Goal: Task Accomplishment & Management: Manage account settings

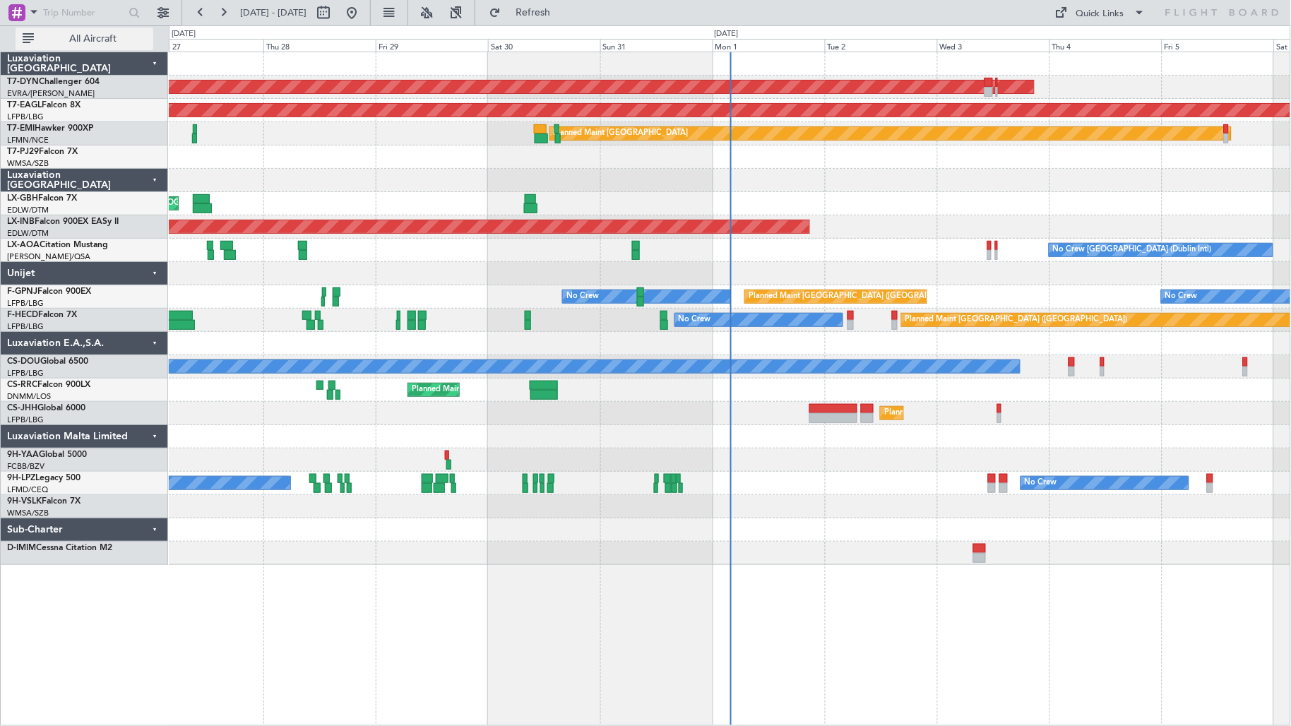
click at [88, 34] on span "All Aircraft" at bounding box center [93, 39] width 112 height 10
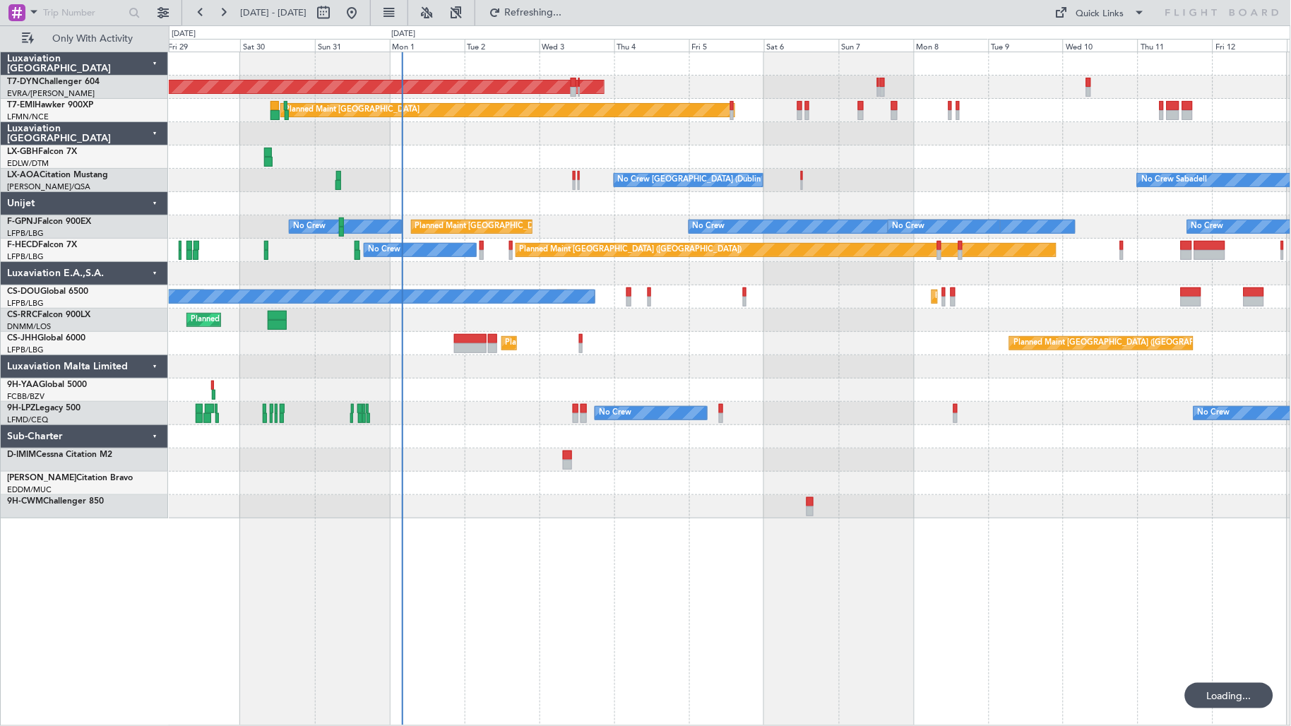
click at [422, 483] on div "AOG Maint Riga (Riga Intl) Planned Maint Zurich Planned Maint Nice (Côte d'Azur…" at bounding box center [730, 285] width 1122 height 466
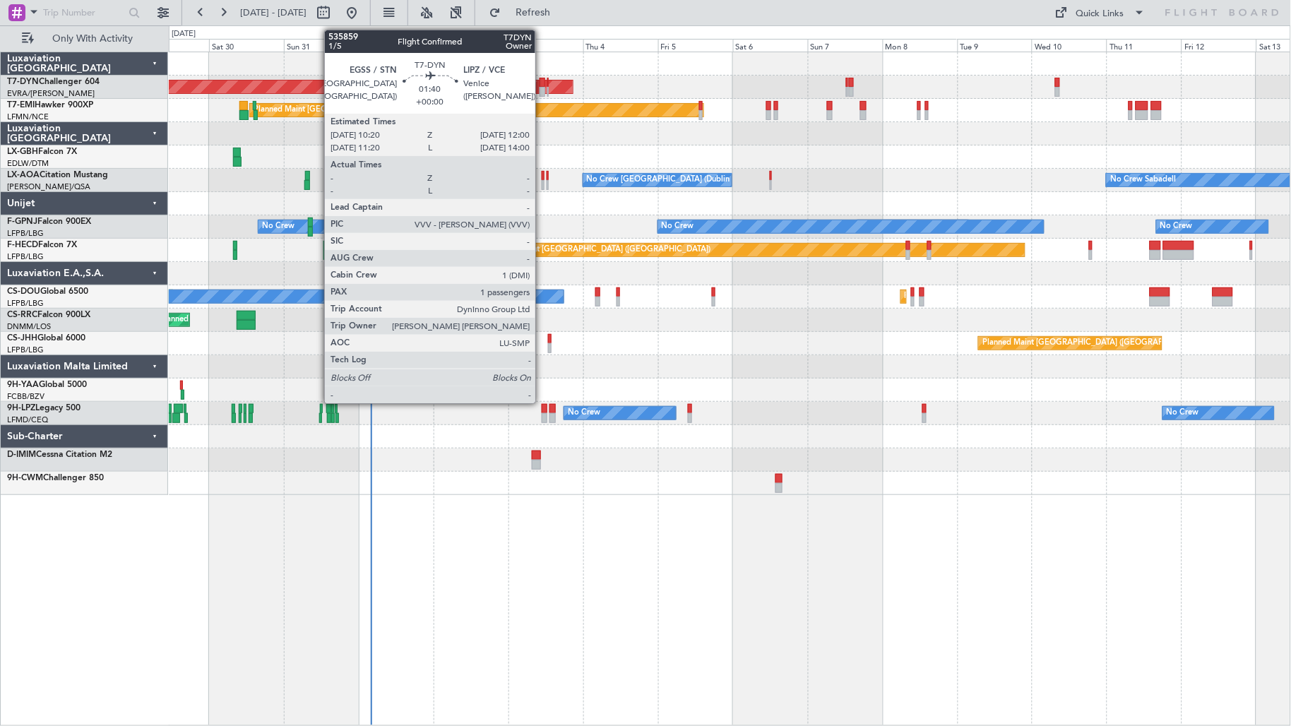
click at [542, 87] on div at bounding box center [542, 92] width 6 height 10
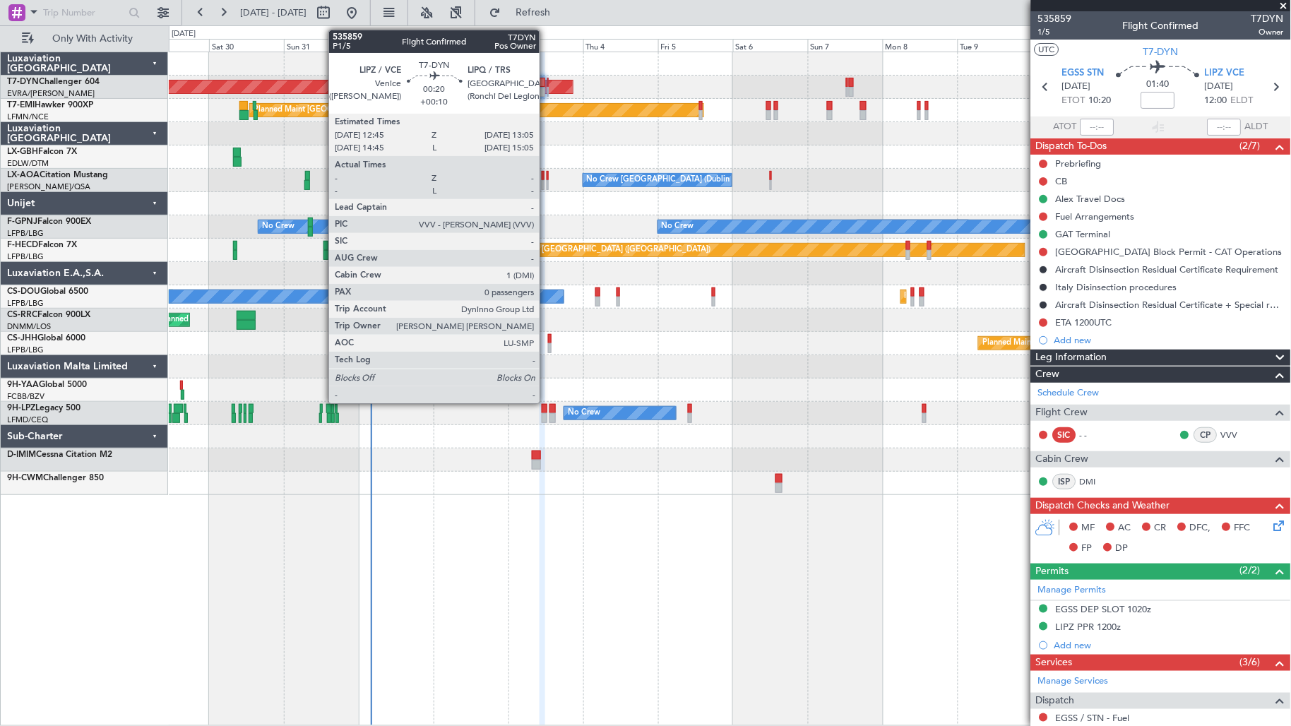
click at [547, 85] on div at bounding box center [547, 83] width 1 height 10
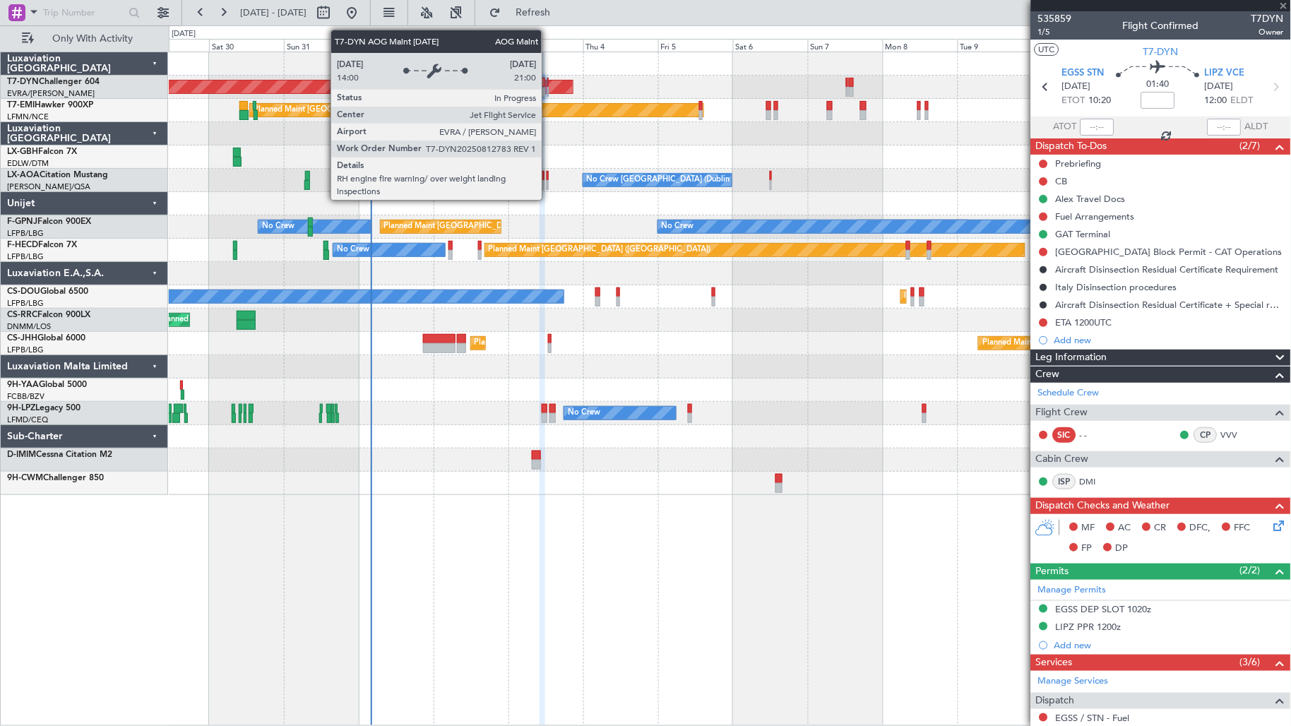
type input "+00:10"
type input "0"
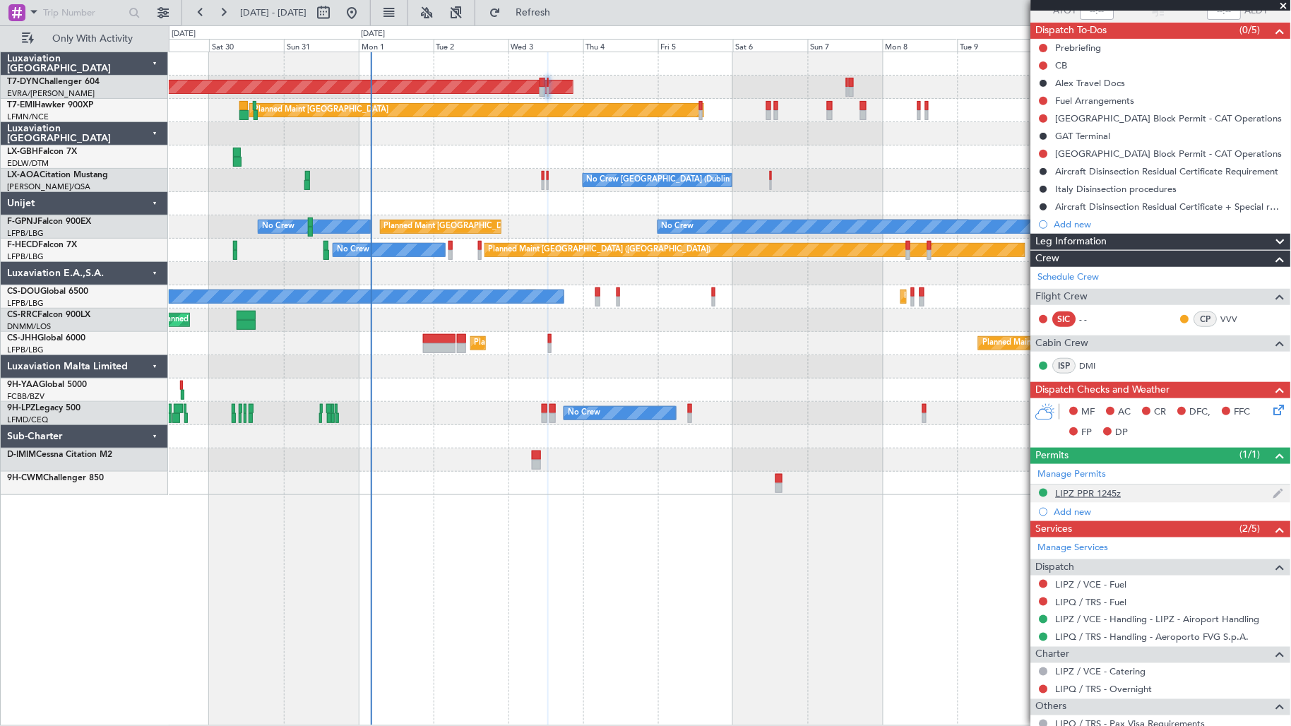
scroll to position [162, 0]
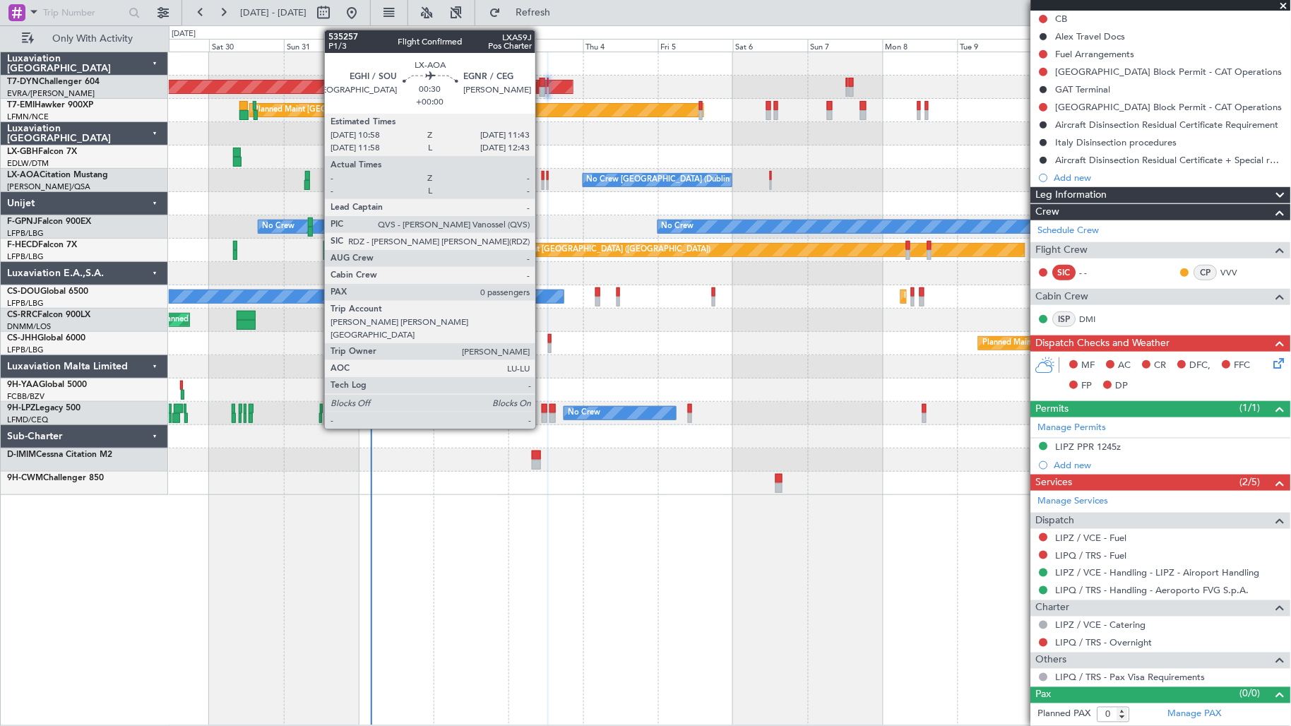
click at [542, 186] on div at bounding box center [543, 185] width 3 height 10
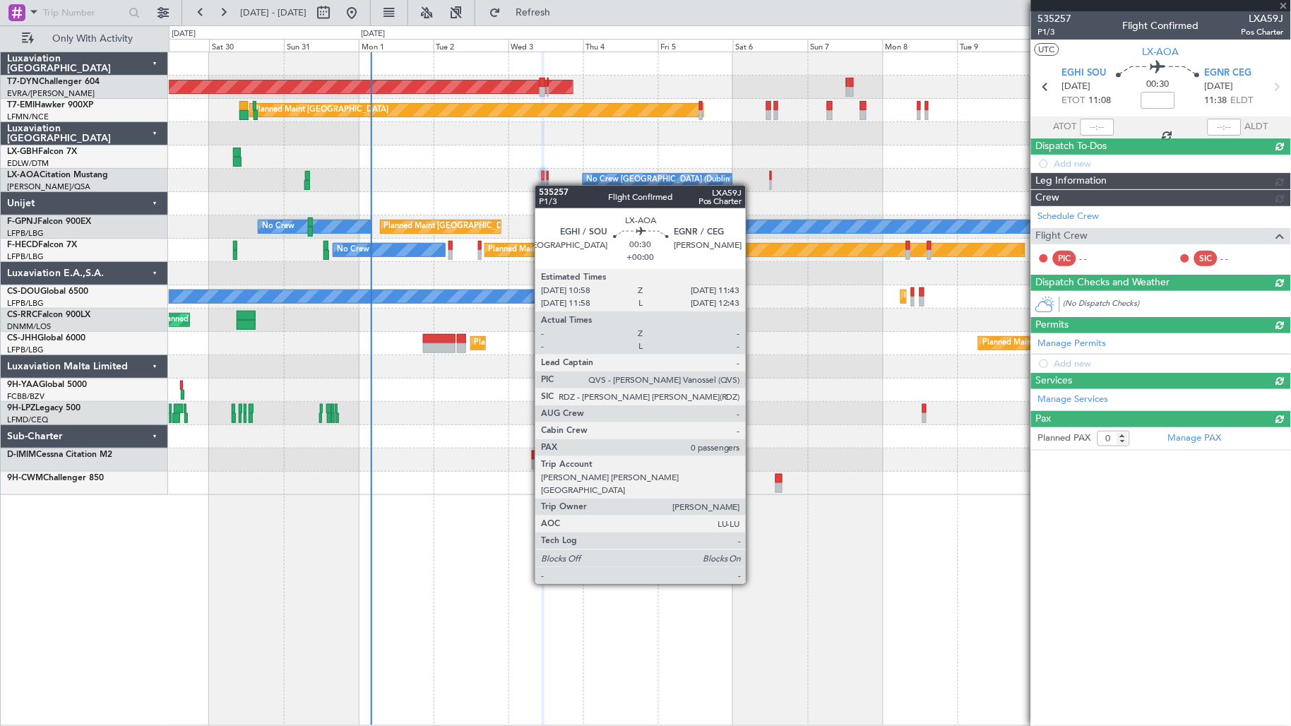
scroll to position [0, 0]
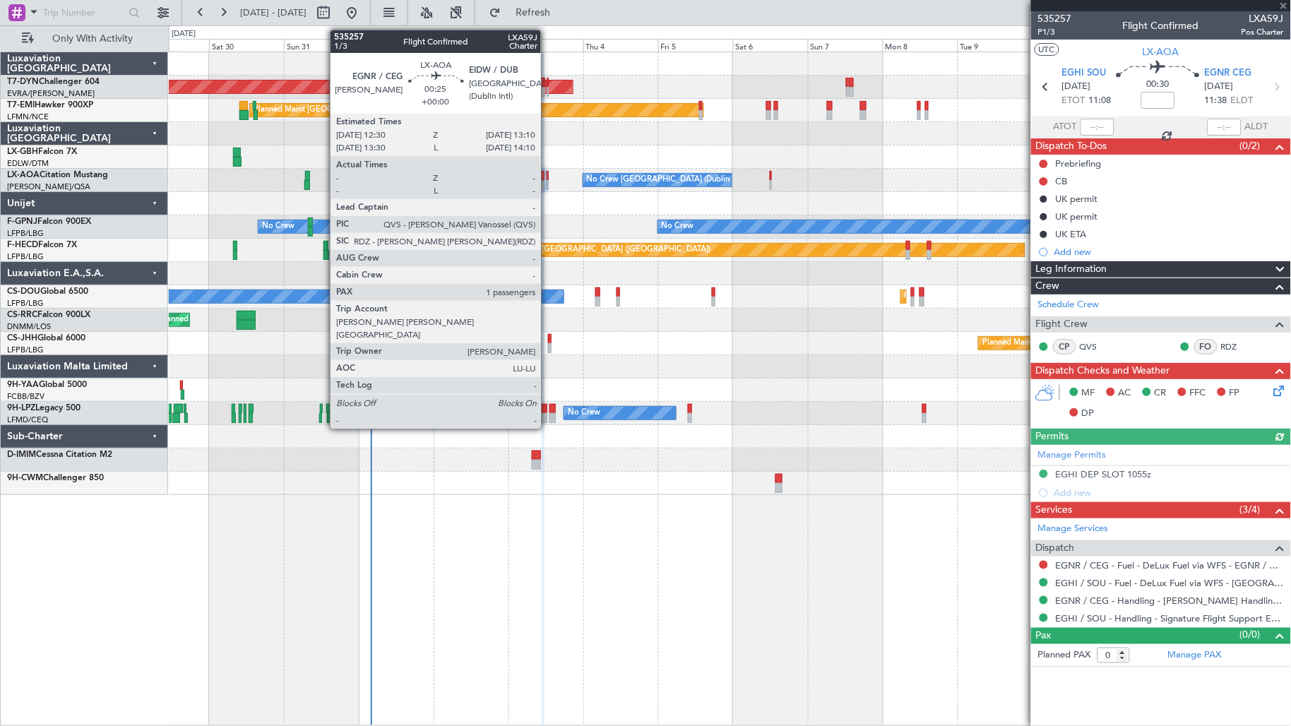
click at [548, 188] on div at bounding box center [548, 185] width 2 height 10
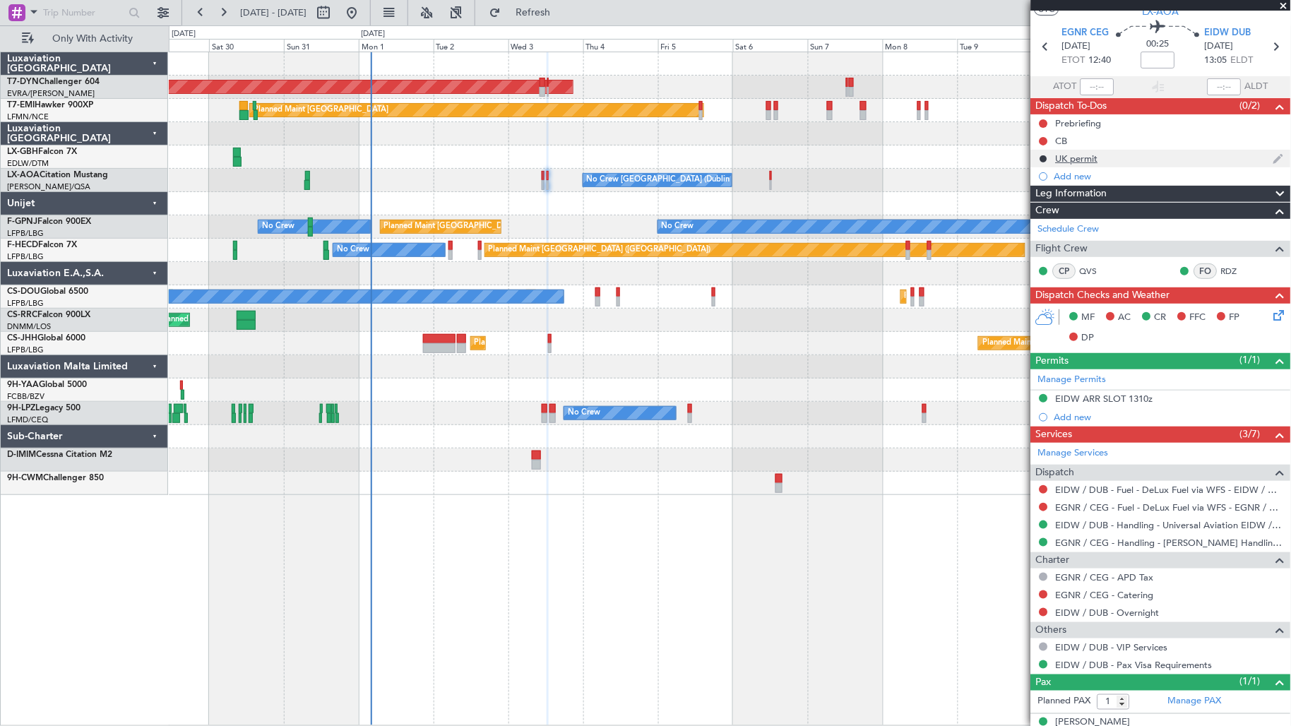
scroll to position [59, 0]
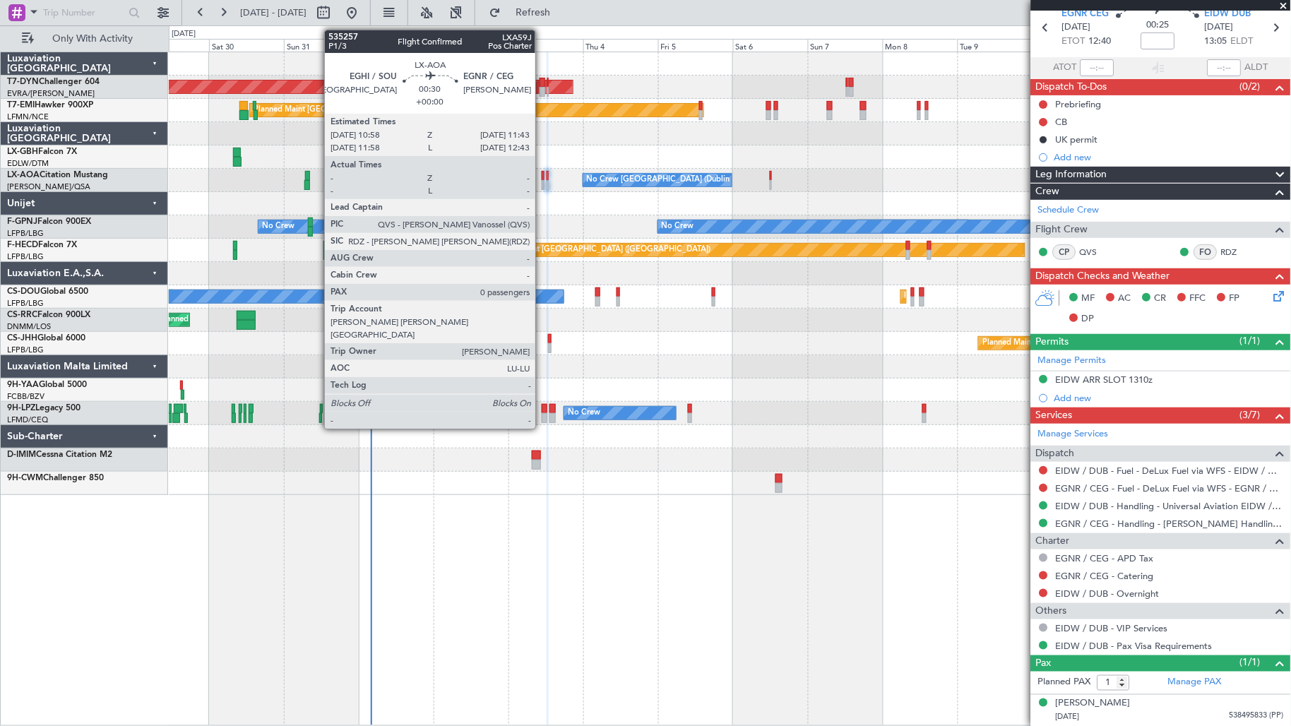
click at [542, 182] on div at bounding box center [543, 185] width 3 height 10
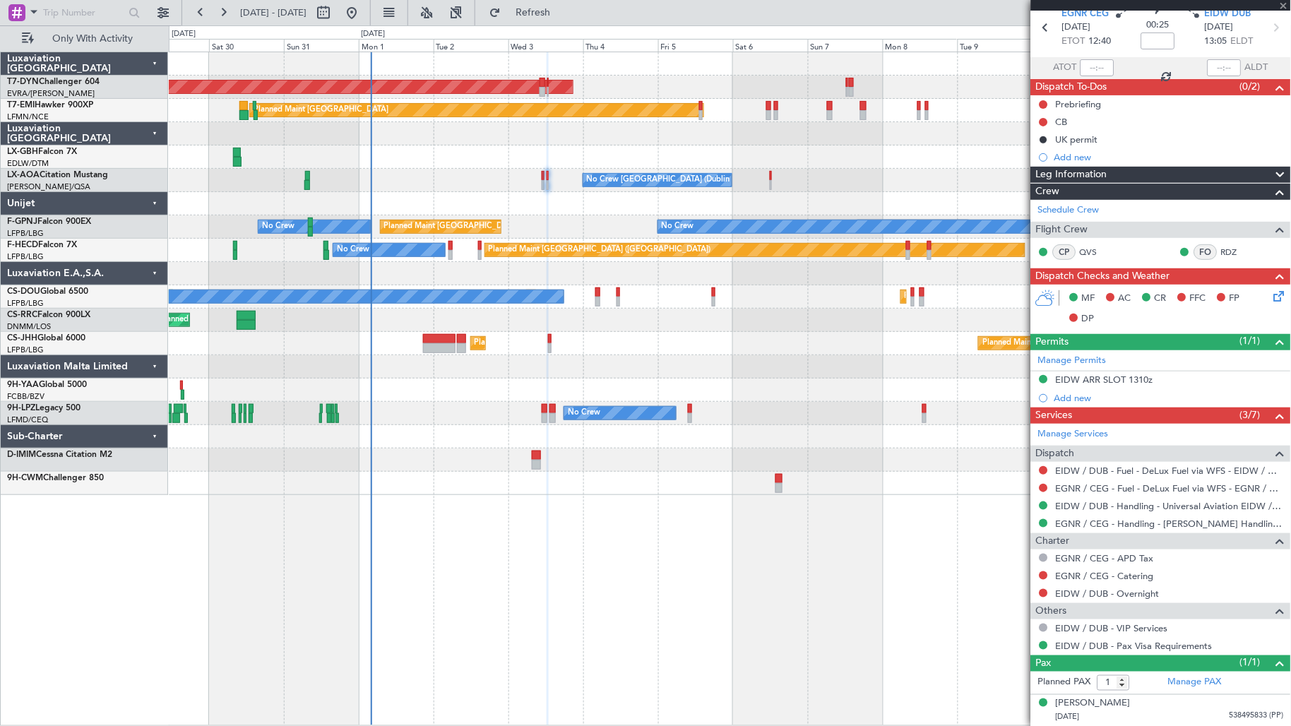
type input "0"
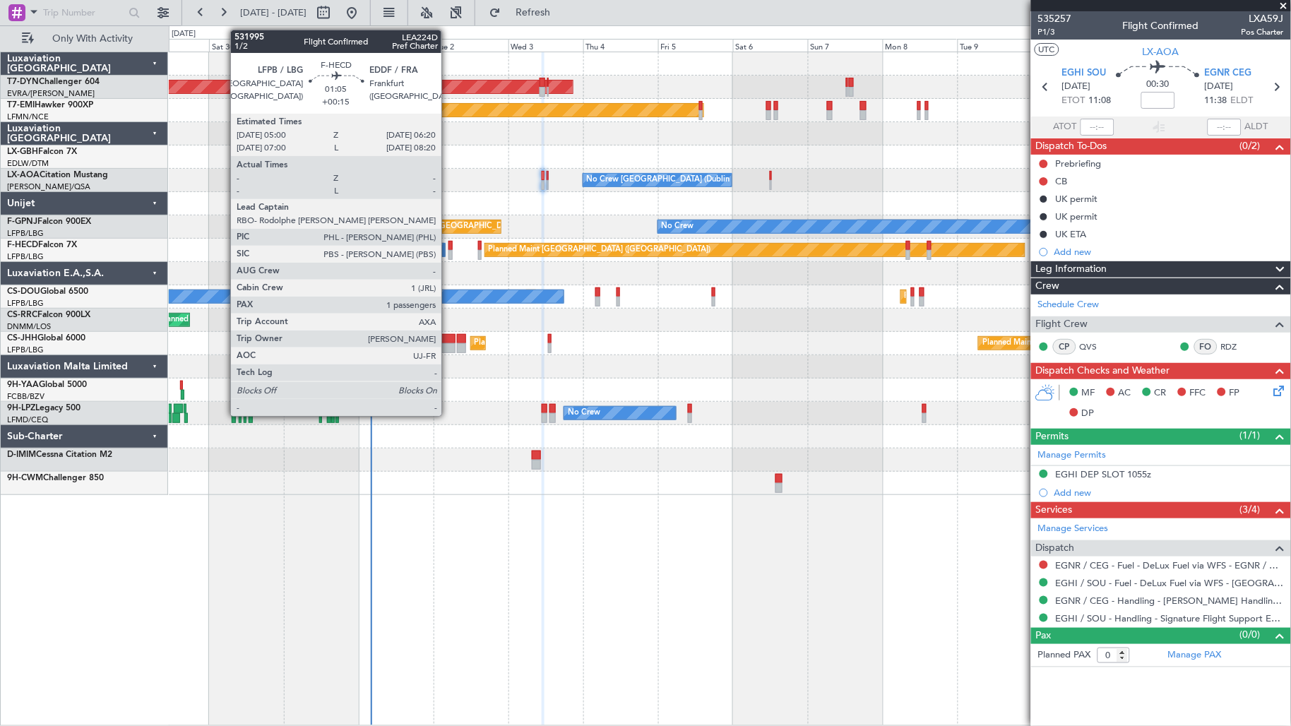
click at [451, 254] on div at bounding box center [450, 255] width 4 height 10
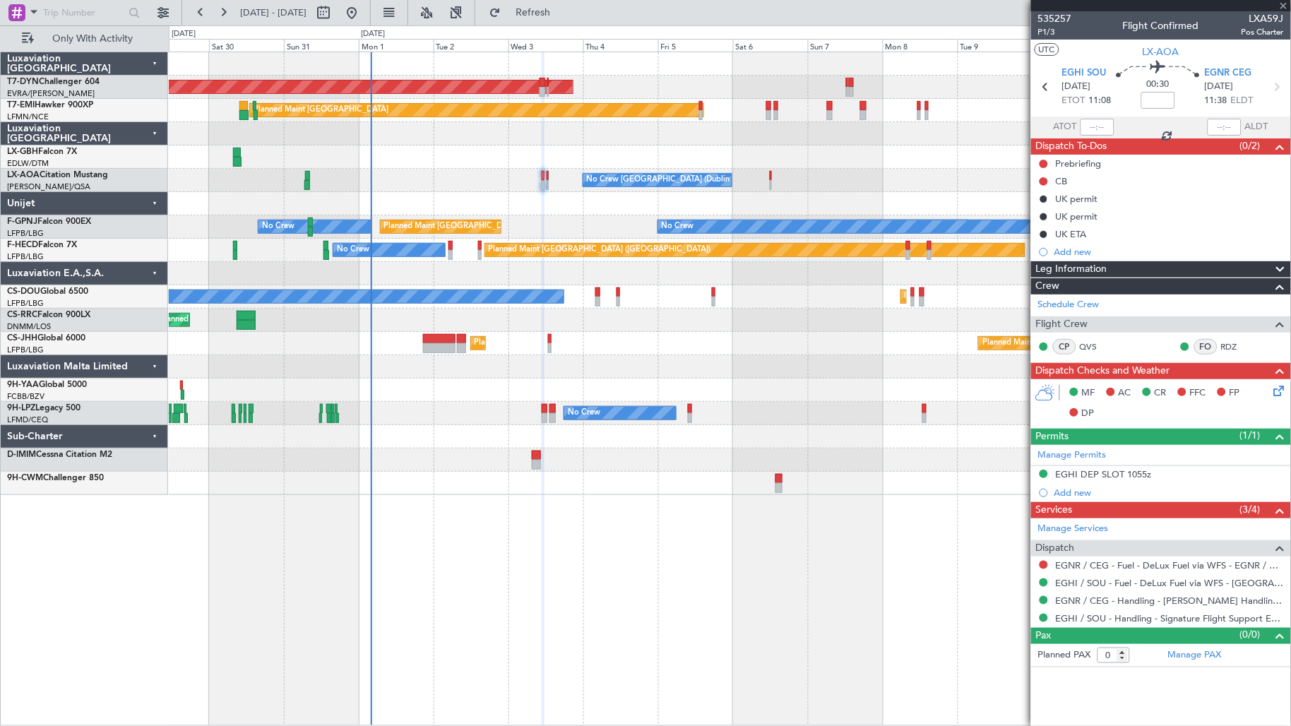
type input "+00:15"
type input "1"
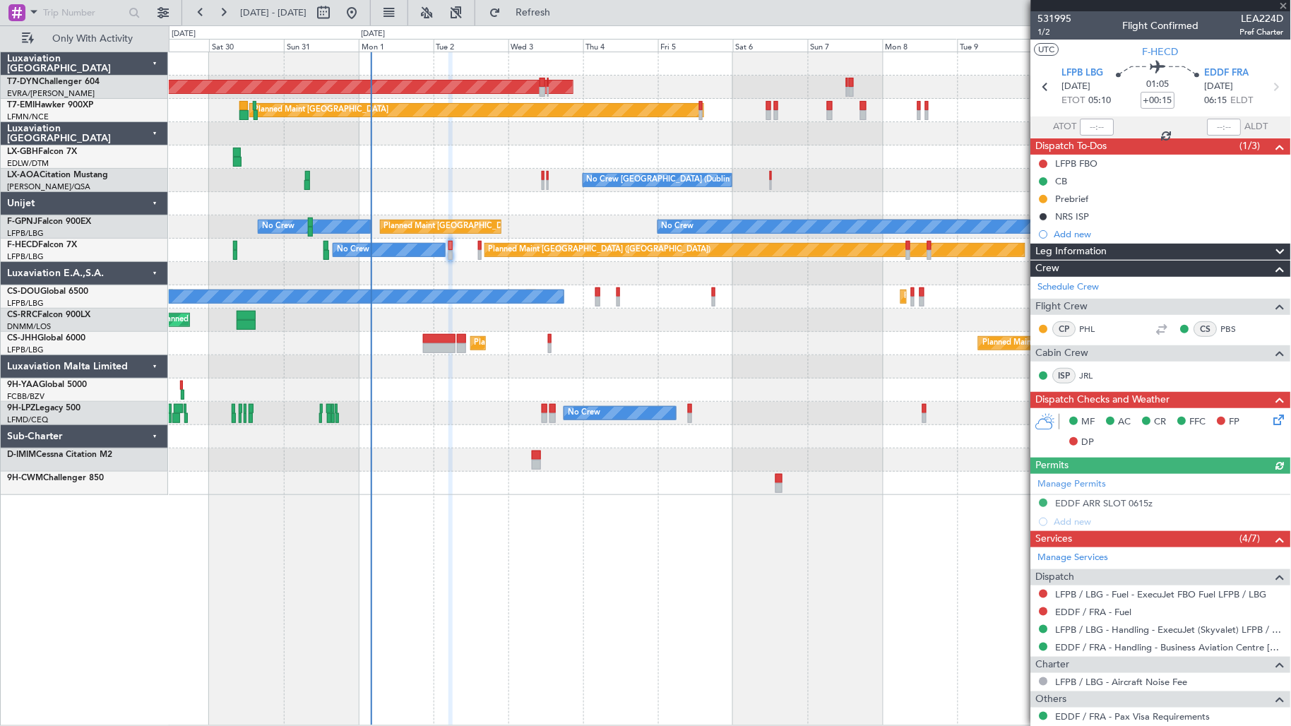
scroll to position [106, 0]
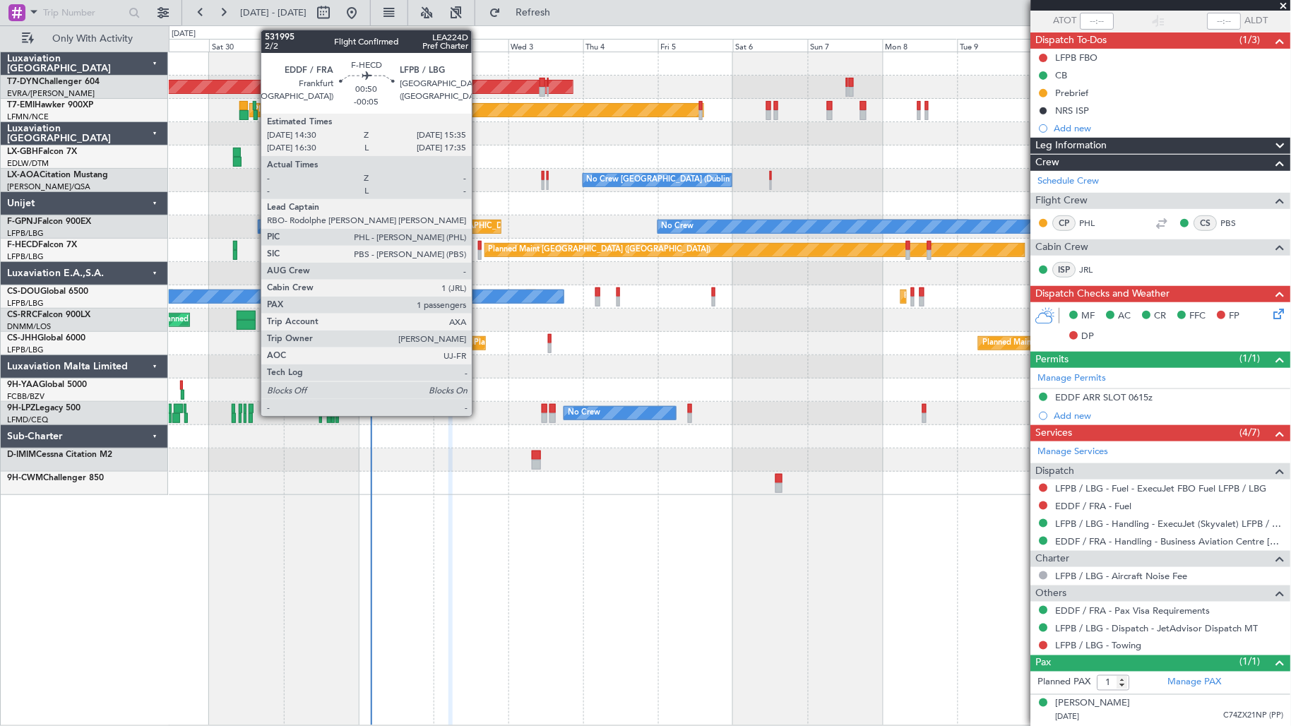
click at [479, 245] on div at bounding box center [480, 246] width 4 height 10
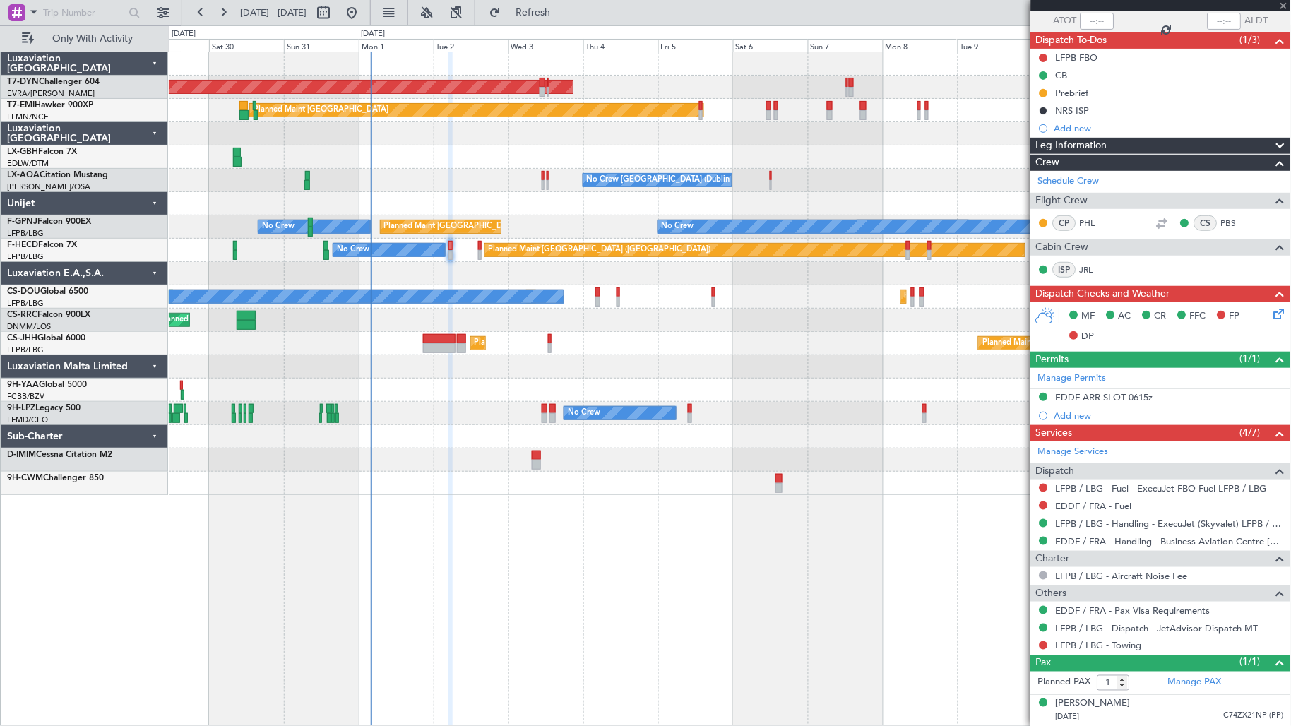
type input "-00:05"
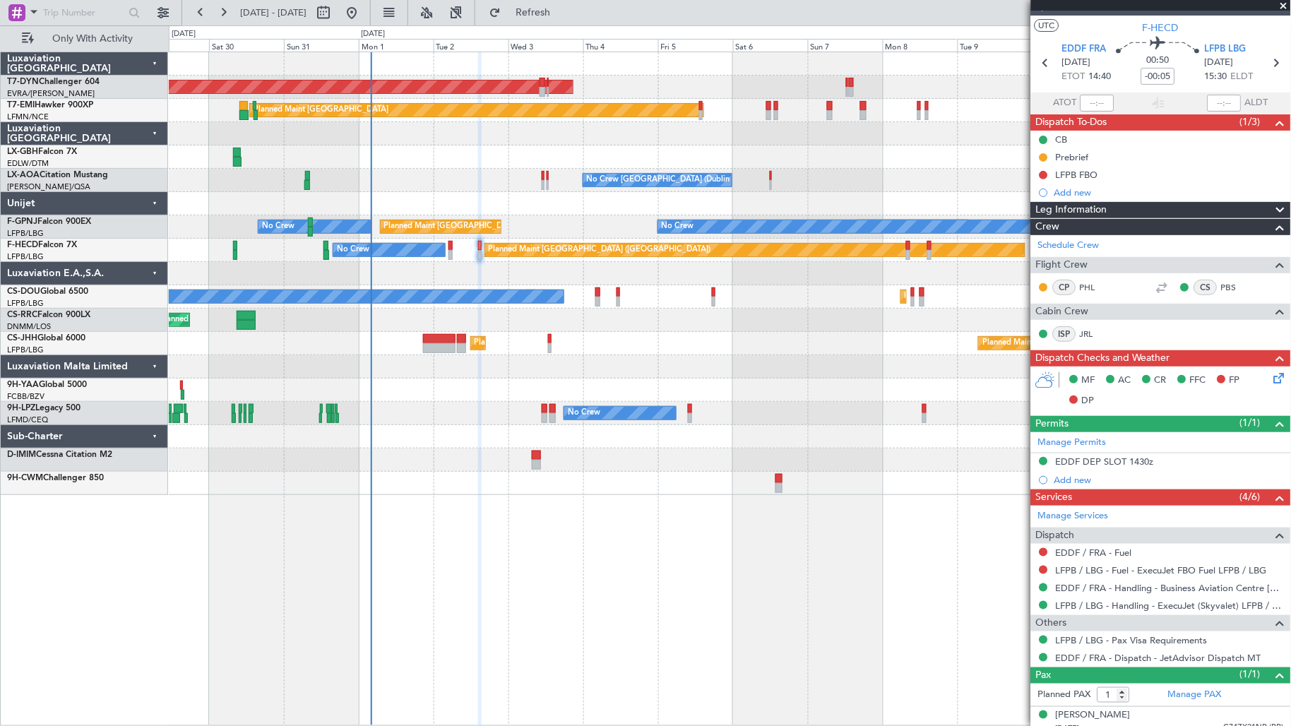
scroll to position [36, 0]
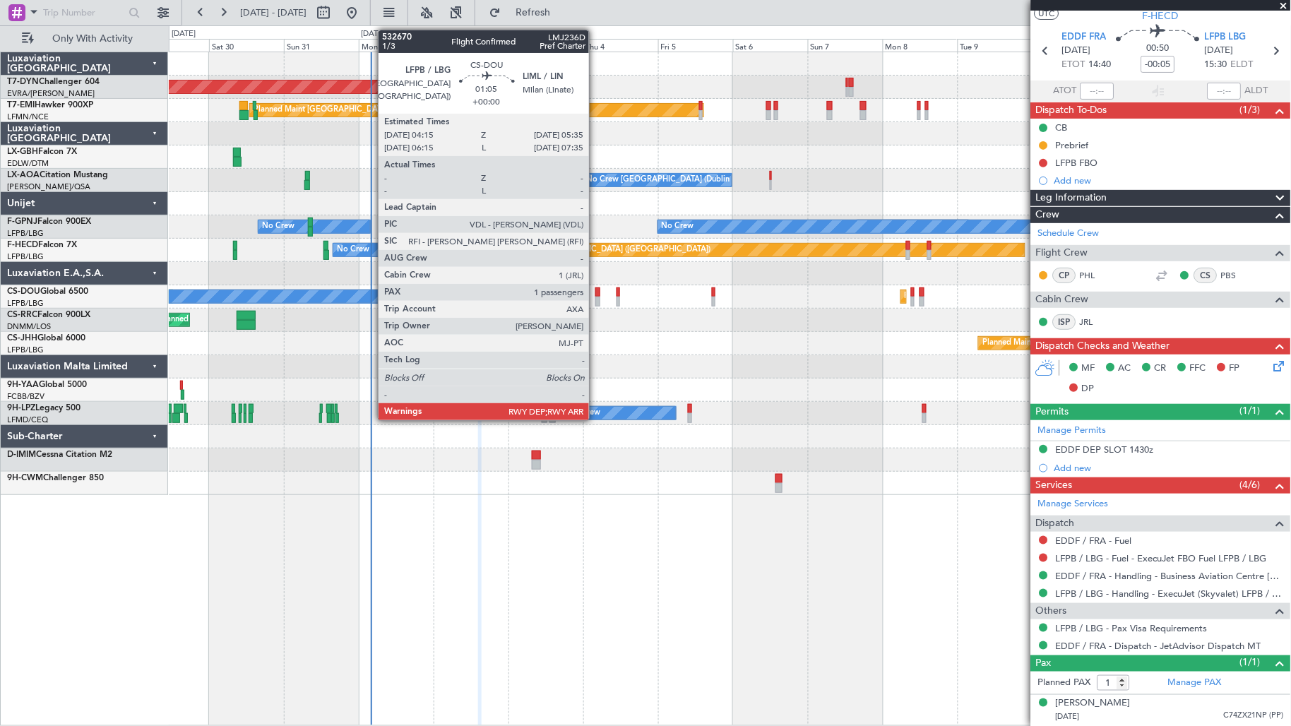
click at [596, 300] on div at bounding box center [597, 302] width 4 height 10
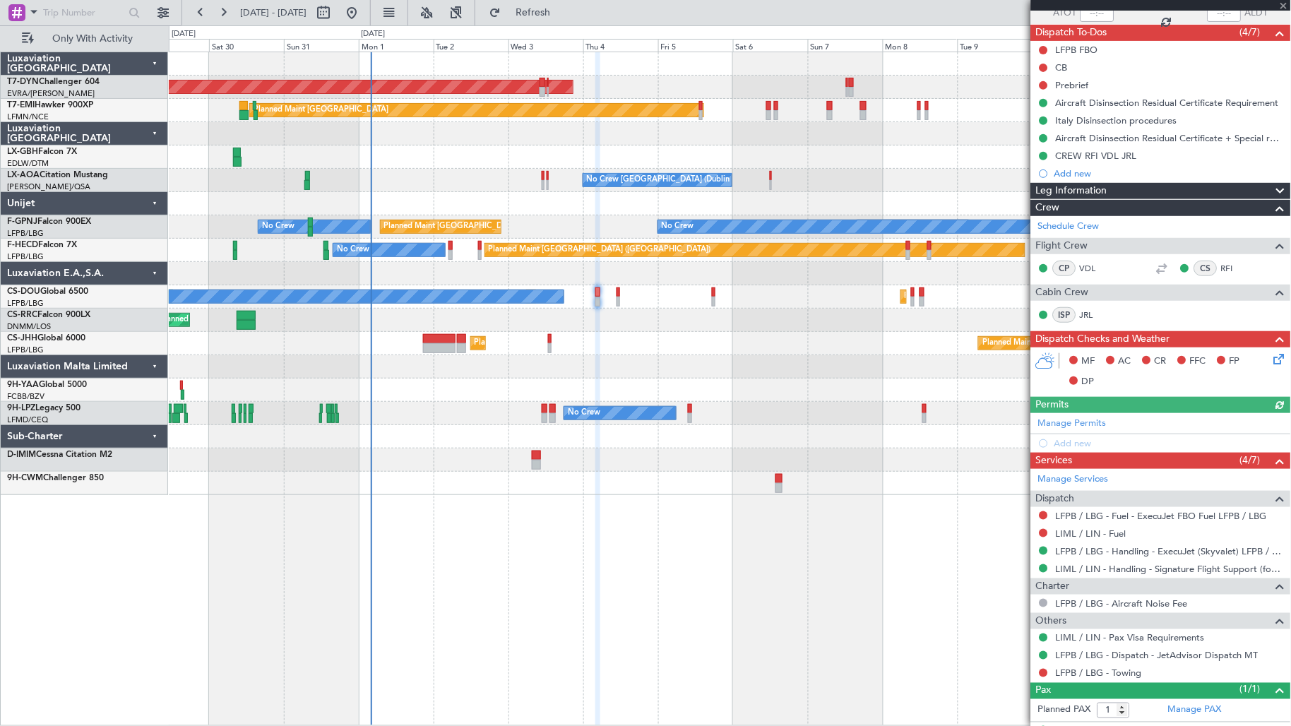
scroll to position [141, 0]
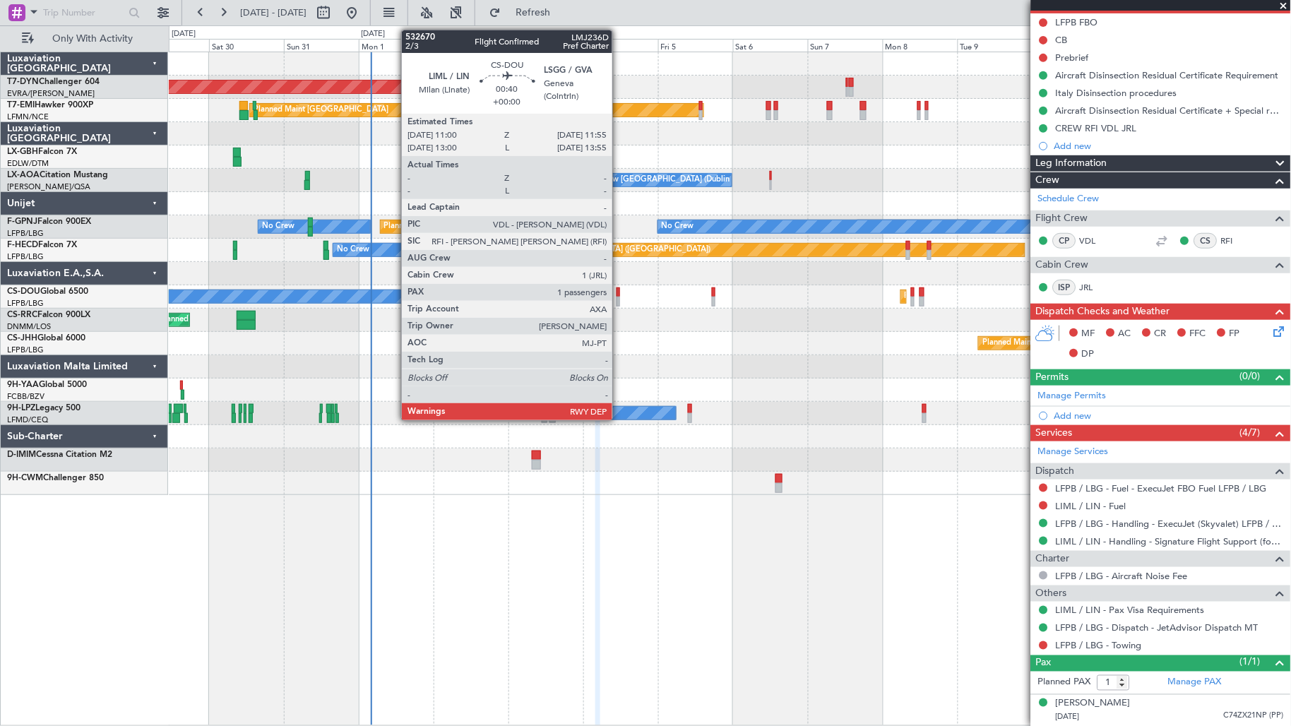
click at [619, 294] on div at bounding box center [618, 292] width 4 height 10
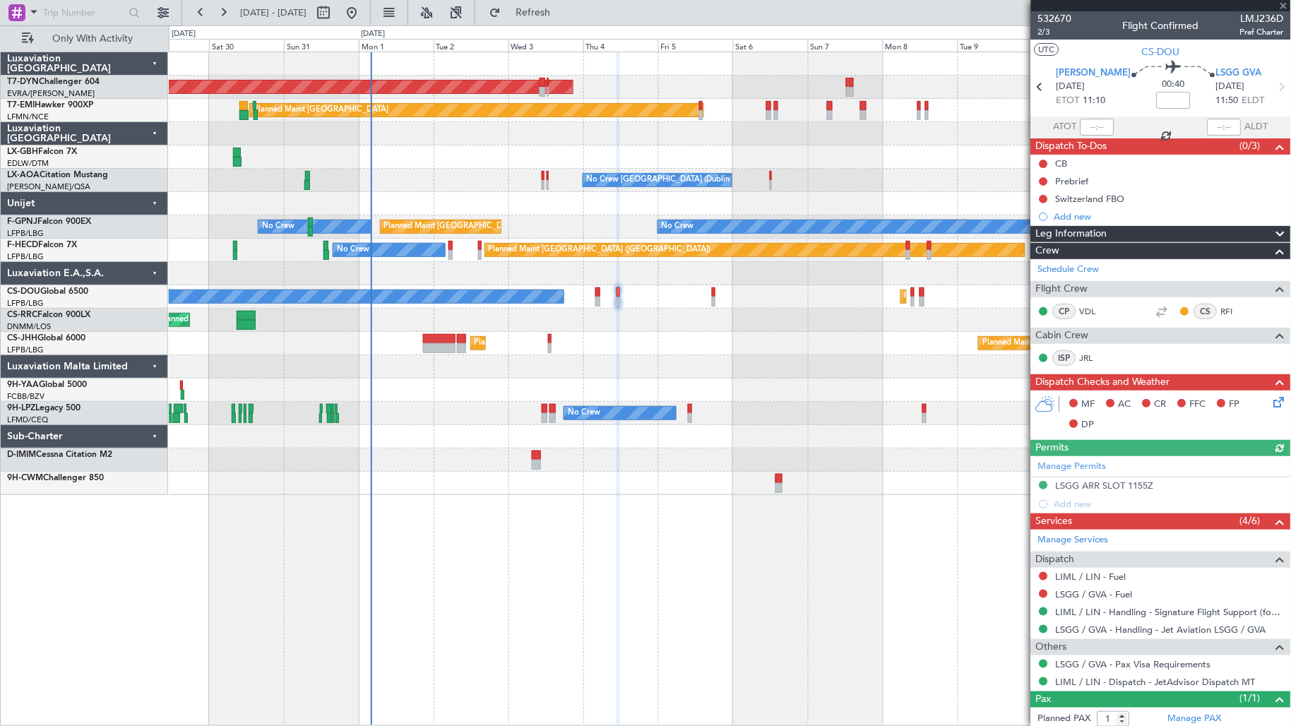
scroll to position [36, 0]
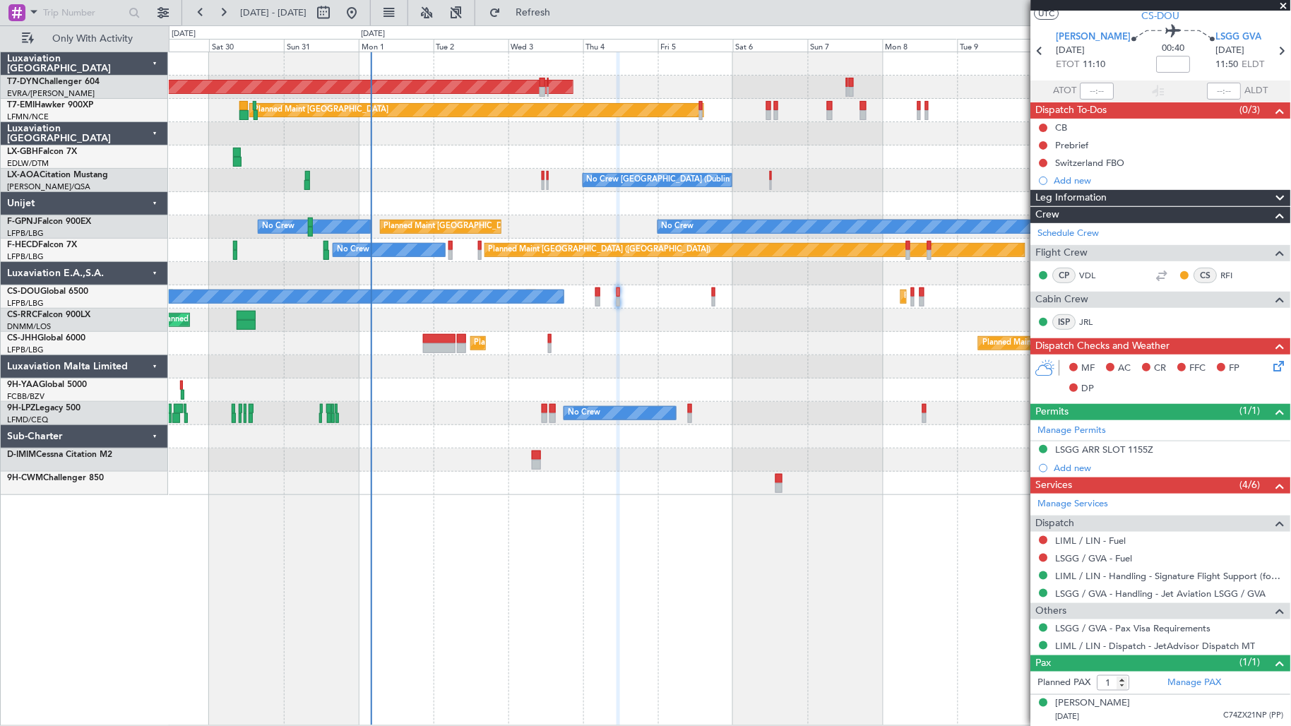
click at [715, 295] on div at bounding box center [714, 292] width 4 height 10
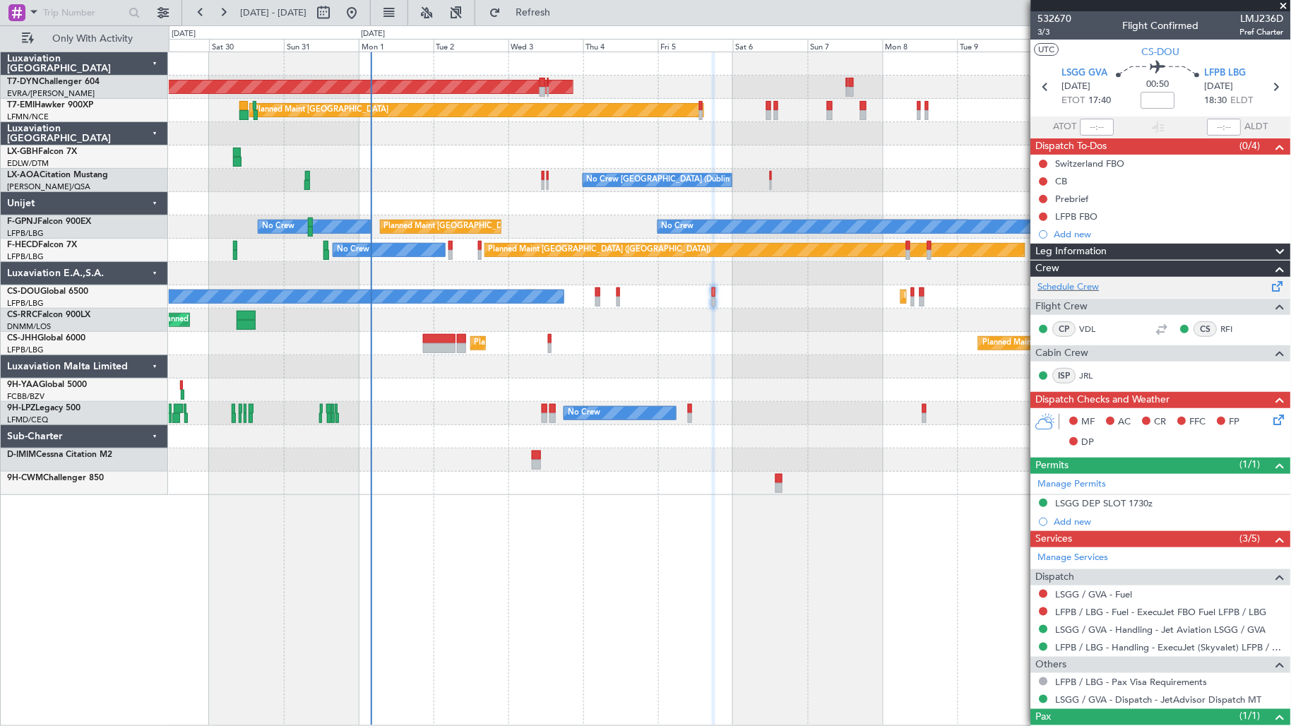
scroll to position [53, 0]
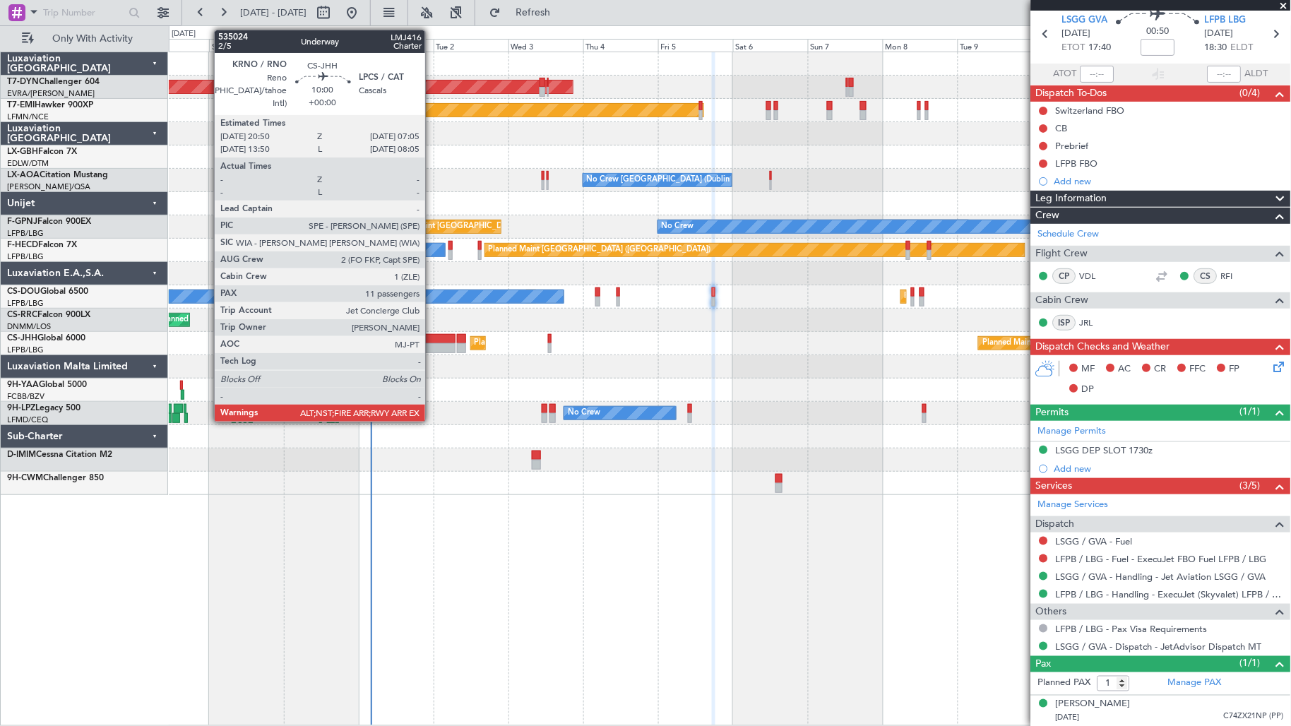
click at [432, 349] on div at bounding box center [439, 348] width 32 height 10
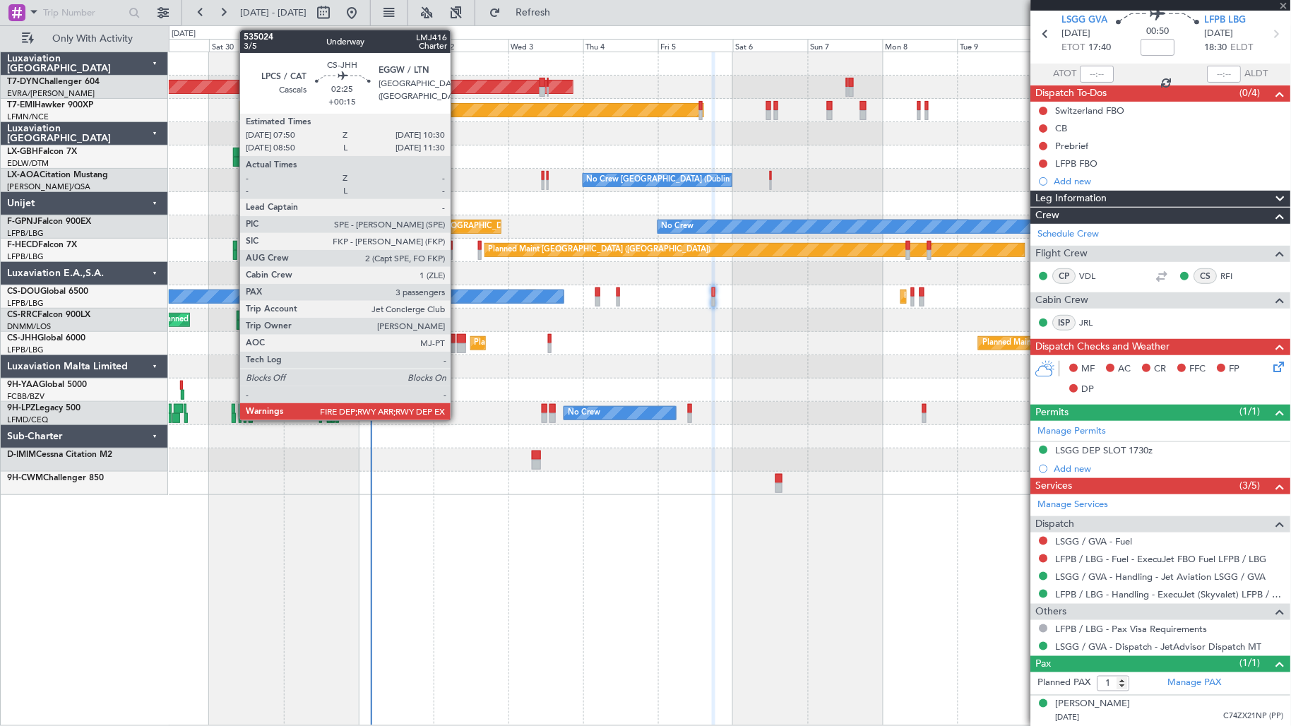
type input "11"
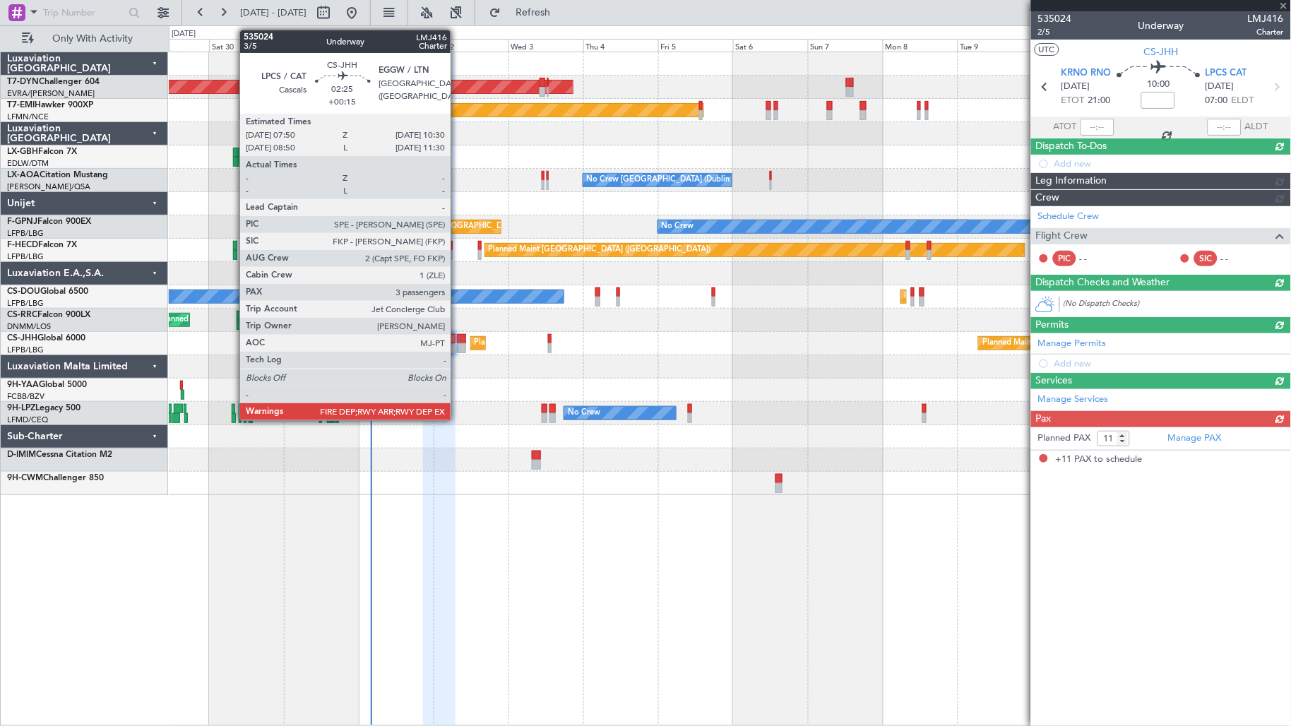
scroll to position [0, 0]
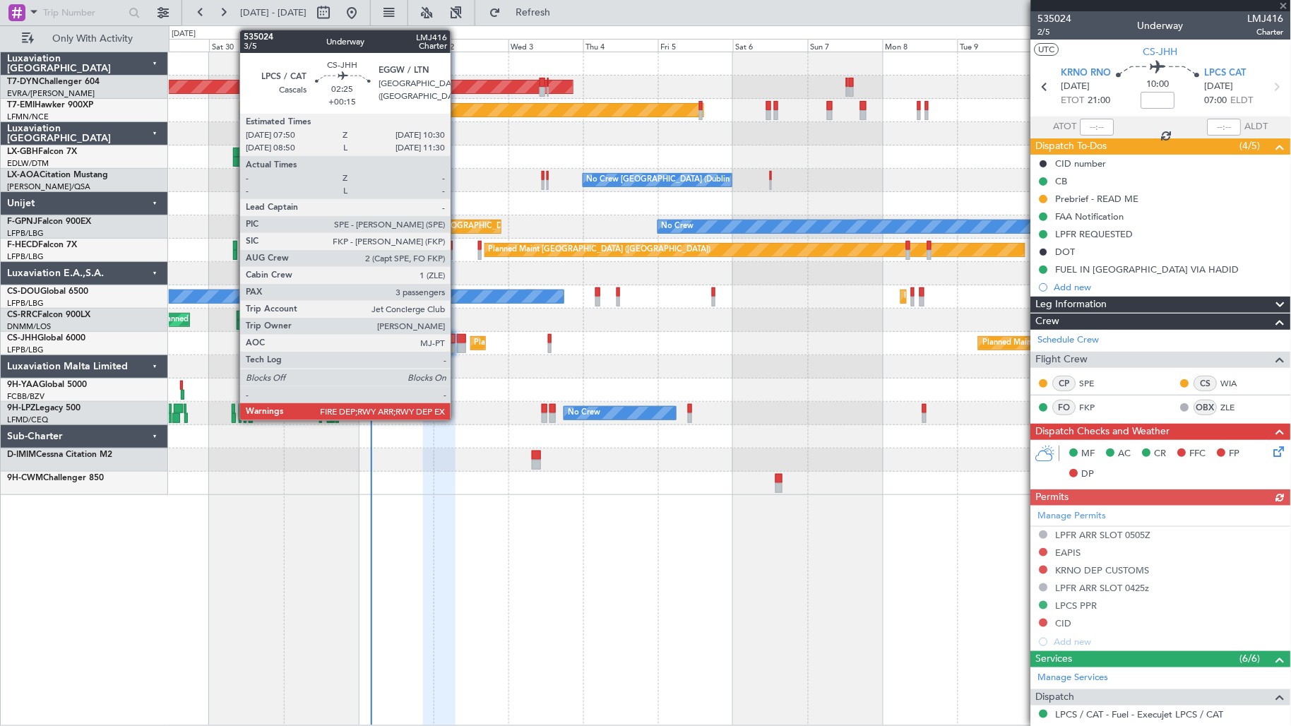
click at [458, 347] on div at bounding box center [461, 348] width 8 height 10
type input "+00:15"
type input "3"
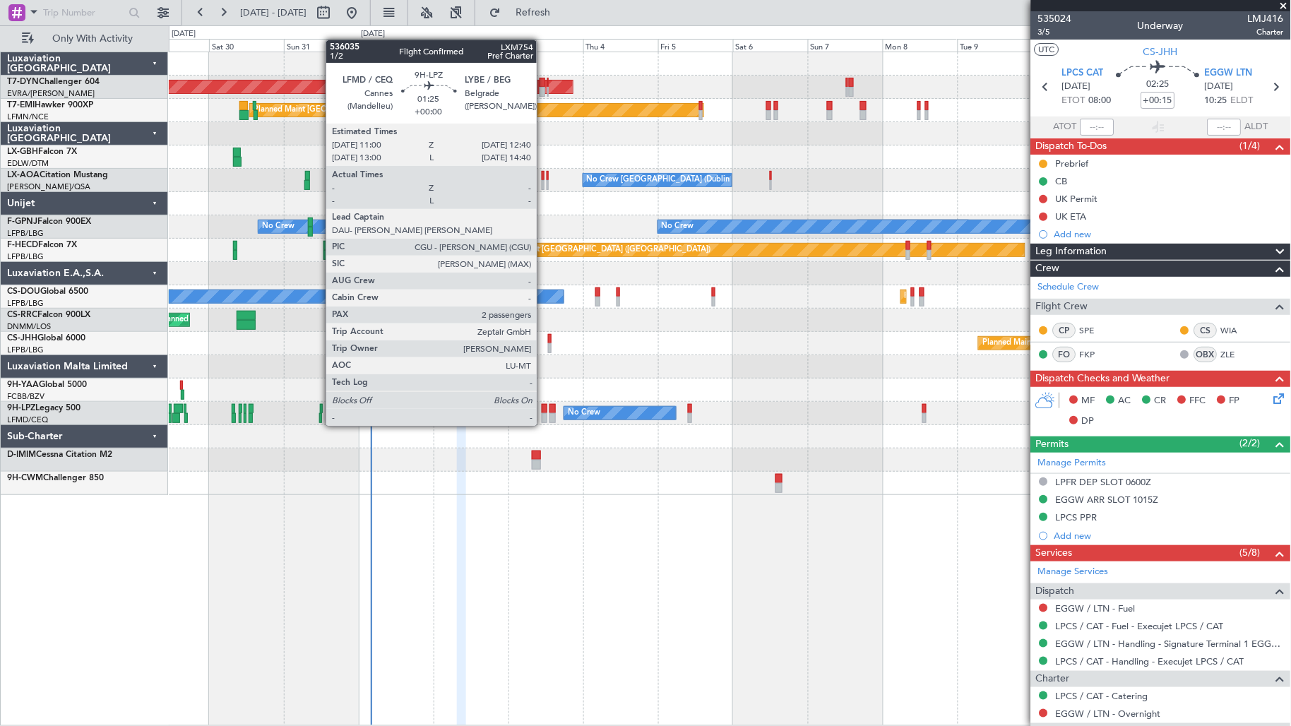
click at [544, 412] on div at bounding box center [545, 409] width 6 height 10
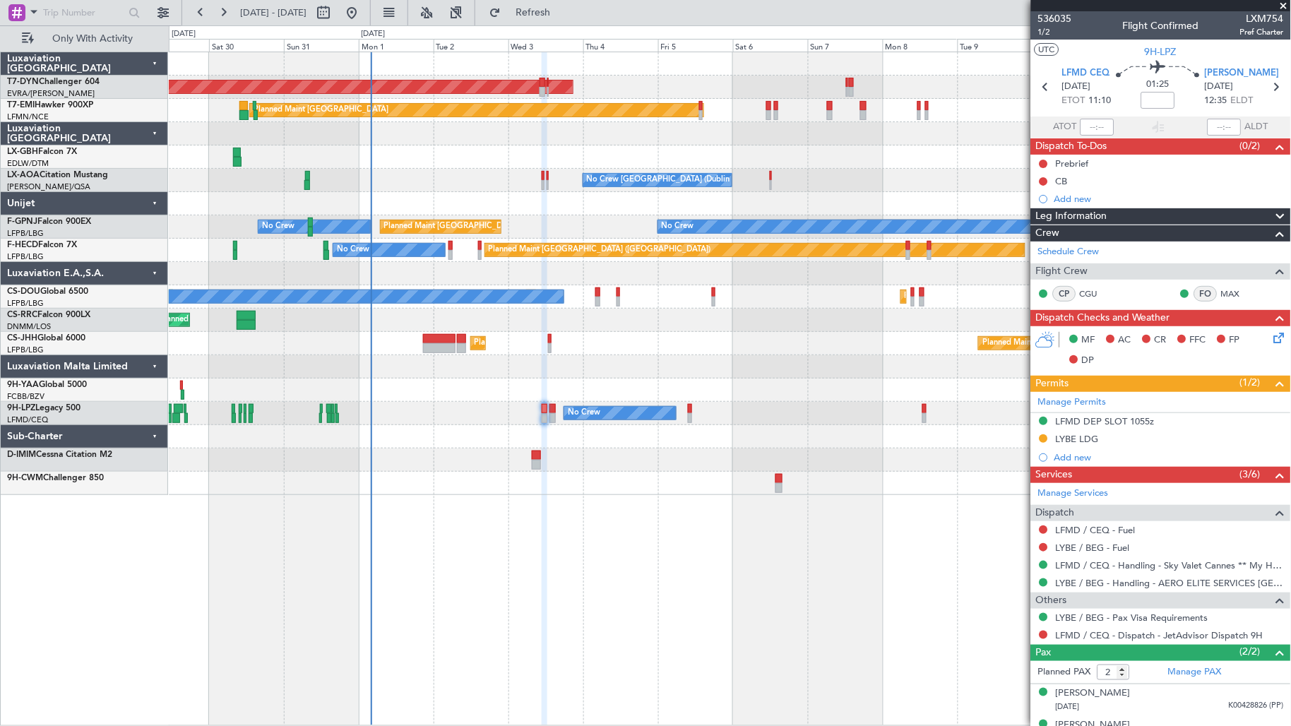
scroll to position [21, 0]
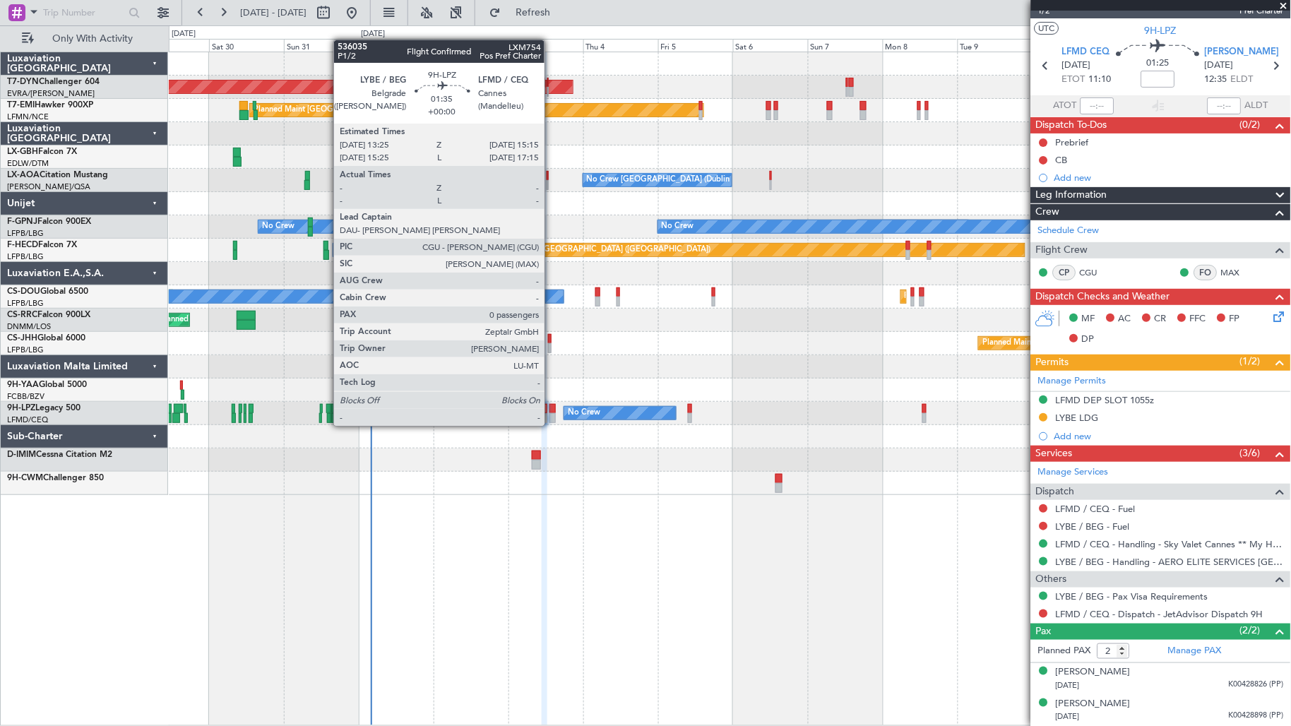
click at [552, 412] on div at bounding box center [552, 409] width 6 height 10
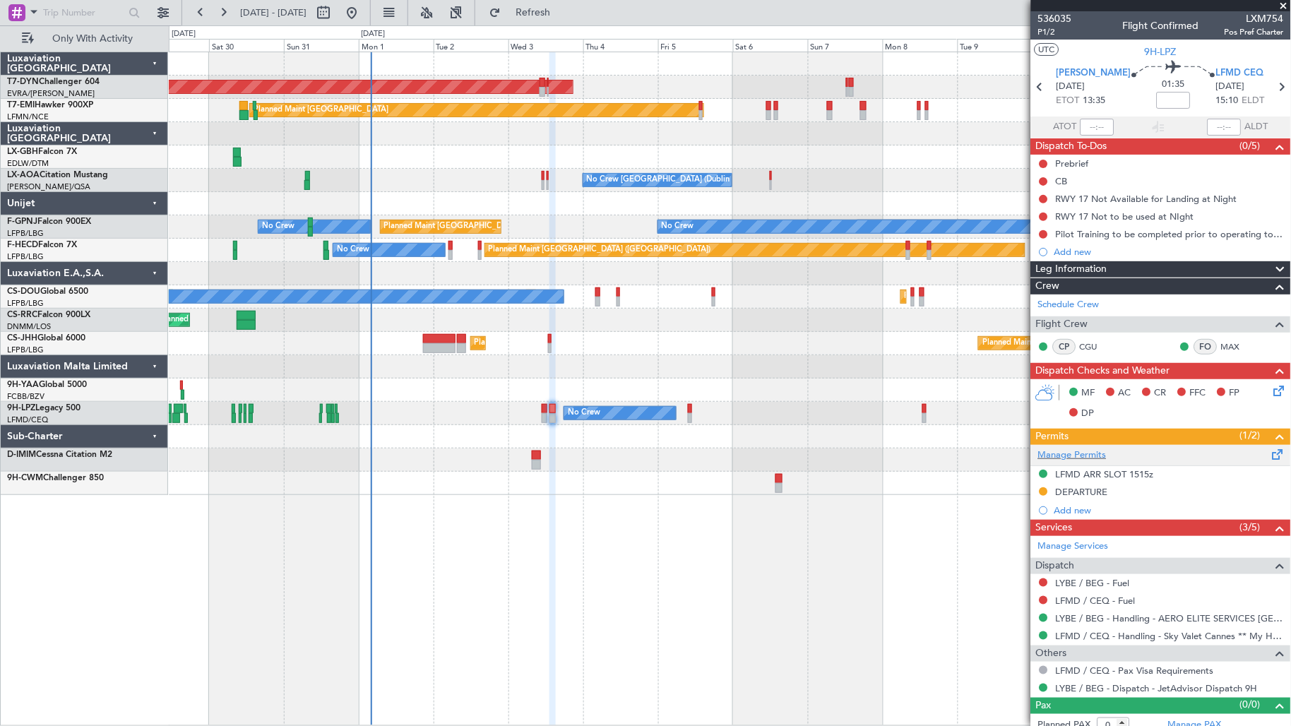
scroll to position [10, 0]
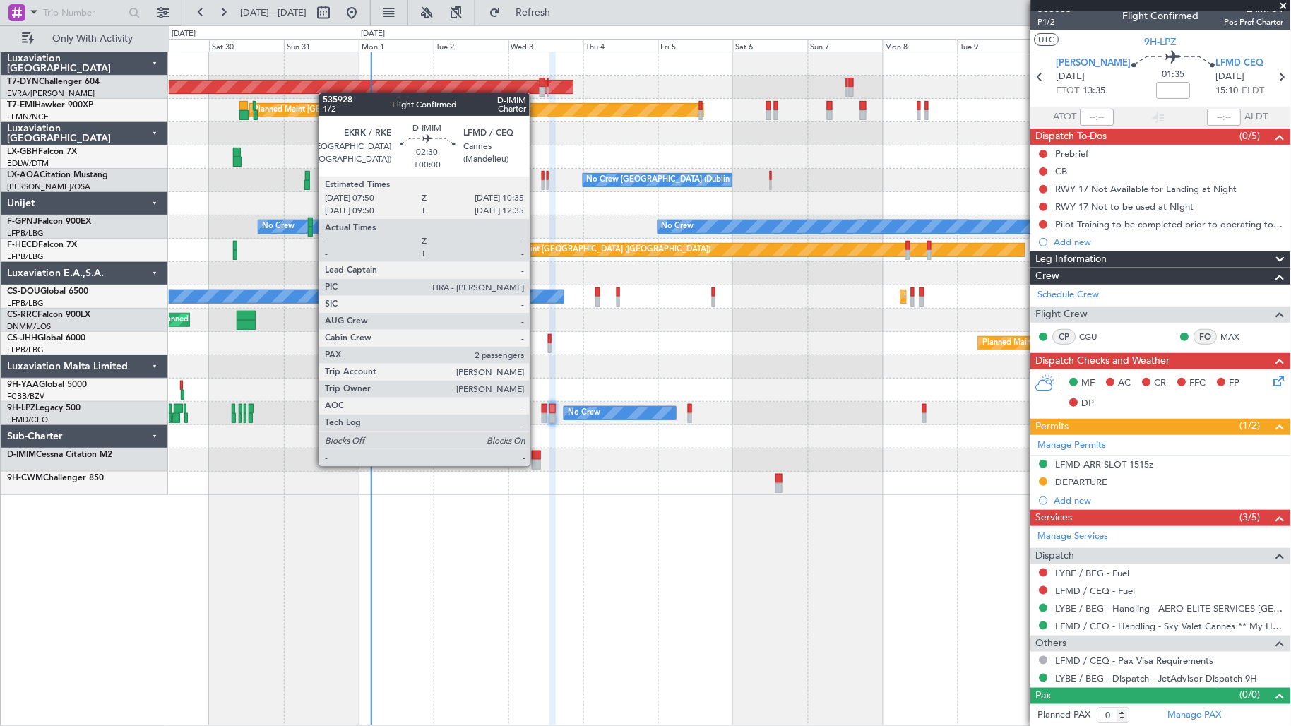
click at [537, 465] on div at bounding box center [536, 465] width 9 height 10
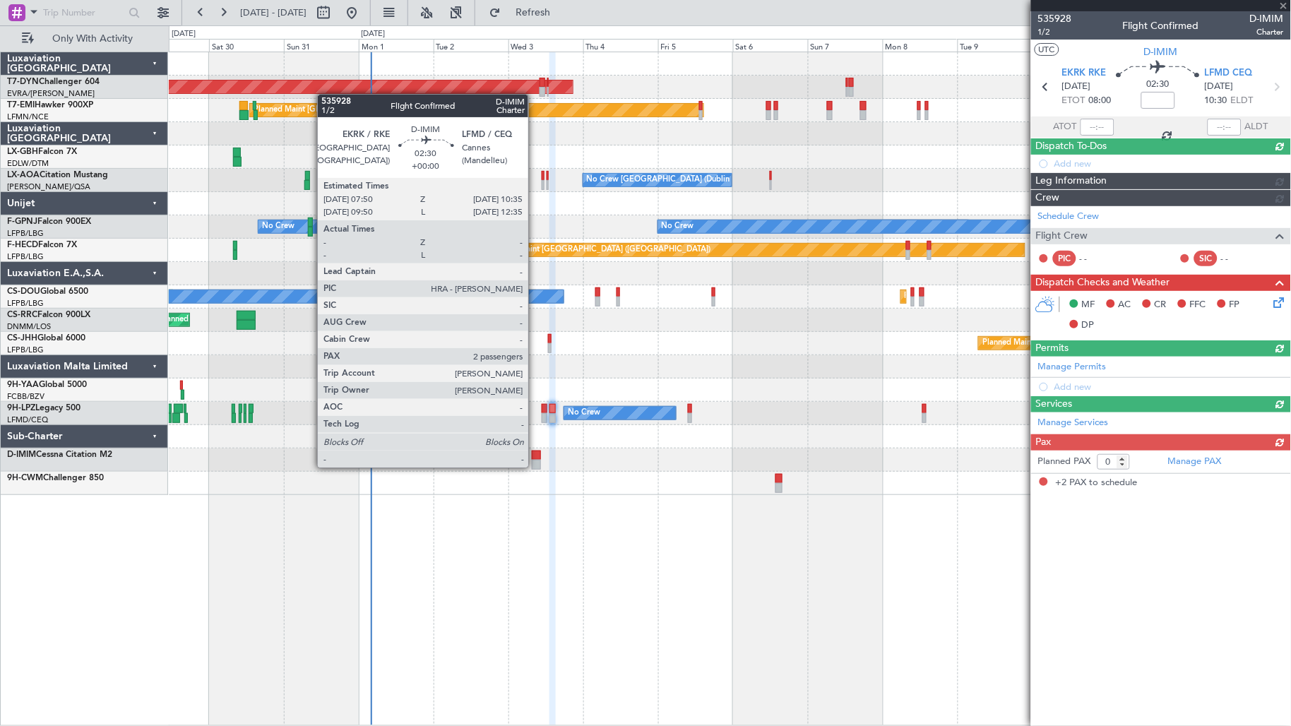
type input "2"
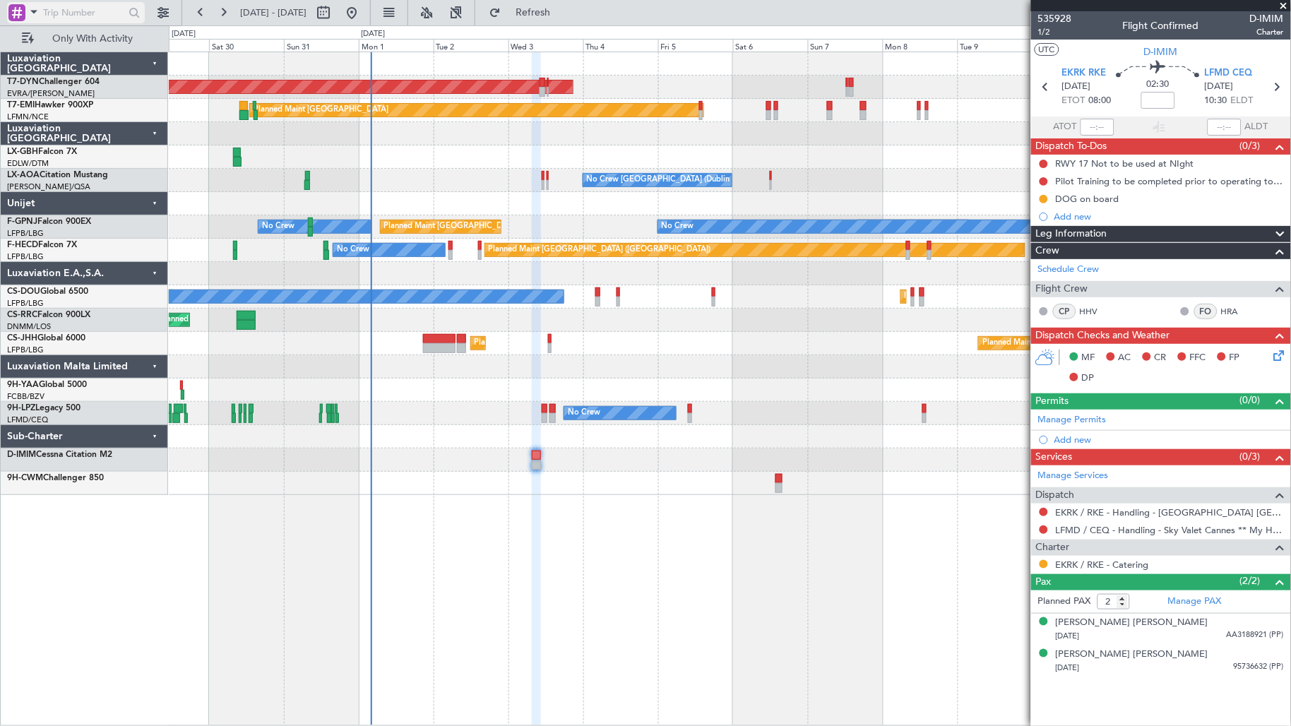
click at [43, 16] on input "text" at bounding box center [83, 12] width 81 height 21
paste input "535314"
type input "535314"
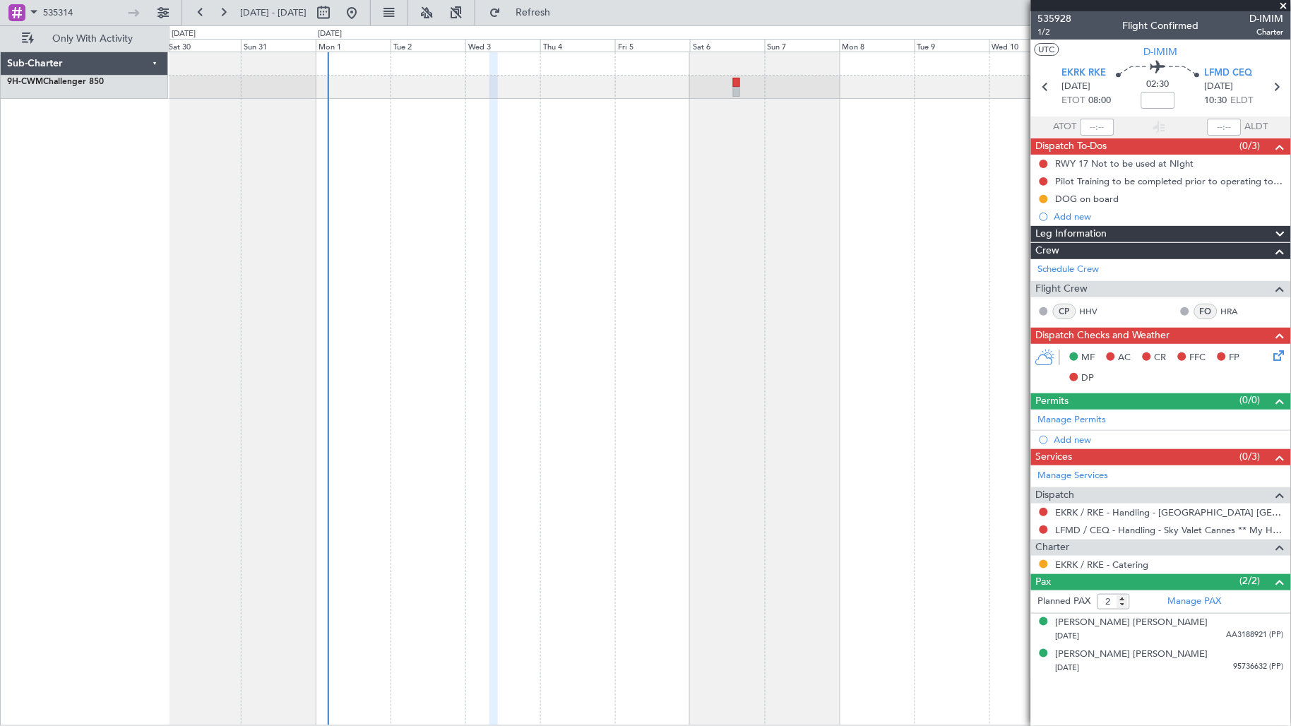
click at [827, 185] on div at bounding box center [730, 389] width 1123 height 674
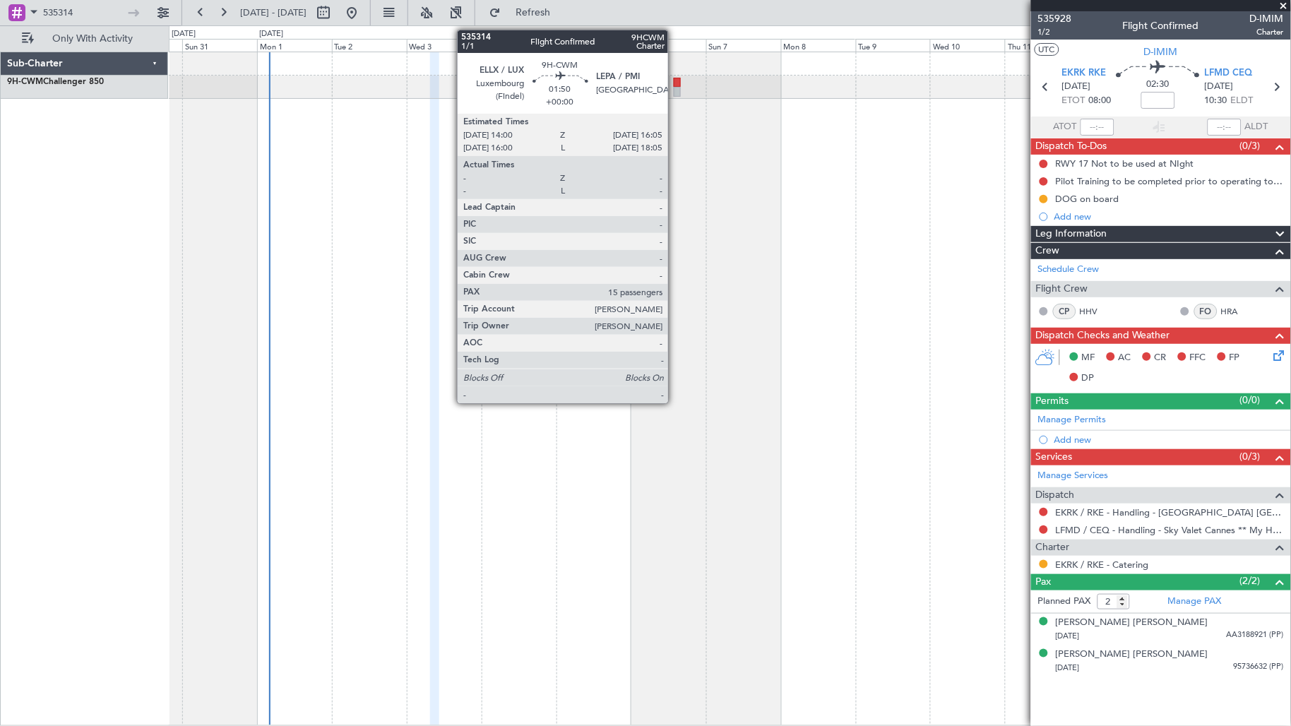
click at [675, 87] on div at bounding box center [677, 92] width 7 height 10
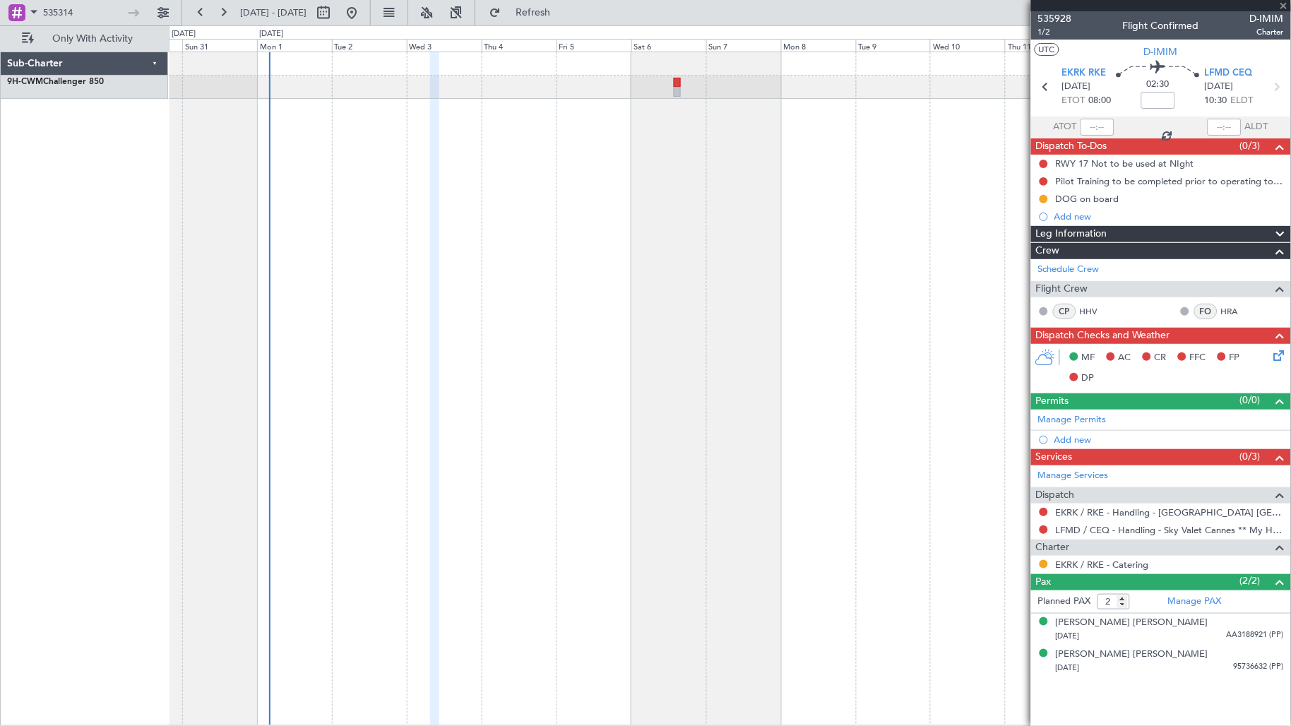
type input "15"
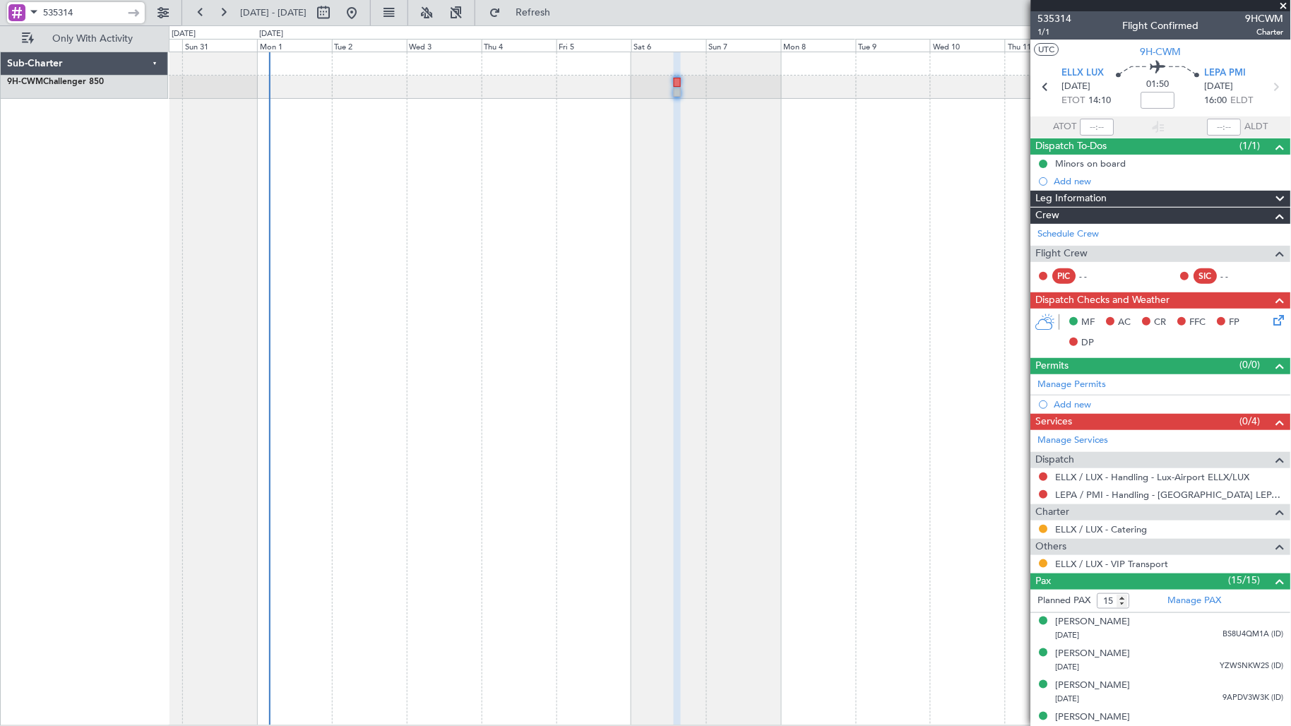
drag, startPoint x: 111, startPoint y: 4, endPoint x: -23, endPoint y: 18, distance: 134.2
click at [0, 18] on html "535314 30 Aug 2025 - 14 Sep 2025 Refresh Quick Links Only With Activity Sub-Cha…" at bounding box center [645, 363] width 1291 height 726
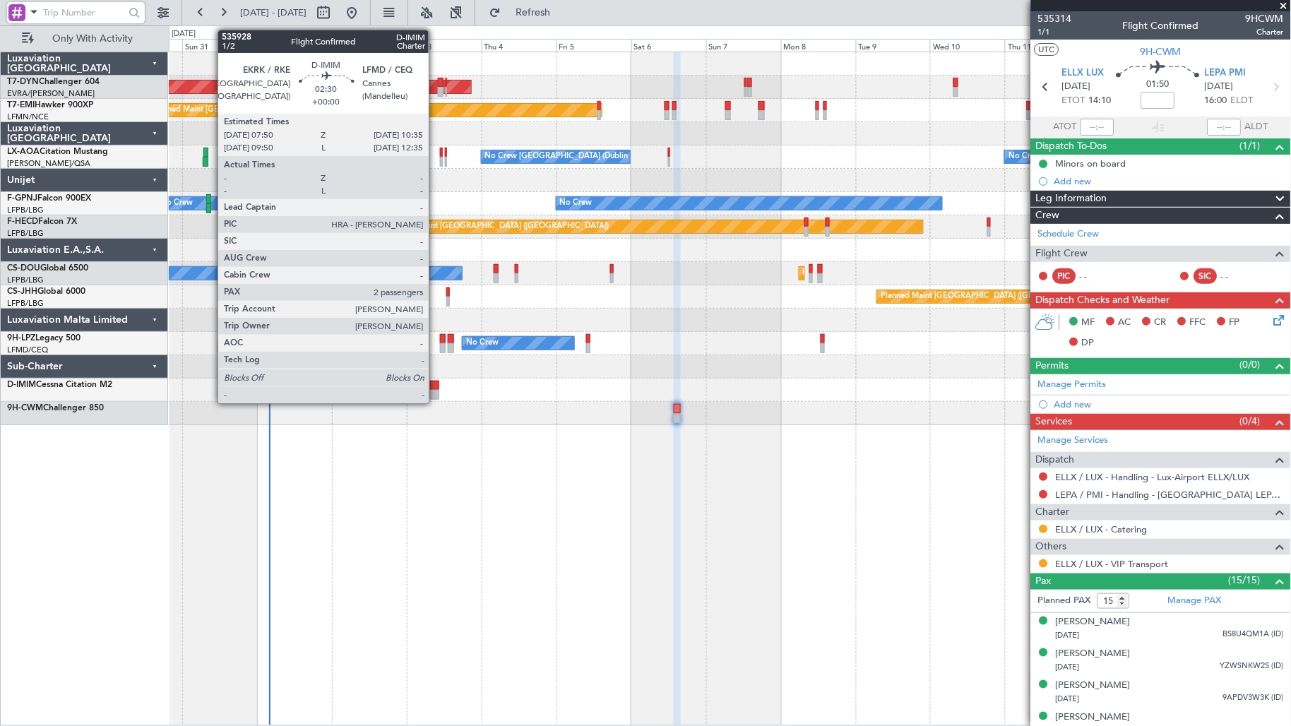
click at [436, 391] on div at bounding box center [434, 395] width 9 height 10
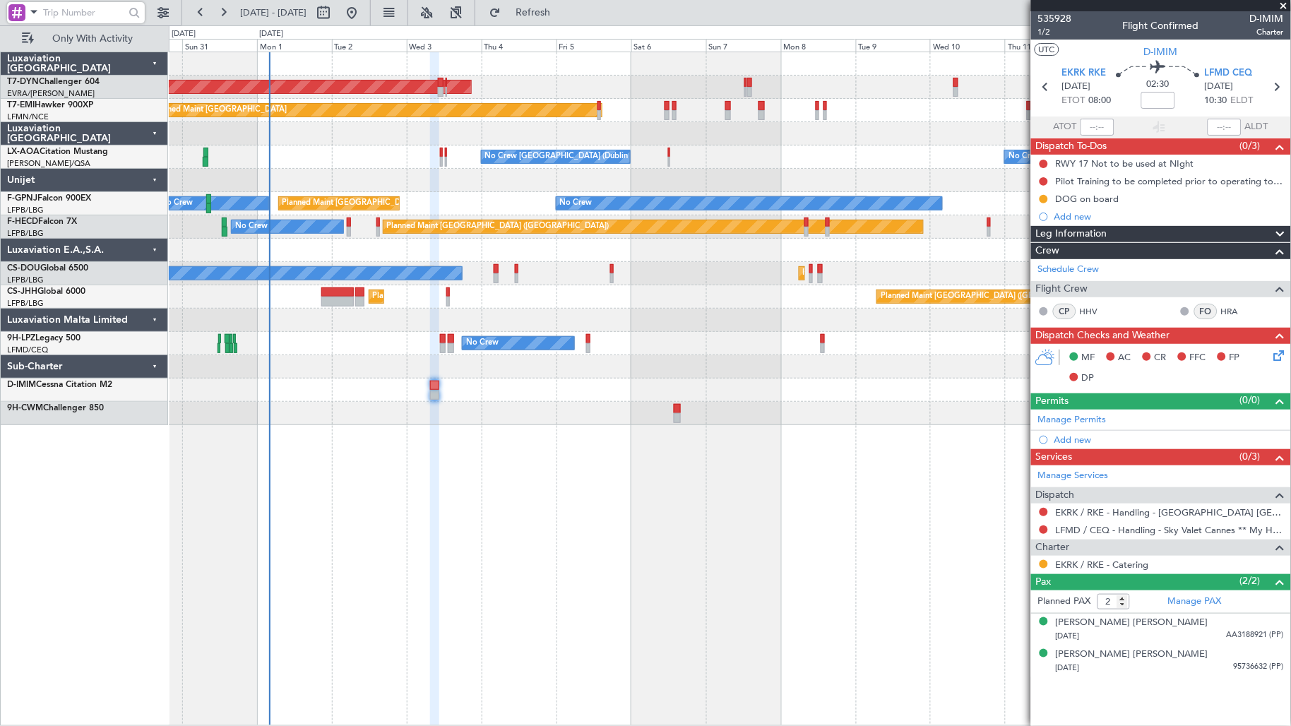
click at [950, 404] on div at bounding box center [730, 413] width 1122 height 23
click at [1104, 200] on mat-tooltip-component "RWY 17 Not to be used at NIght" at bounding box center [1125, 187] width 142 height 37
click at [1091, 202] on mat-tooltip-component "RWY 17 Not to be used at NIght" at bounding box center [1125, 187] width 142 height 37
click at [1109, 196] on div "DOG on board" at bounding box center [1088, 199] width 64 height 12
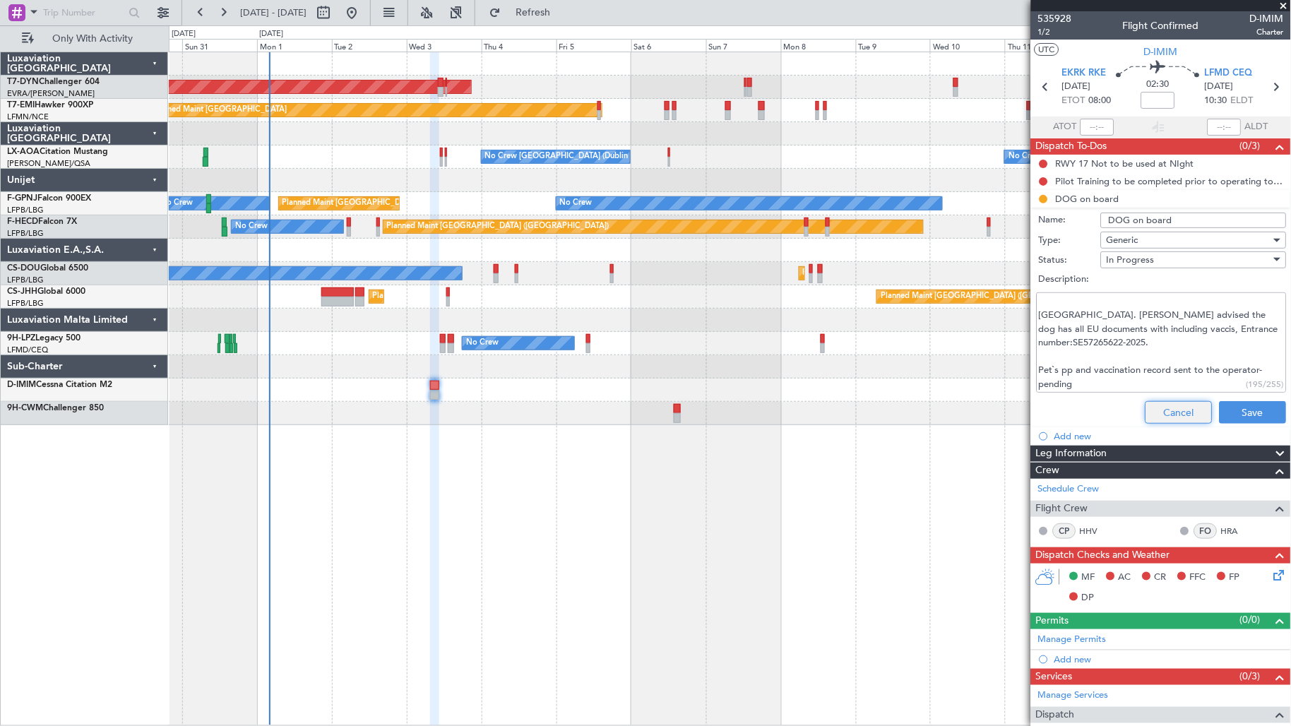
click at [1182, 412] on button "Cancel" at bounding box center [1178, 412] width 67 height 23
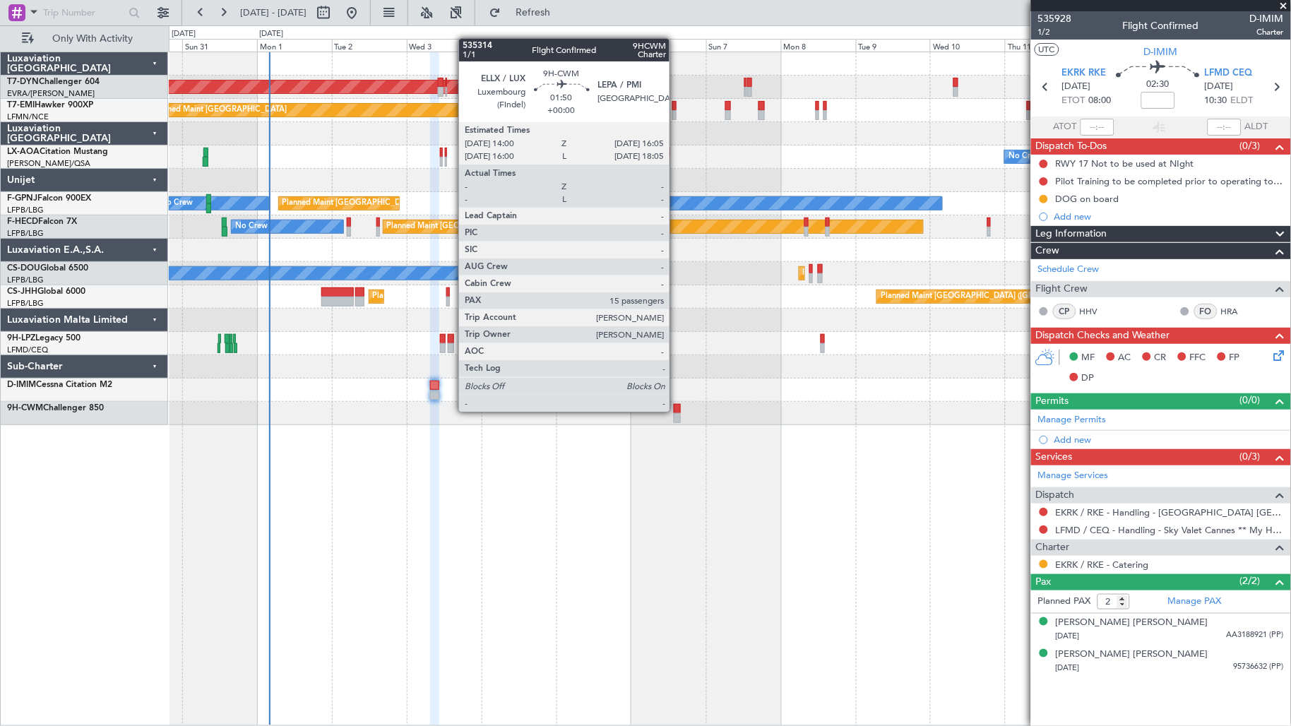
click at [676, 410] on div at bounding box center [677, 409] width 7 height 10
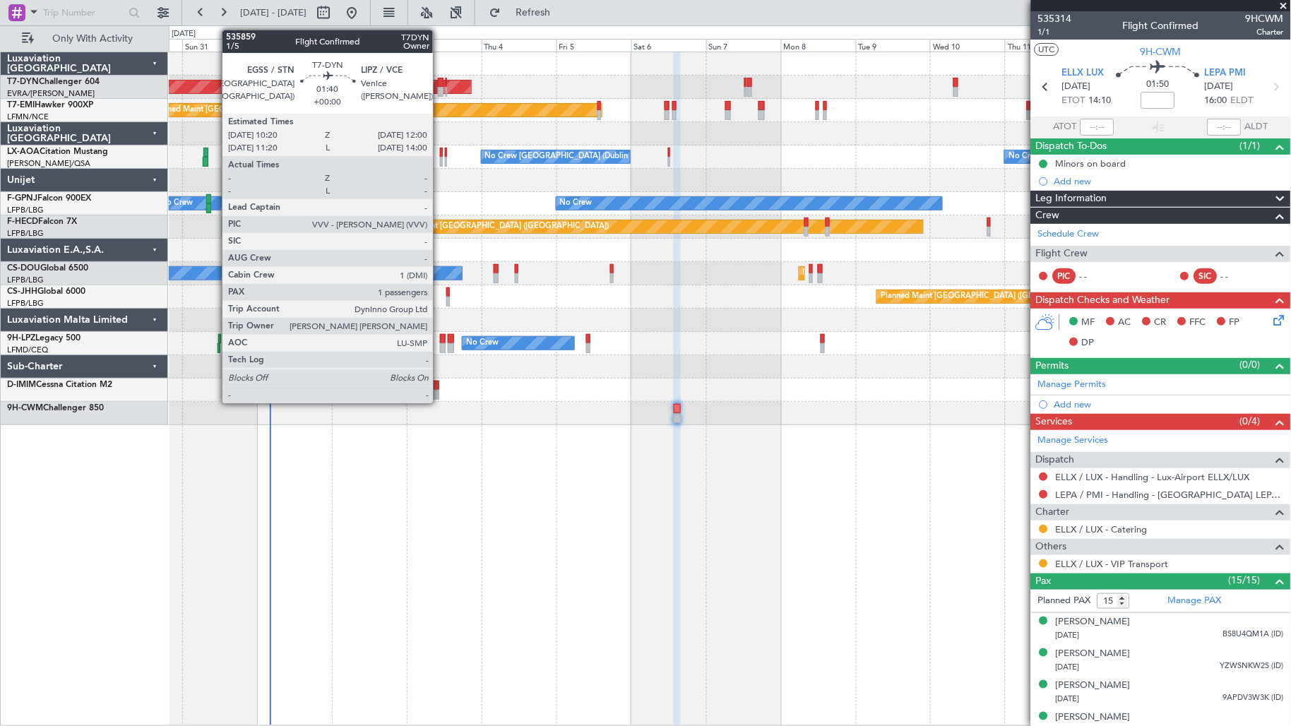
click at [440, 85] on div at bounding box center [441, 83] width 6 height 10
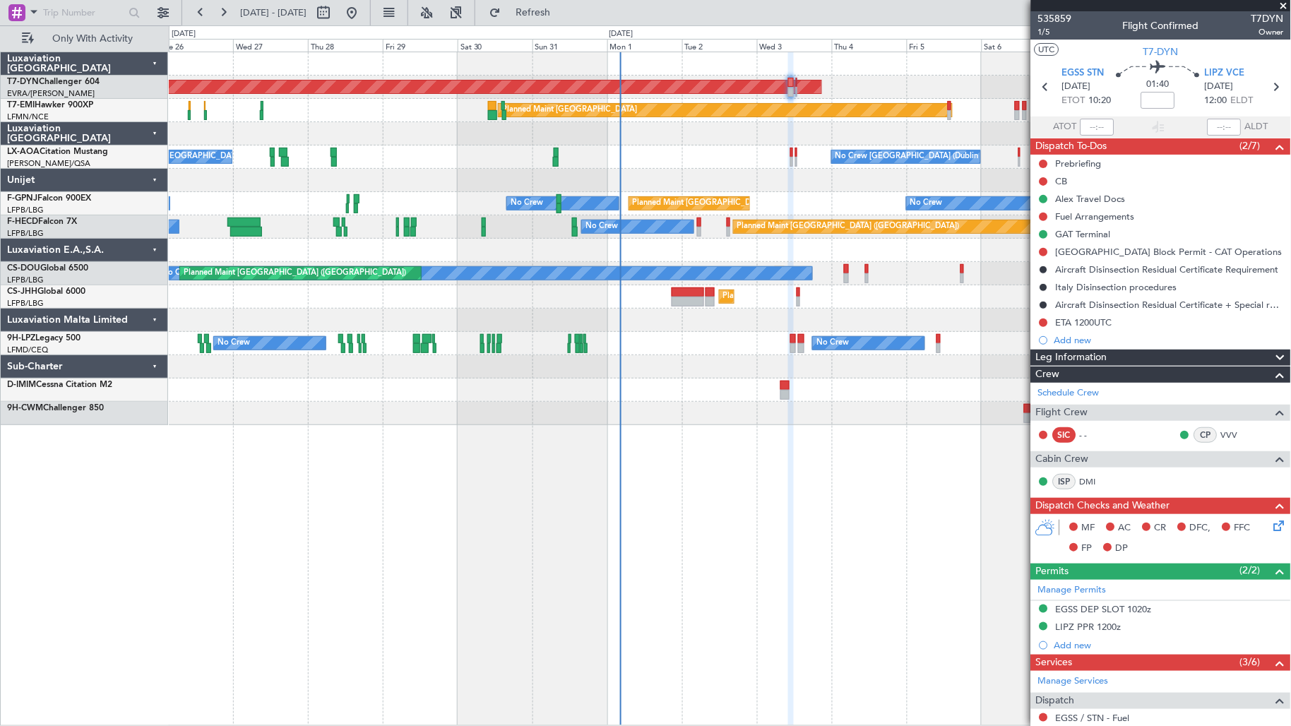
click at [682, 134] on div at bounding box center [730, 133] width 1122 height 23
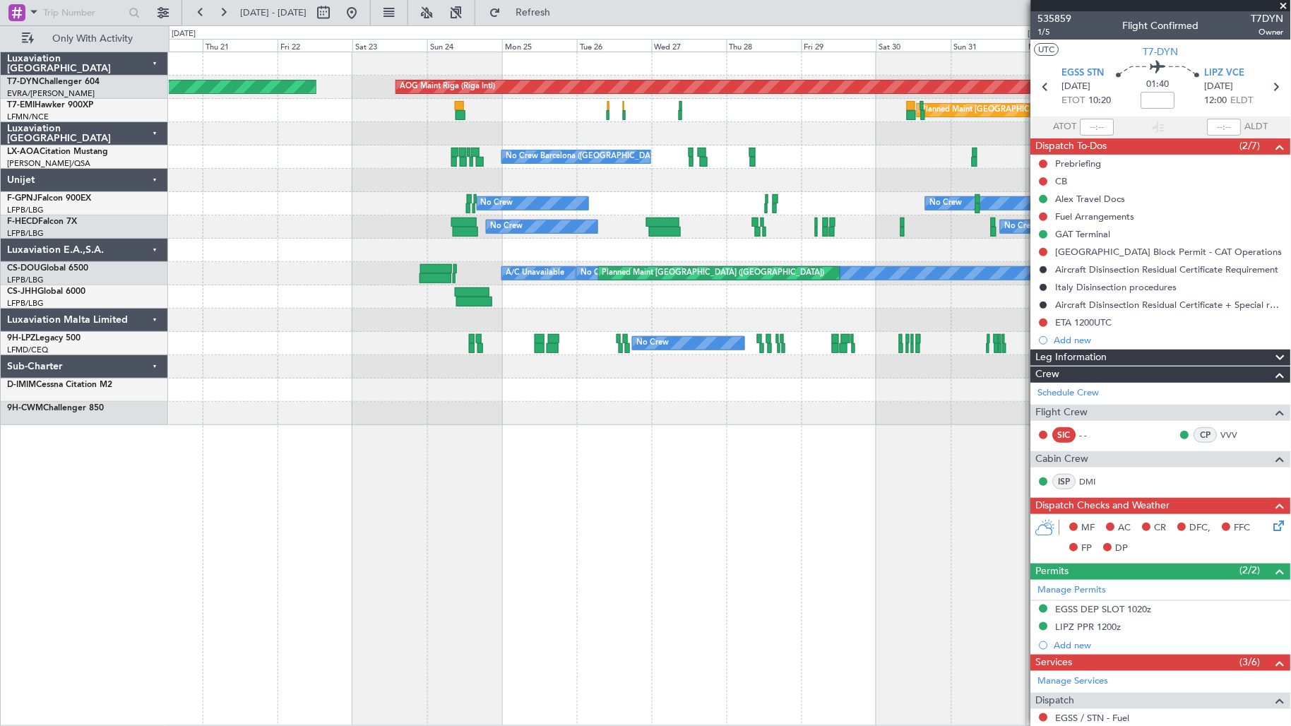
click at [753, 136] on div at bounding box center [730, 133] width 1122 height 23
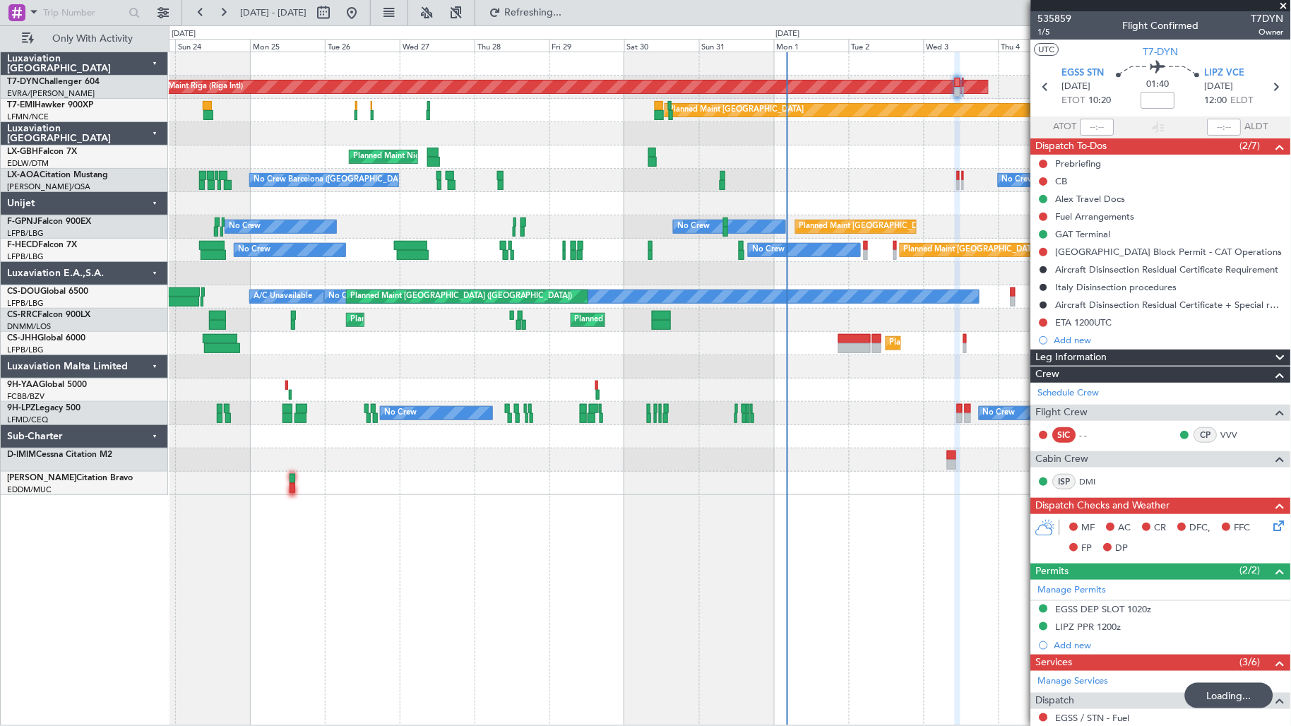
click at [203, 163] on div "Planned Maint Nice (Côte d'Azur Airport)" at bounding box center [730, 156] width 1122 height 23
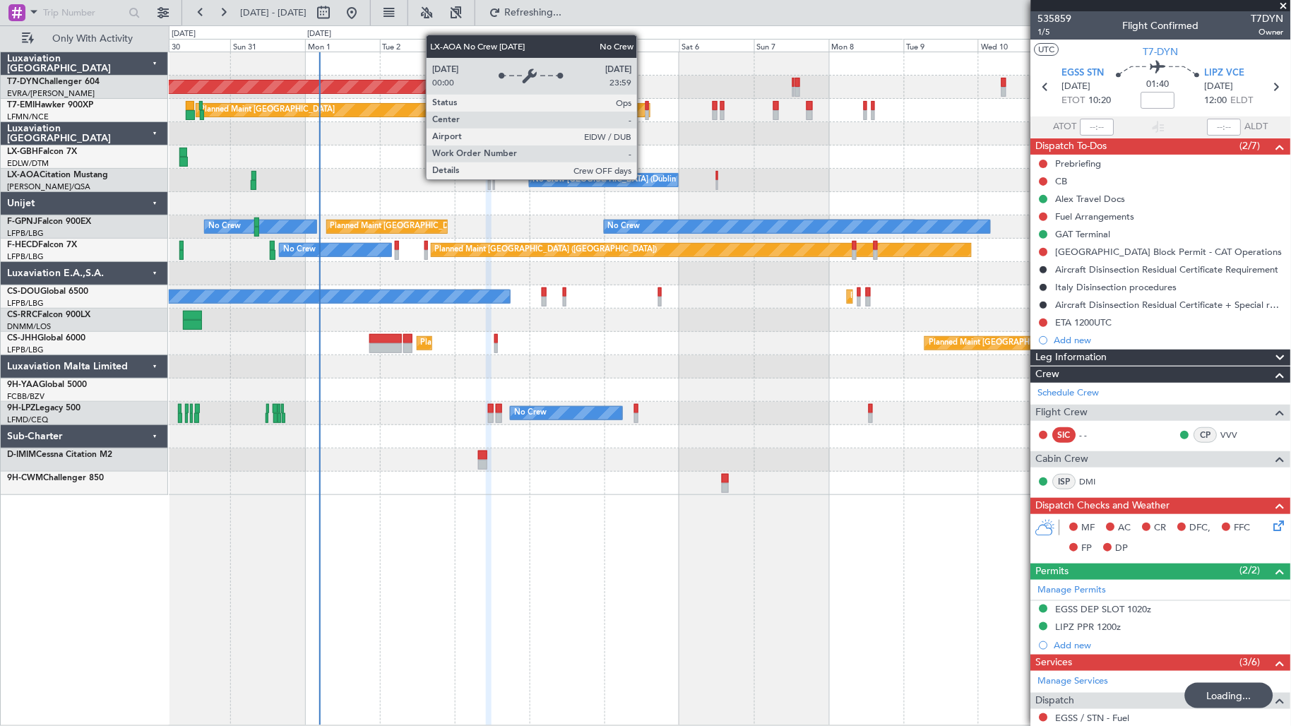
click at [593, 179] on div "No Crew [GEOGRAPHIC_DATA] (Dublin Intl)" at bounding box center [612, 179] width 159 height 21
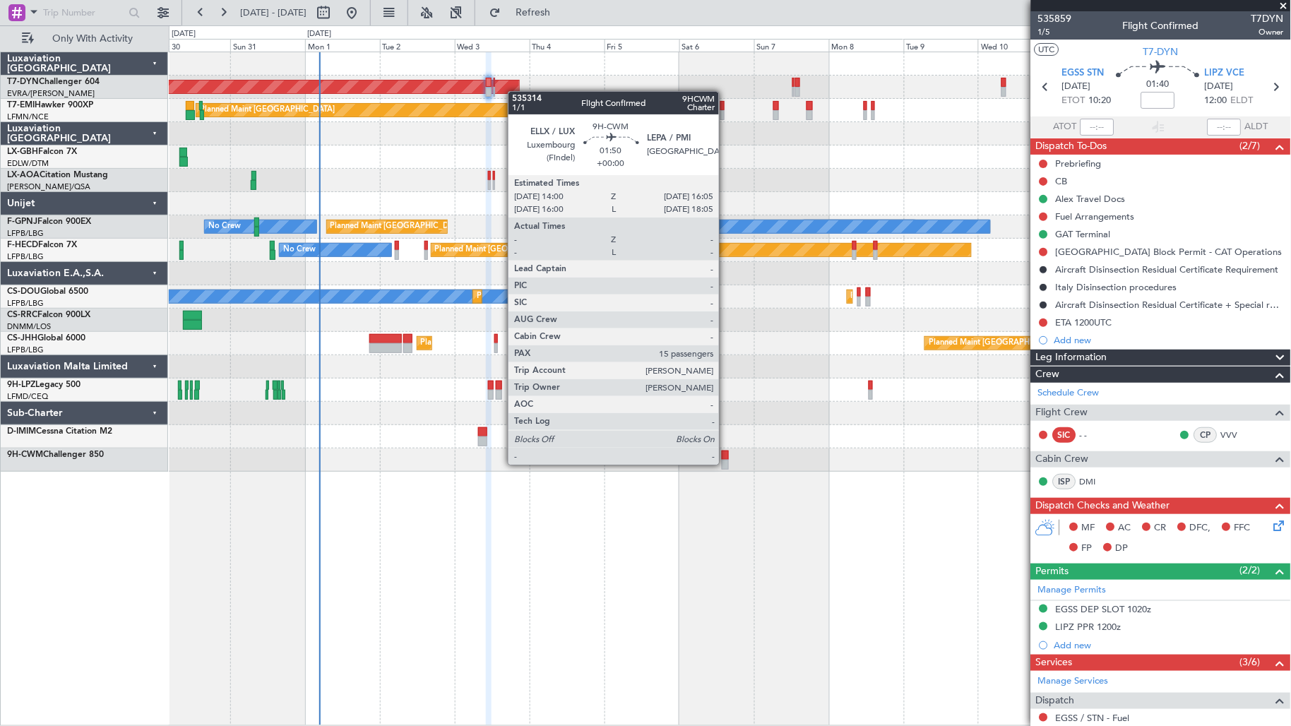
click at [726, 463] on div at bounding box center [725, 465] width 7 height 10
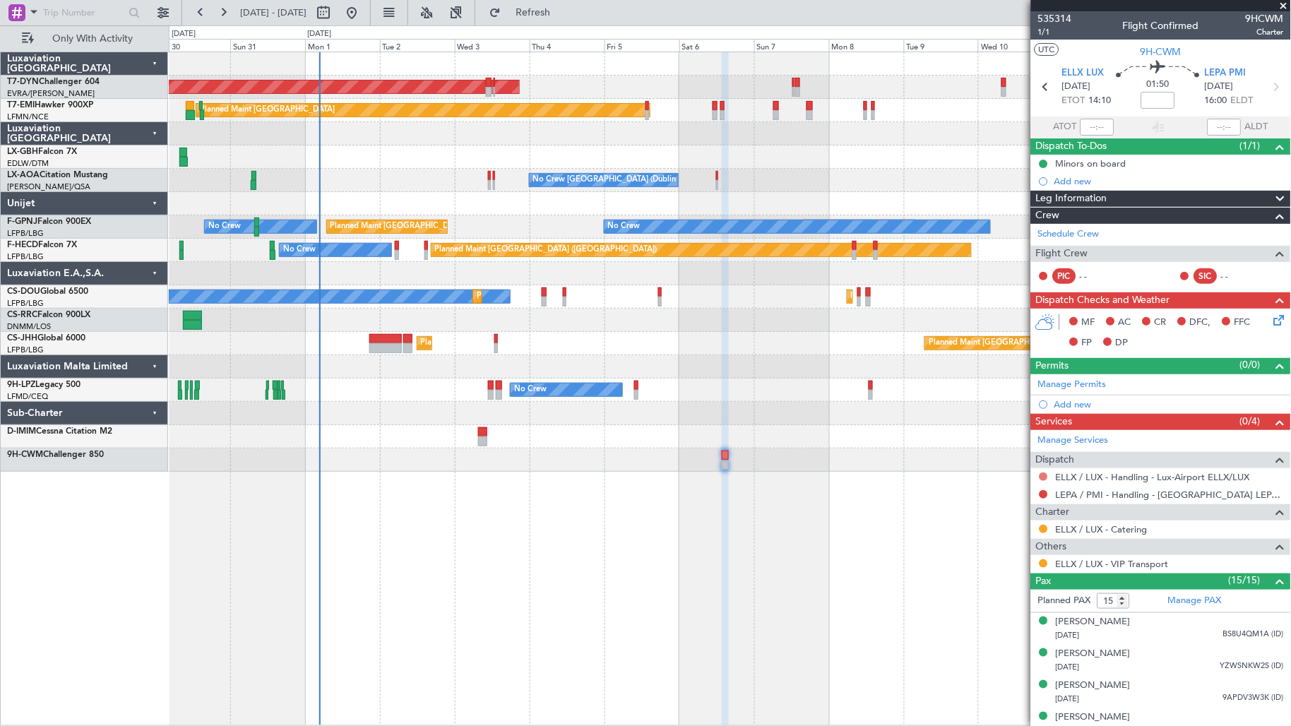
click at [1046, 476] on button at bounding box center [1043, 476] width 8 height 8
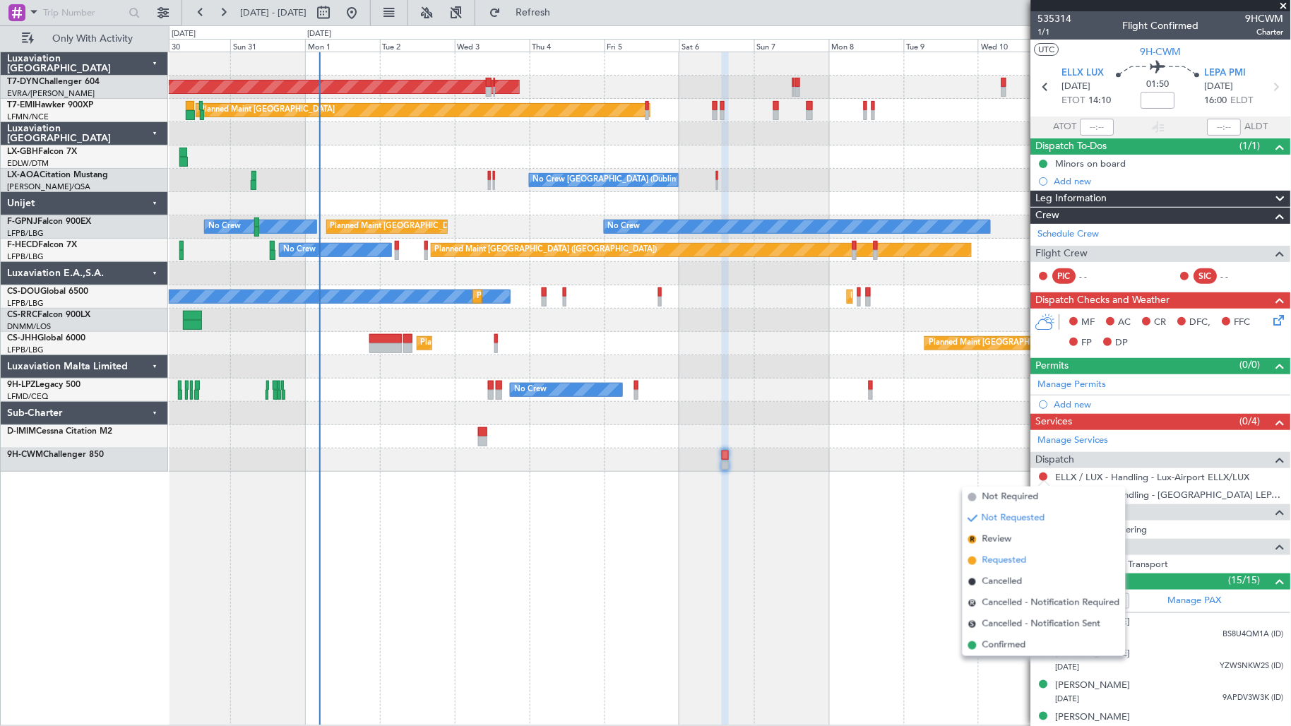
click at [1019, 561] on span "Requested" at bounding box center [1004, 561] width 44 height 14
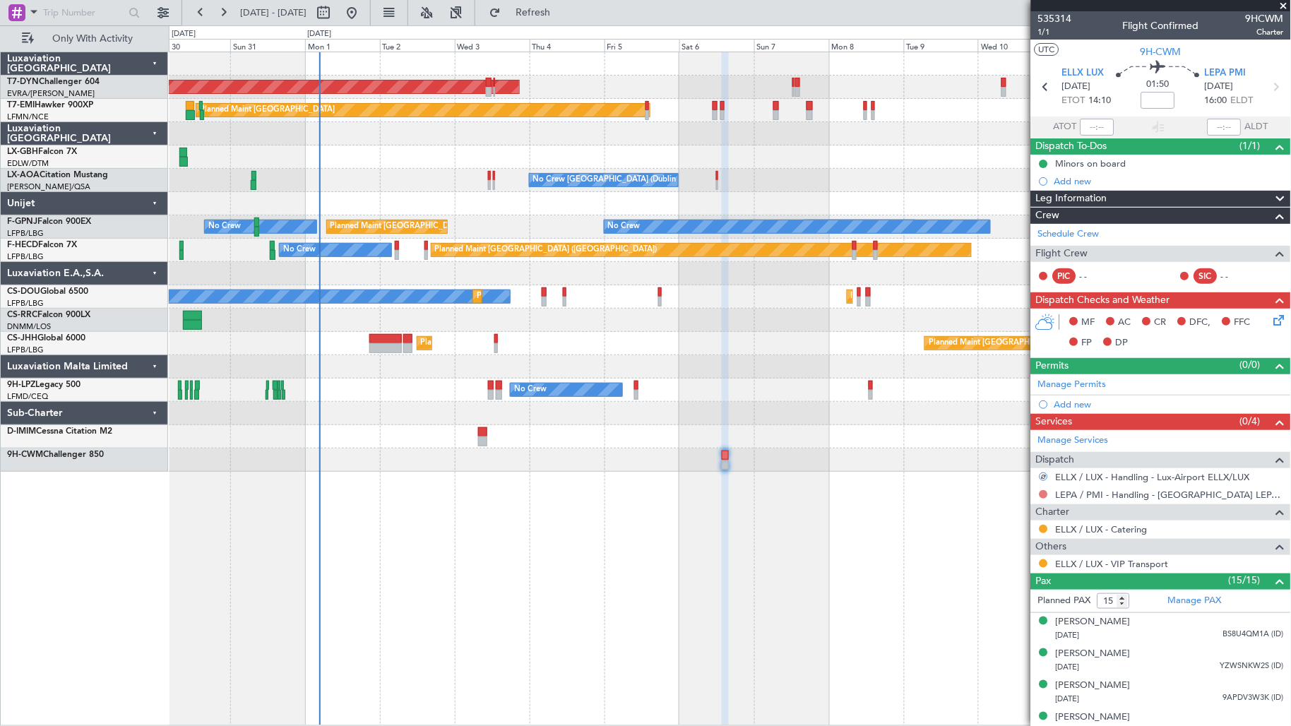
click at [1045, 496] on button at bounding box center [1043, 494] width 8 height 8
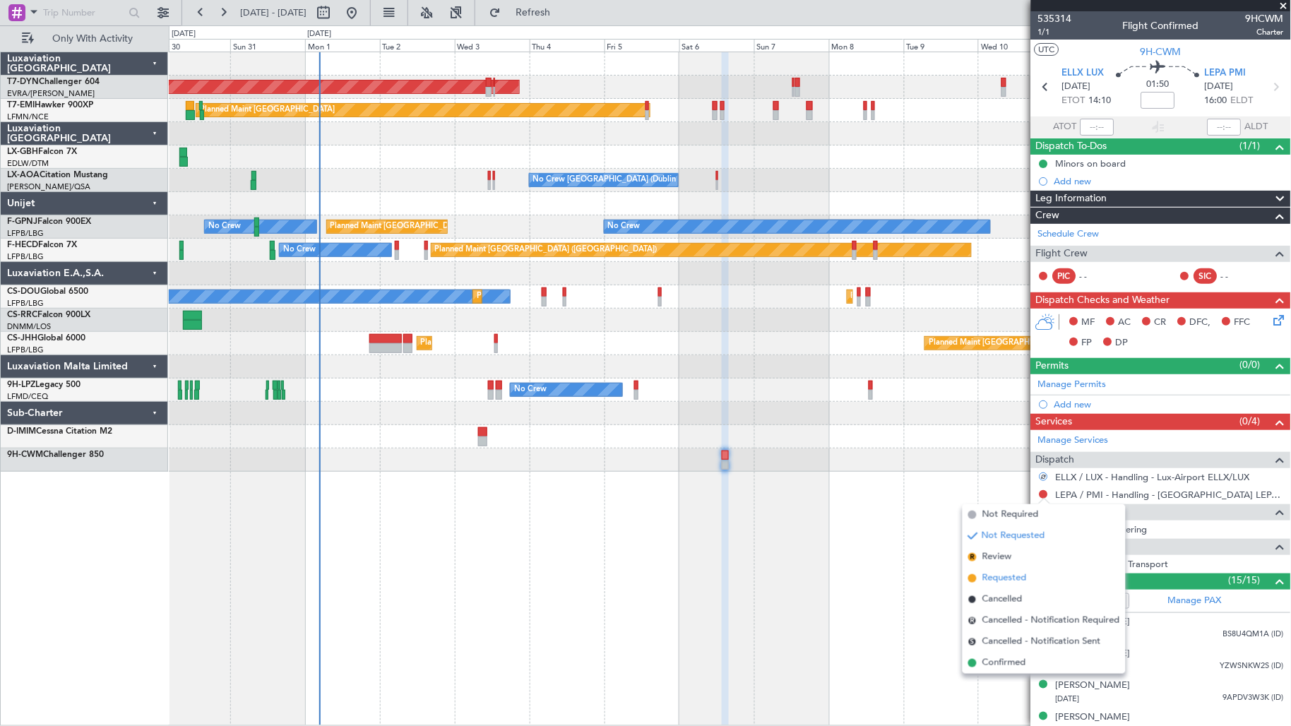
click at [1039, 579] on li "Requested" at bounding box center [1043, 578] width 163 height 21
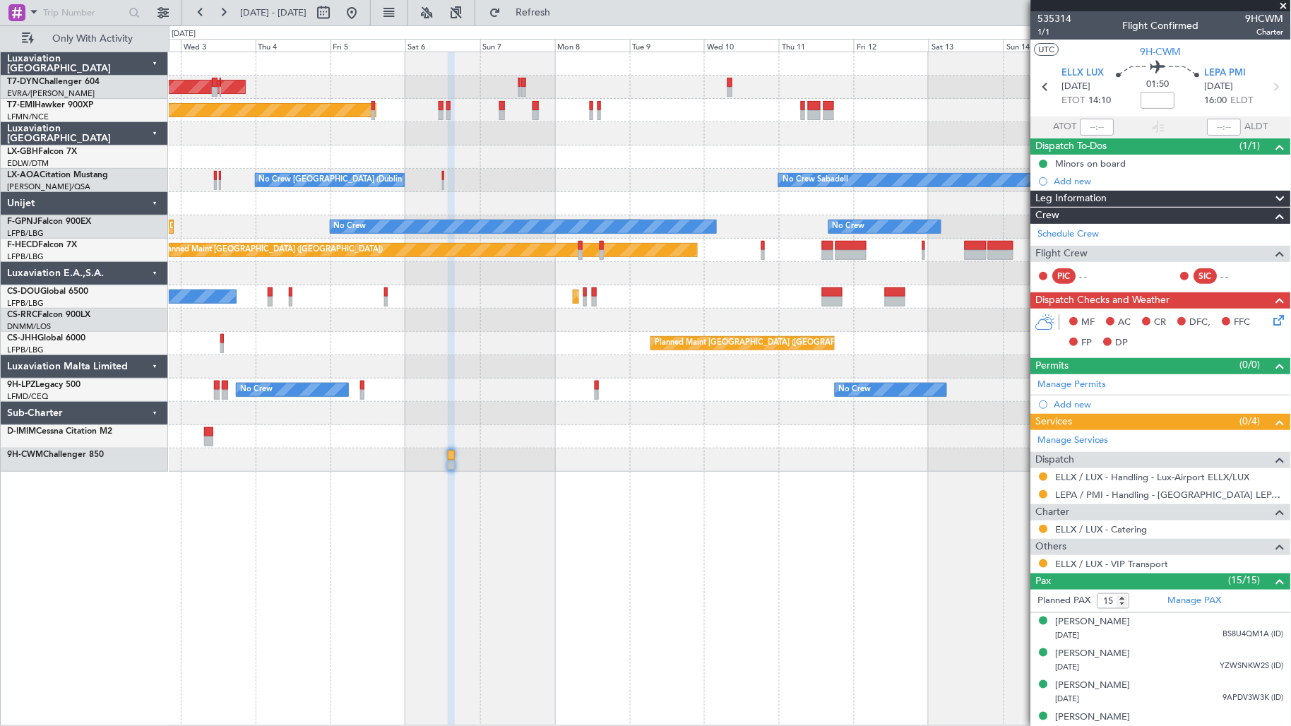
click at [489, 446] on div "AOG Maint Riga (Riga Intl) Planned Maint Zurich Planned Maint Nurnberg No Crew …" at bounding box center [730, 261] width 1122 height 419
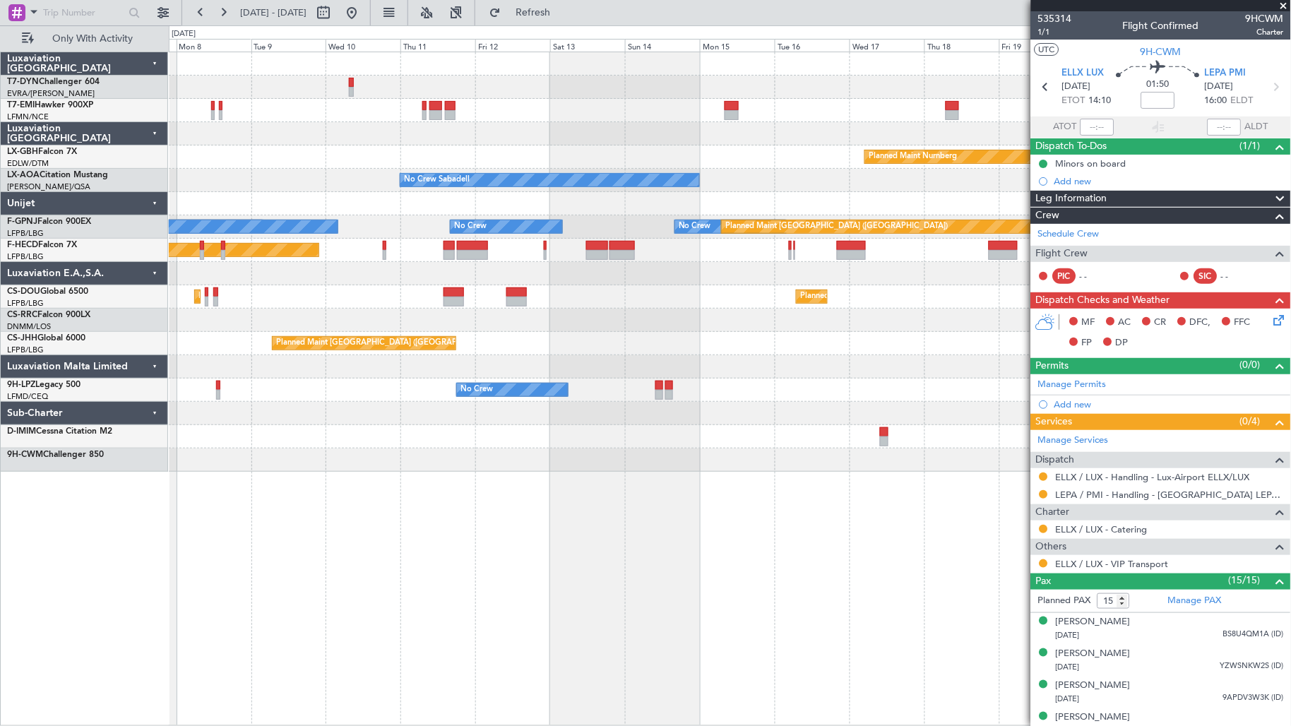
click at [207, 463] on div "Planned Maint Zurich Planned Maint Nurnberg No Crew Sabadell No Crew Sabadell N…" at bounding box center [730, 261] width 1122 height 419
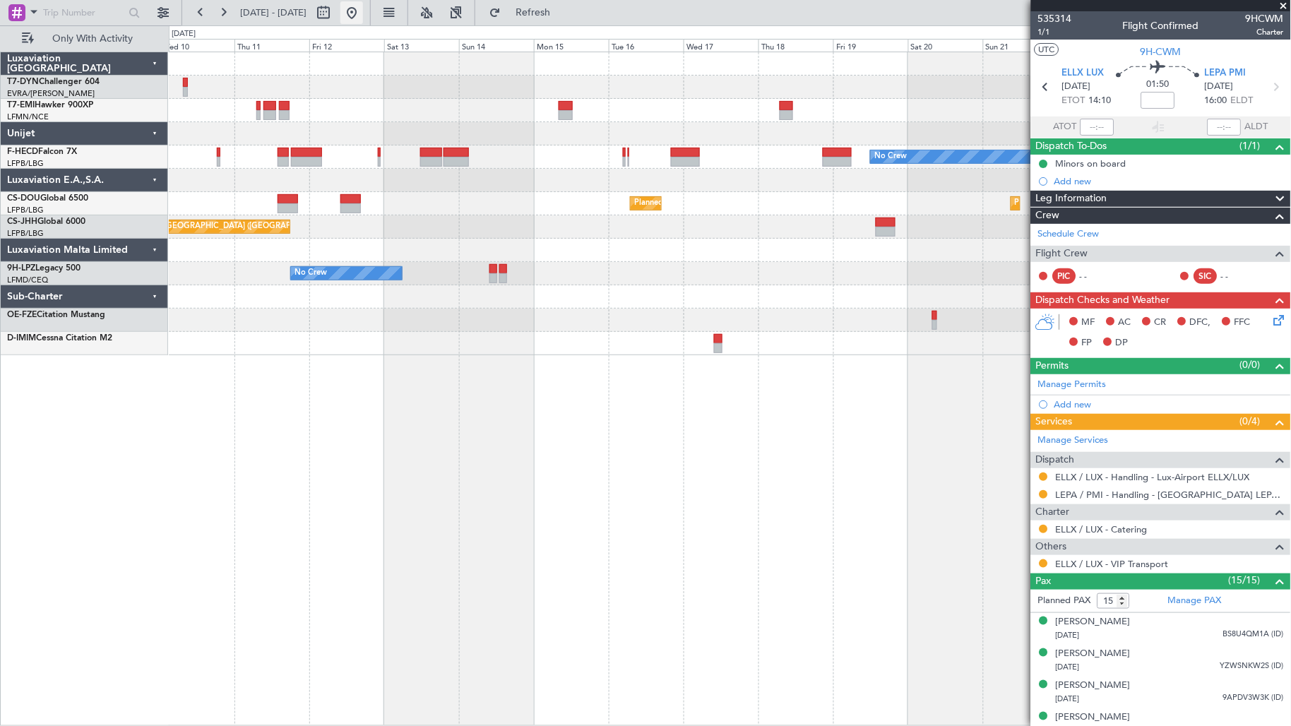
click at [363, 11] on button at bounding box center [351, 12] width 23 height 23
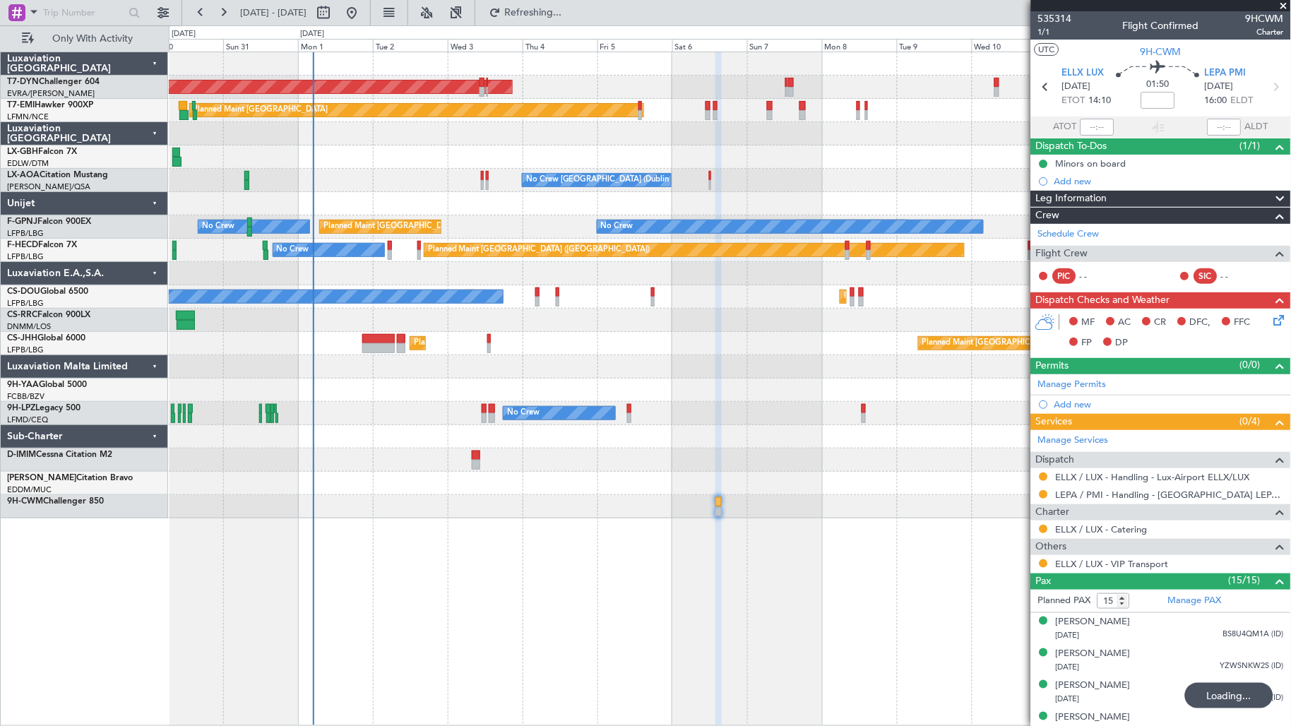
click at [359, 371] on div "AOG Maint Riga (Riga Intl) Planned Maint Zurich Planned Maint Nurnberg Planned …" at bounding box center [730, 285] width 1122 height 466
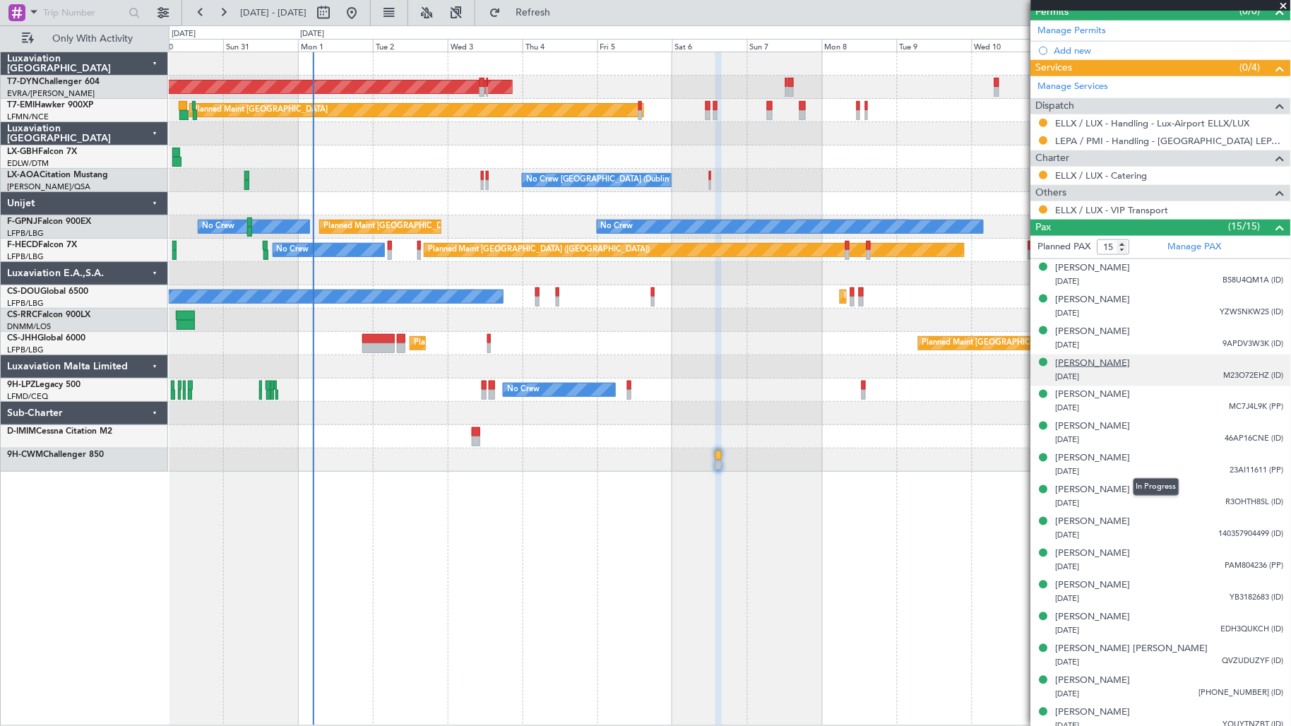
scroll to position [362, 0]
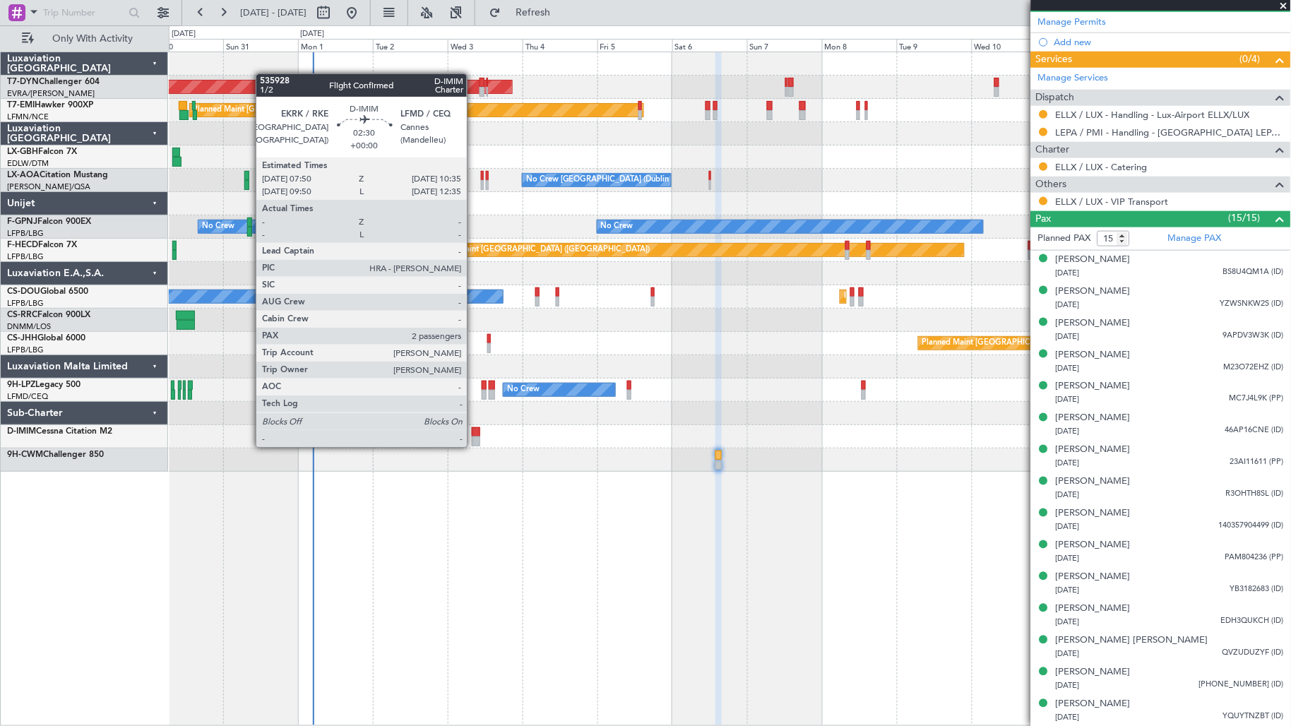
click at [474, 446] on div at bounding box center [476, 441] width 9 height 10
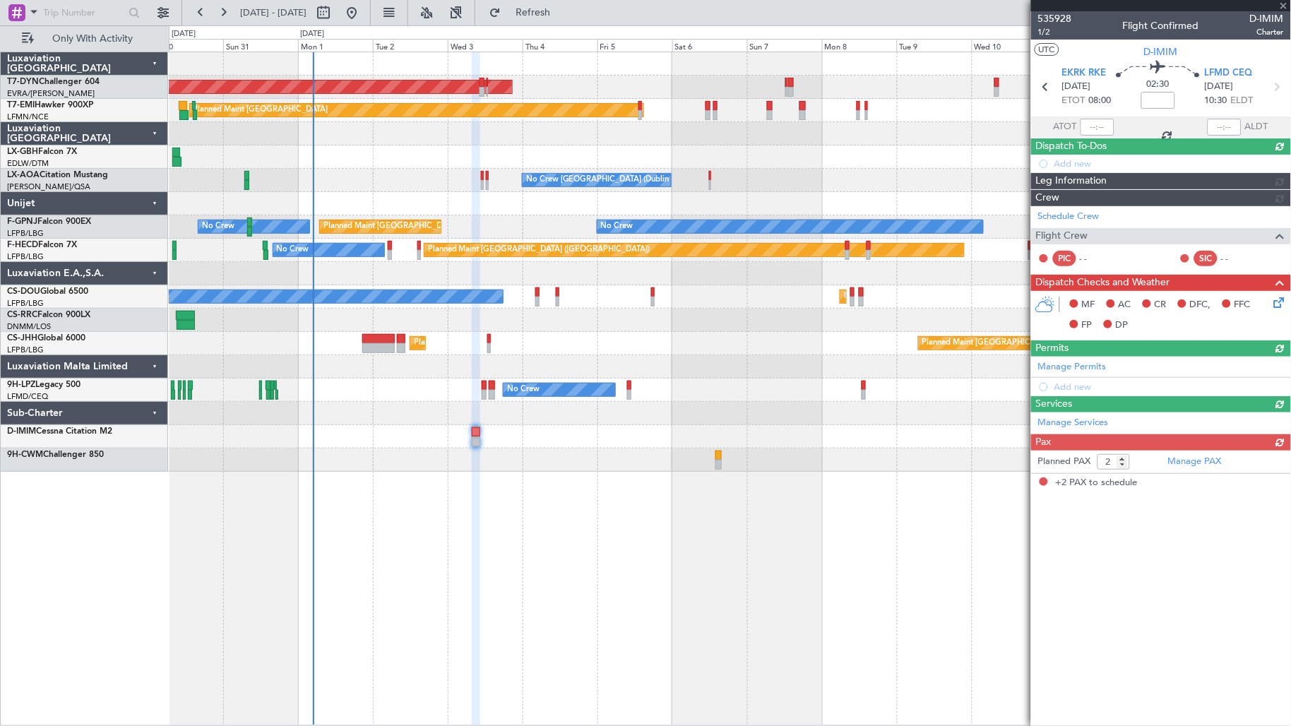
scroll to position [0, 0]
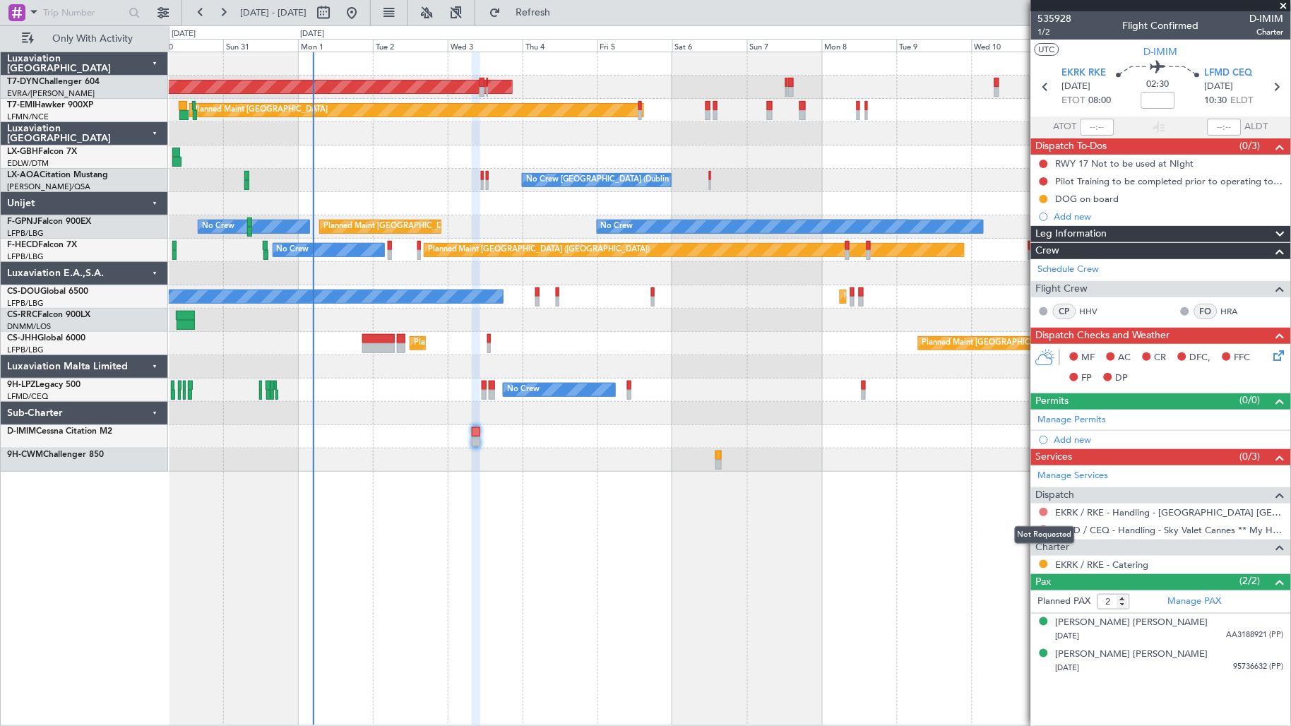
click at [1044, 513] on button at bounding box center [1043, 512] width 8 height 8
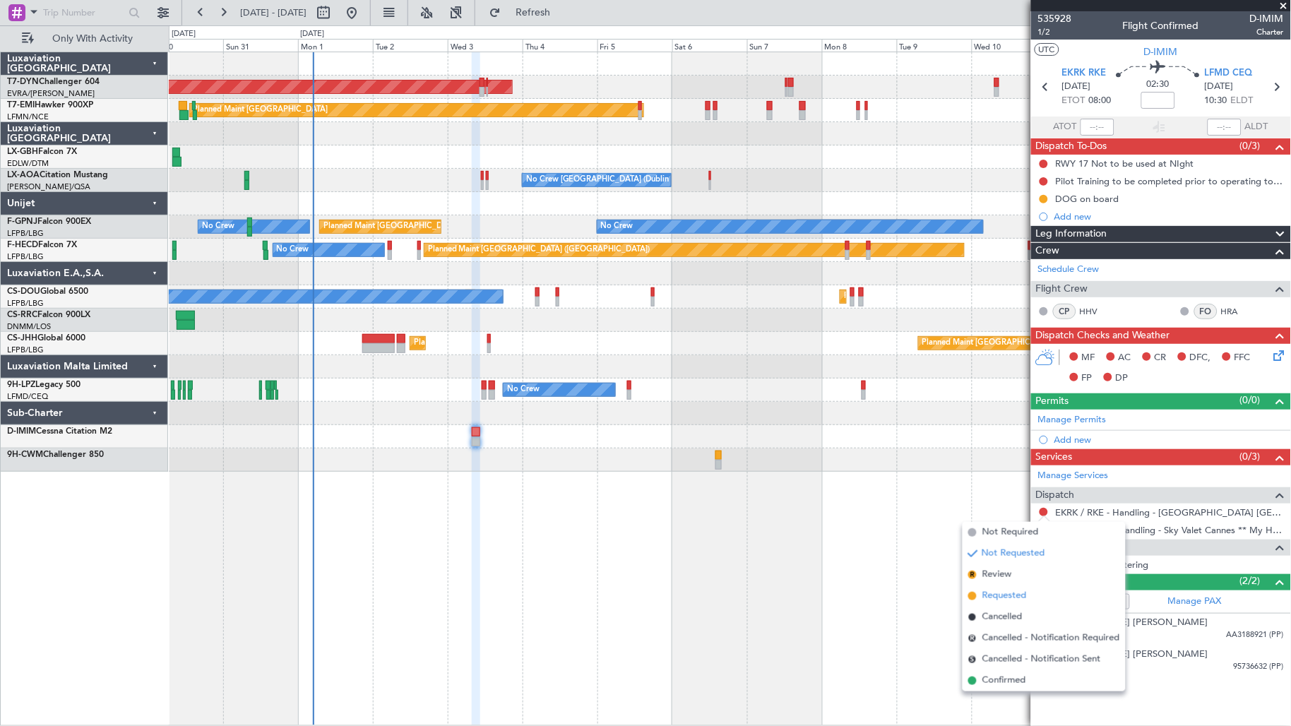
click at [1015, 590] on span "Requested" at bounding box center [1004, 596] width 44 height 14
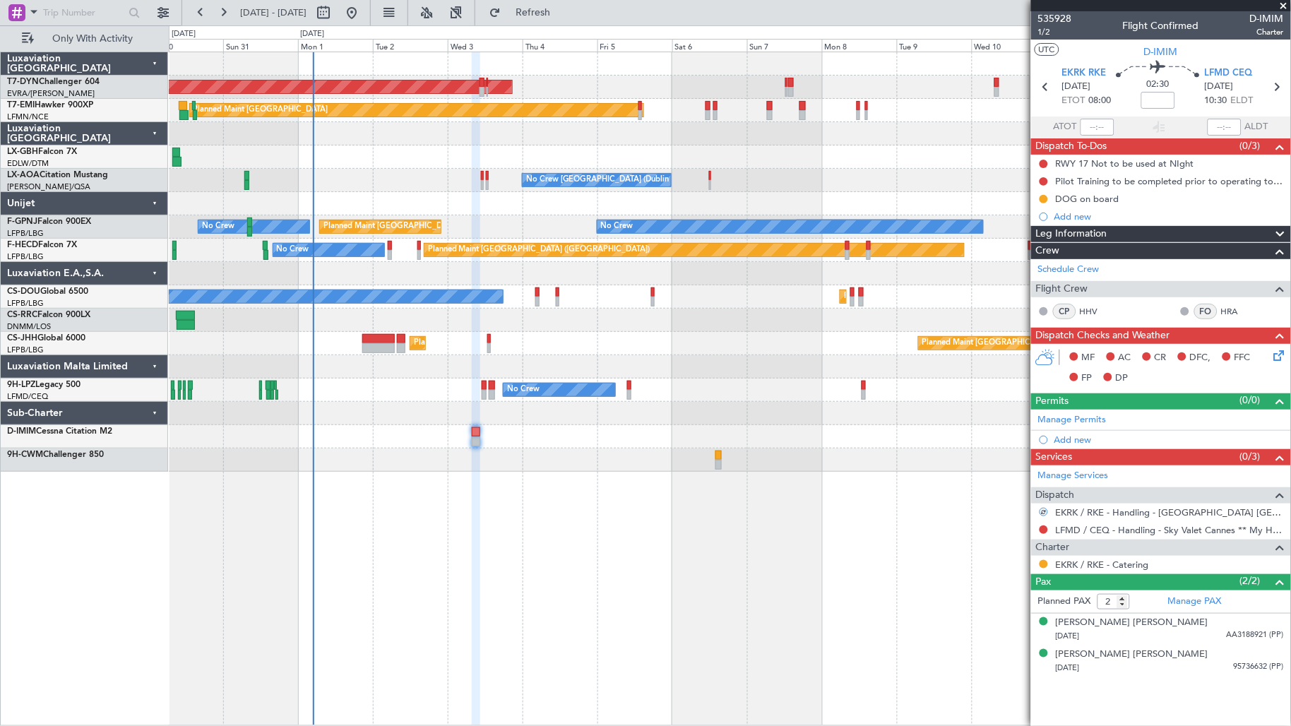
click at [1046, 534] on div at bounding box center [1043, 529] width 11 height 11
click at [1046, 532] on button at bounding box center [1043, 529] width 8 height 8
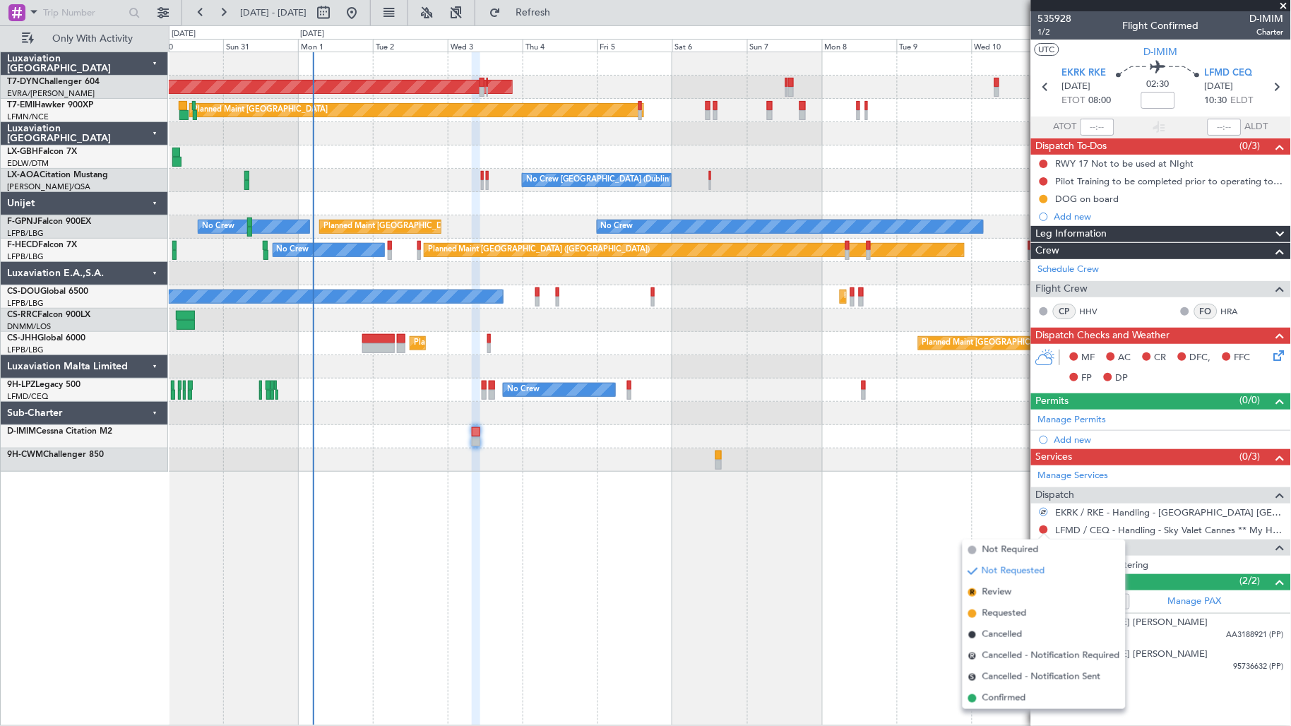
drag, startPoint x: 1015, startPoint y: 607, endPoint x: 997, endPoint y: 591, distance: 24.5
click at [1015, 607] on span "Requested" at bounding box center [1004, 614] width 44 height 14
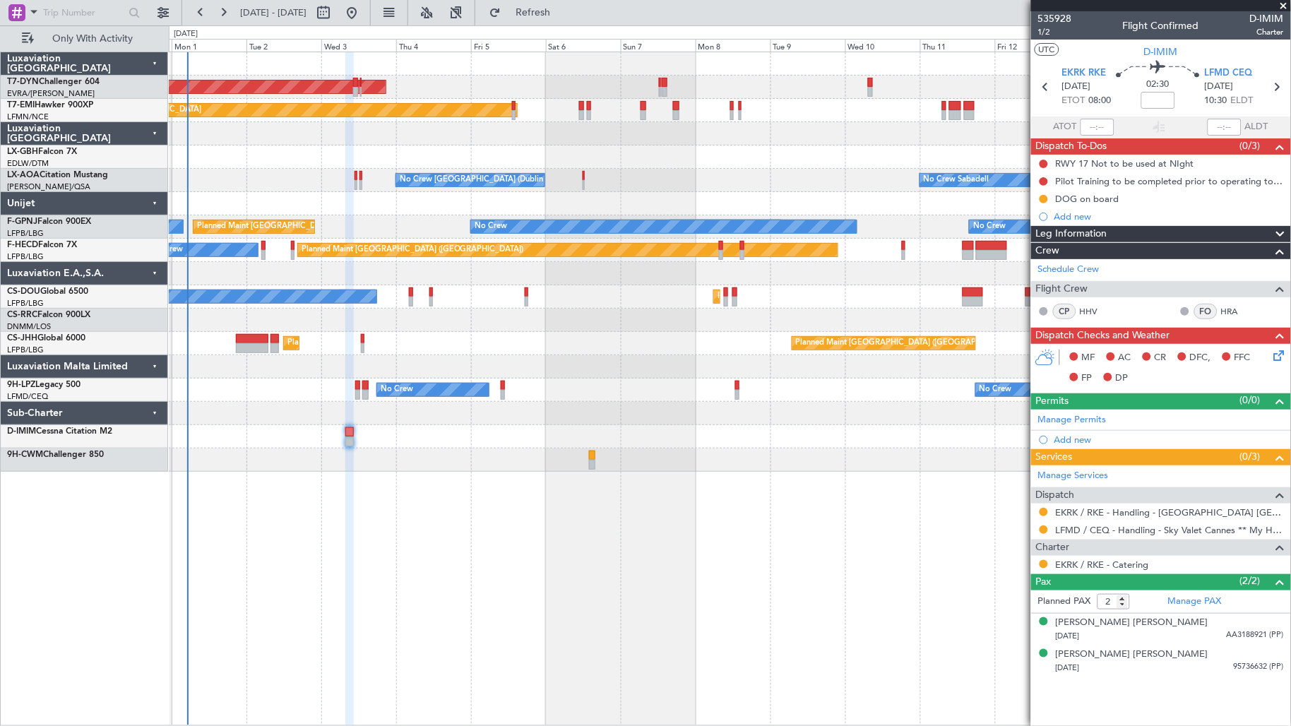
click at [617, 451] on div "AOG Maint Riga (Riga Intl) Planned Maint Zurich Planned Maint Nurnberg No Crew …" at bounding box center [730, 261] width 1122 height 419
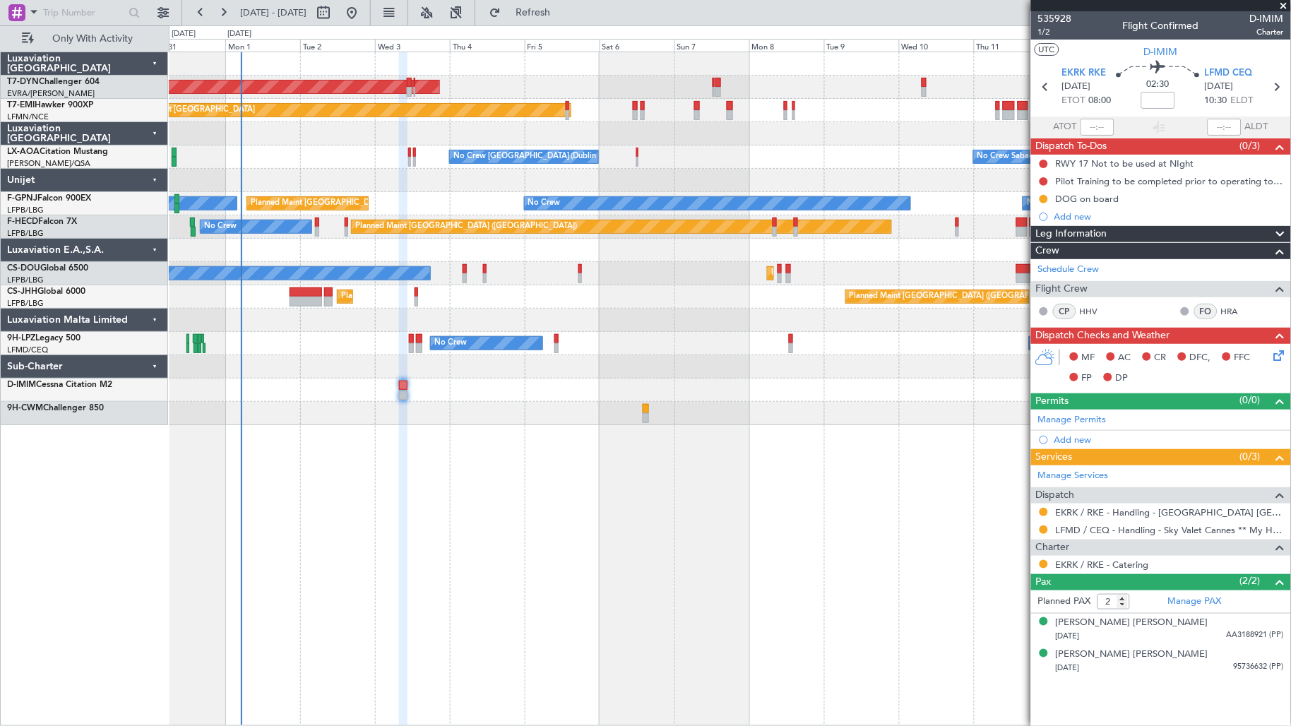
click at [643, 419] on div at bounding box center [646, 418] width 7 height 10
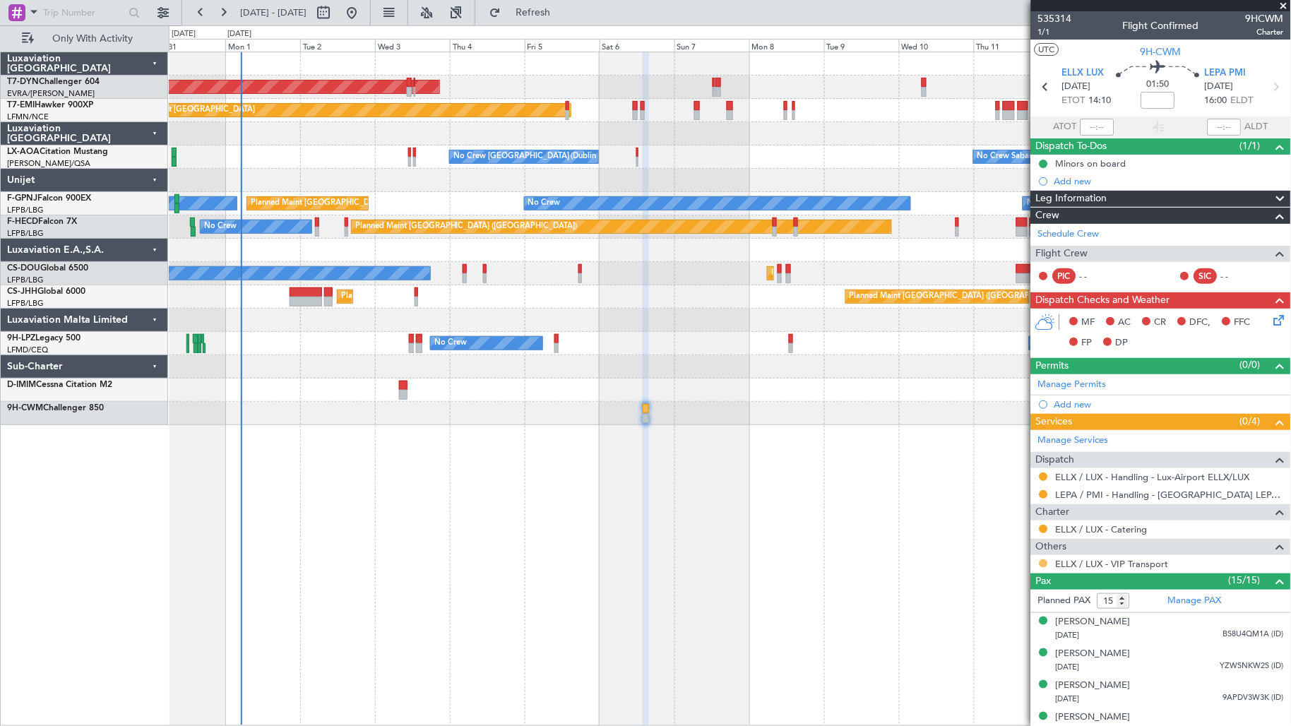
click at [1041, 559] on button at bounding box center [1043, 563] width 8 height 8
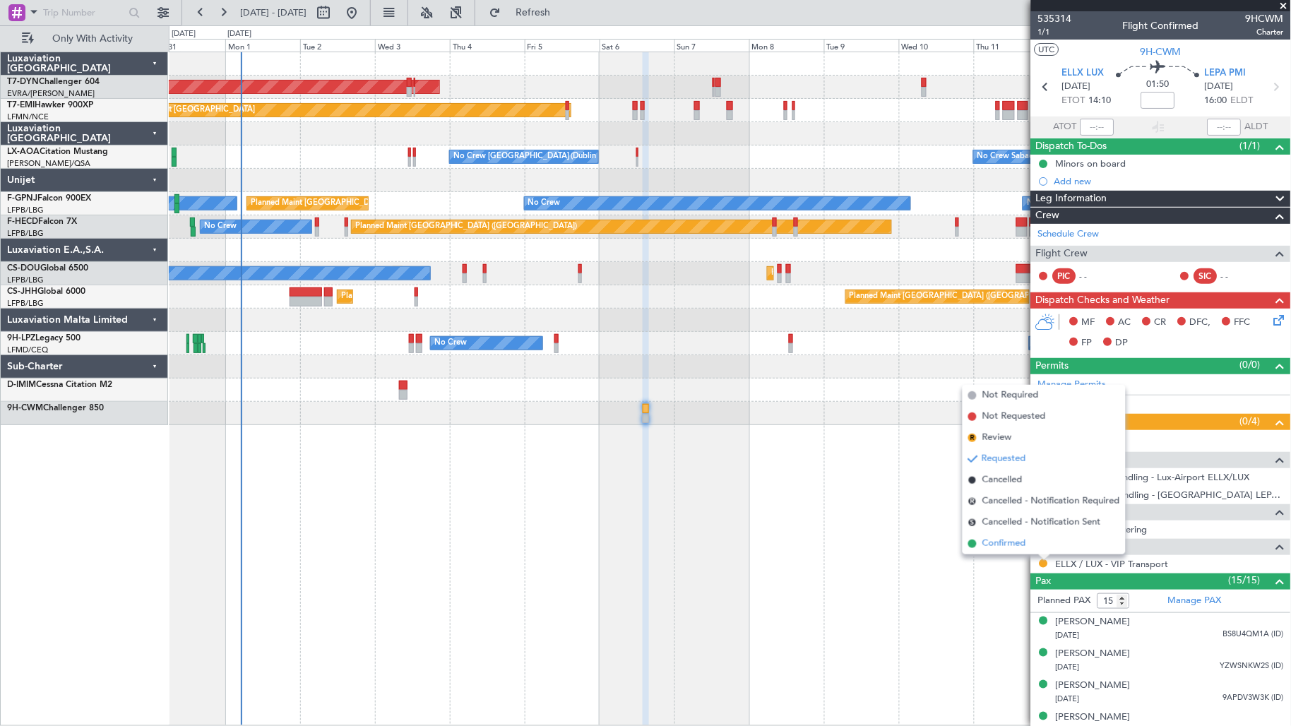
click at [1047, 542] on li "Confirmed" at bounding box center [1043, 543] width 163 height 21
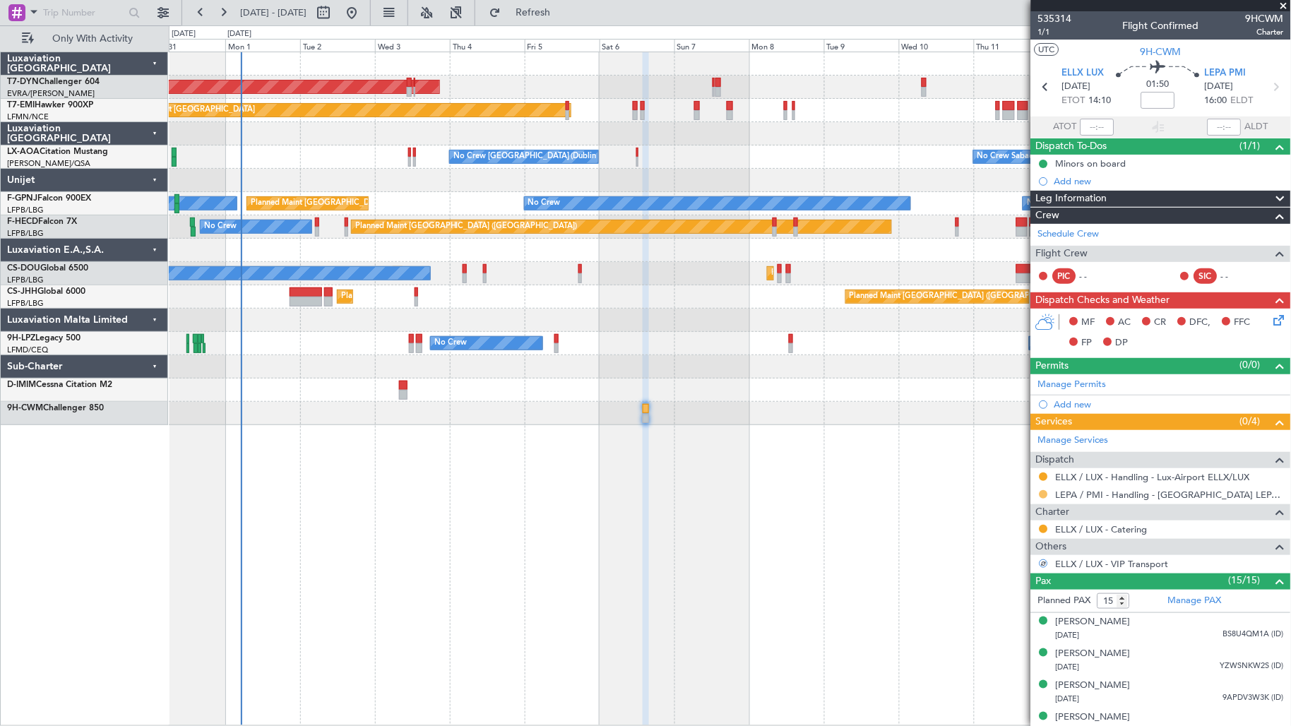
click at [1046, 491] on button at bounding box center [1043, 494] width 8 height 8
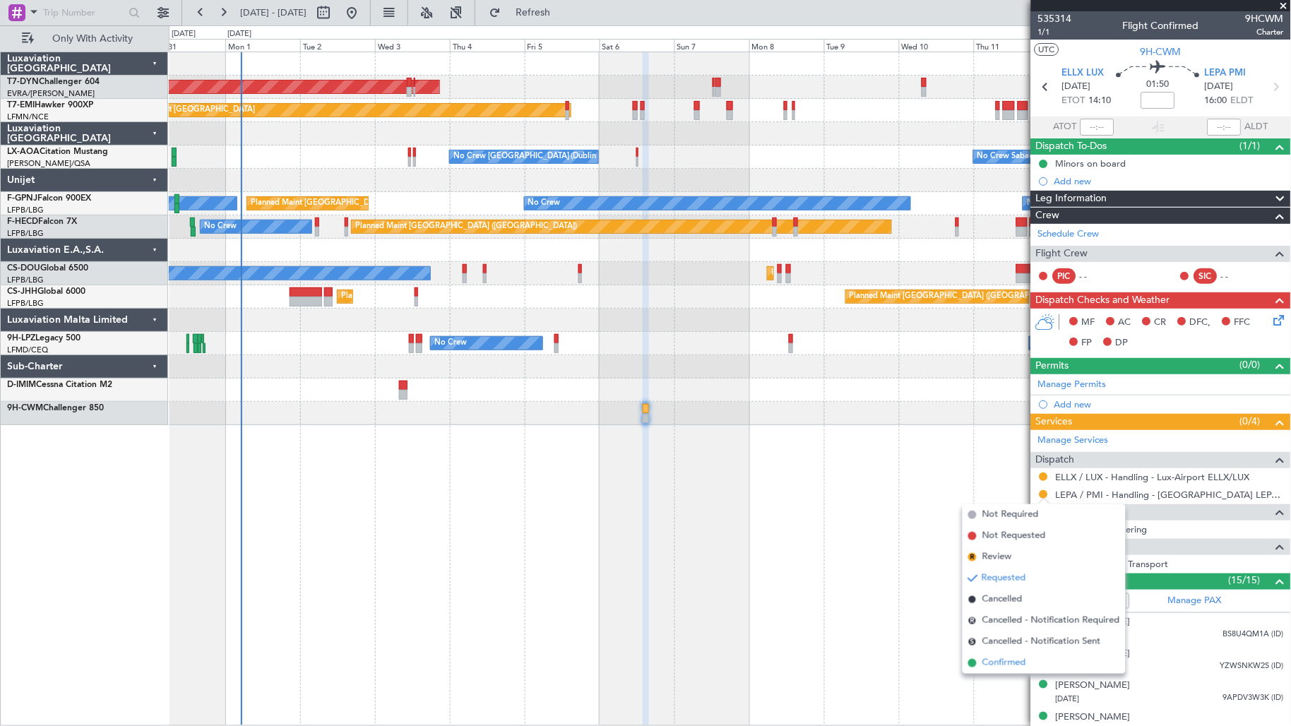
click at [1020, 665] on span "Confirmed" at bounding box center [1004, 663] width 44 height 14
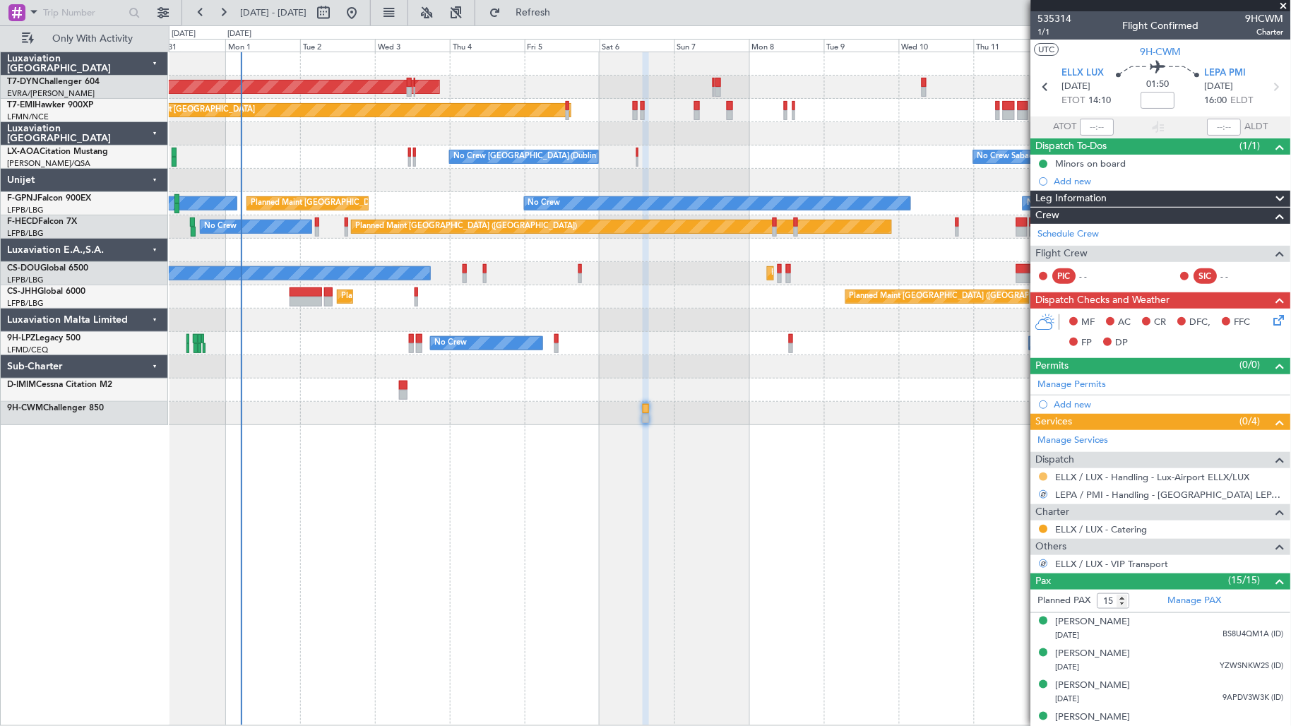
click at [1044, 477] on button at bounding box center [1043, 476] width 8 height 8
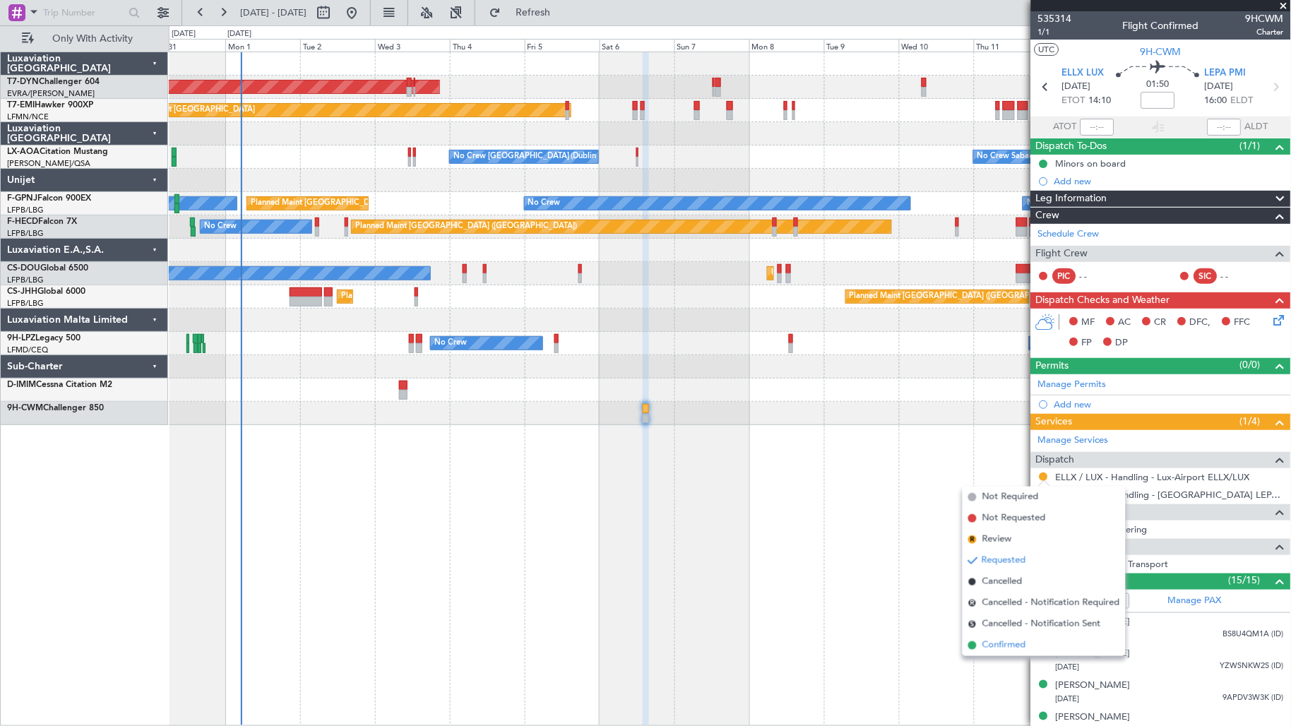
click at [1054, 638] on li "Confirmed" at bounding box center [1043, 645] width 163 height 21
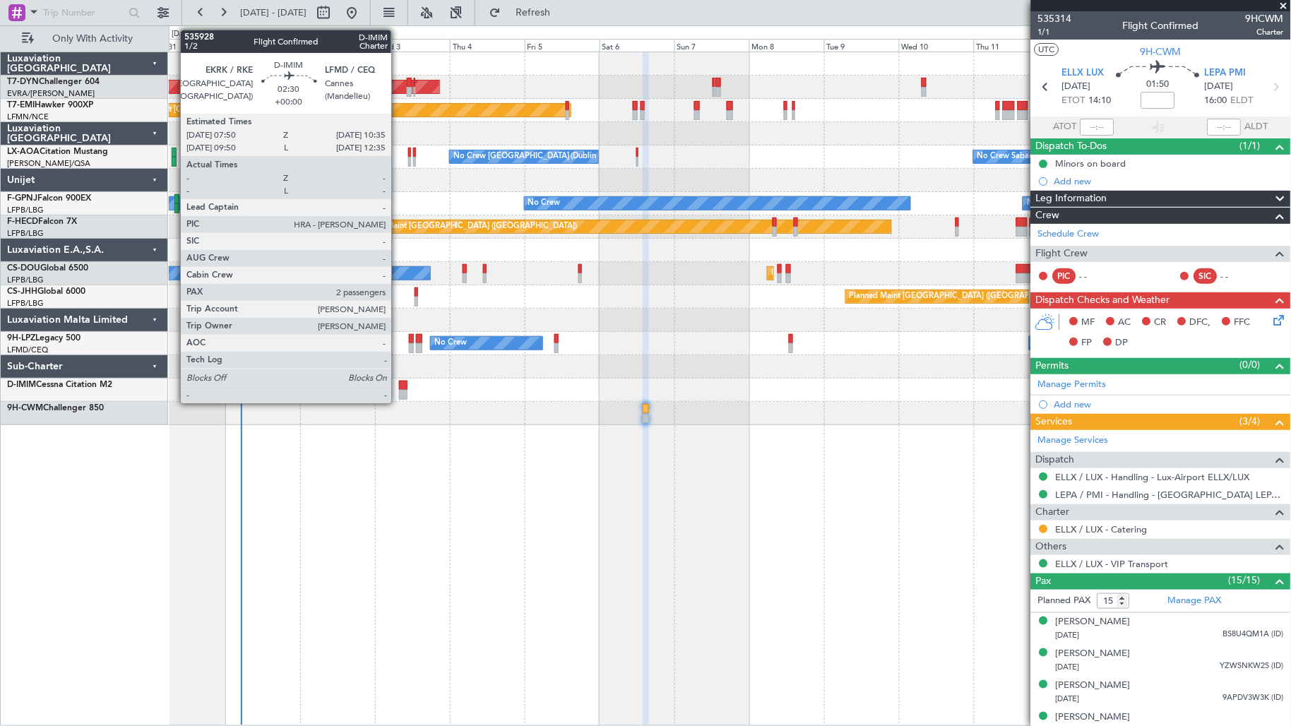
click at [399, 391] on div at bounding box center [403, 395] width 9 height 10
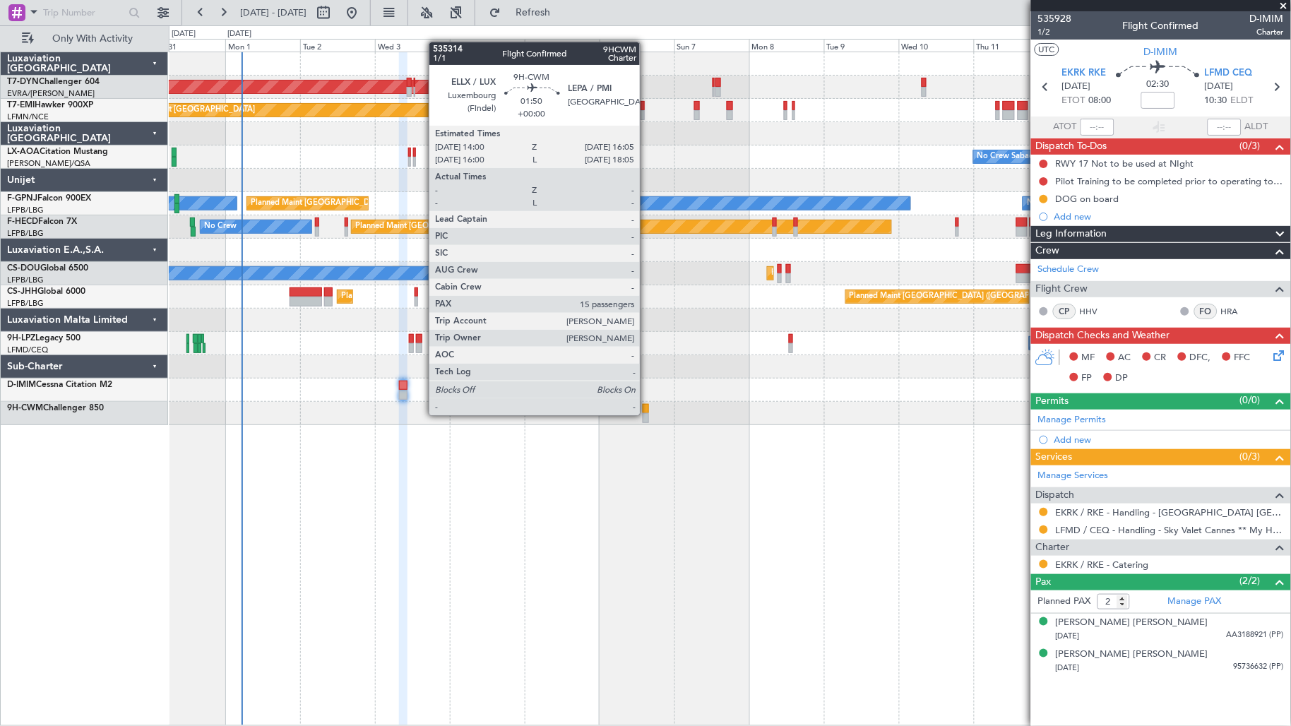
click at [647, 414] on div at bounding box center [646, 418] width 7 height 10
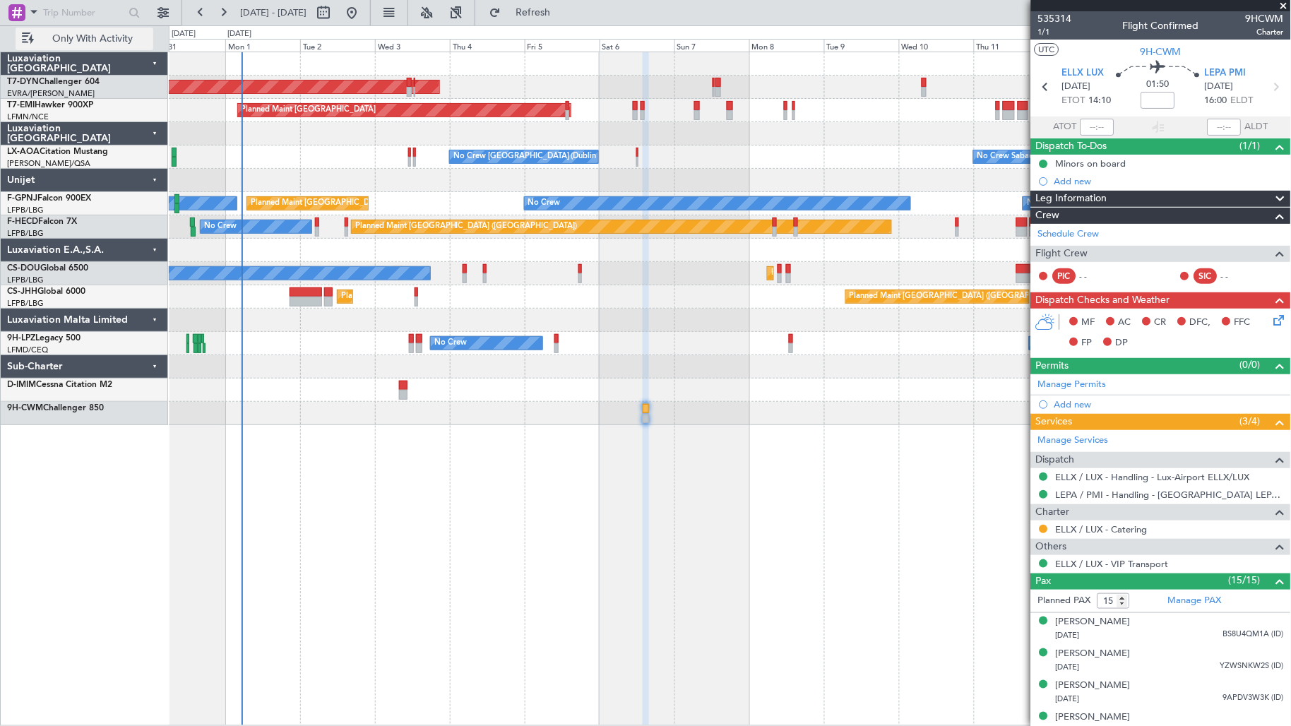
click at [124, 34] on span "Only With Activity" at bounding box center [93, 39] width 112 height 10
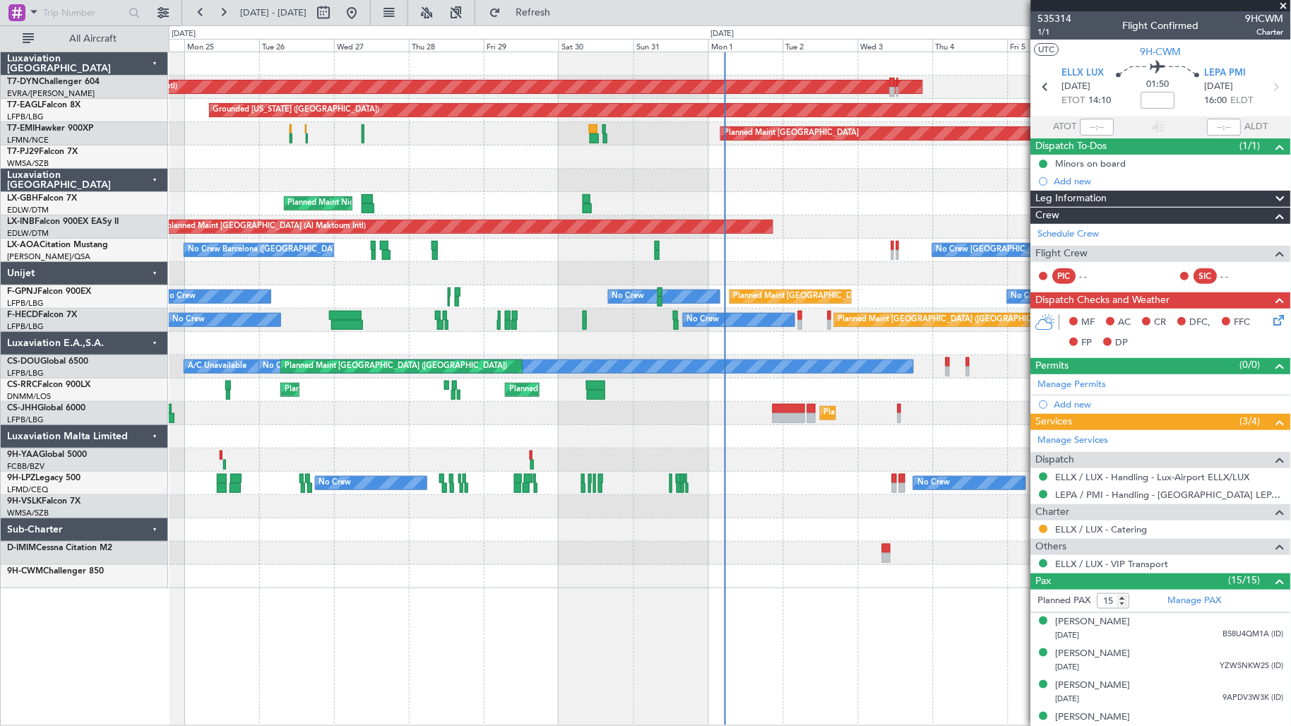
click at [780, 192] on div "Planned Maint Nice (Côte d'Azur Airport) Planned Maint Nice (Côte d'Azur Airpor…" at bounding box center [730, 203] width 1122 height 23
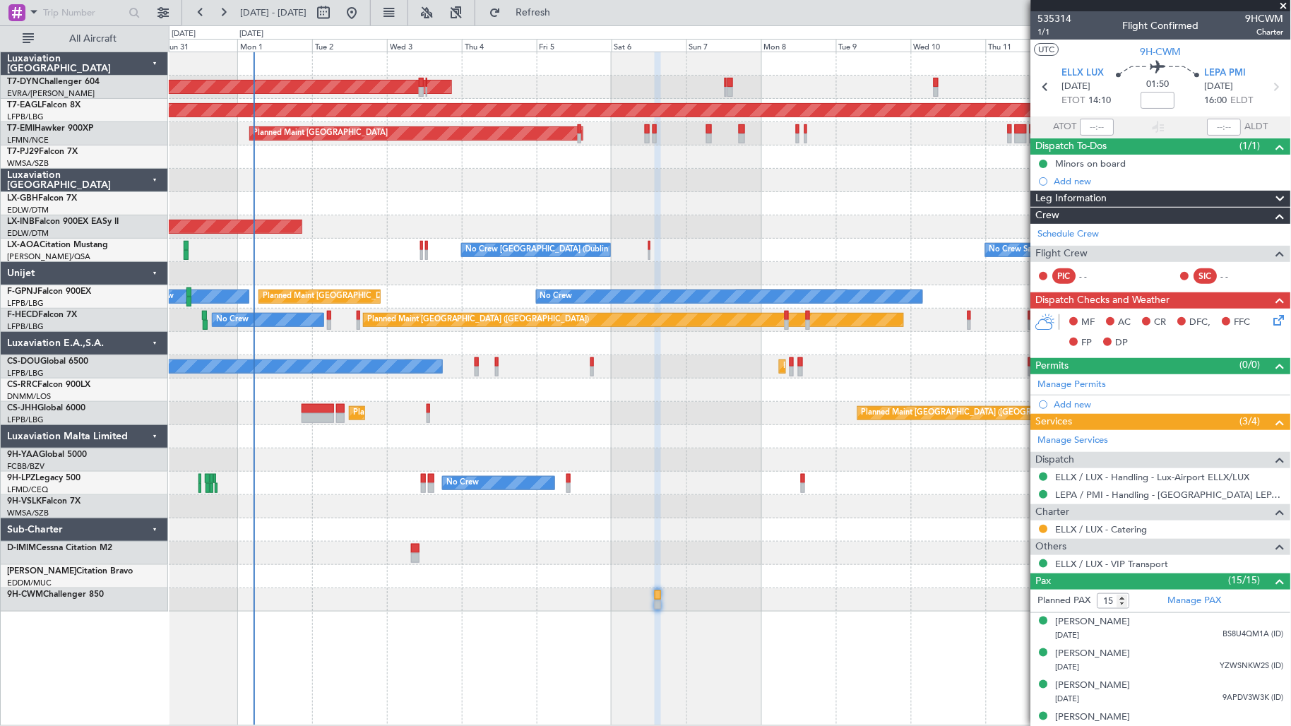
click at [307, 210] on div "Planned Maint Nurnberg" at bounding box center [730, 203] width 1122 height 23
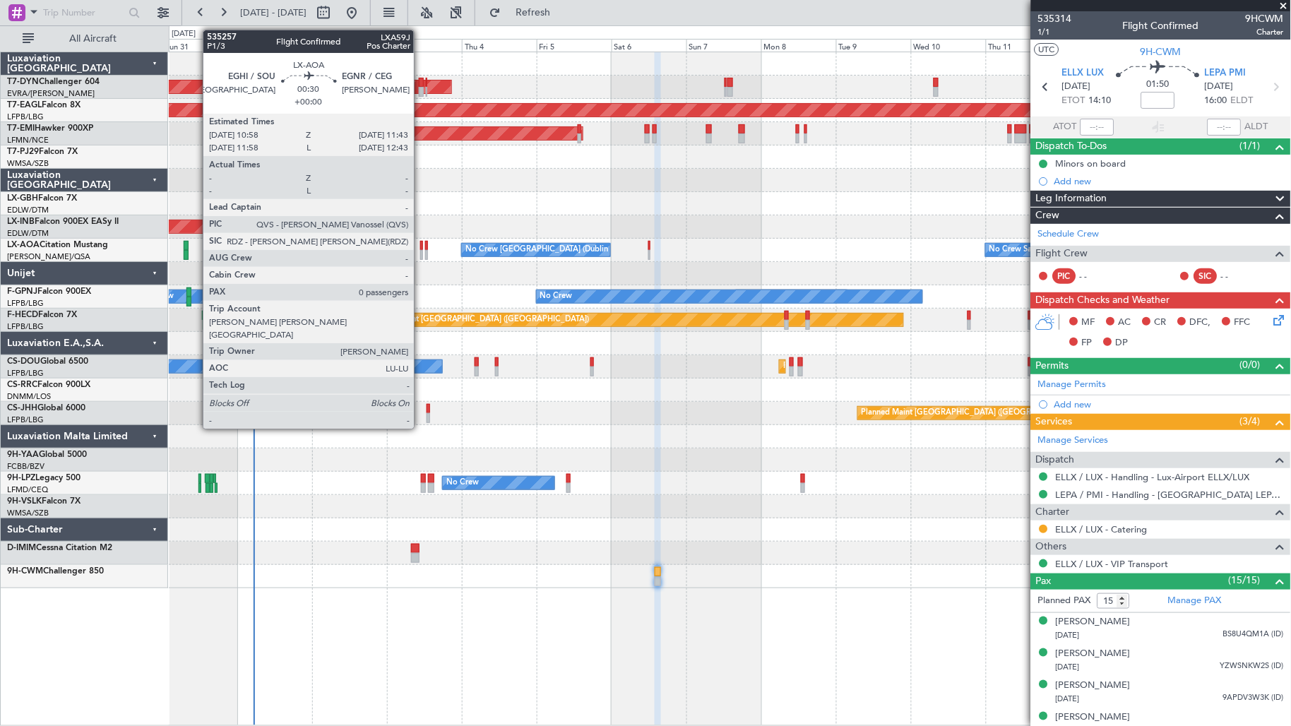
click at [421, 250] on div at bounding box center [421, 255] width 3 height 10
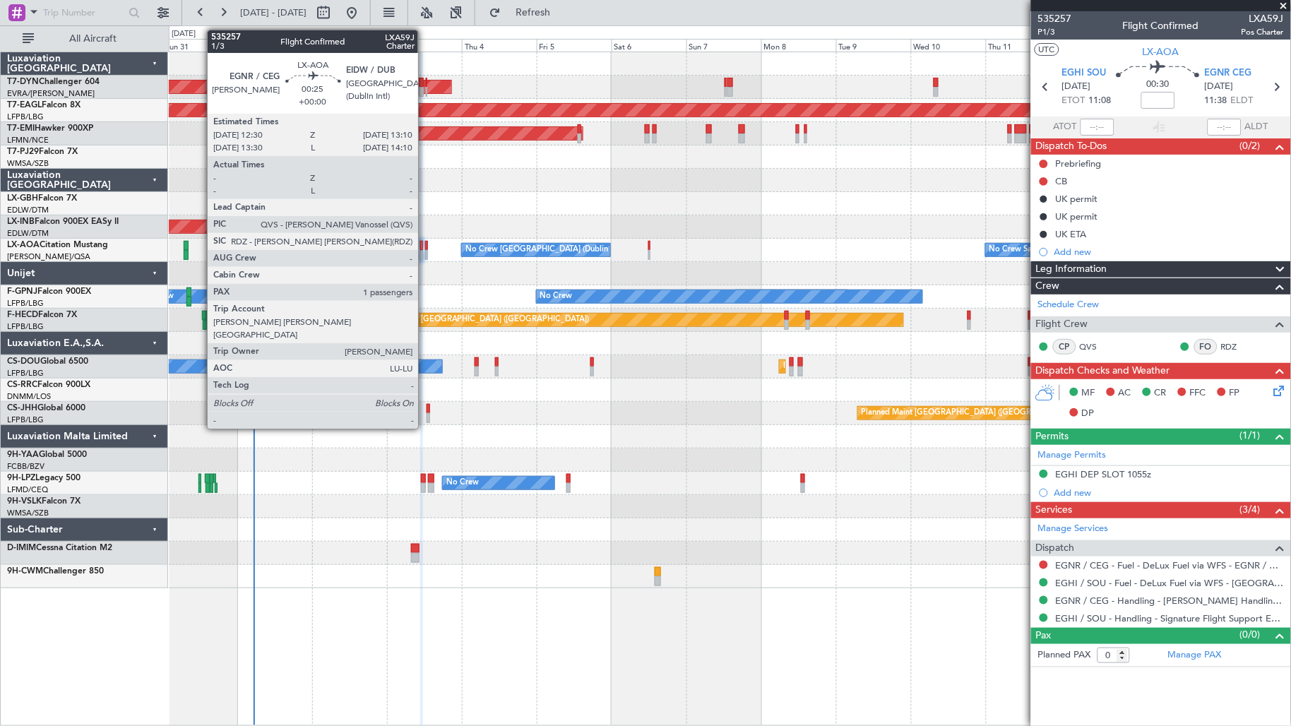
click at [425, 252] on div at bounding box center [426, 255] width 2 height 10
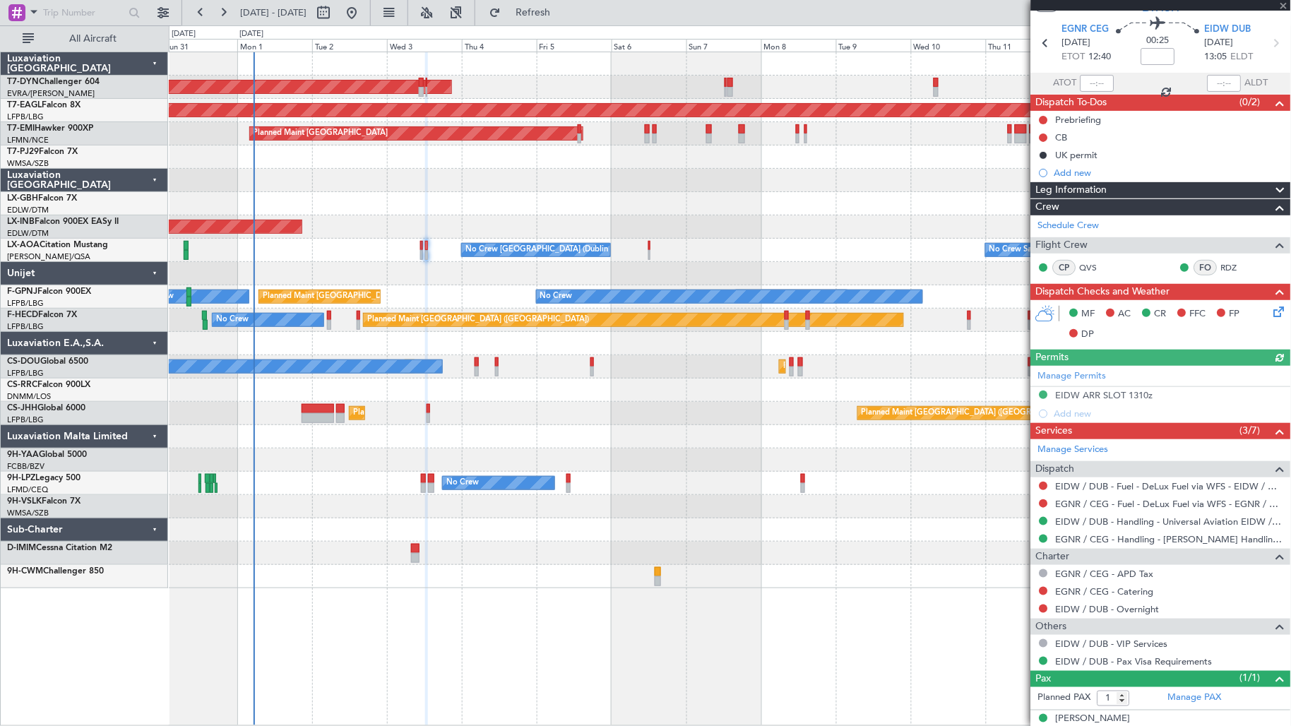
scroll to position [59, 0]
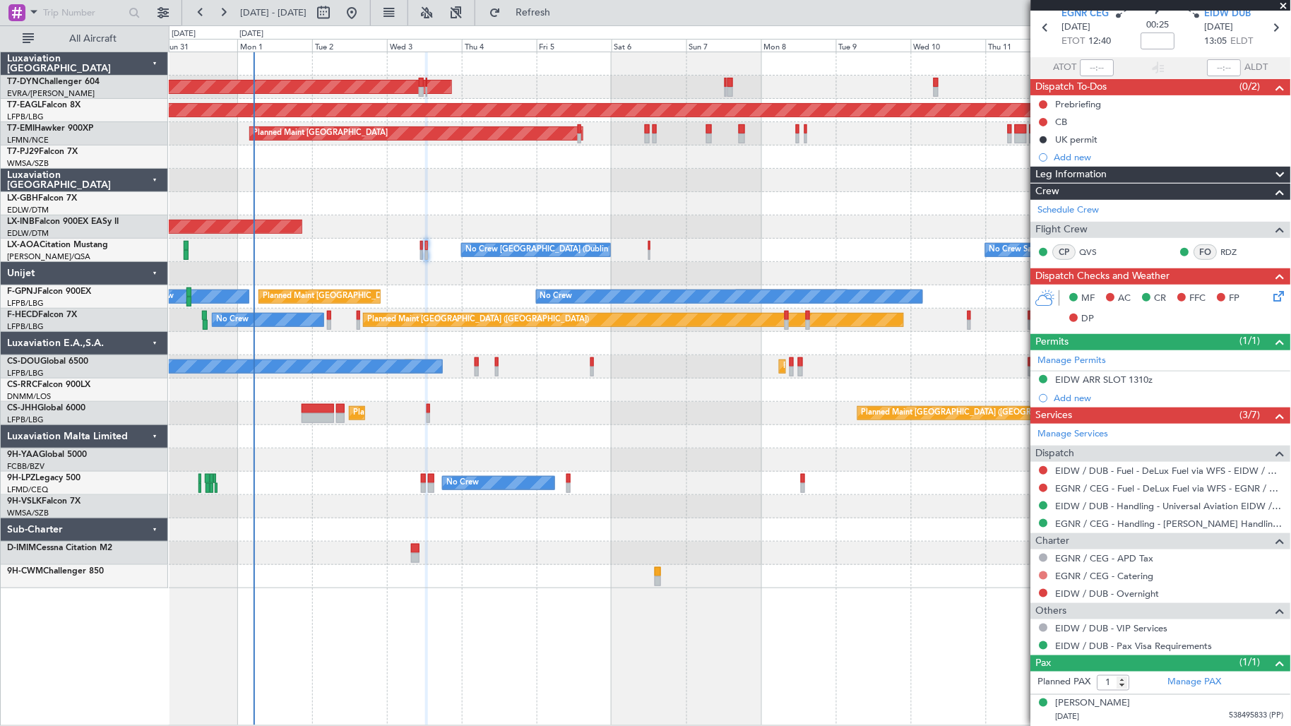
click at [1042, 571] on button at bounding box center [1043, 575] width 8 height 8
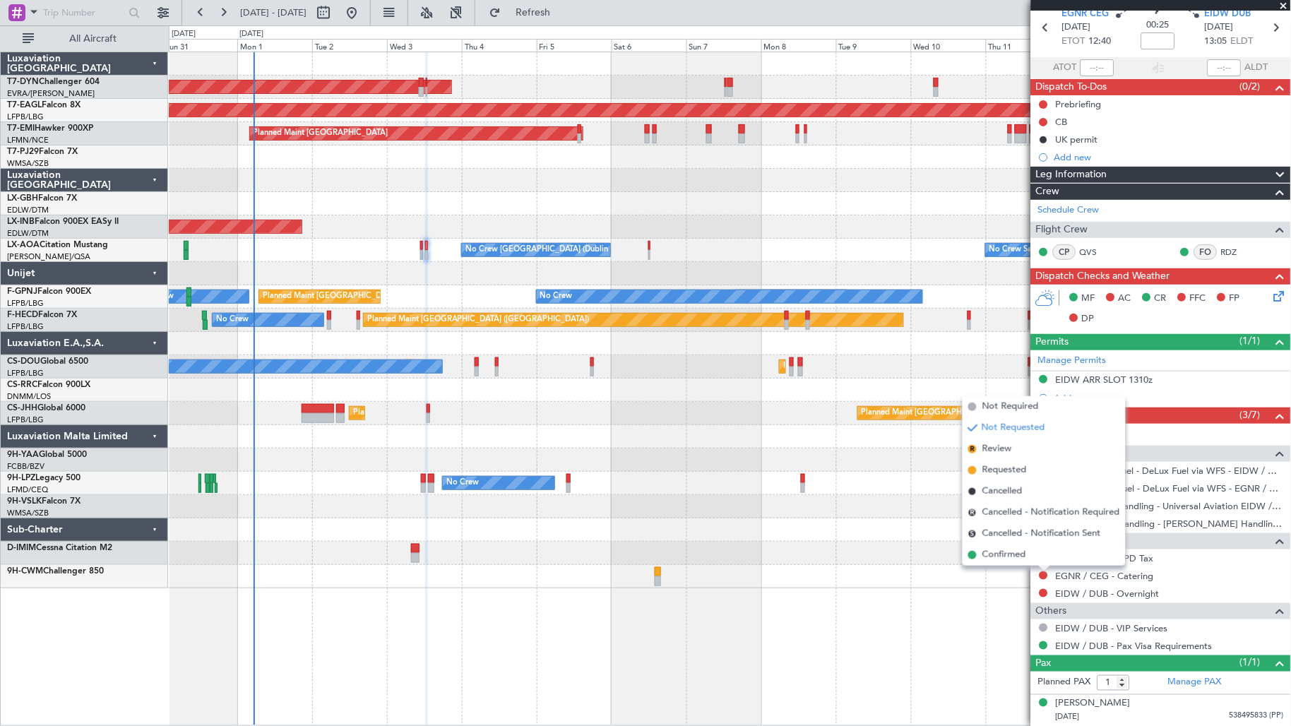
click at [1018, 413] on span "Not Required" at bounding box center [1010, 407] width 56 height 14
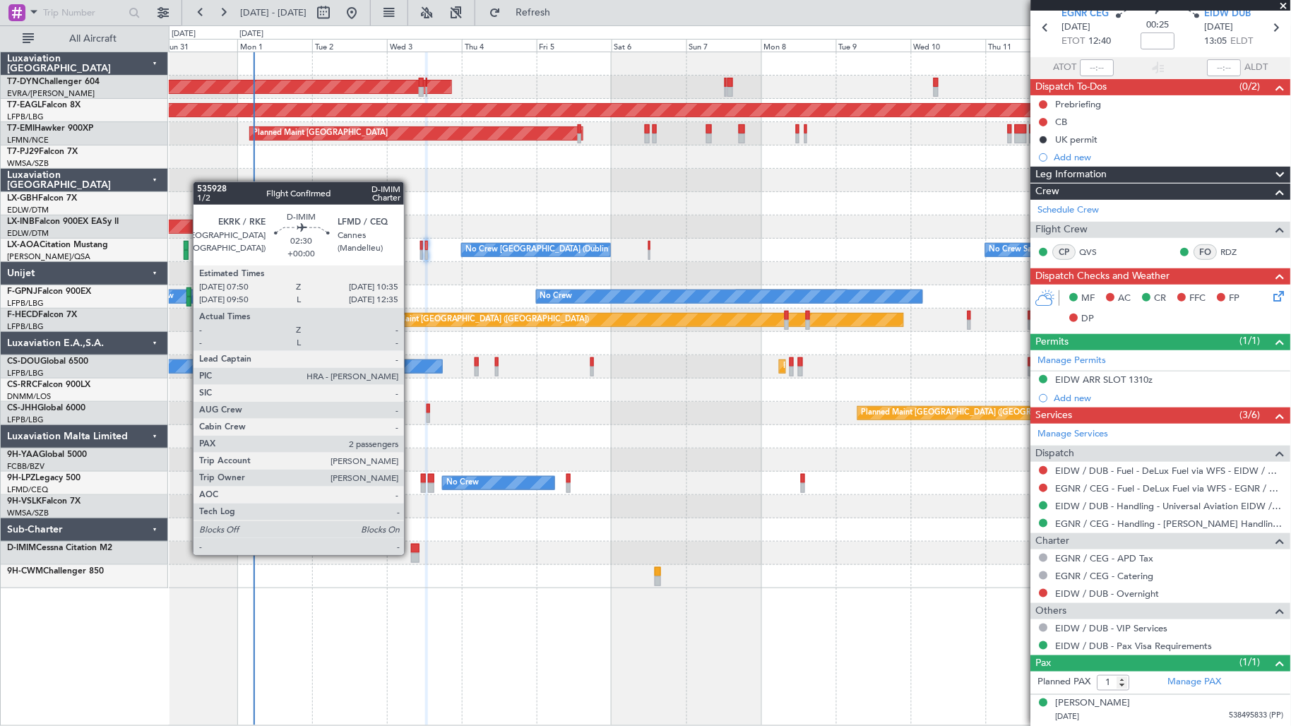
click at [411, 554] on div at bounding box center [415, 558] width 9 height 10
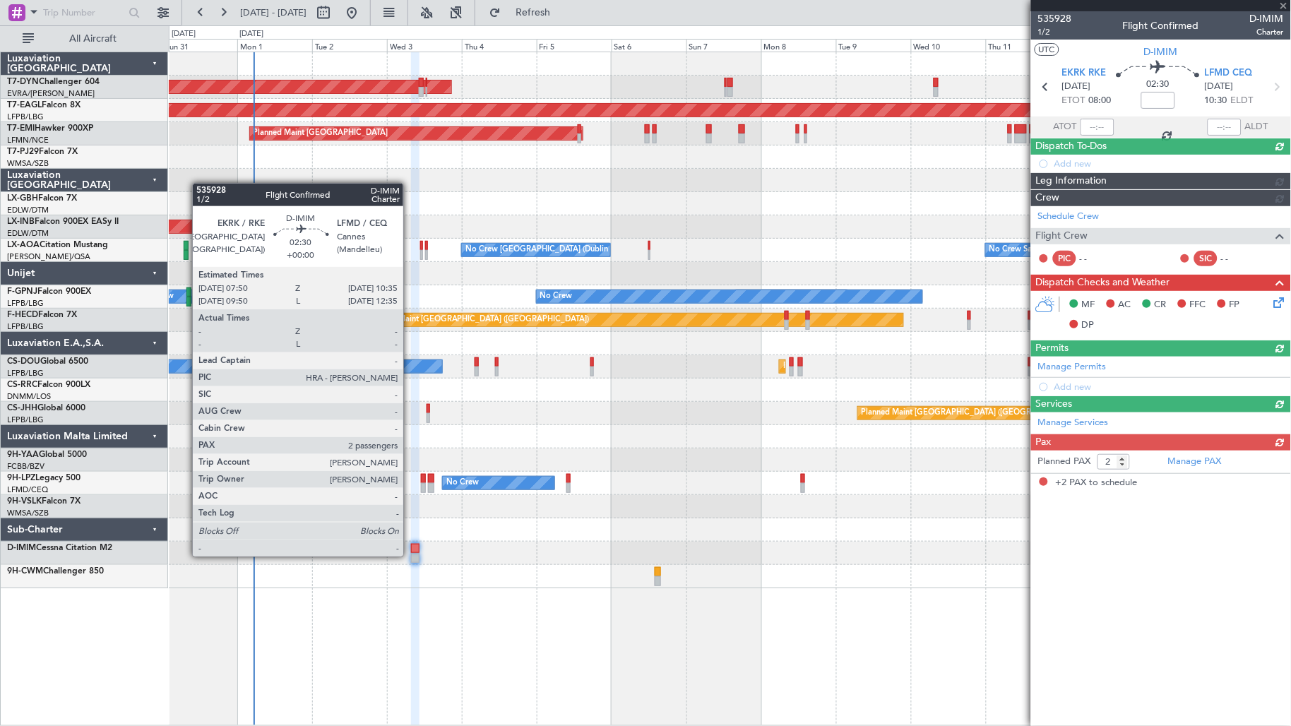
scroll to position [0, 0]
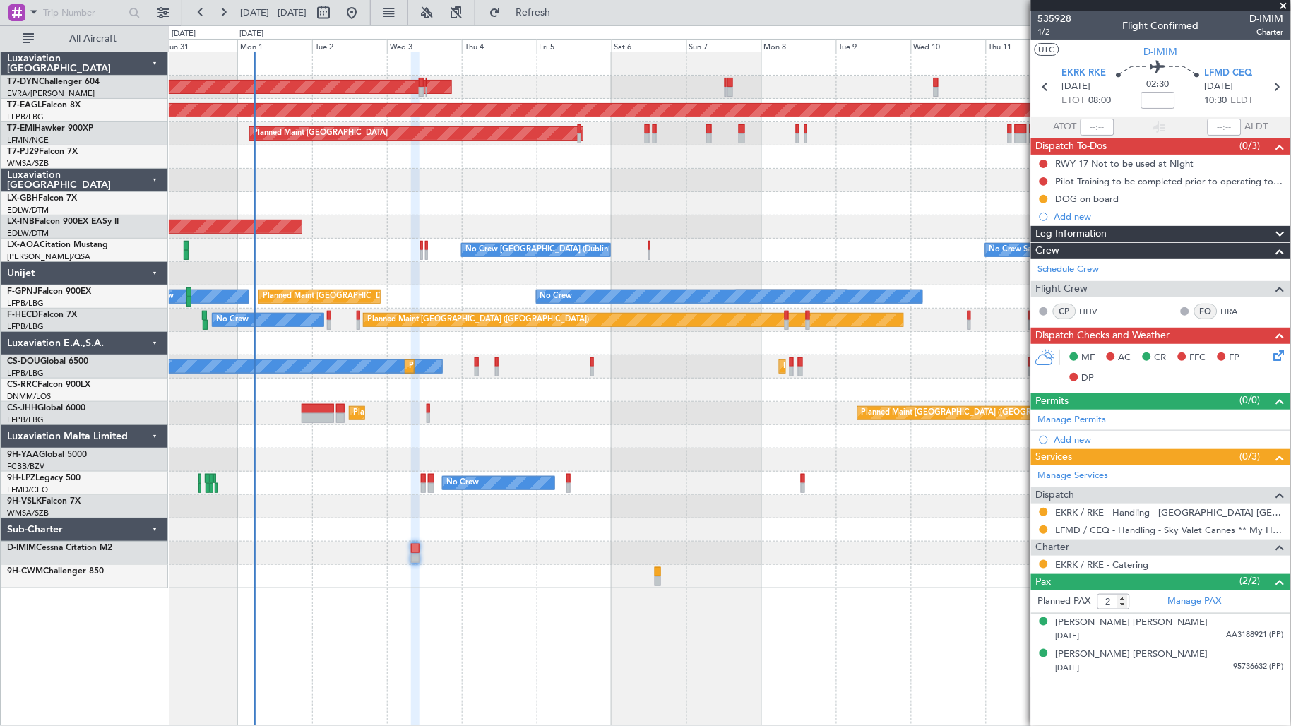
click at [662, 575] on div at bounding box center [730, 576] width 1122 height 23
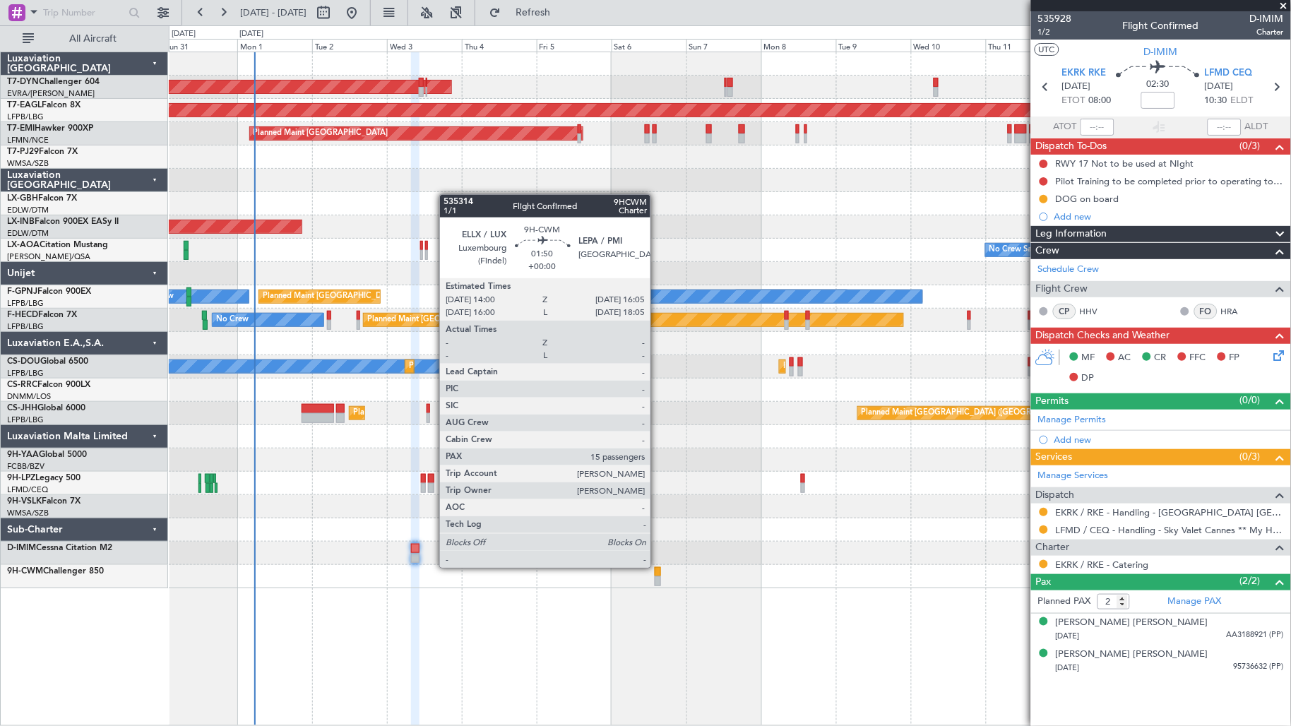
click at [657, 569] on div at bounding box center [658, 572] width 7 height 10
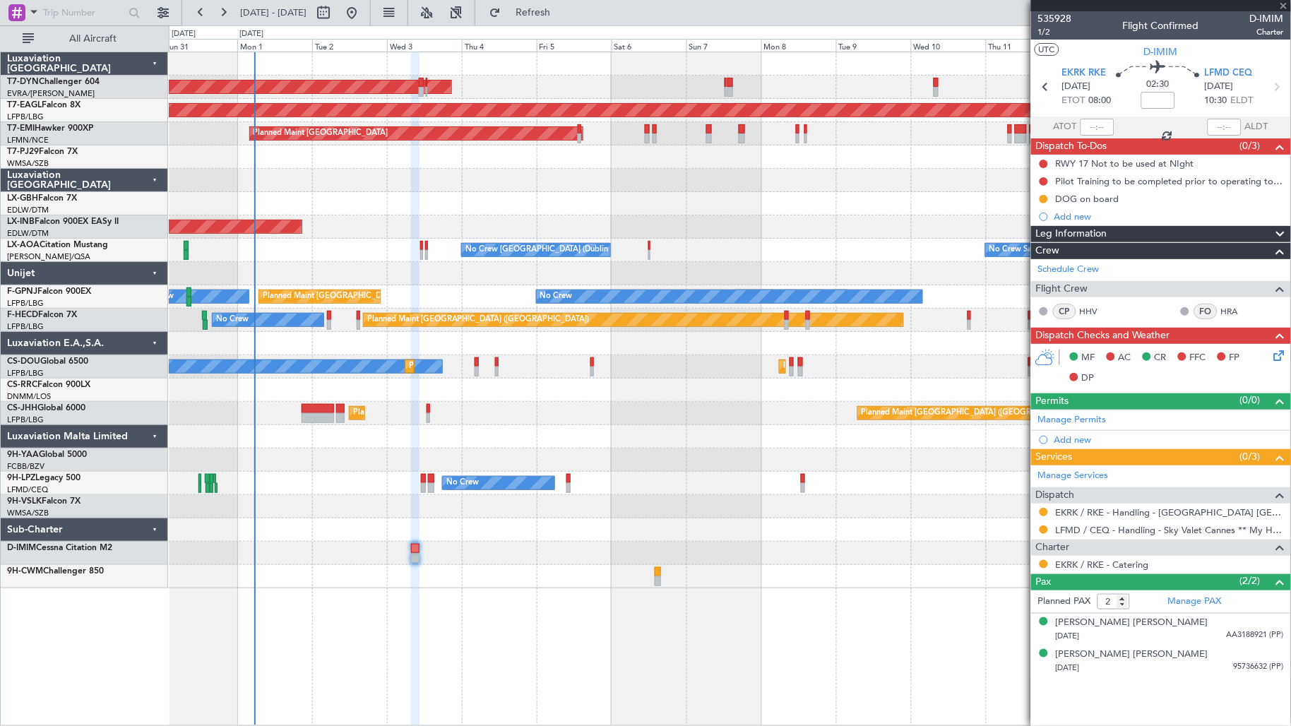
type input "15"
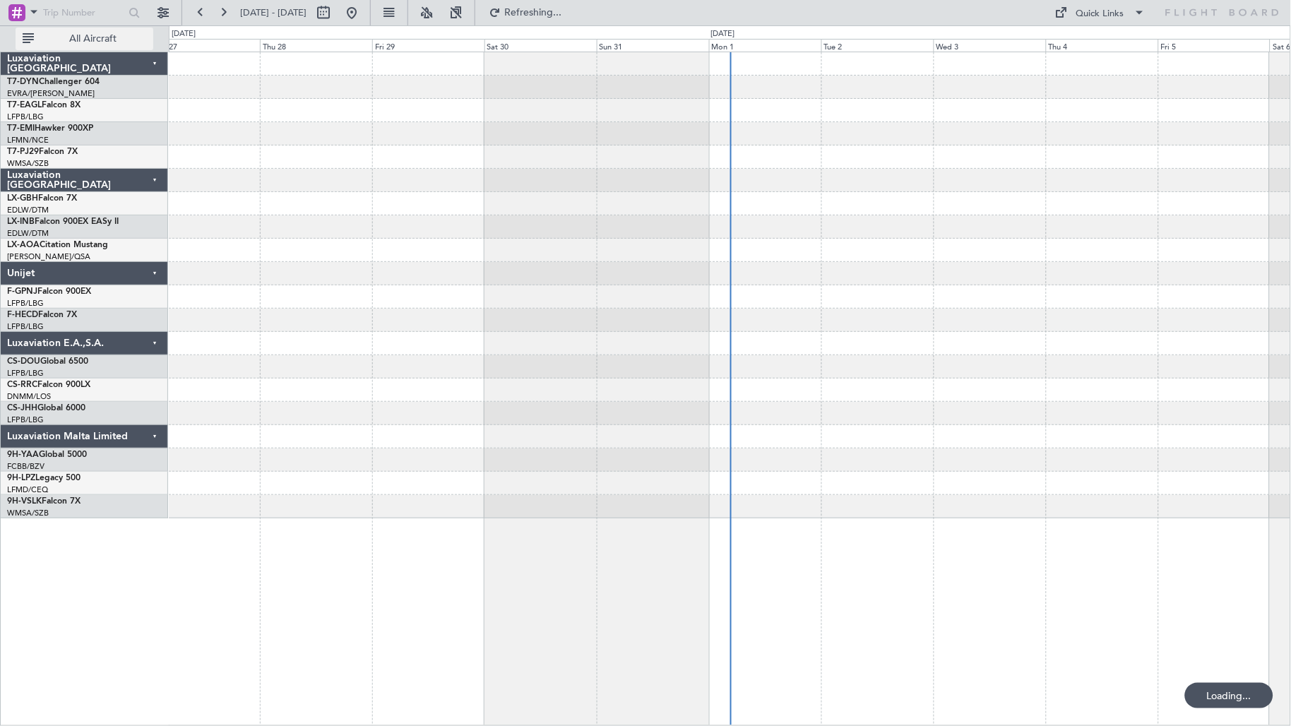
click at [131, 37] on span "All Aircraft" at bounding box center [93, 39] width 112 height 10
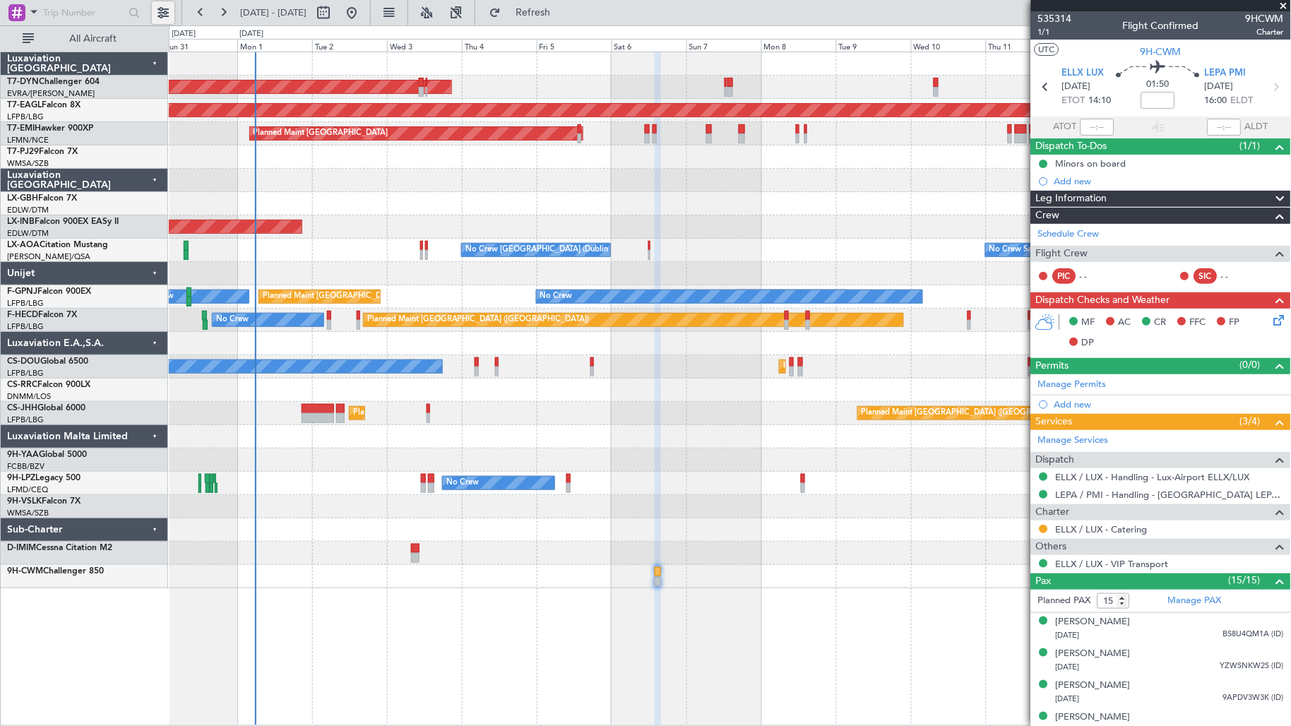
click at [154, 10] on button at bounding box center [163, 12] width 23 height 23
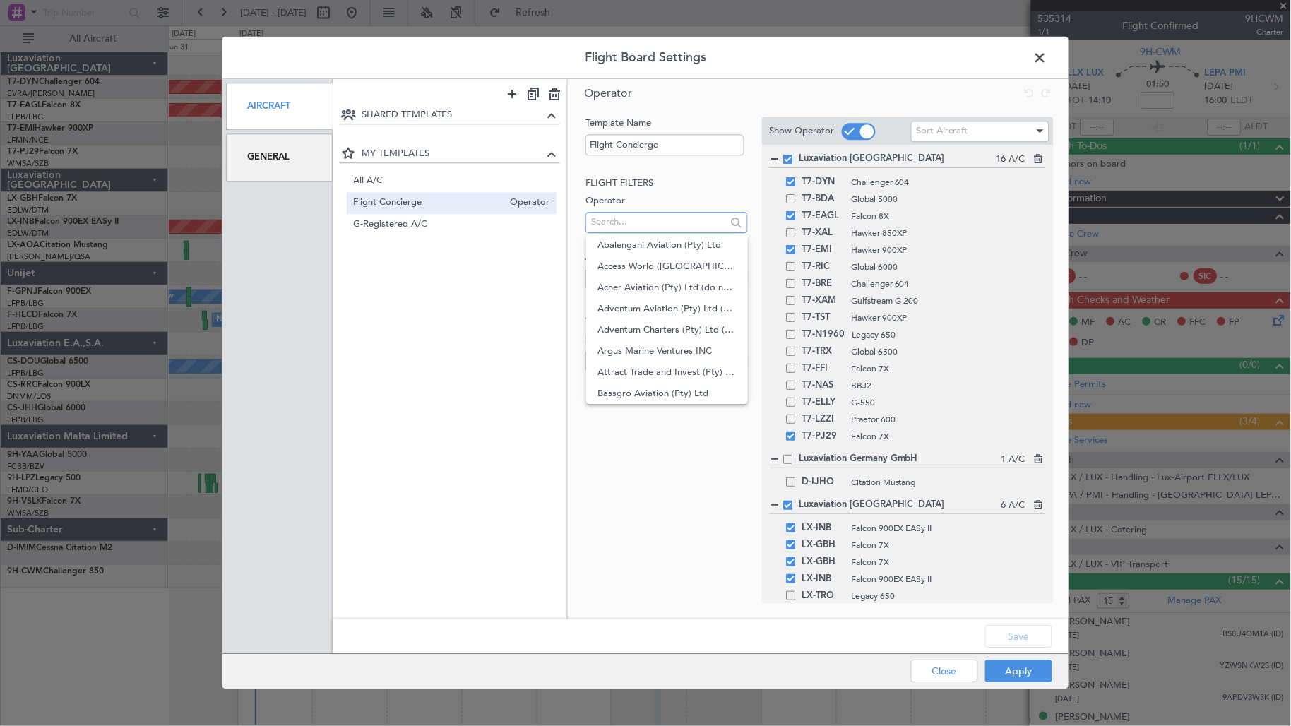
click at [626, 230] on input "text" at bounding box center [658, 222] width 135 height 21
type input "t7ffi"
click at [617, 266] on div "Aircraft" at bounding box center [666, 272] width 162 height 43
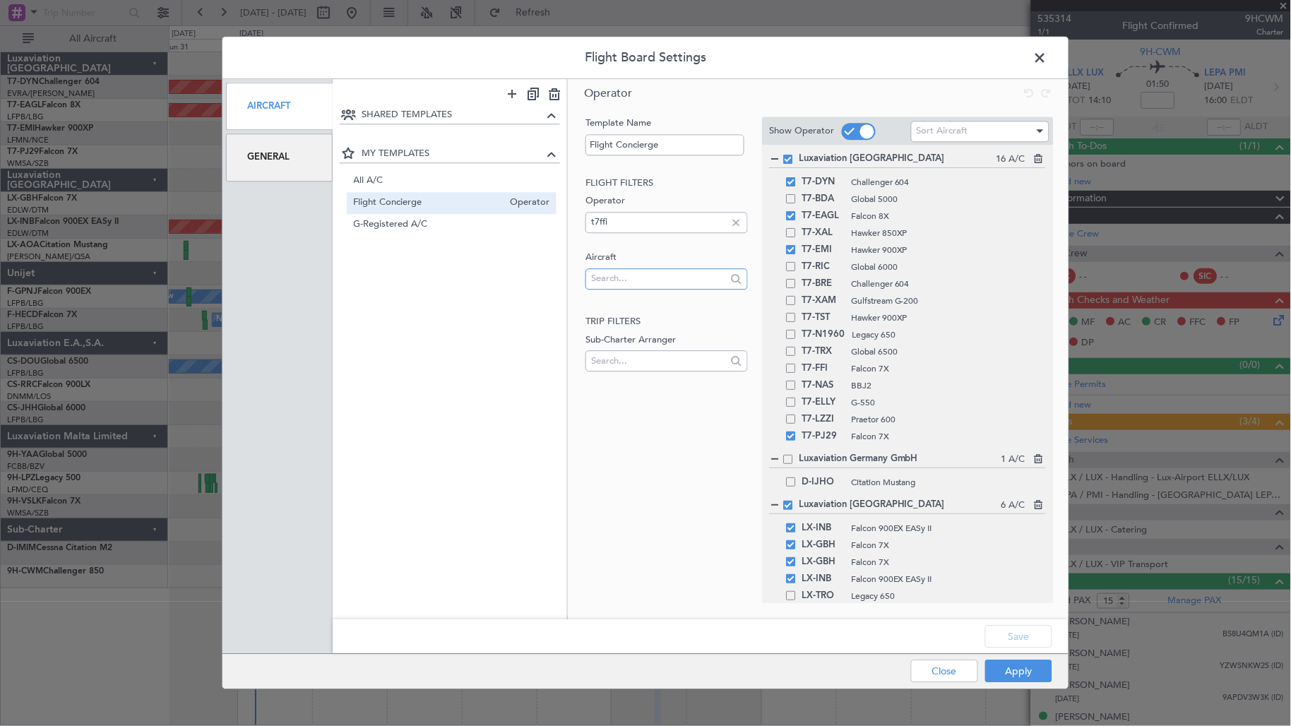
click at [614, 270] on input "text" at bounding box center [658, 278] width 135 height 21
type input "t7-f"
click at [792, 371] on span at bounding box center [791, 368] width 9 height 9
click at [797, 364] on input "checkbox" at bounding box center [797, 364] width 0 height 0
click at [1001, 676] on button "Apply" at bounding box center [1018, 671] width 67 height 23
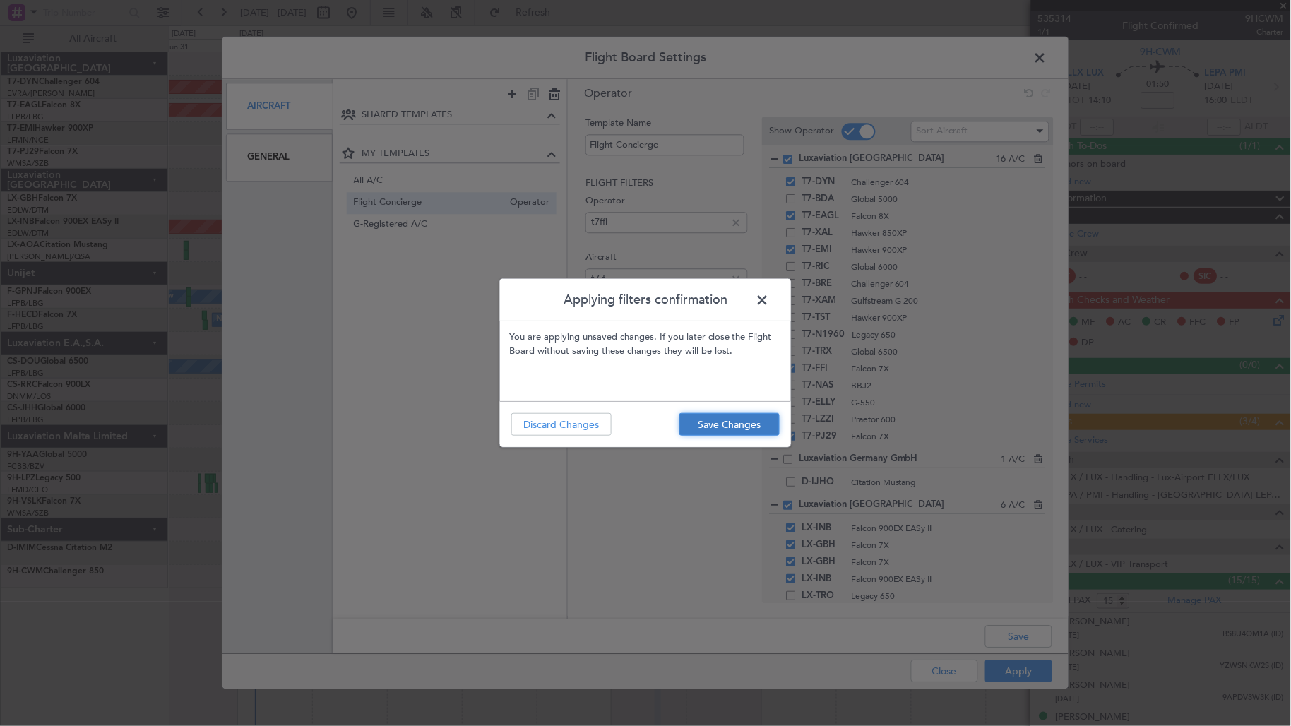
click at [742, 424] on button "Save Changes" at bounding box center [729, 424] width 100 height 23
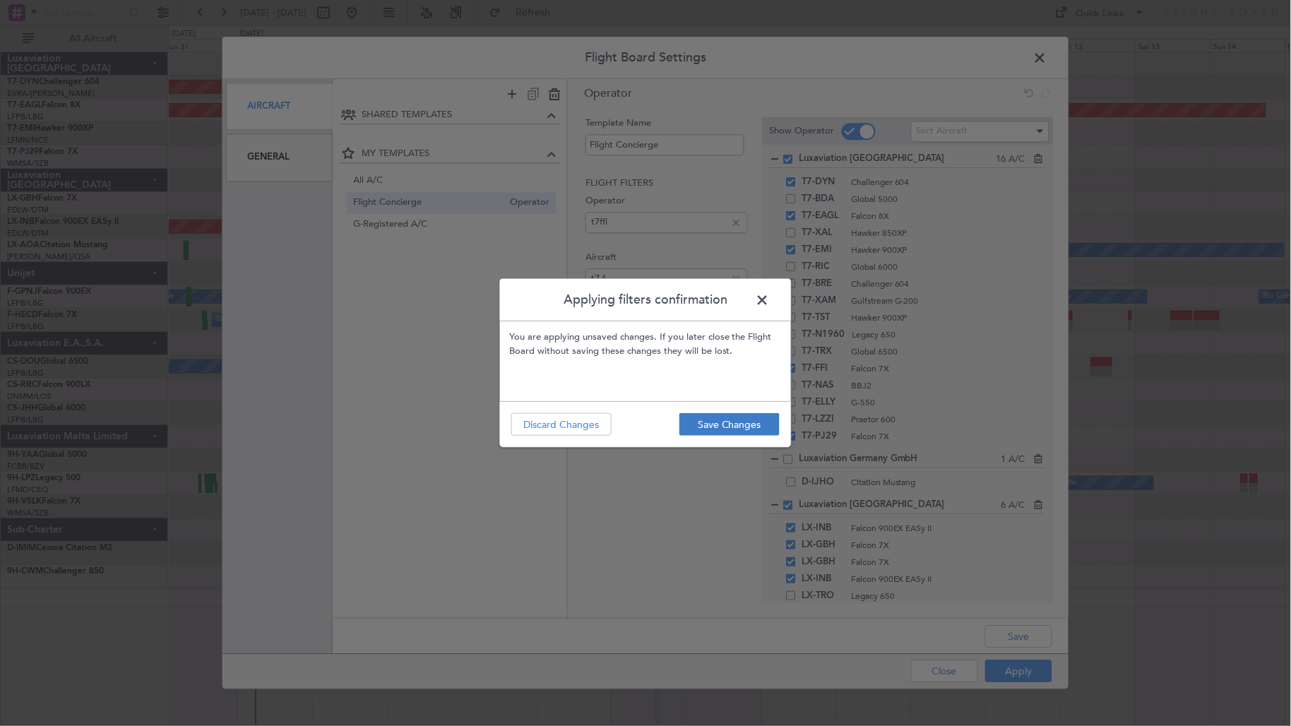
type input "0"
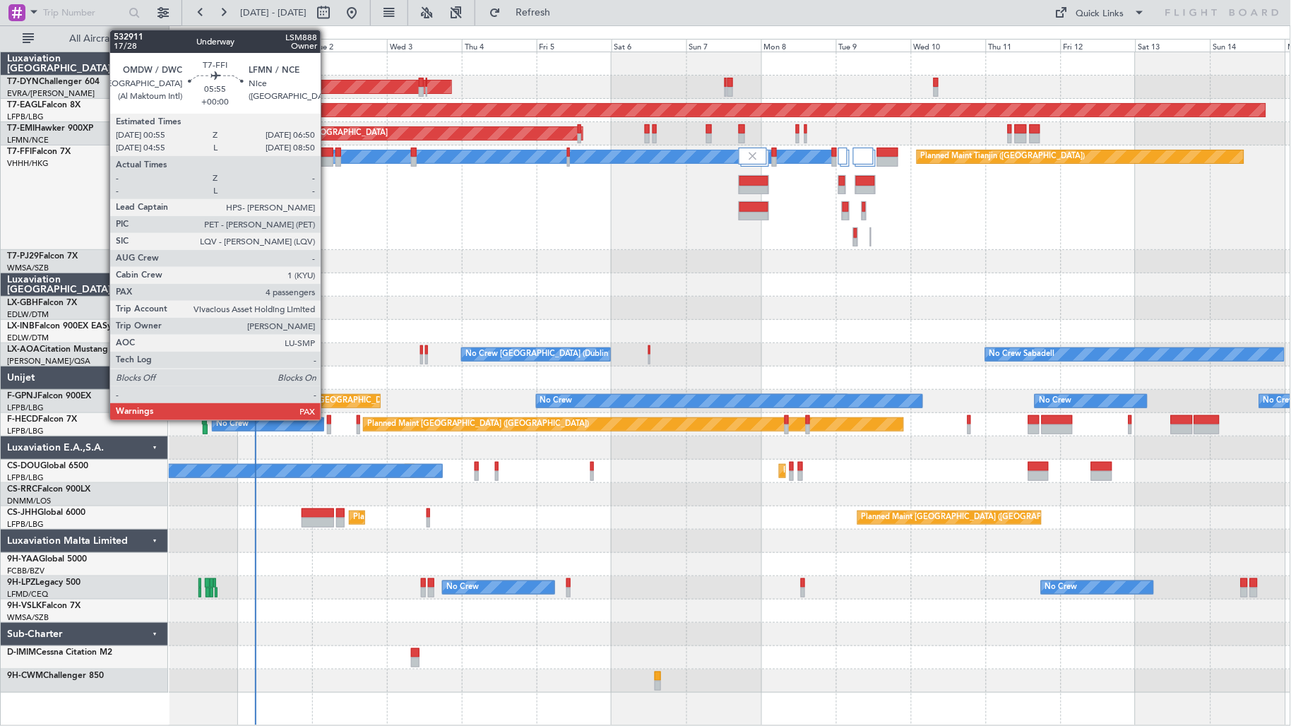
click at [327, 160] on div at bounding box center [323, 162] width 19 height 10
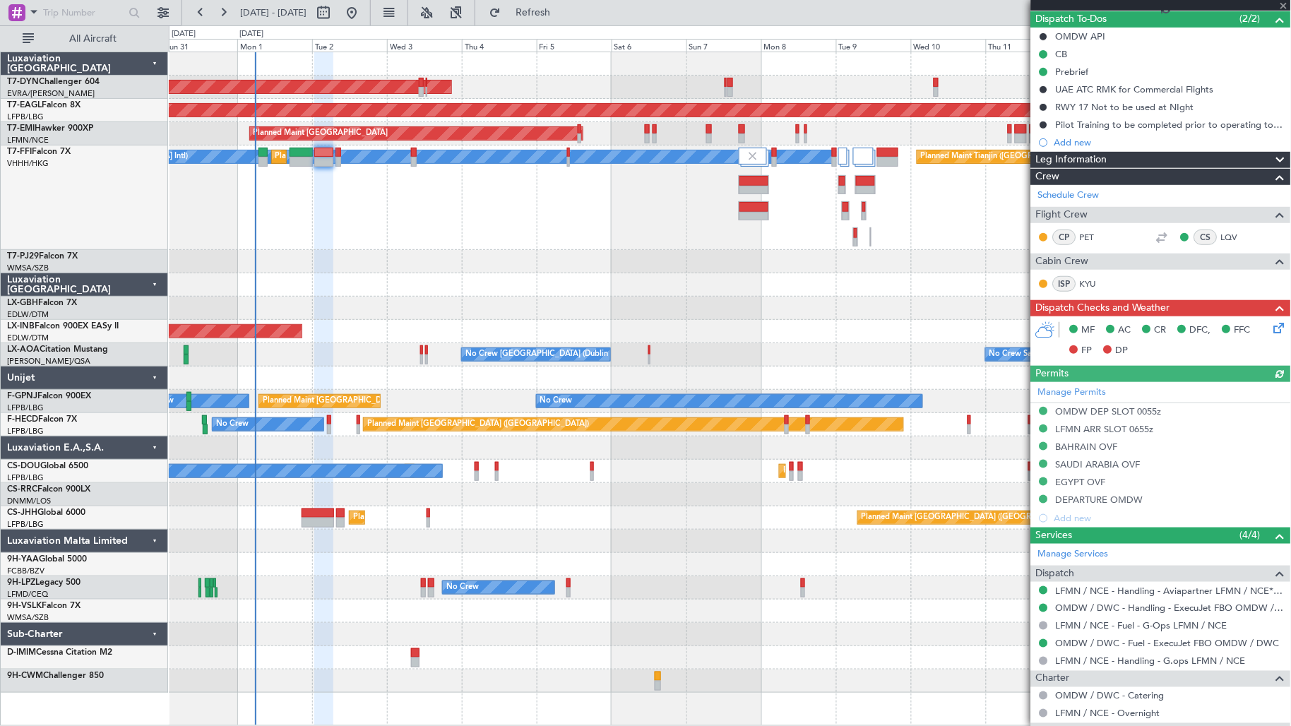
scroll to position [157, 0]
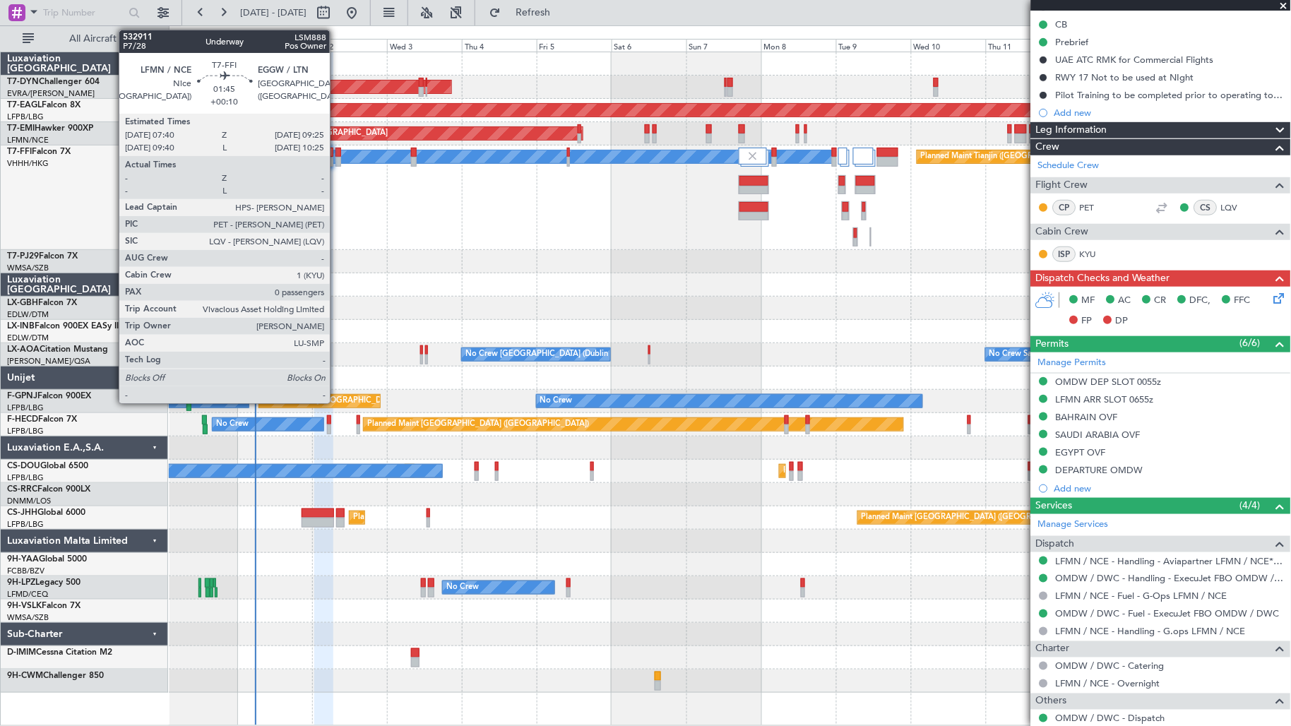
click at [337, 161] on div at bounding box center [338, 162] width 6 height 10
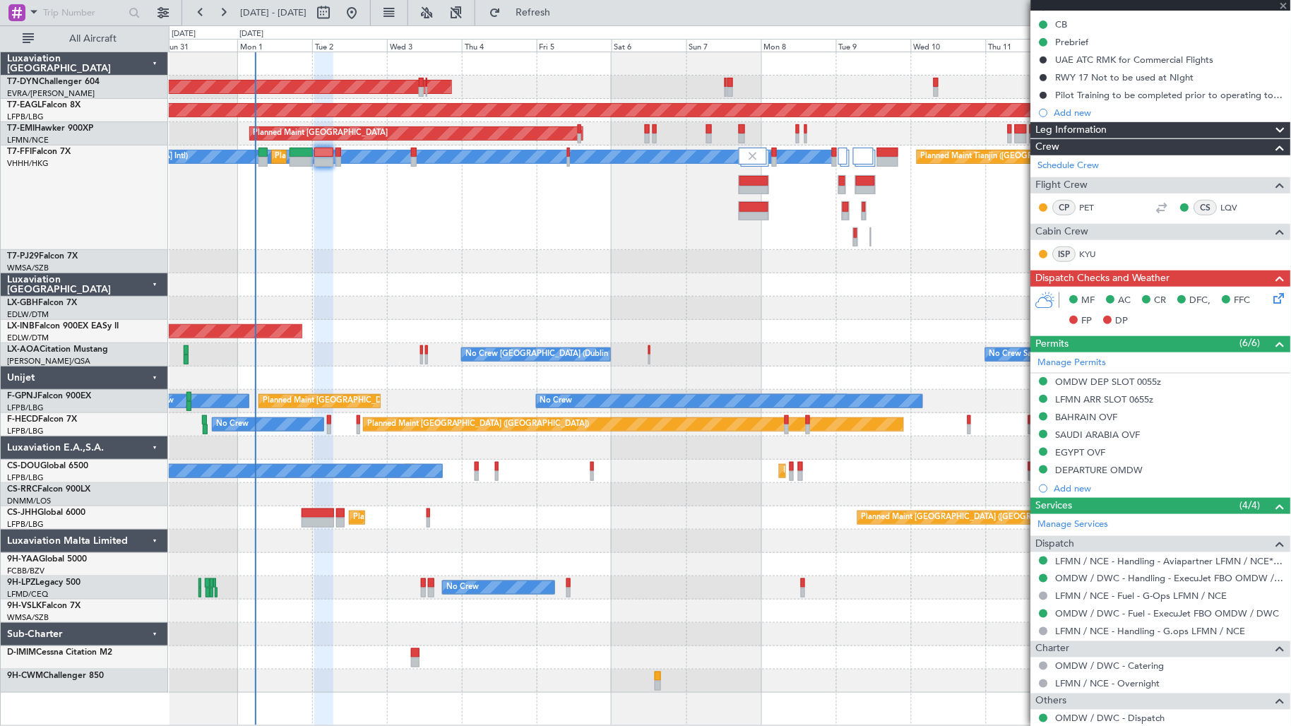
type input "+00:10"
type input "0"
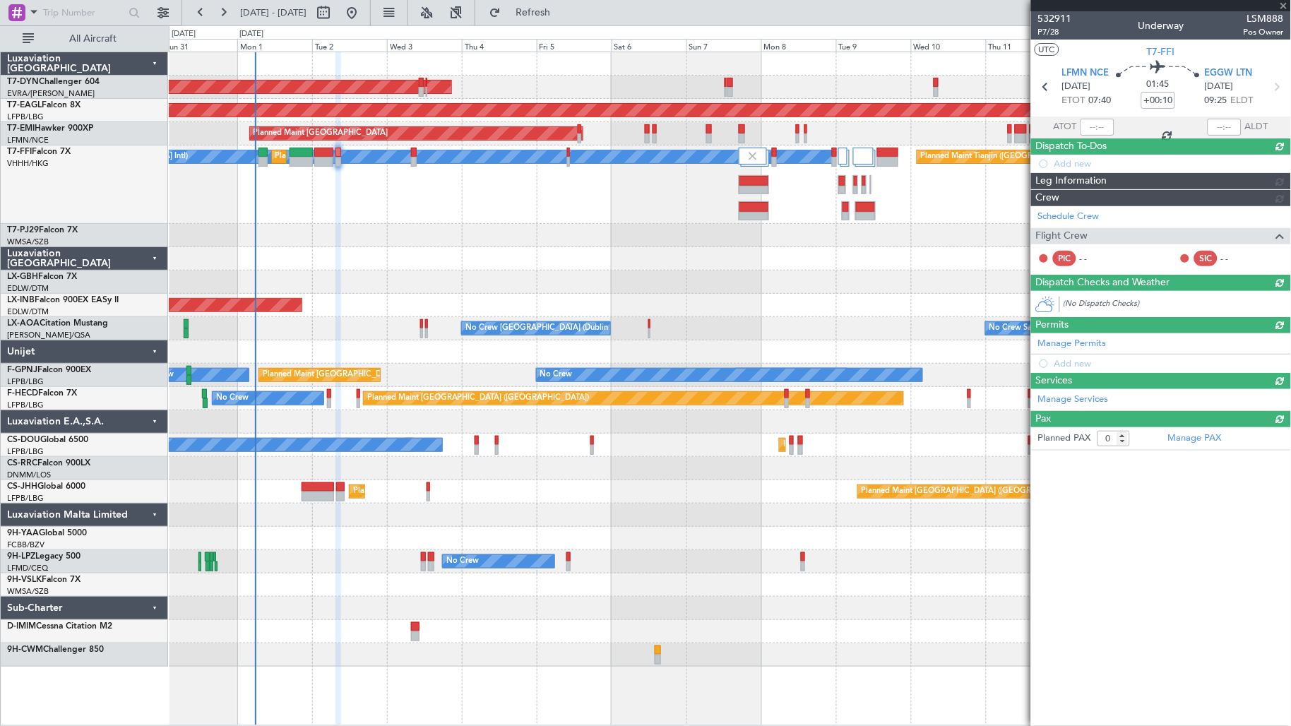
scroll to position [0, 0]
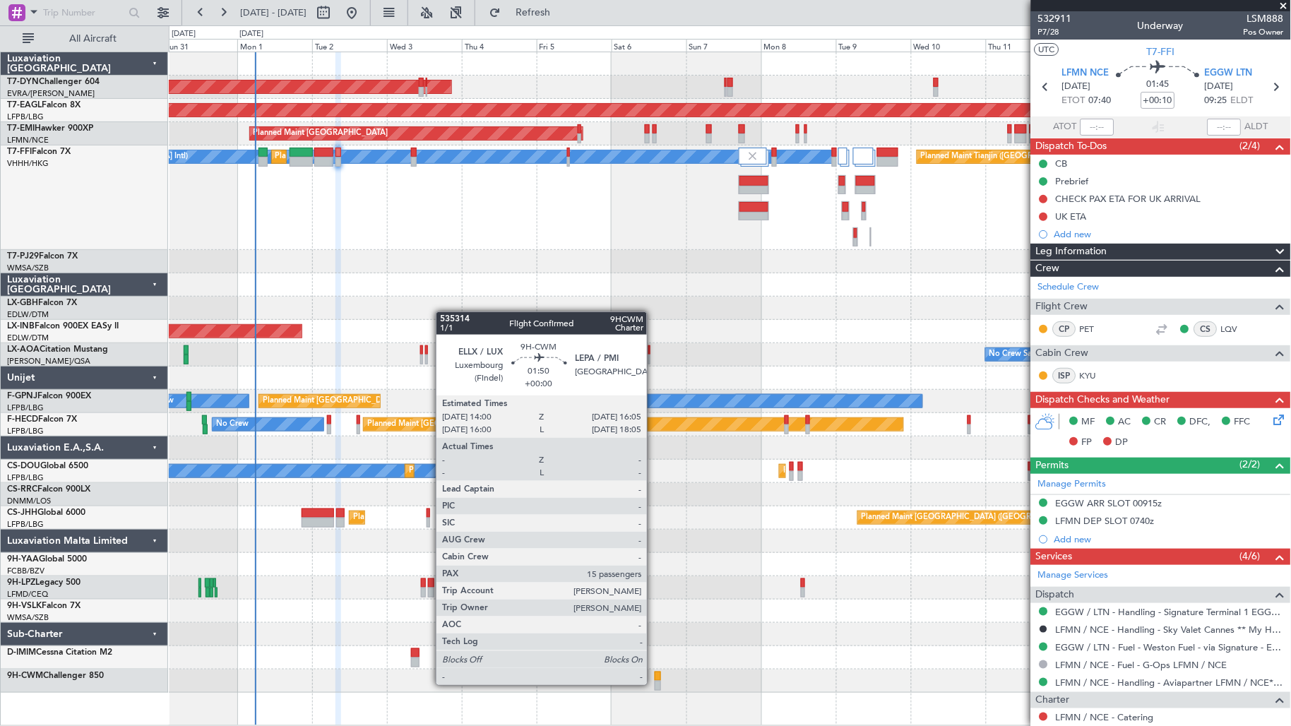
click at [655, 684] on div at bounding box center [658, 686] width 7 height 10
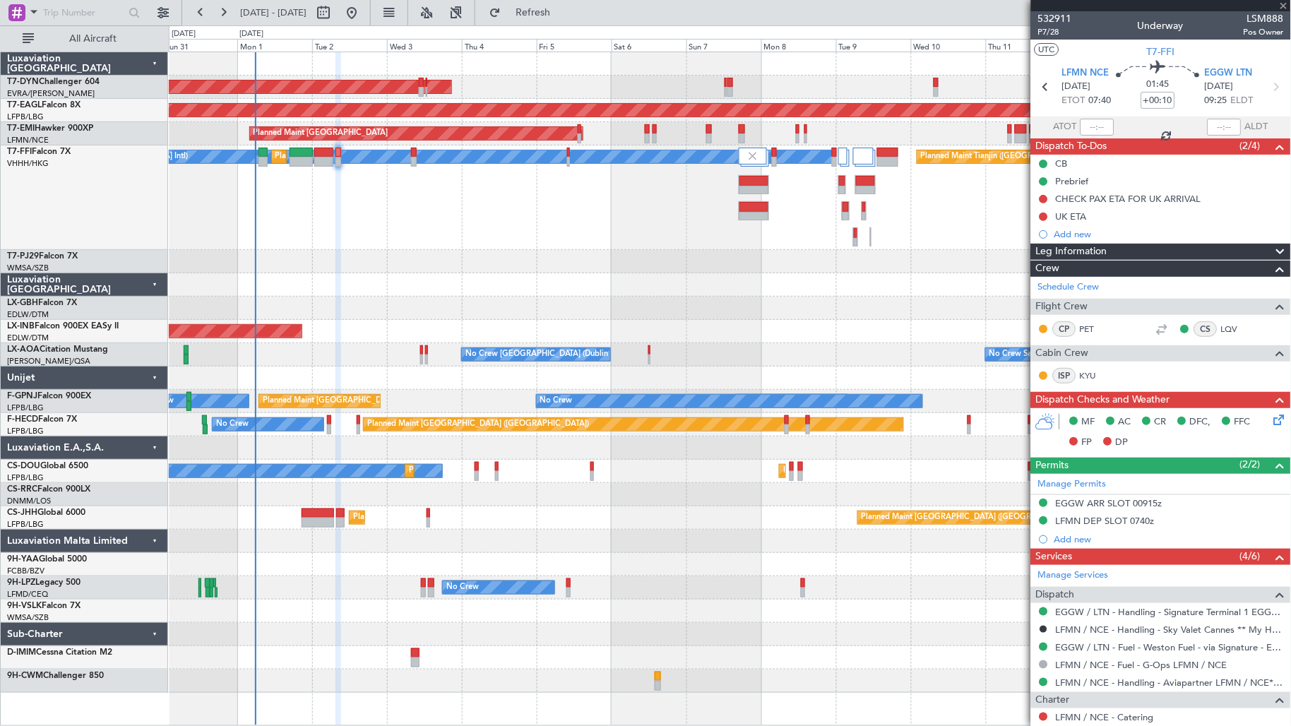
type input "15"
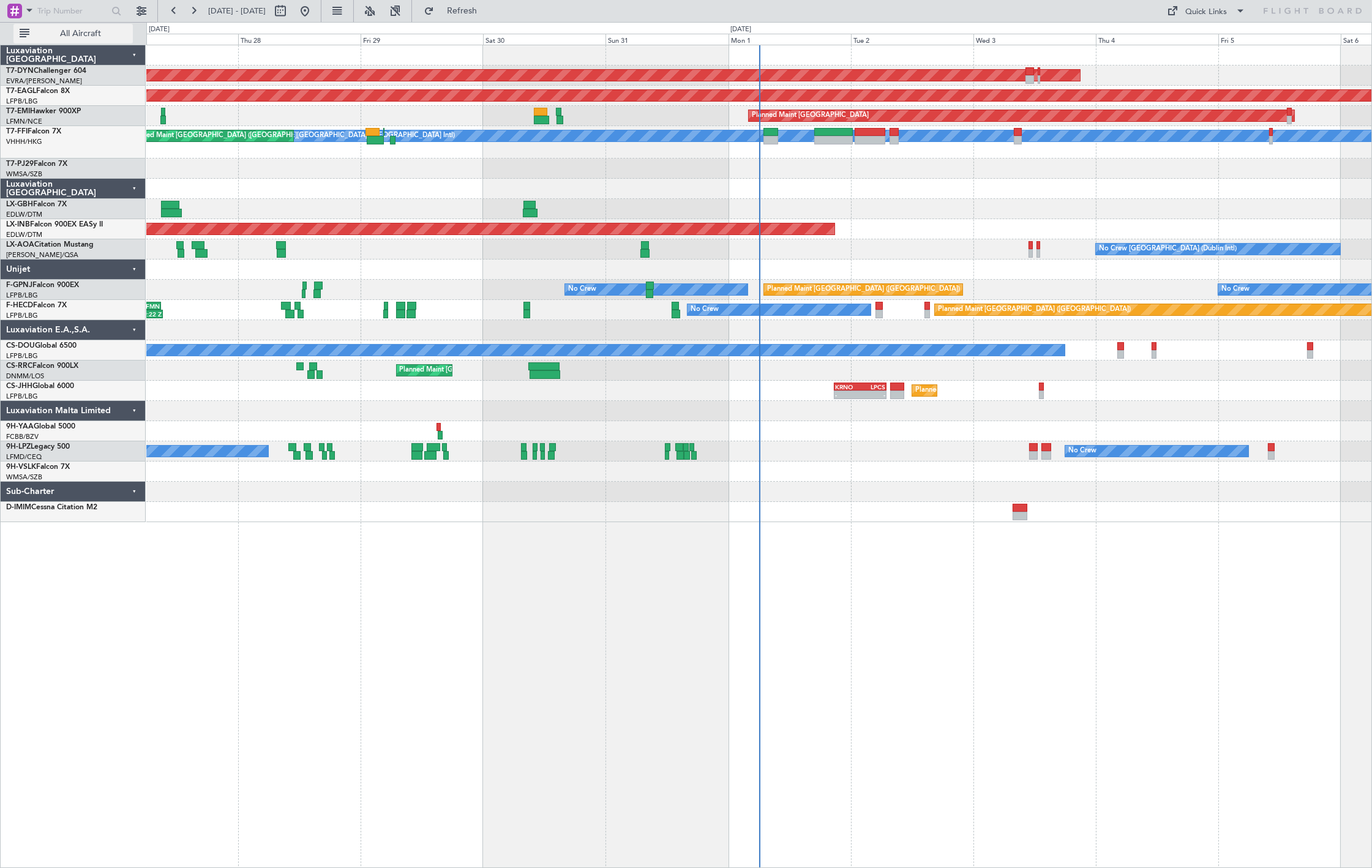
click at [77, 34] on span "All Aircraft" at bounding box center [81, 34] width 97 height 9
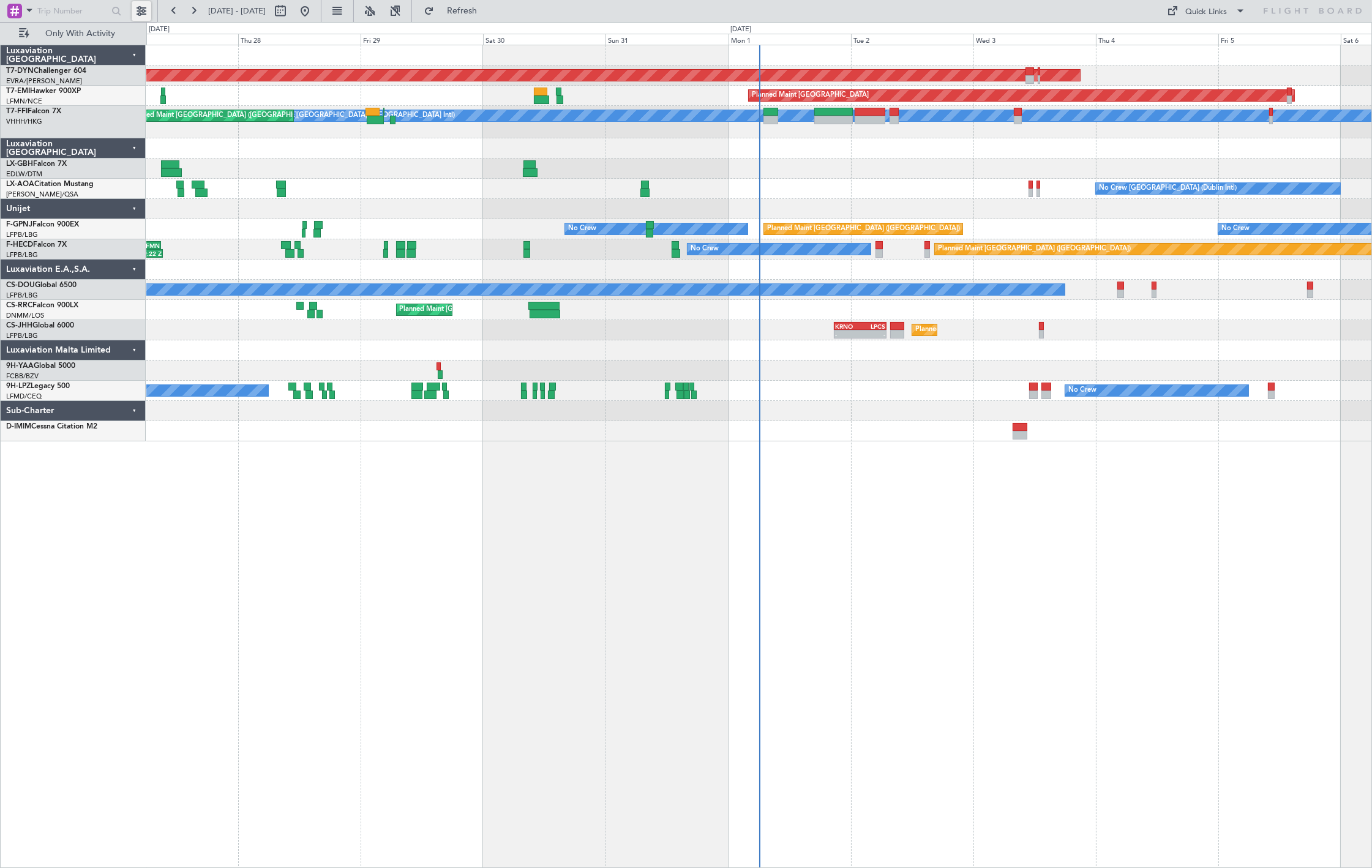
click at [148, 14] on button at bounding box center [141, 10] width 20 height 20
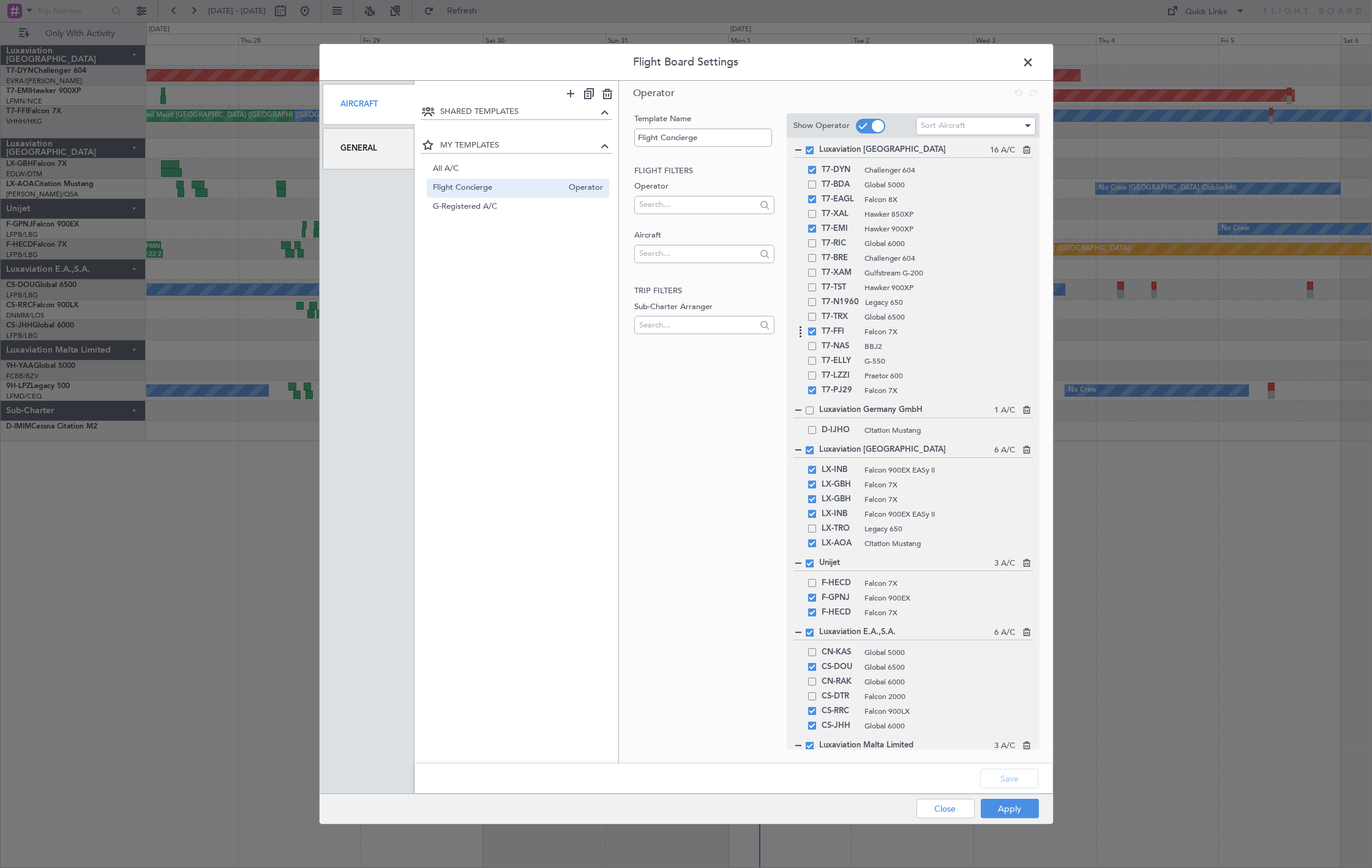
click at [813, 332] on span at bounding box center [812, 331] width 8 height 8
click at [817, 328] on input "checkbox" at bounding box center [817, 328] width 0 height 0
click at [998, 801] on button "Apply" at bounding box center [1009, 809] width 58 height 20
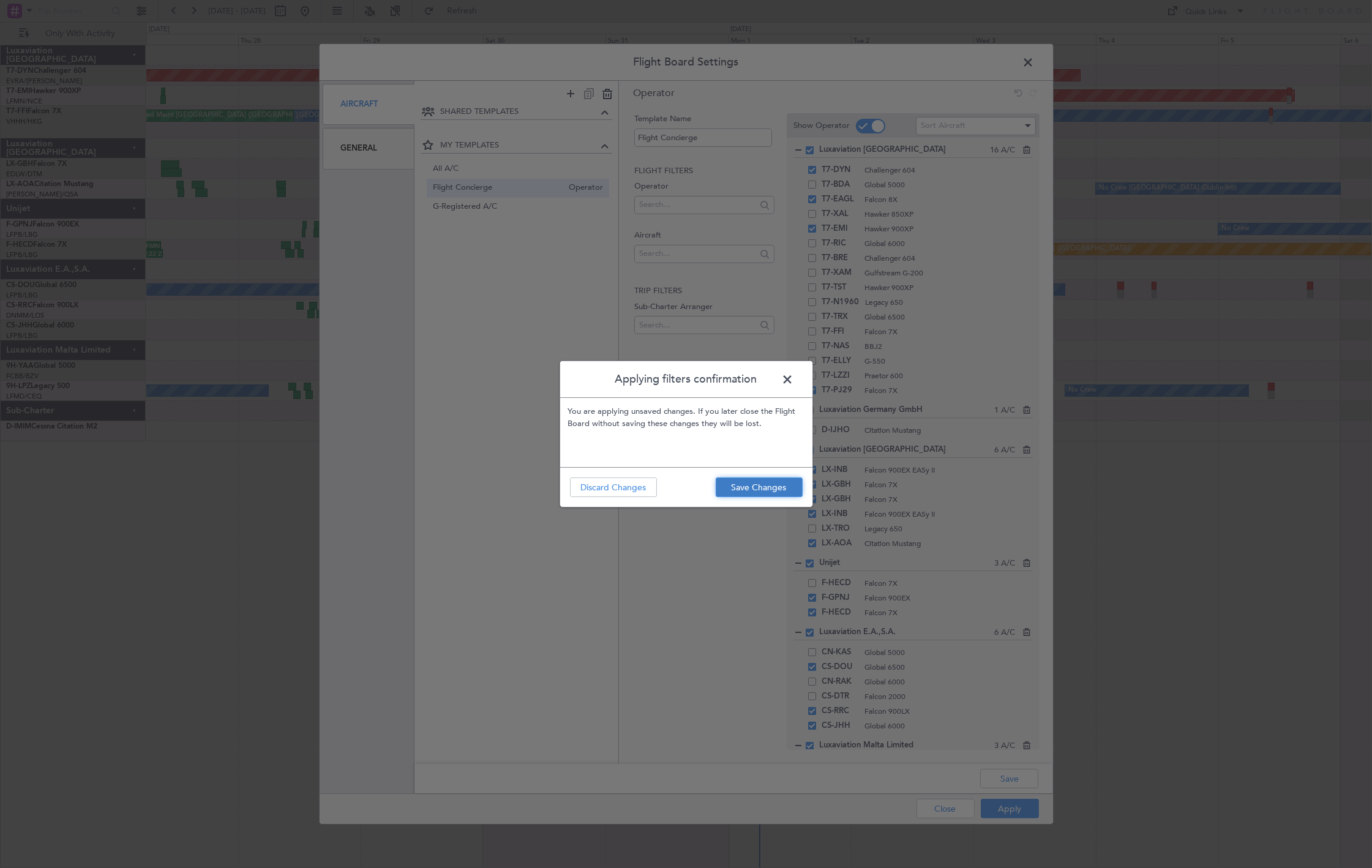
click at [768, 486] on button "Save Changes" at bounding box center [759, 487] width 87 height 20
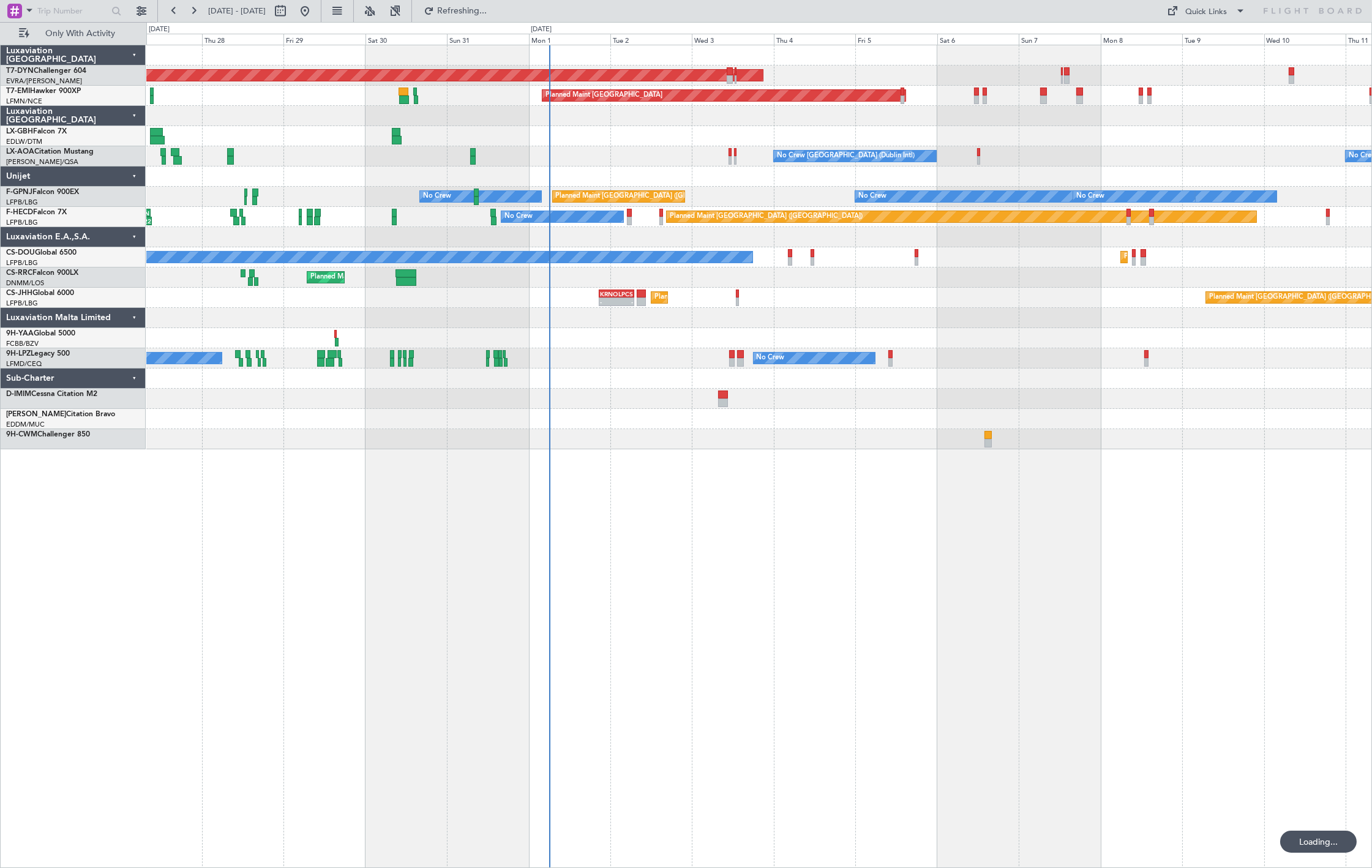
click at [598, 438] on div "AOG Maint Riga (Riga Intl) Planned Maint Zurich Planned Maint Nice (Côte d'Azur…" at bounding box center [760, 457] width 1226 height 824
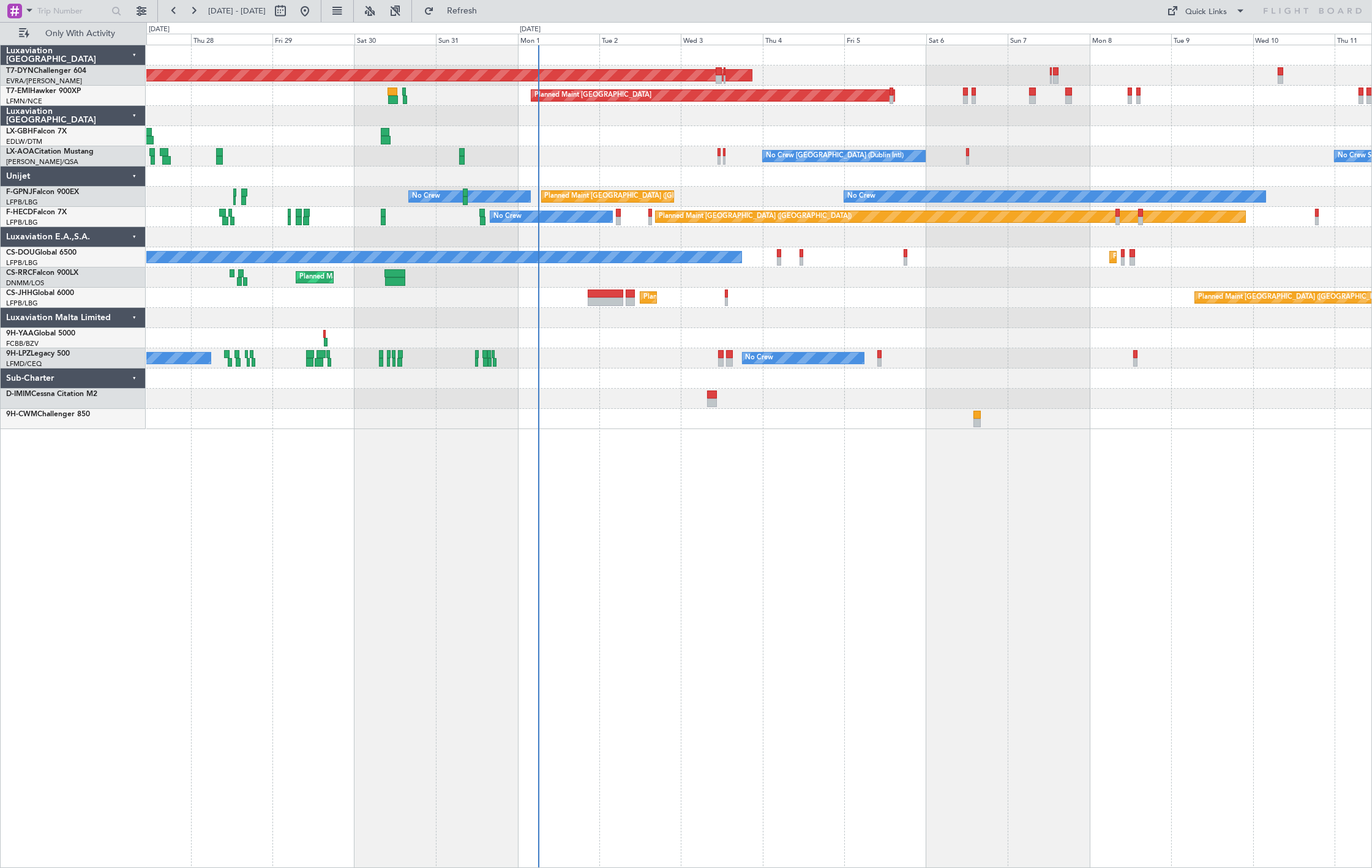
click at [981, 425] on div at bounding box center [759, 419] width 1225 height 20
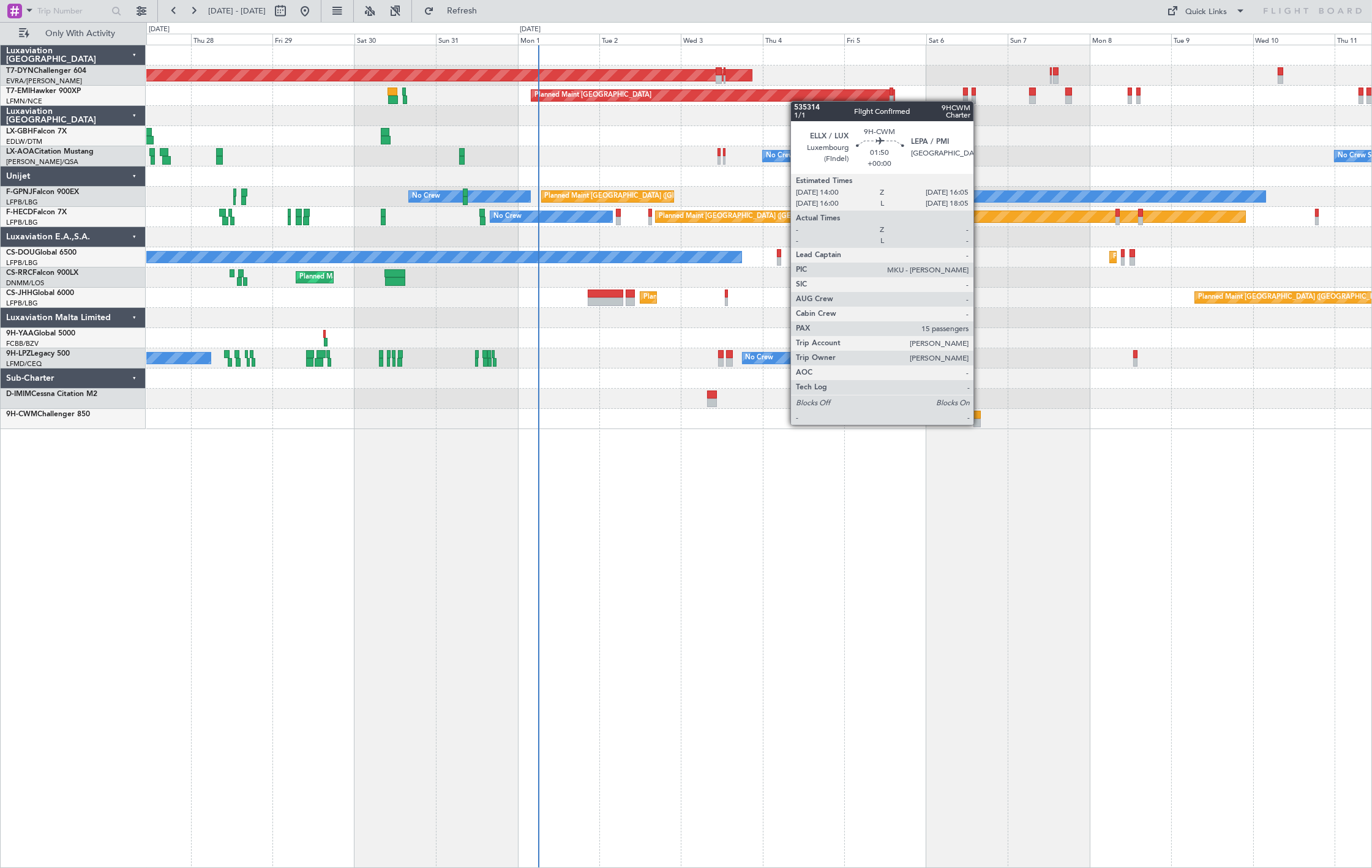
click at [980, 424] on div at bounding box center [977, 423] width 7 height 9
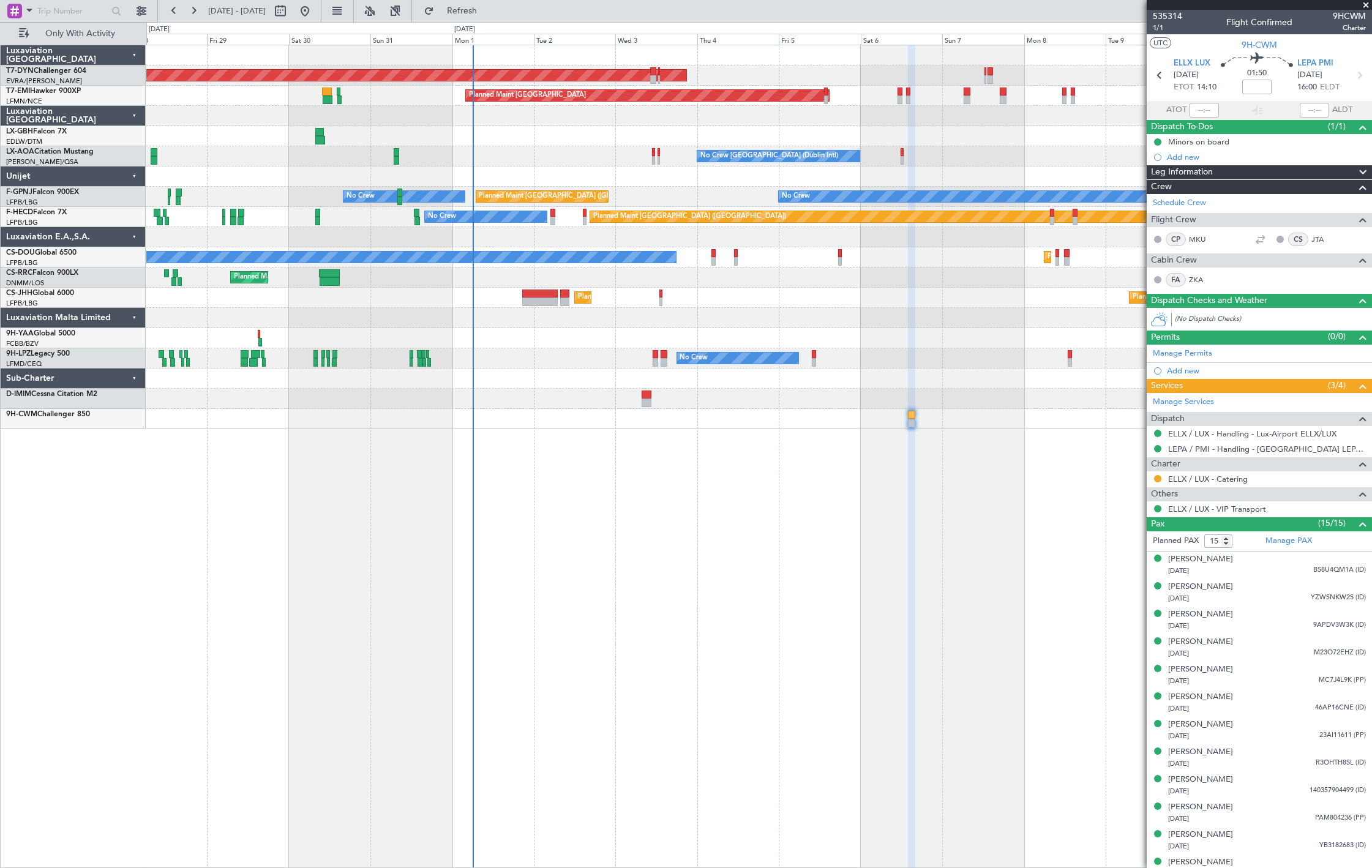
click at [276, 124] on div "AOG Maint Riga (Riga Intl) Planned Maint Zurich Planned Maint Nice (Côte d'Azur…" at bounding box center [759, 237] width 1225 height 384
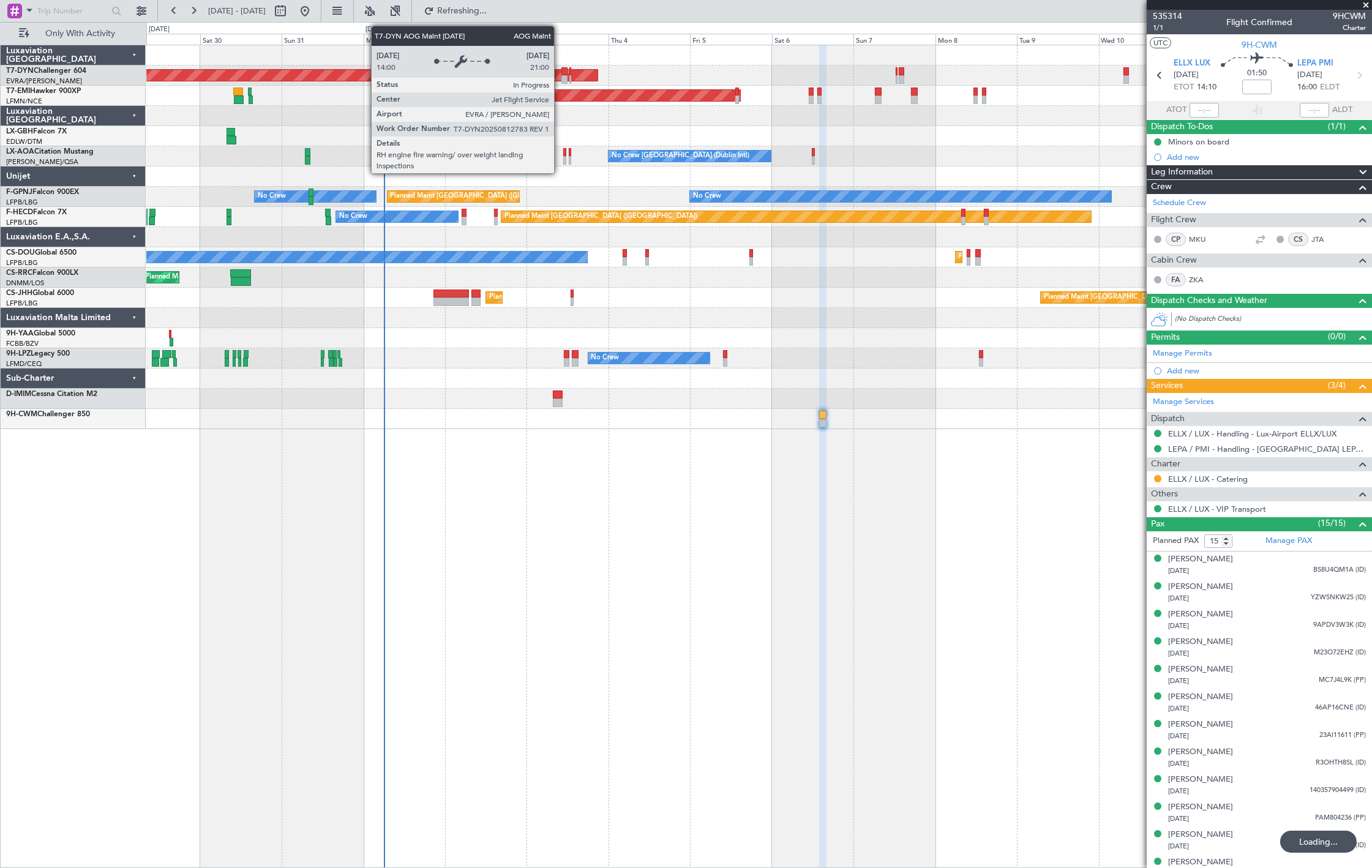
click at [562, 74] on div at bounding box center [565, 72] width 6 height 9
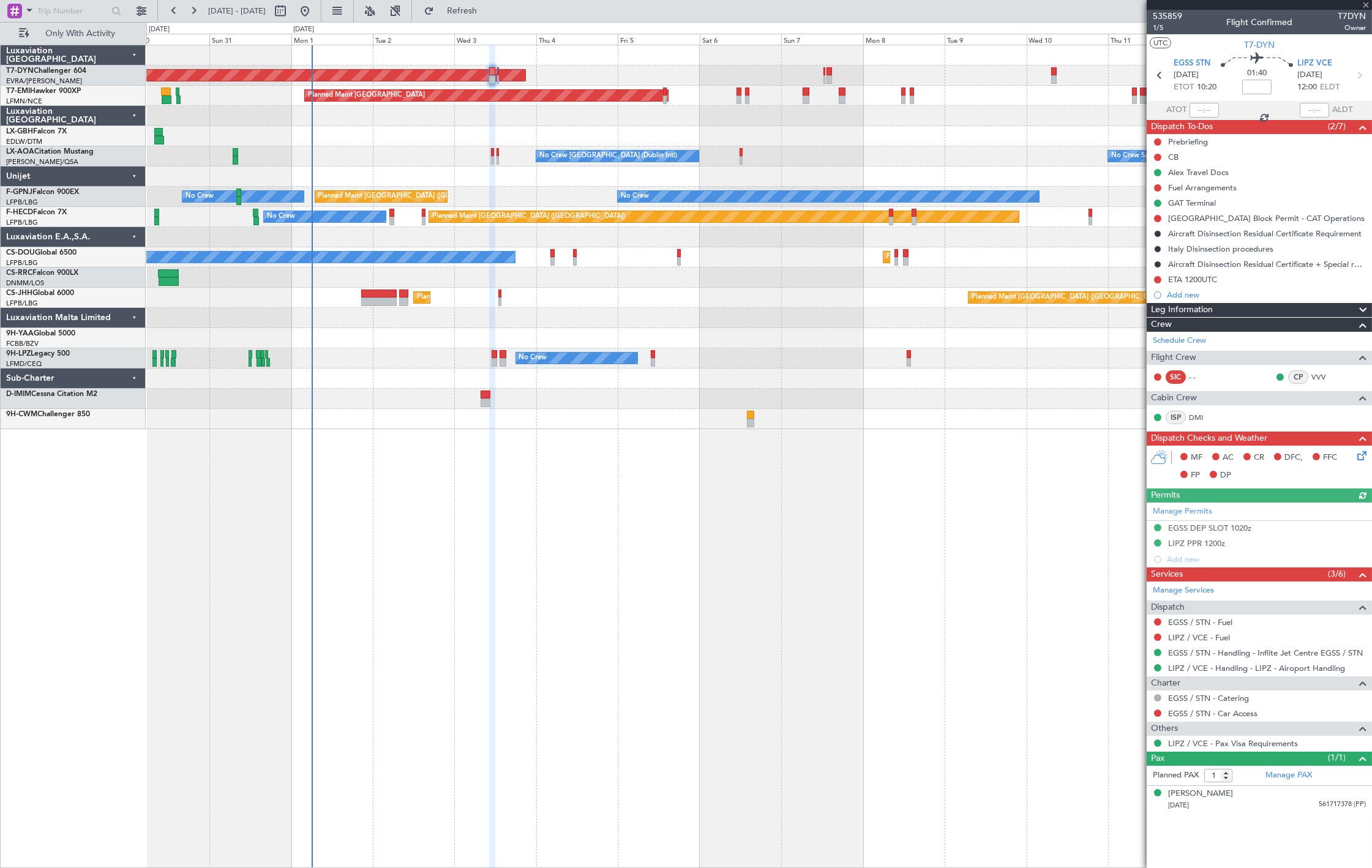
click at [489, 116] on div "AOG Maint Riga (Riga Intl) Planned Maint Zurich Planned Maint Nurnberg Planned …" at bounding box center [759, 237] width 1225 height 384
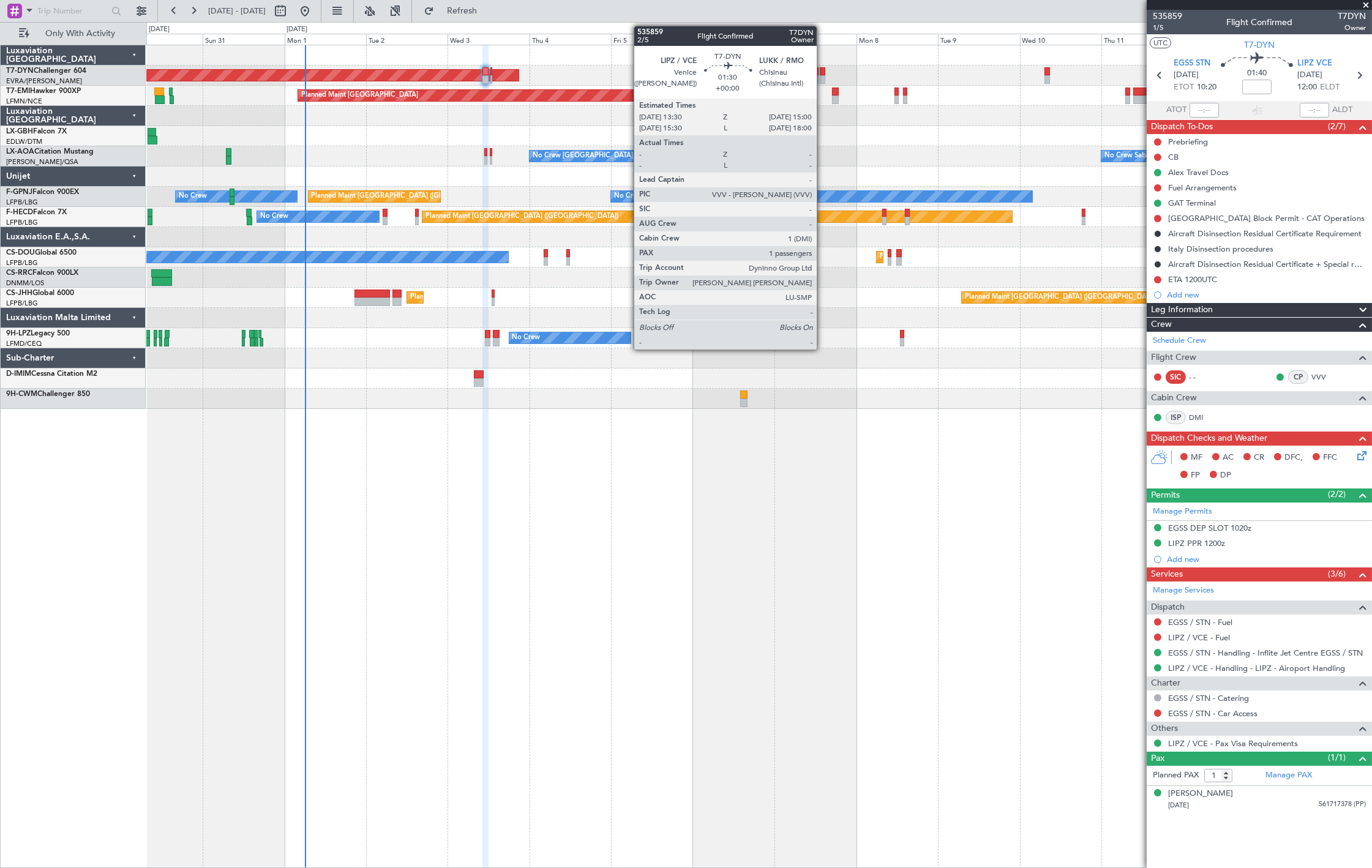
click at [823, 75] on div at bounding box center [823, 80] width 5 height 9
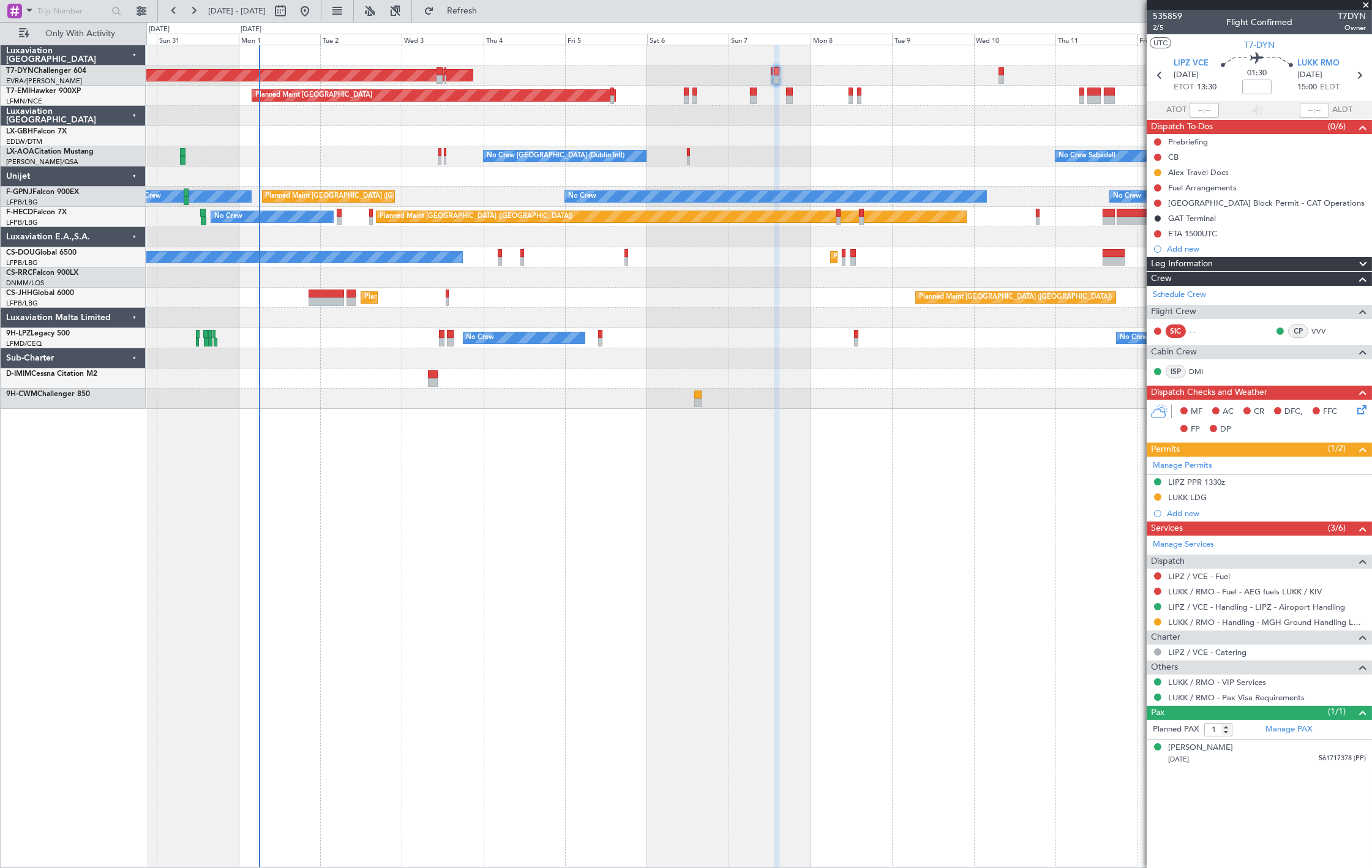
click at [868, 163] on div "No Crew Sabadell No Crew Dublin (Dublin Intl)" at bounding box center [759, 156] width 1225 height 20
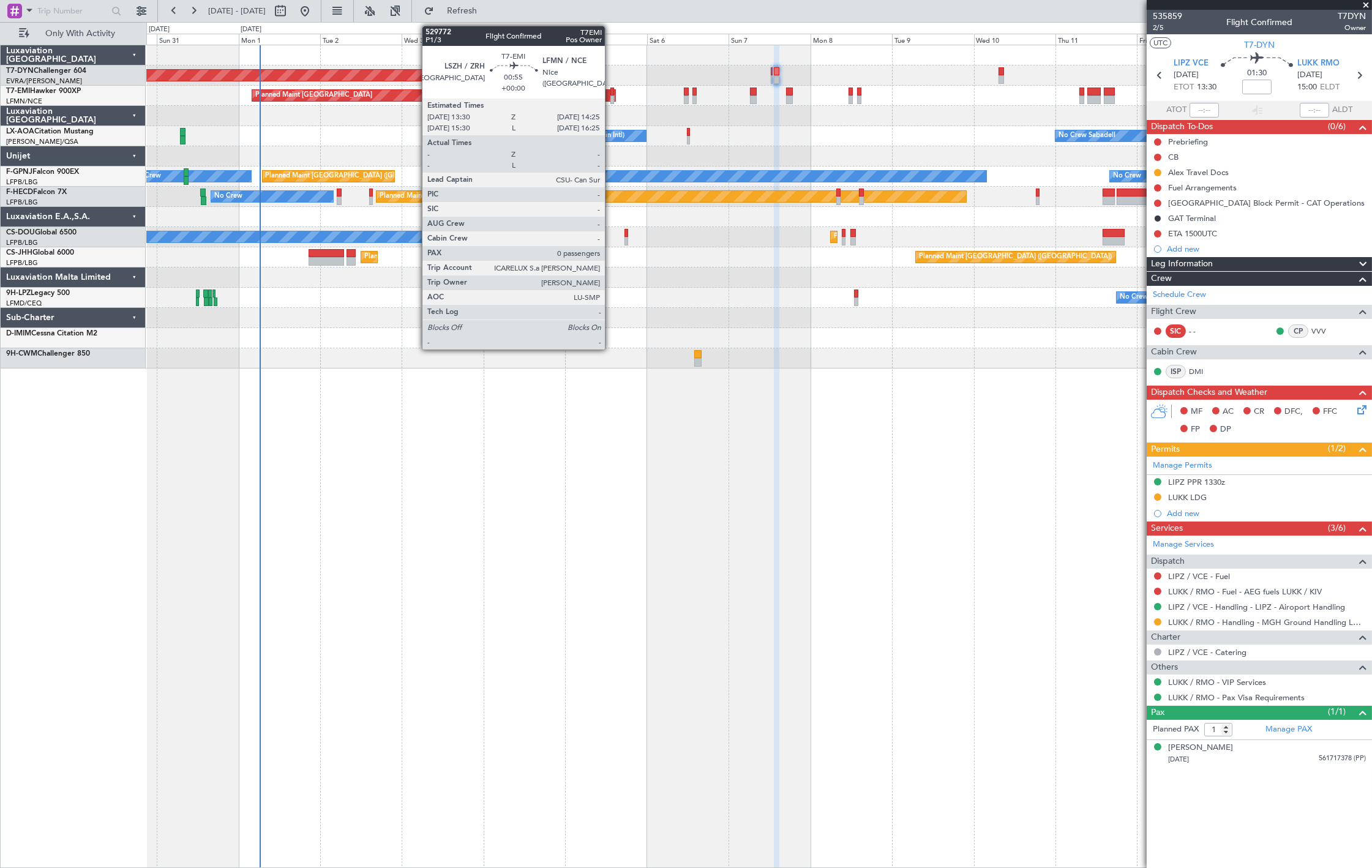
click at [611, 99] on div at bounding box center [612, 100] width 3 height 9
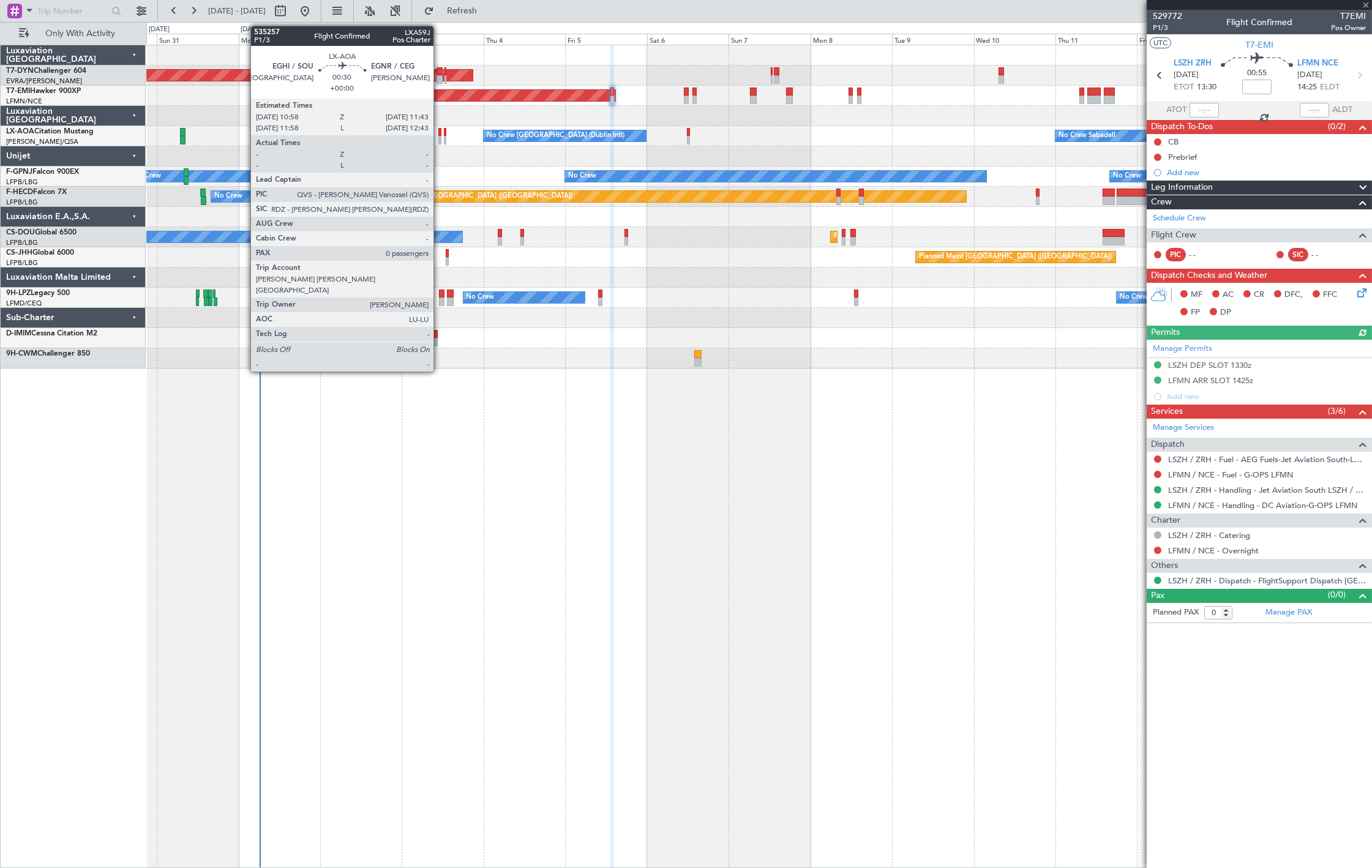
click at [439, 137] on div at bounding box center [441, 140] width 3 height 9
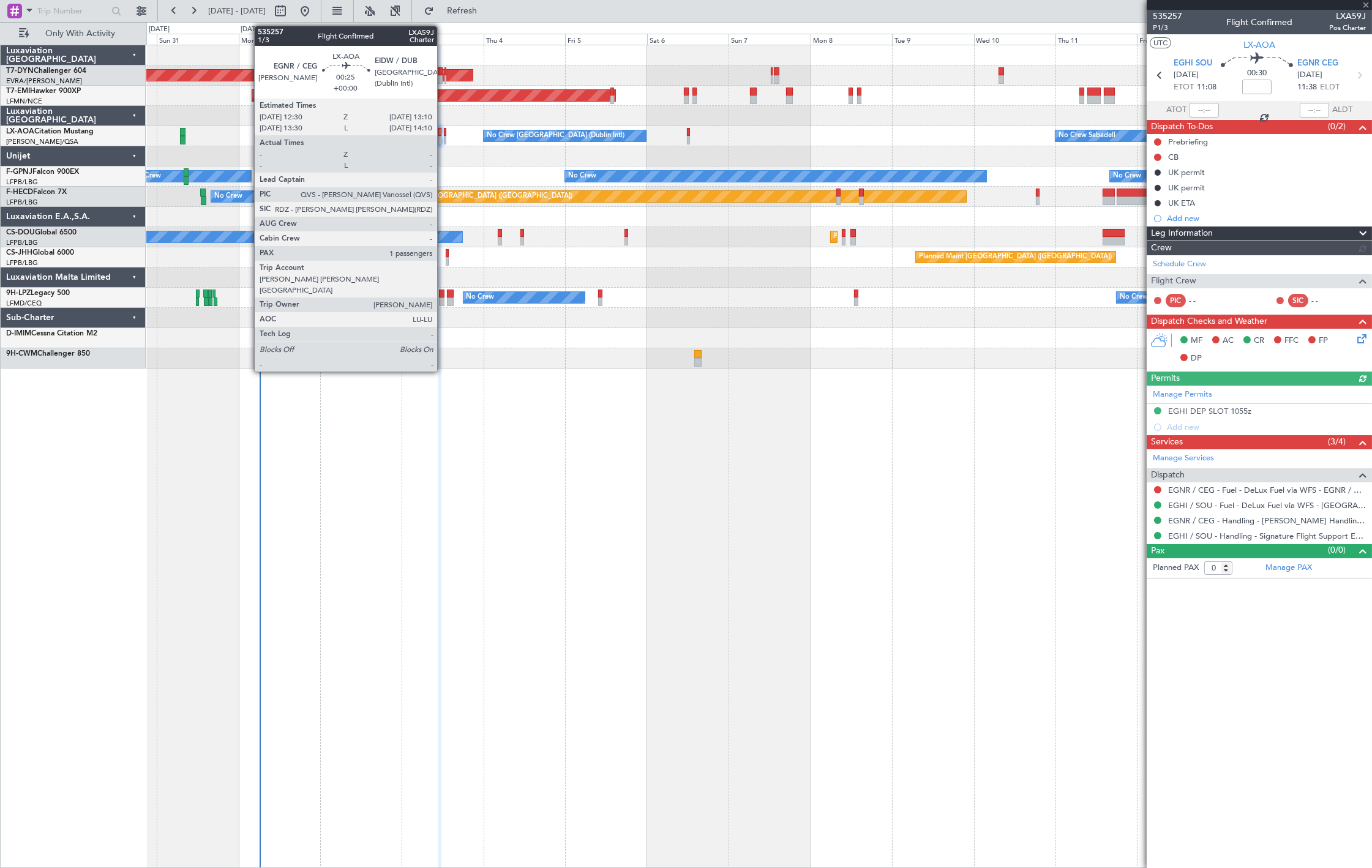
click at [444, 140] on div at bounding box center [445, 140] width 3 height 9
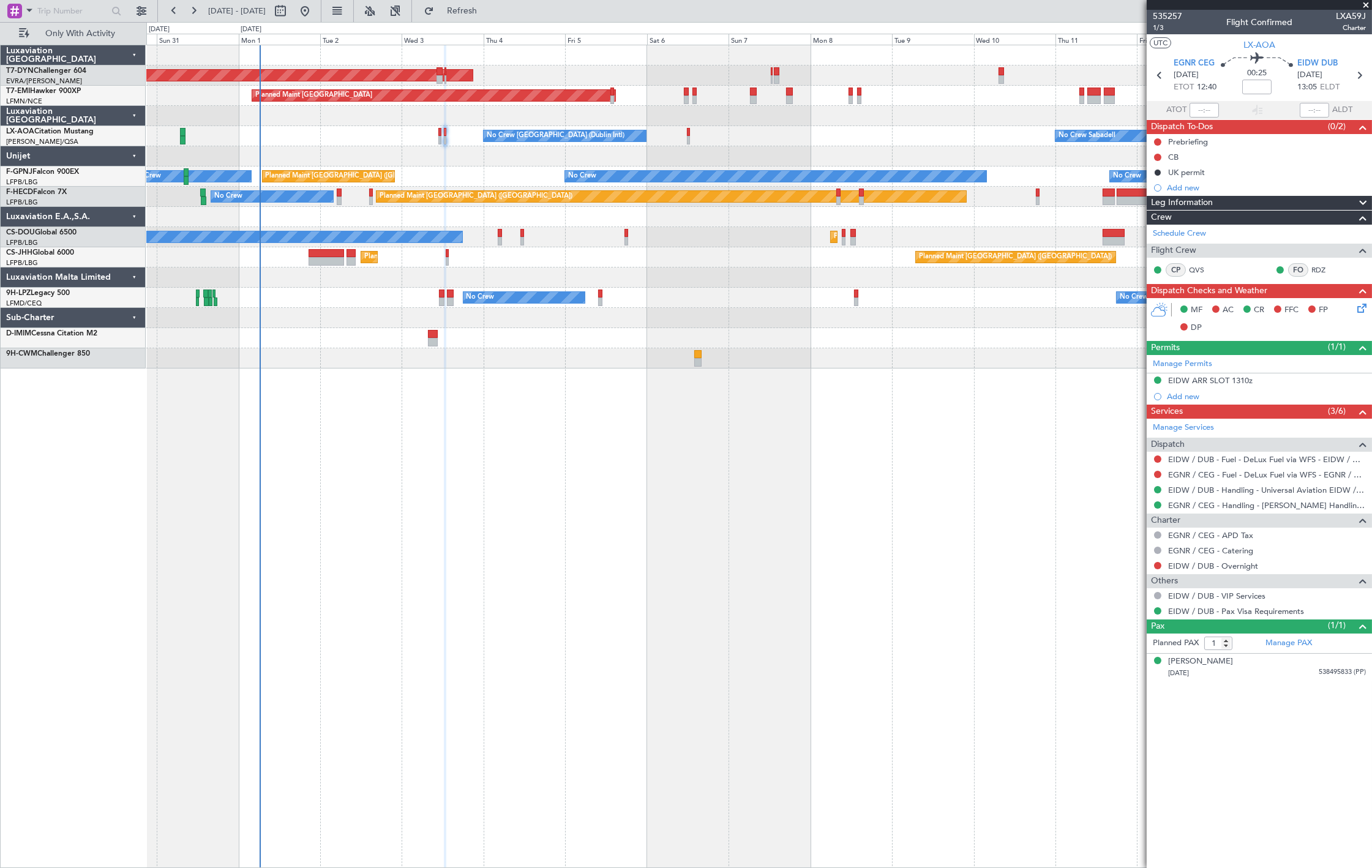
click at [687, 133] on div "No Crew Sabadell No Crew Dublin (Dublin Intl)" at bounding box center [759, 135] width 1225 height 20
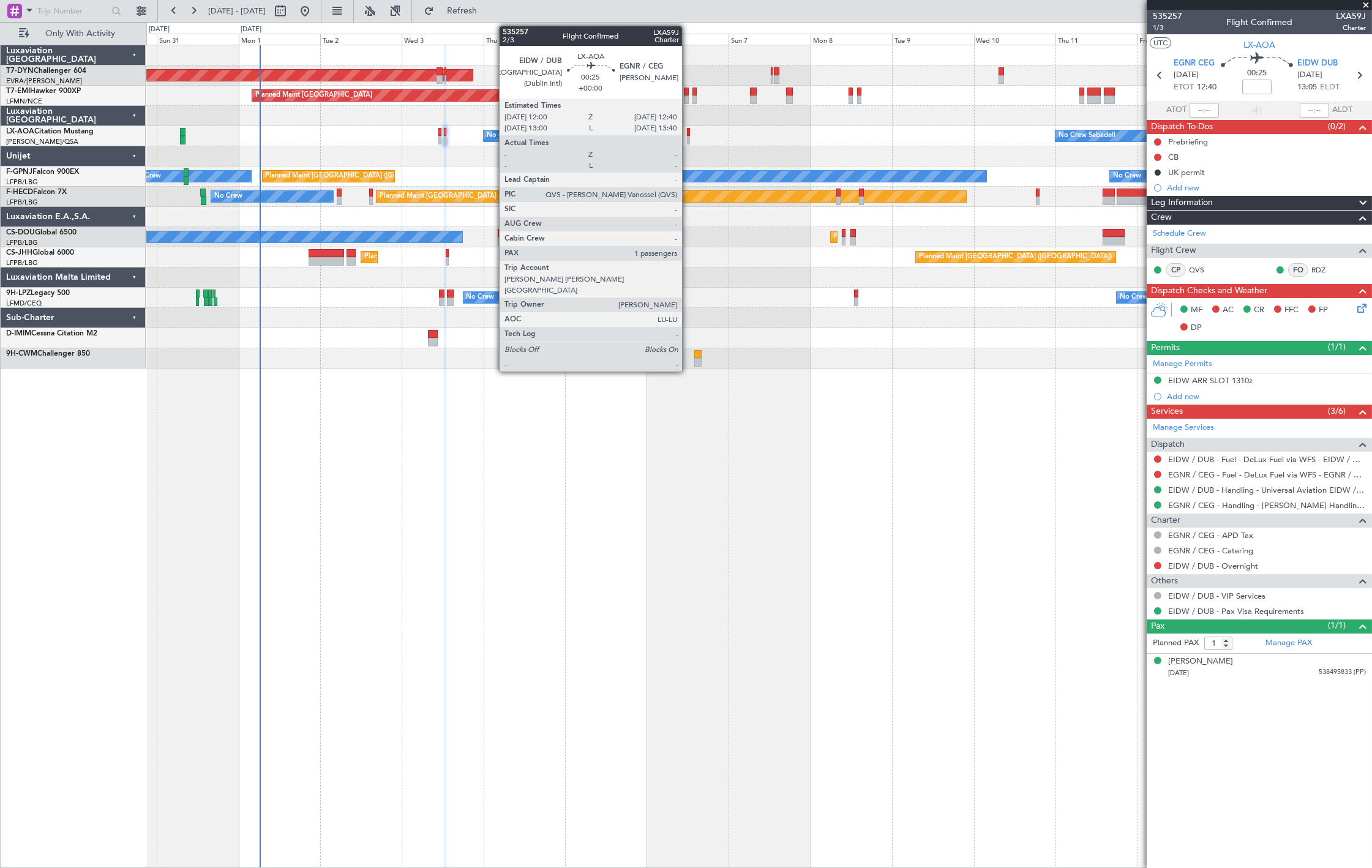
click at [689, 134] on div at bounding box center [688, 133] width 3 height 9
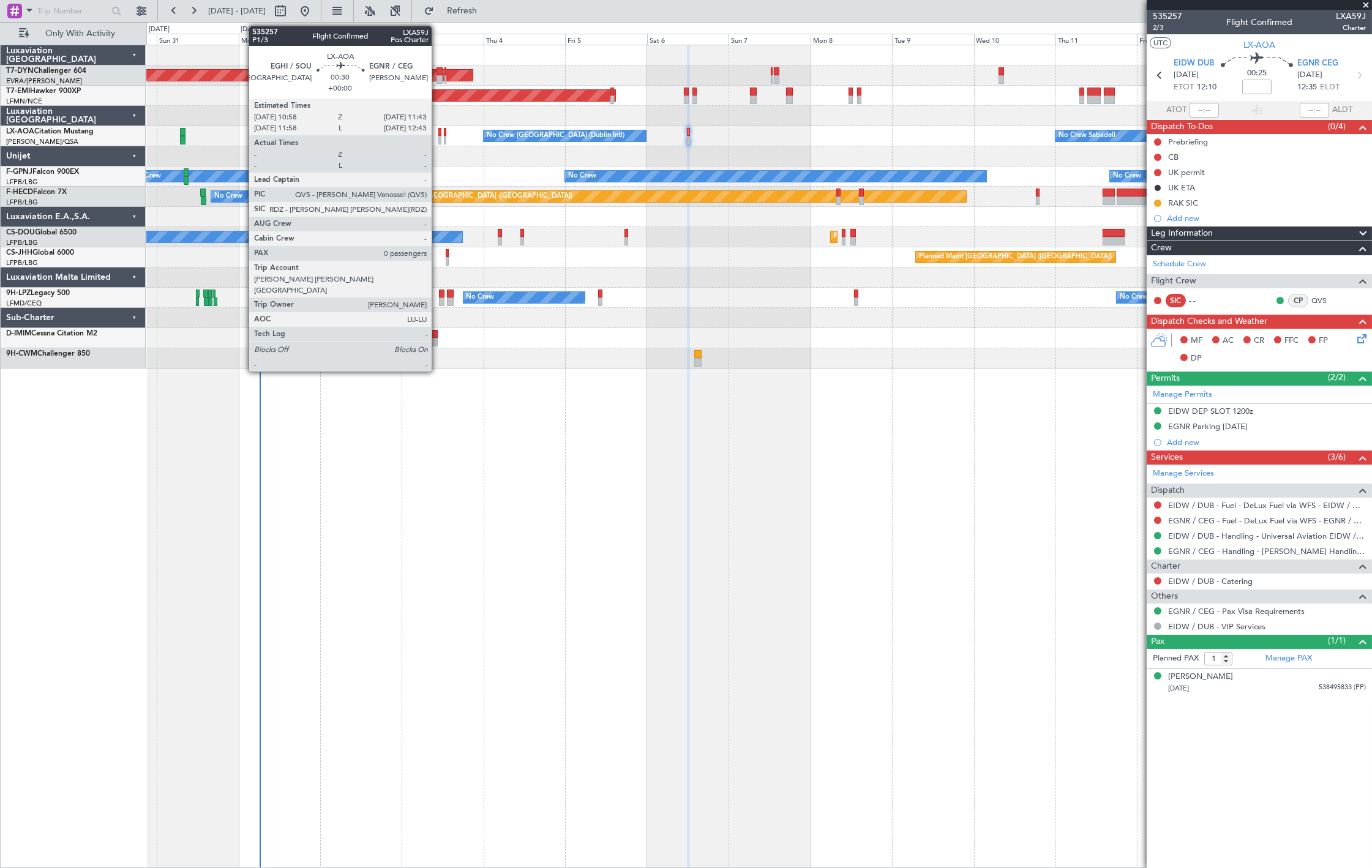
click at [439, 137] on div at bounding box center [441, 140] width 3 height 9
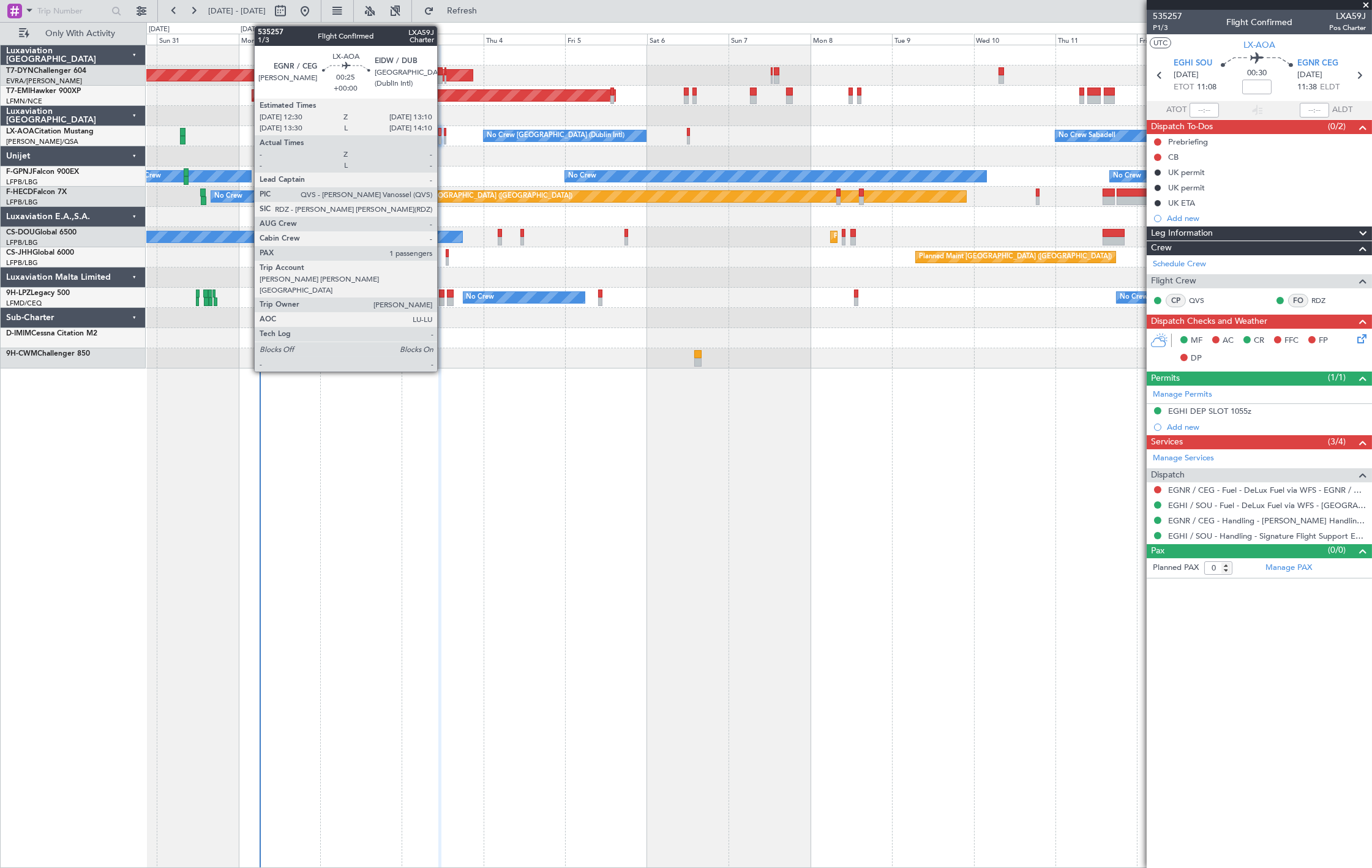
click at [444, 134] on div at bounding box center [445, 133] width 3 height 9
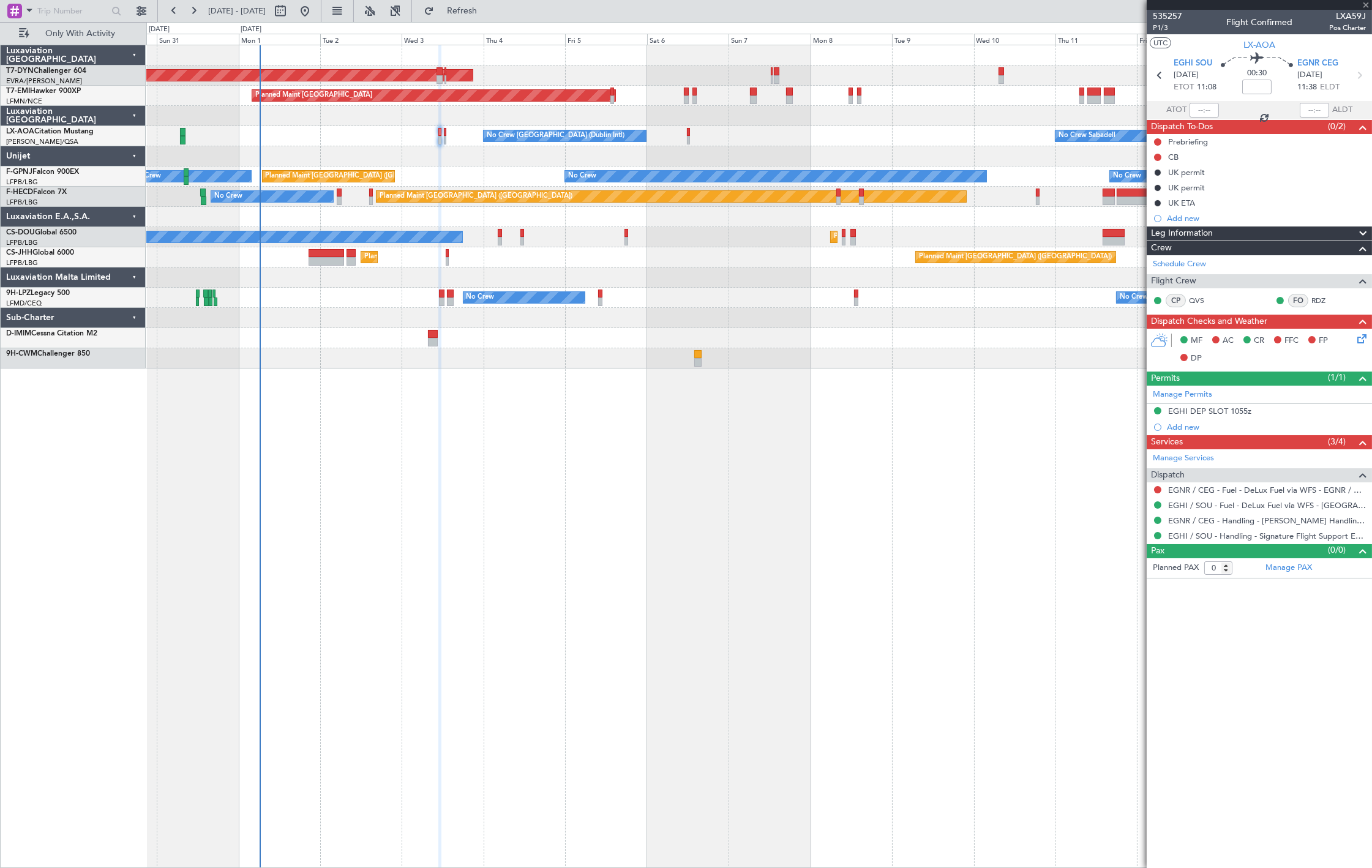
type input "1"
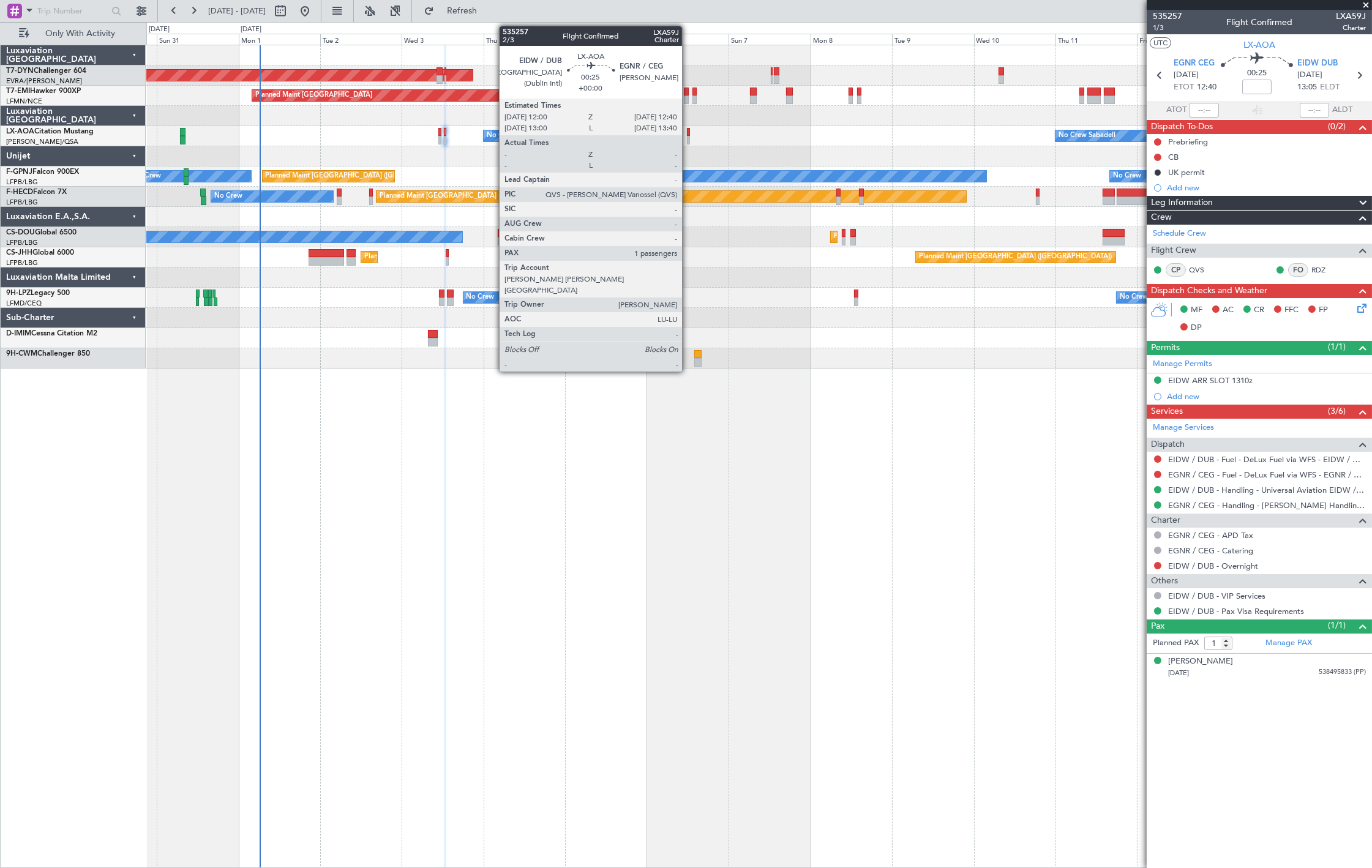
click at [689, 136] on div at bounding box center [688, 140] width 3 height 9
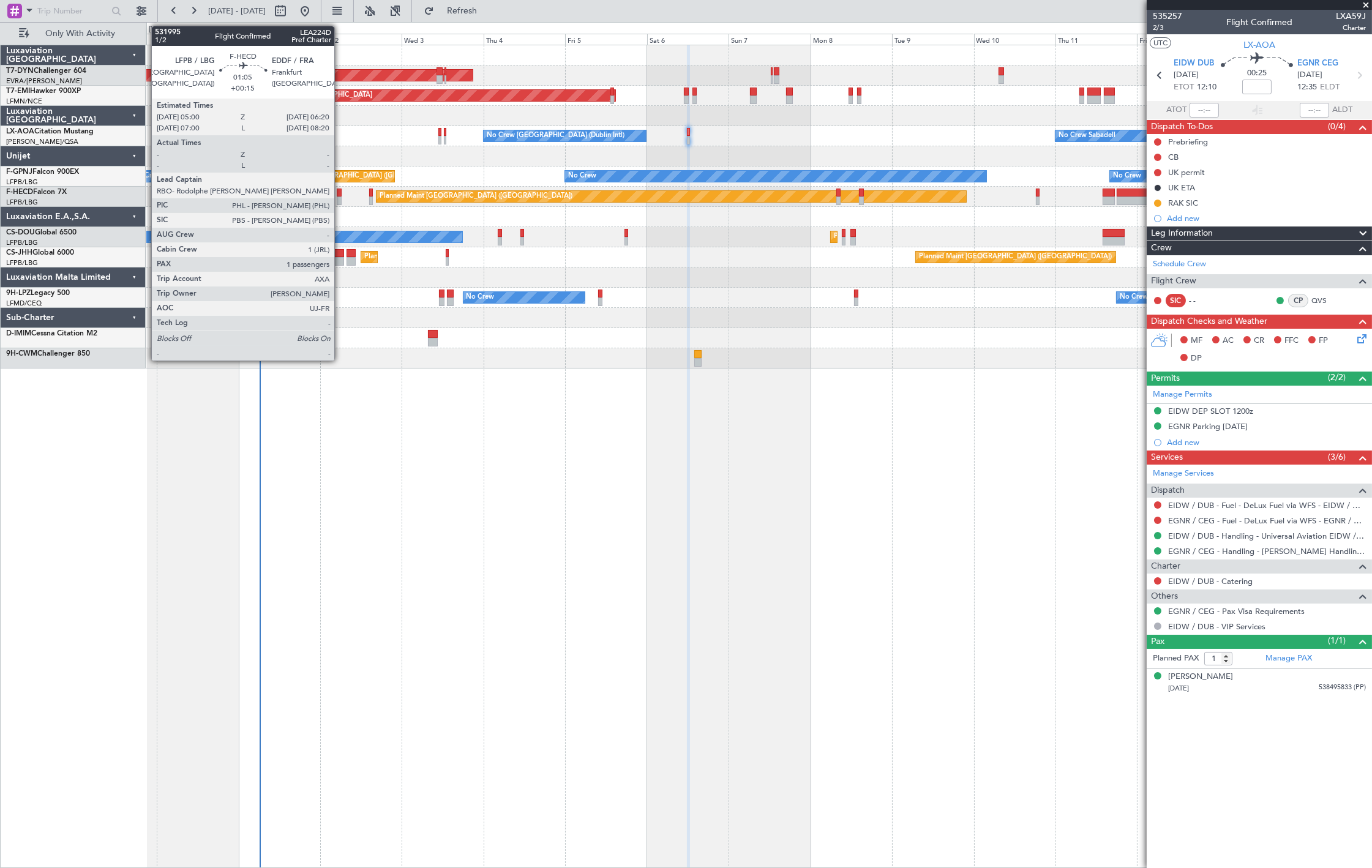
click at [340, 199] on div at bounding box center [339, 201] width 5 height 9
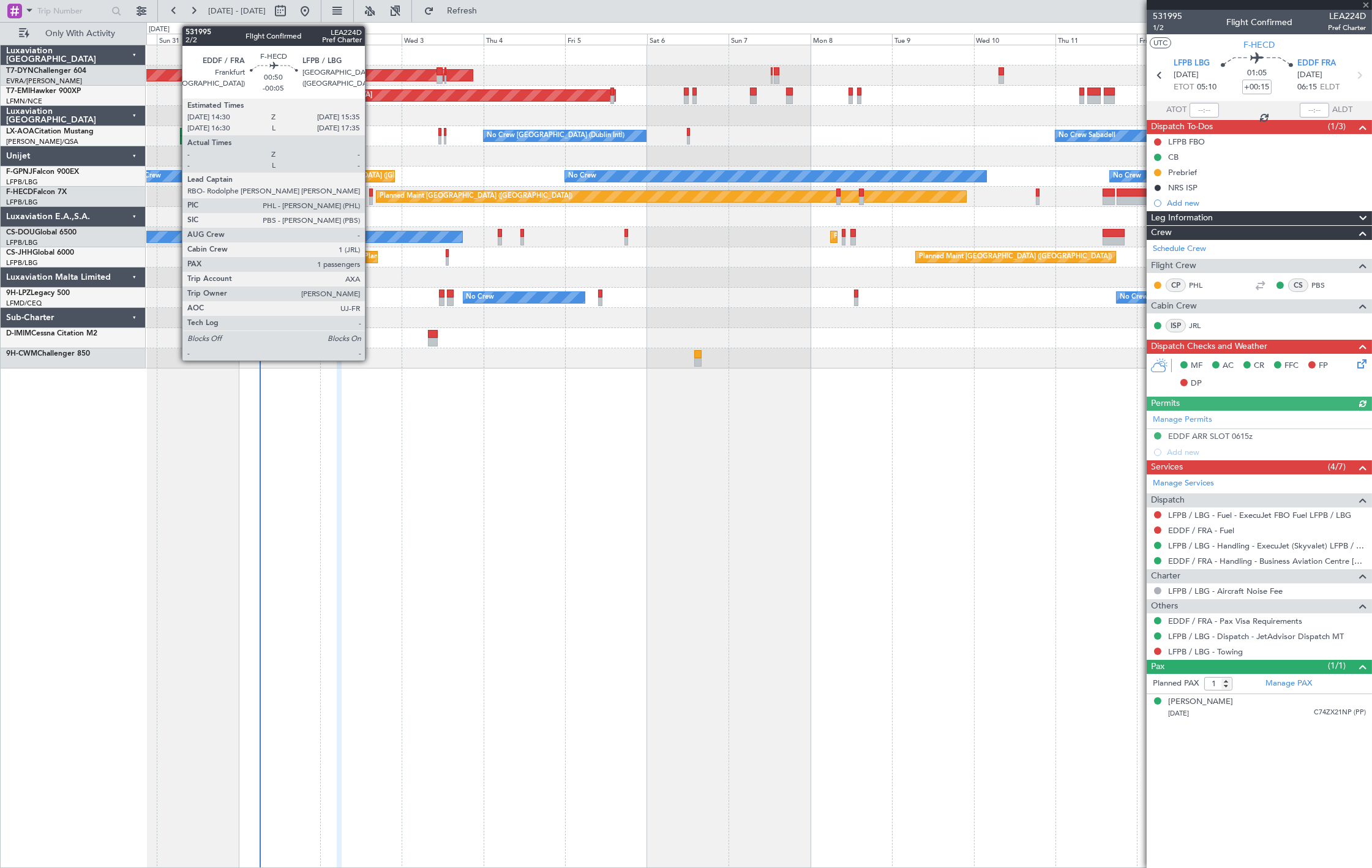
click at [371, 197] on div at bounding box center [371, 201] width 4 height 9
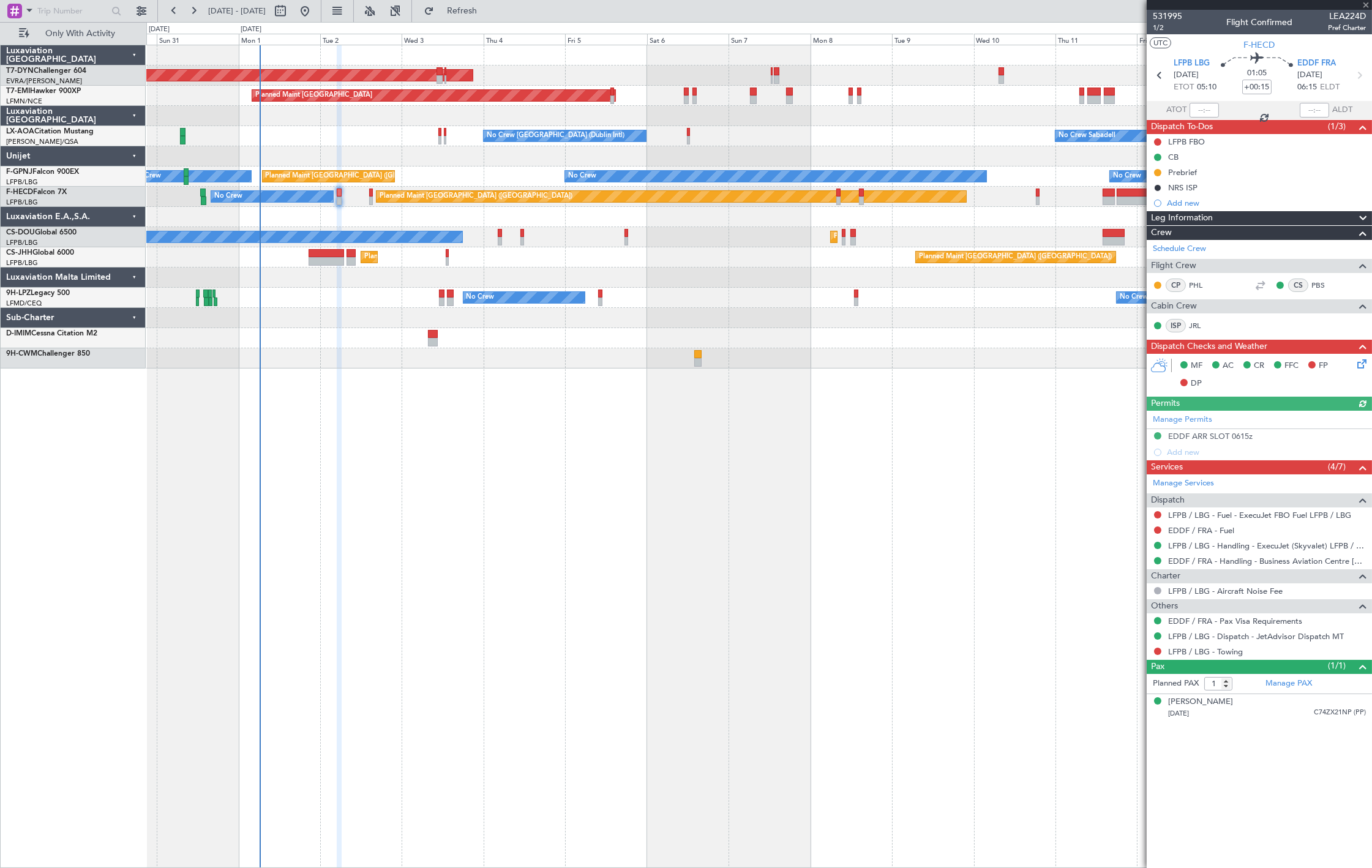
type input "-00:05"
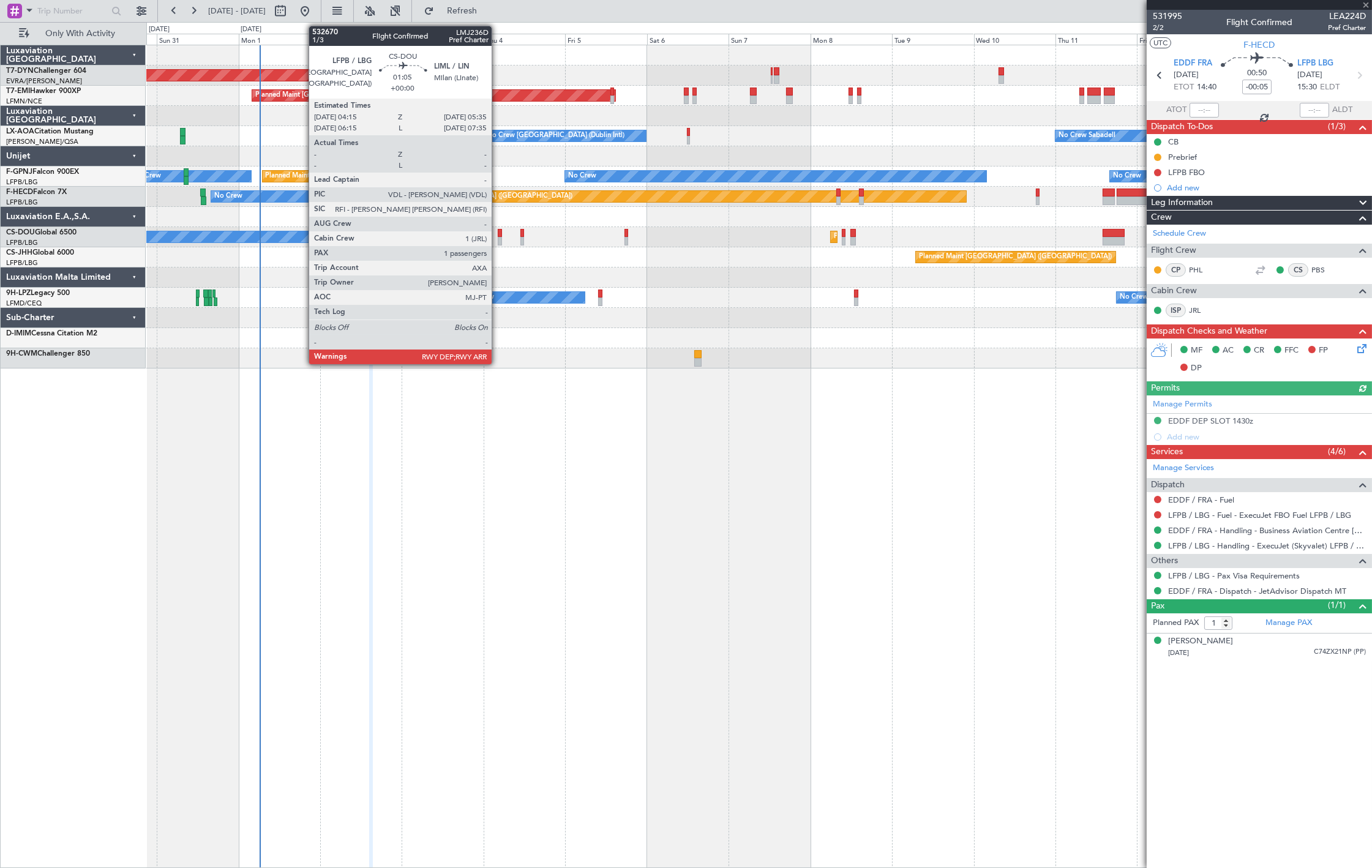
click at [498, 237] on div at bounding box center [500, 241] width 5 height 9
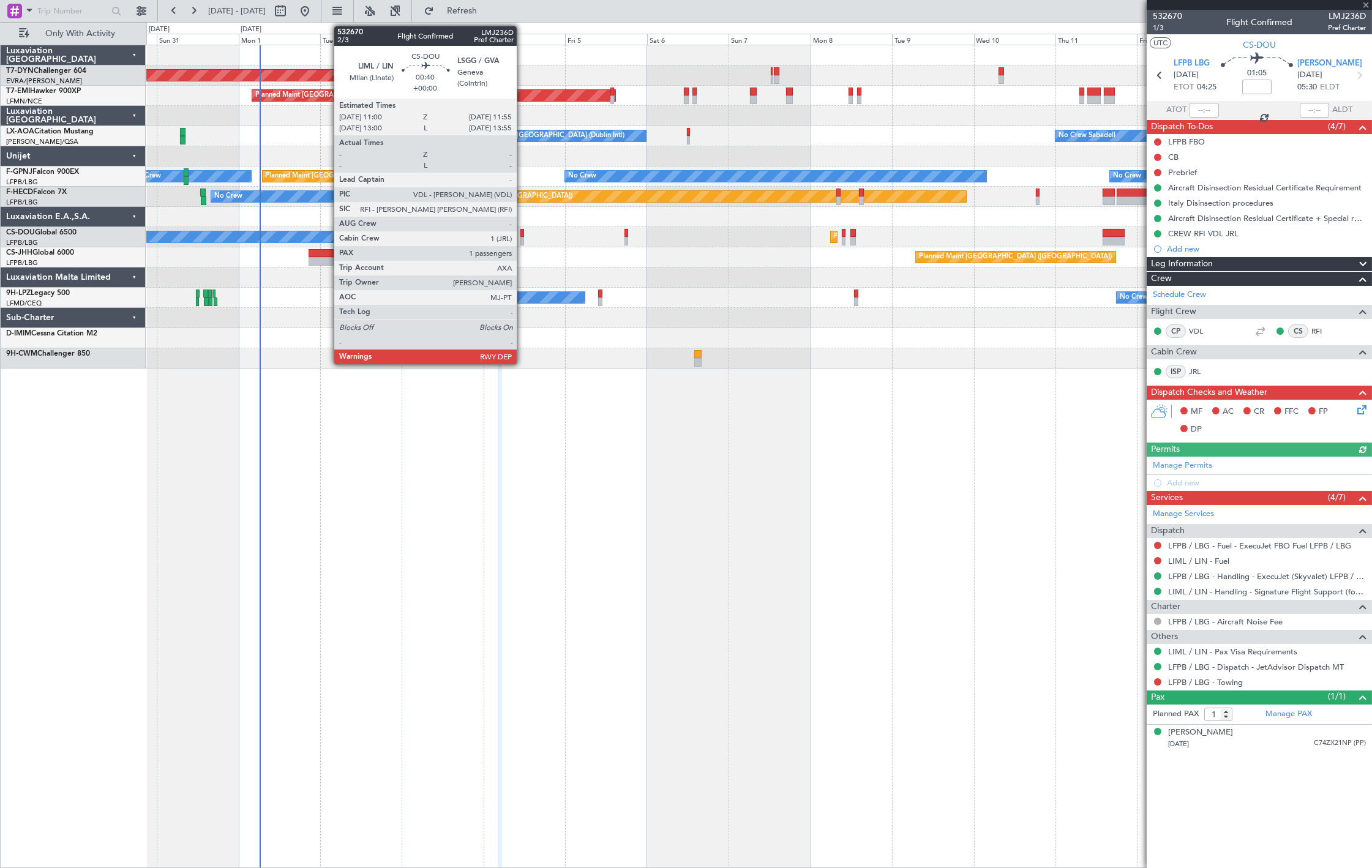
click at [523, 239] on div at bounding box center [522, 241] width 3 height 9
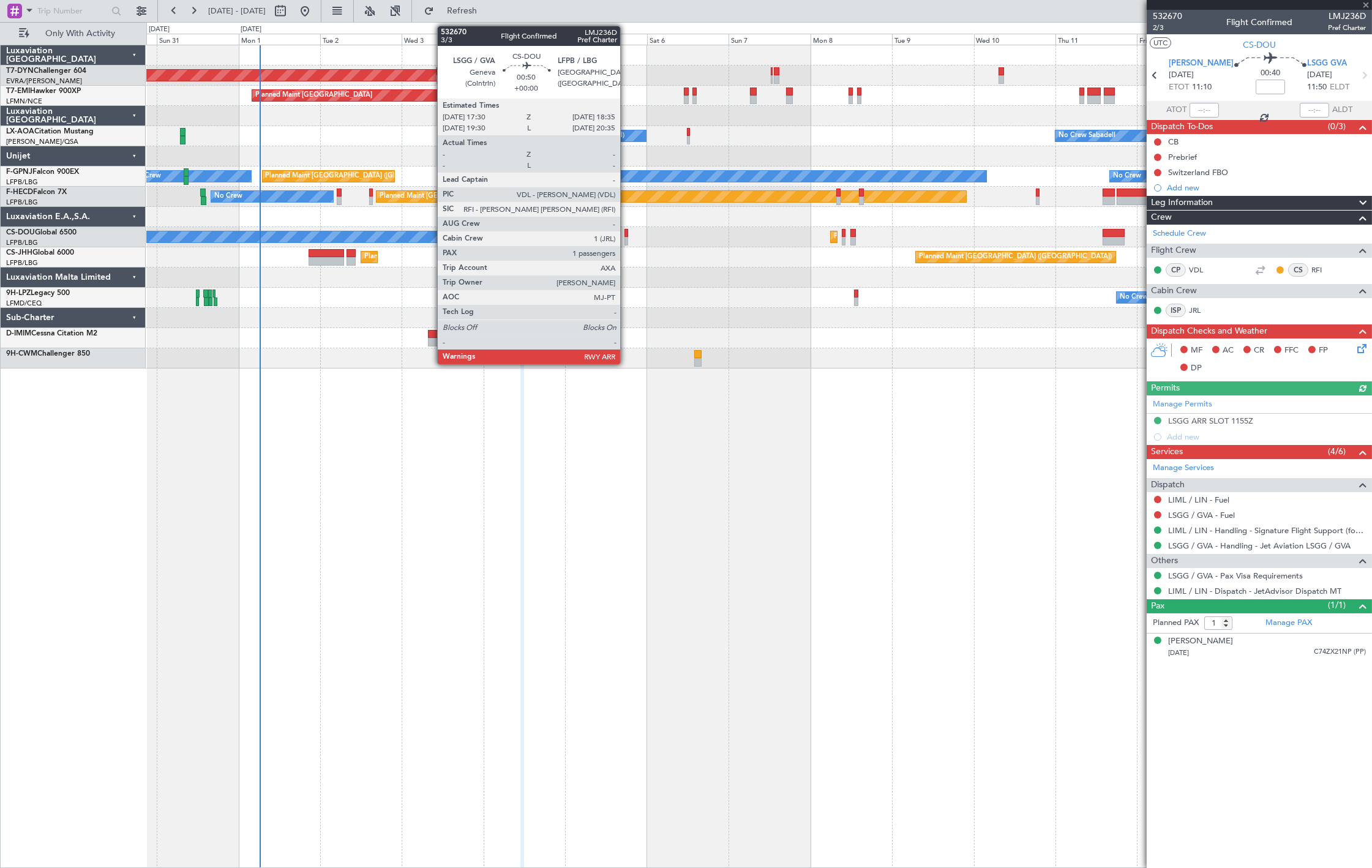
click at [626, 238] on div at bounding box center [626, 241] width 4 height 9
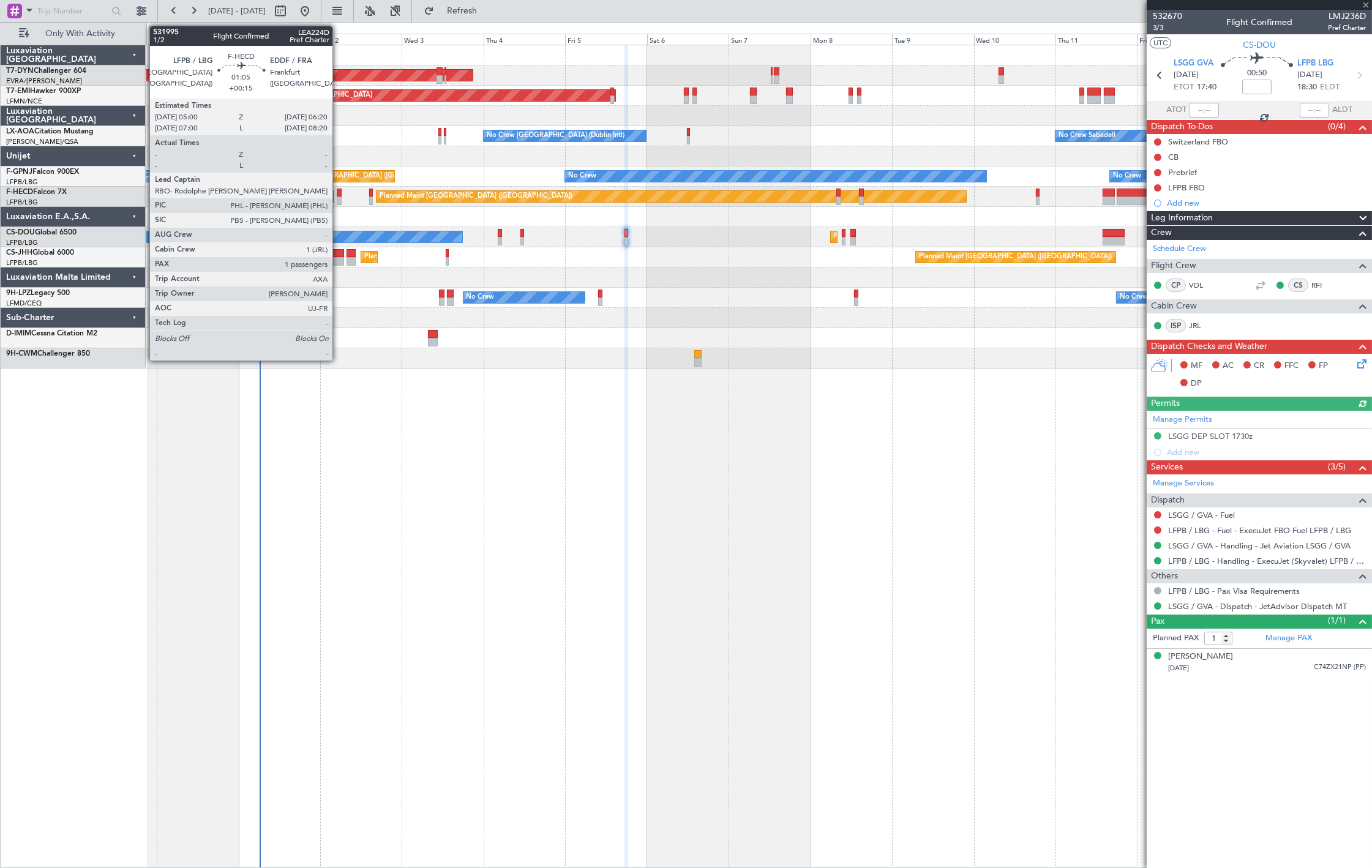
click at [339, 198] on div at bounding box center [339, 201] width 5 height 9
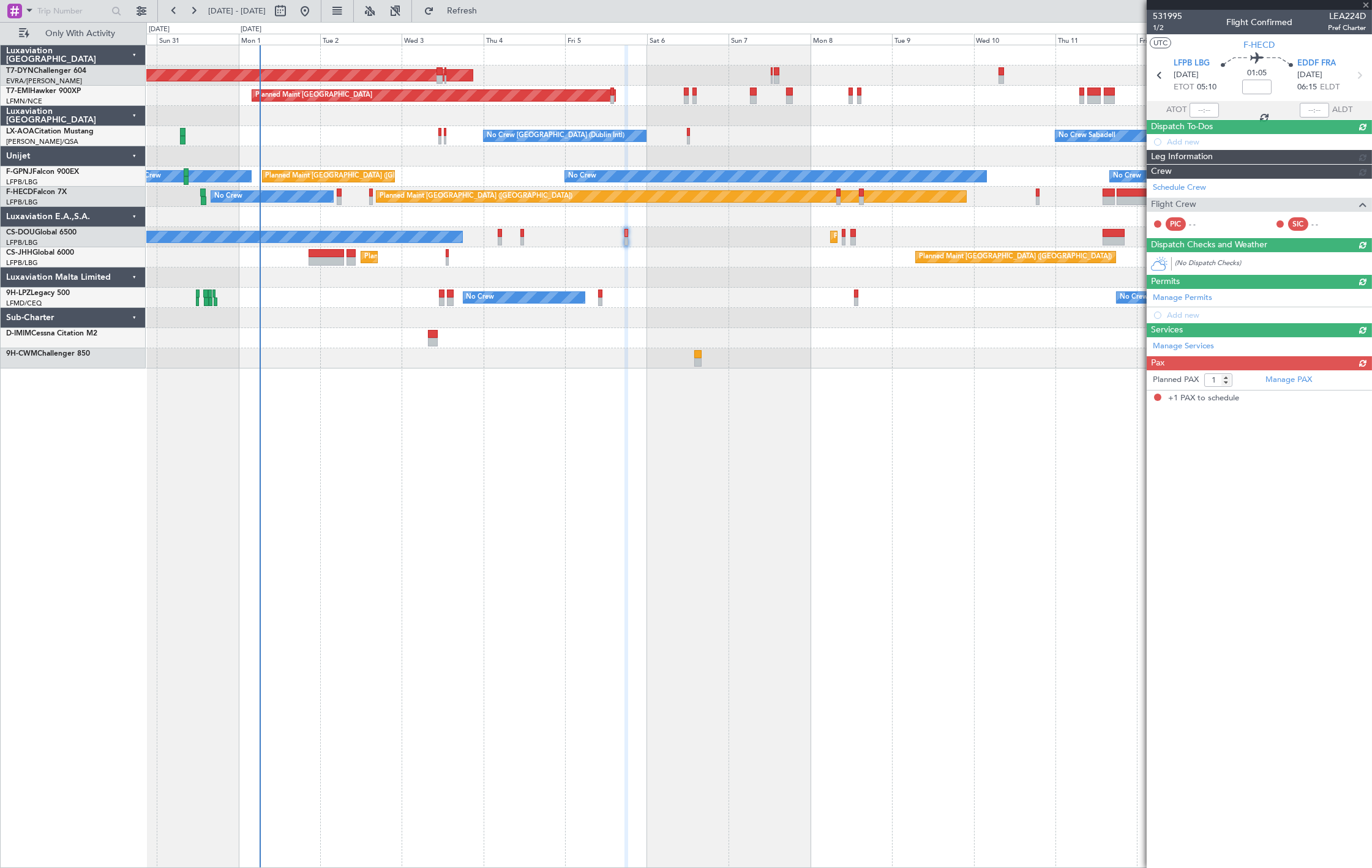
type input "+00:15"
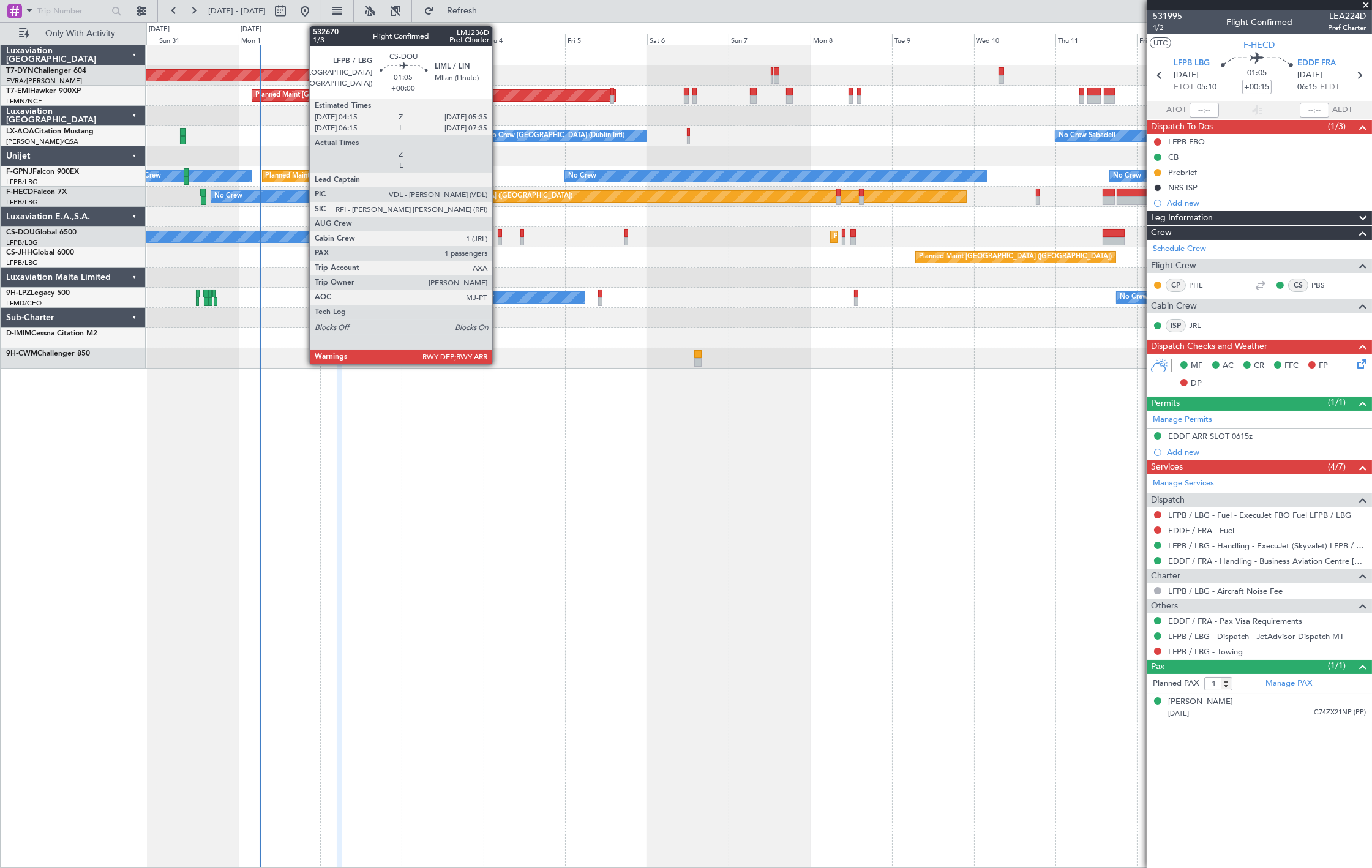
click at [499, 237] on div at bounding box center [500, 241] width 5 height 9
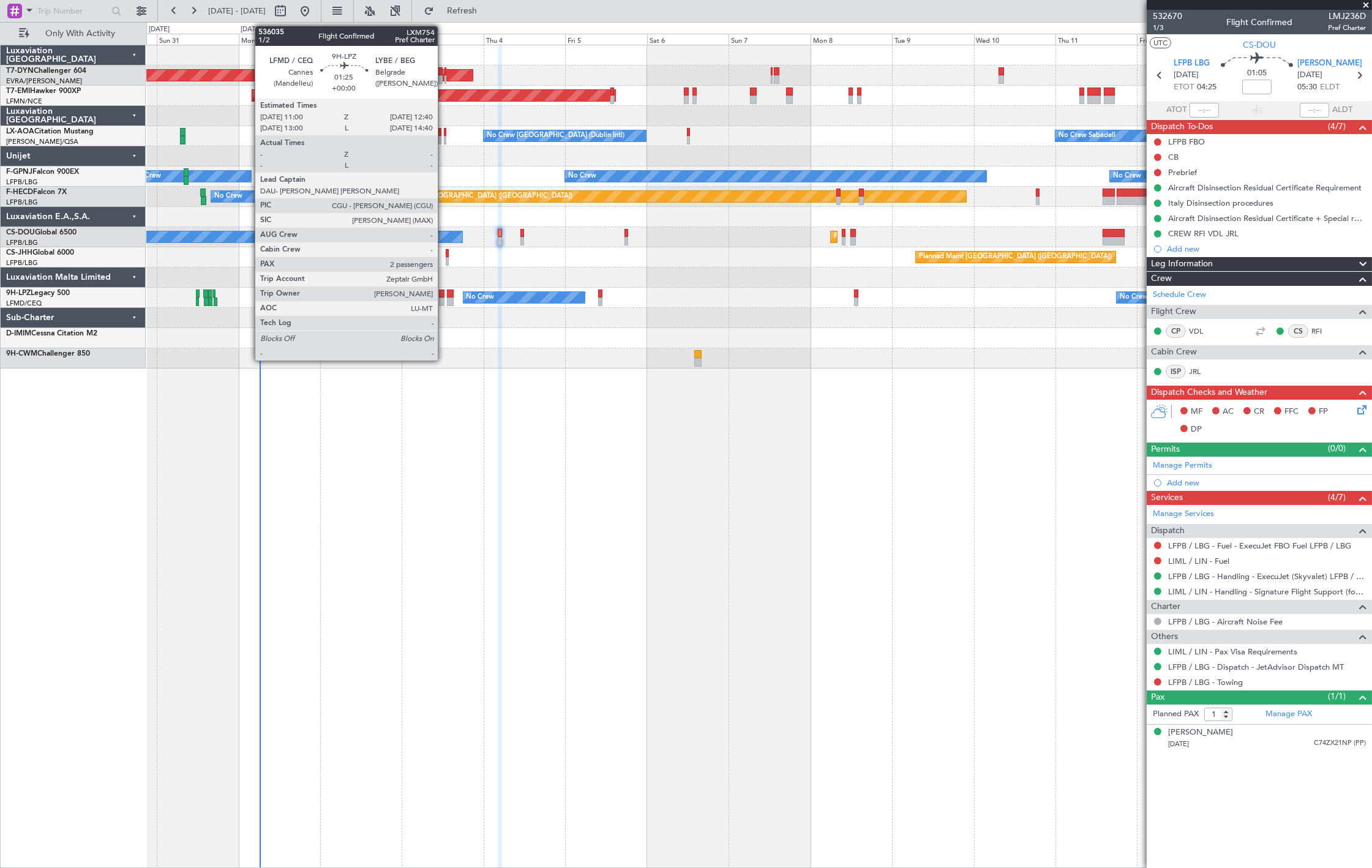
click at [444, 295] on div at bounding box center [441, 294] width 6 height 9
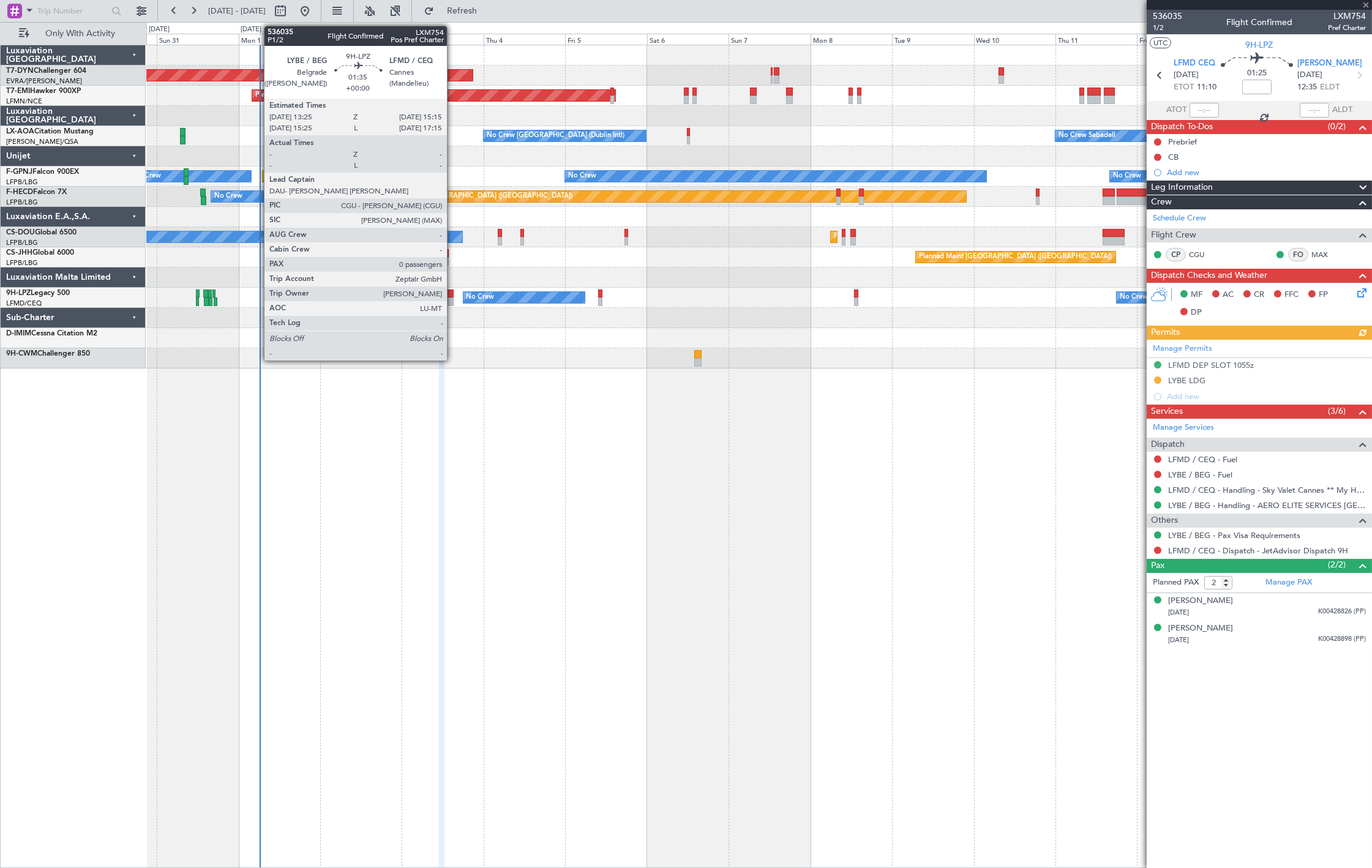
click at [454, 301] on div at bounding box center [450, 302] width 7 height 9
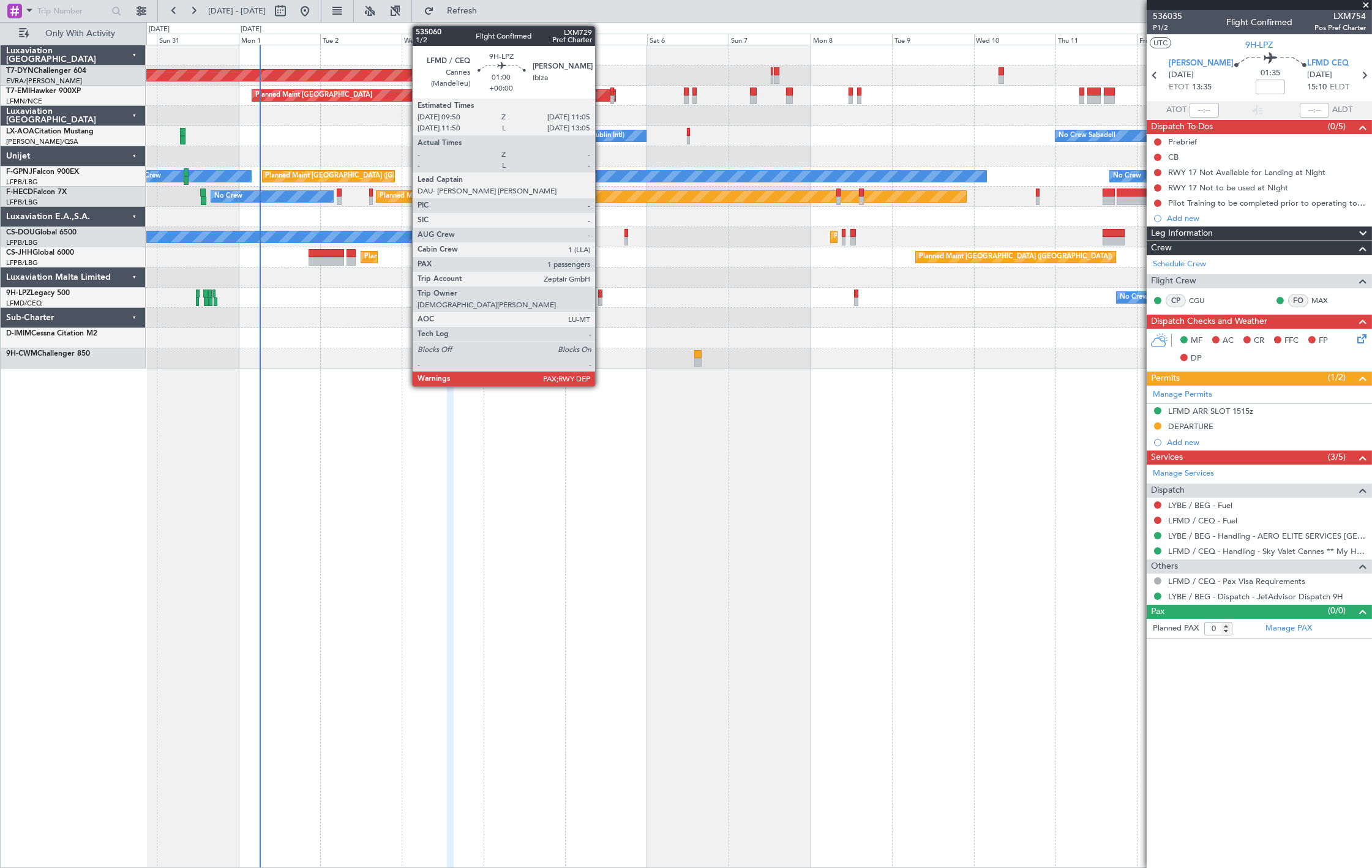
click at [601, 303] on div at bounding box center [600, 302] width 4 height 9
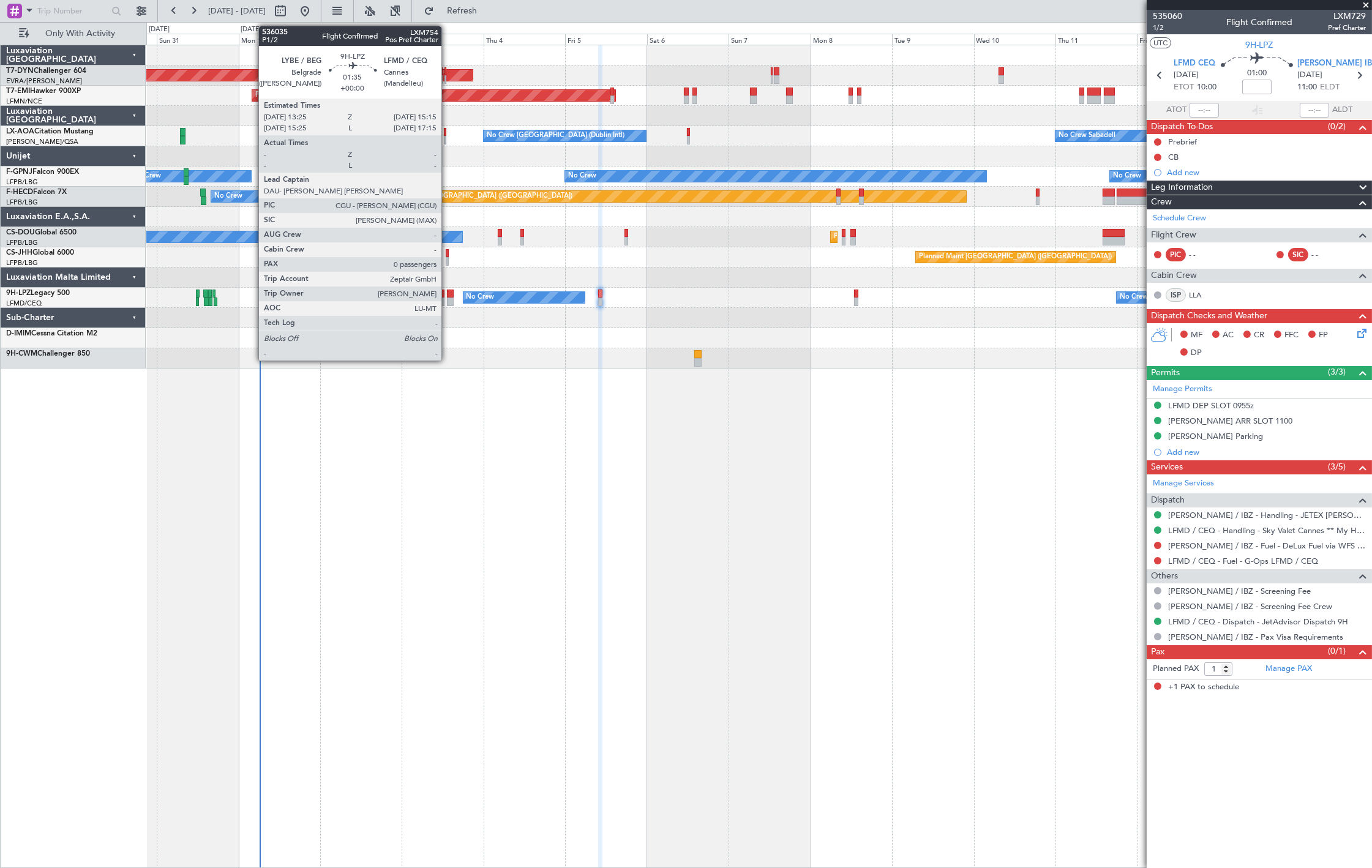
click at [448, 298] on div at bounding box center [450, 302] width 7 height 9
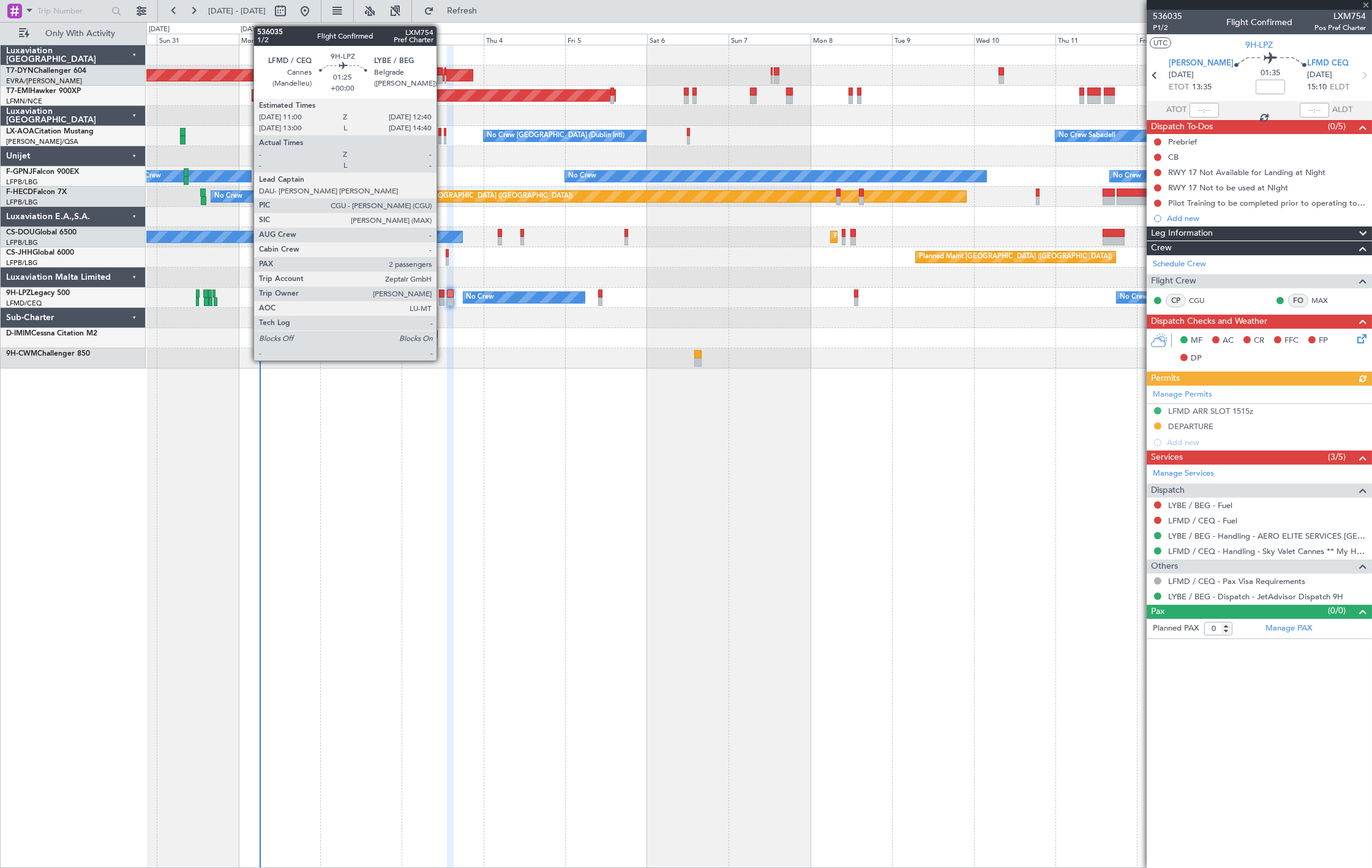
click at [443, 300] on div at bounding box center [441, 302] width 6 height 9
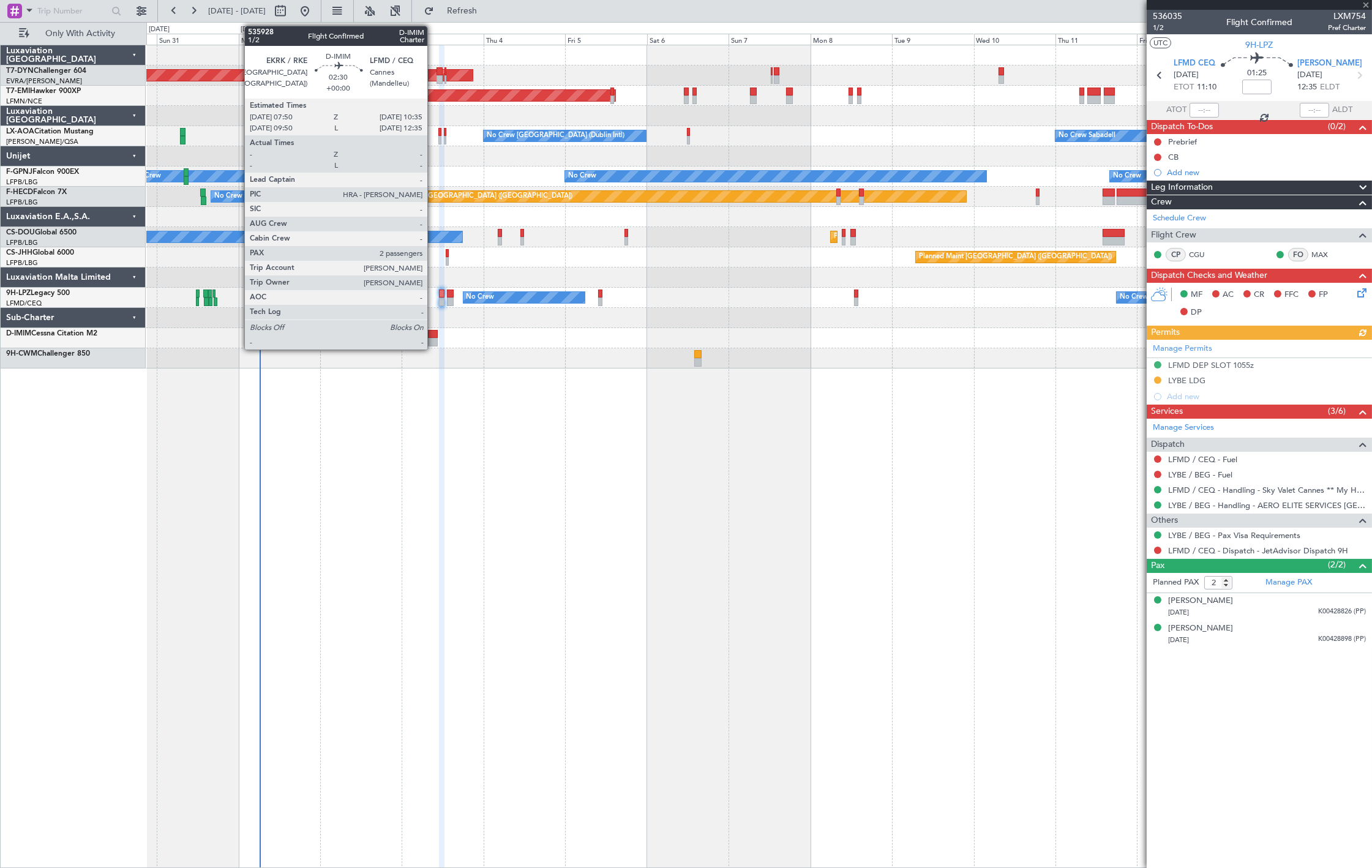
click at [434, 335] on div at bounding box center [433, 335] width 10 height 9
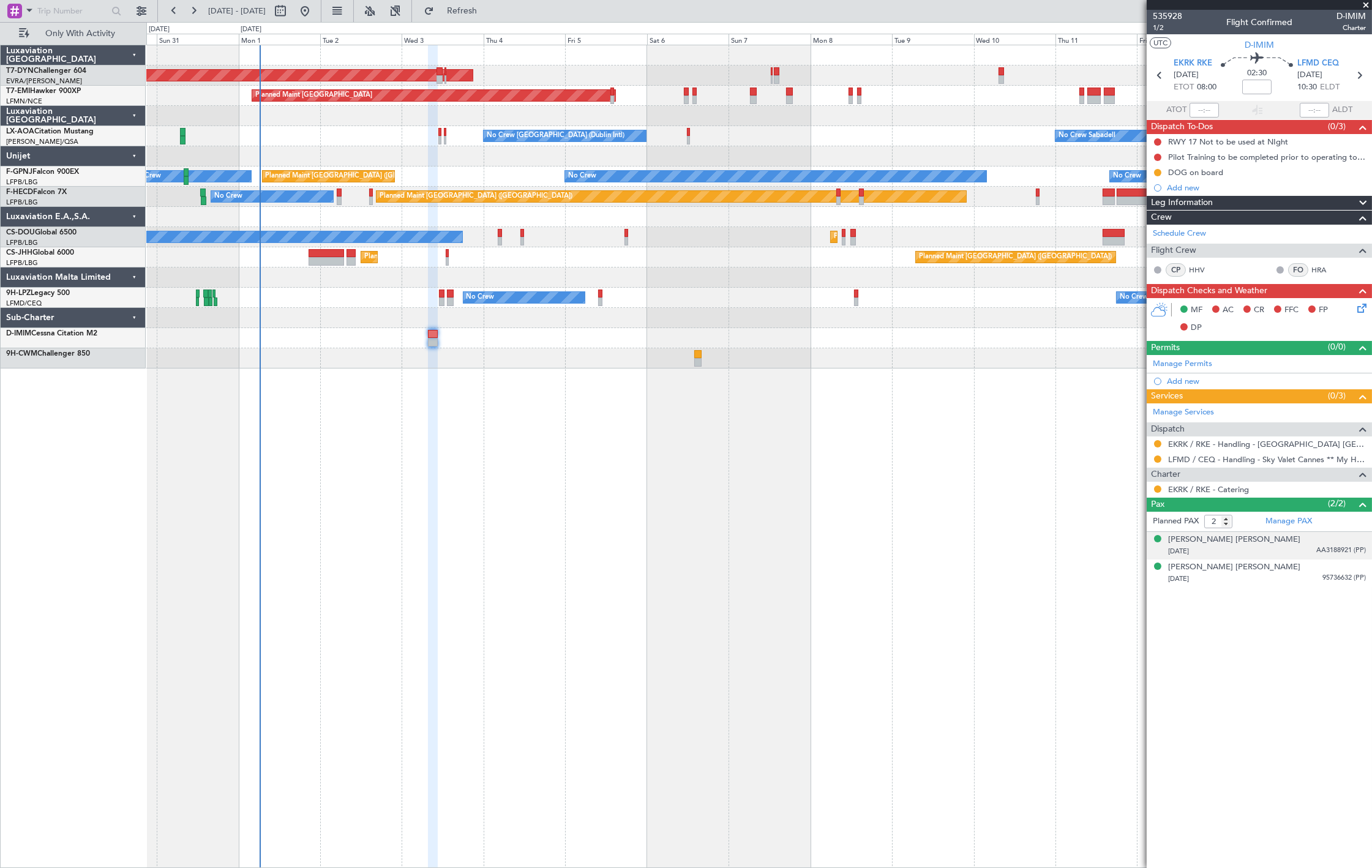
click at [1299, 541] on div "Göran Lars Berglund 09/04/1942 AA3188921 (PP)" at bounding box center [1267, 546] width 198 height 24
click at [1197, 170] on div "DOG on board" at bounding box center [1196, 173] width 56 height 10
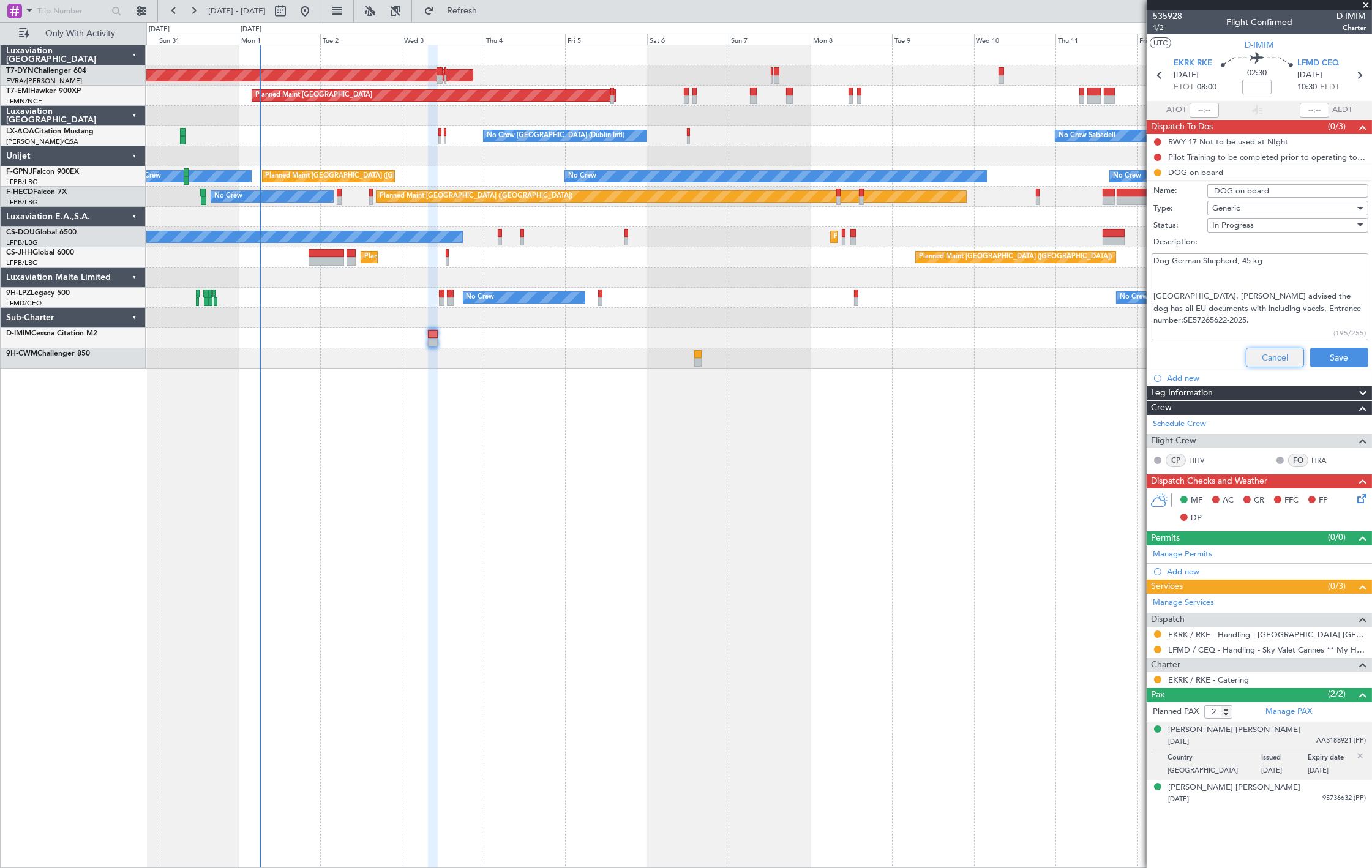
click at [1265, 353] on button "Cancel" at bounding box center [1275, 357] width 58 height 20
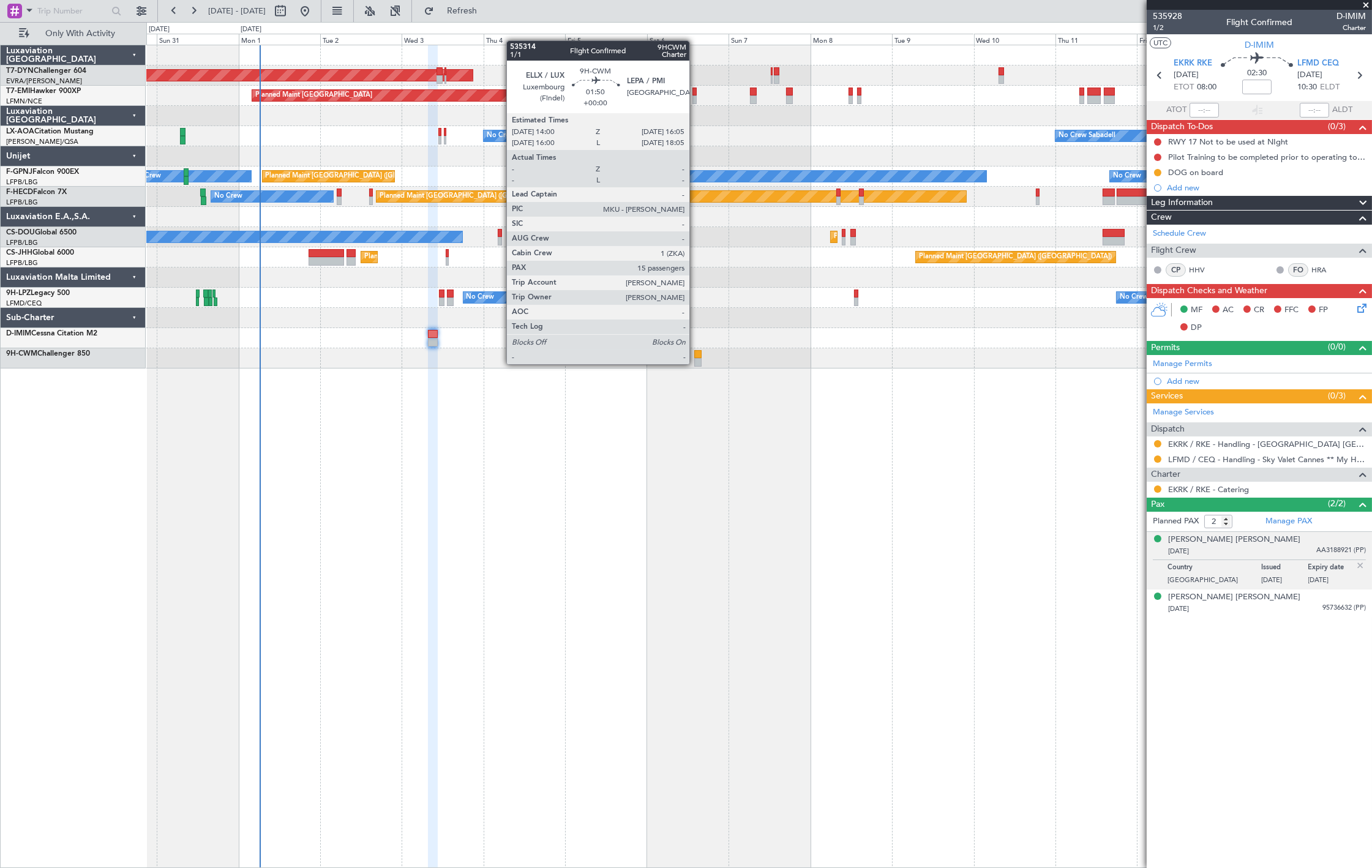
click at [696, 363] on div at bounding box center [698, 362] width 7 height 9
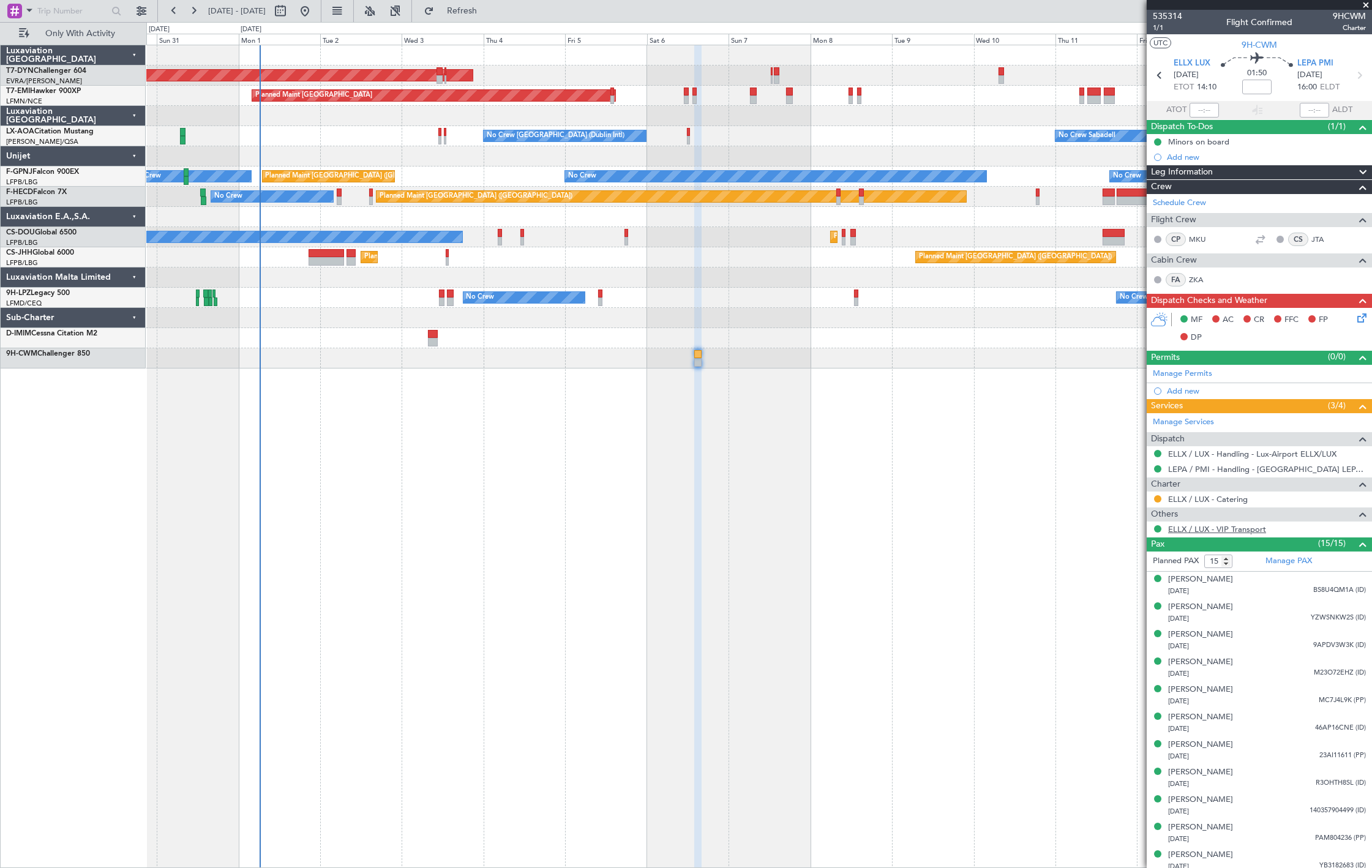
click at [1226, 531] on link "ELLX / LUX - VIP Transport" at bounding box center [1217, 529] width 98 height 10
click at [1247, 525] on link "ELLX / LUX - VIP Transport" at bounding box center [1217, 529] width 98 height 10
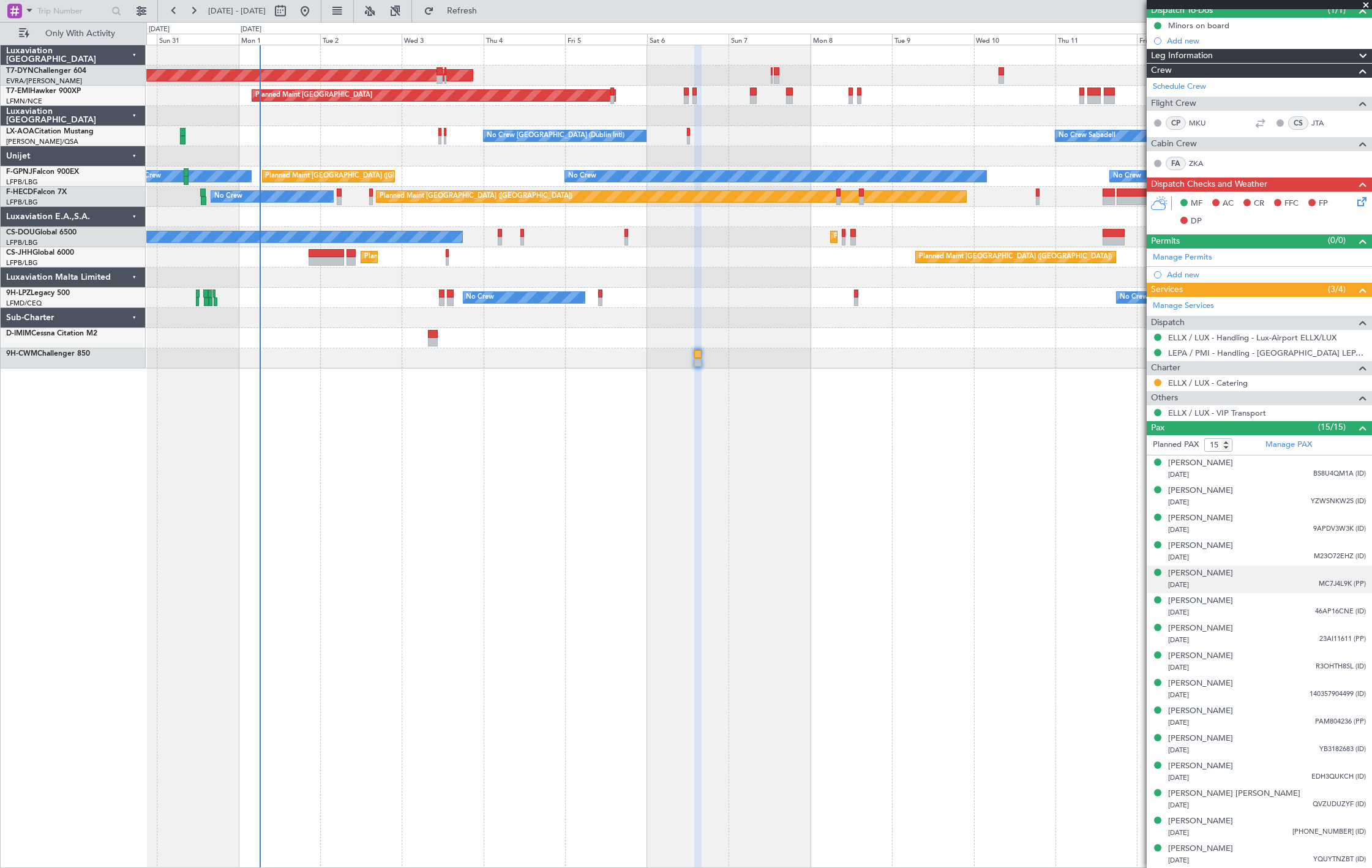
click at [1288, 583] on div "31/03/1997 MC7J4L9K (PP)" at bounding box center [1267, 585] width 198 height 12
click at [1283, 545] on div "Jonathan Joseph Mittel 21/08/1991 M23O72EHZ (ID)" at bounding box center [1267, 552] width 198 height 24
click at [1321, 545] on div "Jonathan Joseph Mittel 21/08/1991 M23O72EHZ (ID)" at bounding box center [1267, 552] width 198 height 24
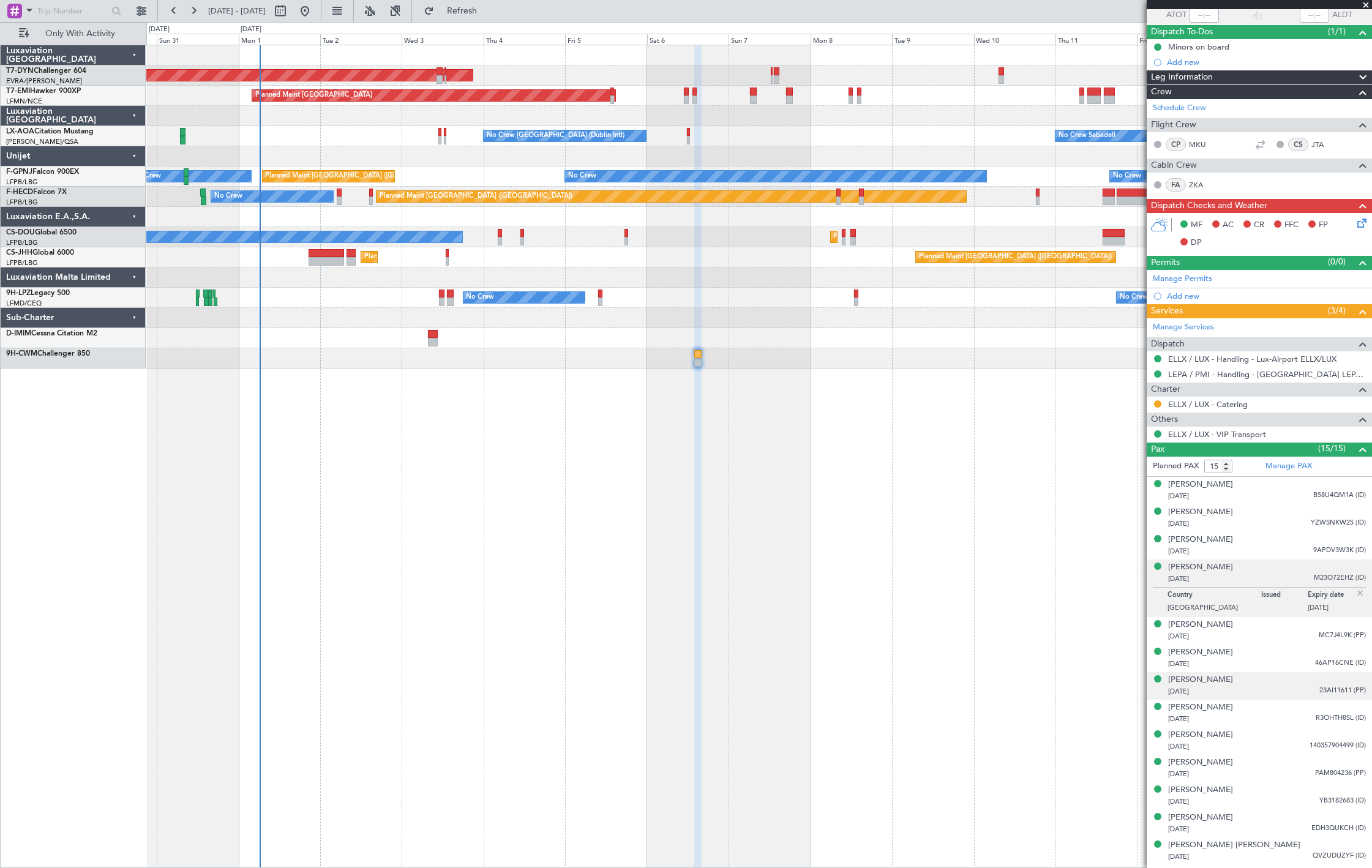
scroll to position [146, 0]
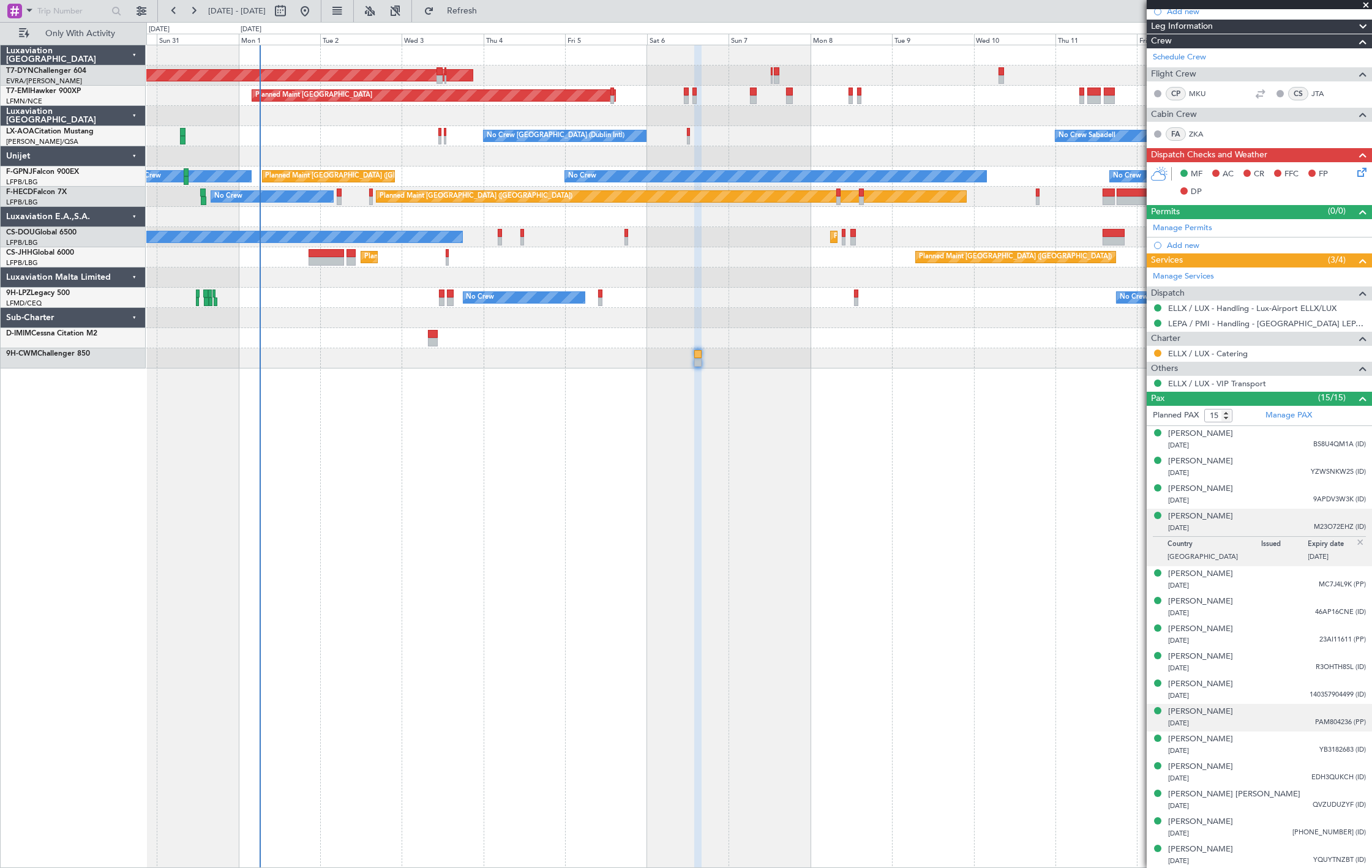
click at [1298, 716] on div "Paloma Colman Fernandez 17/01/1996 PAM804236 (PP)" at bounding box center [1267, 718] width 198 height 24
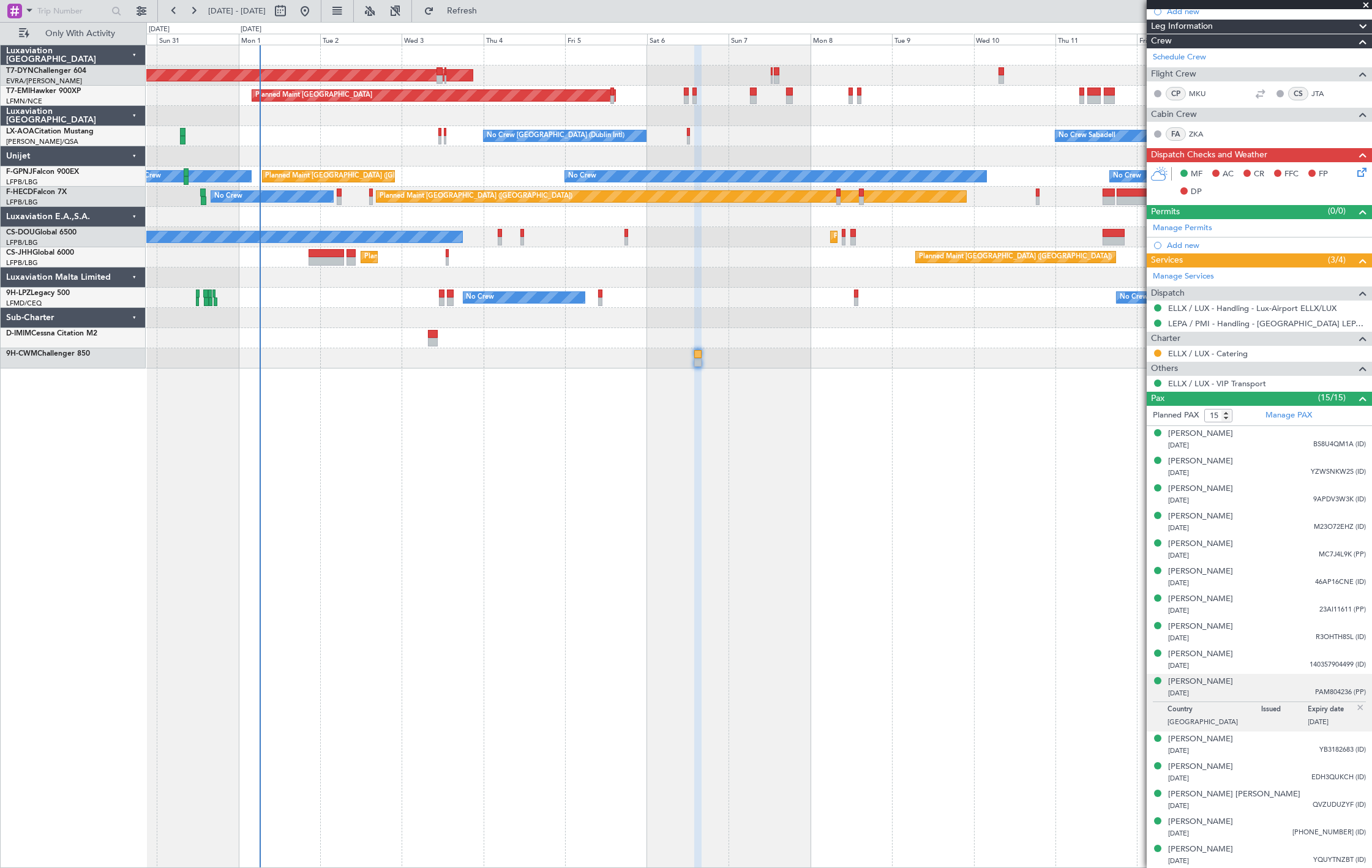
click at [1287, 678] on div "Paloma Colman Fernandez 17/01/1996 PAM804236 (PP)" at bounding box center [1267, 689] width 198 height 24
click at [1229, 665] on div "21/05/1982 140357904499 (ID)" at bounding box center [1267, 666] width 198 height 12
click at [1274, 630] on div "Maximilian Heimann 09/02/1991 R3OHTH8SL (ID)" at bounding box center [1267, 633] width 198 height 24
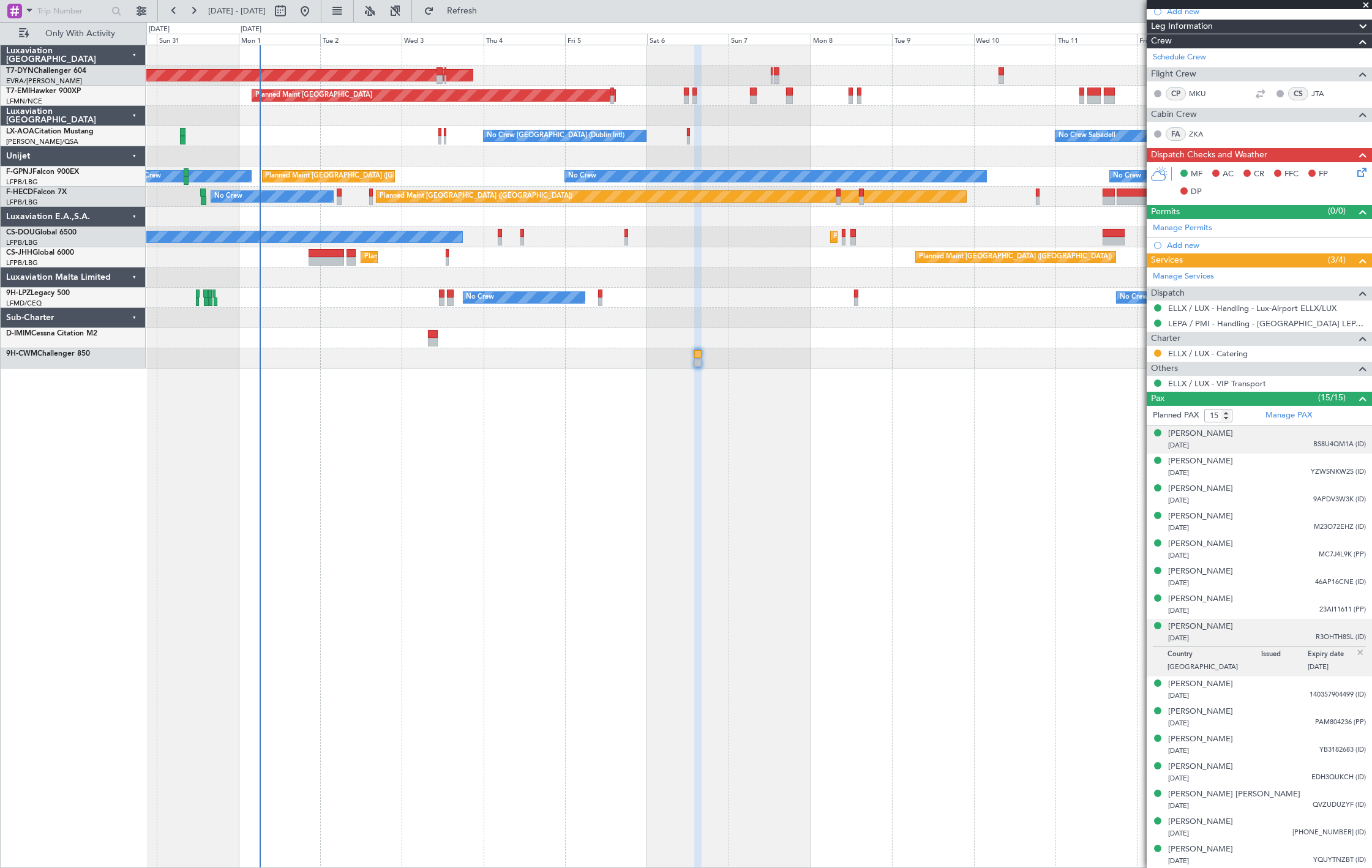
click at [1256, 436] on div "Altin Hulaj 13/06/1994 BS8U4QM1A (ID)" at bounding box center [1267, 441] width 198 height 24
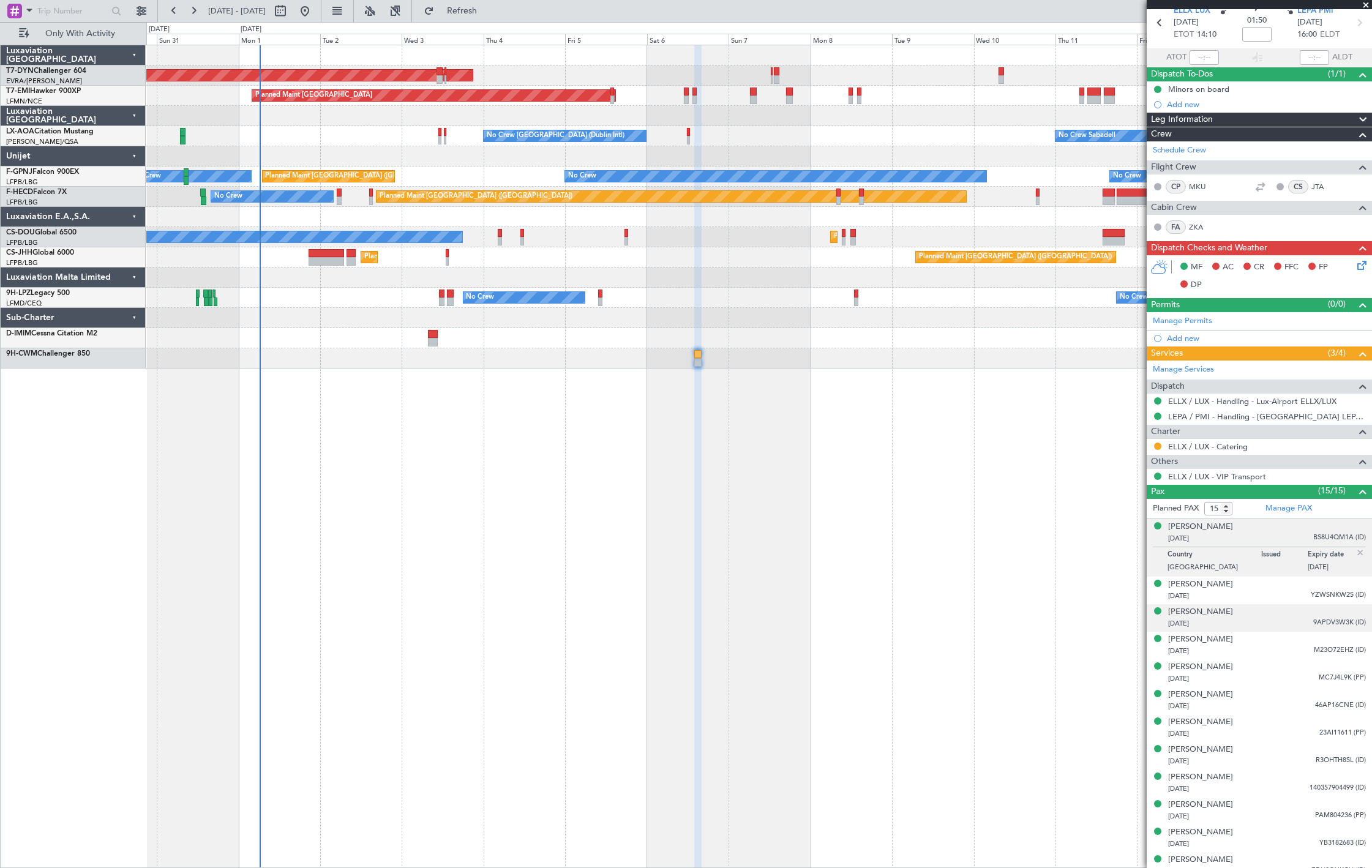
scroll to position [0, 0]
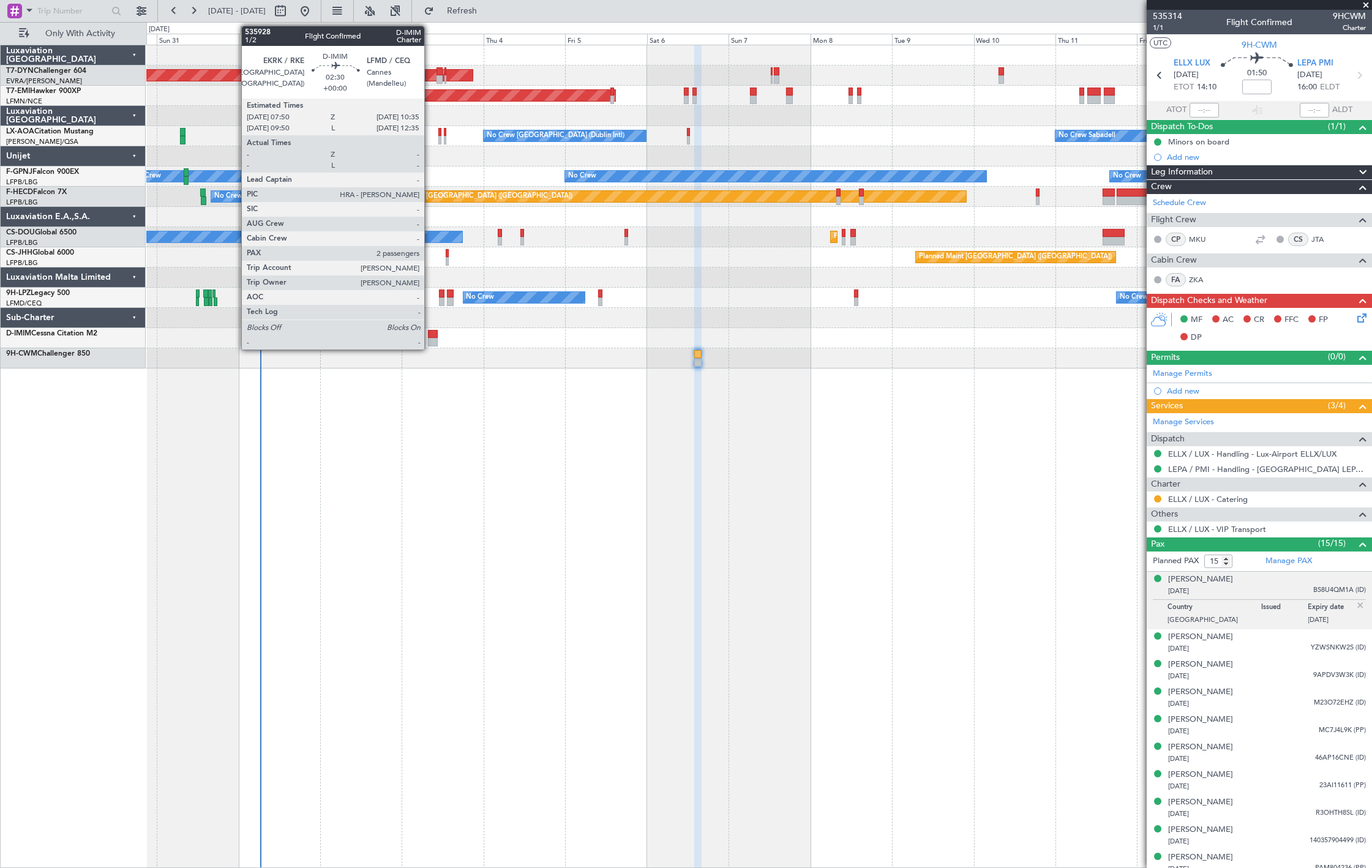
click at [432, 335] on div at bounding box center [433, 335] width 10 height 9
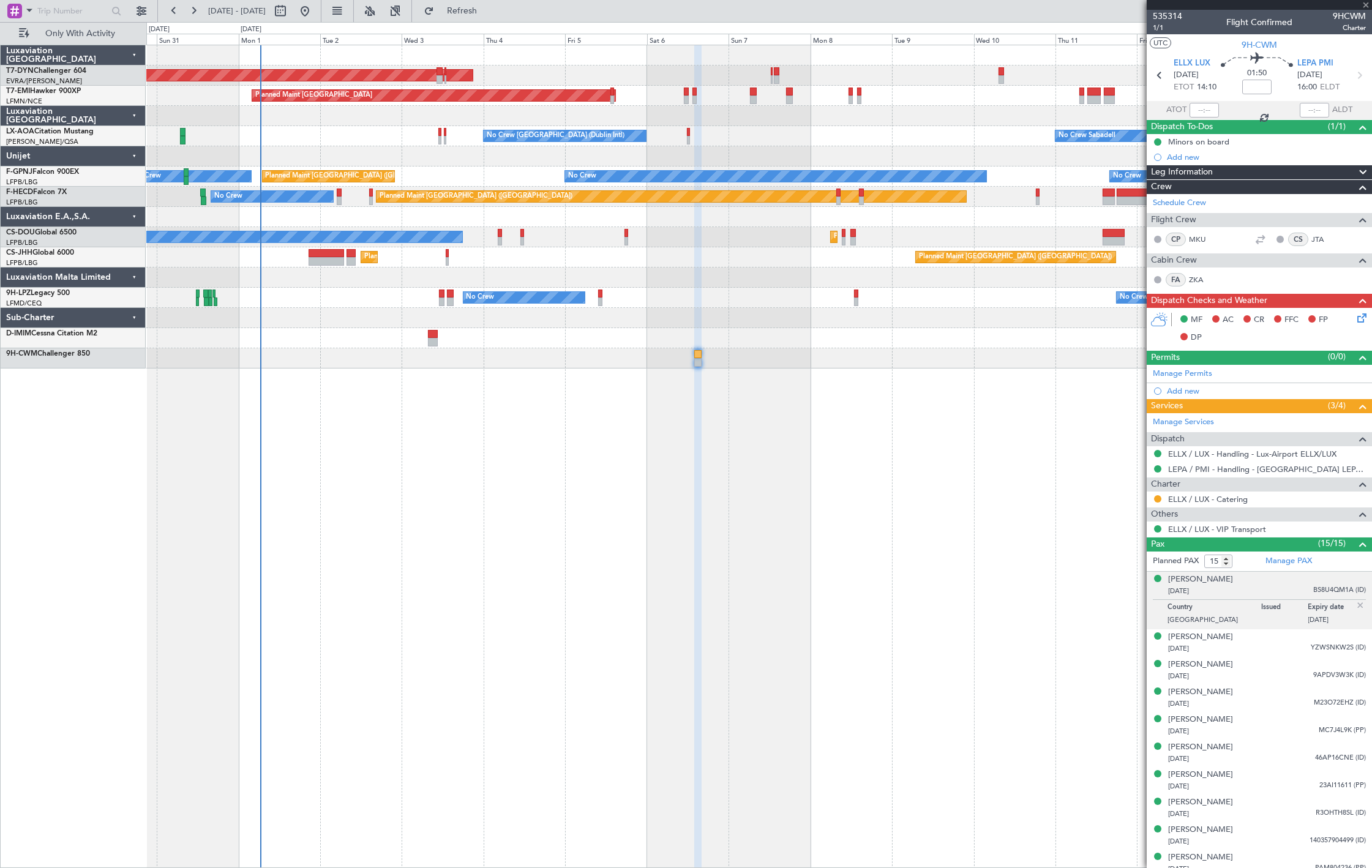
type input "2"
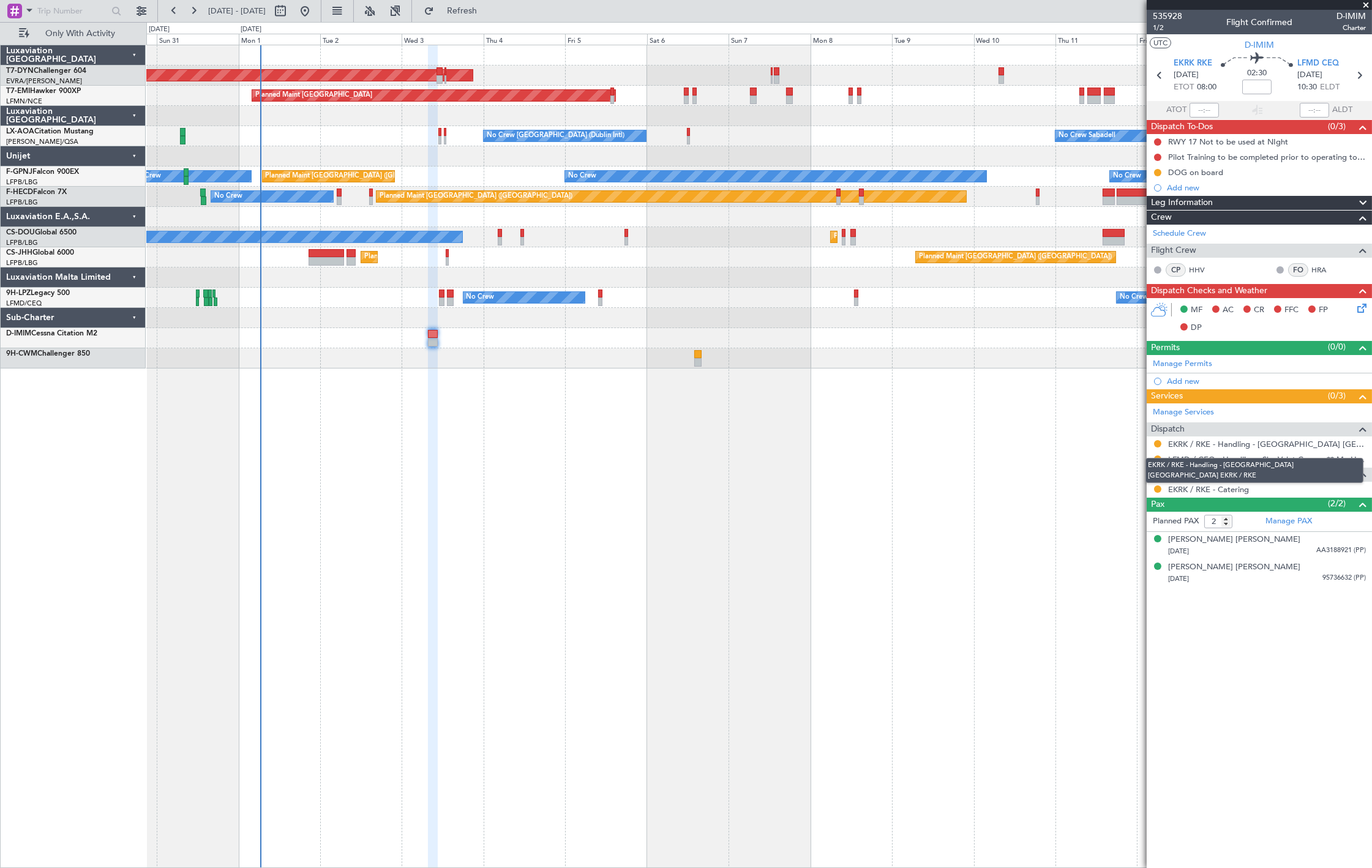
click at [1162, 457] on mat-tooltip-component "EKRK / RKE - Handling - [GEOGRAPHIC_DATA] [GEOGRAPHIC_DATA] EKRK / RKE" at bounding box center [1254, 470] width 235 height 42
drag, startPoint x: 1160, startPoint y: 449, endPoint x: 1158, endPoint y: 443, distance: 6.3
click at [1159, 449] on nimbus-traffic-light at bounding box center [1158, 443] width 10 height 10
click at [1158, 443] on button at bounding box center [1158, 444] width 7 height 7
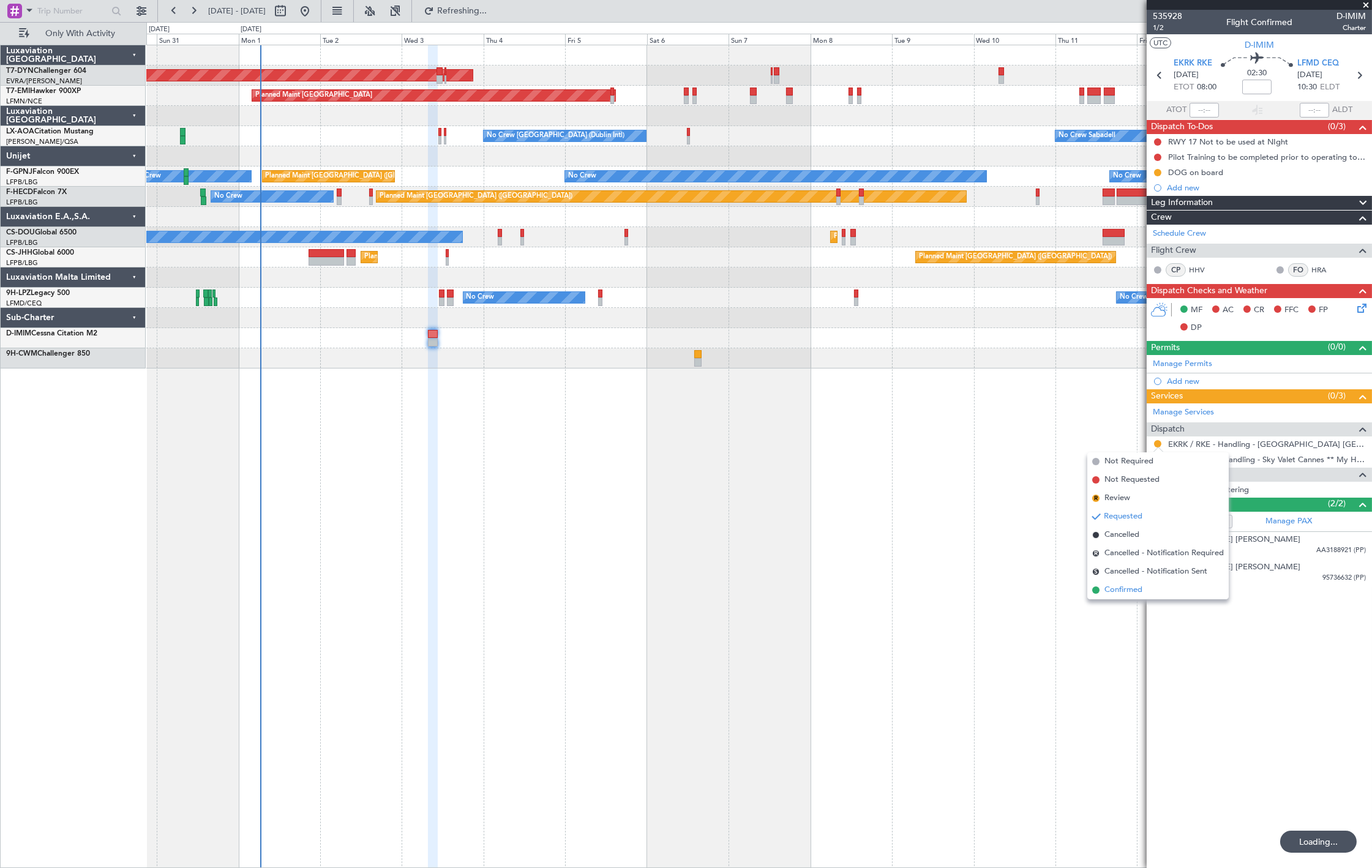
click at [1139, 585] on span "Confirmed" at bounding box center [1124, 591] width 38 height 12
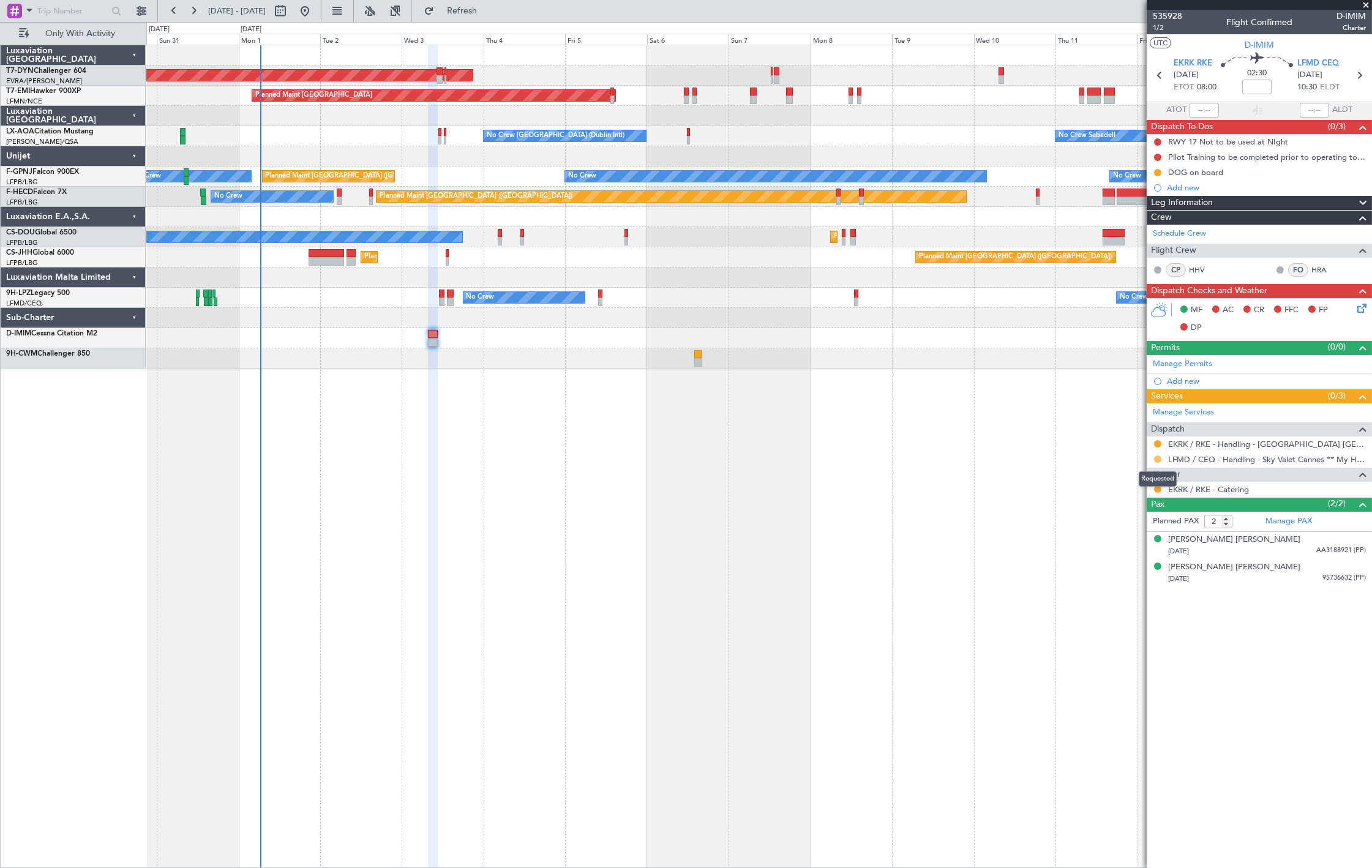
click at [1159, 456] on button at bounding box center [1158, 459] width 7 height 7
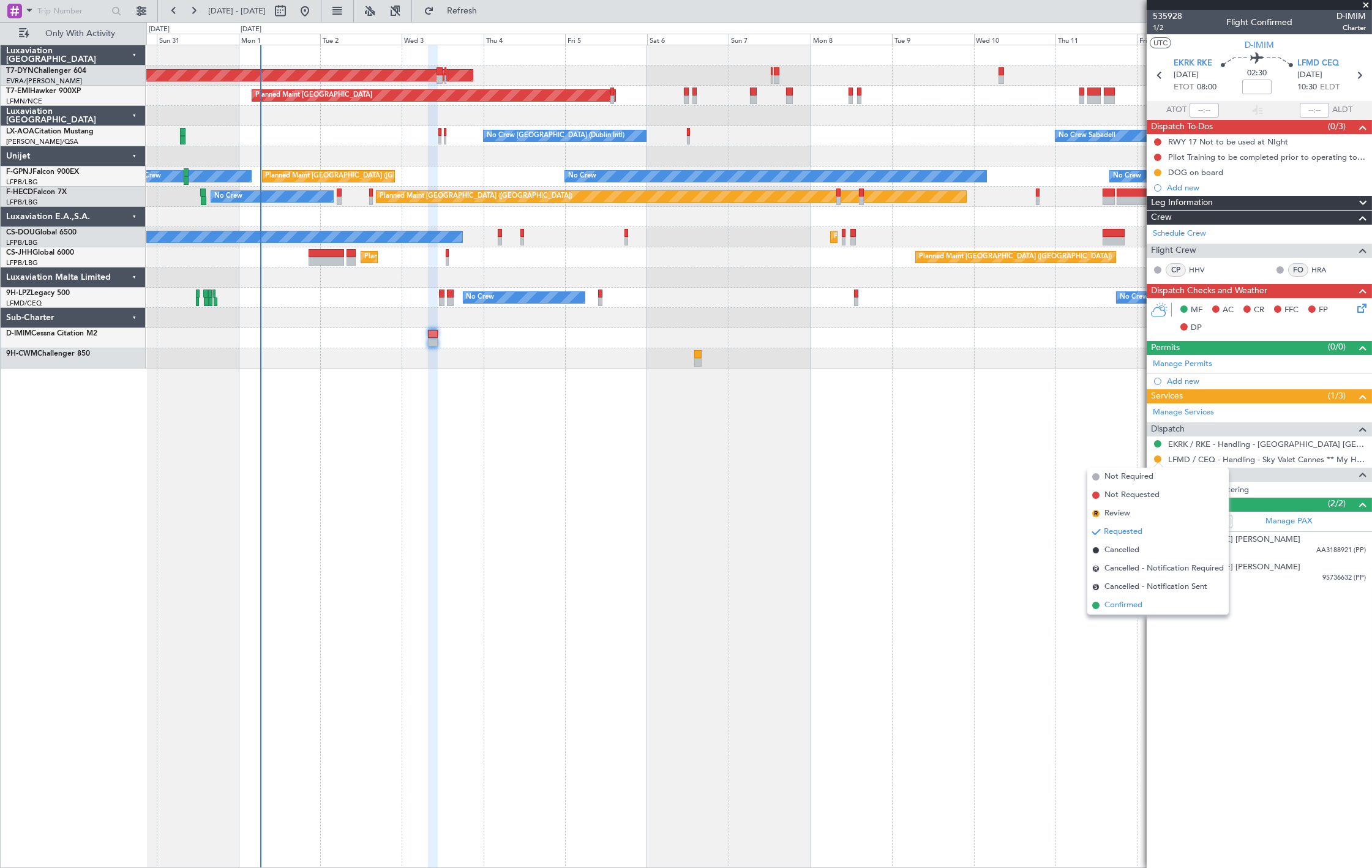
click at [1143, 598] on li "Confirmed" at bounding box center [1158, 605] width 141 height 18
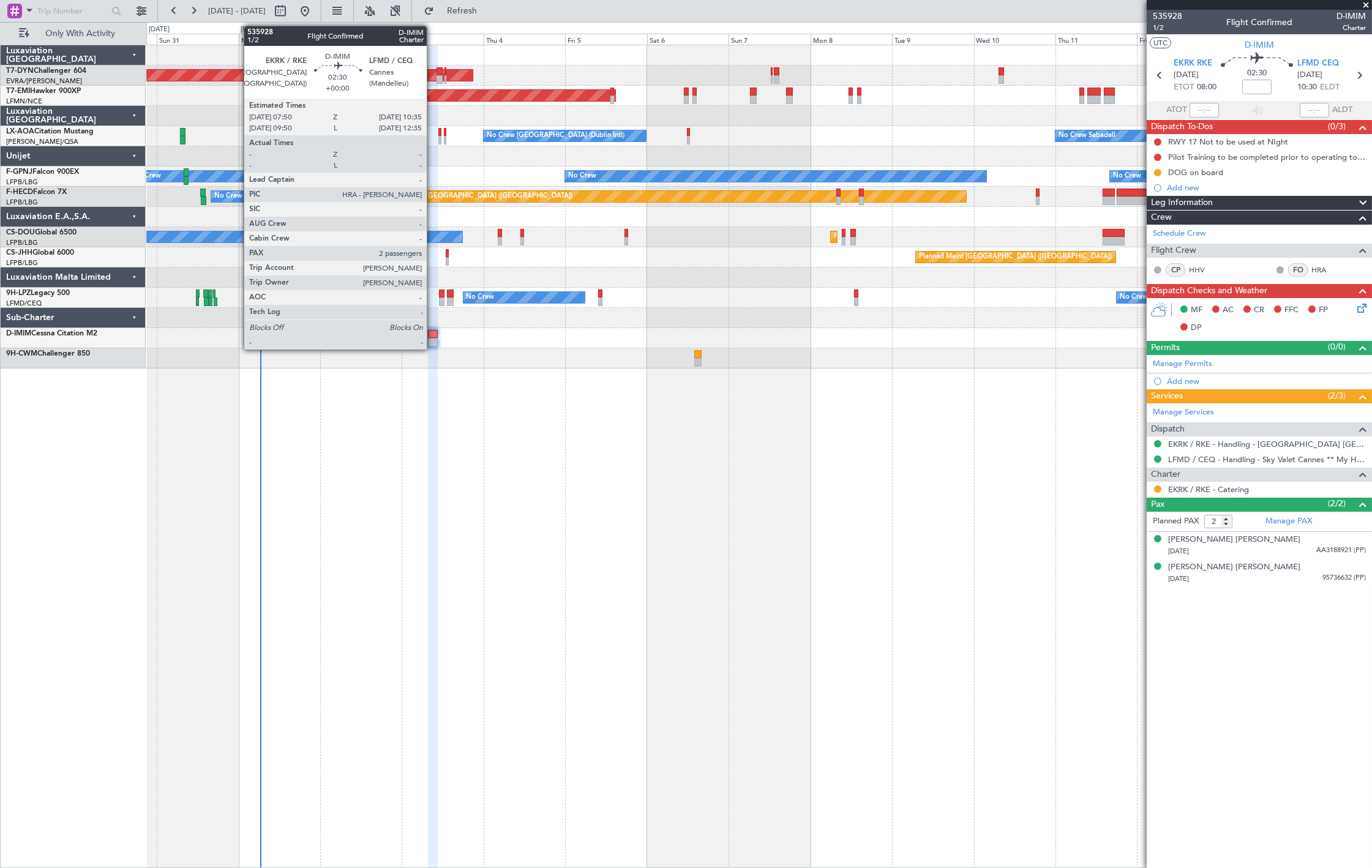
click at [433, 343] on div at bounding box center [433, 343] width 10 height 9
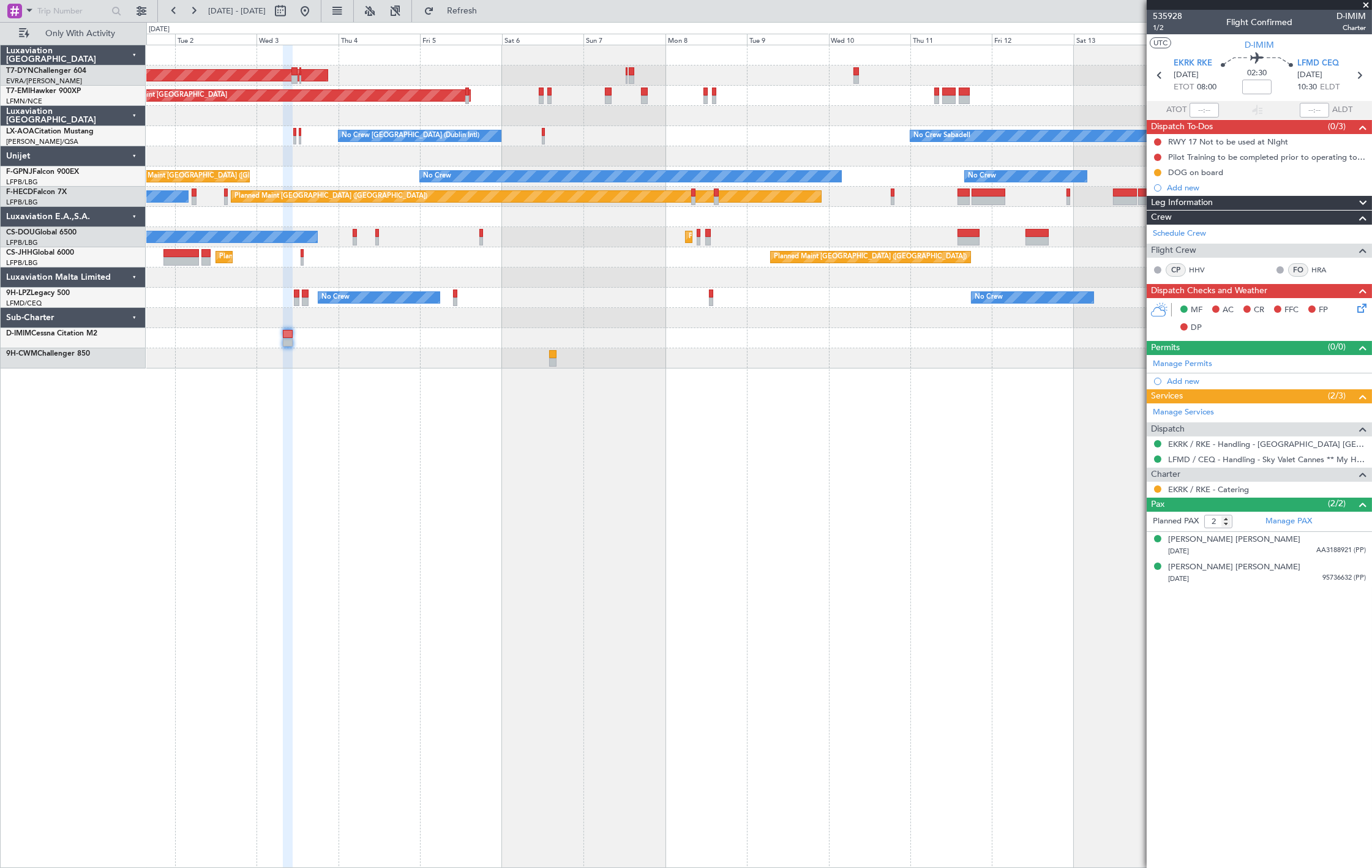
click at [408, 354] on div "AOG Maint Riga (Riga Intl) Planned Maint Zurich No Crew Sabadell No Crew Dublin…" at bounding box center [759, 206] width 1225 height 323
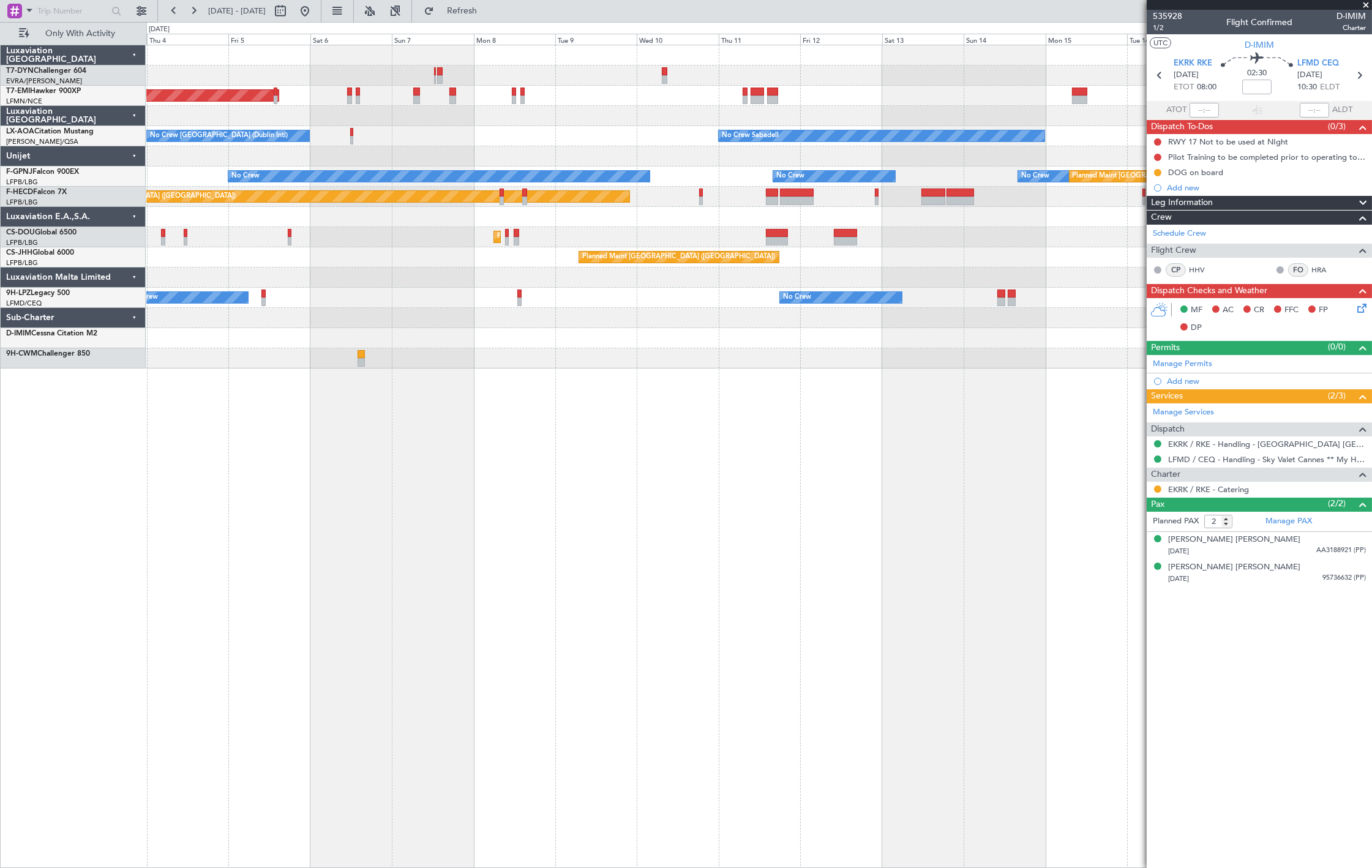
click at [608, 350] on div at bounding box center [759, 358] width 1225 height 20
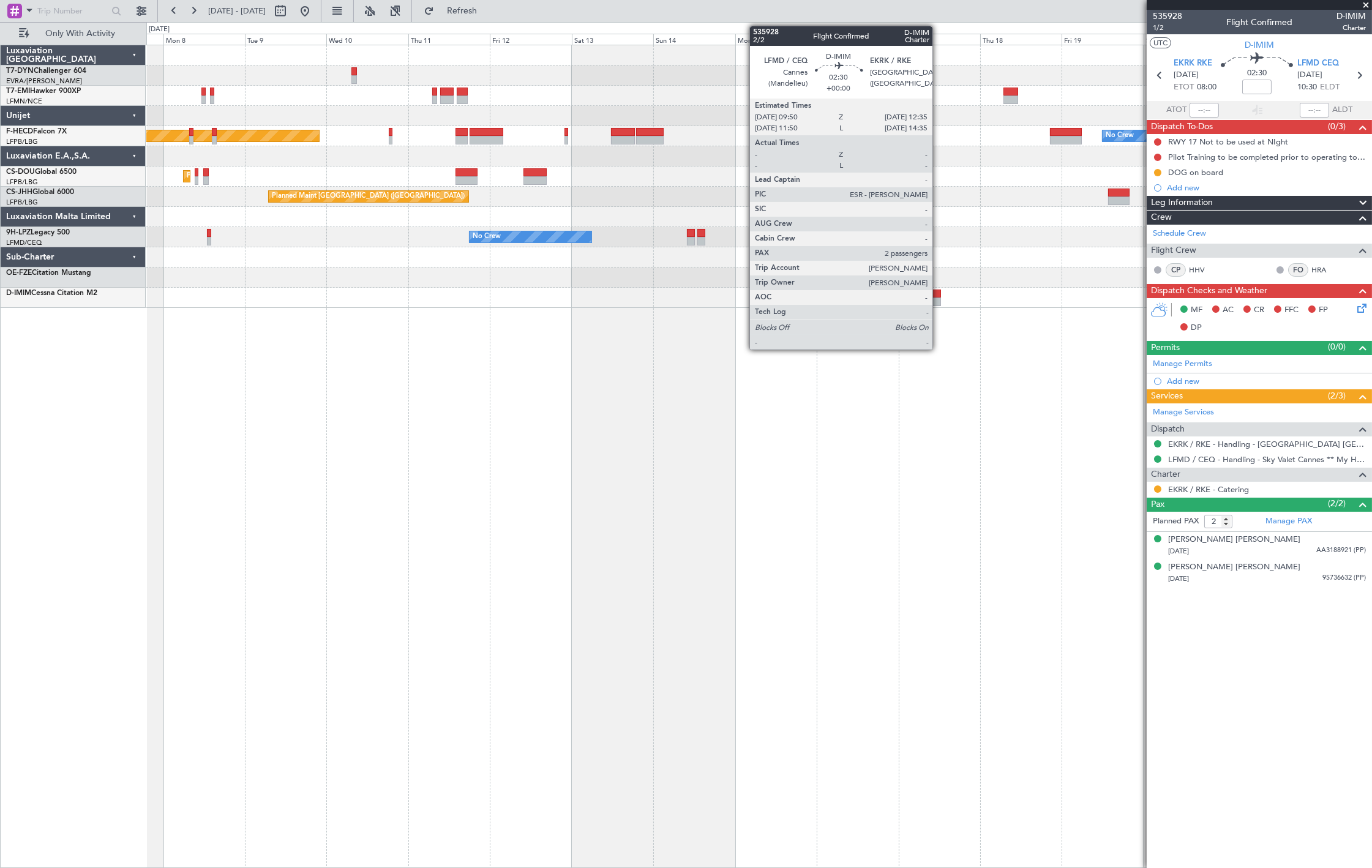
click at [939, 297] on div at bounding box center [936, 302] width 10 height 9
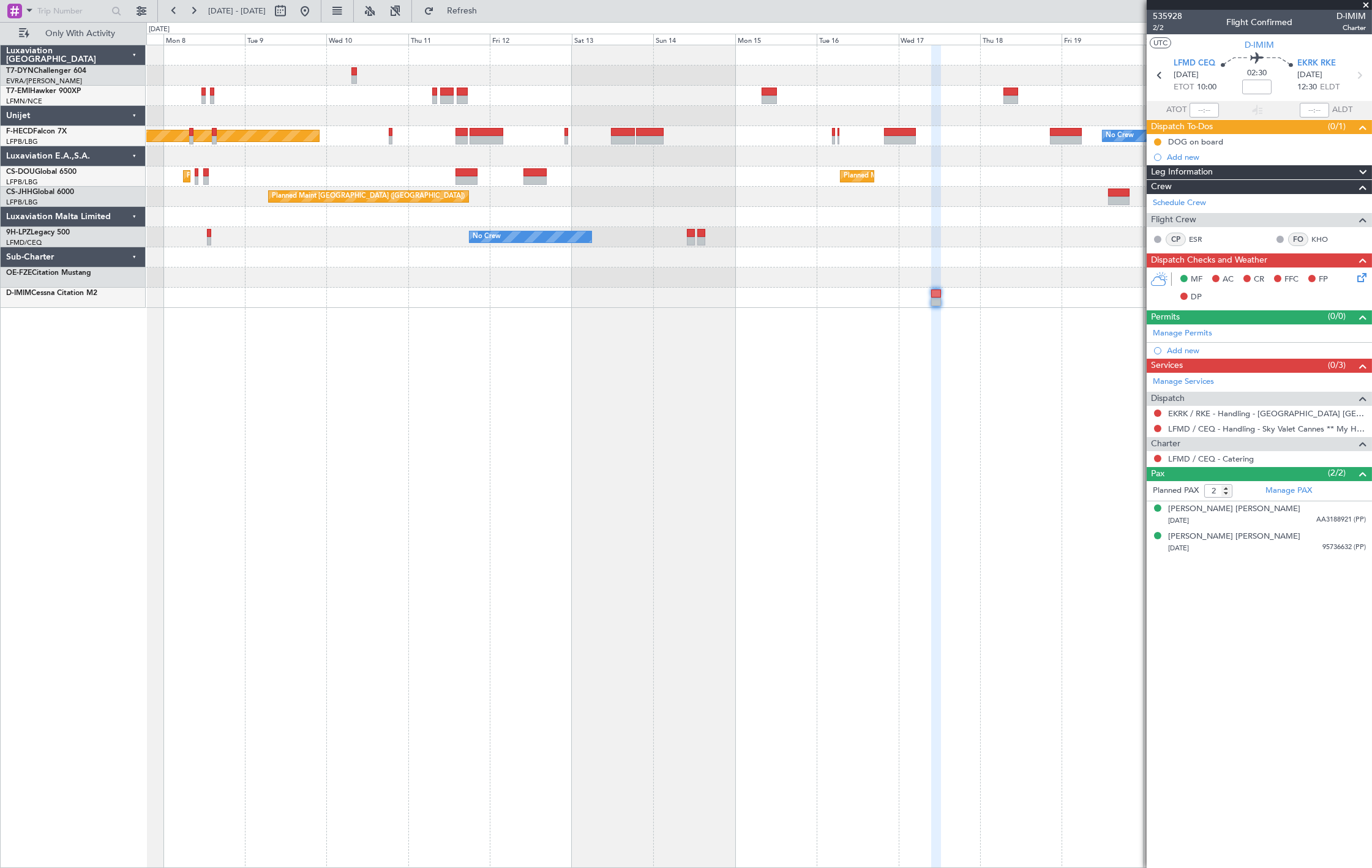
click at [892, 327] on div "Planned Maint Zurich Planned Maint Paris (Le Bourget) Planned Maint Paris (Le B…" at bounding box center [760, 457] width 1226 height 824
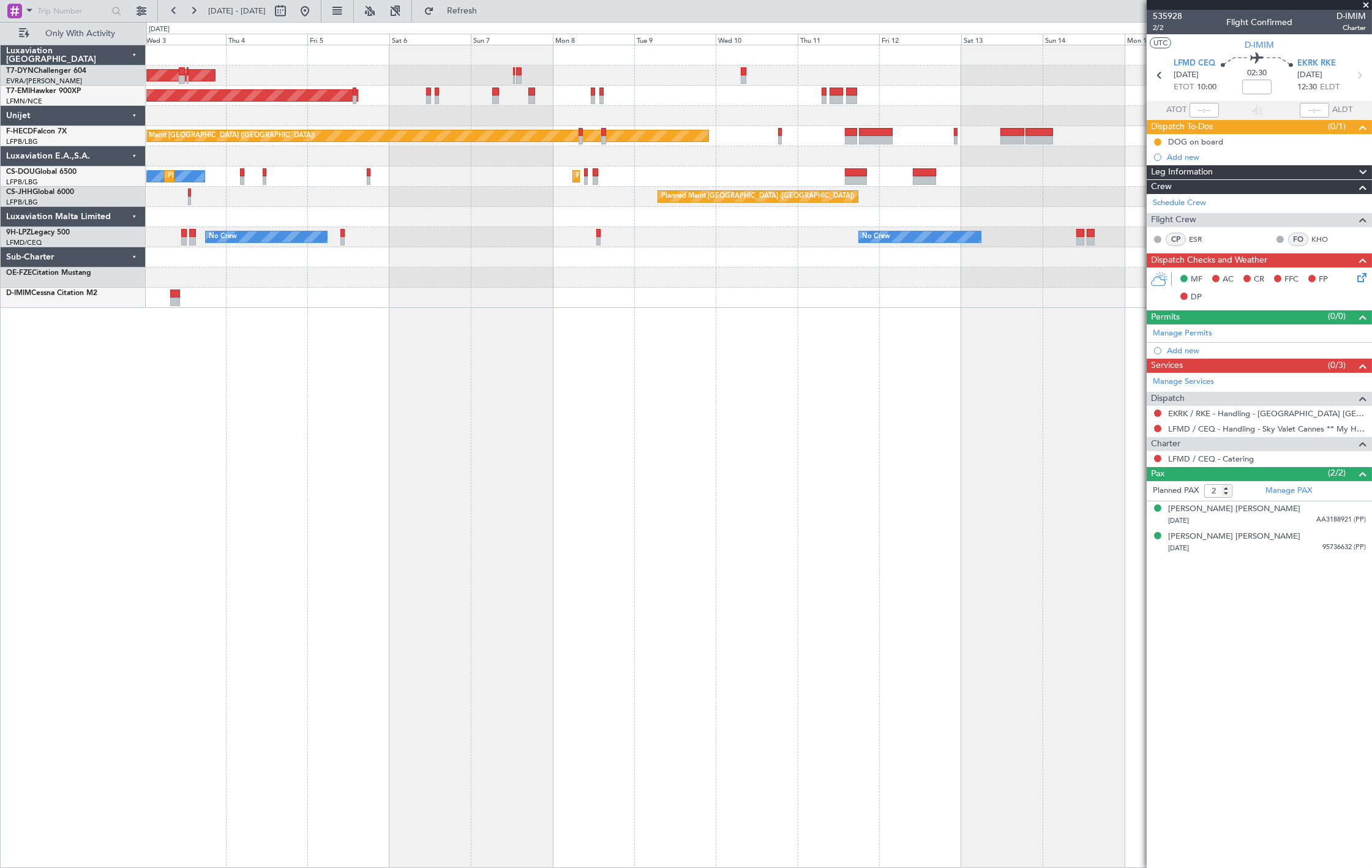
click at [720, 331] on div "AOG Maint Riga (Riga Intl) Planned Maint Zurich Planned Maint Paris (Le Bourget…" at bounding box center [760, 457] width 1226 height 824
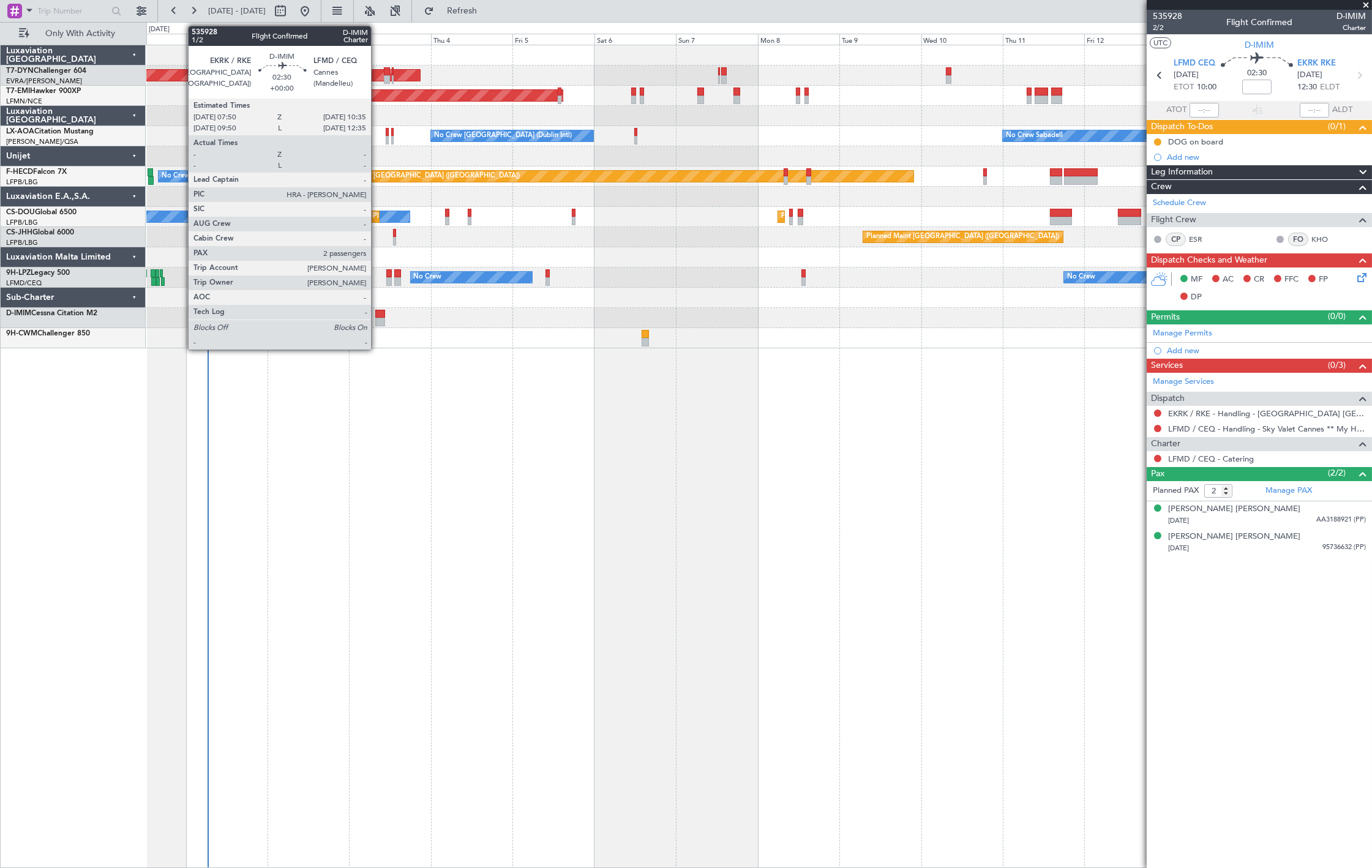
click at [377, 314] on div at bounding box center [380, 314] width 10 height 9
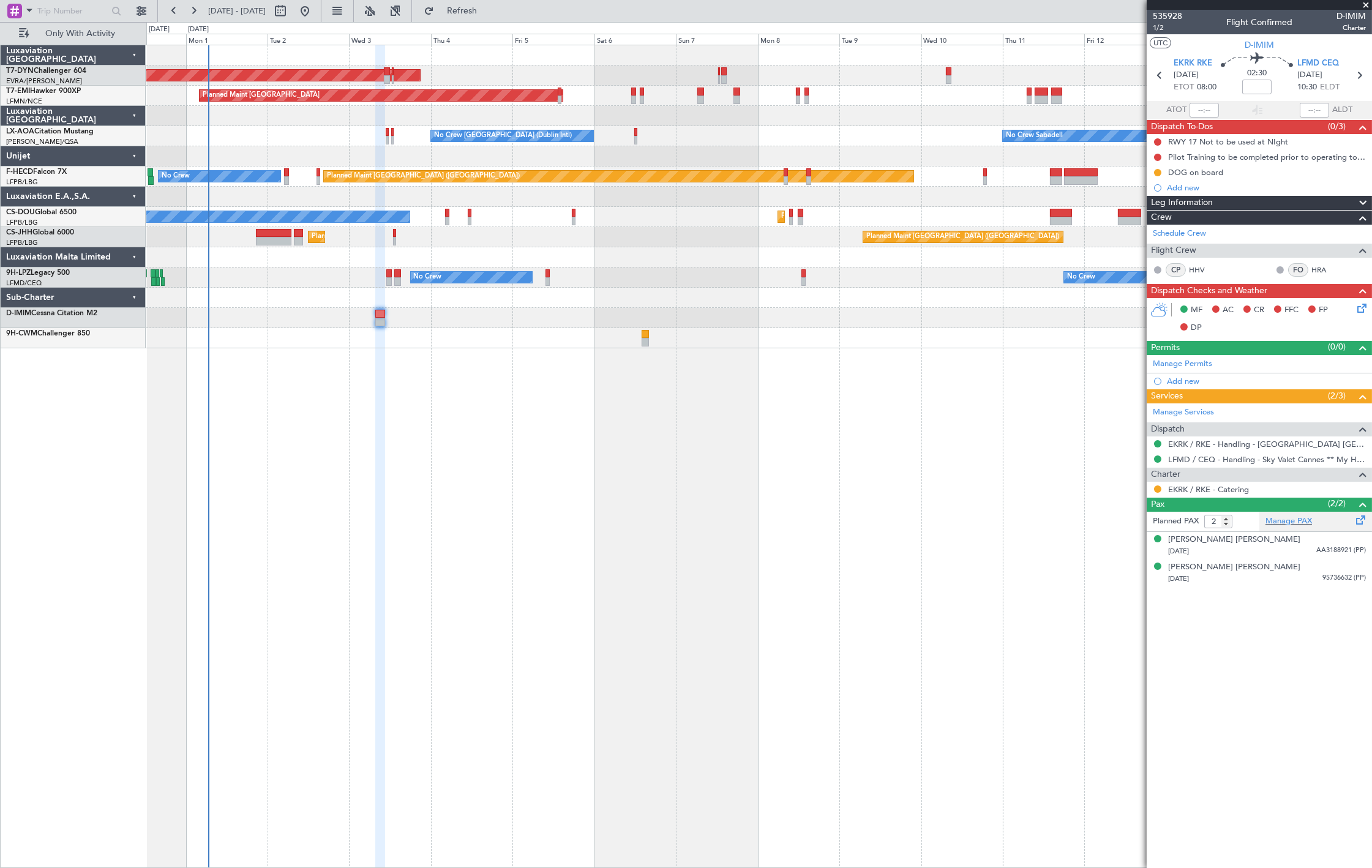
click at [1312, 525] on div "Manage PAX" at bounding box center [1316, 521] width 113 height 20
click at [1289, 528] on div "Manage PAX" at bounding box center [1316, 521] width 113 height 20
click at [503, 23] on div "0 0 Sun 31 Mon 1 Tue 2 Wed 3 Sep 2025 Thu 4 Fri 5 Sat 6 Sun 7 Mon 8 Tue 9 Wed 1…" at bounding box center [759, 33] width 1225 height 22
click at [488, 16] on span "Refresh" at bounding box center [461, 11] width 51 height 9
click at [1266, 522] on div "Complete" at bounding box center [1259, 528] width 36 height 16
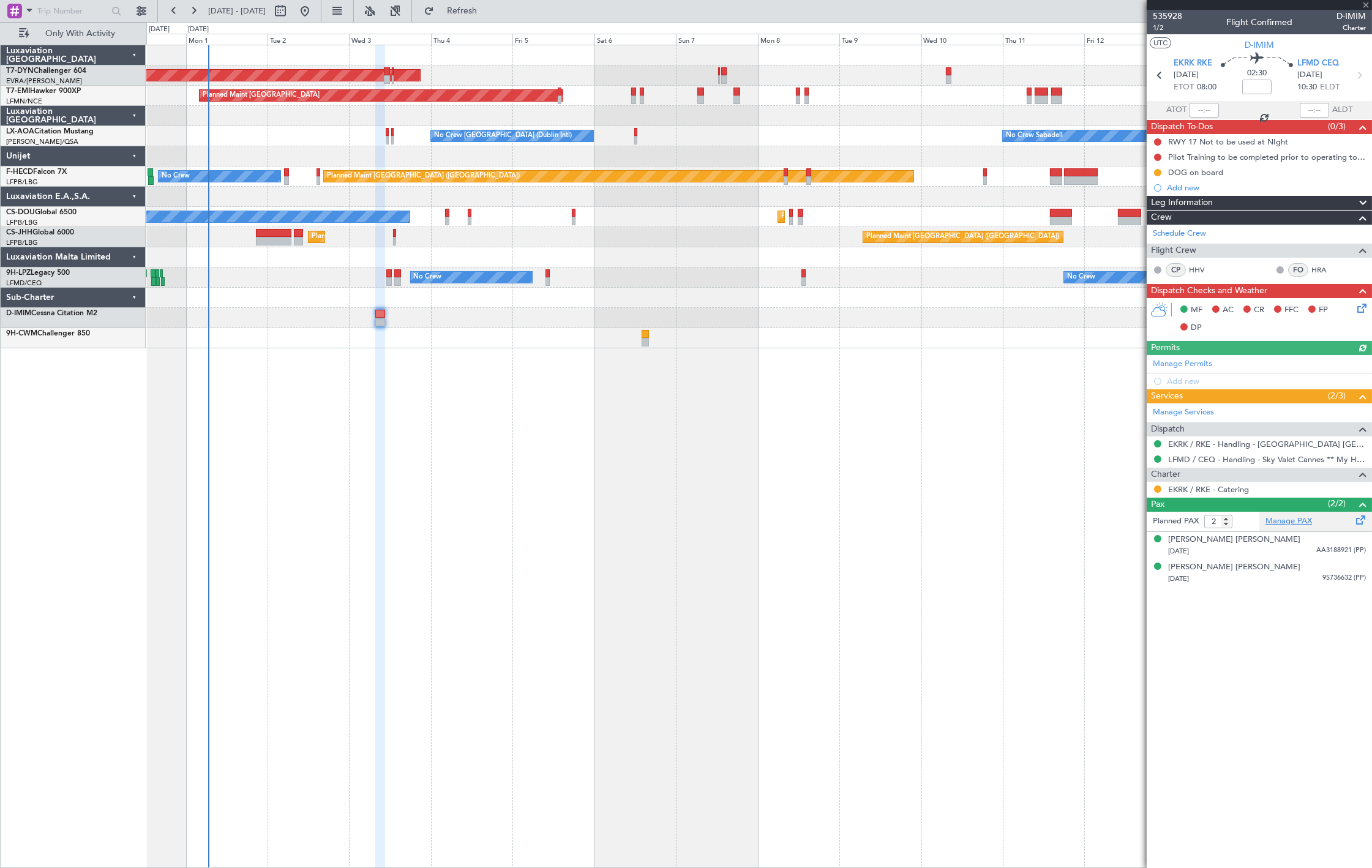
click at [1297, 522] on link "Manage PAX" at bounding box center [1290, 522] width 47 height 12
click at [470, 12] on button "Refresh" at bounding box center [454, 10] width 74 height 20
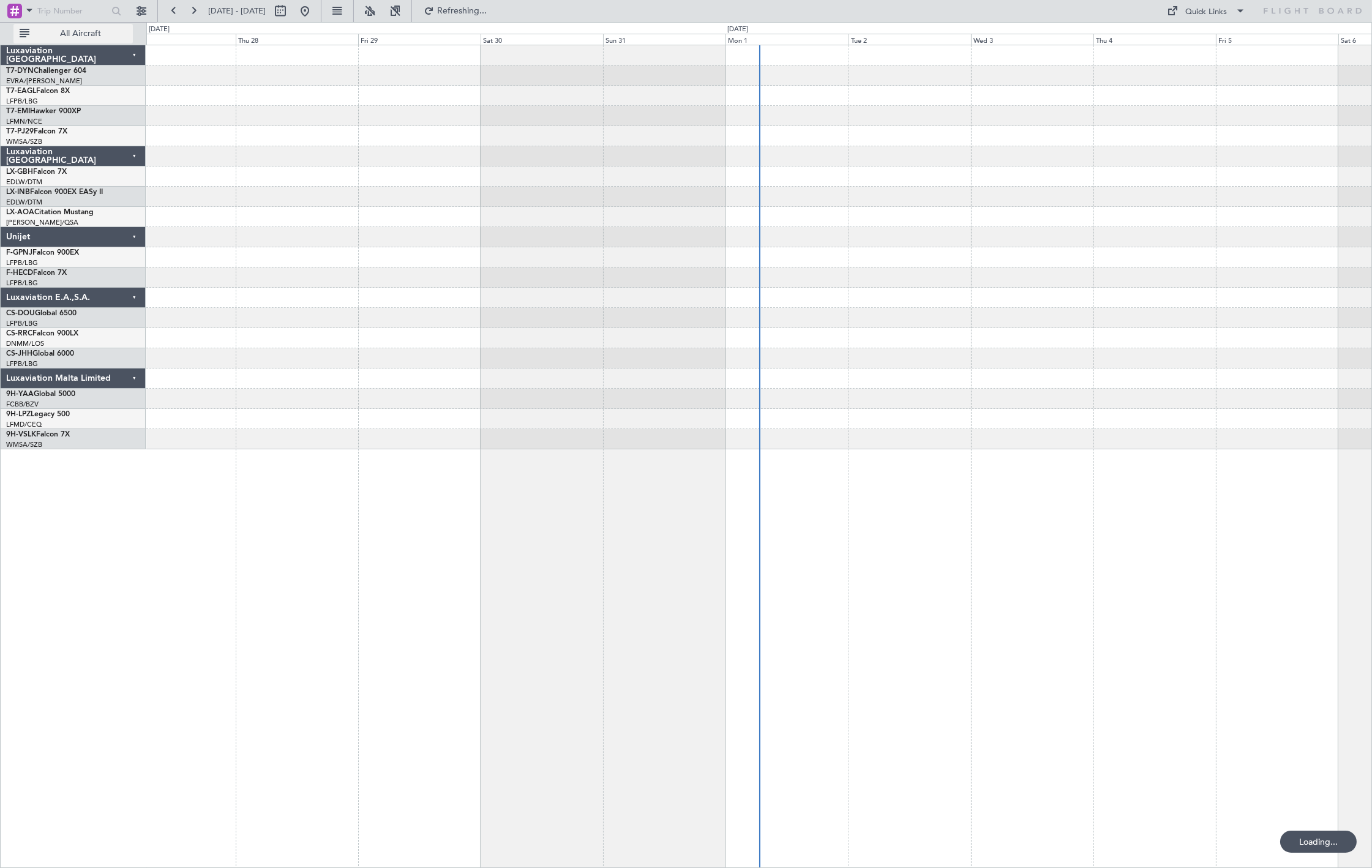
click at [18, 36] on button "All Aircraft" at bounding box center [74, 34] width 120 height 20
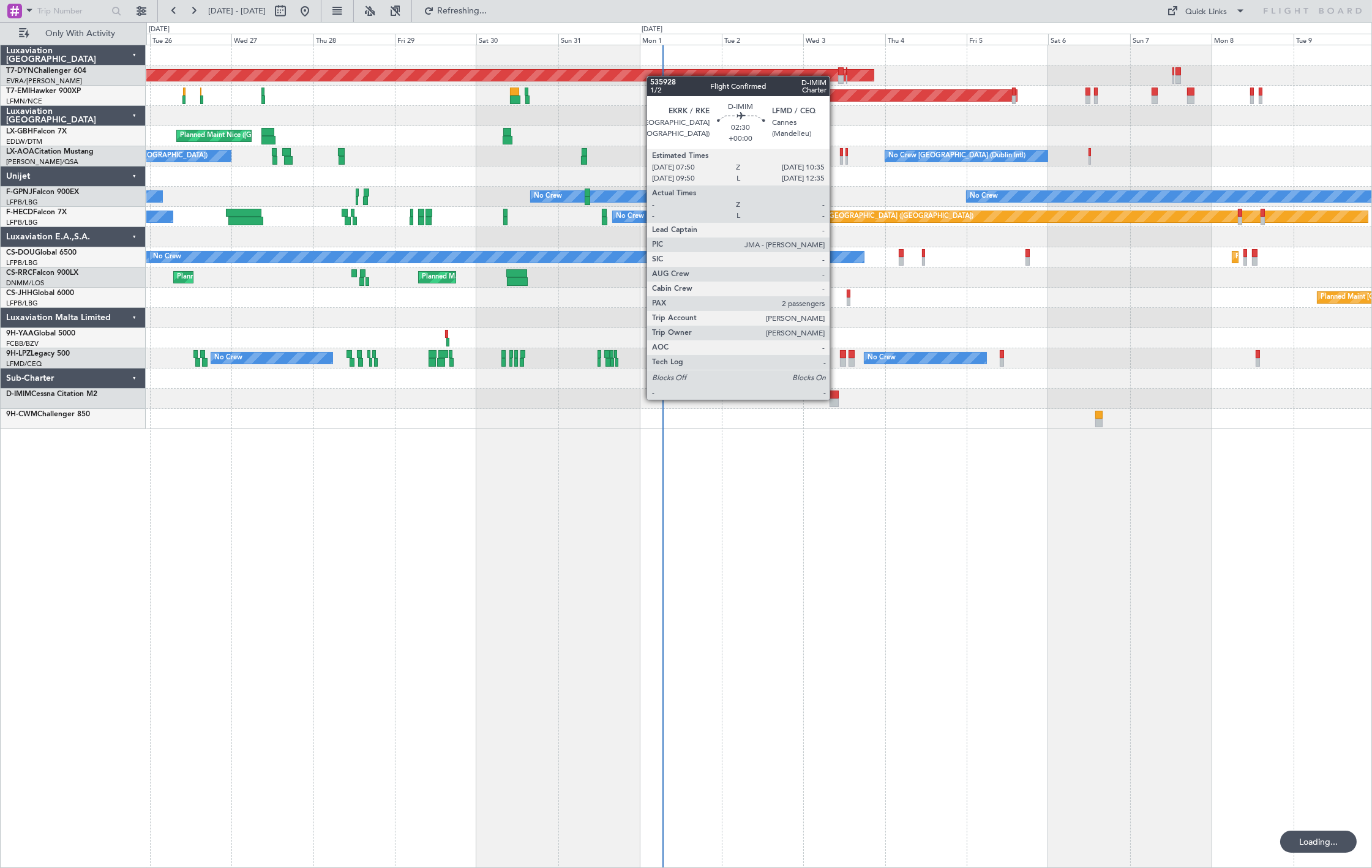
click at [834, 399] on div at bounding box center [834, 403] width 10 height 9
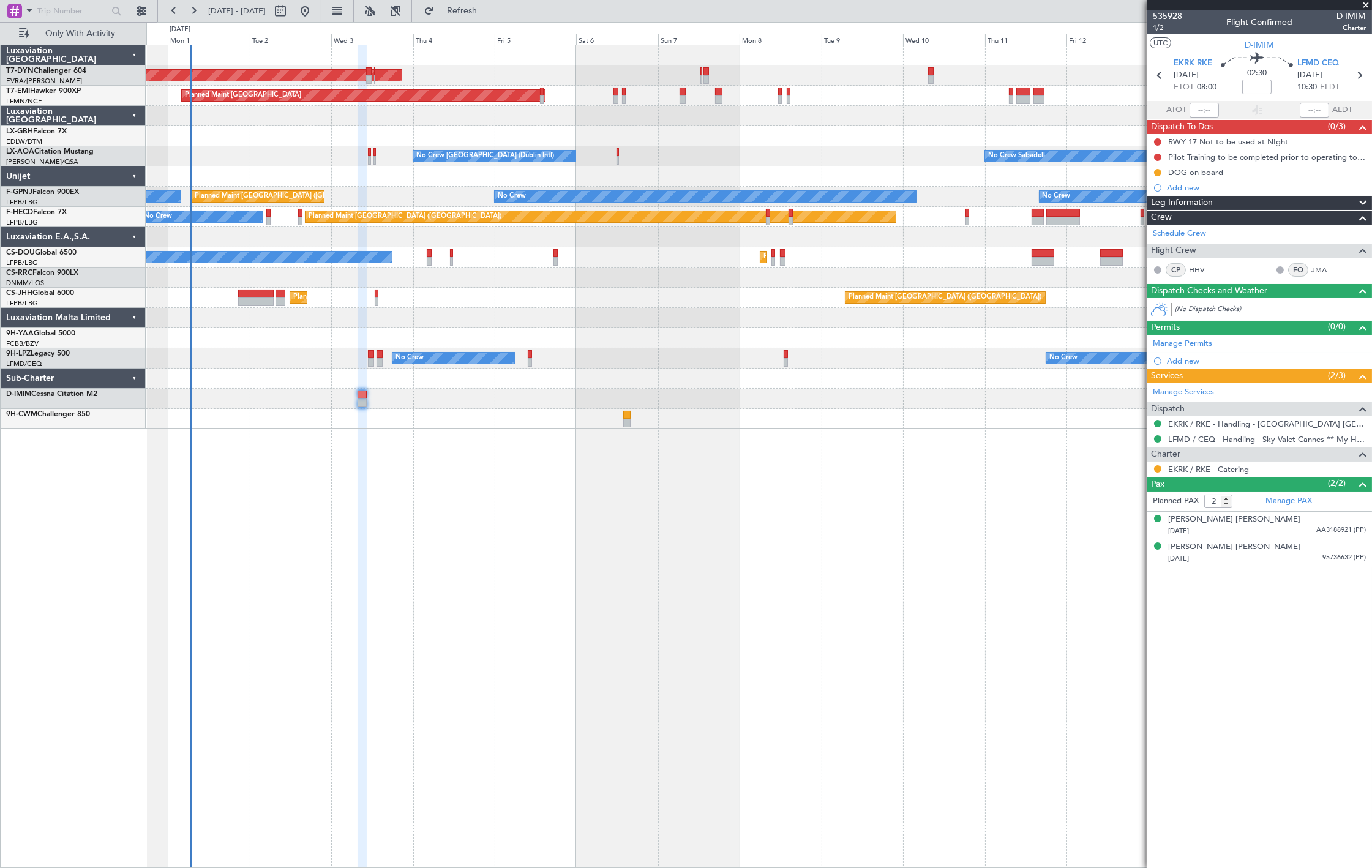
click at [328, 447] on div "AOG Maint Riga (Riga Intl) Planned Maint [GEOGRAPHIC_DATA] Planned Maint Nurnbe…" at bounding box center [760, 457] width 1226 height 824
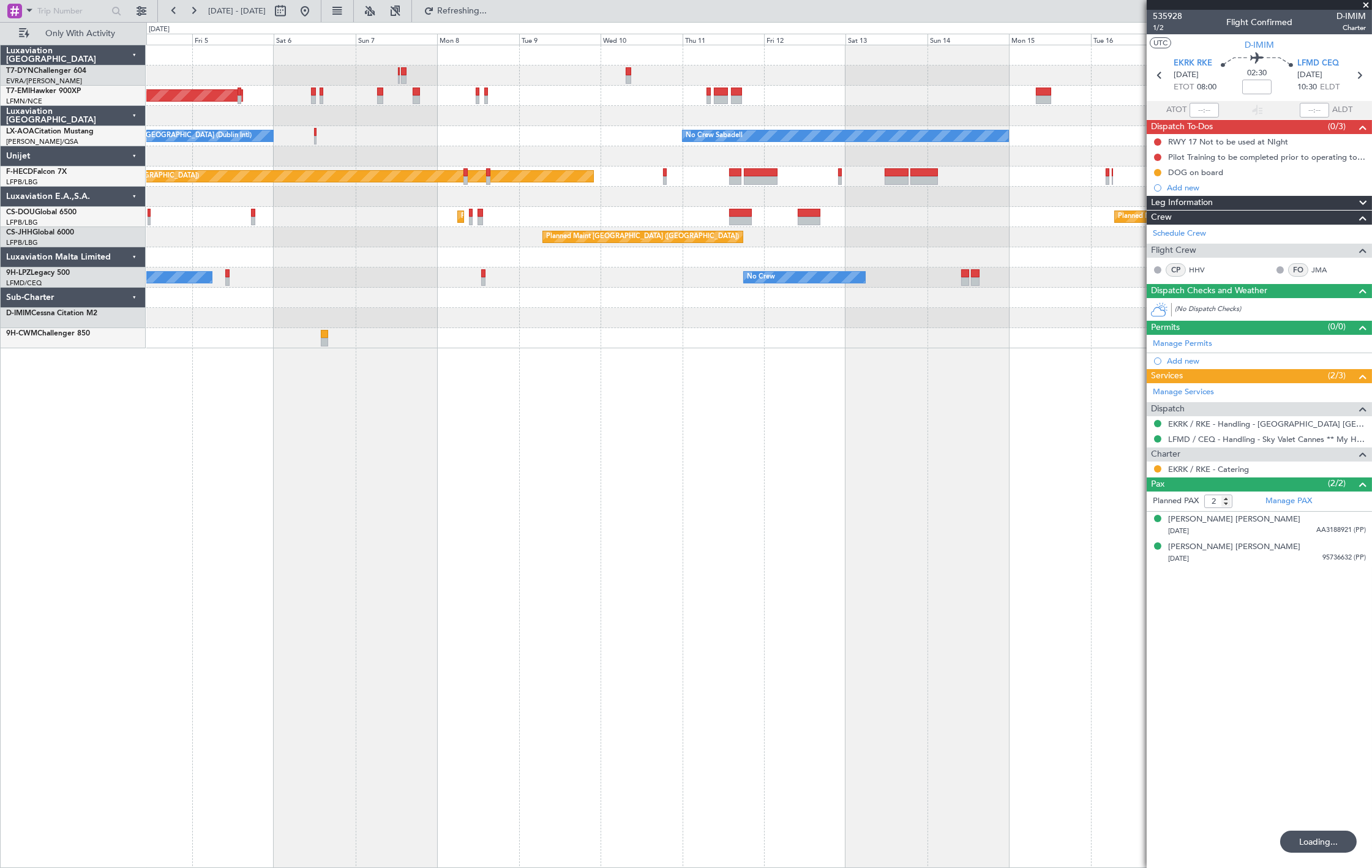
click at [445, 510] on div "AOG Maint Riga (Riga Intl) Planned Maint [GEOGRAPHIC_DATA] No Crew [GEOGRAPHIC_…" at bounding box center [760, 457] width 1226 height 824
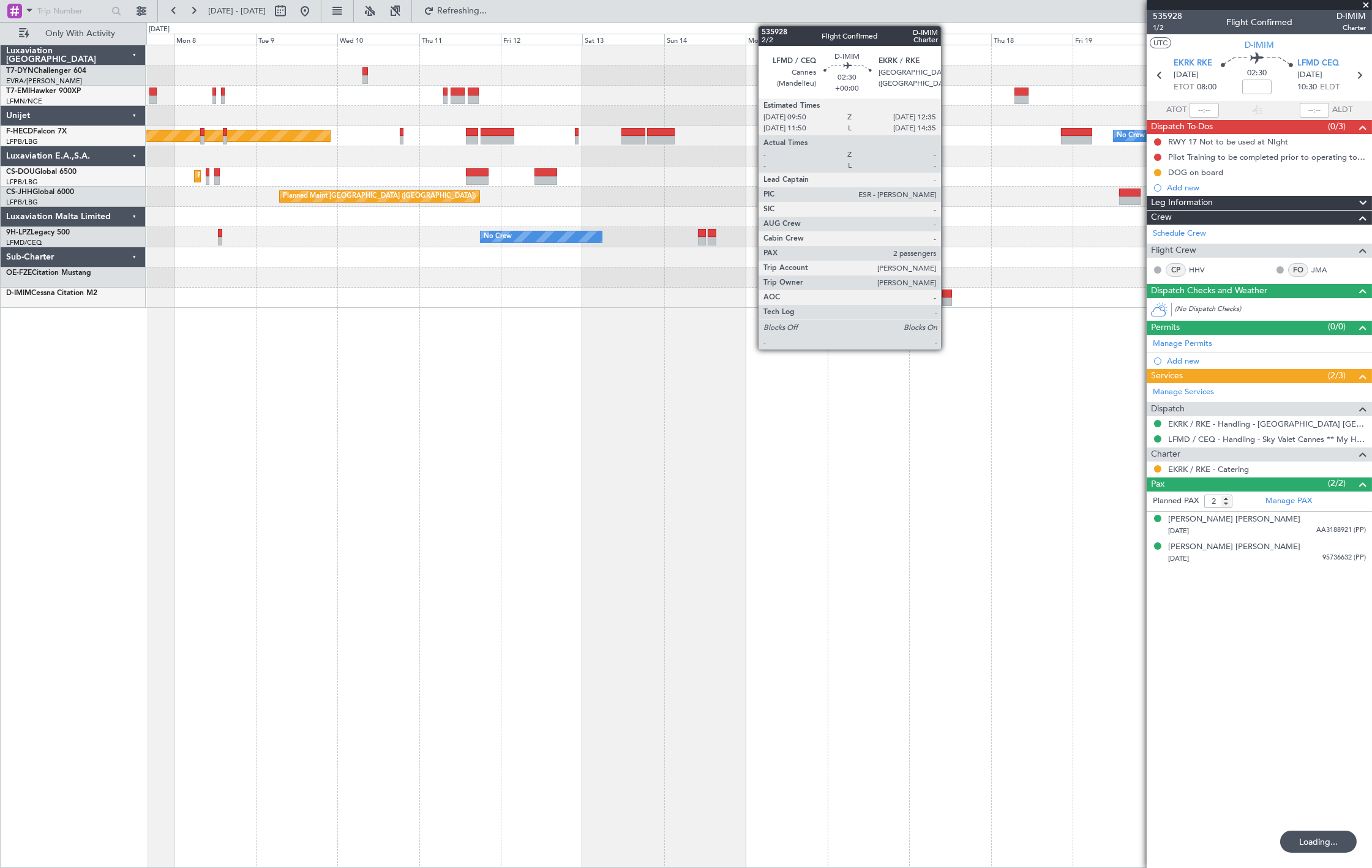
click at [947, 301] on div at bounding box center [947, 302] width 10 height 9
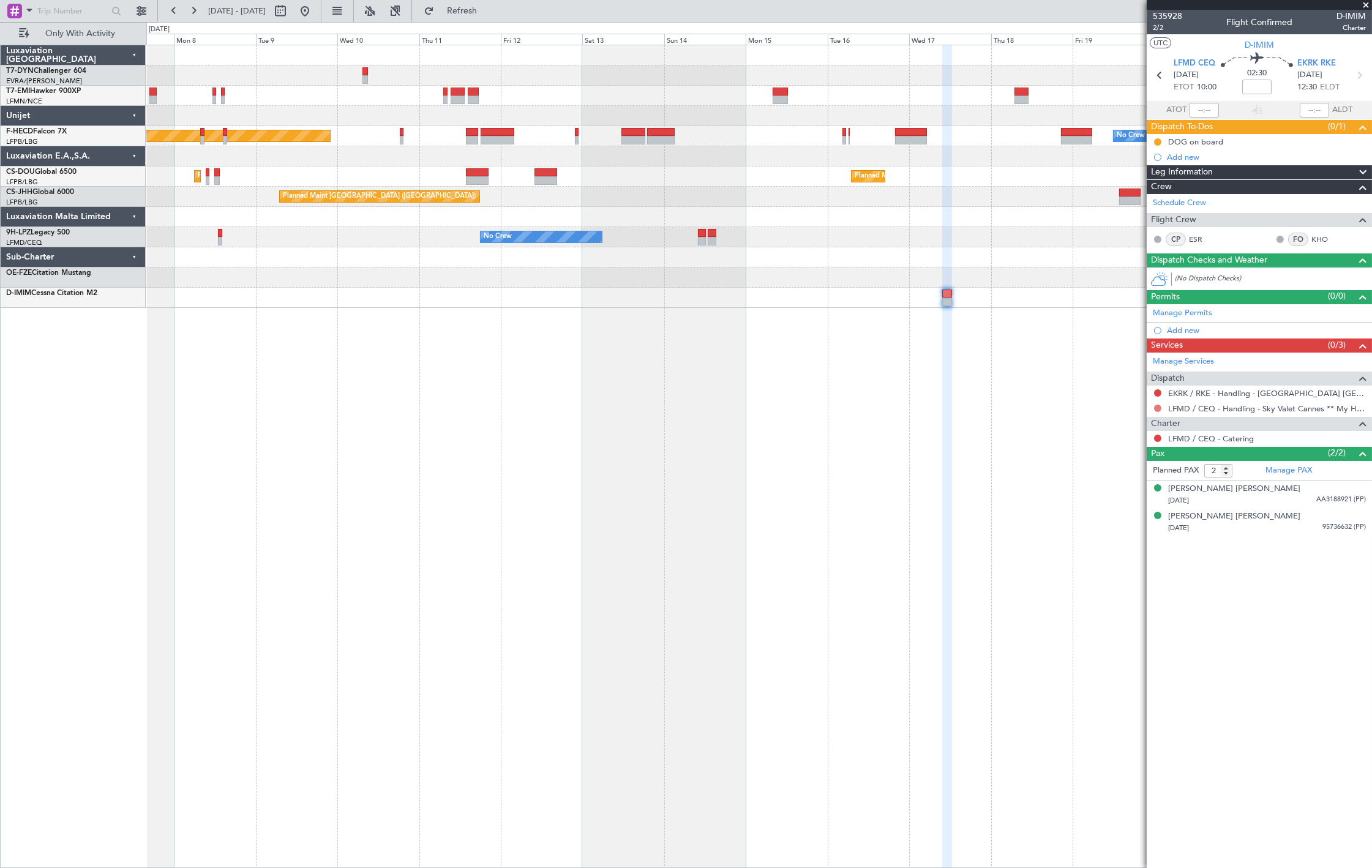
click at [1160, 408] on button at bounding box center [1158, 408] width 7 height 7
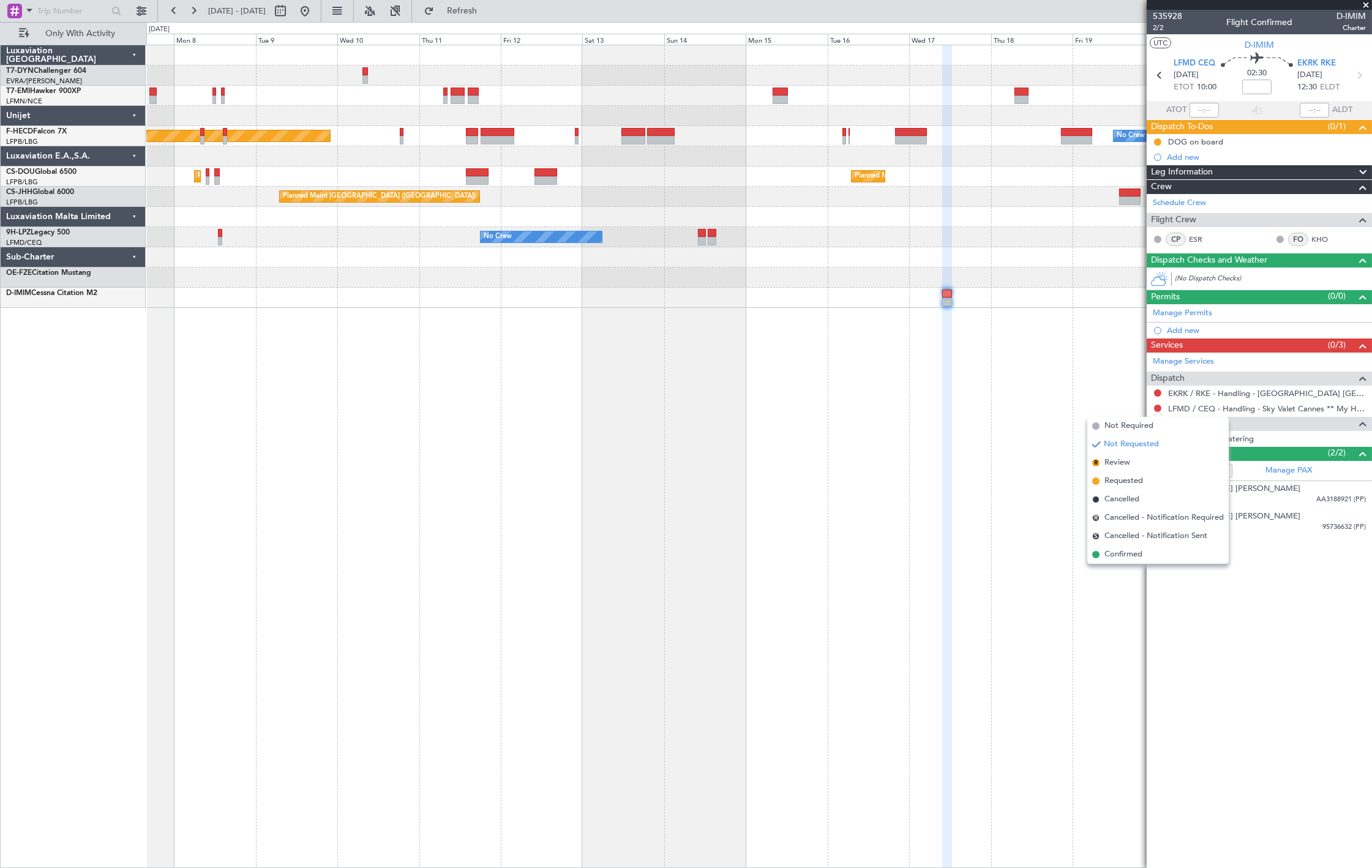
drag, startPoint x: 1138, startPoint y: 480, endPoint x: 1139, endPoint y: 472, distance: 8.1
click at [1138, 480] on span "Requested" at bounding box center [1124, 481] width 38 height 12
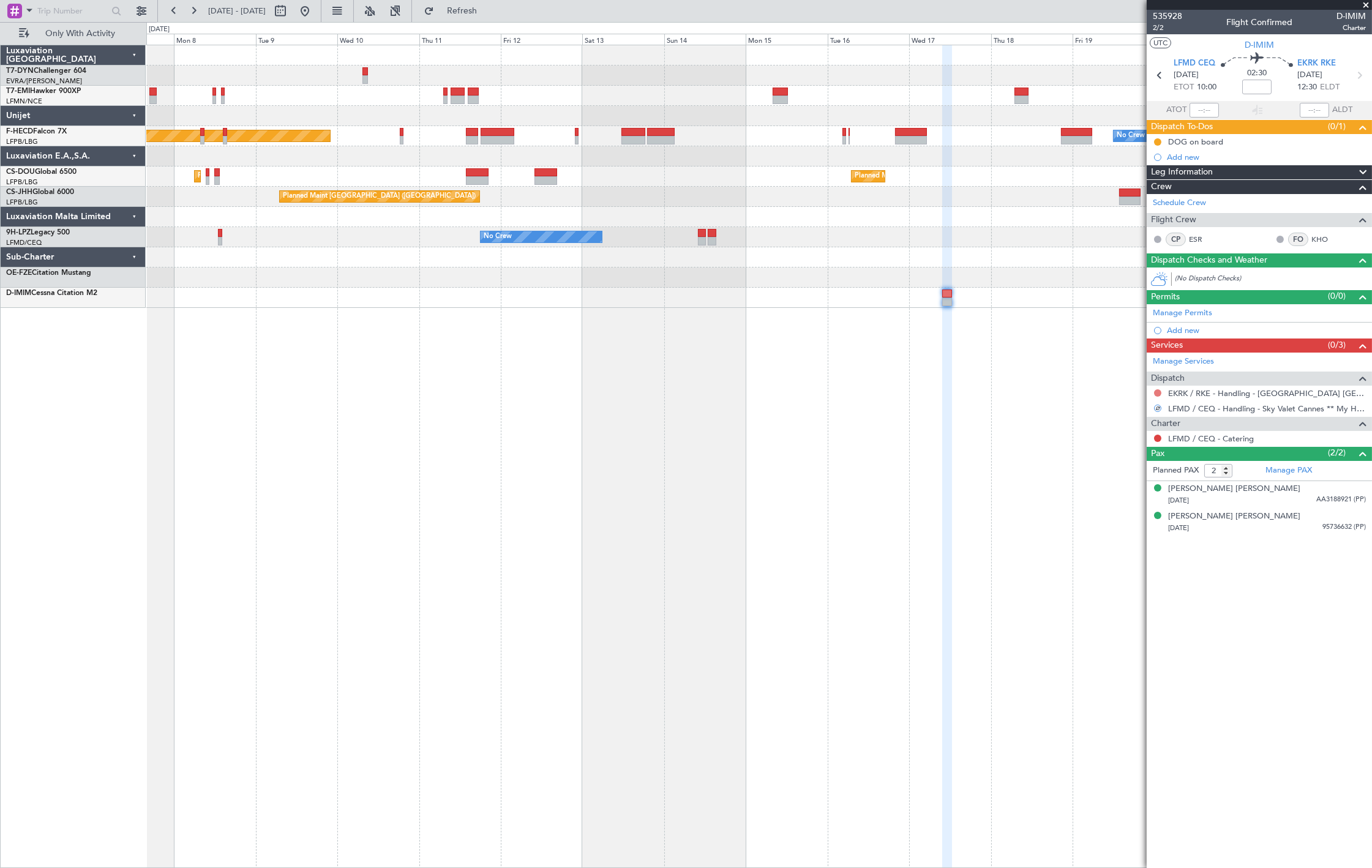
click at [1158, 395] on button at bounding box center [1158, 393] width 7 height 7
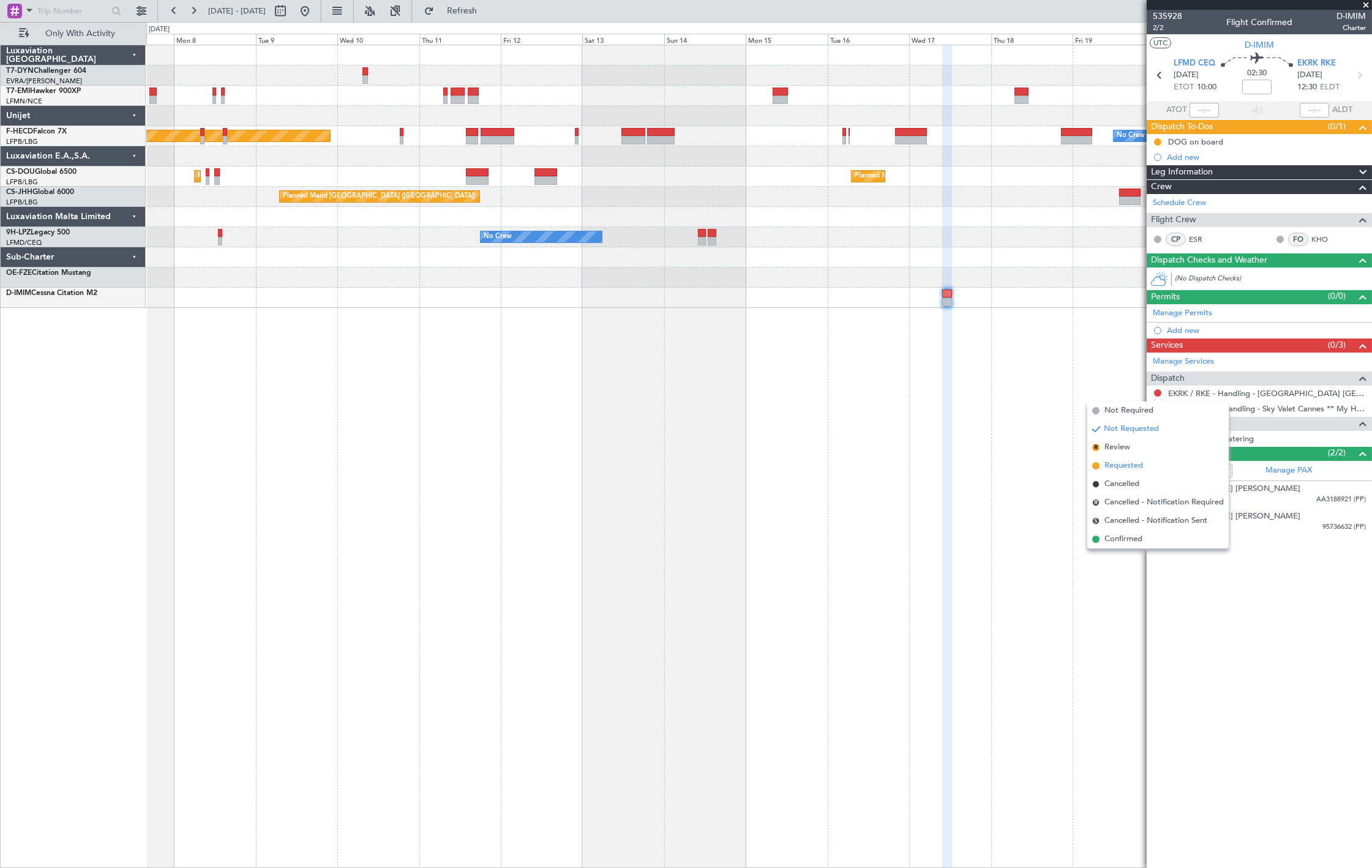
click at [1133, 470] on span "Requested" at bounding box center [1124, 466] width 38 height 12
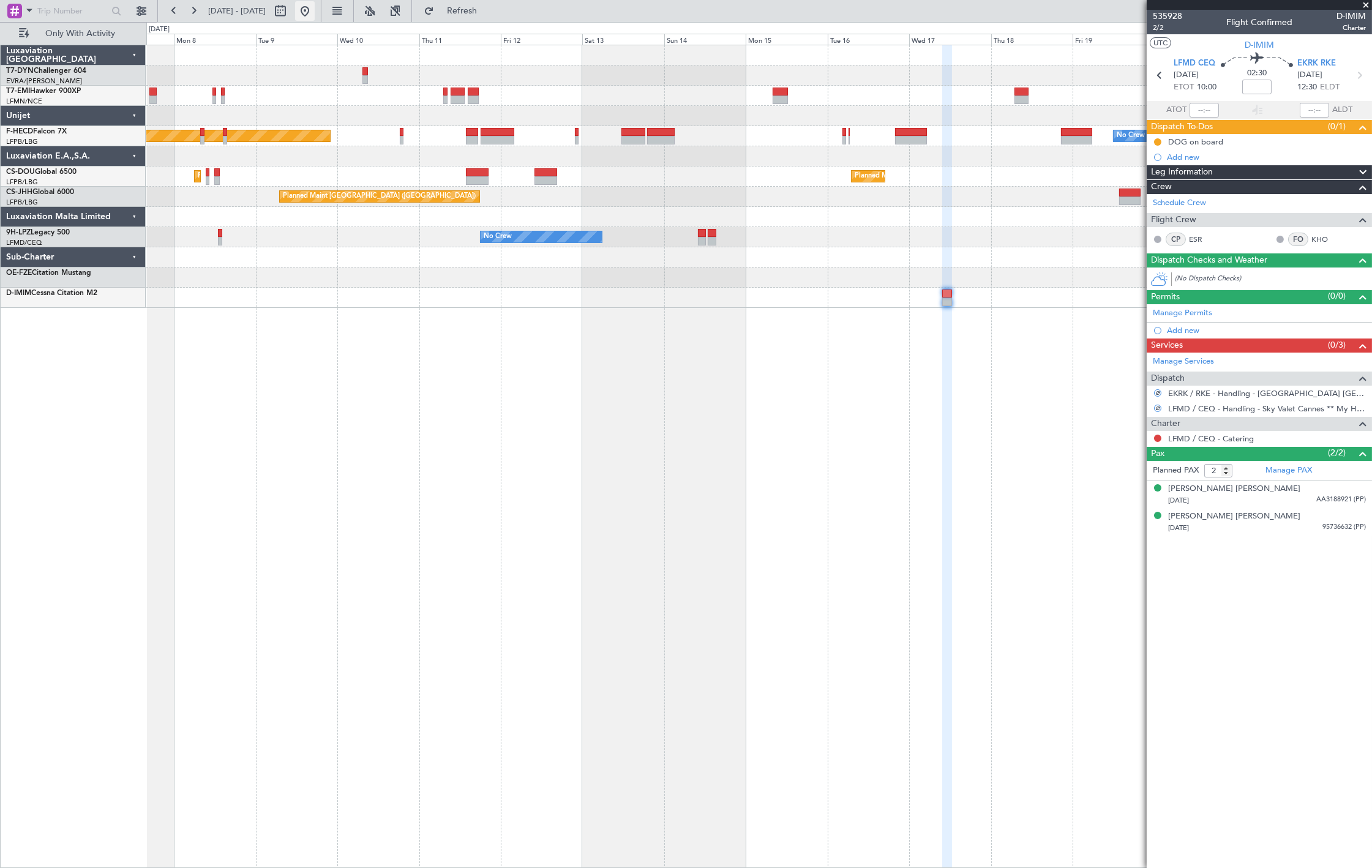
click at [315, 3] on button at bounding box center [304, 10] width 20 height 20
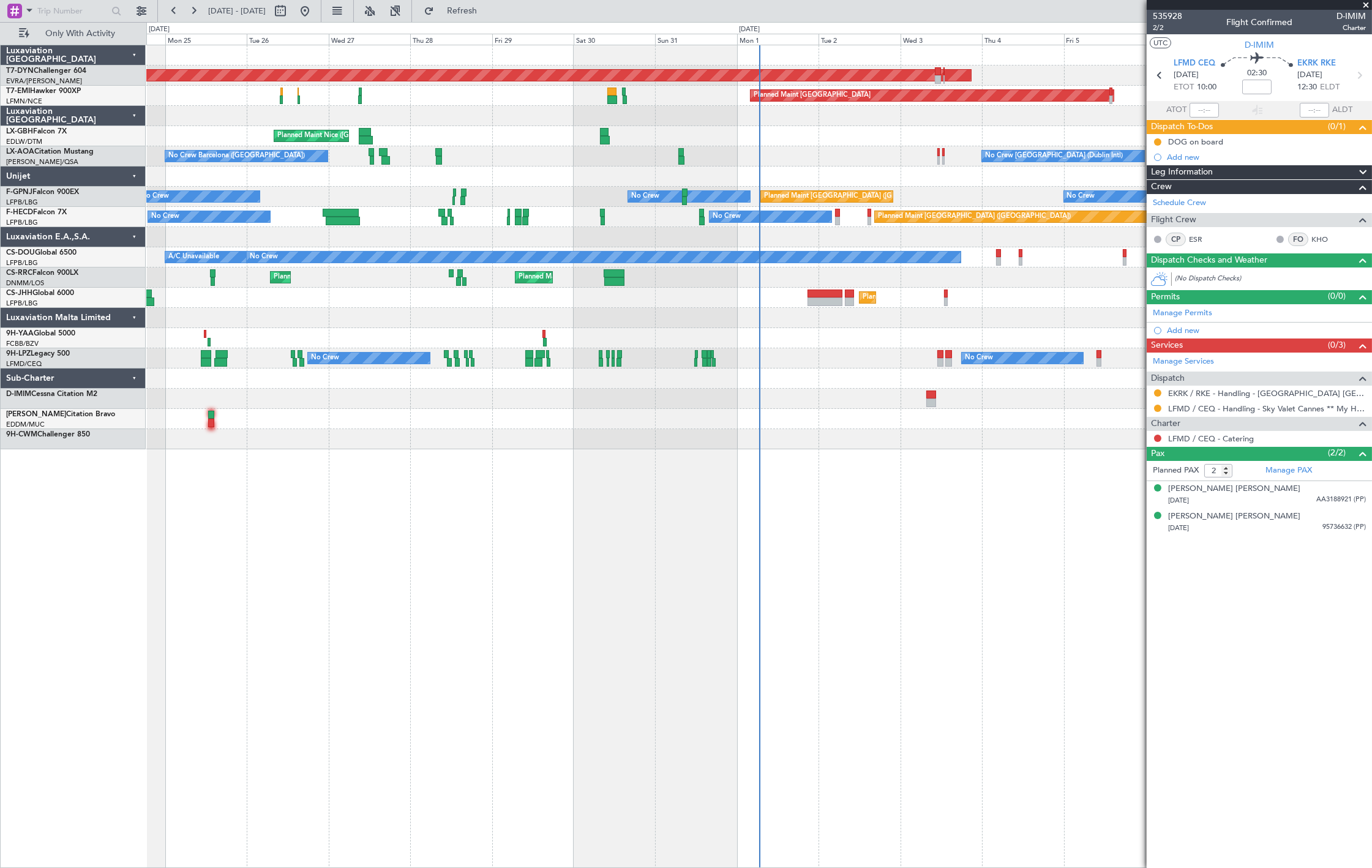
click at [899, 473] on div "AOG Maint Riga (Riga Intl) Planned Maint [GEOGRAPHIC_DATA]-[GEOGRAPHIC_DATA] Pl…" at bounding box center [760, 457] width 1226 height 824
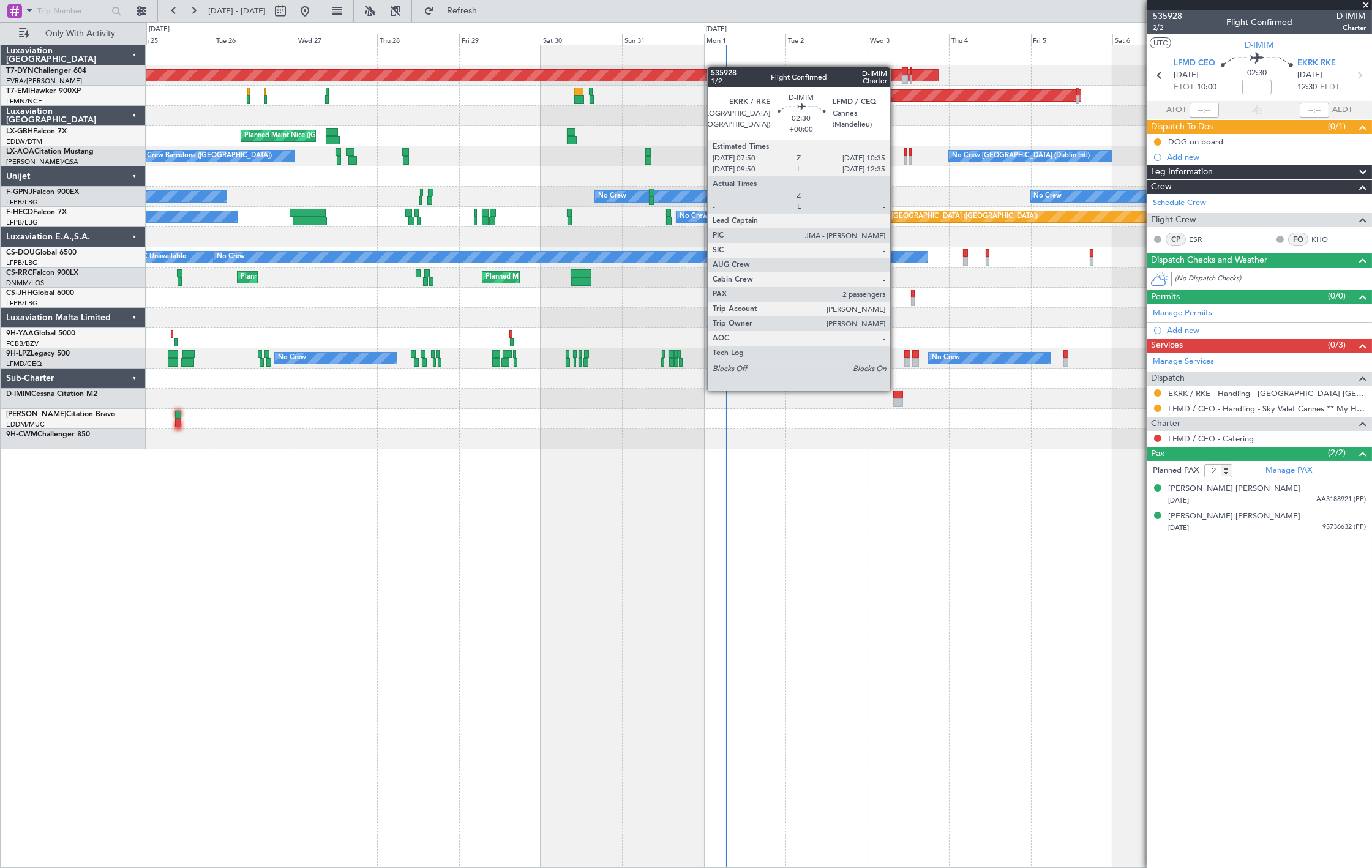
click at [897, 391] on div at bounding box center [898, 395] width 10 height 9
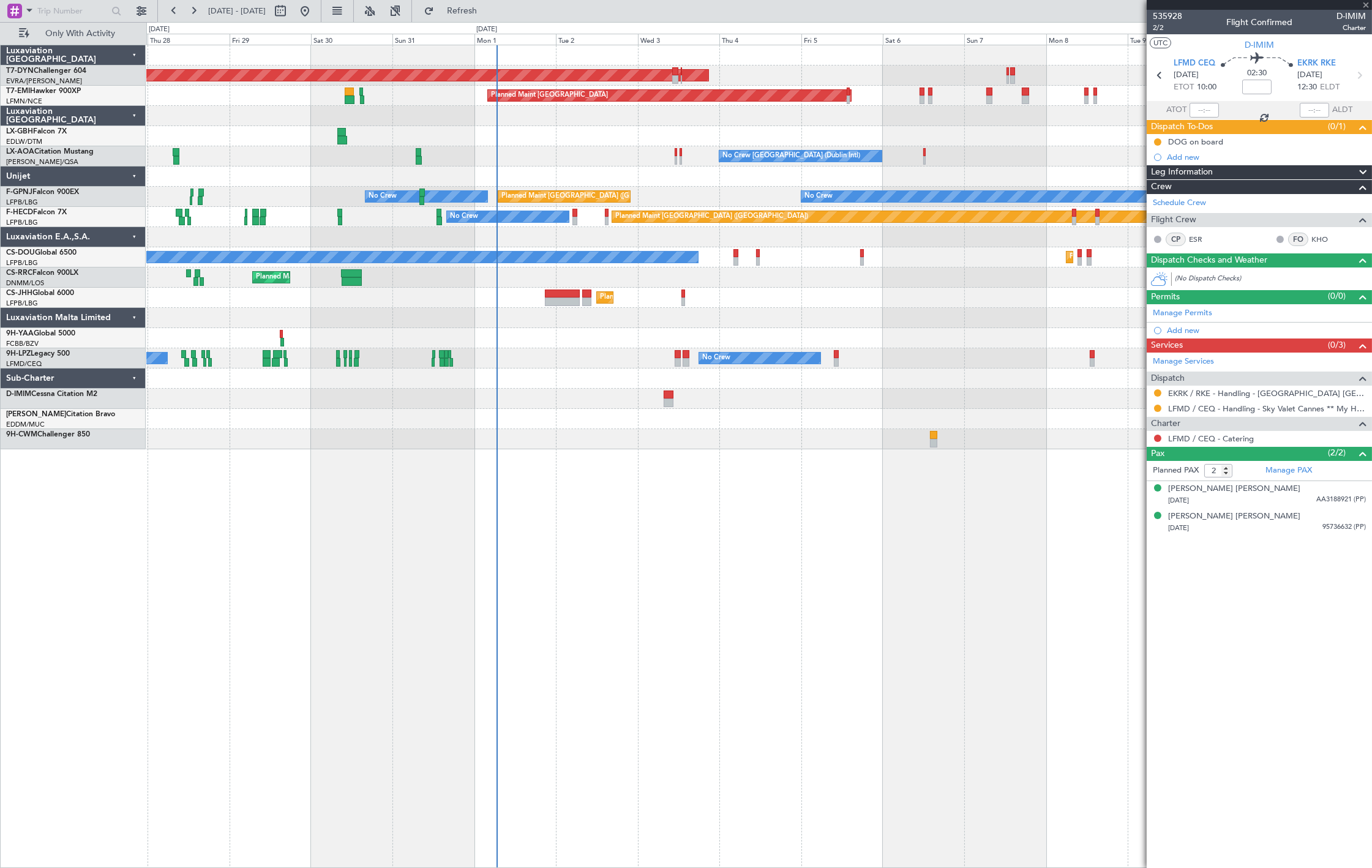
click at [670, 489] on div "AOG Maint Riga (Riga Intl) Planned Maint [GEOGRAPHIC_DATA] [GEOGRAPHIC_DATA] ([…" at bounding box center [760, 457] width 1226 height 824
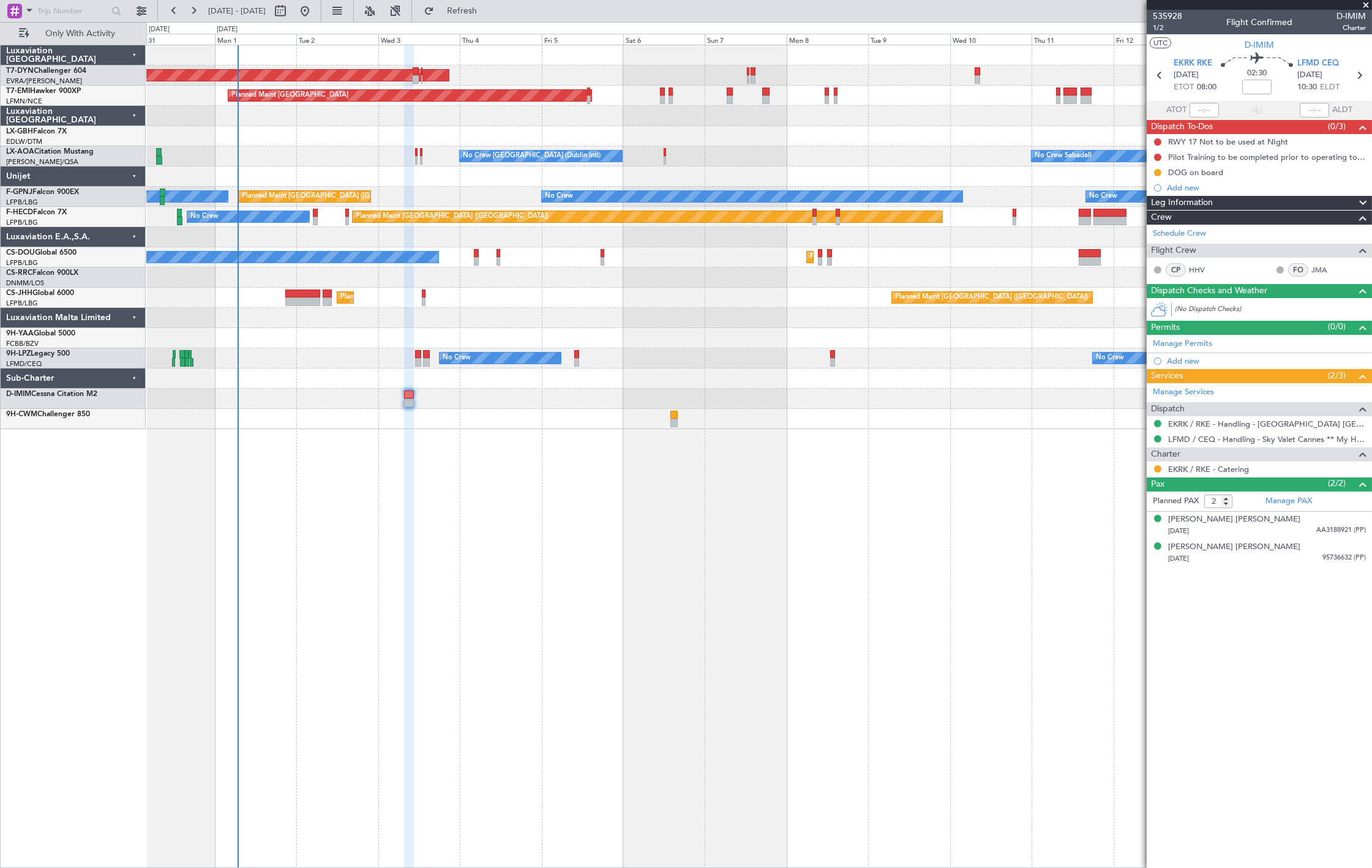
click at [445, 399] on div "AOG Maint Riga (Riga Intl) Planned Maint [GEOGRAPHIC_DATA] Planned Maint Nurnbe…" at bounding box center [759, 237] width 1225 height 384
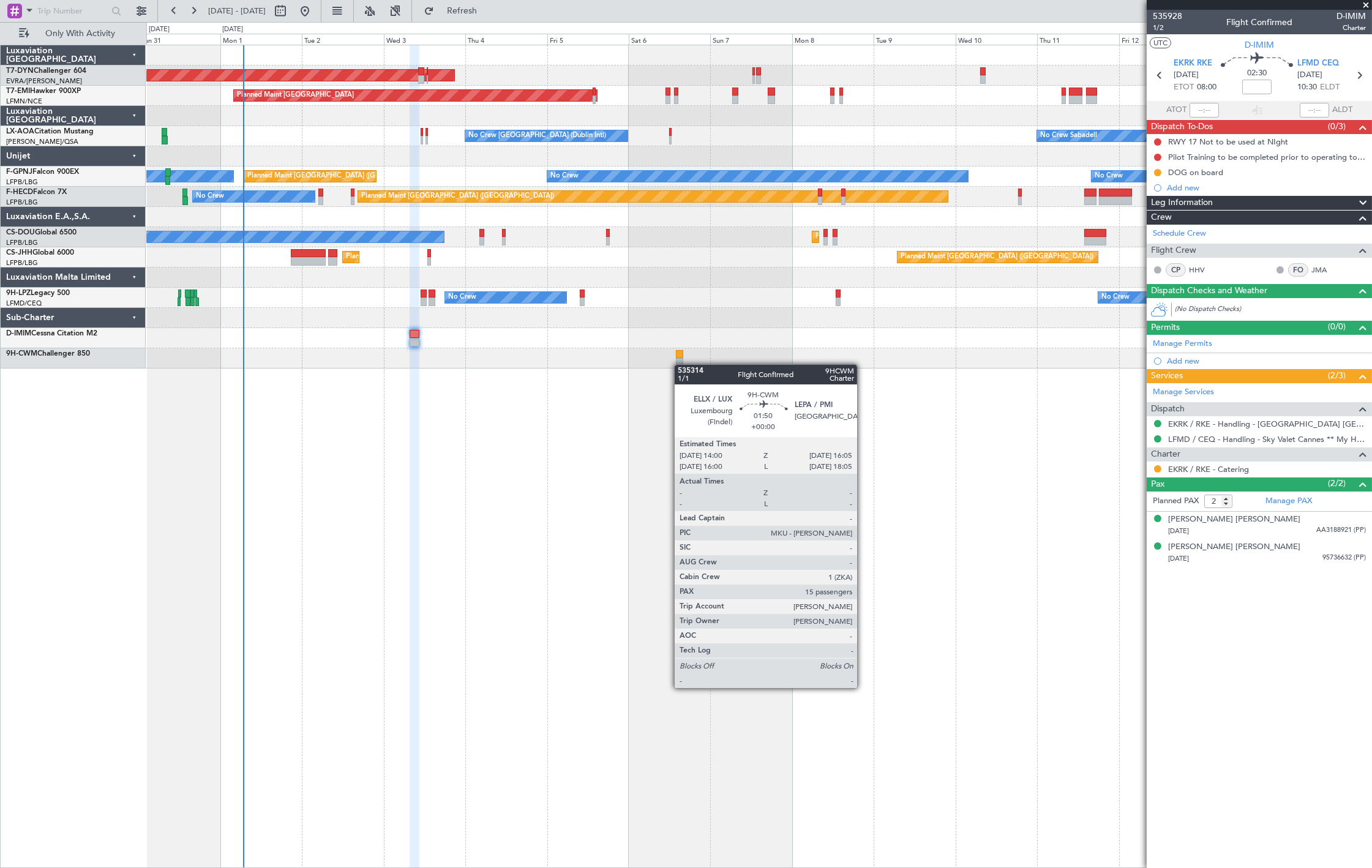
click at [681, 365] on div at bounding box center [759, 358] width 1225 height 20
click at [677, 362] on div at bounding box center [680, 362] width 7 height 9
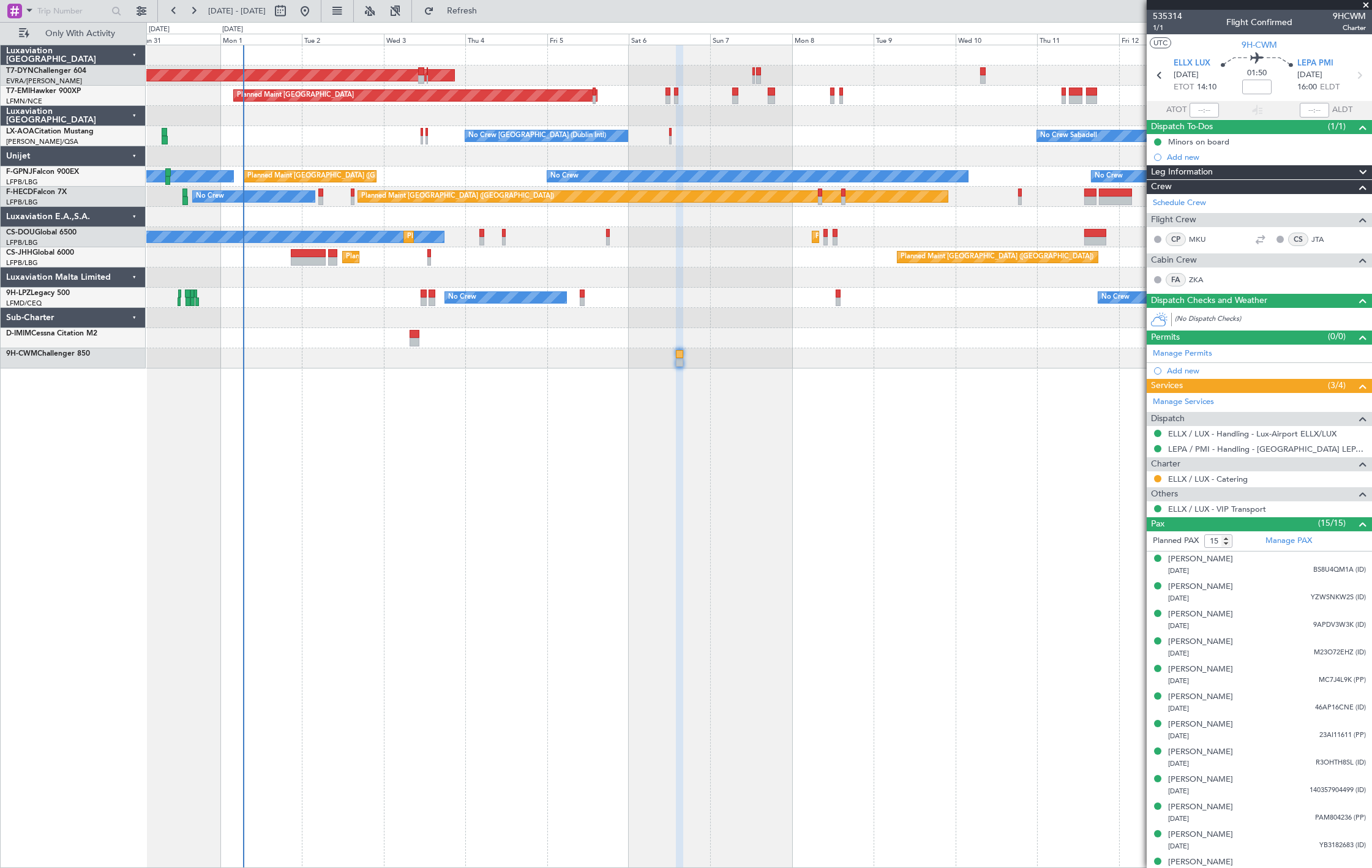
click at [258, 88] on div "AOG Maint Riga (Riga Intl) Planned Maint [GEOGRAPHIC_DATA] No Crew Sabadell No …" at bounding box center [759, 206] width 1225 height 323
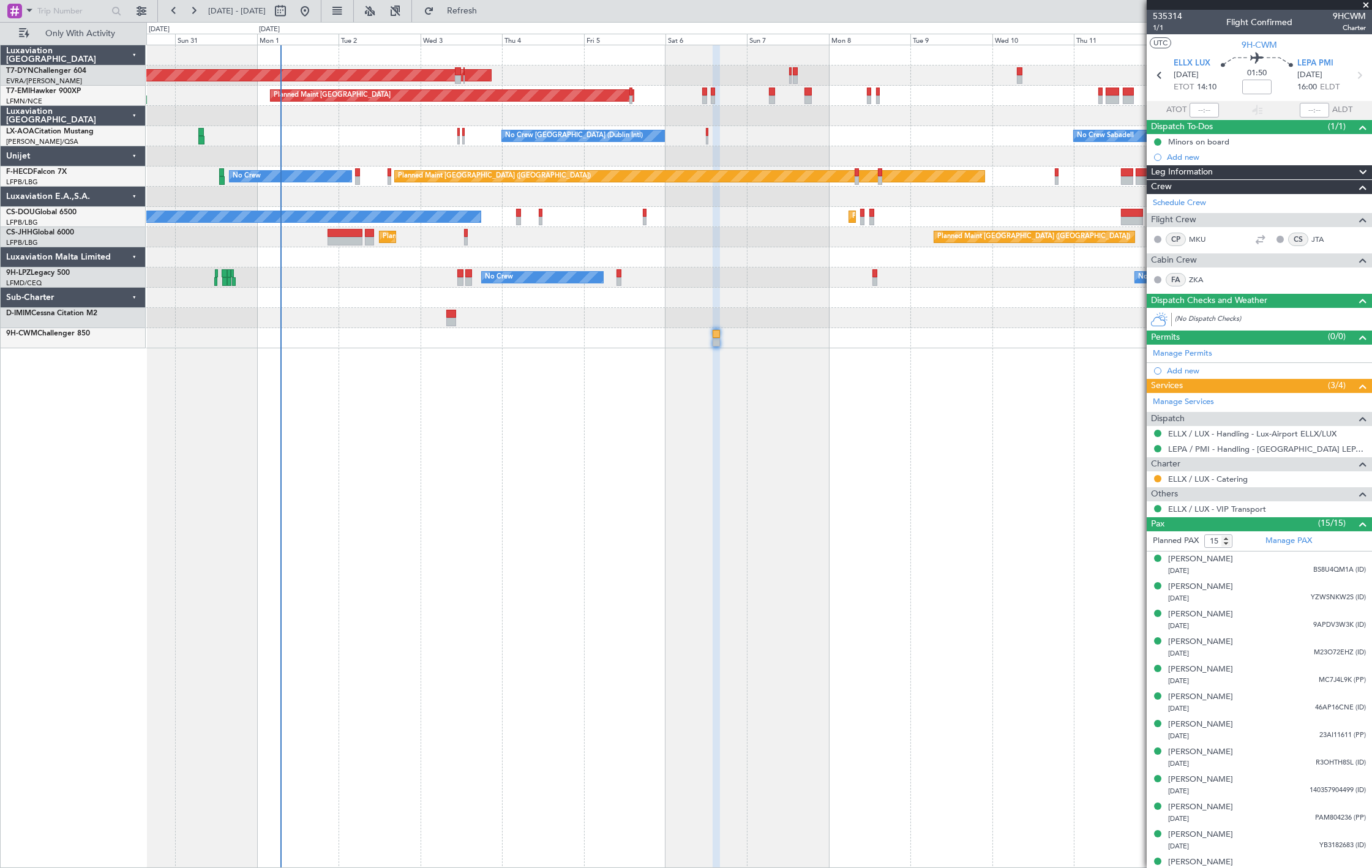
click at [484, 614] on div "AOG Maint Riga (Riga Intl) Planned Maint [GEOGRAPHIC_DATA] No Crew [GEOGRAPHIC_…" at bounding box center [760, 457] width 1226 height 824
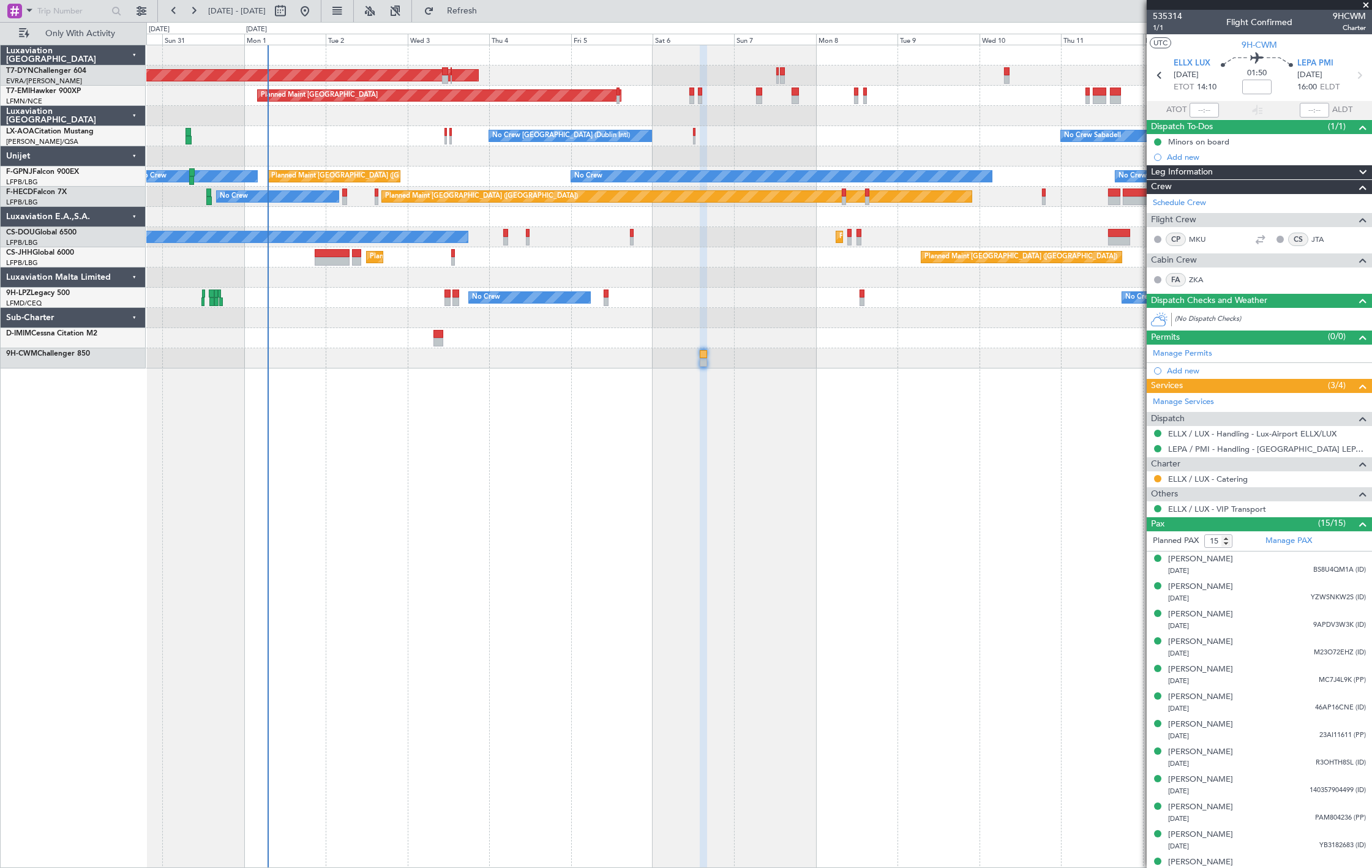
click at [443, 335] on div at bounding box center [759, 337] width 1225 height 20
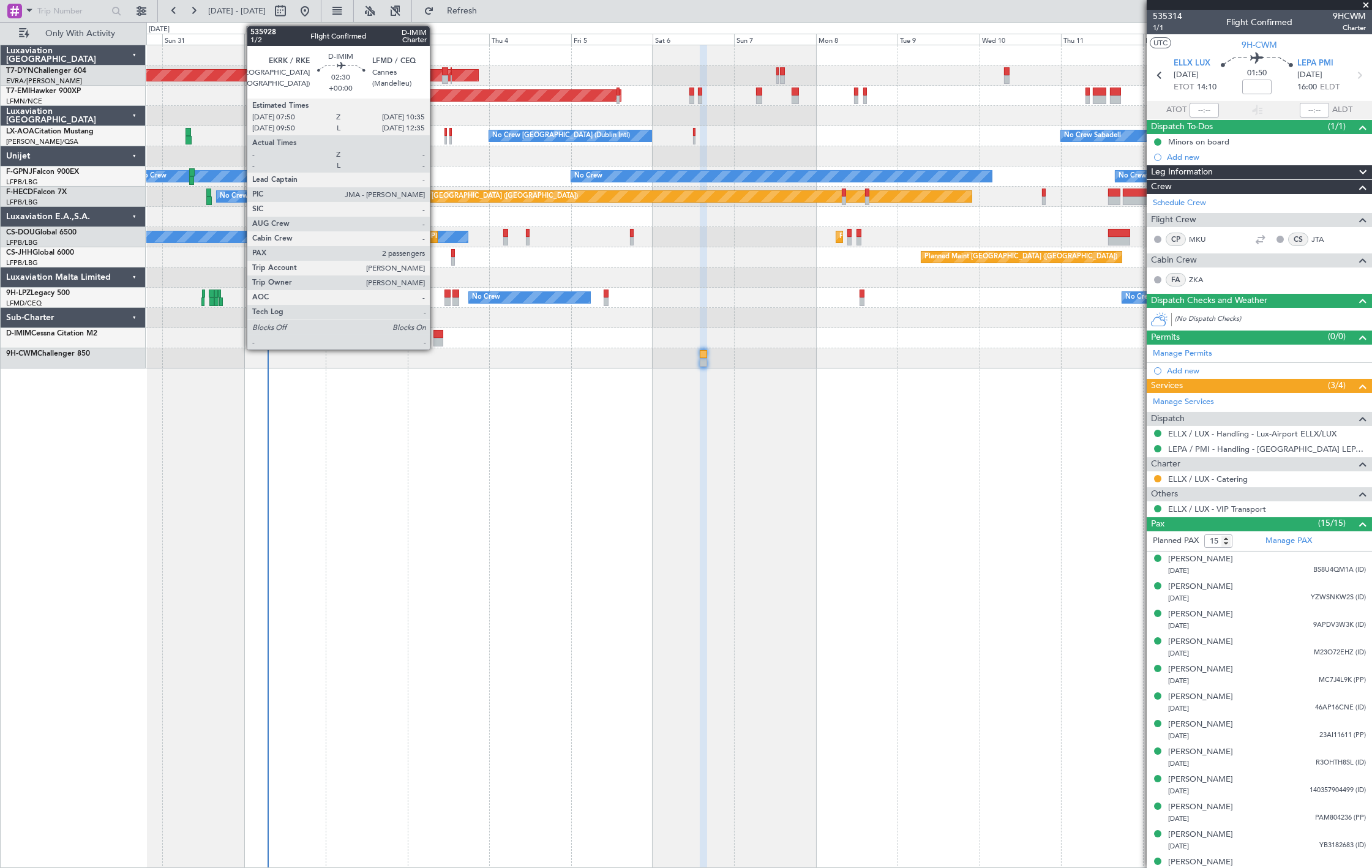
click at [436, 342] on div at bounding box center [438, 343] width 10 height 9
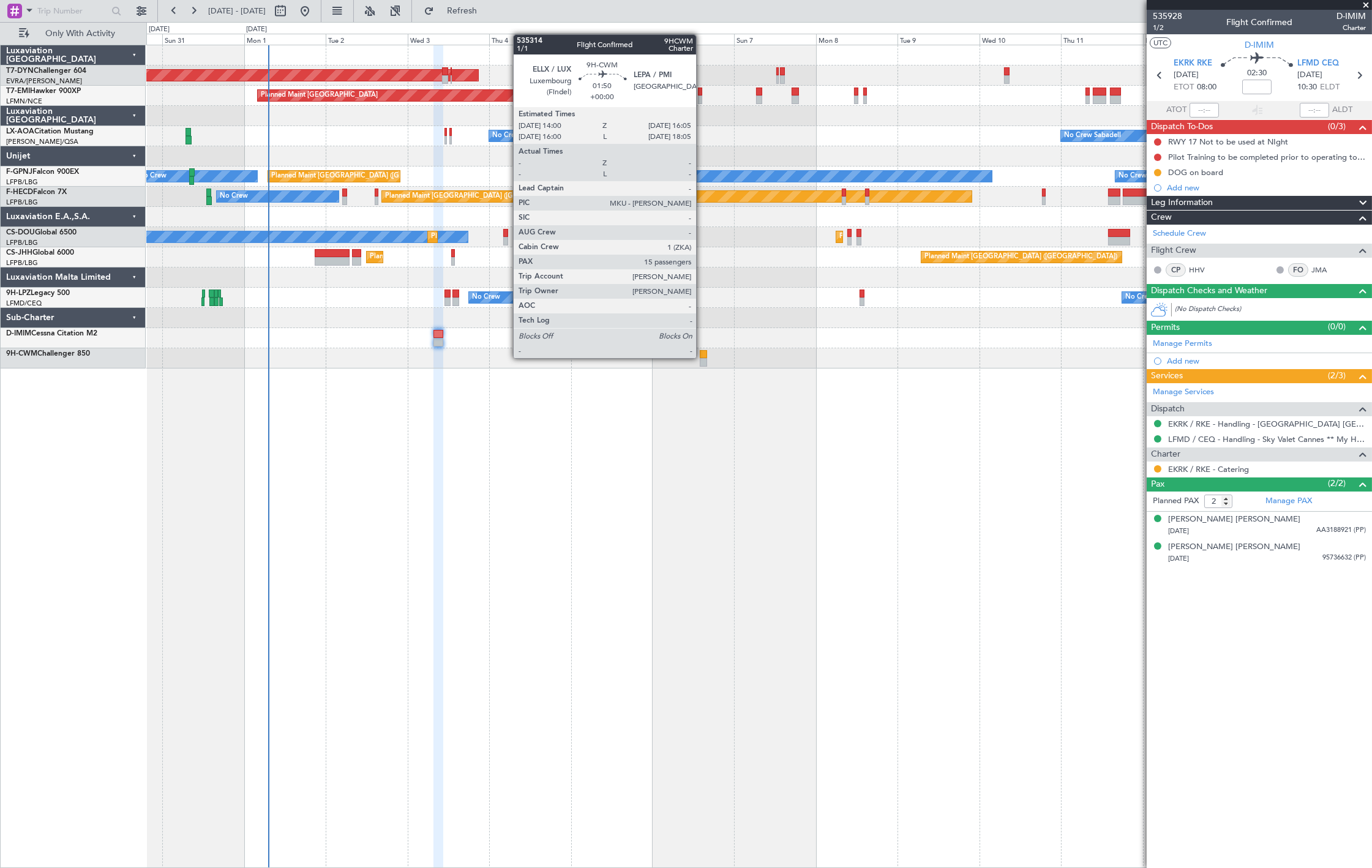
click at [702, 357] on div at bounding box center [703, 355] width 7 height 9
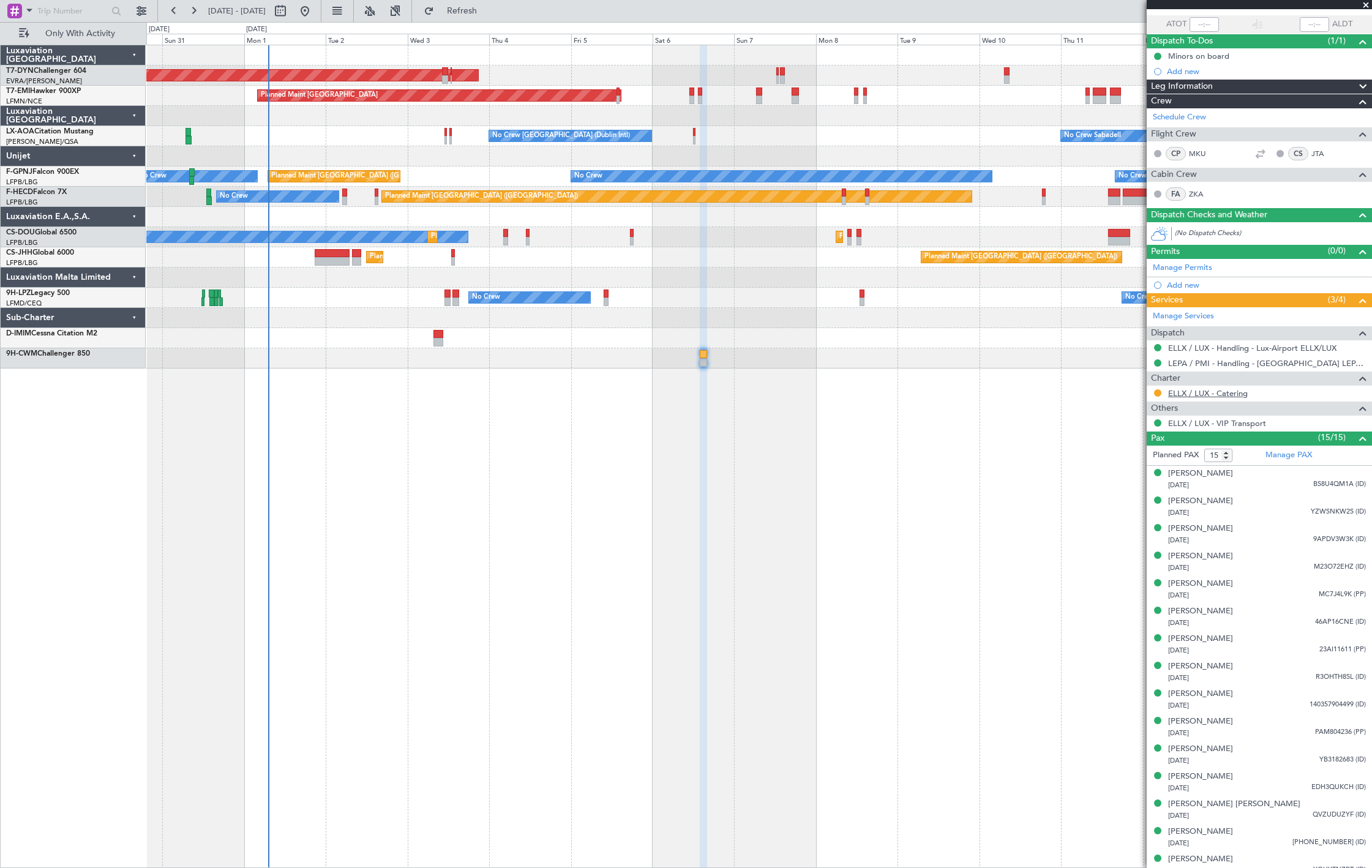
scroll to position [95, 0]
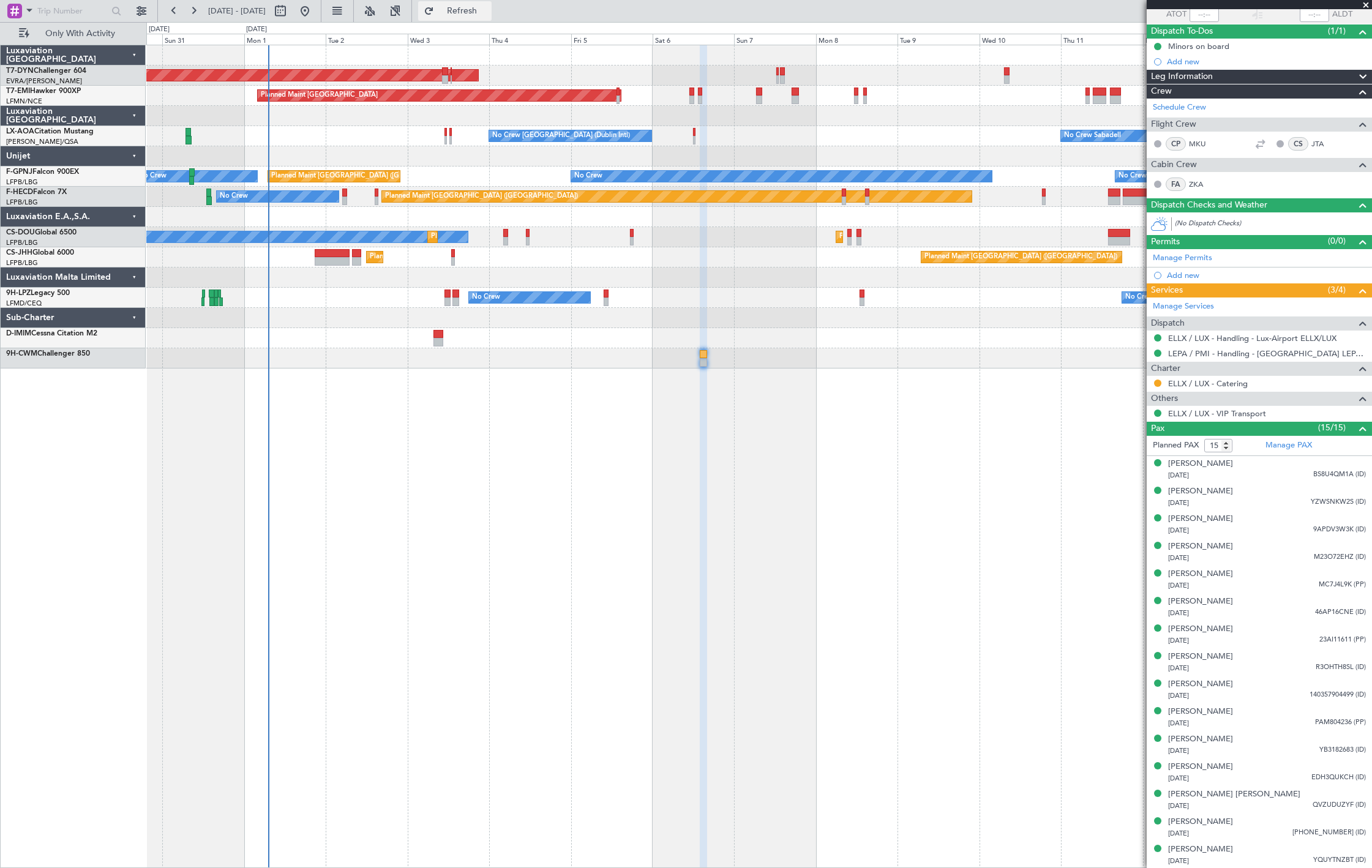
click at [488, 9] on span "Refresh" at bounding box center [461, 11] width 51 height 9
click at [68, 34] on span "Only With Activity" at bounding box center [81, 34] width 97 height 9
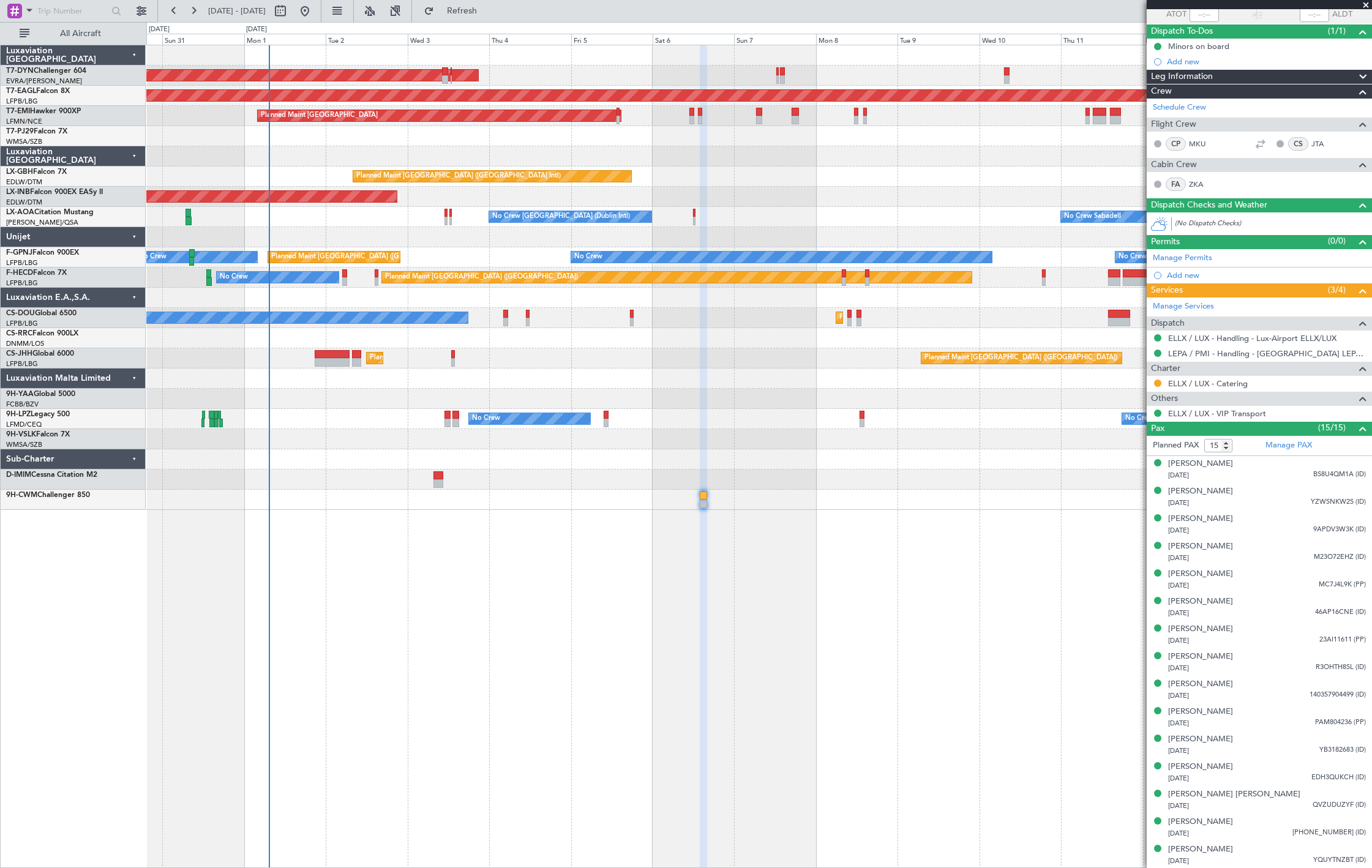
click at [286, 414] on div "No Crew No Crew No Crew" at bounding box center [759, 419] width 1225 height 20
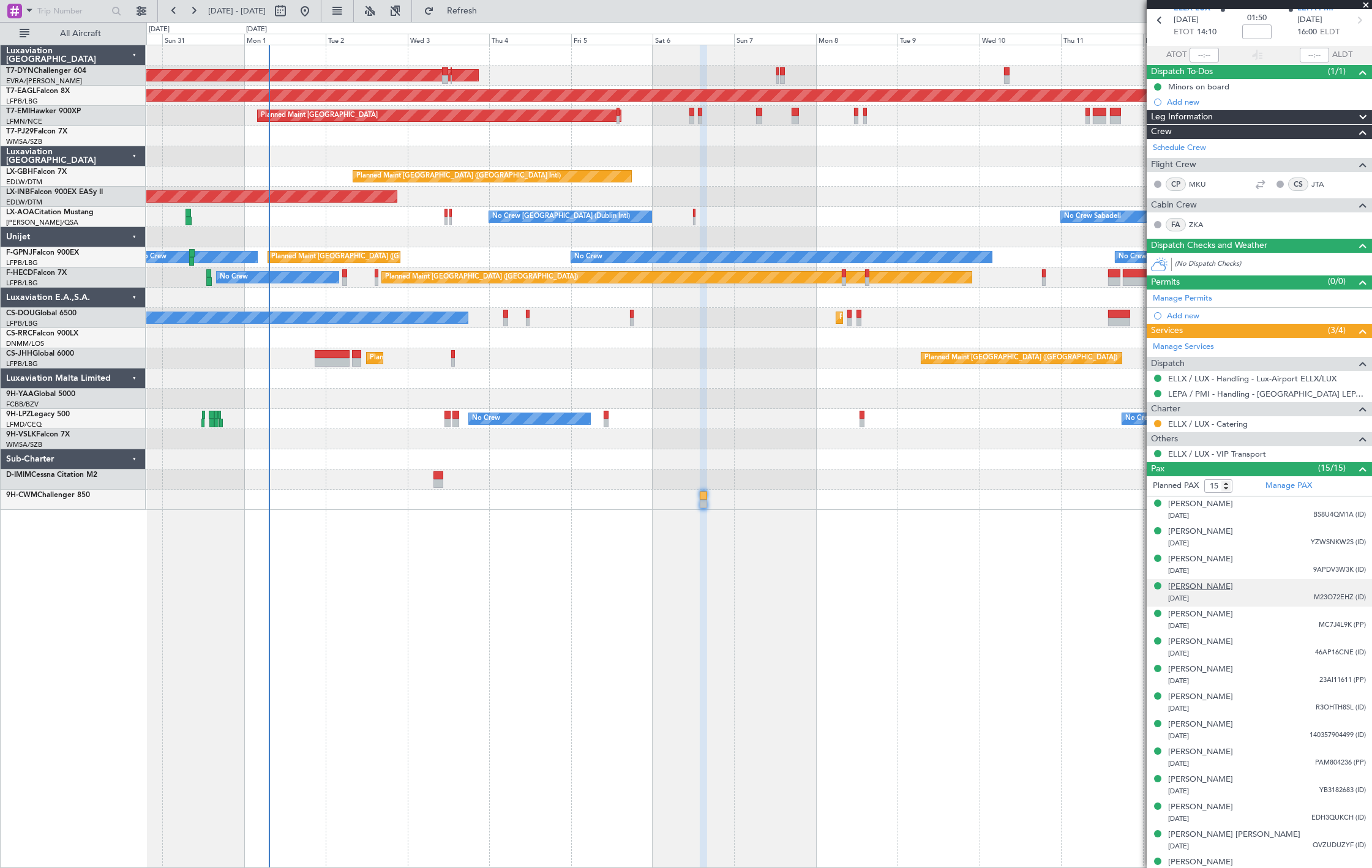
scroll to position [0, 0]
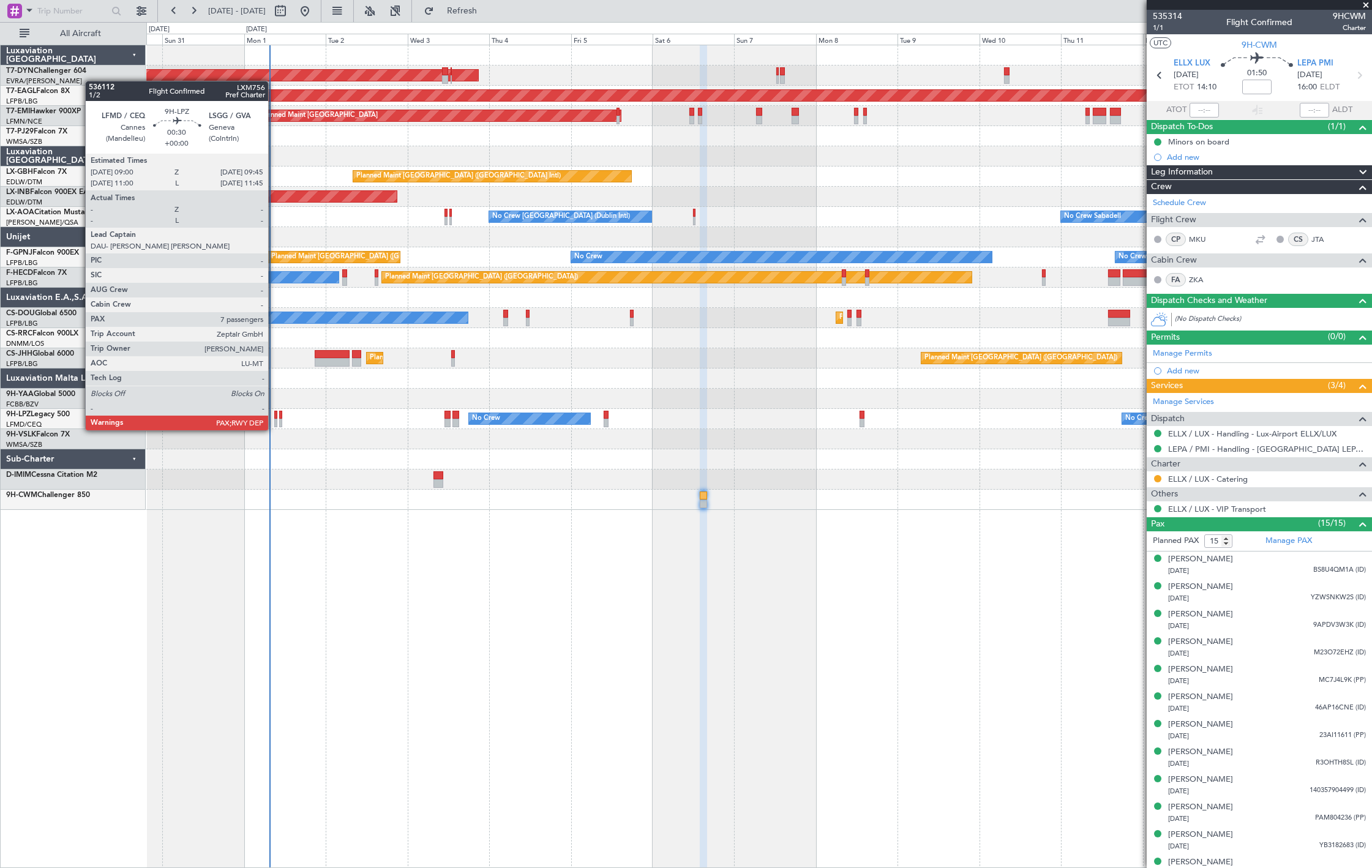
click at [274, 419] on div at bounding box center [276, 423] width 3 height 9
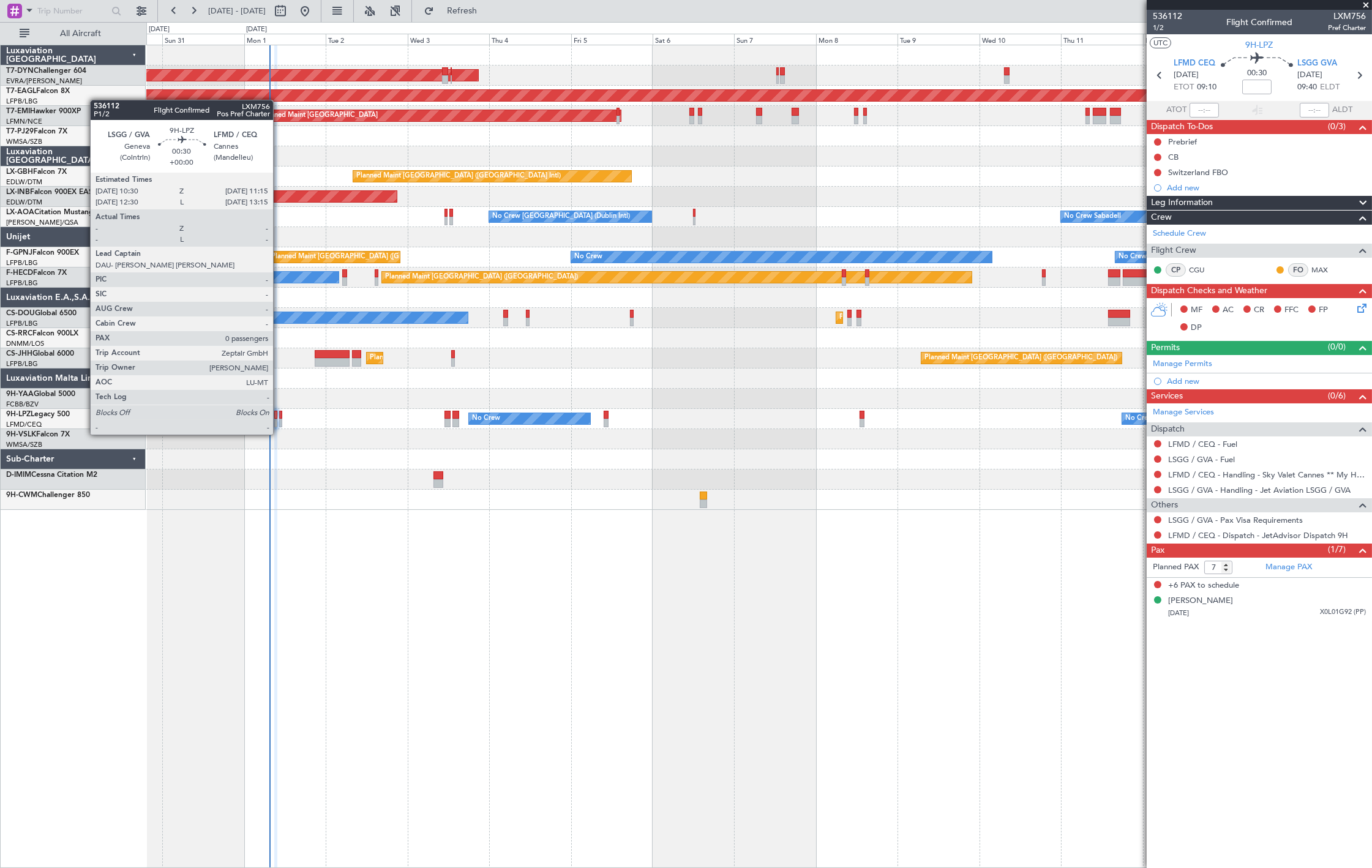
click at [279, 422] on div at bounding box center [281, 423] width 3 height 9
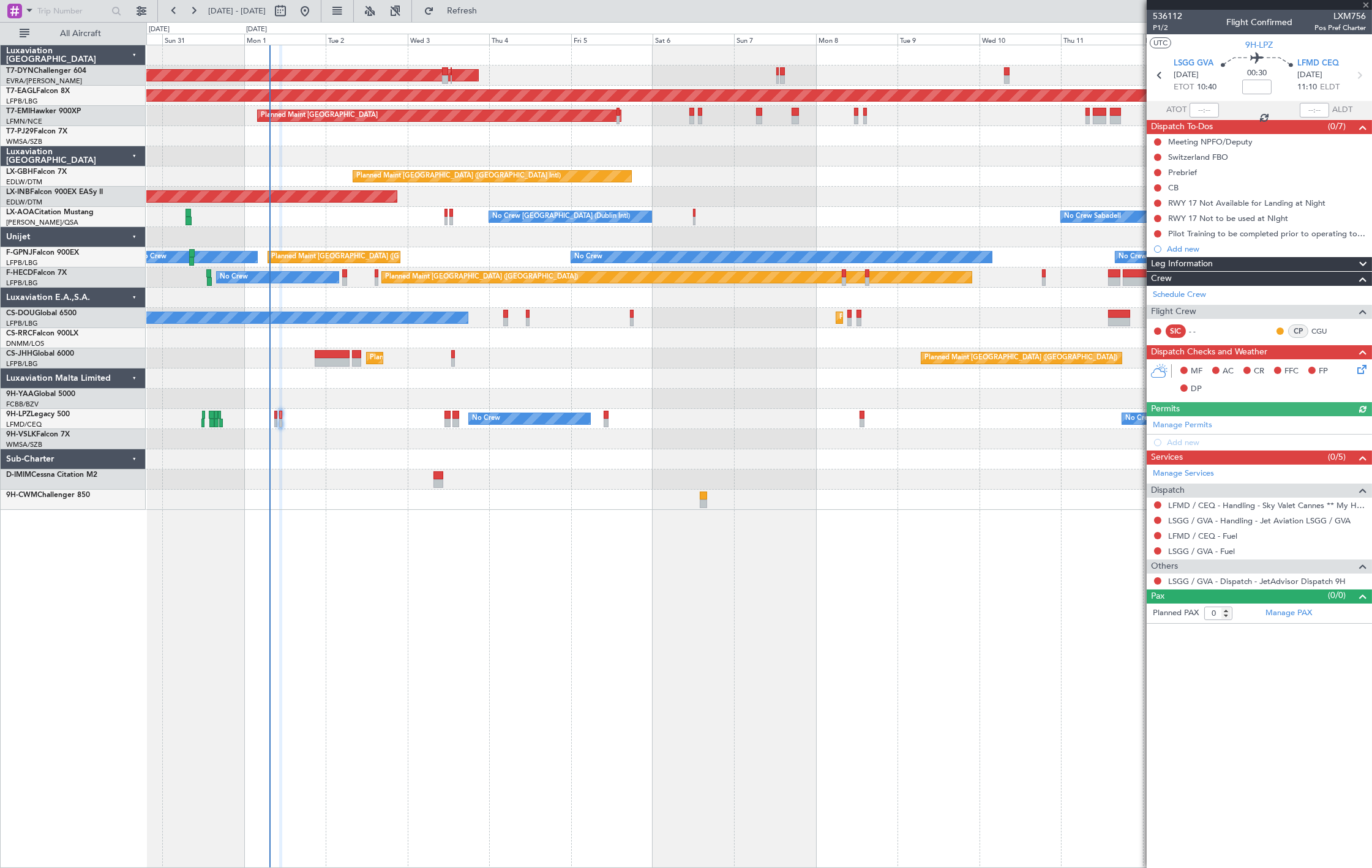
click at [1161, 29] on mat-tooltip-component "Trip Number" at bounding box center [1167, 38] width 61 height 32
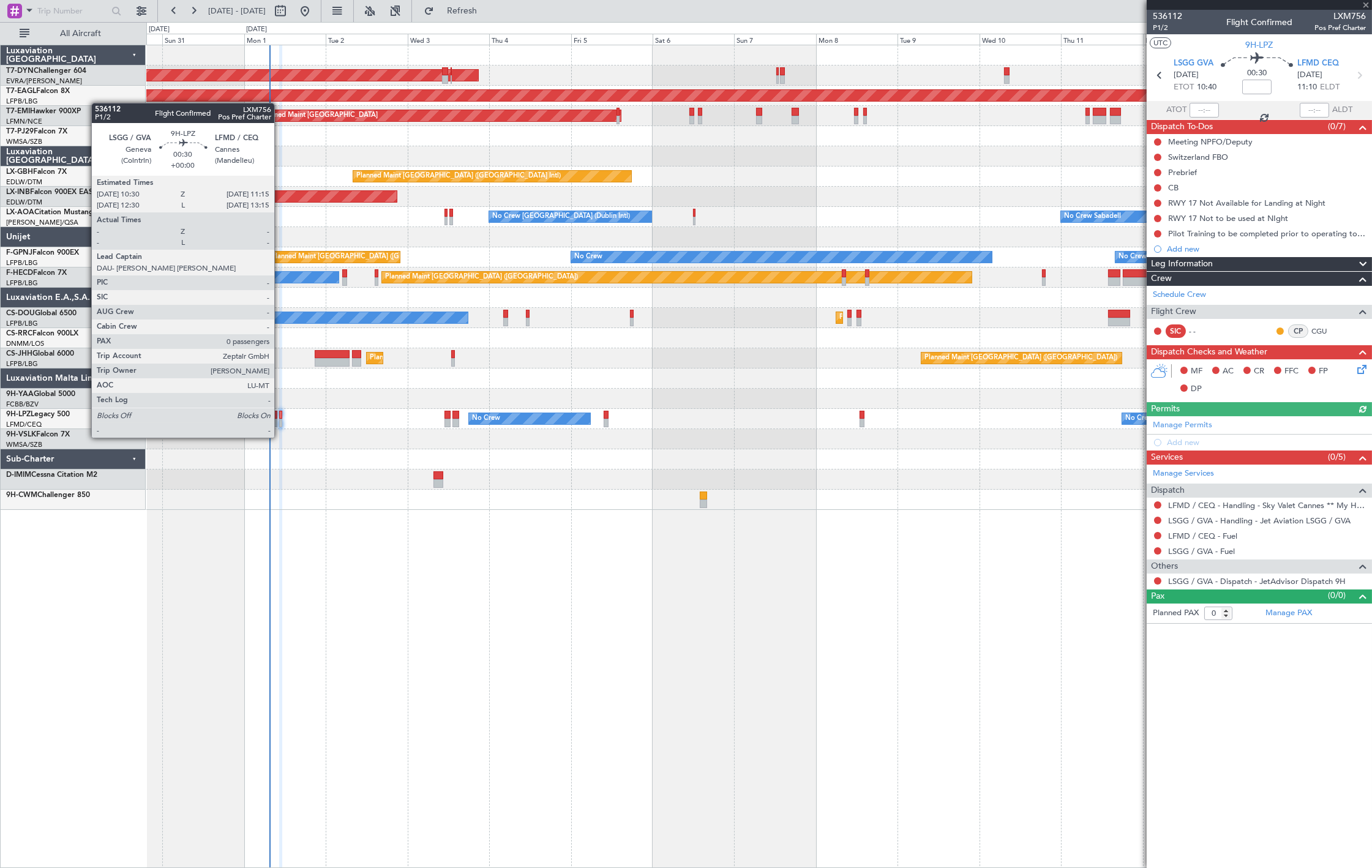
click at [280, 421] on div at bounding box center [281, 423] width 3 height 9
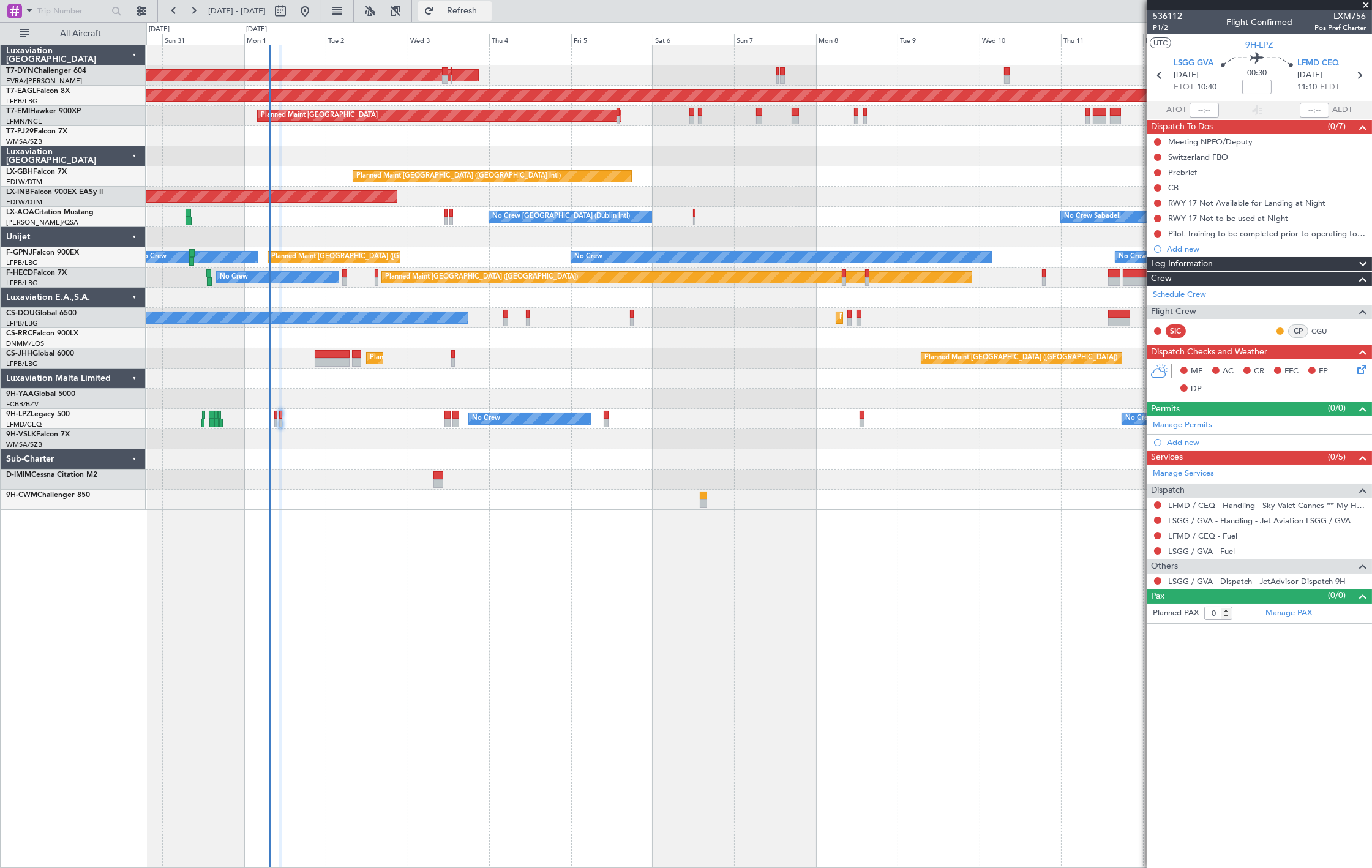
click at [488, 8] on span "Refresh" at bounding box center [461, 11] width 51 height 9
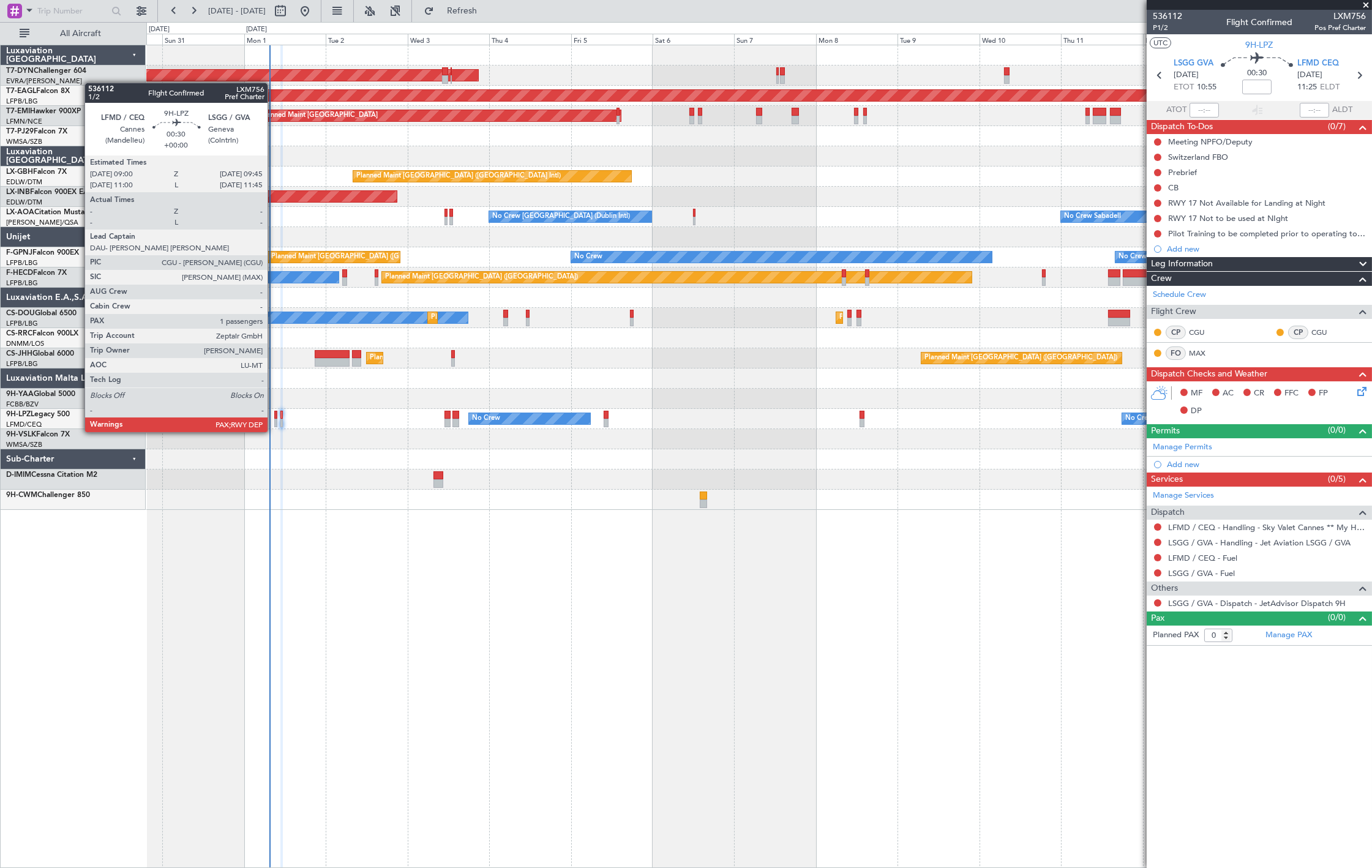
click at [274, 420] on div at bounding box center [276, 423] width 3 height 9
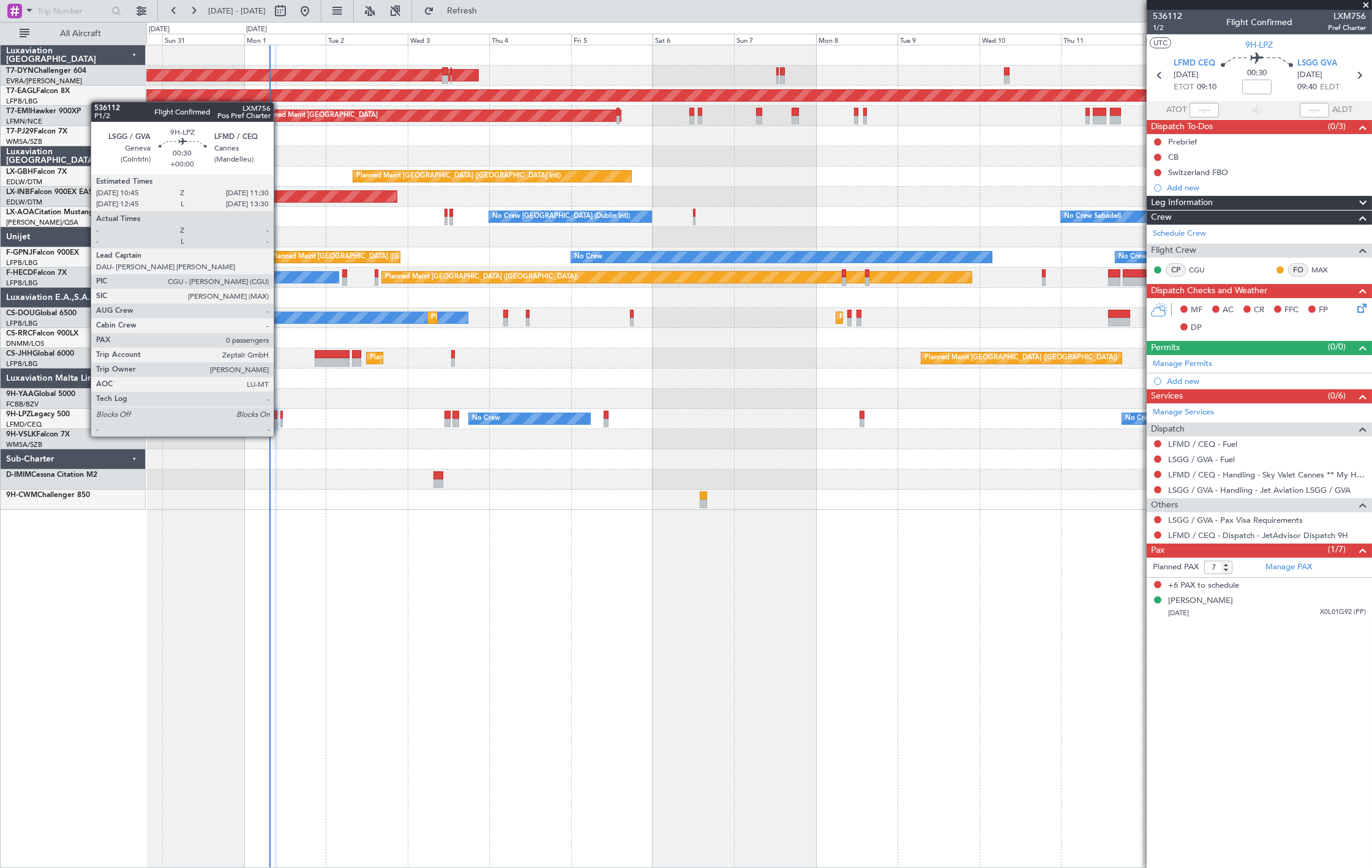
click at [280, 424] on div at bounding box center [282, 423] width 3 height 9
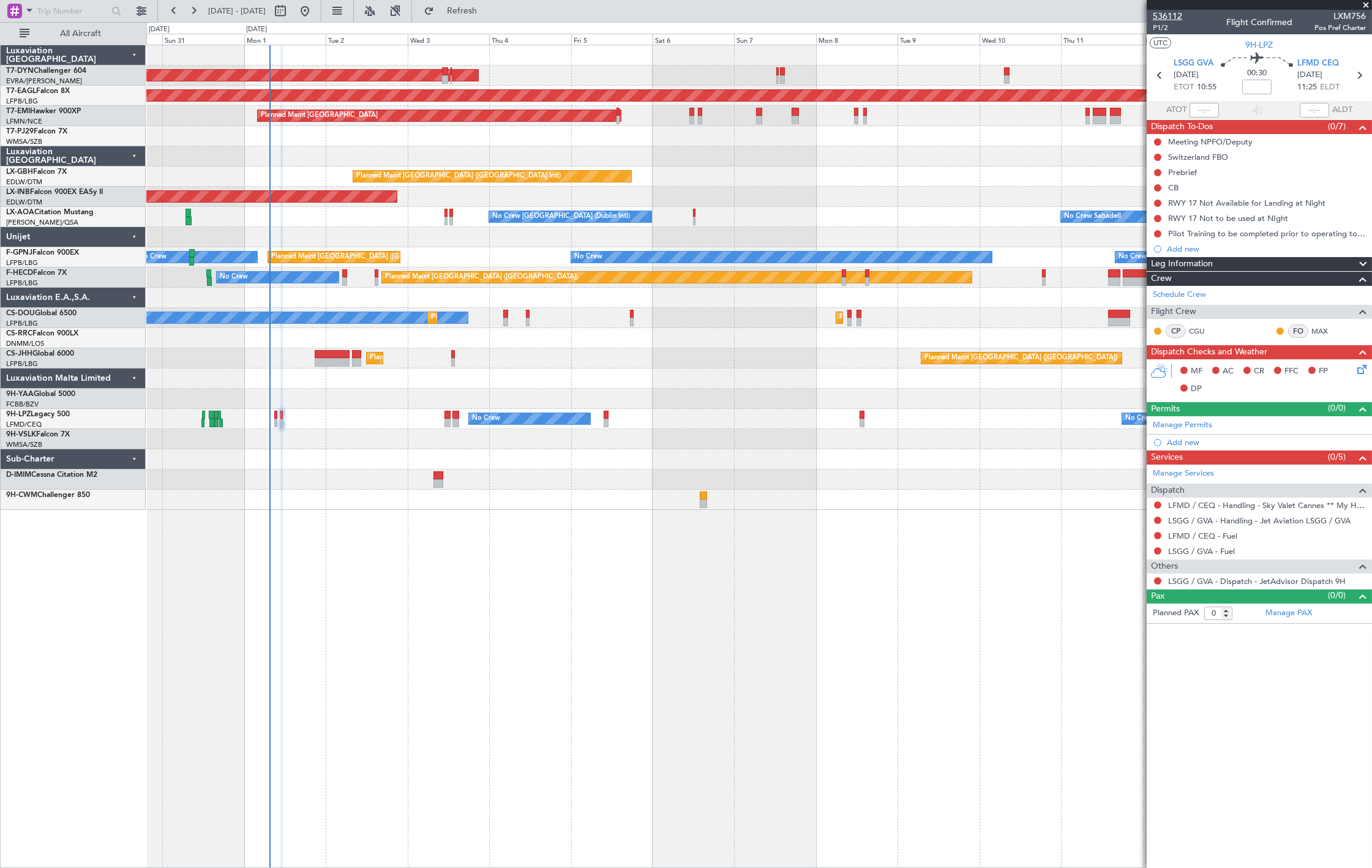
click at [1162, 14] on span "536112" at bounding box center [1168, 16] width 29 height 13
click at [54, 38] on button "All Aircraft" at bounding box center [74, 34] width 120 height 20
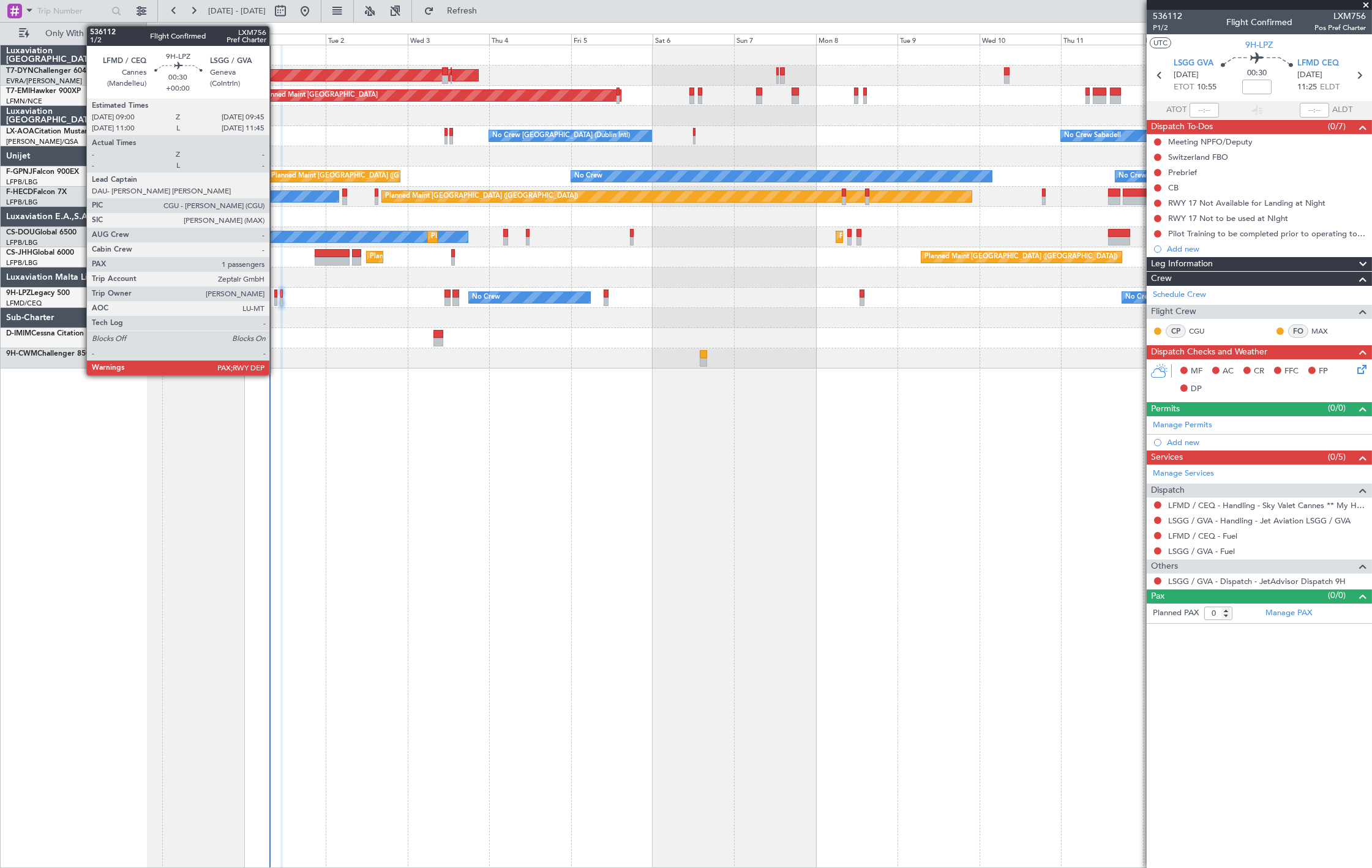
click at [276, 297] on div at bounding box center [276, 302] width 3 height 9
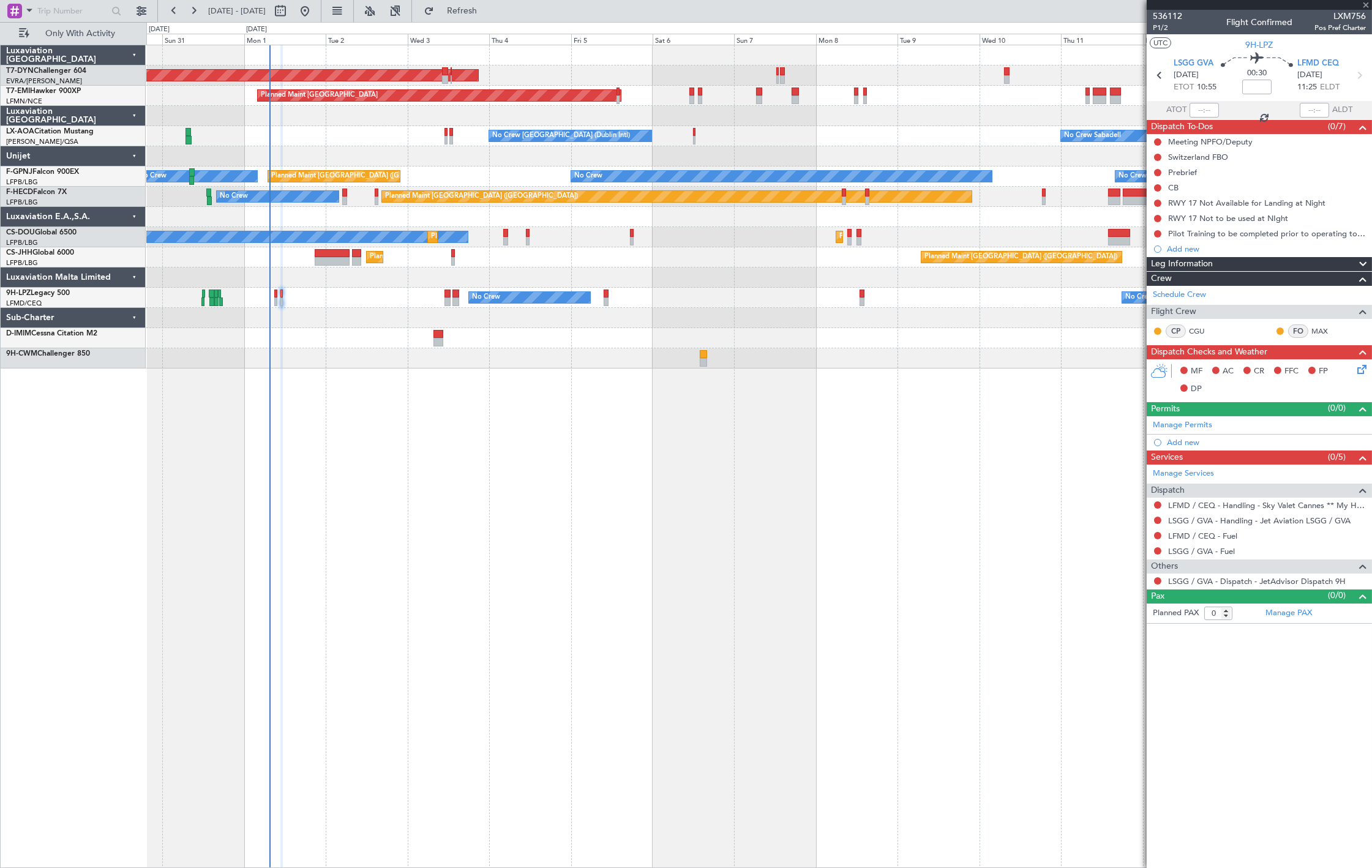
type input "7"
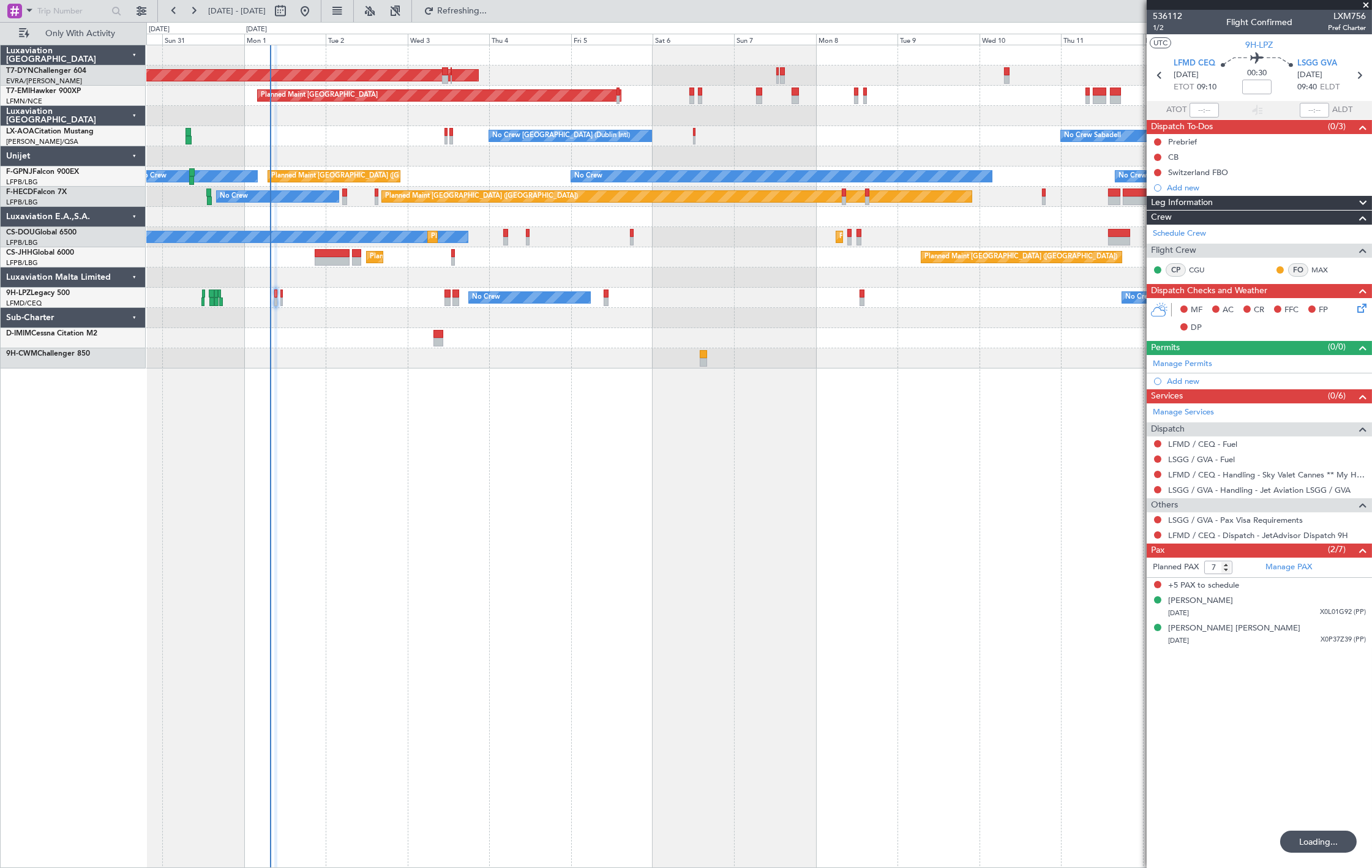
type input "+00:10"
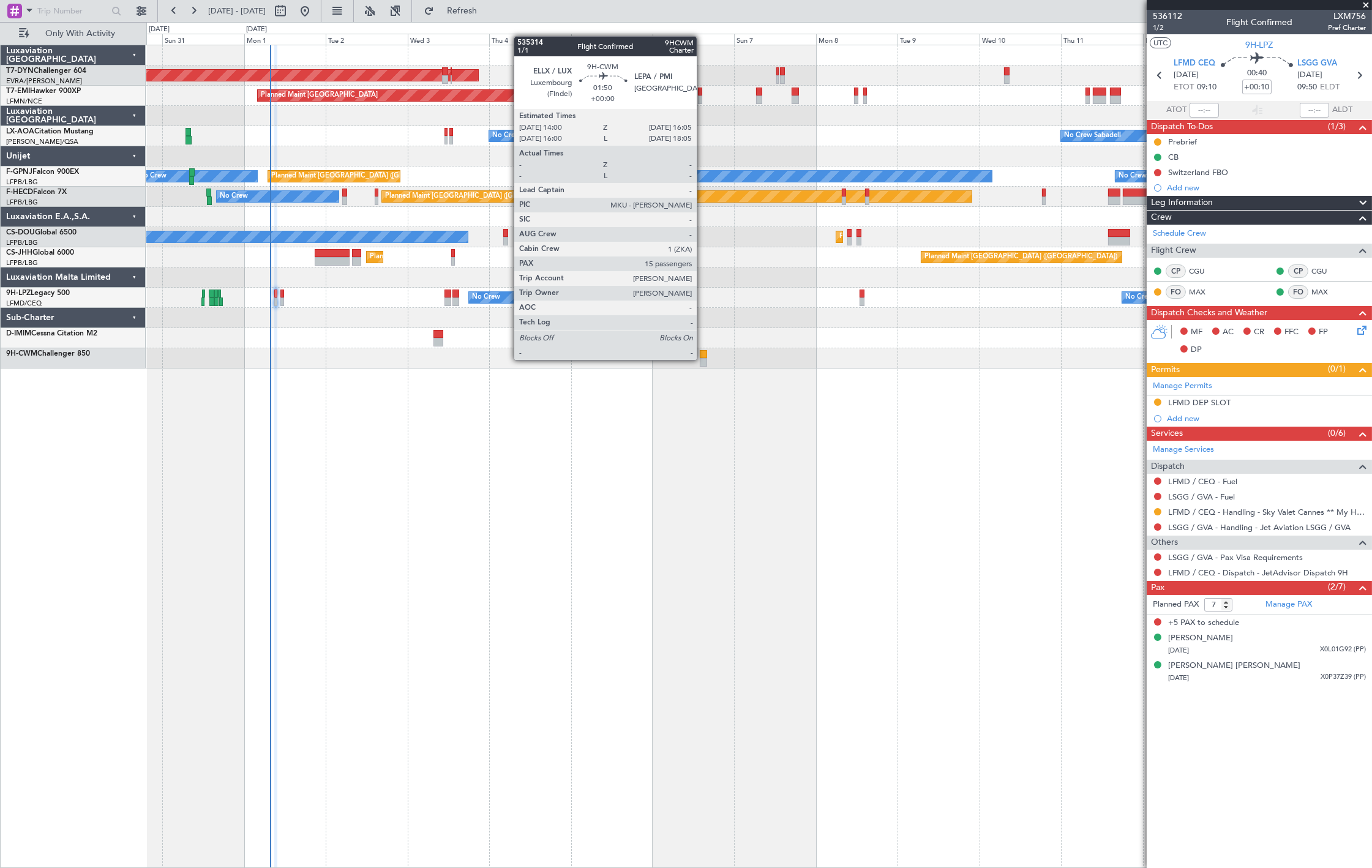
click at [704, 359] on div at bounding box center [703, 362] width 7 height 9
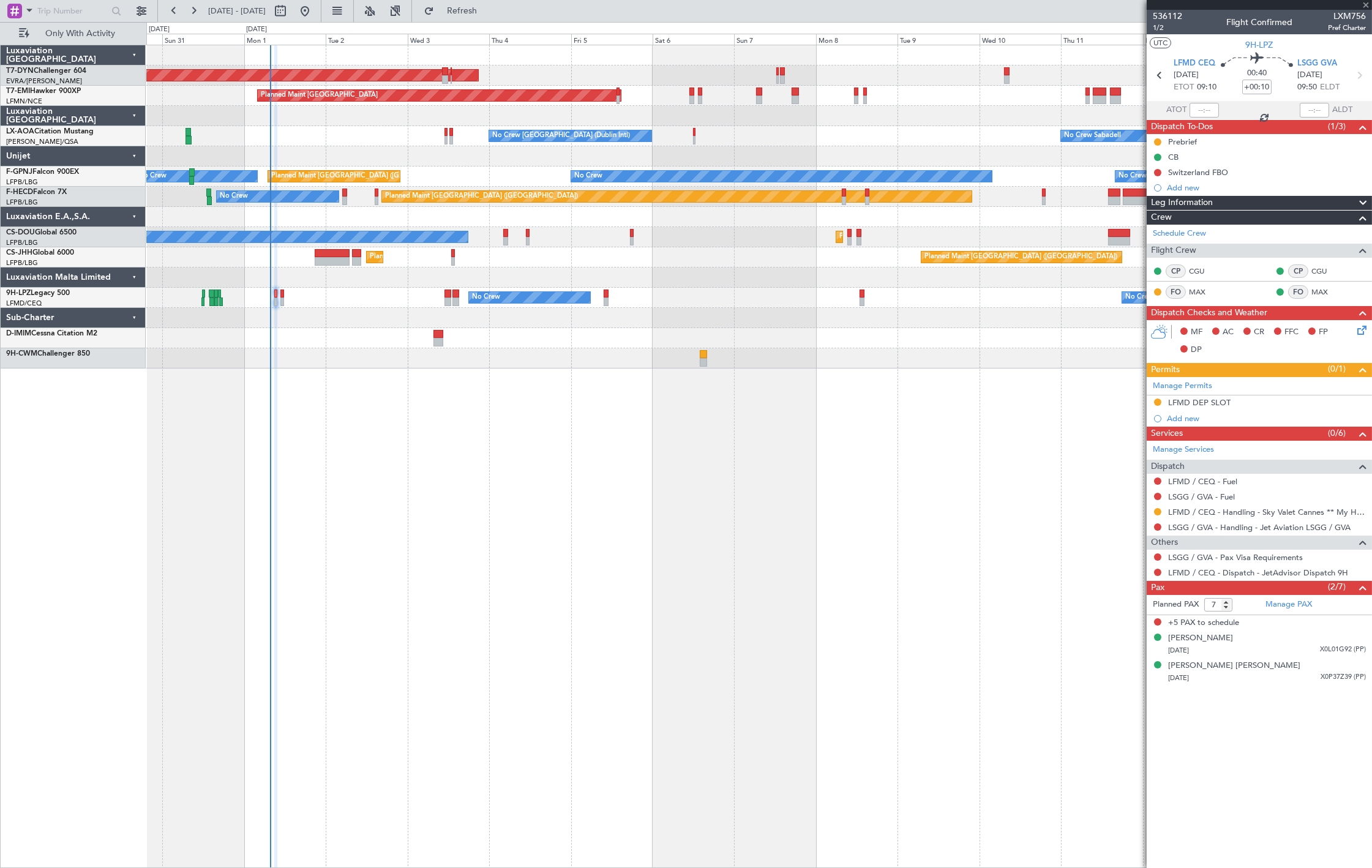
type input "15"
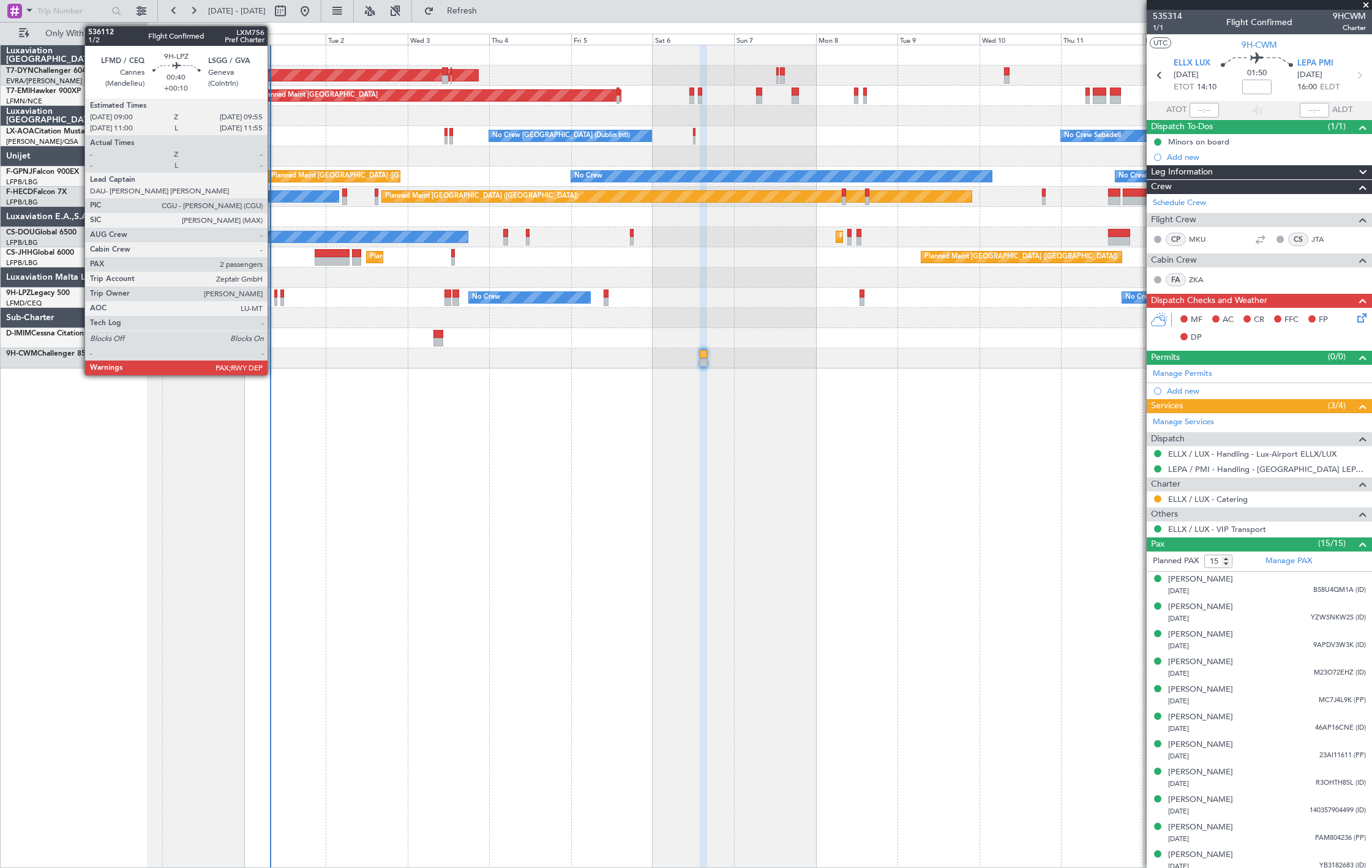
click at [274, 296] on div at bounding box center [276, 294] width 3 height 9
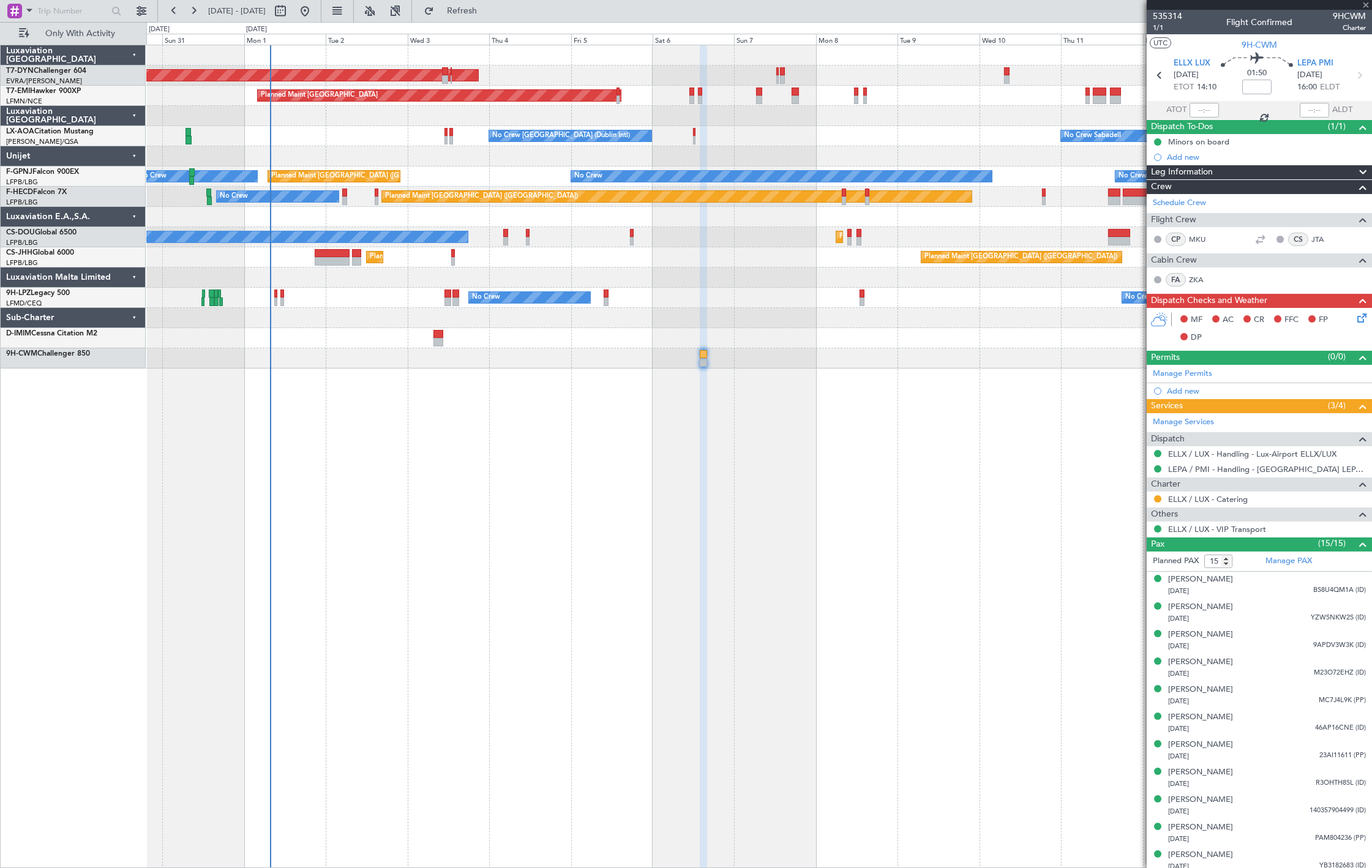
type input "+00:10"
type input "7"
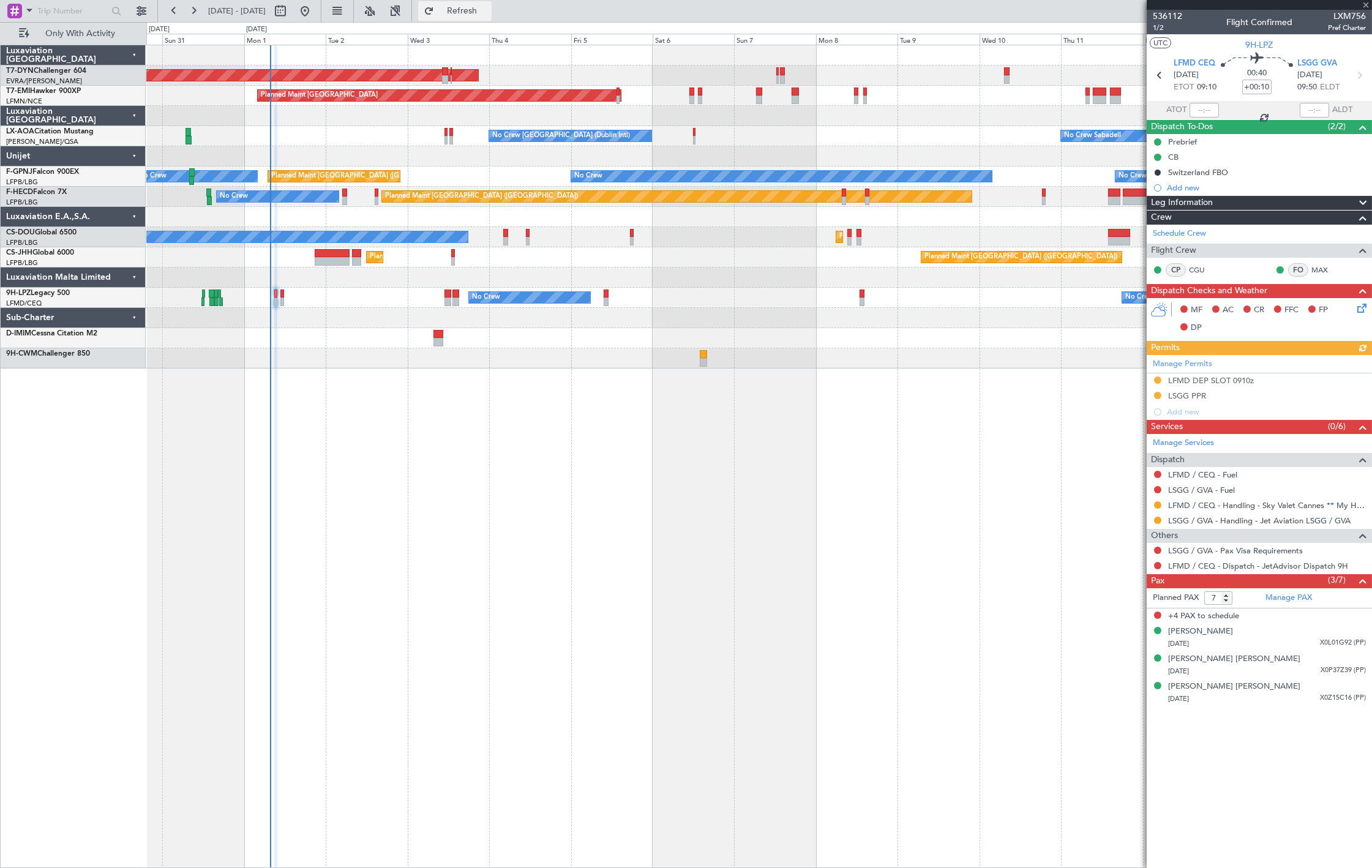
click at [487, 12] on span "Refresh" at bounding box center [461, 11] width 51 height 9
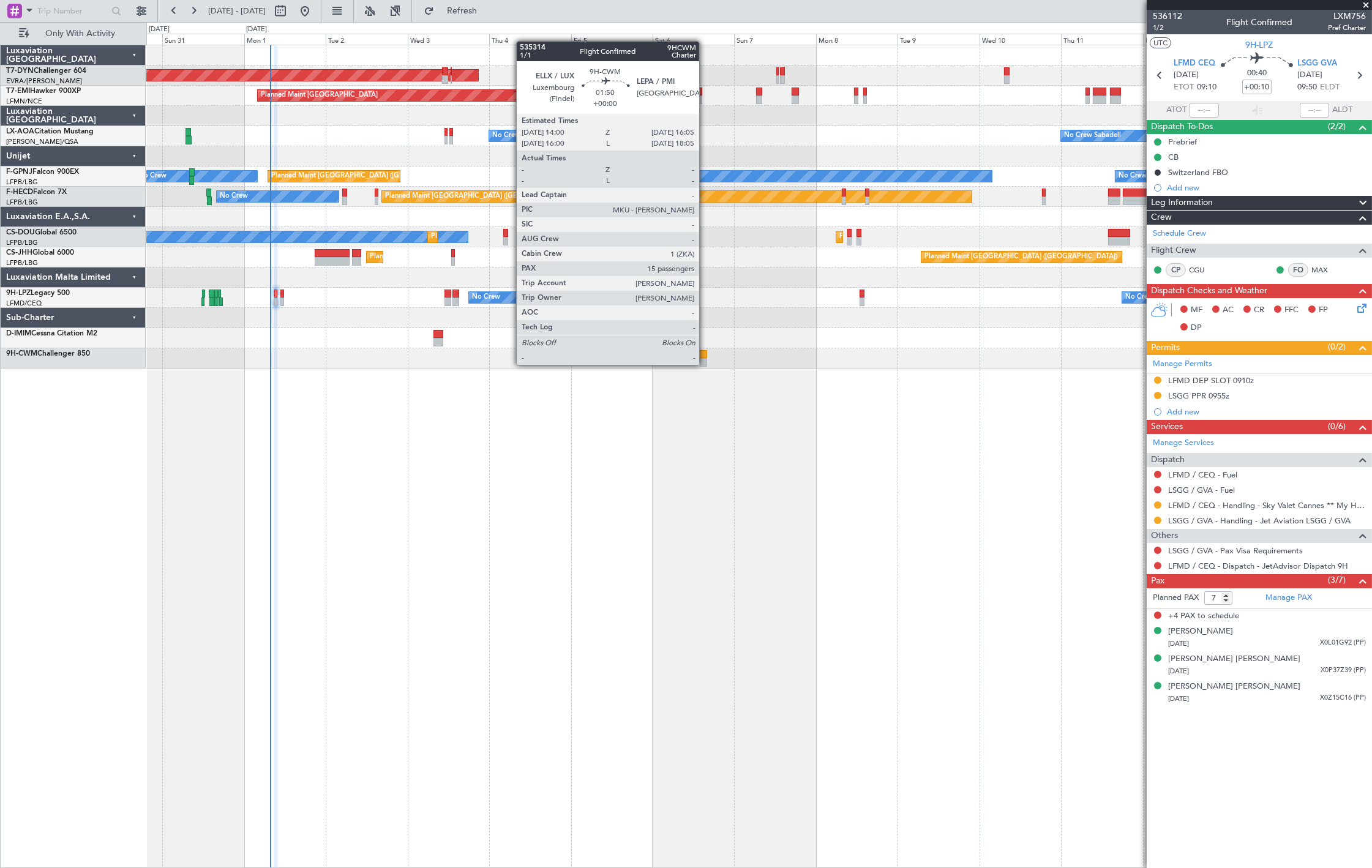
click at [705, 363] on div at bounding box center [703, 362] width 7 height 9
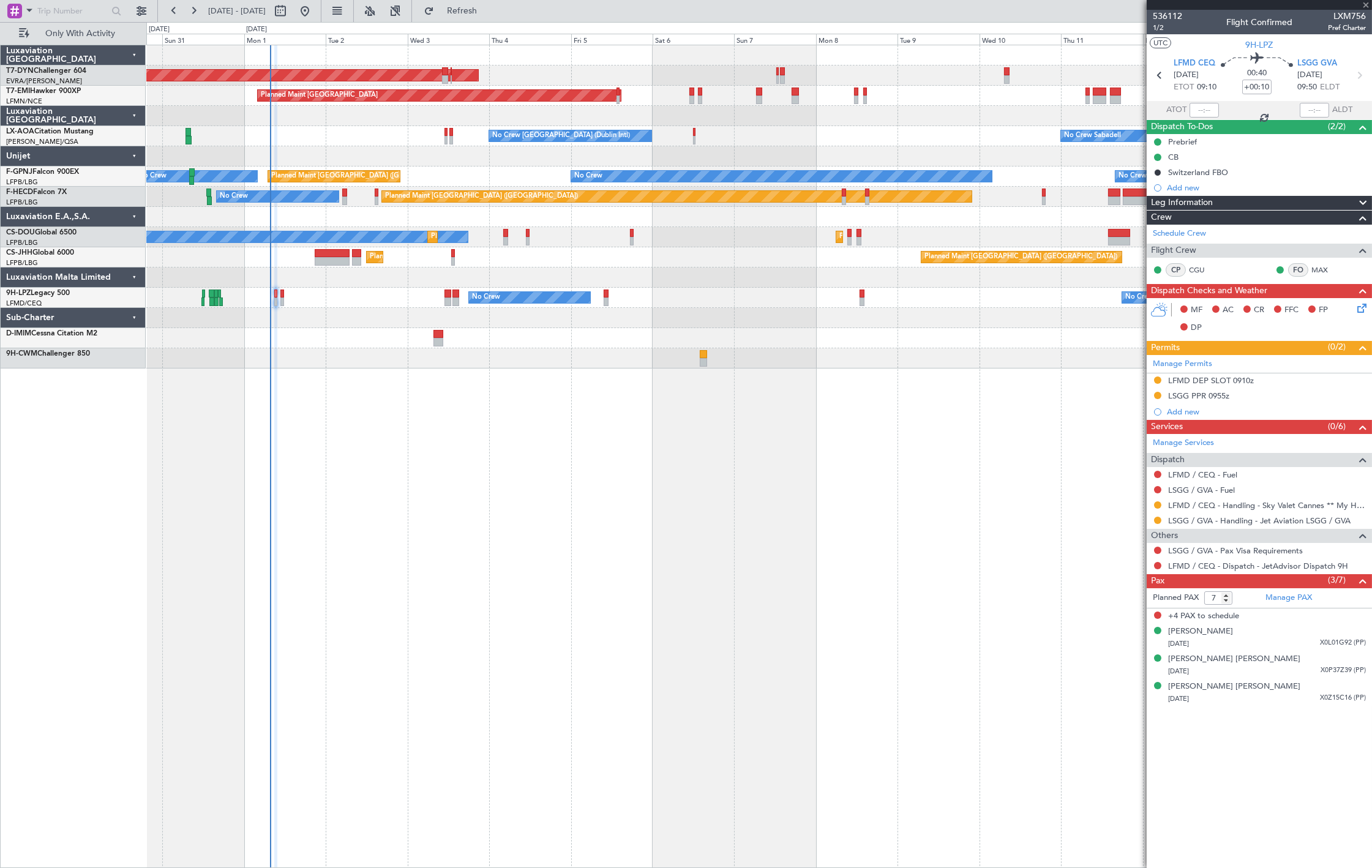
type input "15"
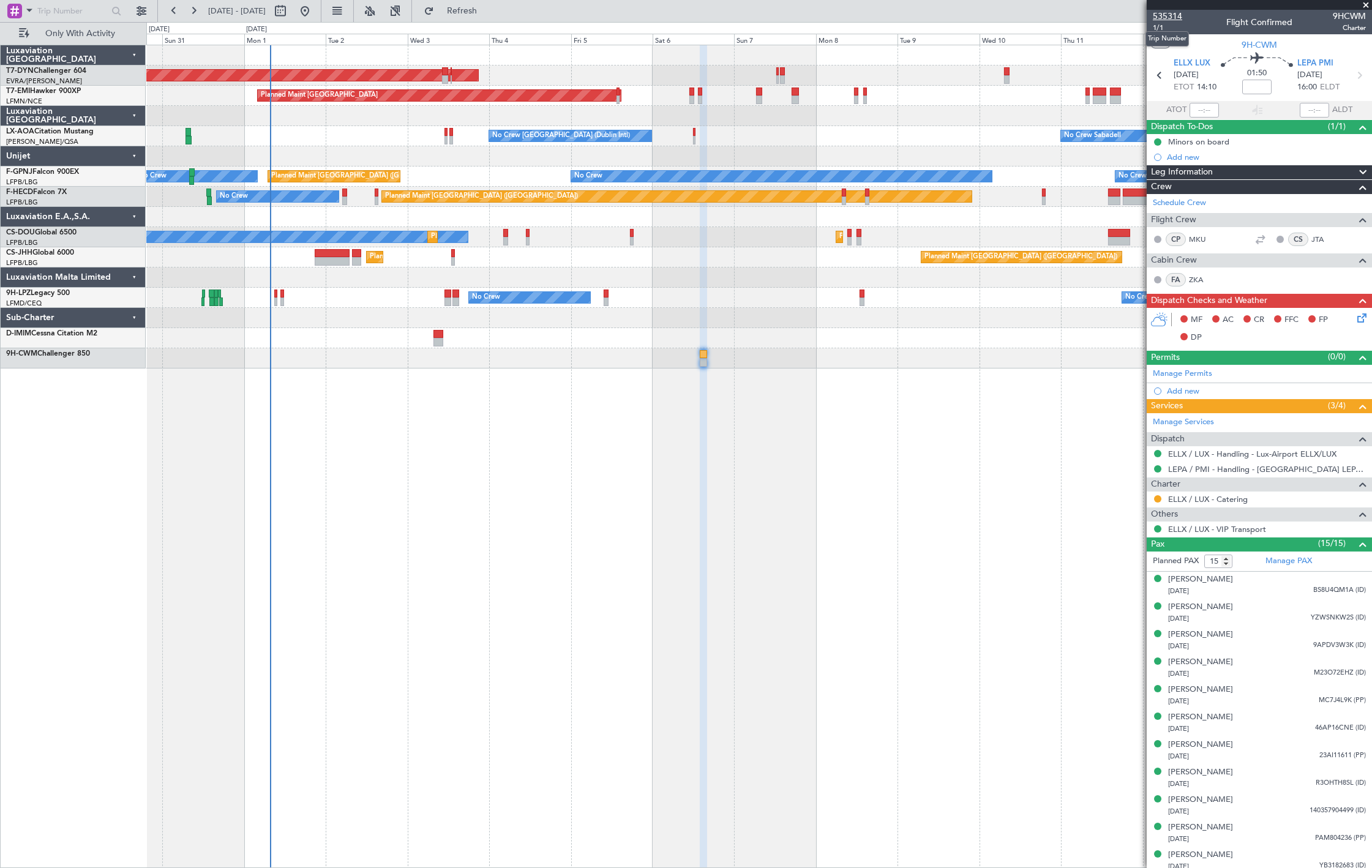
click at [1165, 20] on span "535314" at bounding box center [1168, 16] width 29 height 13
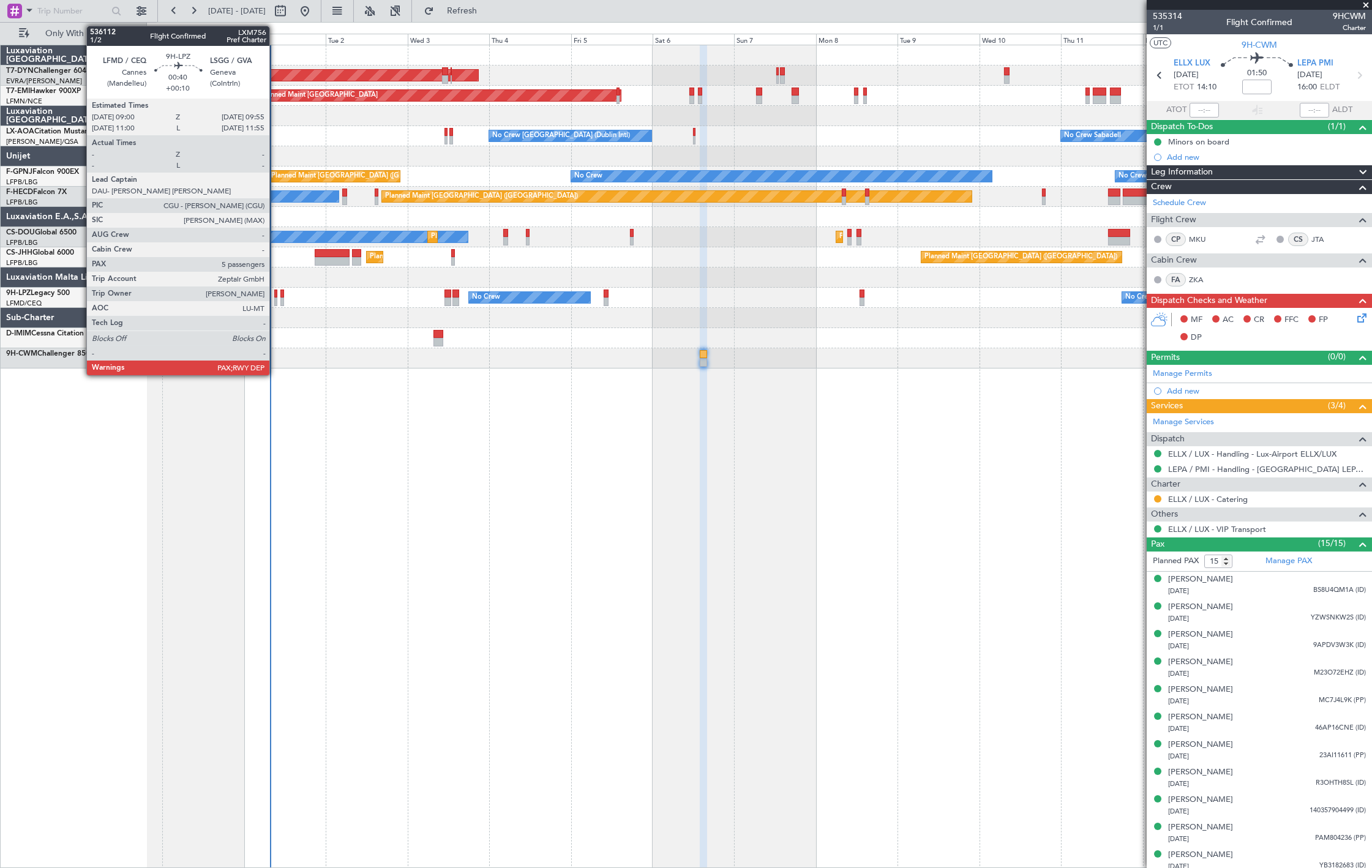
click at [276, 301] on div at bounding box center [276, 302] width 3 height 9
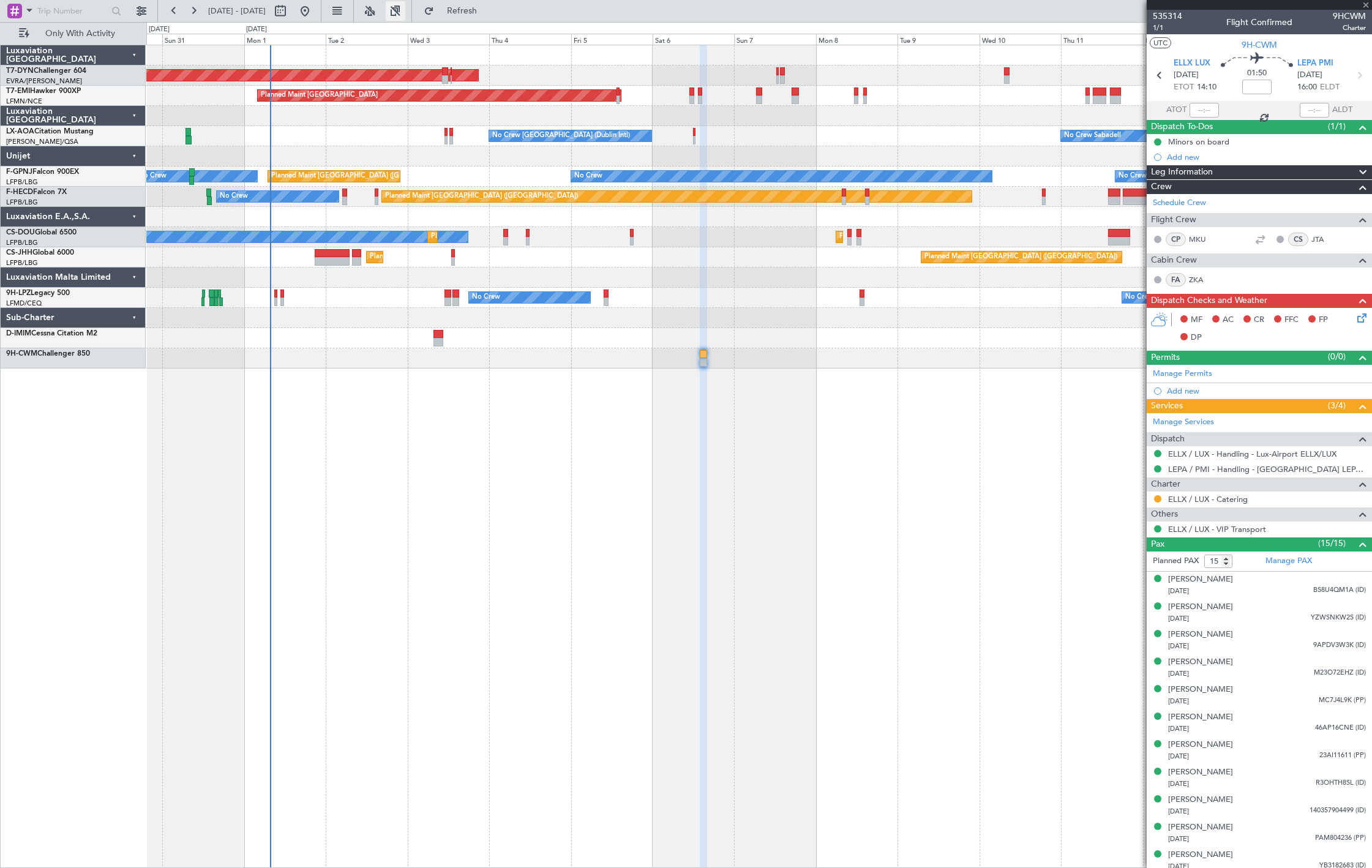
type input "+00:10"
type input "7"
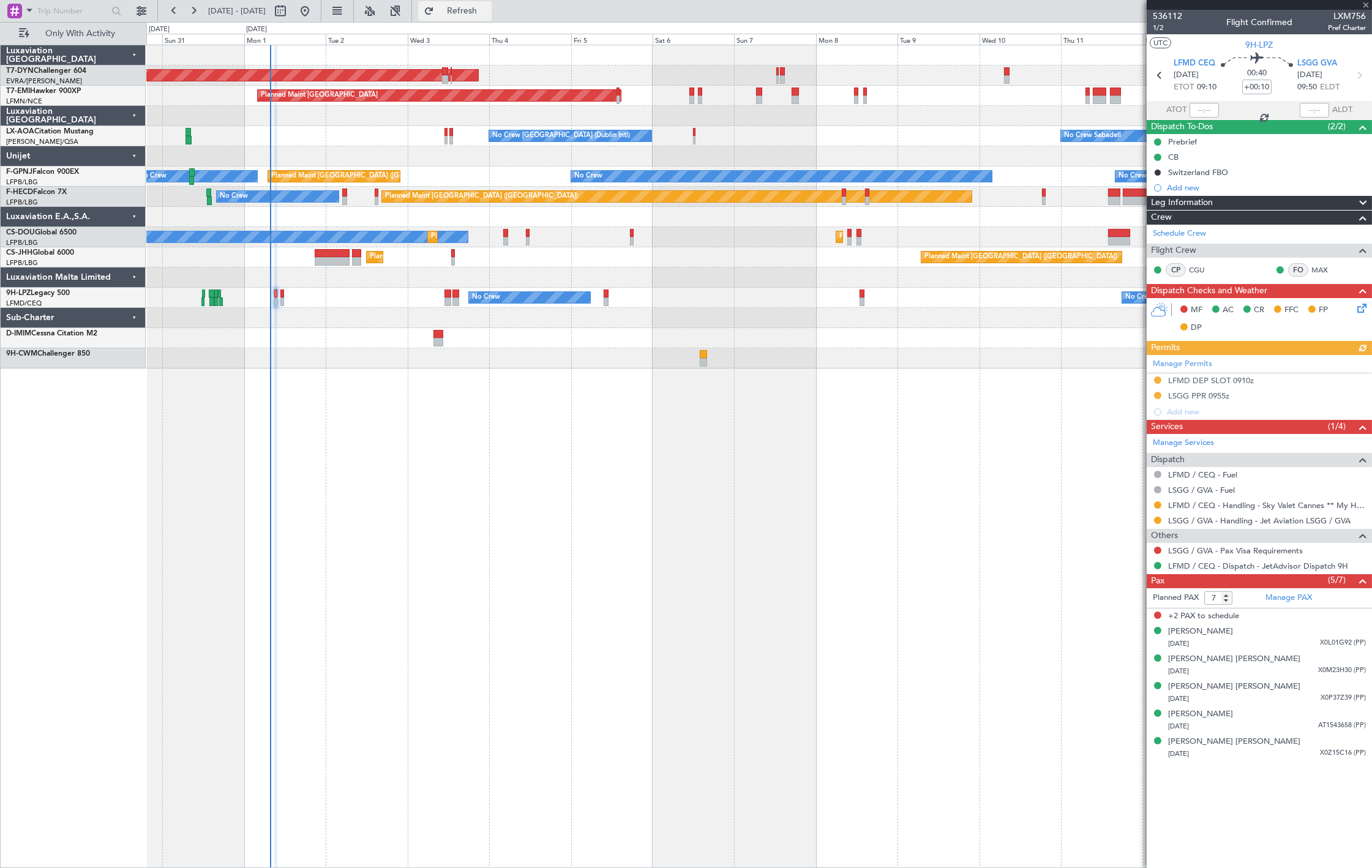
click at [472, 17] on button "Refresh" at bounding box center [454, 10] width 74 height 20
click at [1158, 551] on button at bounding box center [1158, 551] width 7 height 7
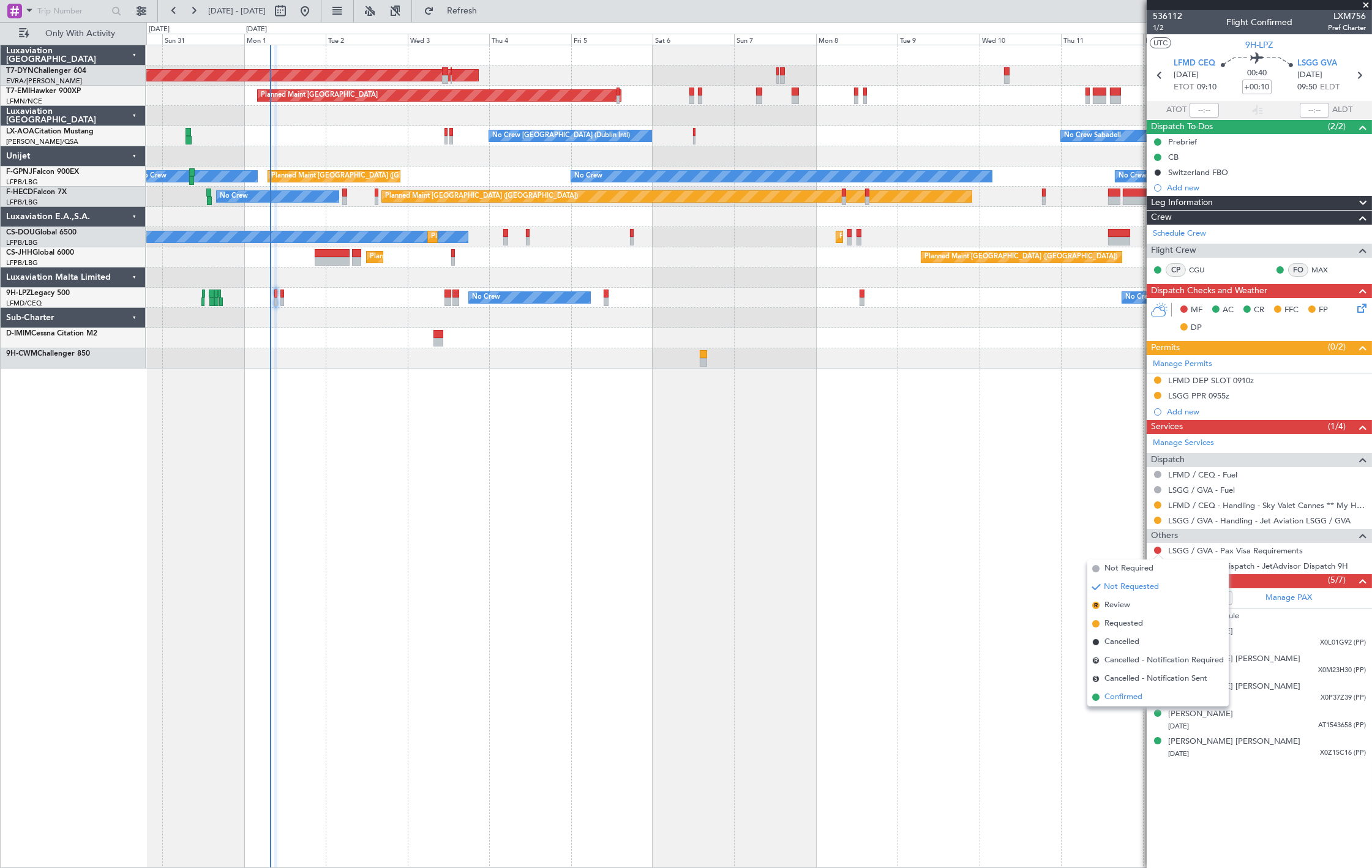
click at [1129, 699] on span "Confirmed" at bounding box center [1124, 697] width 38 height 12
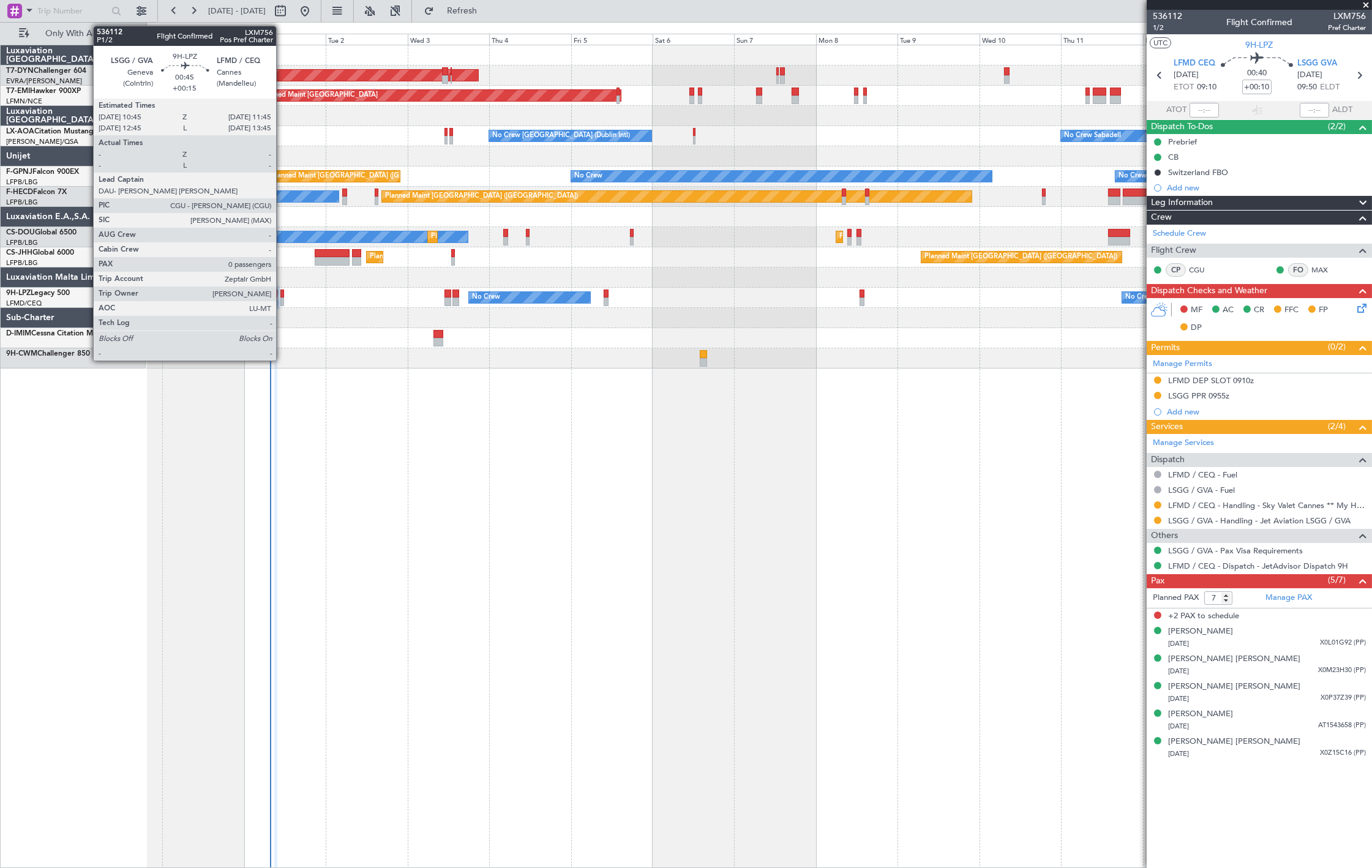
click at [283, 300] on div at bounding box center [282, 302] width 3 height 9
type input "+00:15"
type input "0"
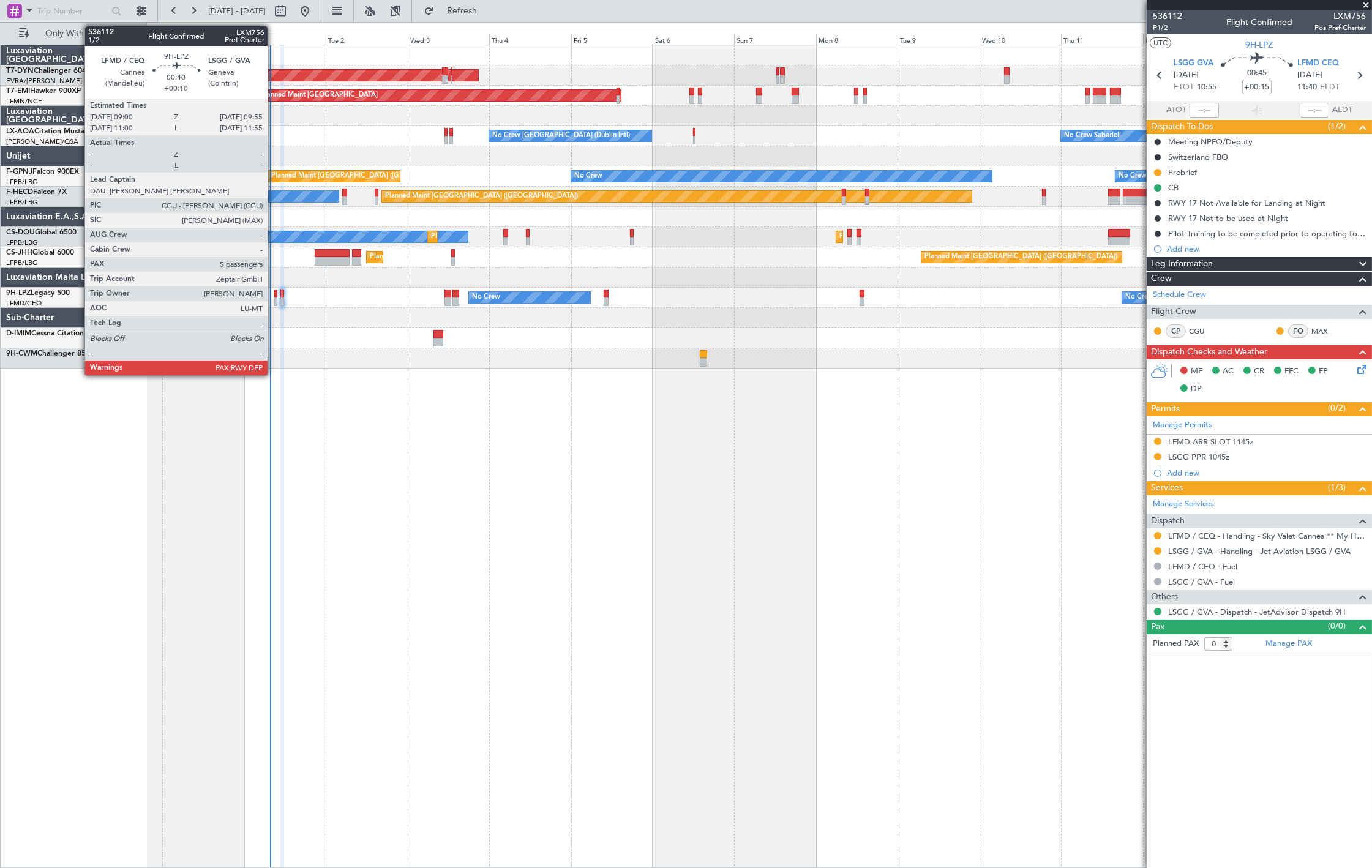
click at [274, 300] on div at bounding box center [276, 302] width 3 height 9
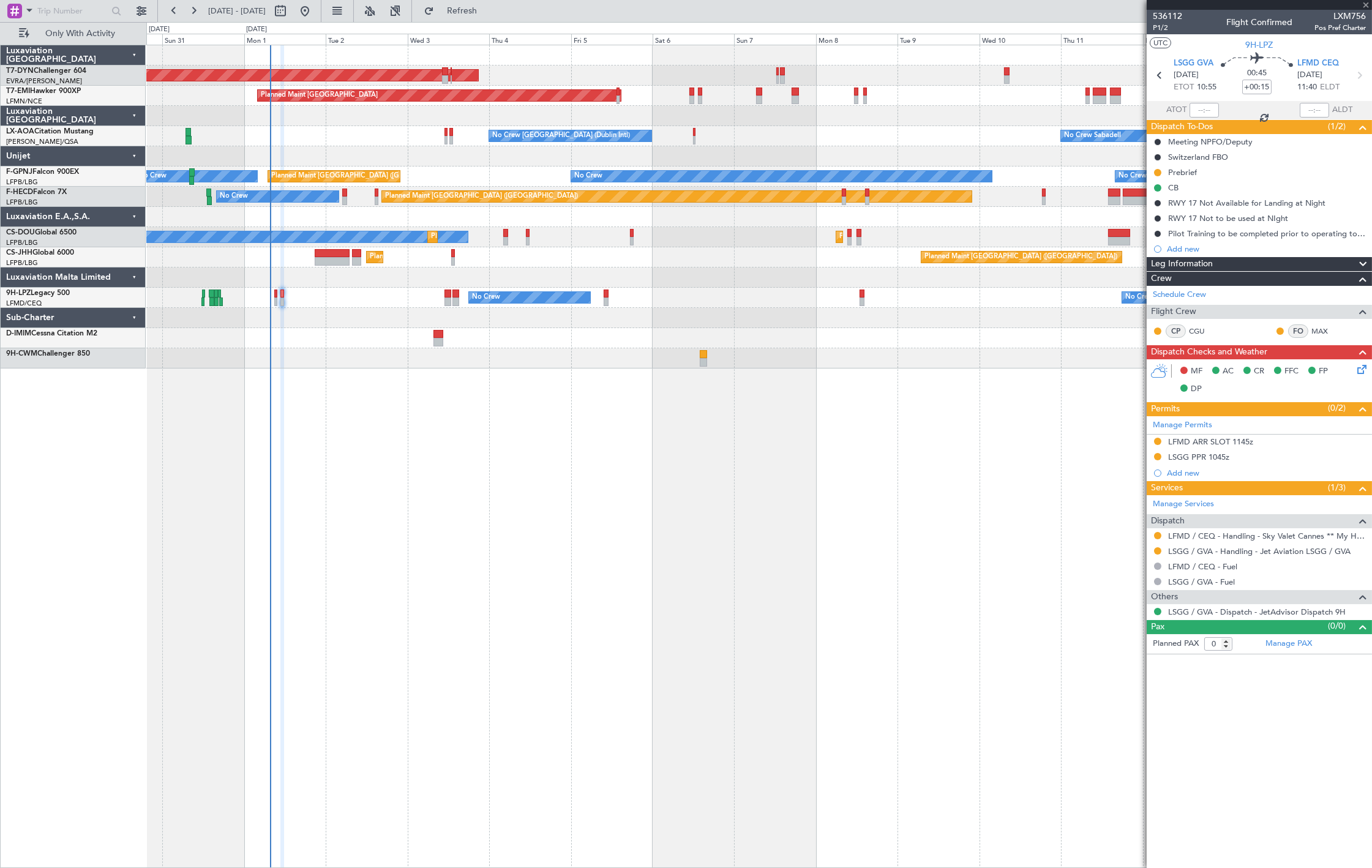
type input "+00:10"
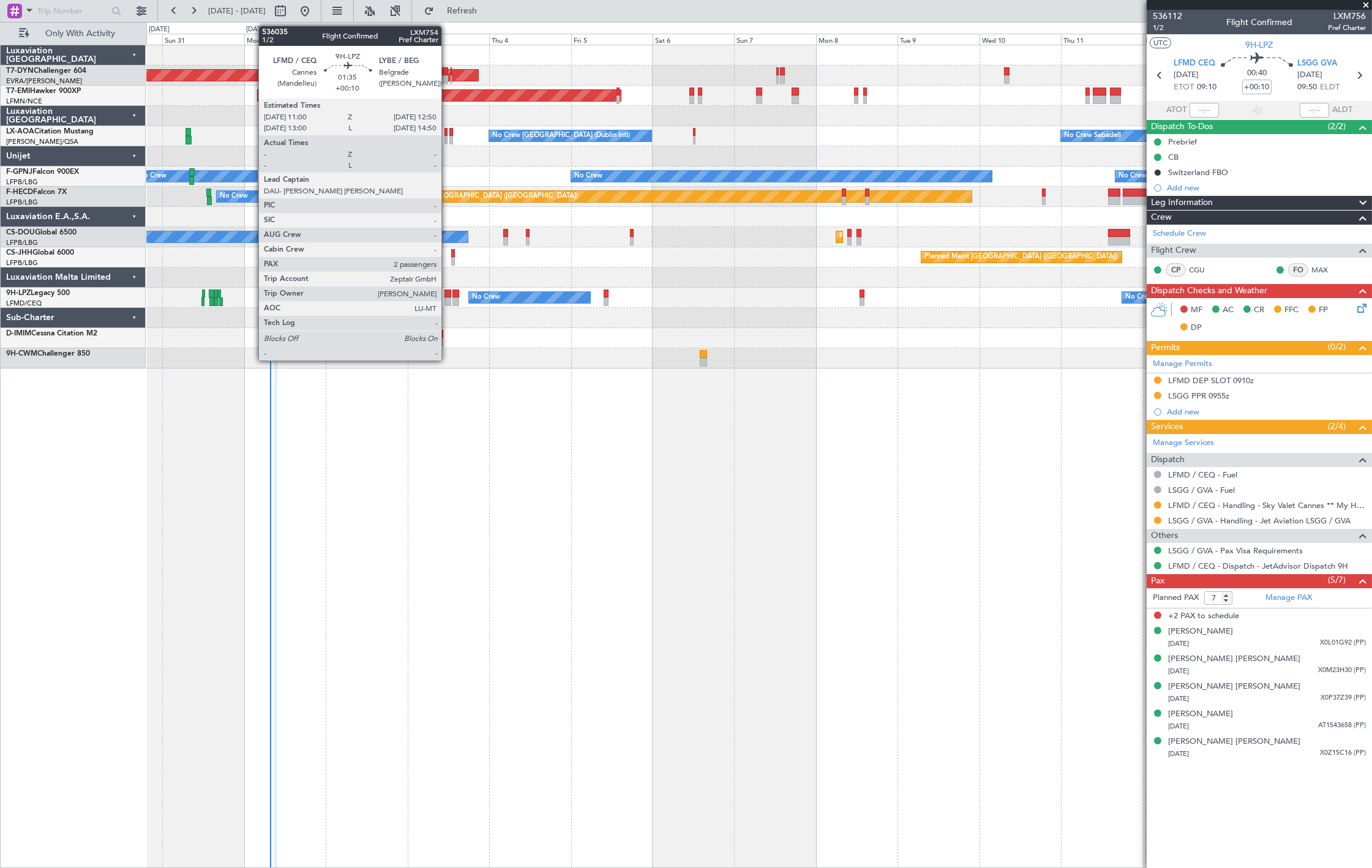
click at [448, 296] on div at bounding box center [448, 294] width 7 height 9
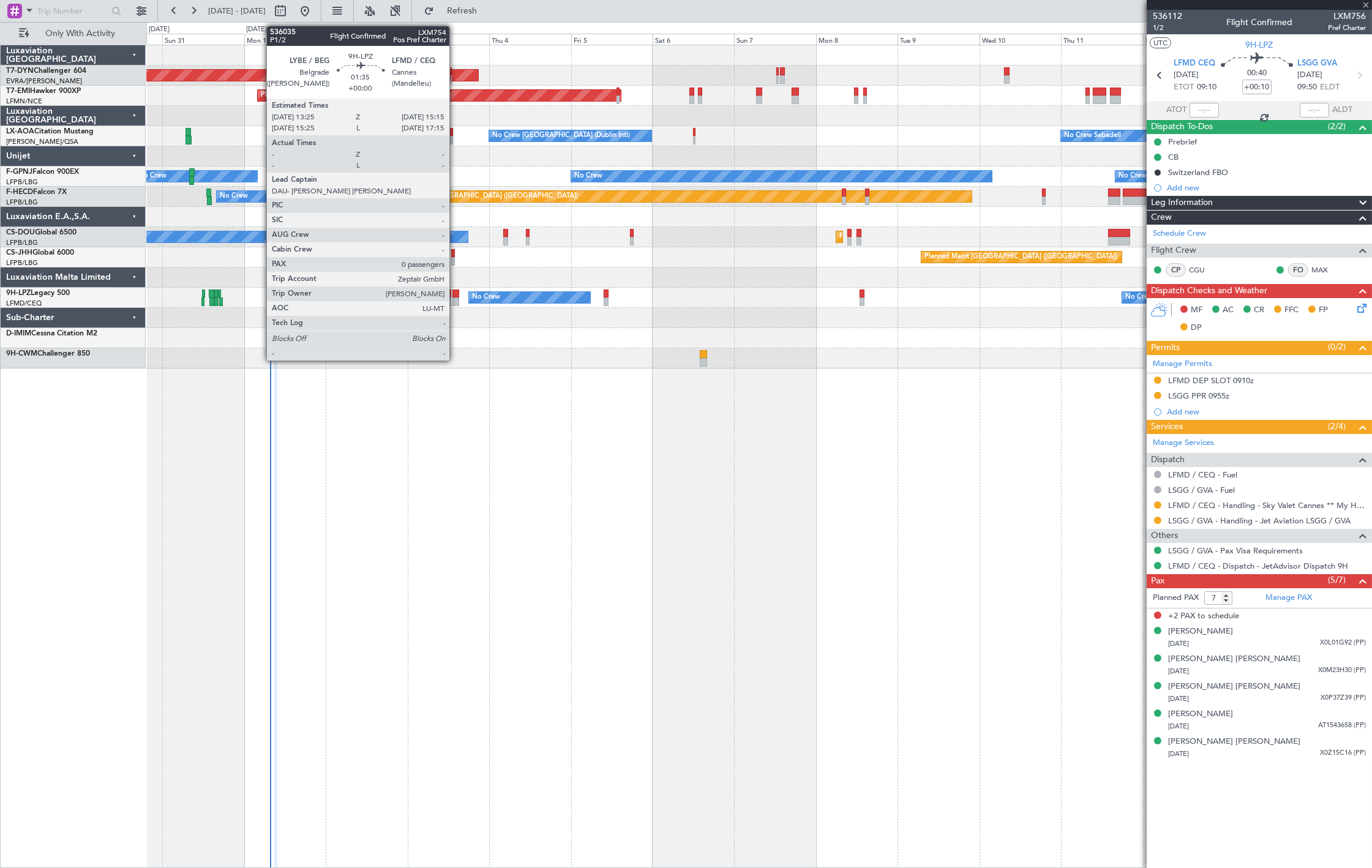
type input "2"
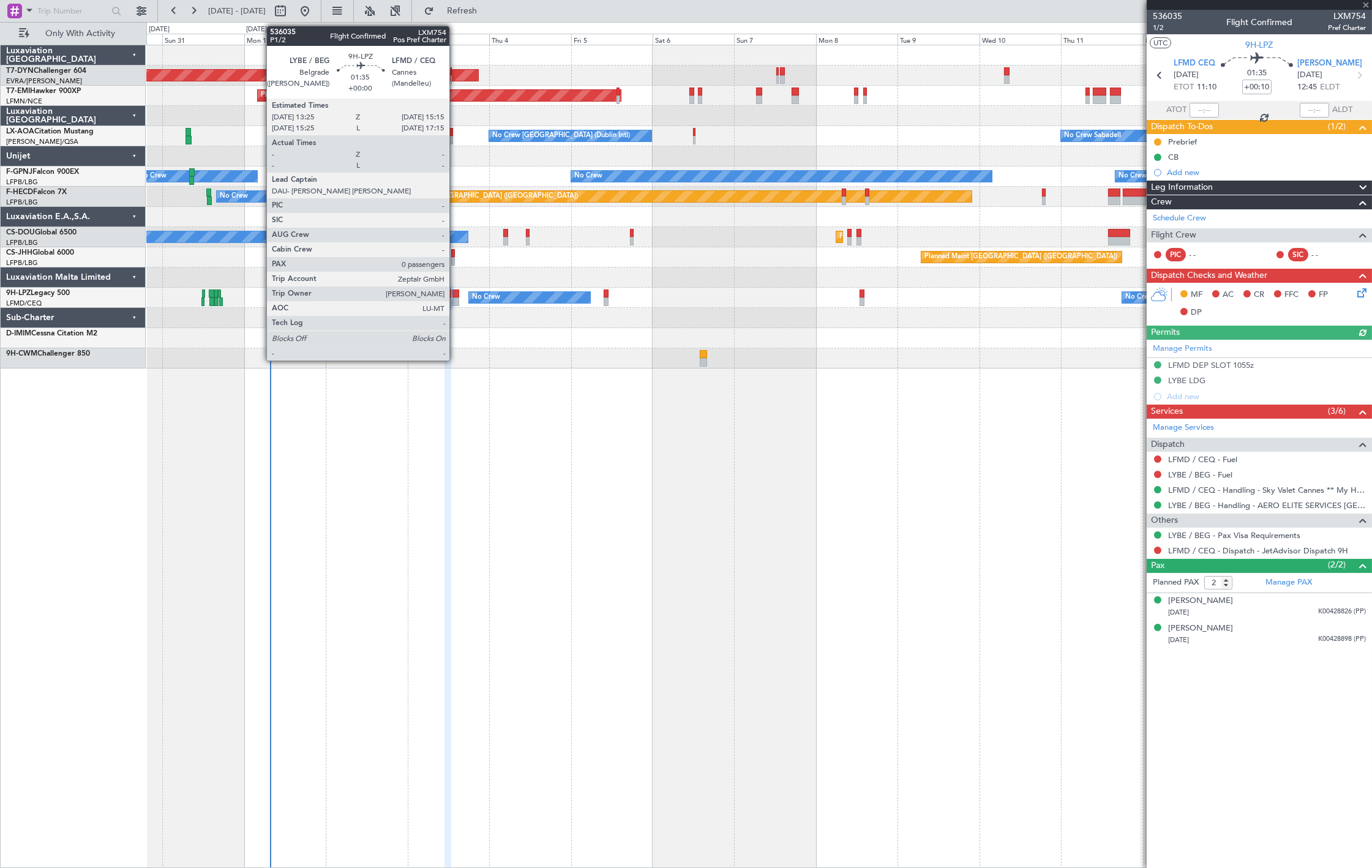
click at [455, 303] on div at bounding box center [456, 302] width 7 height 9
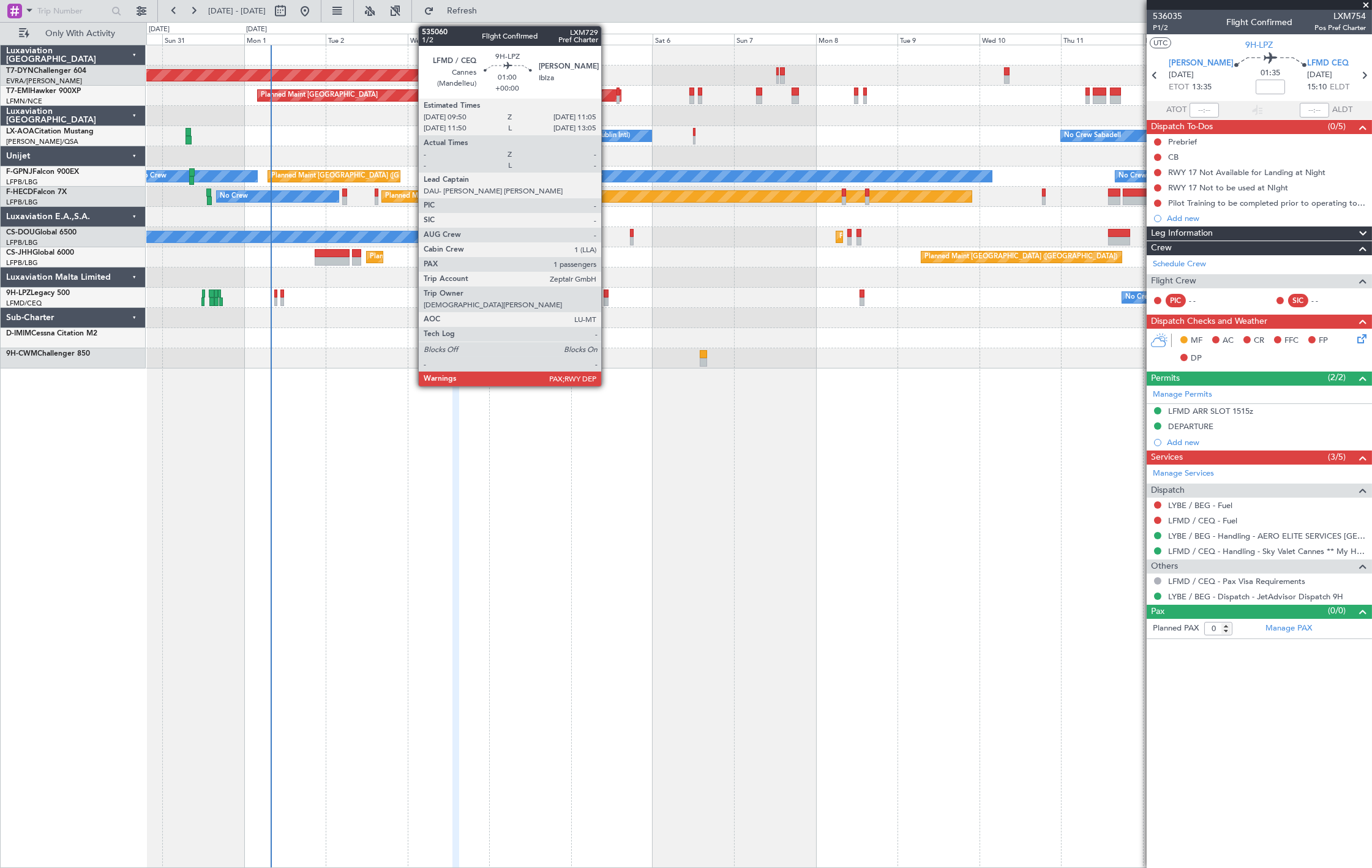
click at [608, 295] on div at bounding box center [605, 294] width 4 height 9
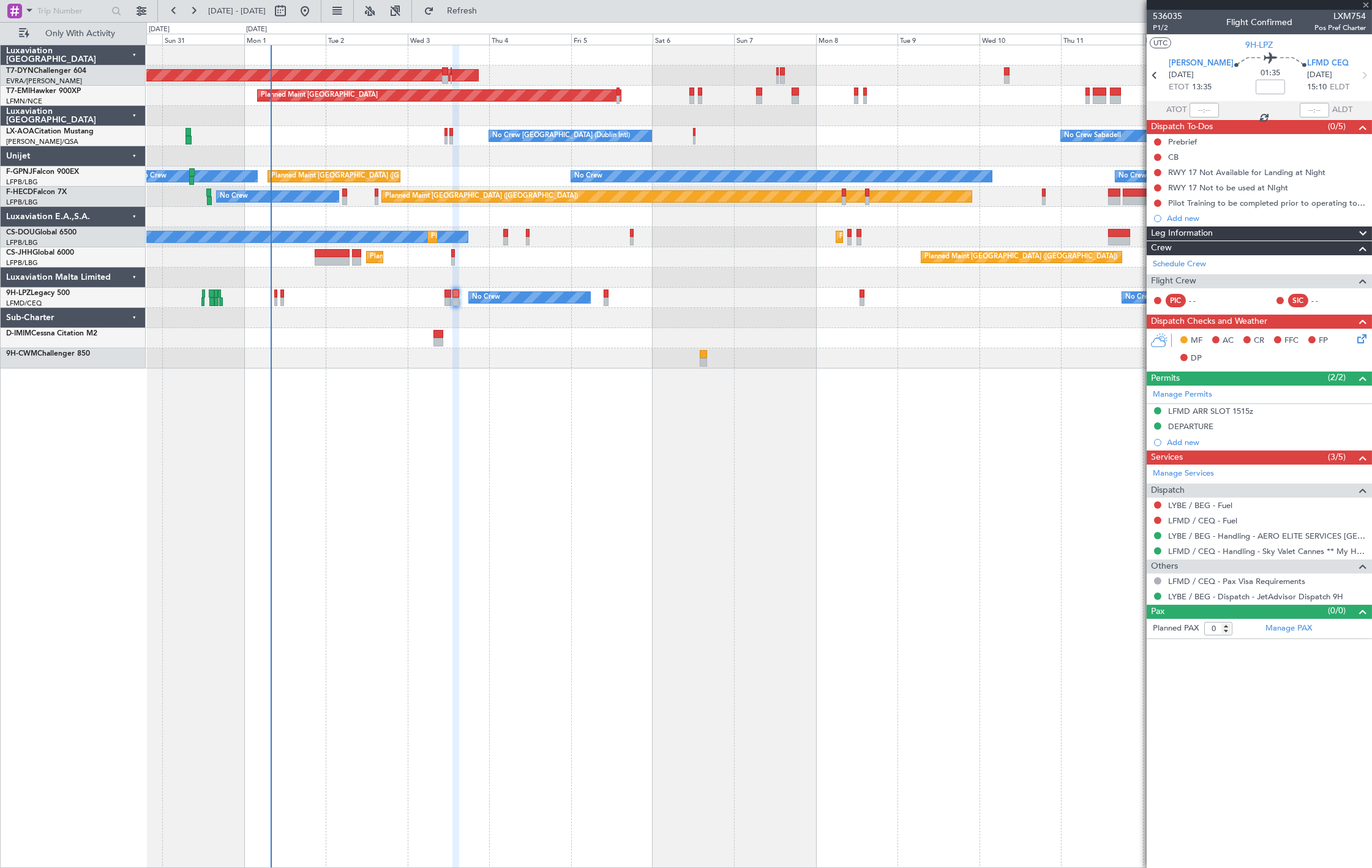
type input "1"
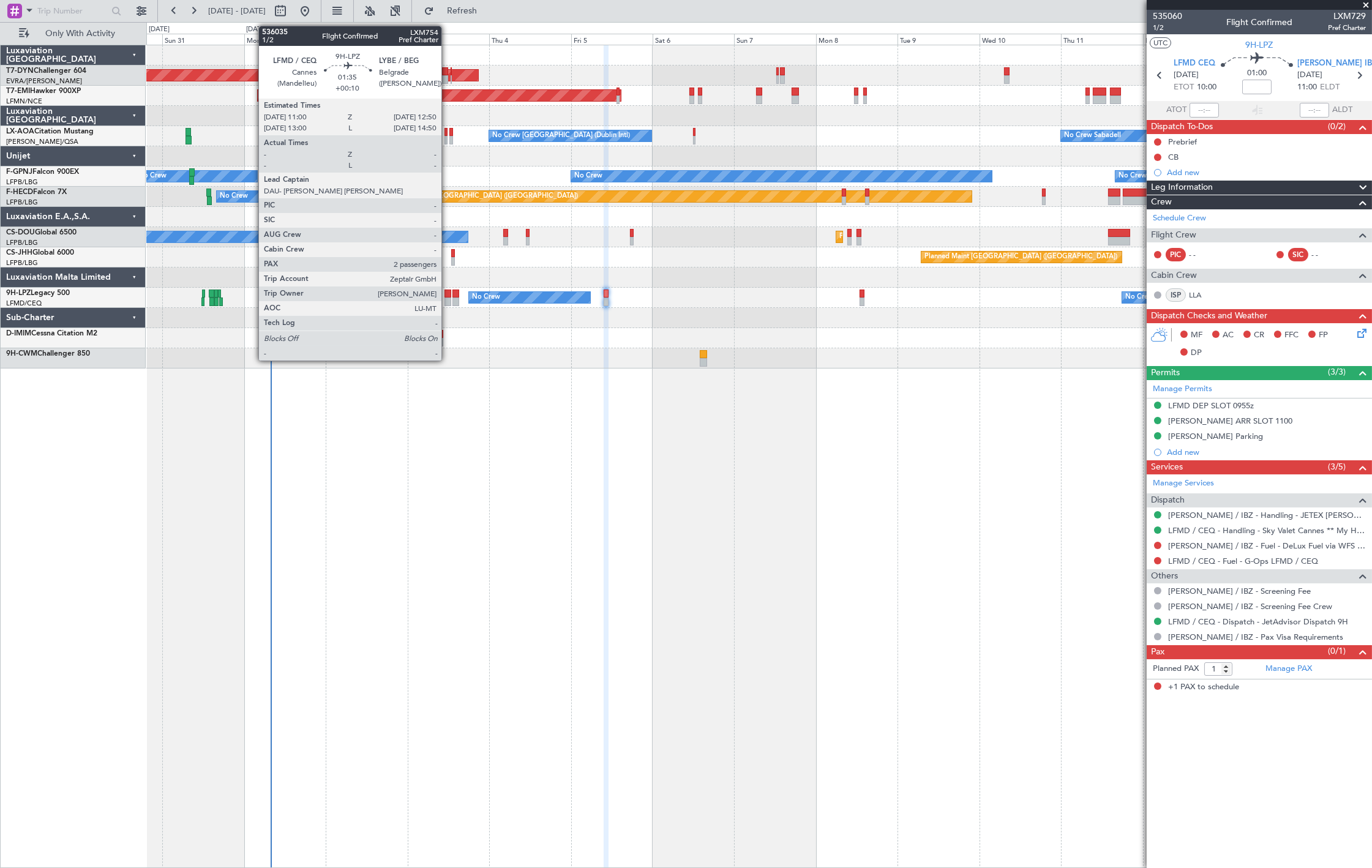
click at [448, 300] on div at bounding box center [448, 302] width 7 height 9
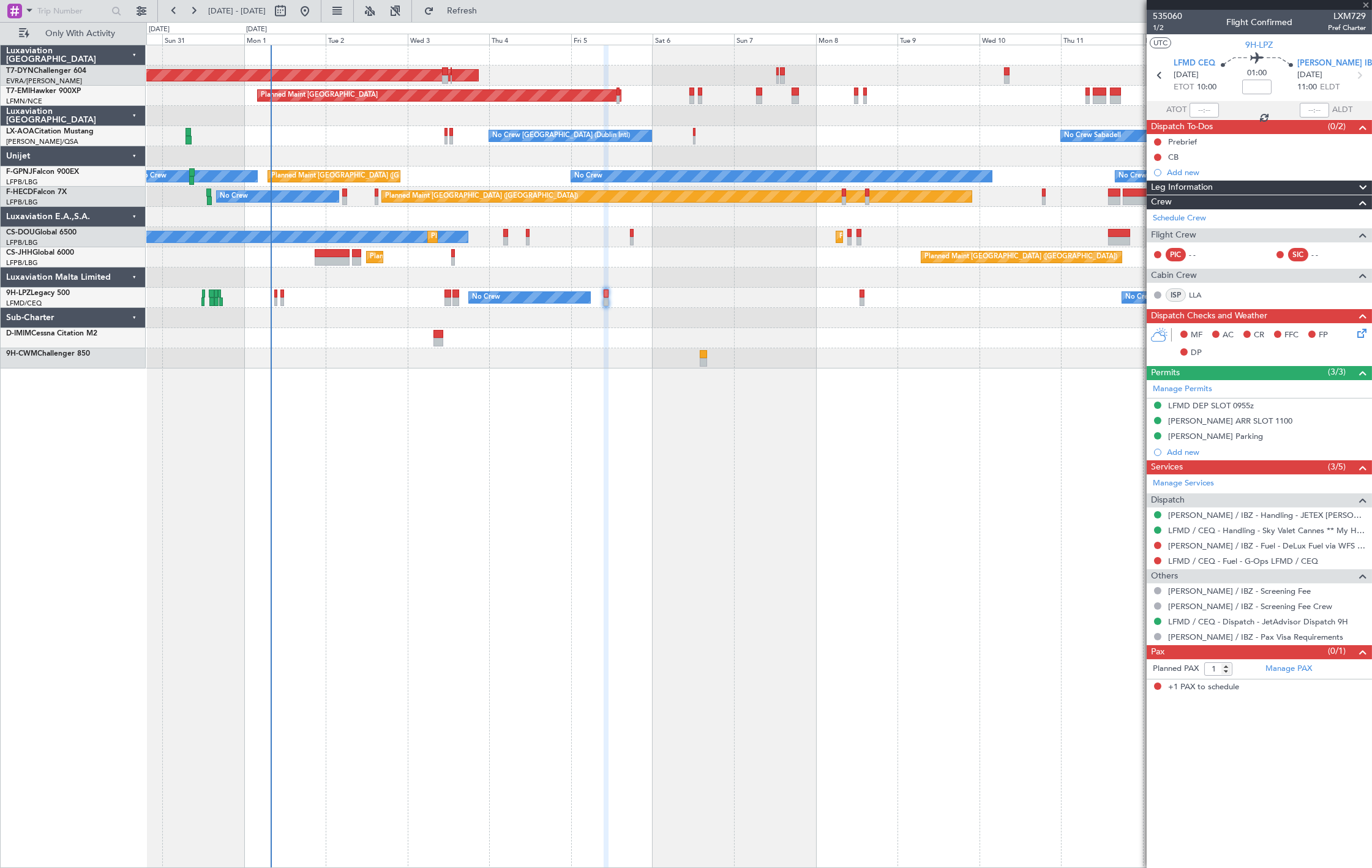
type input "+00:10"
type input "2"
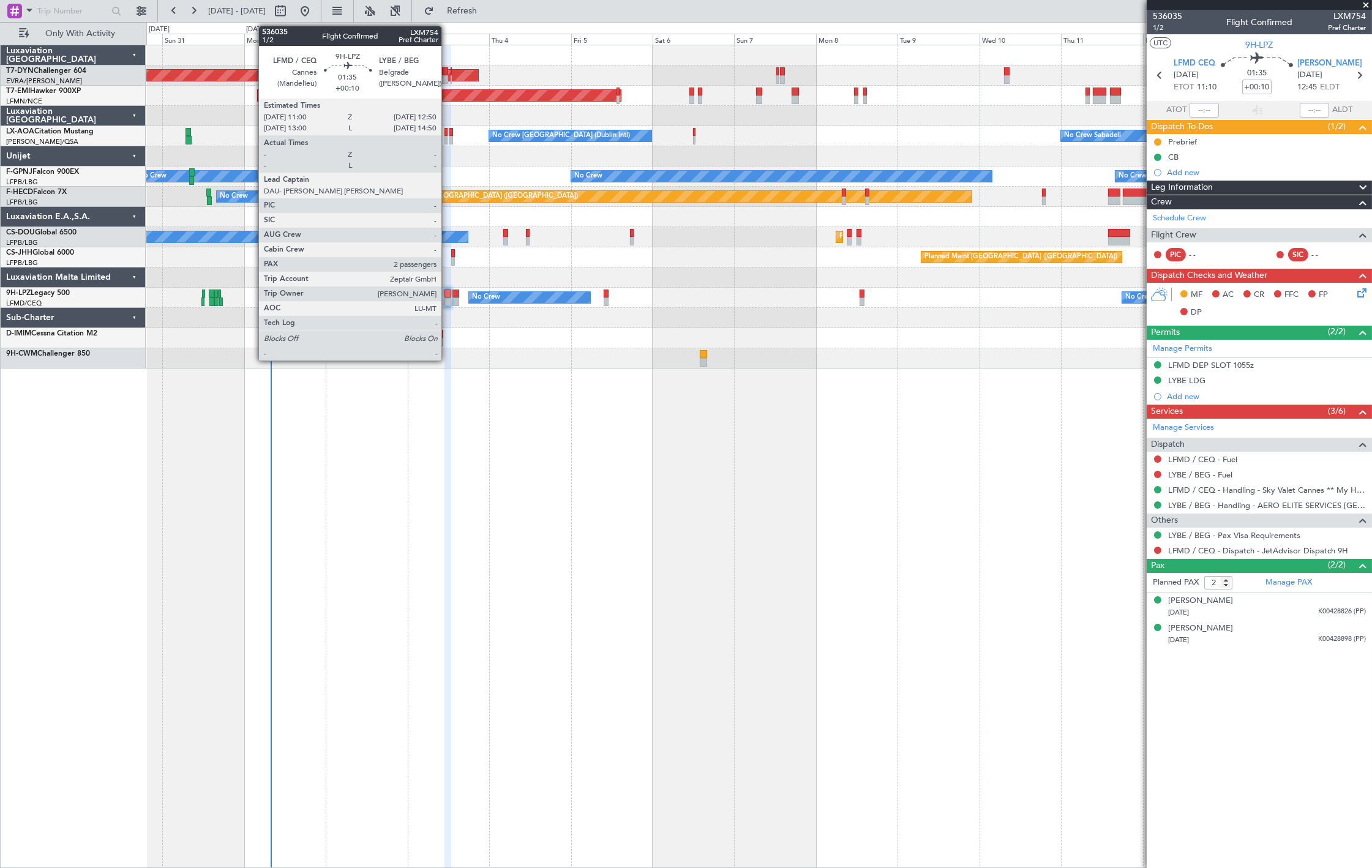
click at [448, 294] on div at bounding box center [448, 294] width 7 height 9
click at [448, 297] on div at bounding box center [448, 302] width 7 height 9
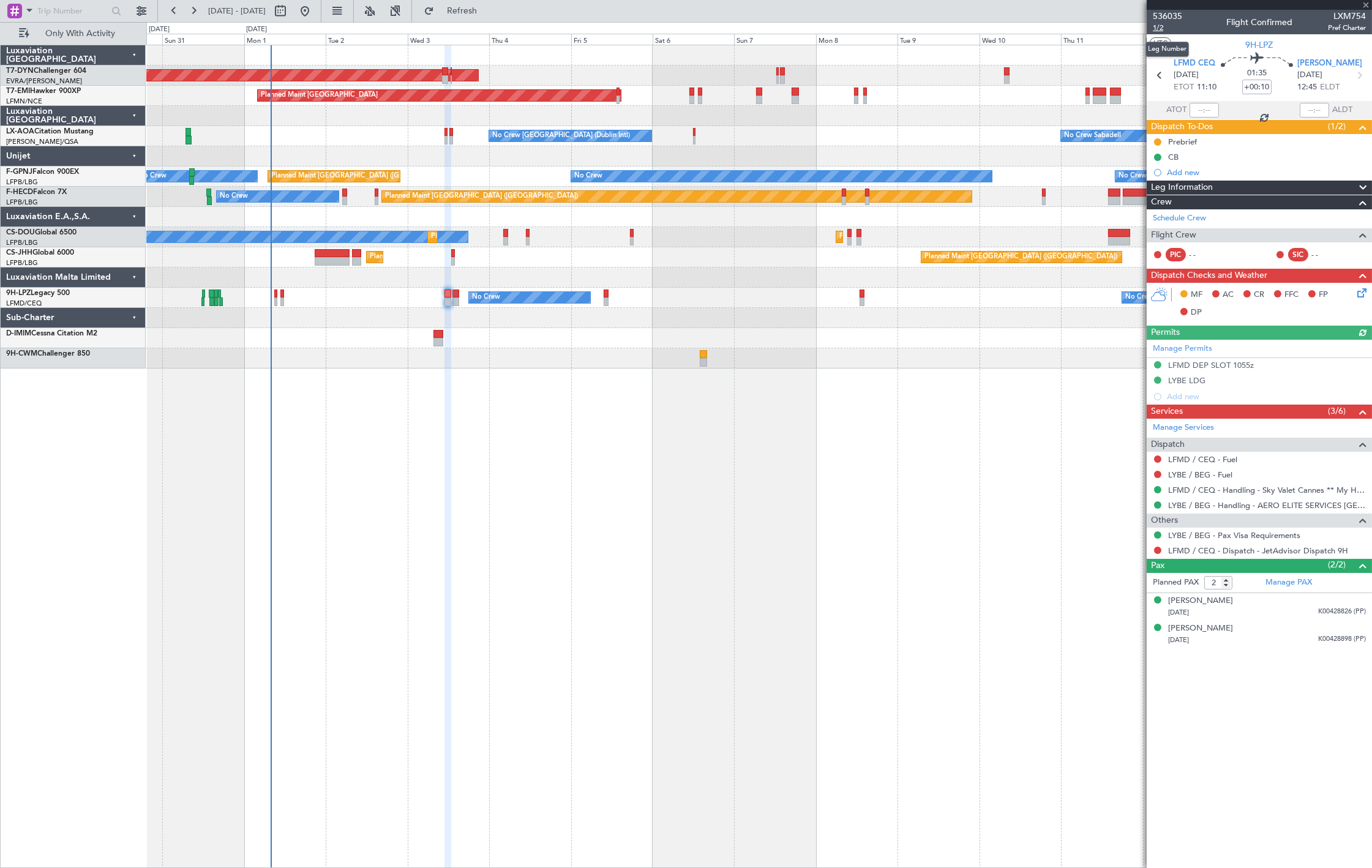
click at [1161, 29] on span "1/2" at bounding box center [1168, 28] width 29 height 10
click at [488, 16] on span "Refresh" at bounding box center [461, 11] width 51 height 9
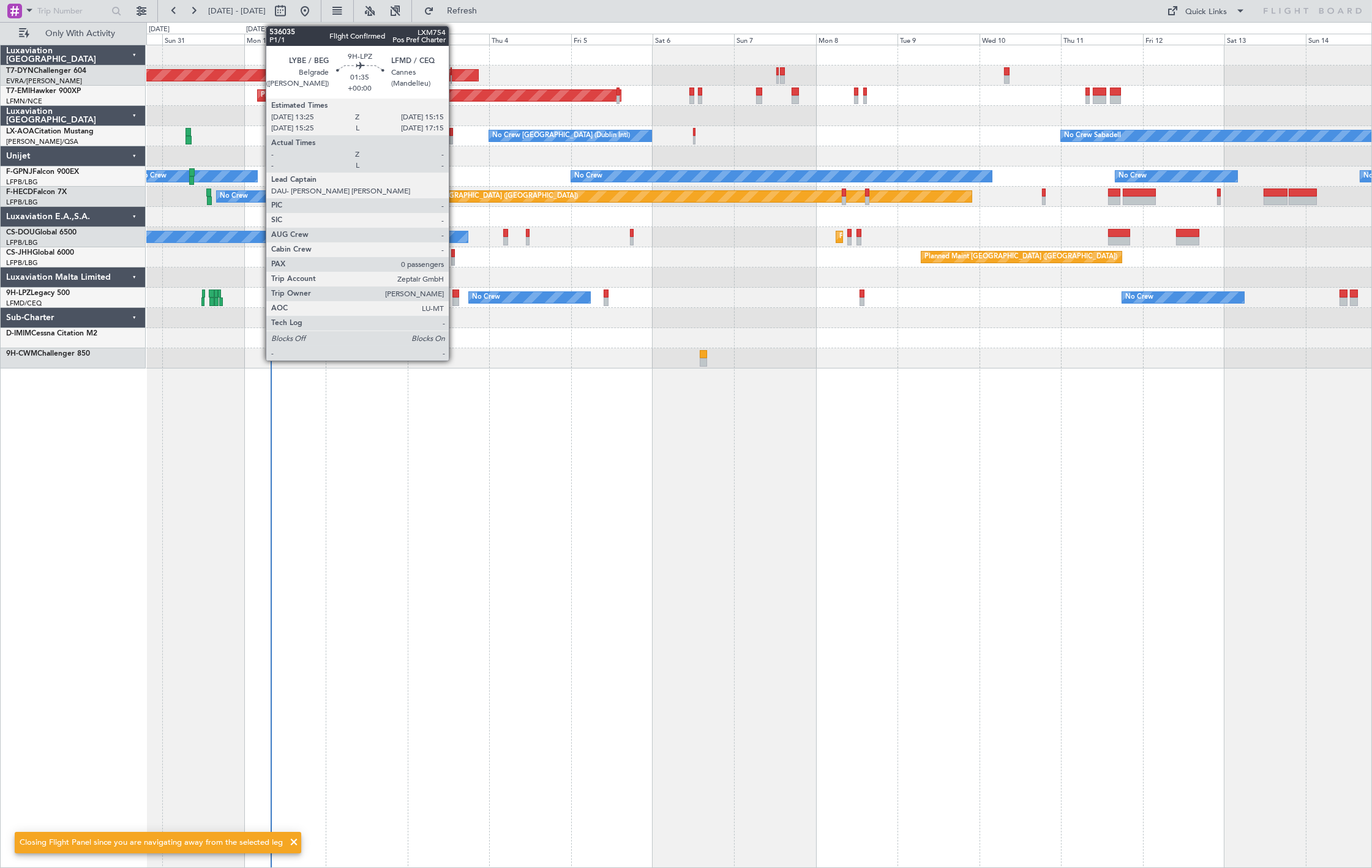
click at [455, 303] on div at bounding box center [456, 302] width 7 height 9
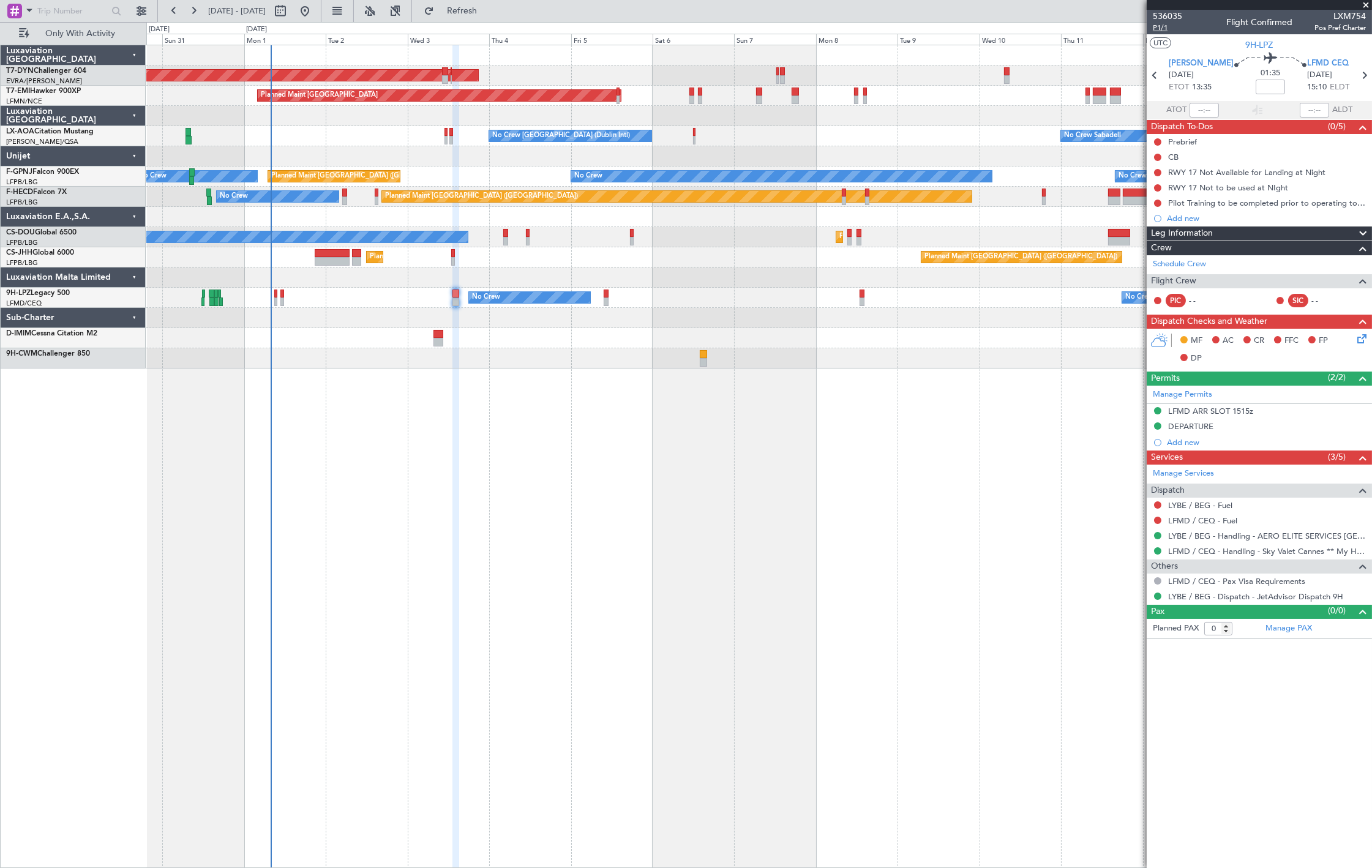
click at [1166, 29] on span "P1/1" at bounding box center [1168, 28] width 29 height 10
click at [488, 7] on span "Refresh" at bounding box center [461, 11] width 51 height 9
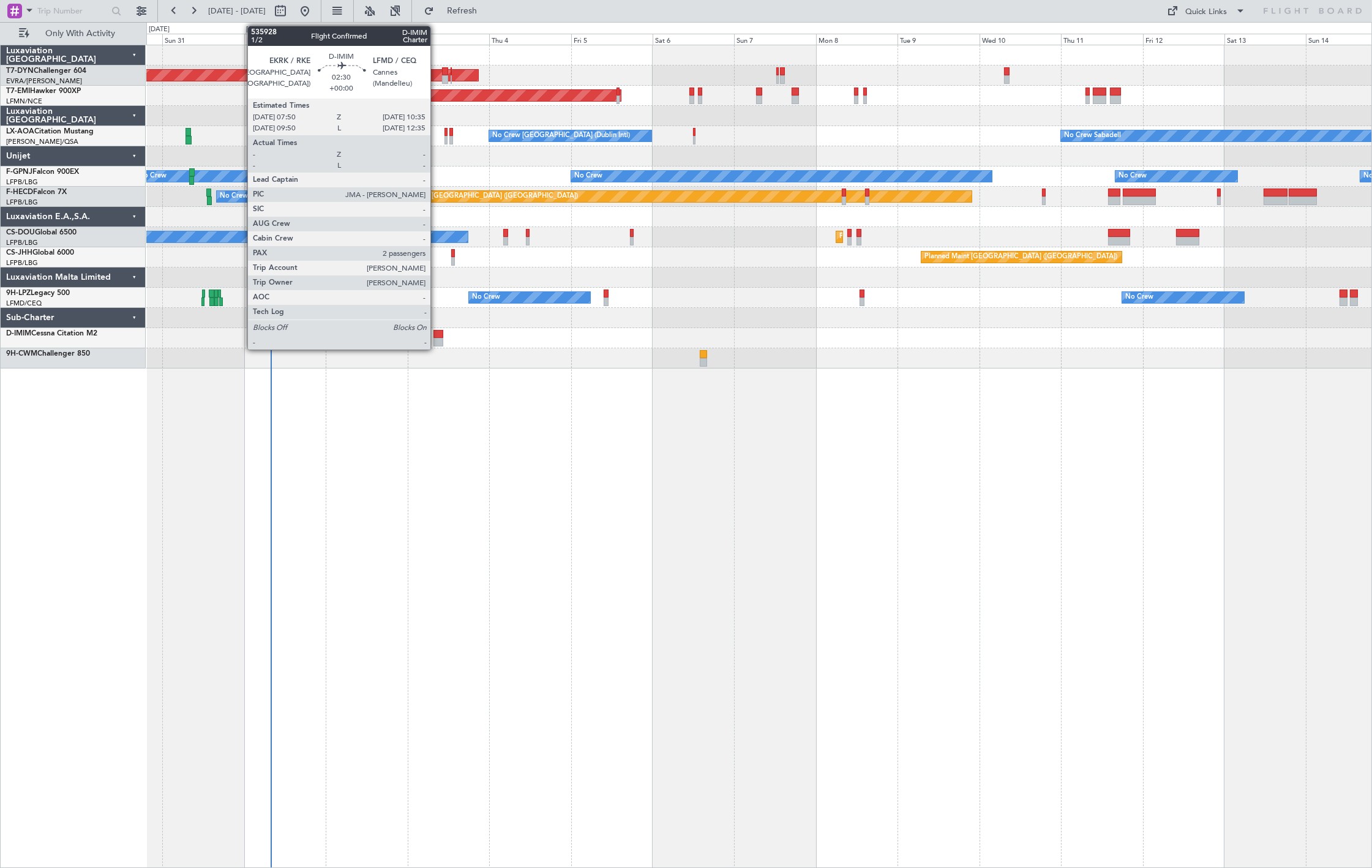
click at [436, 338] on div at bounding box center [438, 343] width 10 height 9
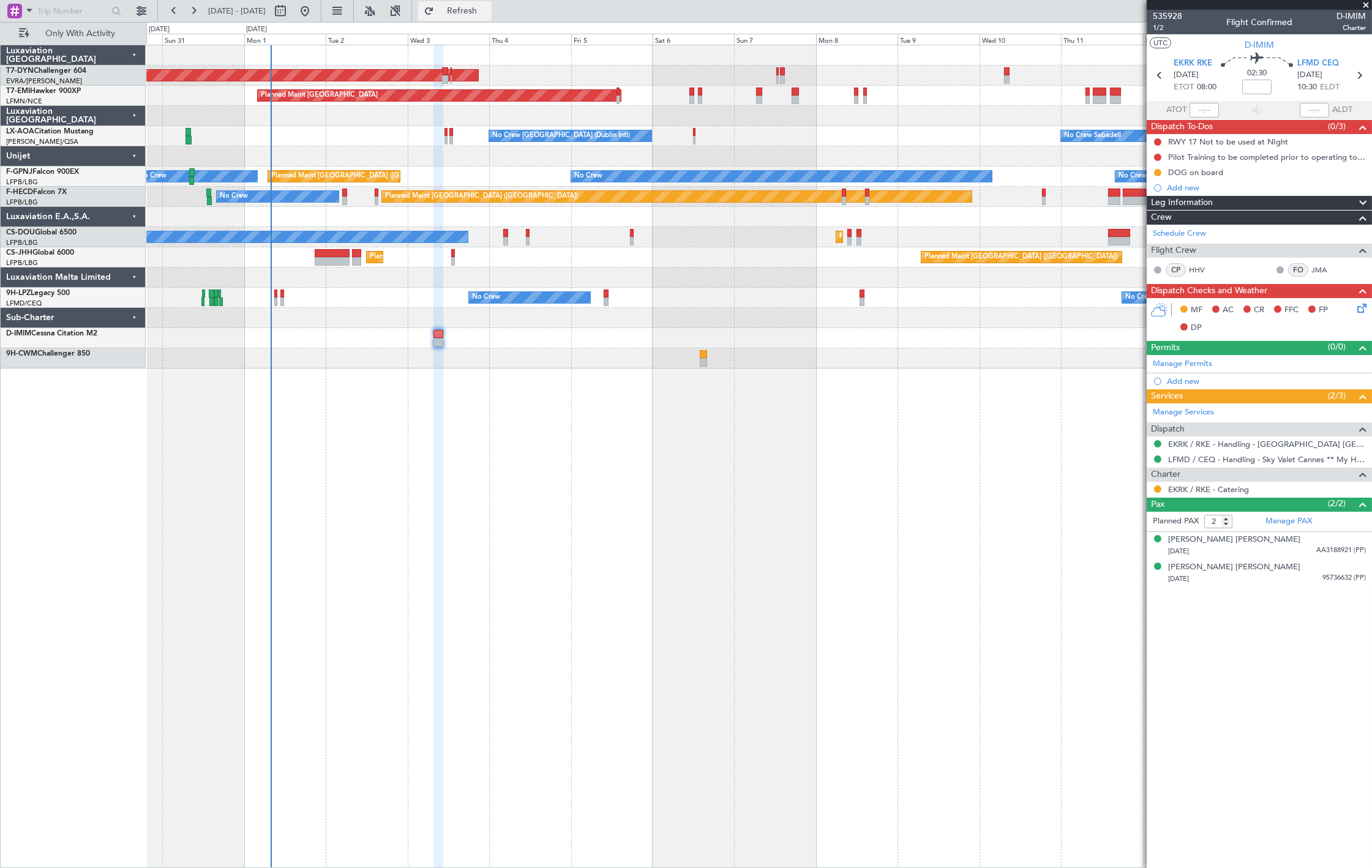
click at [498, 10] on fb-refresh-button "Refresh" at bounding box center [454, 10] width 86 height 22
click at [488, 10] on span "Refresh" at bounding box center [461, 11] width 51 height 9
click at [271, 299] on div "No Crew No Crew No Crew" at bounding box center [759, 297] width 1225 height 20
click at [273, 300] on div "No Crew No Crew No Crew" at bounding box center [759, 297] width 1225 height 20
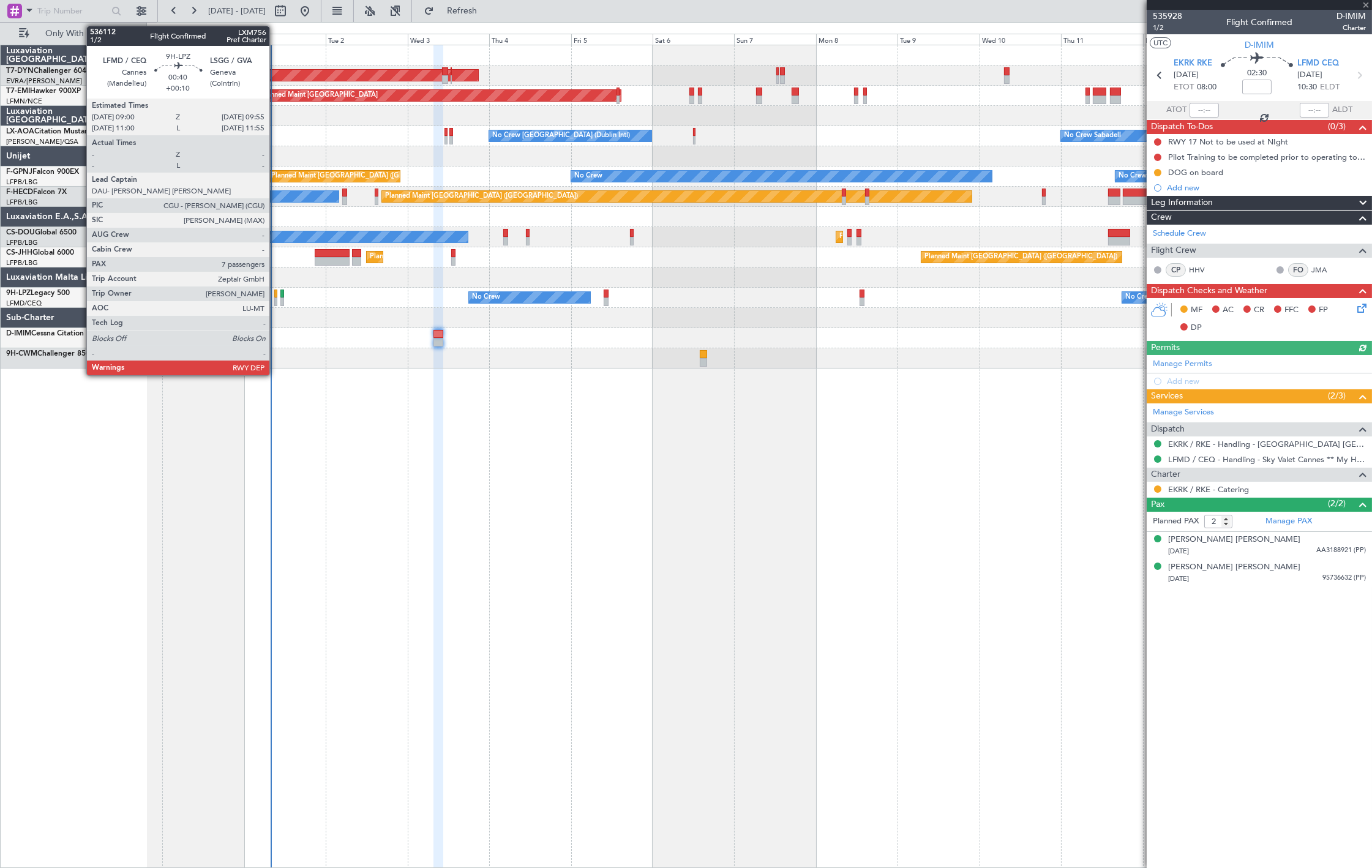
click at [276, 301] on div at bounding box center [276, 302] width 3 height 9
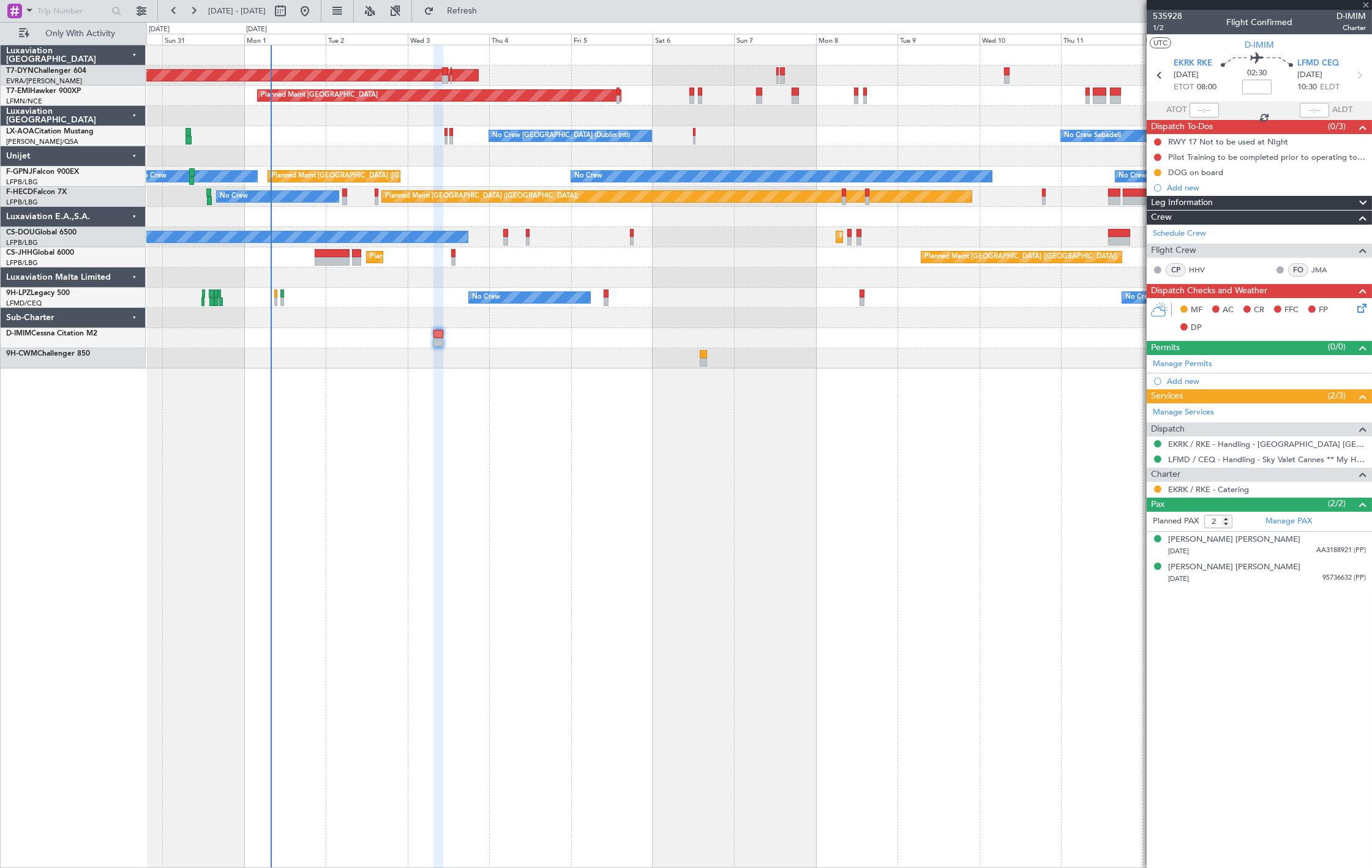
type input "+00:10"
type input "7"
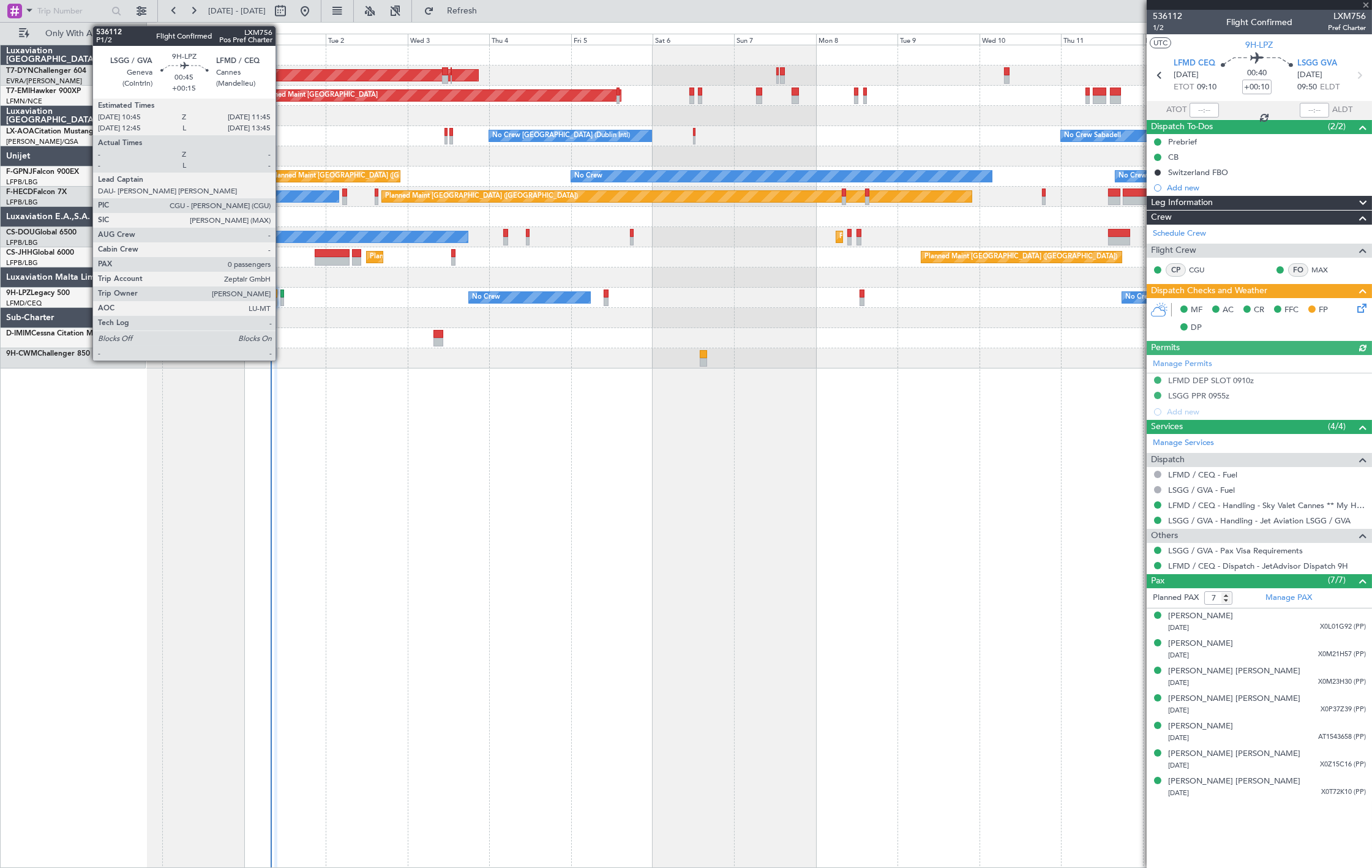
click at [280, 297] on div at bounding box center [282, 294] width 3 height 9
type input "+00:15"
type input "0"
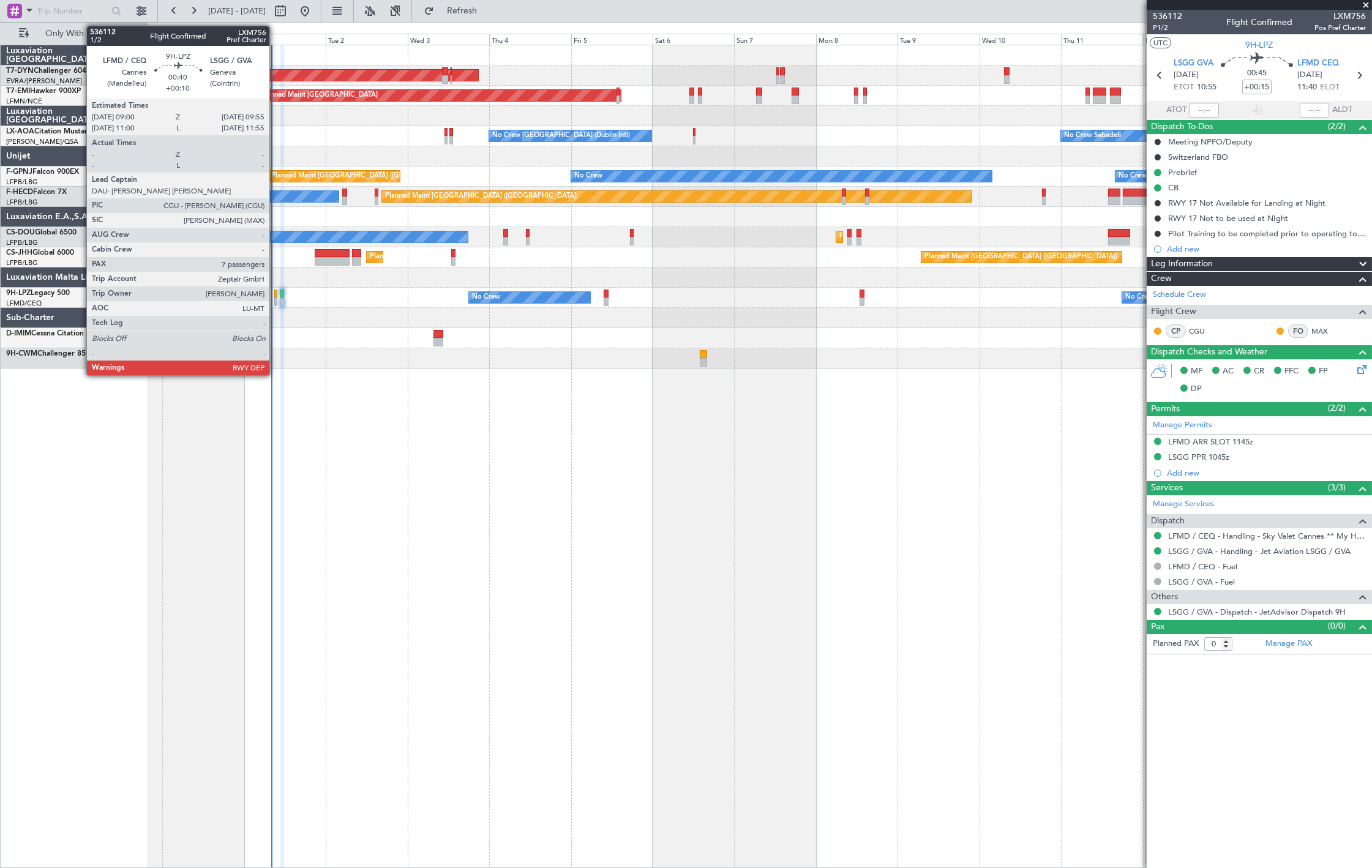
click at [276, 301] on div at bounding box center [276, 302] width 3 height 9
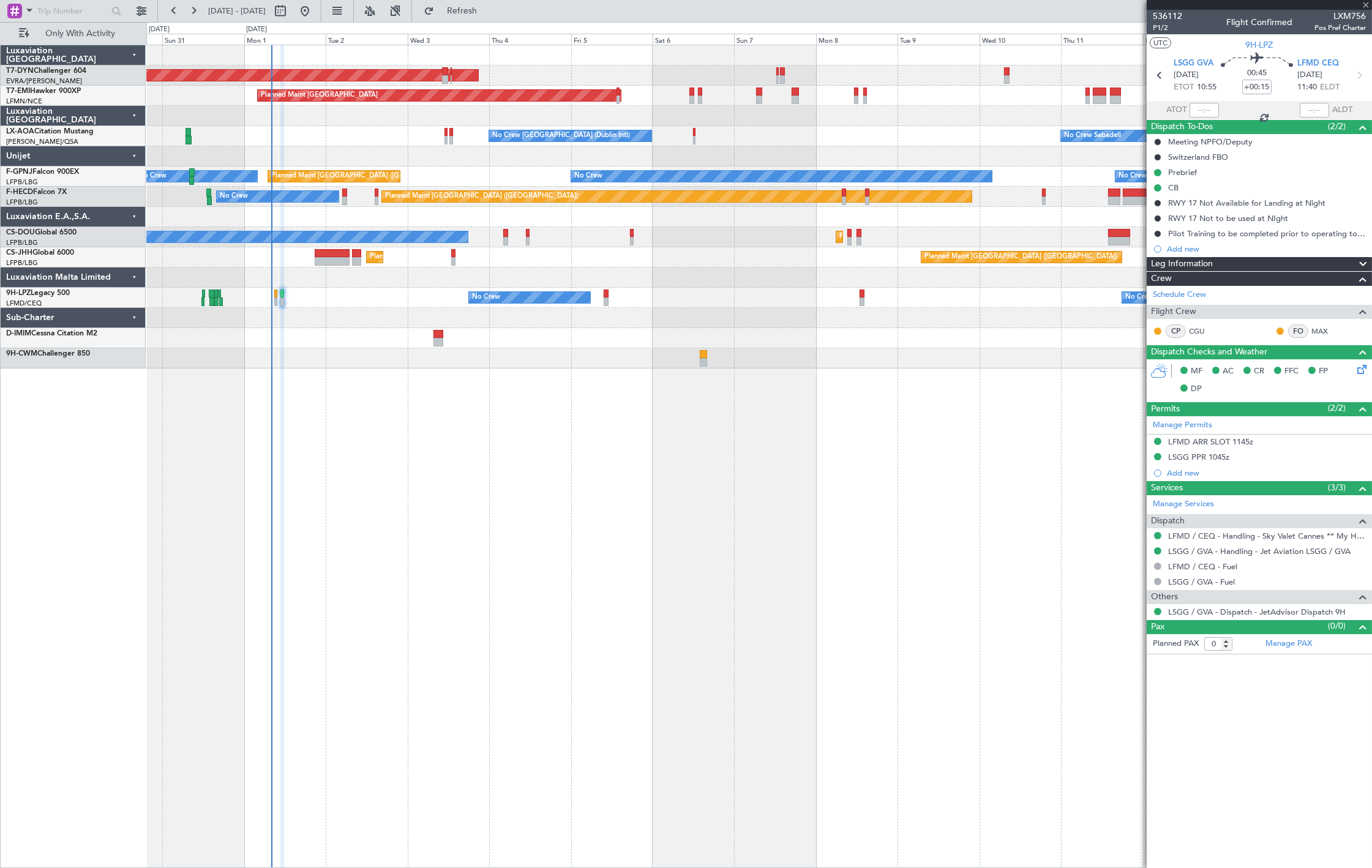
type input "+00:10"
type input "7"
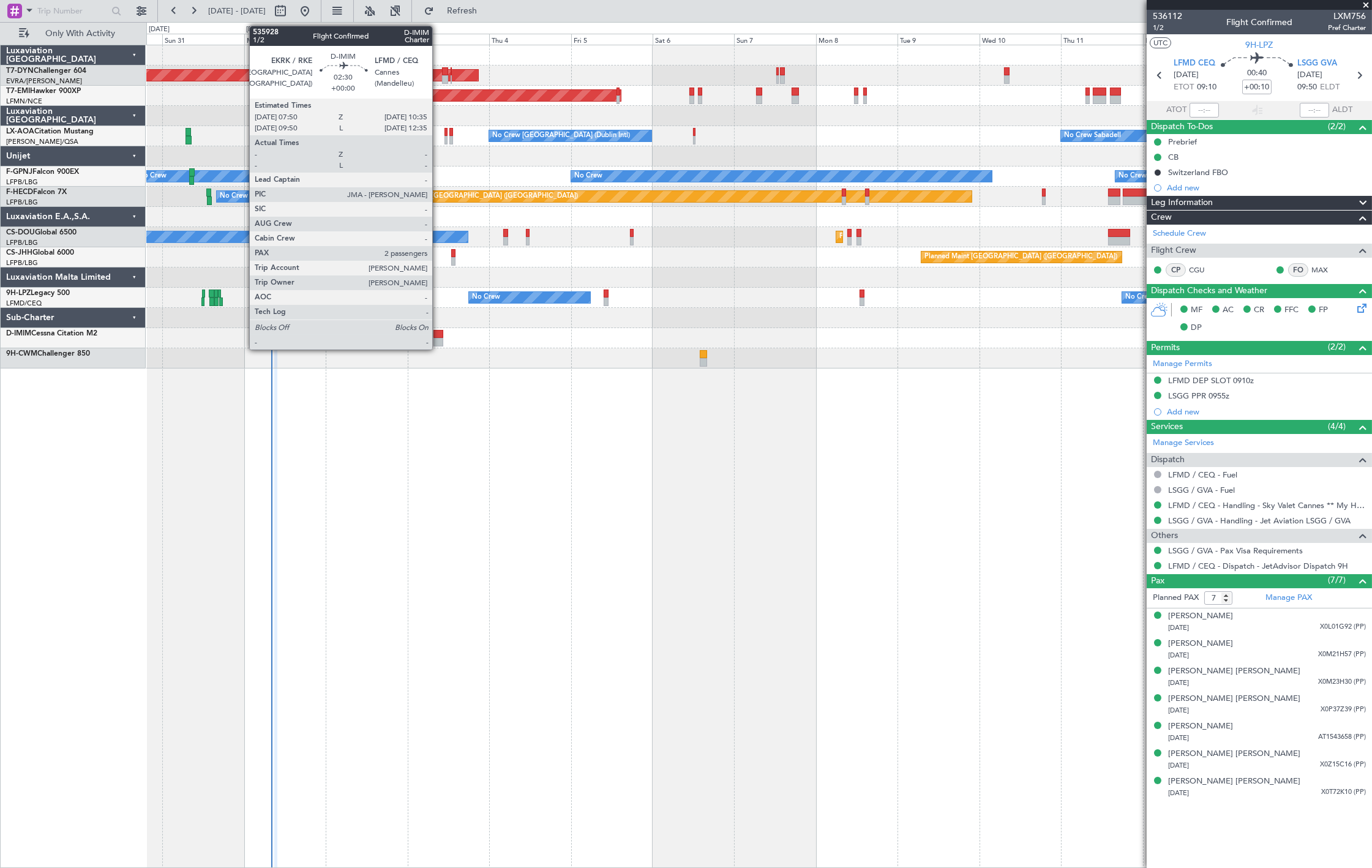
click at [439, 341] on div at bounding box center [438, 343] width 10 height 9
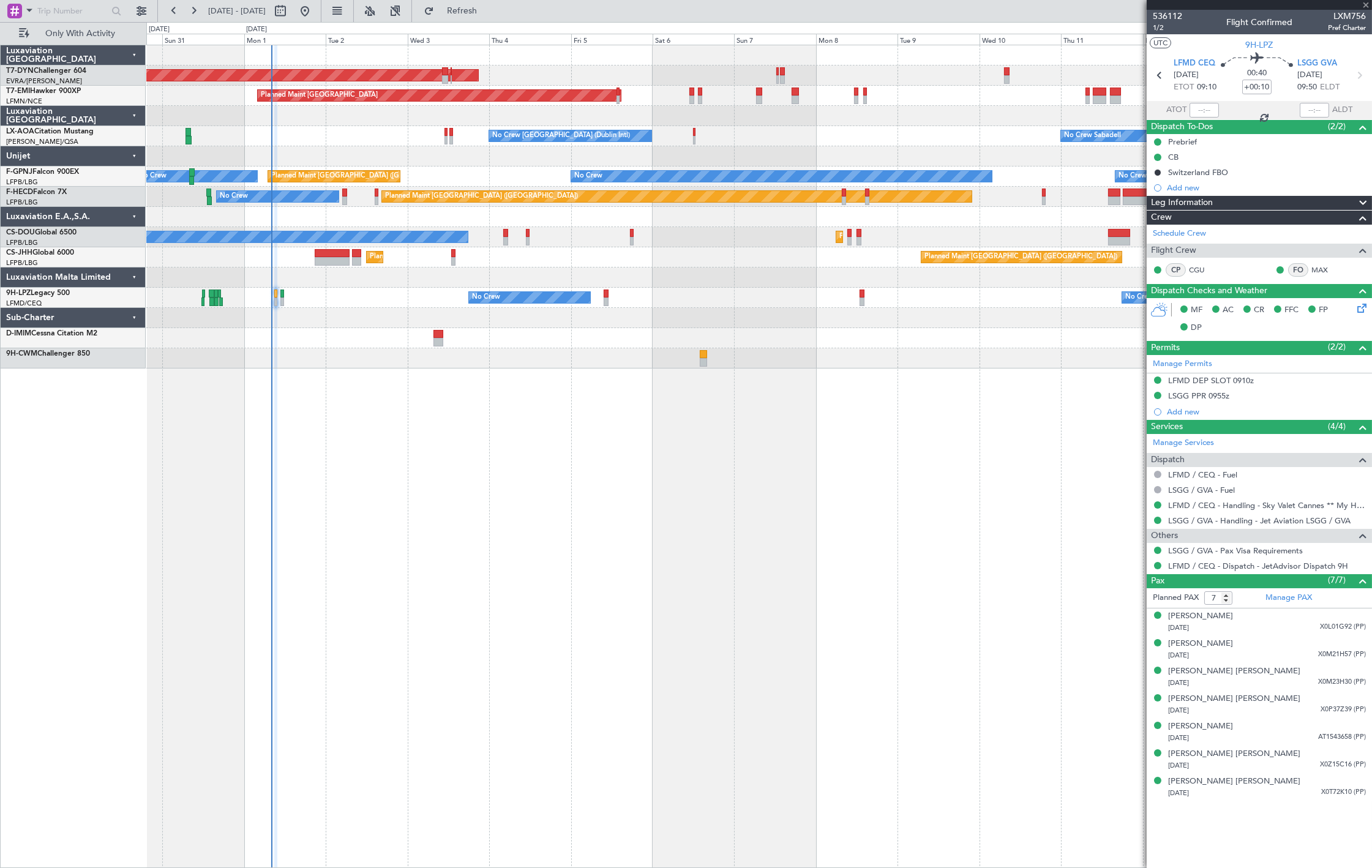
type input "2"
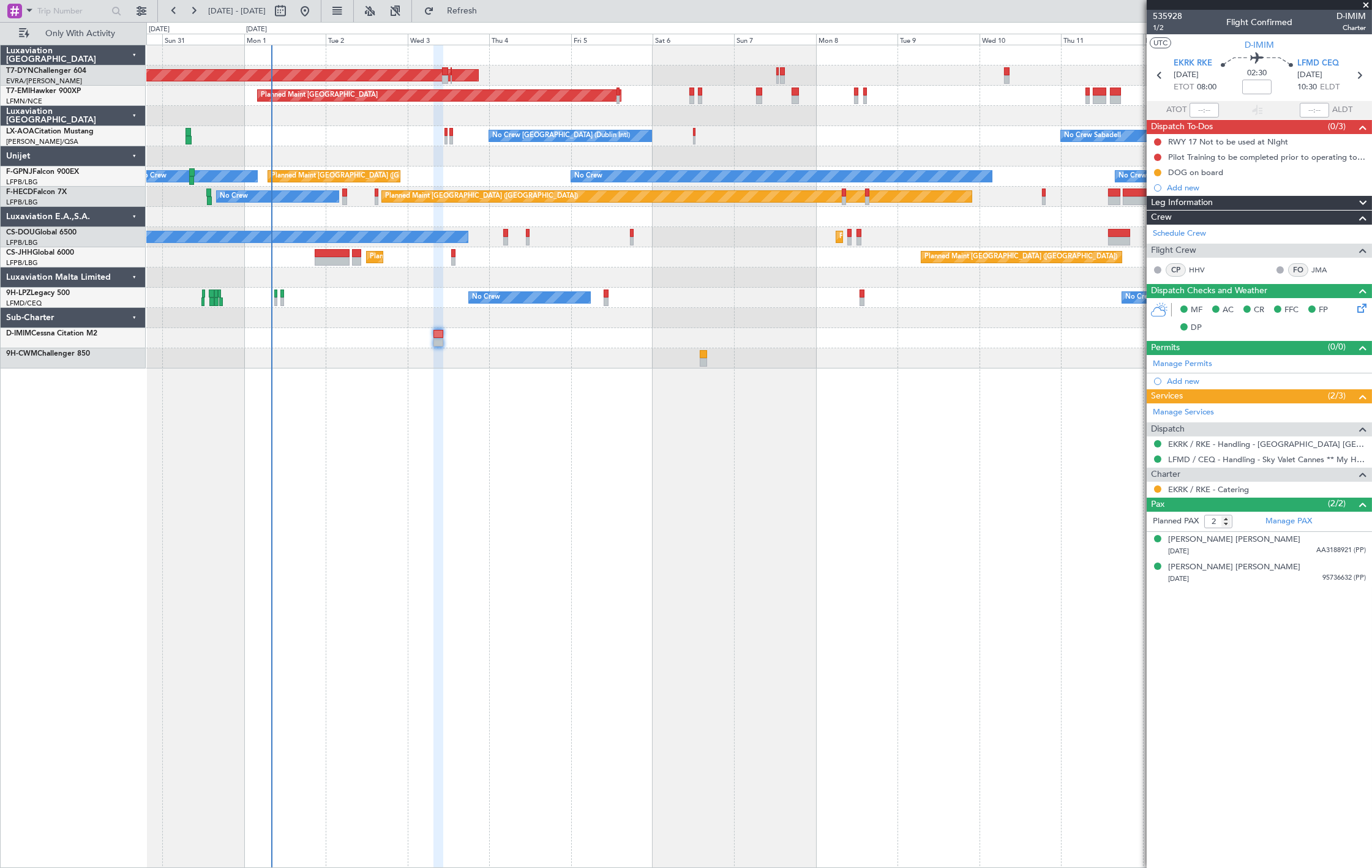
drag, startPoint x: 1186, startPoint y: 174, endPoint x: 1200, endPoint y: 174, distance: 14.0
click at [1189, 174] on mat-tooltip-component "Pilot Training to be completed prior to operating to LFMD" at bounding box center [1264, 178] width 203 height 32
click at [1231, 173] on div "DOG on board" at bounding box center [1260, 173] width 225 height 16
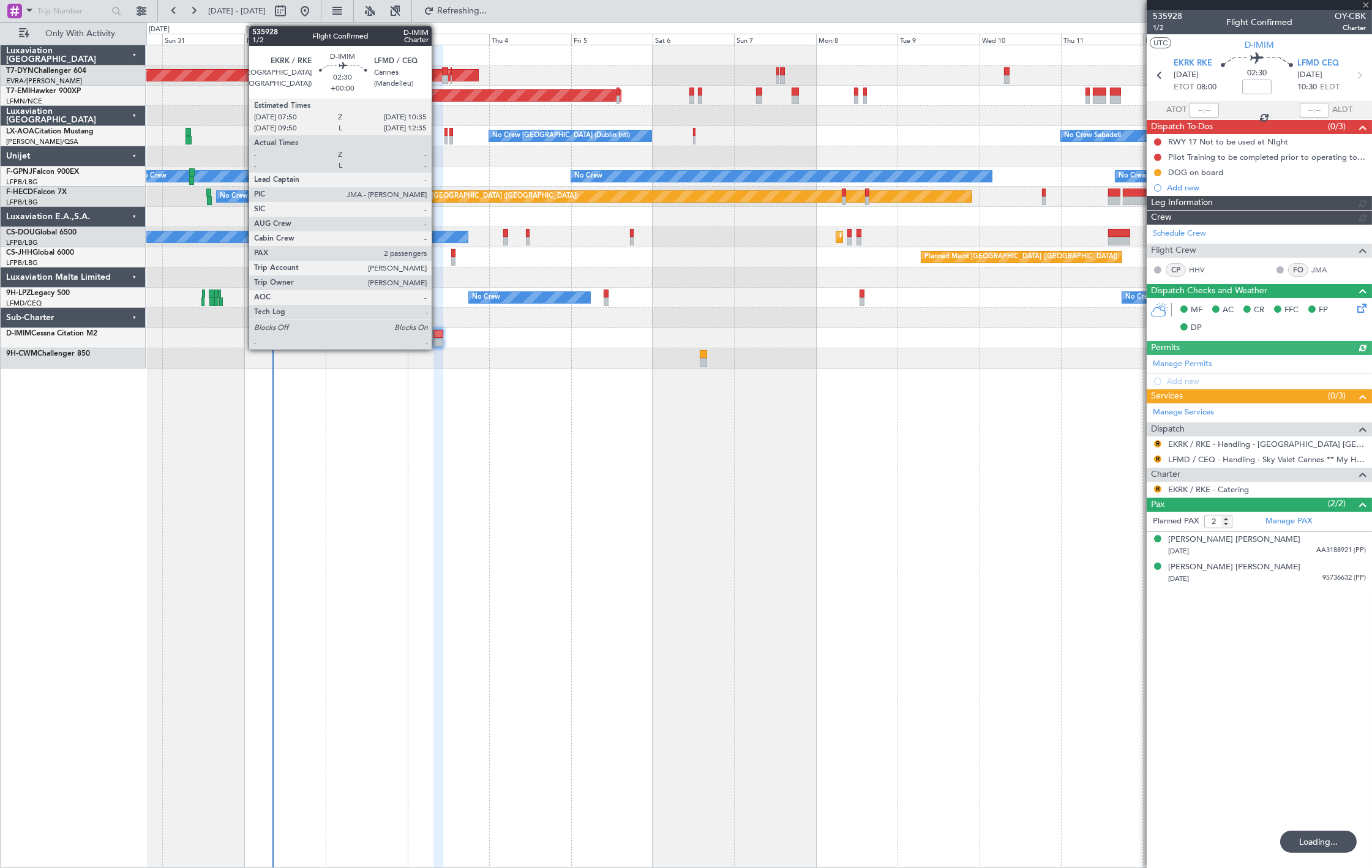
click at [436, 338] on div at bounding box center [438, 343] width 10 height 9
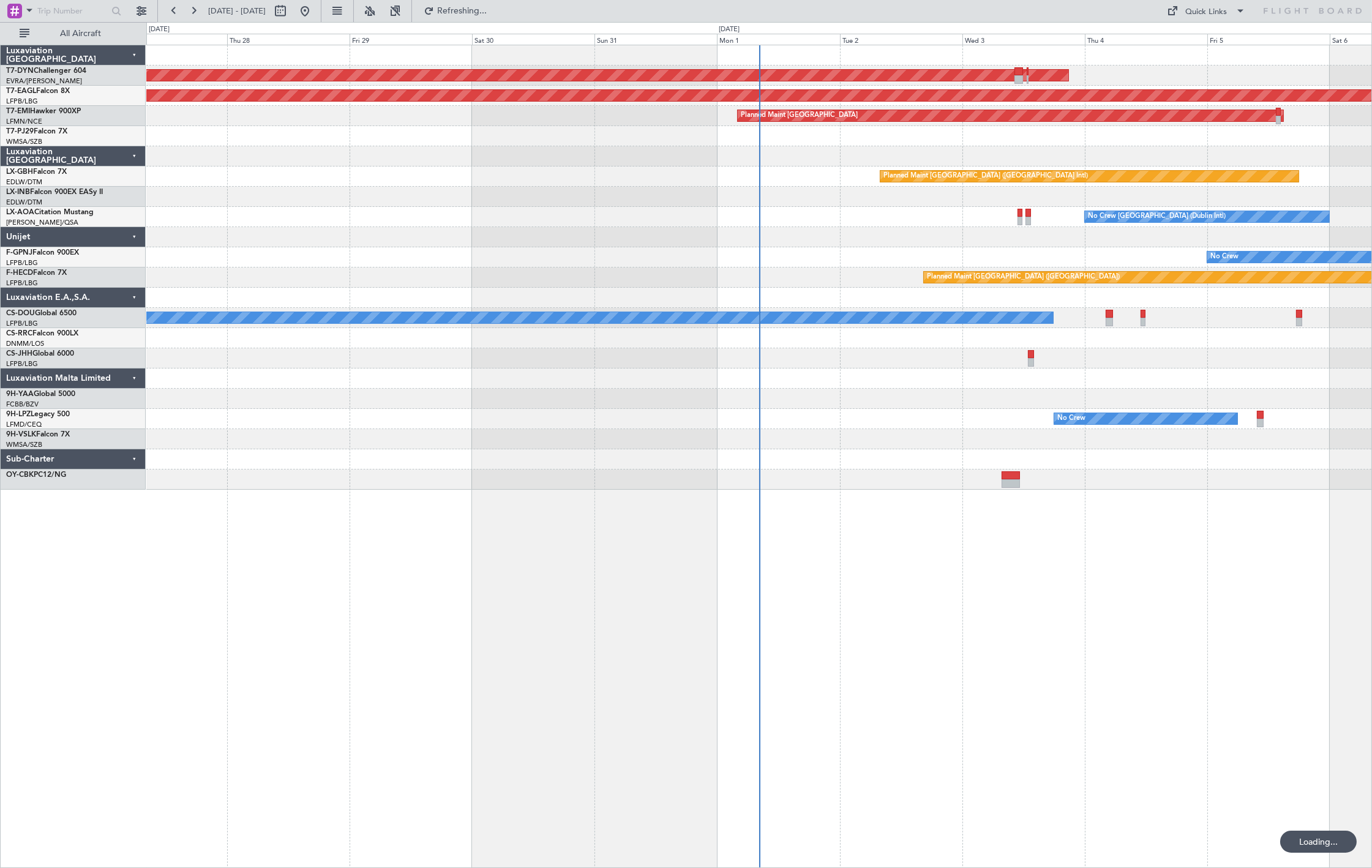
drag, startPoint x: 89, startPoint y: 42, endPoint x: 114, endPoint y: 51, distance: 26.6
click at [89, 42] on button "All Aircraft" at bounding box center [74, 34] width 120 height 20
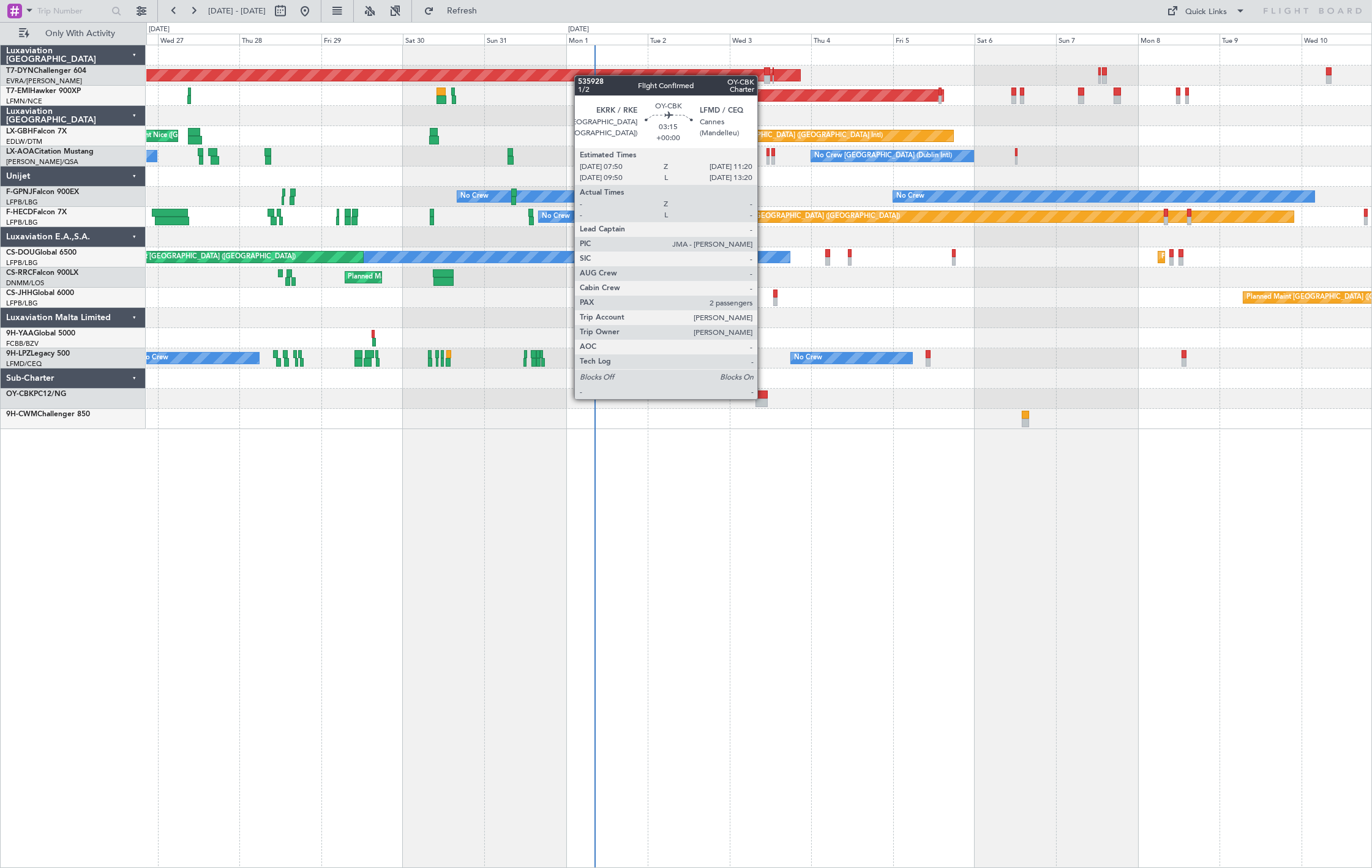
click at [764, 399] on div at bounding box center [761, 403] width 12 height 9
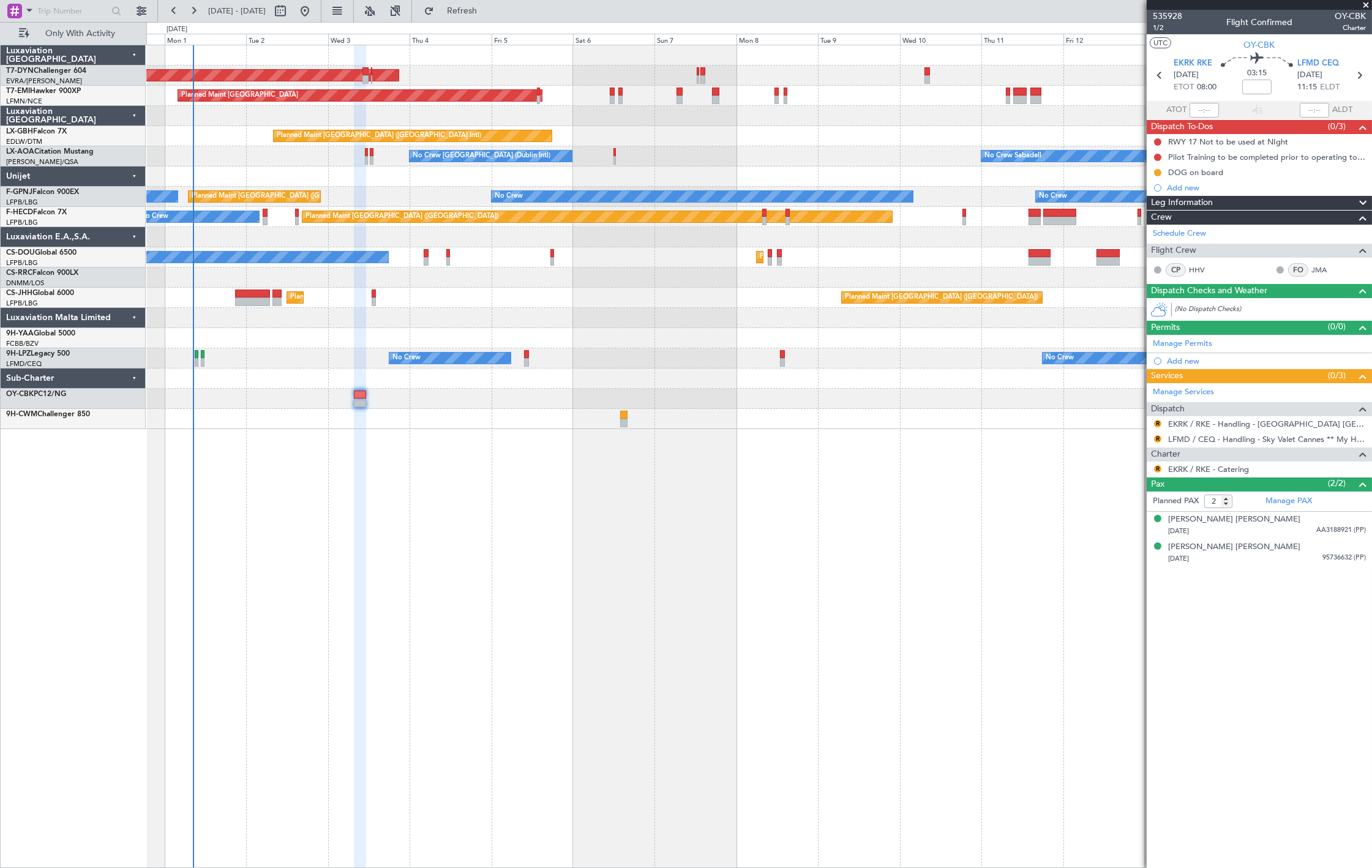
click at [580, 470] on div "AOG Maint Riga (Riga Intl) Planned Maint [GEOGRAPHIC_DATA] Planned Maint [GEOGR…" at bounding box center [760, 457] width 1226 height 824
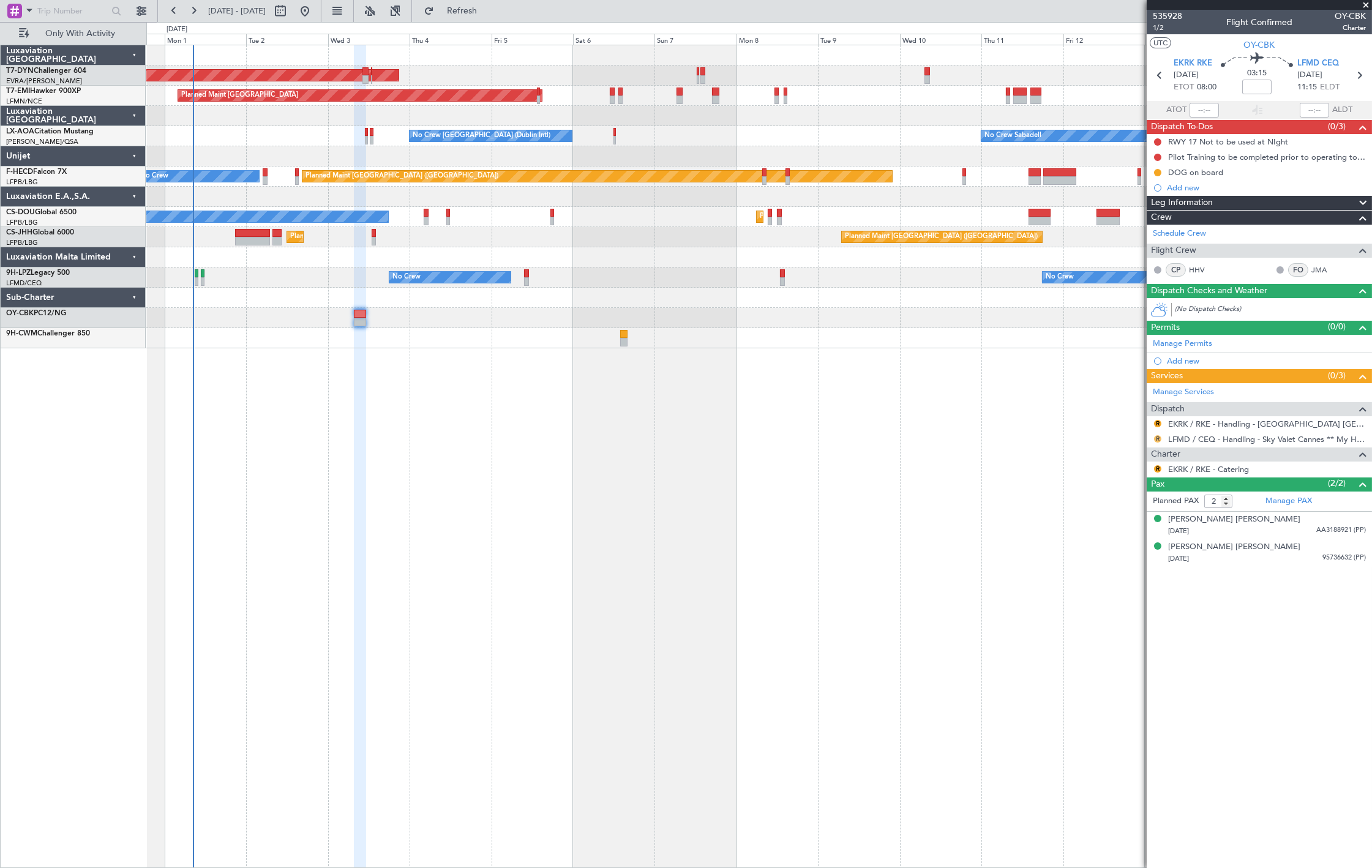
click at [1160, 439] on button "R" at bounding box center [1158, 439] width 7 height 7
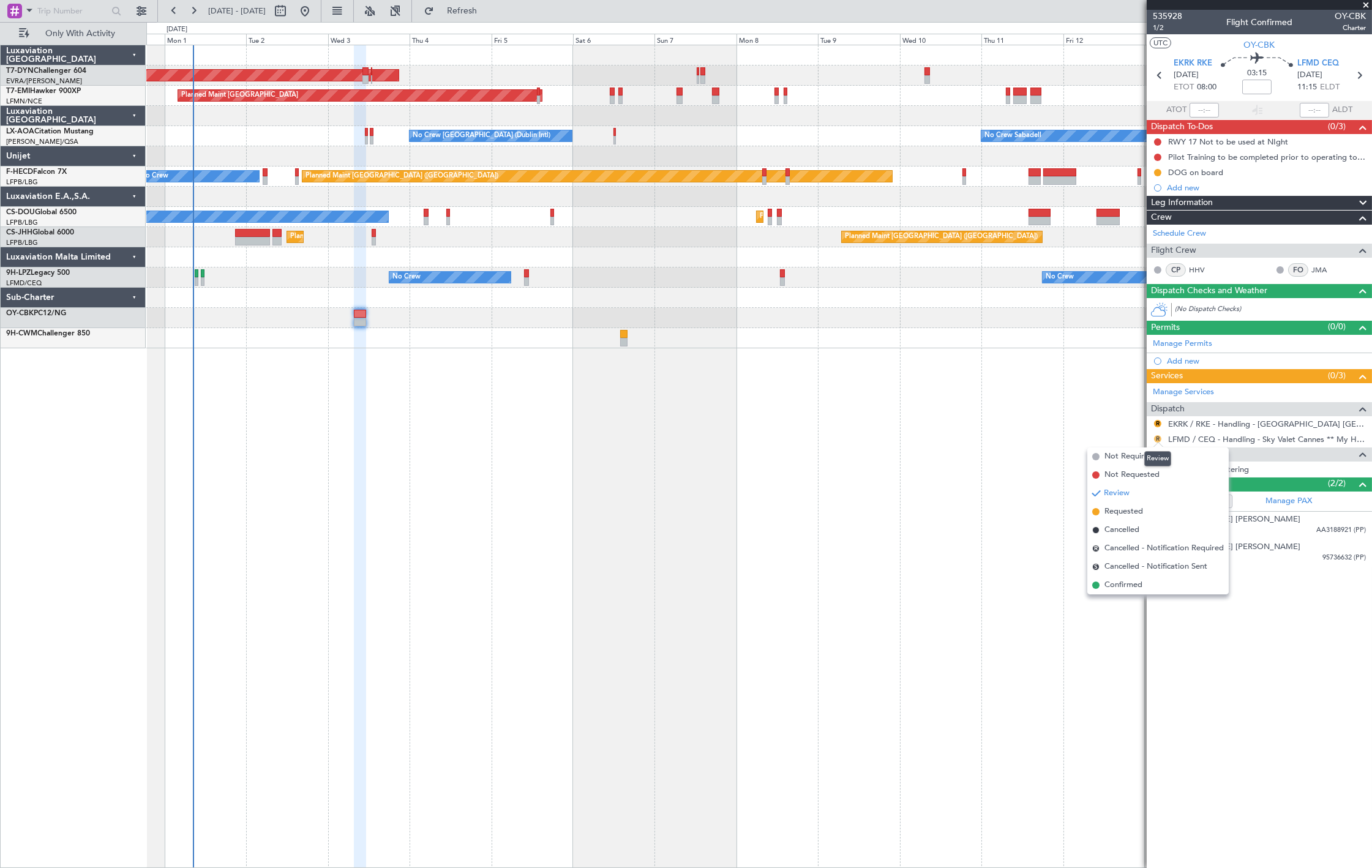
click at [1159, 439] on button "R" at bounding box center [1158, 439] width 7 height 7
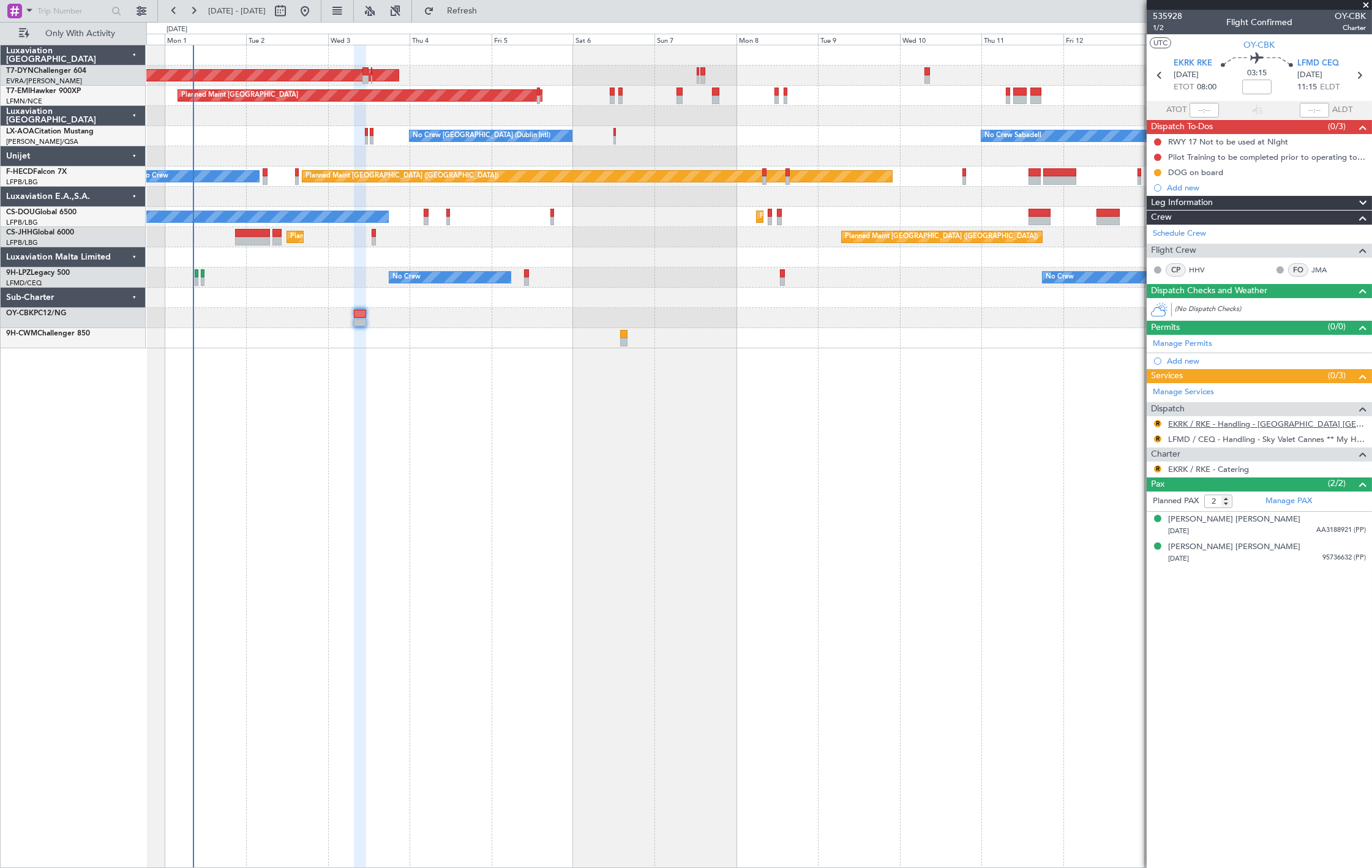
click at [1216, 422] on link "EKRK / RKE - Handling - [GEOGRAPHIC_DATA] [GEOGRAPHIC_DATA] EKRK / RKE" at bounding box center [1267, 424] width 198 height 10
click at [1158, 424] on button "R" at bounding box center [1158, 423] width 7 height 7
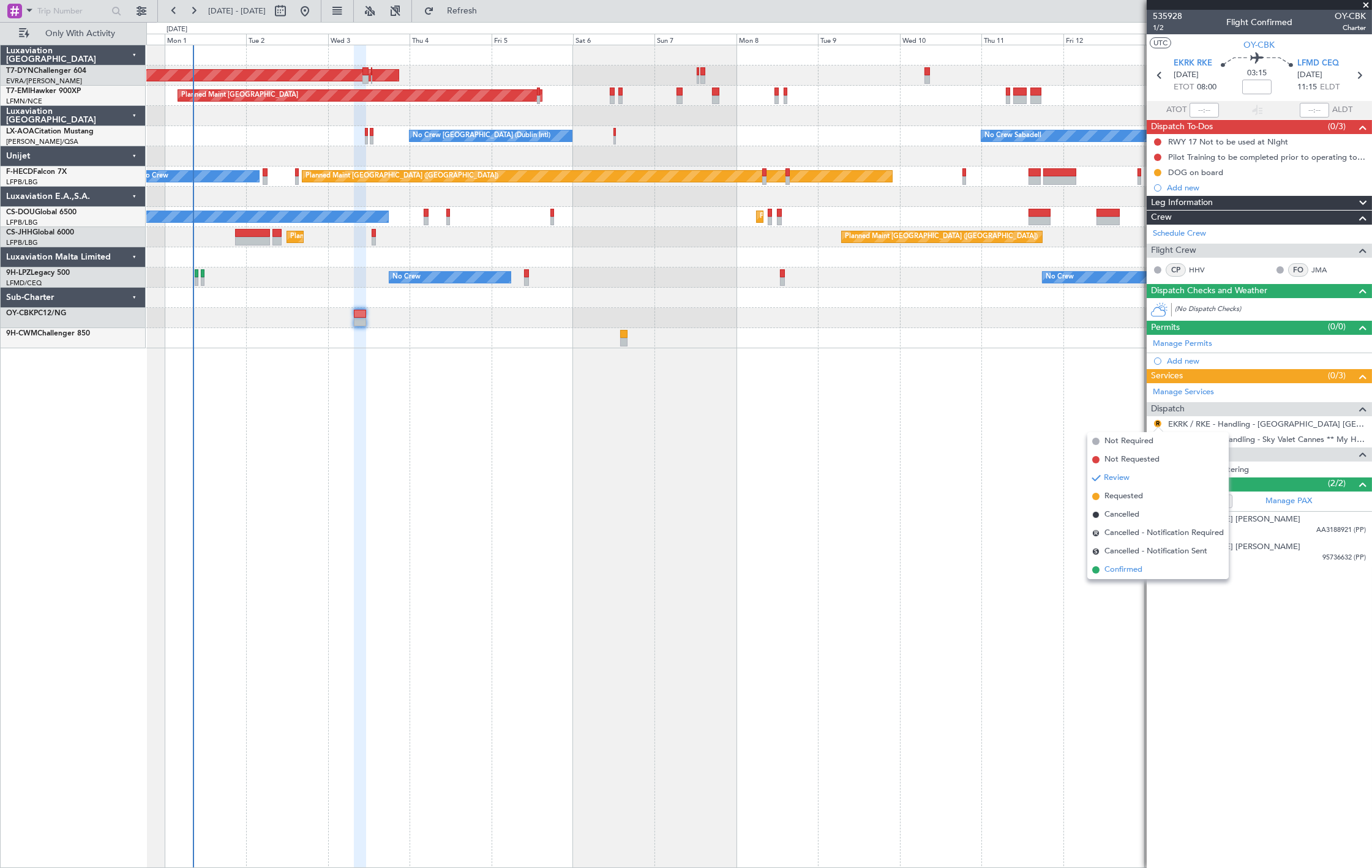
click at [1137, 565] on span "Confirmed" at bounding box center [1124, 570] width 38 height 12
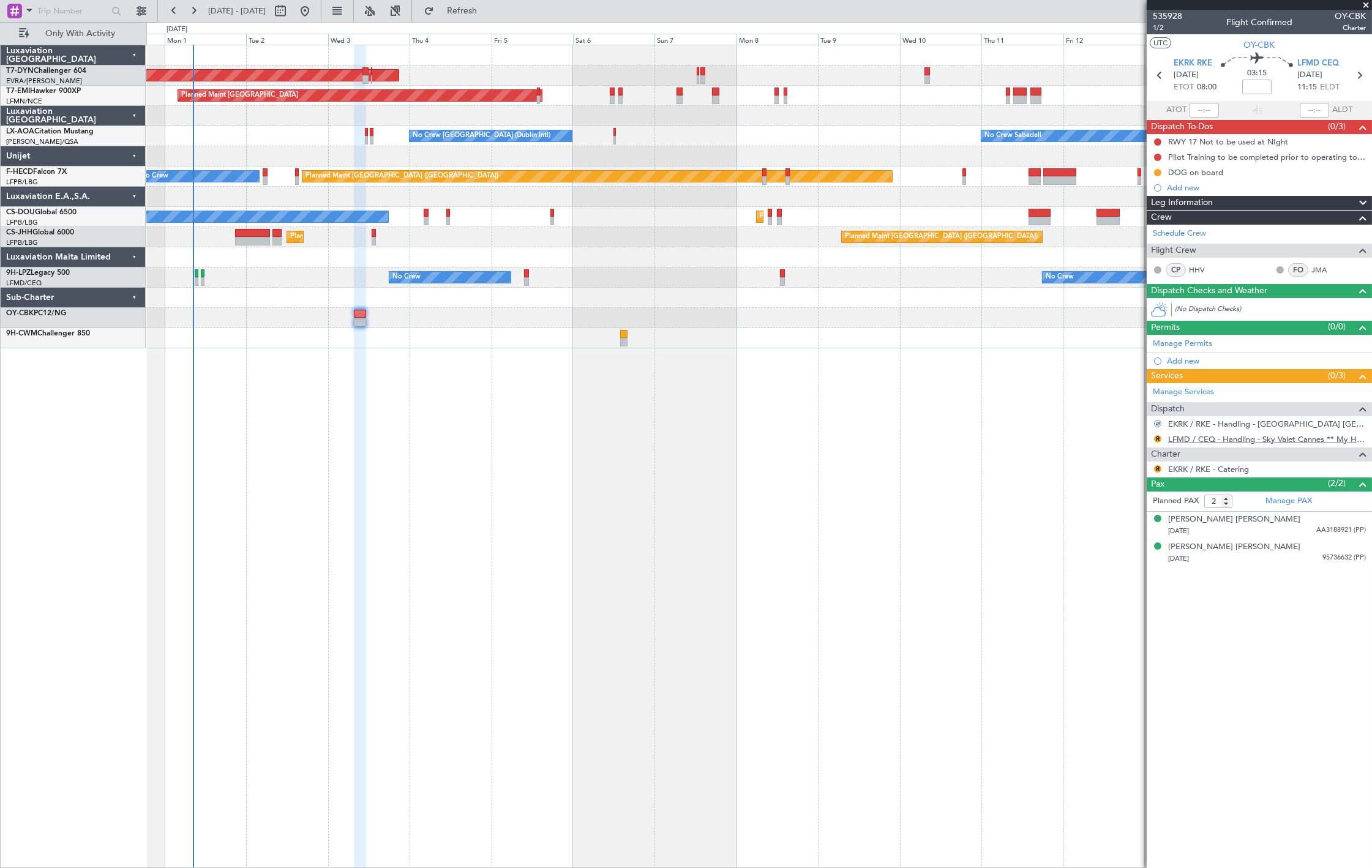
click at [1196, 442] on link "LFMD / CEQ - Handling - Sky Valet Cannes ** My Handling**LFMD / CEQ" at bounding box center [1267, 440] width 198 height 10
click at [1159, 439] on button "R" at bounding box center [1158, 439] width 7 height 7
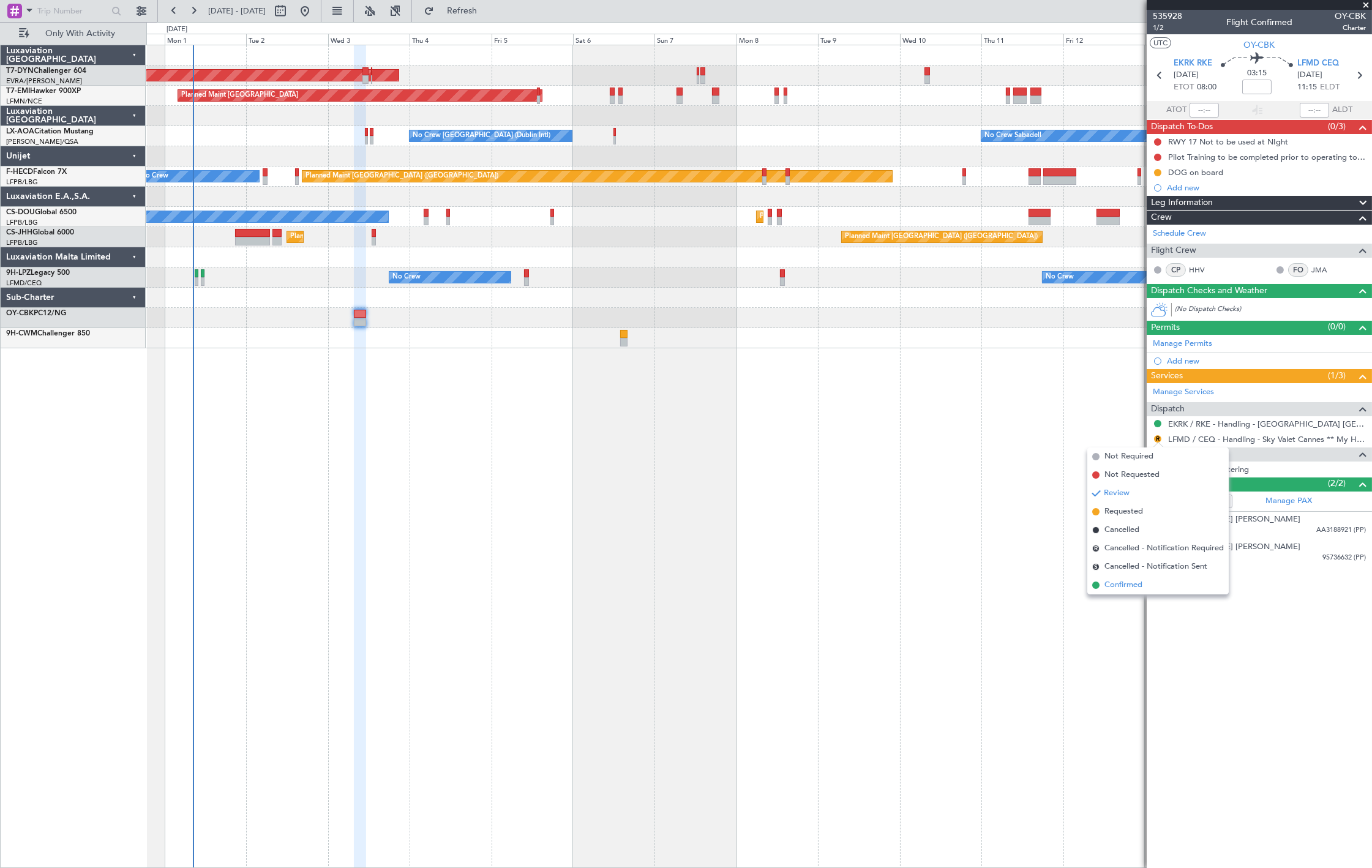
click at [1120, 591] on span "Confirmed" at bounding box center [1124, 585] width 38 height 12
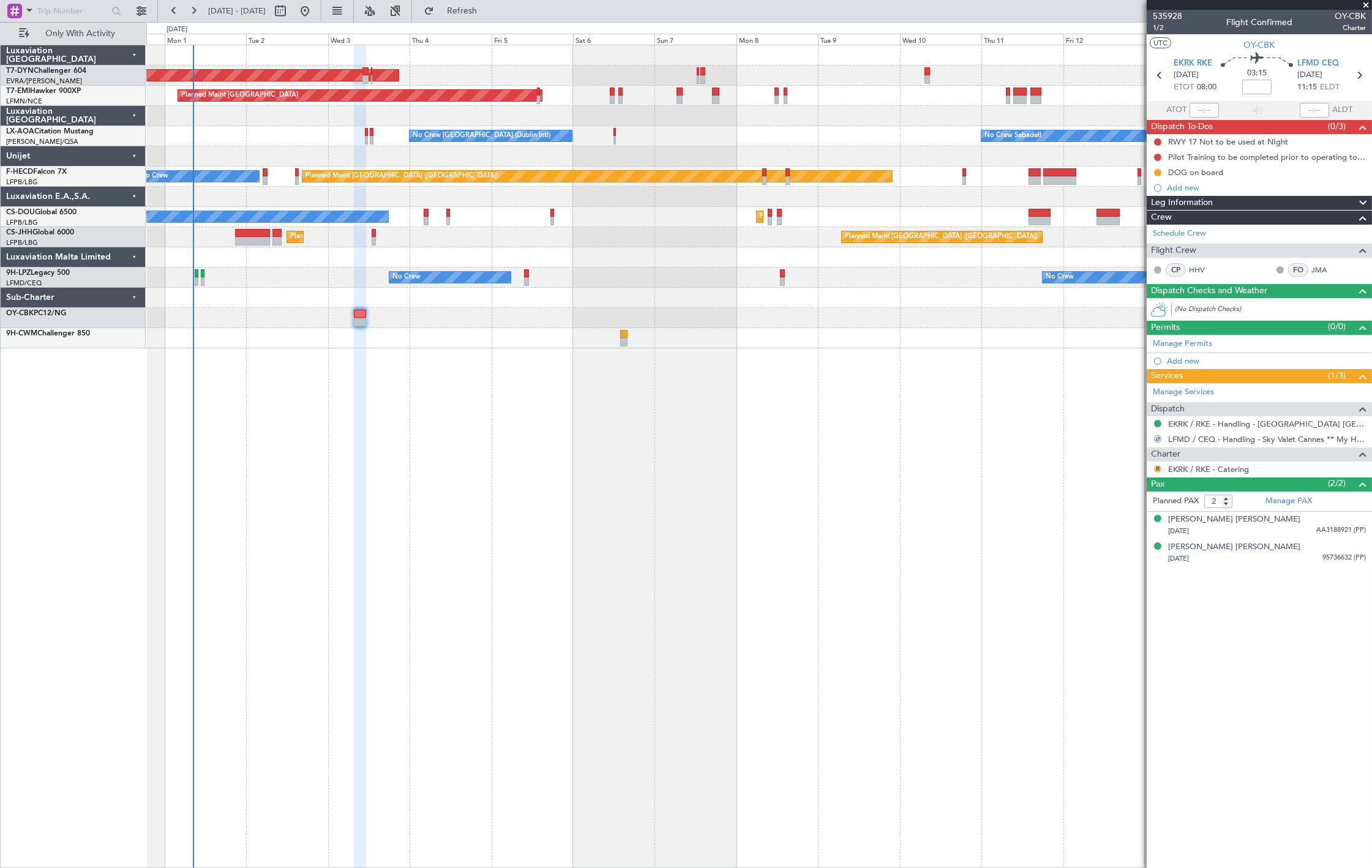
click at [1159, 470] on button "R" at bounding box center [1158, 469] width 7 height 7
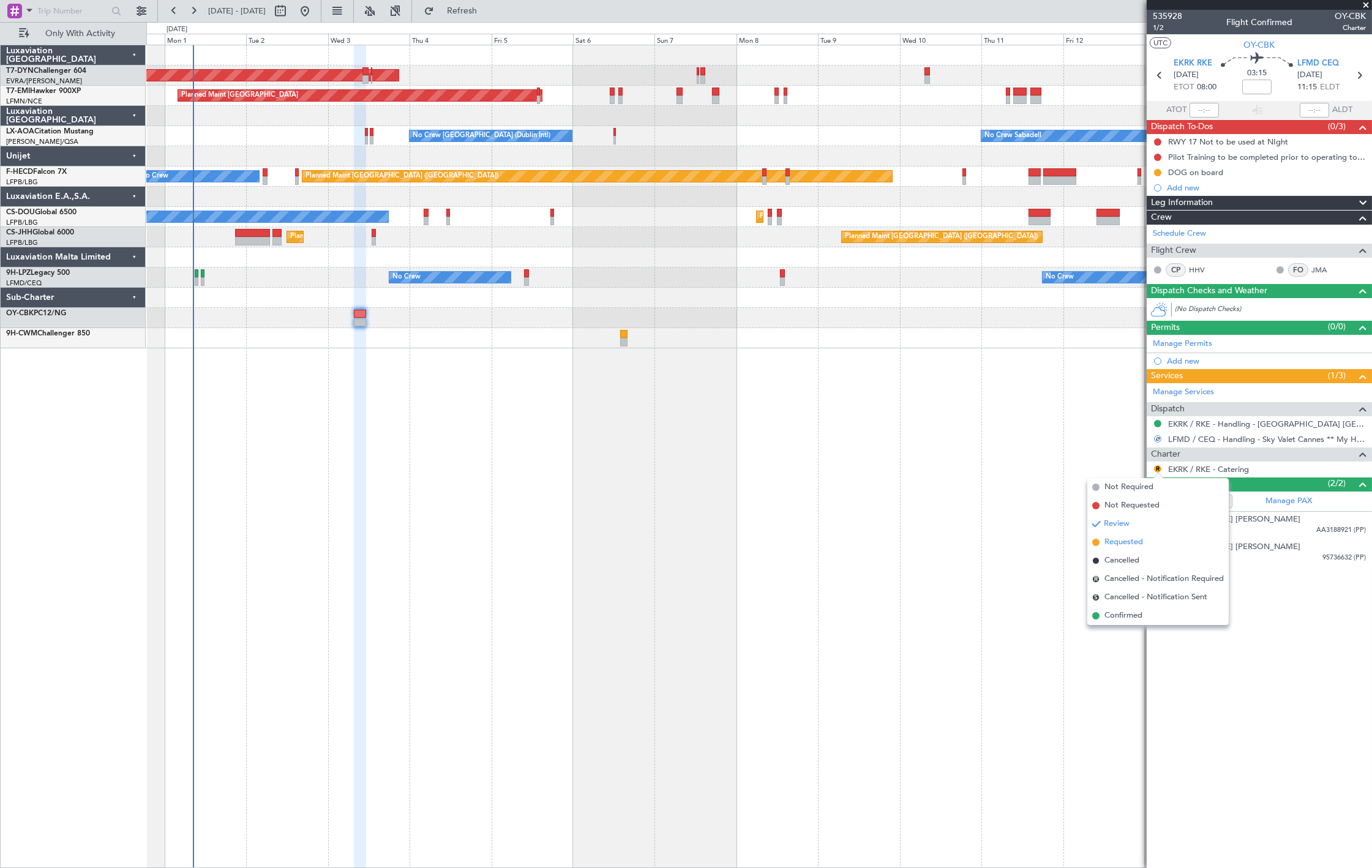
click at [1147, 541] on li "Requested" at bounding box center [1158, 542] width 141 height 18
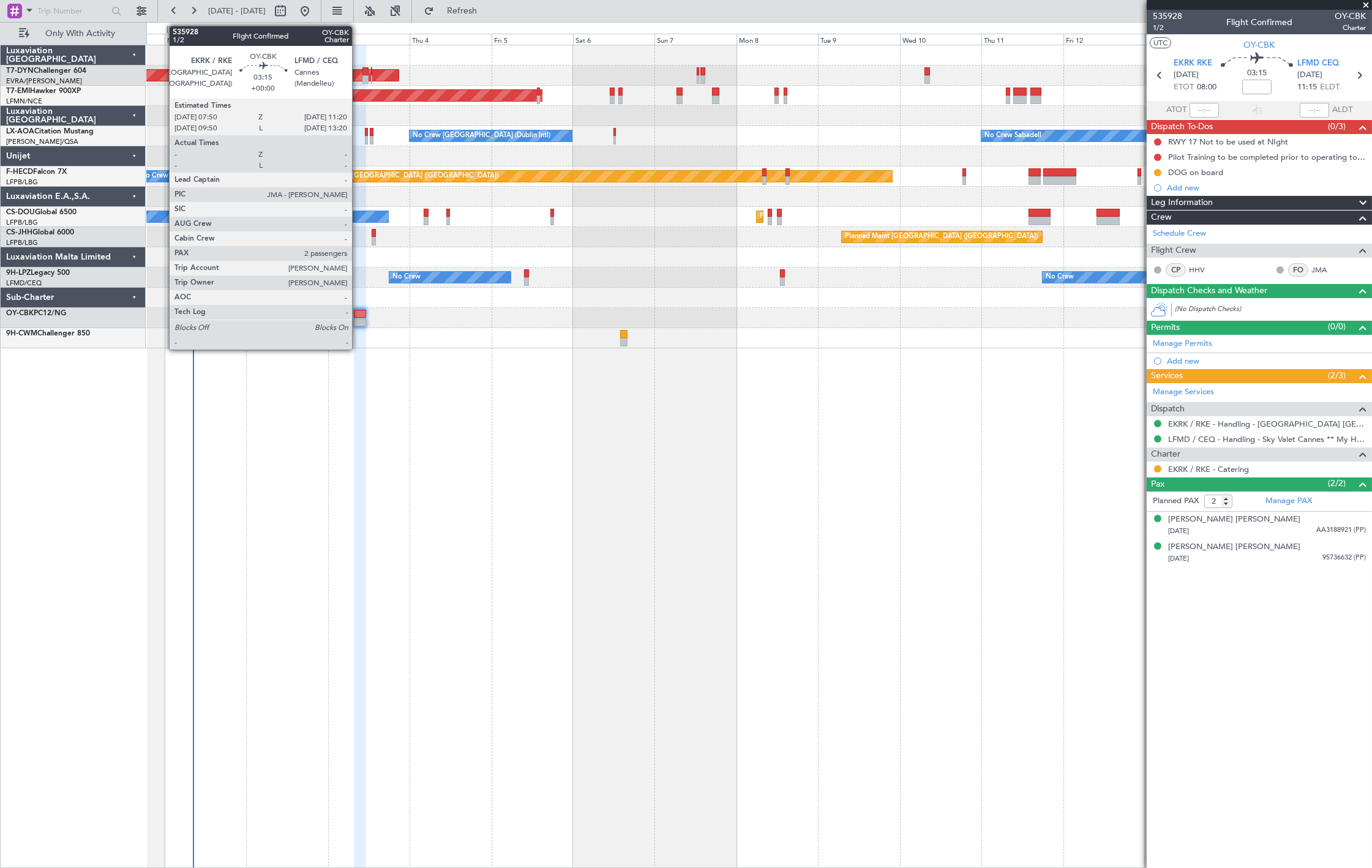
click at [358, 316] on div at bounding box center [360, 314] width 12 height 9
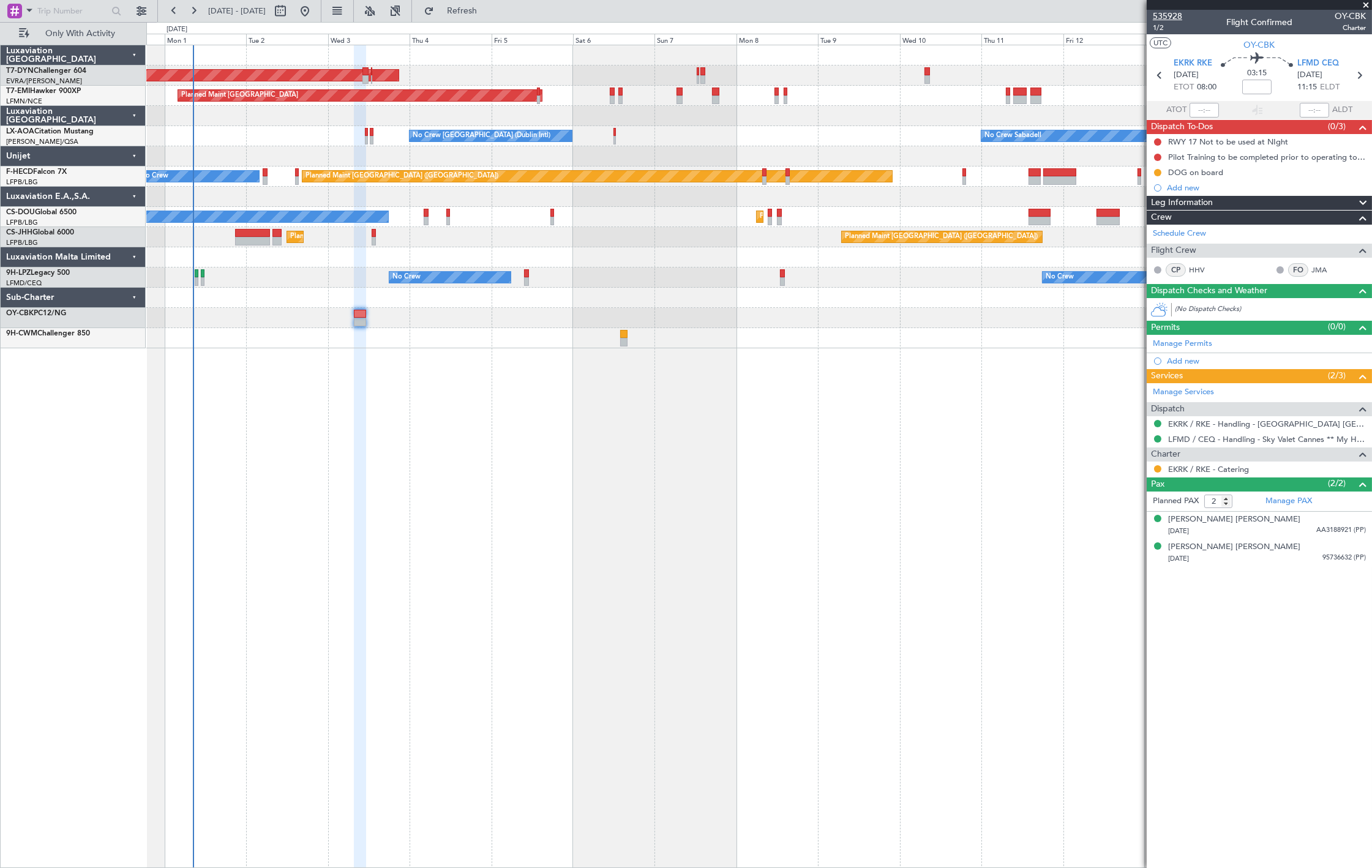
click at [1159, 18] on span "535928" at bounding box center [1168, 16] width 29 height 13
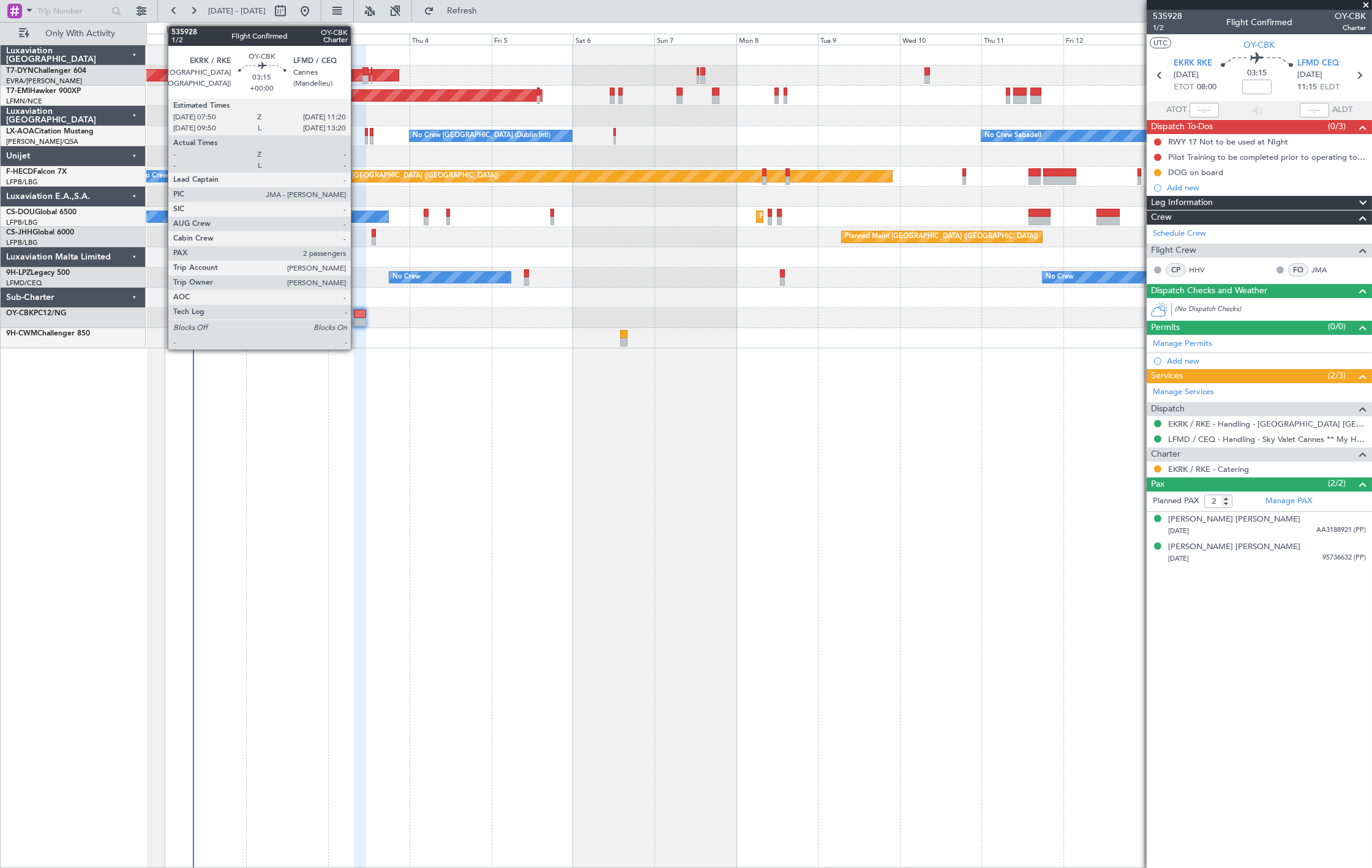
click at [357, 310] on div at bounding box center [360, 314] width 12 height 9
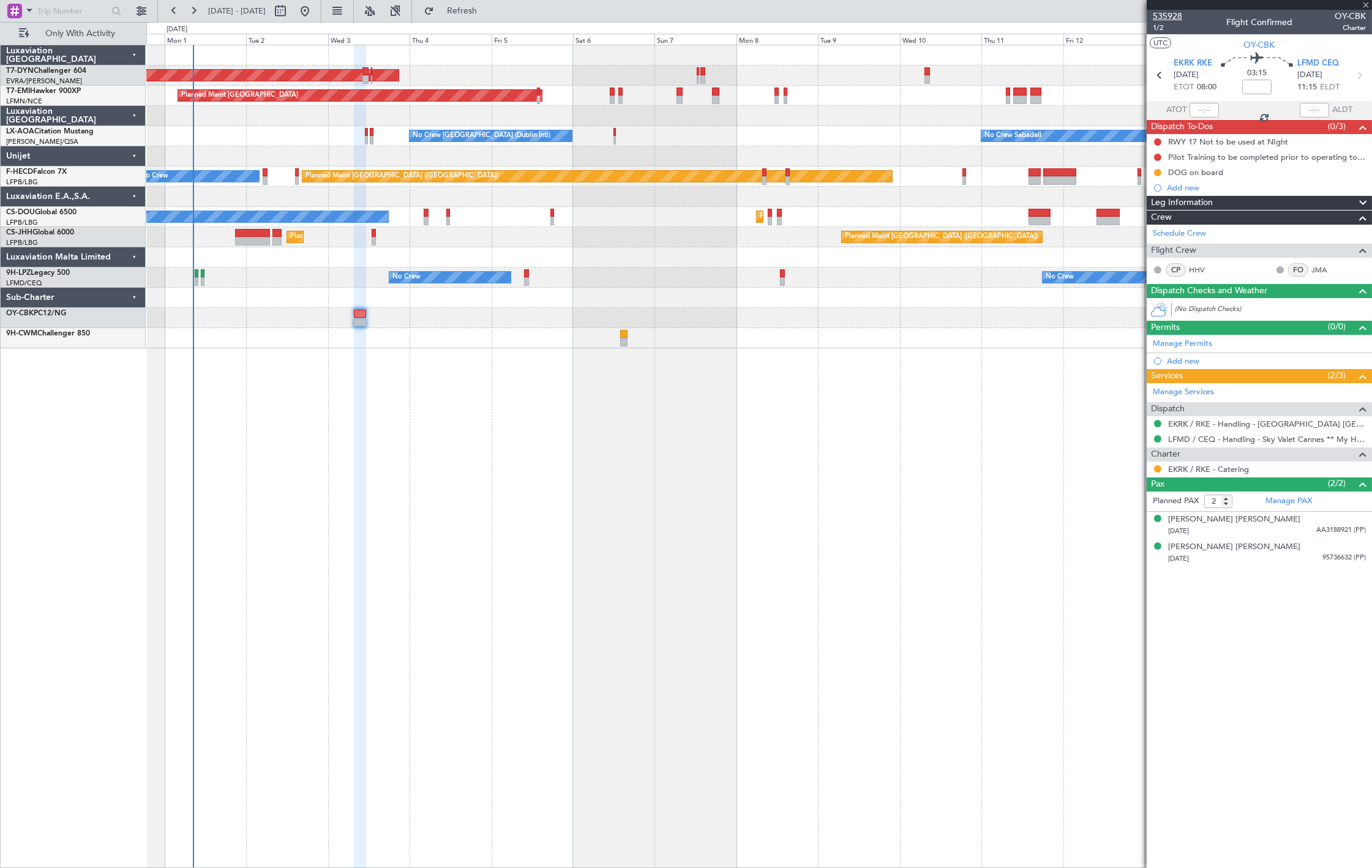
click at [1178, 19] on span "535928" at bounding box center [1168, 16] width 29 height 13
click at [473, 16] on button "Refresh" at bounding box center [454, 10] width 74 height 20
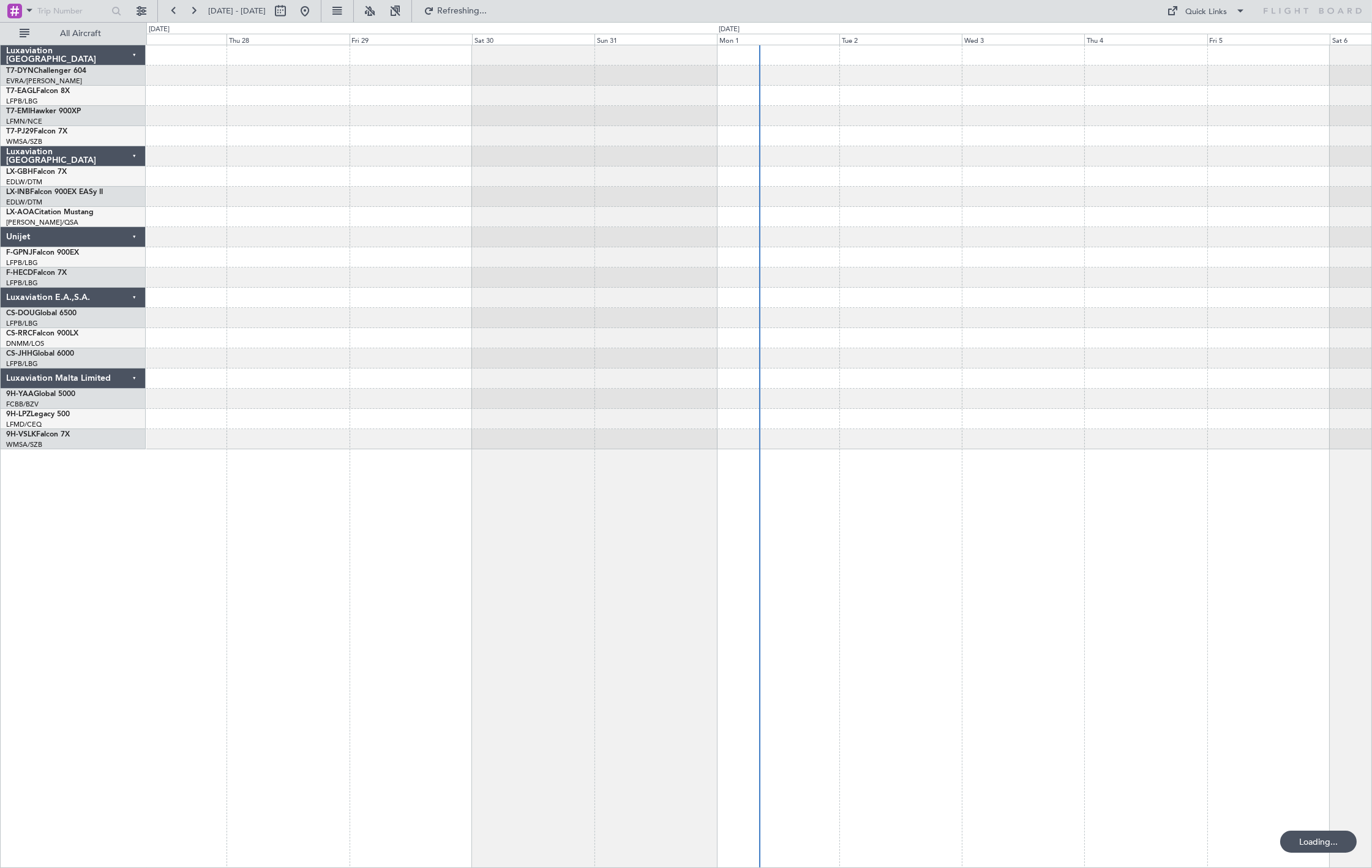
click at [112, 41] on fb-flight-board "[DATE] - [DATE] Refreshing... Quick Links All Aircraft Luxaviation [GEOGRAPHIC_…" at bounding box center [686, 439] width 1372 height 859
click at [111, 32] on span "All Aircraft" at bounding box center [81, 34] width 97 height 9
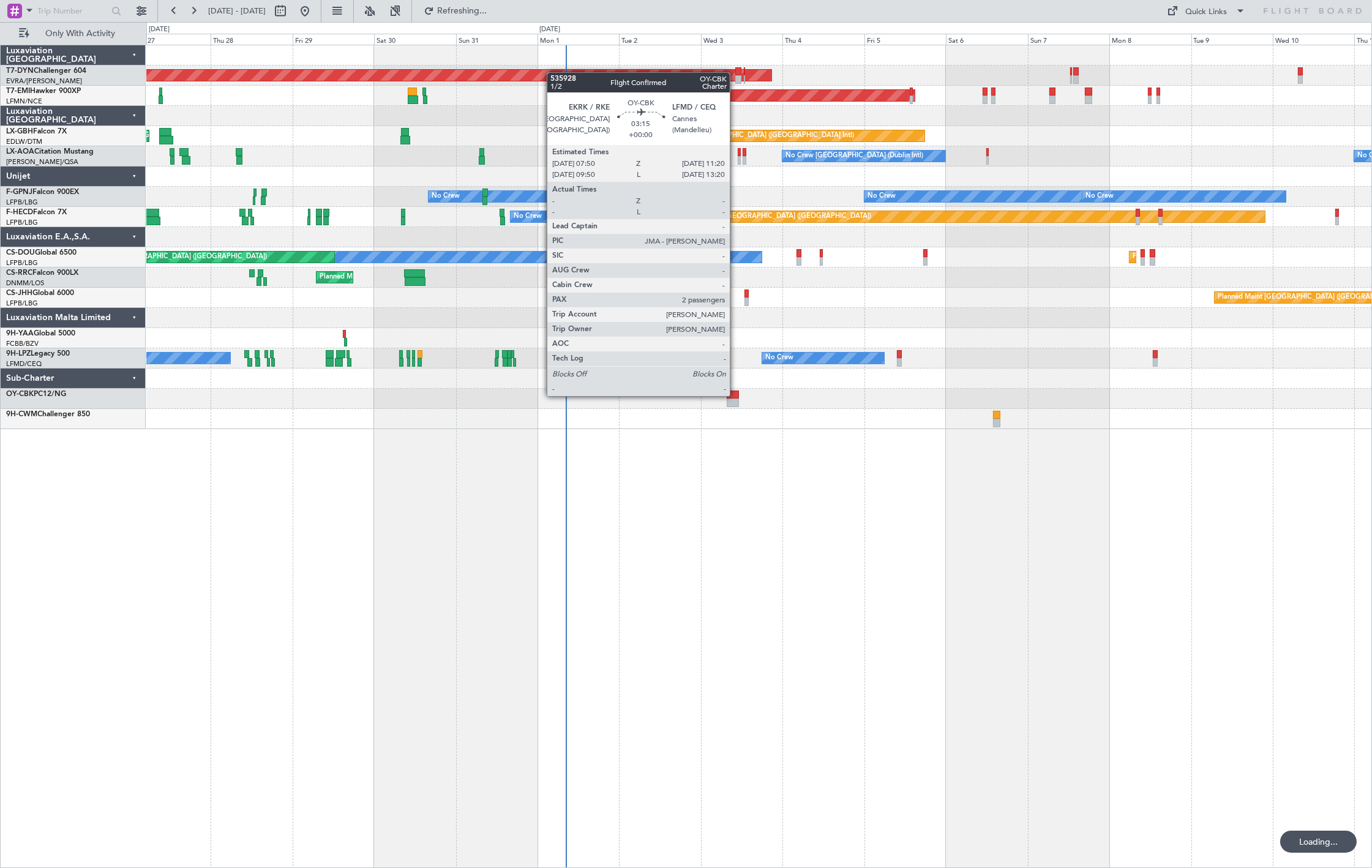
click at [737, 396] on div at bounding box center [733, 395] width 12 height 9
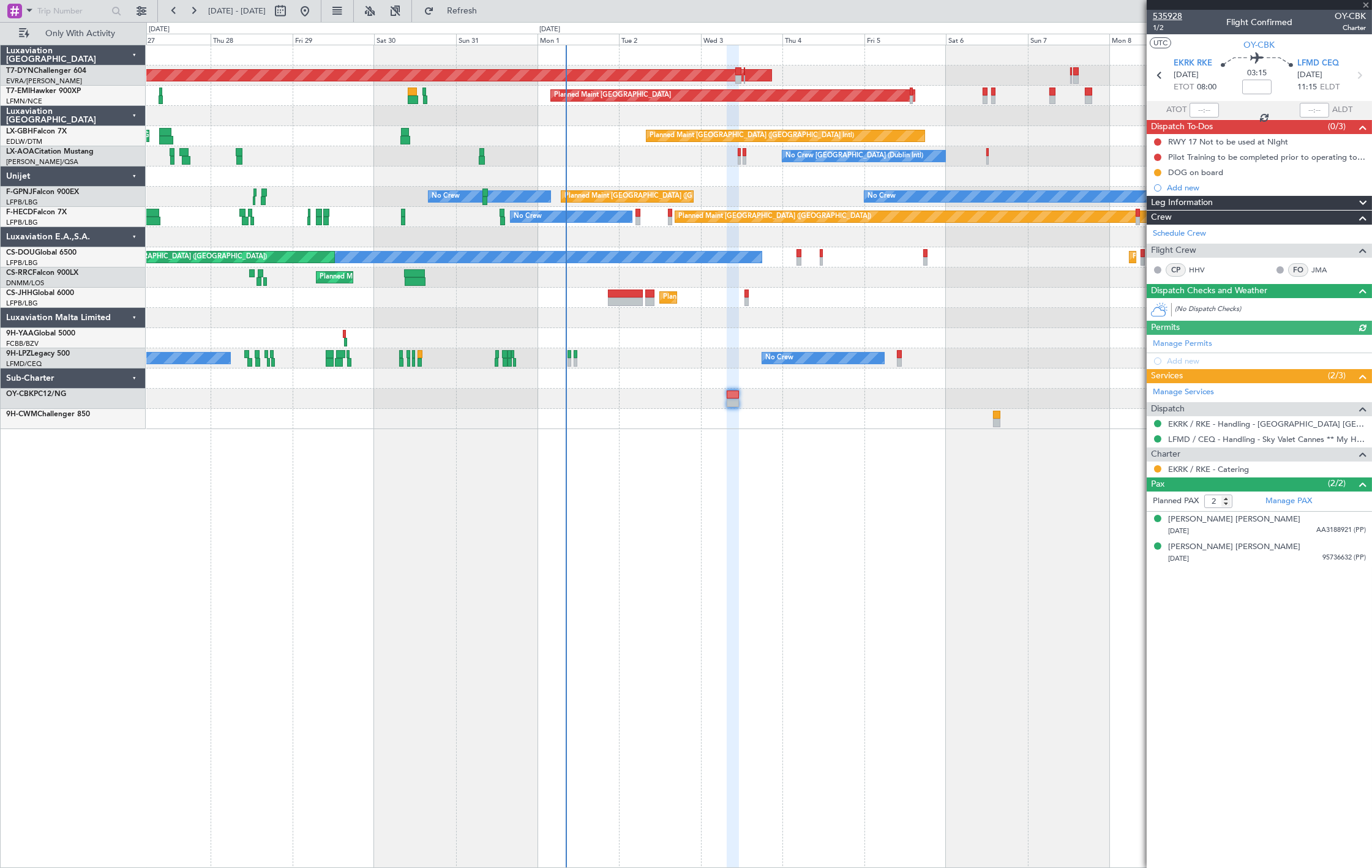
click at [1170, 16] on span "535928" at bounding box center [1168, 16] width 29 height 13
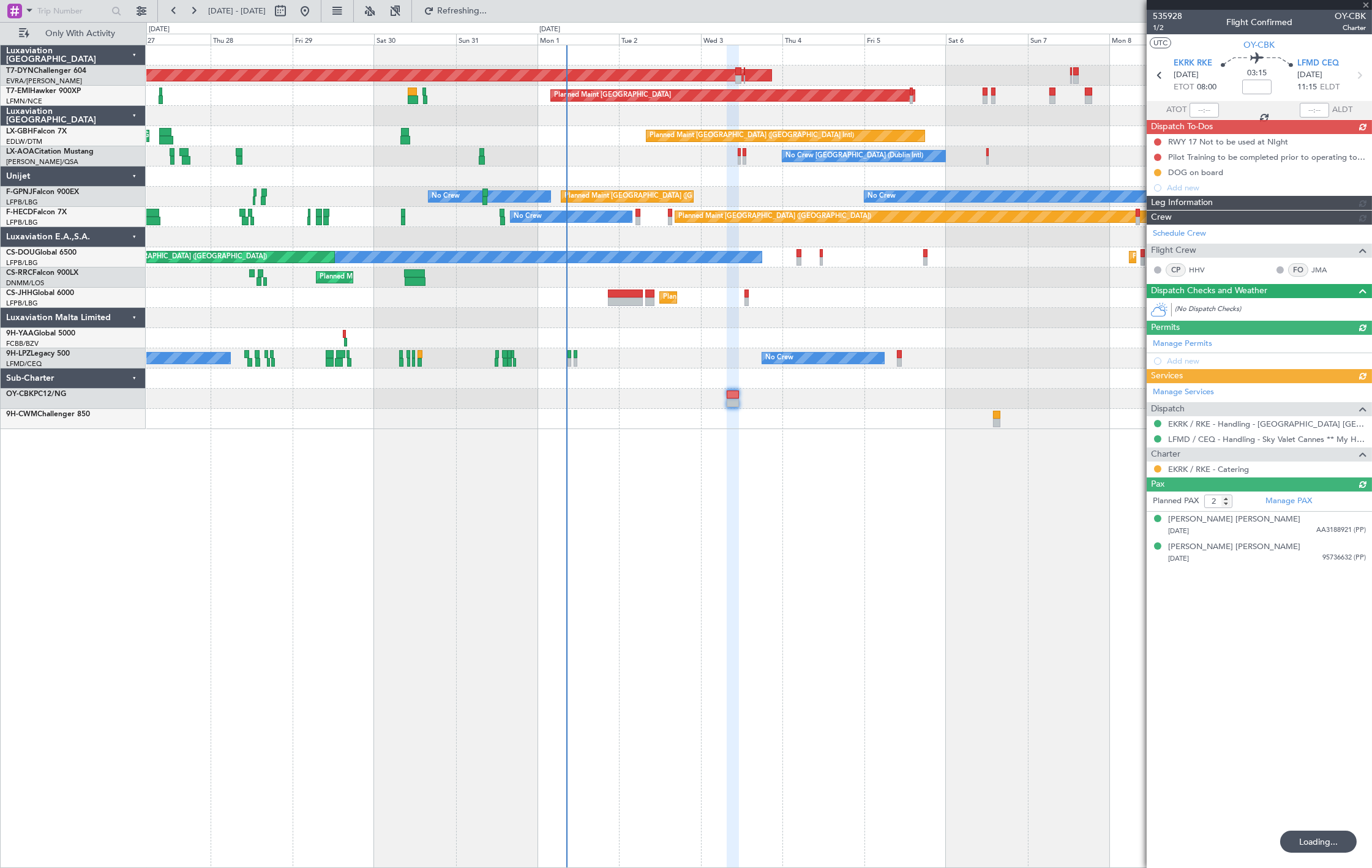
click at [730, 388] on div at bounding box center [759, 378] width 1225 height 20
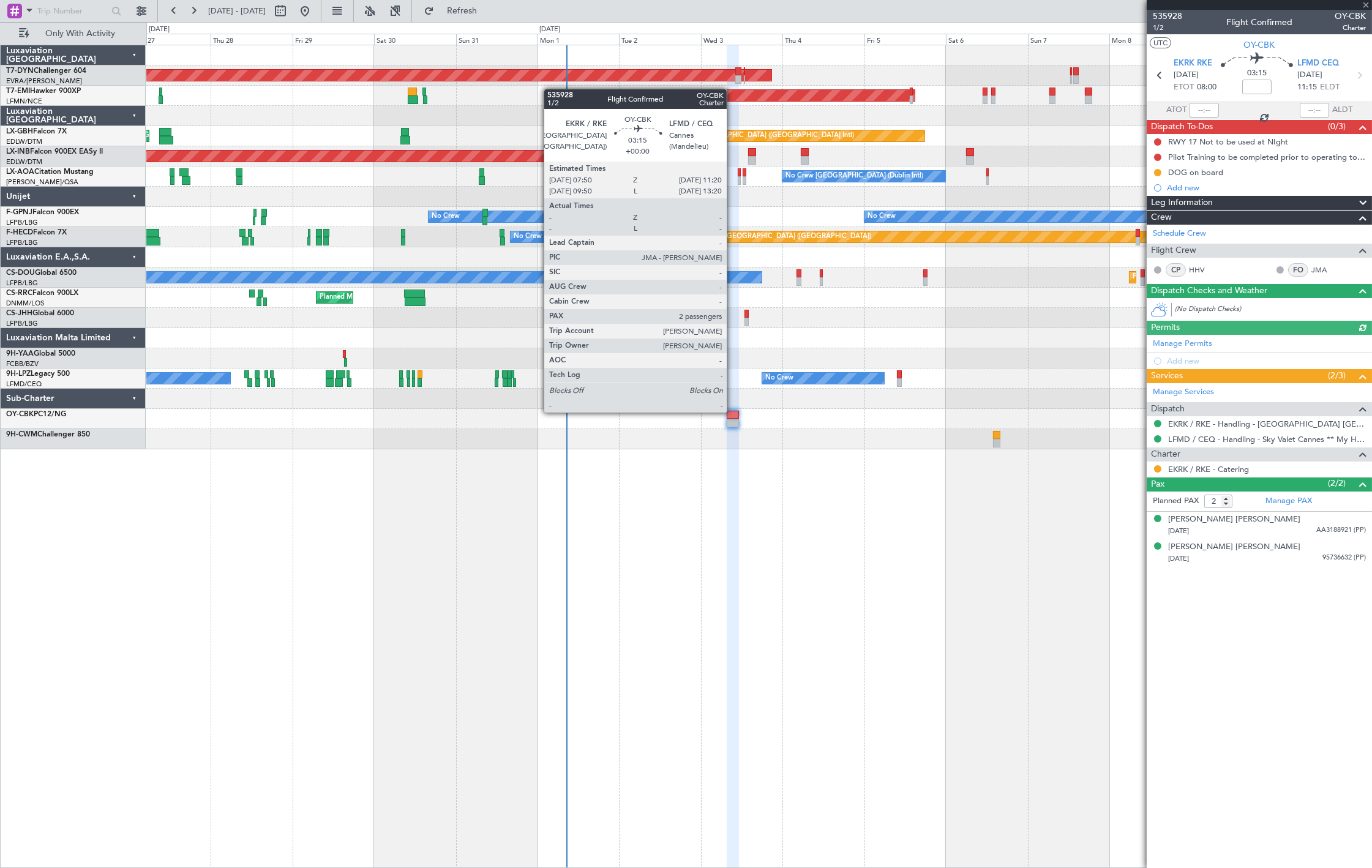
click at [733, 412] on div at bounding box center [733, 415] width 12 height 9
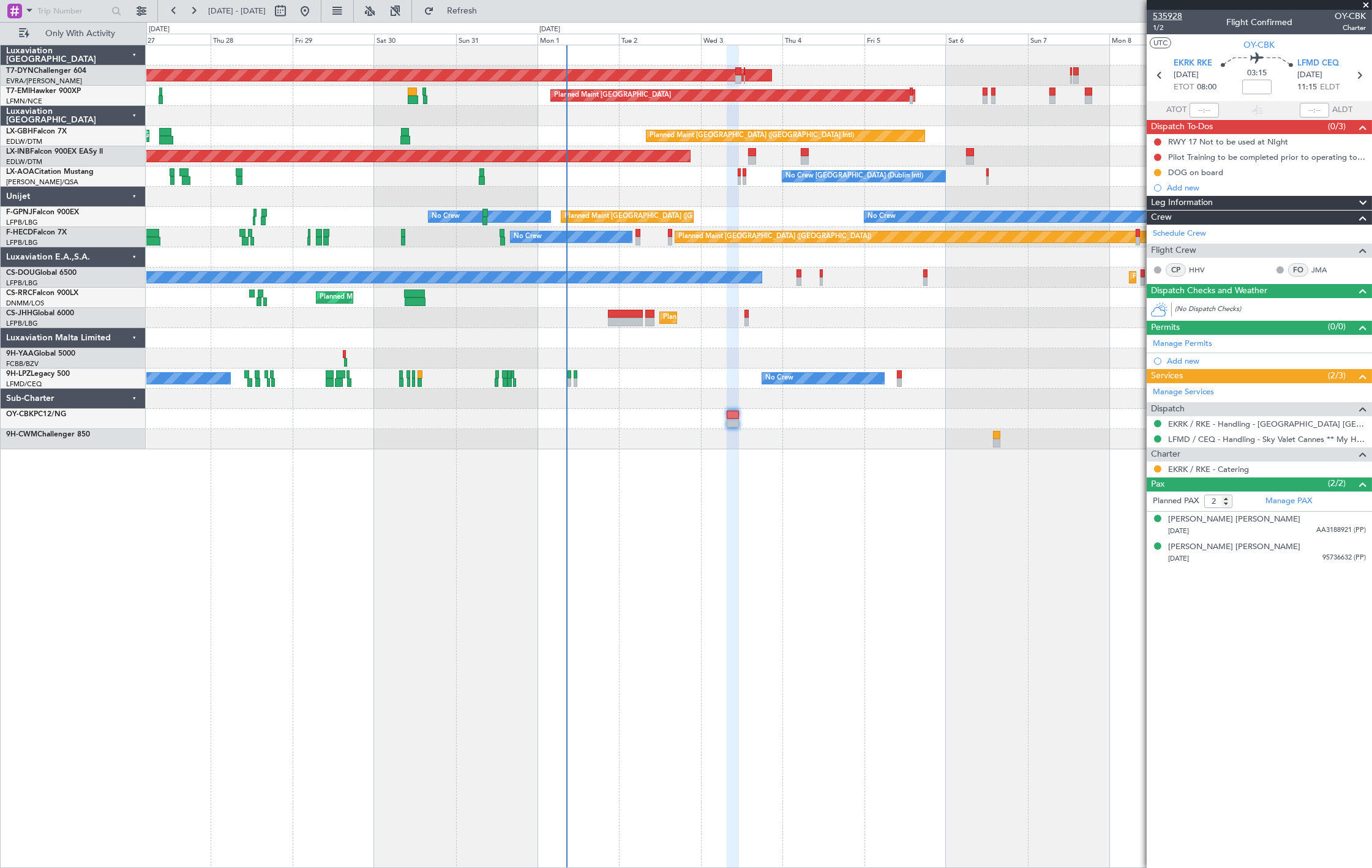
click at [1162, 16] on span "535928" at bounding box center [1168, 16] width 29 height 13
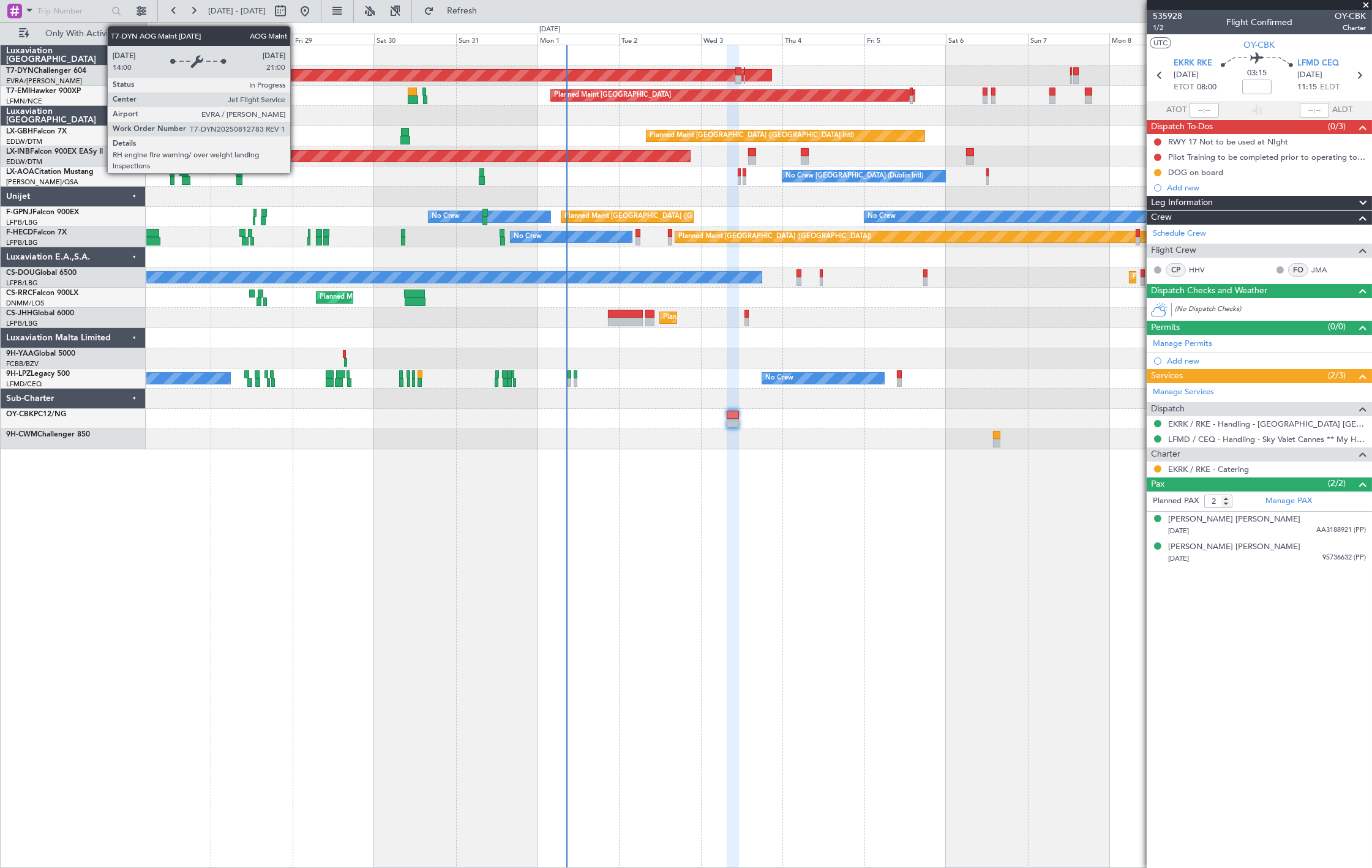
click at [462, 244] on div "AOG Maint Riga (Riga Intl) Planned Maint Zurich Planned Maint Dubai (Dubai Intl…" at bounding box center [759, 247] width 1225 height 404
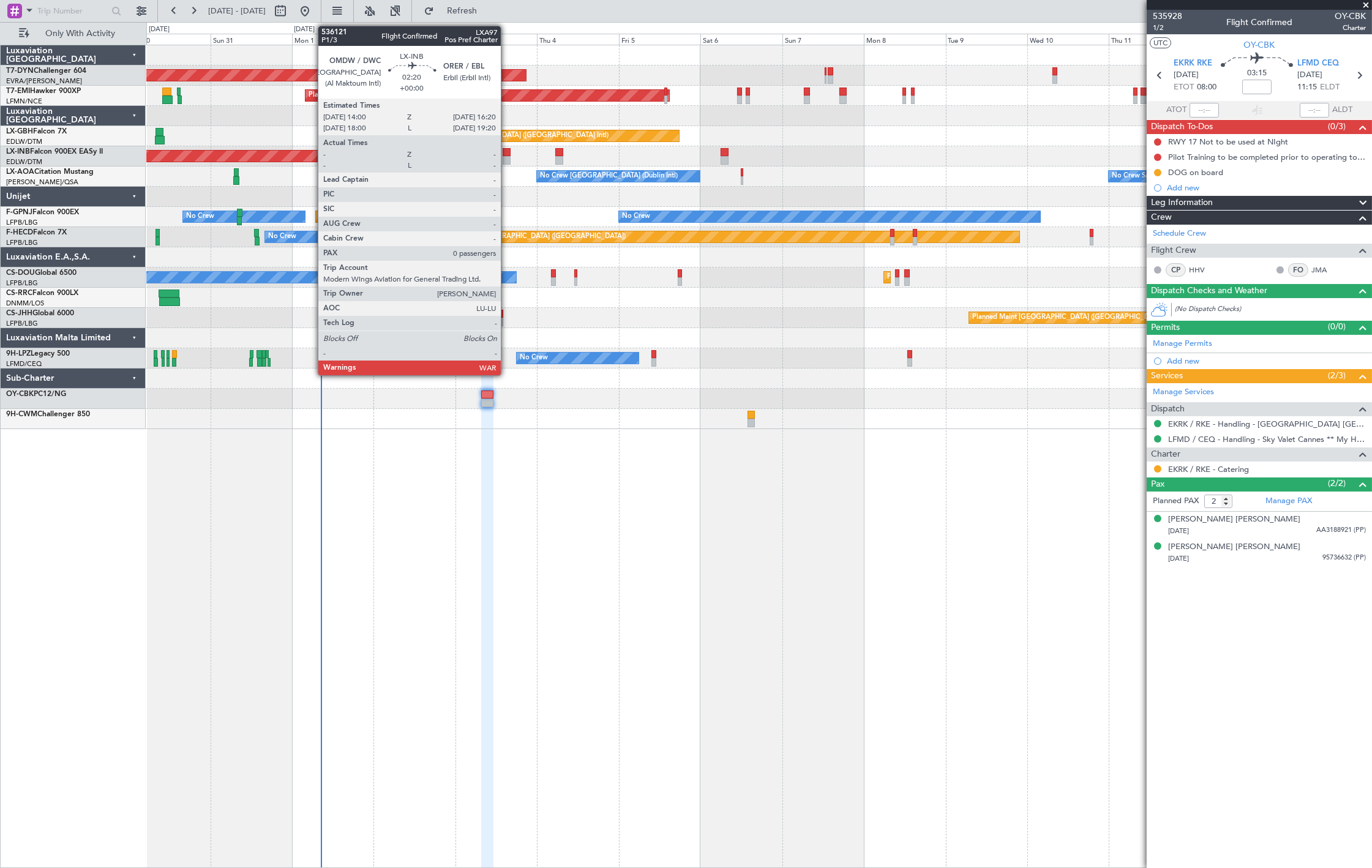
click at [507, 155] on div at bounding box center [506, 153] width 8 height 9
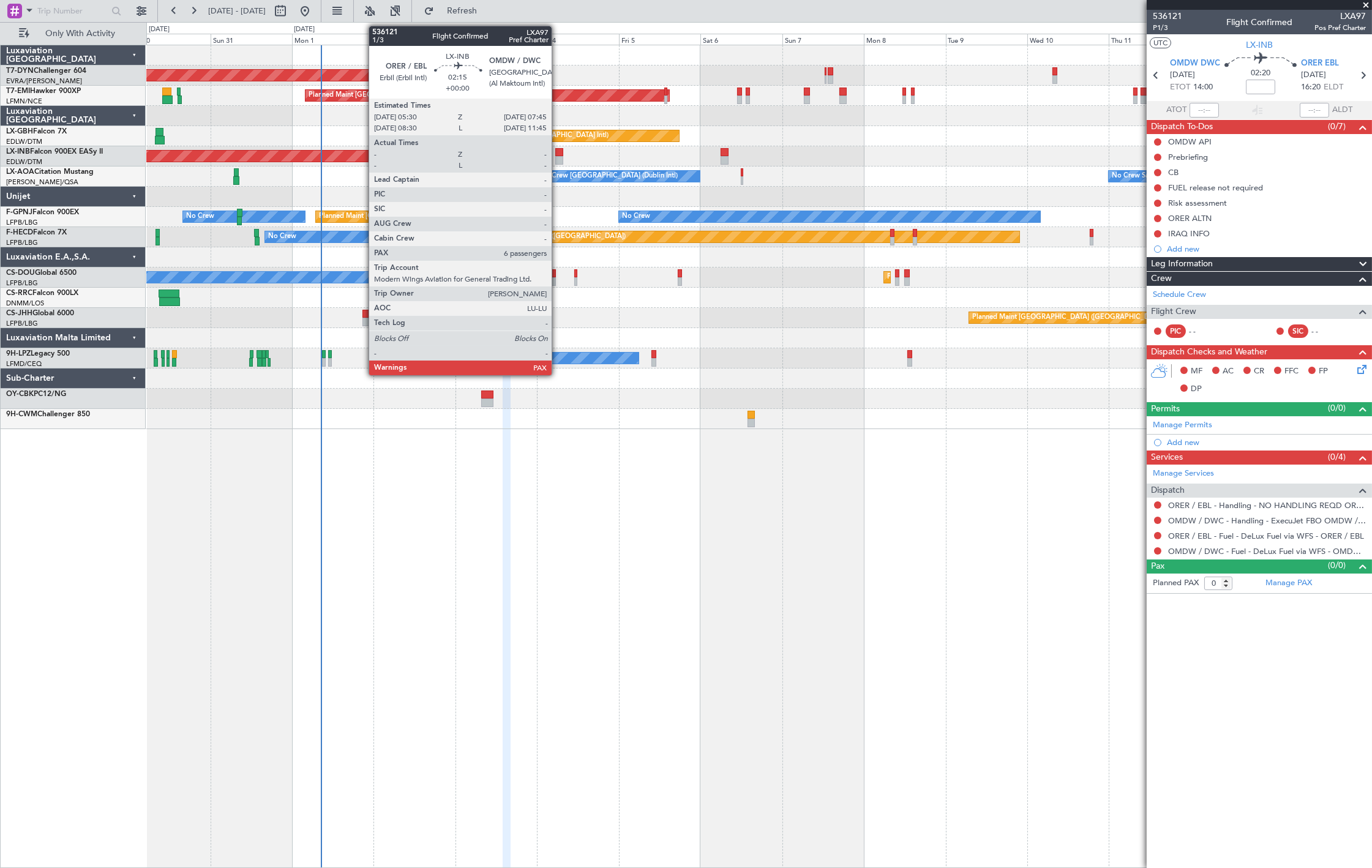
click at [558, 153] on div at bounding box center [559, 153] width 8 height 9
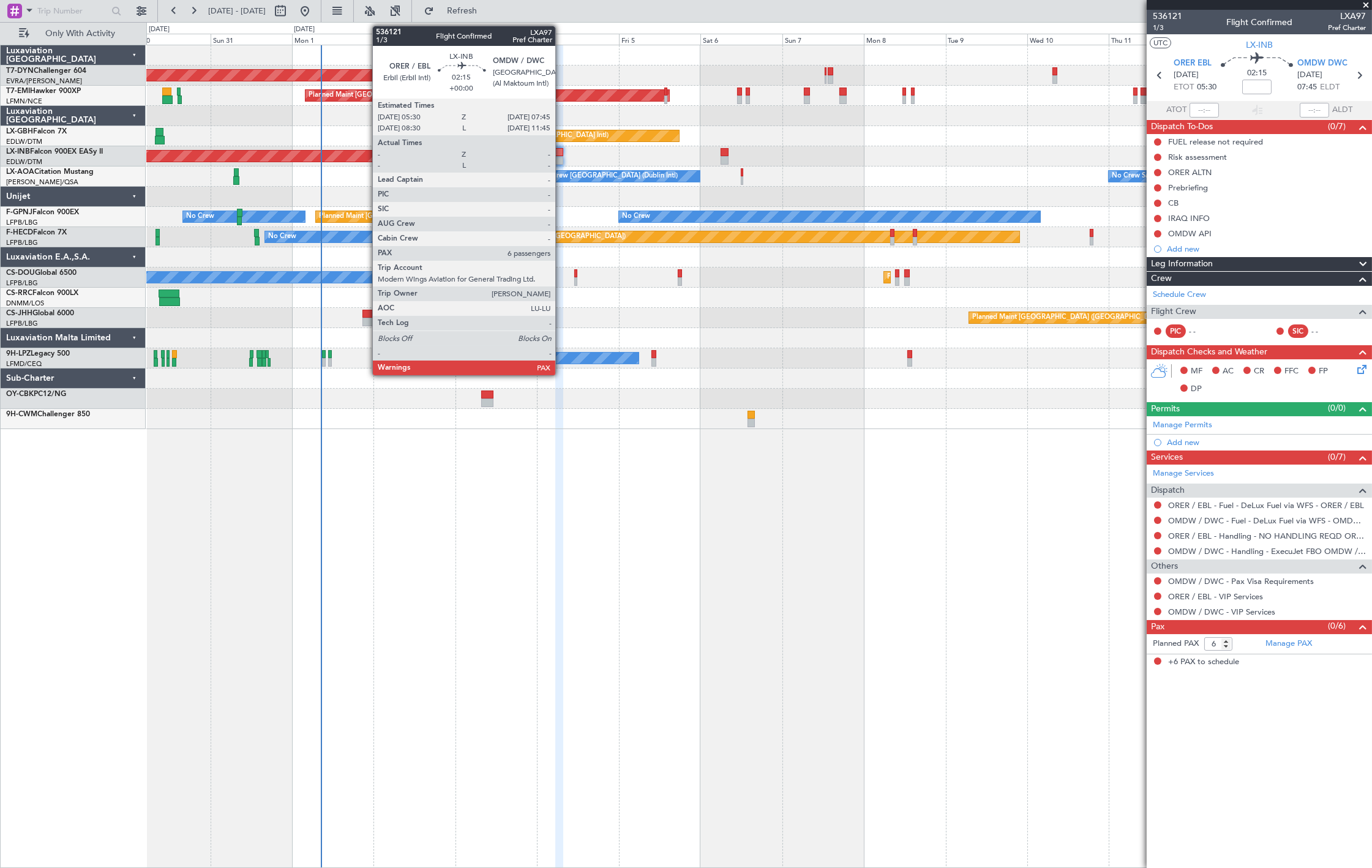
click at [562, 157] on div at bounding box center [559, 160] width 8 height 9
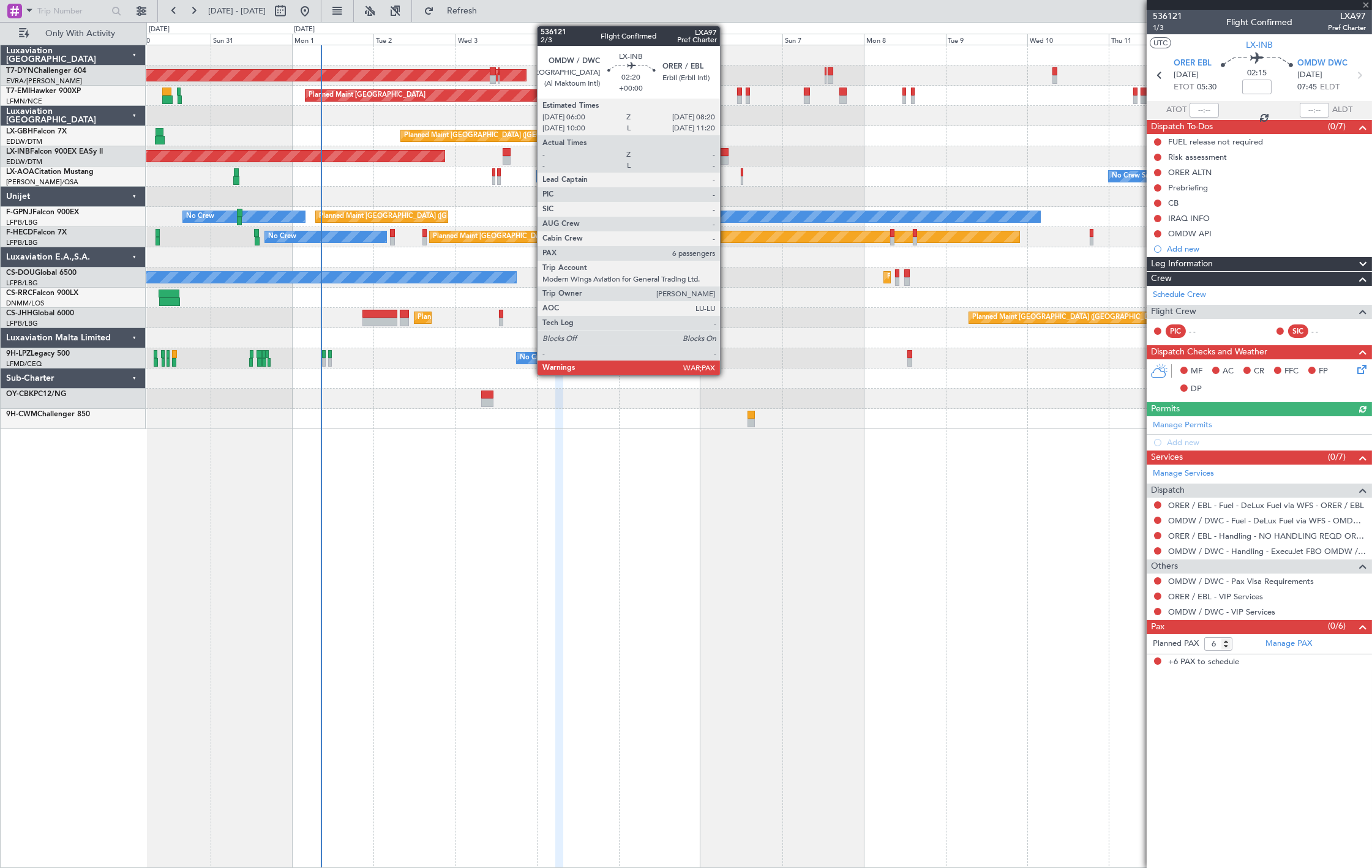
click at [726, 154] on div at bounding box center [724, 153] width 8 height 9
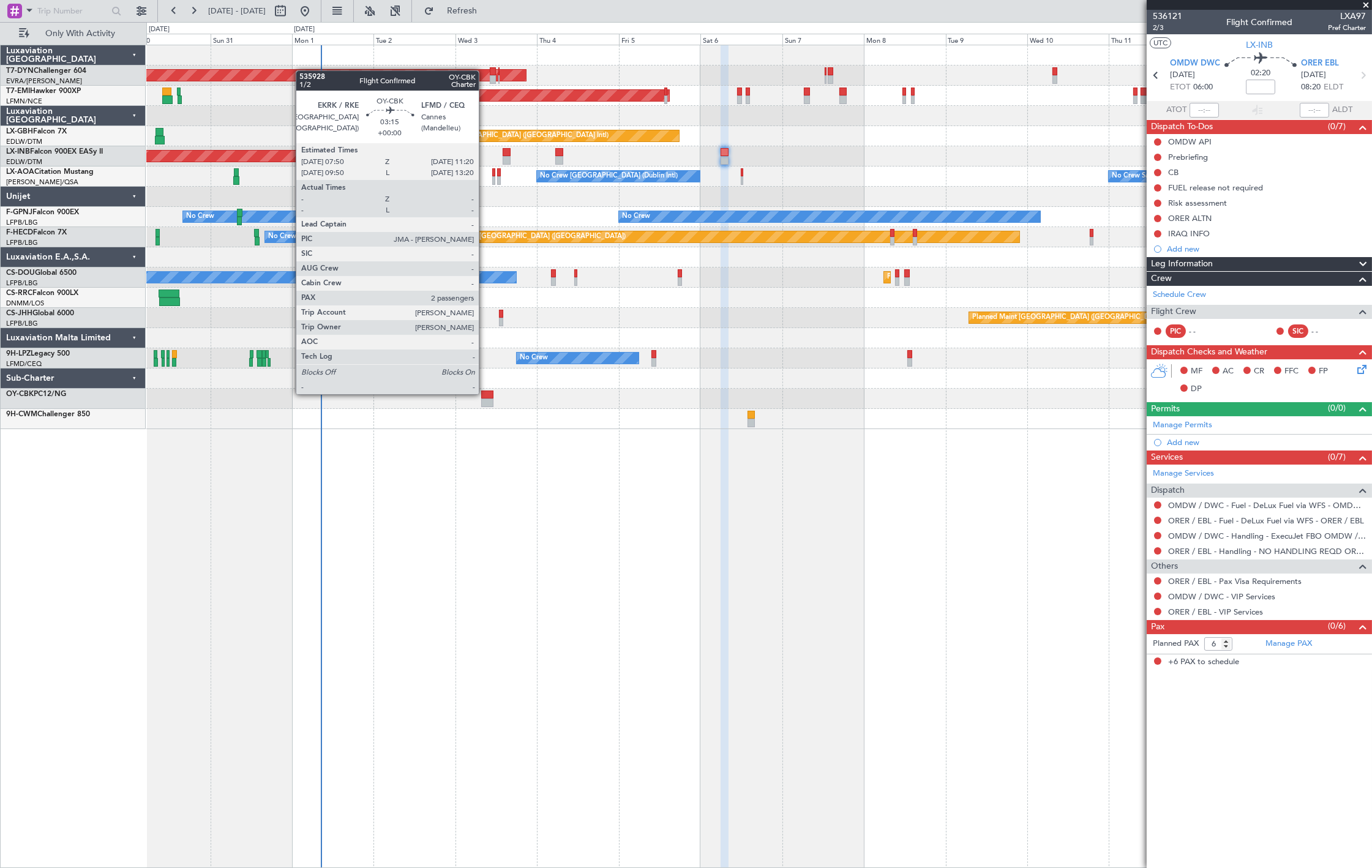
click at [485, 397] on div at bounding box center [487, 395] width 12 height 9
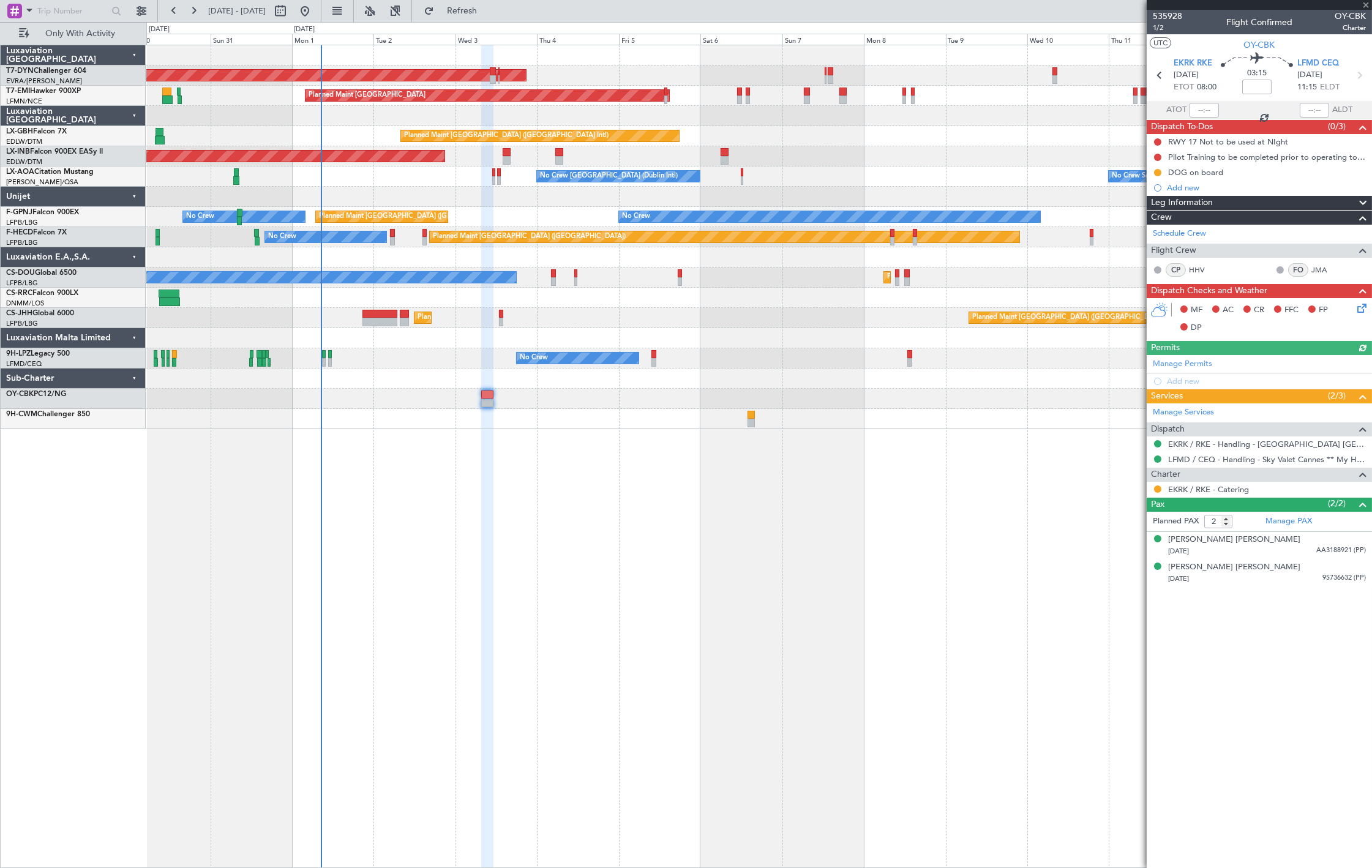
click at [1171, 9] on div at bounding box center [1260, 4] width 225 height 10
click at [1171, 15] on span "535928" at bounding box center [1168, 16] width 29 height 13
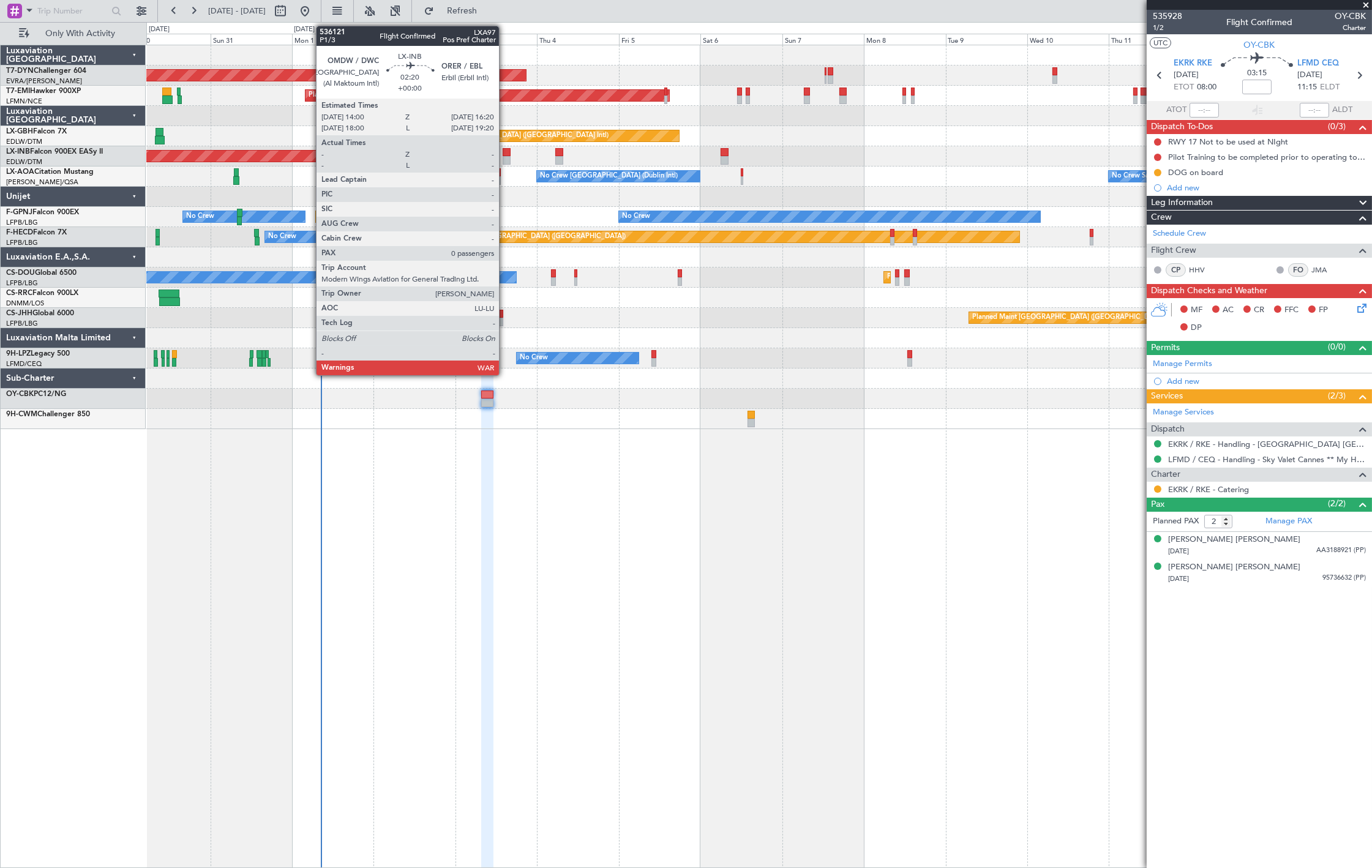
click at [506, 153] on div at bounding box center [506, 153] width 8 height 9
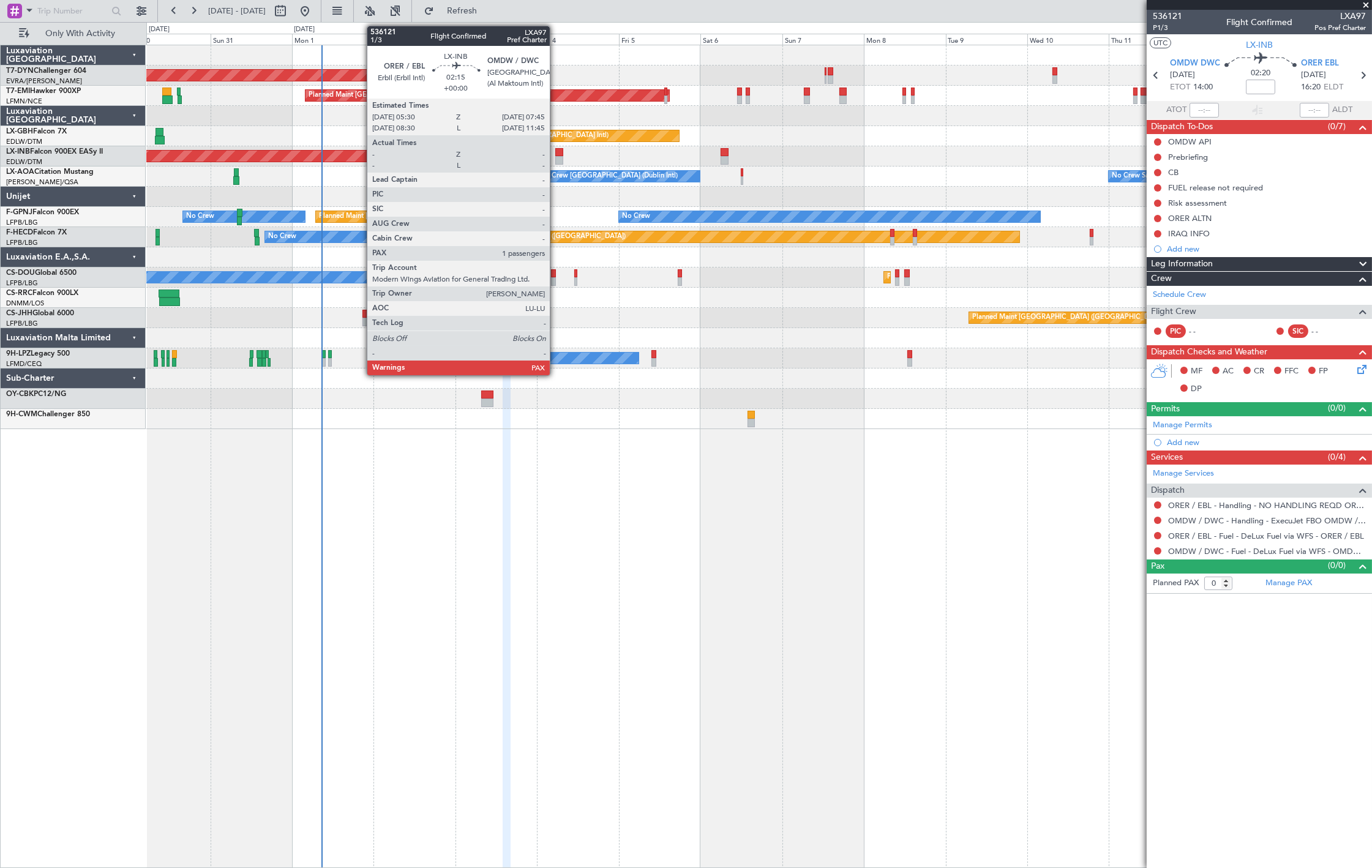
click at [556, 156] on div at bounding box center [559, 160] width 8 height 9
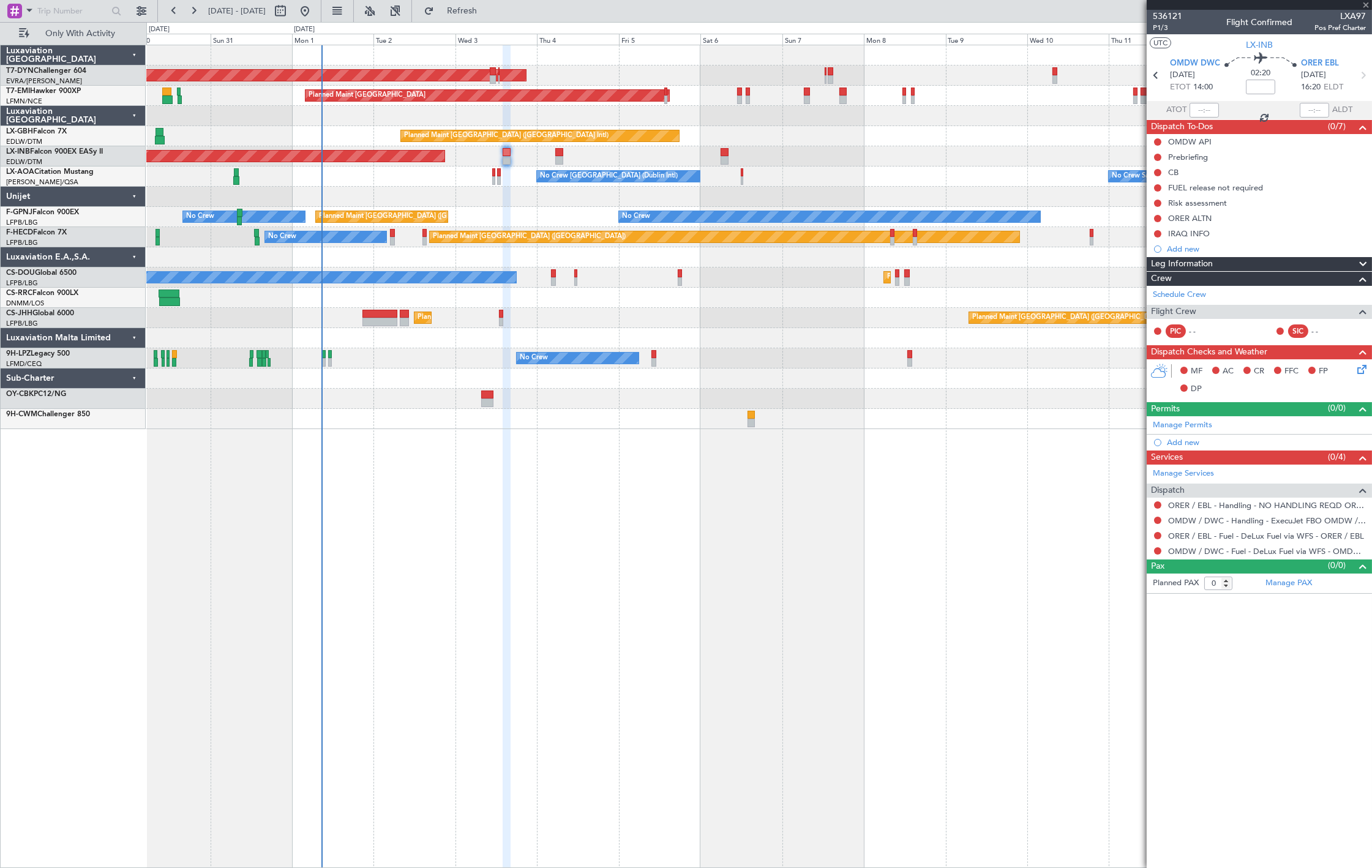
type input "6"
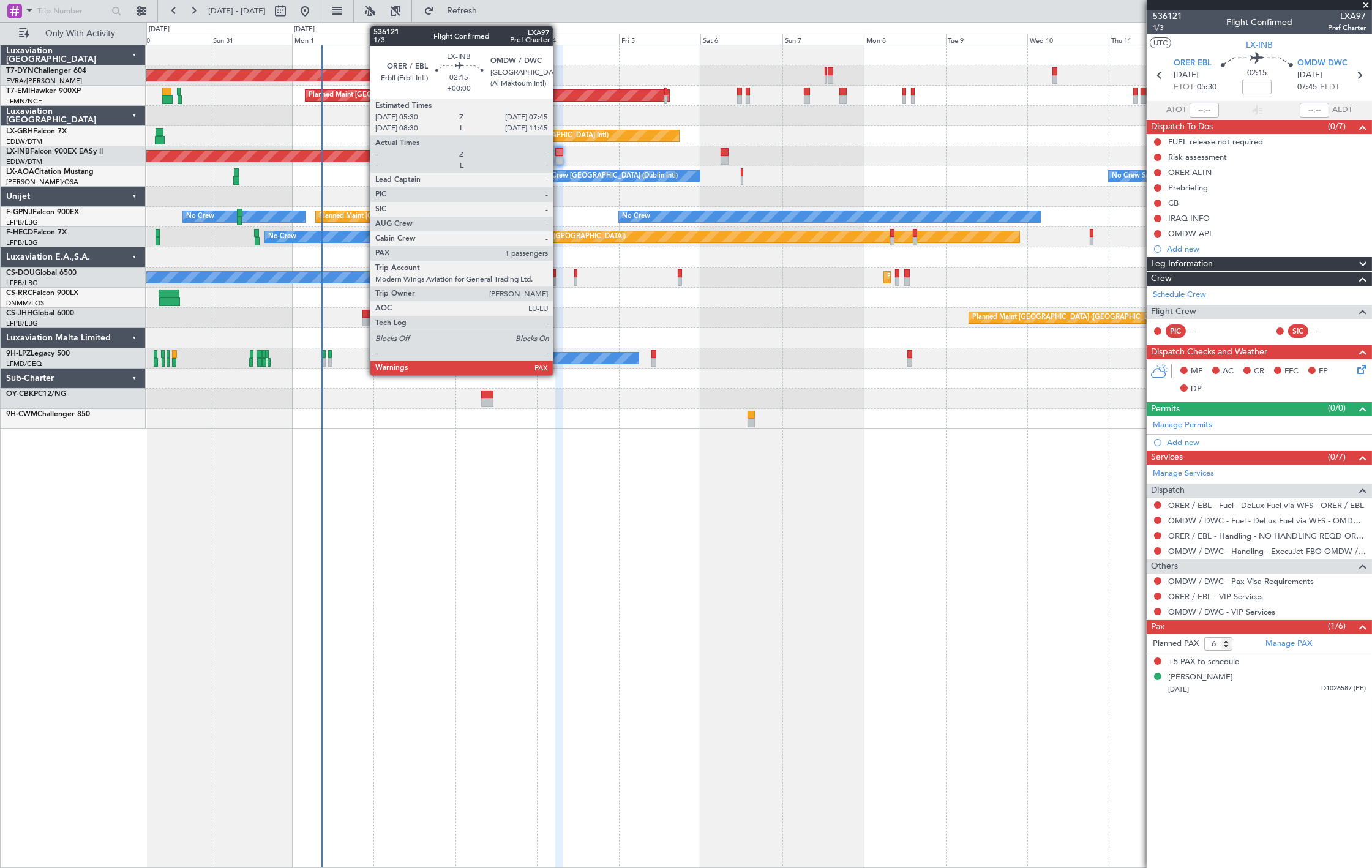
click at [559, 157] on div at bounding box center [559, 160] width 8 height 9
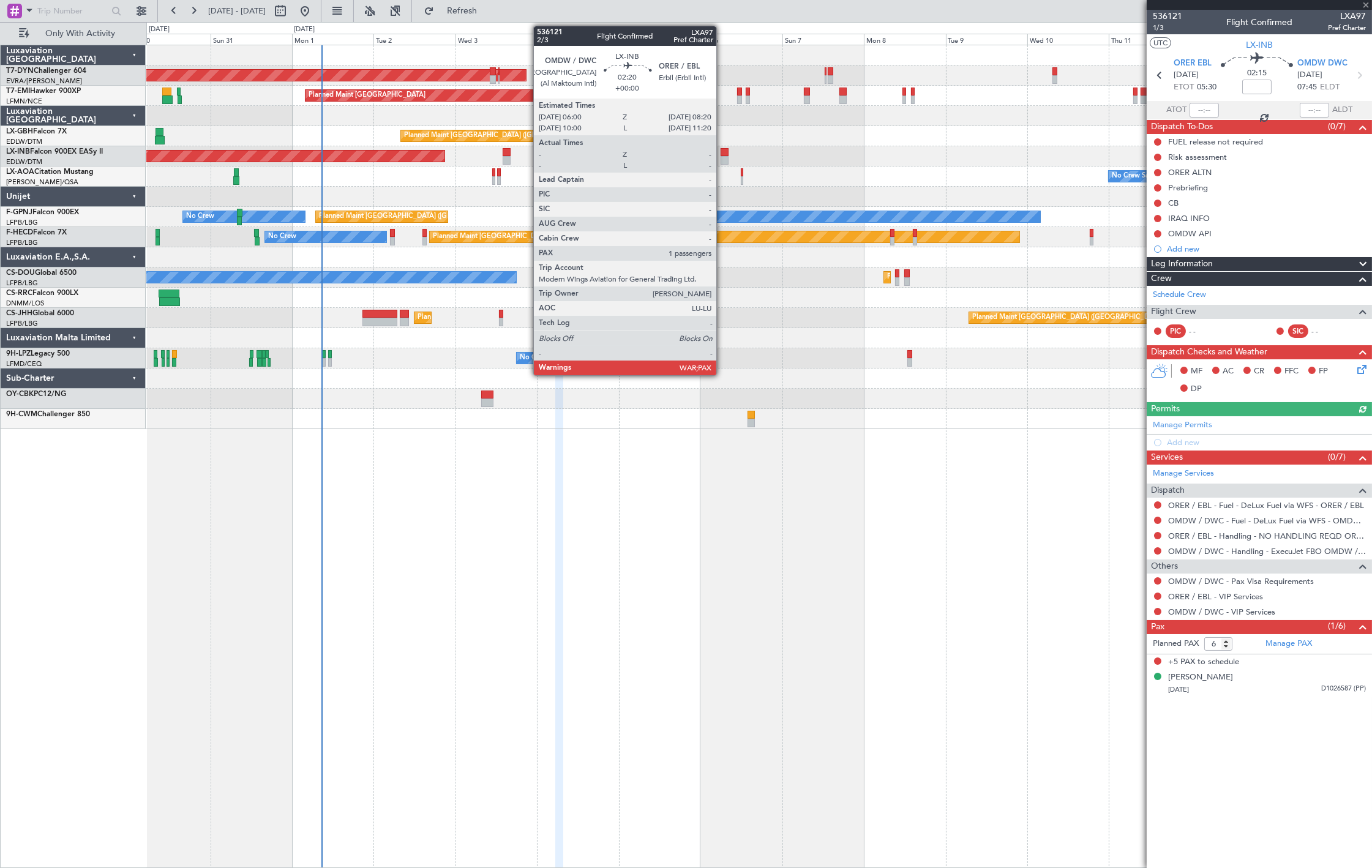
click at [722, 155] on div at bounding box center [724, 153] width 8 height 9
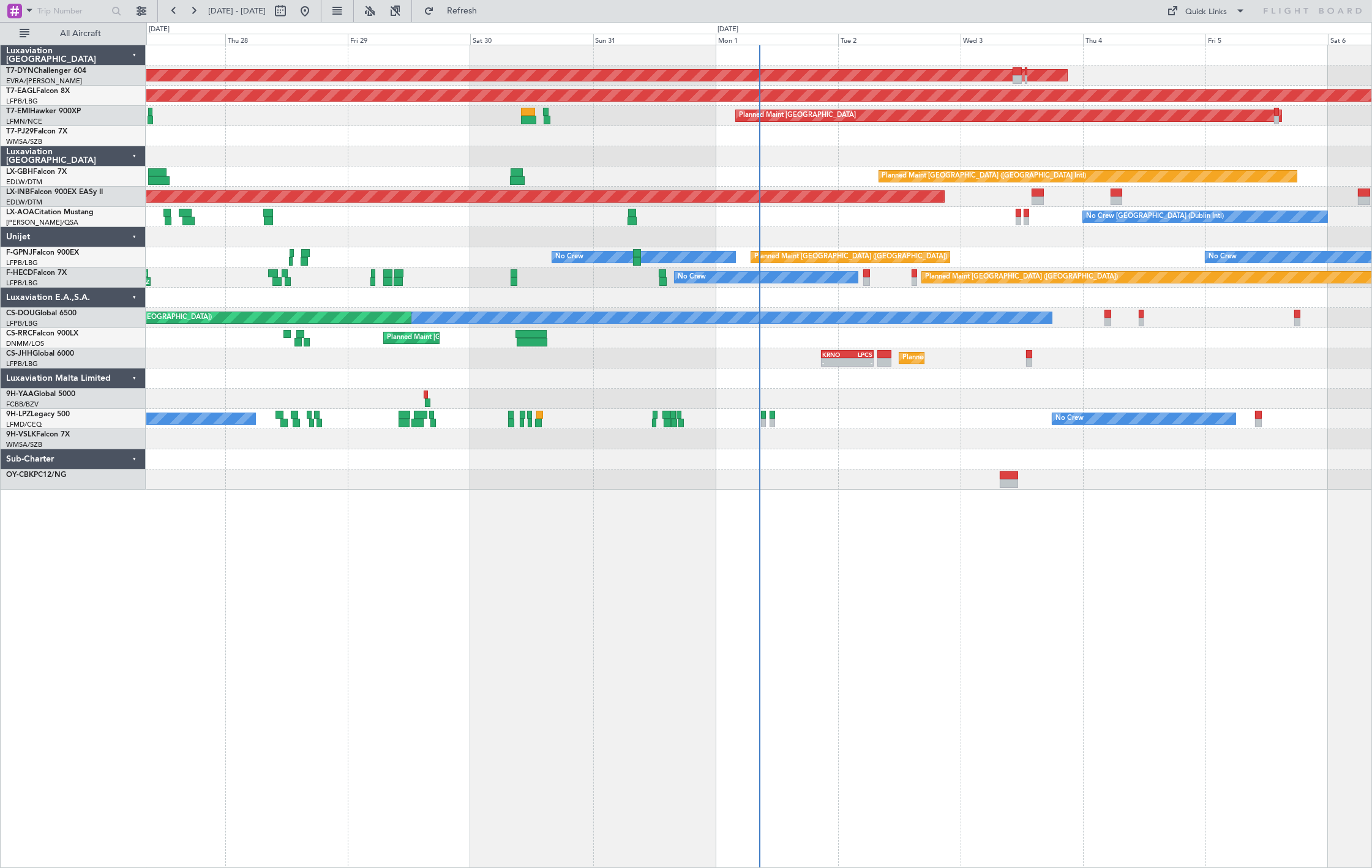
drag, startPoint x: 92, startPoint y: 35, endPoint x: 144, endPoint y: 51, distance: 54.4
click at [92, 35] on span "All Aircraft" at bounding box center [81, 34] width 97 height 9
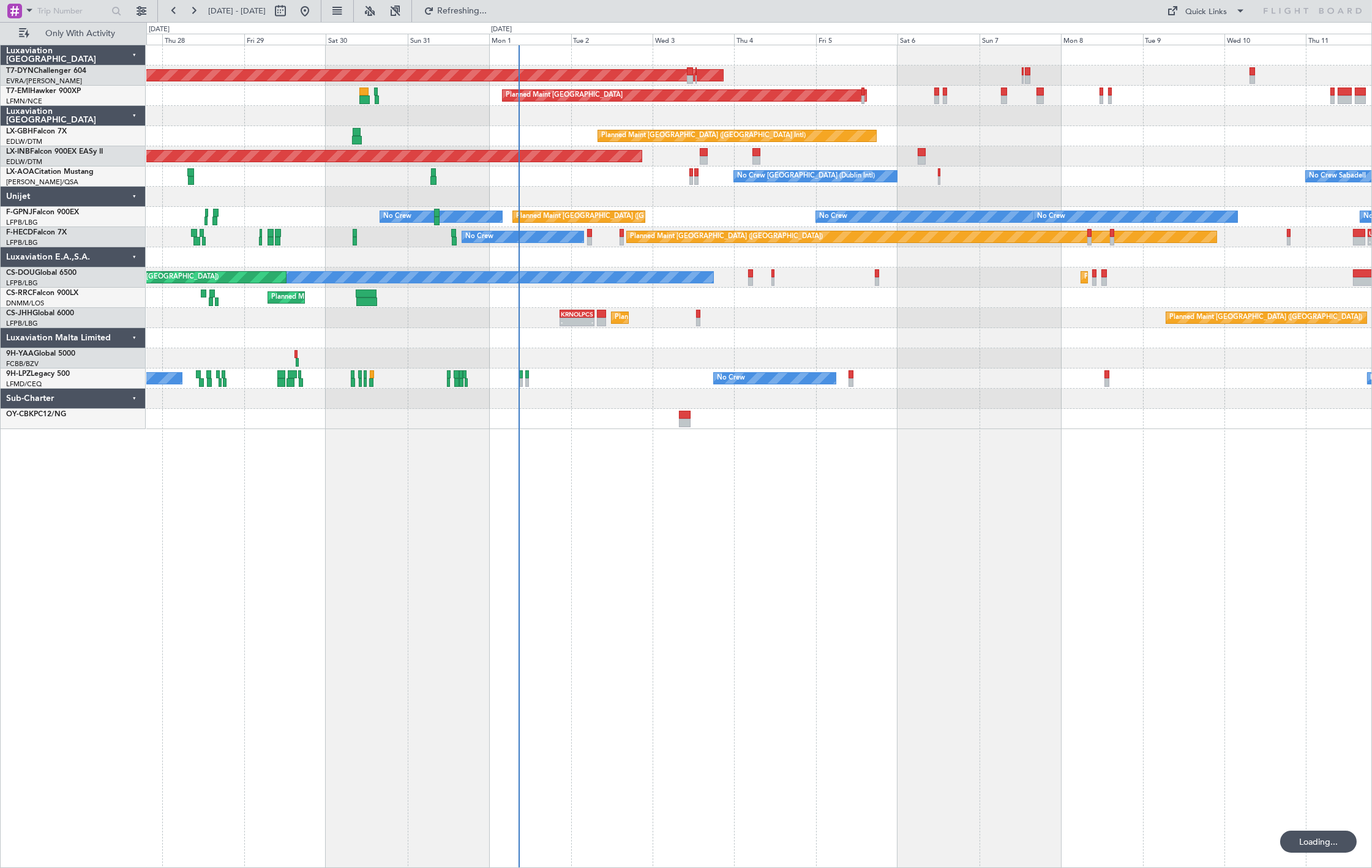
click at [645, 349] on div "AOG Maint Riga (Riga Intl) Planned Maint [GEOGRAPHIC_DATA] Planned Maint [GEOGR…" at bounding box center [759, 237] width 1225 height 384
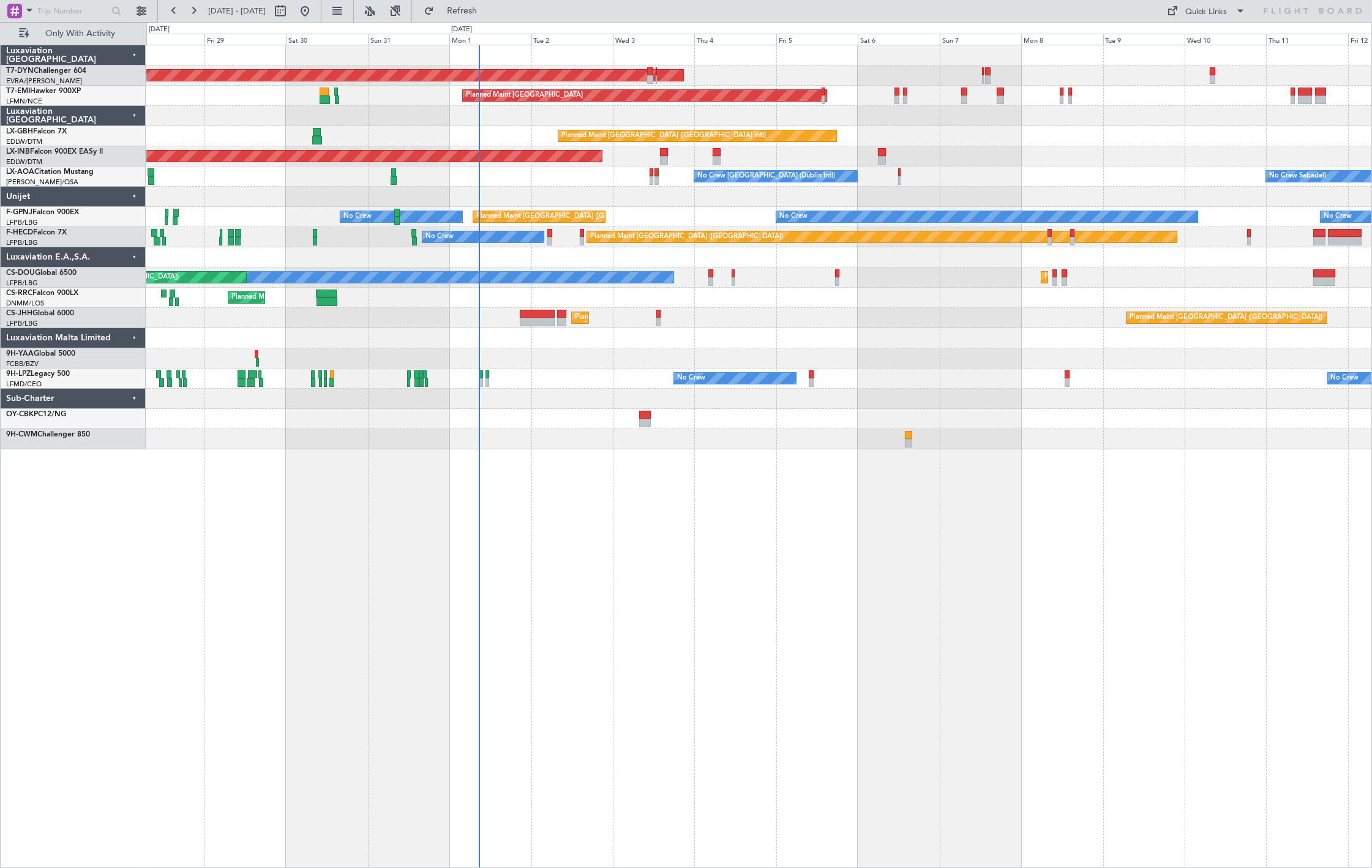
click at [553, 310] on div "AOG Maint Riga (Riga Intl) Planned Maint [GEOGRAPHIC_DATA] Planned Maint [GEOGR…" at bounding box center [759, 247] width 1225 height 404
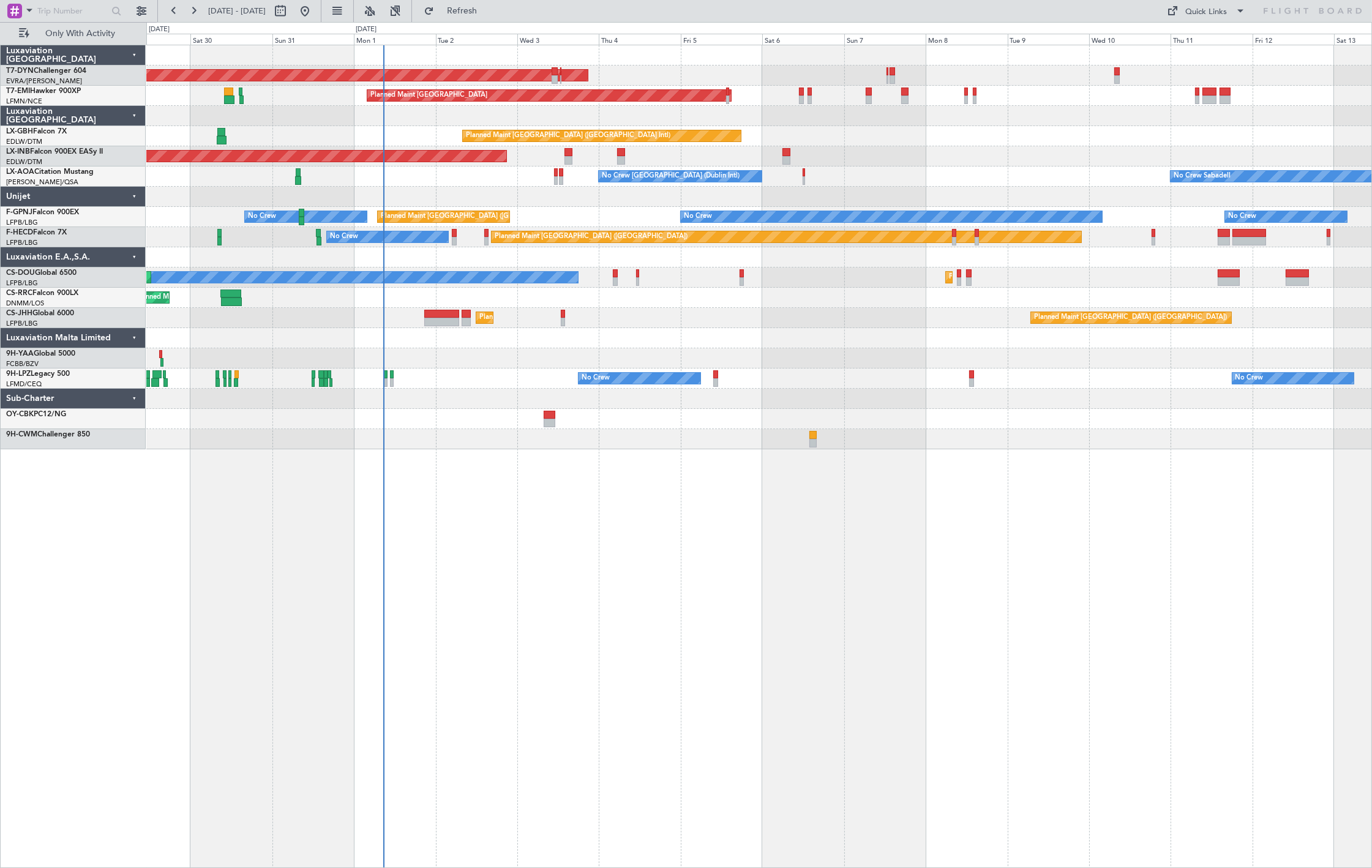
click at [543, 425] on div at bounding box center [759, 419] width 1225 height 20
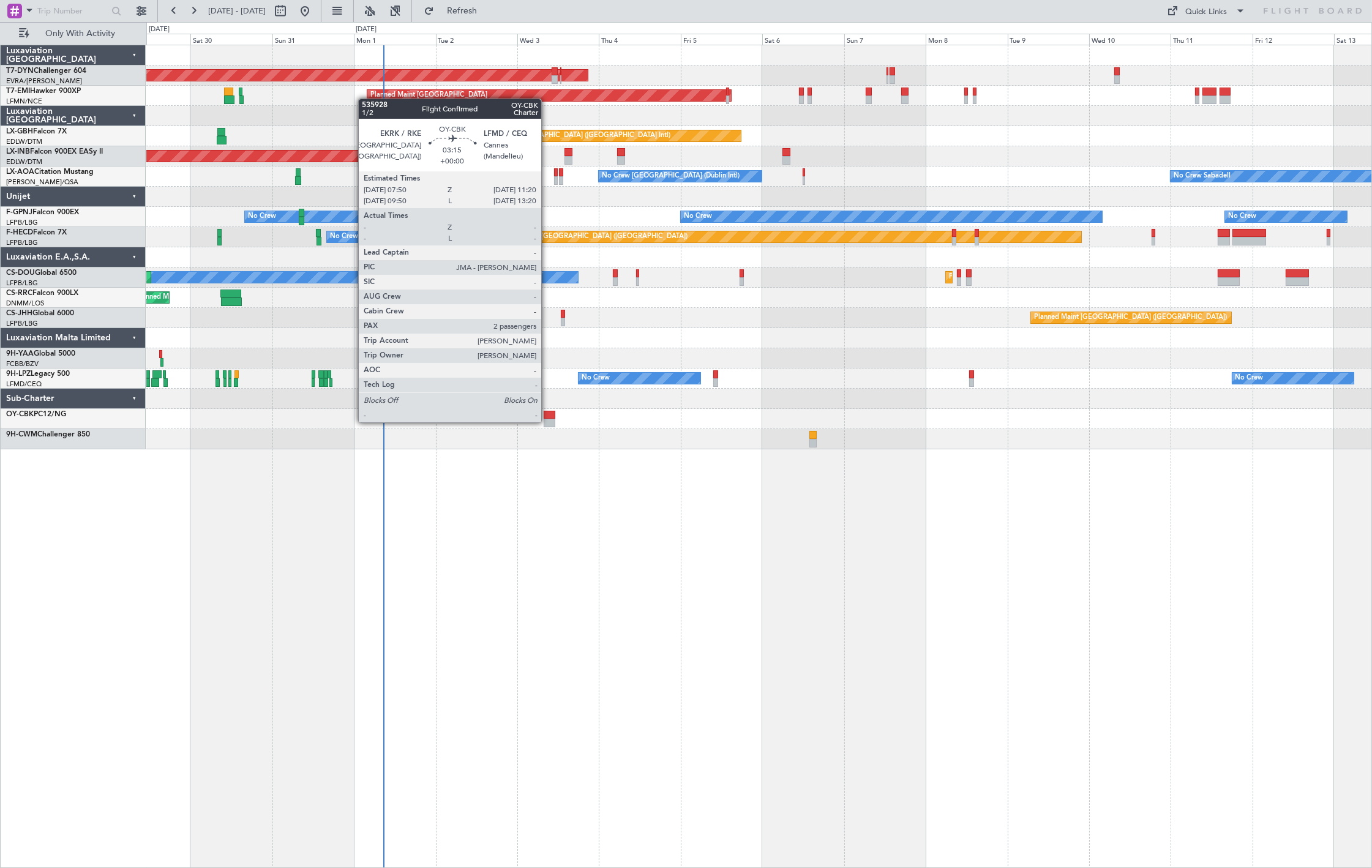
click at [549, 421] on div at bounding box center [550, 423] width 12 height 9
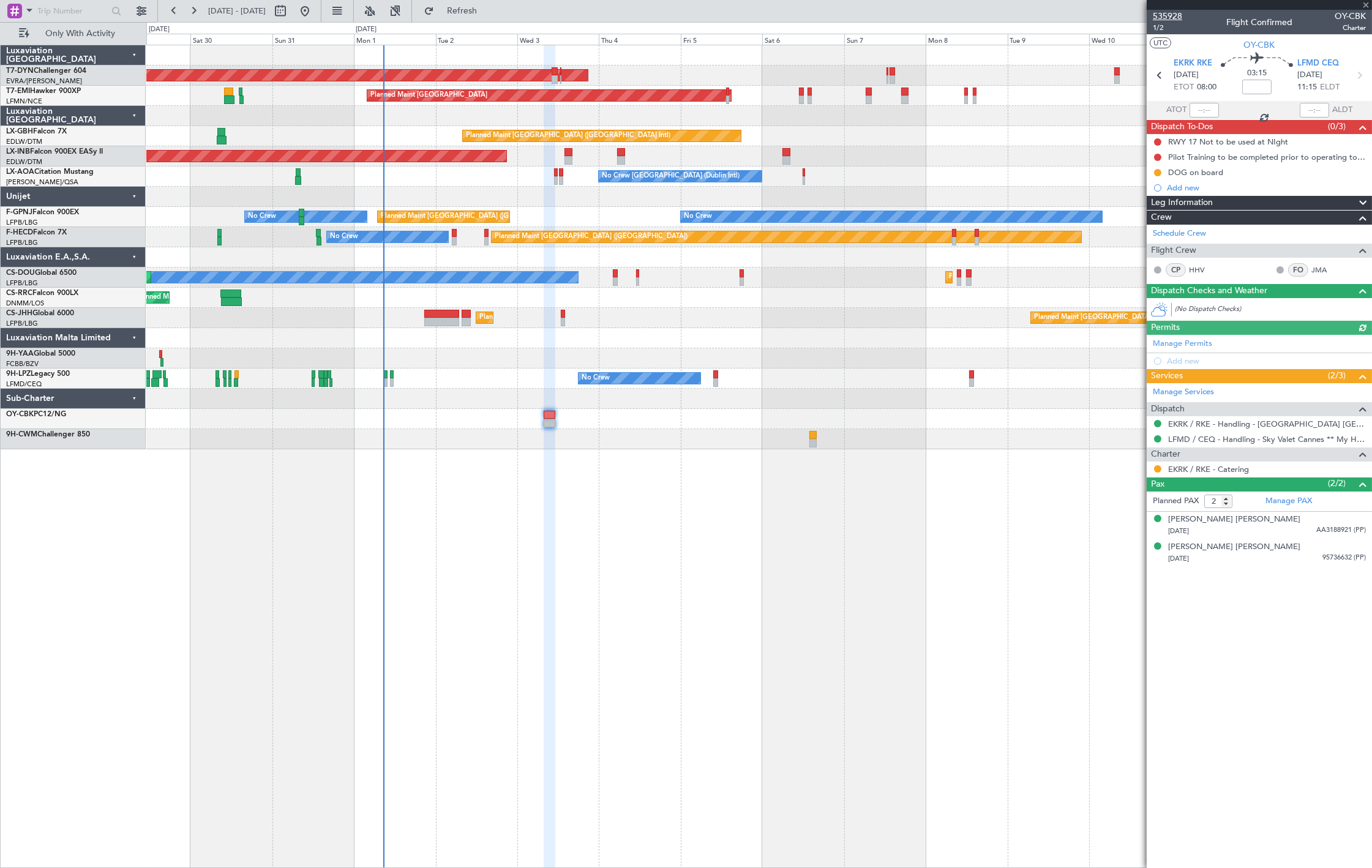
click at [1170, 13] on span "535928" at bounding box center [1168, 16] width 29 height 13
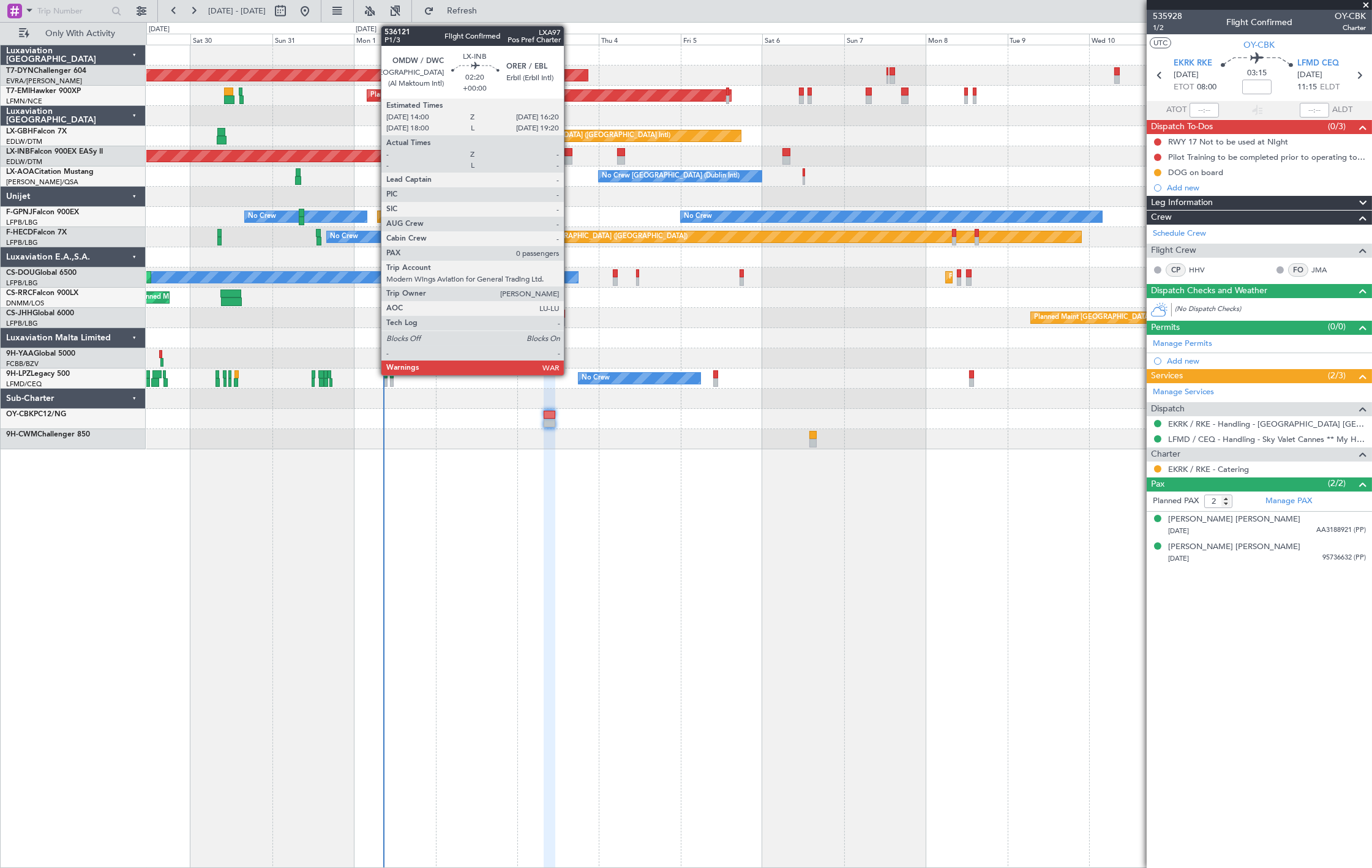
click at [570, 156] on div at bounding box center [568, 160] width 8 height 9
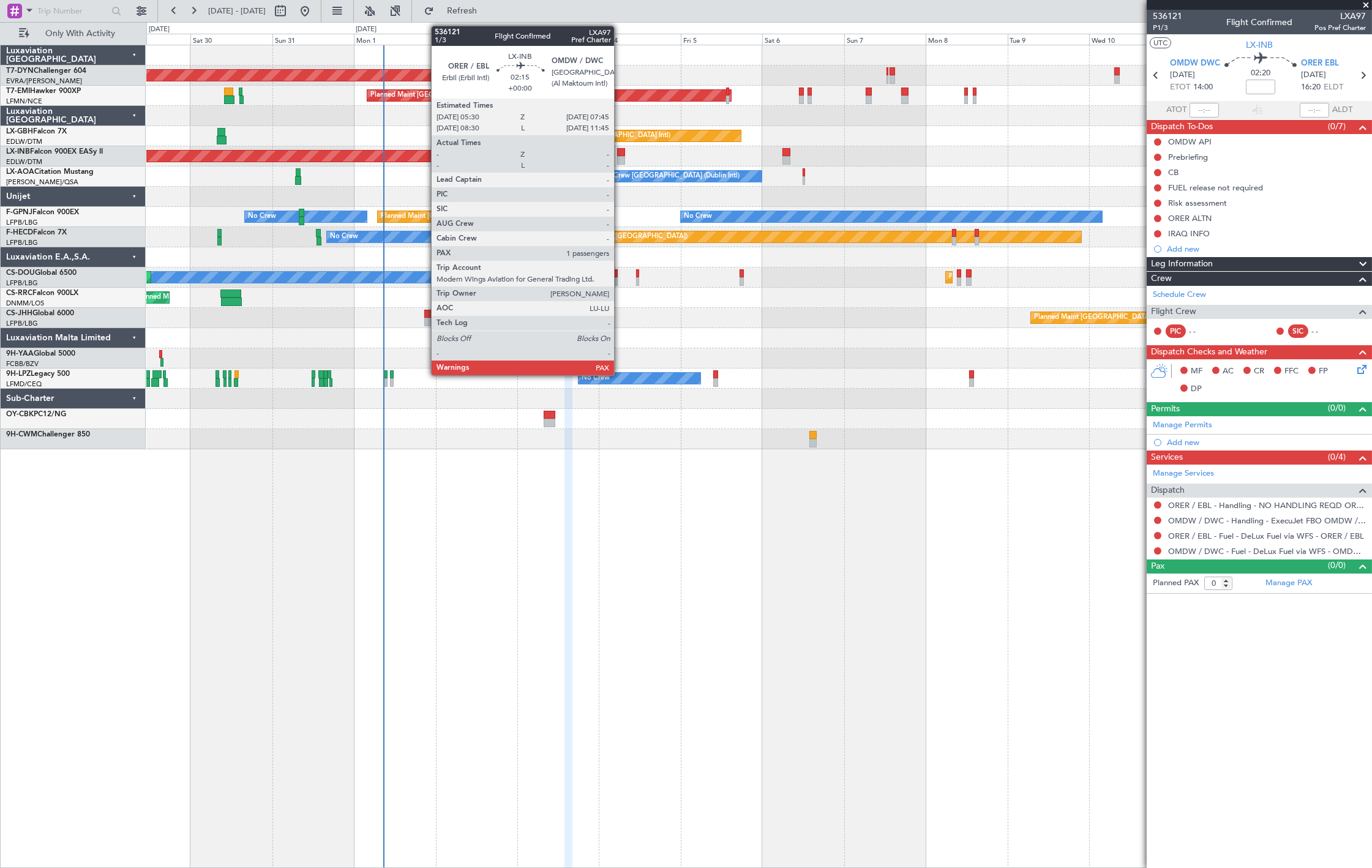
click at [620, 162] on div at bounding box center [621, 160] width 8 height 9
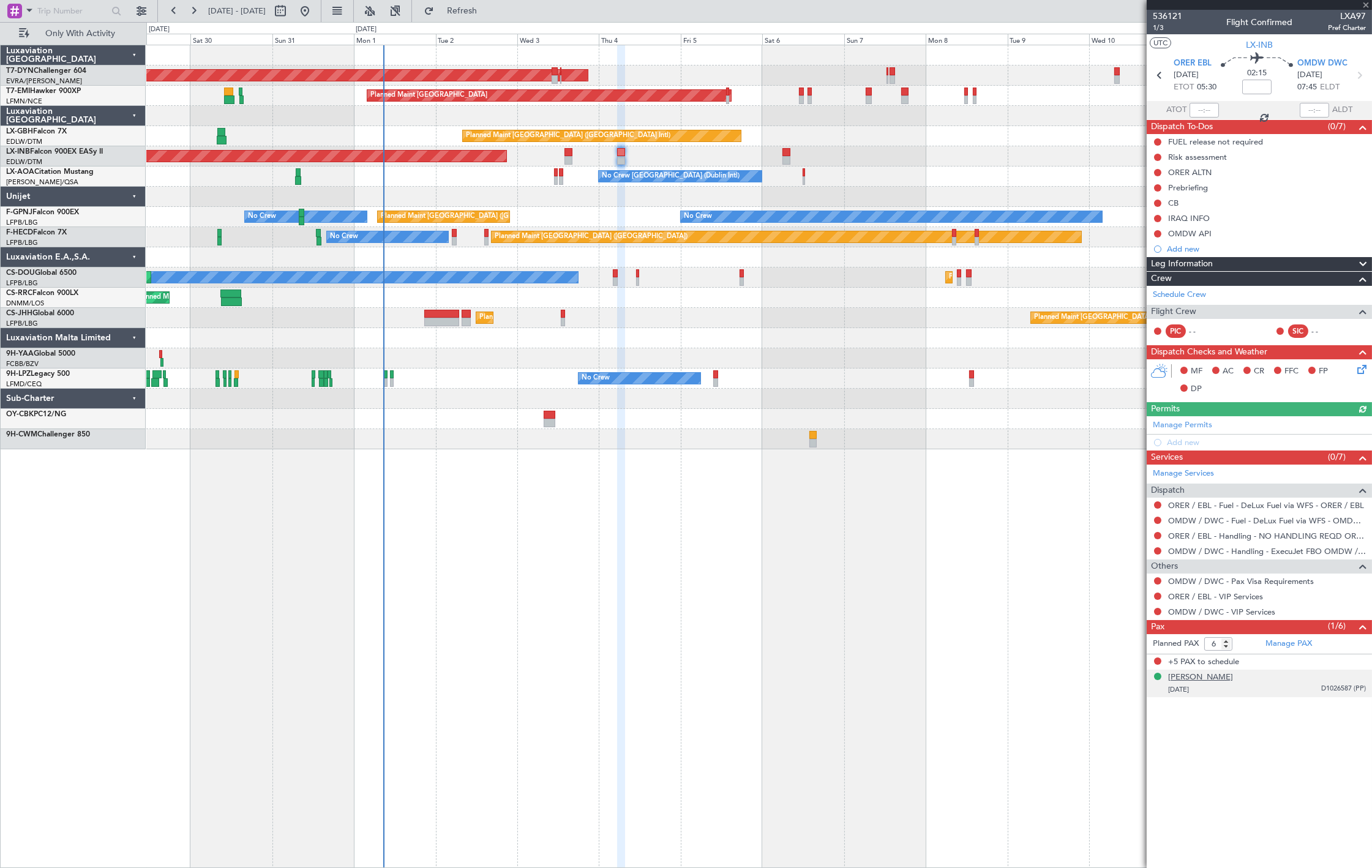
click at [1186, 681] on div "Idris Nechervan Idris BARZANI" at bounding box center [1200, 678] width 65 height 12
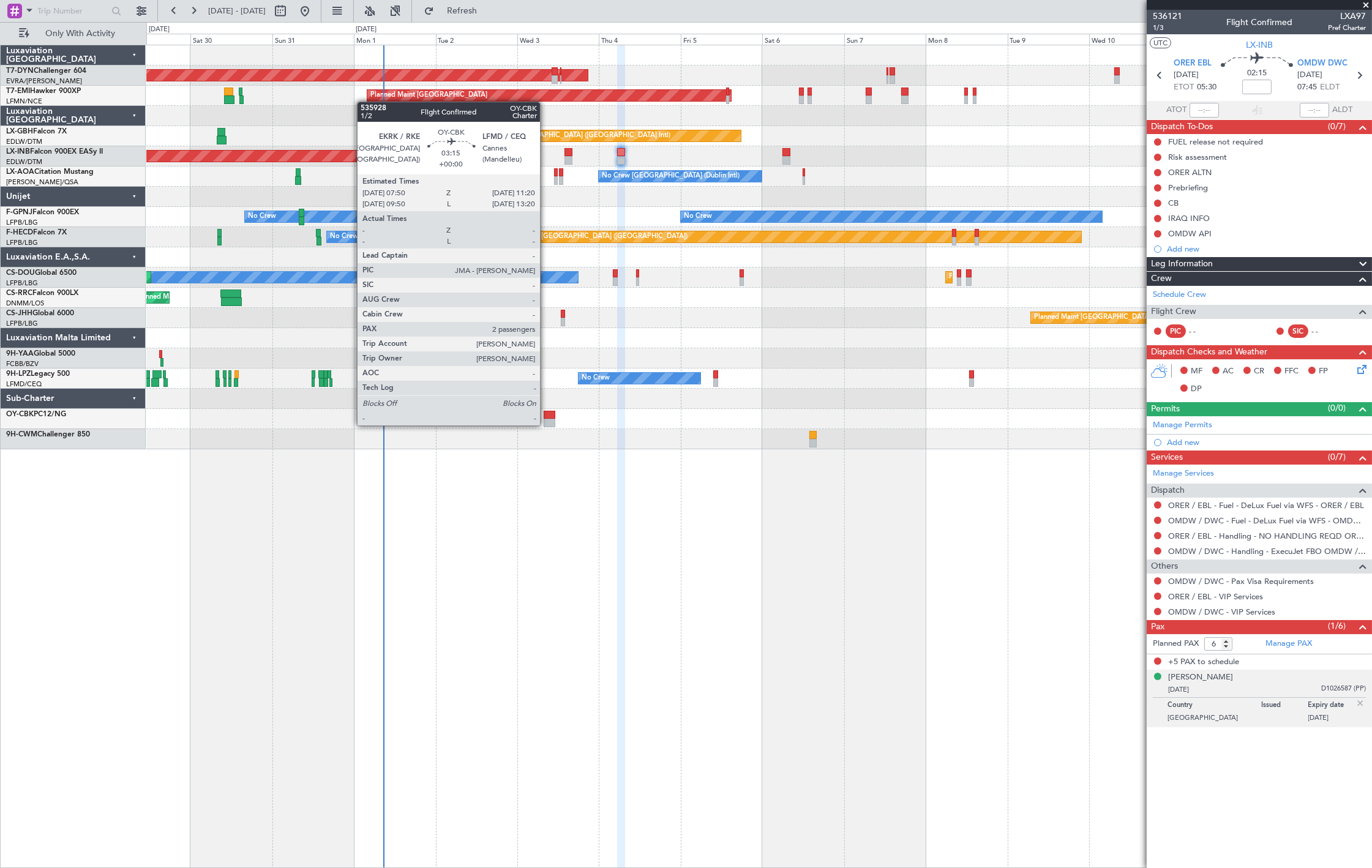
click at [550, 421] on div at bounding box center [550, 423] width 12 height 9
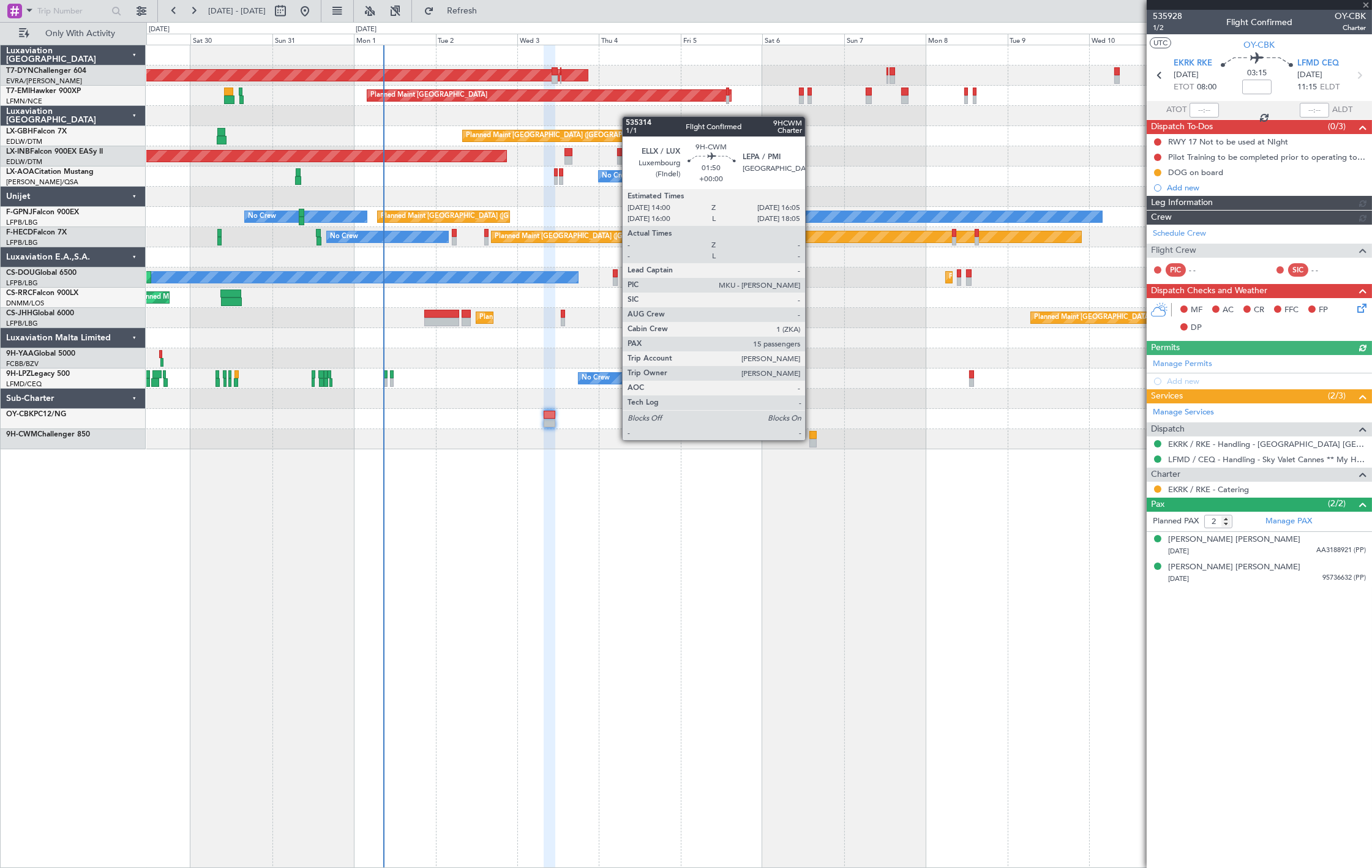
click at [813, 439] on div at bounding box center [813, 443] width 7 height 9
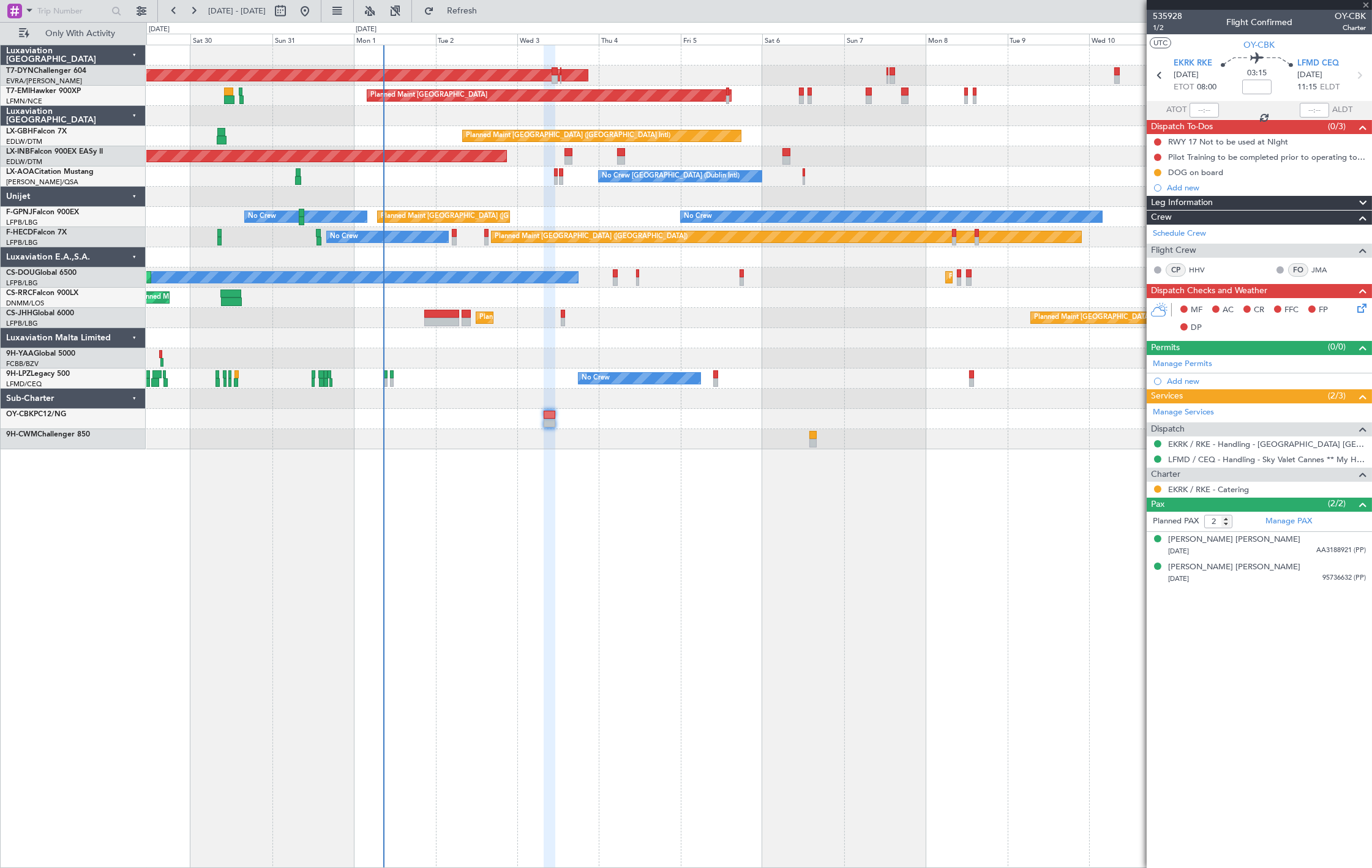
type input "15"
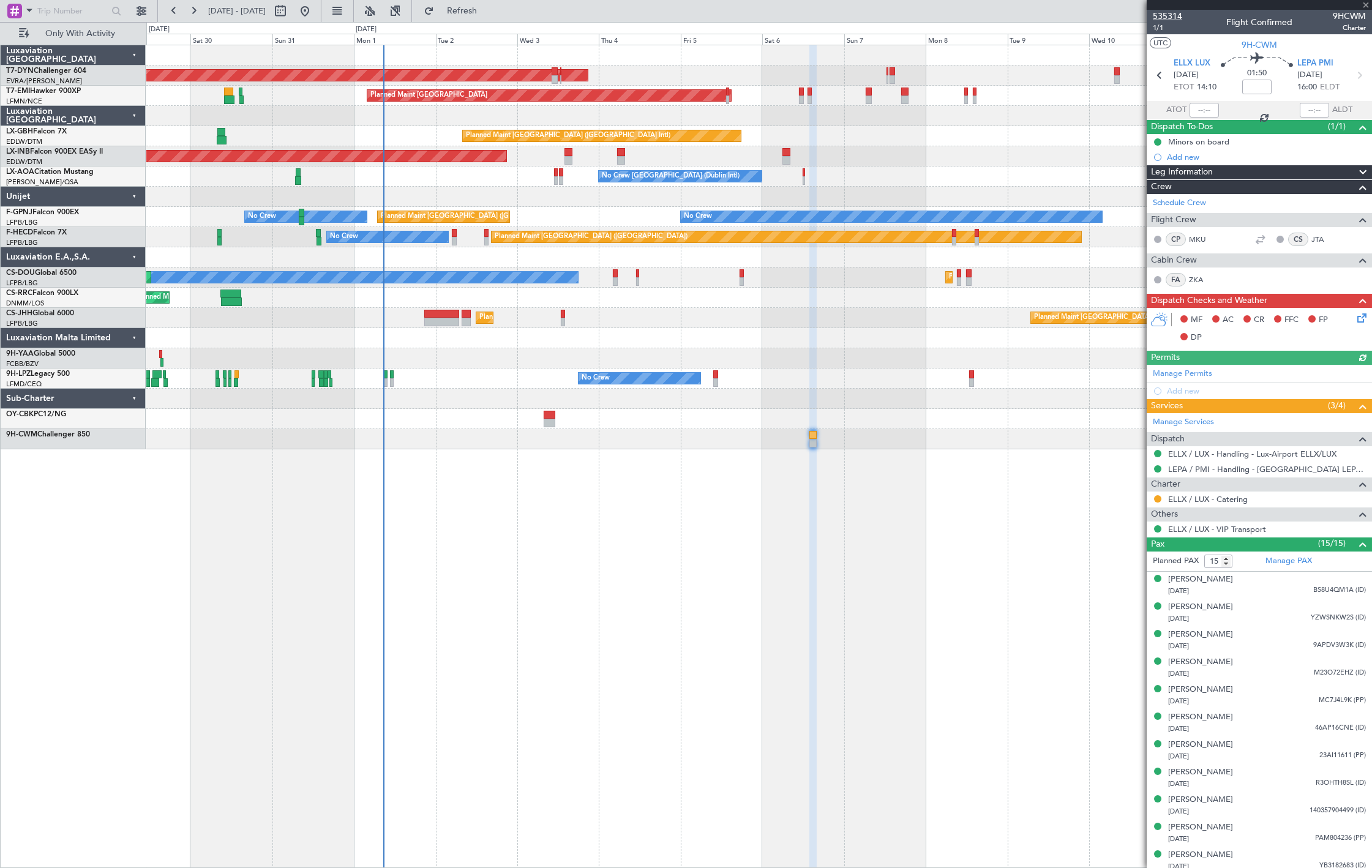
click at [1178, 12] on span "535314" at bounding box center [1168, 16] width 29 height 13
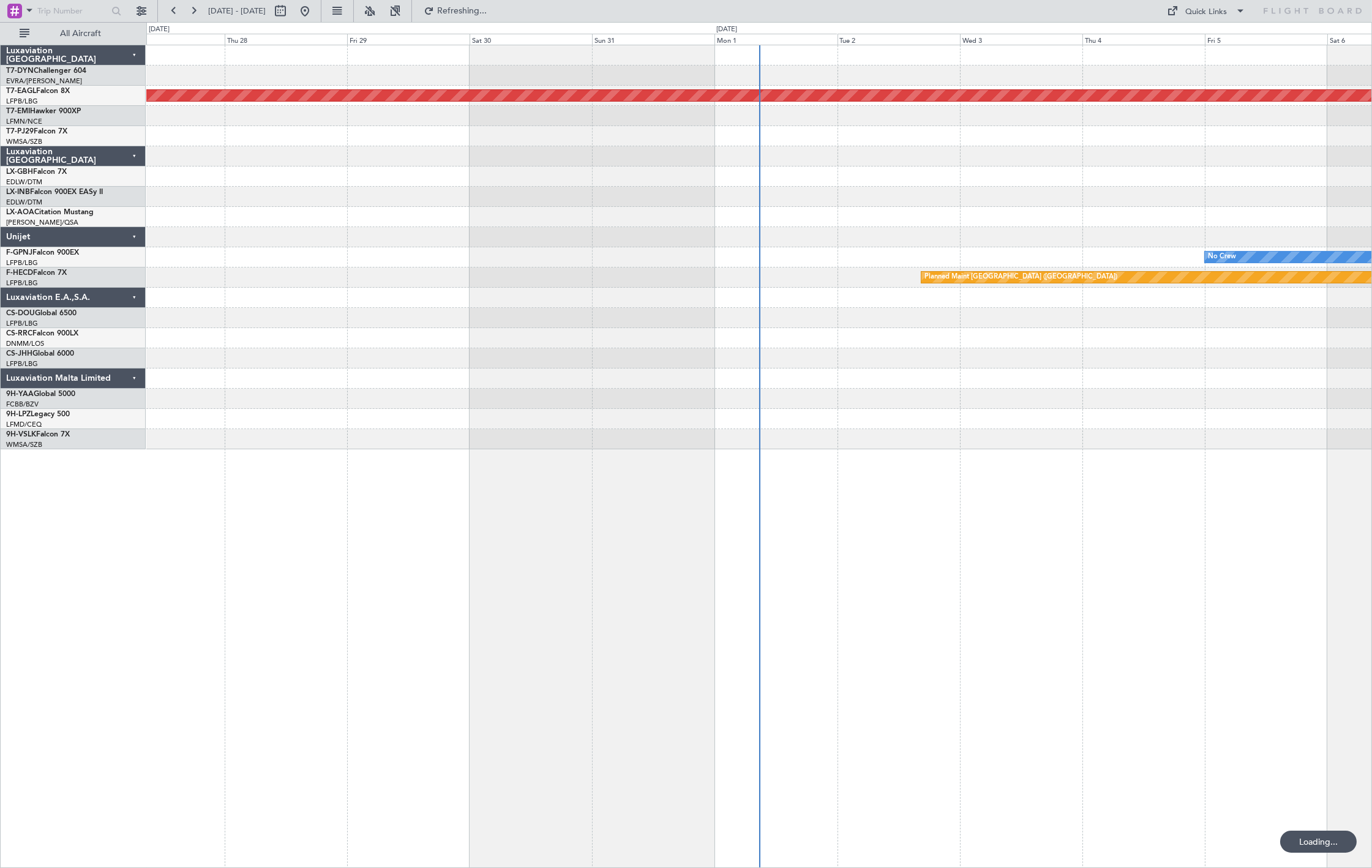
drag, startPoint x: 82, startPoint y: 35, endPoint x: 255, endPoint y: 98, distance: 184.1
click at [82, 35] on span "All Aircraft" at bounding box center [81, 34] width 97 height 9
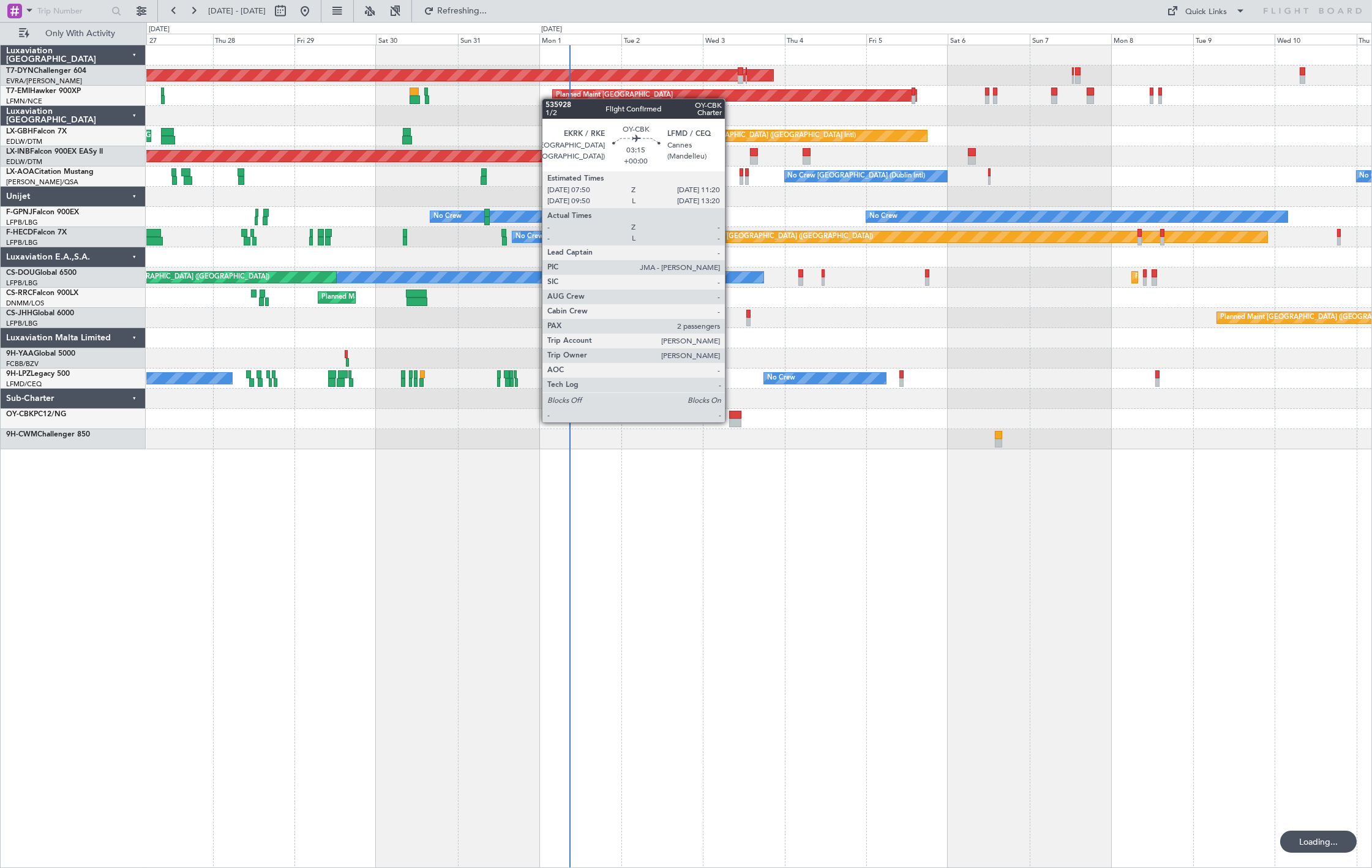
click at [735, 417] on div at bounding box center [735, 415] width 12 height 9
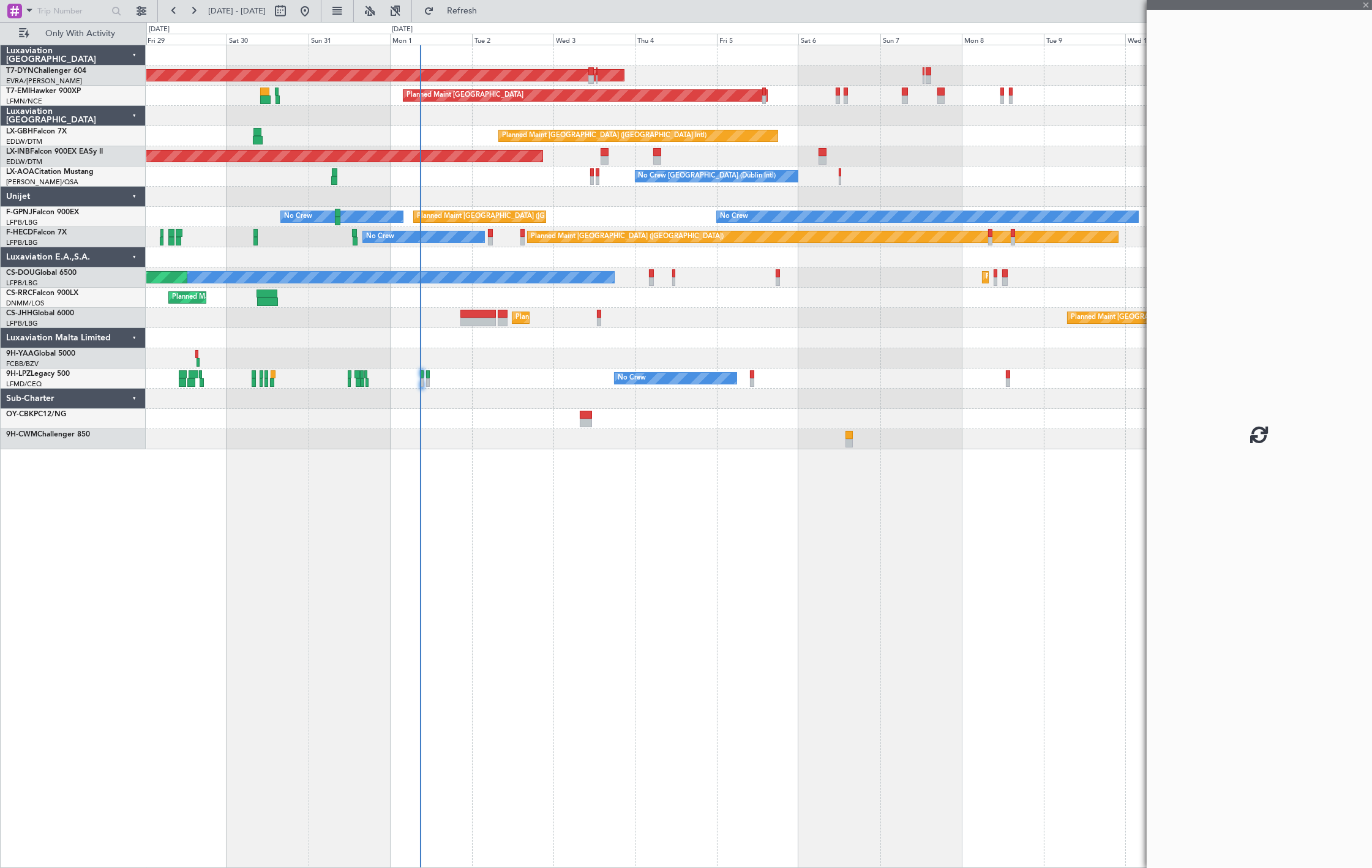
click at [589, 476] on div "AOG Maint Riga (Riga Intl) Planned Maint [GEOGRAPHIC_DATA] Planned Maint [GEOGR…" at bounding box center [760, 457] width 1226 height 824
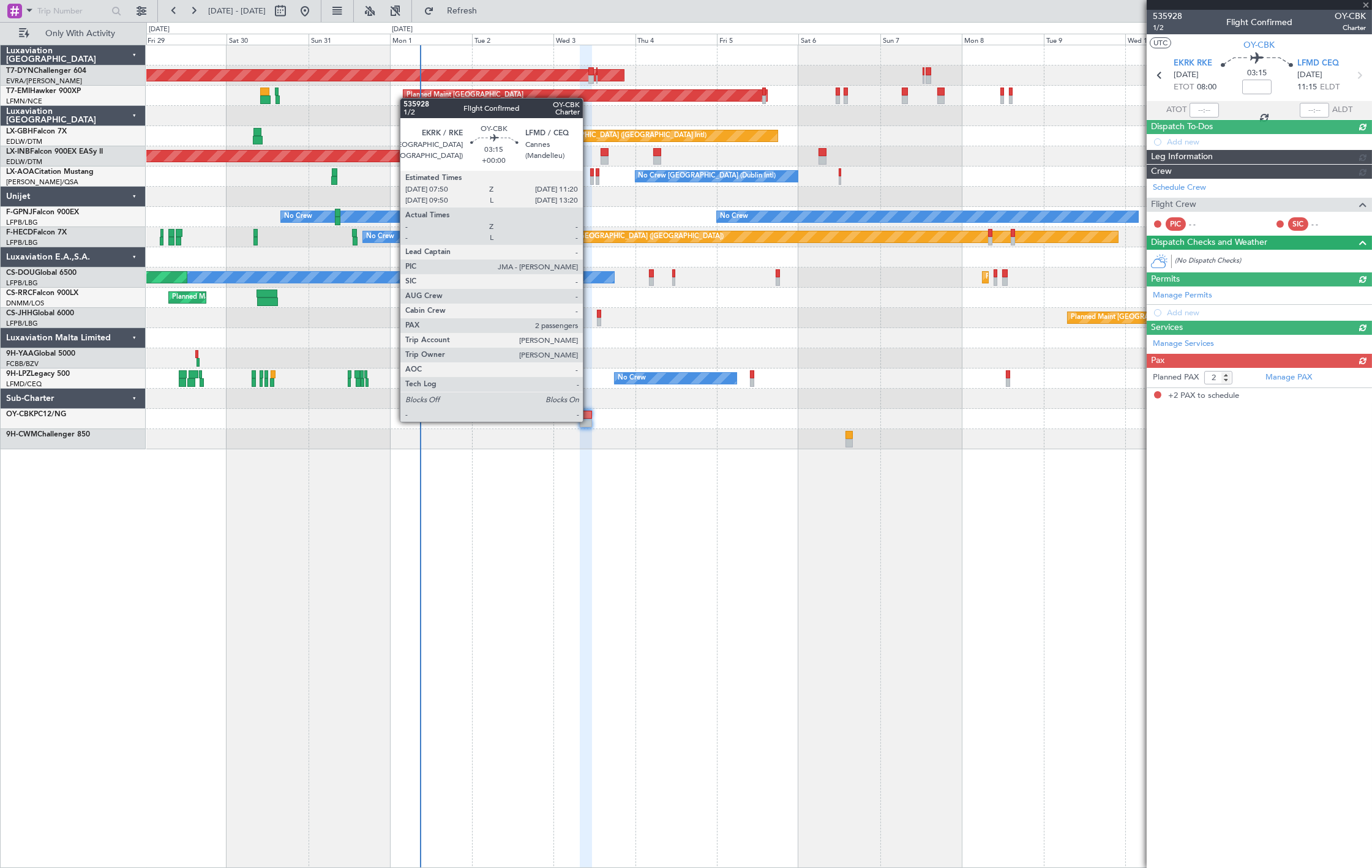
click at [589, 421] on div at bounding box center [586, 423] width 12 height 9
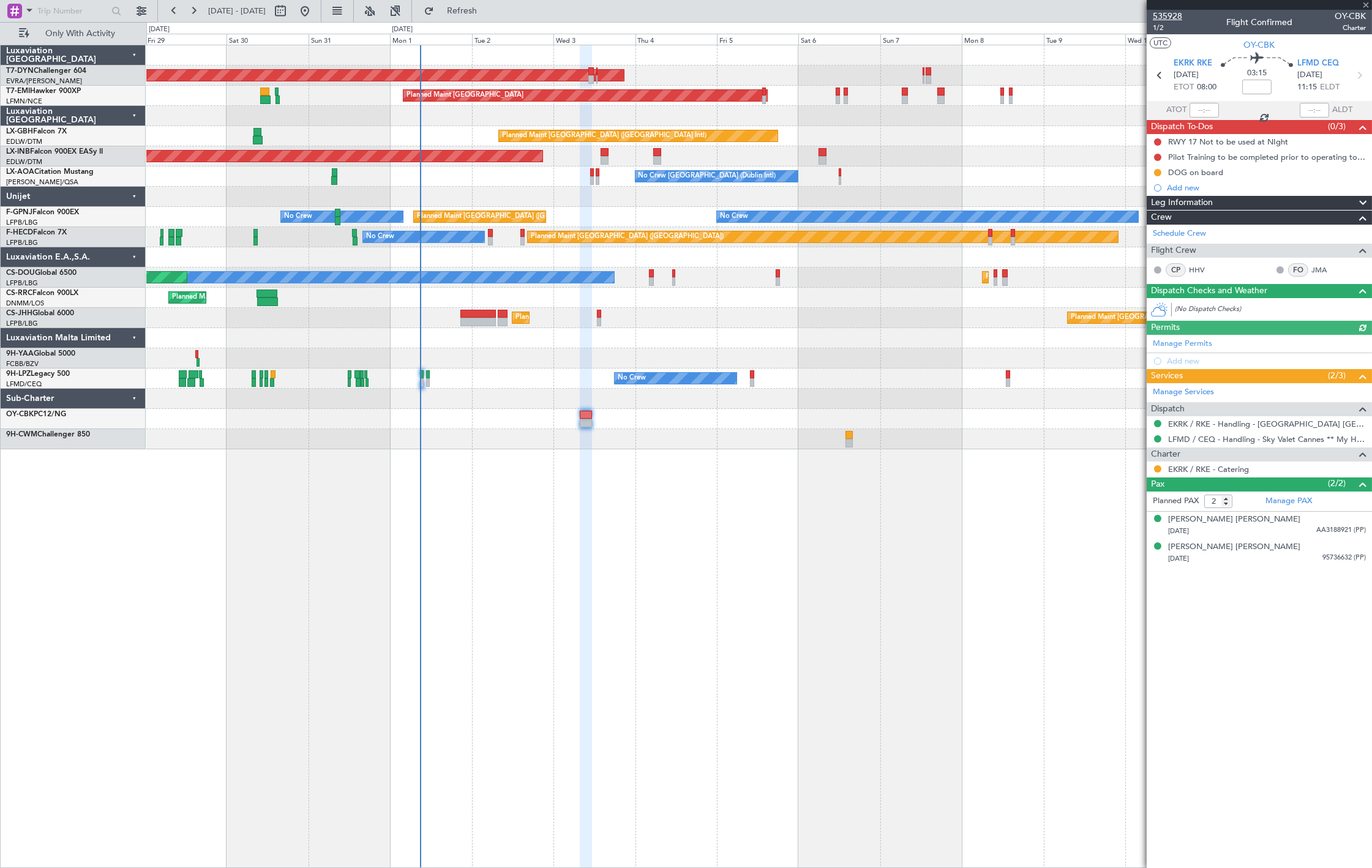
click at [1173, 13] on span "535928" at bounding box center [1168, 16] width 29 height 13
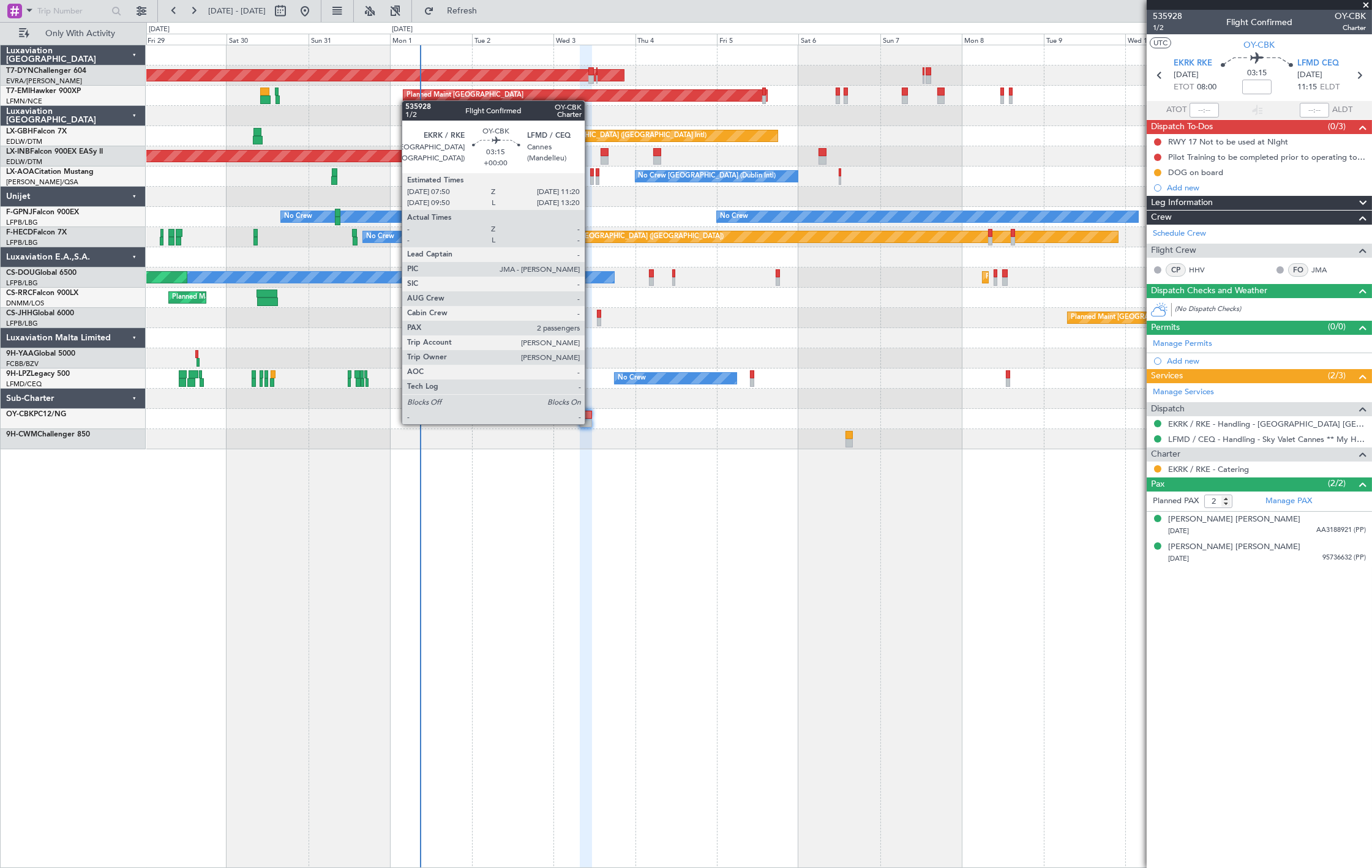
click at [591, 423] on div at bounding box center [586, 423] width 12 height 9
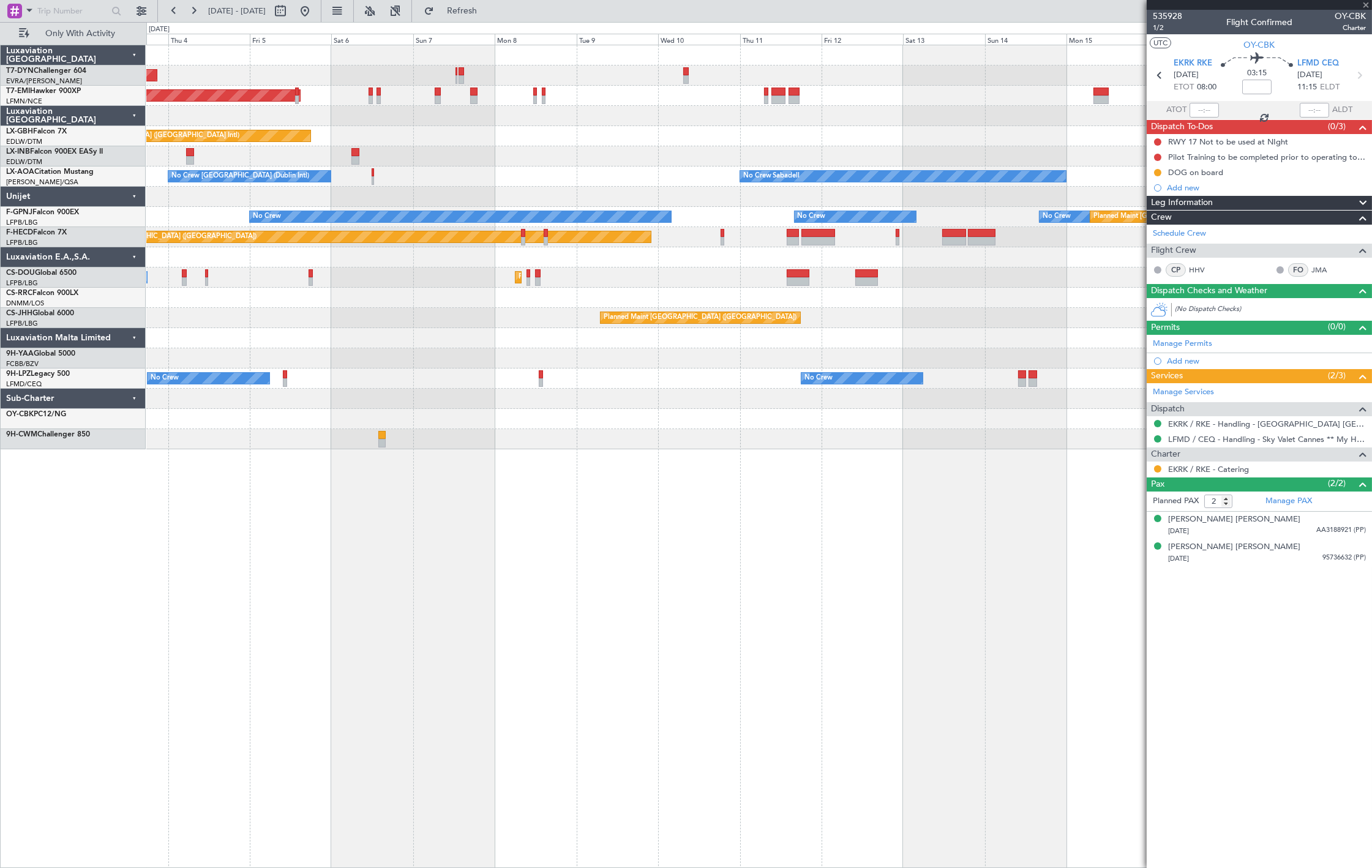
click at [354, 469] on div "AOG Maint Riga (Riga Intl) Planned Maint [GEOGRAPHIC_DATA] Planned Maint [GEOGR…" at bounding box center [760, 457] width 1226 height 824
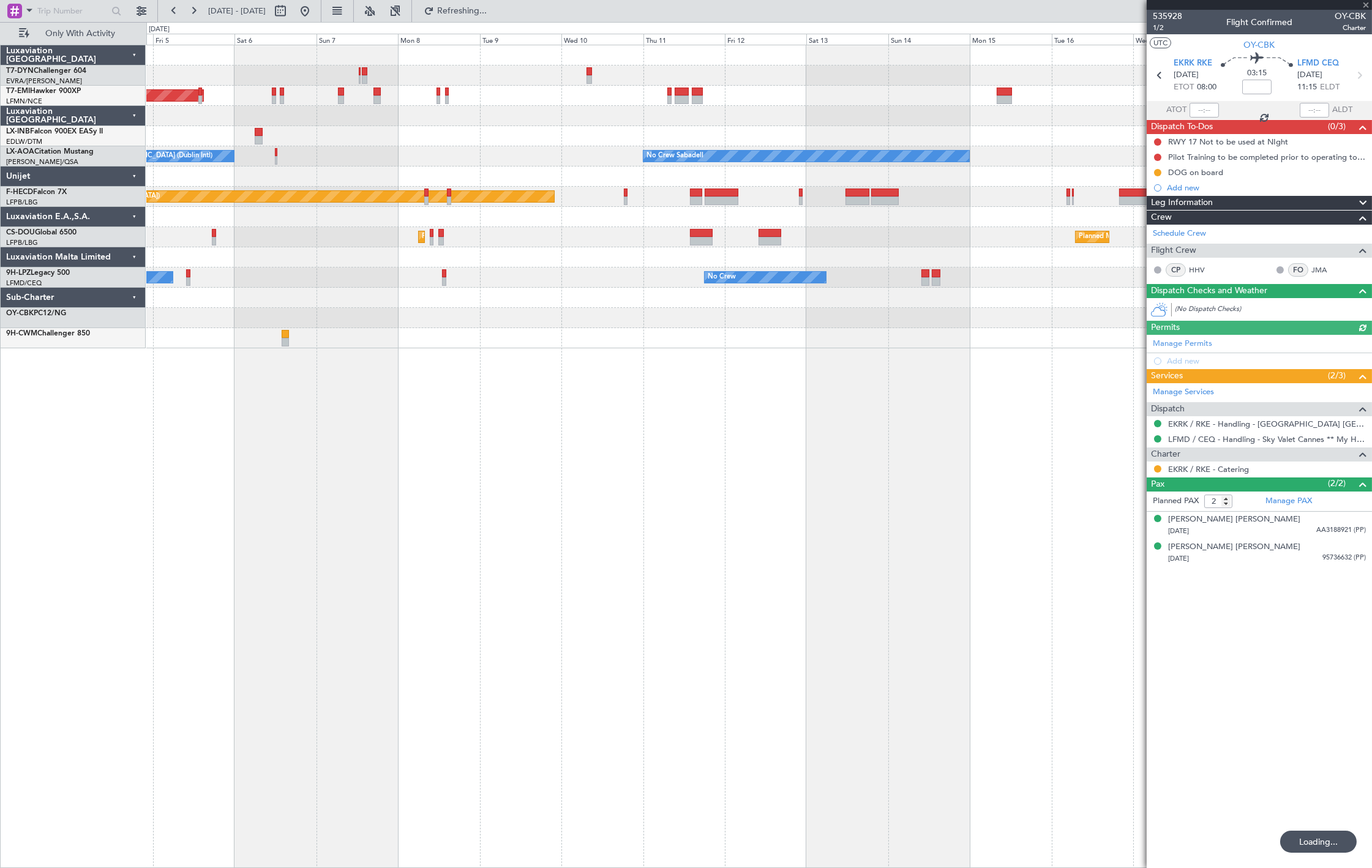
click at [574, 474] on div "AOG Maint Riga (Riga Intl) Planned Maint [GEOGRAPHIC_DATA] Unplanned Maint [GEO…" at bounding box center [760, 457] width 1226 height 824
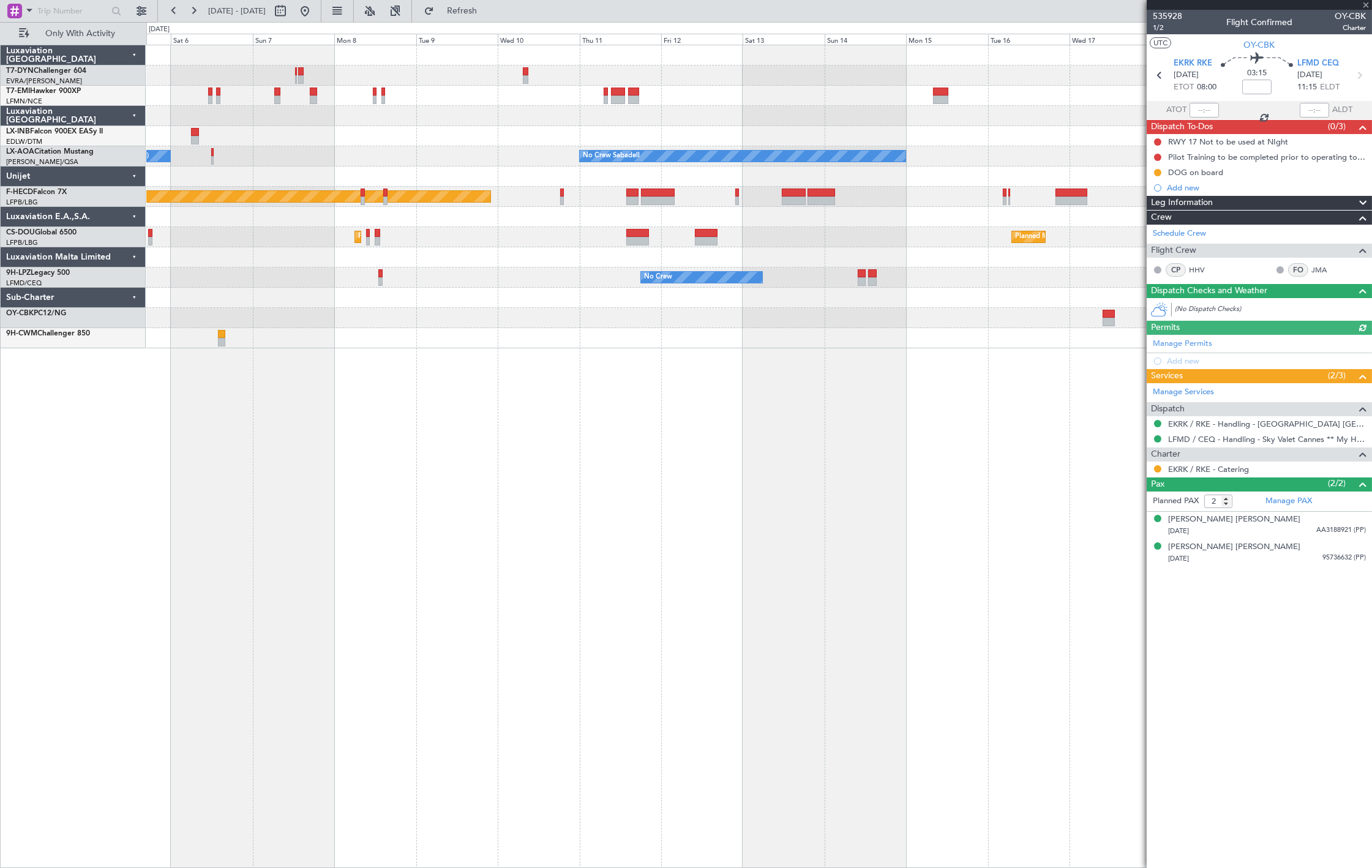
click at [740, 428] on div "AOG Maint Riga (Riga Intl) Planned Maint [GEOGRAPHIC_DATA] Unplanned Maint [GEO…" at bounding box center [760, 457] width 1226 height 824
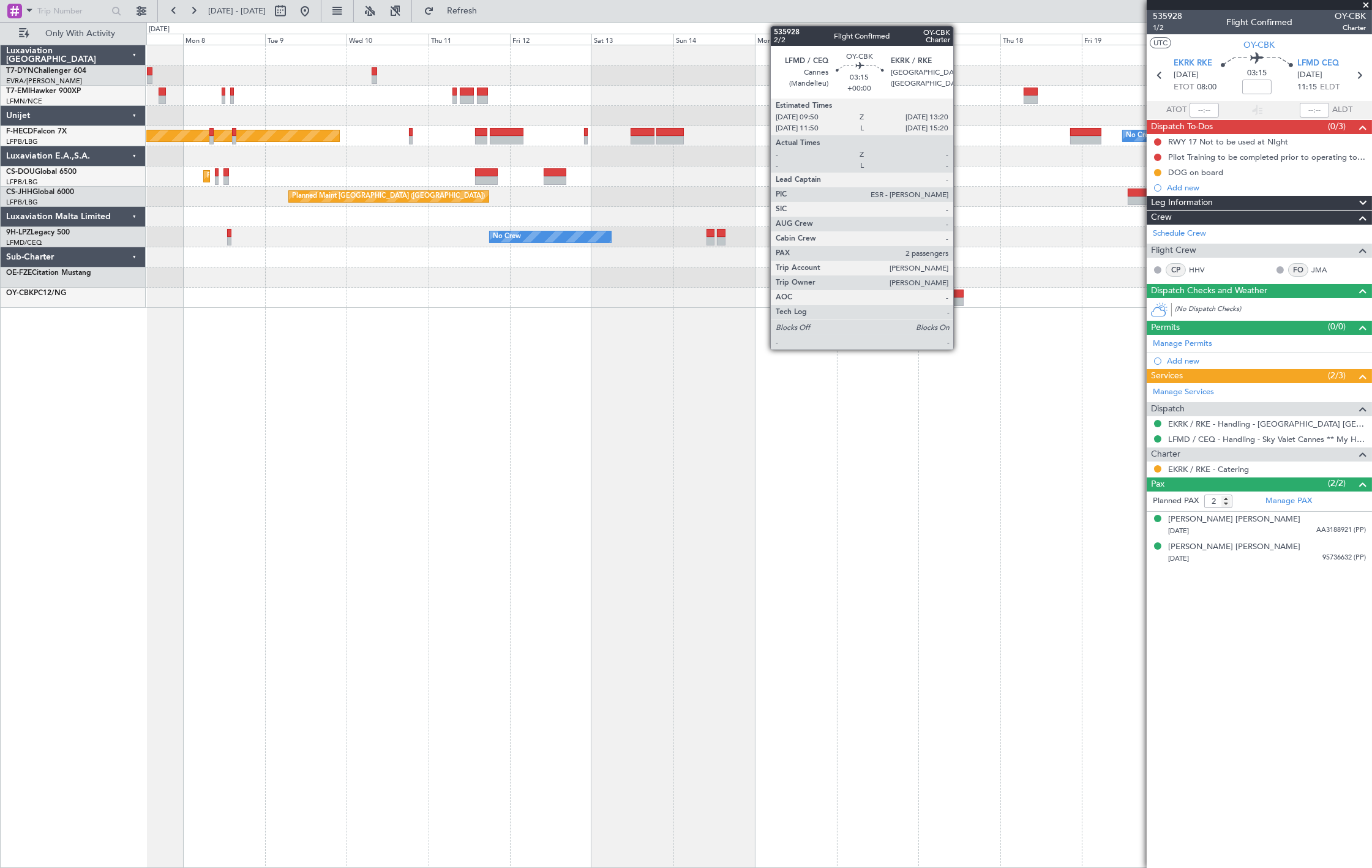
click at [960, 293] on div at bounding box center [957, 294] width 12 height 9
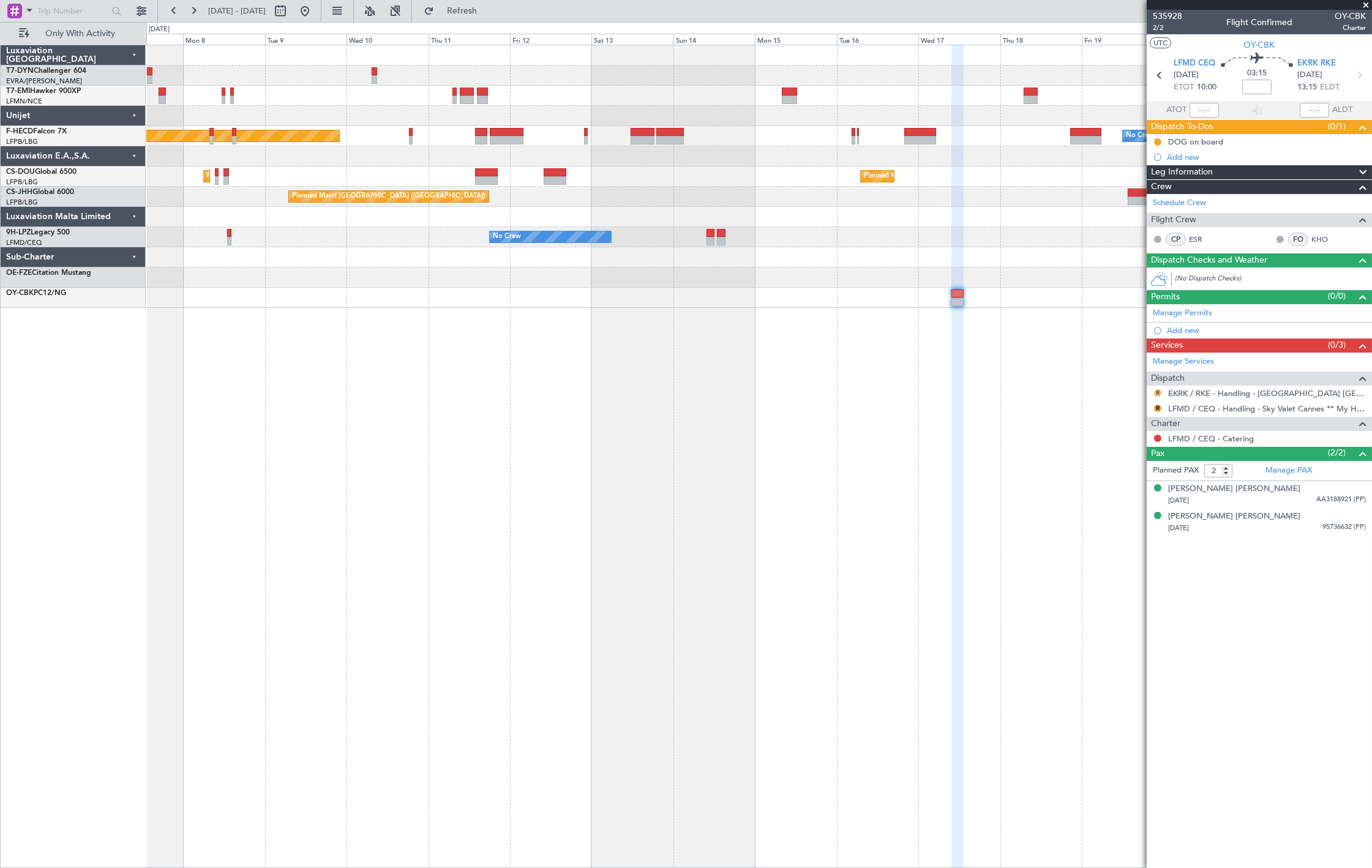
click at [1159, 391] on button "R" at bounding box center [1158, 393] width 7 height 7
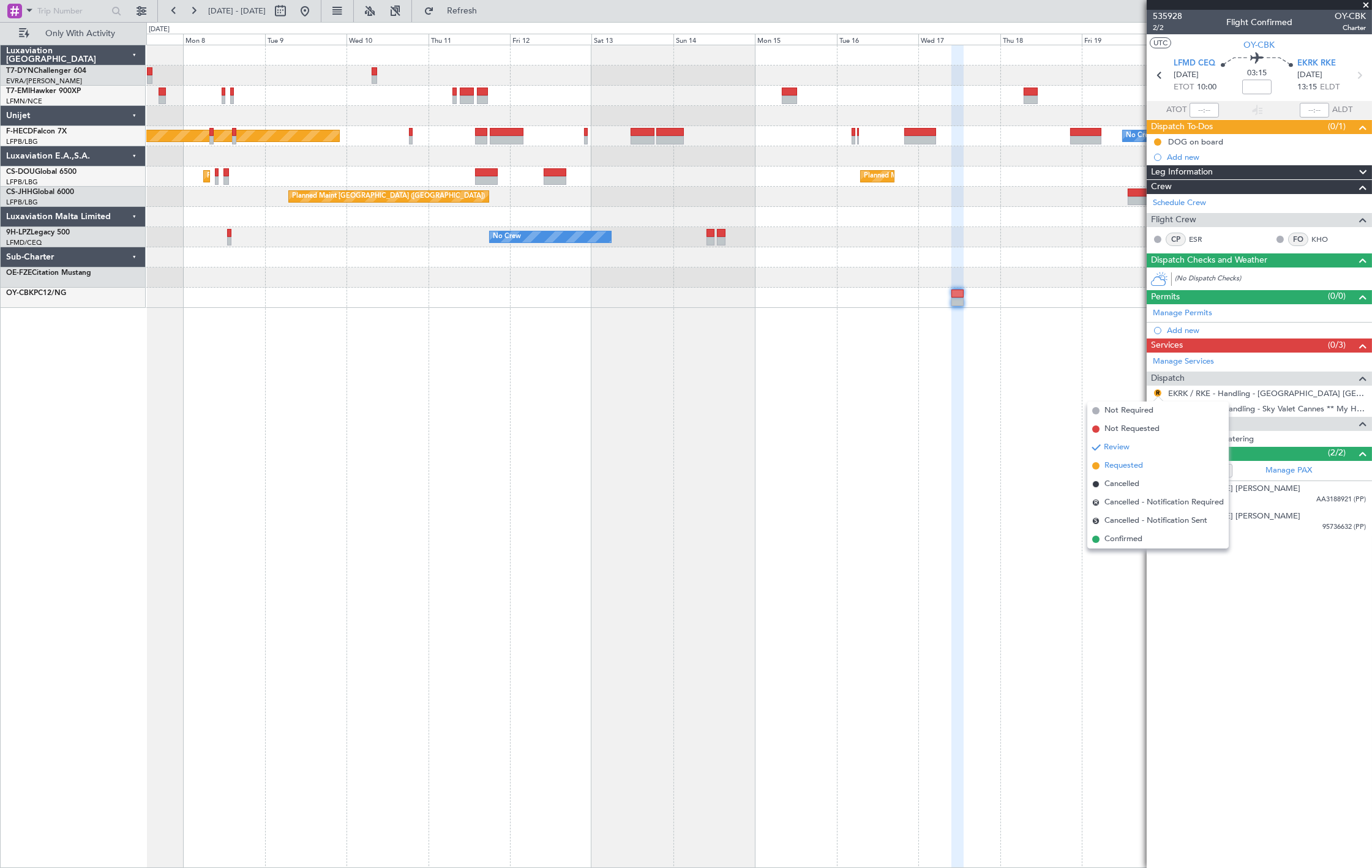
click at [1124, 467] on span "Requested" at bounding box center [1124, 466] width 38 height 12
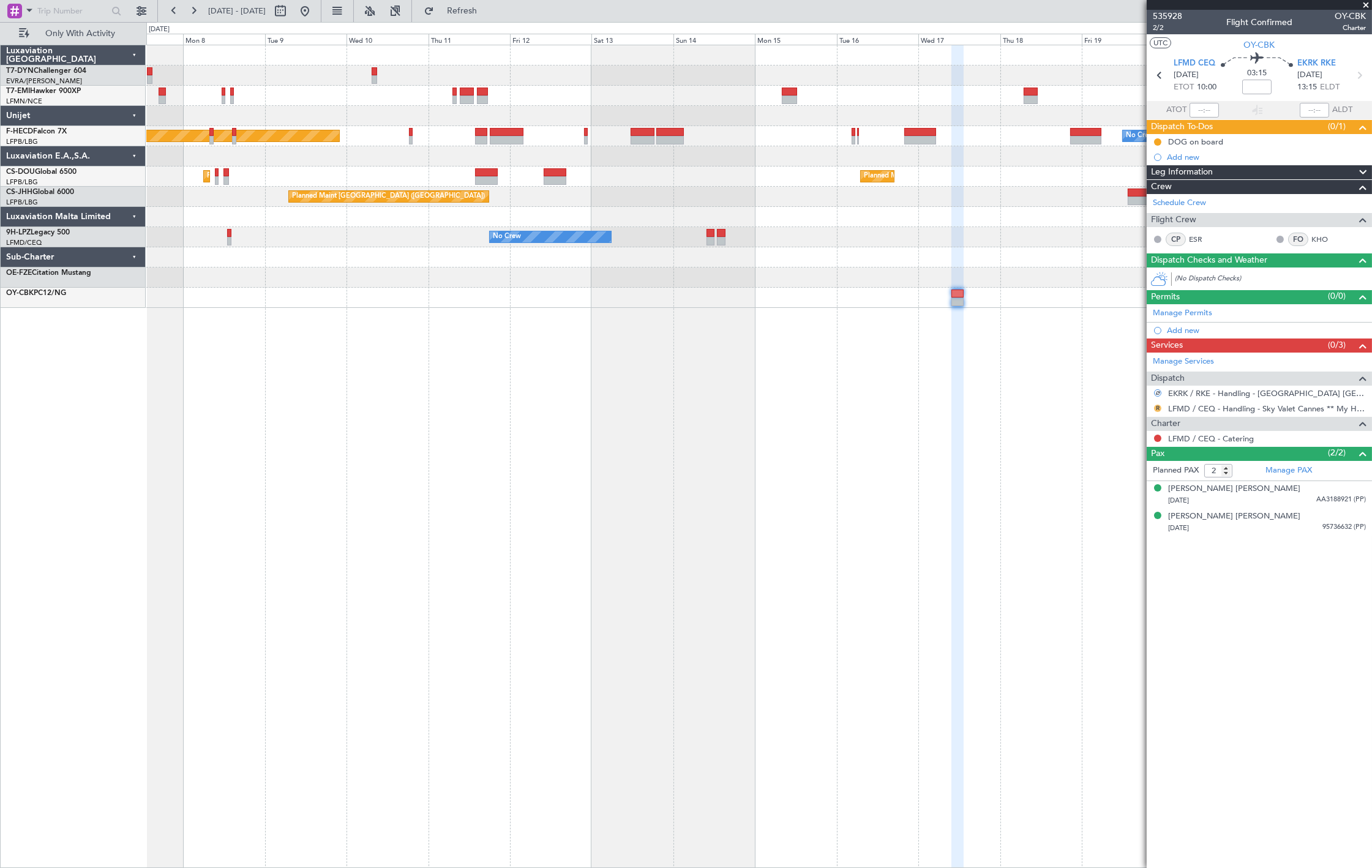
click at [1158, 410] on button "R" at bounding box center [1158, 408] width 7 height 7
click at [1152, 476] on li "Requested" at bounding box center [1158, 480] width 141 height 18
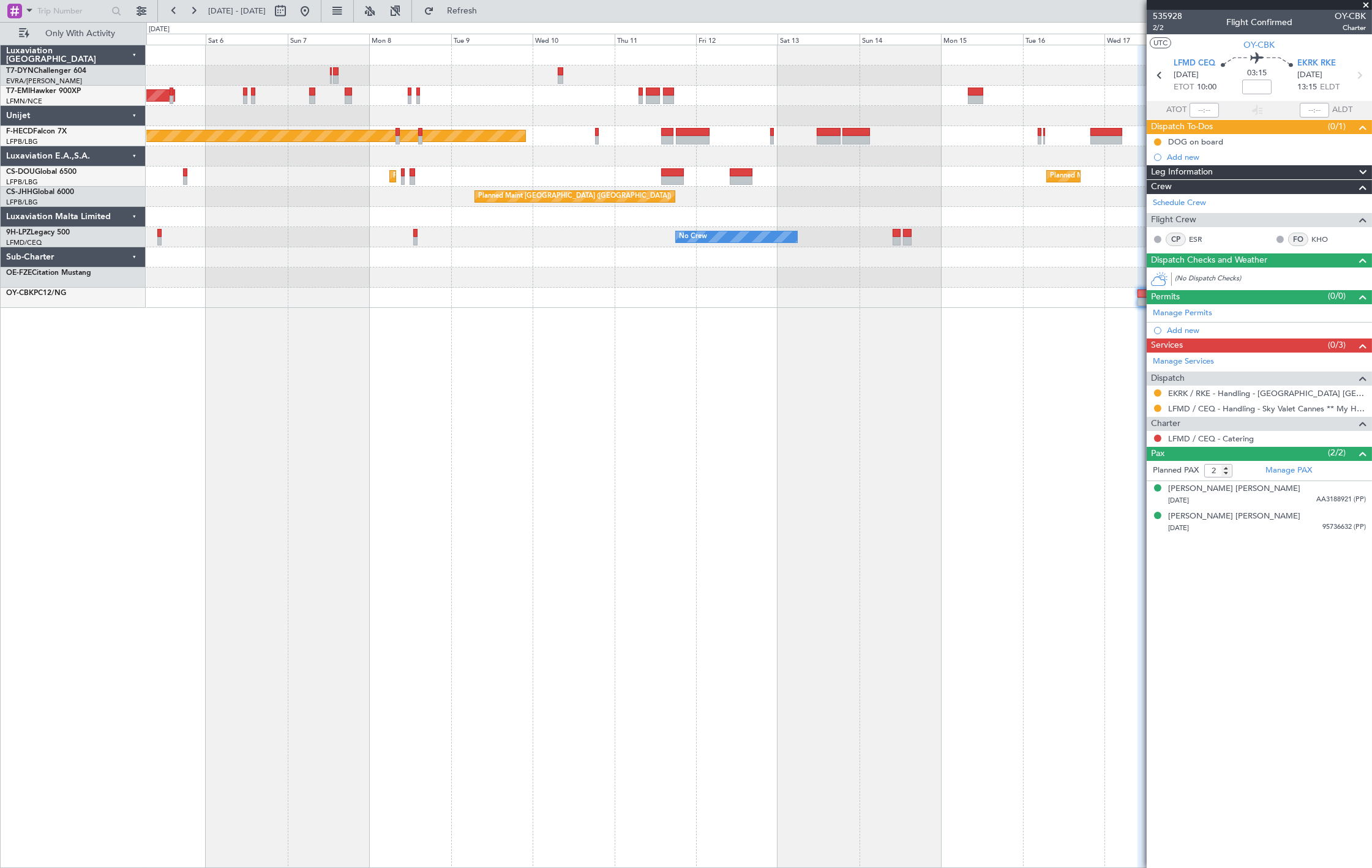
click at [632, 389] on div "AOG Maint Riga (Riga Intl) Planned Maint Zurich No Crew Planned Maint Paris (Le…" at bounding box center [760, 457] width 1226 height 824
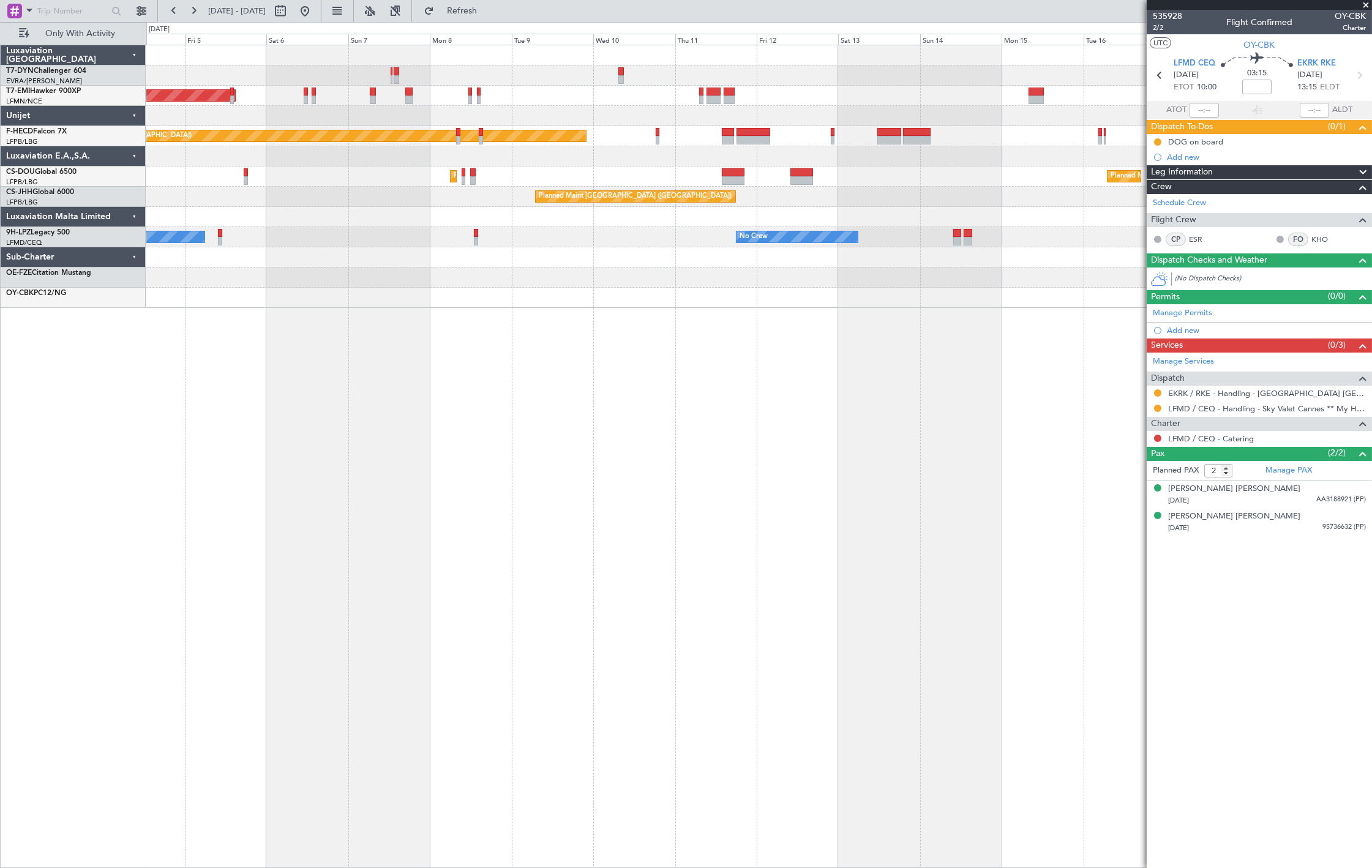
click at [768, 387] on div "AOG Maint Riga (Riga Intl) Planned Maint Zurich No Crew Planned Maint Paris (Le…" at bounding box center [760, 457] width 1226 height 824
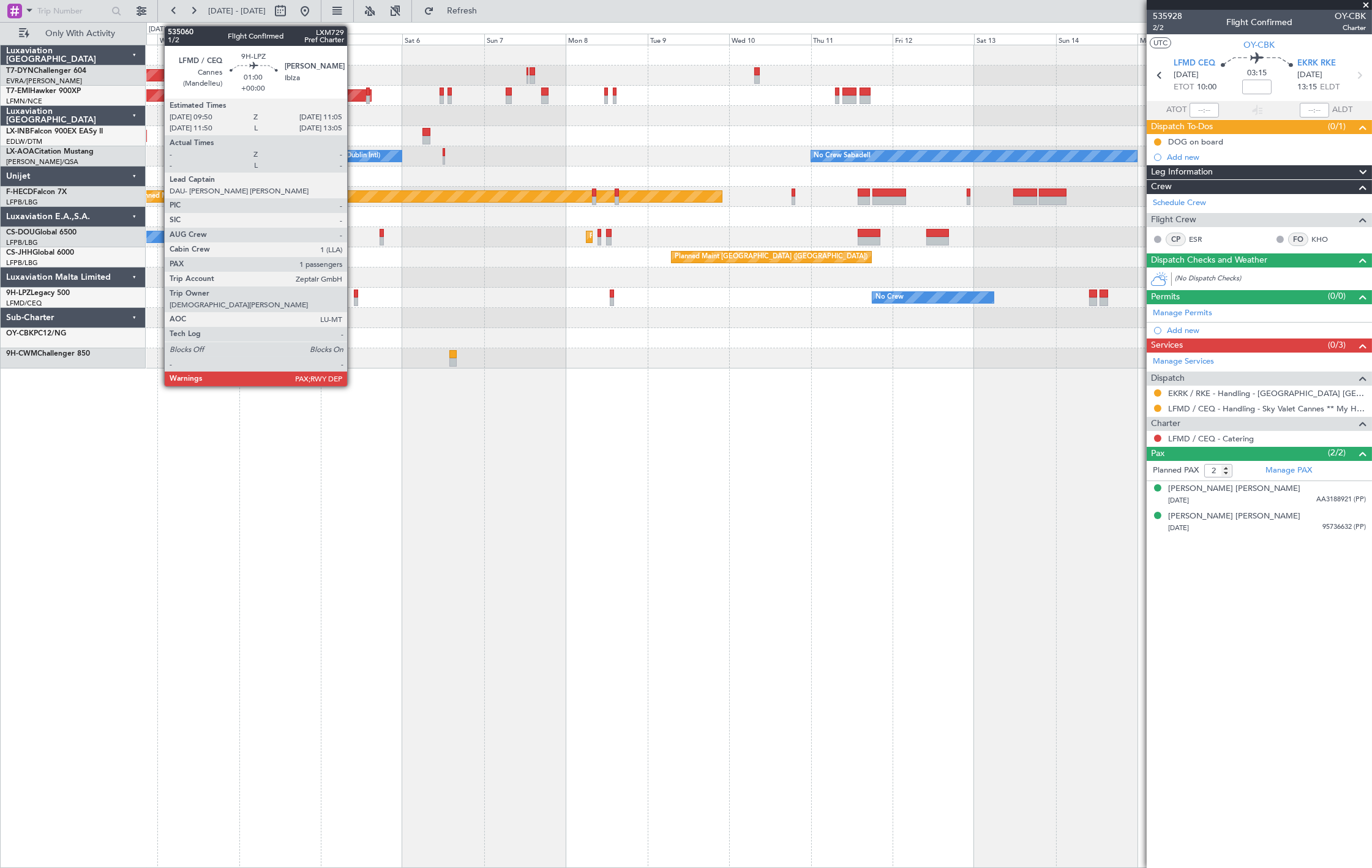
click at [354, 298] on div at bounding box center [356, 302] width 4 height 9
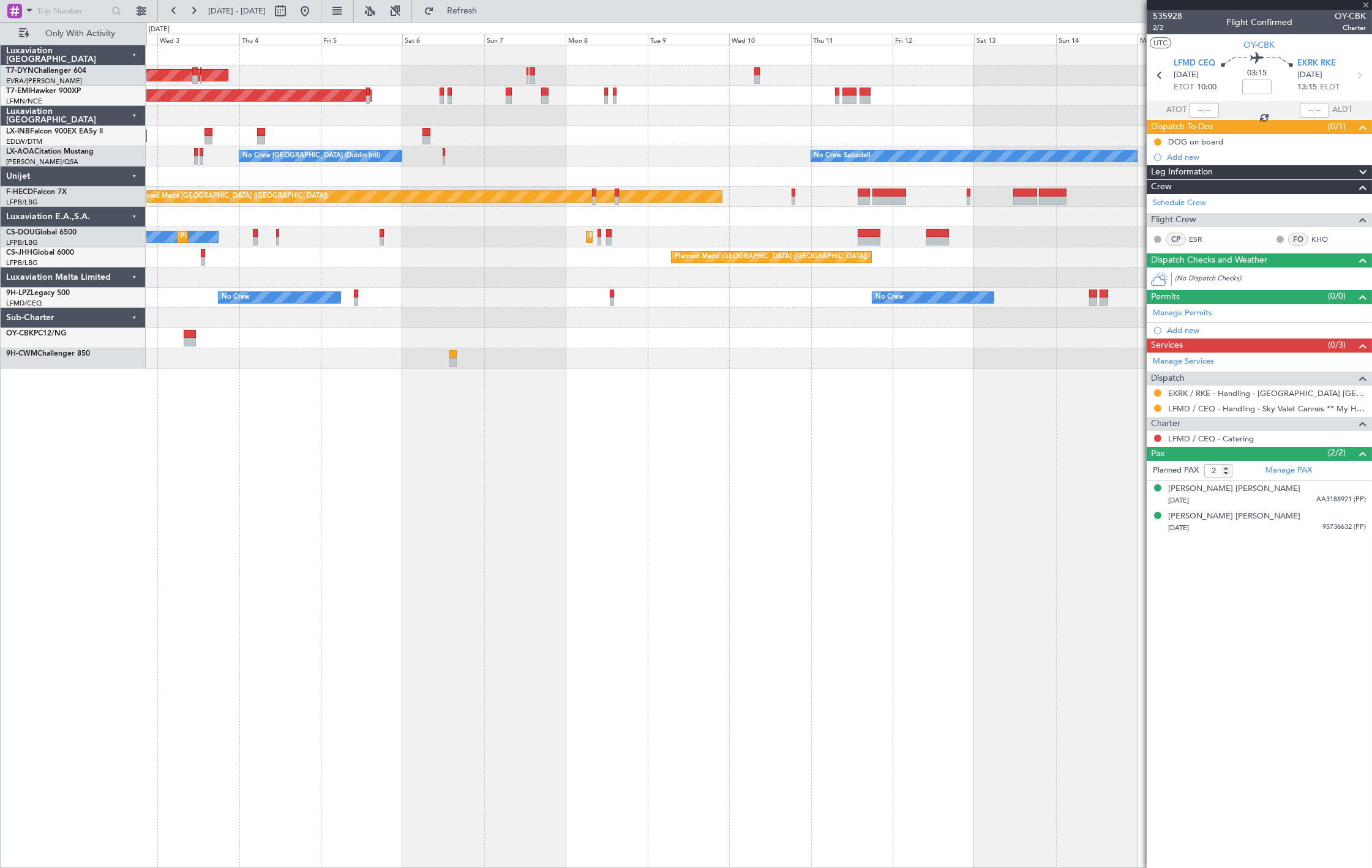
type input "1"
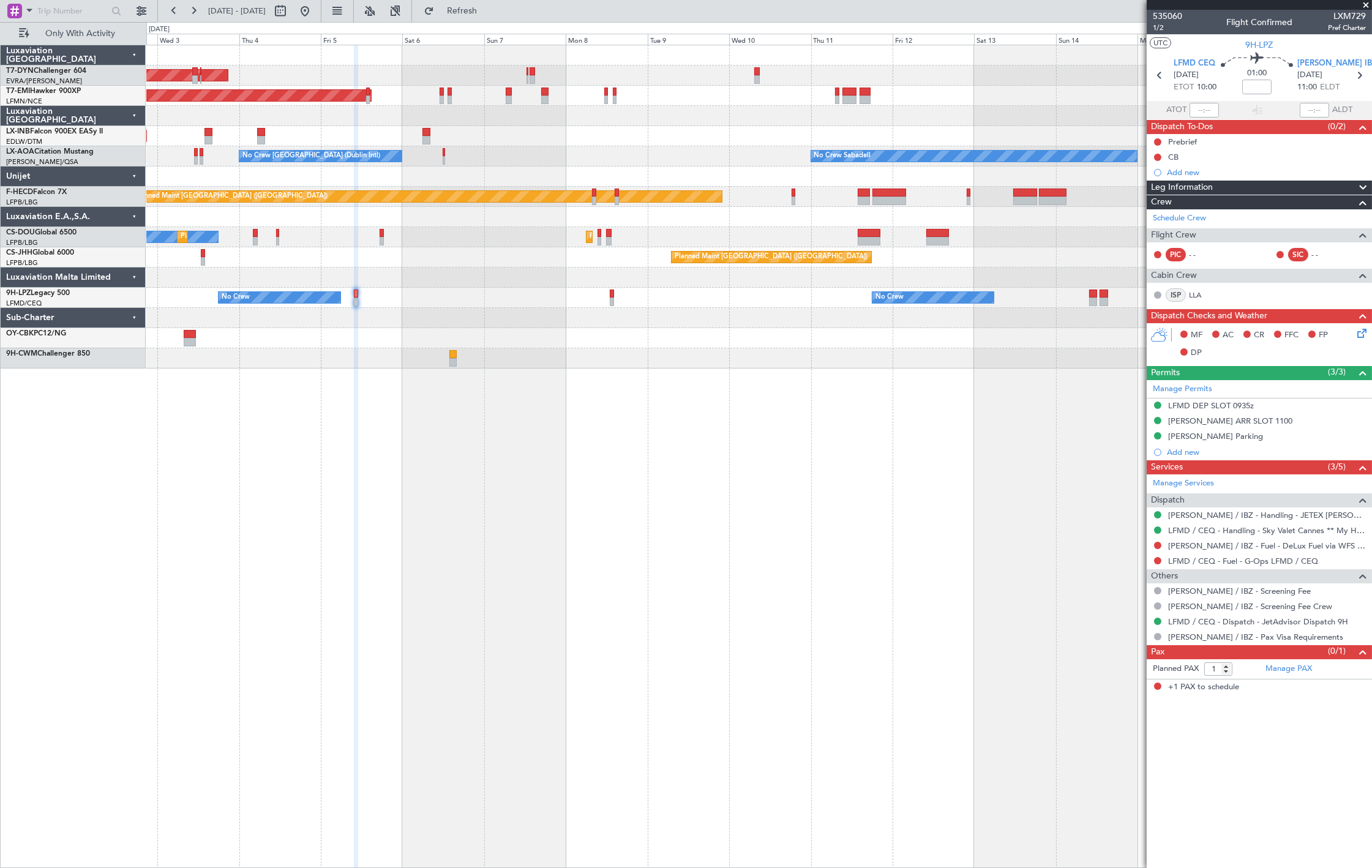
drag, startPoint x: 345, startPoint y: 13, endPoint x: 545, endPoint y: 238, distance: 301.0
click at [315, 14] on button at bounding box center [304, 10] width 20 height 20
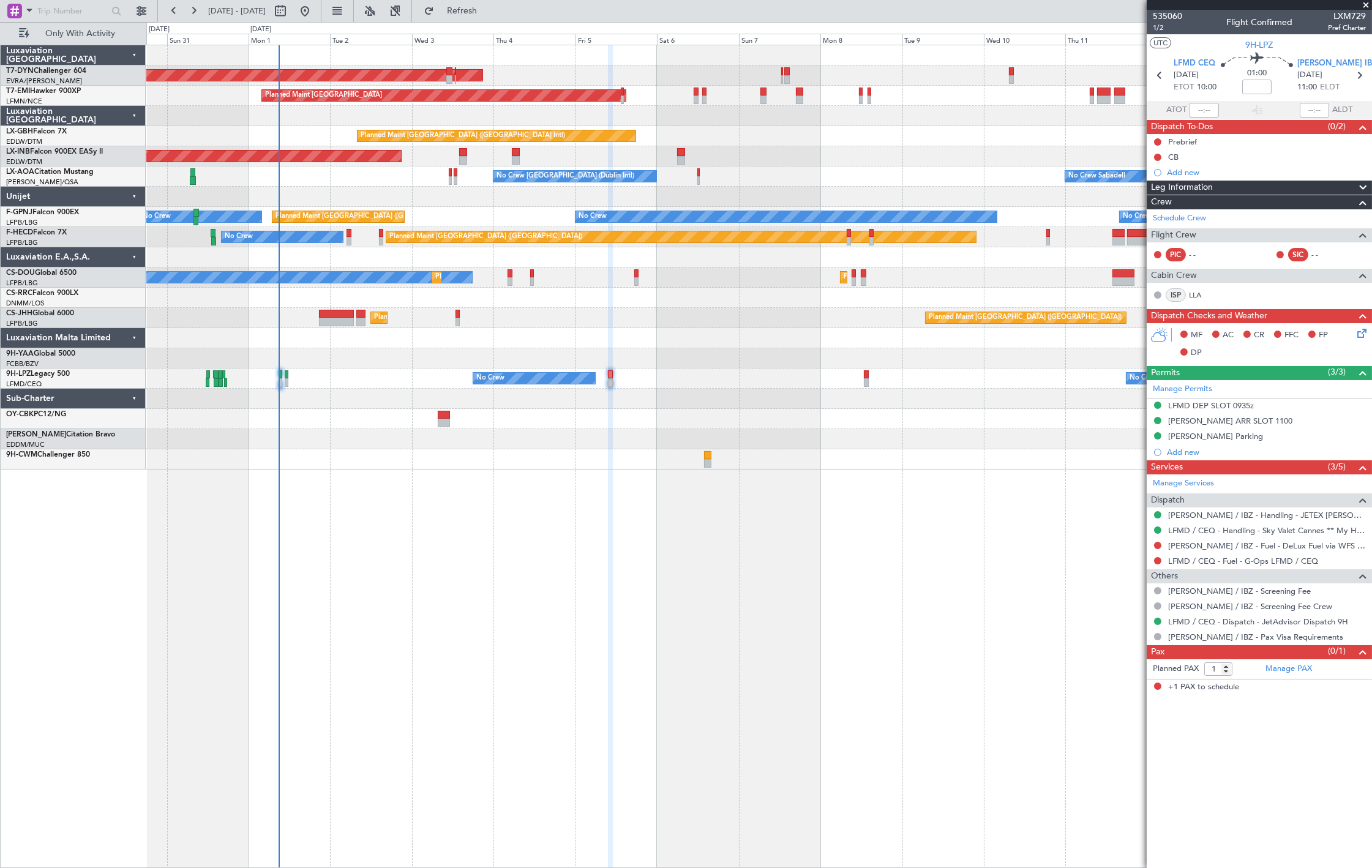
click at [376, 470] on div "AOG Maint Riga (Riga Intl) Planned Maint Zurich Planned Maint Dubai (Dubai Intl…" at bounding box center [760, 457] width 1226 height 824
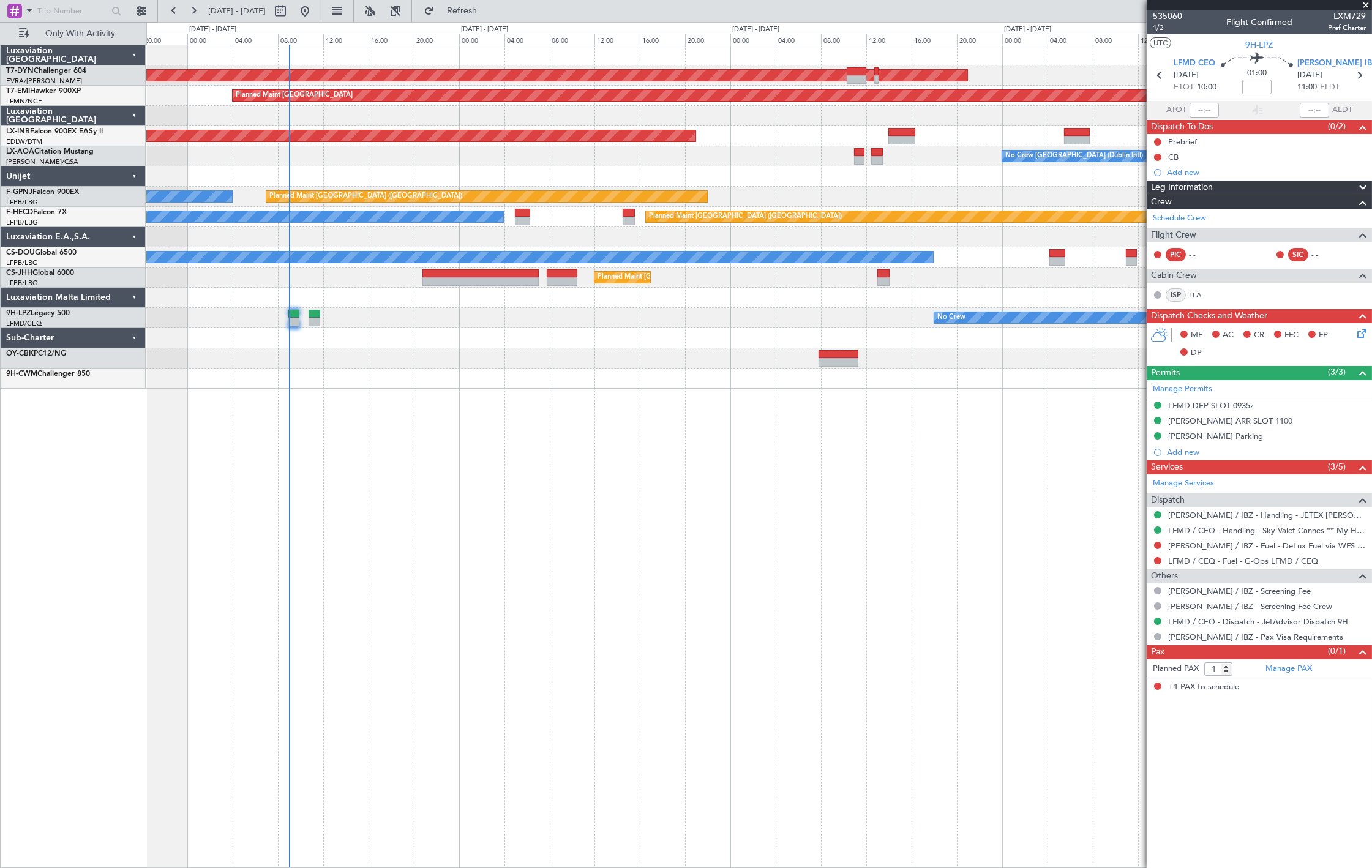
click at [574, 445] on div "AOG Maint Riga (Riga Intl) Planned Maint Zurich Unplanned Maint Dubai (Al Makto…" at bounding box center [760, 457] width 1226 height 824
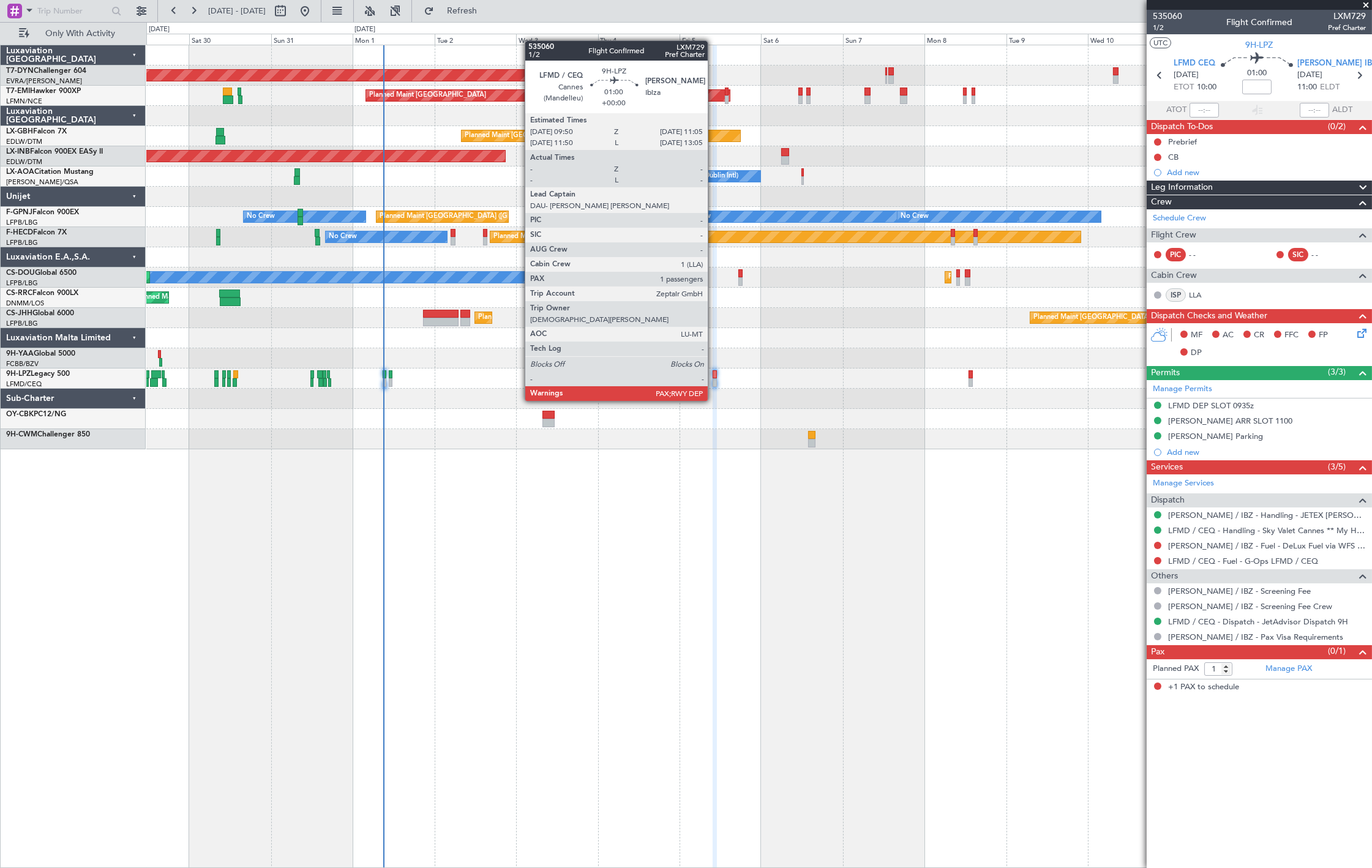
click at [714, 377] on div at bounding box center [715, 375] width 4 height 9
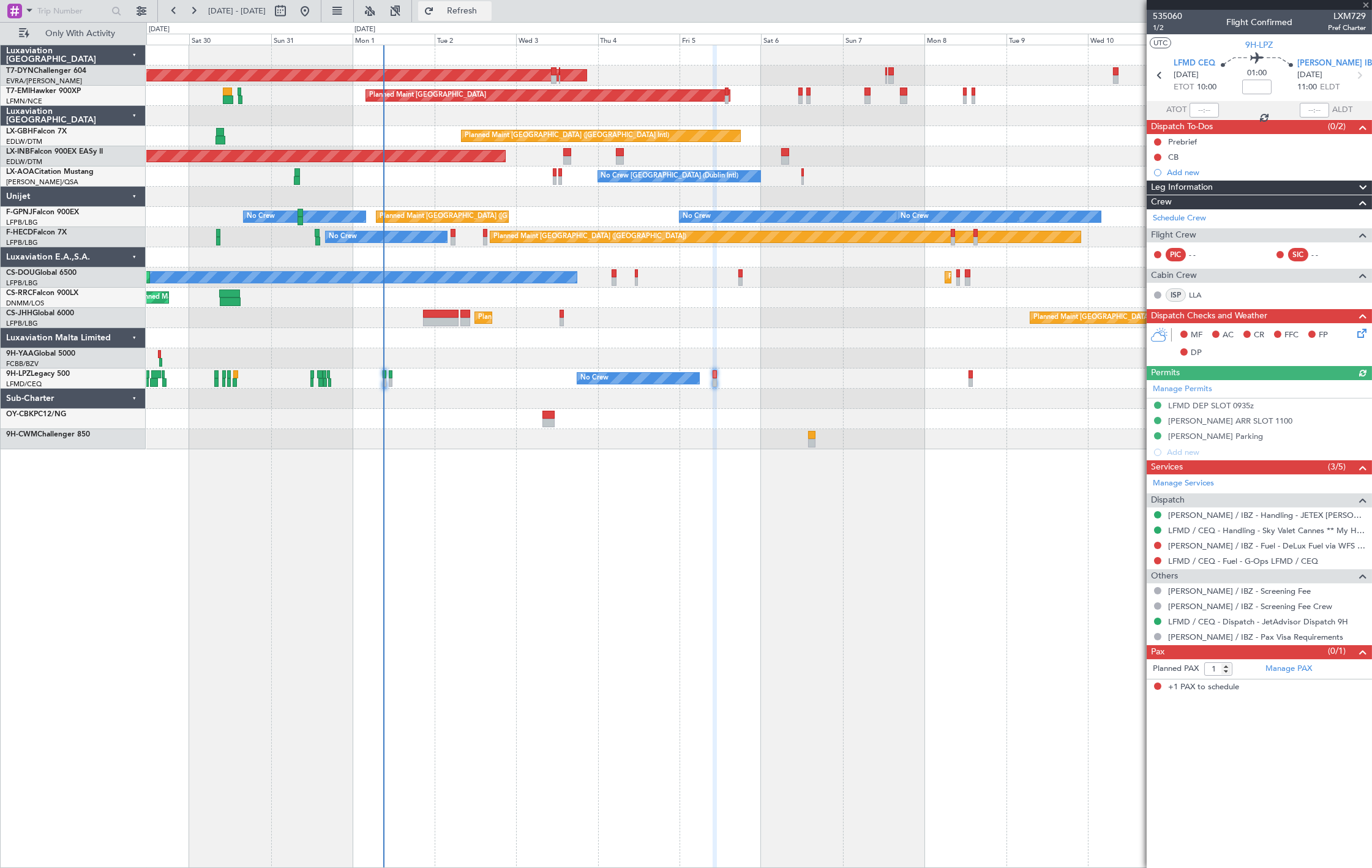
click at [480, 13] on span "Refresh" at bounding box center [461, 11] width 51 height 9
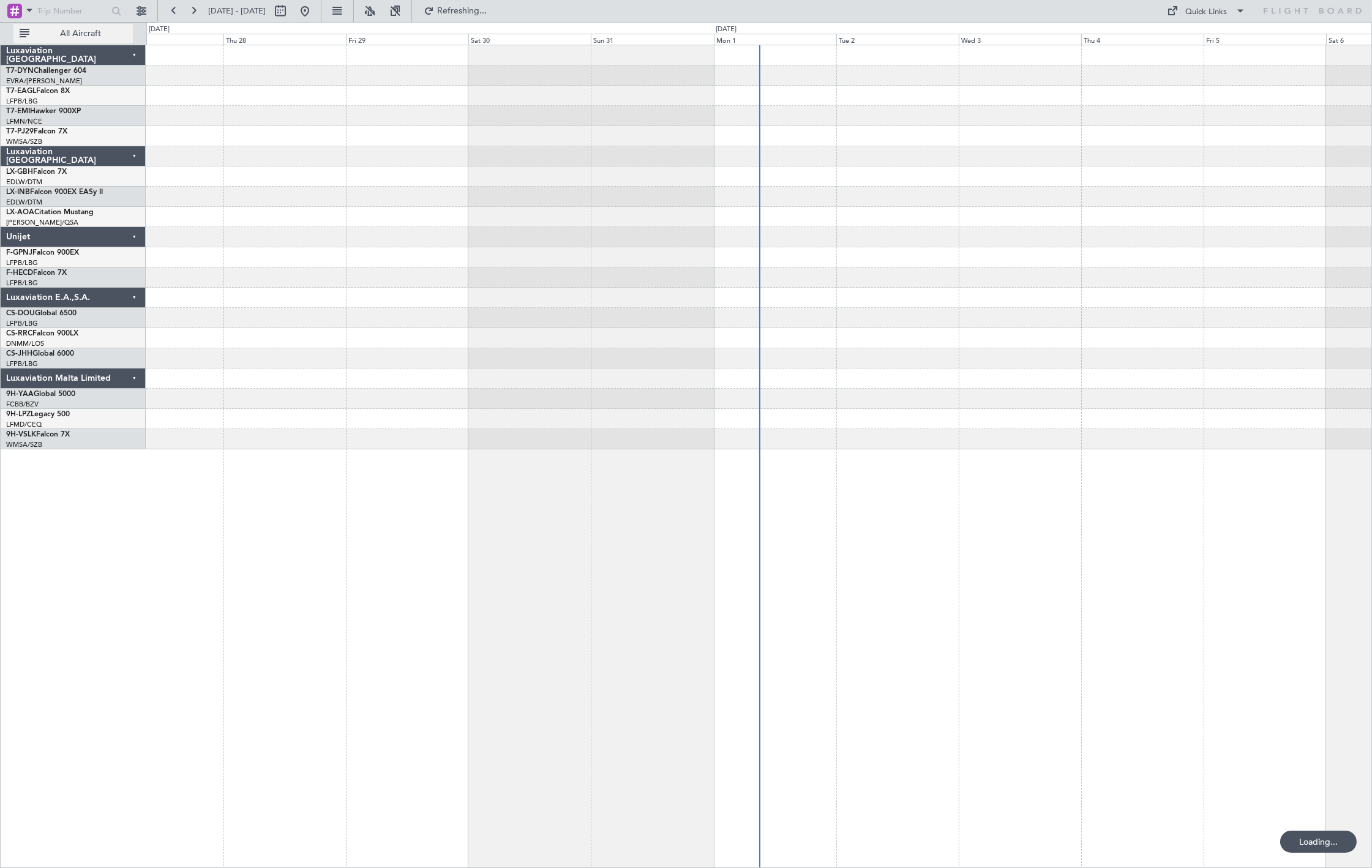
click at [51, 29] on span "All Aircraft" at bounding box center [81, 34] width 97 height 9
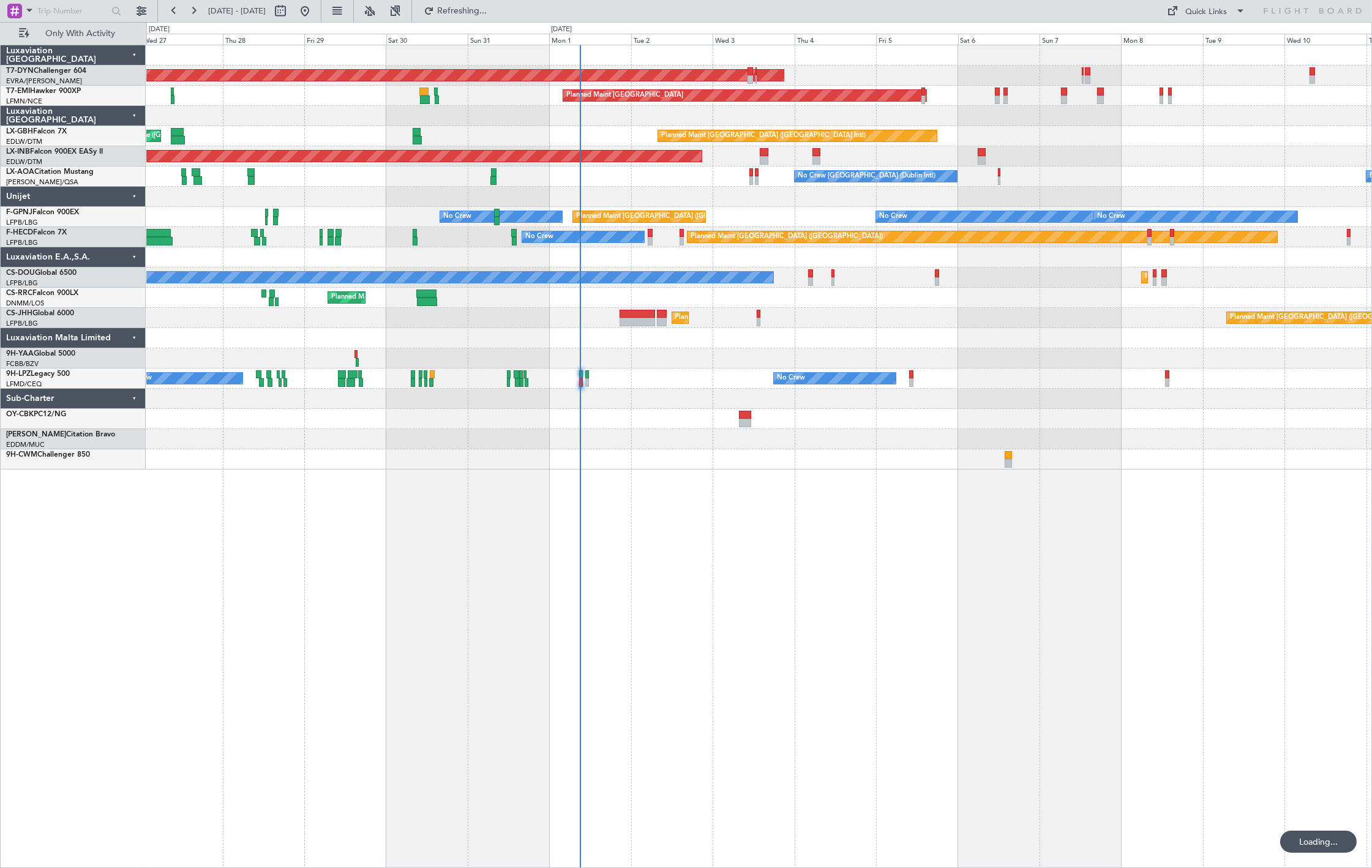
click at [610, 540] on div "AOG Maint Riga (Riga Intl) Planned Maint [GEOGRAPHIC_DATA] Planned Maint [GEOGR…" at bounding box center [760, 457] width 1226 height 824
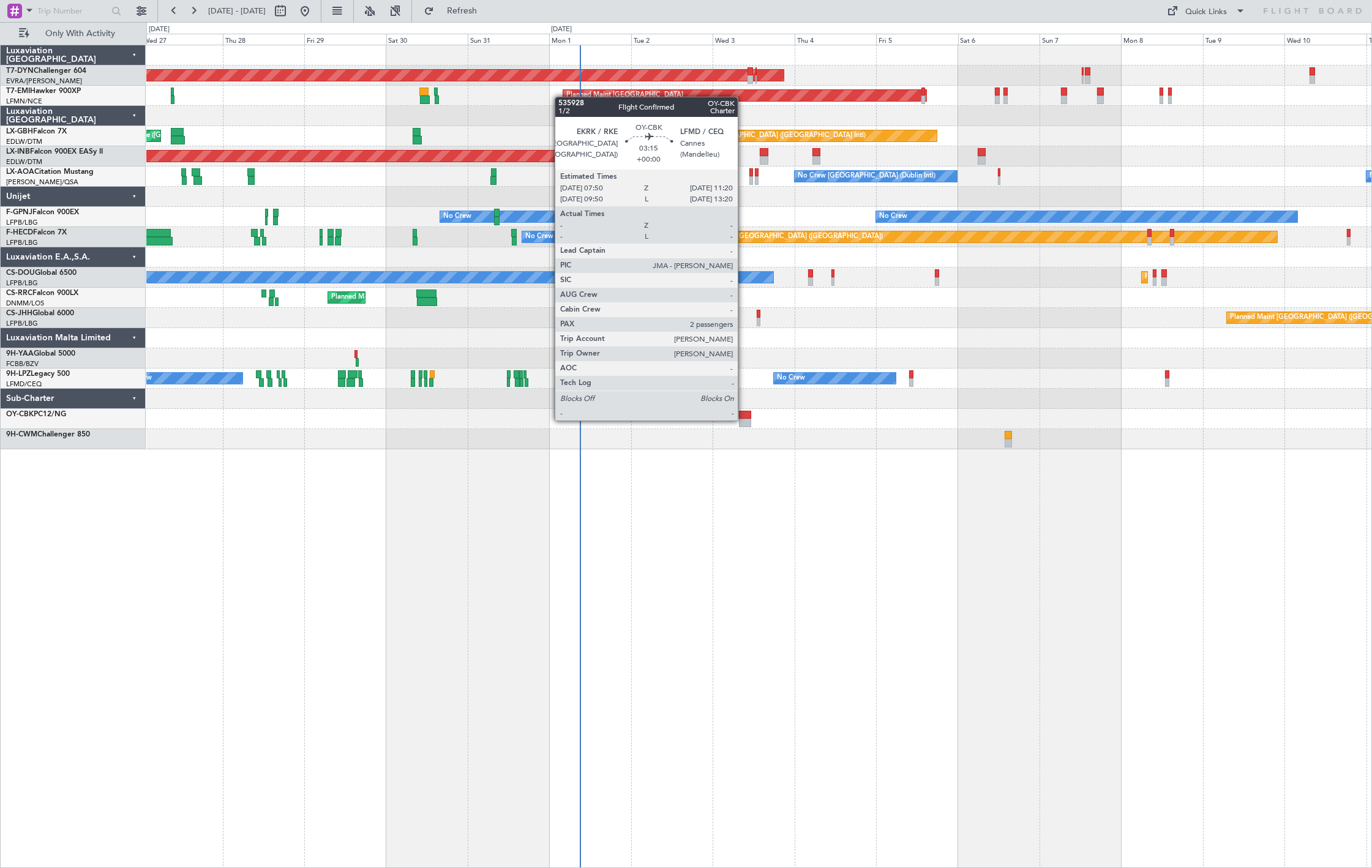
click at [744, 420] on div at bounding box center [745, 423] width 12 height 9
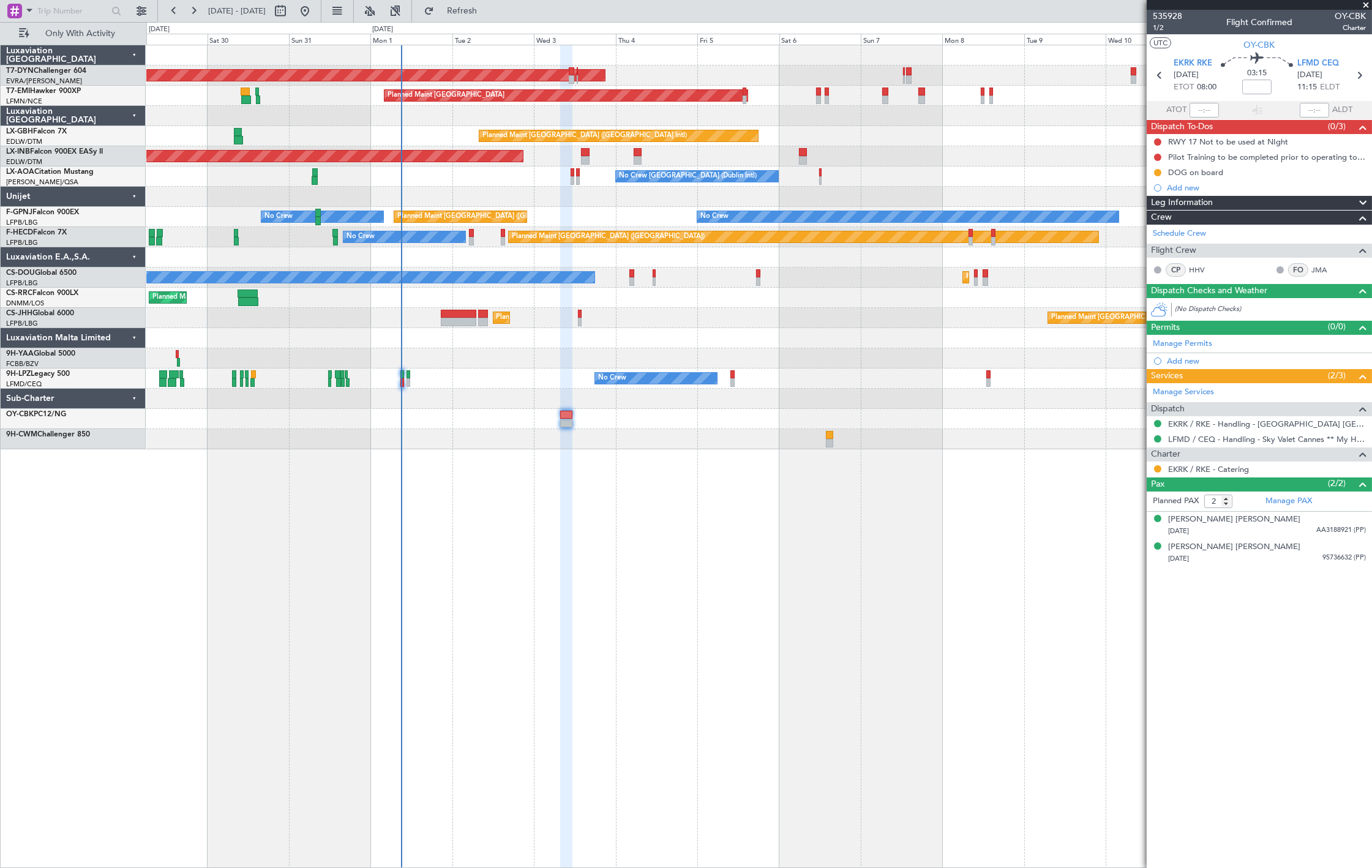
click at [209, 399] on div at bounding box center [759, 398] width 1225 height 20
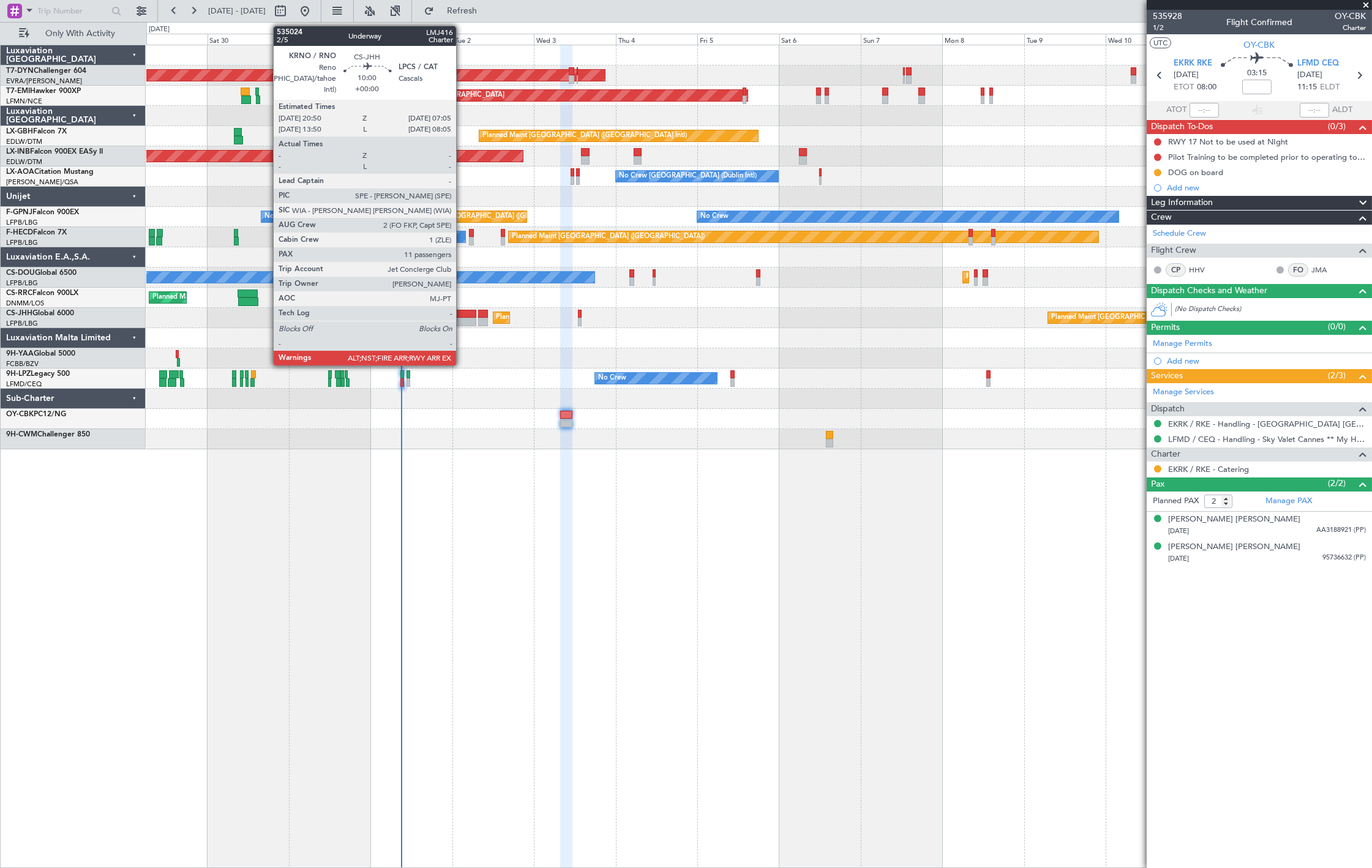
click at [462, 316] on div at bounding box center [458, 314] width 35 height 9
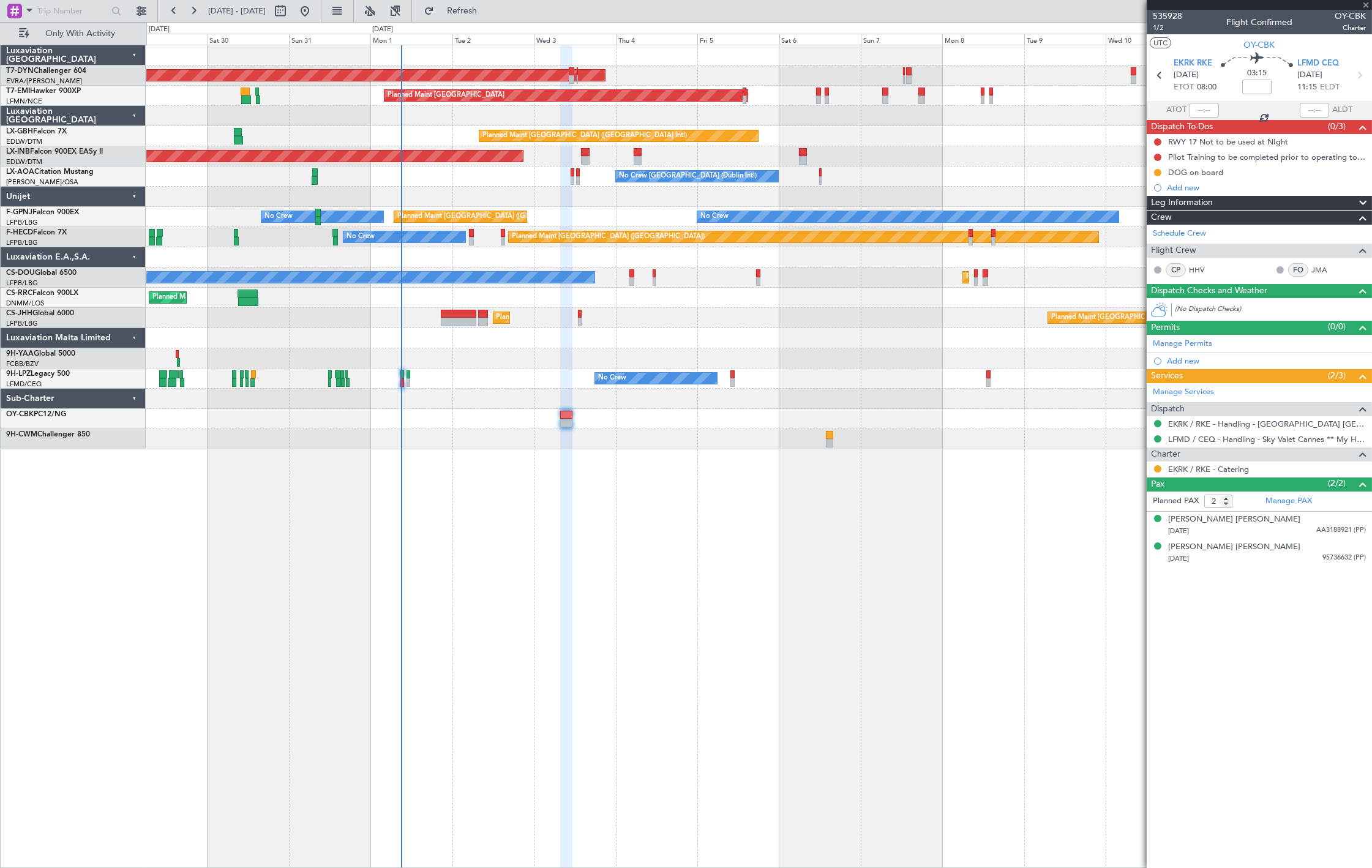
type input "11"
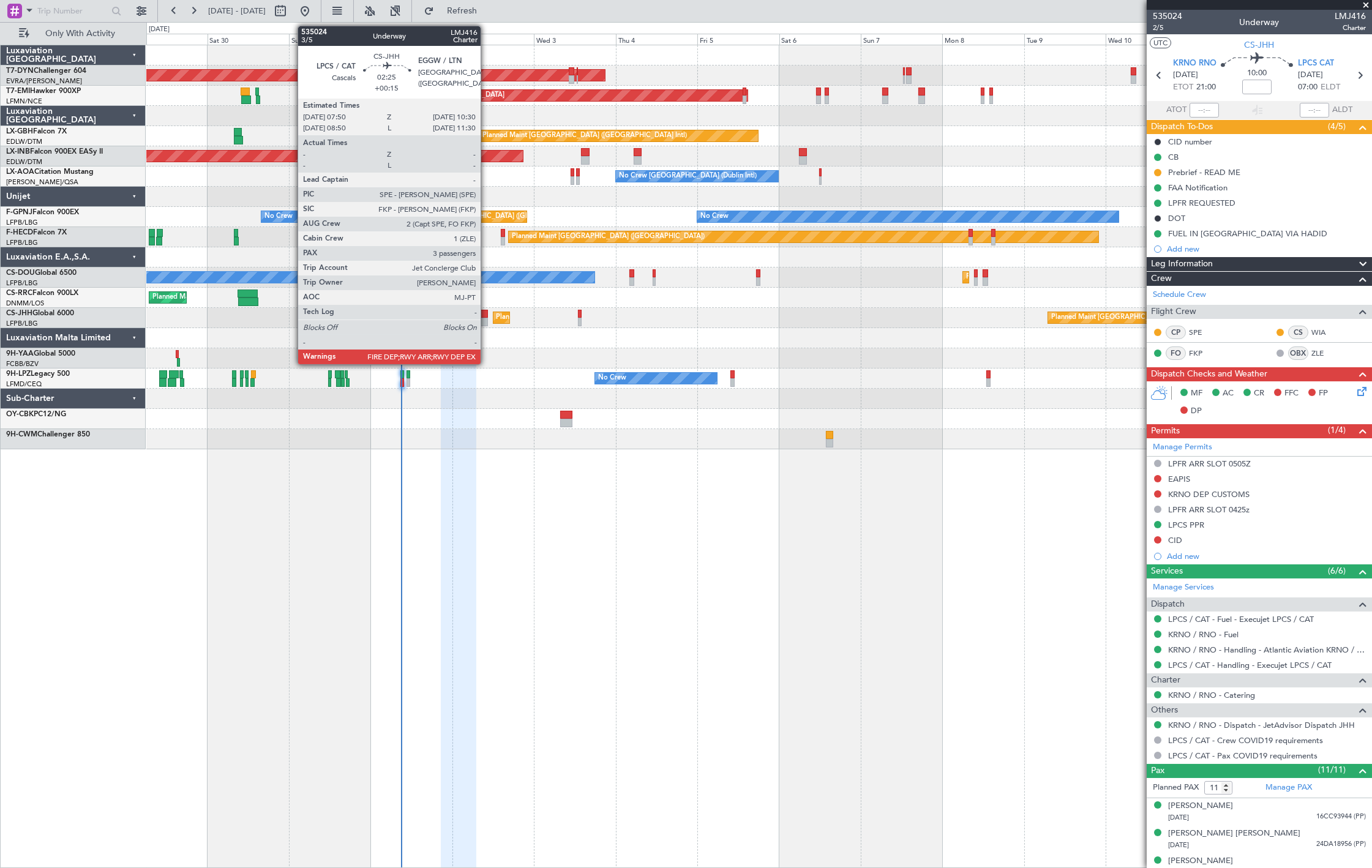
click at [486, 314] on div at bounding box center [483, 314] width 10 height 9
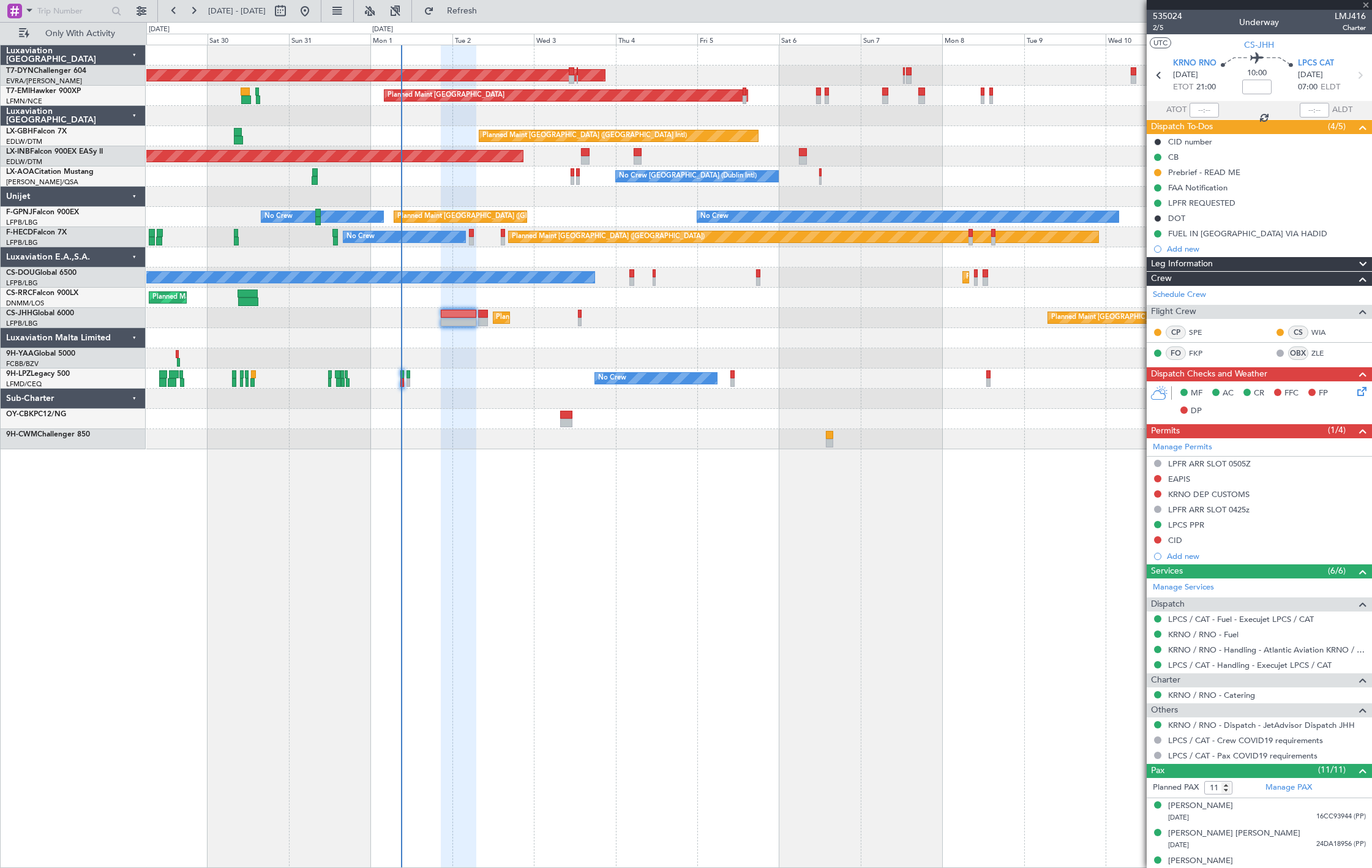
type input "+00:15"
type input "3"
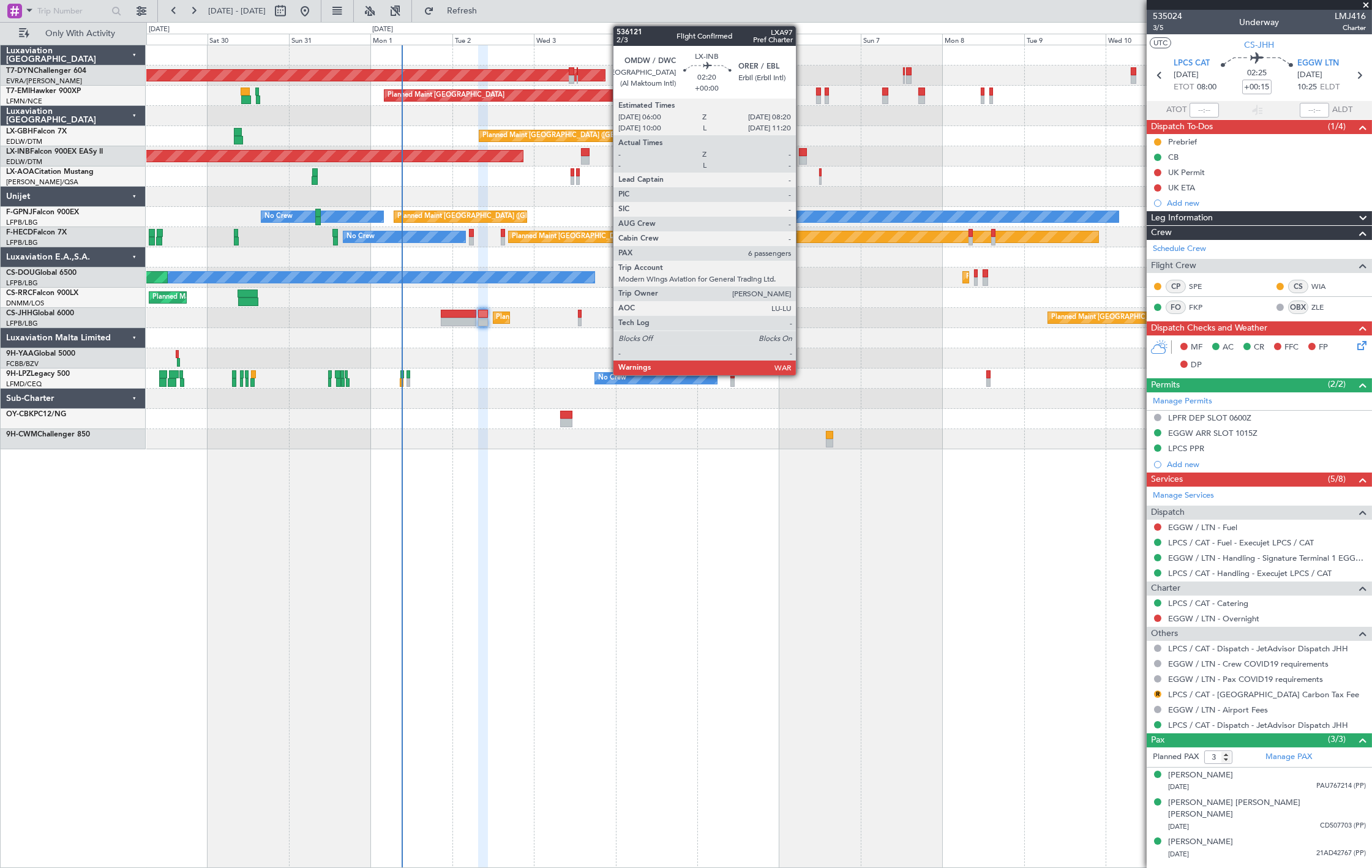
click at [802, 155] on div at bounding box center [803, 153] width 8 height 9
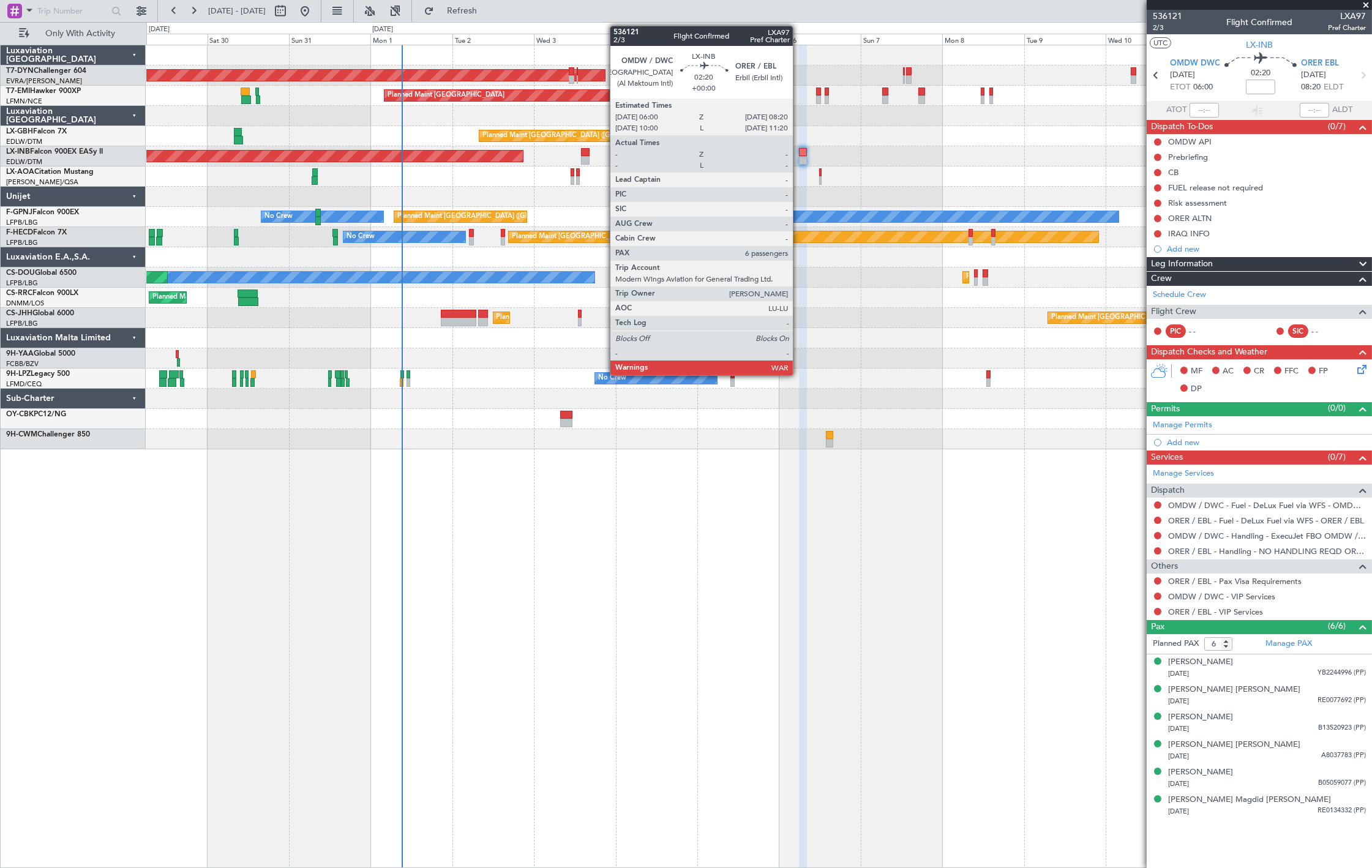
click at [800, 158] on div at bounding box center [803, 160] width 8 height 9
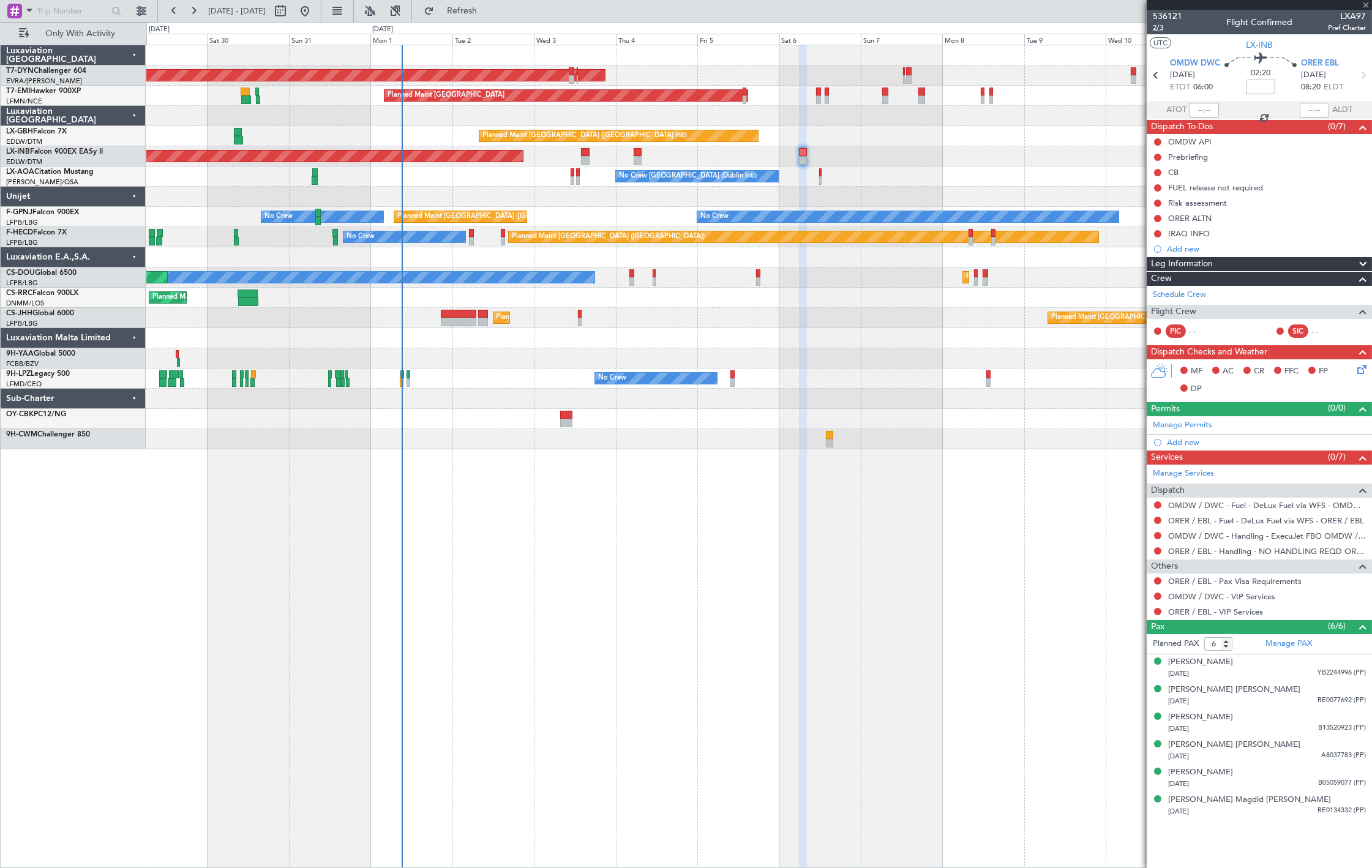
click at [1160, 25] on span "2/3" at bounding box center [1168, 28] width 29 height 10
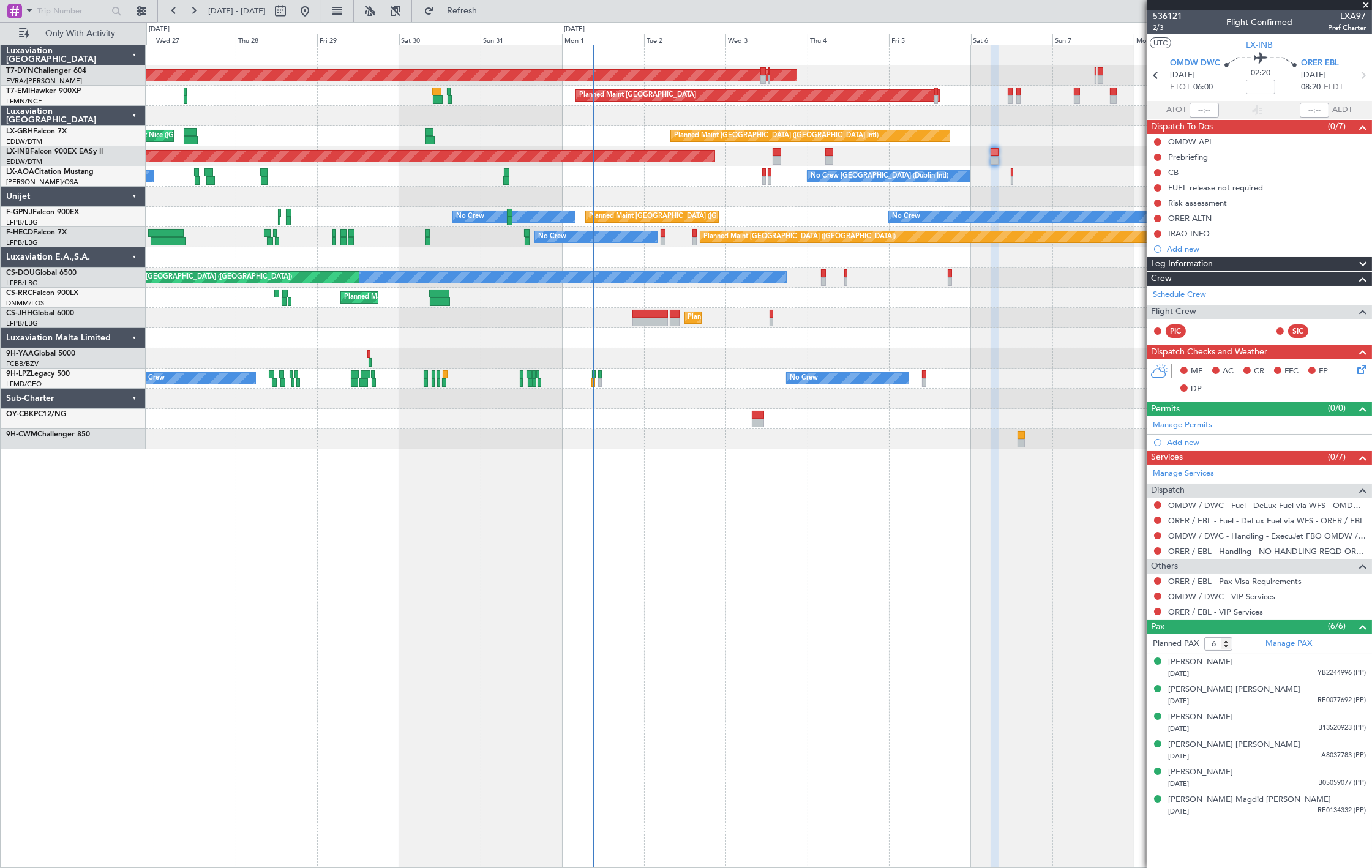
click at [424, 138] on div "Planned Maint Dubai (Dubai Intl) Planned Maint Nice (Côte d'Azur Airport)" at bounding box center [759, 135] width 1225 height 20
click at [262, 188] on div "AOG Maint Riga (Riga Intl) Planned Maint Zurich Planned Maint Dubai (Dubai Intl…" at bounding box center [759, 247] width 1225 height 404
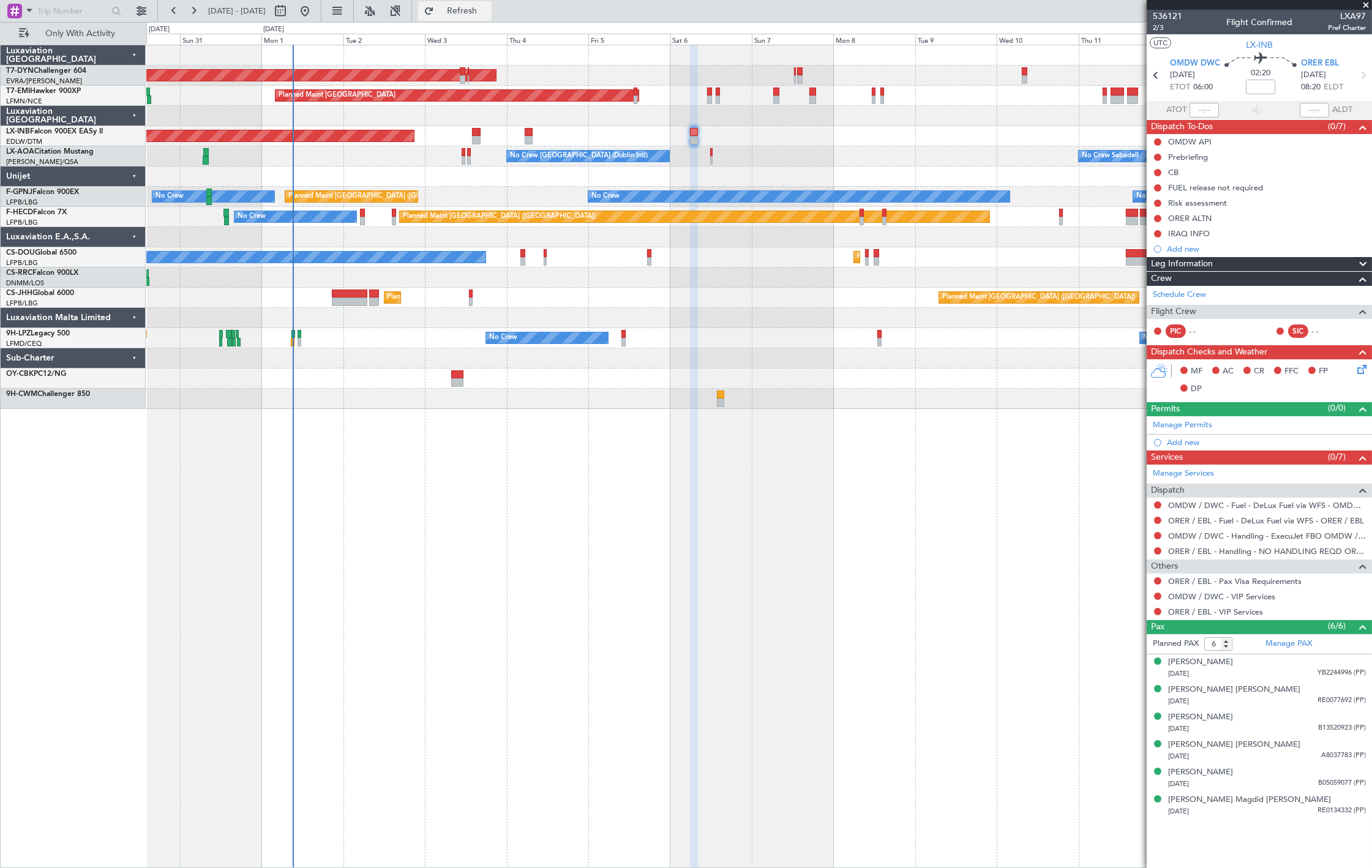
click at [488, 12] on span "Refresh" at bounding box center [461, 11] width 51 height 9
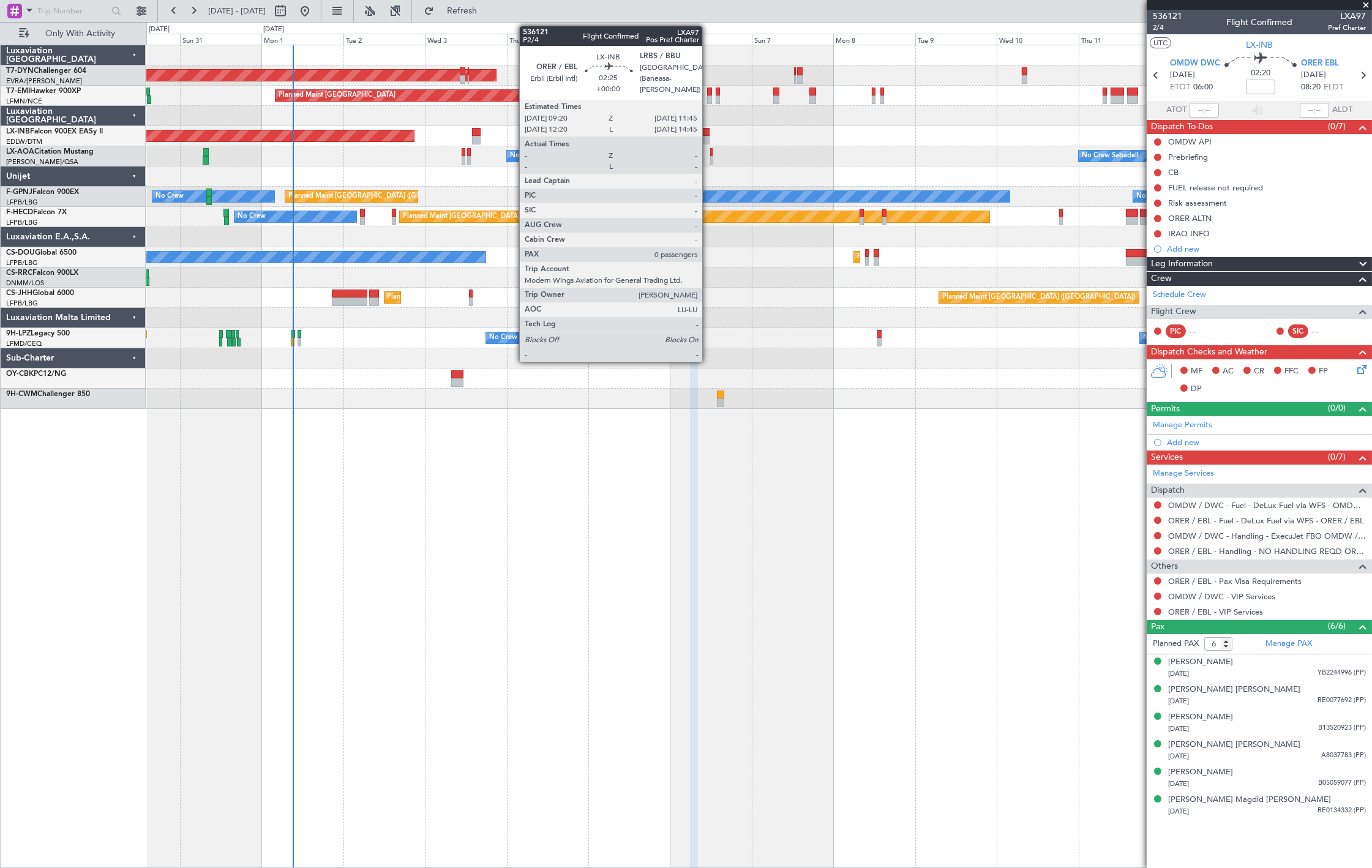
click at [709, 134] on div at bounding box center [706, 133] width 9 height 9
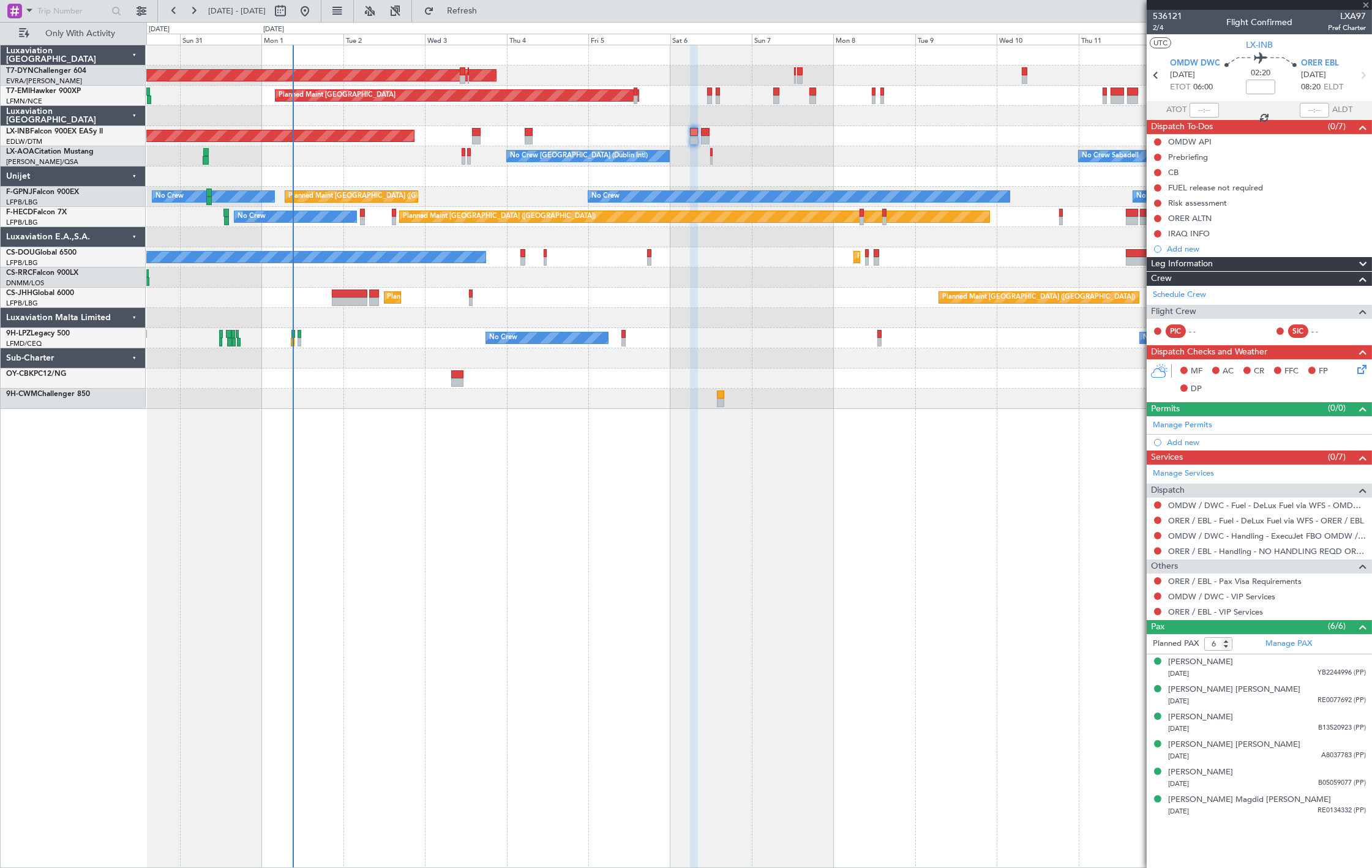
type input "0"
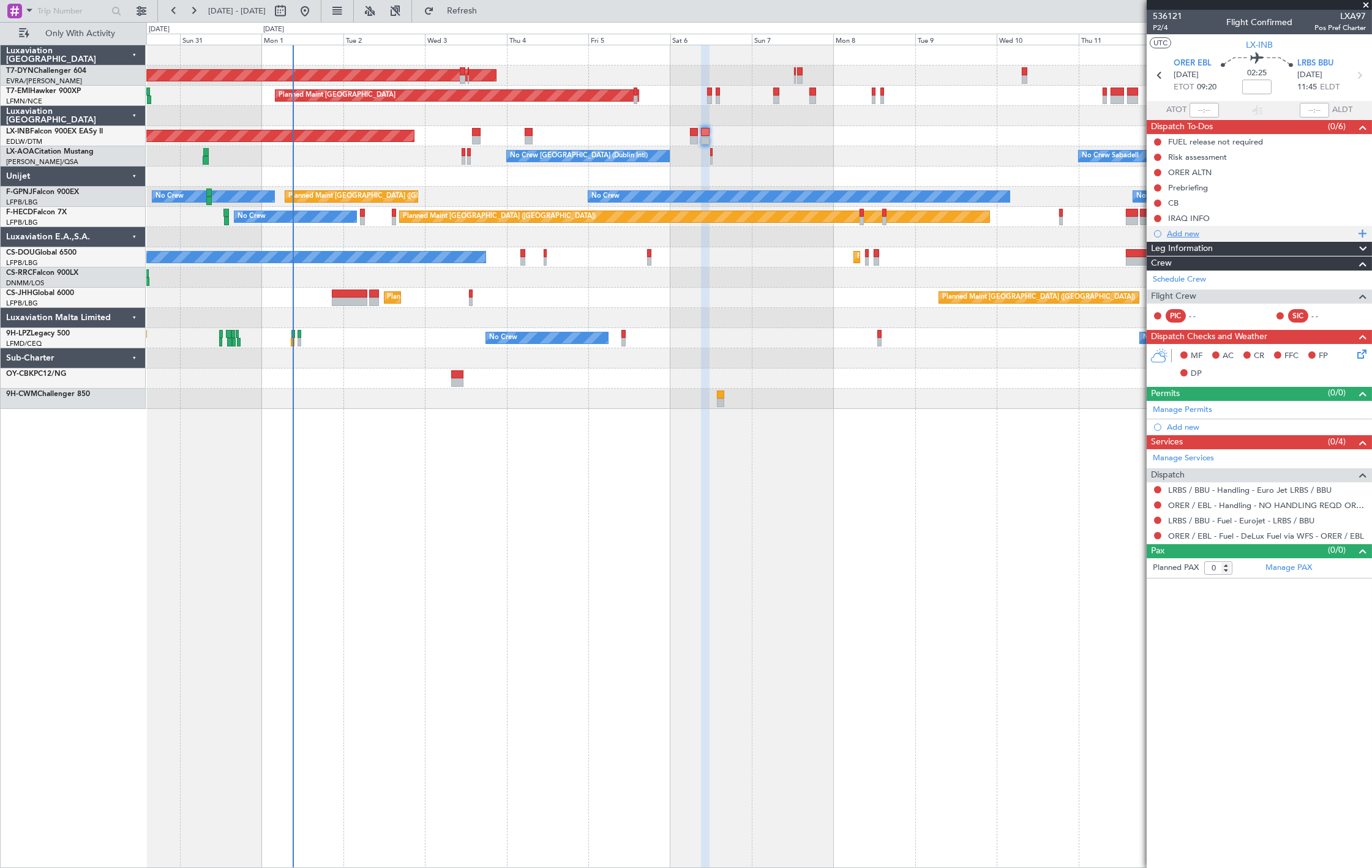
click at [1215, 231] on div "Add new" at bounding box center [1261, 233] width 188 height 10
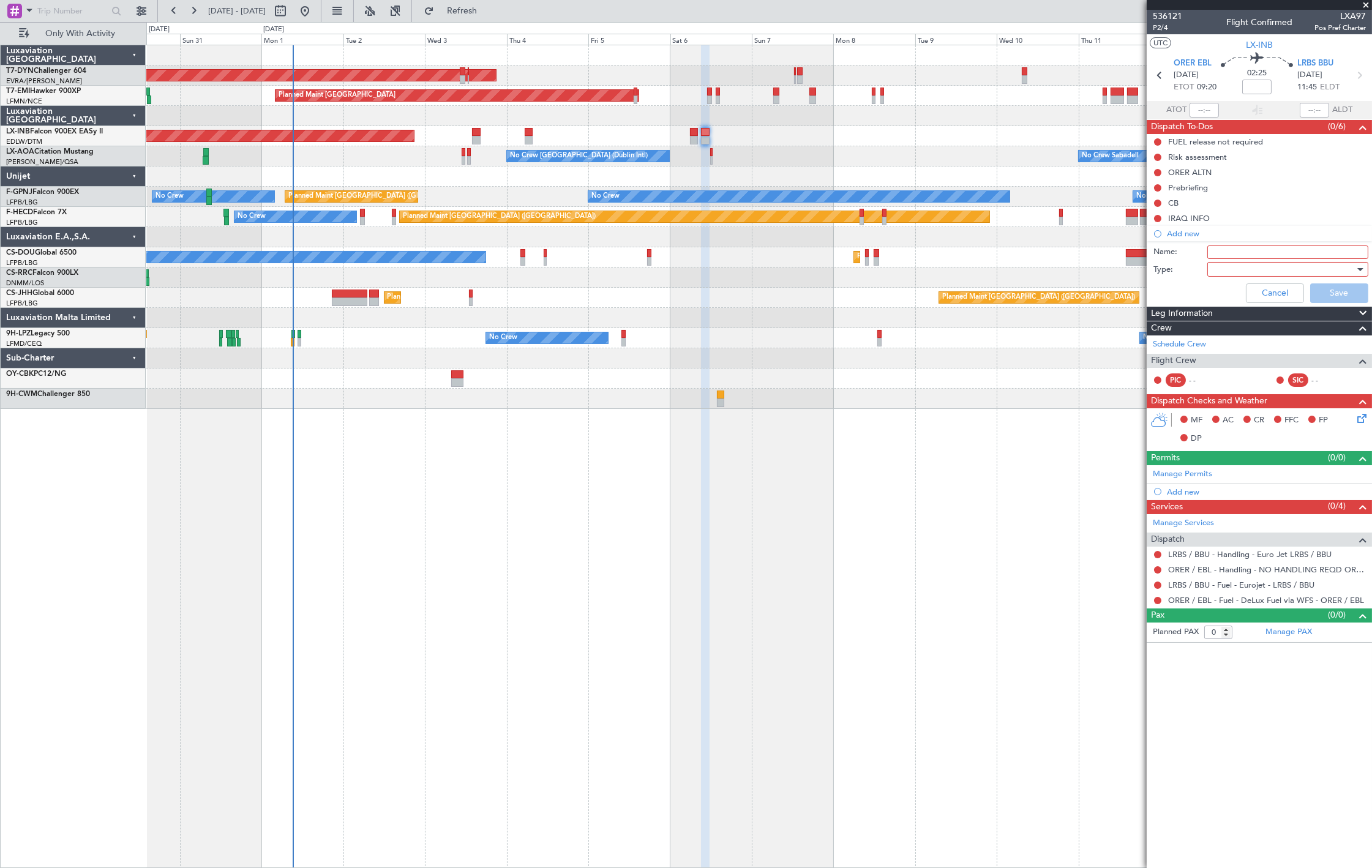
click at [1250, 246] on input "Name:" at bounding box center [1289, 252] width 161 height 14
type input "FICTIVE FLT"
click at [1258, 274] on div at bounding box center [1284, 269] width 143 height 18
click at [1251, 290] on span "Generic" at bounding box center [1282, 294] width 150 height 18
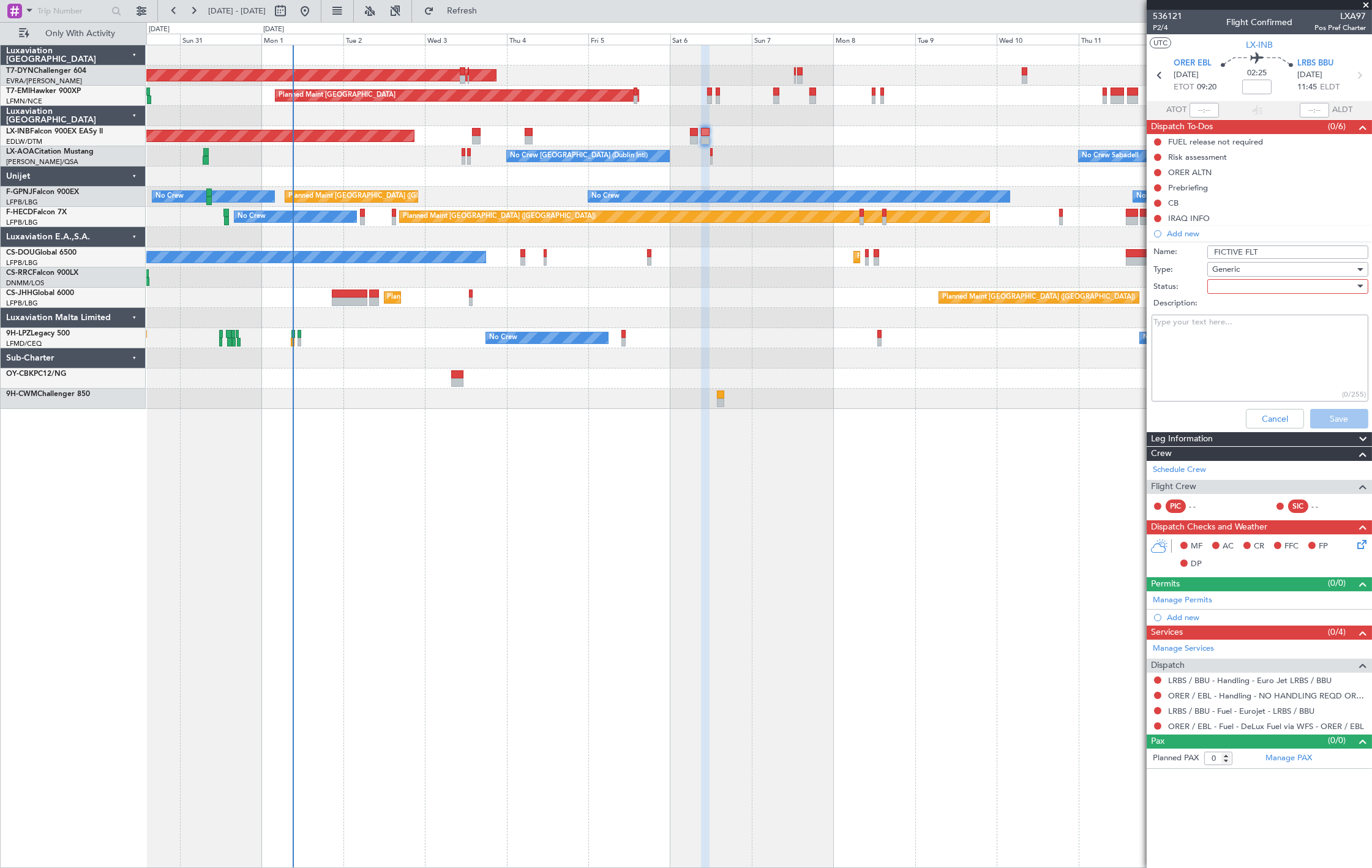
drag, startPoint x: 1245, startPoint y: 286, endPoint x: 1250, endPoint y: 292, distance: 7.8
click at [1246, 288] on div at bounding box center [1284, 286] width 143 height 18
drag, startPoint x: 1250, startPoint y: 292, endPoint x: 1302, endPoint y: 360, distance: 85.6
click at [1253, 310] on span "Not Started" at bounding box center [1282, 310] width 150 height 18
click at [1337, 416] on button "Save" at bounding box center [1339, 419] width 58 height 20
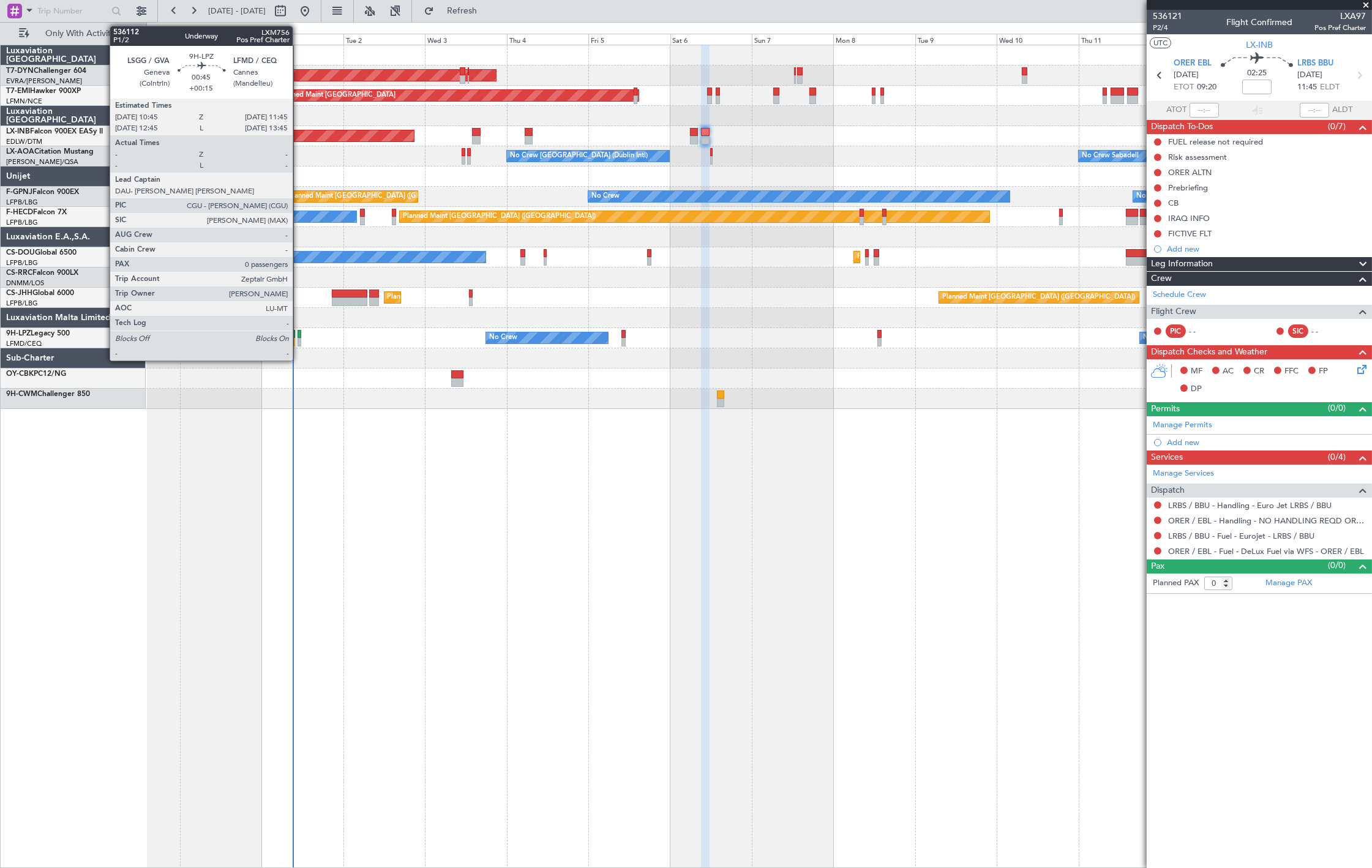
click at [299, 332] on div at bounding box center [299, 335] width 3 height 9
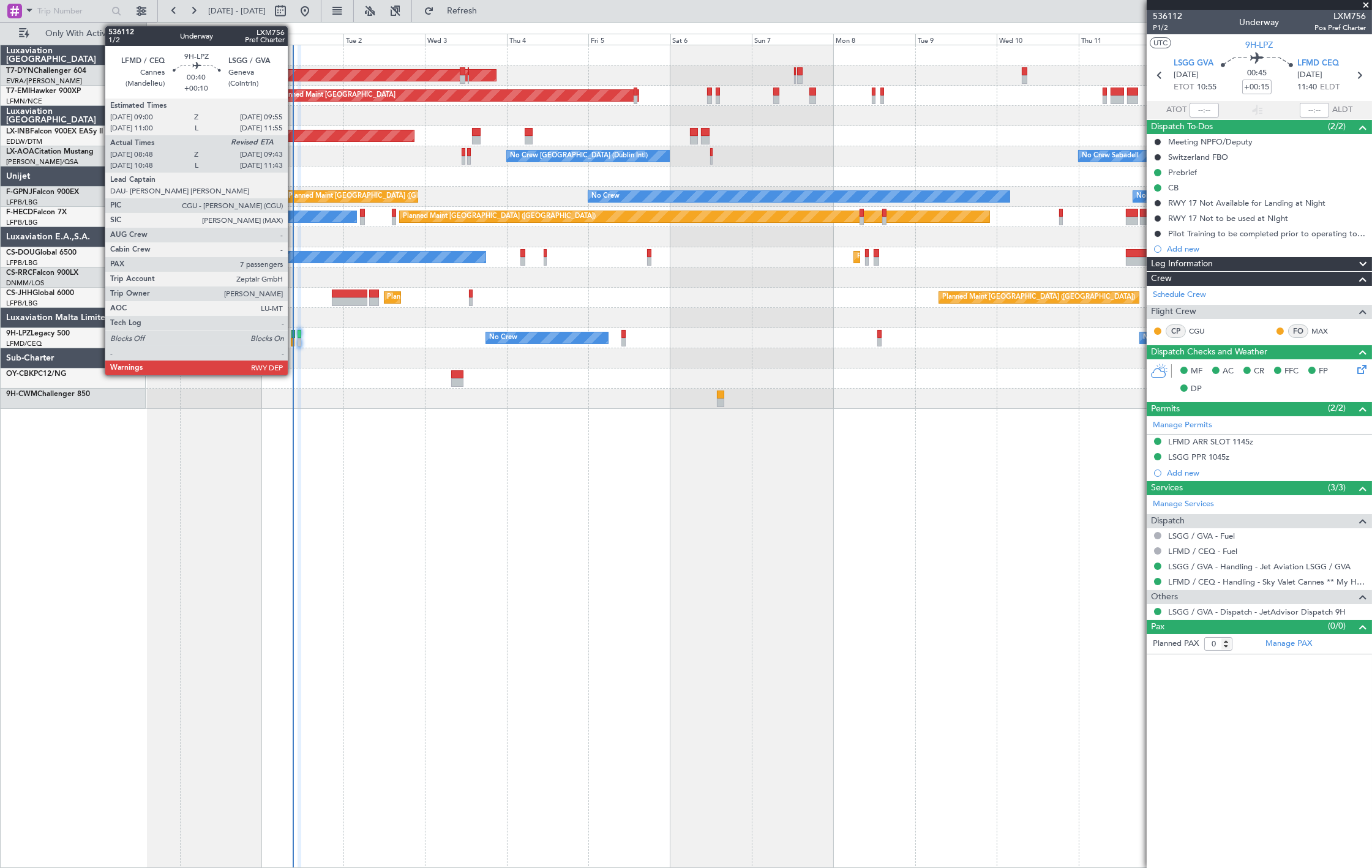
click at [294, 343] on div at bounding box center [292, 343] width 3 height 9
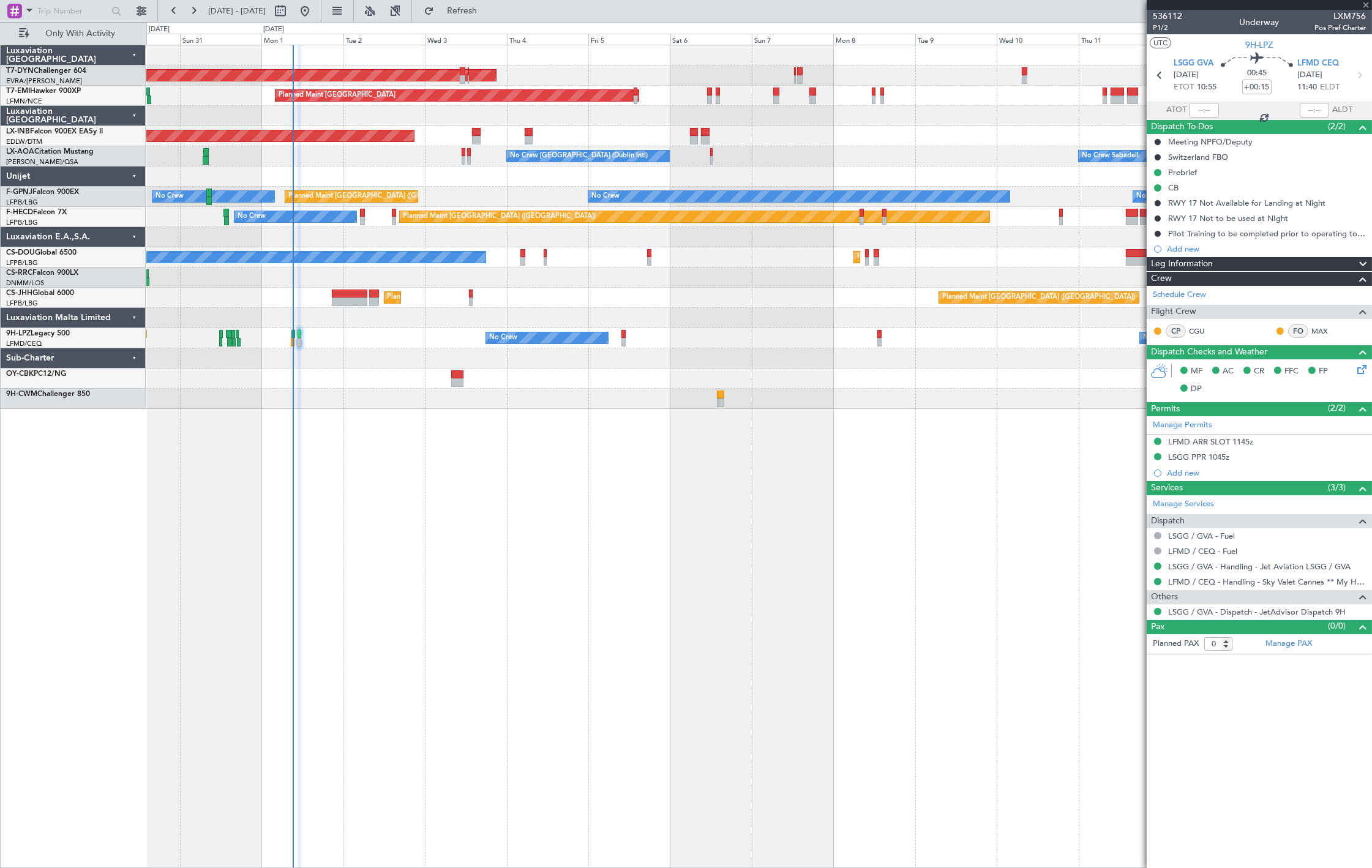
type input "+00:10"
type input "08:58"
type input "7"
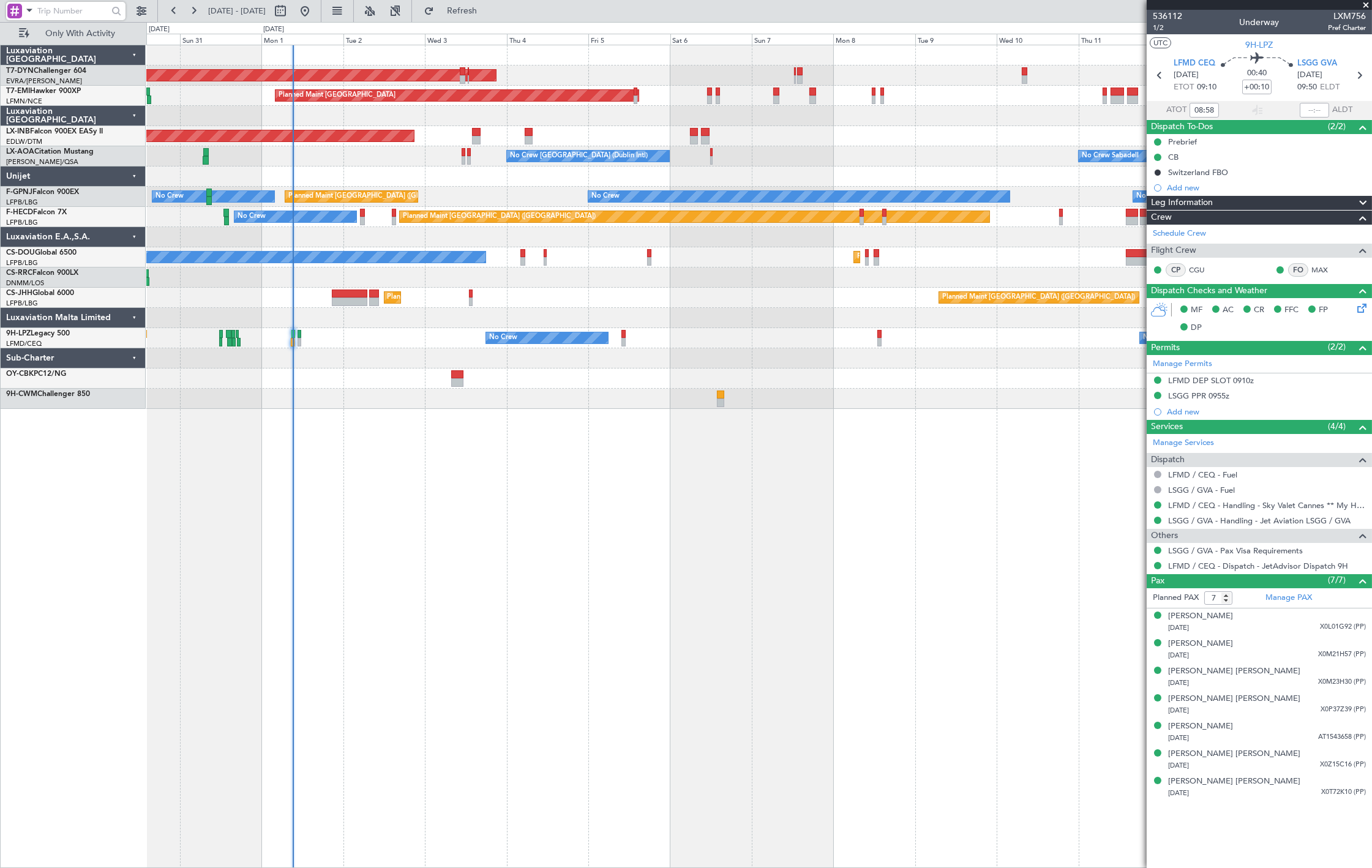
click at [69, 10] on input "text" at bounding box center [72, 10] width 70 height 18
paste input "535957"
type input "535957"
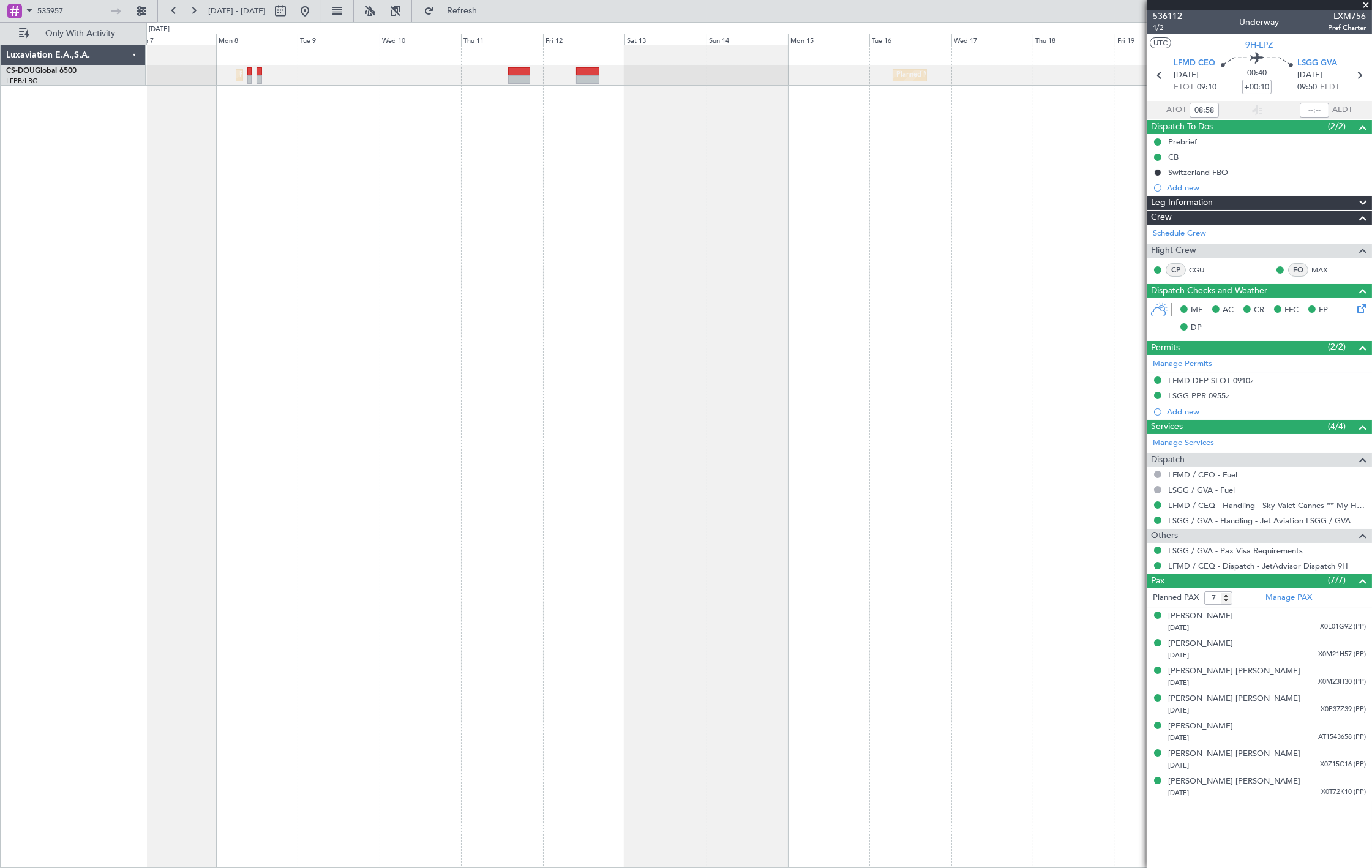
click at [487, 143] on div "Planned Maint Paris (Le Bourget) Planned Maint Paris (Le Bourget) Planned Maint…" at bounding box center [760, 457] width 1226 height 824
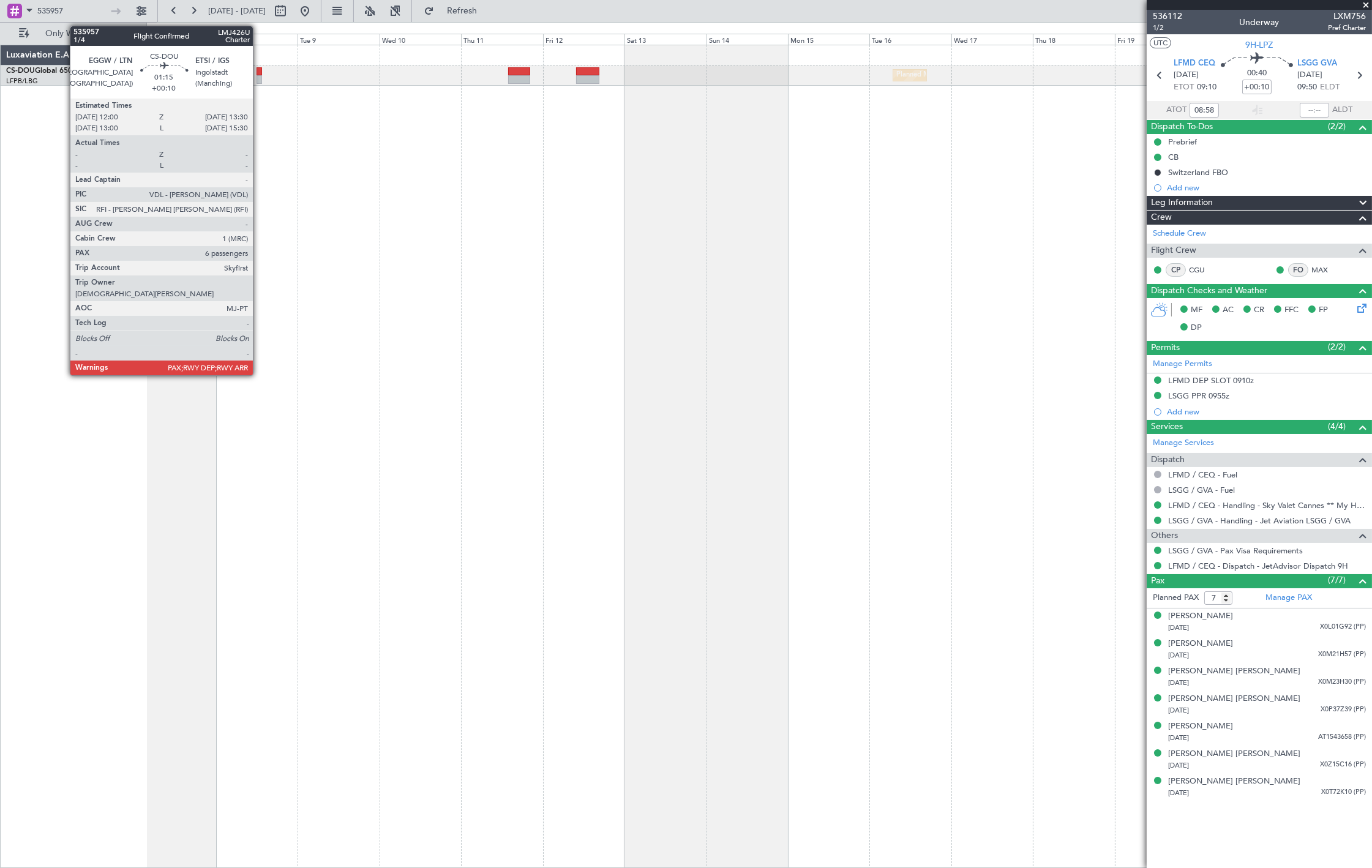
click at [259, 75] on div at bounding box center [259, 80] width 5 height 9
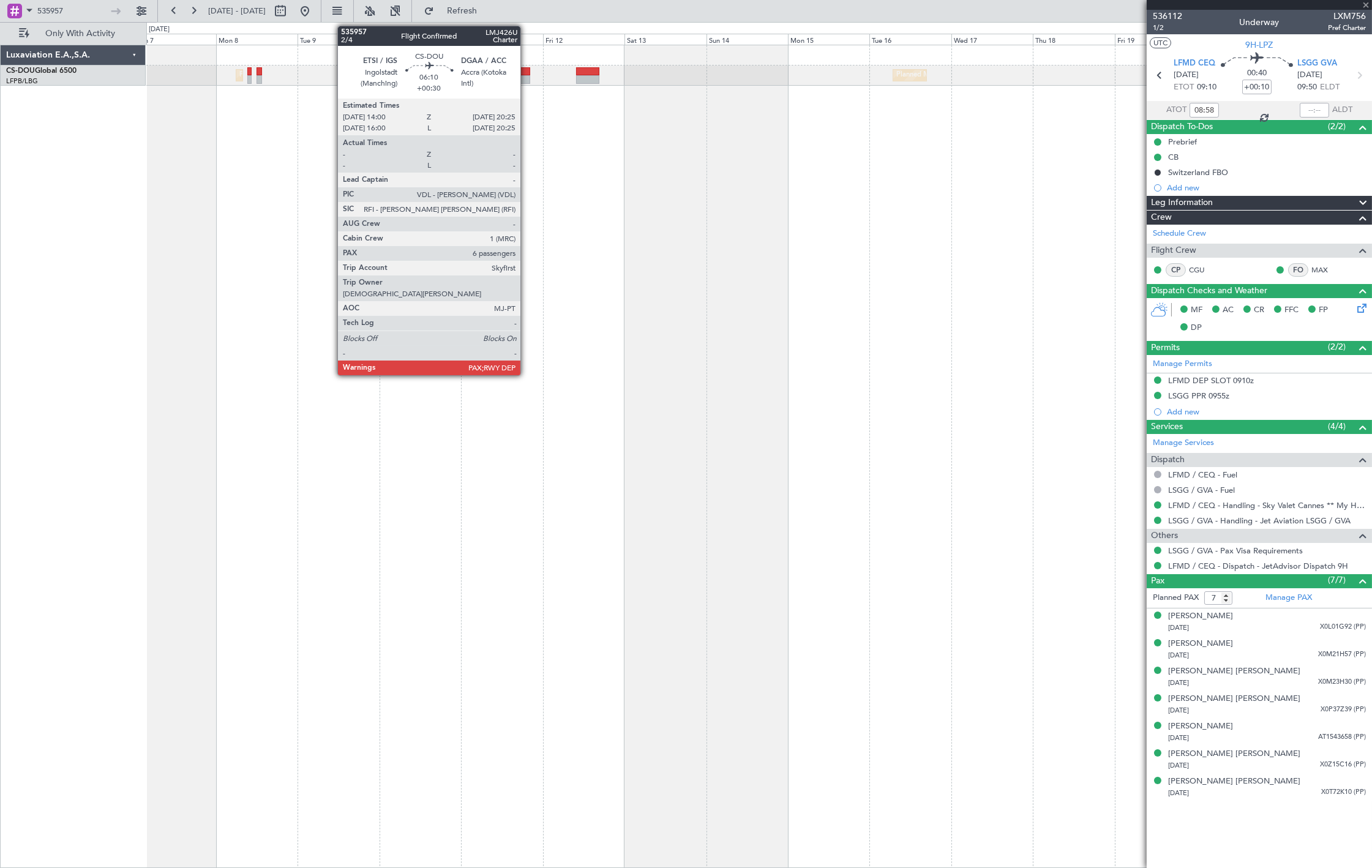
type input "6"
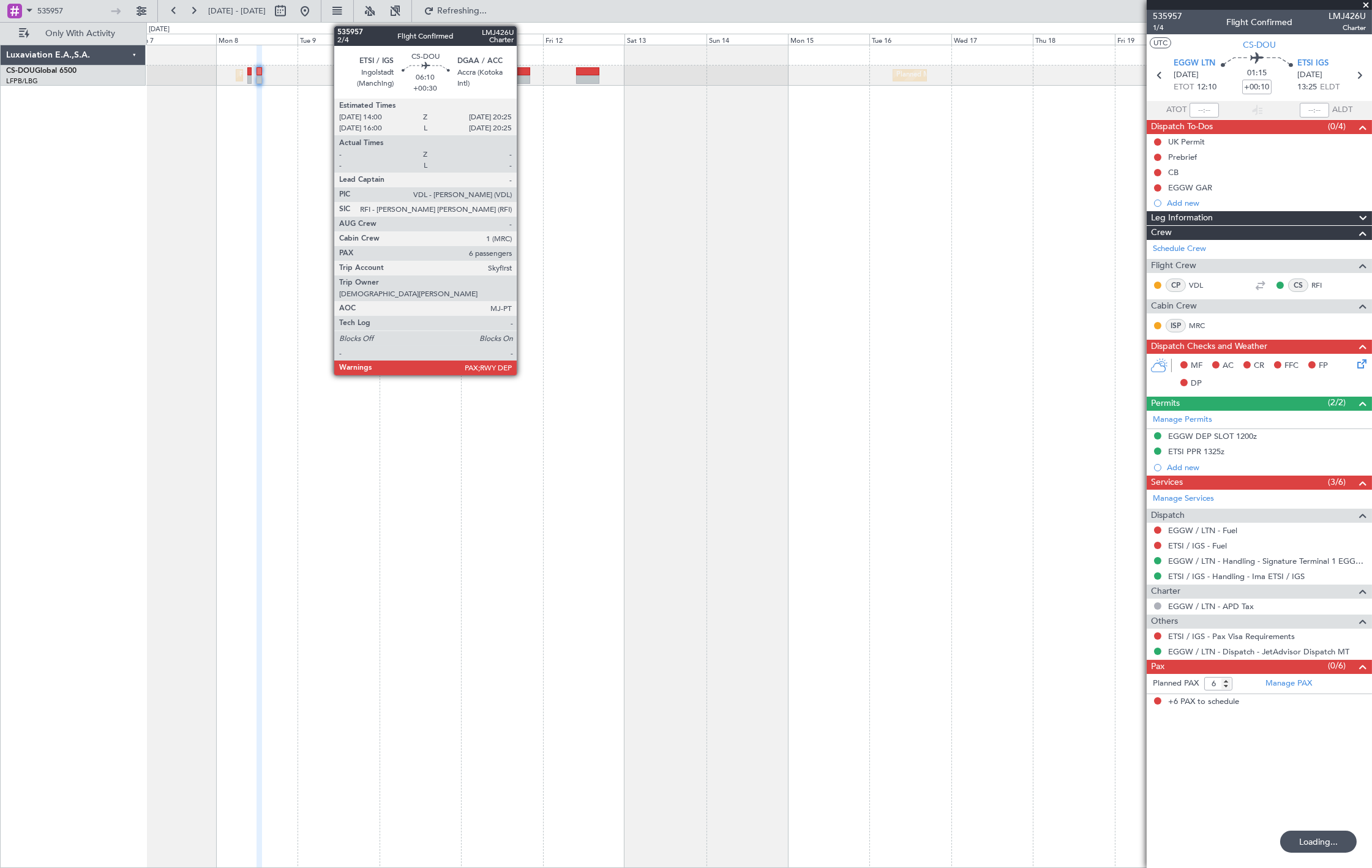
click at [522, 76] on div at bounding box center [519, 80] width 22 height 9
click at [519, 78] on div at bounding box center [519, 80] width 22 height 9
click at [517, 78] on div at bounding box center [519, 80] width 22 height 9
click at [526, 74] on div at bounding box center [519, 72] width 22 height 9
click at [522, 76] on div at bounding box center [519, 80] width 22 height 9
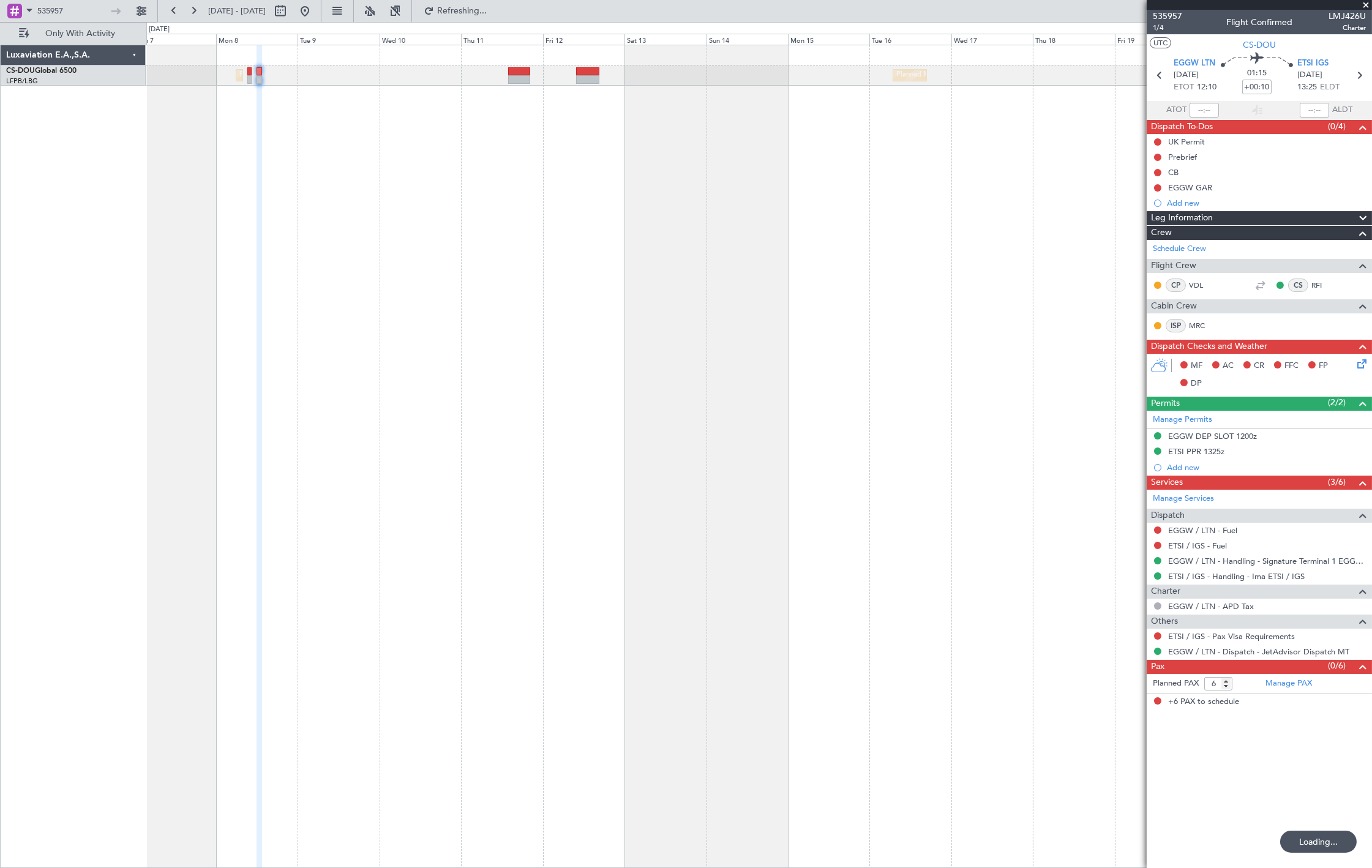
click at [522, 76] on div at bounding box center [519, 80] width 22 height 9
click at [1360, 76] on icon at bounding box center [1359, 75] width 16 height 16
drag, startPoint x: 350, startPoint y: 12, endPoint x: 399, endPoint y: 49, distance: 61.4
click at [315, 12] on button at bounding box center [304, 10] width 20 height 20
click at [56, 14] on input "535957" at bounding box center [72, 10] width 70 height 18
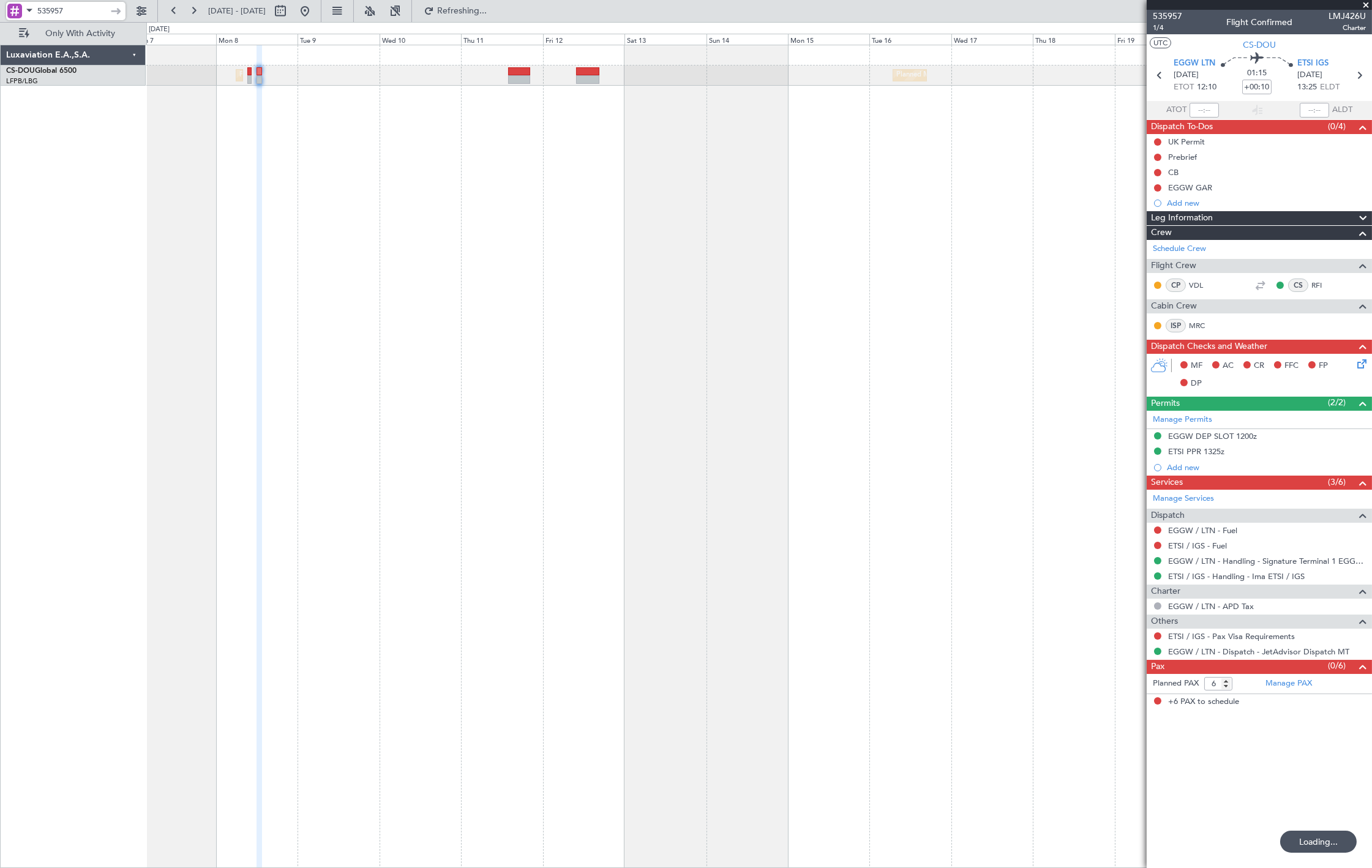
click at [56, 14] on input "535957" at bounding box center [72, 10] width 70 height 18
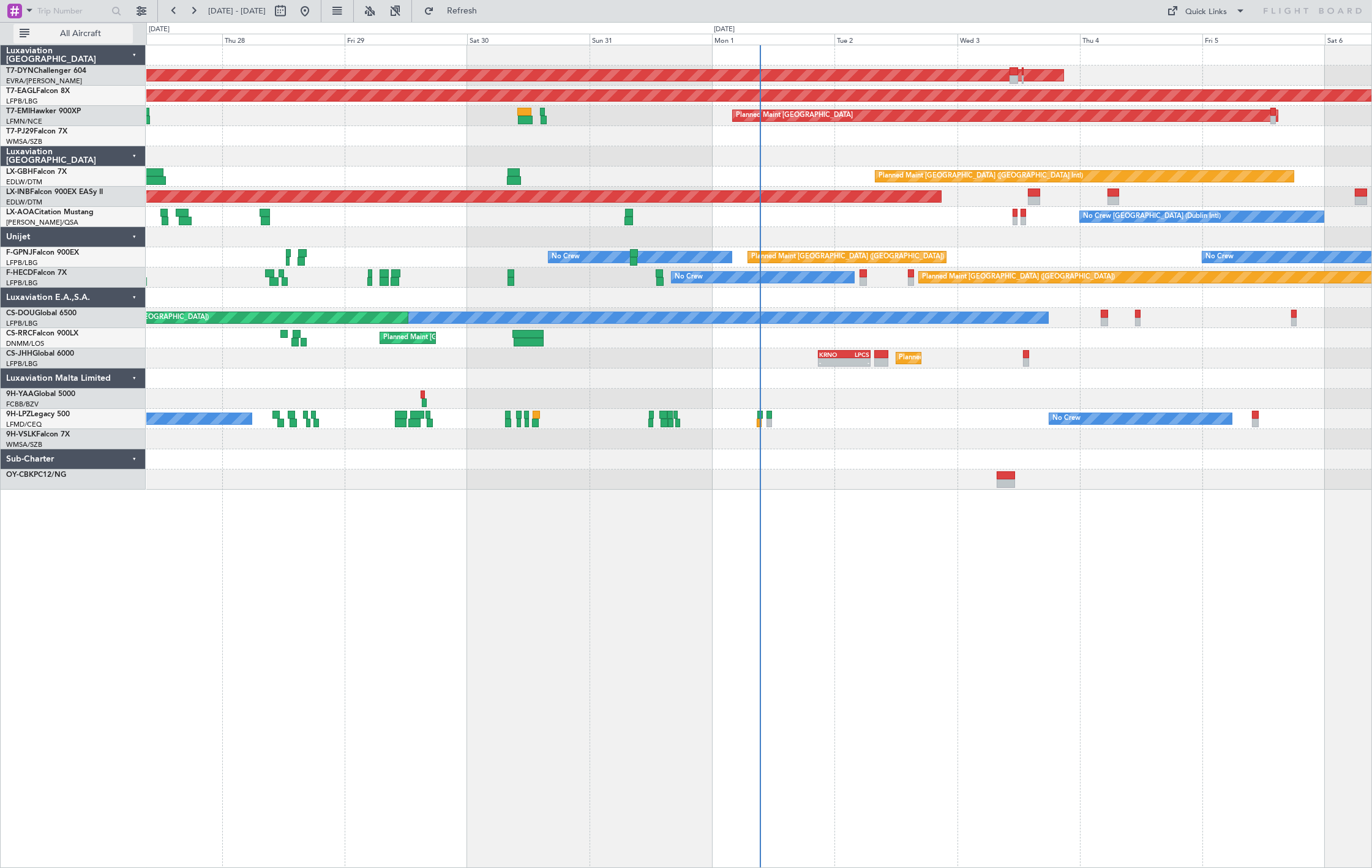
drag, startPoint x: 49, startPoint y: 34, endPoint x: 82, endPoint y: 42, distance: 34.0
click at [49, 34] on span "All Aircraft" at bounding box center [81, 34] width 97 height 9
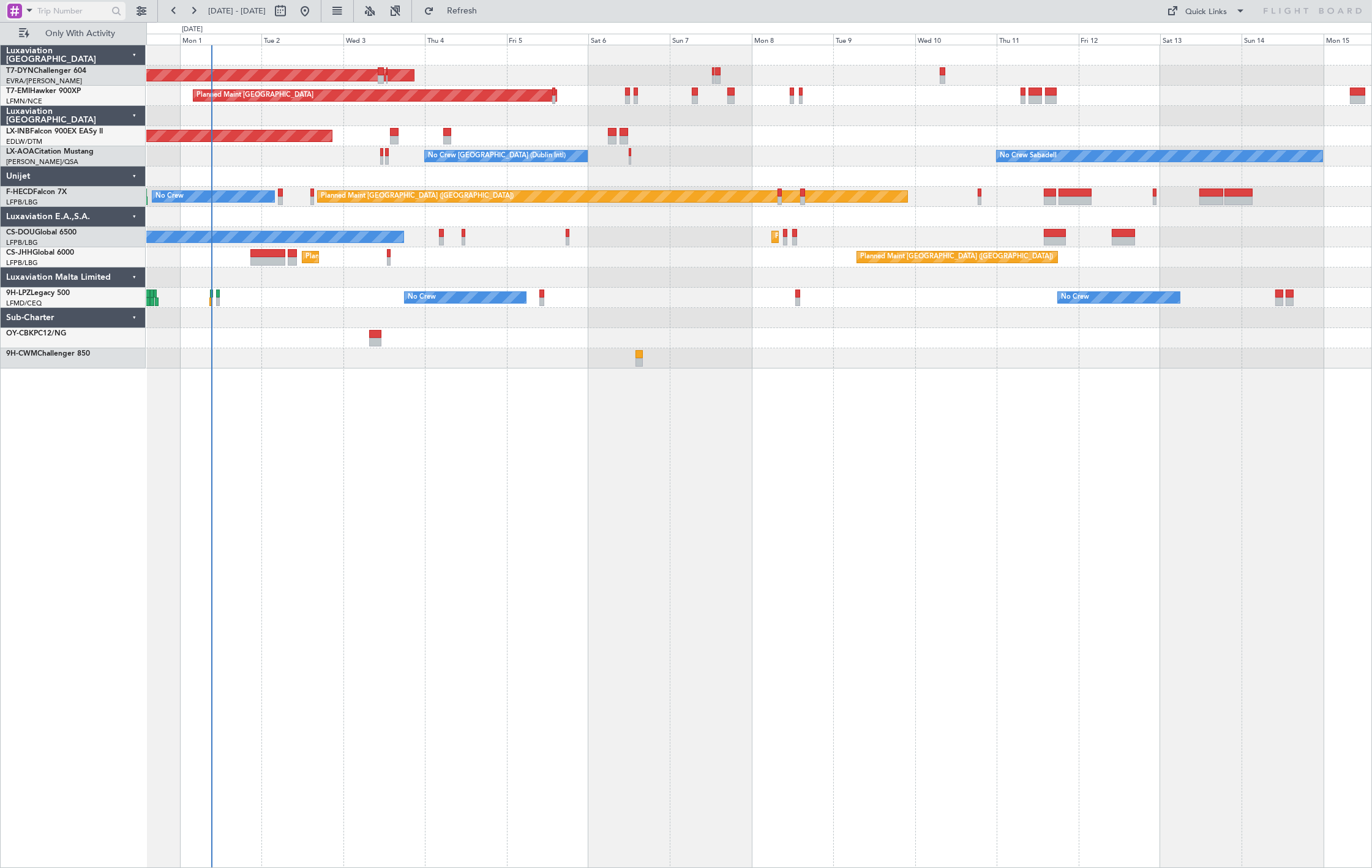
click at [41, 9] on input "text" at bounding box center [72, 10] width 70 height 18
paste input "535957"
type input "535957"
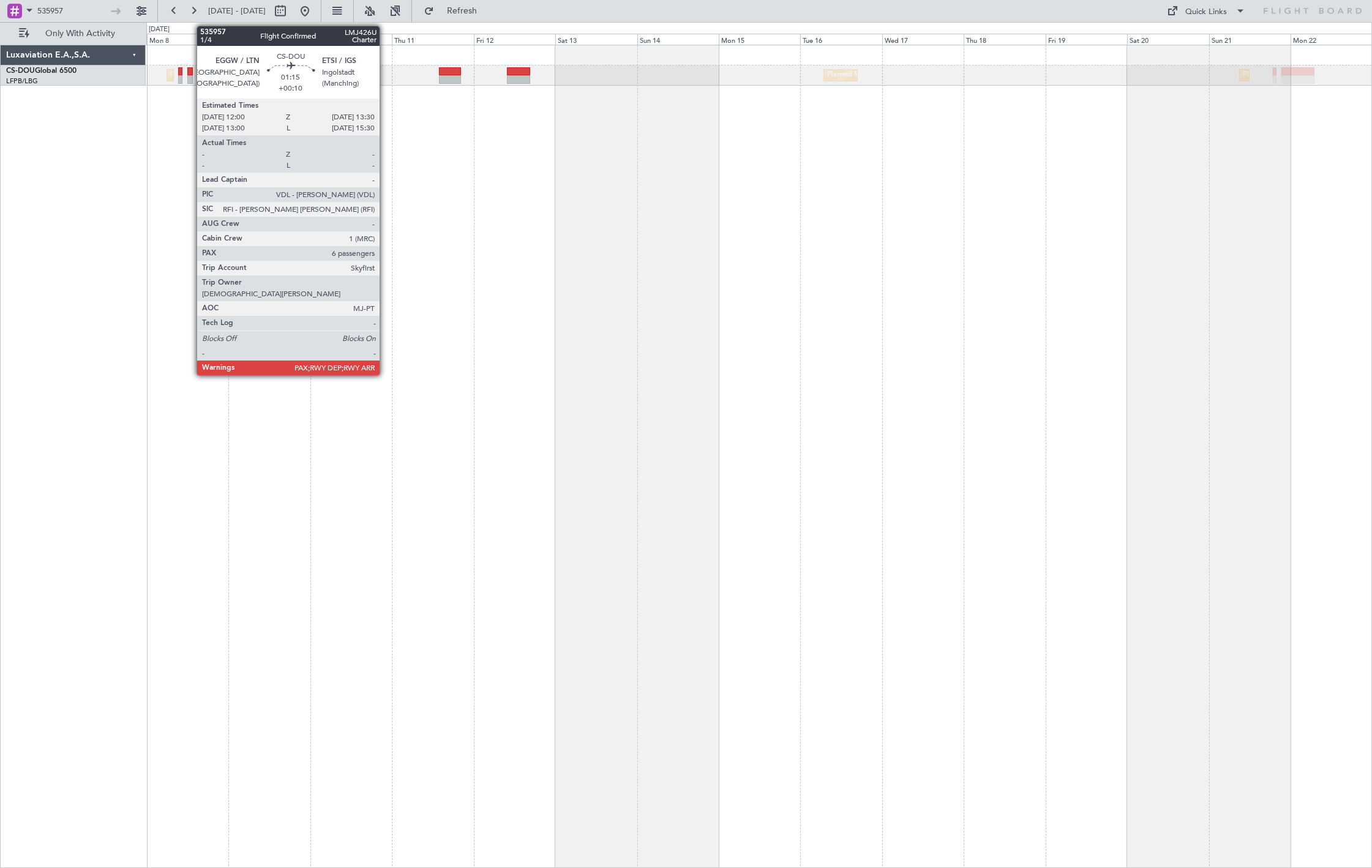
click at [191, 75] on div at bounding box center [190, 80] width 5 height 9
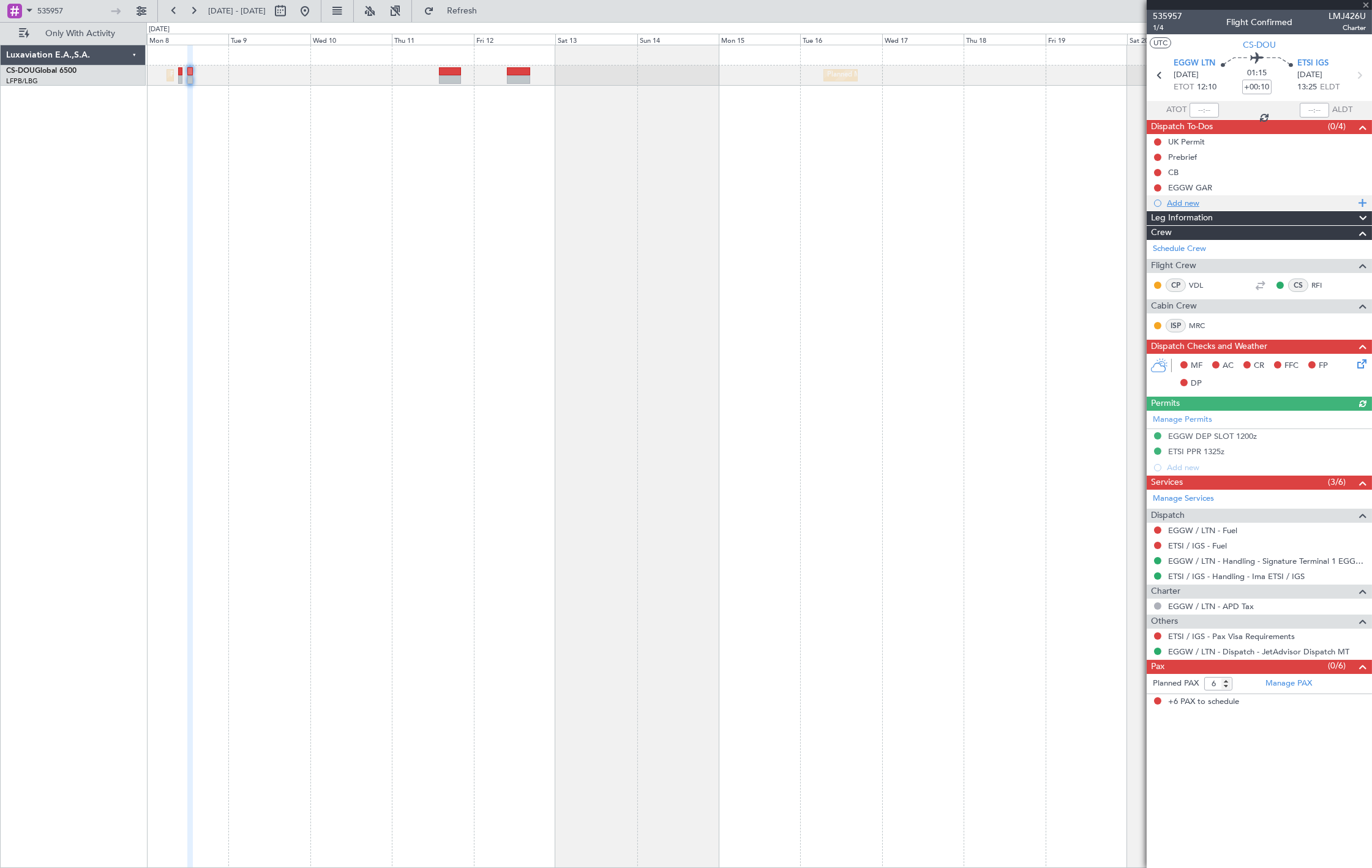
click at [1192, 199] on div "Add new" at bounding box center [1261, 203] width 188 height 10
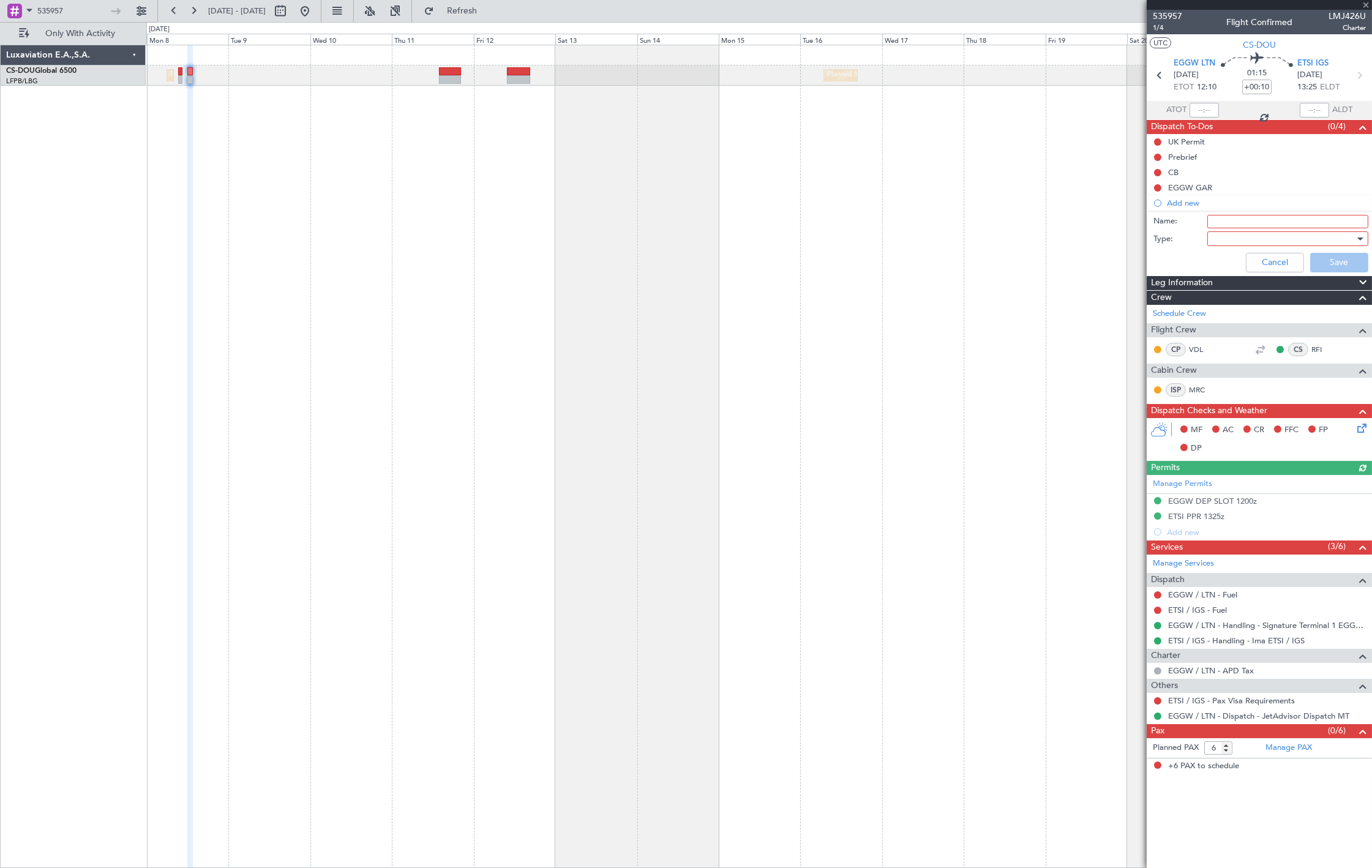
click at [1218, 221] on input "Name:" at bounding box center [1289, 222] width 161 height 14
type input "GD ETSI 24H"
click at [1243, 237] on div at bounding box center [1284, 238] width 143 height 18
drag, startPoint x: 1241, startPoint y: 249, endPoint x: 1241, endPoint y: 259, distance: 10.0
click at [1241, 251] on div at bounding box center [686, 434] width 1372 height 868
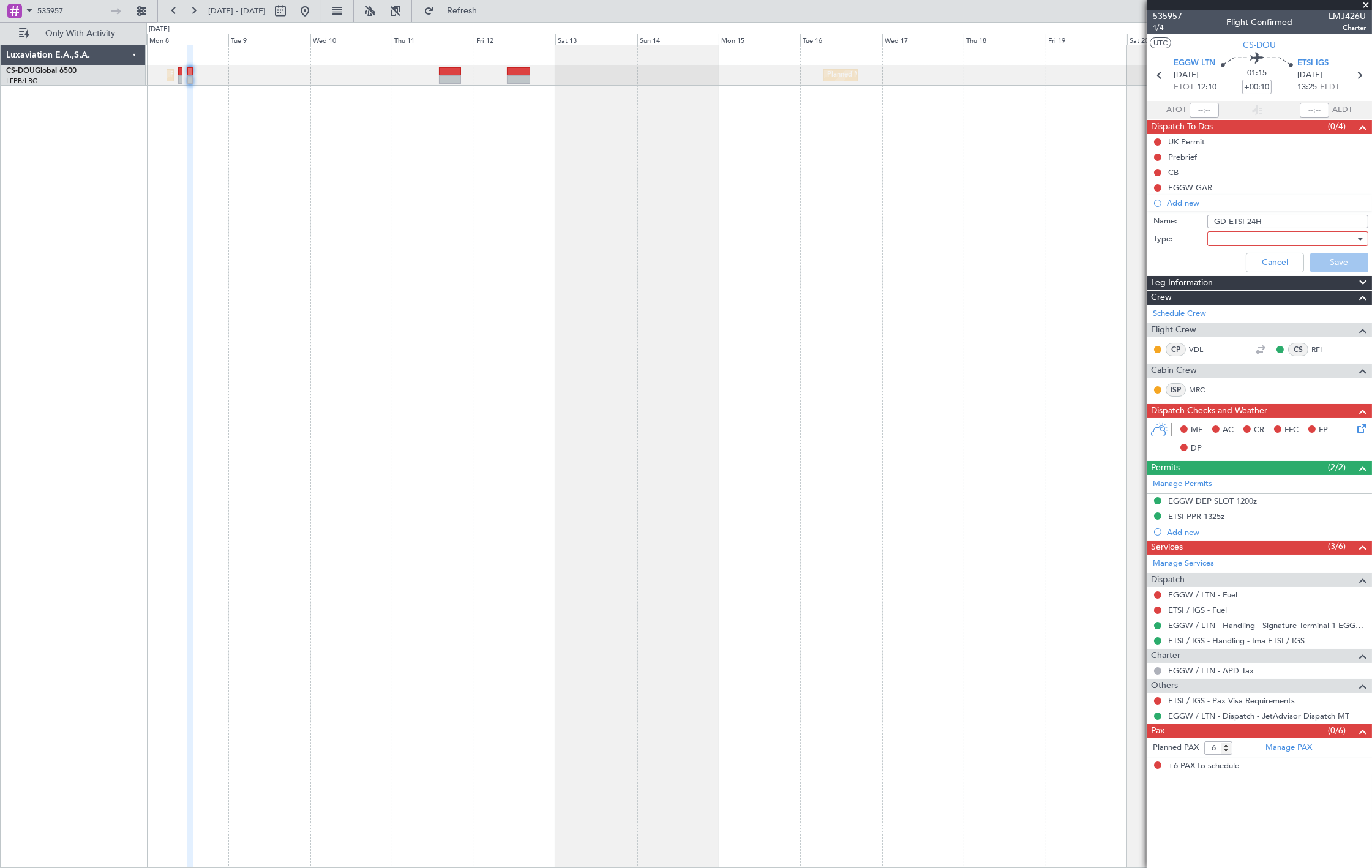
click at [1241, 259] on div "Cancel Save" at bounding box center [1257, 263] width 231 height 29
click at [1243, 243] on div at bounding box center [1284, 238] width 143 height 18
click at [1243, 262] on span "Generic" at bounding box center [1282, 264] width 150 height 18
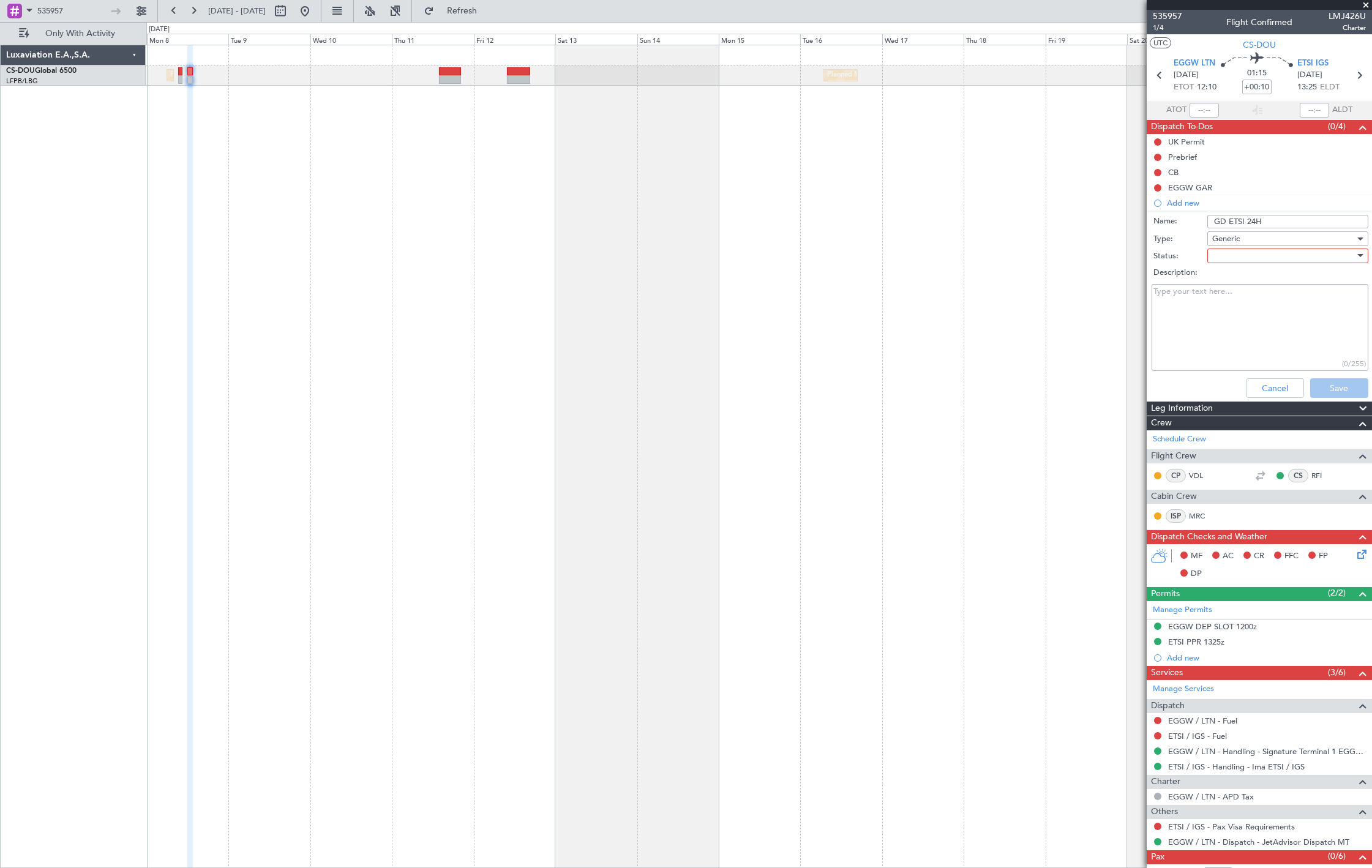
click at [1235, 260] on div at bounding box center [1284, 256] width 143 height 18
click at [1239, 274] on span "Not Started" at bounding box center [1282, 280] width 143 height 18
click at [1237, 286] on textarea "Description:" at bounding box center [1260, 328] width 217 height 88
type textarea "GD must be sent at least 24h before the ETD"
click at [1349, 388] on button "Save" at bounding box center [1339, 388] width 58 height 20
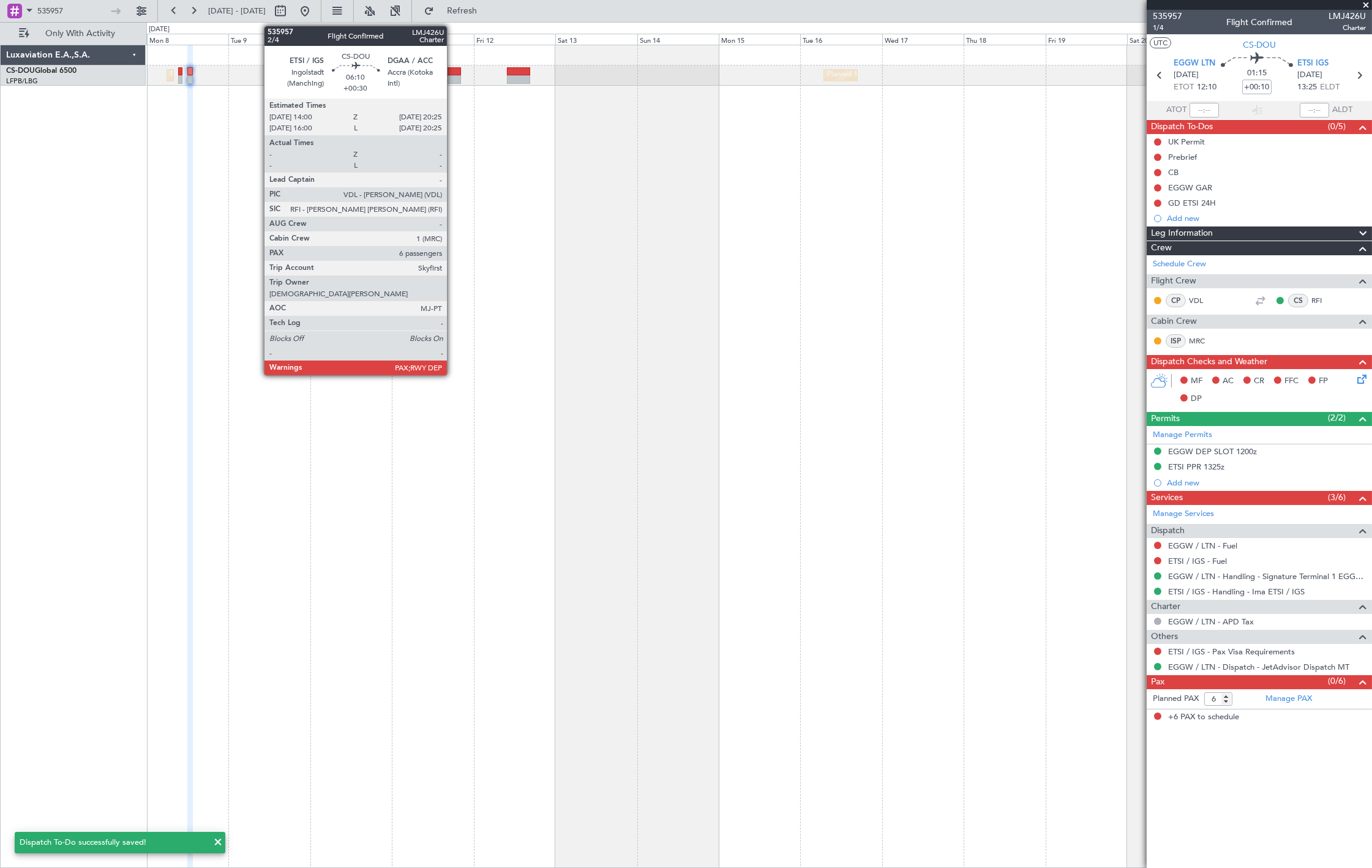
click at [454, 72] on div at bounding box center [449, 72] width 22 height 9
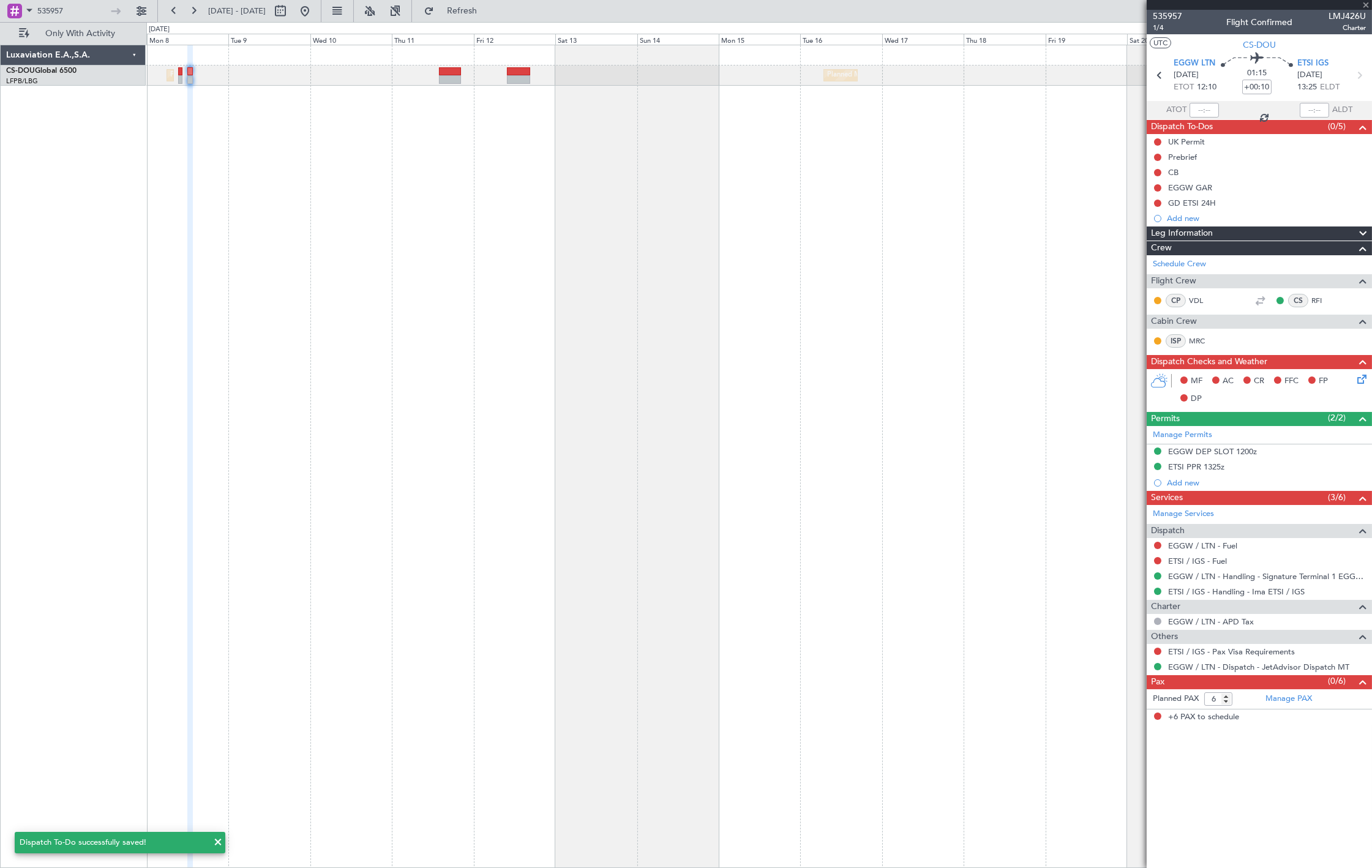
type input "+00:30"
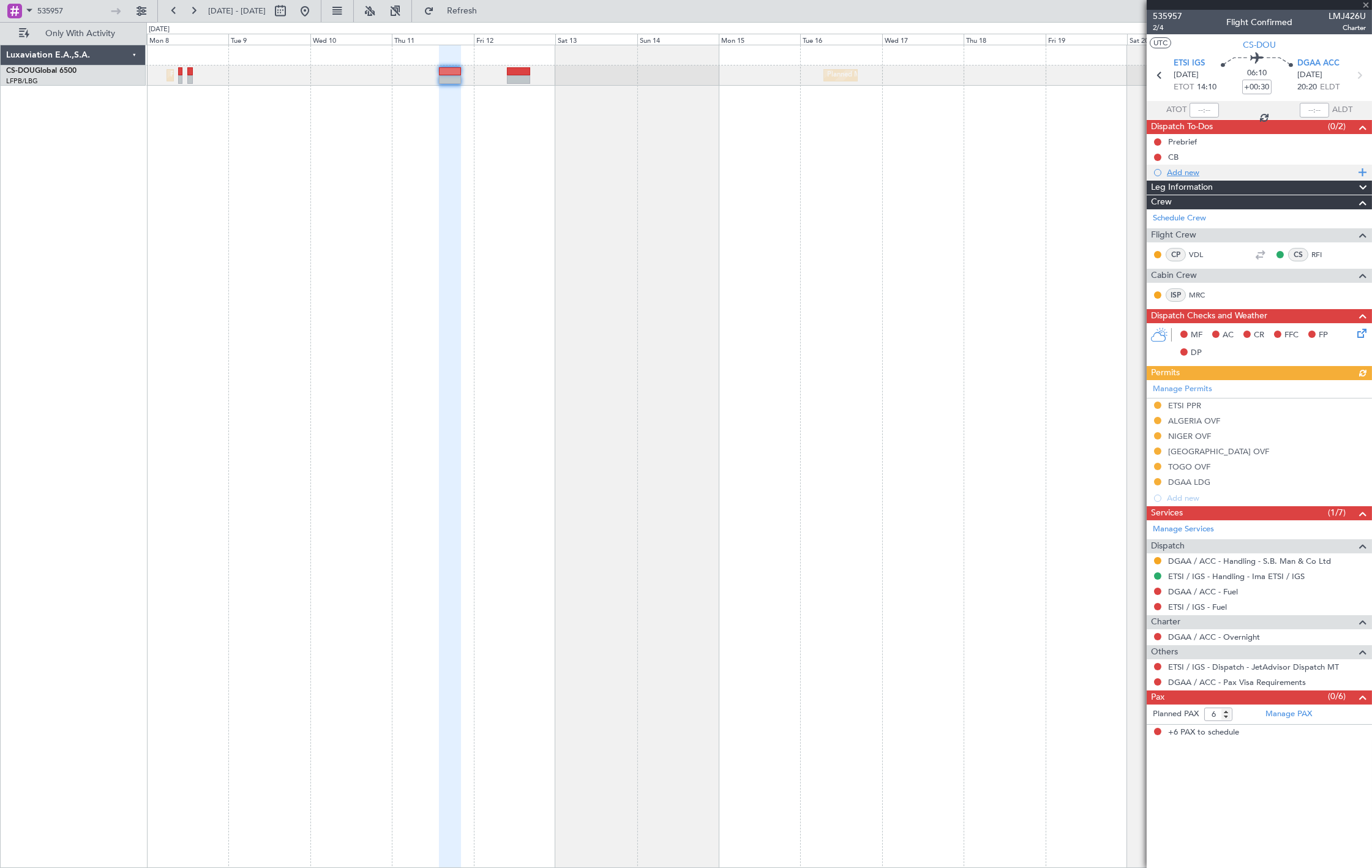
click at [1204, 170] on div "Add new" at bounding box center [1261, 173] width 188 height 10
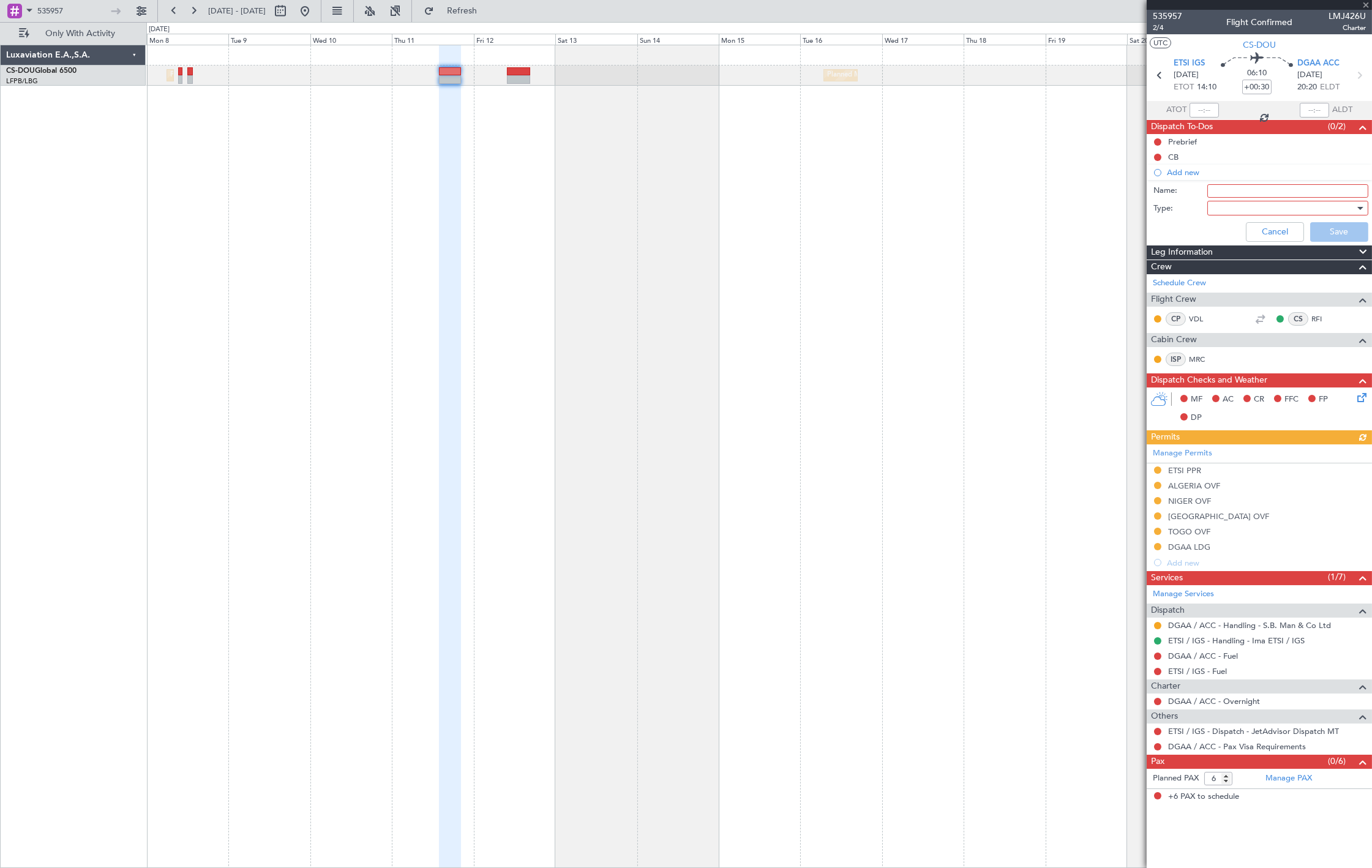
click at [1225, 197] on input "Name:" at bounding box center [1289, 192] width 161 height 14
type input "GD ETSI"
click at [1260, 188] on input "GD ETSI" at bounding box center [1289, 192] width 161 height 14
click button "Cancel" at bounding box center [1275, 232] width 58 height 20
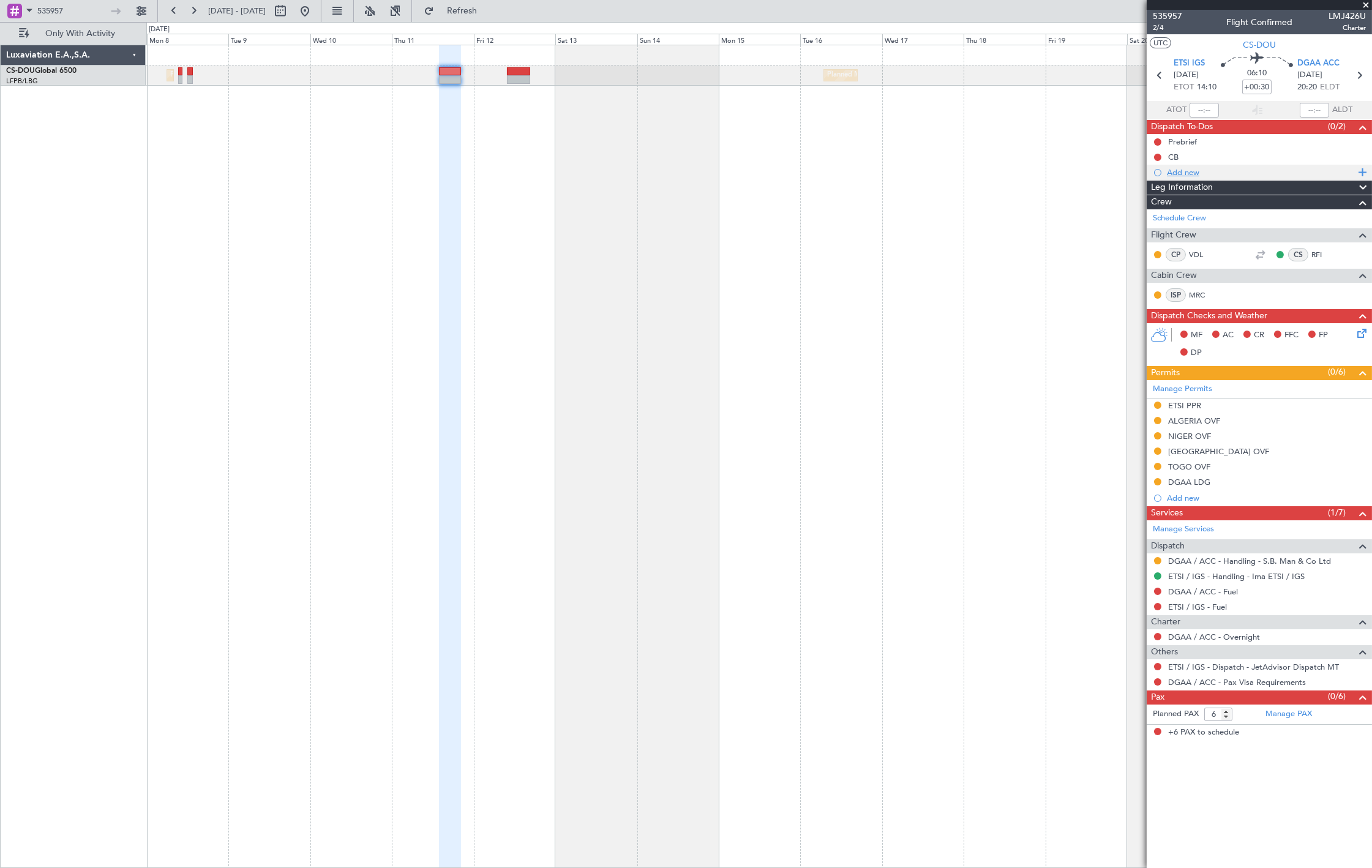
click at [1220, 172] on div "Add new" at bounding box center [1261, 173] width 188 height 10
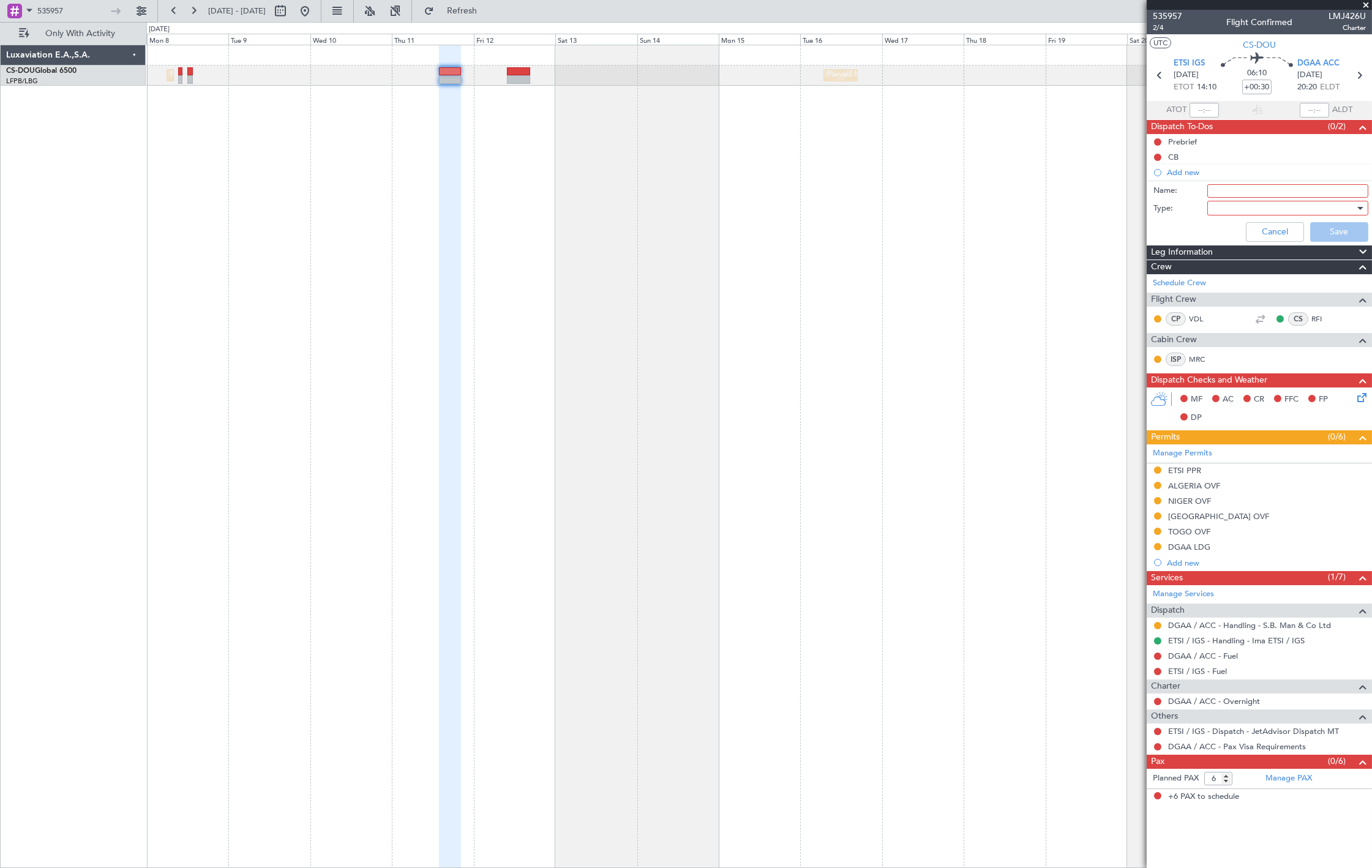
click at [1238, 197] on input "Name:" at bounding box center [1289, 192] width 161 height 14
type input "GD ETSI"
click at [1247, 206] on div at bounding box center [1284, 207] width 143 height 18
click at [1247, 230] on span "Generic" at bounding box center [1282, 232] width 150 height 18
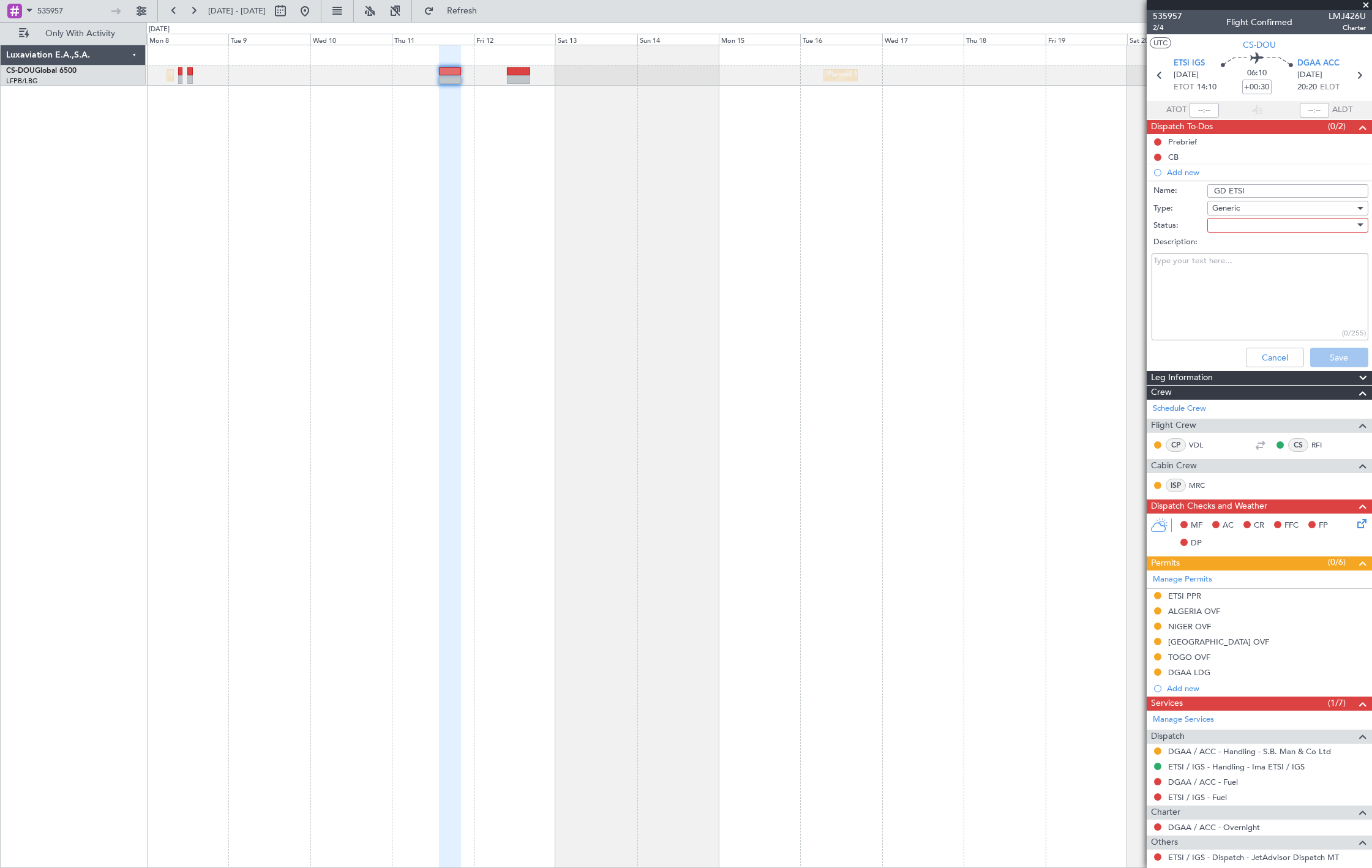
click at [1242, 226] on div at bounding box center [1284, 225] width 143 height 18
click at [1243, 246] on span "Not Started" at bounding box center [1282, 250] width 143 height 18
click at [1235, 276] on textarea "Description:" at bounding box center [1260, 297] width 217 height 88
type textarea "GD Must be provided to the handlers at least 24h before ETD"
click at [1342, 357] on button "Save" at bounding box center [1339, 357] width 58 height 20
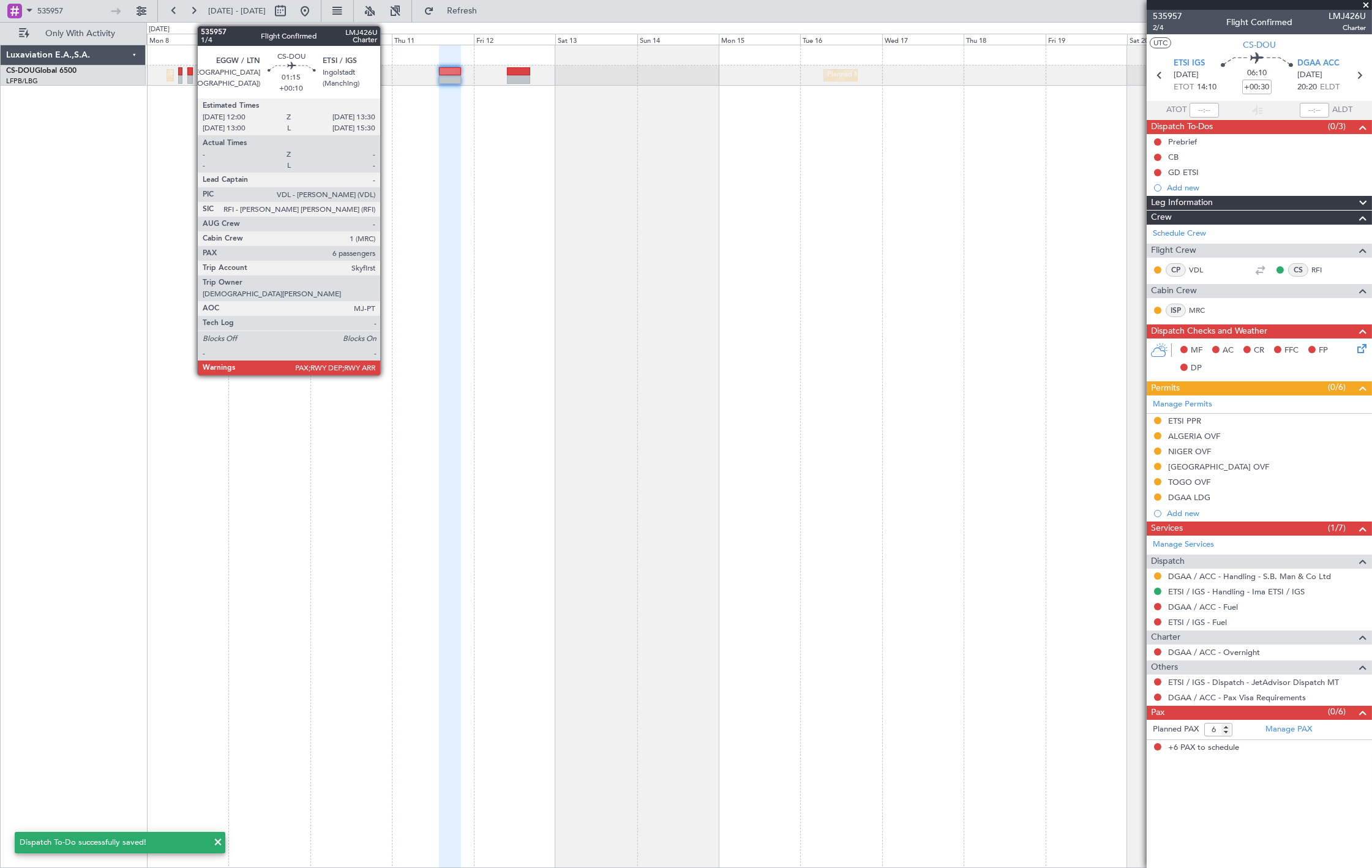
click at [192, 77] on div at bounding box center [190, 80] width 5 height 9
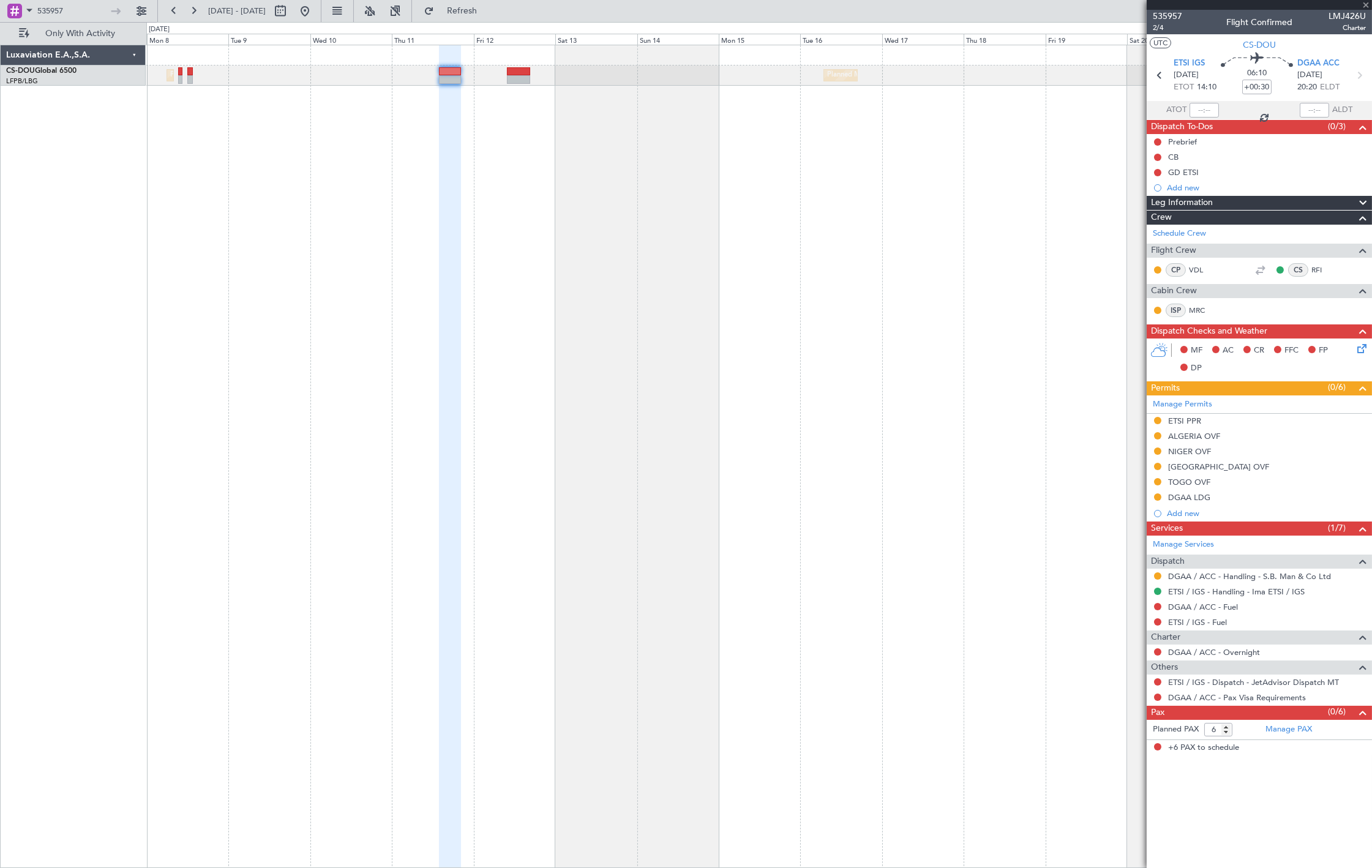
type input "+00:10"
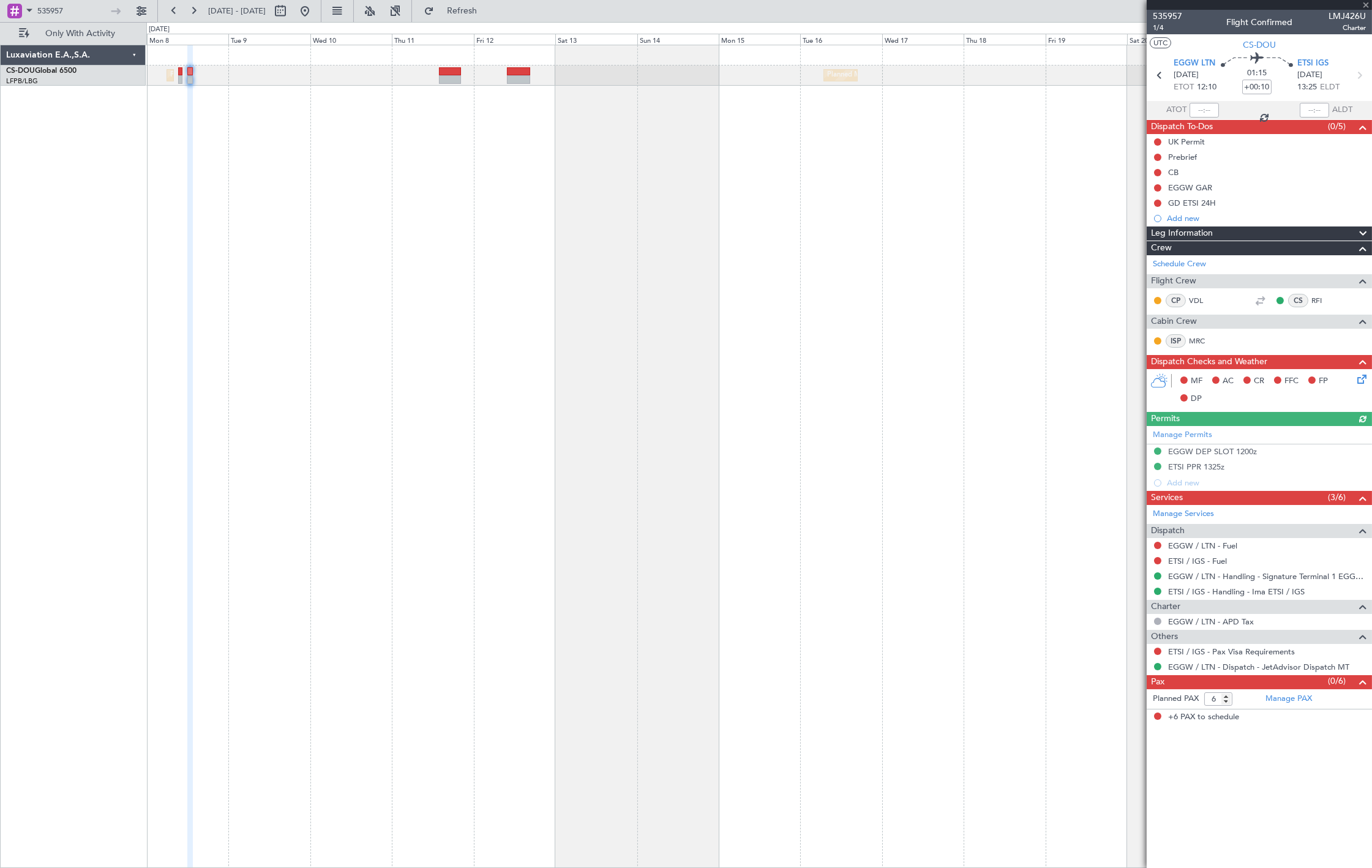
click at [1233, 207] on div "GD ETSI 24H" at bounding box center [1260, 203] width 225 height 16
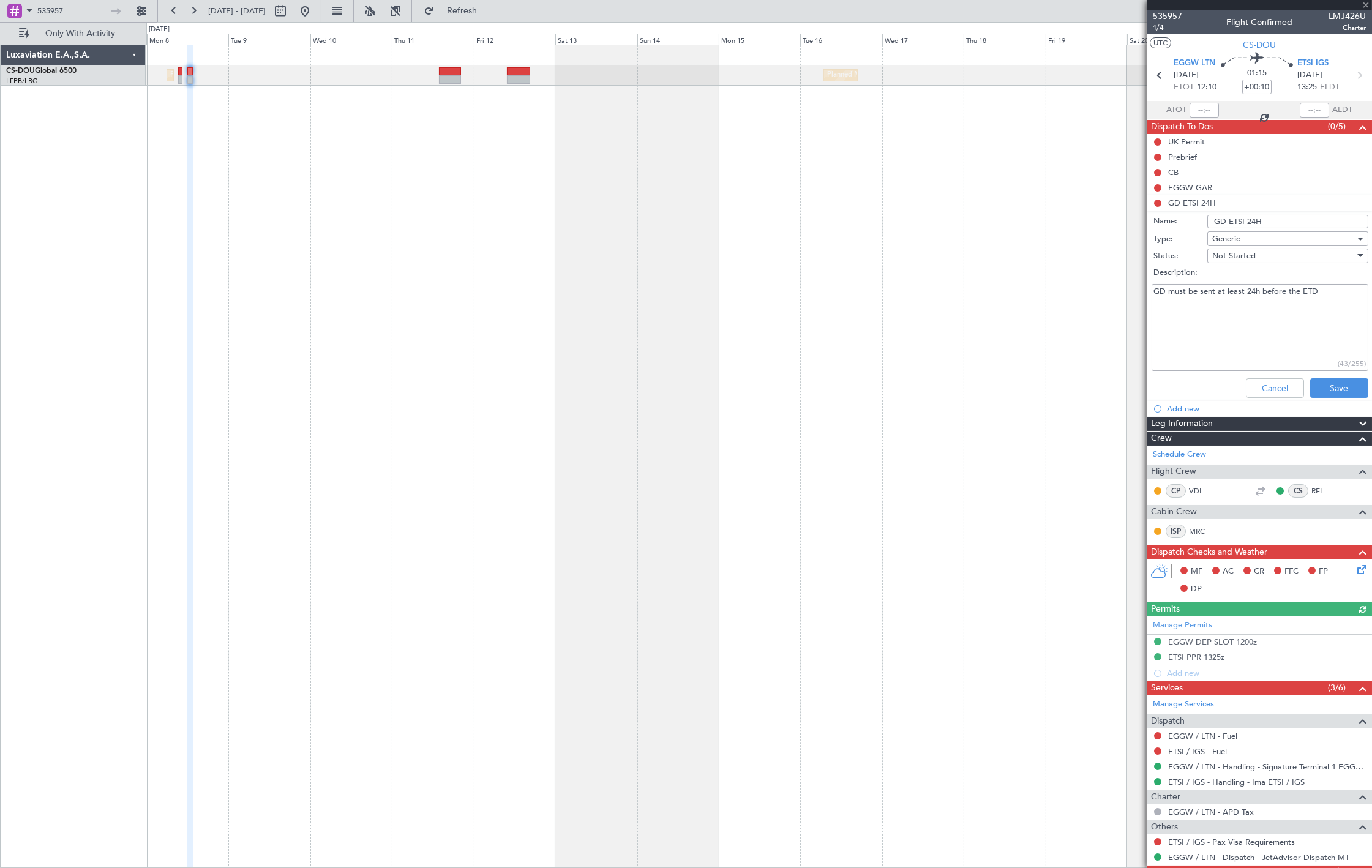
click at [1265, 226] on input "GD ETSI 24H" at bounding box center [1289, 222] width 161 height 14
type input "GD ETSI"
click button "Cancel" at bounding box center [1275, 388] width 58 height 20
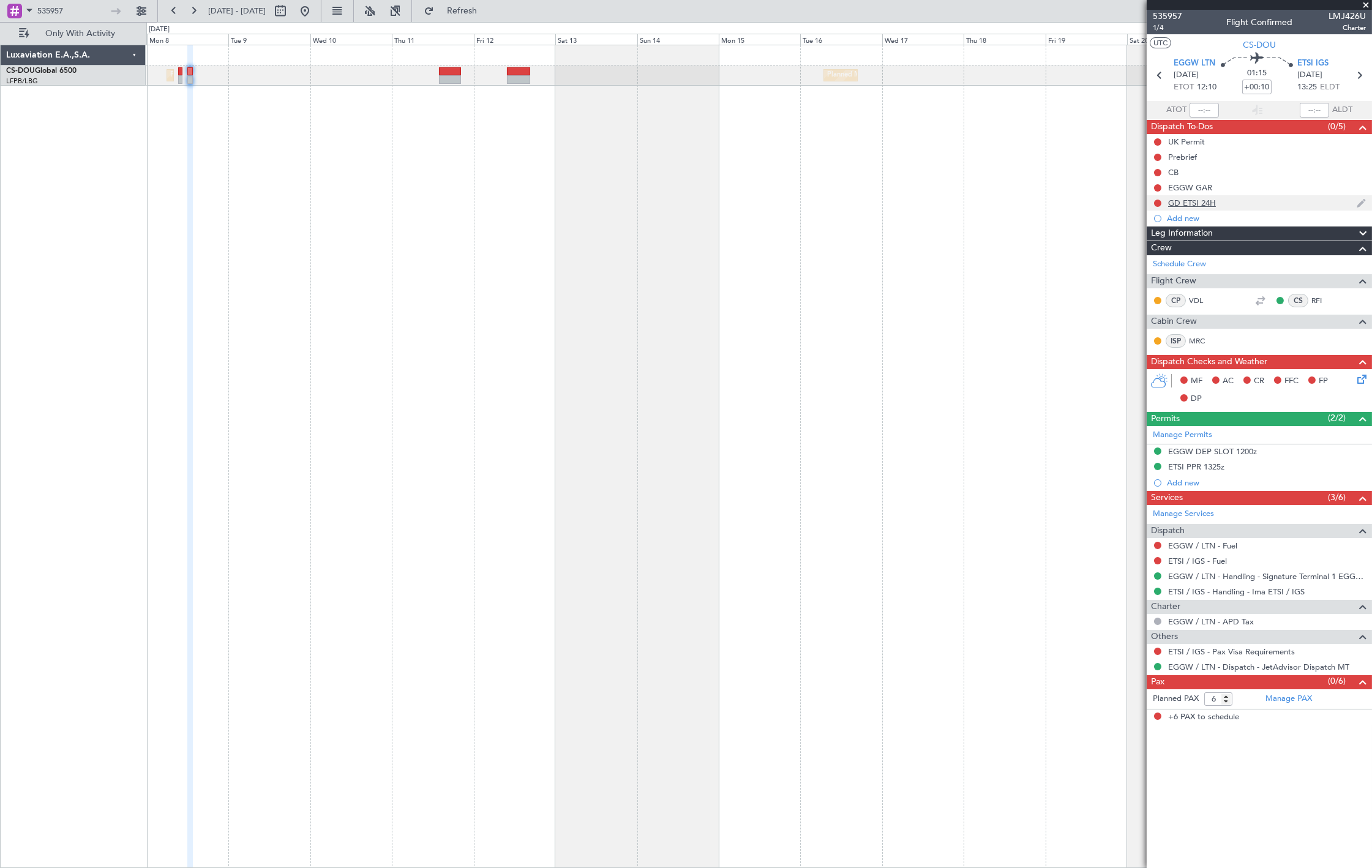
click at [1213, 200] on div "GD ETSI 24H" at bounding box center [1192, 203] width 48 height 10
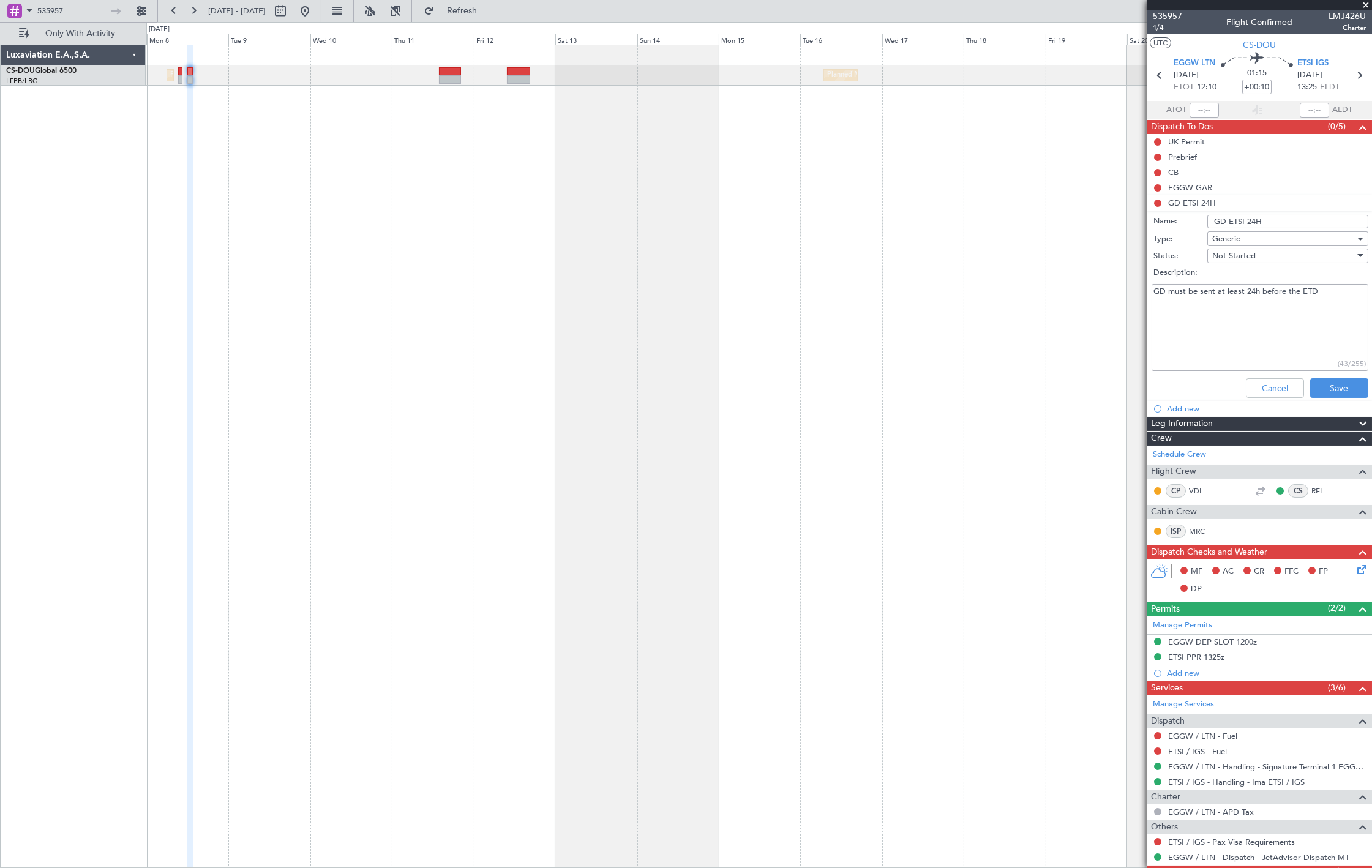
drag, startPoint x: 1265, startPoint y: 220, endPoint x: 1272, endPoint y: 220, distance: 7.0
click at [1272, 220] on input "GD ETSI 24H" at bounding box center [1289, 222] width 161 height 14
type input "GD ETSI"
click at [1337, 395] on button "Save" at bounding box center [1339, 388] width 58 height 20
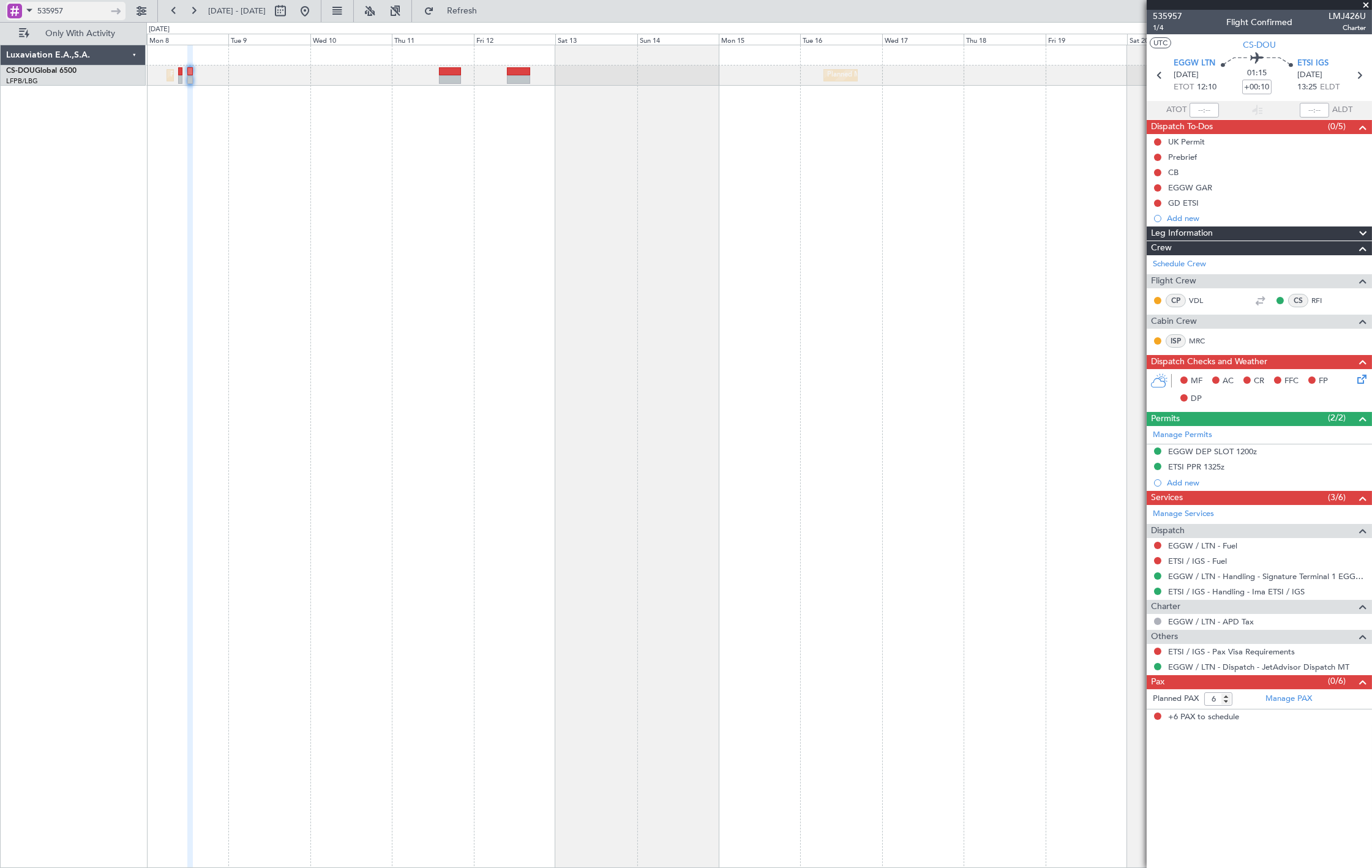
click at [52, 14] on input "535957" at bounding box center [72, 10] width 70 height 18
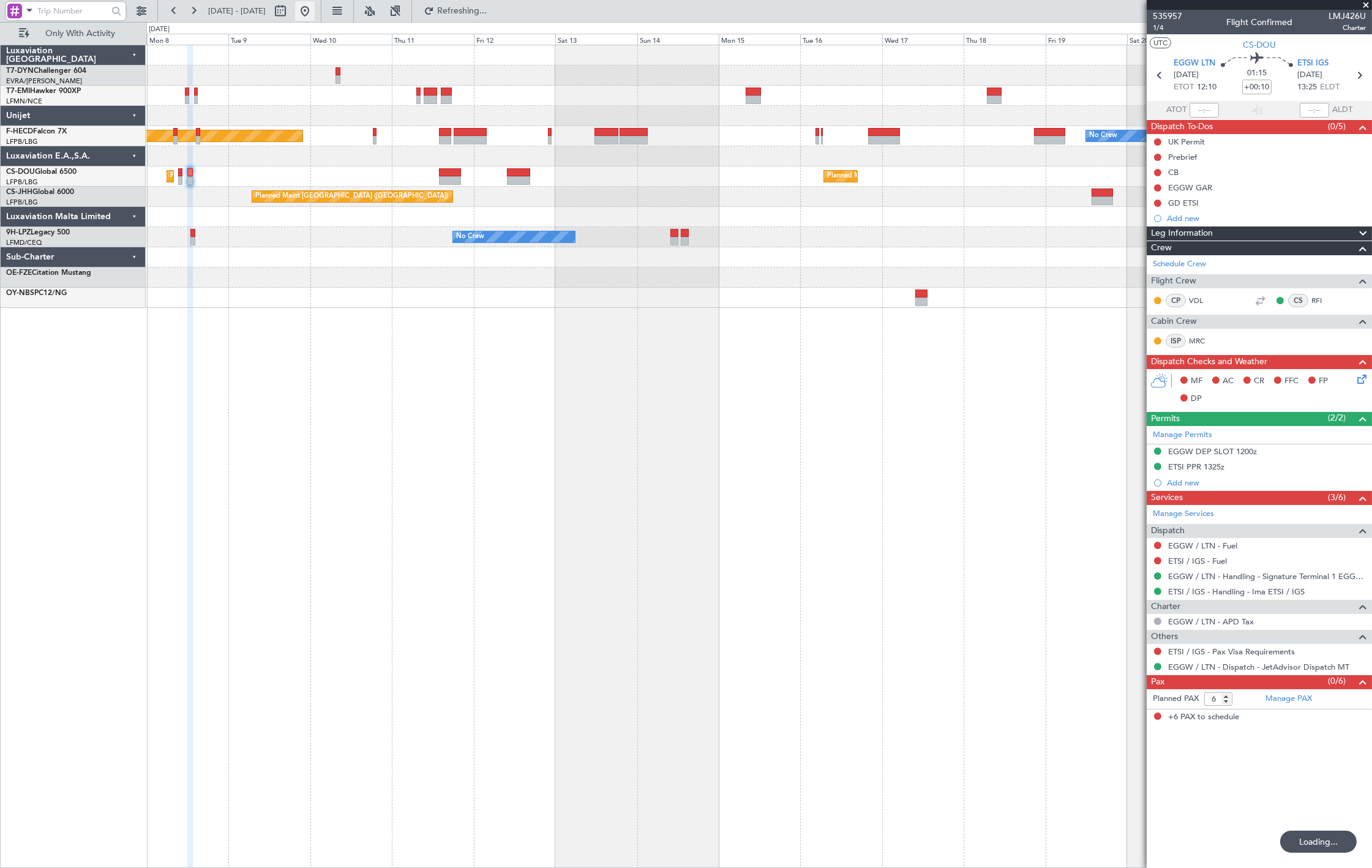
click at [315, 14] on button at bounding box center [304, 10] width 20 height 20
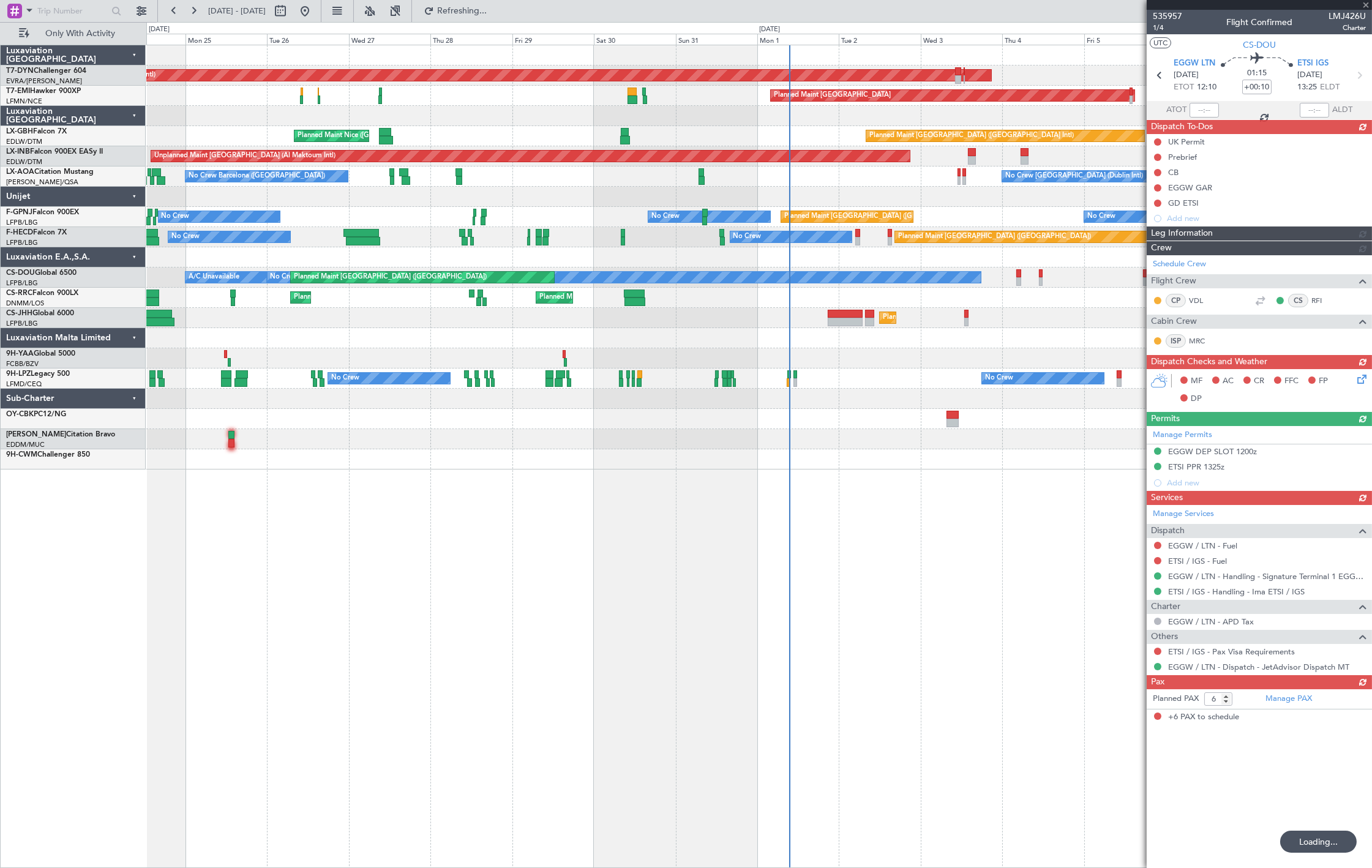
click at [693, 234] on div "AOG Maint Riga (Riga Intl) Planned Maint Basel-Mulhouse Planned Maint Zurich Pl…" at bounding box center [759, 257] width 1225 height 424
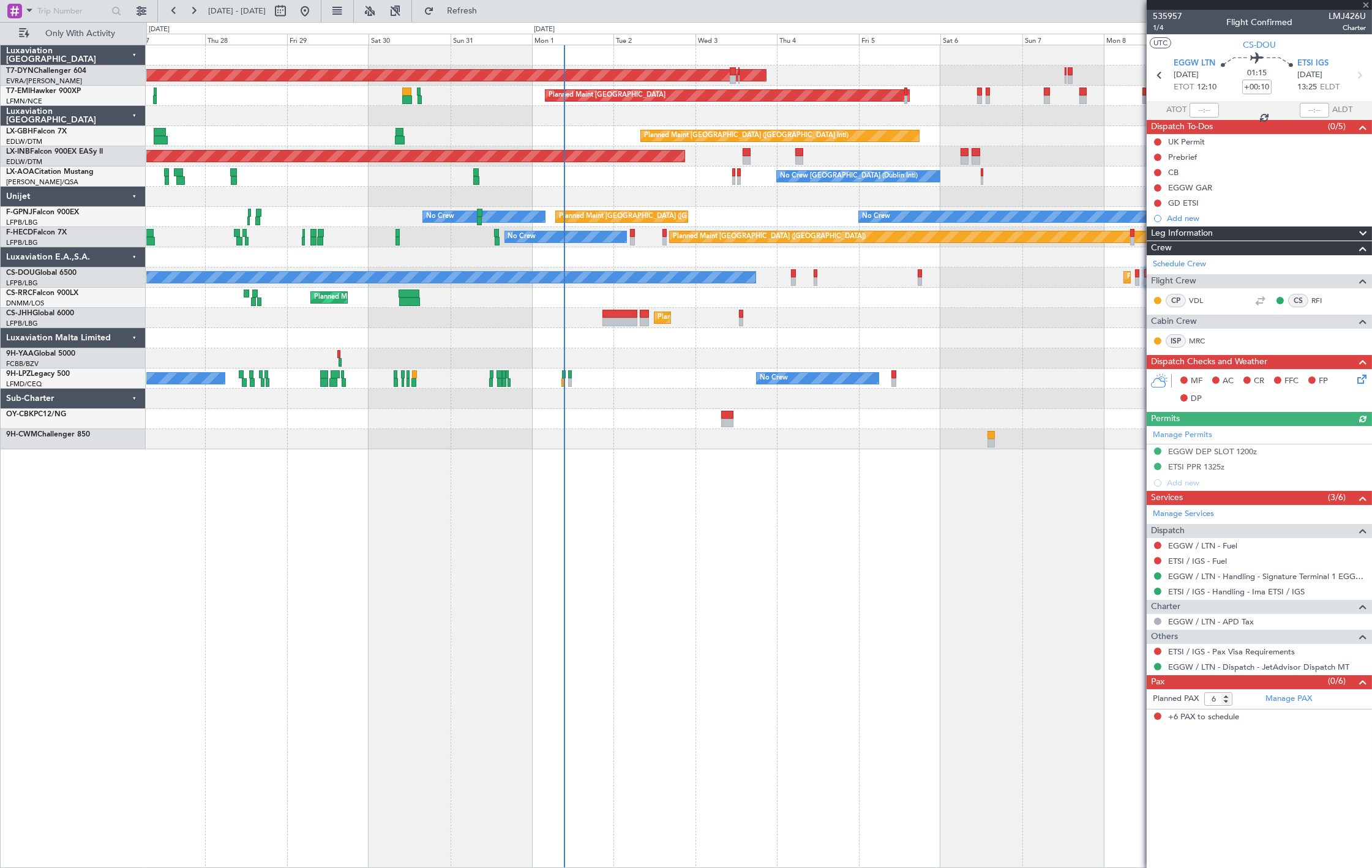
click at [523, 401] on div at bounding box center [759, 398] width 1225 height 20
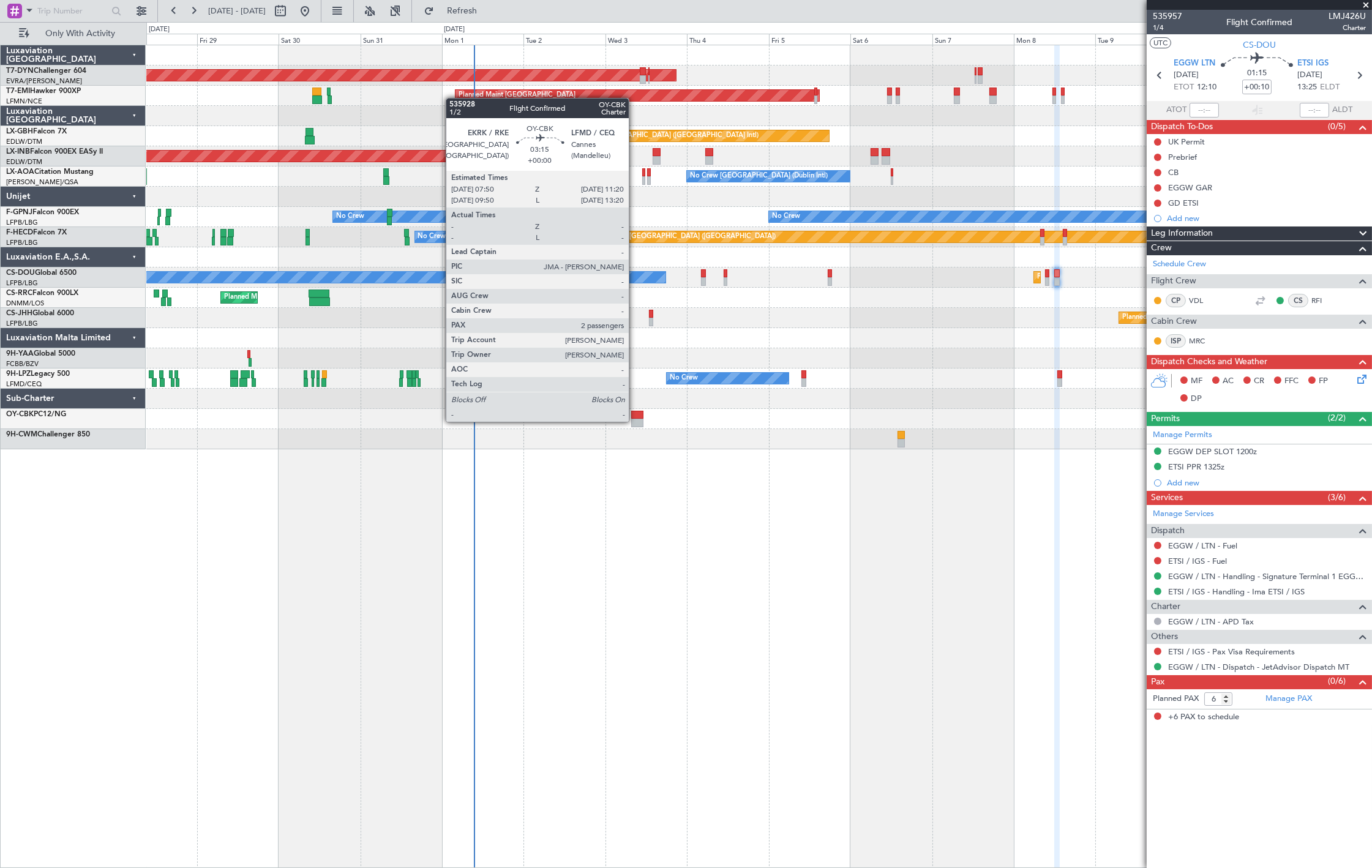
click at [635, 421] on div at bounding box center [637, 423] width 12 height 9
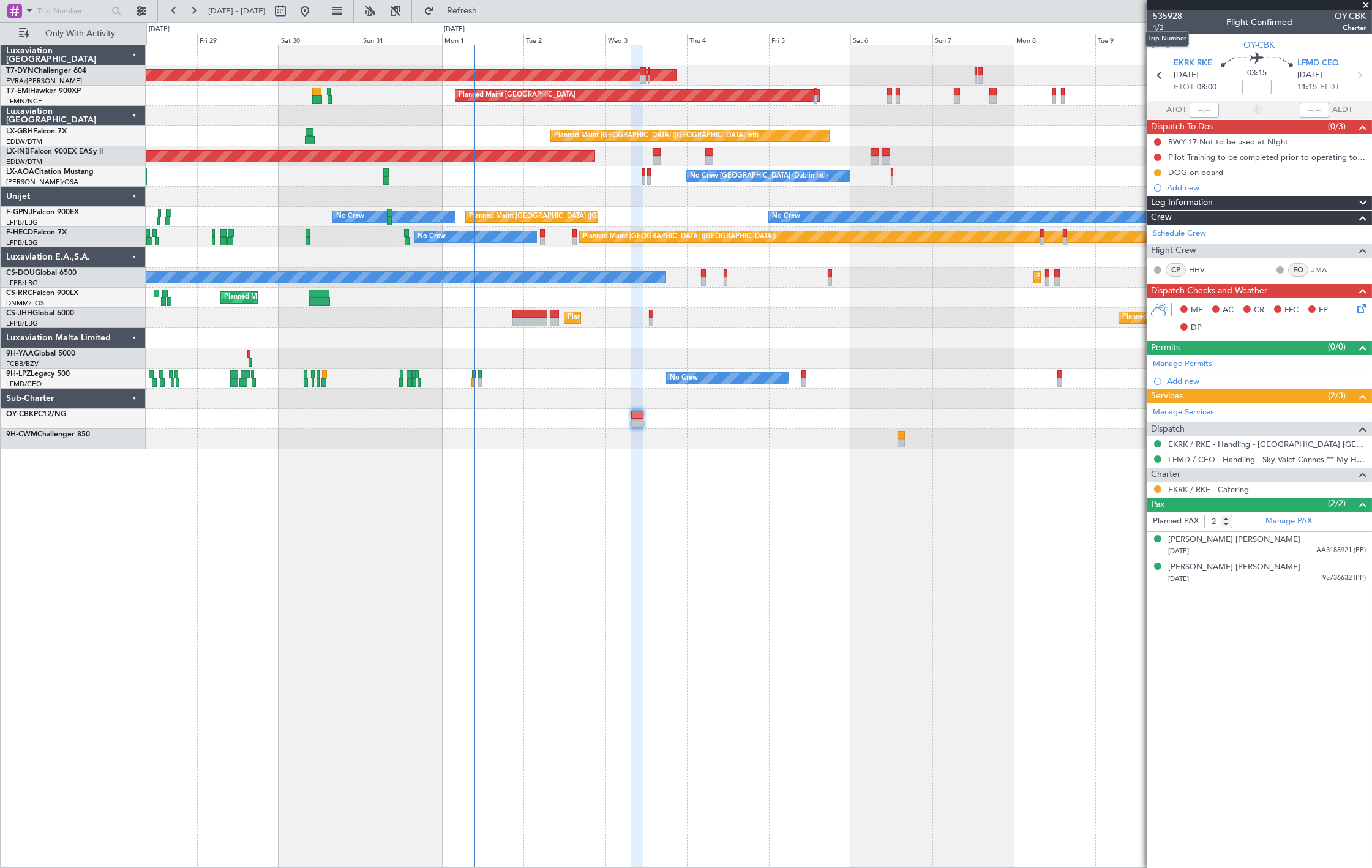
click at [1174, 13] on span "535928" at bounding box center [1168, 16] width 29 height 13
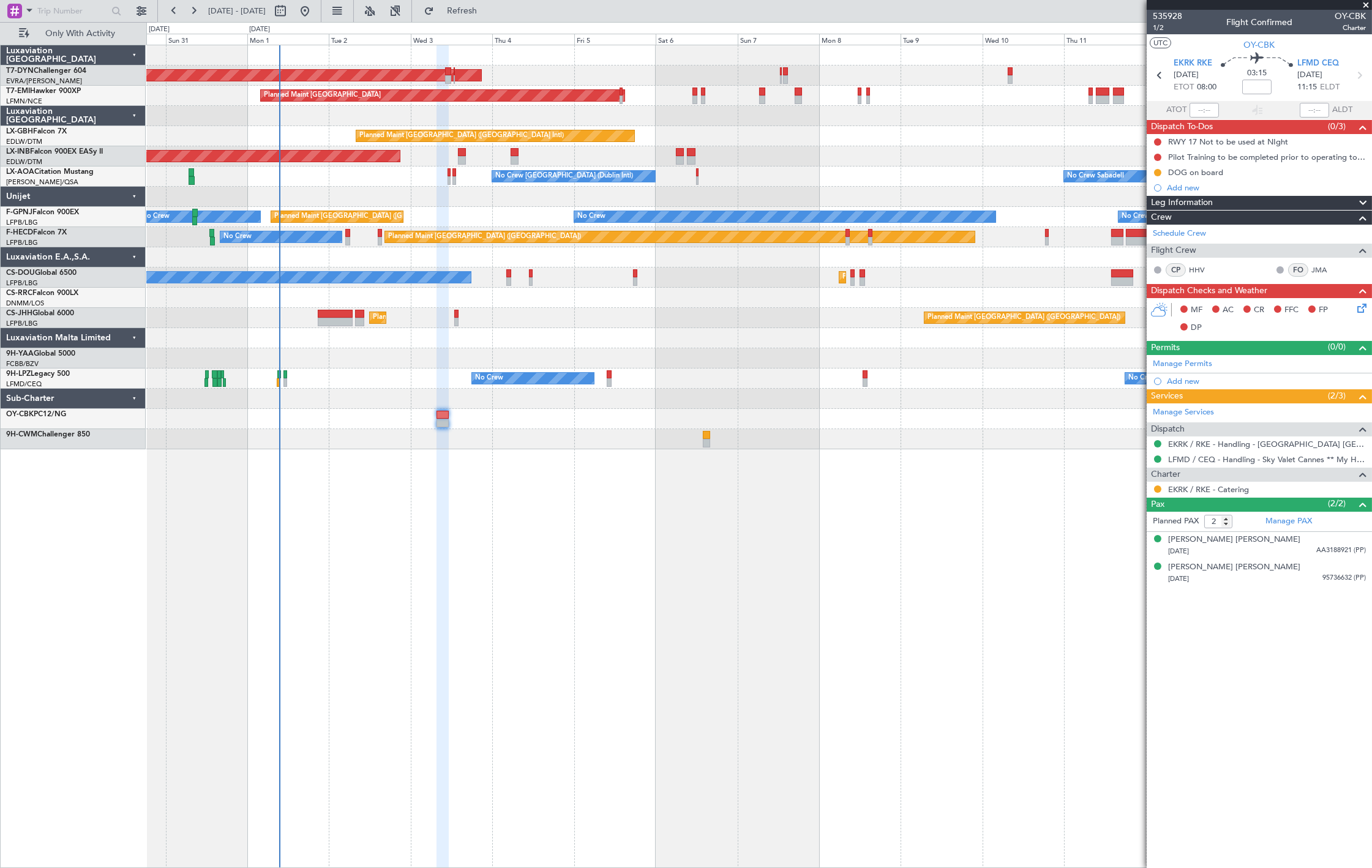
click at [704, 398] on div "AOG Maint Riga (Riga Intl) Planned Maint Zurich Planned Maint Dubai (Dubai Intl…" at bounding box center [759, 247] width 1225 height 404
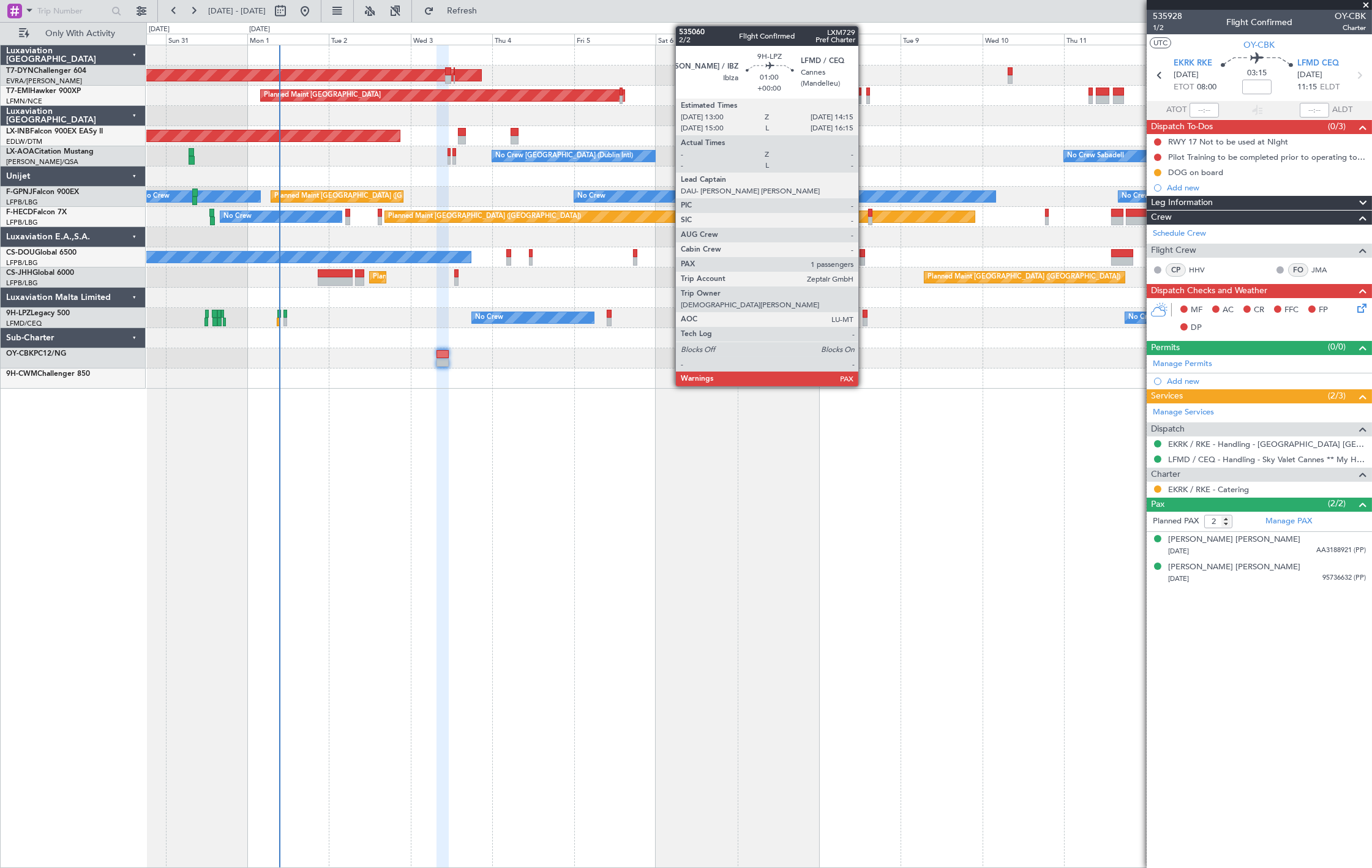
click at [865, 322] on div at bounding box center [865, 322] width 4 height 9
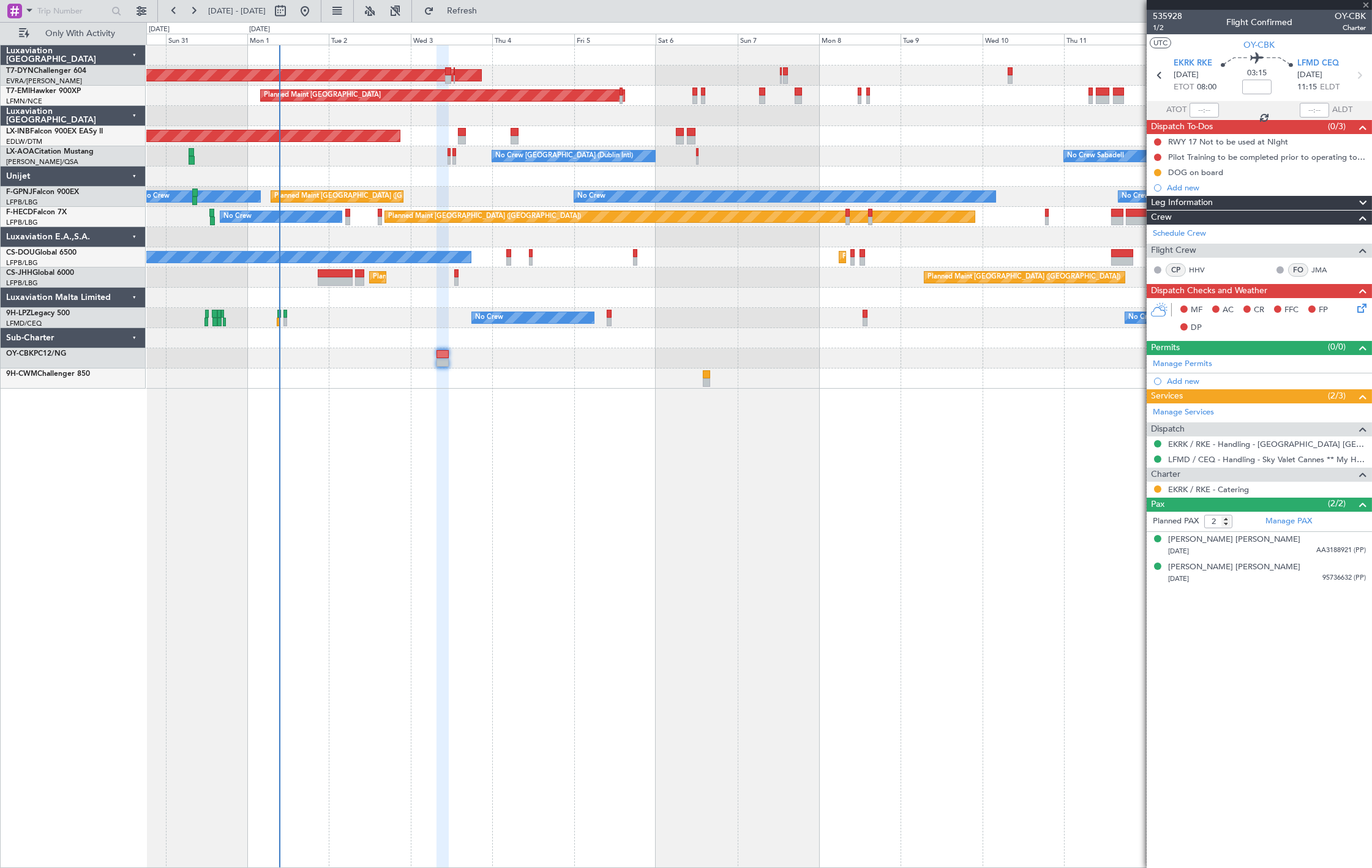
type input "1"
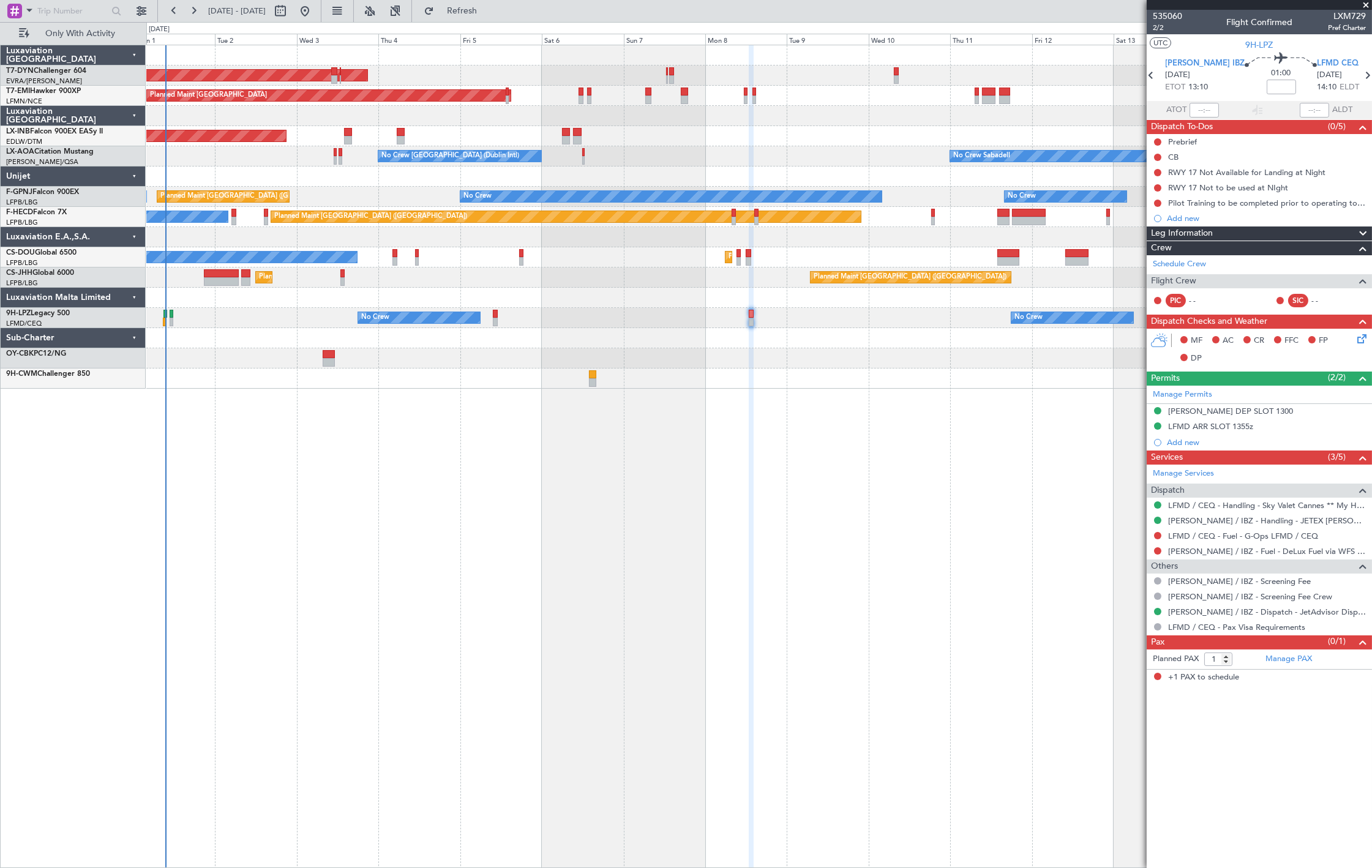
click at [750, 336] on div "AOG Maint Riga (Riga Intl) Planned Maint Zurich Unplanned Maint Dubai (Al Makto…" at bounding box center [759, 217] width 1225 height 343
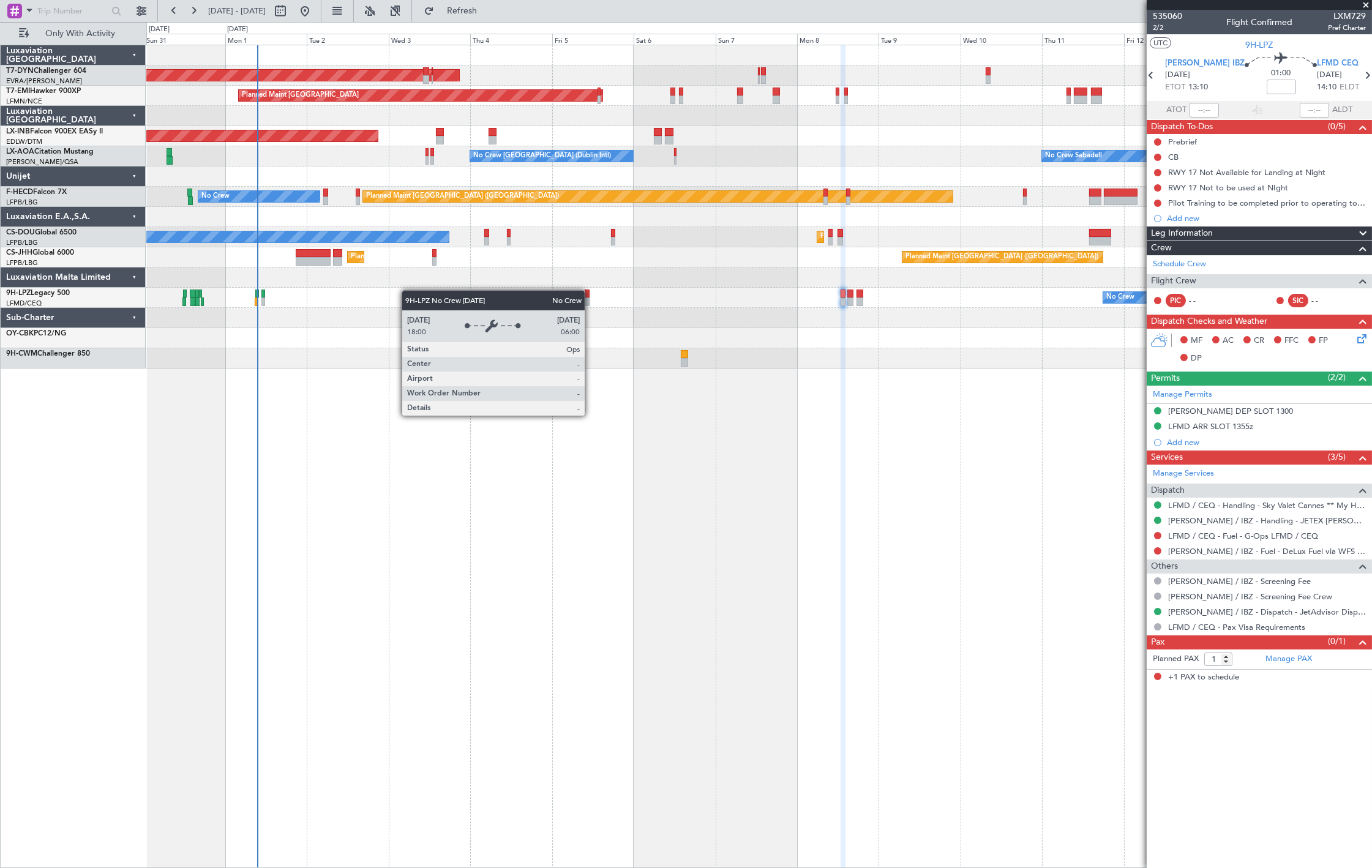
click at [451, 295] on div "AOG Maint Riga (Riga Intl) Planned Maint Zurich Unplanned Maint Dubai (Al Makto…" at bounding box center [759, 206] width 1225 height 323
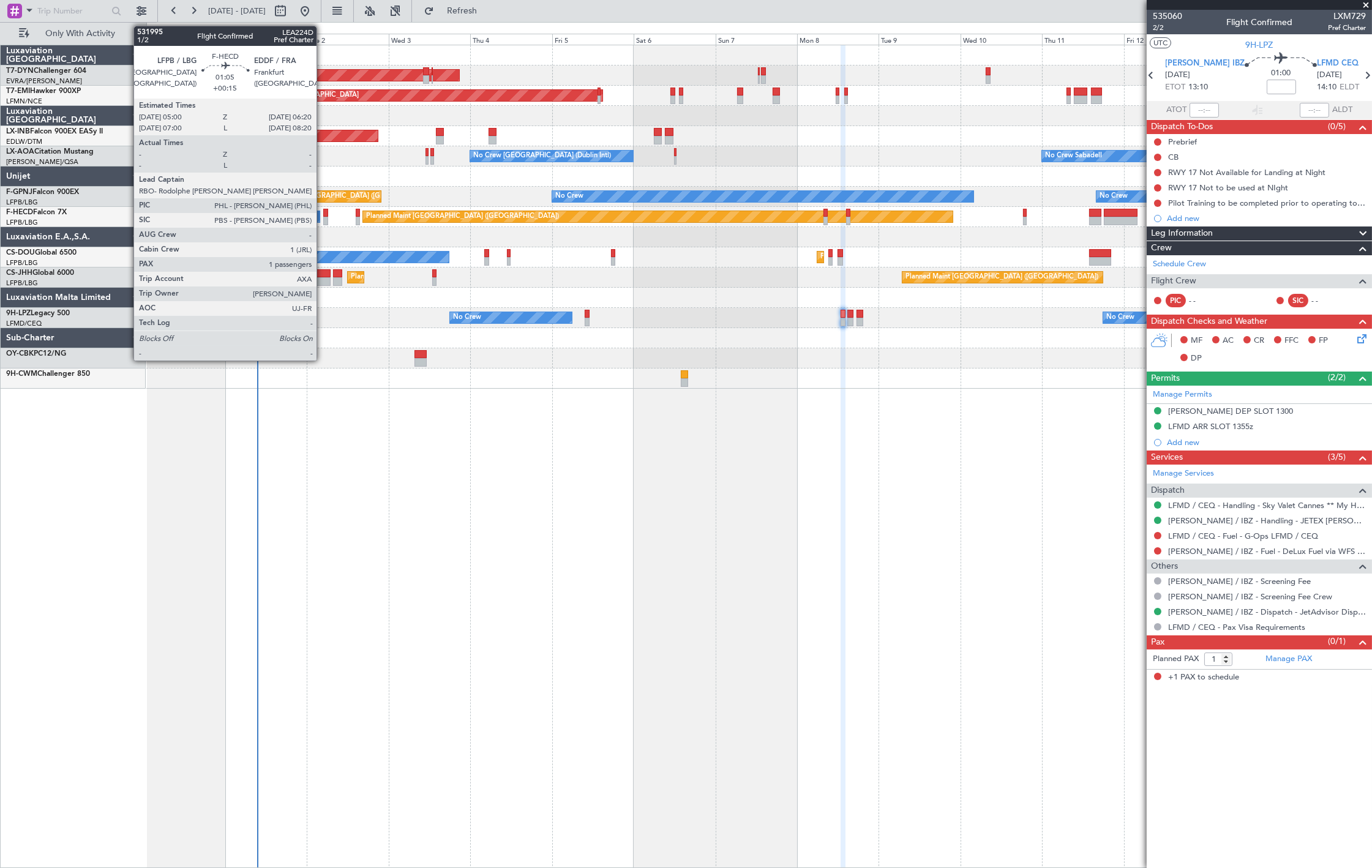
click at [323, 221] on div at bounding box center [326, 221] width 5 height 9
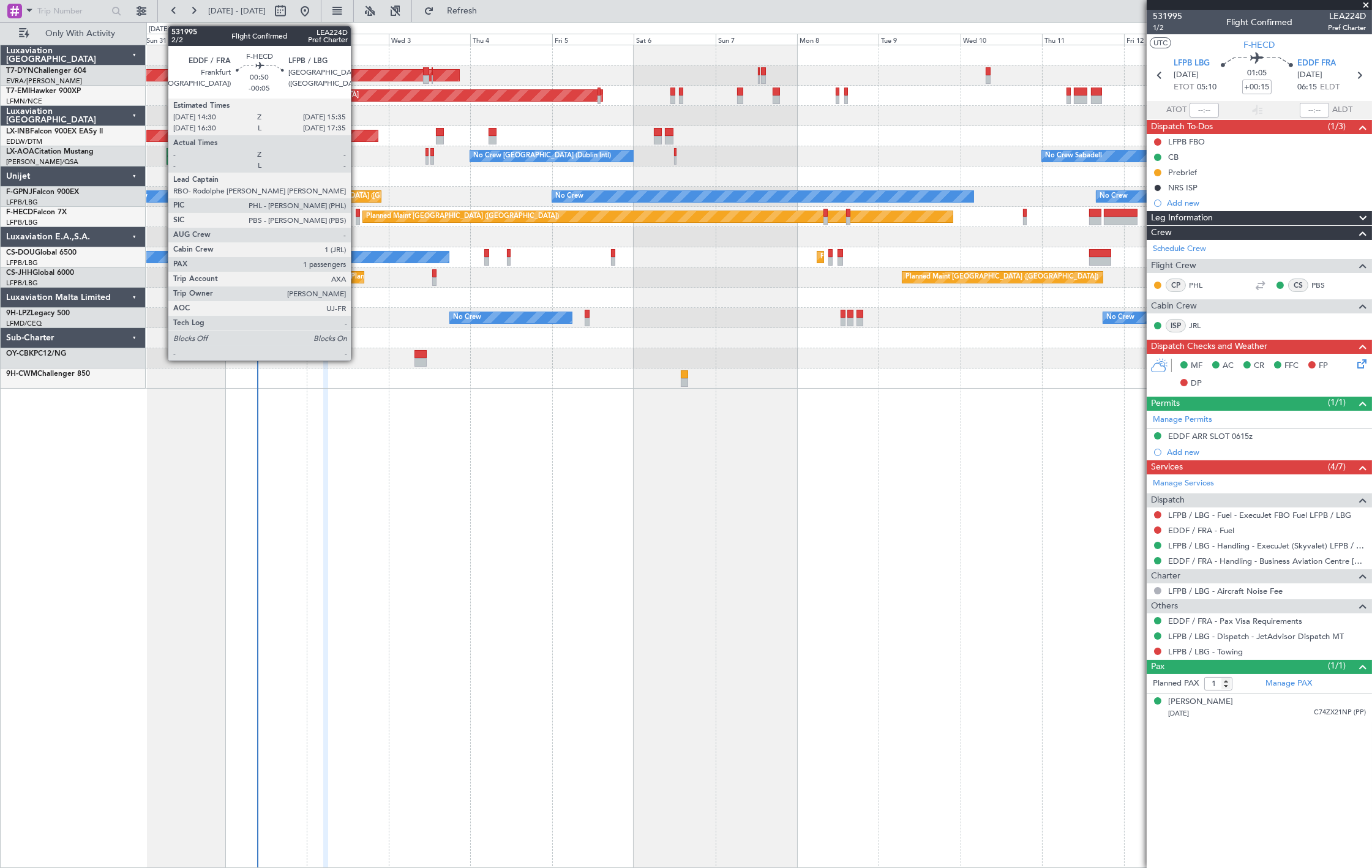
click at [357, 222] on div at bounding box center [357, 221] width 4 height 9
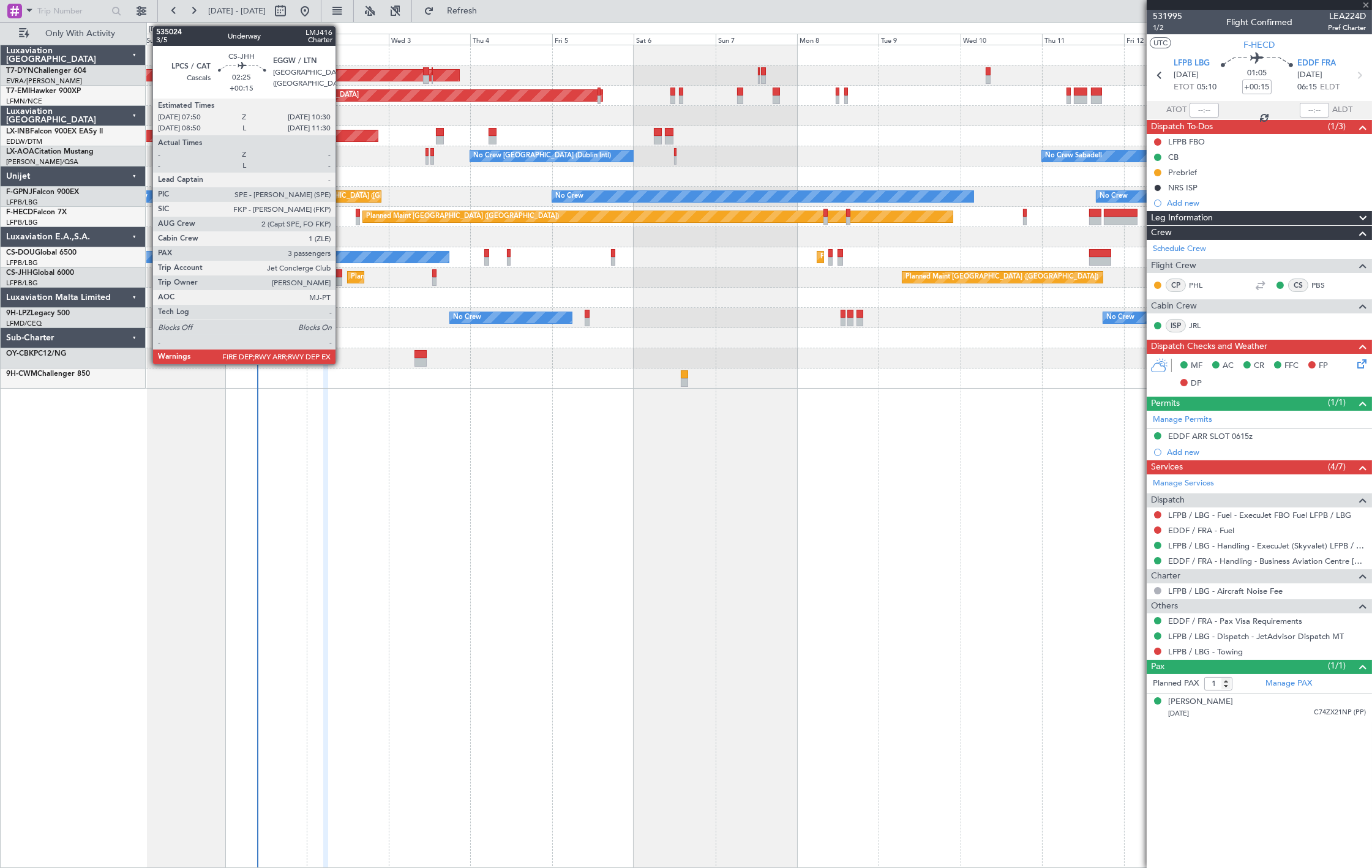
type input "-00:05"
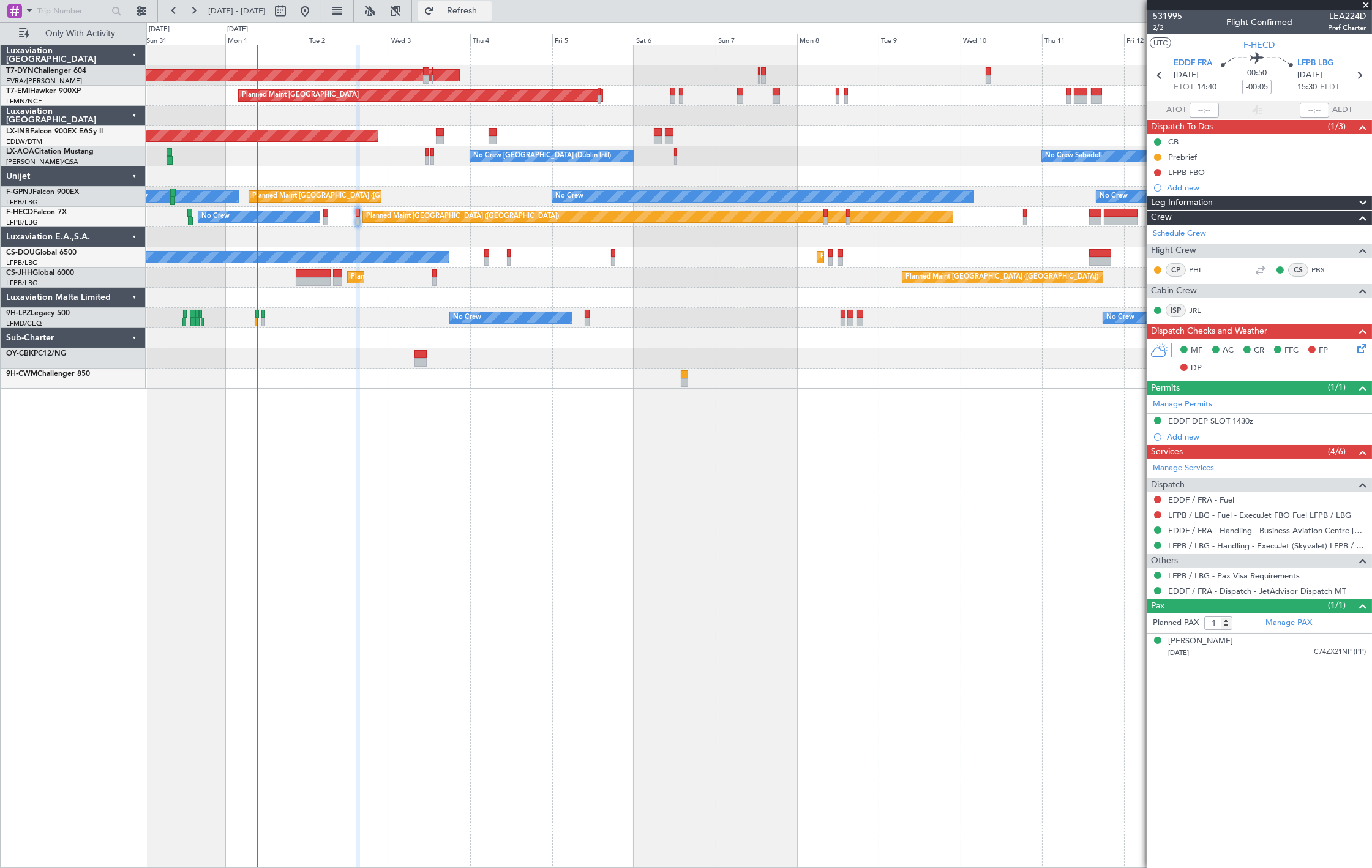
click at [480, 12] on span "Refresh" at bounding box center [461, 11] width 51 height 9
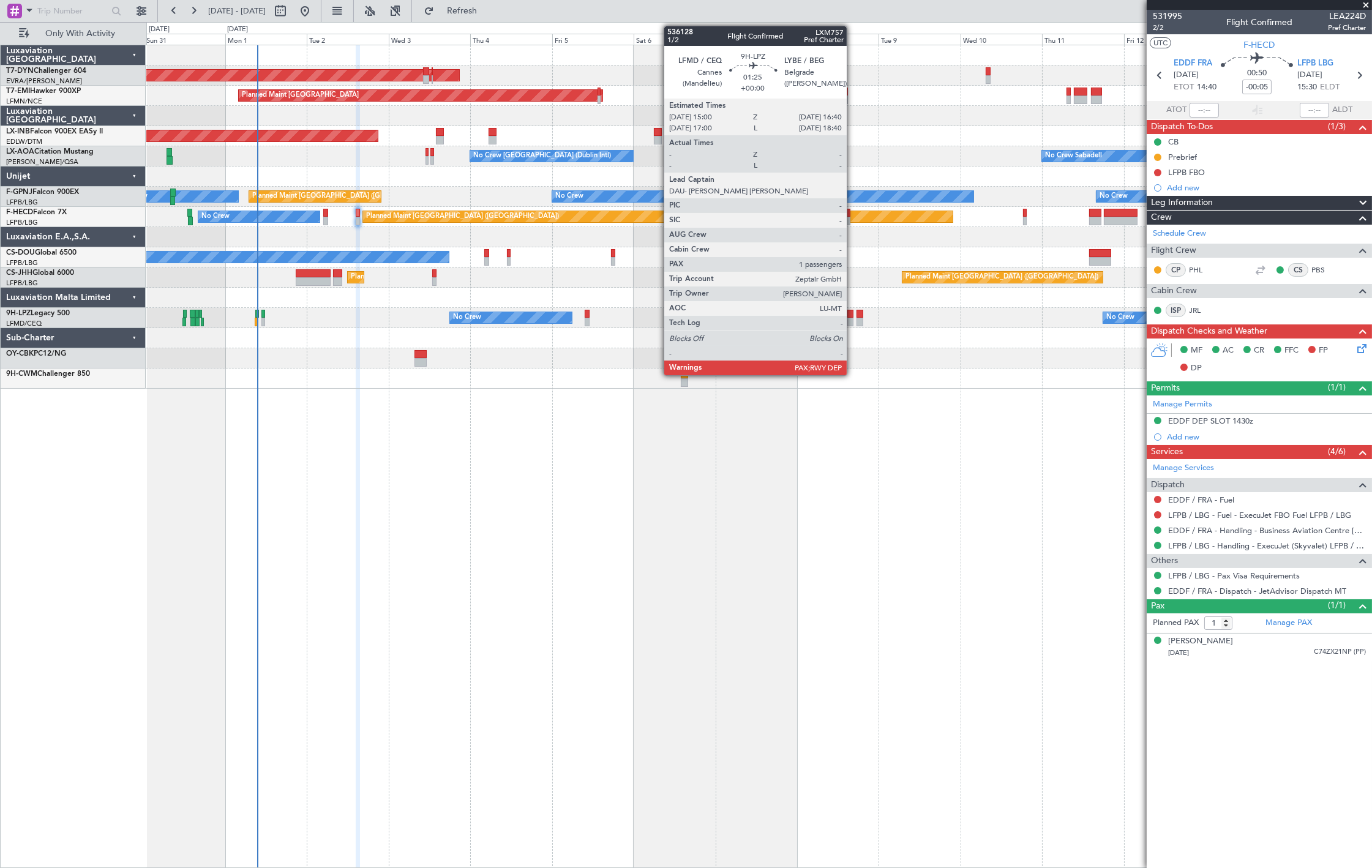
click at [853, 322] on div at bounding box center [850, 322] width 6 height 9
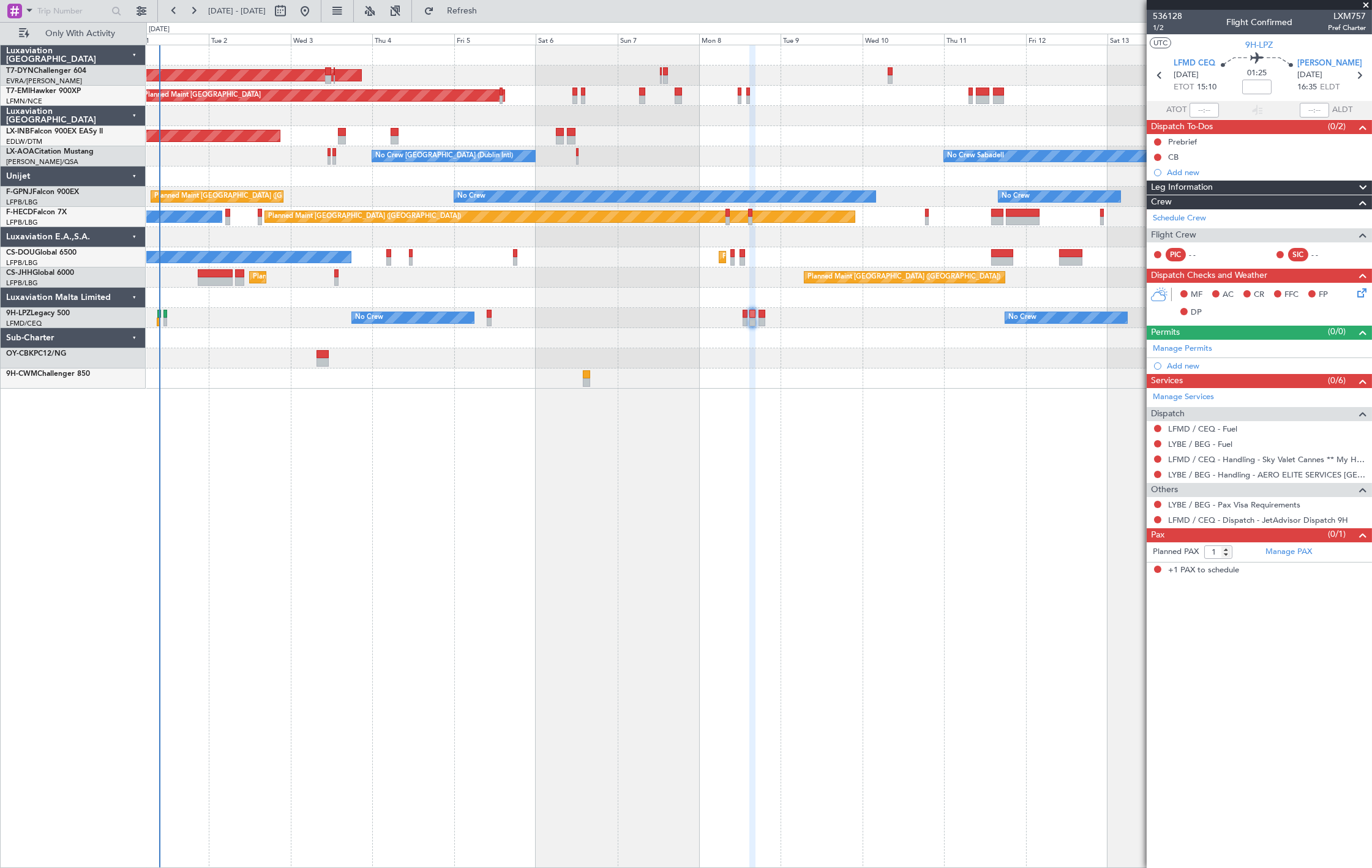
click at [876, 395] on div "AOG Maint Riga (Riga Intl) Planned Maint Zurich Unplanned Maint Dubai (Al Makto…" at bounding box center [760, 457] width 1226 height 824
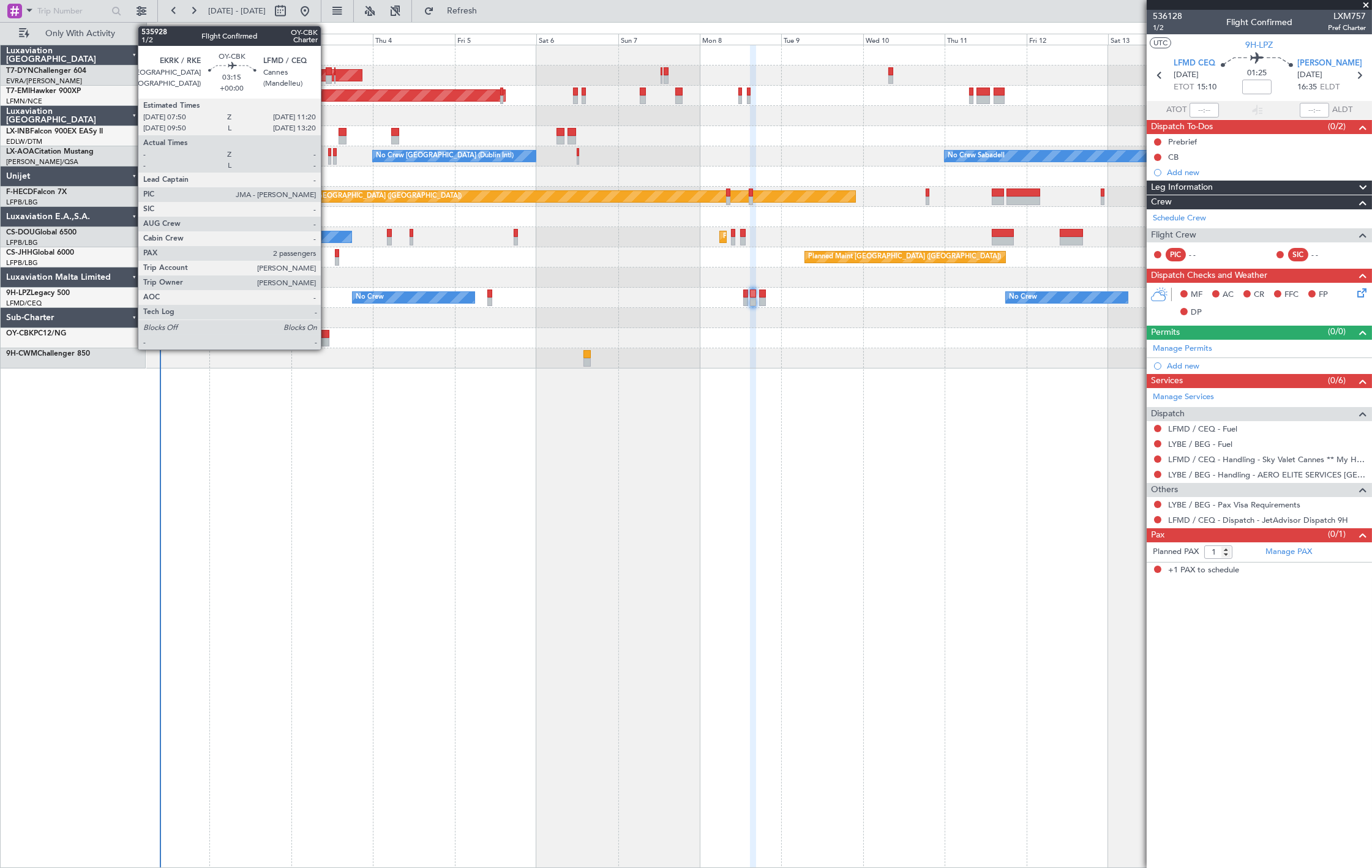
click at [327, 338] on div at bounding box center [323, 343] width 12 height 9
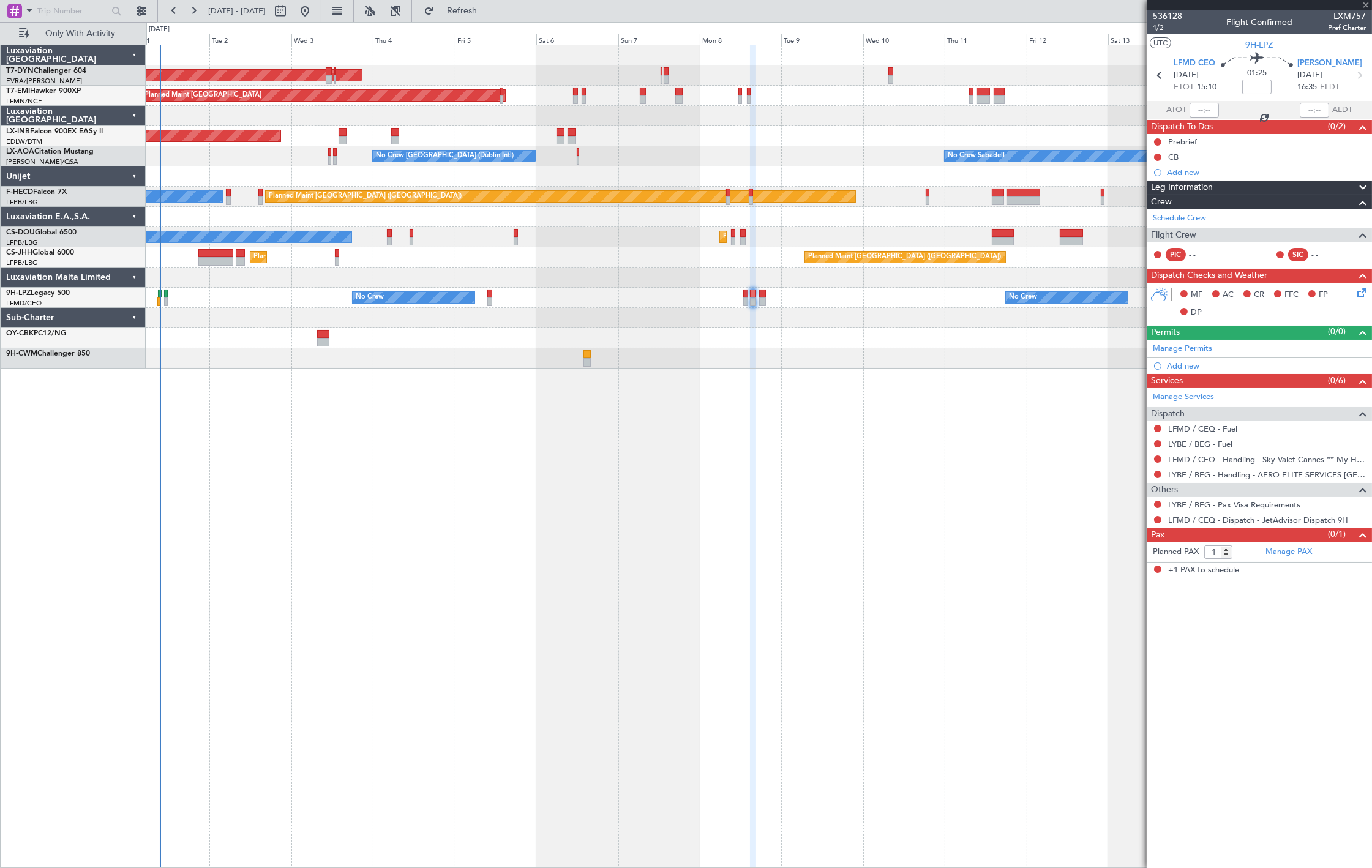
type input "2"
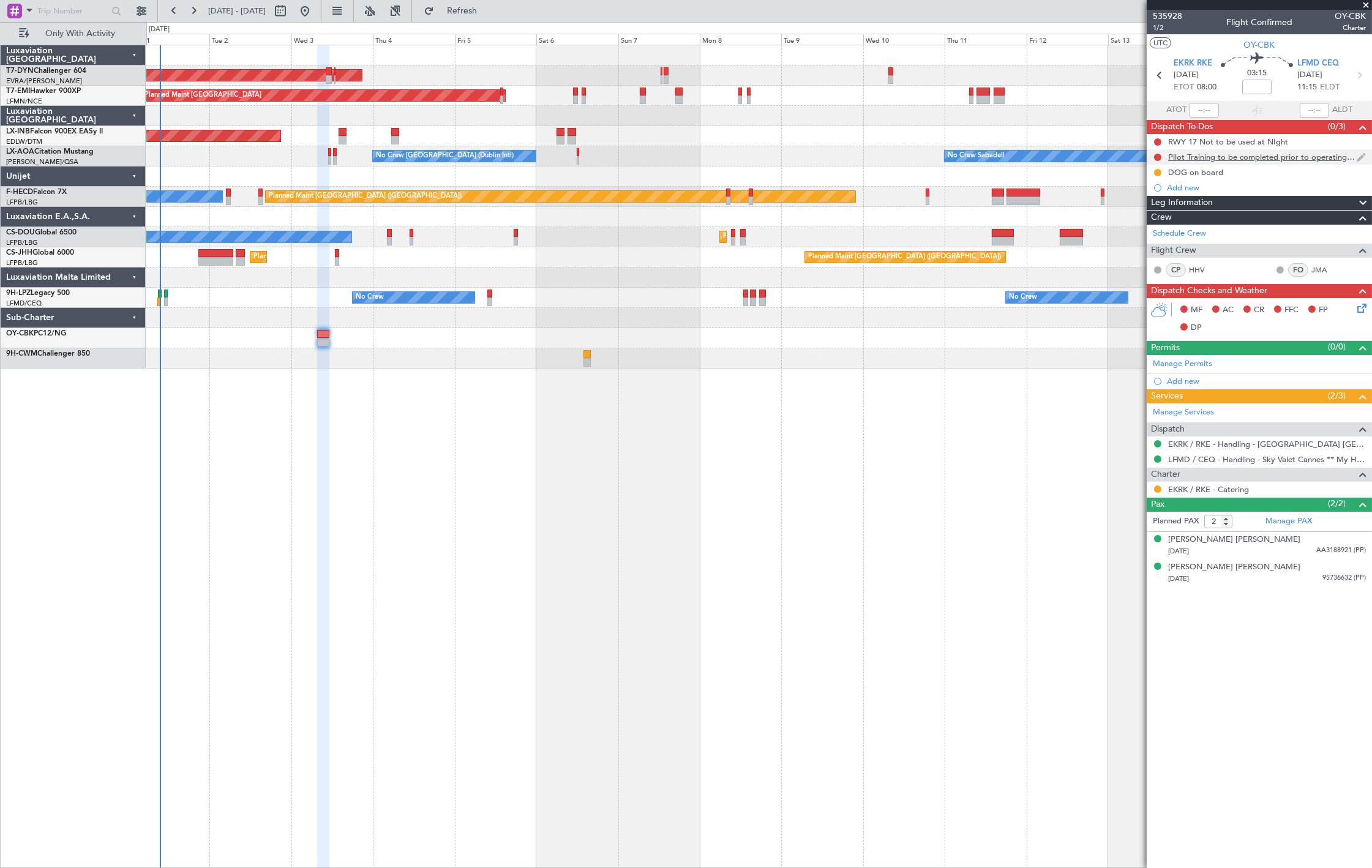
click at [1210, 176] on mat-tooltip-component "Pilot Training to be completed prior to operating to LFMD" at bounding box center [1264, 178] width 203 height 32
click at [1260, 176] on div "Pilot Training to be completed prior to operating to LFMD" at bounding box center [1264, 179] width 186 height 16
click at [1195, 172] on div "DOG on board" at bounding box center [1196, 173] width 56 height 10
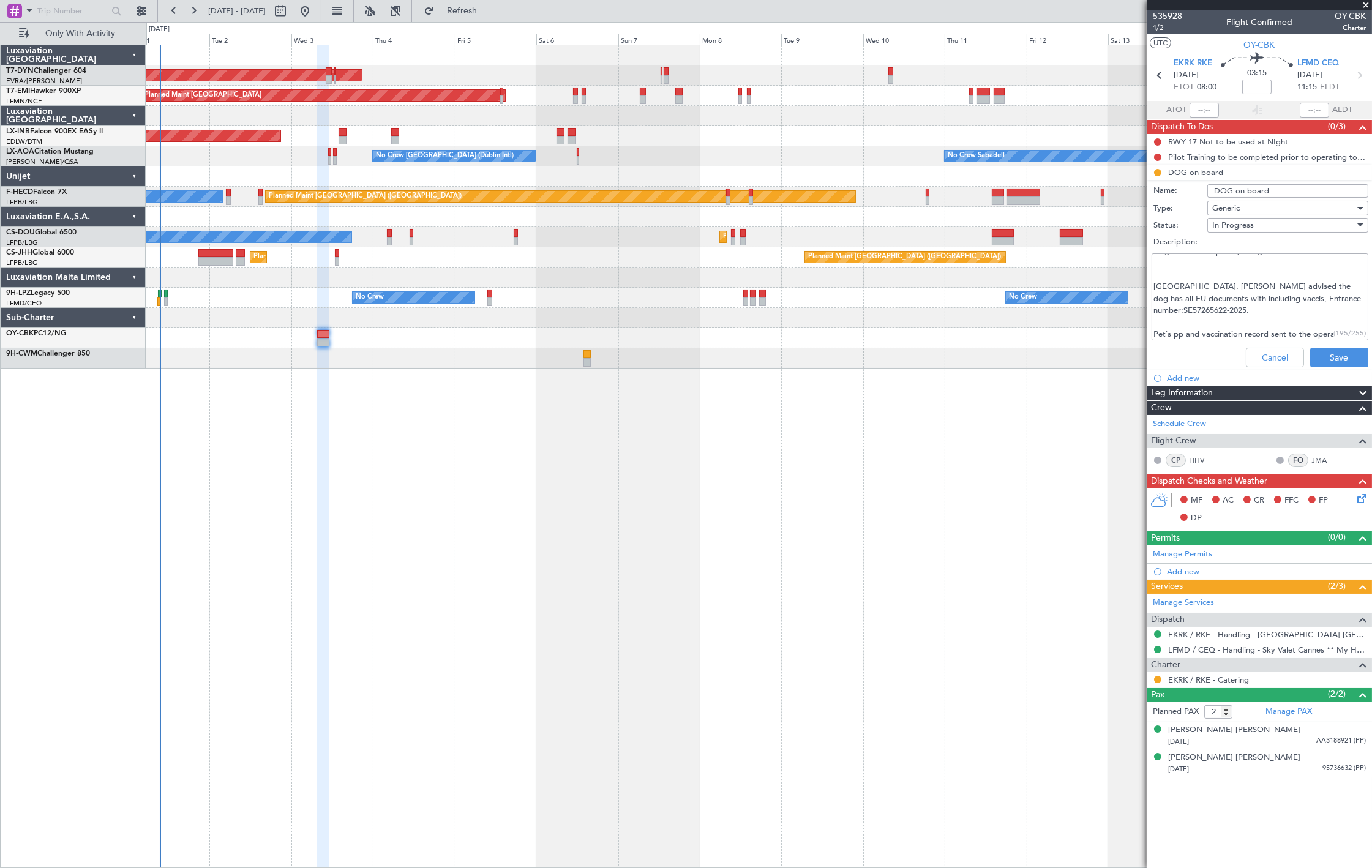
scroll to position [12, 0]
click at [1241, 336] on textarea "Dog German Shepherd, 45 kg Zanto. Pax advised the dog has all EU documents with…" at bounding box center [1260, 297] width 217 height 88
click at [1275, 336] on textarea "Dog German Shepherd, 45 kg Zanto. Pax advised the dog has all EU documents with…" at bounding box center [1260, 297] width 217 height 88
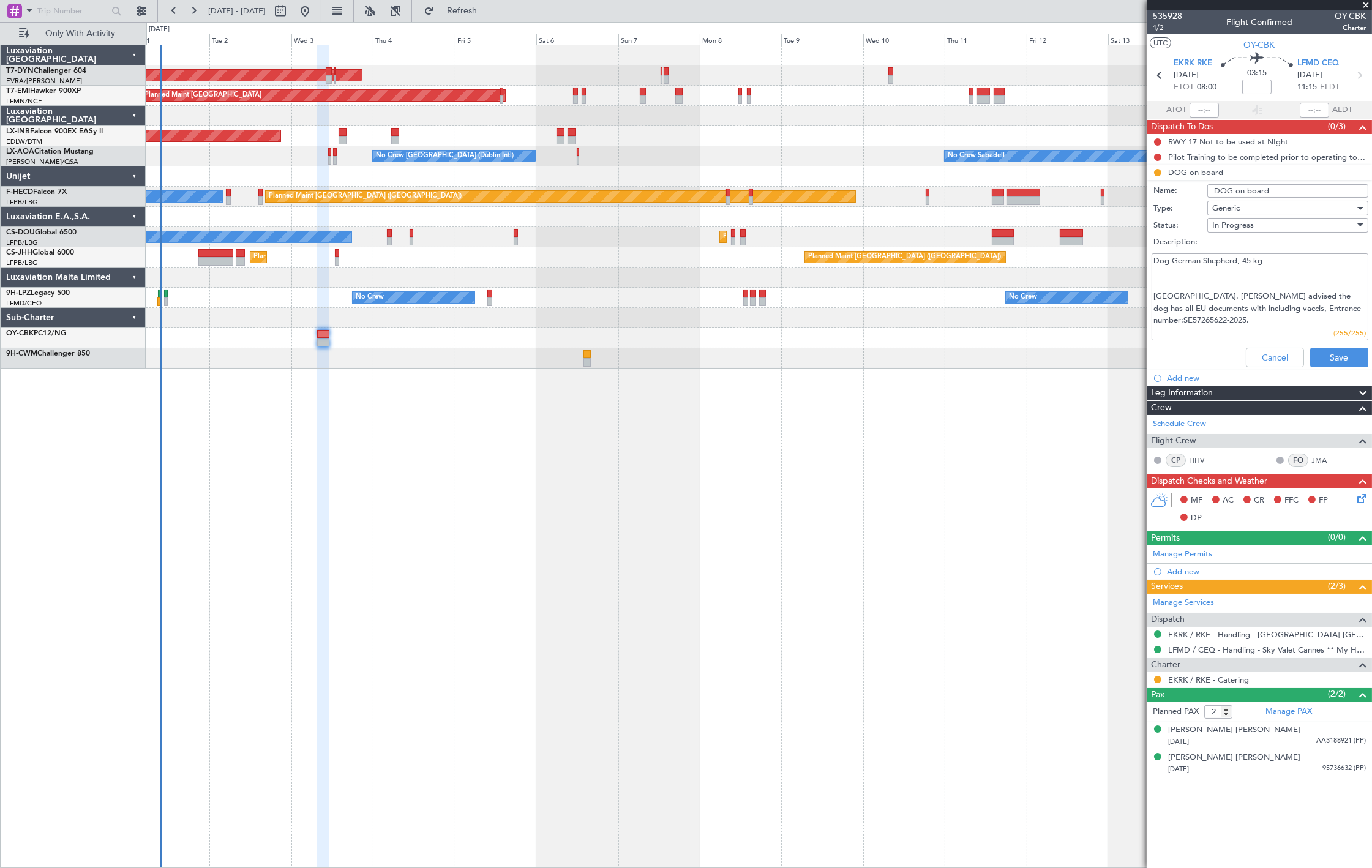
click at [1239, 278] on textarea "Dog German Shepherd, 45 kg Zanto. Pax advised the dog has all EU documents with…" at bounding box center [1260, 297] width 217 height 88
click at [1283, 335] on textarea "Dog German Shepherd, 45 kg Zanto. Pax advised the dog has all EU documents with…" at bounding box center [1260, 297] width 217 height 88
type textarea "Dog German Shepherd, 45 kg Zanto. Pax advised the dog has all EU documents with…"
click at [1338, 343] on div "Cancel Save" at bounding box center [1257, 357] width 231 height 29
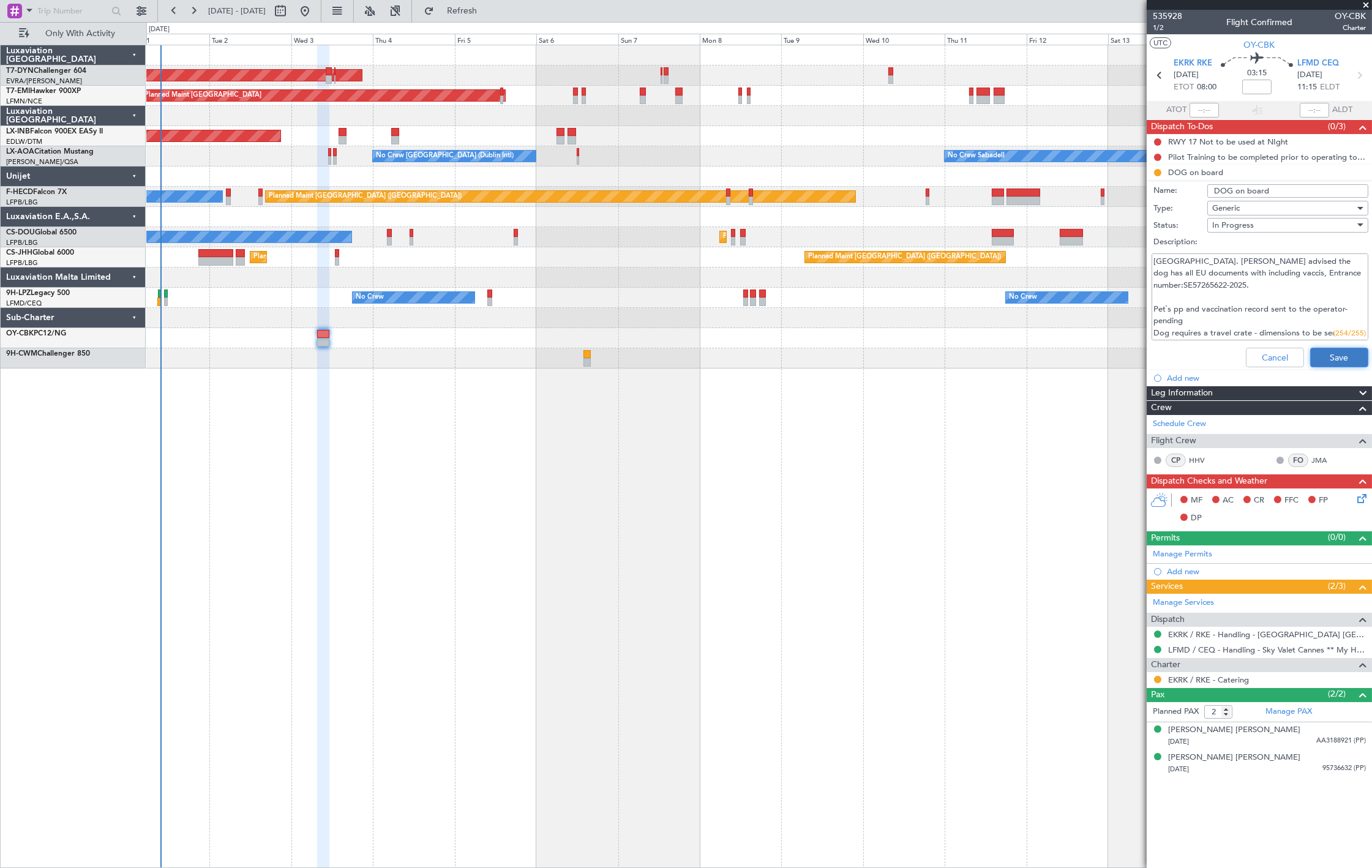
click at [1340, 352] on button "Save" at bounding box center [1339, 357] width 58 height 20
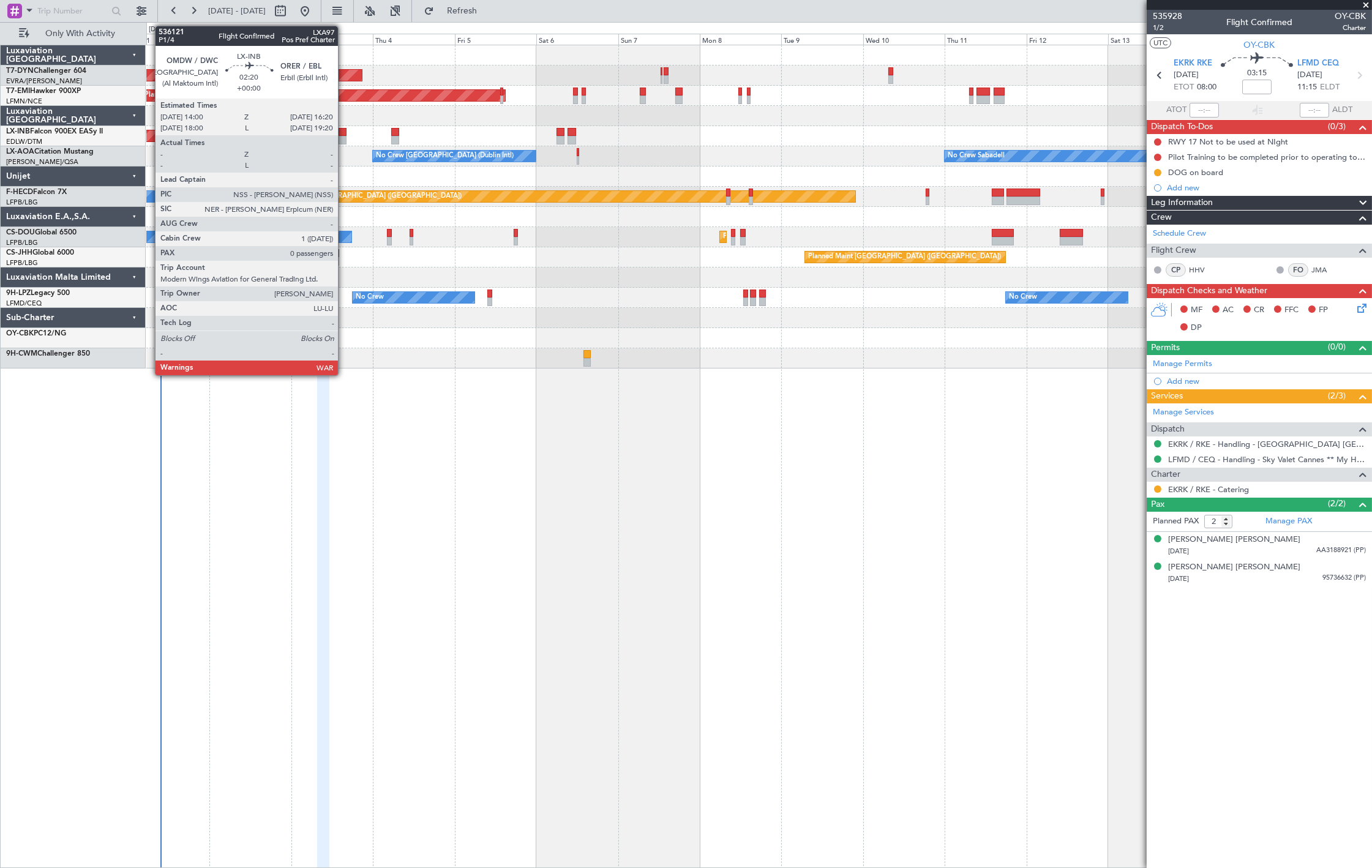
click at [344, 136] on div at bounding box center [343, 140] width 8 height 9
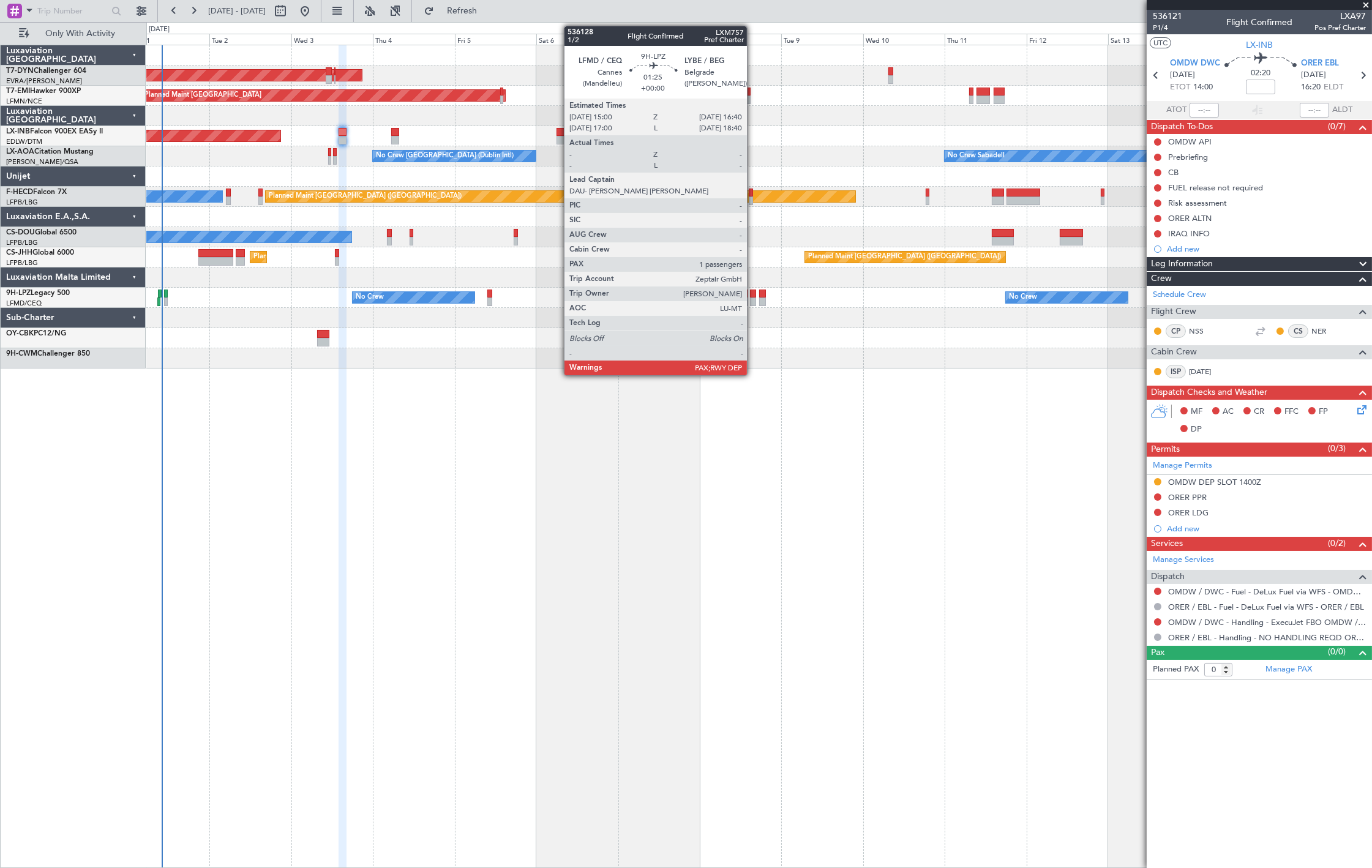
click at [754, 301] on div at bounding box center [753, 302] width 6 height 9
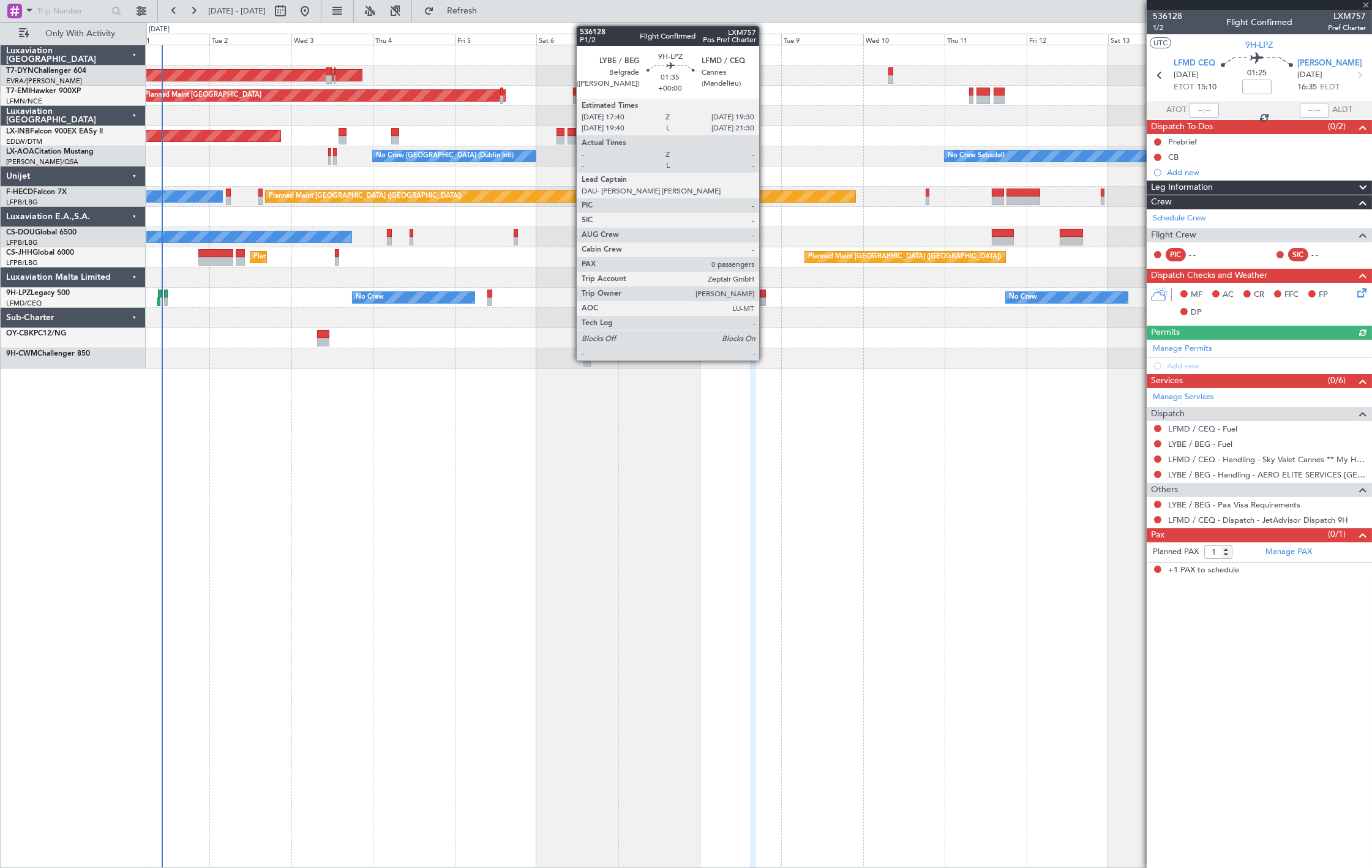
click at [766, 301] on div at bounding box center [763, 302] width 7 height 9
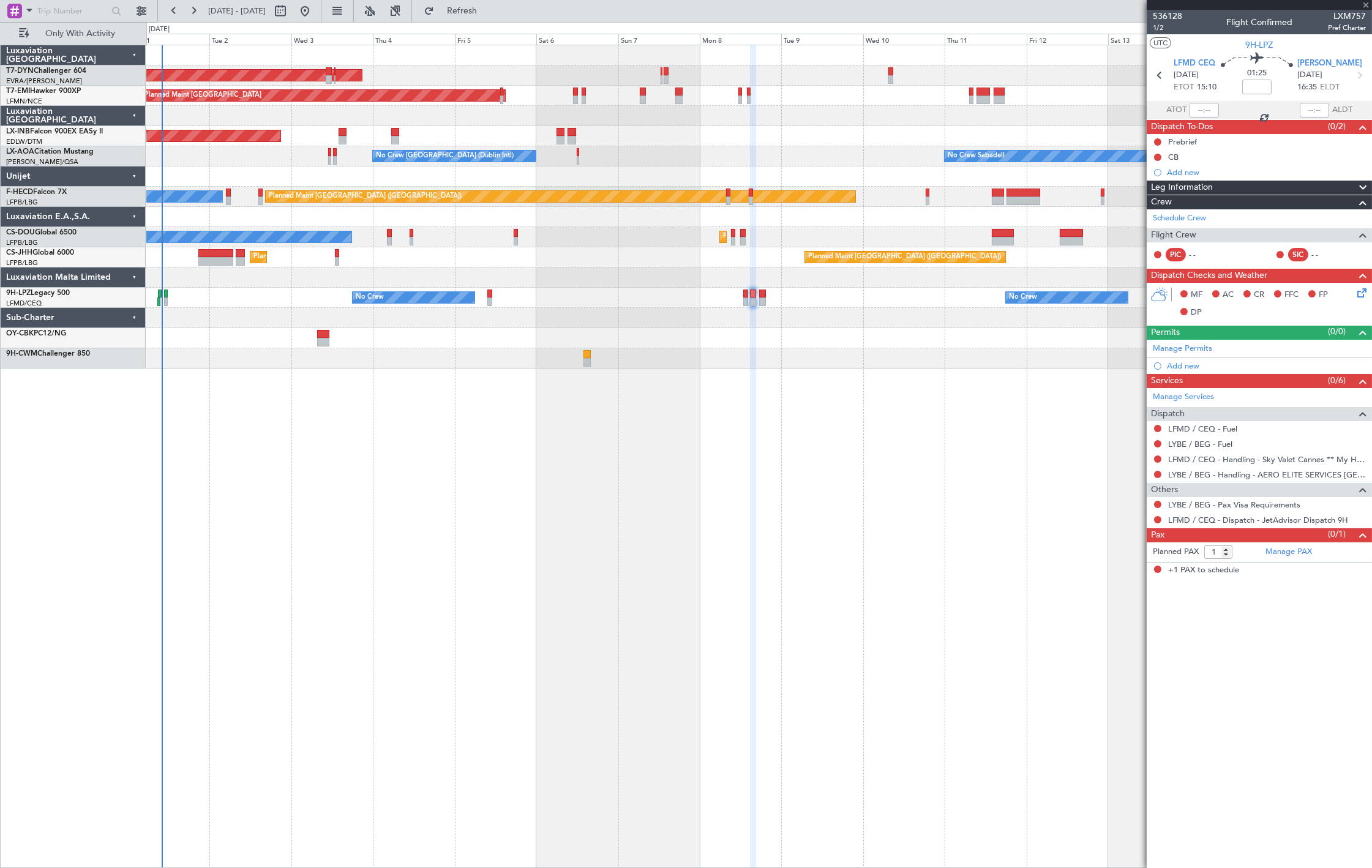
type input "0"
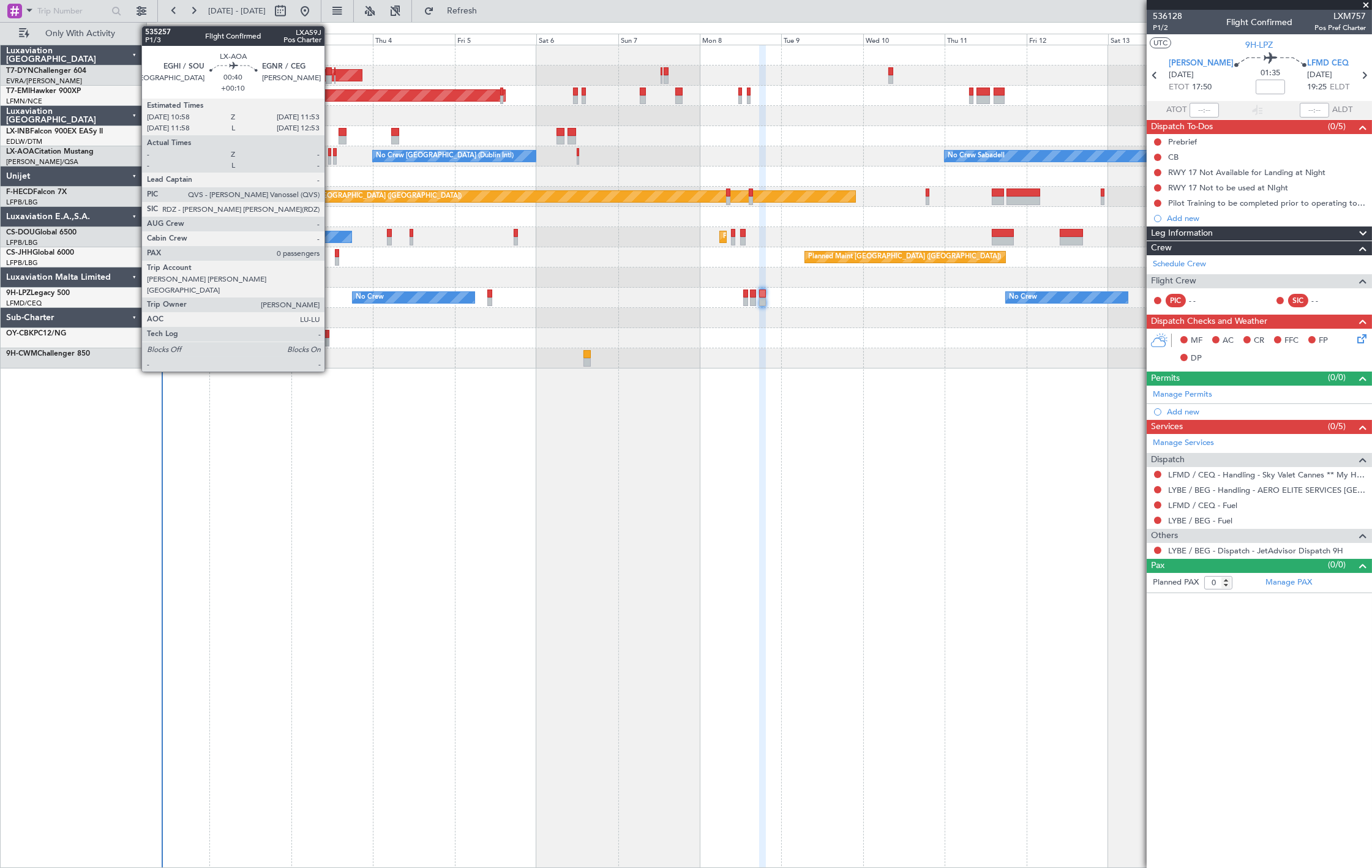
click at [330, 160] on div at bounding box center [330, 160] width 3 height 9
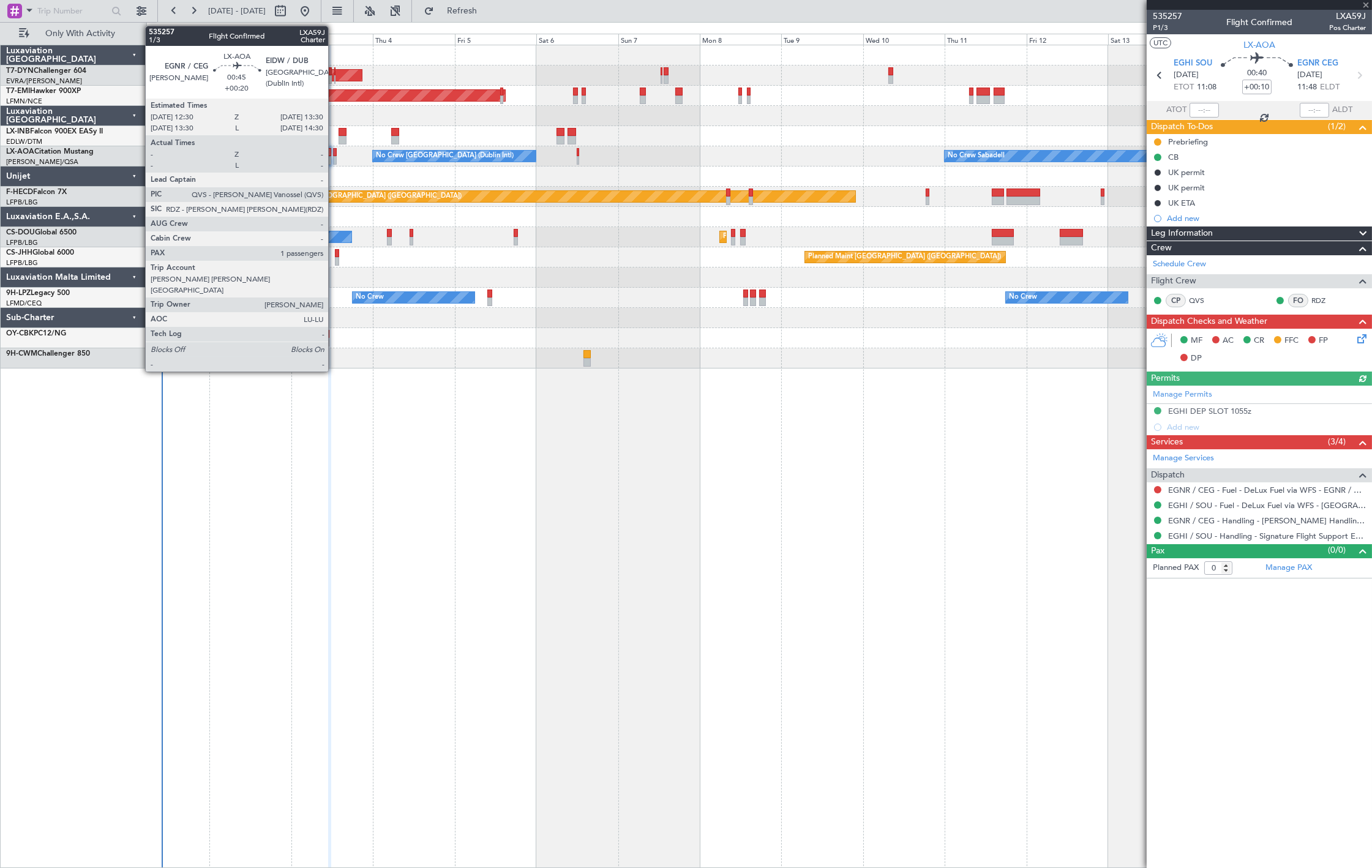
click at [335, 160] on div at bounding box center [335, 160] width 3 height 9
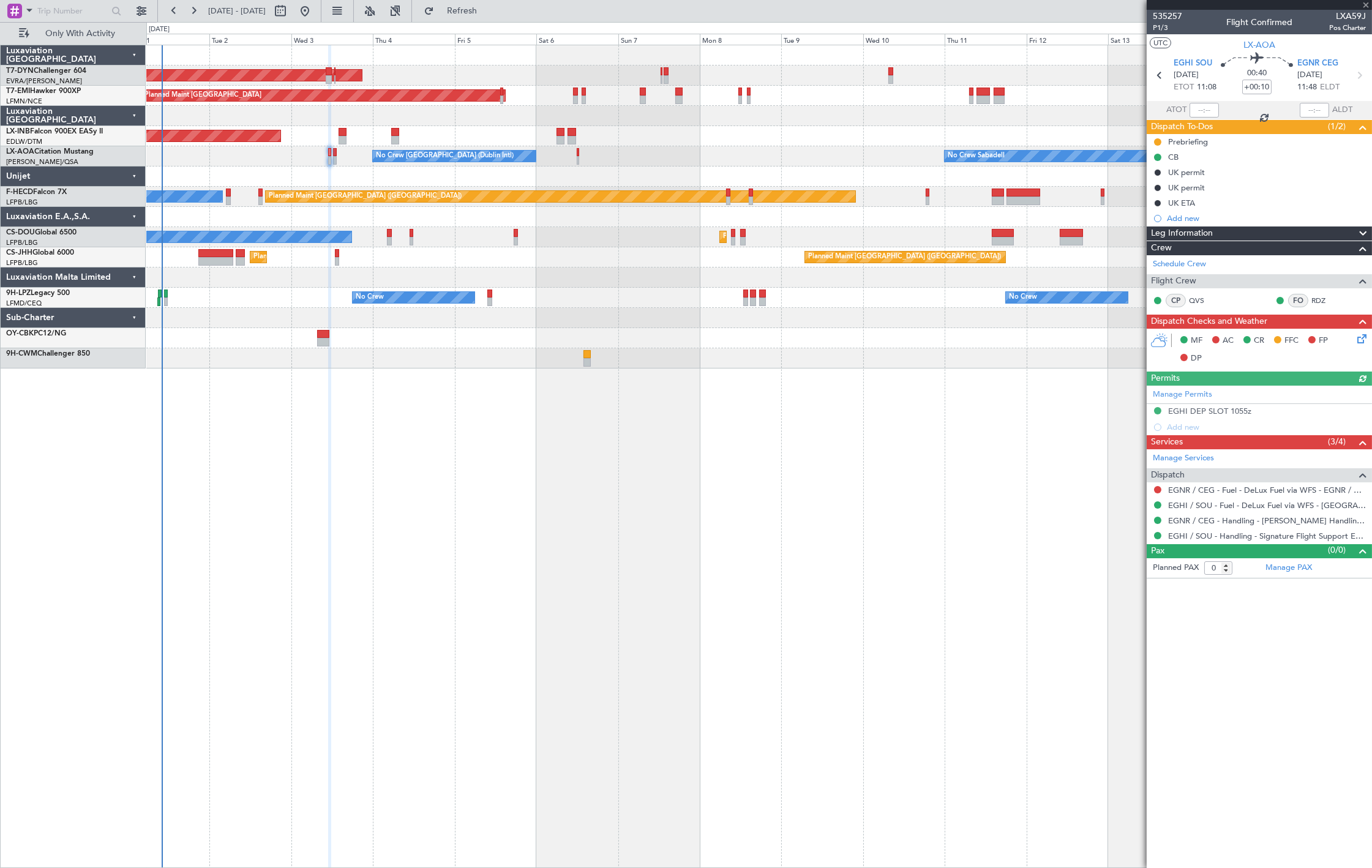
type input "+00:20"
type input "1"
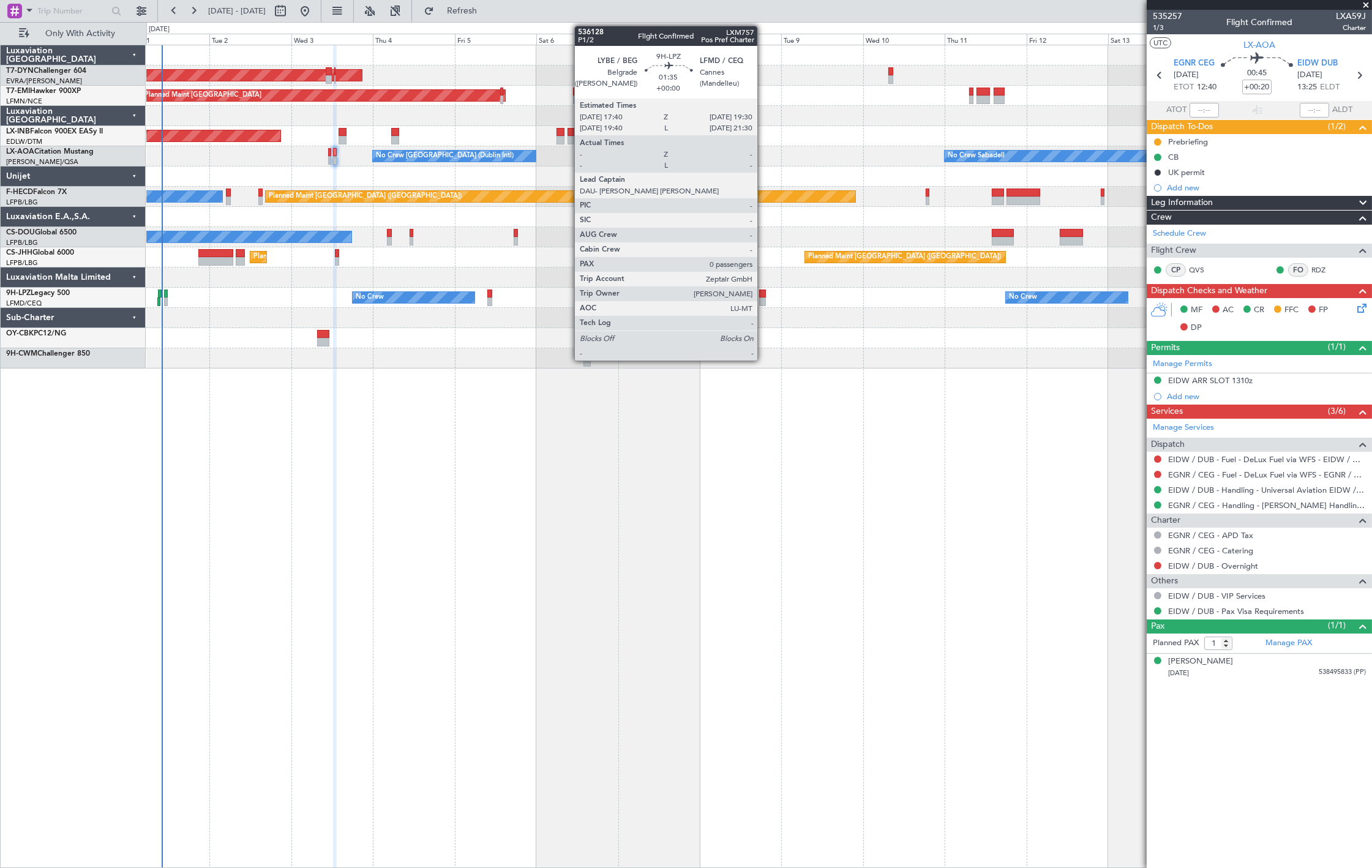
click at [764, 297] on div at bounding box center [763, 302] width 7 height 9
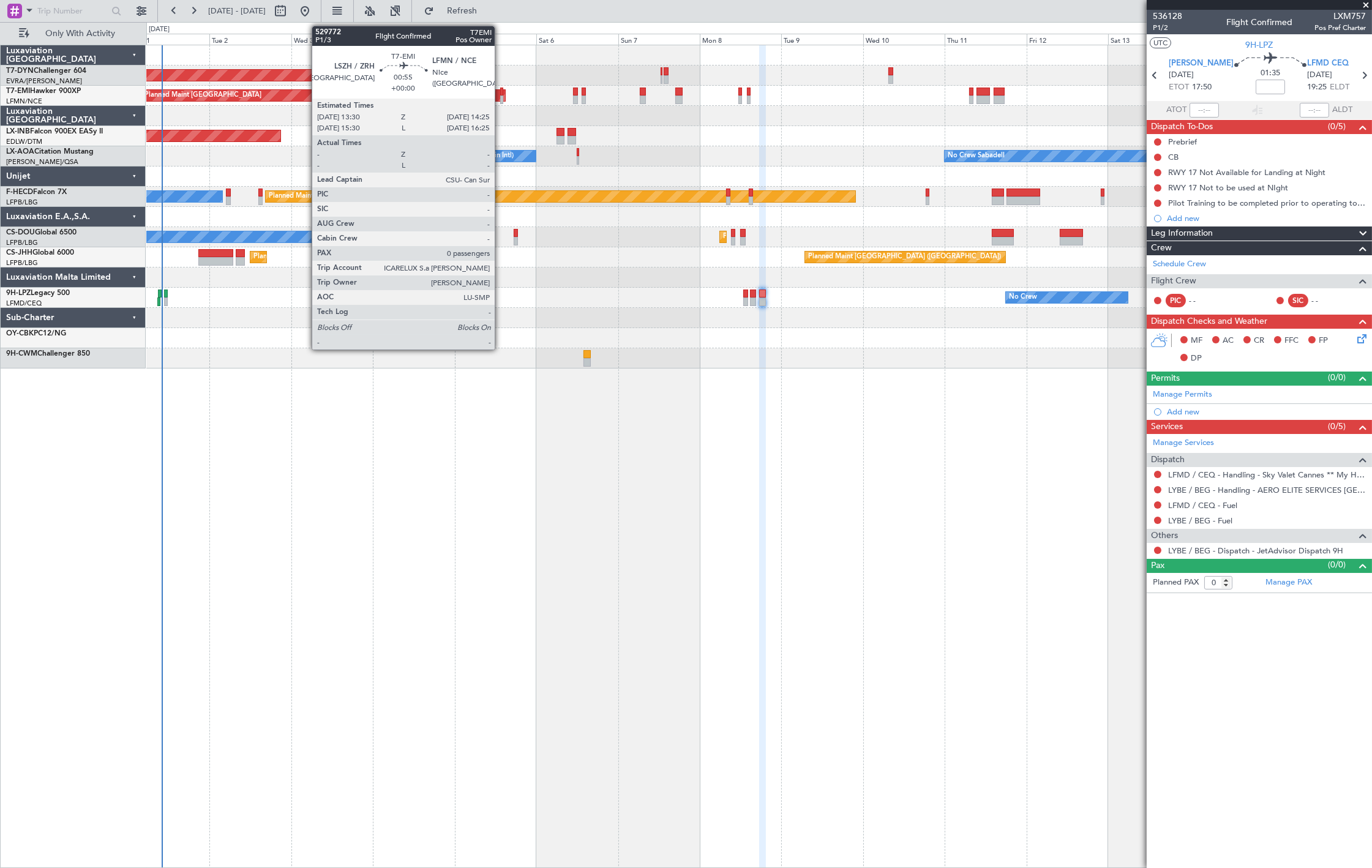
click at [501, 95] on div at bounding box center [502, 92] width 3 height 9
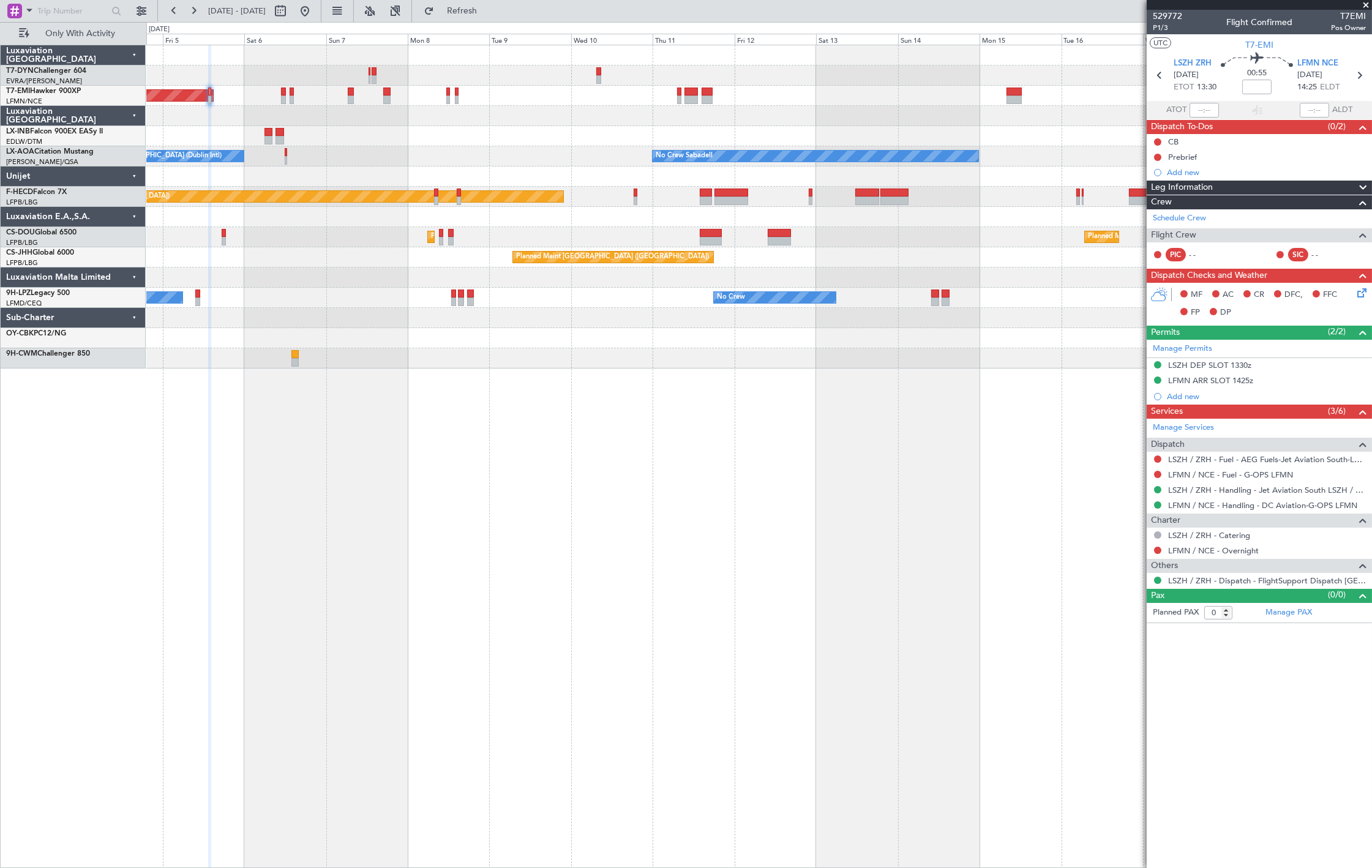
click at [417, 424] on div "AOG Maint Riga (Riga Intl) Planned Maint Zurich Unplanned Maint Dubai (Al Makto…" at bounding box center [760, 457] width 1226 height 824
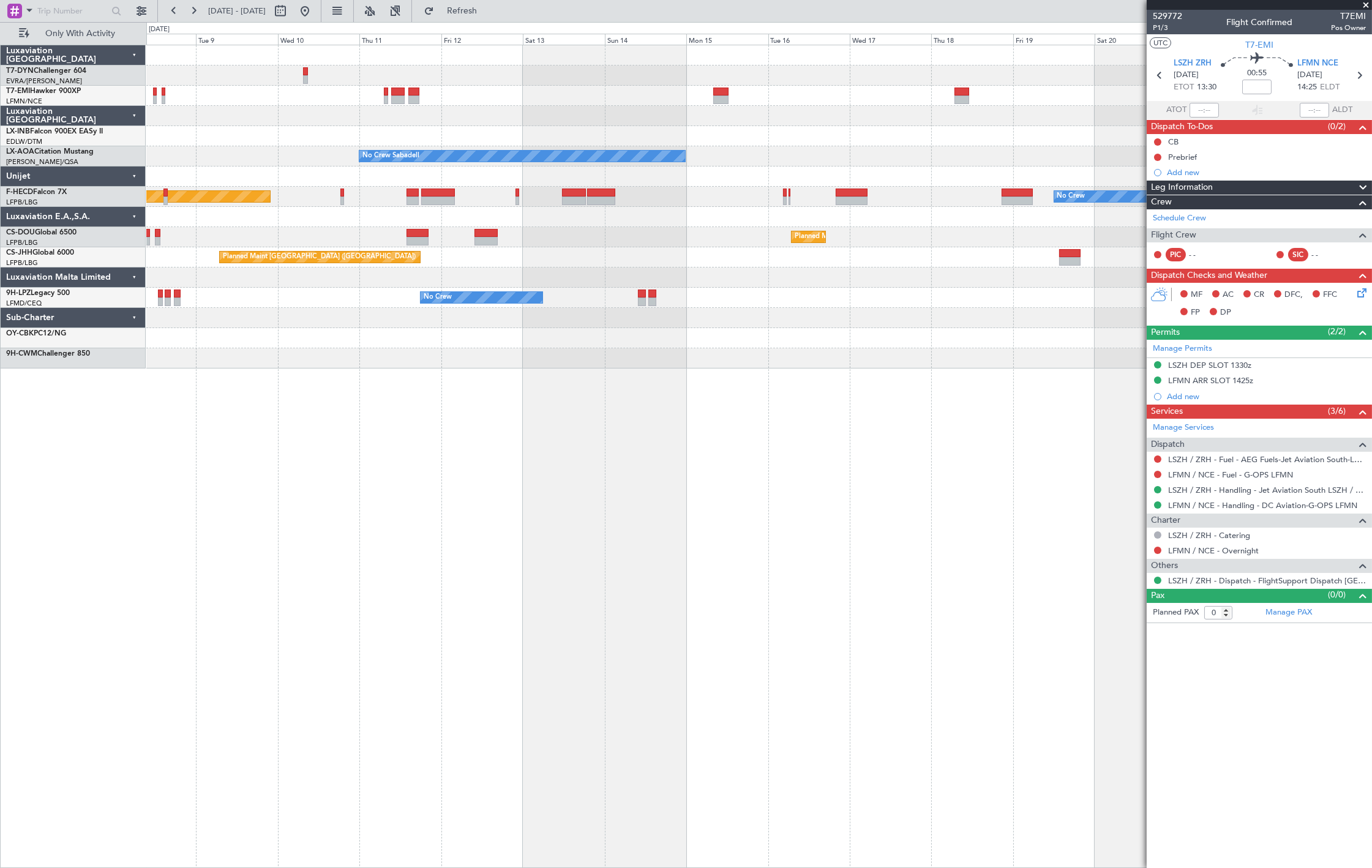
click at [426, 451] on div "Planned Maint Zurich No Crew Sabadell No Crew Sabadell No Crew Dublin (Dublin I…" at bounding box center [760, 457] width 1226 height 824
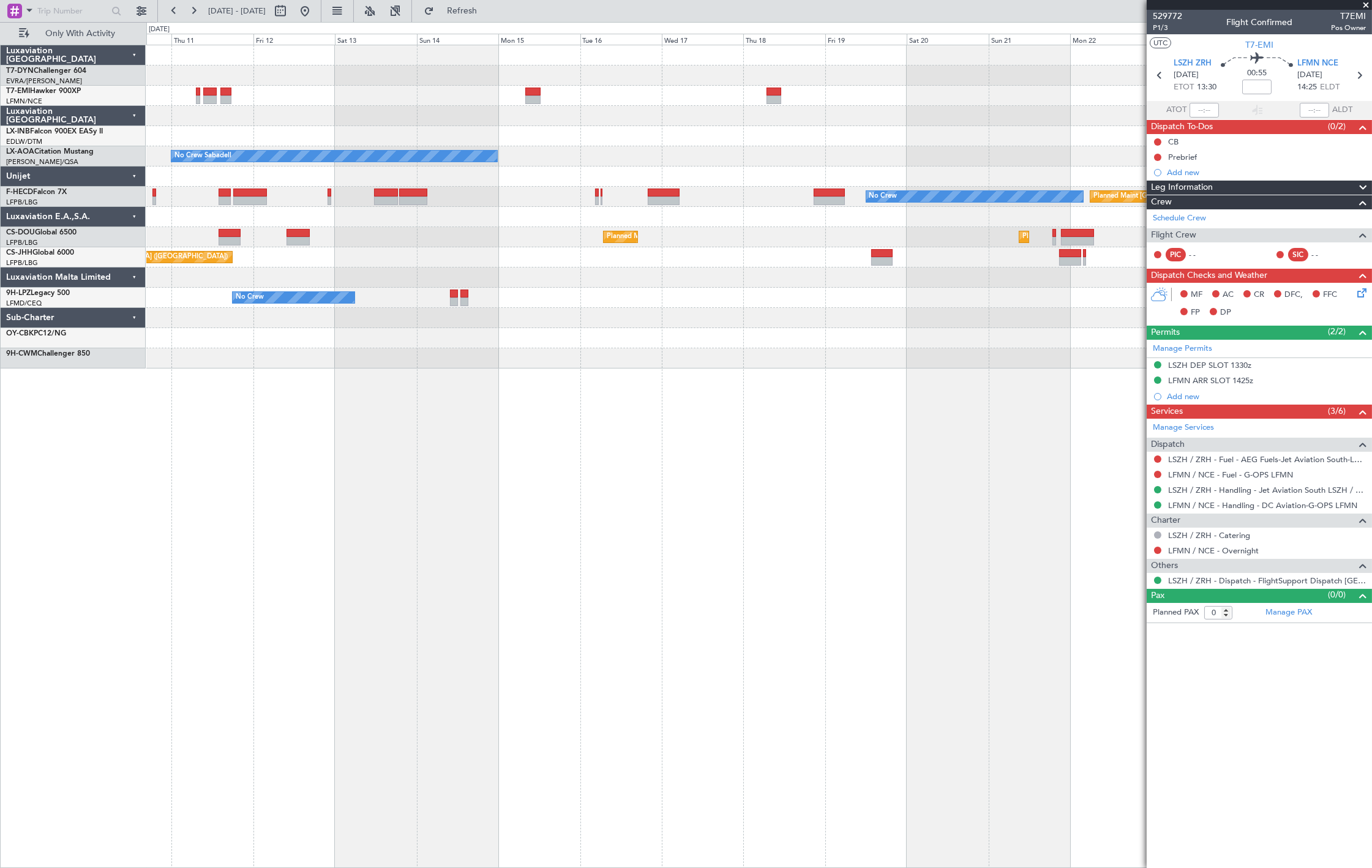
click at [591, 423] on div "No Crew Sabadell No Crew Sabadell No Crew Planned Maint Paris (Le Bourget) Plan…" at bounding box center [760, 457] width 1226 height 824
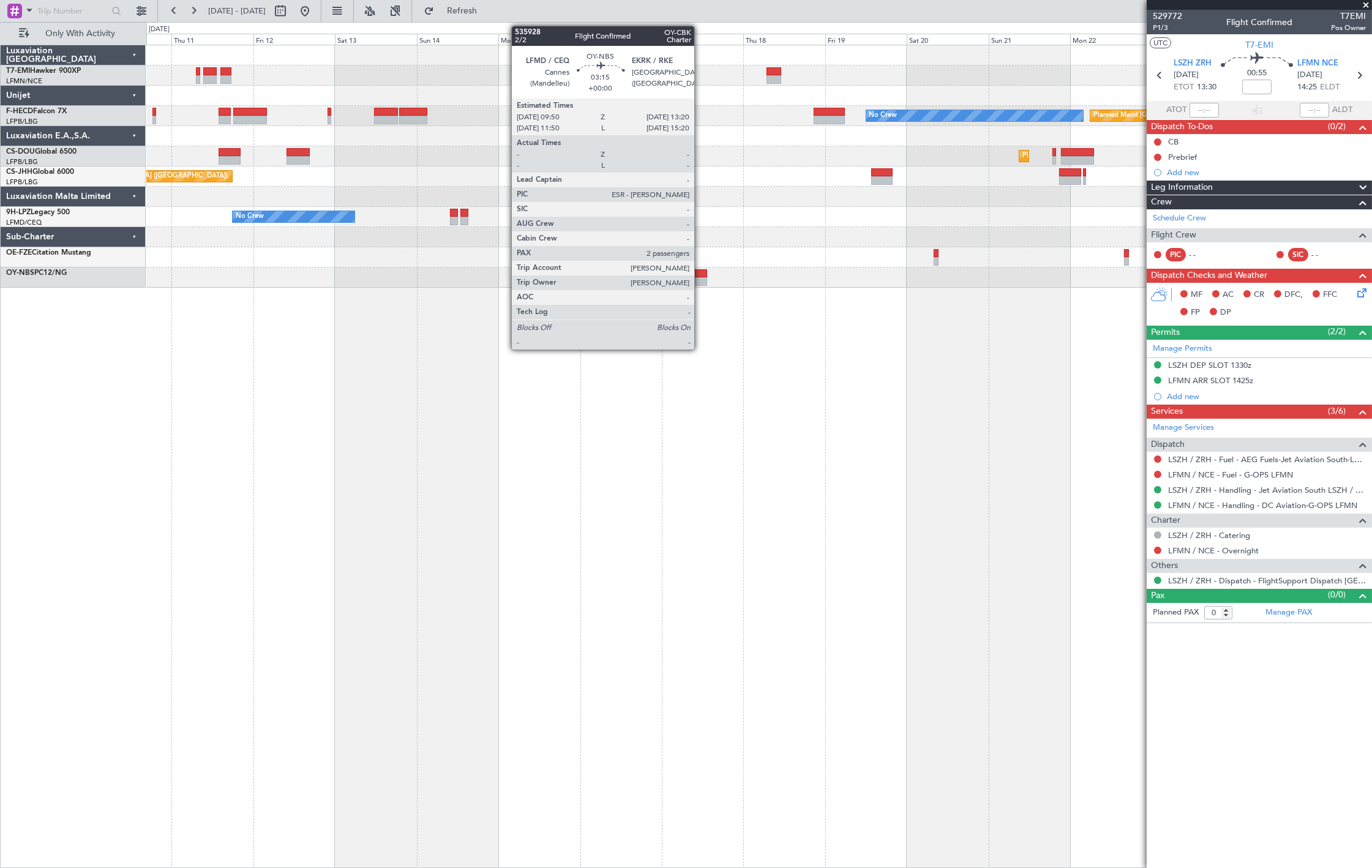
click at [701, 278] on div at bounding box center [701, 282] width 12 height 9
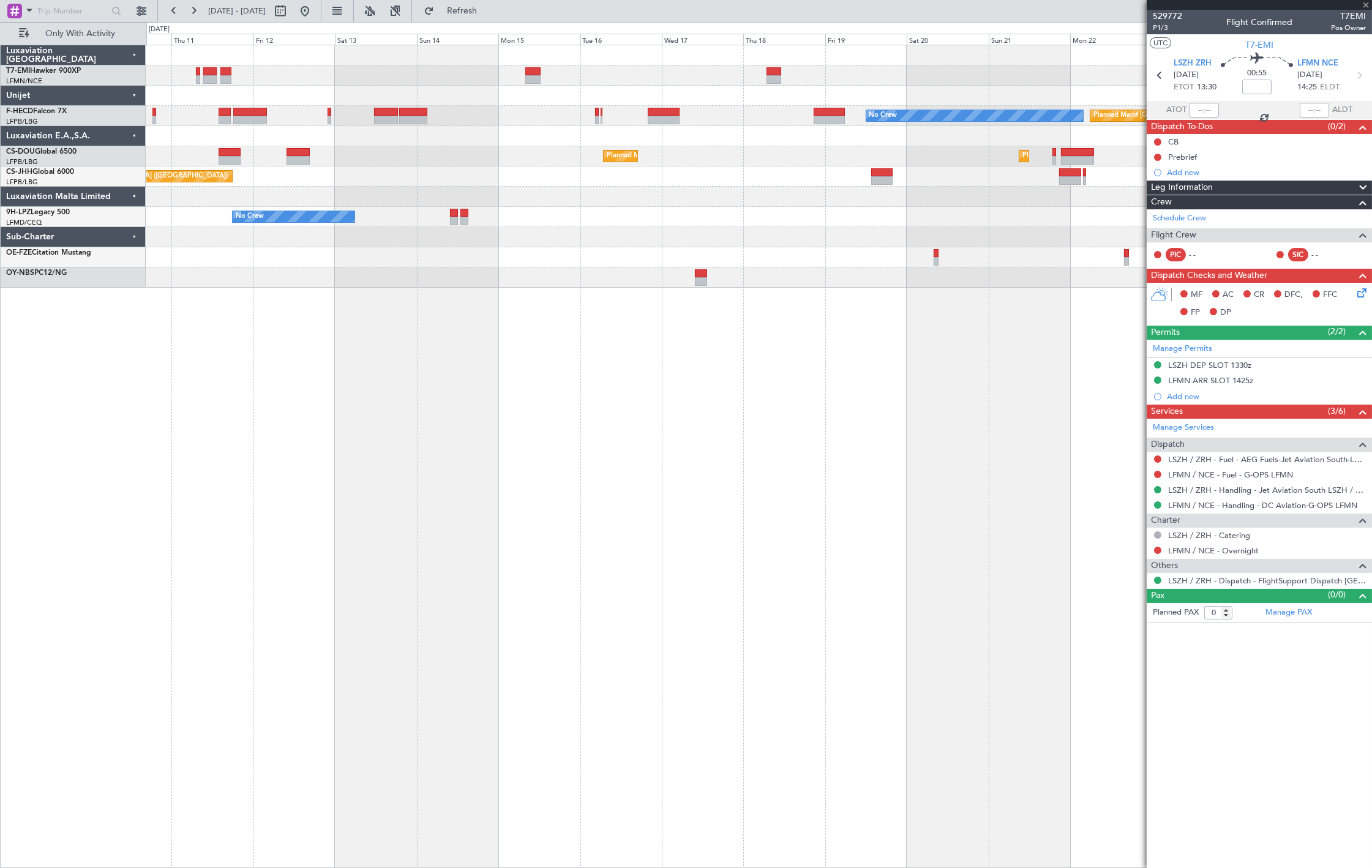
type input "2"
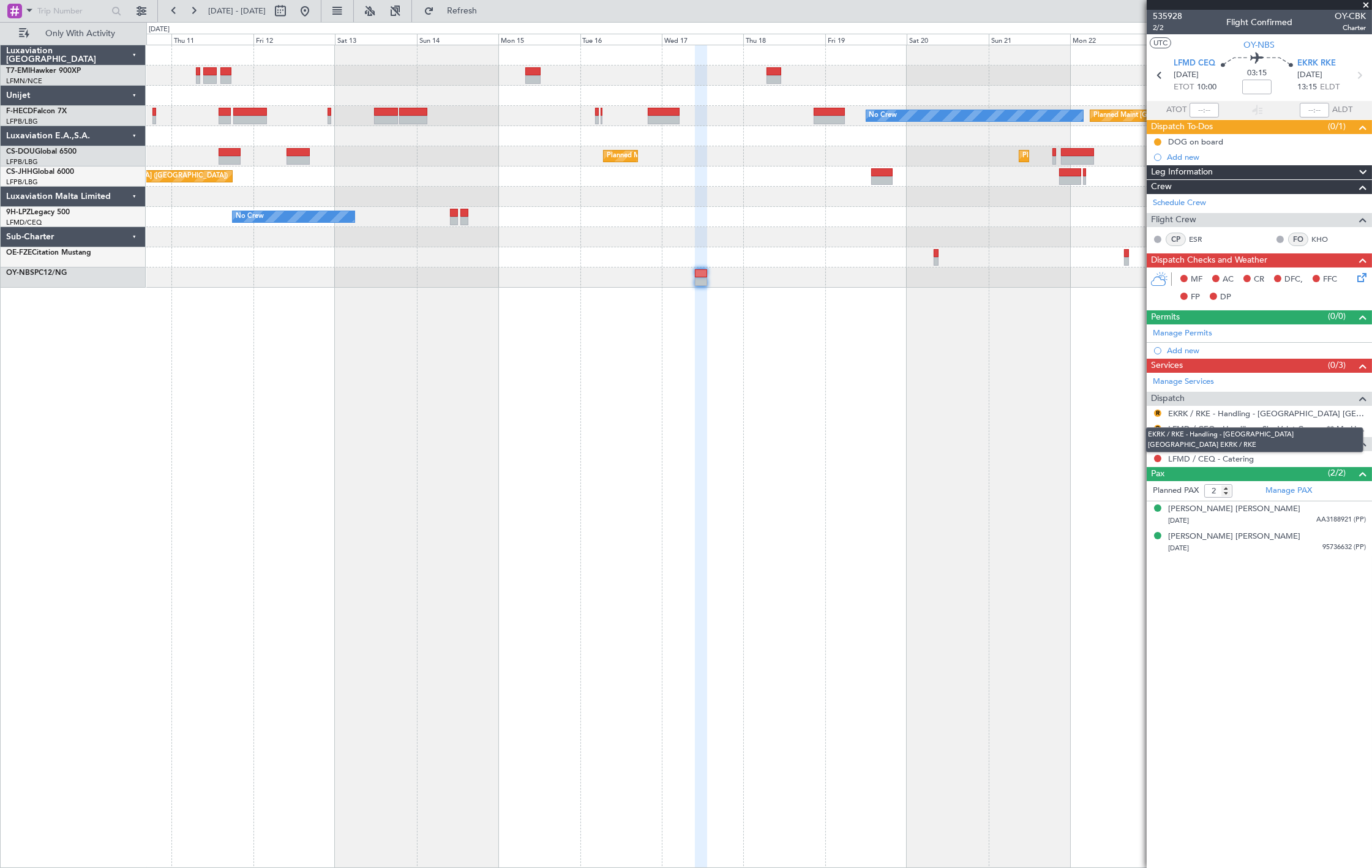
click at [1160, 430] on mat-tooltip-component "EKRK / RKE - Handling - Copenhagen Roskilde Airport EKRK / RKE" at bounding box center [1254, 440] width 235 height 42
click at [1158, 415] on button "R" at bounding box center [1158, 413] width 7 height 7
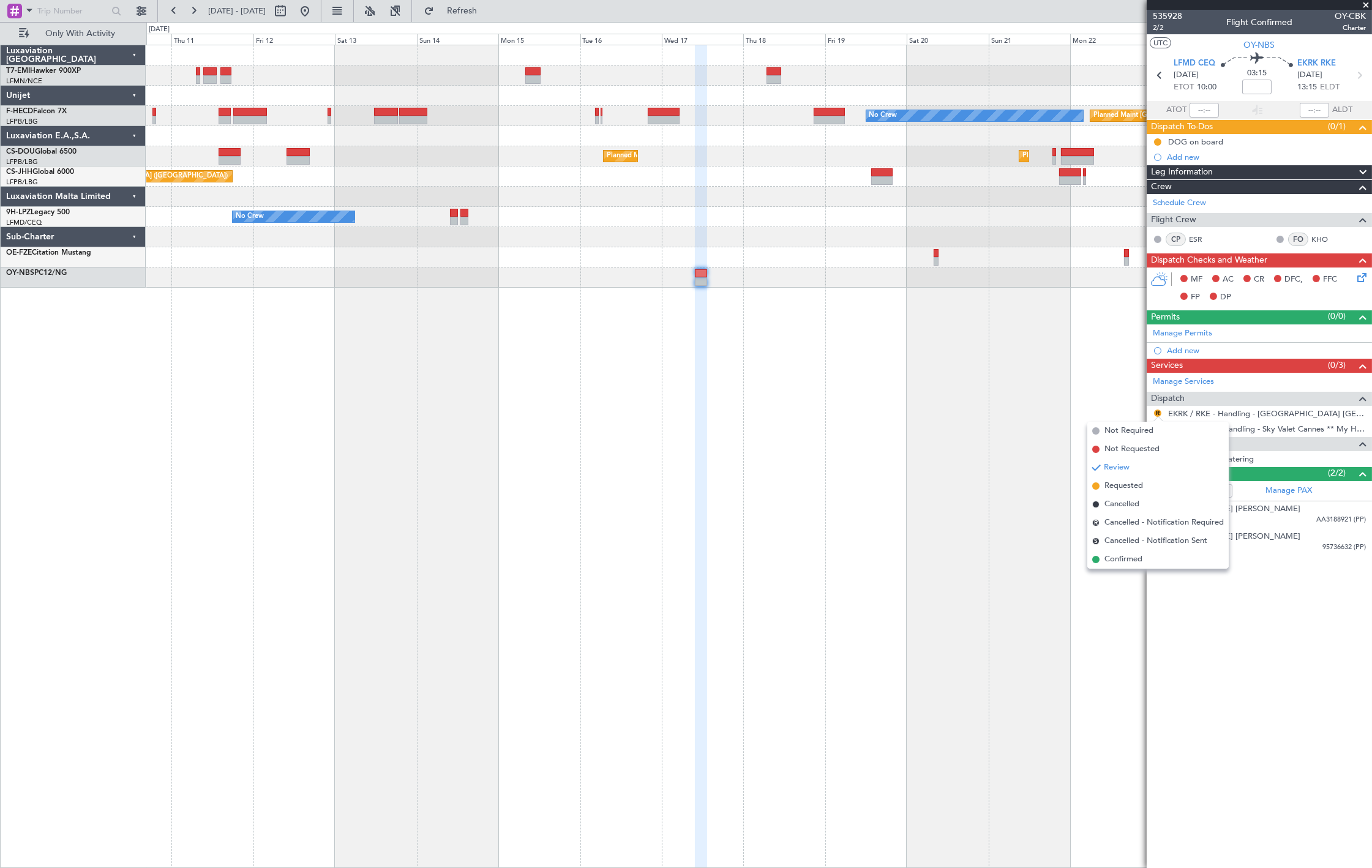
drag, startPoint x: 1146, startPoint y: 486, endPoint x: 1152, endPoint y: 479, distance: 9.2
click at [1147, 486] on li "Requested" at bounding box center [1158, 486] width 141 height 18
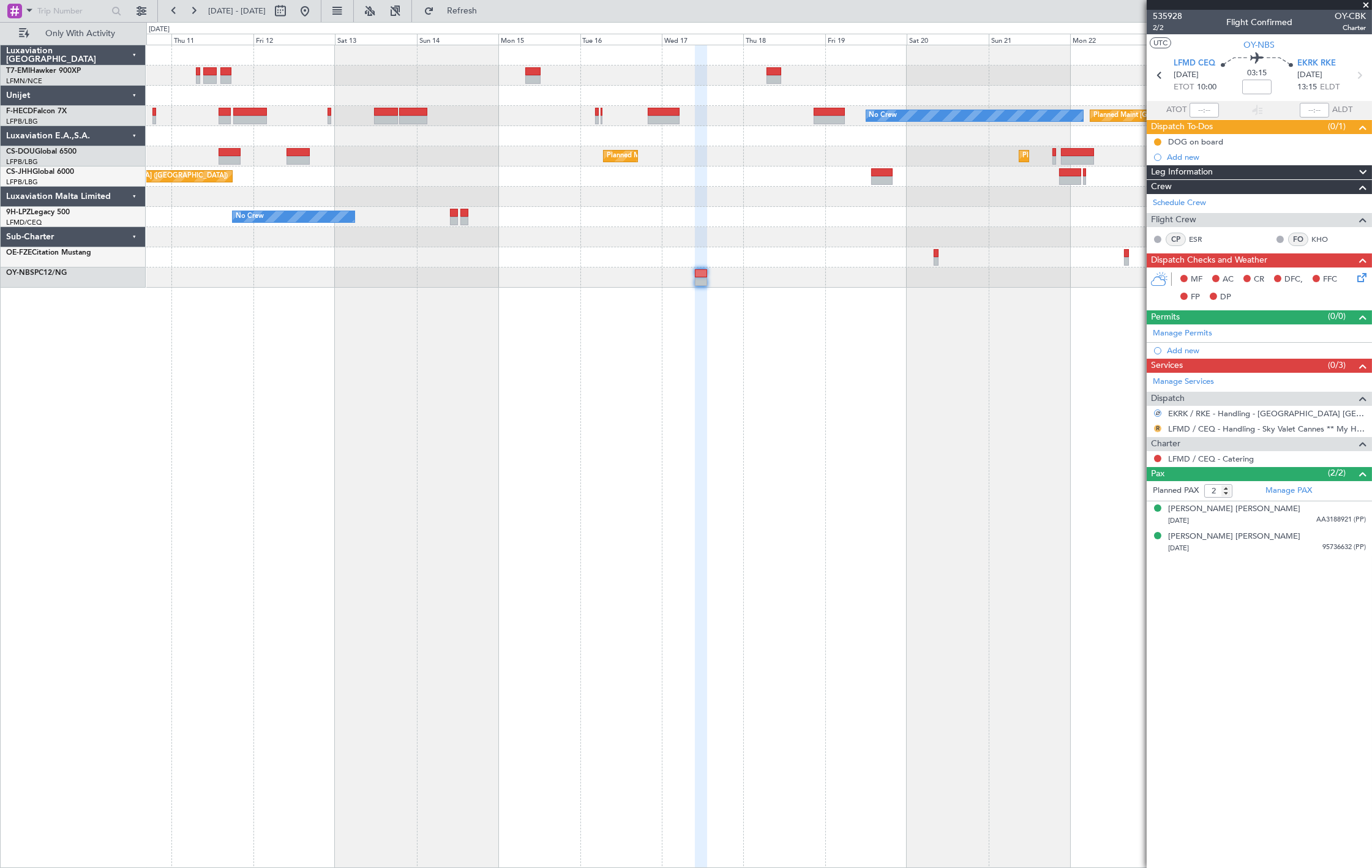
click at [1158, 433] on mat-tooltip-component "Review" at bounding box center [1158, 448] width 44 height 32
click at [1158, 430] on button "R" at bounding box center [1158, 428] width 7 height 7
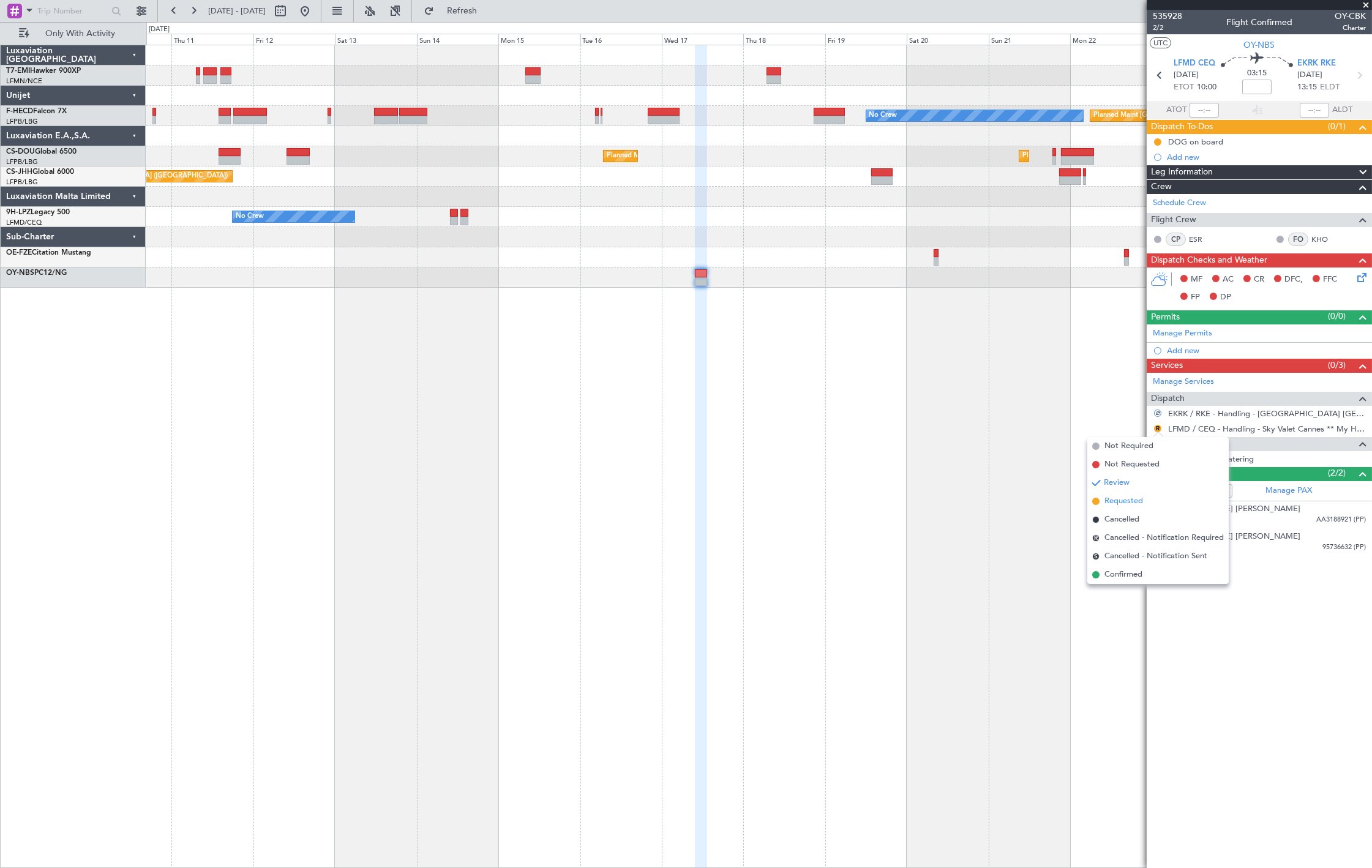
click at [1149, 506] on li "Requested" at bounding box center [1158, 501] width 141 height 18
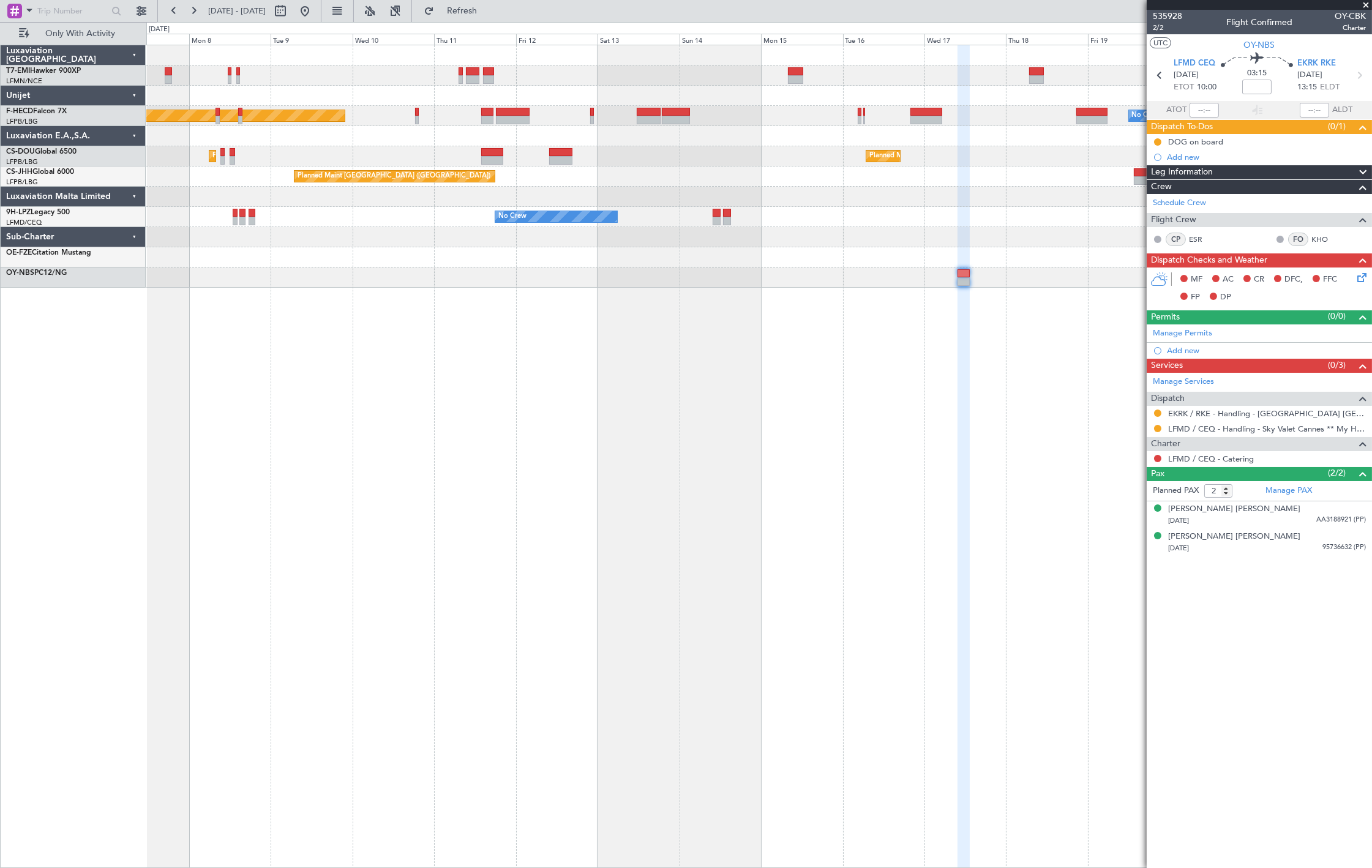
click at [818, 387] on div "Planned Maint Zurich Planned Maint Paris (Le Bourget) No Crew Planned Maint Par…" at bounding box center [760, 457] width 1226 height 824
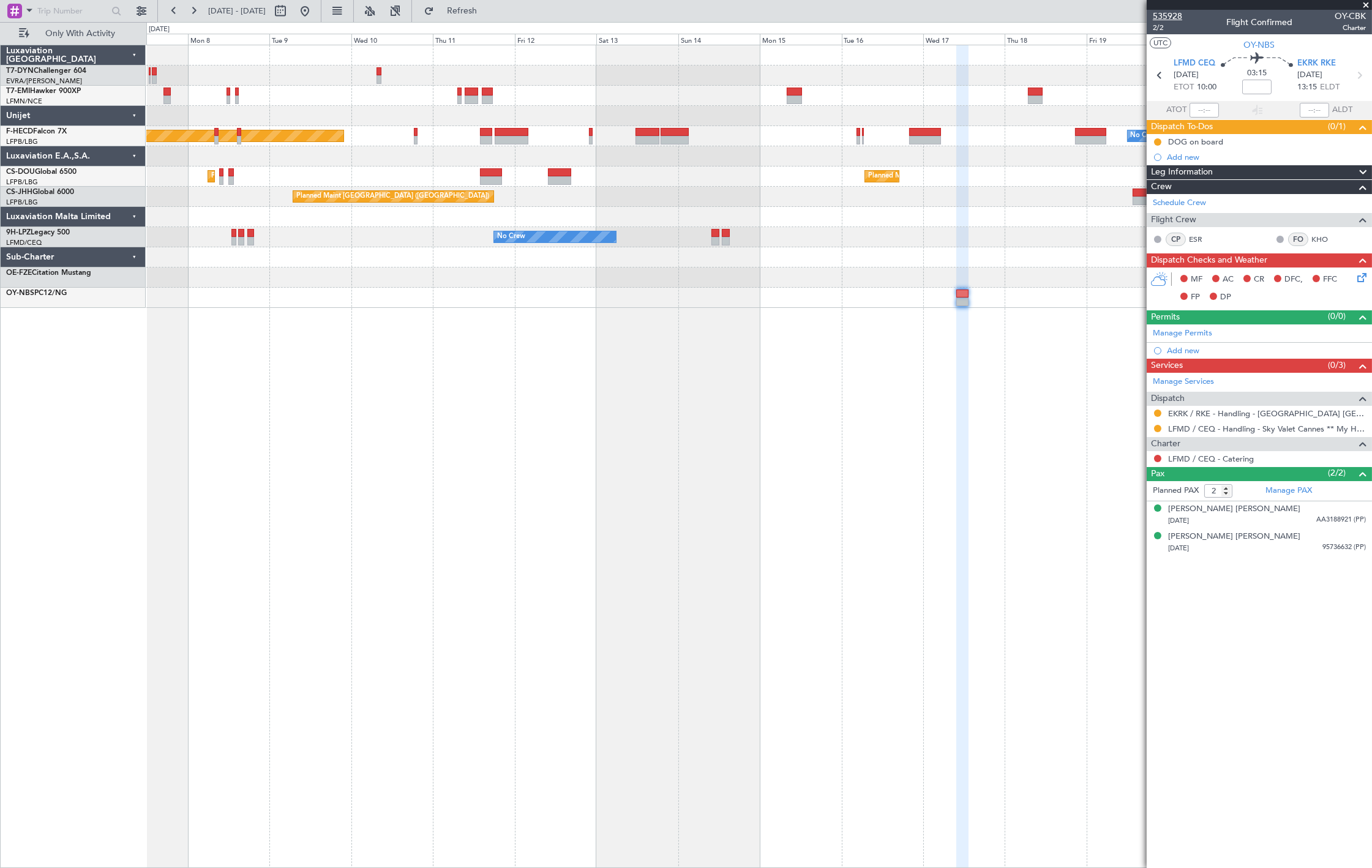
click at [1177, 14] on span "535928" at bounding box center [1168, 16] width 29 height 13
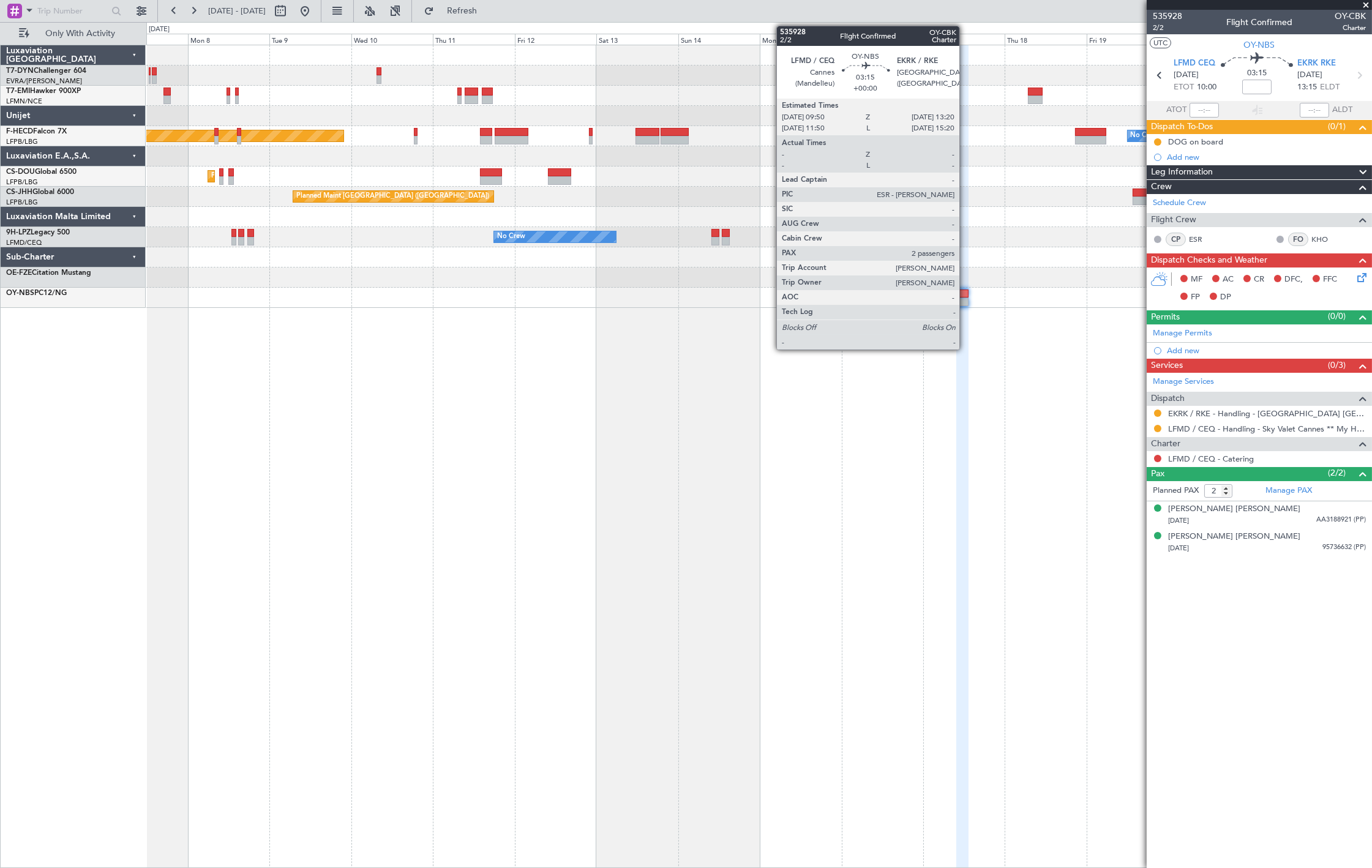
click at [960, 299] on div at bounding box center [963, 302] width 12 height 9
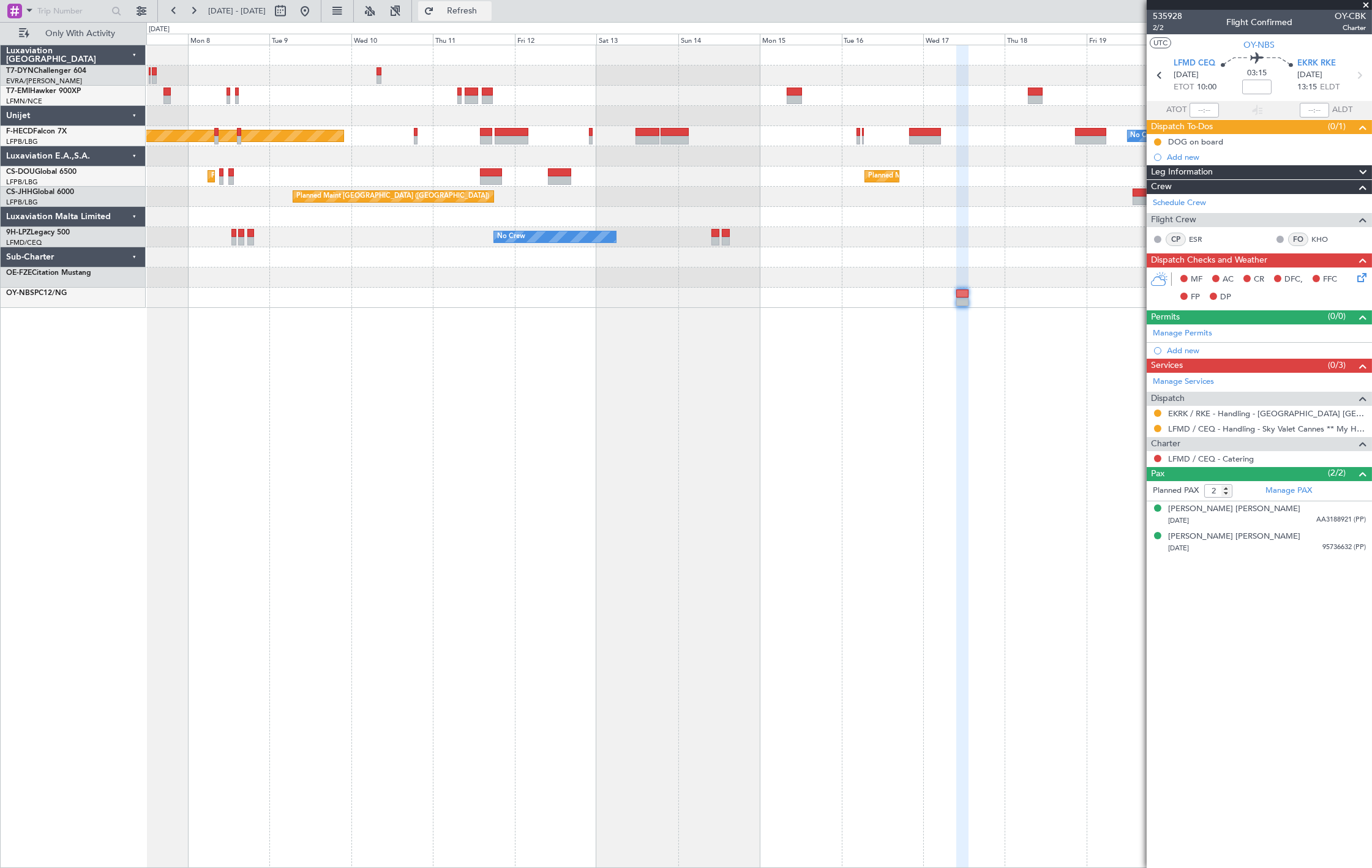
click at [486, 10] on span "Refresh" at bounding box center [461, 11] width 51 height 9
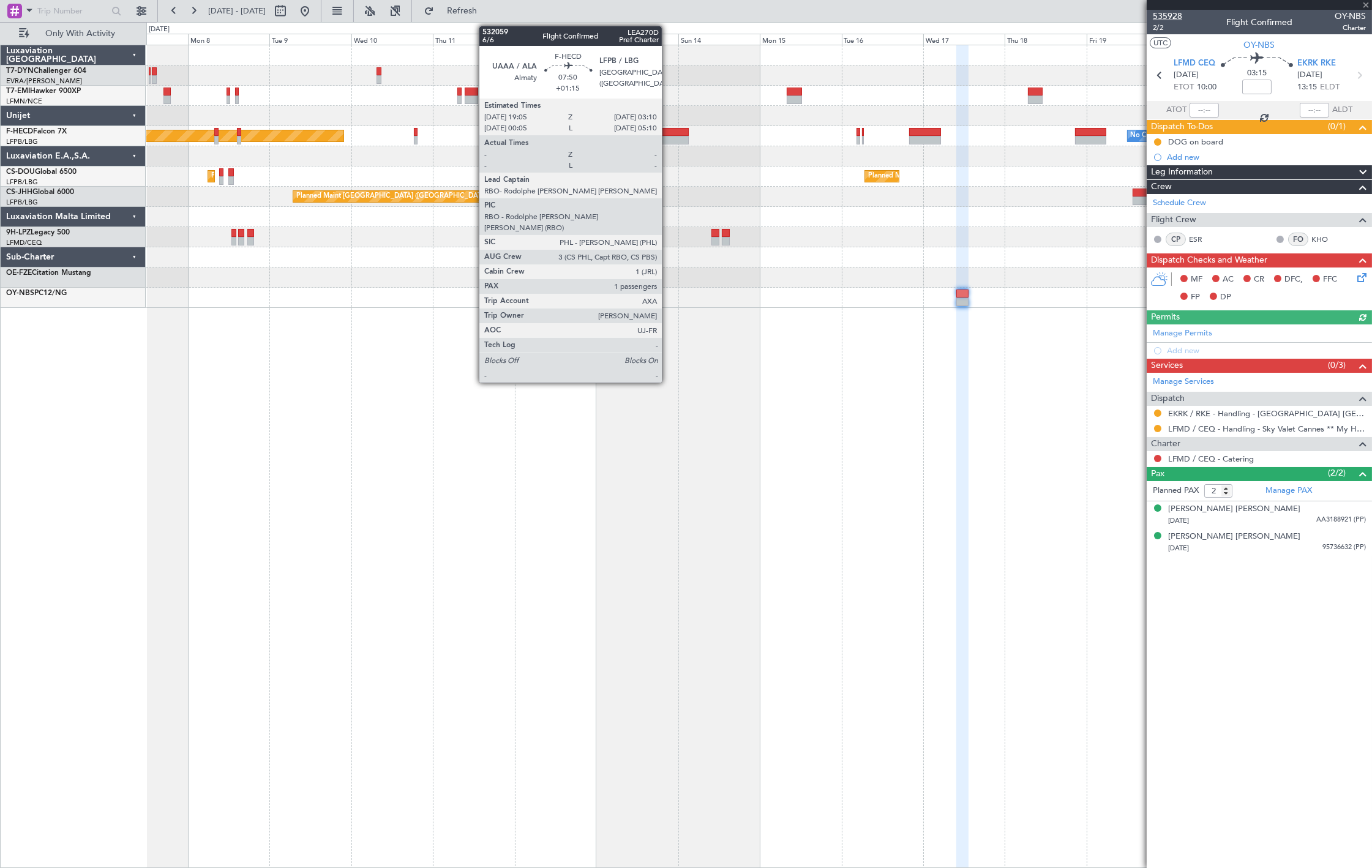
click at [1177, 20] on span "535928" at bounding box center [1168, 16] width 29 height 13
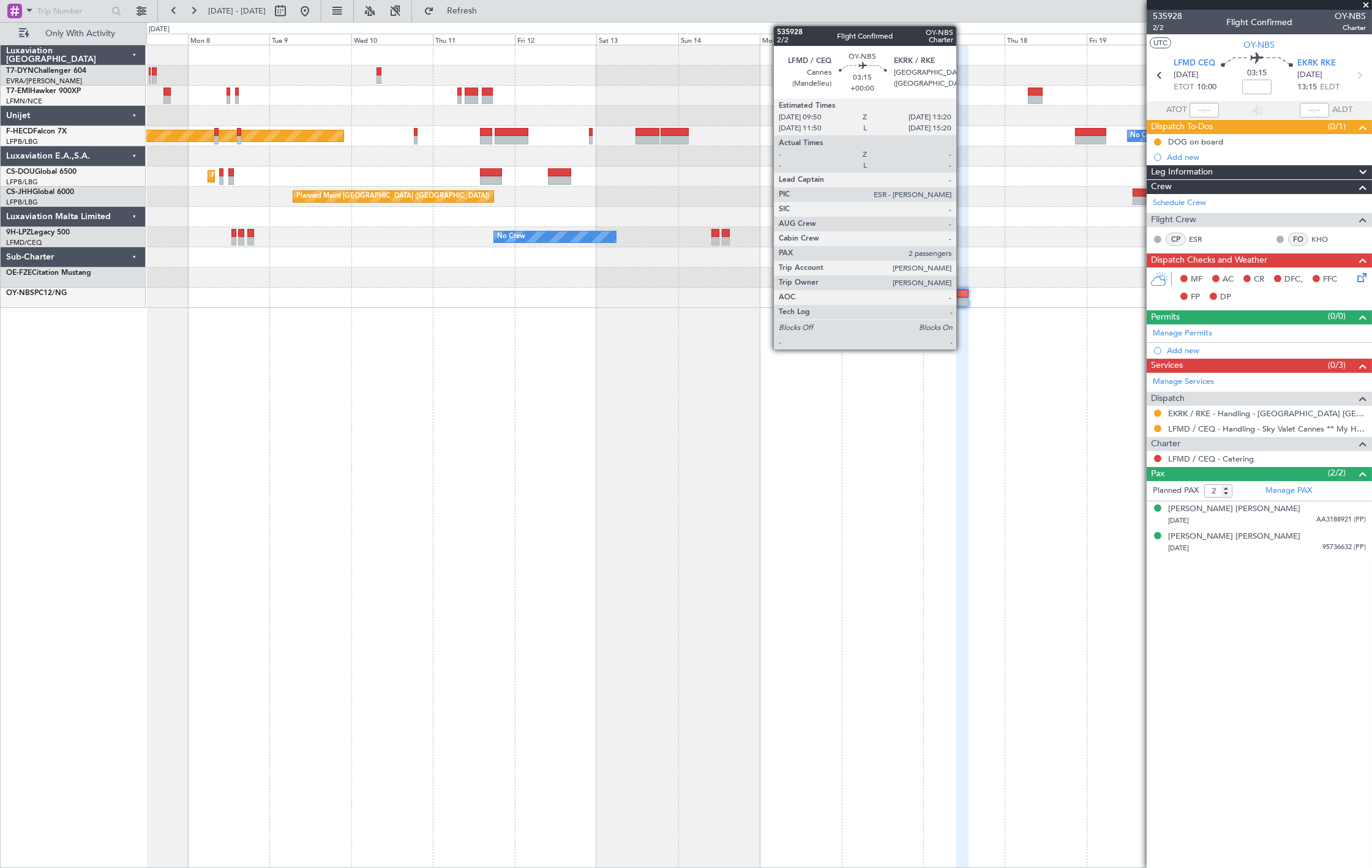
click at [964, 296] on div at bounding box center [963, 294] width 12 height 9
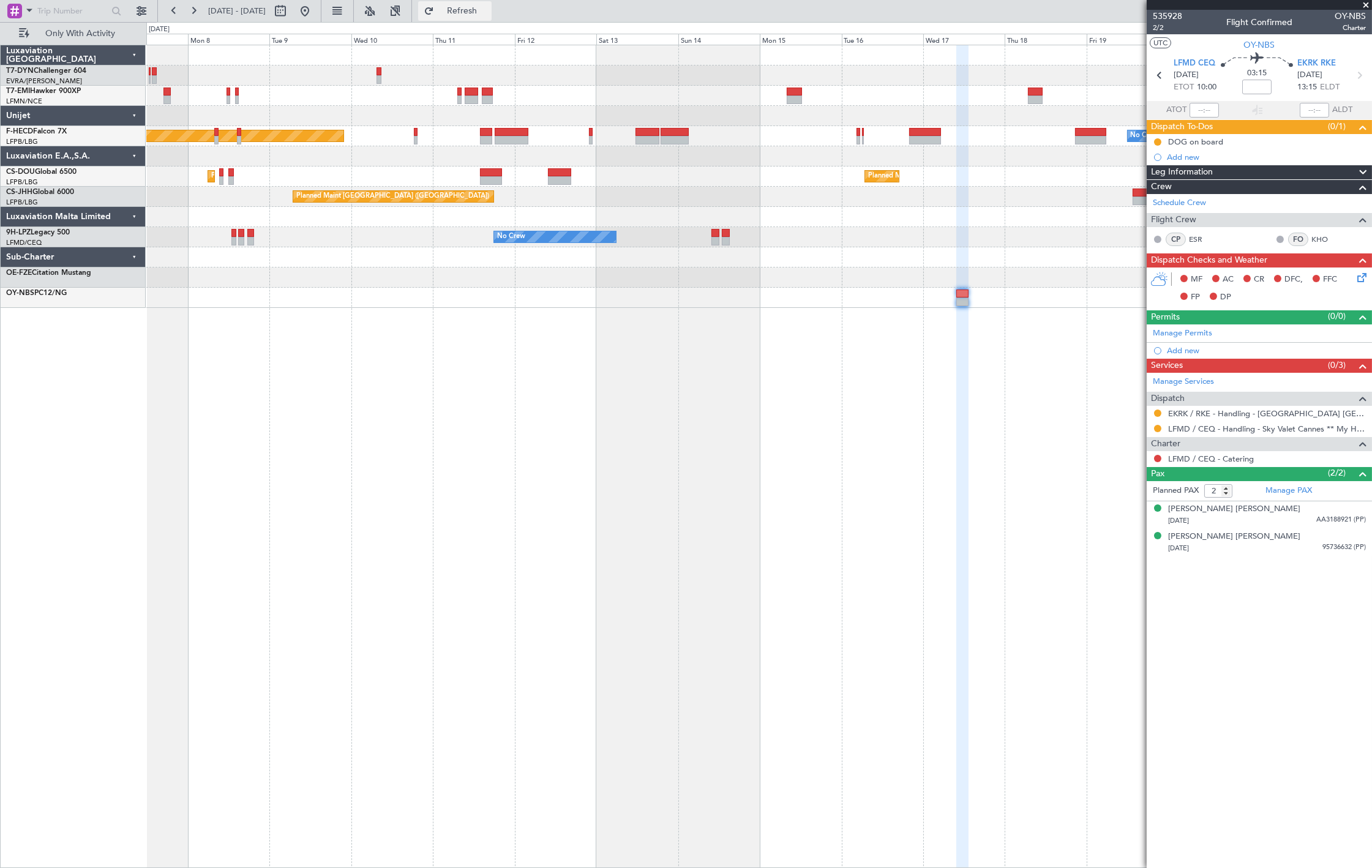
click at [488, 11] on span "Refresh" at bounding box center [461, 11] width 51 height 9
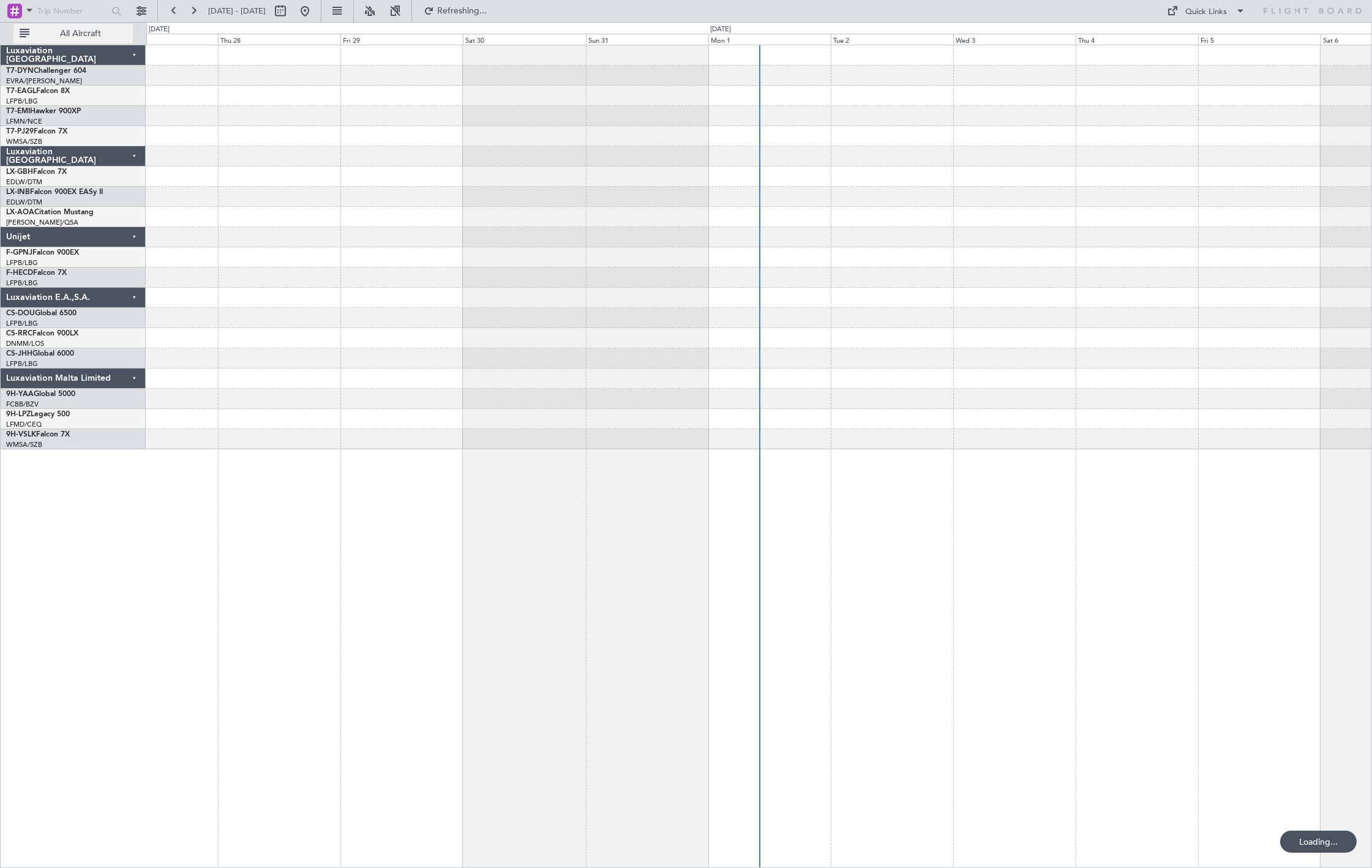
click at [97, 39] on button "All Aircraft" at bounding box center [74, 34] width 120 height 20
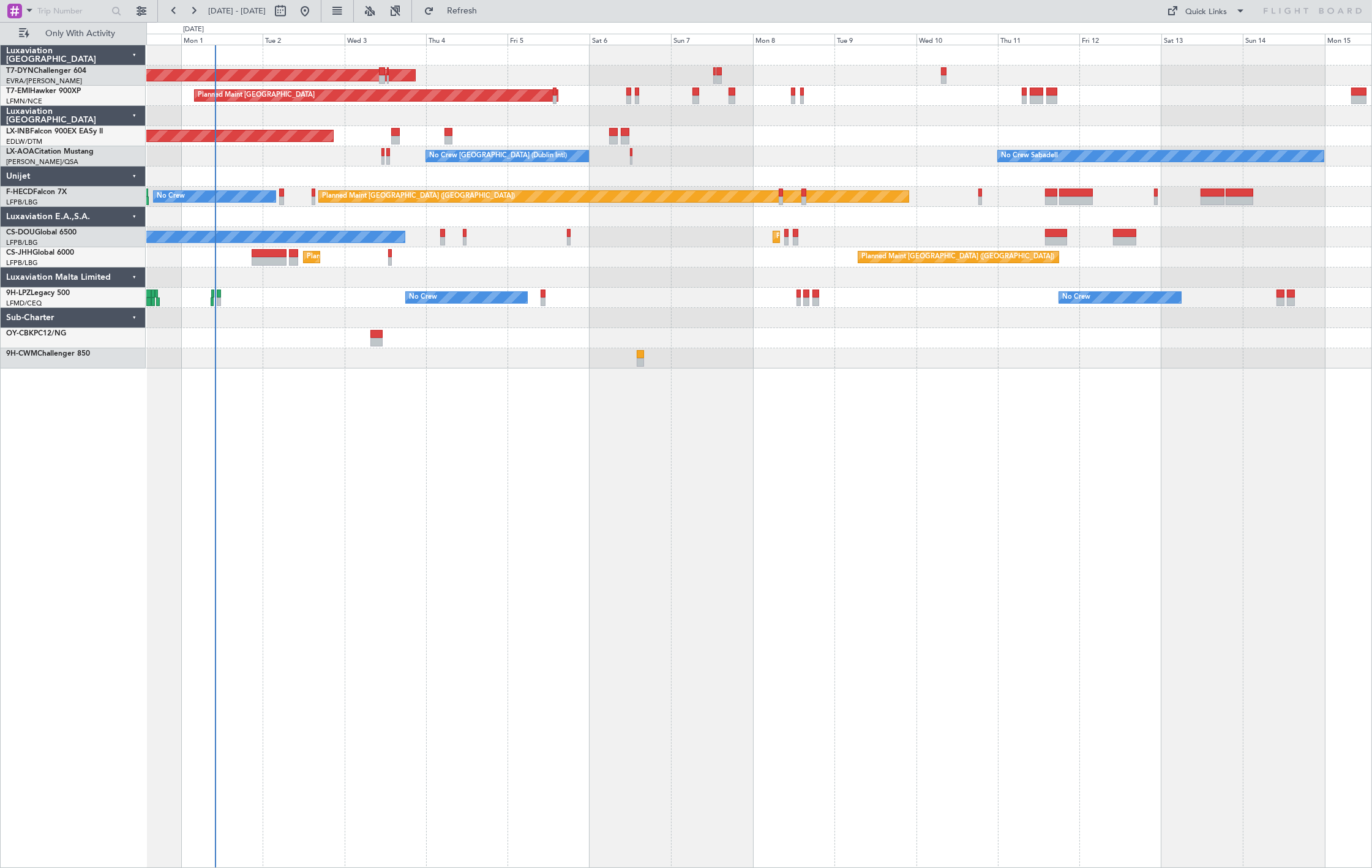
click at [487, 393] on div "AOG Maint Riga (Riga Intl) Planned Maint [GEOGRAPHIC_DATA] Unplanned Maint [GEO…" at bounding box center [760, 457] width 1226 height 824
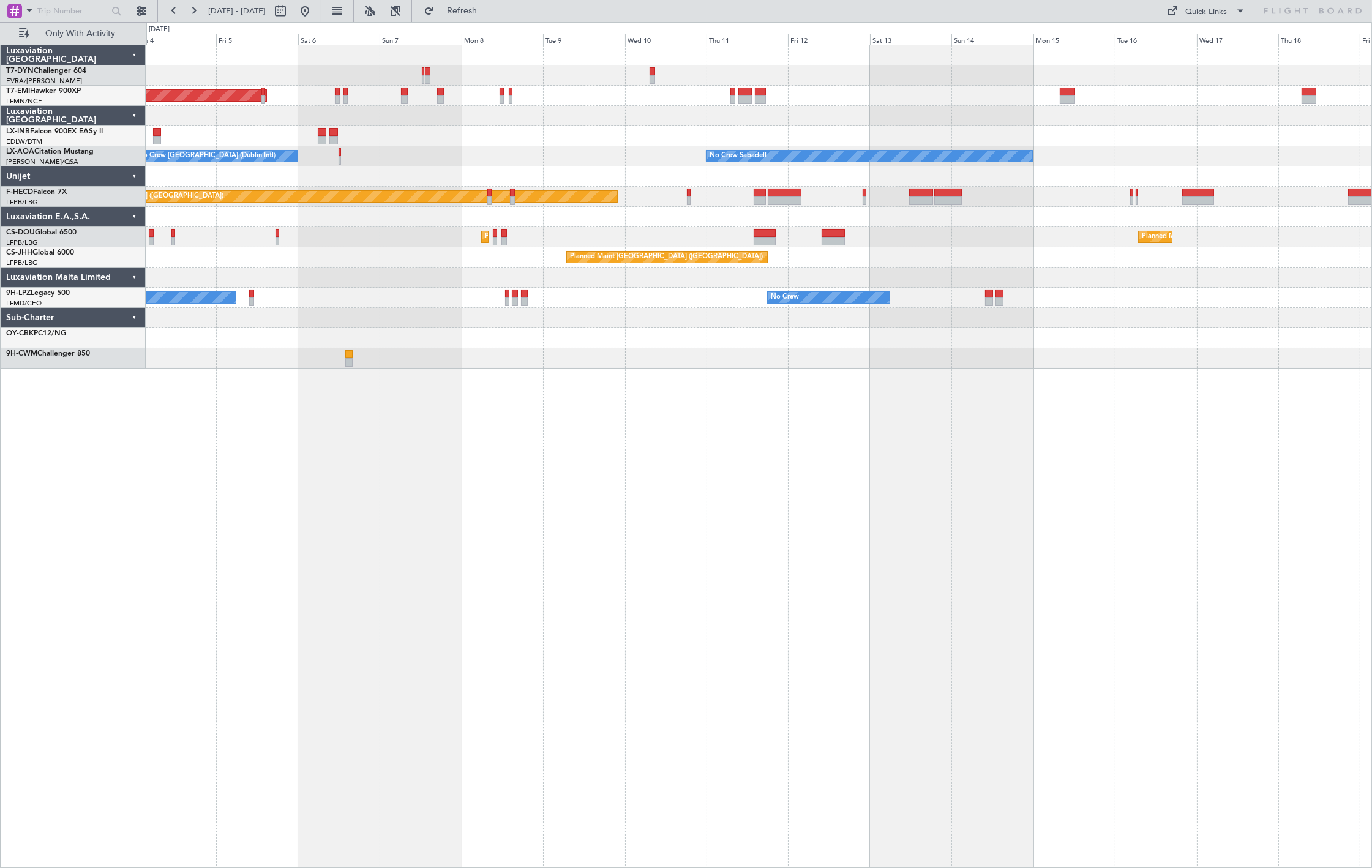
click at [583, 370] on div "AOG Maint Riga (Riga Intl) Planned Maint Zurich Unplanned Maint Dubai (Al Makto…" at bounding box center [760, 457] width 1226 height 824
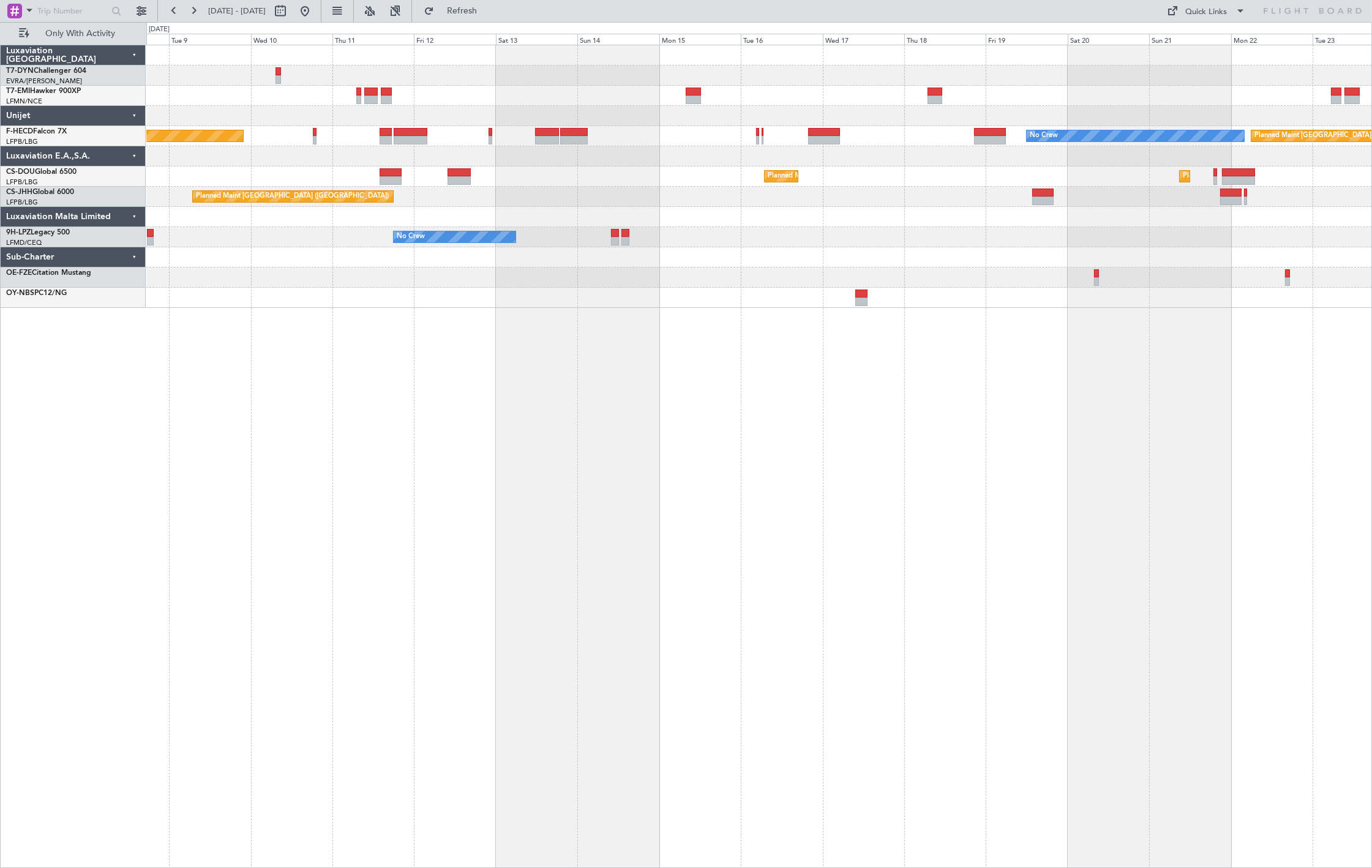
click at [841, 294] on div at bounding box center [759, 297] width 1225 height 20
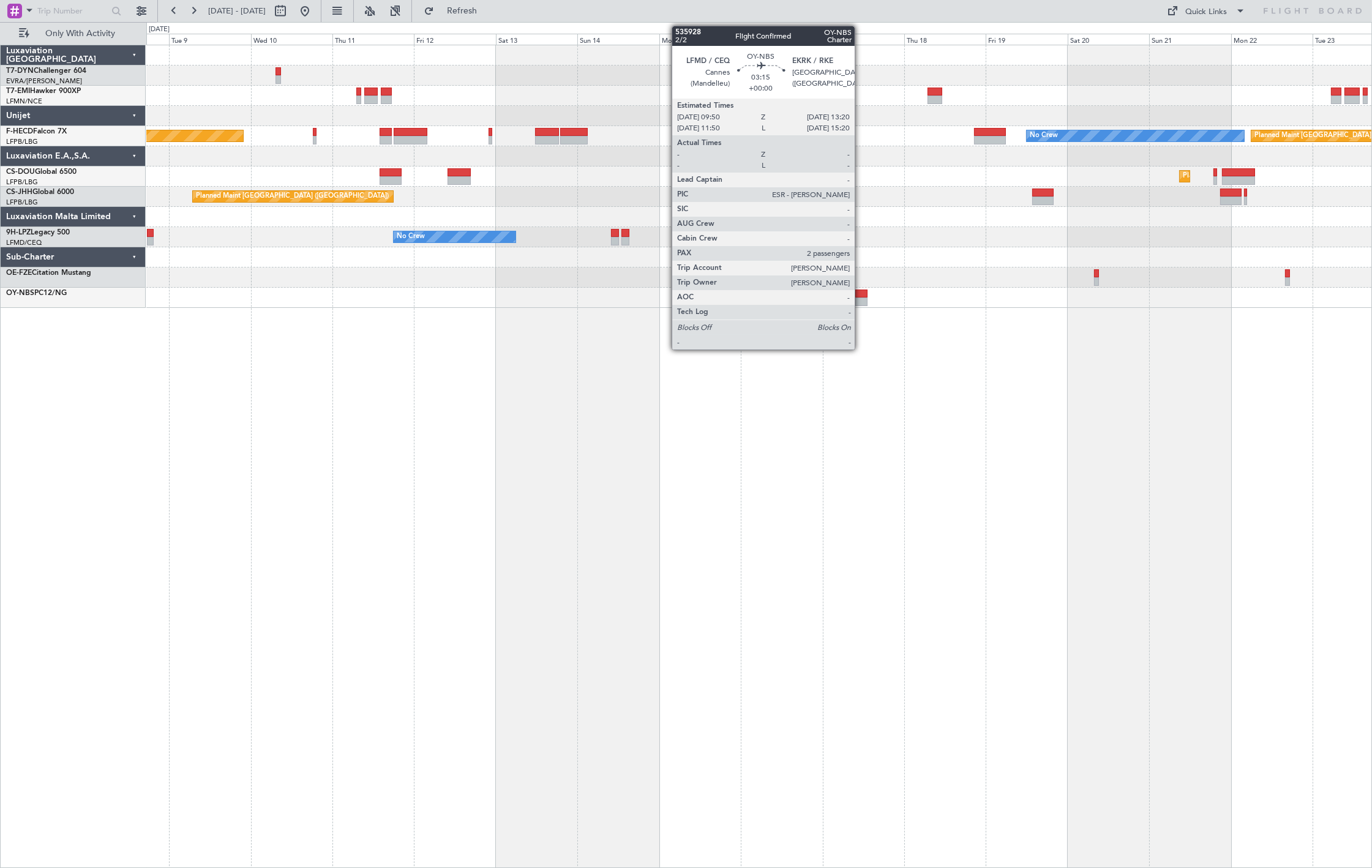
click at [862, 298] on div at bounding box center [861, 302] width 12 height 9
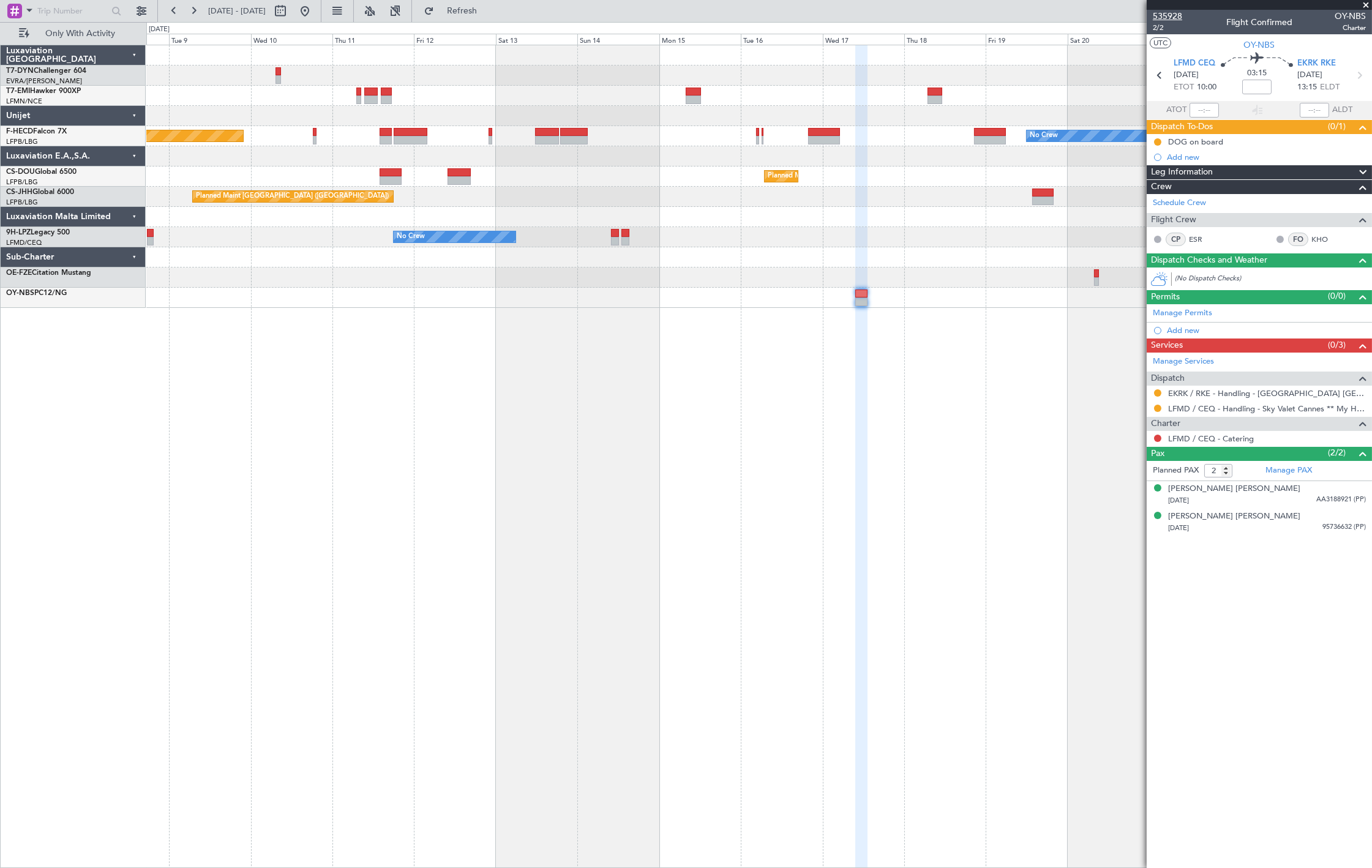
click at [1178, 14] on span "535928" at bounding box center [1168, 16] width 29 height 13
click at [1174, 5] on div at bounding box center [1260, 4] width 225 height 10
click at [1173, 10] on span "535928" at bounding box center [1168, 16] width 29 height 13
click at [315, 14] on button at bounding box center [304, 10] width 20 height 20
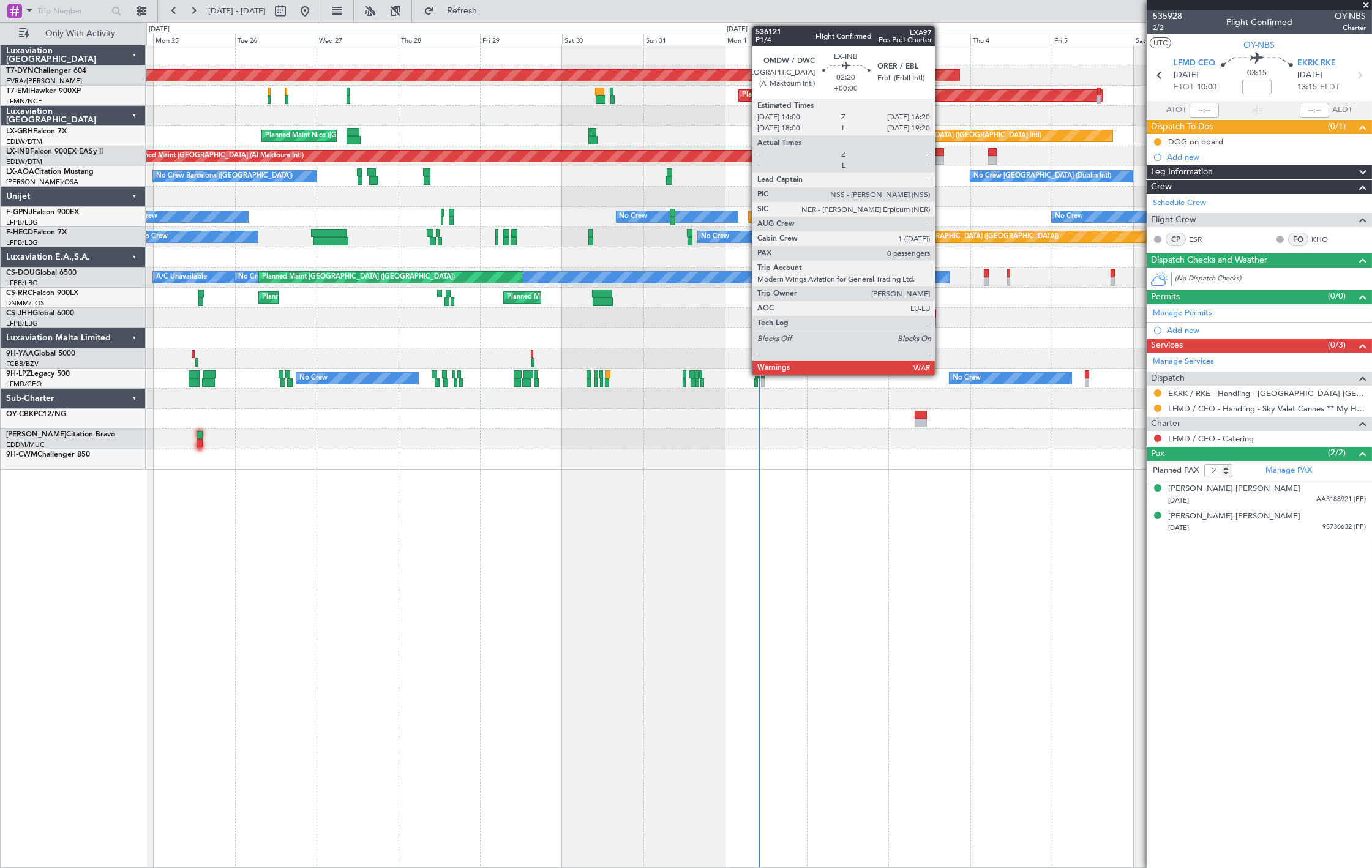
click at [940, 154] on div at bounding box center [939, 153] width 8 height 9
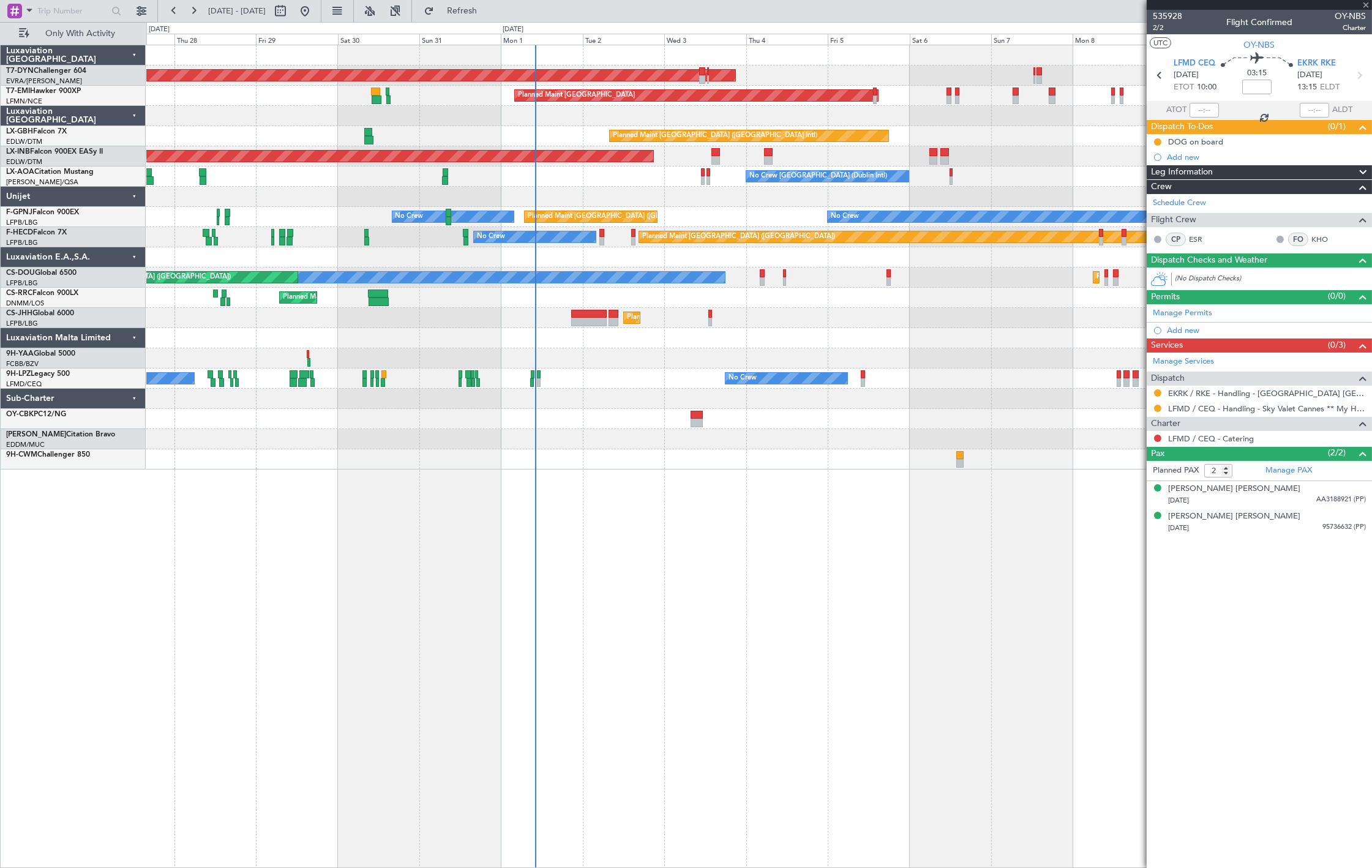
click at [703, 205] on div "AOG Maint Riga (Riga Intl) Planned Maint Zurich Planned Maint Dubai (Dubai Intl…" at bounding box center [759, 257] width 1225 height 424
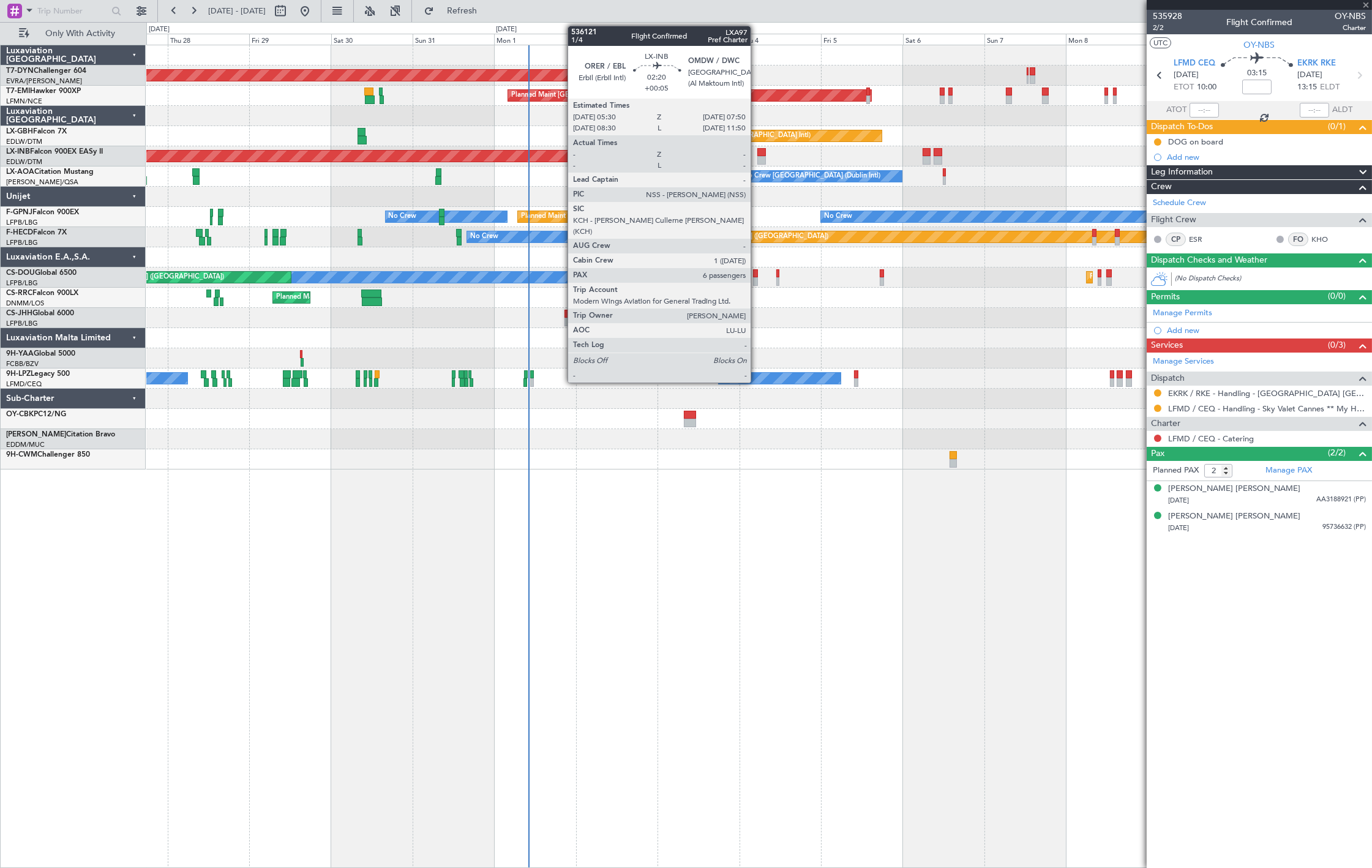
type input "0"
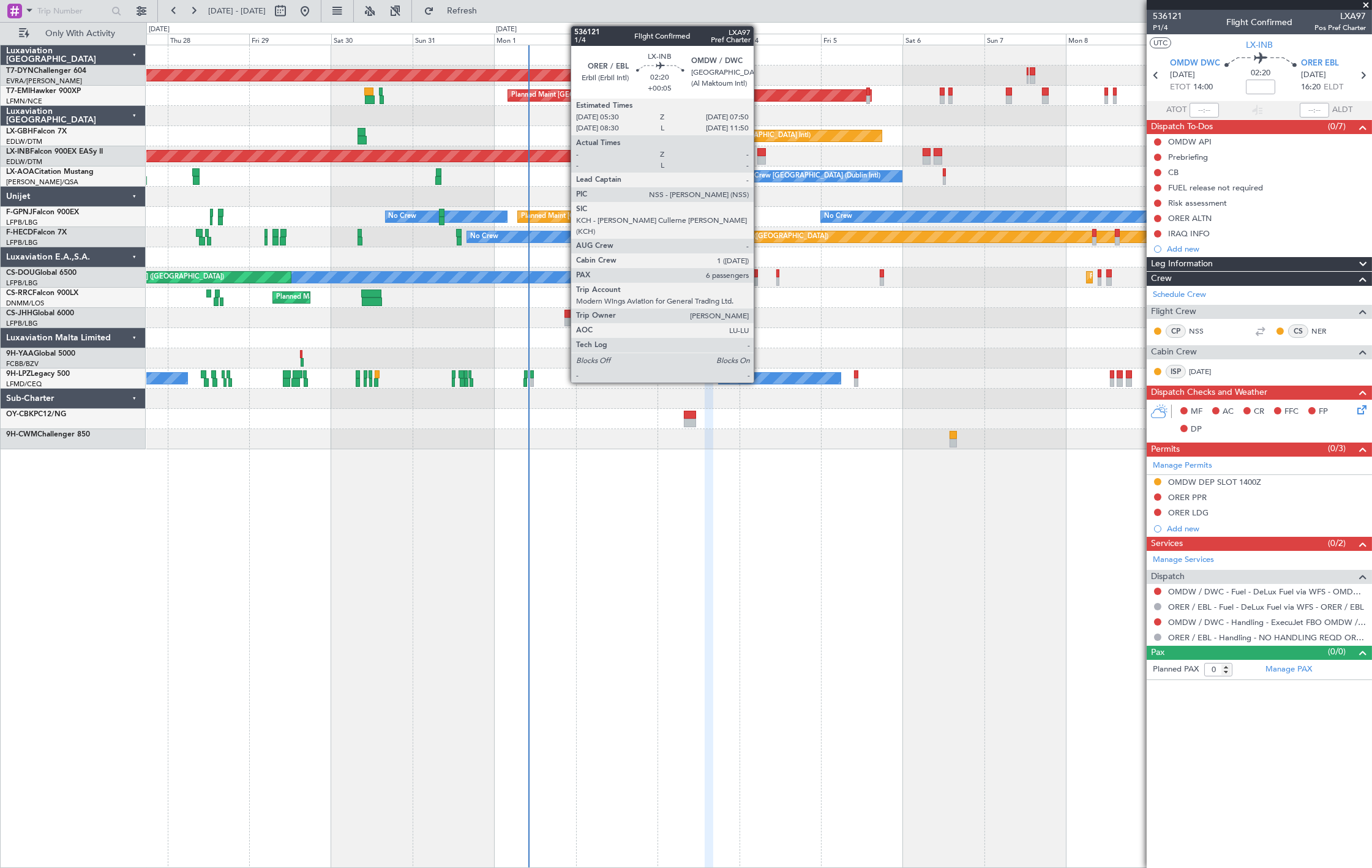
click at [760, 152] on div at bounding box center [761, 153] width 8 height 9
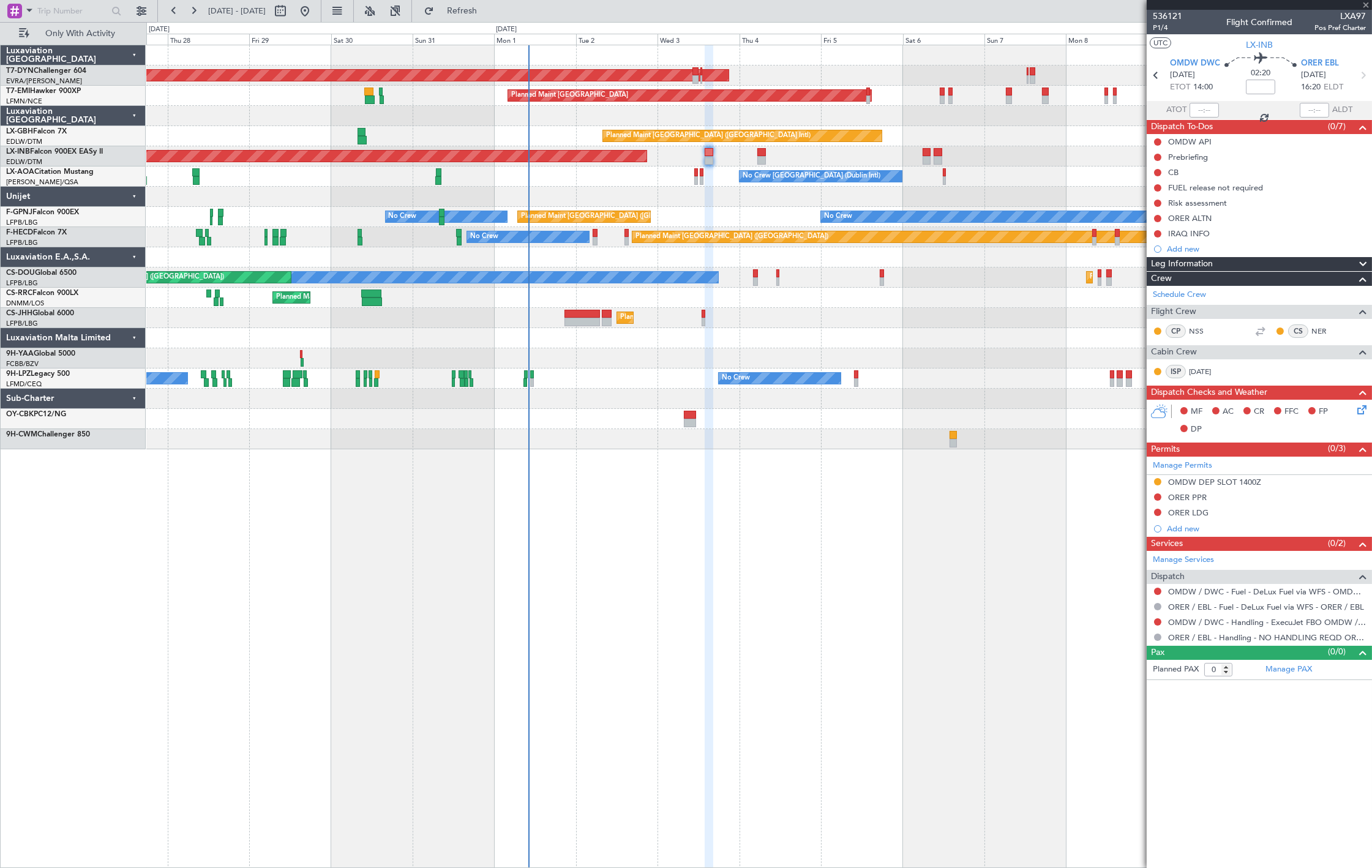
type input "+00:05"
type input "6"
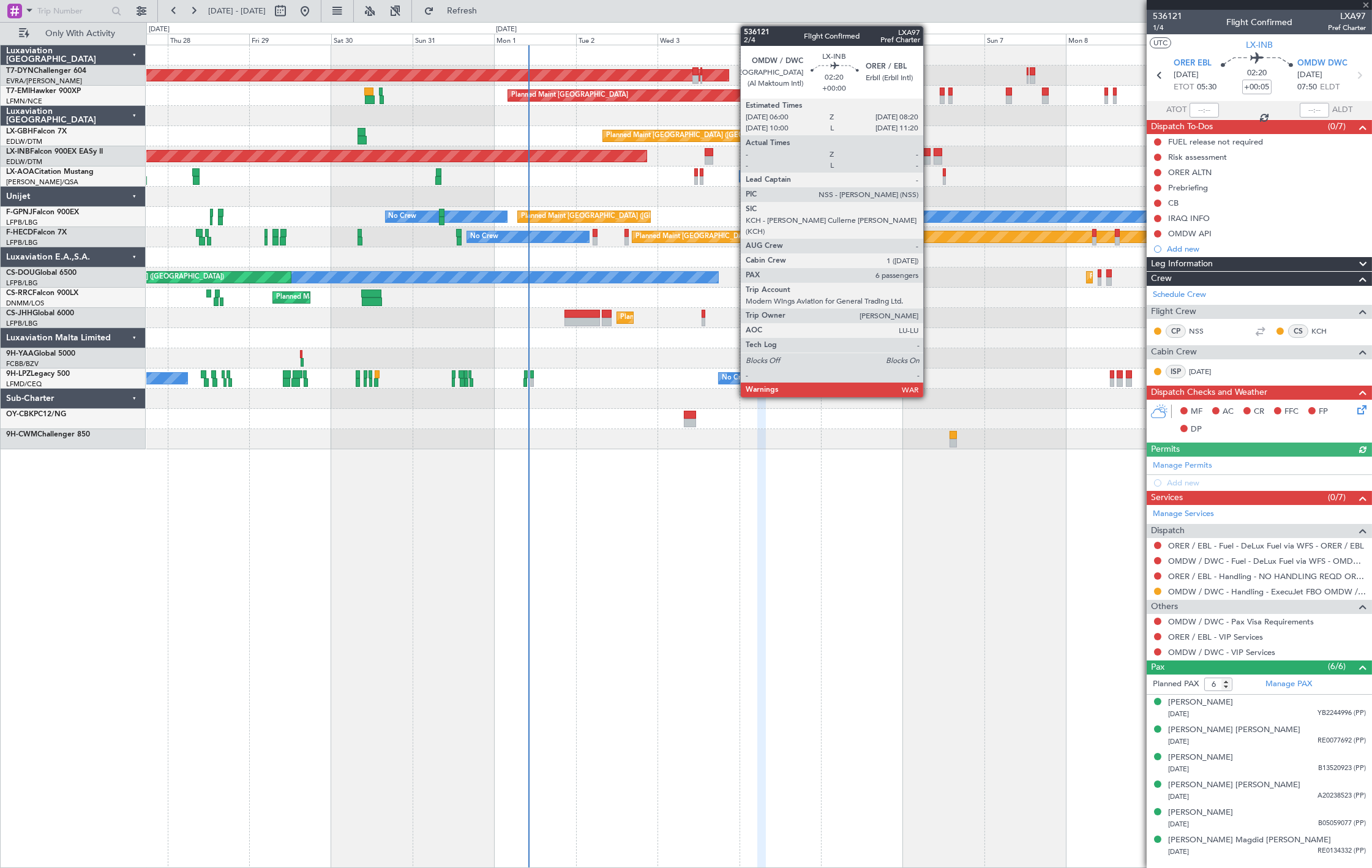
click at [930, 153] on div at bounding box center [926, 153] width 8 height 9
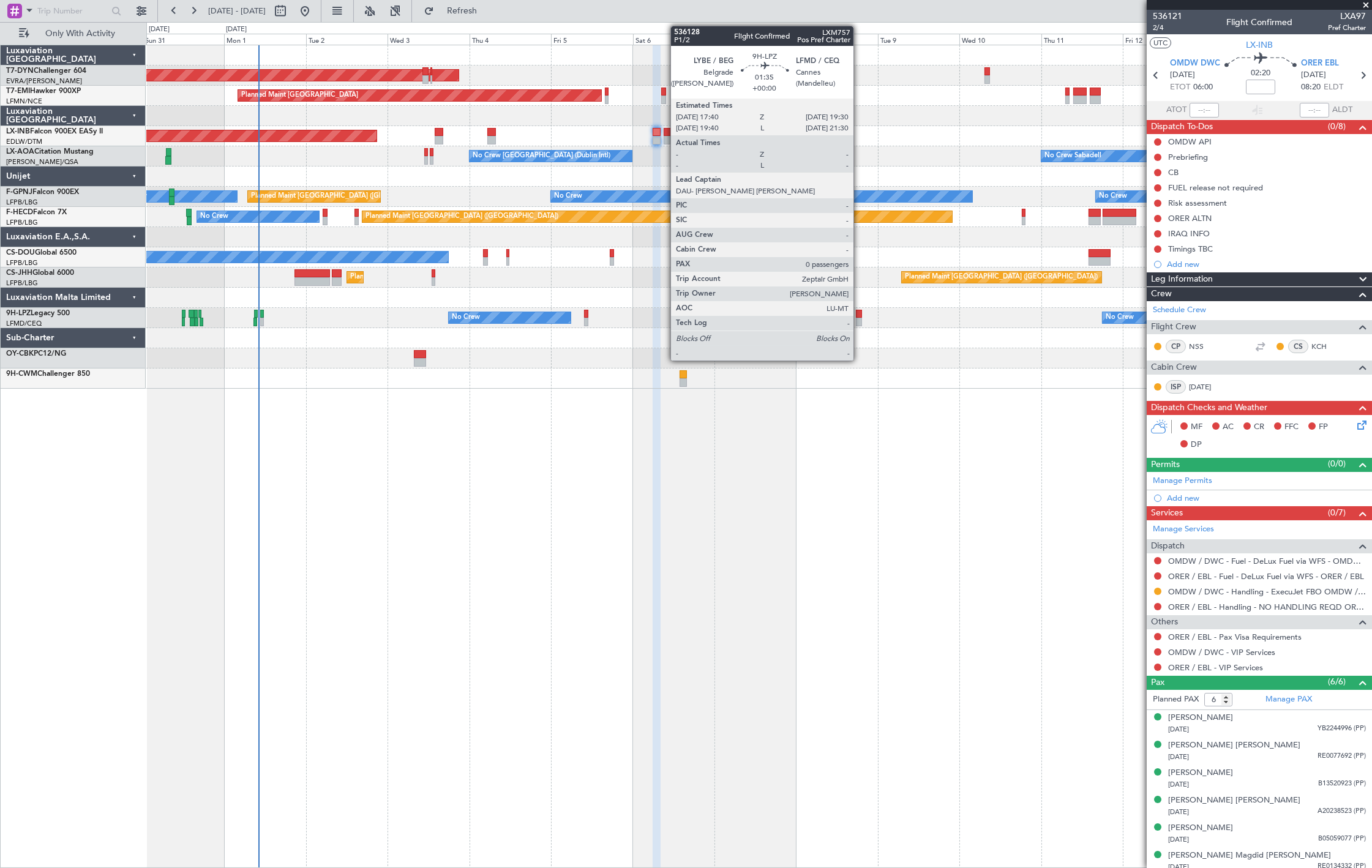
click at [859, 322] on div at bounding box center [859, 322] width 7 height 9
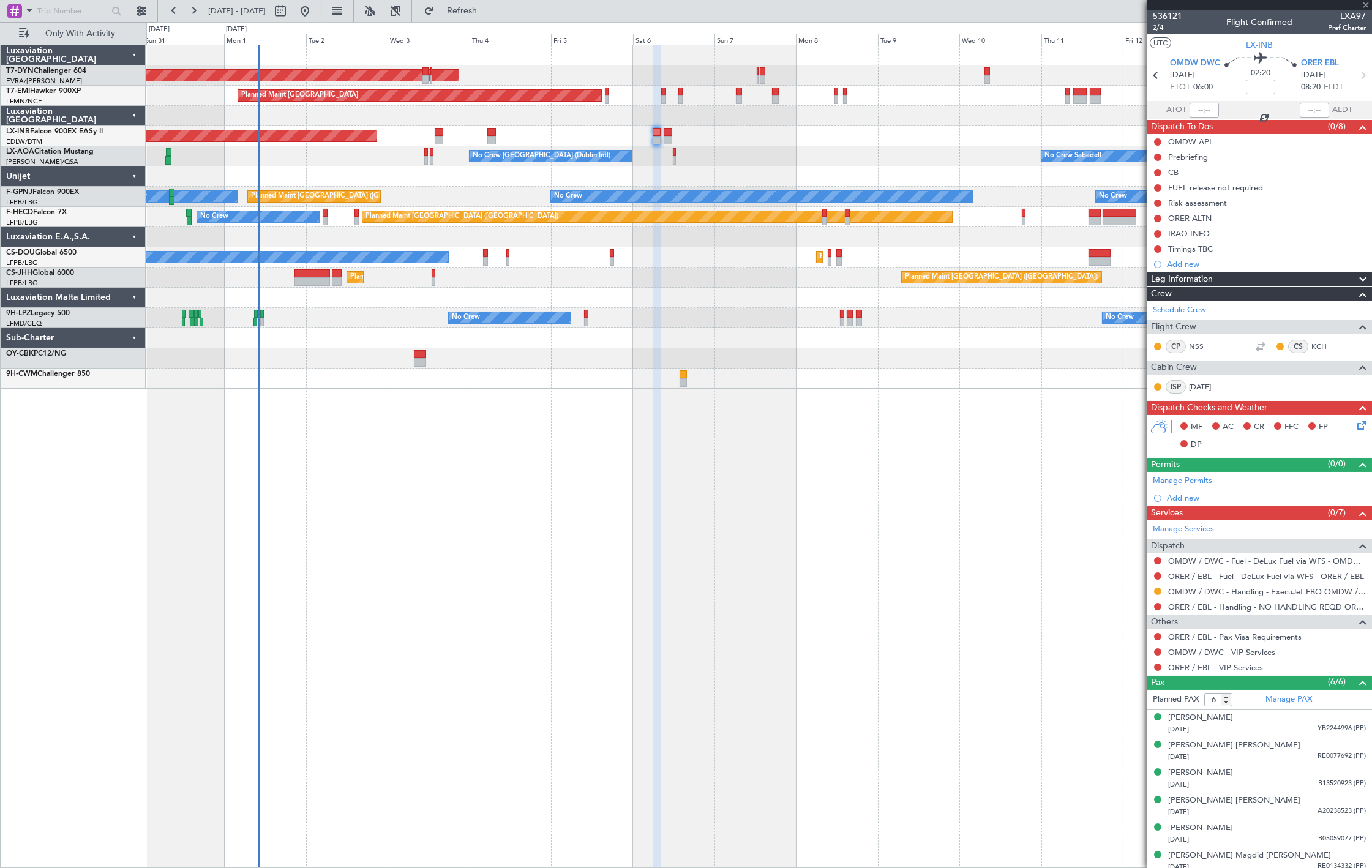
type input "0"
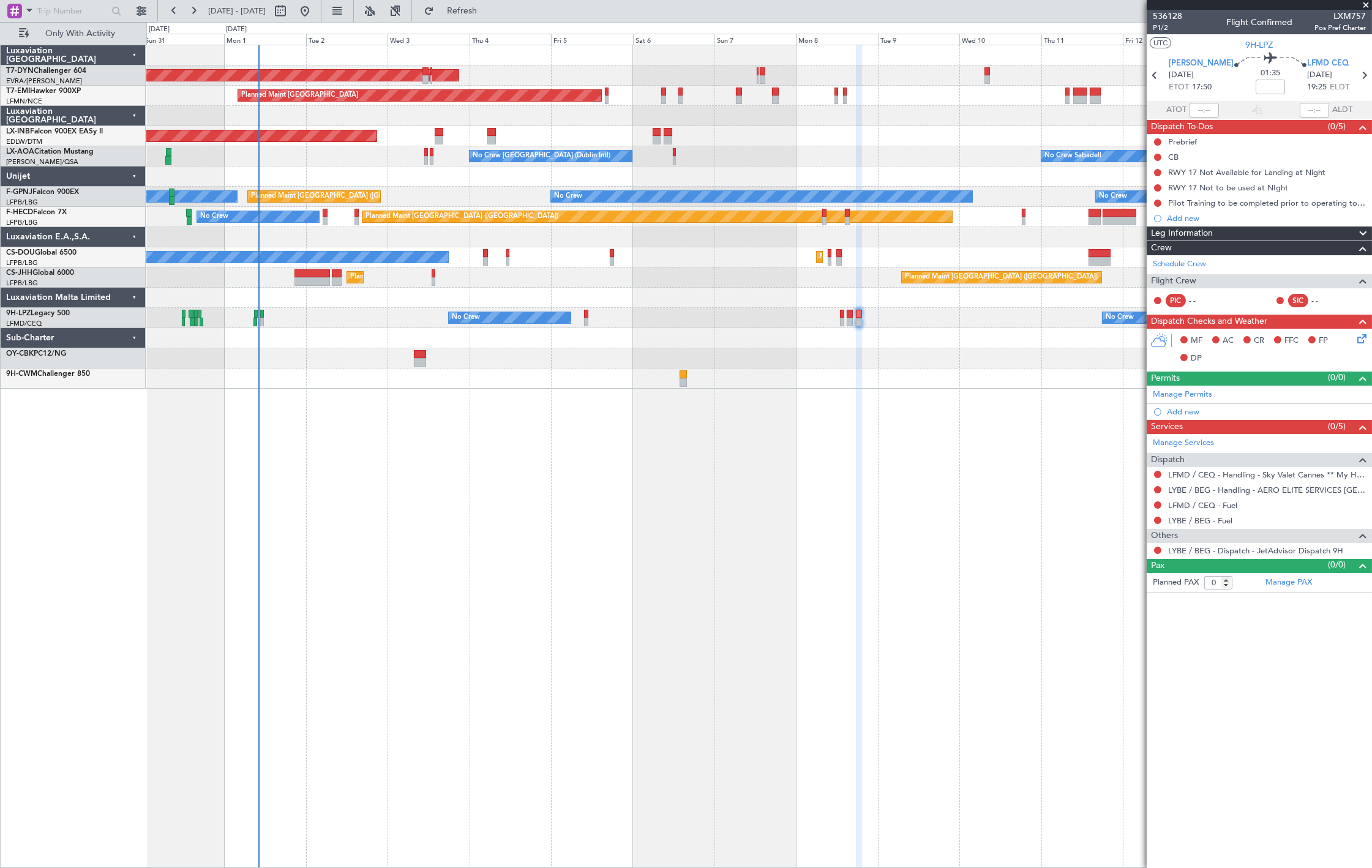
click at [437, 251] on div "AOG Maint Riga (Riga Intl) Planned Maint Zurich Unplanned Maint Dubai (Al Makto…" at bounding box center [759, 217] width 1225 height 343
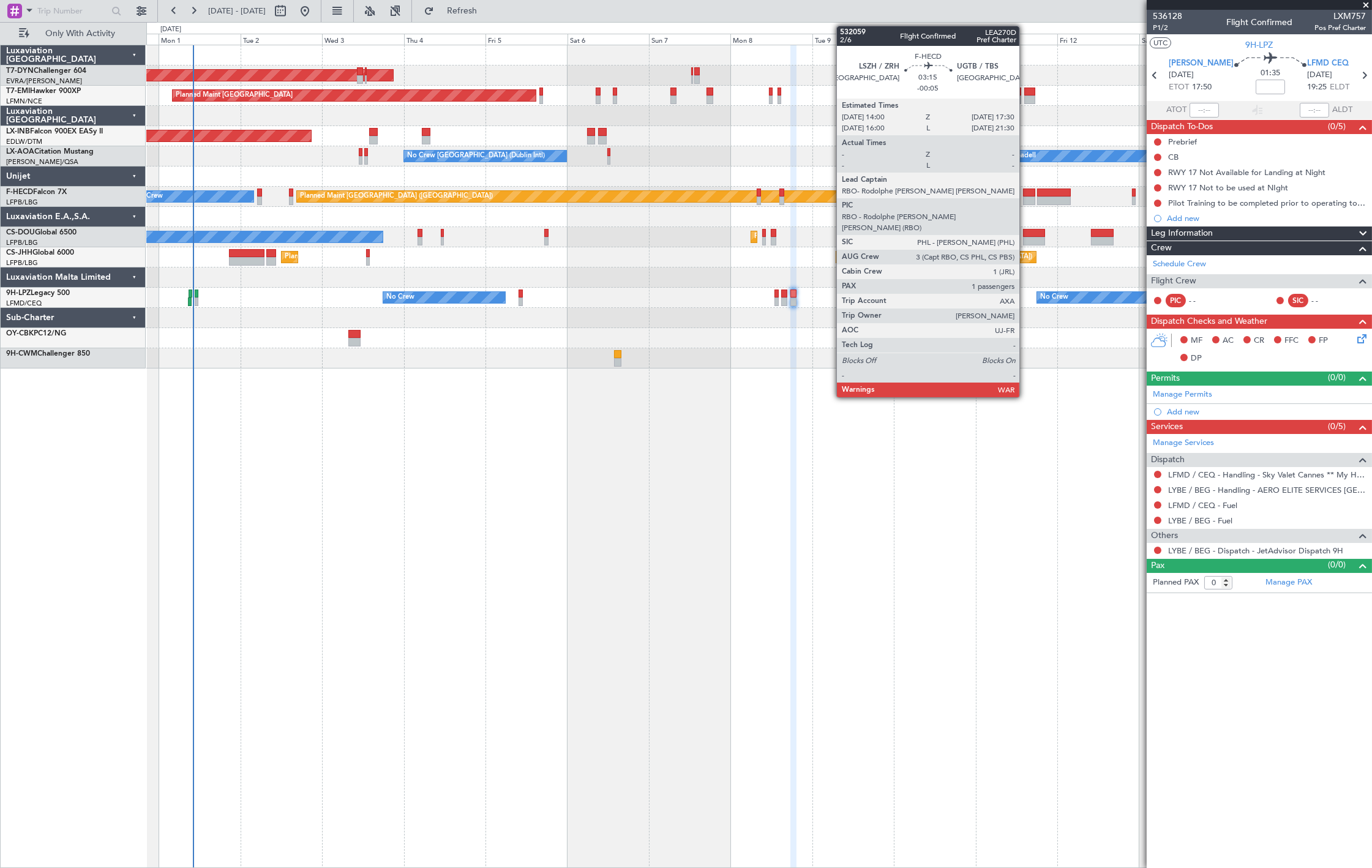
click at [1026, 201] on div at bounding box center [1029, 201] width 12 height 9
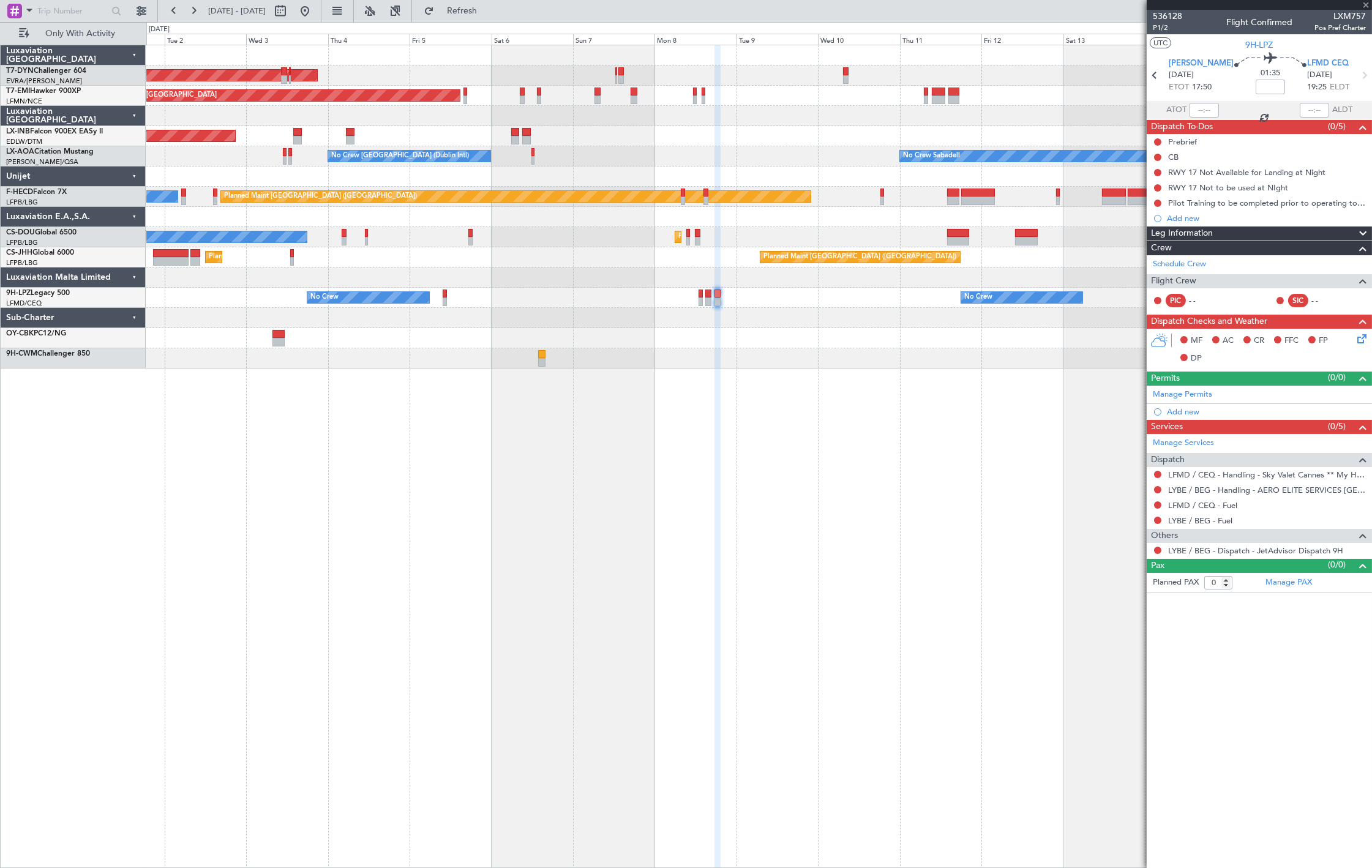
click at [826, 241] on div "Planned Maint Paris (Le Bourget) Planned Maint Paris (Le Bourget) No Crew Plann…" at bounding box center [759, 237] width 1225 height 20
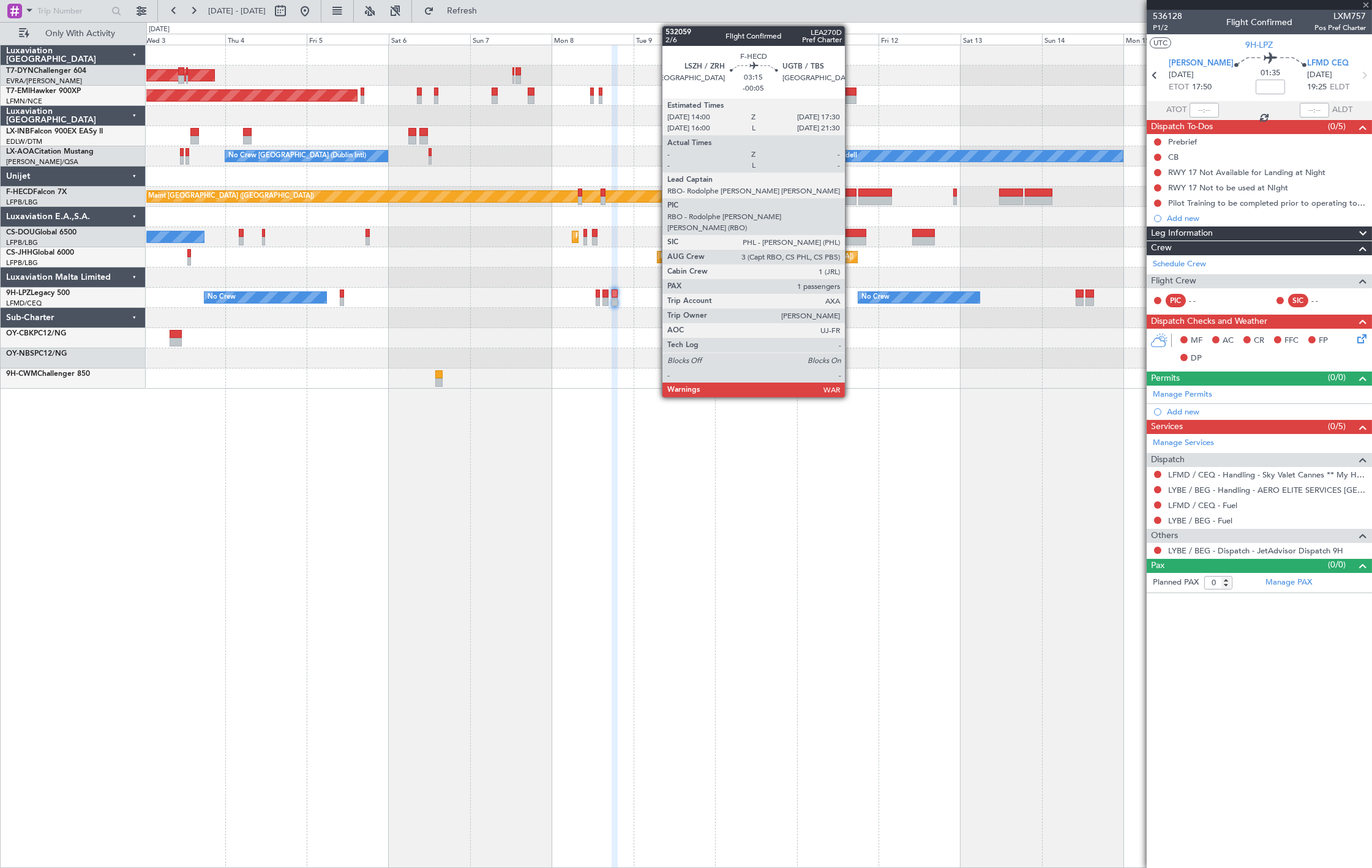
type input "-00:05"
type input "1"
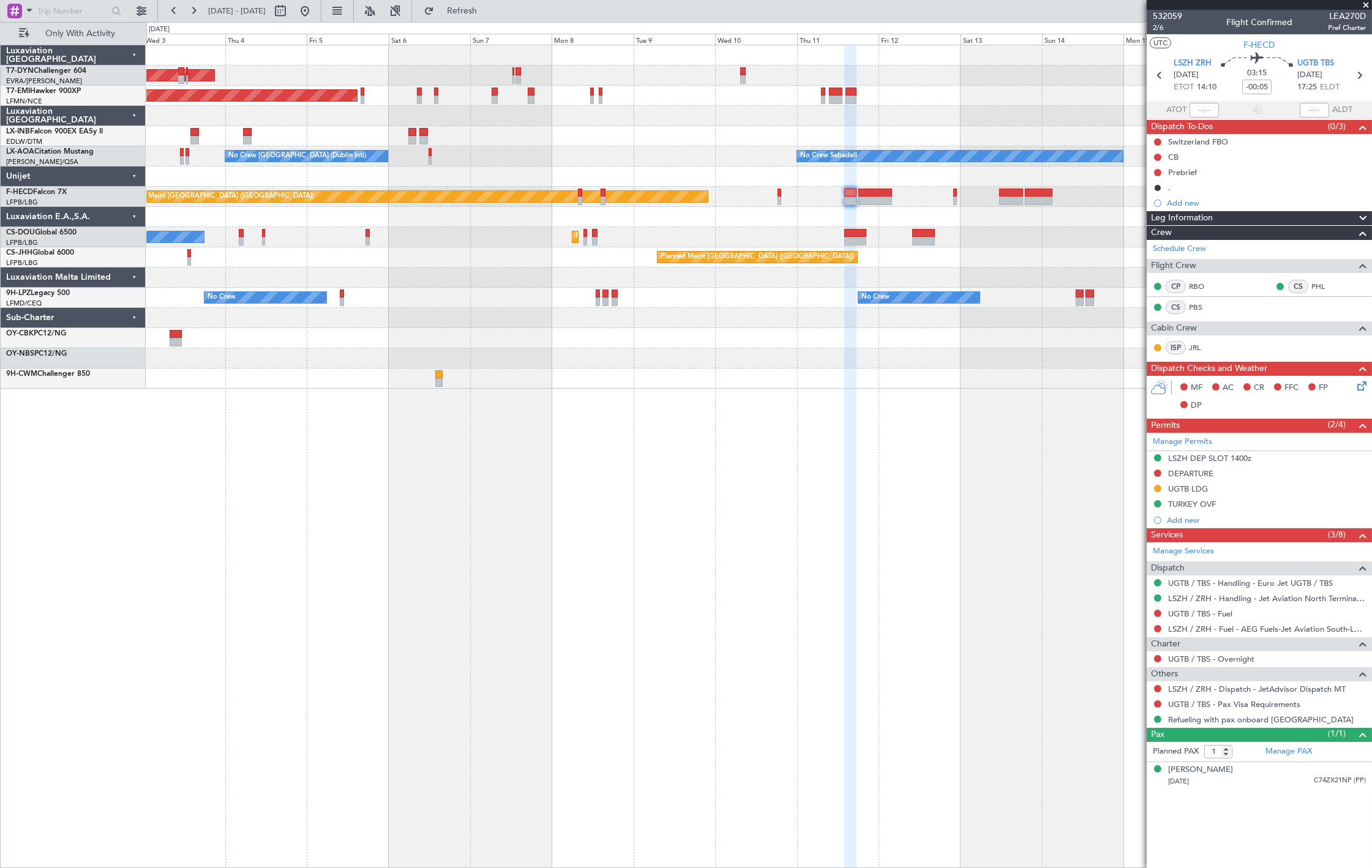
click at [558, 472] on div "AOG Maint Riga (Riga Intl) Planned Maint Zurich Unplanned Maint Dubai (Al Makto…" at bounding box center [760, 457] width 1226 height 824
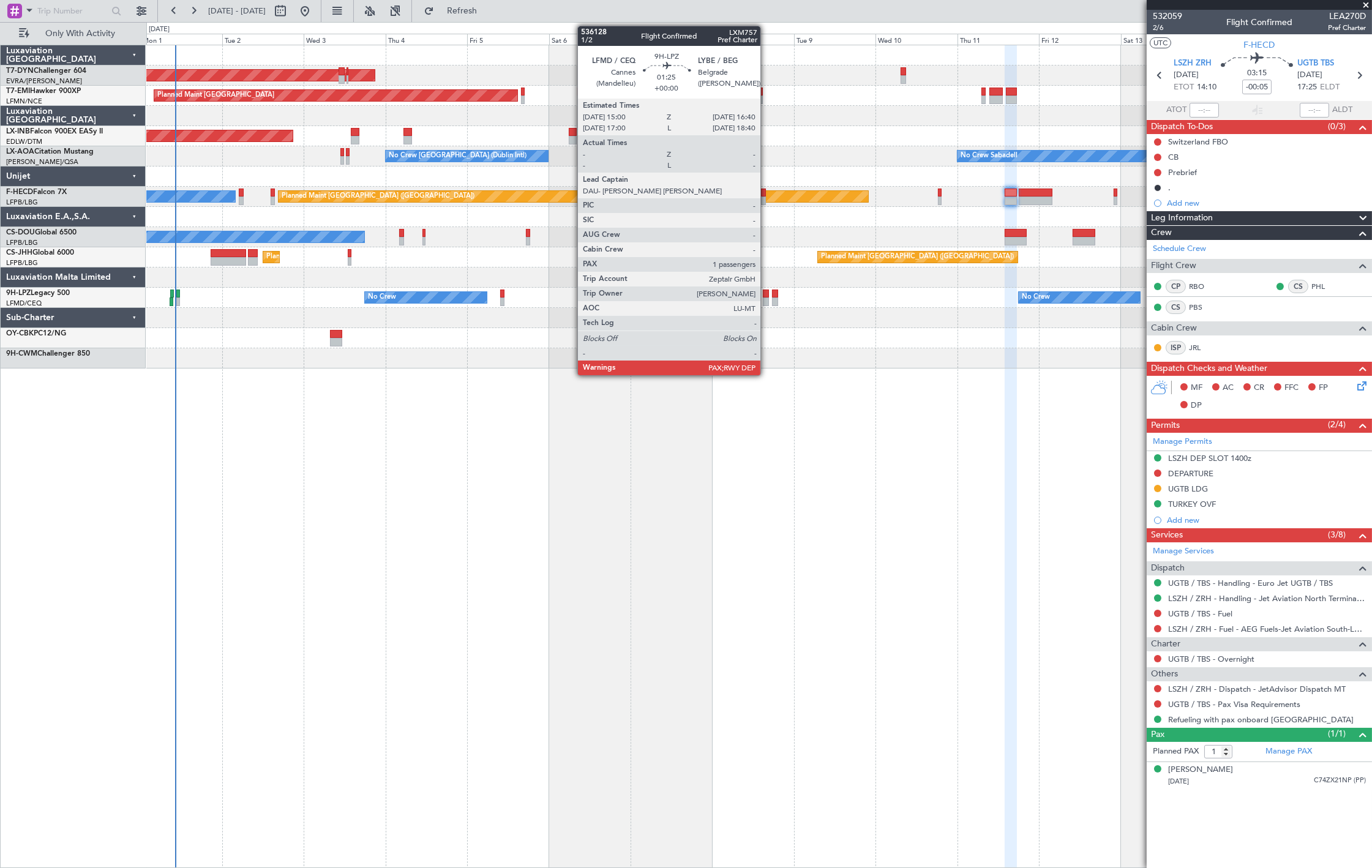
click at [767, 295] on div at bounding box center [766, 294] width 6 height 9
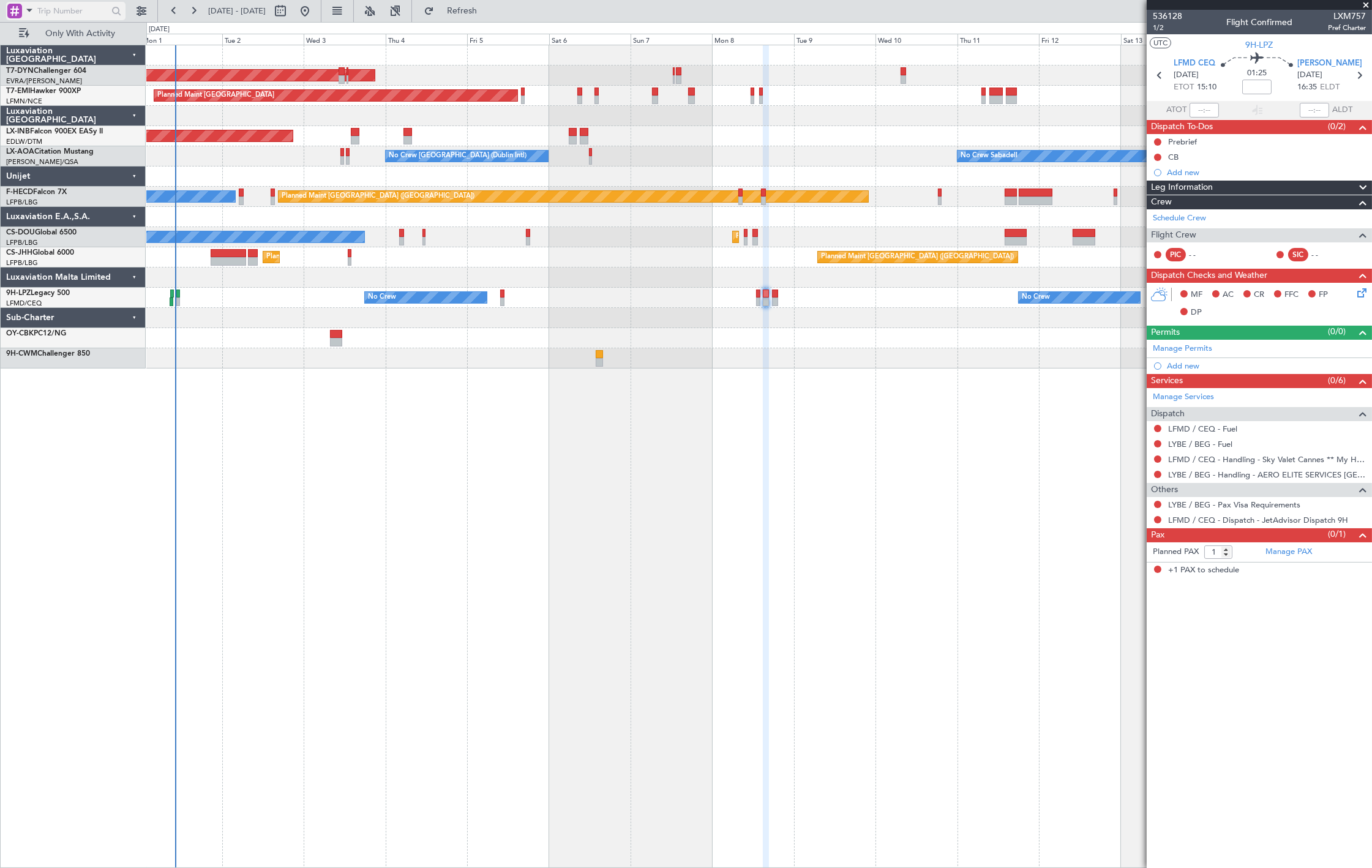
click at [45, 10] on input "text" at bounding box center [72, 10] width 70 height 18
paste input "535957"
type input "535957"
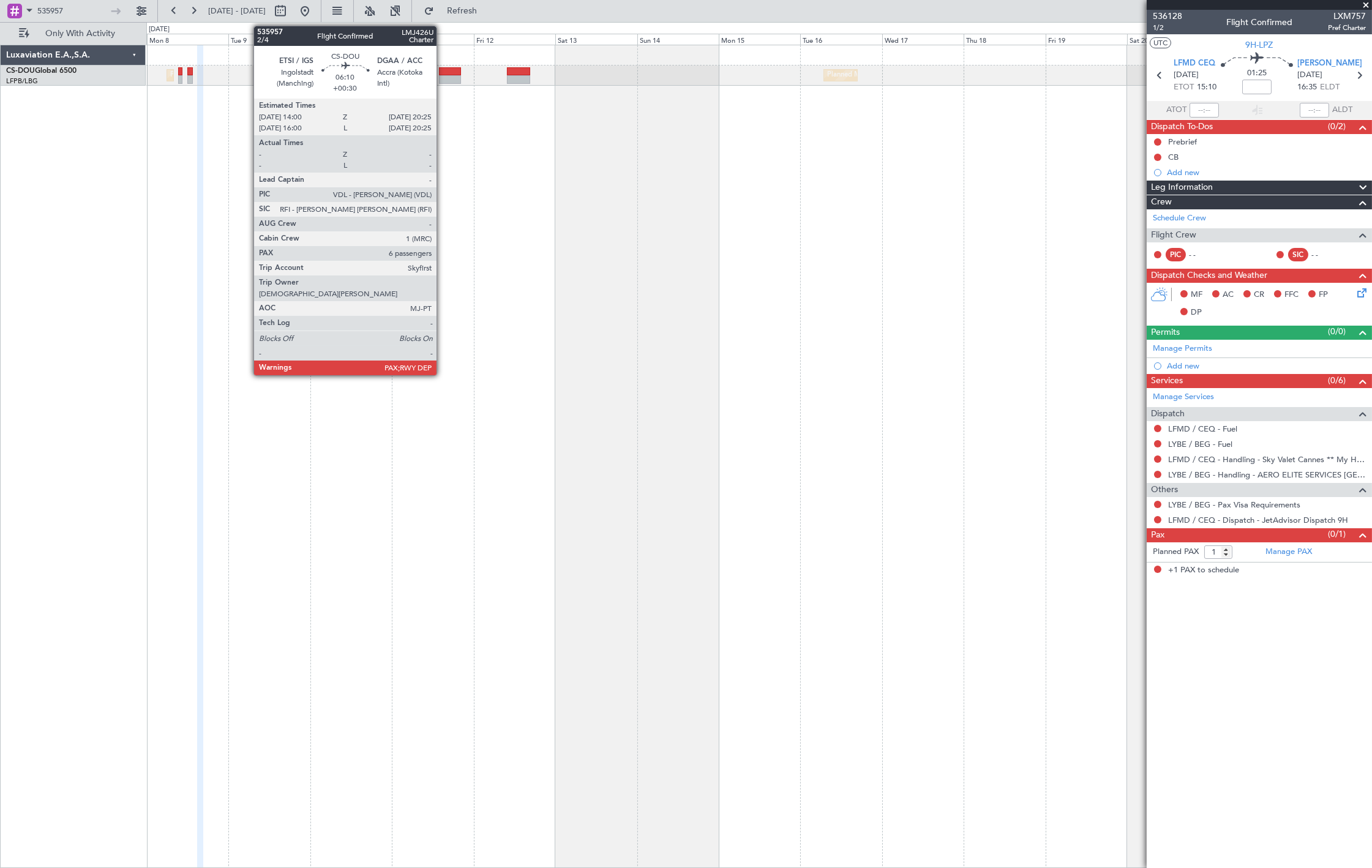
click at [443, 76] on div at bounding box center [449, 80] width 22 height 9
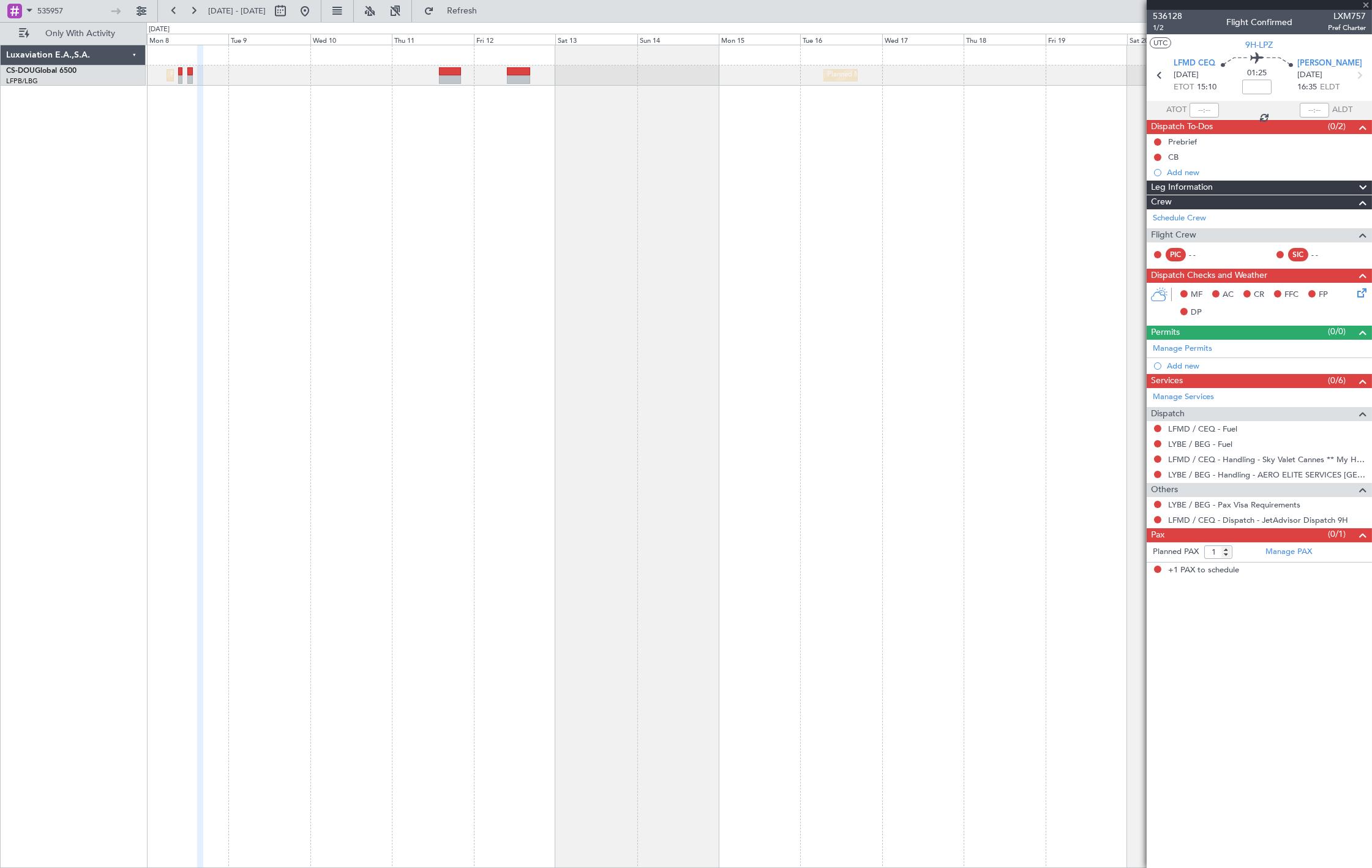
type input "+00:30"
type input "6"
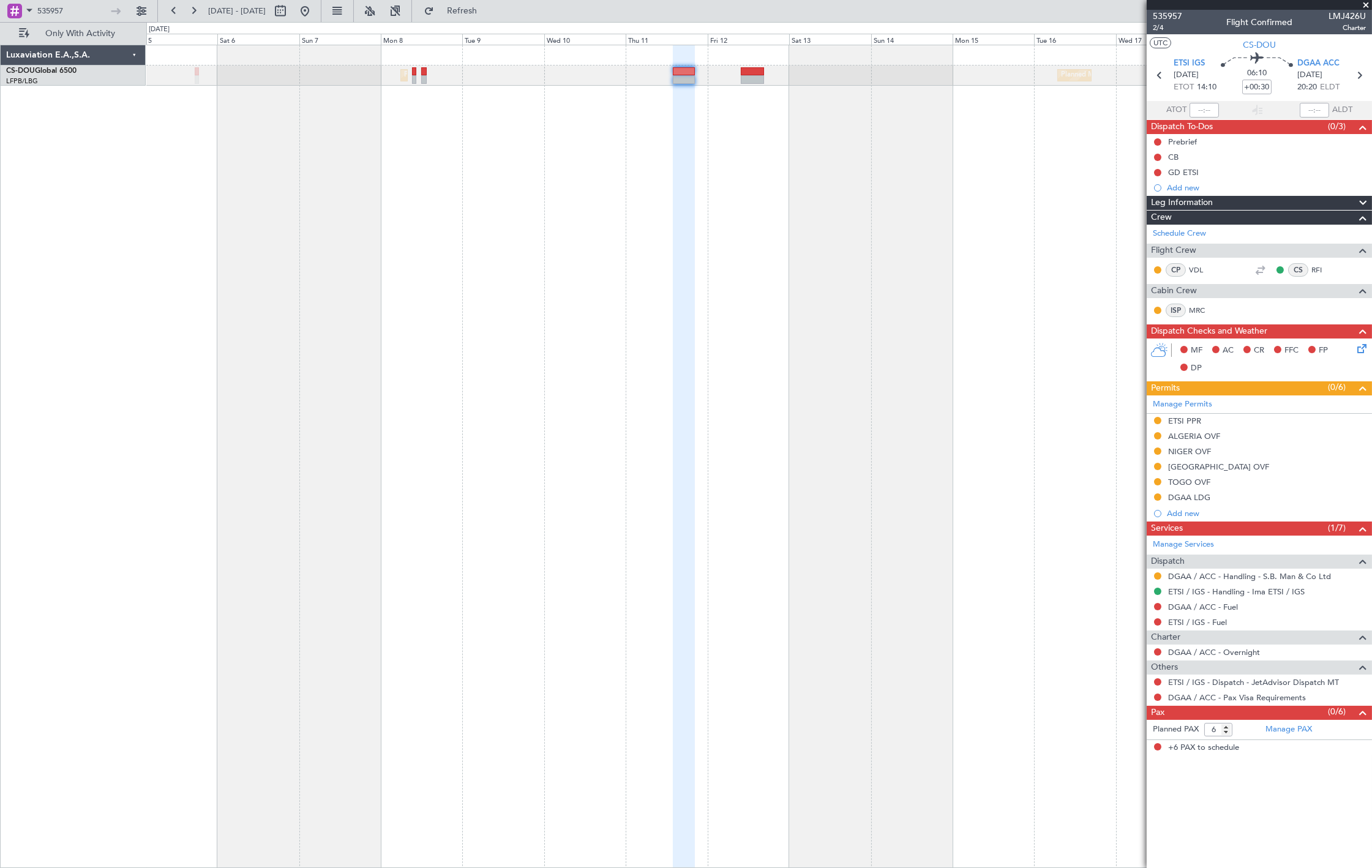
click at [523, 114] on div "Planned Maint Paris (Le Bourget) Planned Maint Paris (Le Bourget) Planned Maint…" at bounding box center [760, 457] width 1226 height 824
click at [74, 6] on input "535957" at bounding box center [72, 10] width 70 height 18
click at [74, 7] on input "535957" at bounding box center [72, 10] width 70 height 18
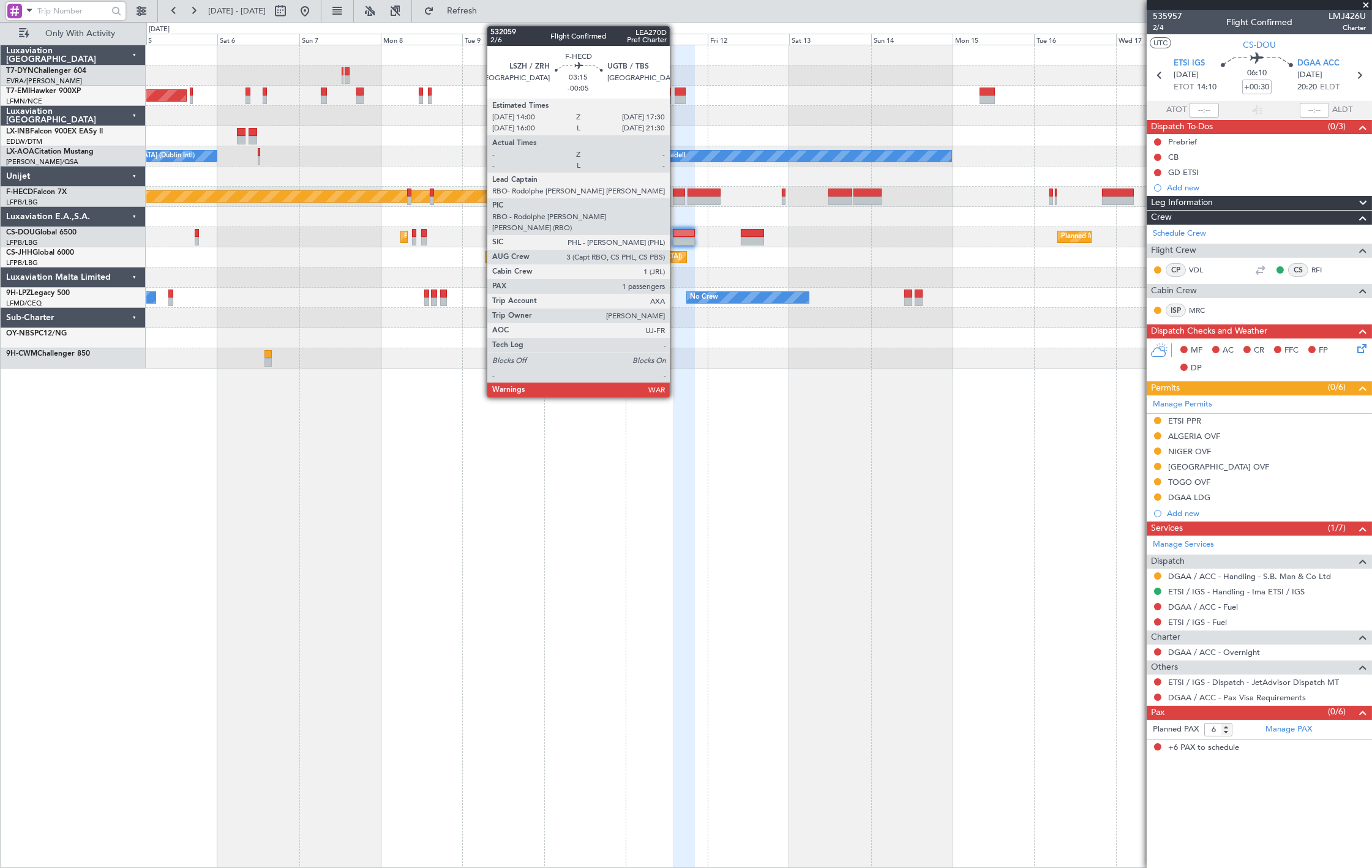
click at [676, 197] on div at bounding box center [679, 201] width 12 height 9
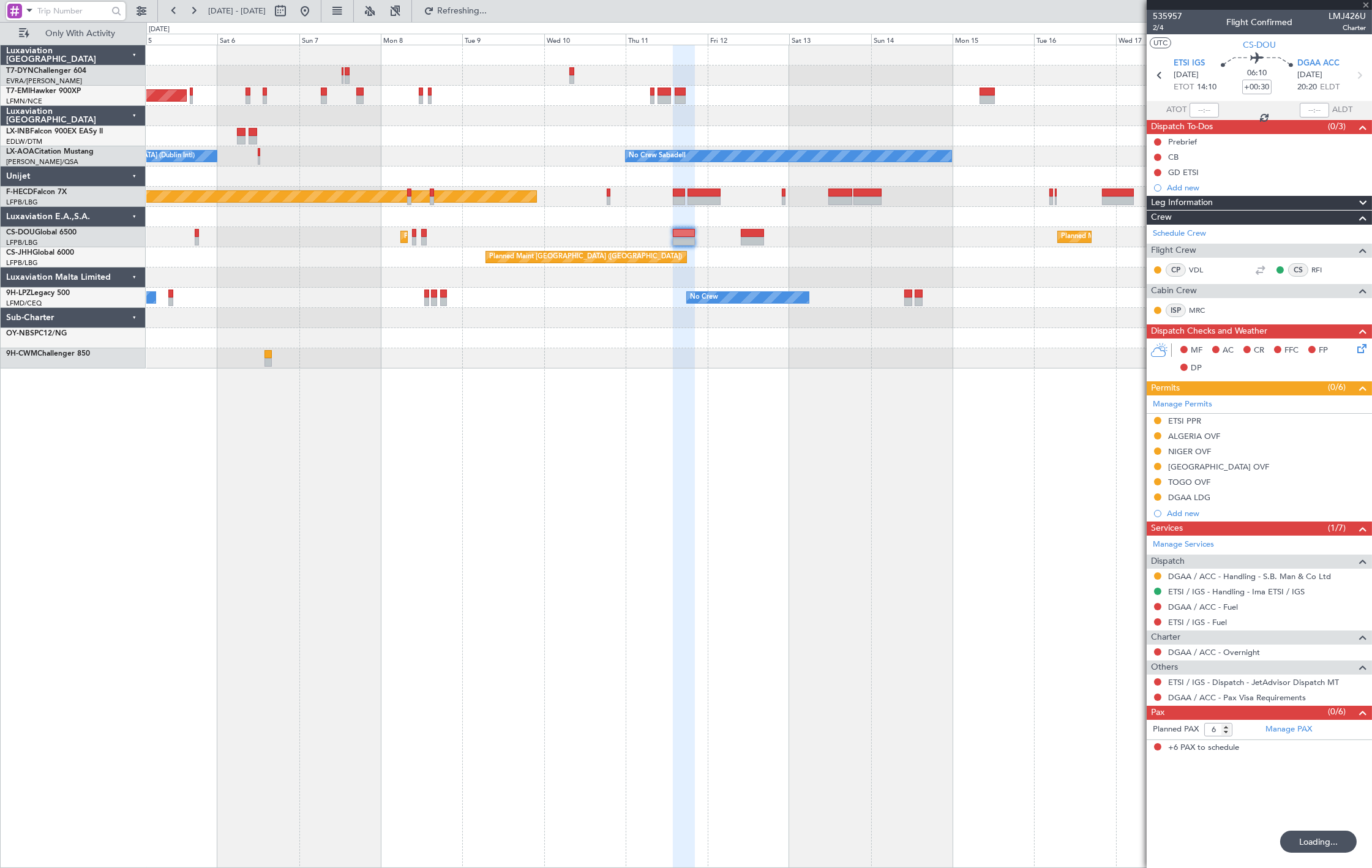
type input "-00:05"
type input "1"
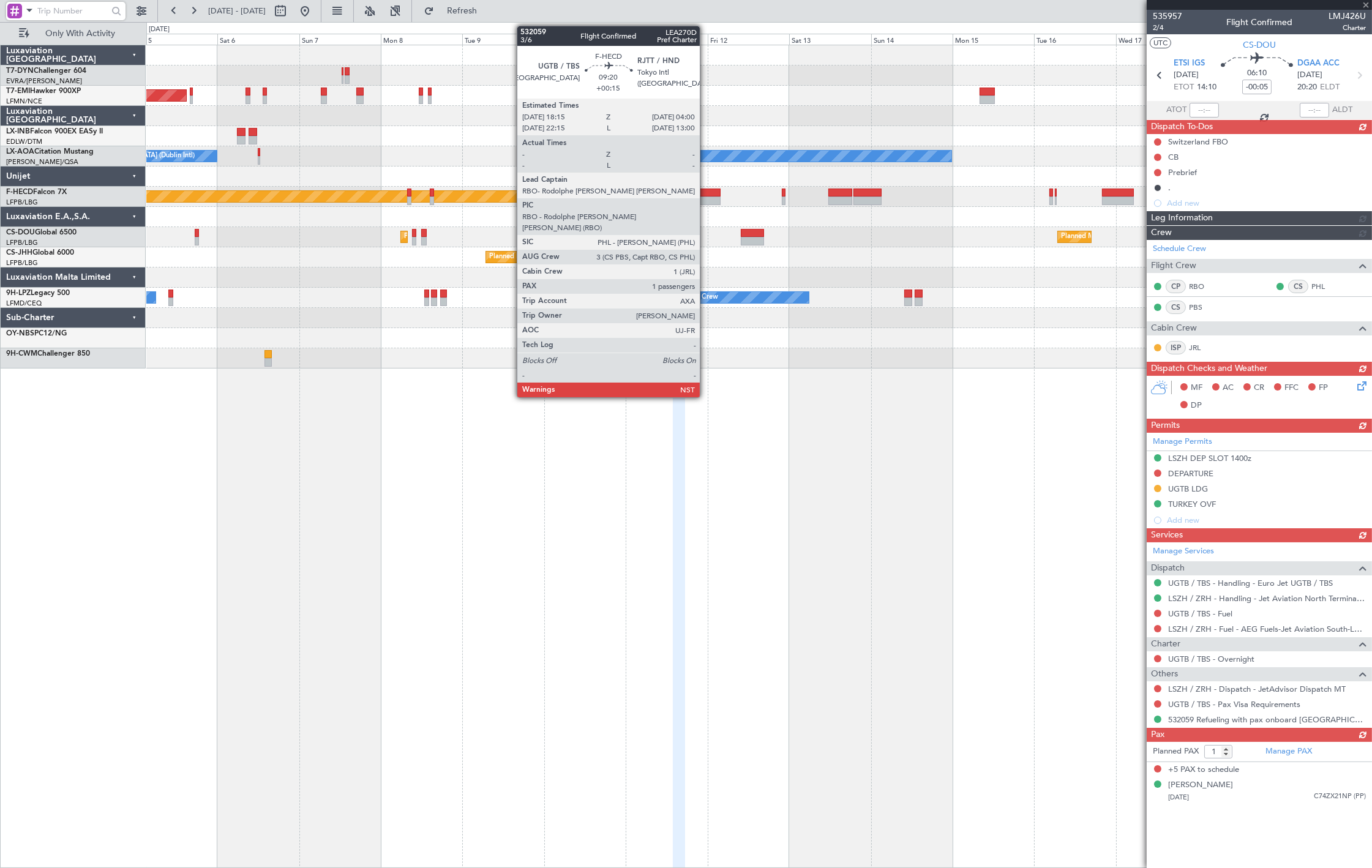
type input "+00:30"
type input "6"
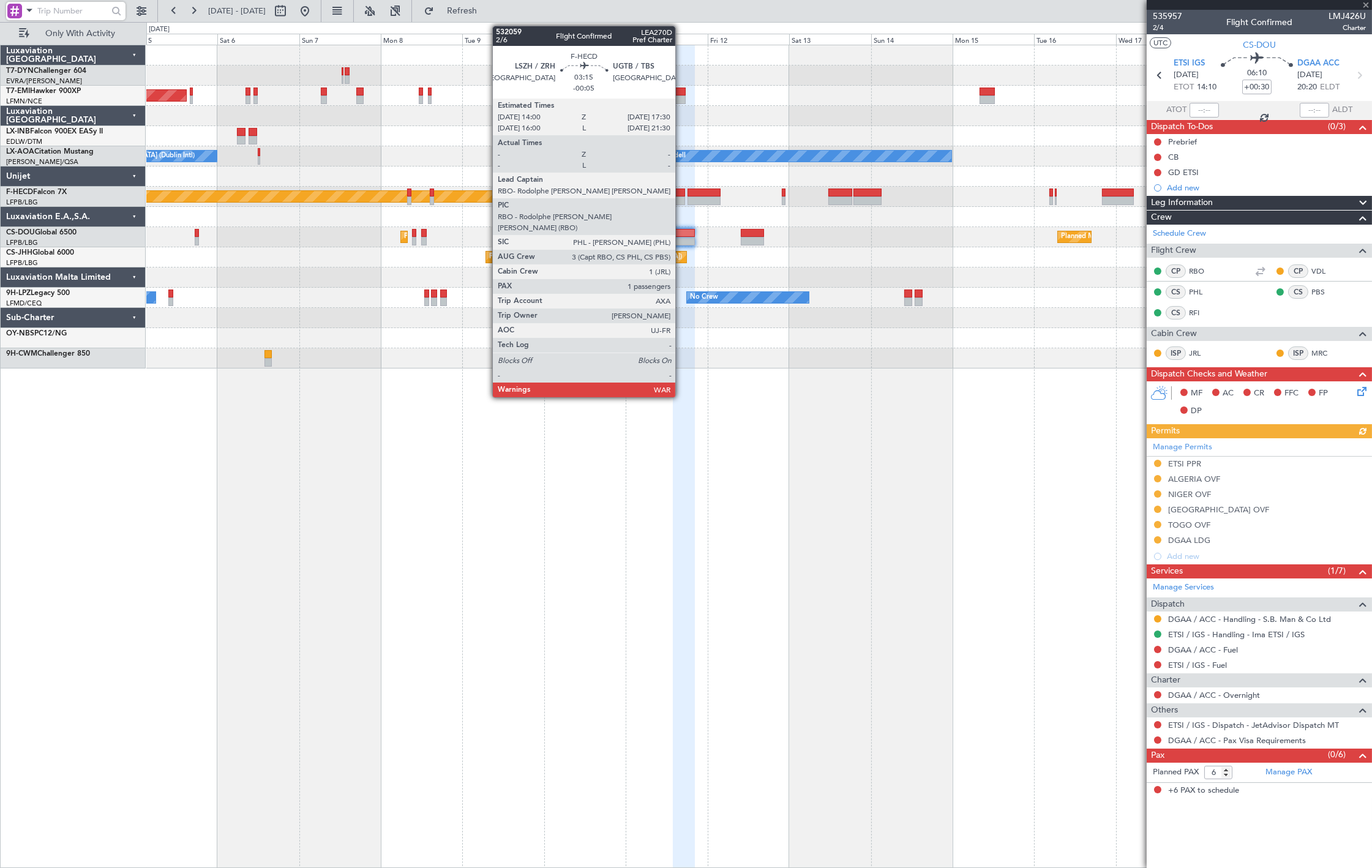
click at [676, 196] on div "Planned Maint Paris (Le Bourget) No Crew Planned Maint Paris (Le Bourget) No Cr…" at bounding box center [759, 196] width 1225 height 20
click at [683, 198] on div at bounding box center [679, 201] width 12 height 9
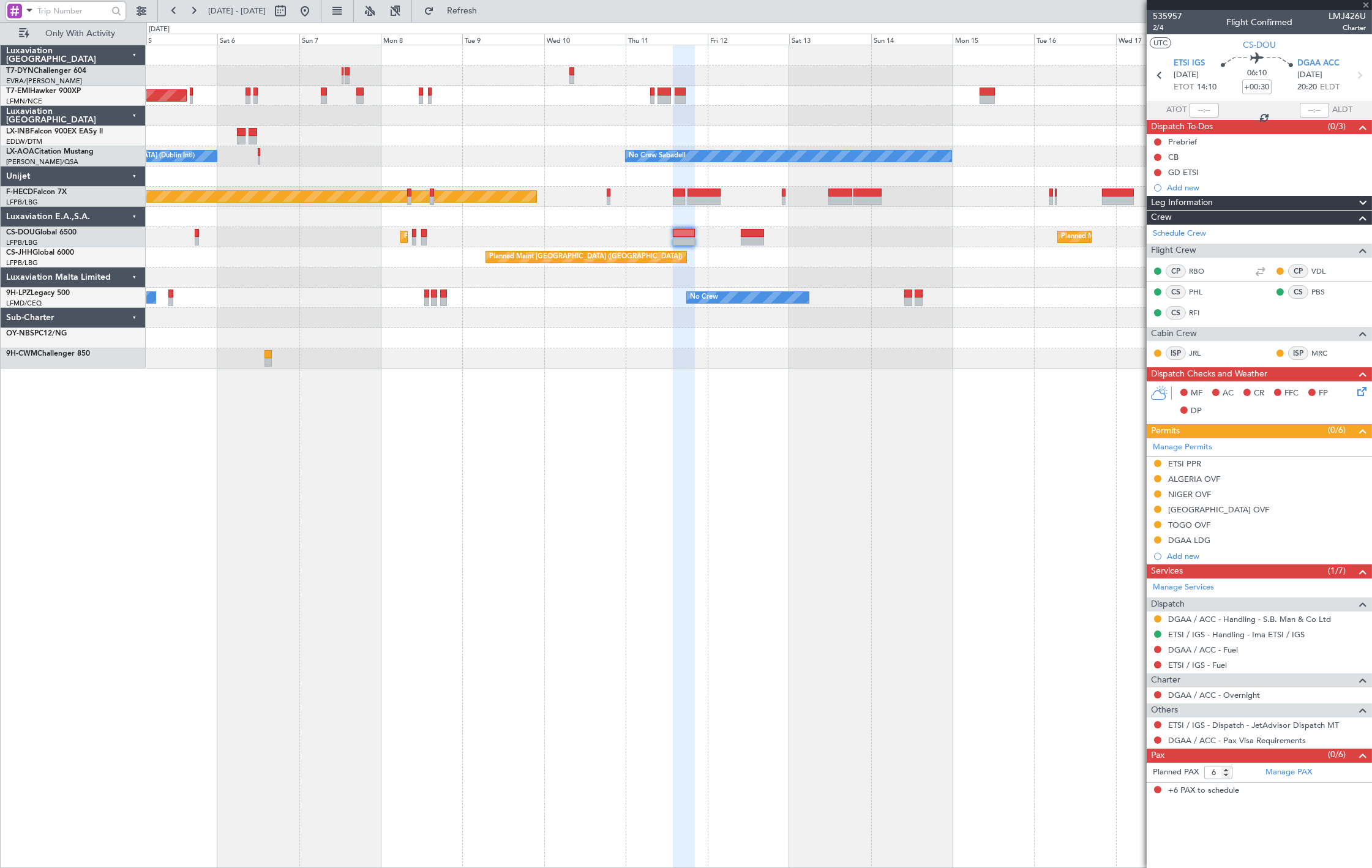
type input "-00:05"
type input "1"
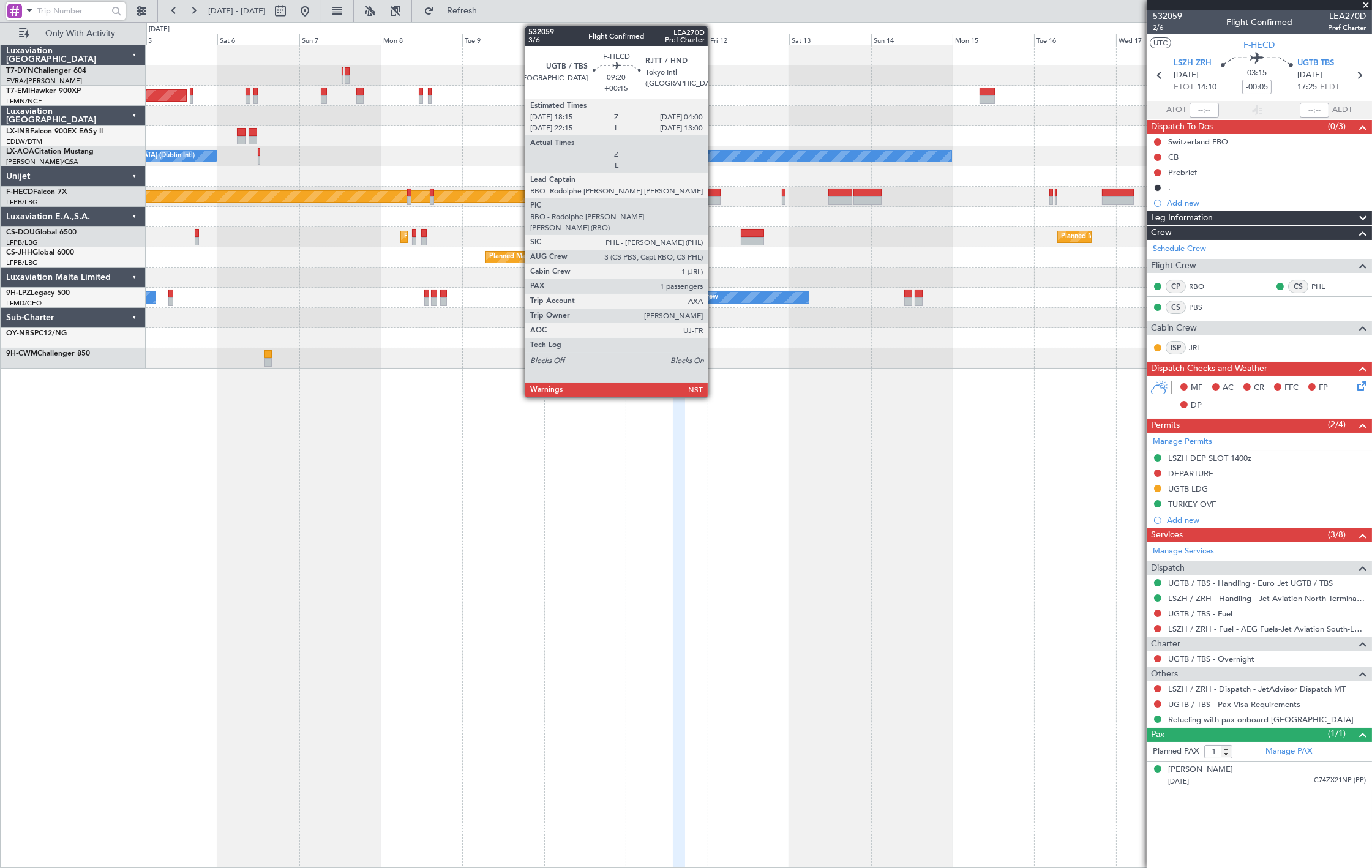
click at [714, 197] on div at bounding box center [704, 201] width 34 height 9
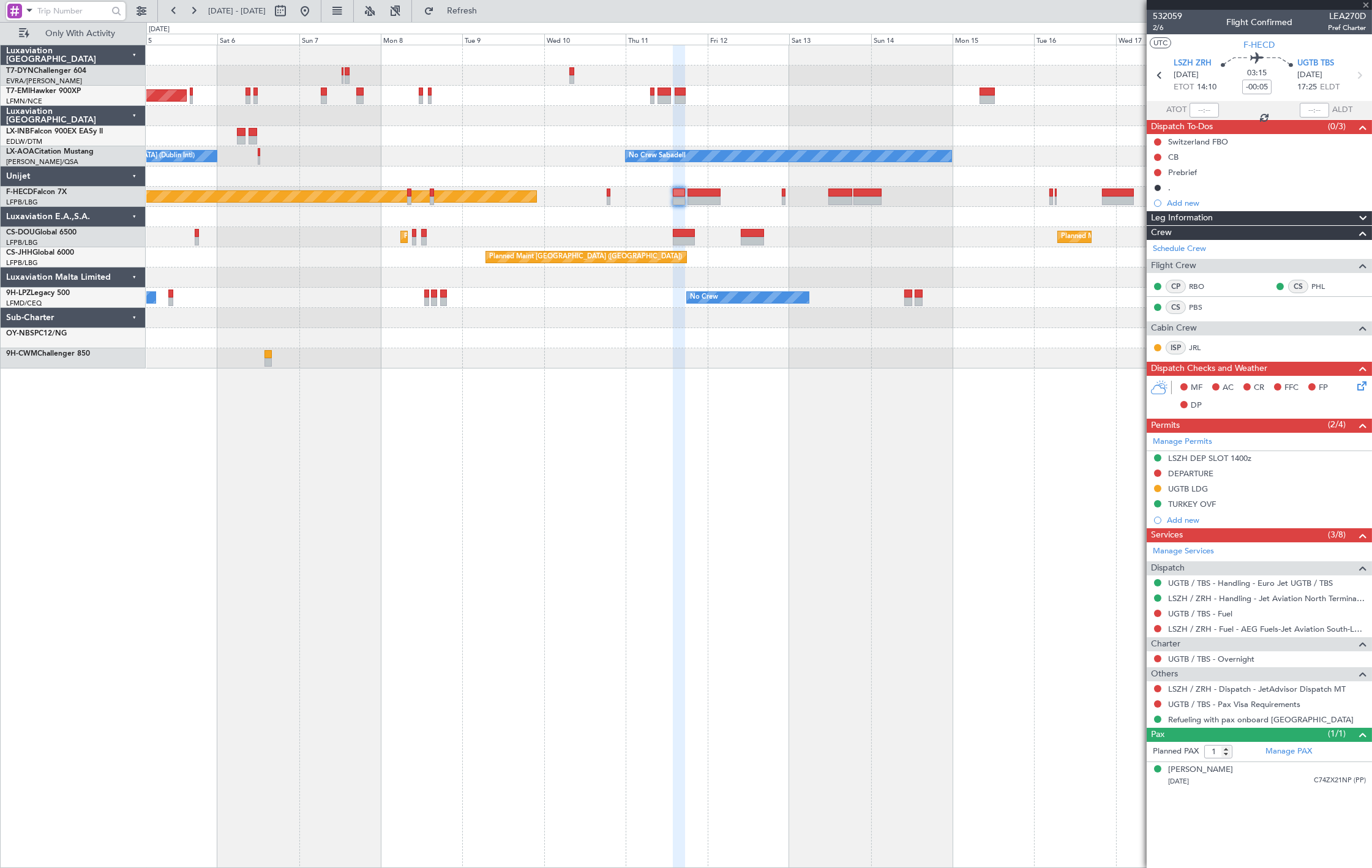
type input "+00:15"
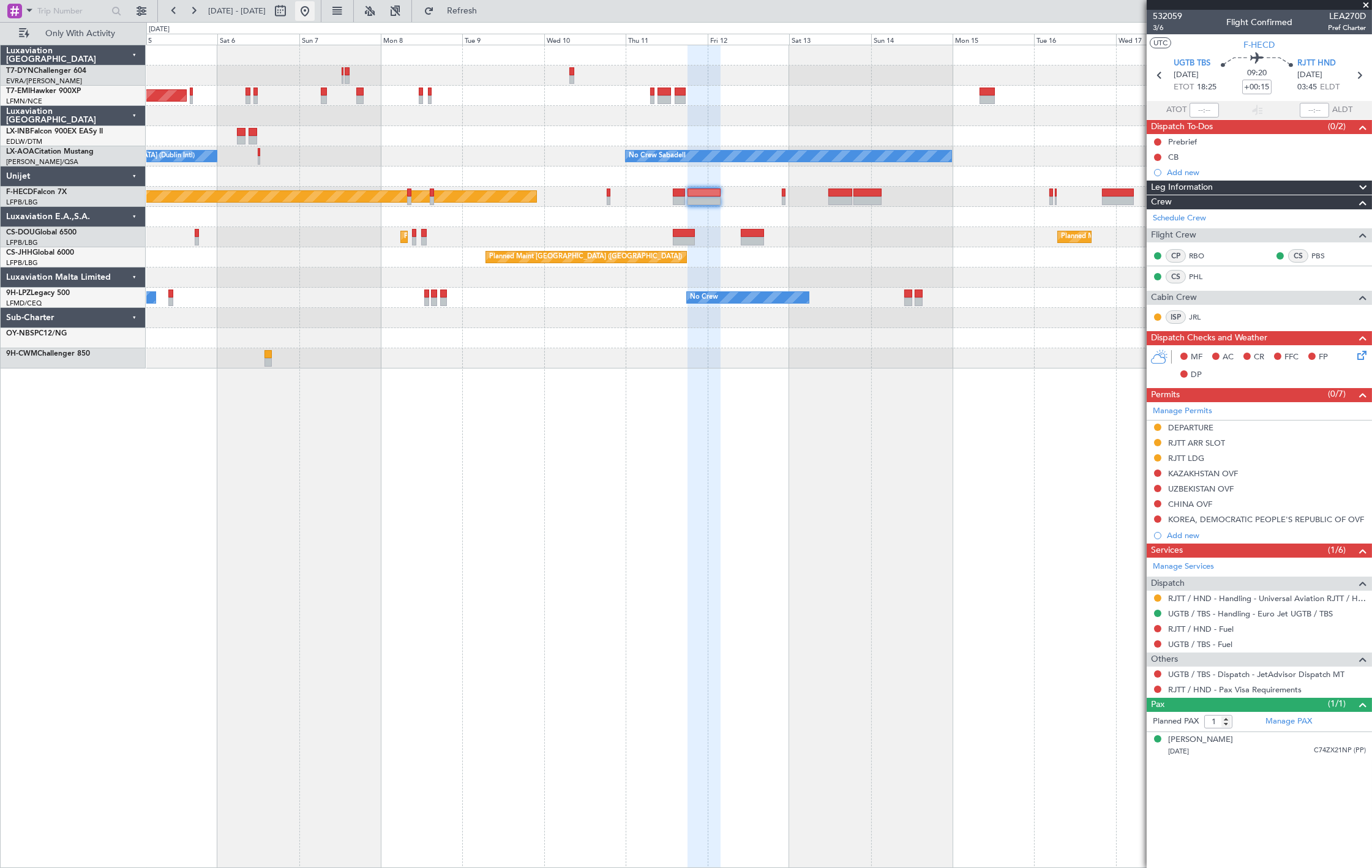
click at [315, 10] on button at bounding box center [304, 10] width 20 height 20
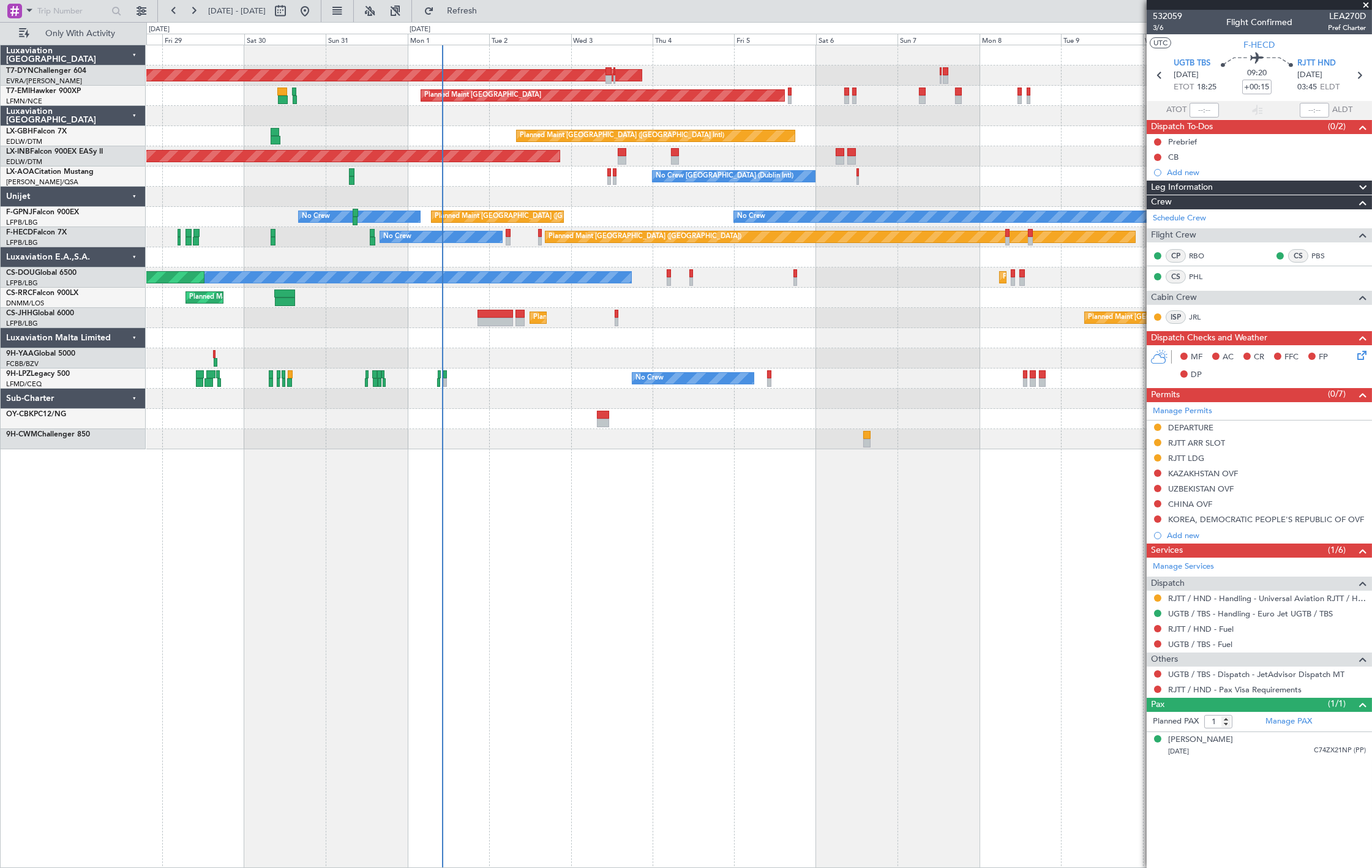
click at [414, 193] on div at bounding box center [759, 196] width 1225 height 20
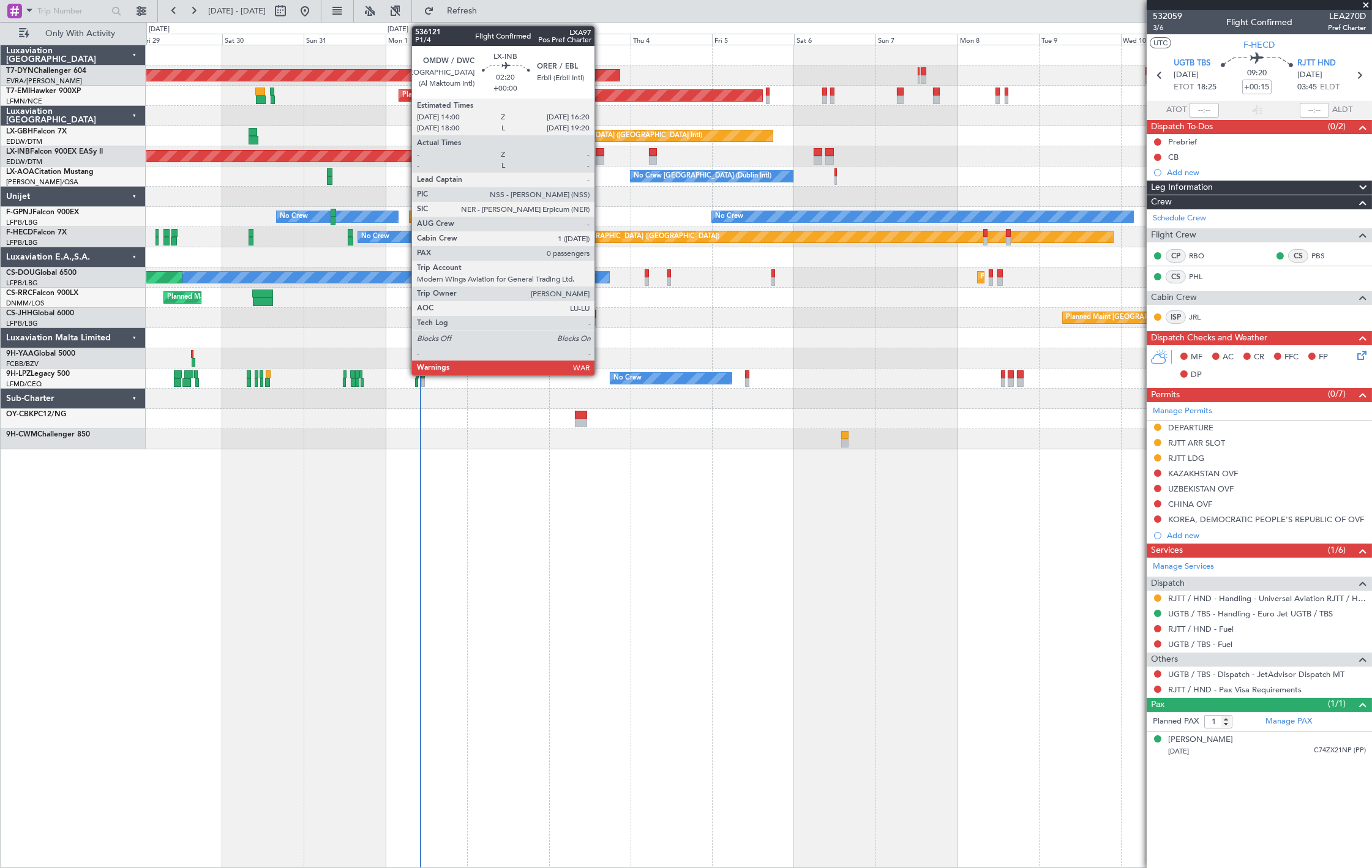
click at [601, 152] on div at bounding box center [599, 153] width 8 height 9
type input "0"
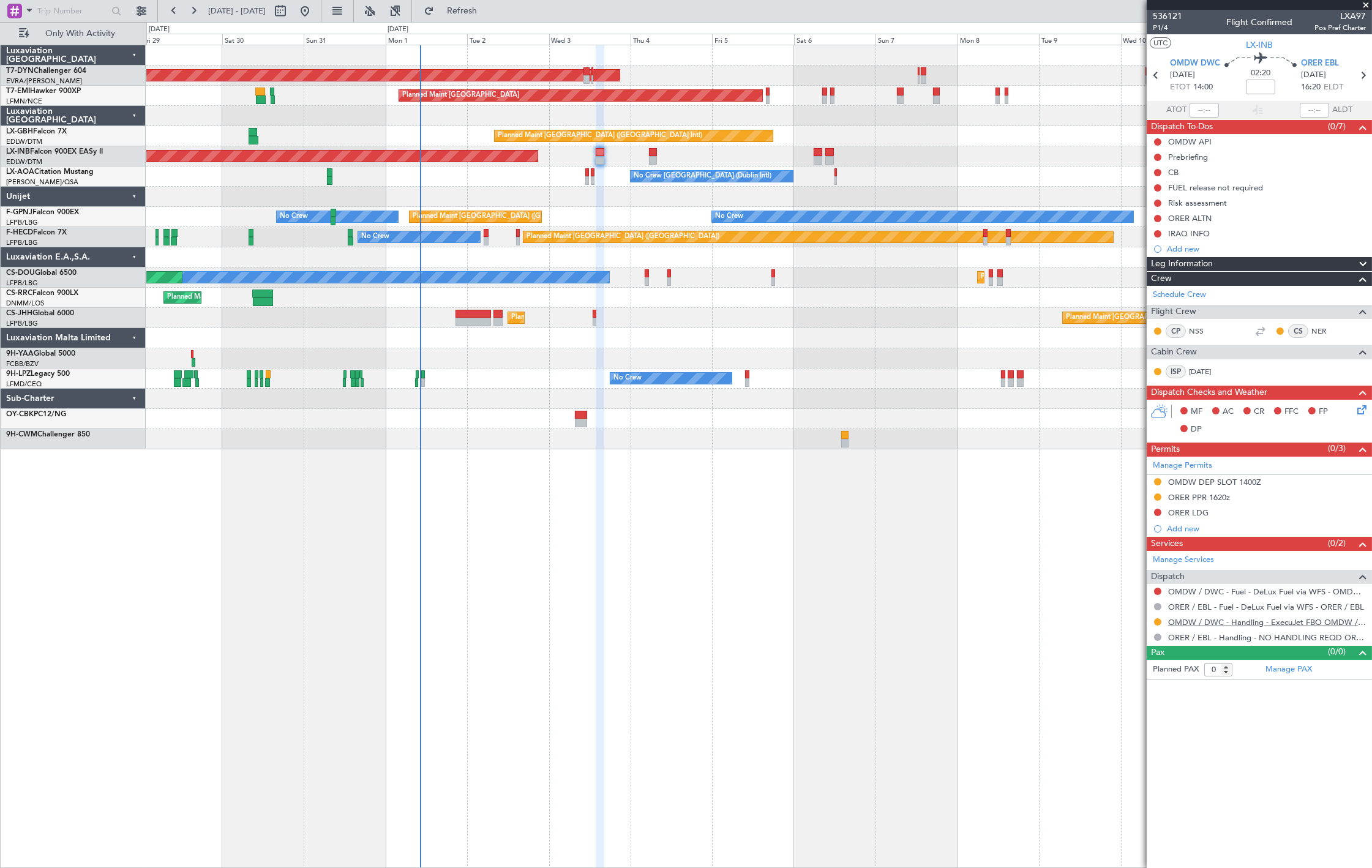
click at [1217, 620] on link "OMDW / DWC - Handling - ExecuJet FBO OMDW / DWC" at bounding box center [1267, 623] width 198 height 10
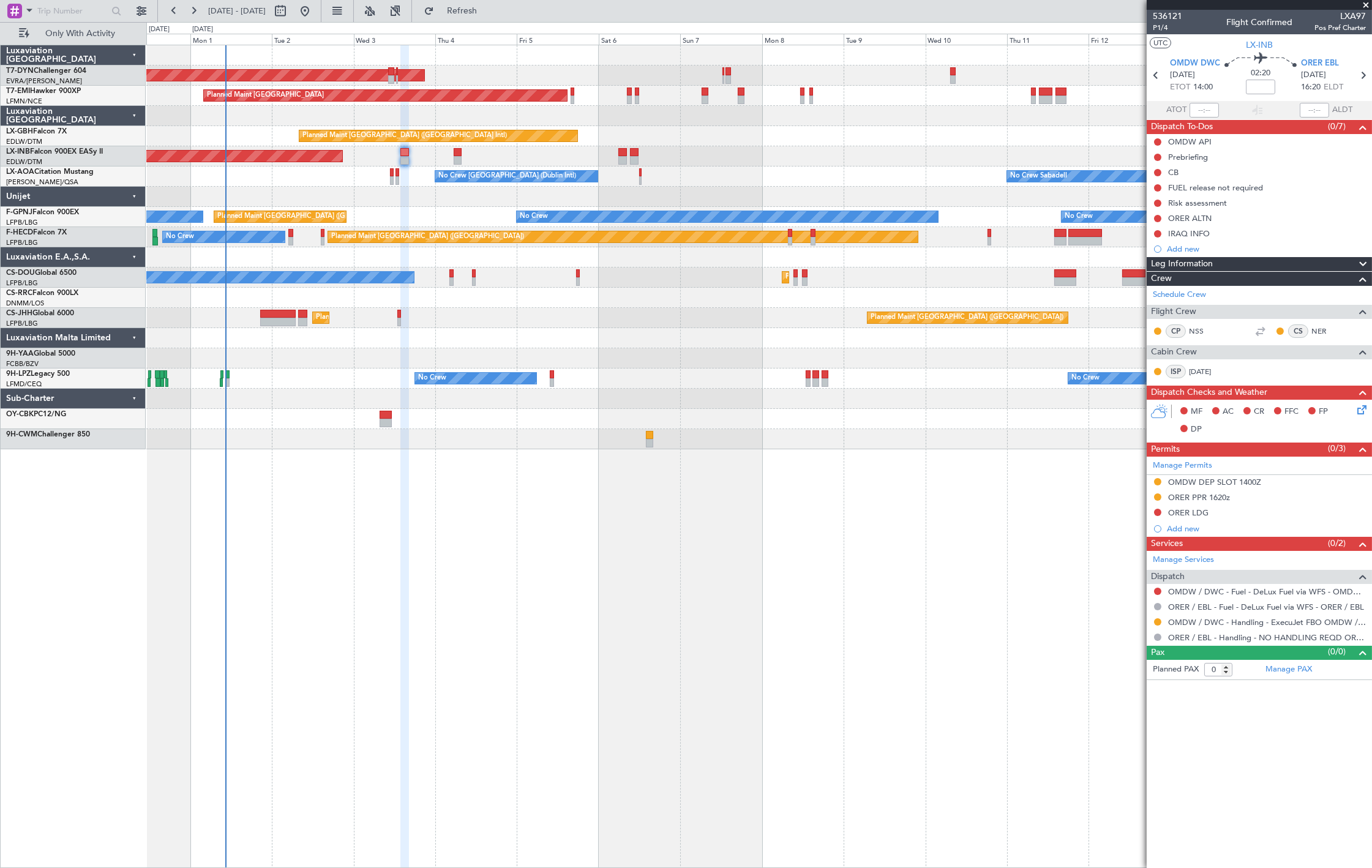
click at [480, 185] on div "AOG Maint Riga (Riga Intl) Planned Maint Zurich Planned Maint Dubai (Dubai Intl…" at bounding box center [759, 247] width 1225 height 404
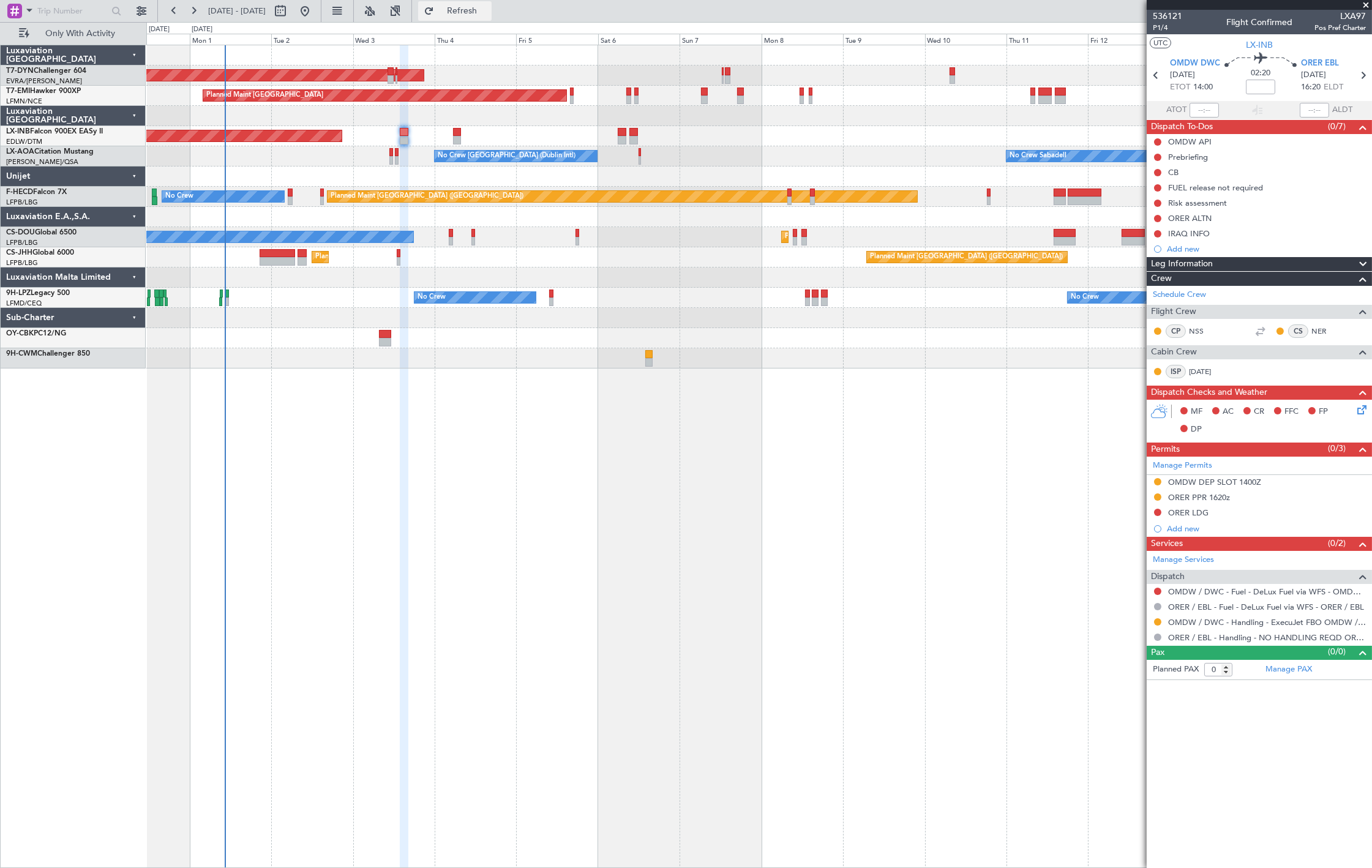
click at [488, 10] on span "Refresh" at bounding box center [461, 11] width 51 height 9
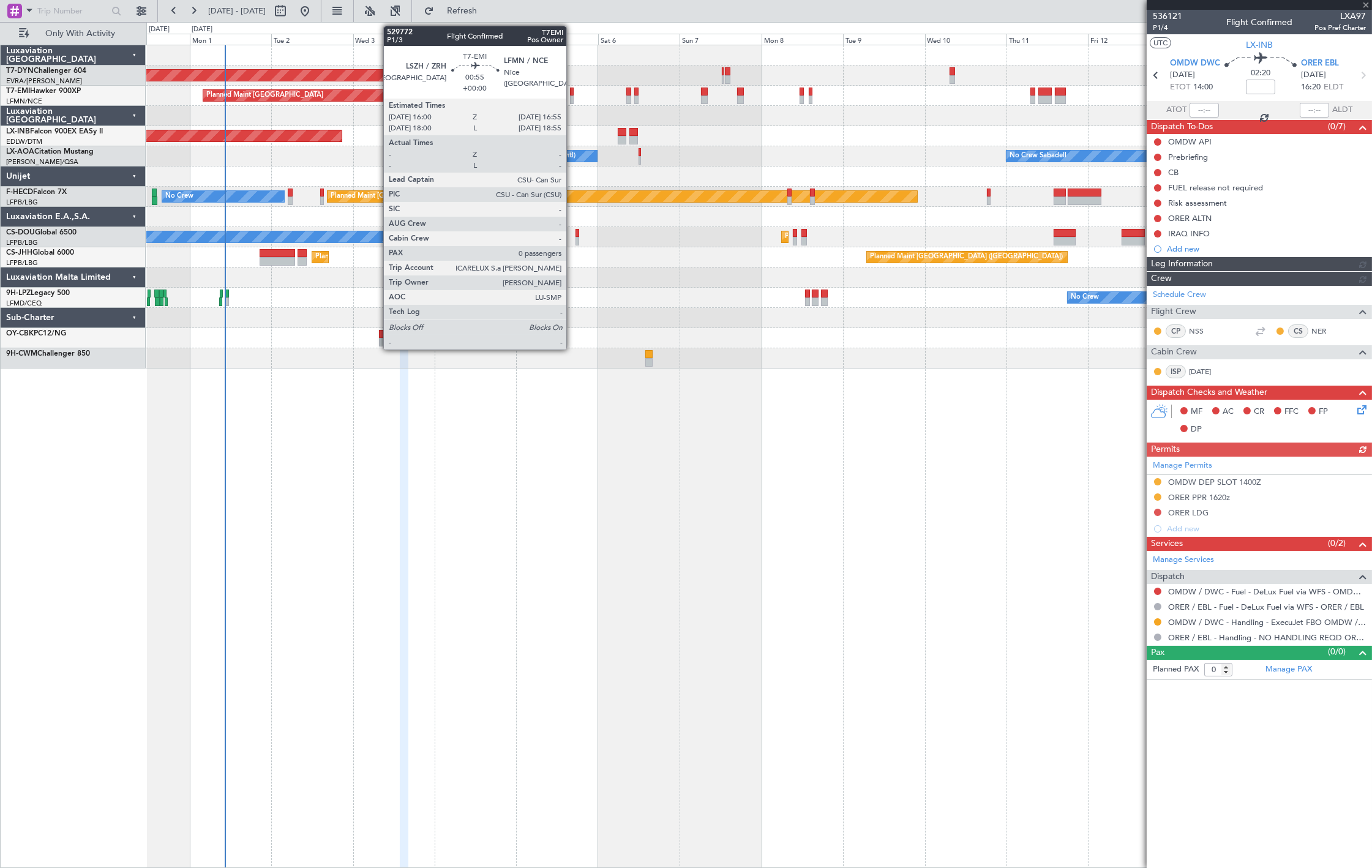
click at [572, 98] on div at bounding box center [572, 100] width 3 height 9
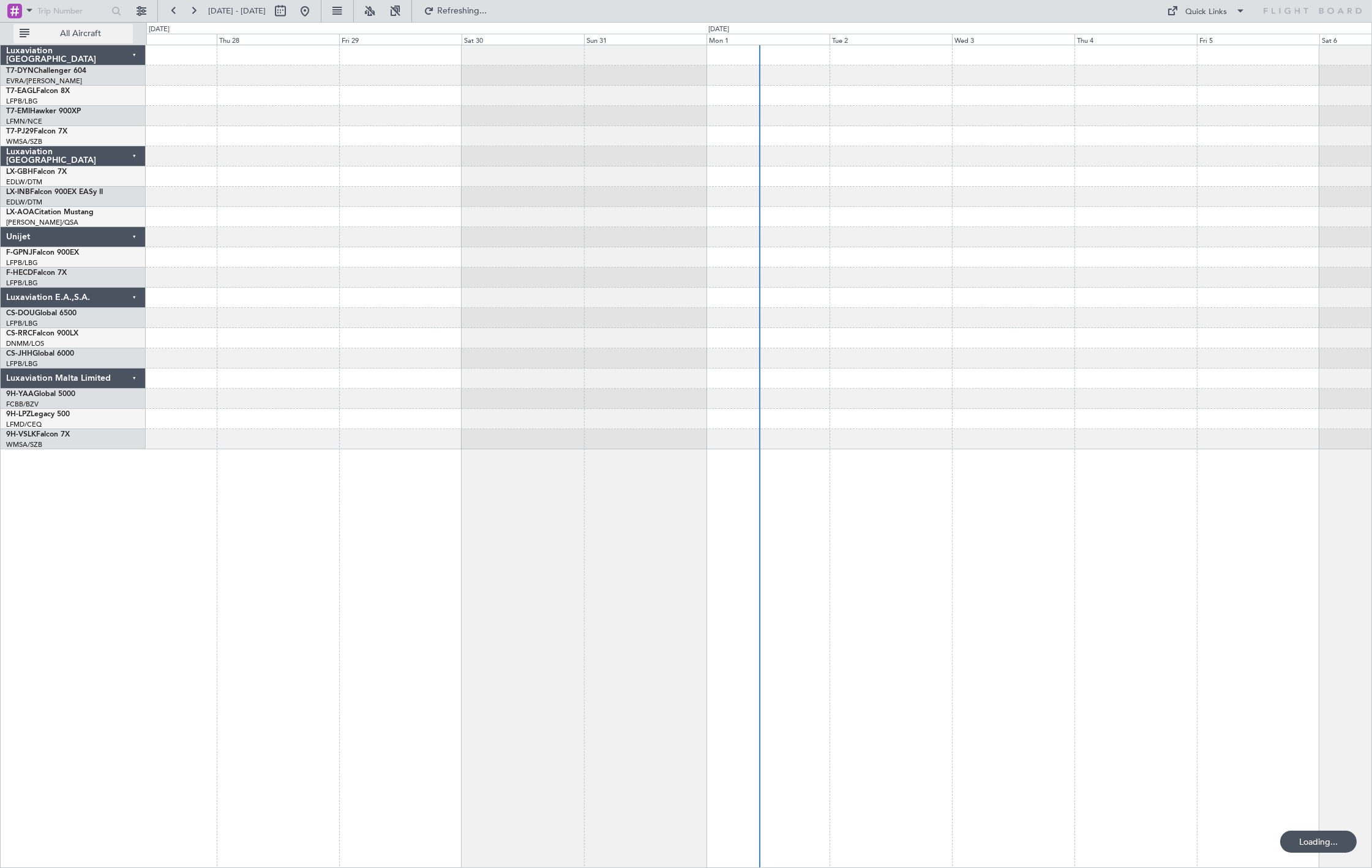
click at [75, 42] on button "All Aircraft" at bounding box center [74, 34] width 120 height 20
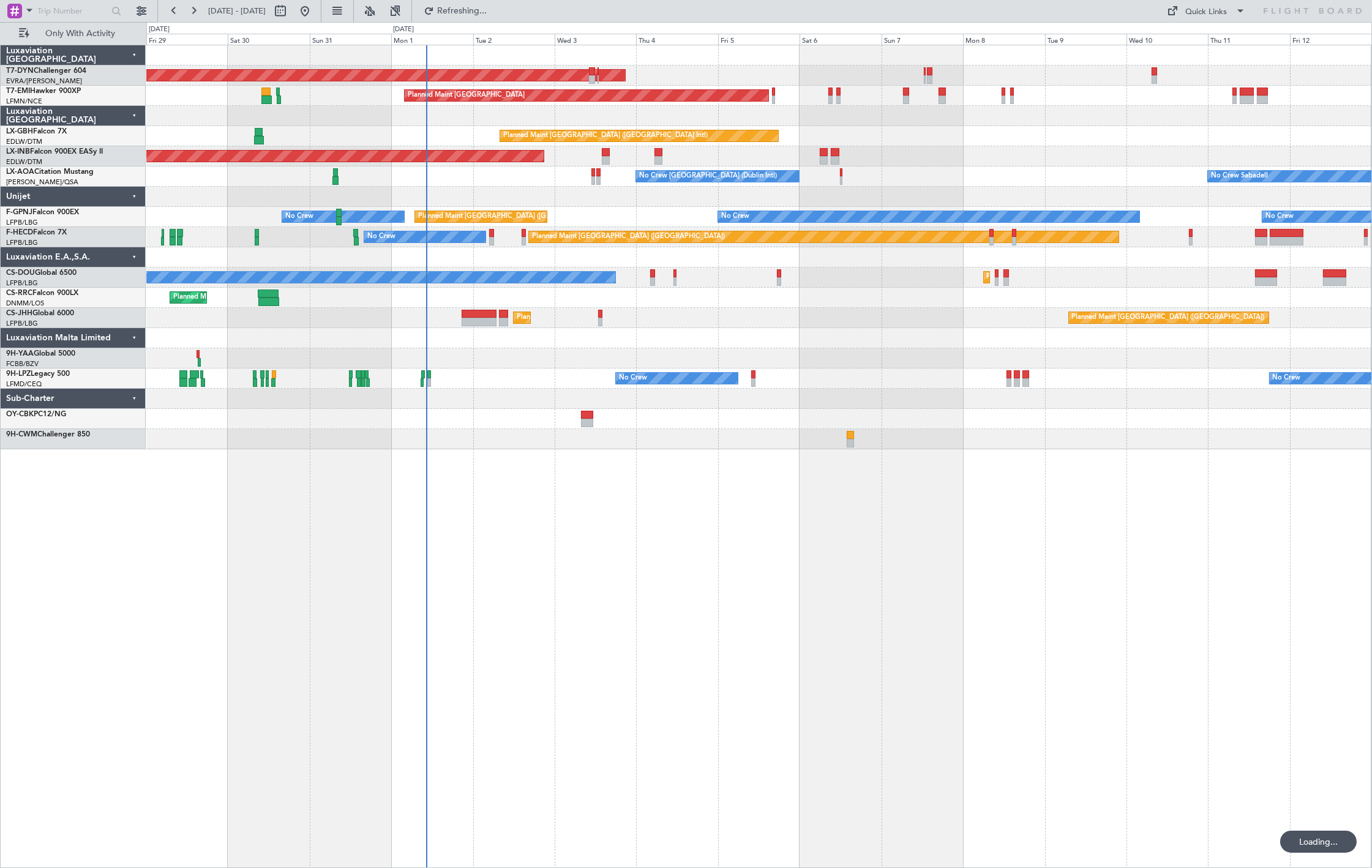
click at [528, 238] on div "AOG Maint Riga (Riga Intl) Planned Maint [GEOGRAPHIC_DATA] Planned Maint [GEOGR…" at bounding box center [760, 457] width 1226 height 824
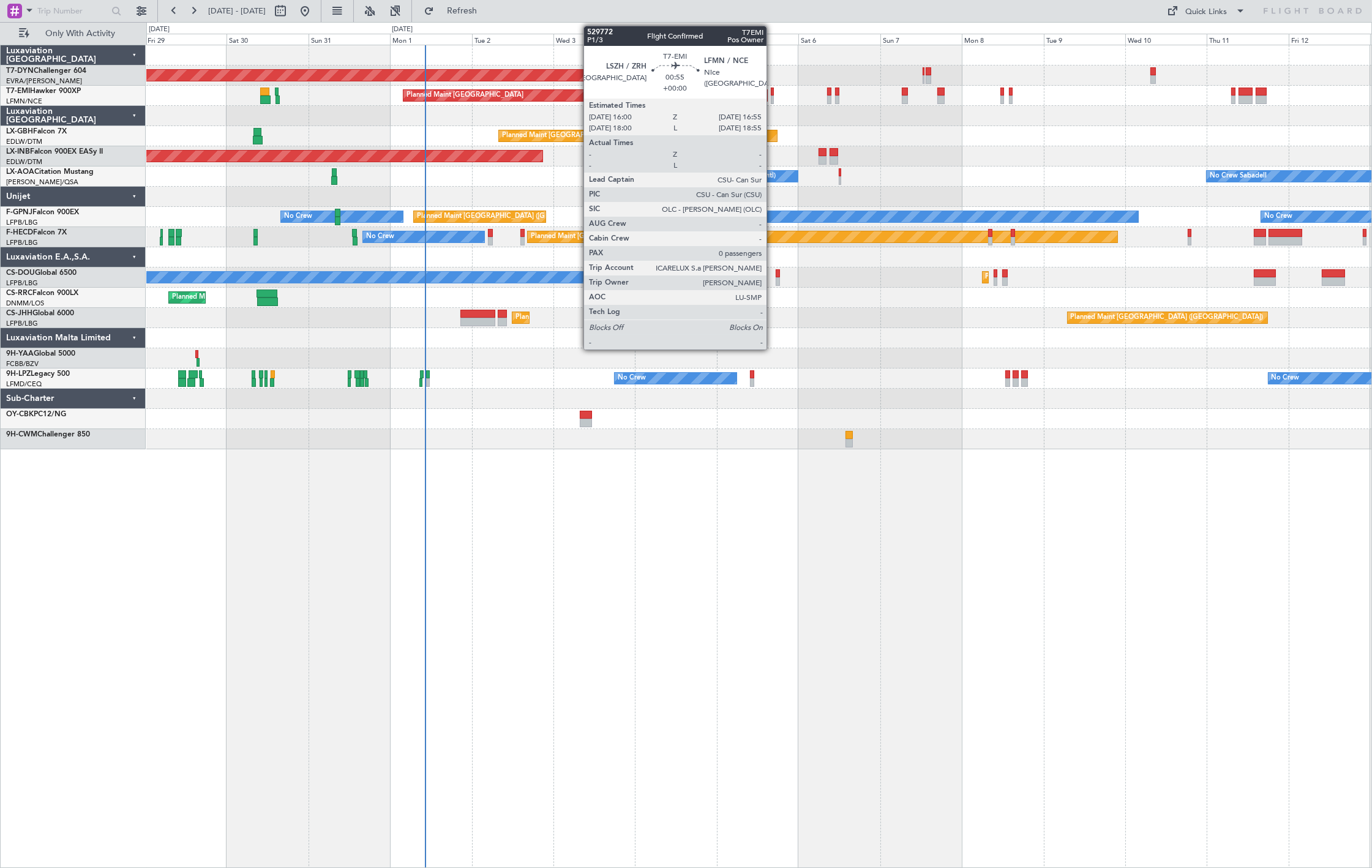
click at [773, 99] on div at bounding box center [773, 100] width 3 height 9
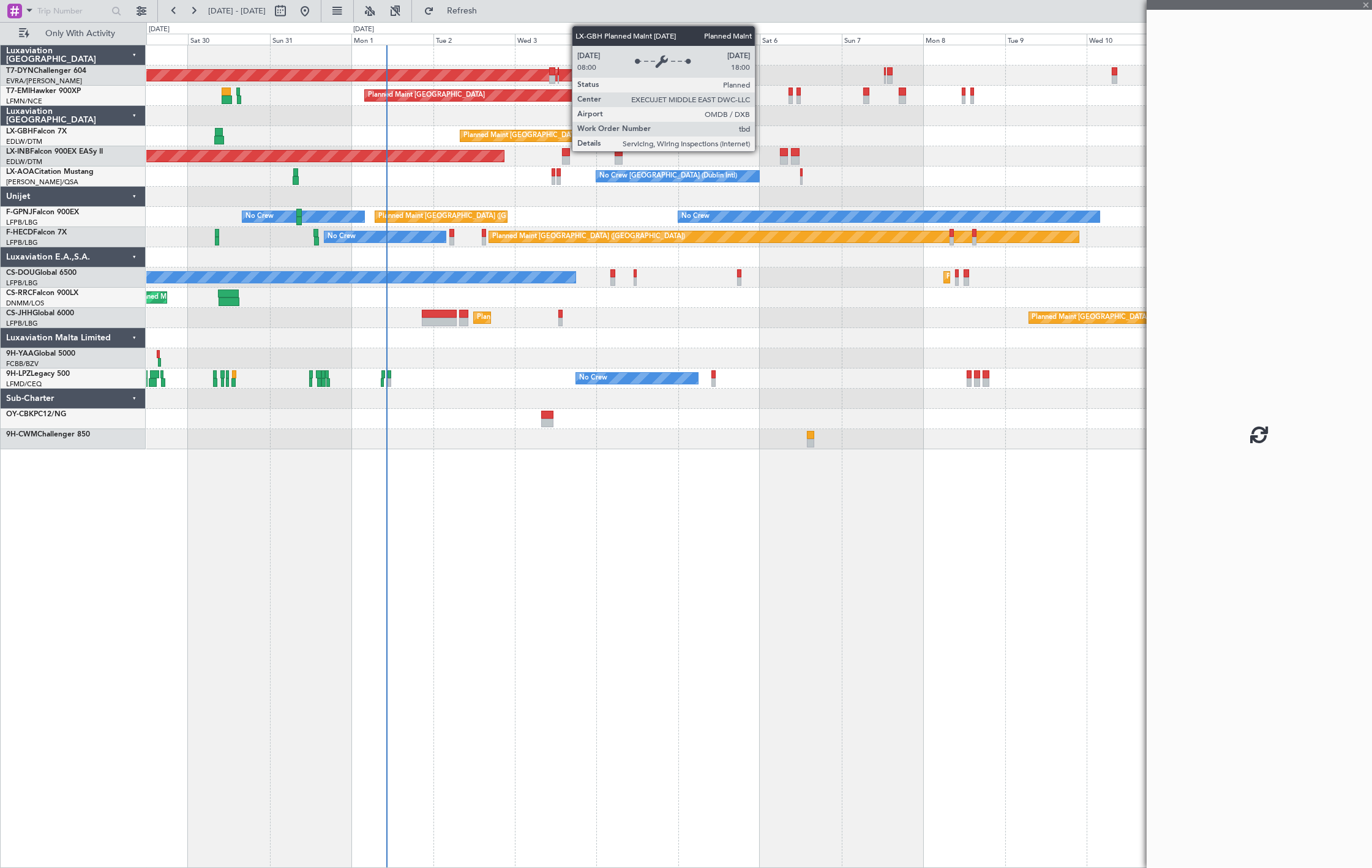
click at [696, 144] on div "Planned Maint [GEOGRAPHIC_DATA] ([GEOGRAPHIC_DATA] Intl) [GEOGRAPHIC_DATA] ([GE…" at bounding box center [759, 135] width 1225 height 20
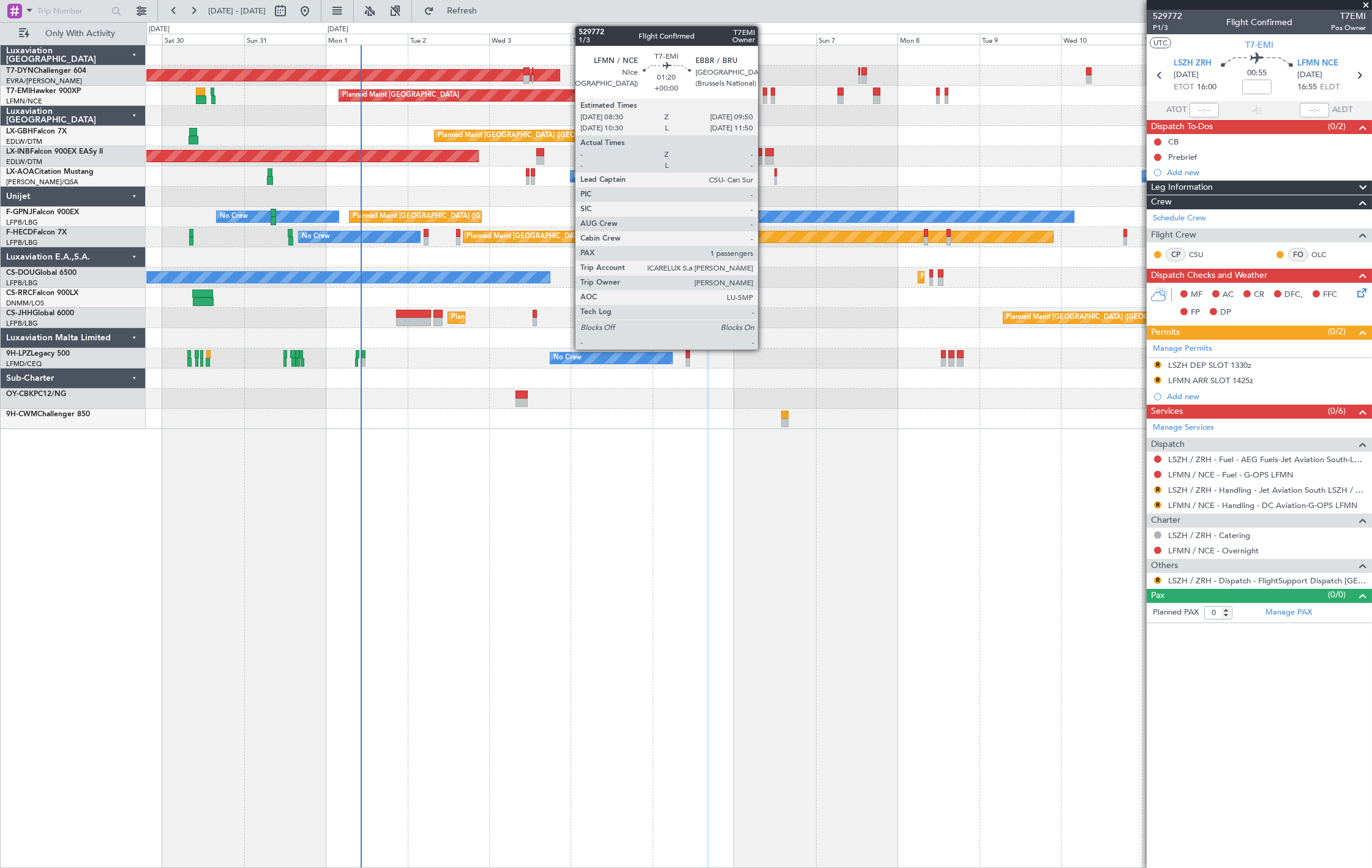
click at [764, 95] on div at bounding box center [766, 100] width 5 height 9
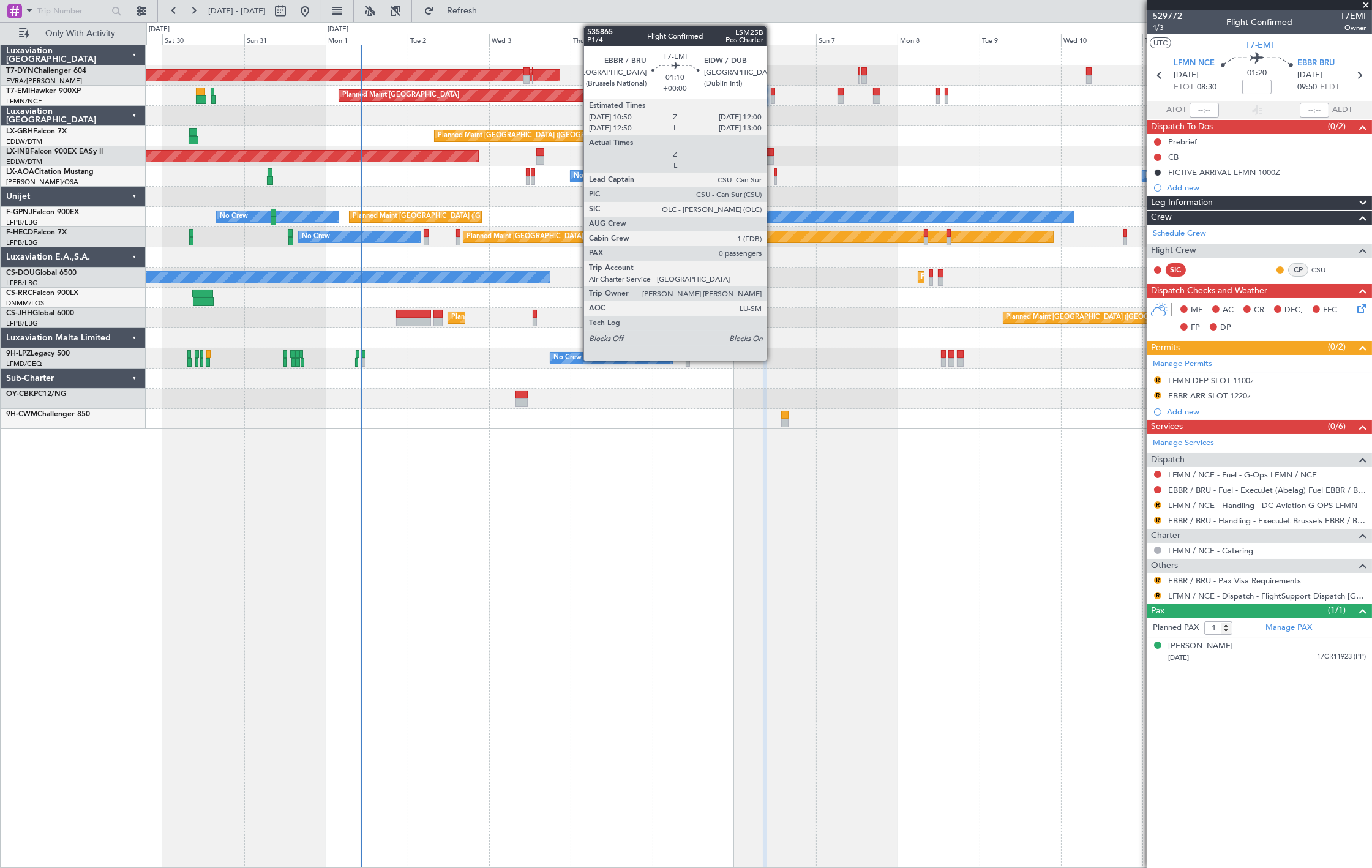
click at [773, 95] on div at bounding box center [773, 100] width 4 height 9
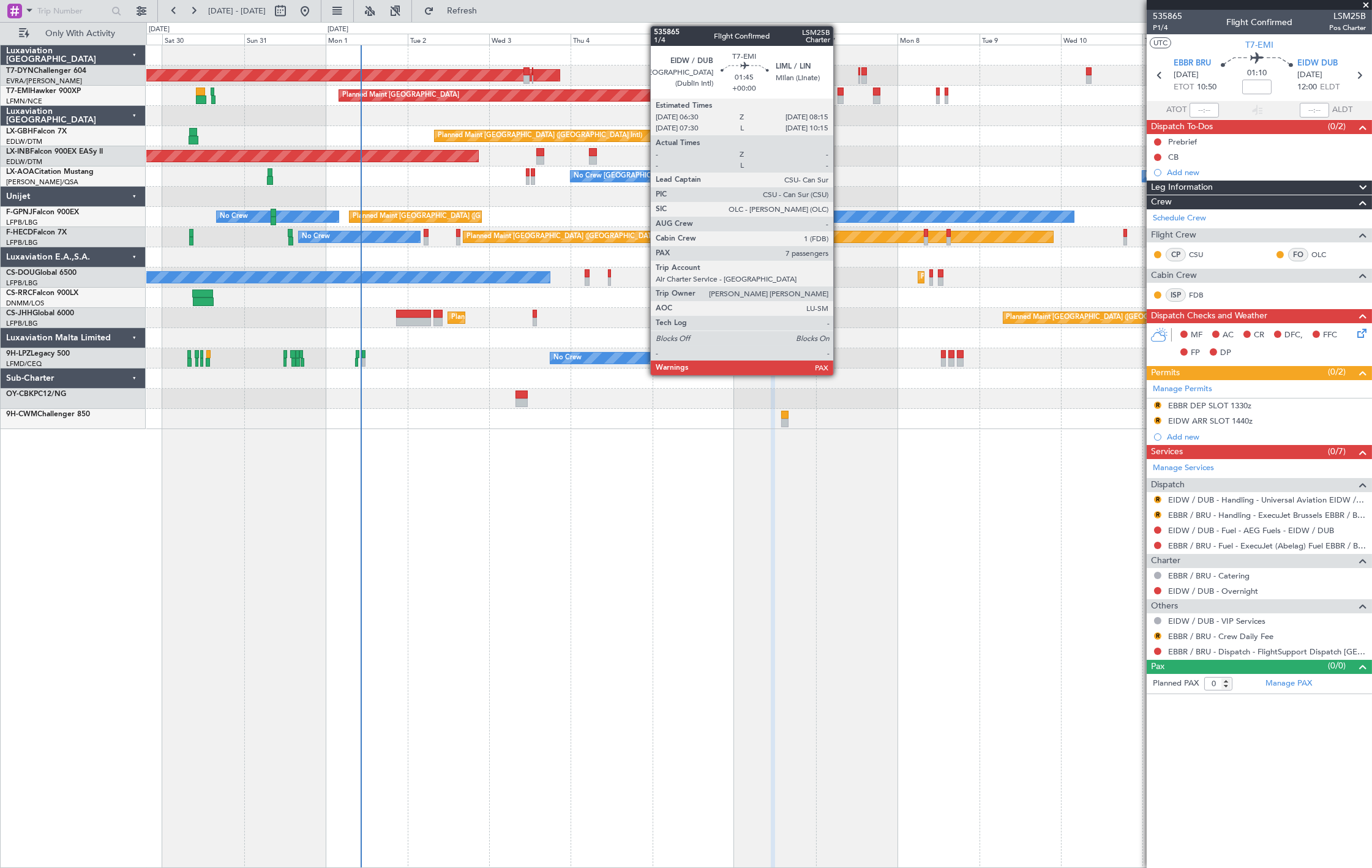
click at [840, 99] on div at bounding box center [840, 100] width 6 height 9
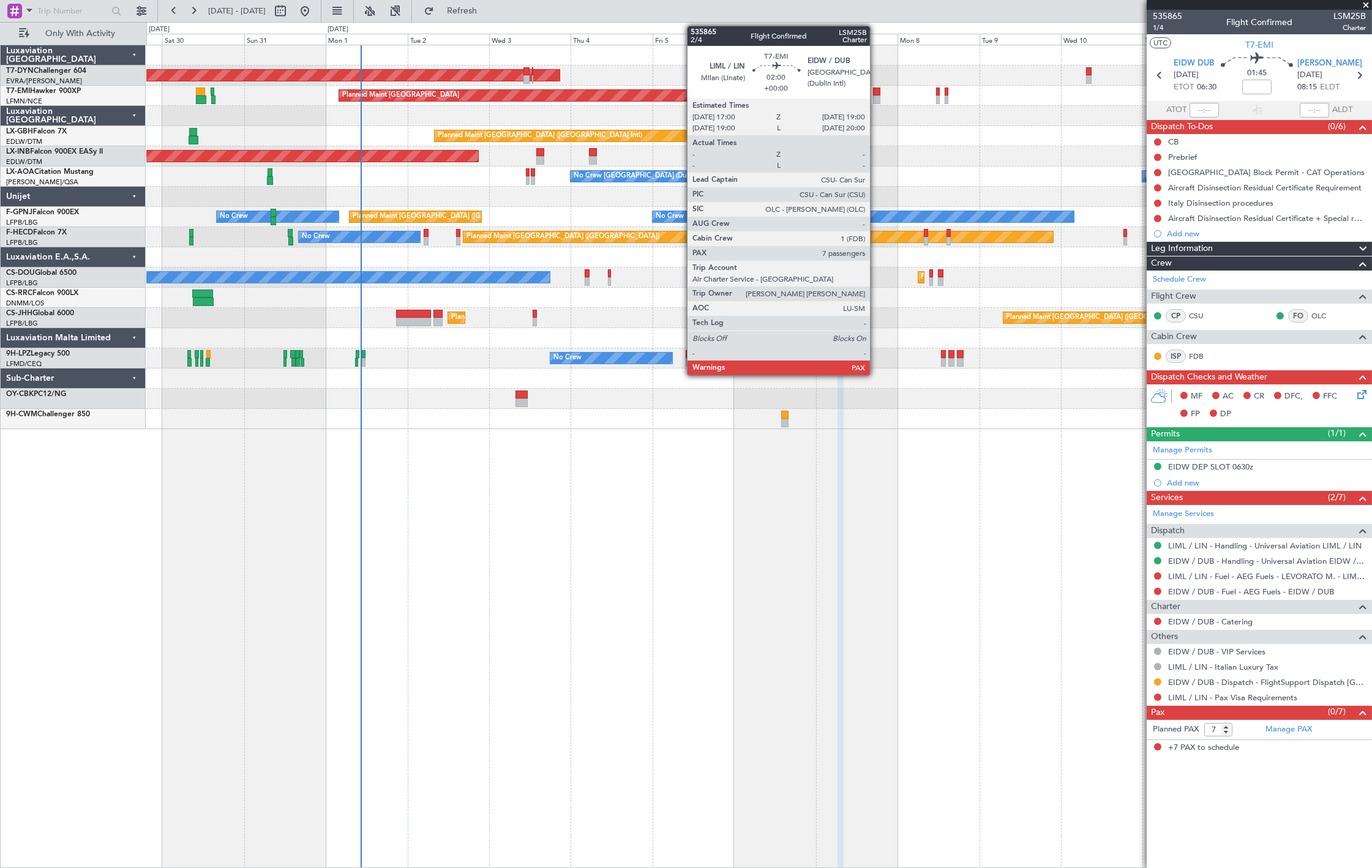
click at [876, 97] on div at bounding box center [877, 100] width 7 height 9
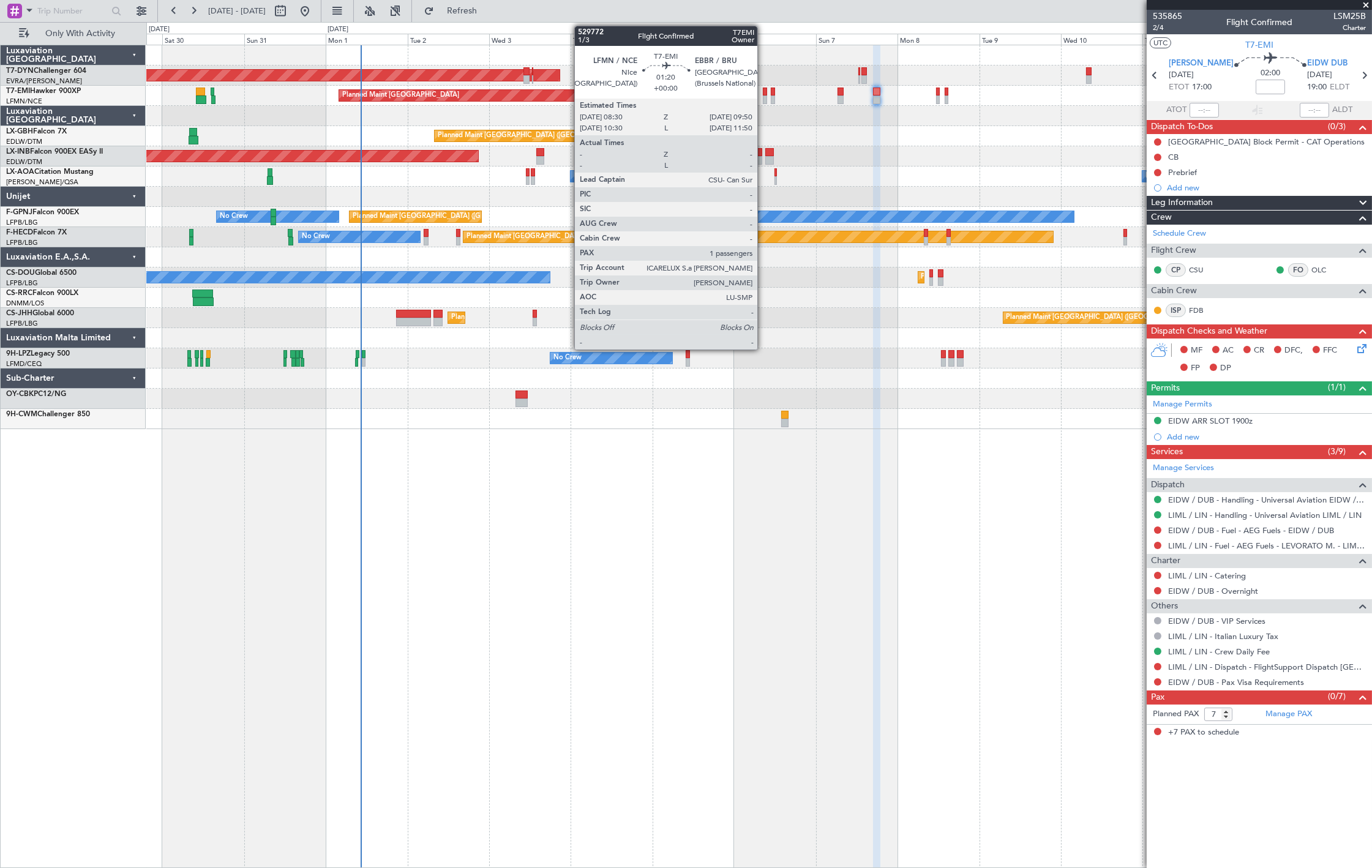
click at [764, 96] on div at bounding box center [766, 100] width 5 height 9
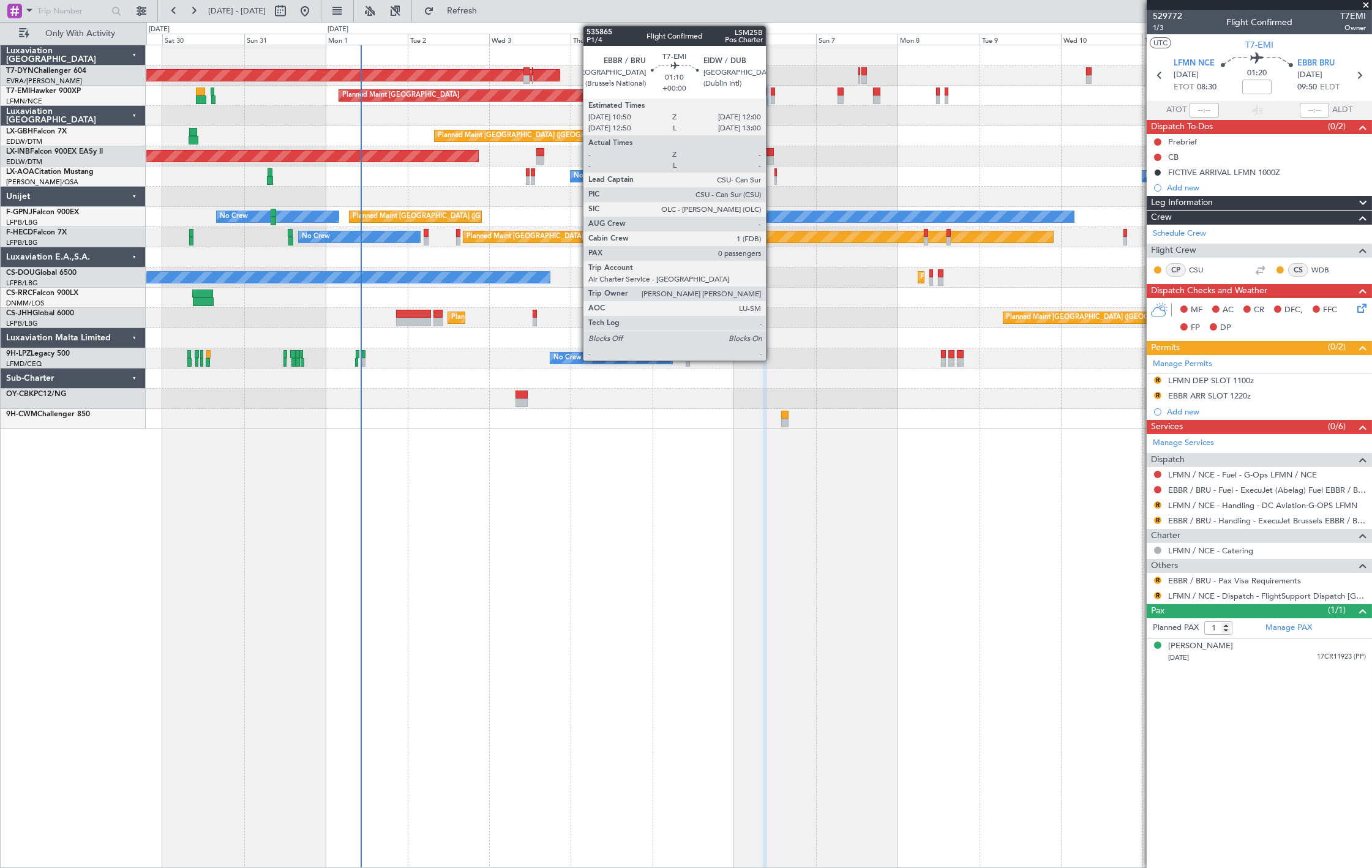
click at [772, 99] on div at bounding box center [773, 100] width 4 height 9
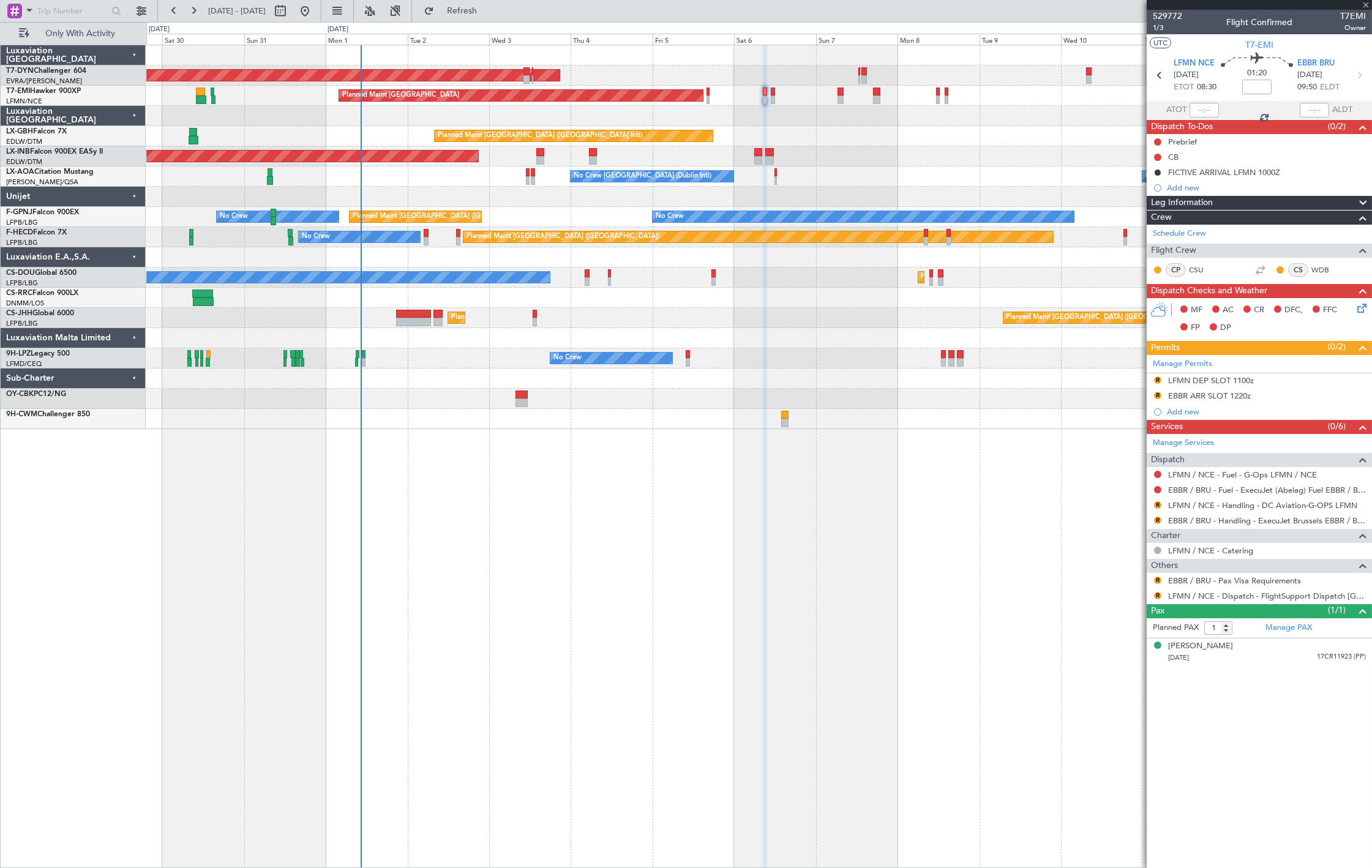
type input "0"
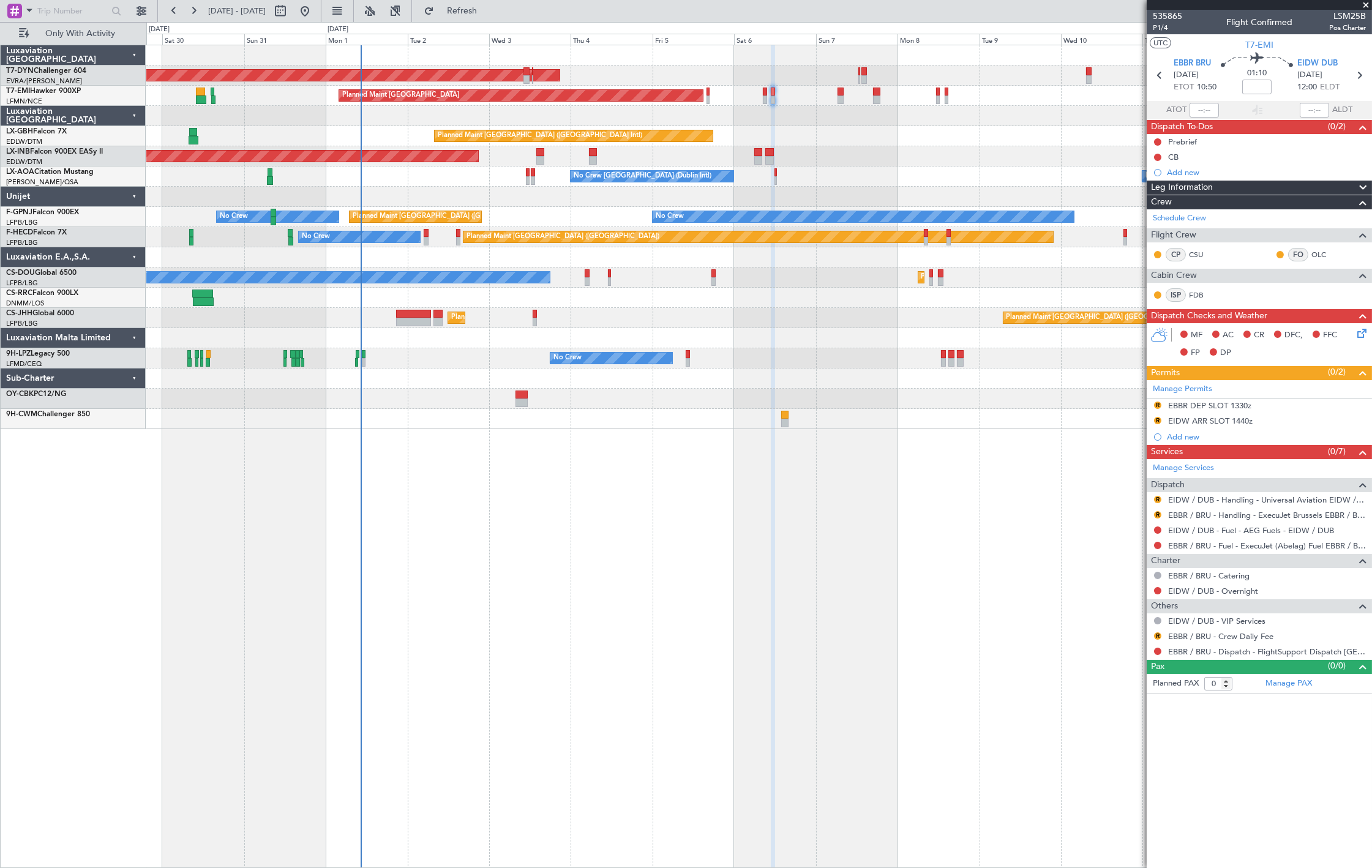
drag, startPoint x: 494, startPoint y: 14, endPoint x: 500, endPoint y: 22, distance: 10.0
click at [488, 16] on span "Refresh" at bounding box center [461, 11] width 51 height 9
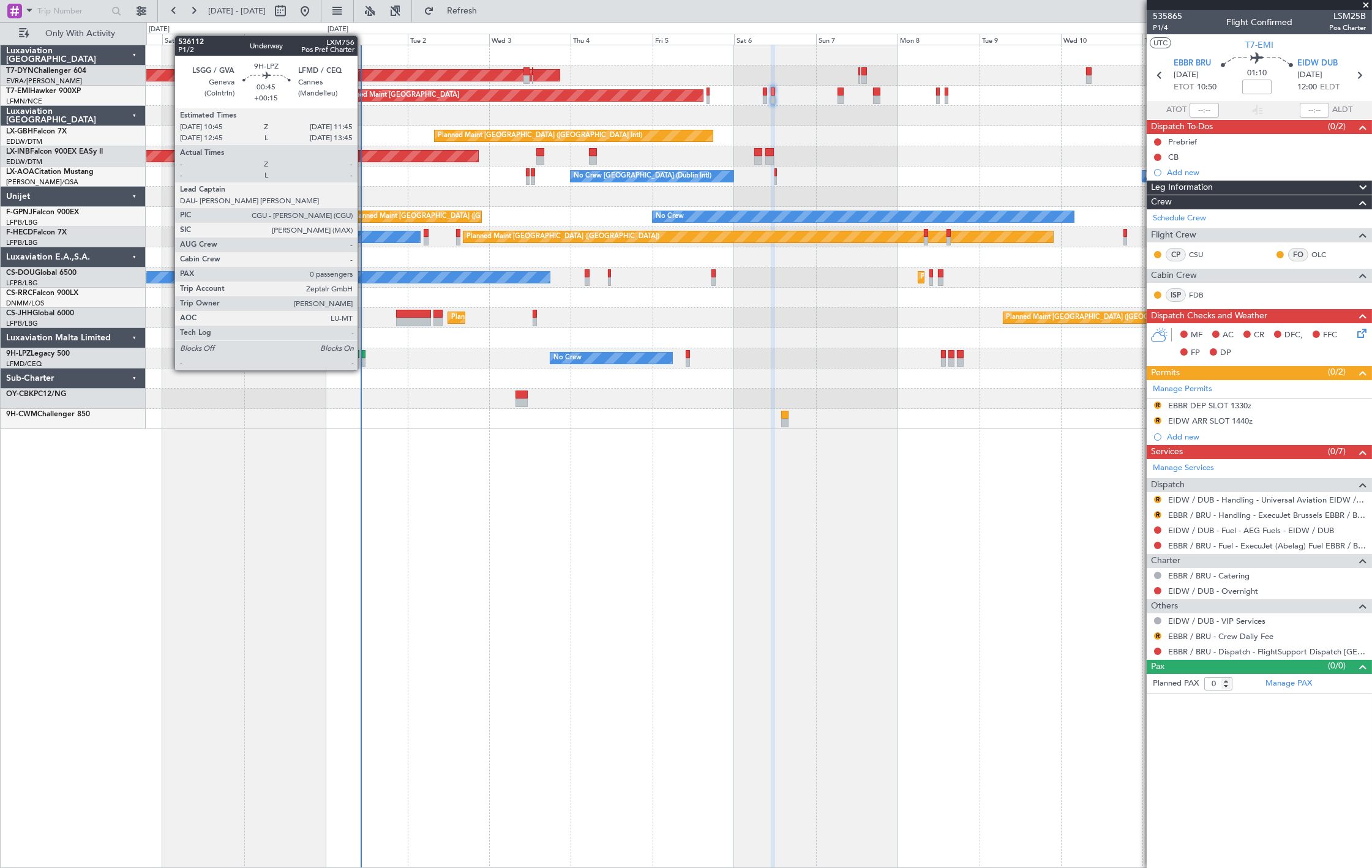
click at [363, 358] on div at bounding box center [363, 362] width 3 height 9
type input "+00:15"
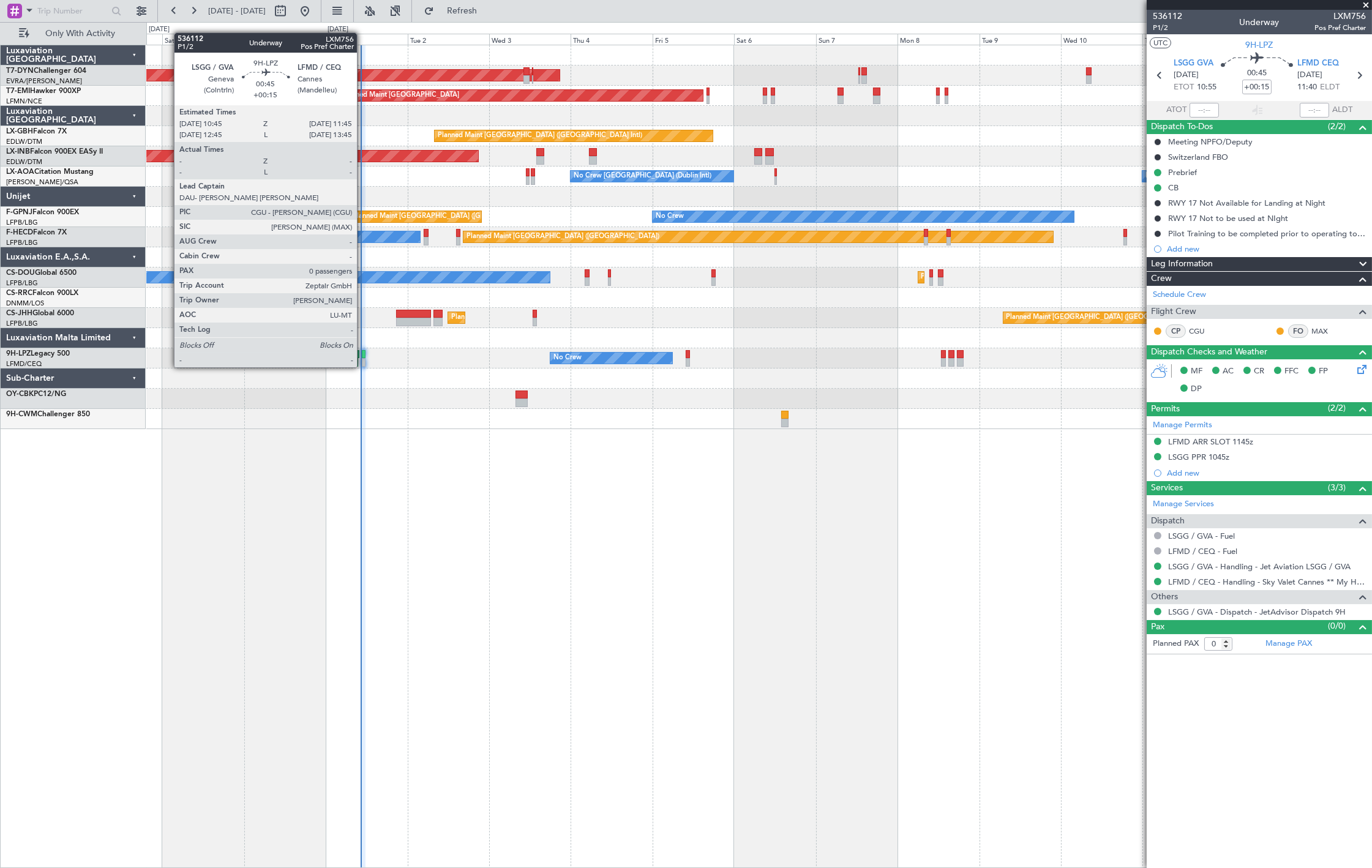
click at [363, 356] on div at bounding box center [363, 355] width 3 height 9
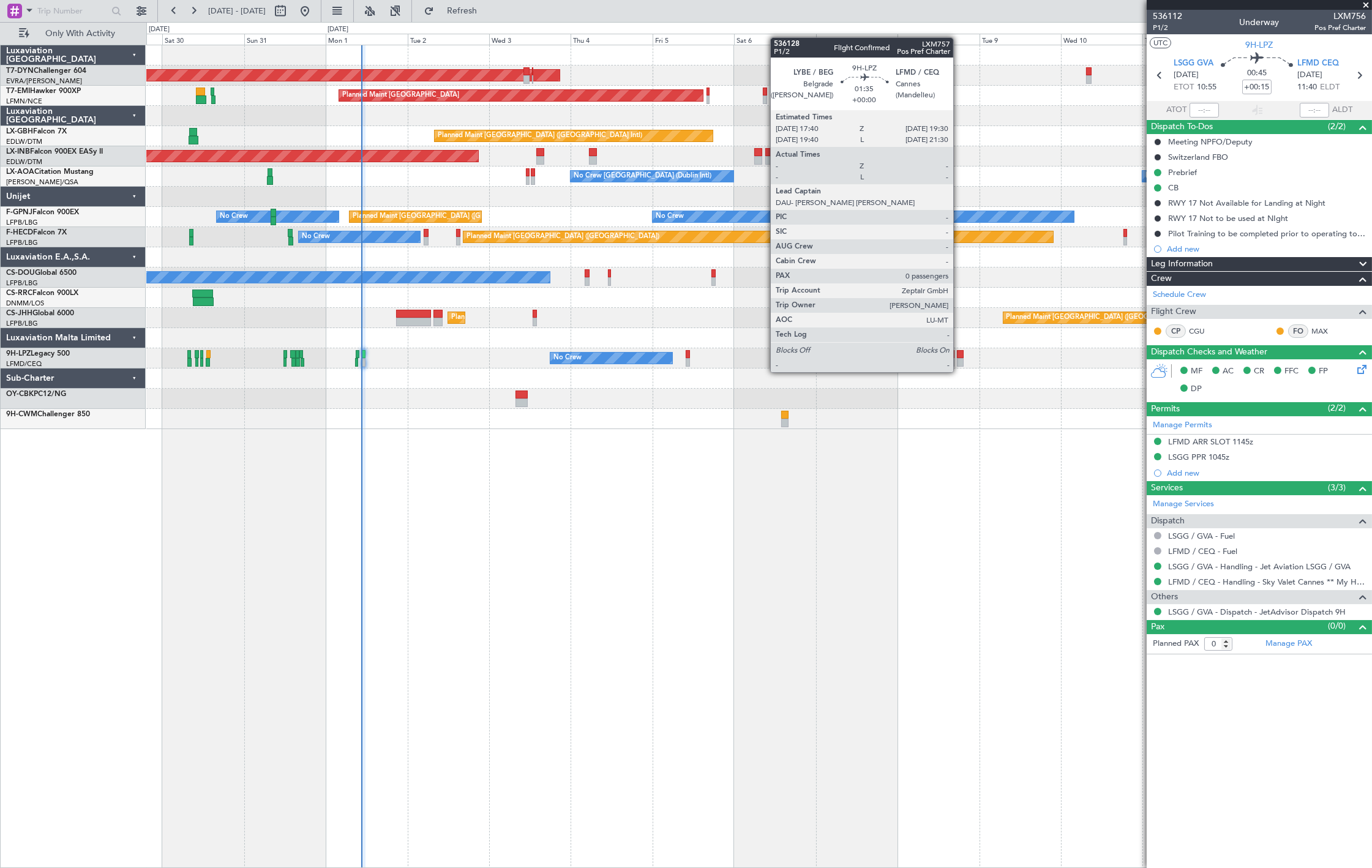
click at [960, 360] on div at bounding box center [961, 362] width 7 height 9
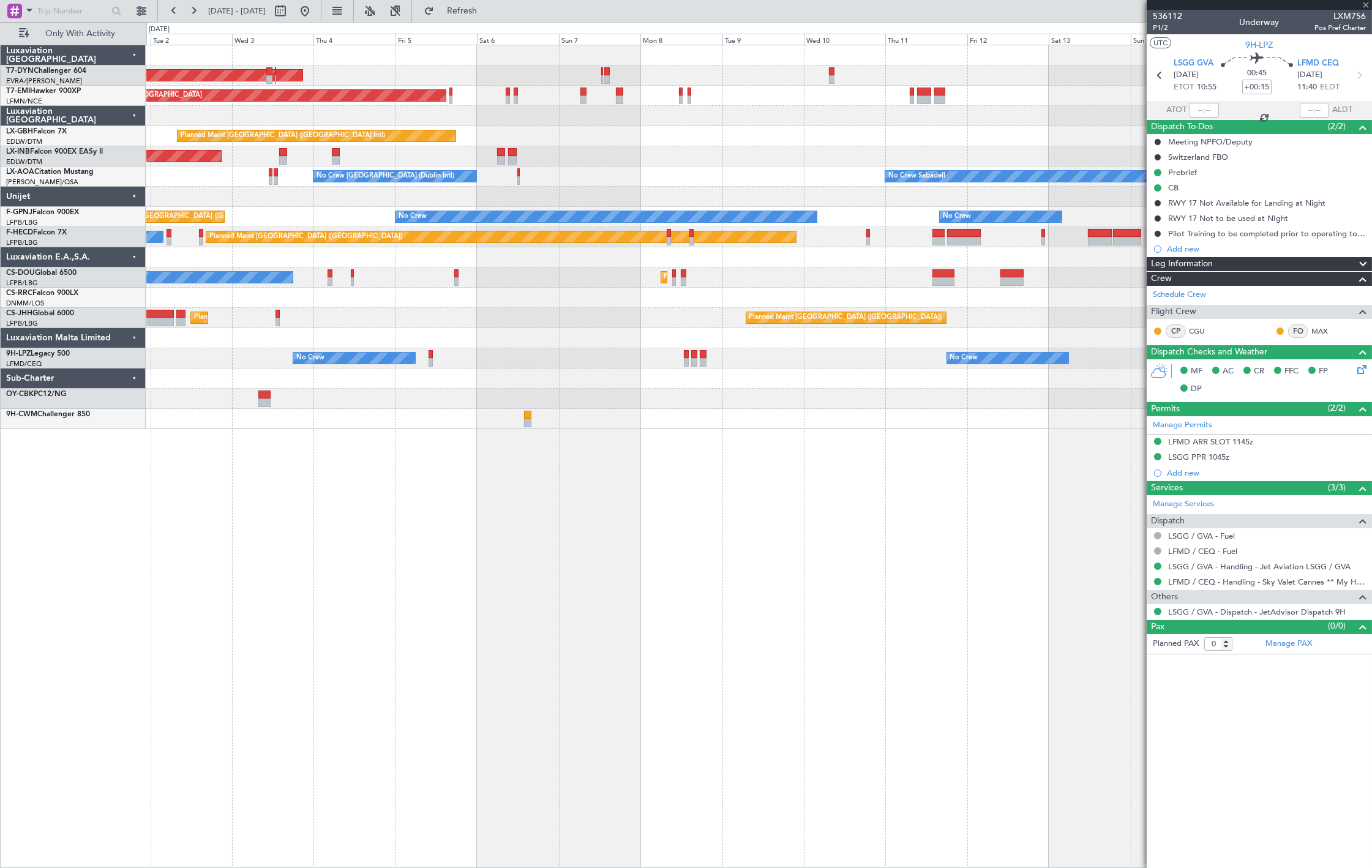
click at [653, 454] on div "AOG Maint Riga (Riga Intl) Planned Maint [GEOGRAPHIC_DATA] Planned Maint [GEOGR…" at bounding box center [760, 457] width 1226 height 824
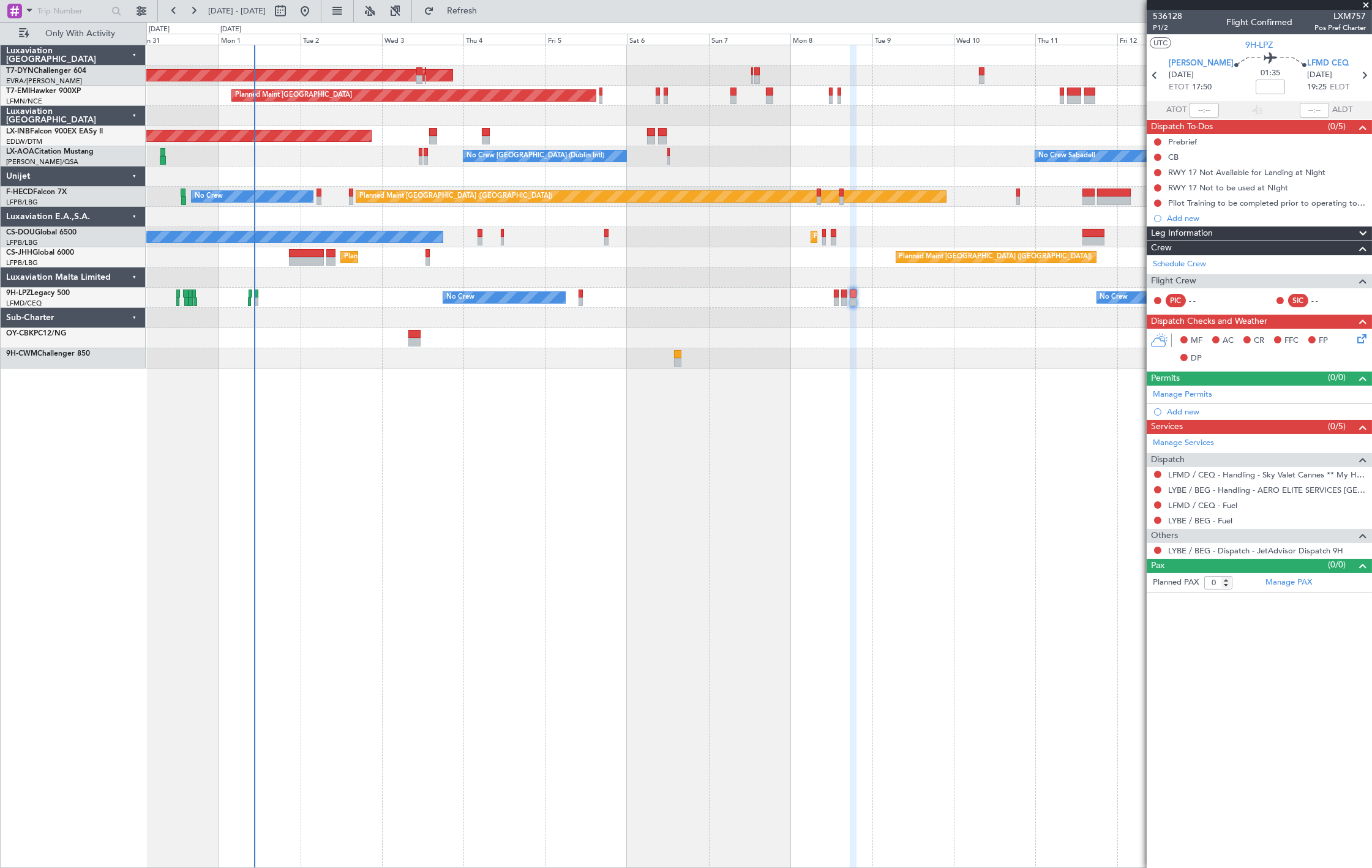
click at [463, 72] on div "AOG Maint Riga (Riga Intl) Planned Maint [GEOGRAPHIC_DATA] Unplanned Maint [GEO…" at bounding box center [759, 206] width 1225 height 323
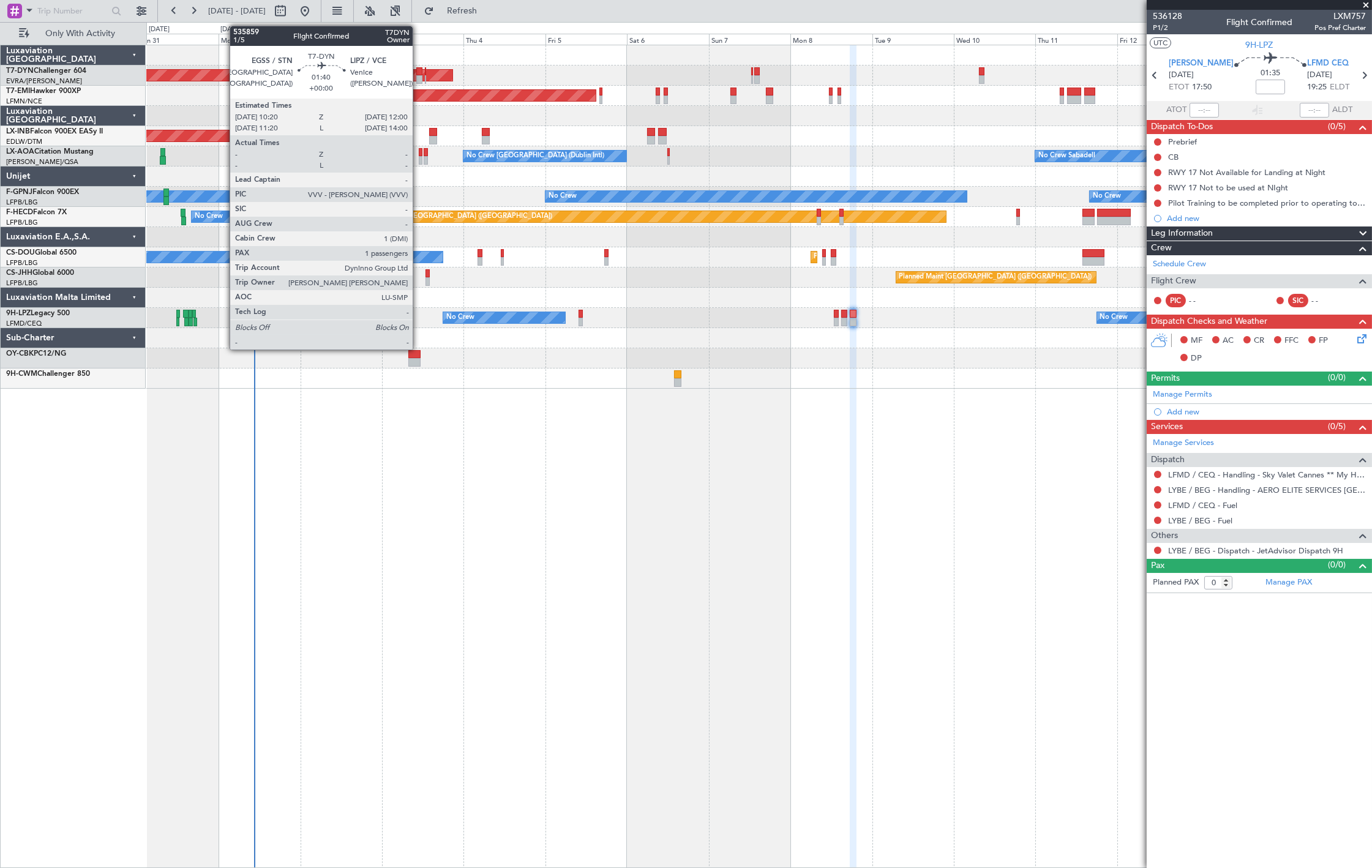
click at [419, 78] on div at bounding box center [419, 80] width 6 height 9
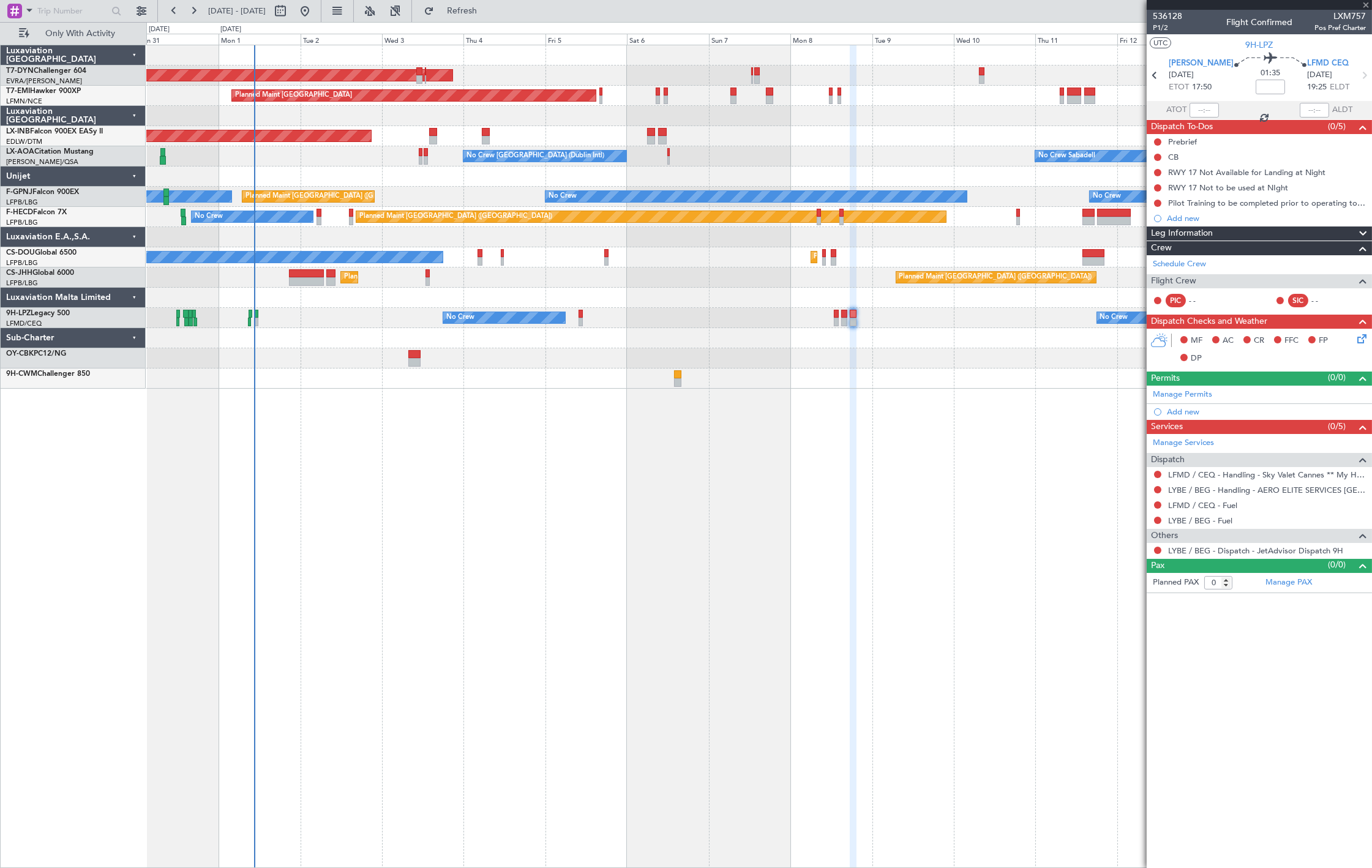
type input "1"
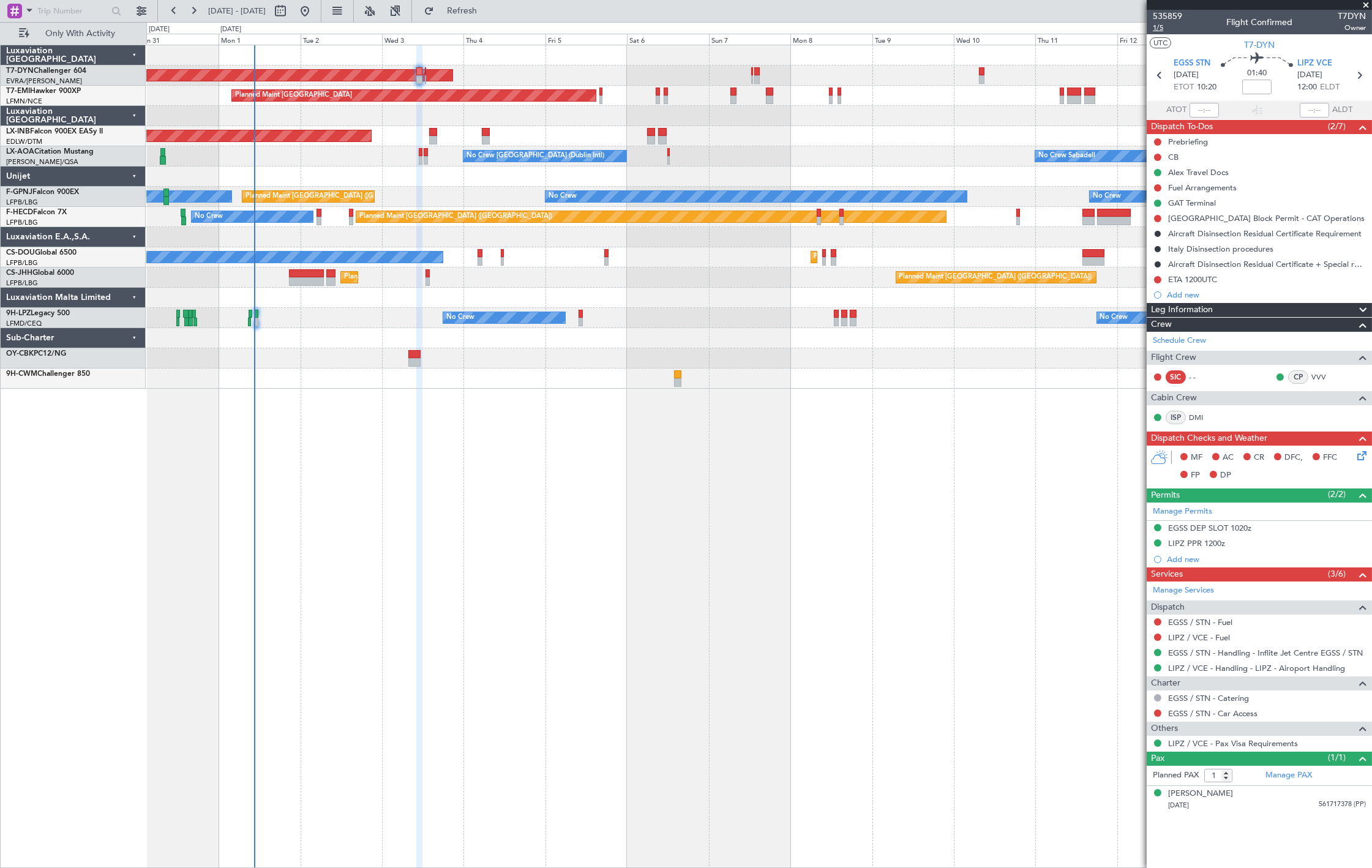
click at [1161, 23] on span "1/5" at bounding box center [1168, 28] width 29 height 10
click at [488, 9] on span "Refresh" at bounding box center [461, 11] width 51 height 9
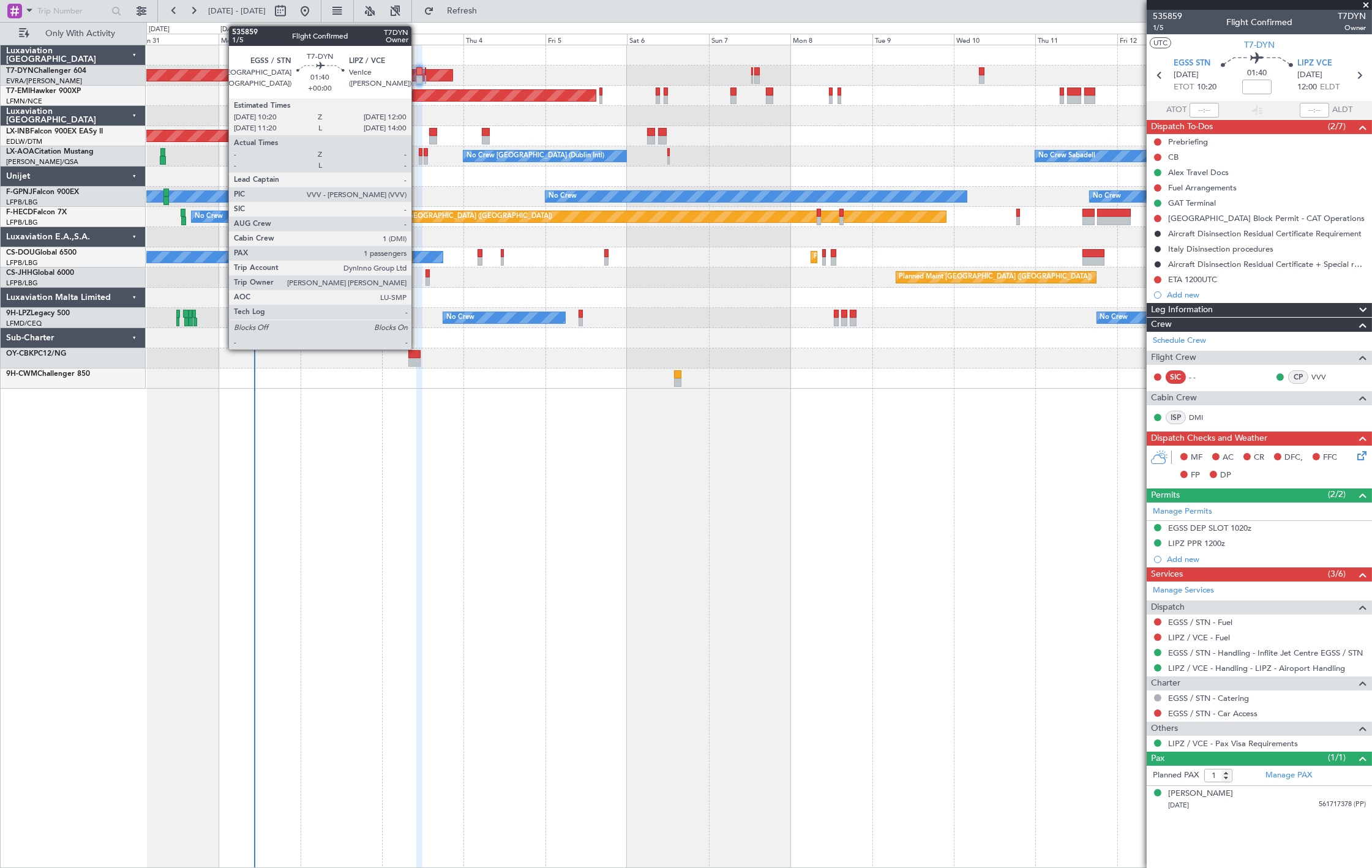
click at [418, 70] on div at bounding box center [419, 72] width 6 height 9
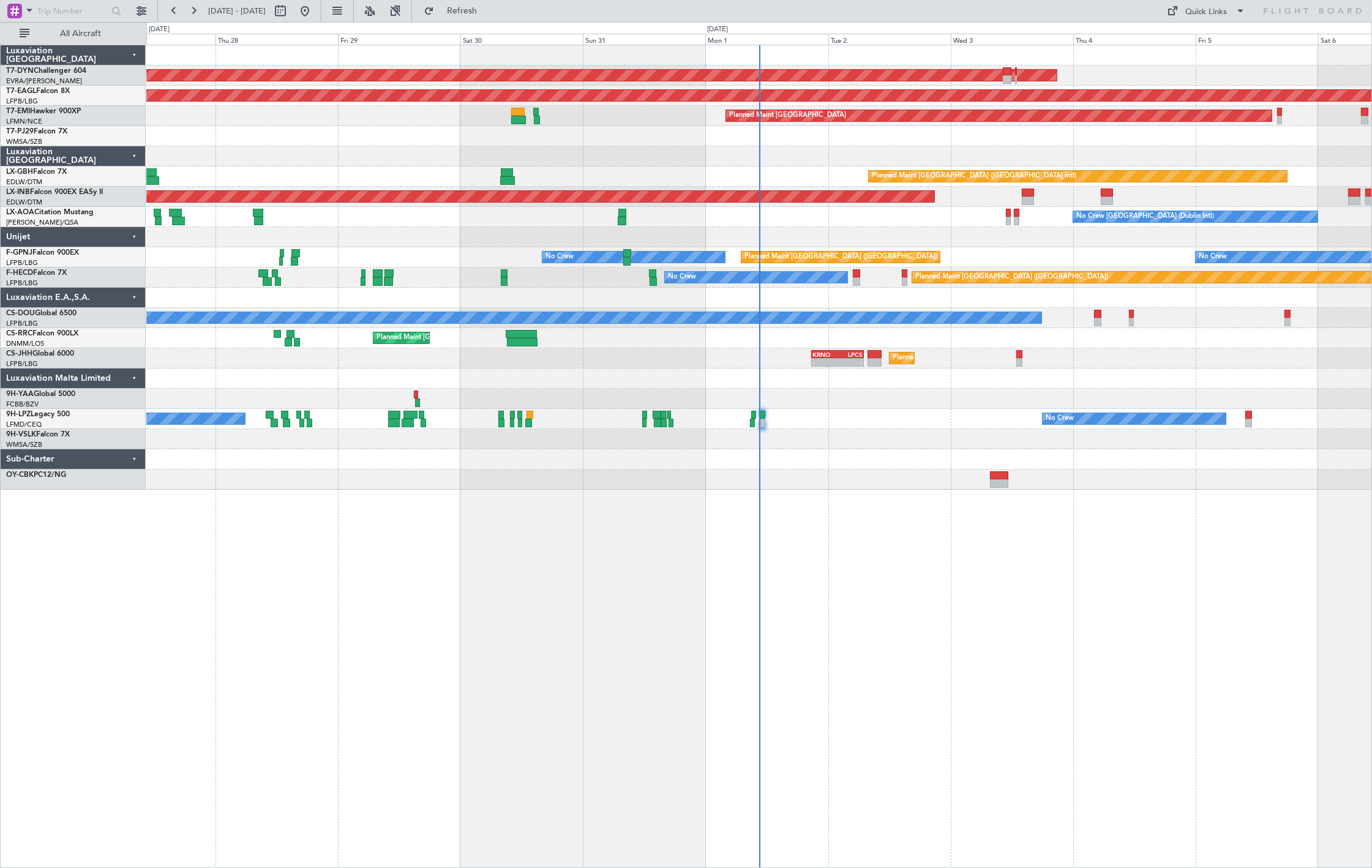
drag, startPoint x: 93, startPoint y: 26, endPoint x: 124, endPoint y: 54, distance: 41.8
click at [93, 26] on button "All Aircraft" at bounding box center [74, 34] width 120 height 20
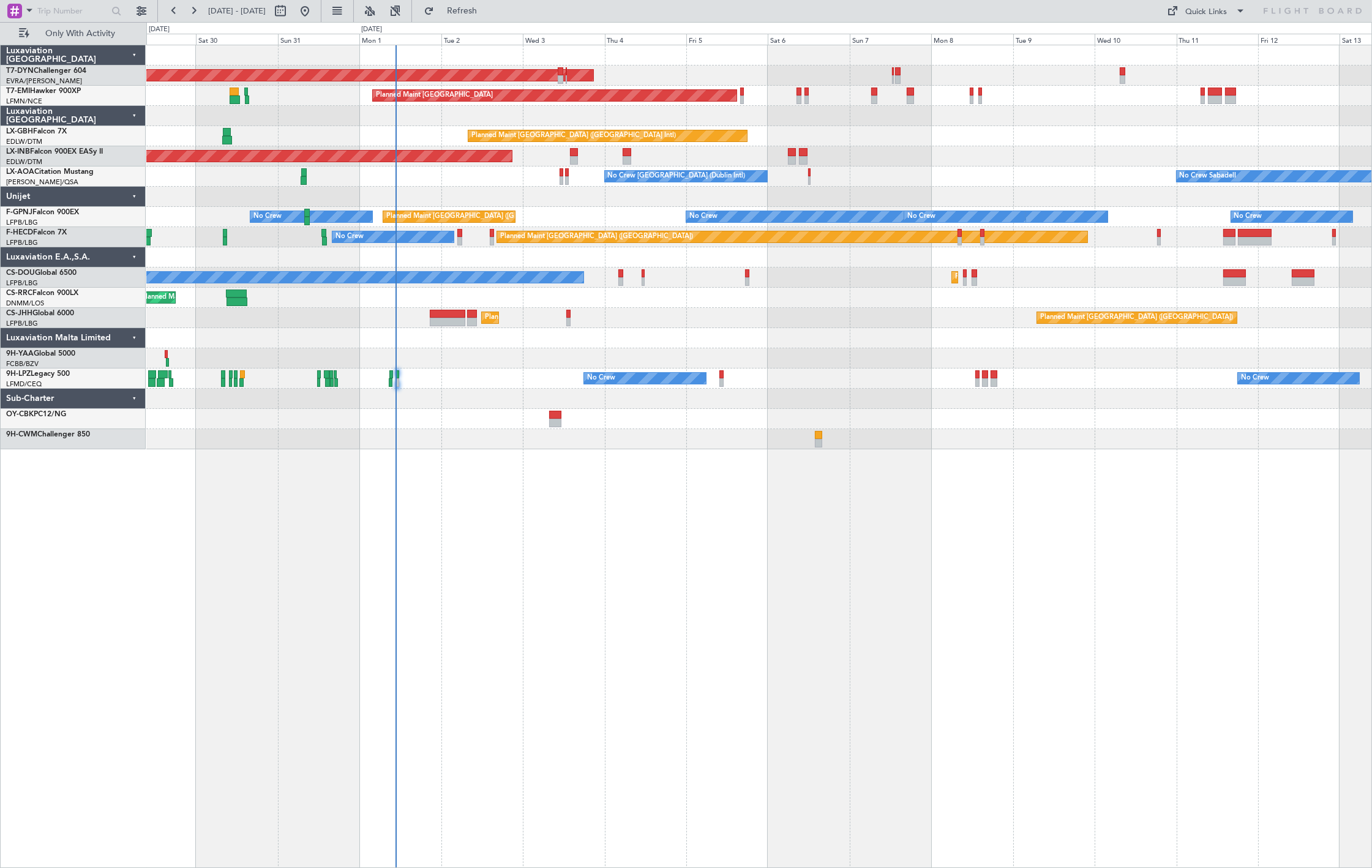
click at [396, 127] on div "AOG Maint Riga (Riga Intl) Planned Maint [GEOGRAPHIC_DATA] Planned Maint [GEOGR…" at bounding box center [759, 247] width 1225 height 404
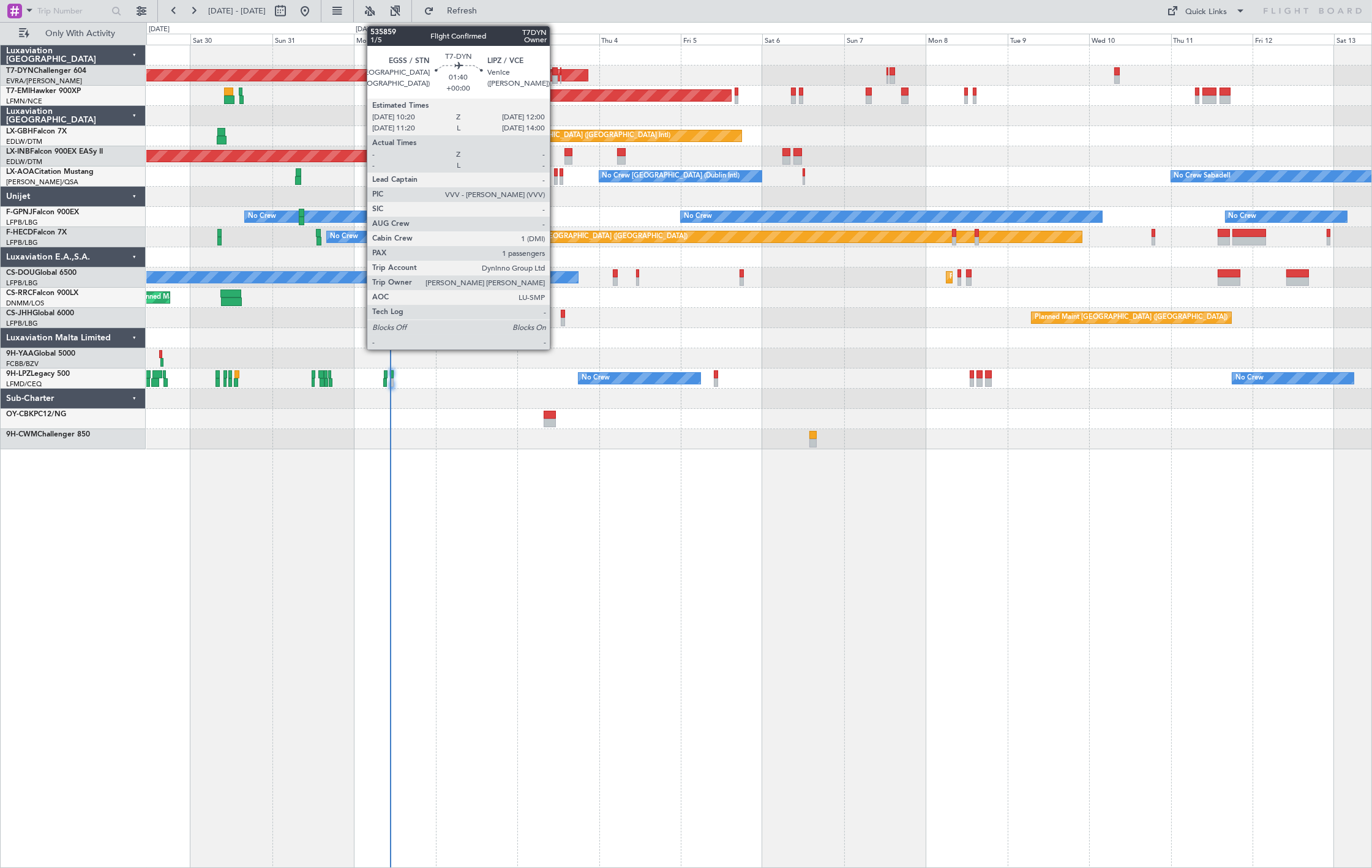
click at [556, 70] on div at bounding box center [555, 72] width 6 height 9
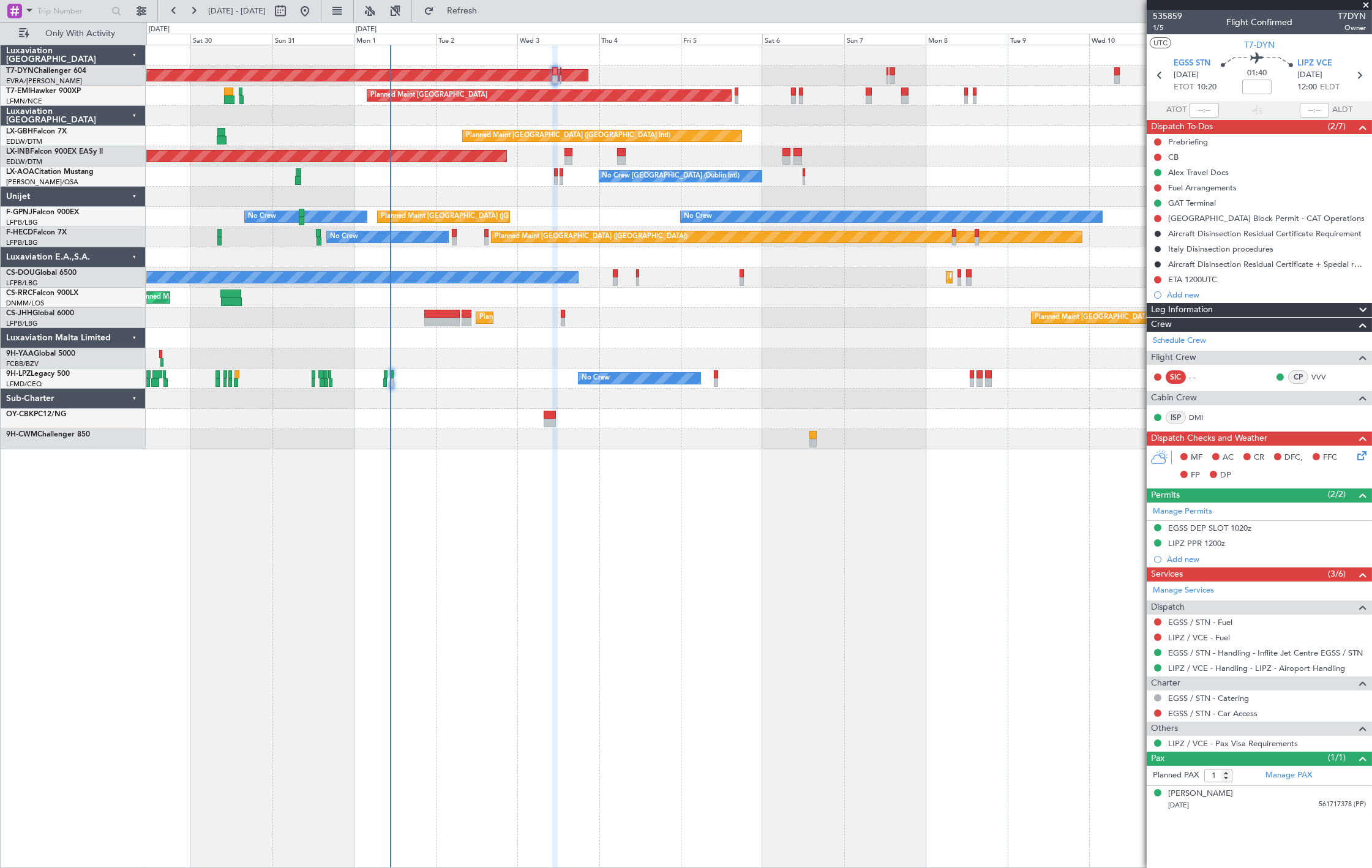
click at [1167, 31] on span "1/5" at bounding box center [1168, 28] width 29 height 10
click at [542, 378] on div "No Crew No Crew No Crew" at bounding box center [759, 378] width 1225 height 20
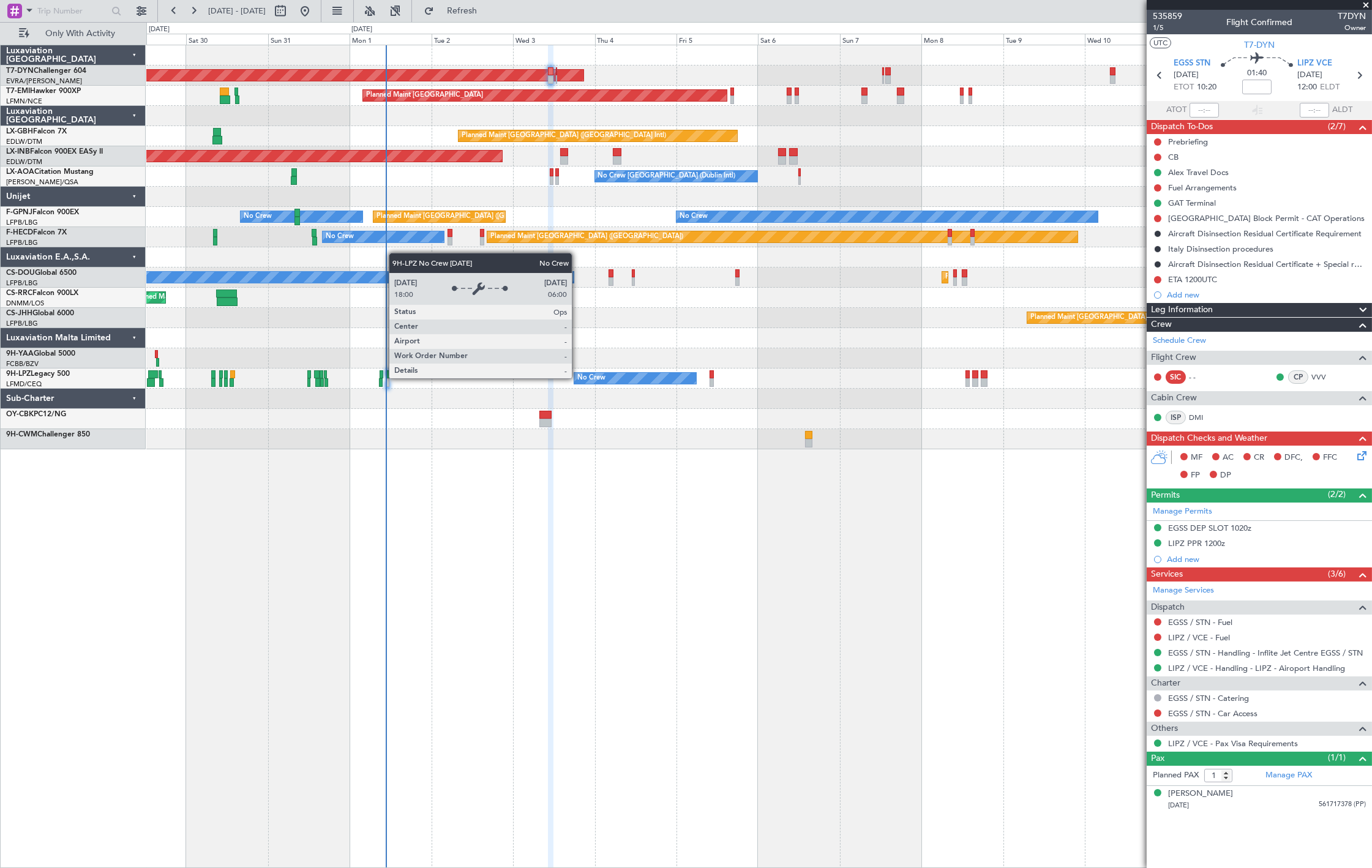
click at [562, 371] on div "No Crew No Crew No Crew" at bounding box center [759, 378] width 1225 height 20
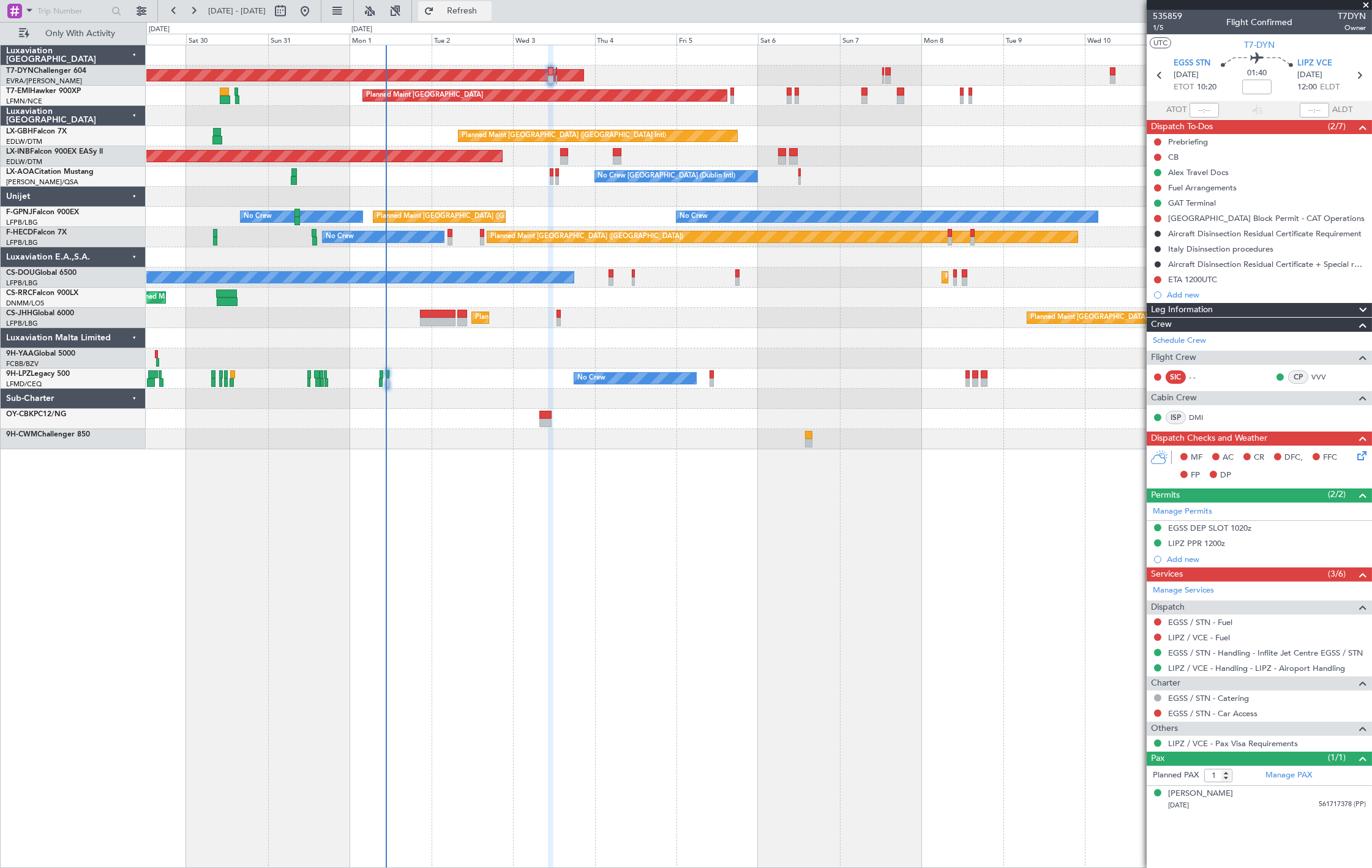
click at [475, 14] on button "Refresh" at bounding box center [454, 10] width 74 height 20
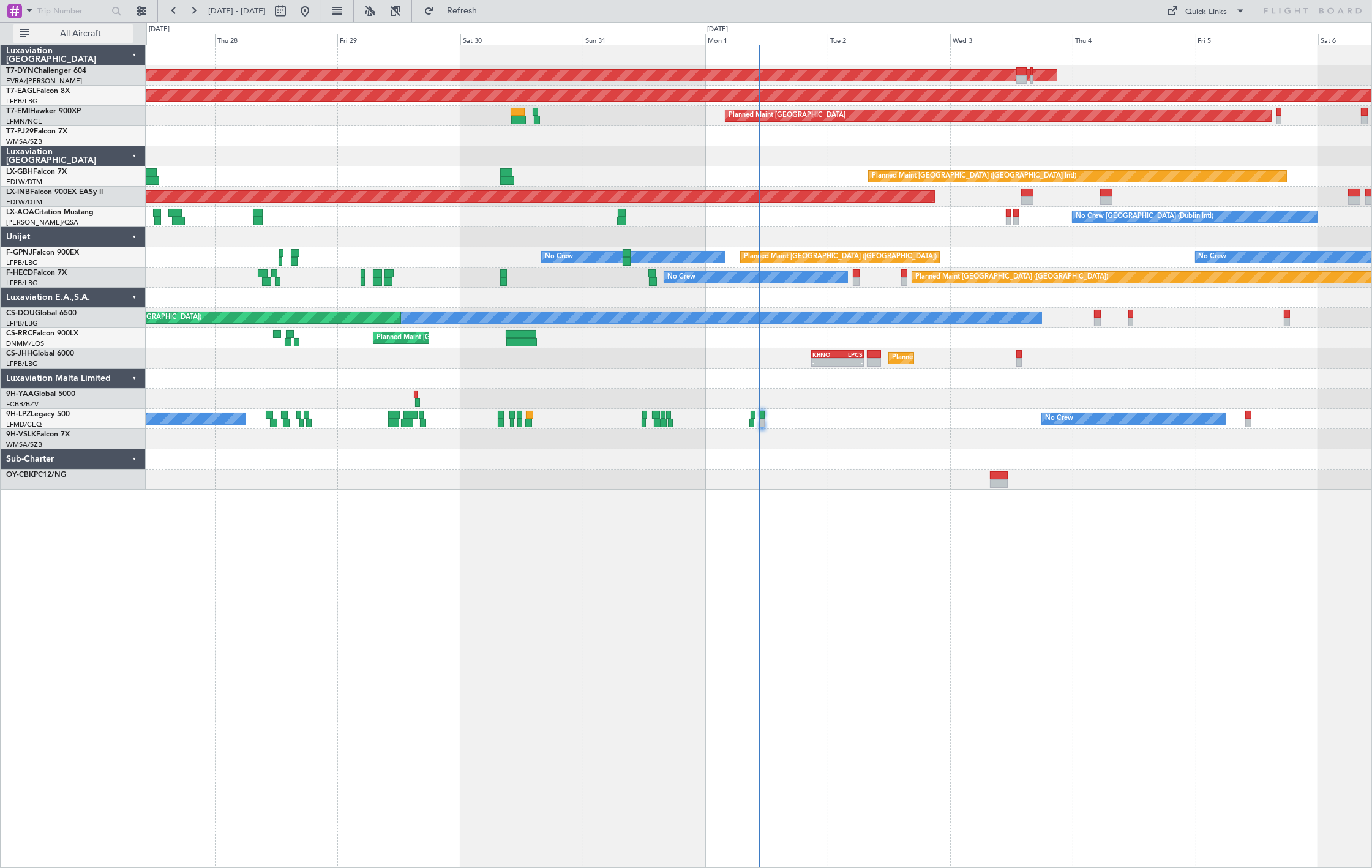
drag, startPoint x: 70, startPoint y: 42, endPoint x: 100, endPoint y: 47, distance: 30.4
click at [72, 41] on button "All Aircraft" at bounding box center [74, 34] width 120 height 20
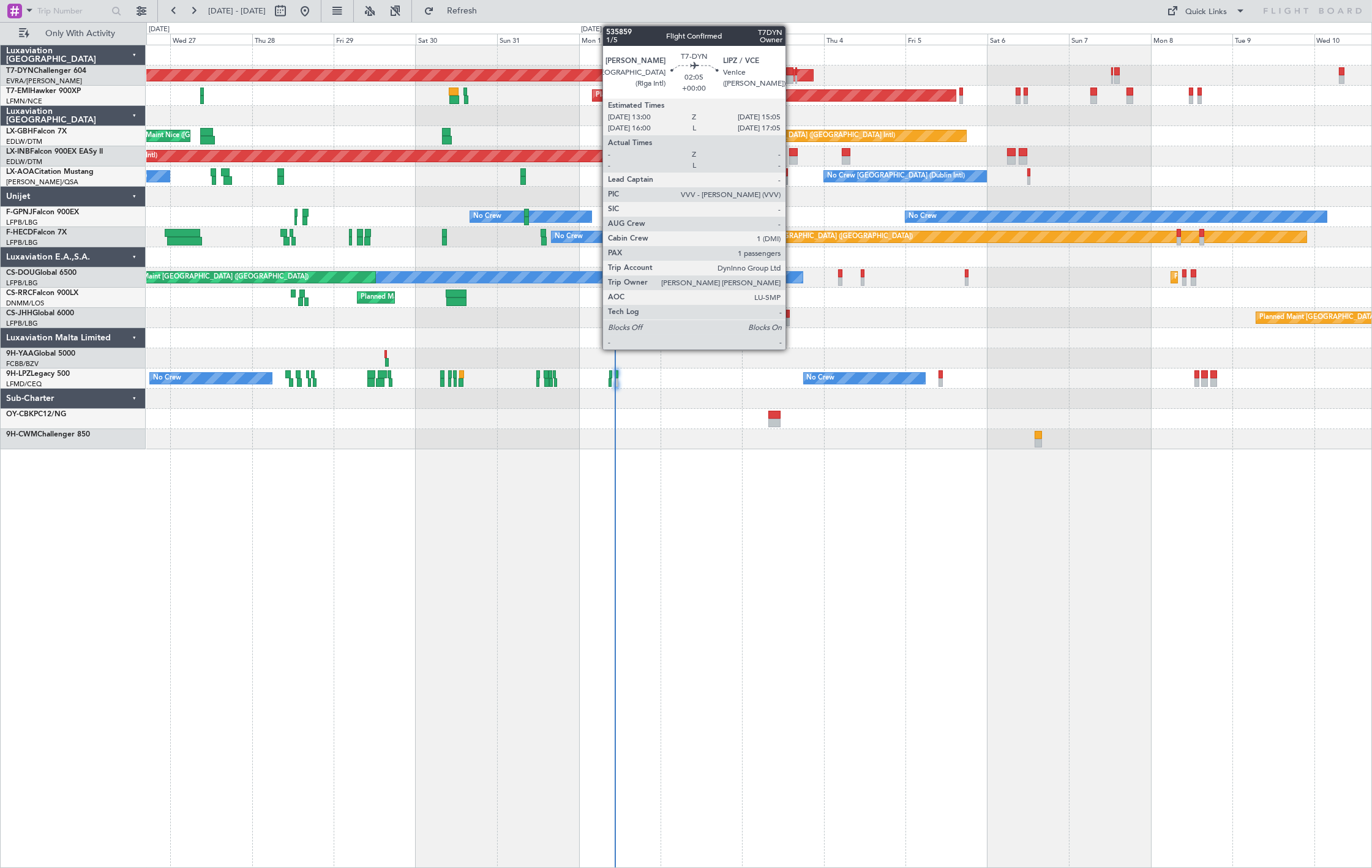
click at [792, 72] on div at bounding box center [790, 72] width 7 height 9
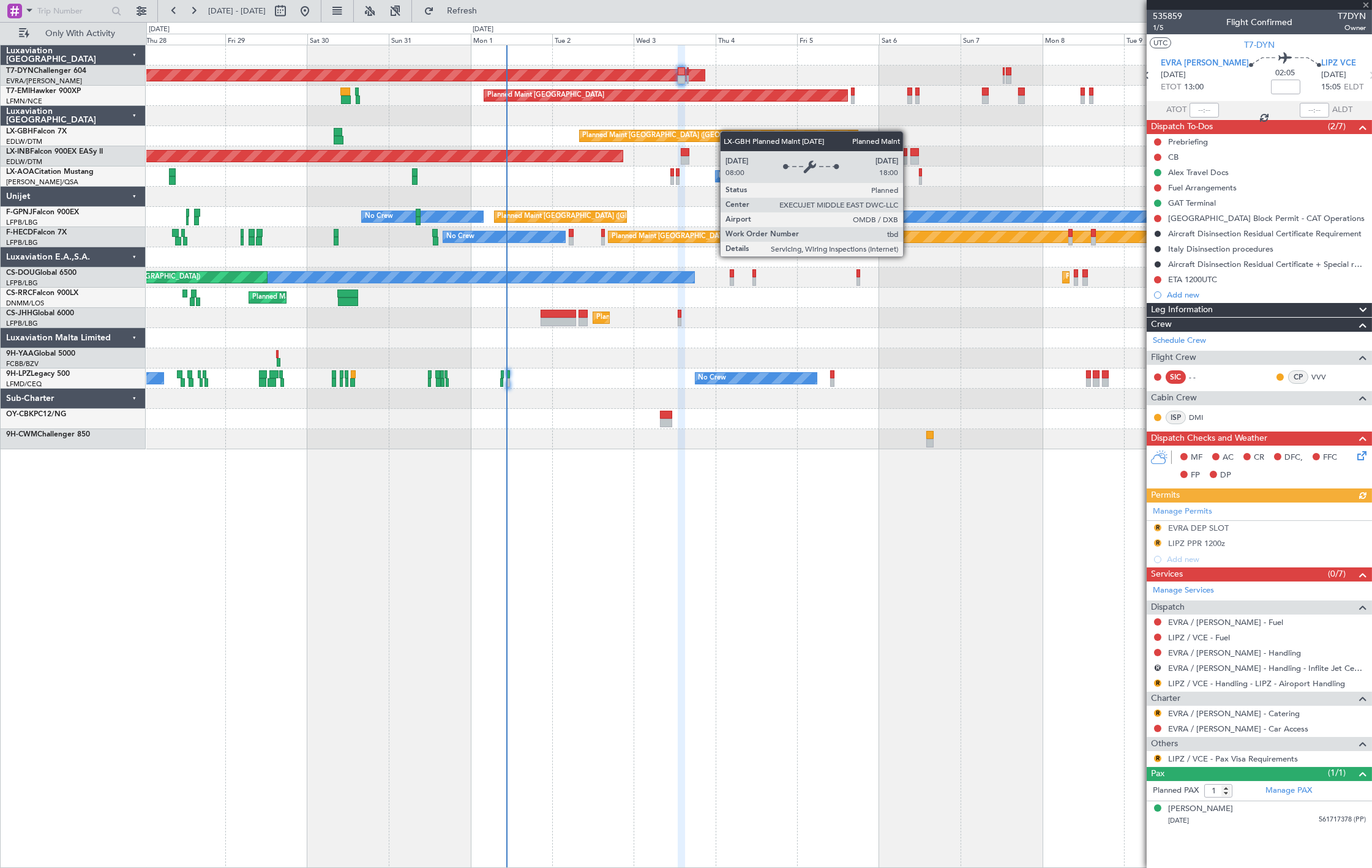
click at [674, 143] on div "AOG Maint Riga (Riga Intl) Planned Maint Zurich Planned Maint Dubai (Dubai Intl…" at bounding box center [759, 247] width 1225 height 404
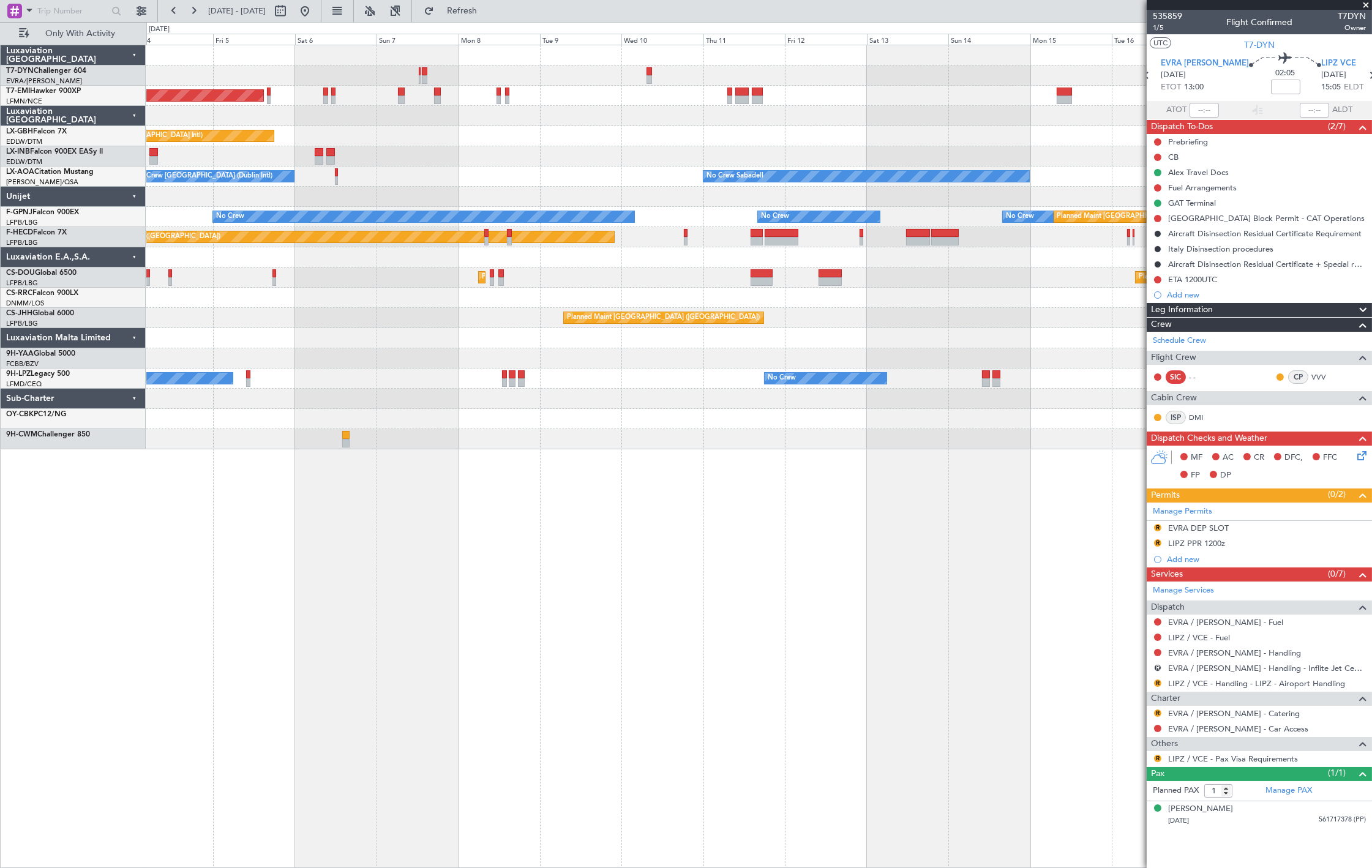
click at [440, 463] on div "AOG Maint Riga (Riga Intl) Planned Maint Zurich Planned Maint Dubai (Dubai Intl…" at bounding box center [760, 457] width 1226 height 824
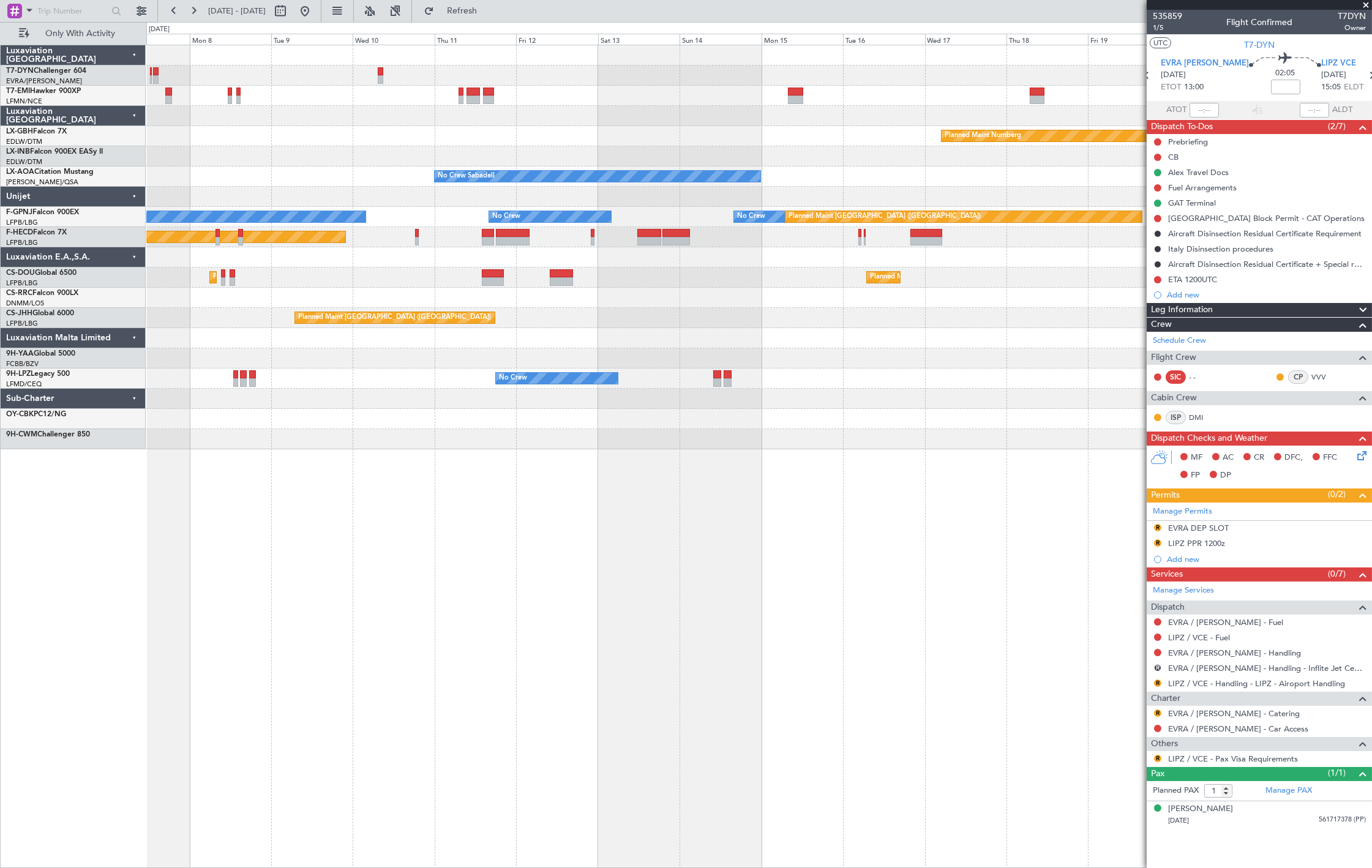
click at [618, 493] on div "AOG Maint Riga (Riga Intl) Planned Maint Zurich Planned Maint Nurnberg Planned …" at bounding box center [760, 457] width 1226 height 824
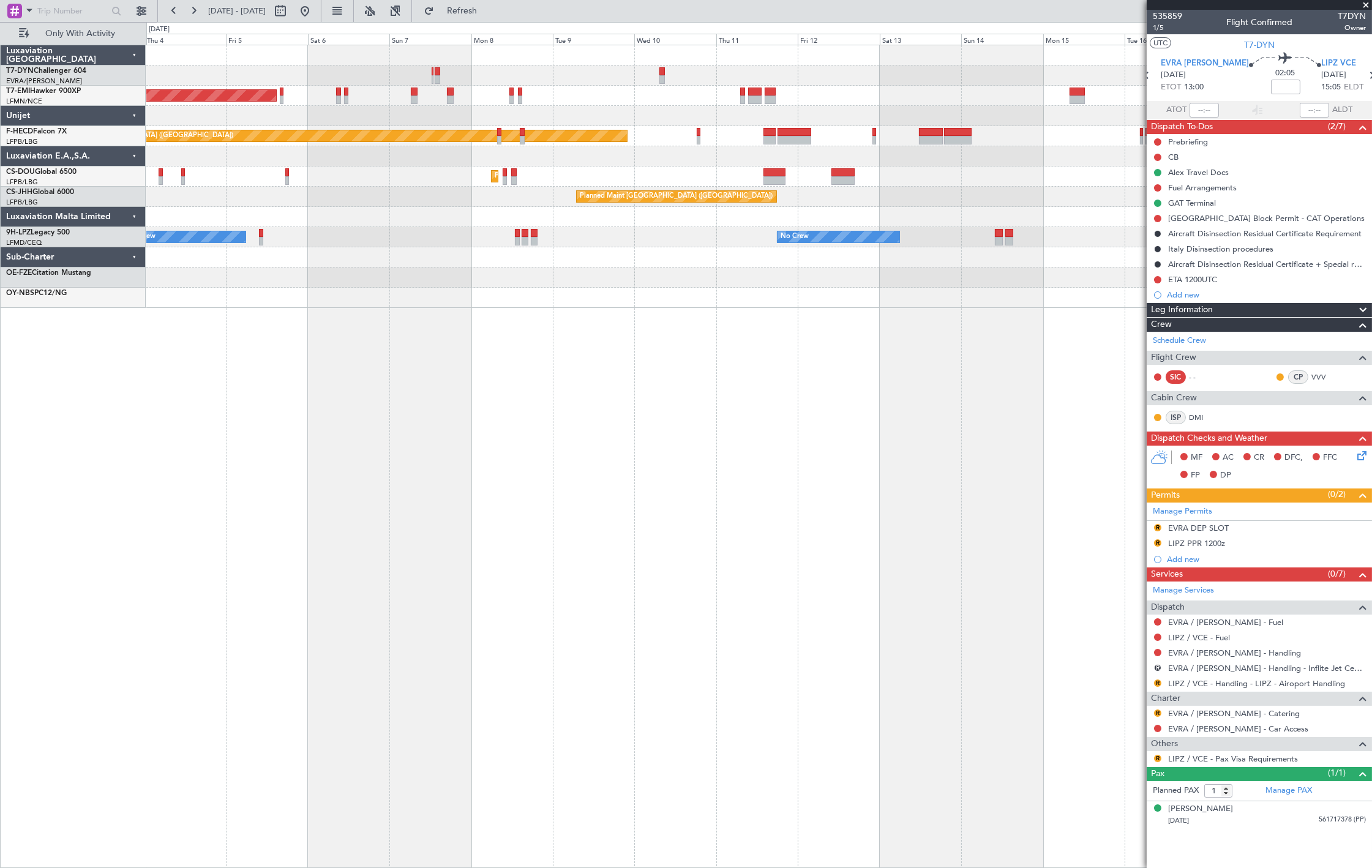
click at [721, 193] on div "AOG Maint Riga (Riga Intl) Planned Maint Zurich Planned Maint Paris (Le Bourget…" at bounding box center [759, 176] width 1225 height 263
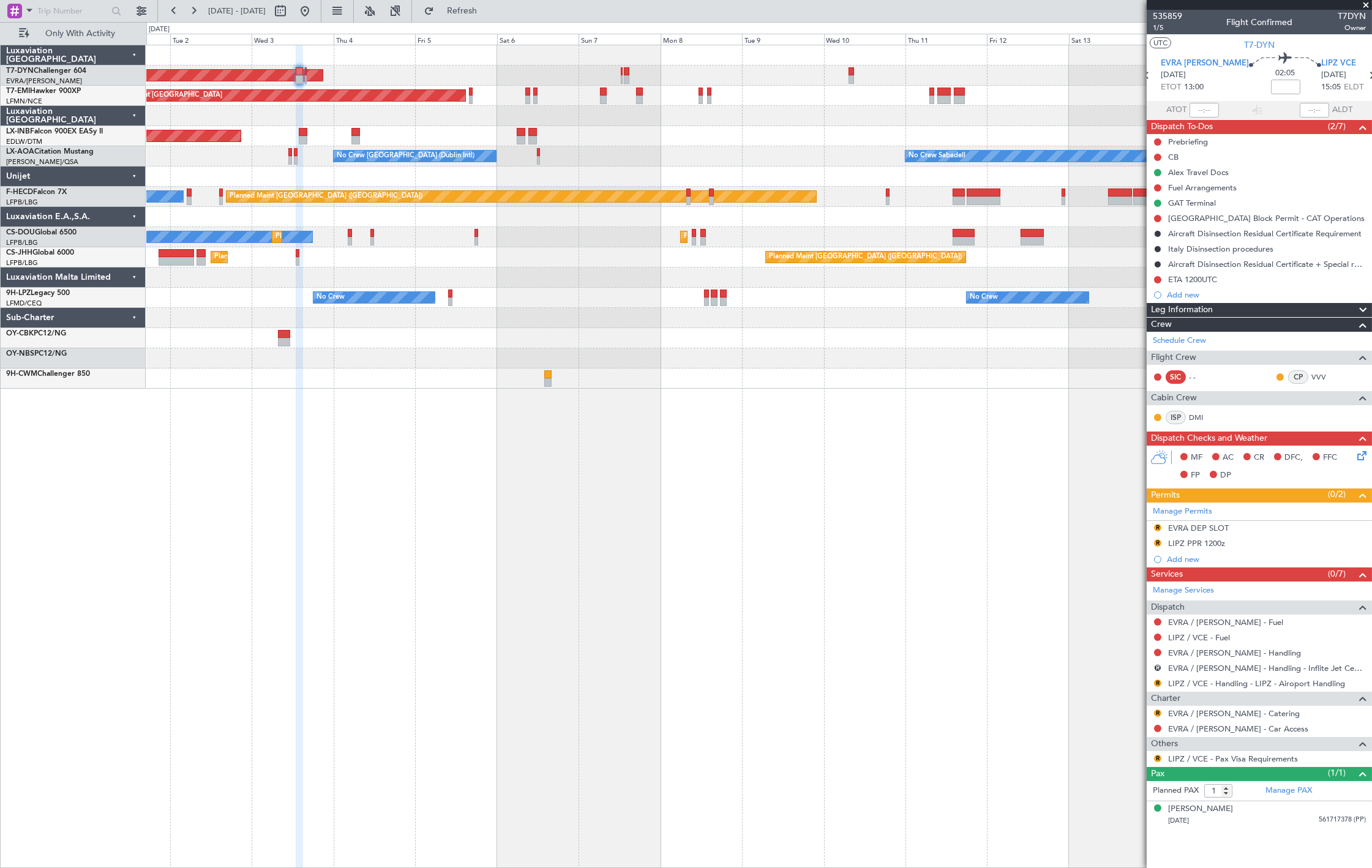
click at [525, 136] on div "AOG Maint Riga (Riga Intl) Planned Maint Zurich Unplanned Maint Dubai (Al Makto…" at bounding box center [759, 217] width 1225 height 343
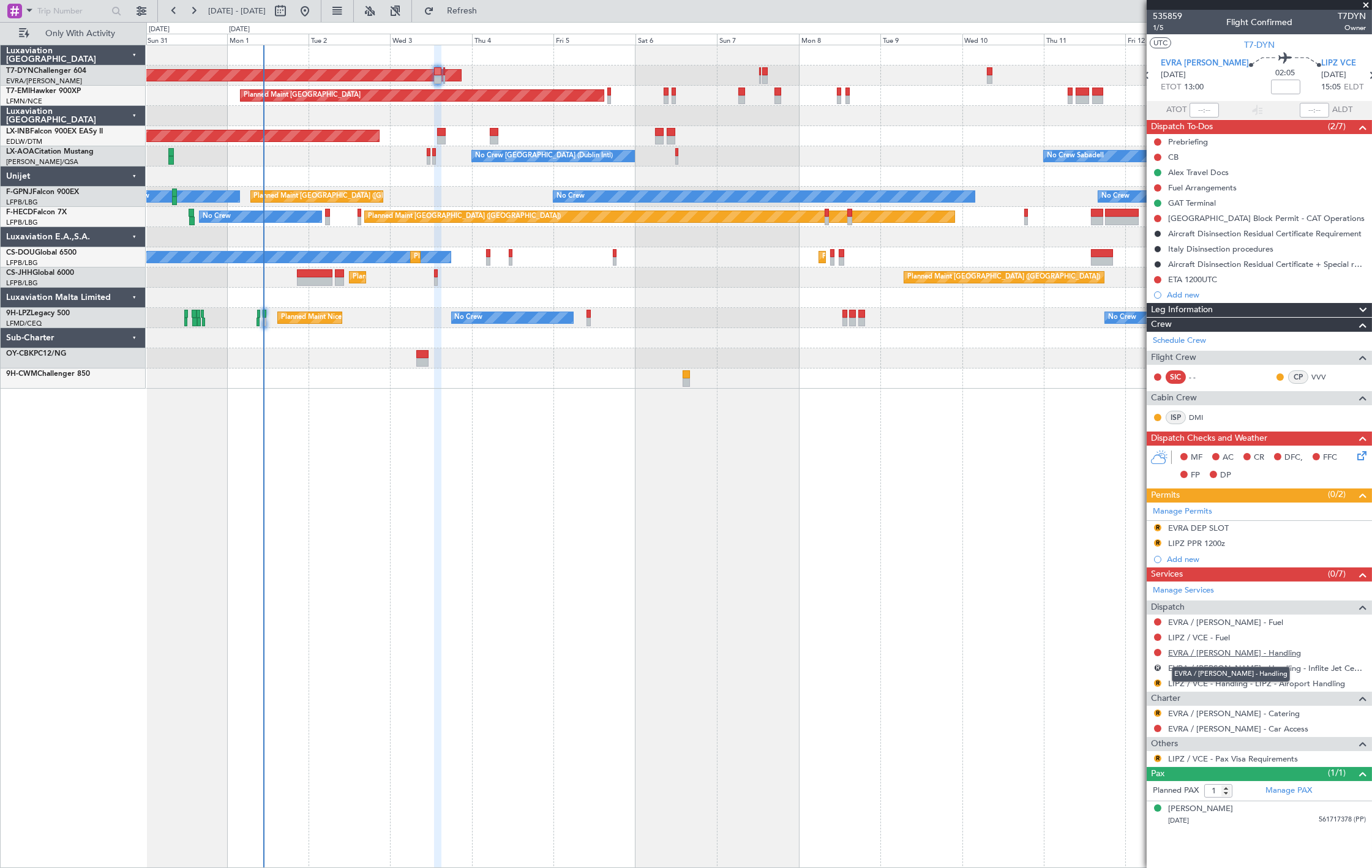
click at [1234, 654] on link "EVRA / RIX - Handling" at bounding box center [1234, 653] width 133 height 10
click at [488, 10] on span "Refresh" at bounding box center [461, 11] width 51 height 9
click at [1158, 733] on mat-tooltip-component "Not Requested" at bounding box center [1159, 748] width 69 height 32
click at [1160, 729] on button at bounding box center [1158, 728] width 7 height 7
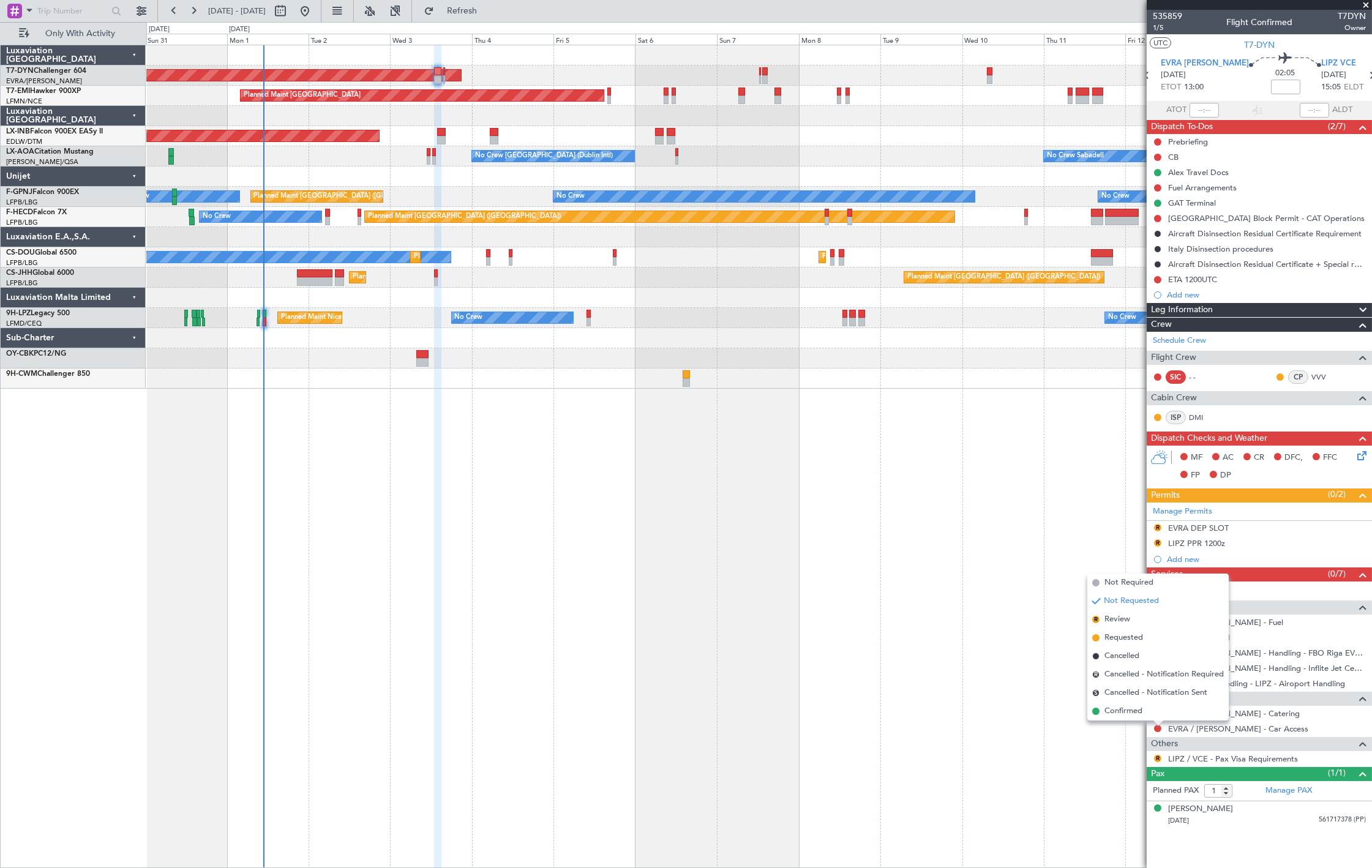
drag, startPoint x: 1149, startPoint y: 584, endPoint x: 1156, endPoint y: 650, distance: 66.4
click at [1148, 584] on span "Not Required" at bounding box center [1129, 583] width 49 height 12
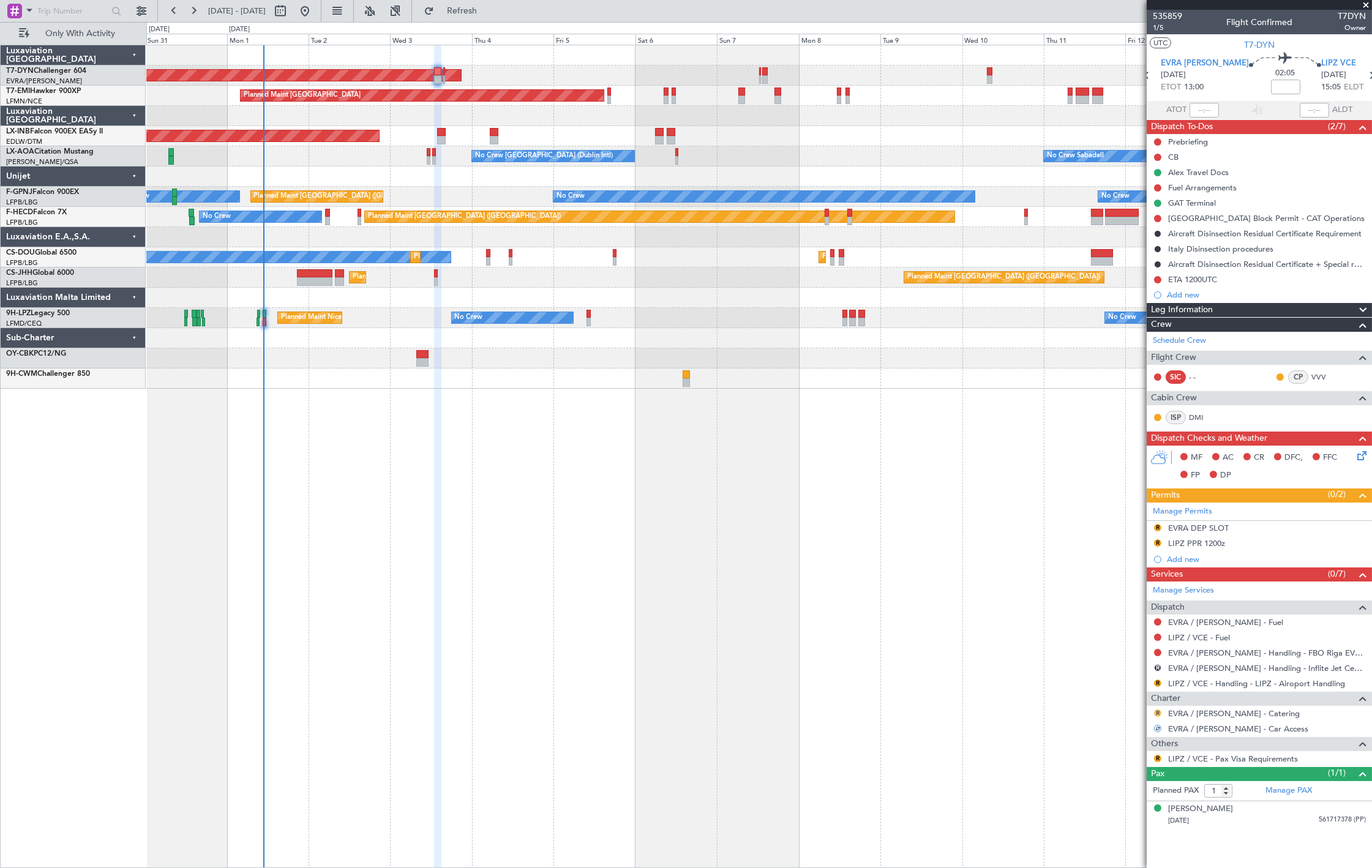
click at [1159, 714] on button "R" at bounding box center [1158, 713] width 7 height 7
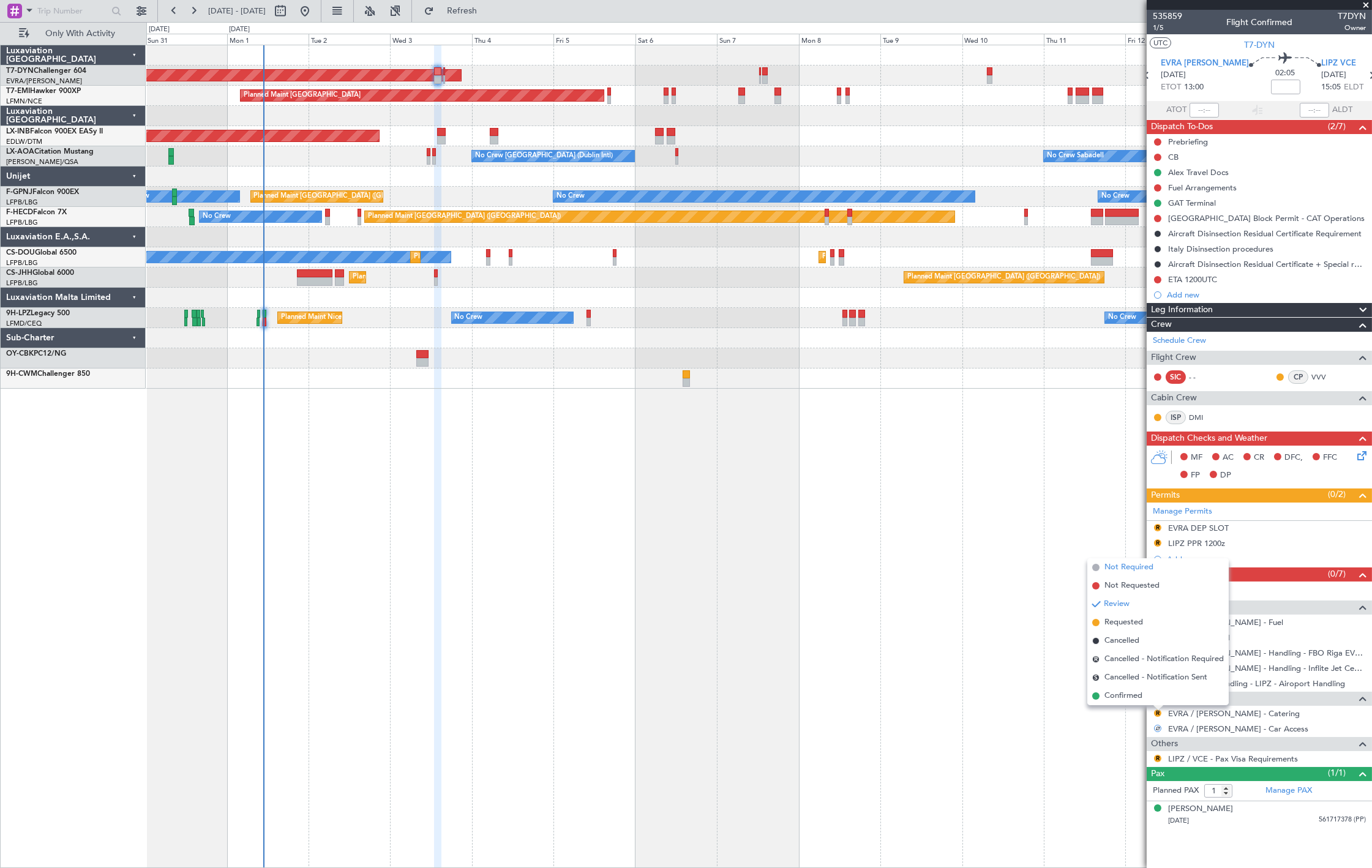
click at [1158, 571] on li "Not Required" at bounding box center [1158, 567] width 141 height 18
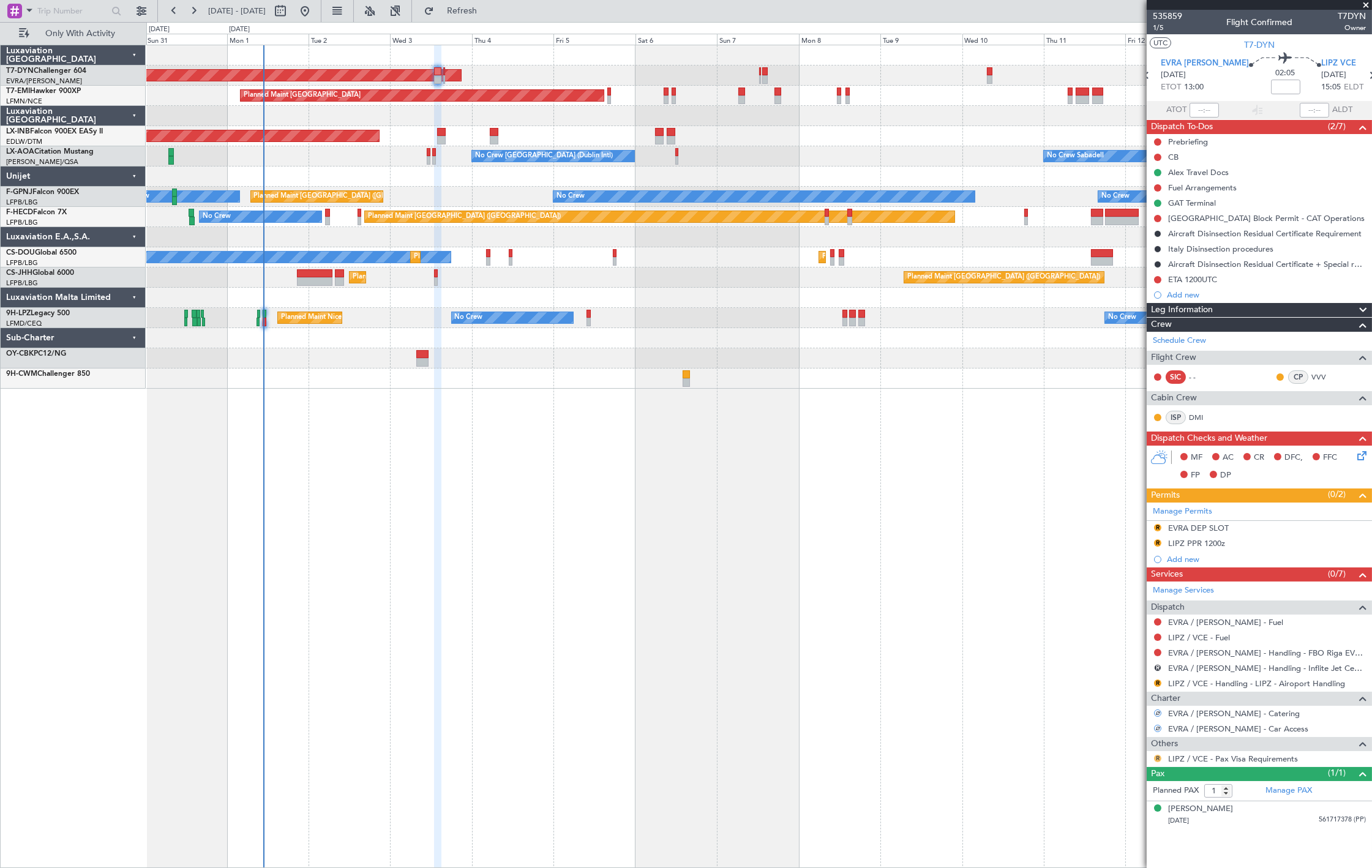
click at [1160, 760] on button "R" at bounding box center [1158, 759] width 7 height 7
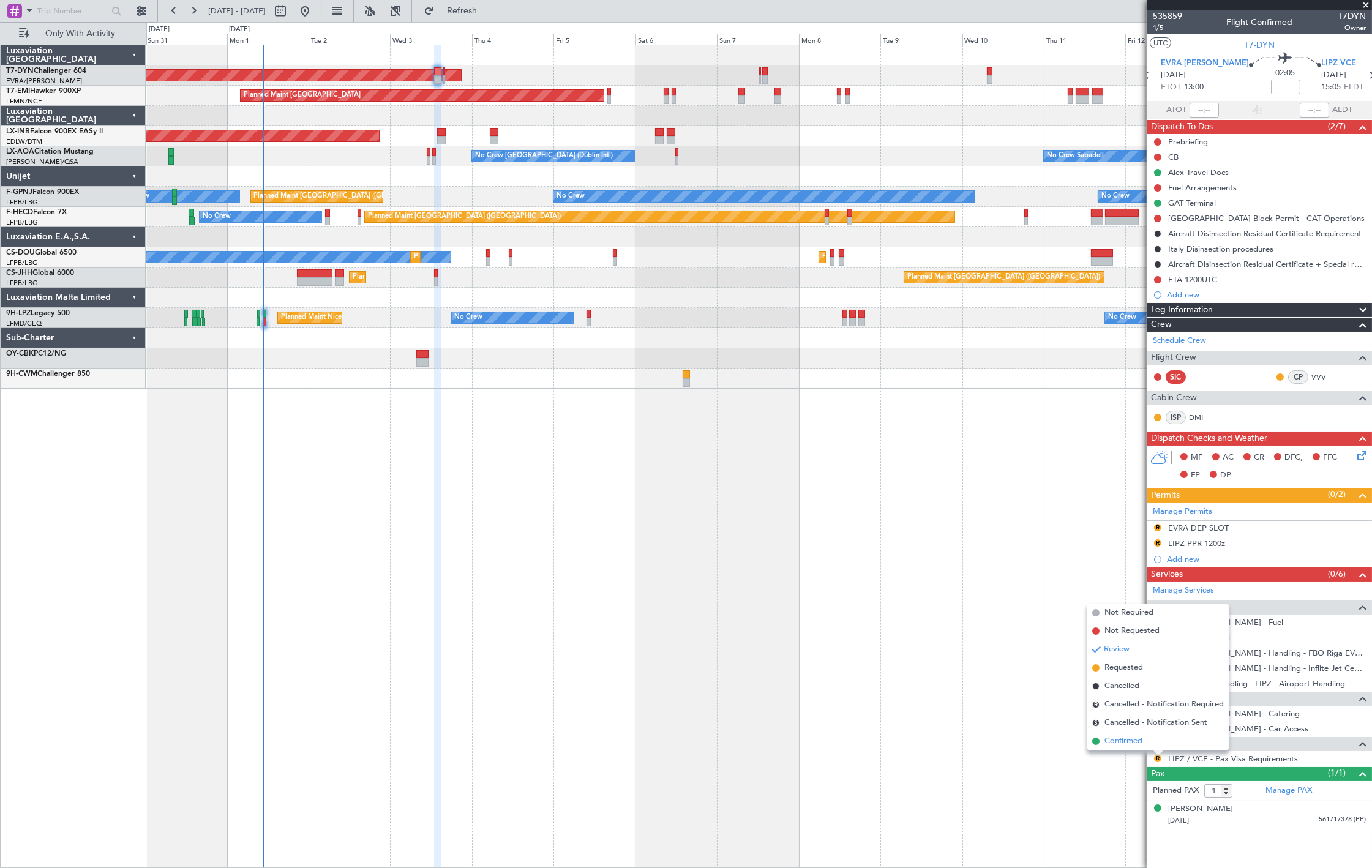
click at [1147, 741] on li "Confirmed" at bounding box center [1158, 741] width 141 height 18
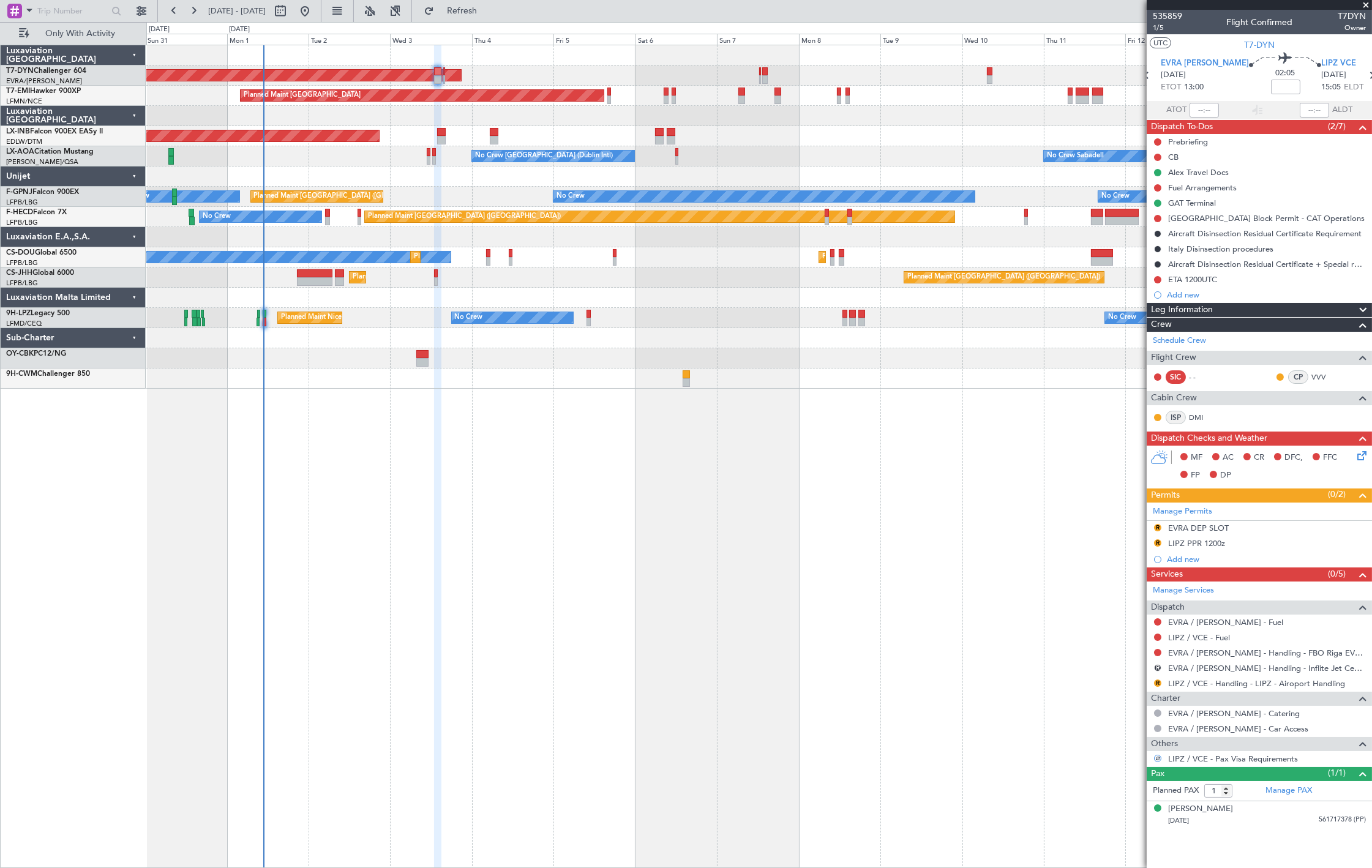
drag, startPoint x: 1160, startPoint y: 278, endPoint x: 1155, endPoint y: 303, distance: 25.5
click at [1160, 279] on button at bounding box center [1158, 279] width 7 height 7
click at [1149, 348] on span "Cancelled" at bounding box center [1160, 352] width 35 height 12
click at [488, 13] on span "Refresh" at bounding box center [461, 11] width 51 height 9
click at [74, 37] on span "Only With Activity" at bounding box center [81, 34] width 97 height 9
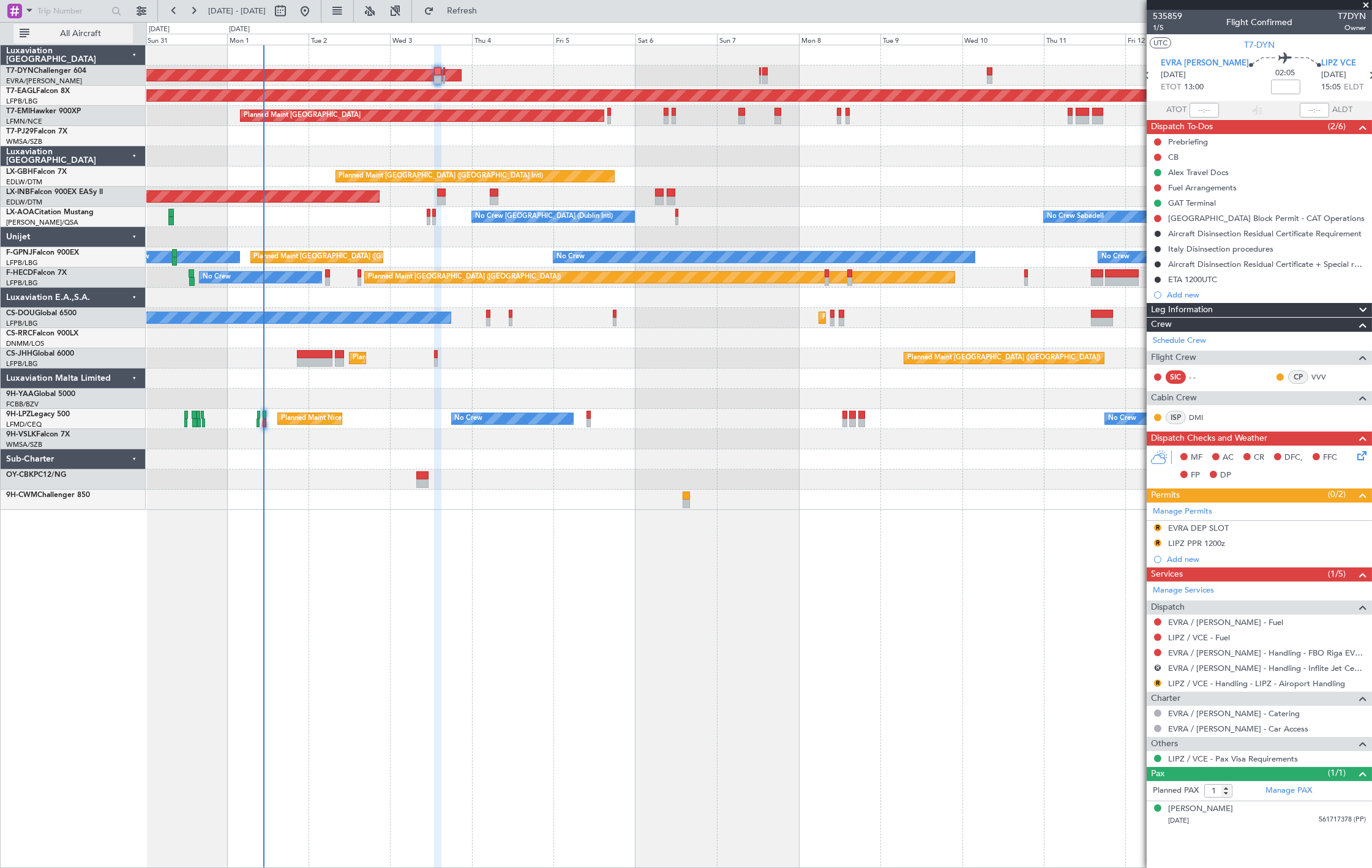
click at [81, 36] on span "All Aircraft" at bounding box center [81, 34] width 97 height 9
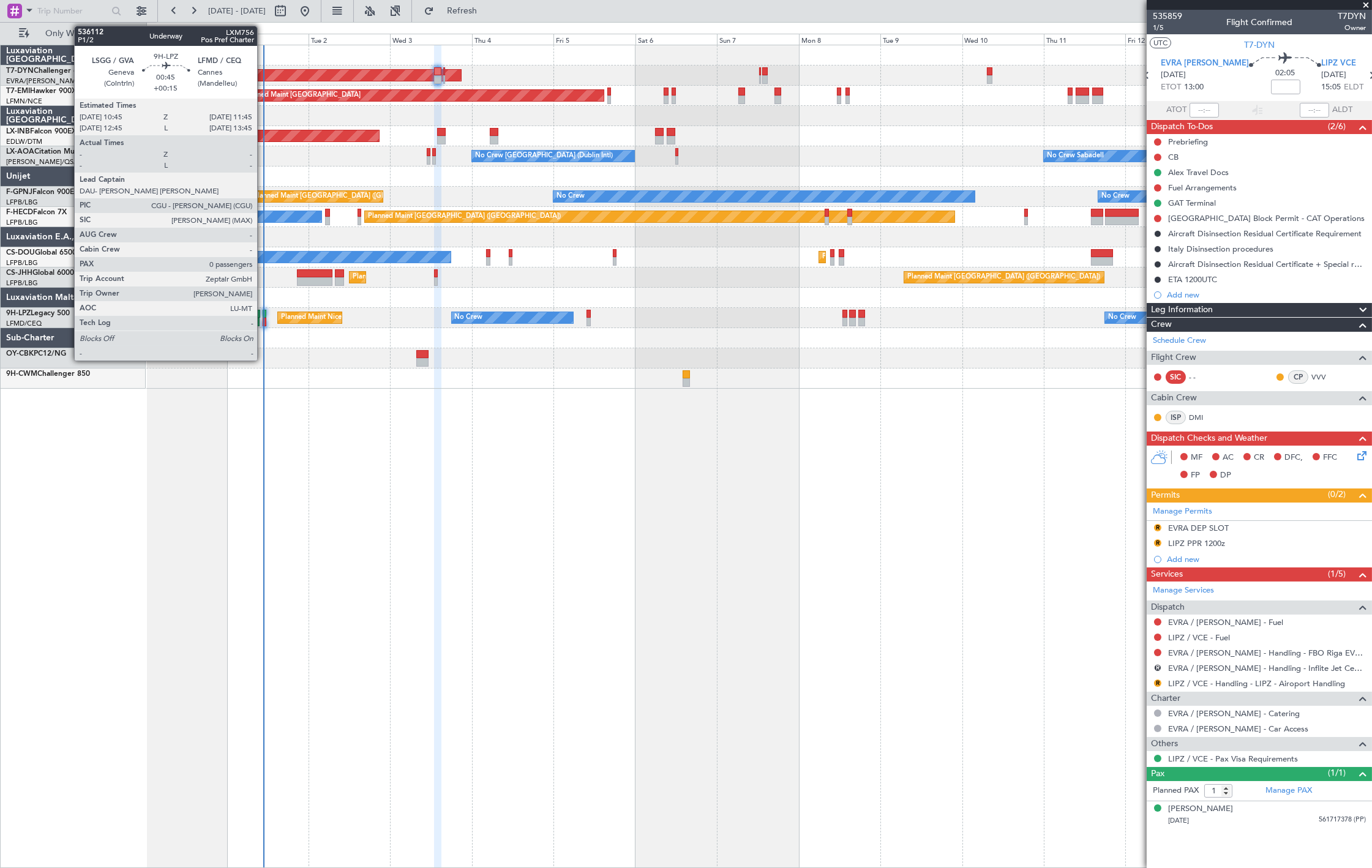
click at [264, 317] on div at bounding box center [265, 322] width 3 height 9
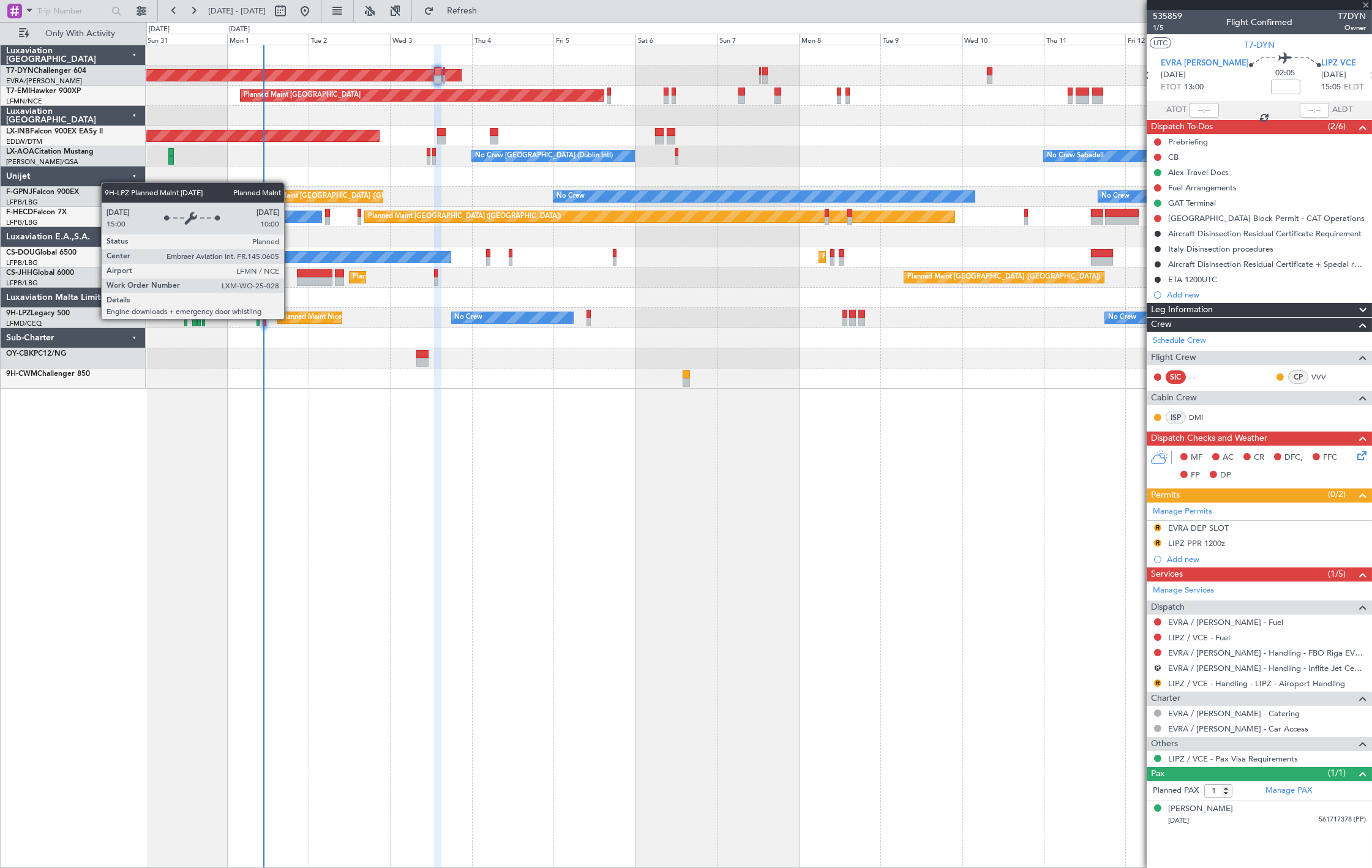
type input "+00:15"
type input "0"
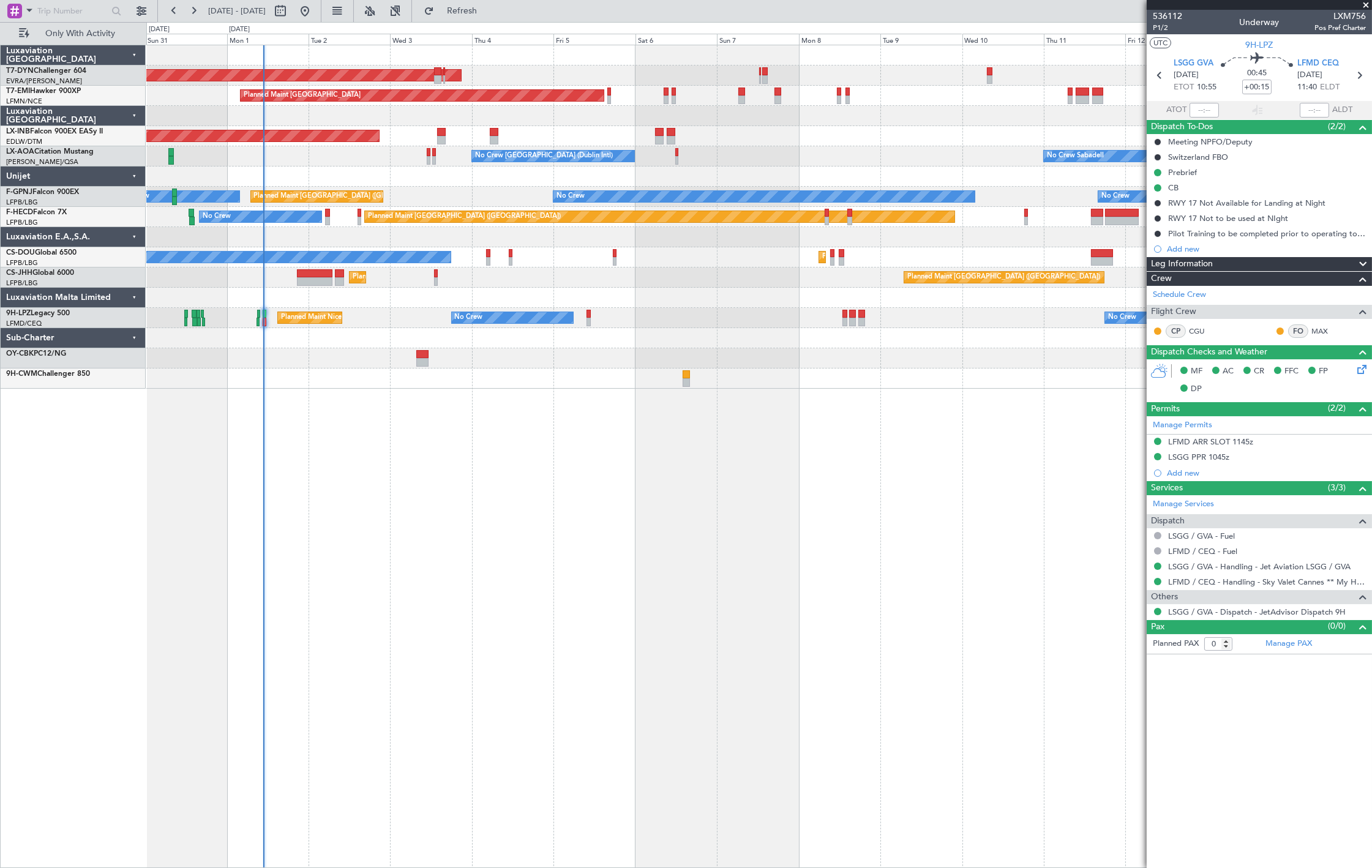
click at [1364, 10] on span "LXM756" at bounding box center [1340, 16] width 51 height 13
click at [1366, 10] on span "LXM756" at bounding box center [1340, 16] width 51 height 13
click at [1366, 7] on span at bounding box center [1366, 5] width 12 height 11
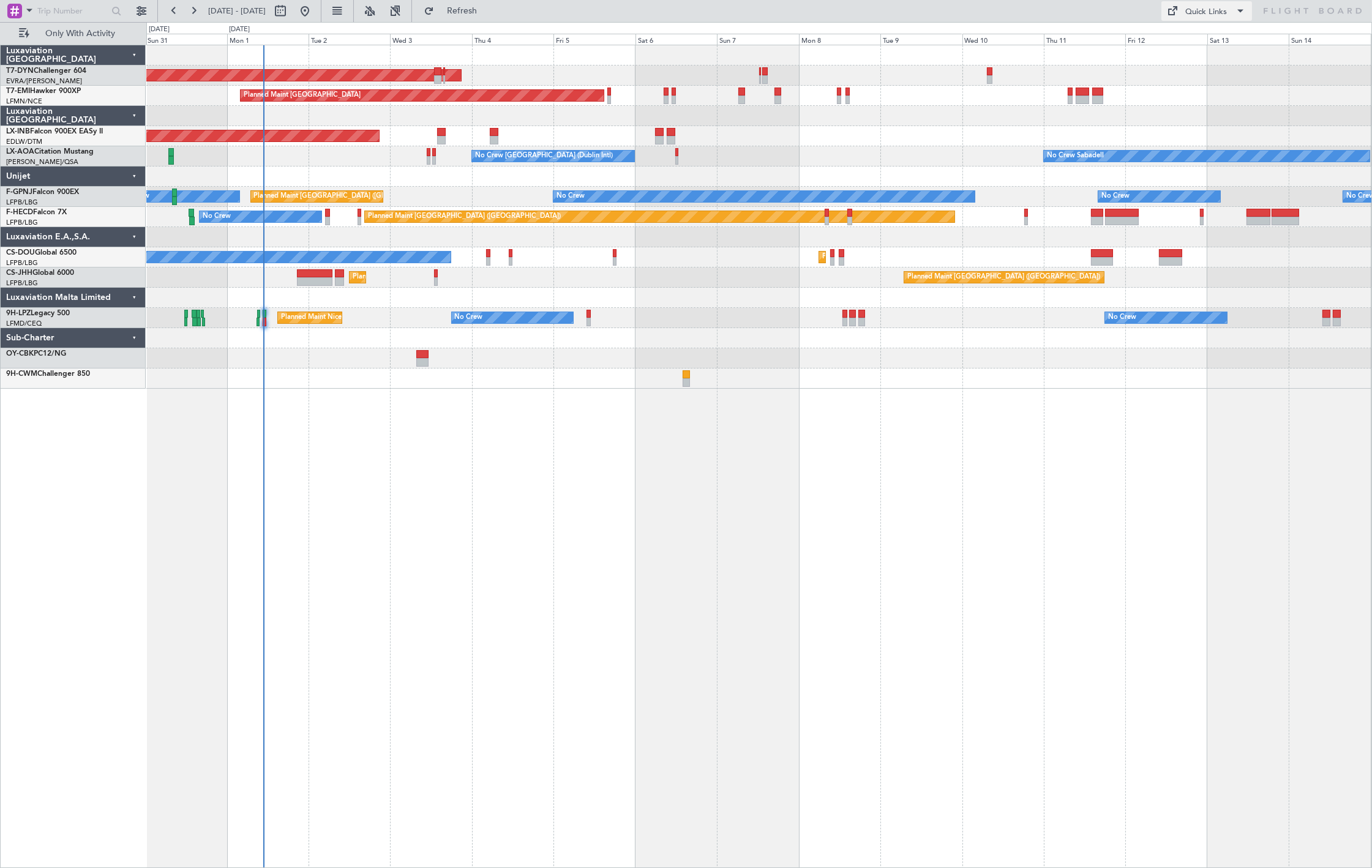
click at [1205, 10] on div "Quick Links" at bounding box center [1207, 12] width 42 height 12
click at [1207, 43] on button "Trip Builder" at bounding box center [1208, 41] width 92 height 29
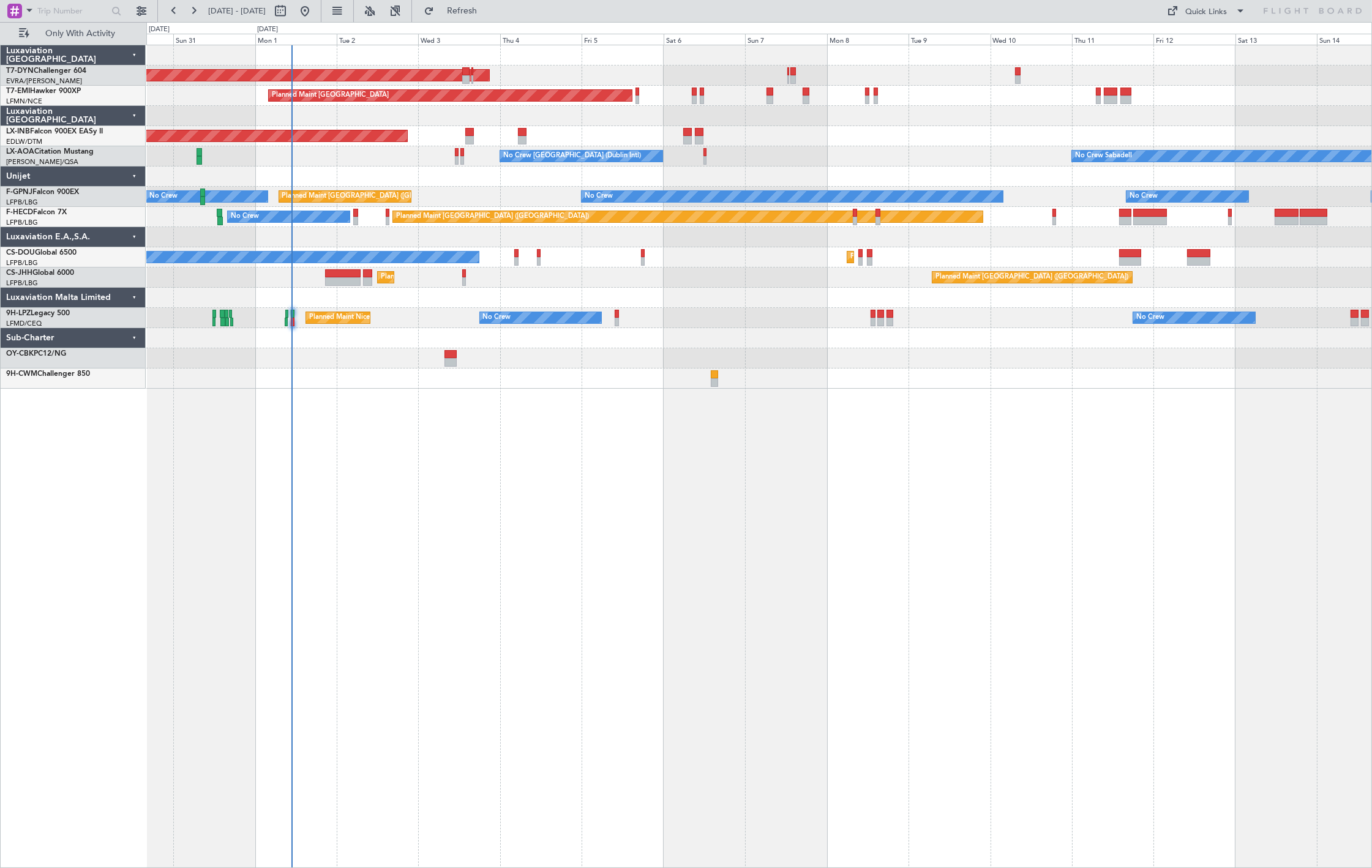
click at [399, 414] on div "AOG Maint Riga (Riga Intl) Planned Maint Zurich Unplanned Maint Dubai (Al Makto…" at bounding box center [760, 457] width 1226 height 824
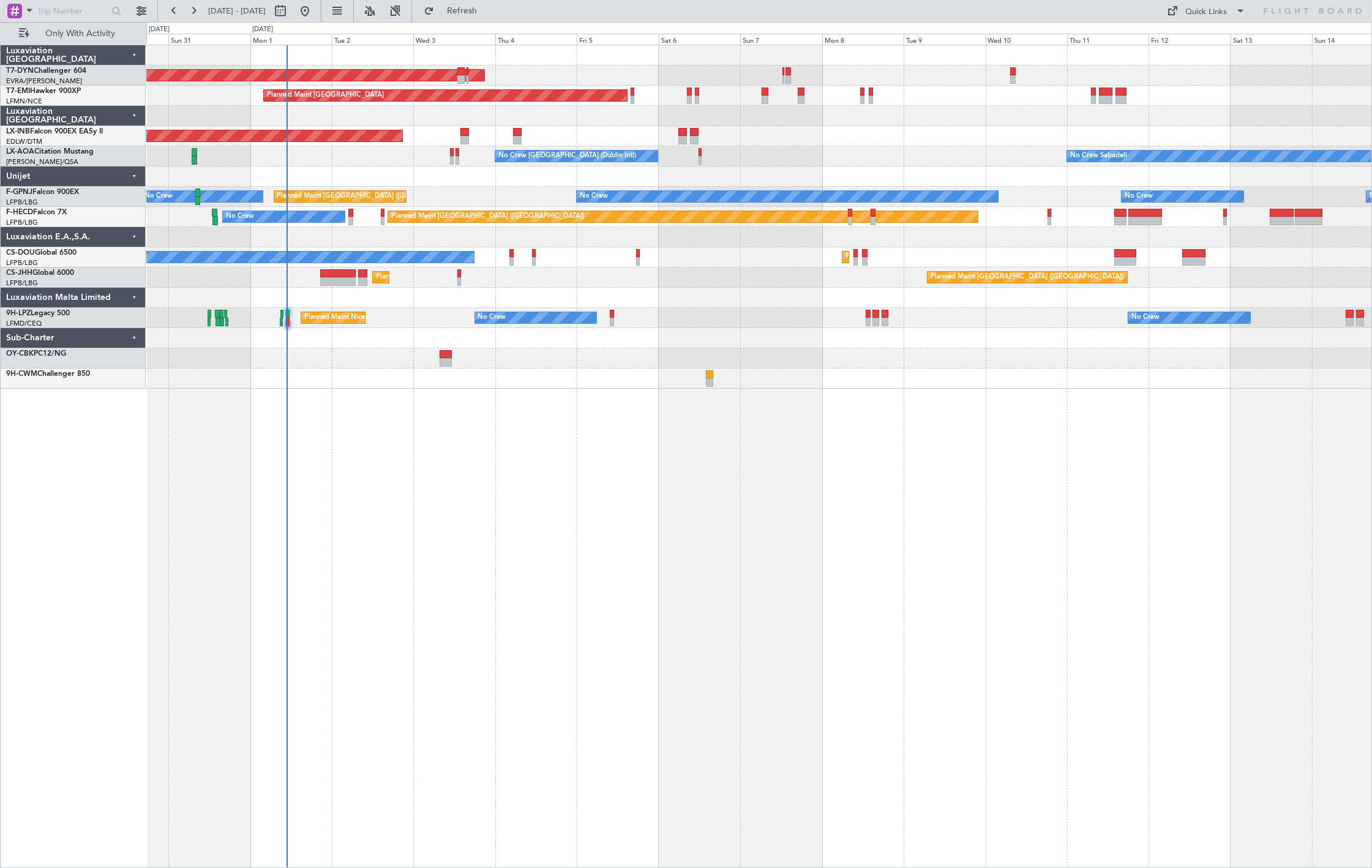
click at [440, 320] on div "No Crew No Crew Planned Maint Nice (Côte d'Azur Airport) No Crew" at bounding box center [759, 317] width 1225 height 20
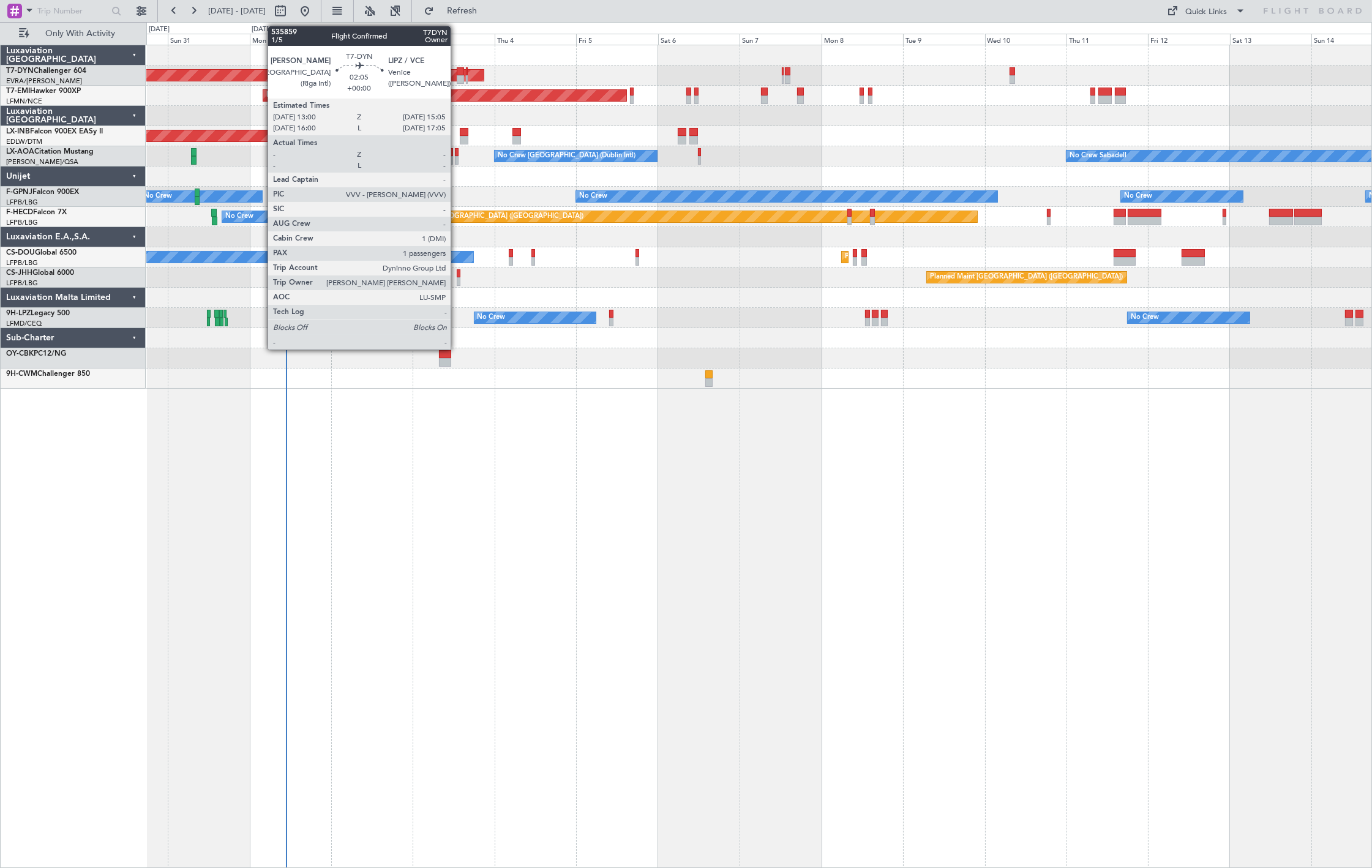
click at [457, 76] on div at bounding box center [461, 80] width 7 height 9
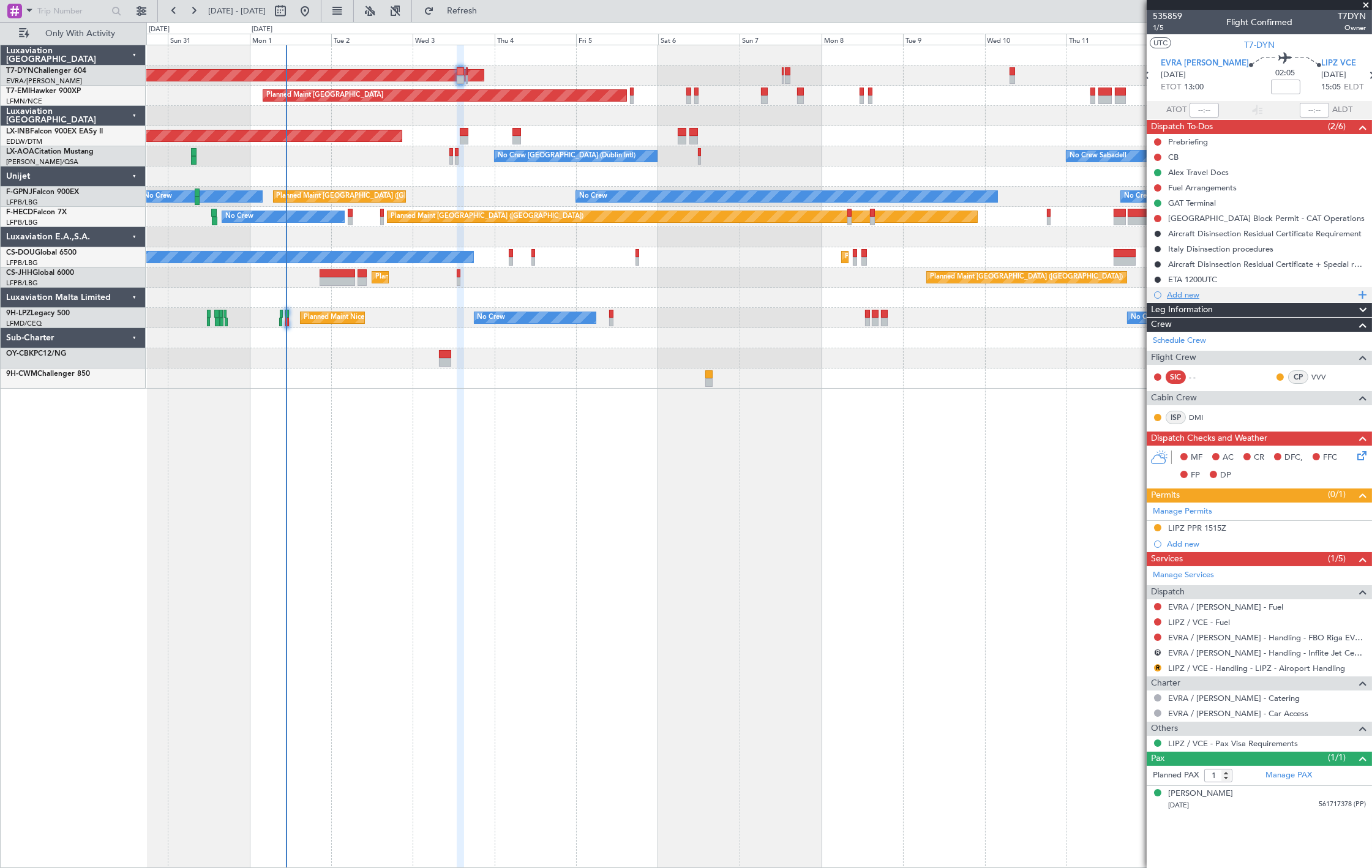
click at [1225, 293] on div "Add new" at bounding box center [1261, 295] width 188 height 10
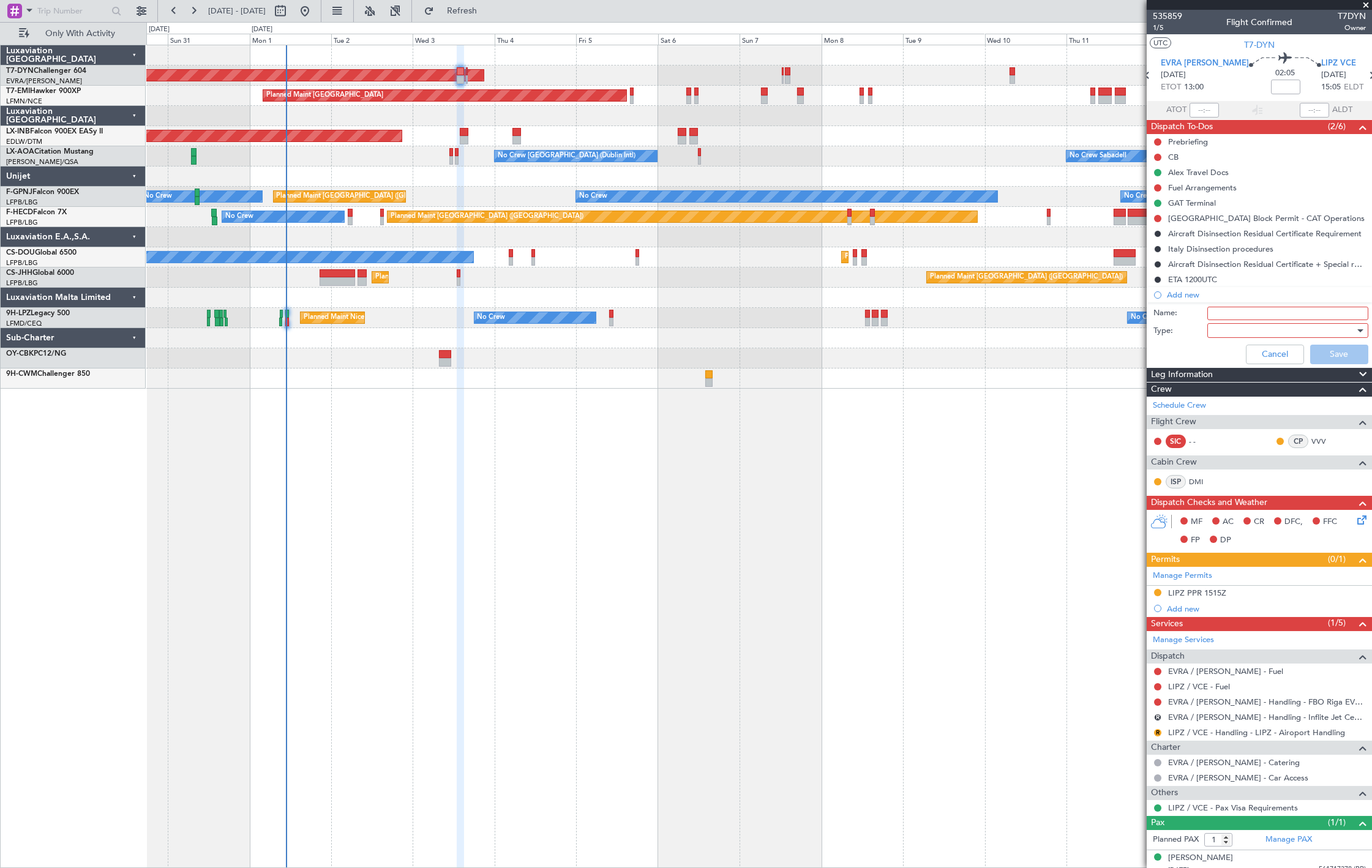
click at [1228, 310] on input "Name:" at bounding box center [1289, 314] width 161 height 14
type input "EVRA Statement"
drag, startPoint x: 1252, startPoint y: 334, endPoint x: 1251, endPoint y: 341, distance: 7.1
click at [1251, 336] on div at bounding box center [1284, 330] width 143 height 18
click at [1246, 362] on span "Generic" at bounding box center [1282, 356] width 143 height 18
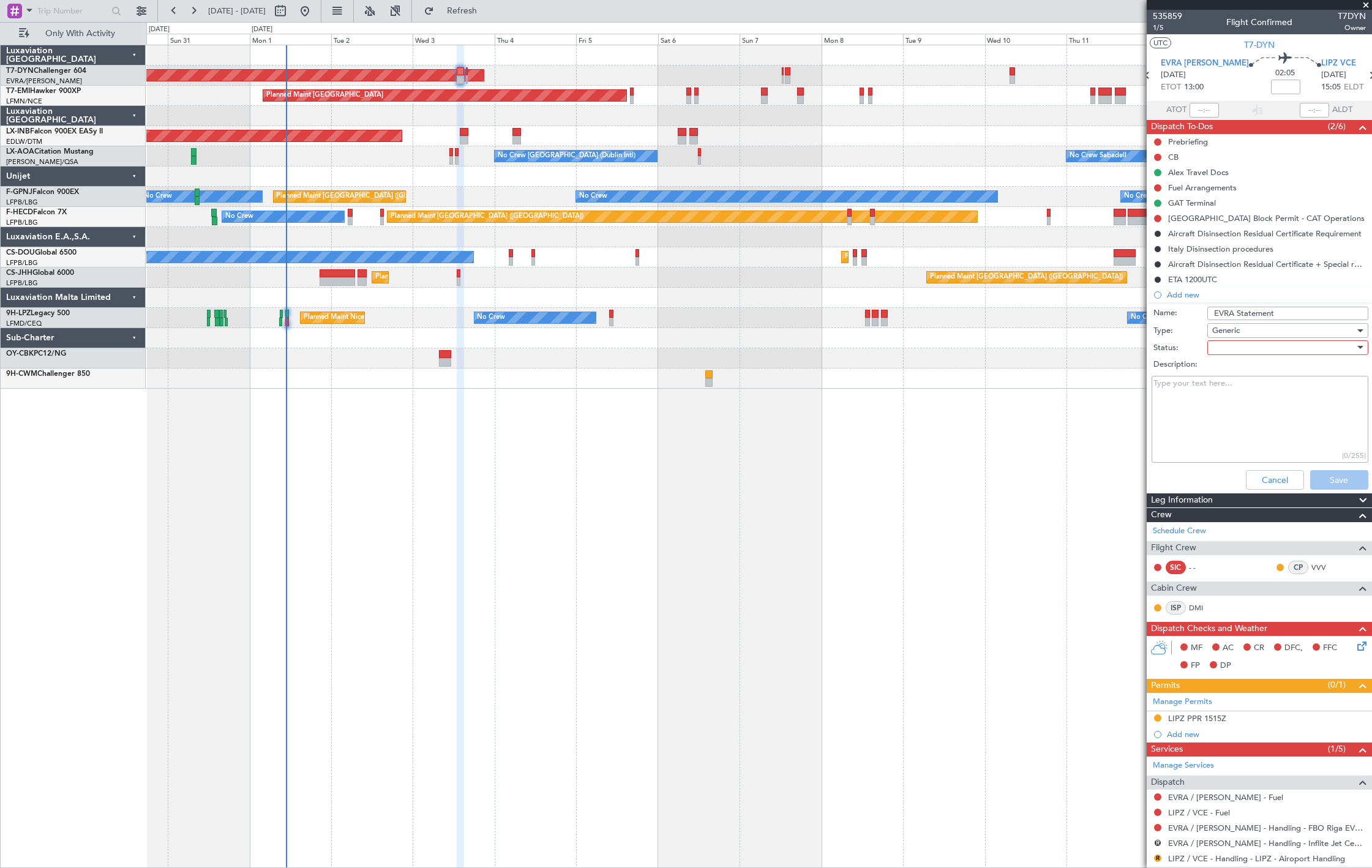
click at [1251, 348] on div at bounding box center [1284, 348] width 143 height 18
click at [1250, 374] on span "Not Started" at bounding box center [1282, 372] width 143 height 18
click at [1343, 481] on button "Save" at bounding box center [1339, 480] width 58 height 20
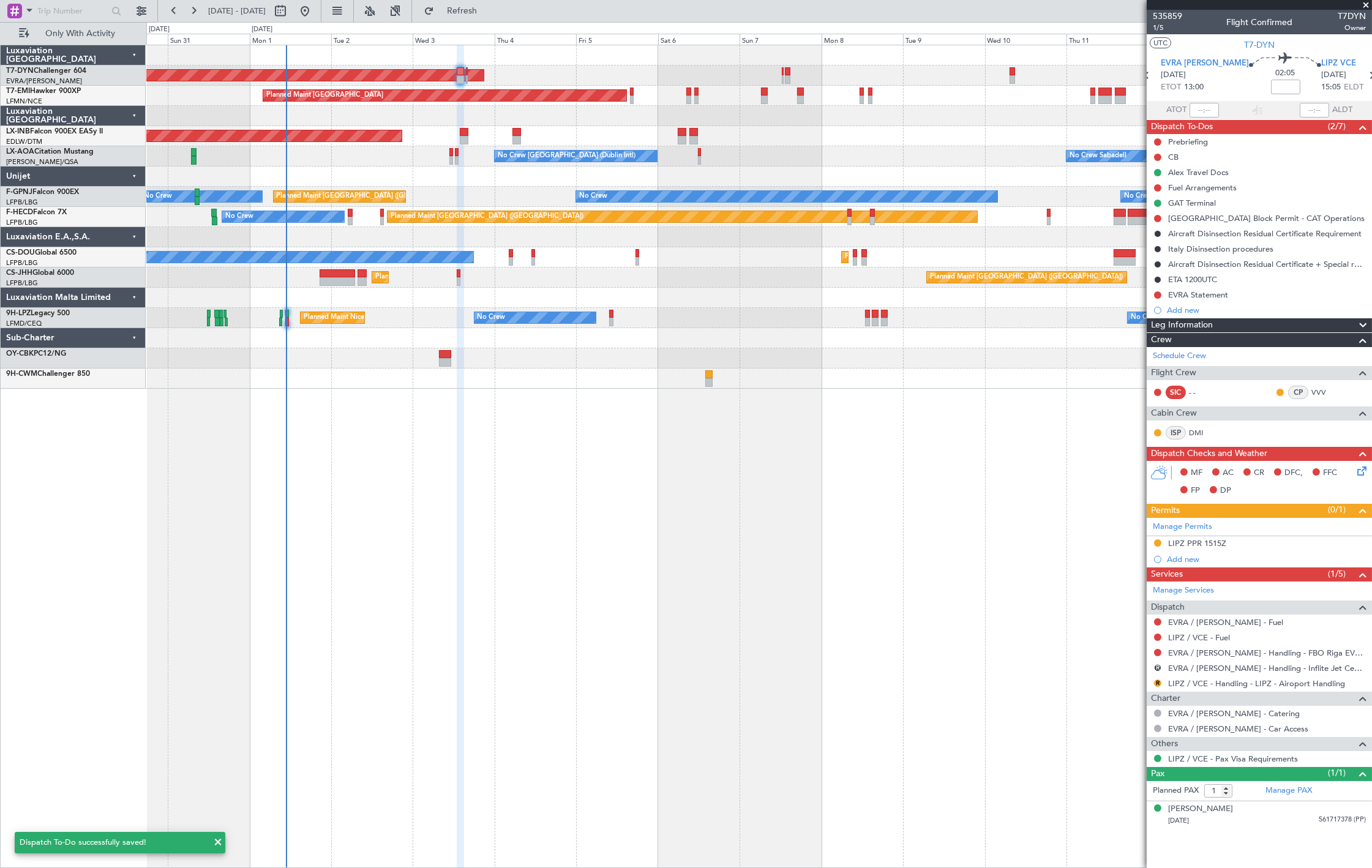
type input "+00:10"
click at [487, 10] on span "Refresh" at bounding box center [461, 11] width 51 height 9
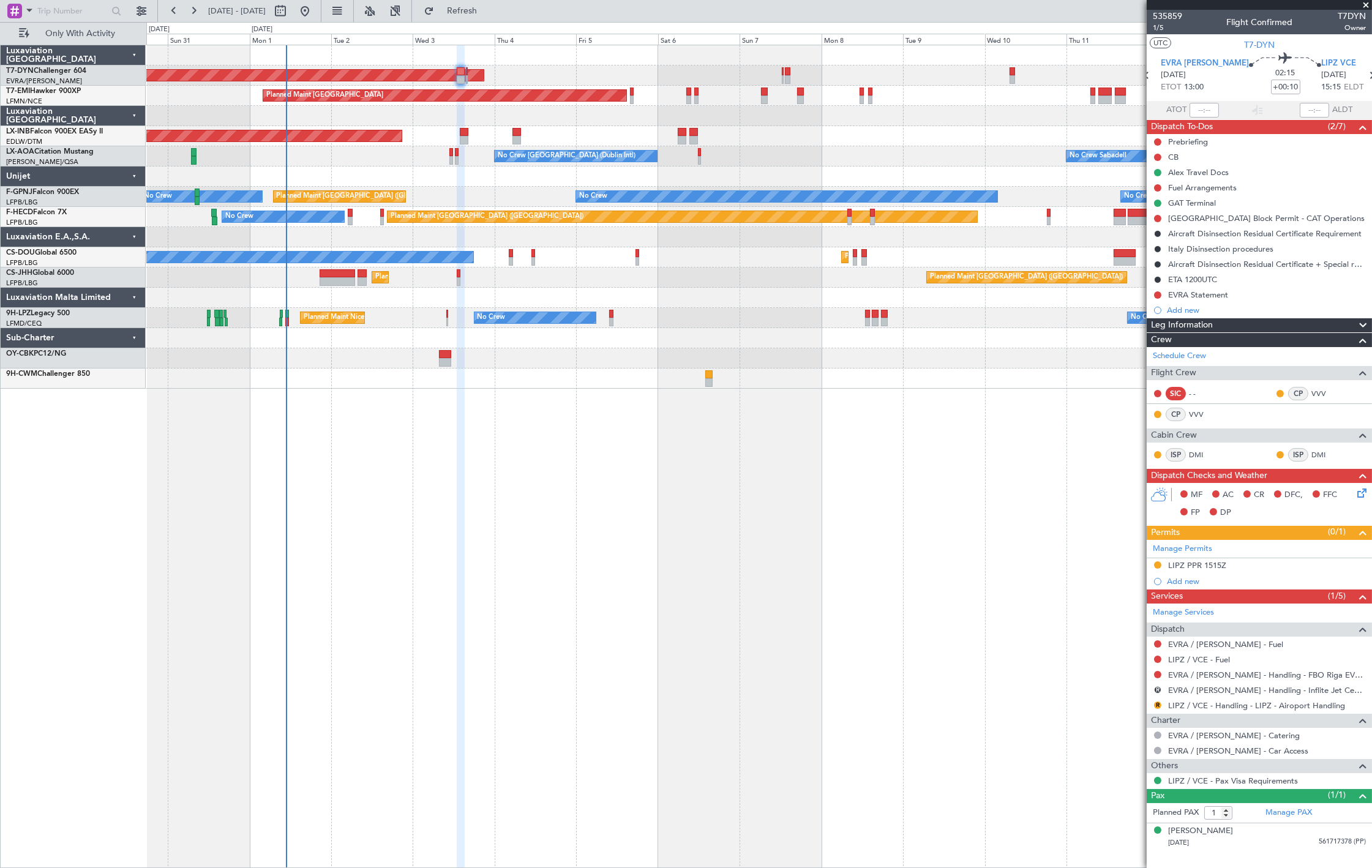
click at [888, 317] on div "No Crew Planned Maint Nice (Côte d'Azur Airport) No Crew No Crew" at bounding box center [759, 317] width 1225 height 20
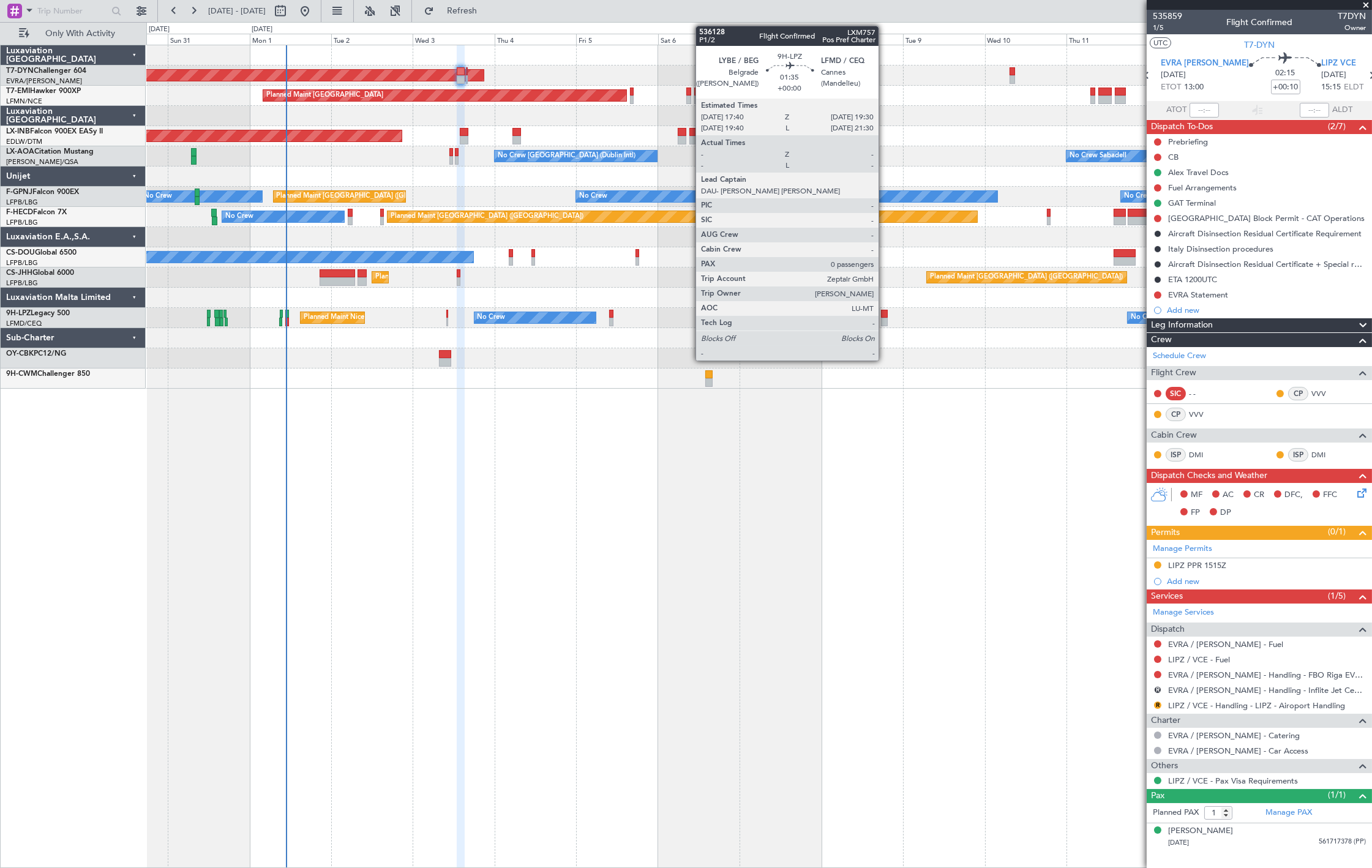
click at [885, 320] on div at bounding box center [885, 322] width 7 height 9
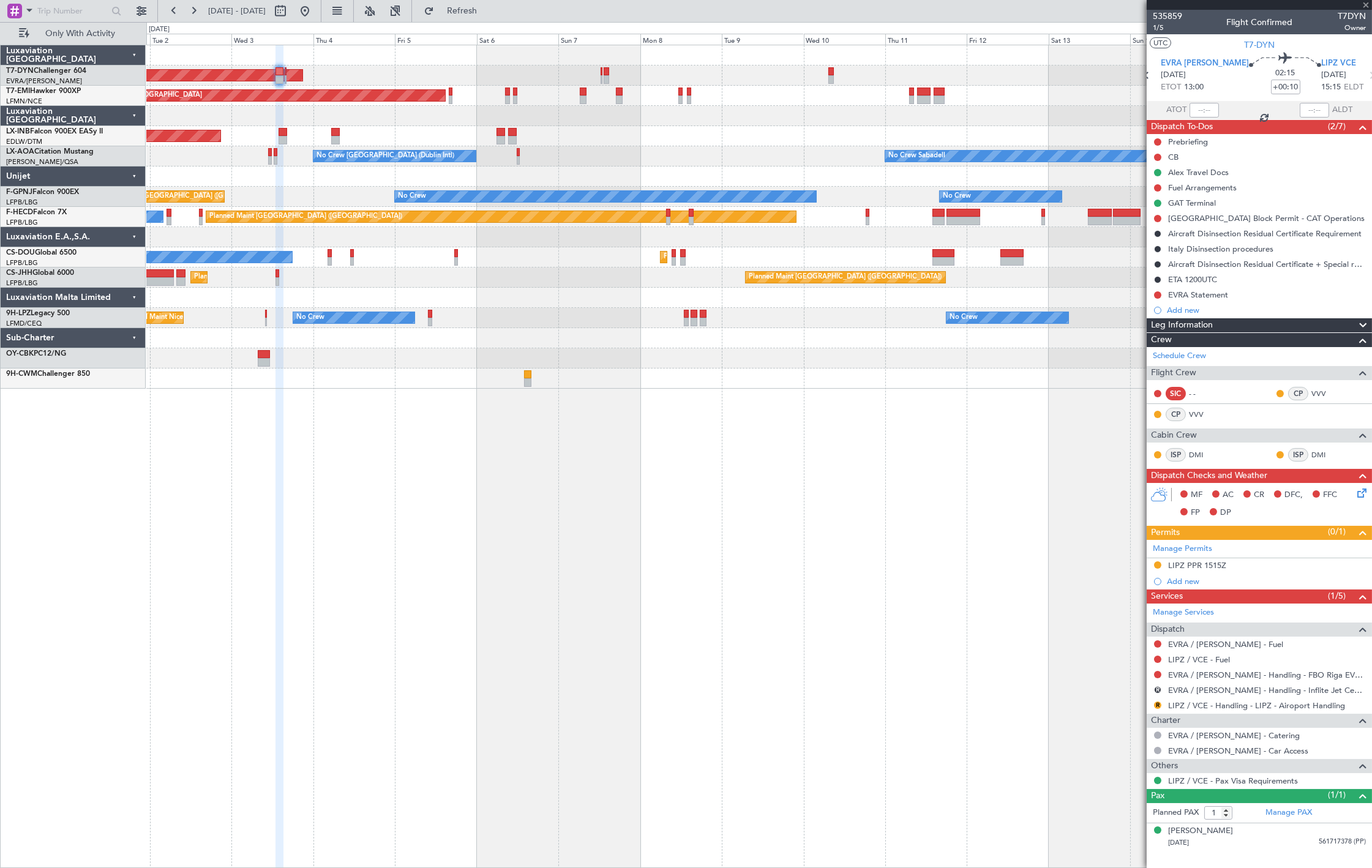
click at [698, 464] on div "AOG Maint Riga (Riga Intl) Planned Maint Zurich Unplanned Maint Dubai (Al Makto…" at bounding box center [760, 457] width 1226 height 824
type input "0"
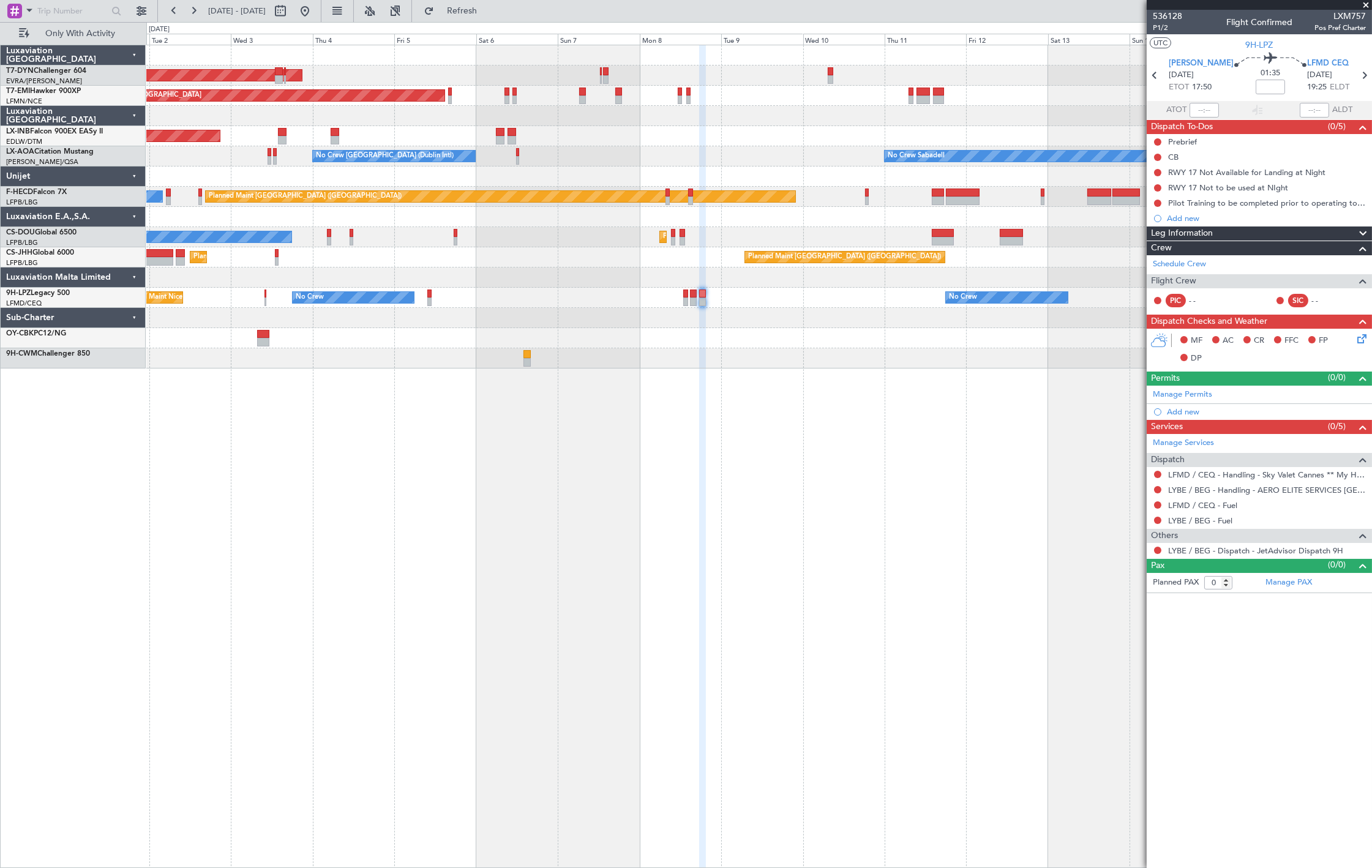
drag, startPoint x: 509, startPoint y: 15, endPoint x: 519, endPoint y: 53, distance: 39.3
click at [488, 15] on span "Refresh" at bounding box center [461, 11] width 51 height 9
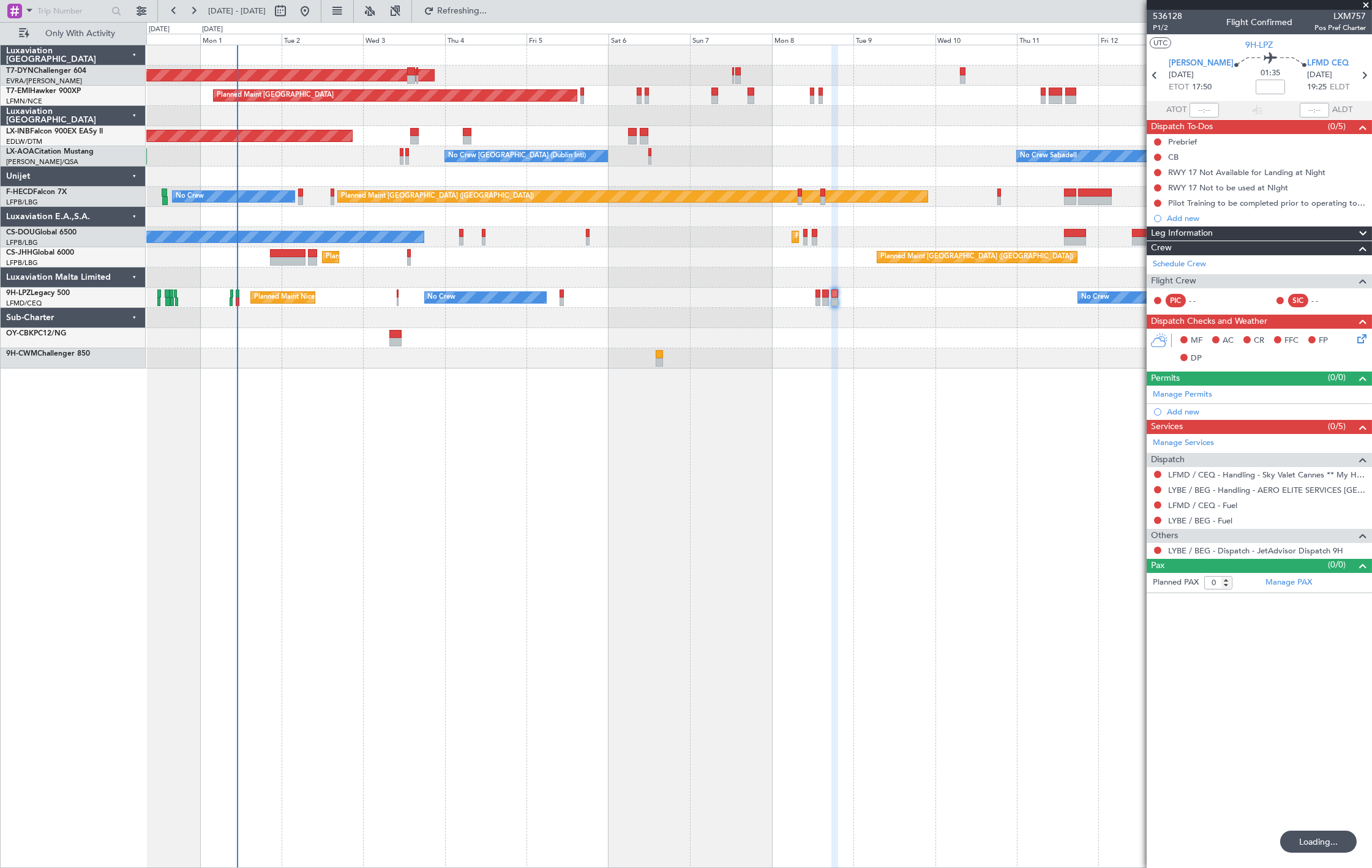
click at [749, 337] on div "AOG Maint Riga (Riga Intl) Planned Maint Zurich Unplanned Maint Dubai (Al Makto…" at bounding box center [759, 206] width 1225 height 323
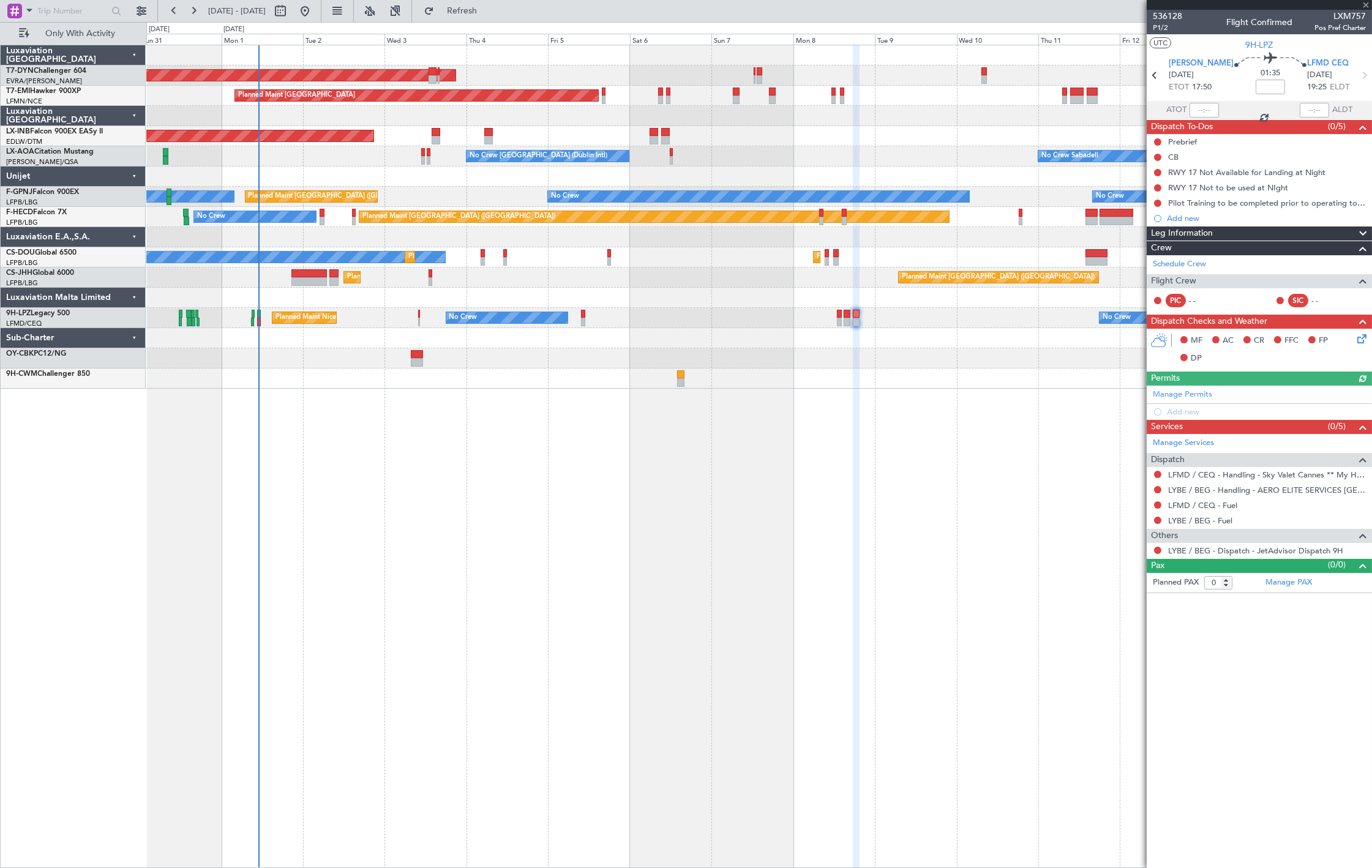
type input "+00:10"
type input "1"
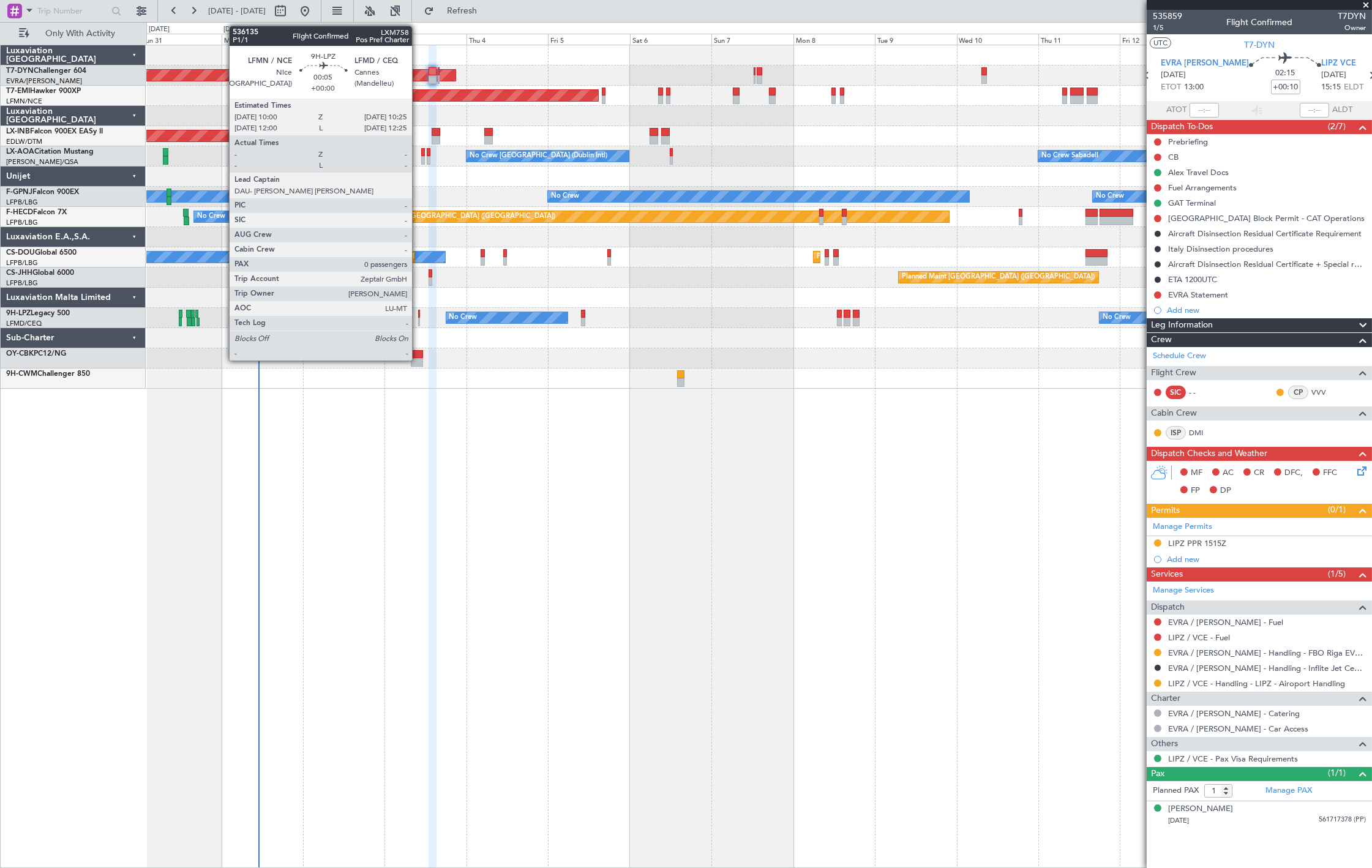
click at [418, 317] on div at bounding box center [419, 314] width 2 height 9
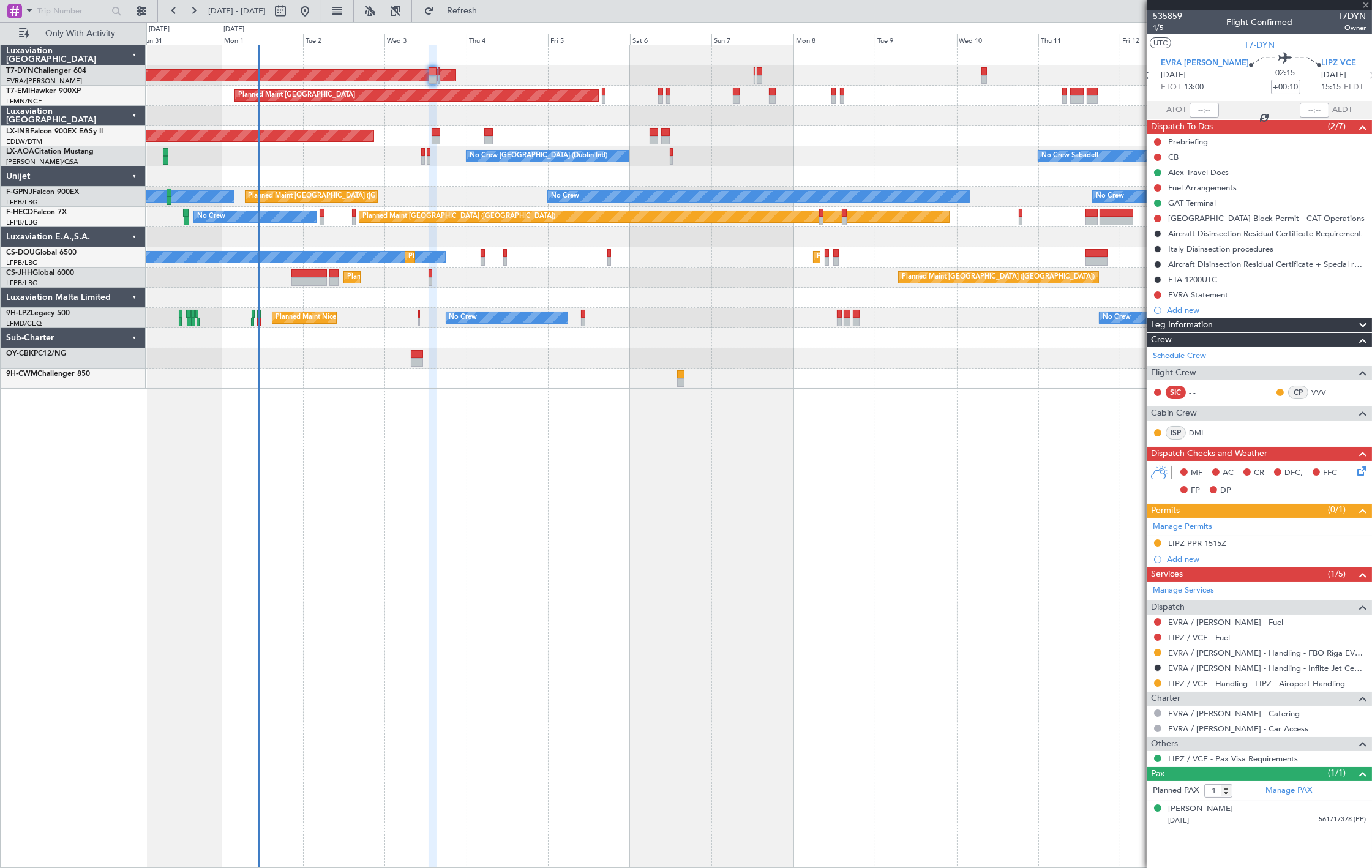
type input "0"
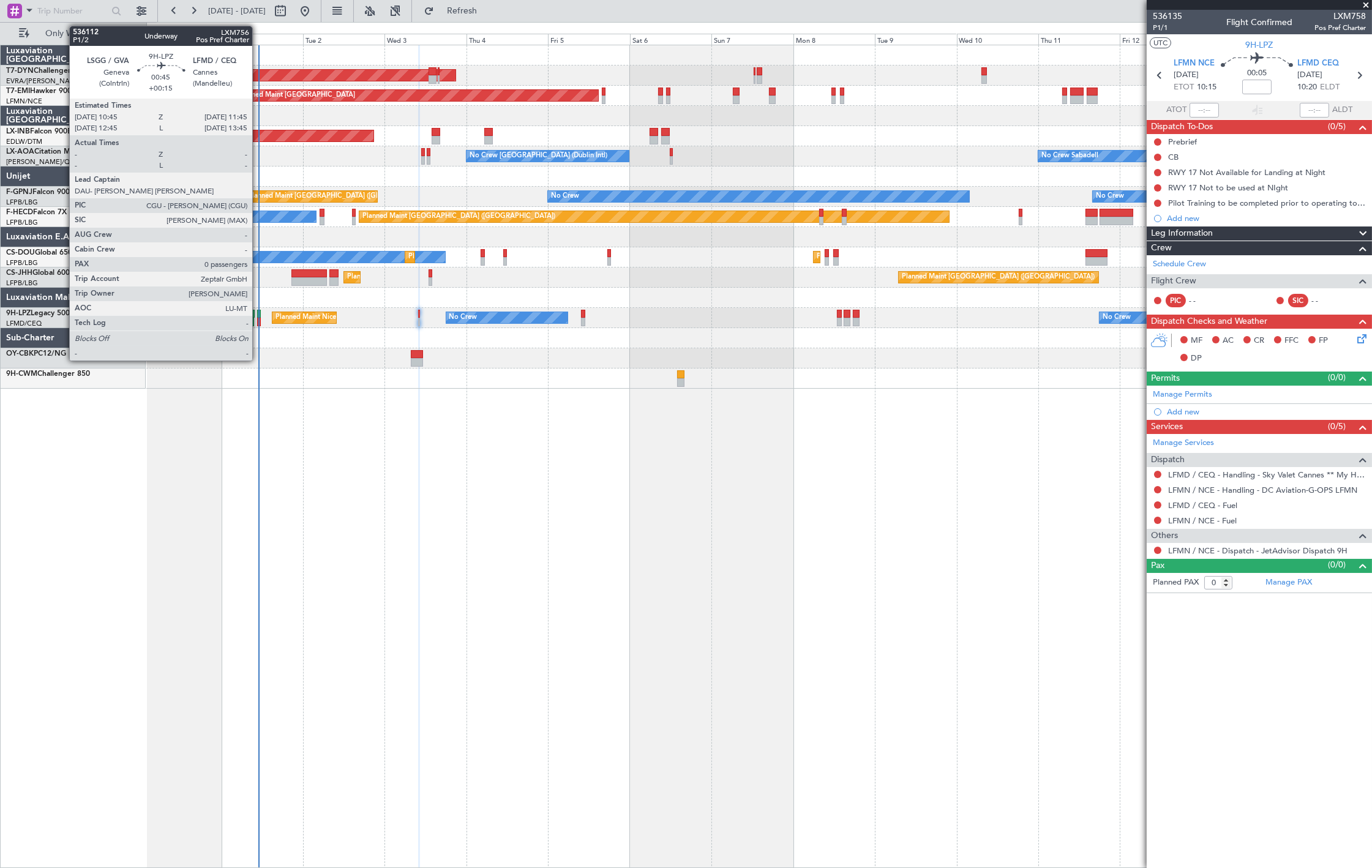
click at [258, 323] on div at bounding box center [259, 322] width 3 height 9
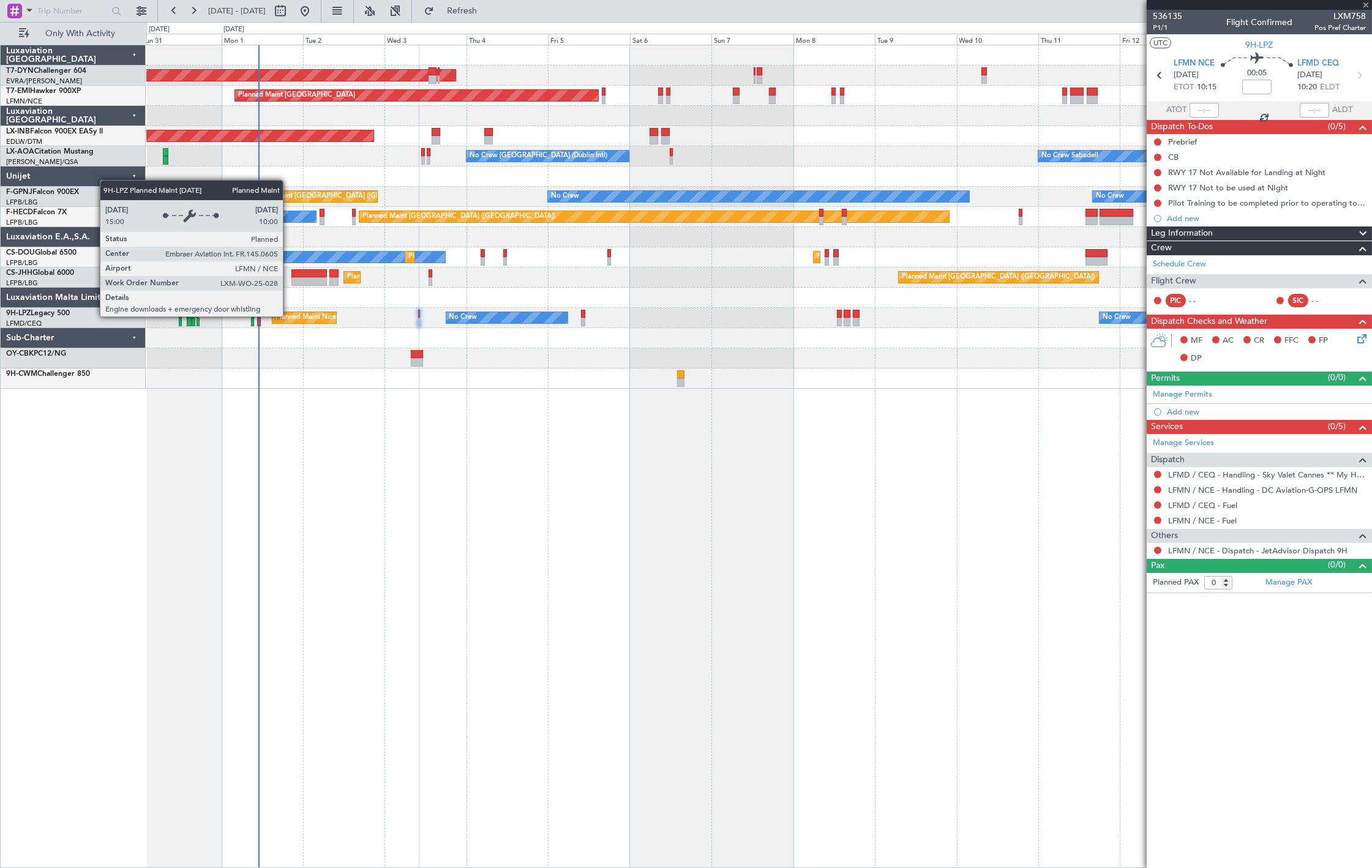
type input "+00:15"
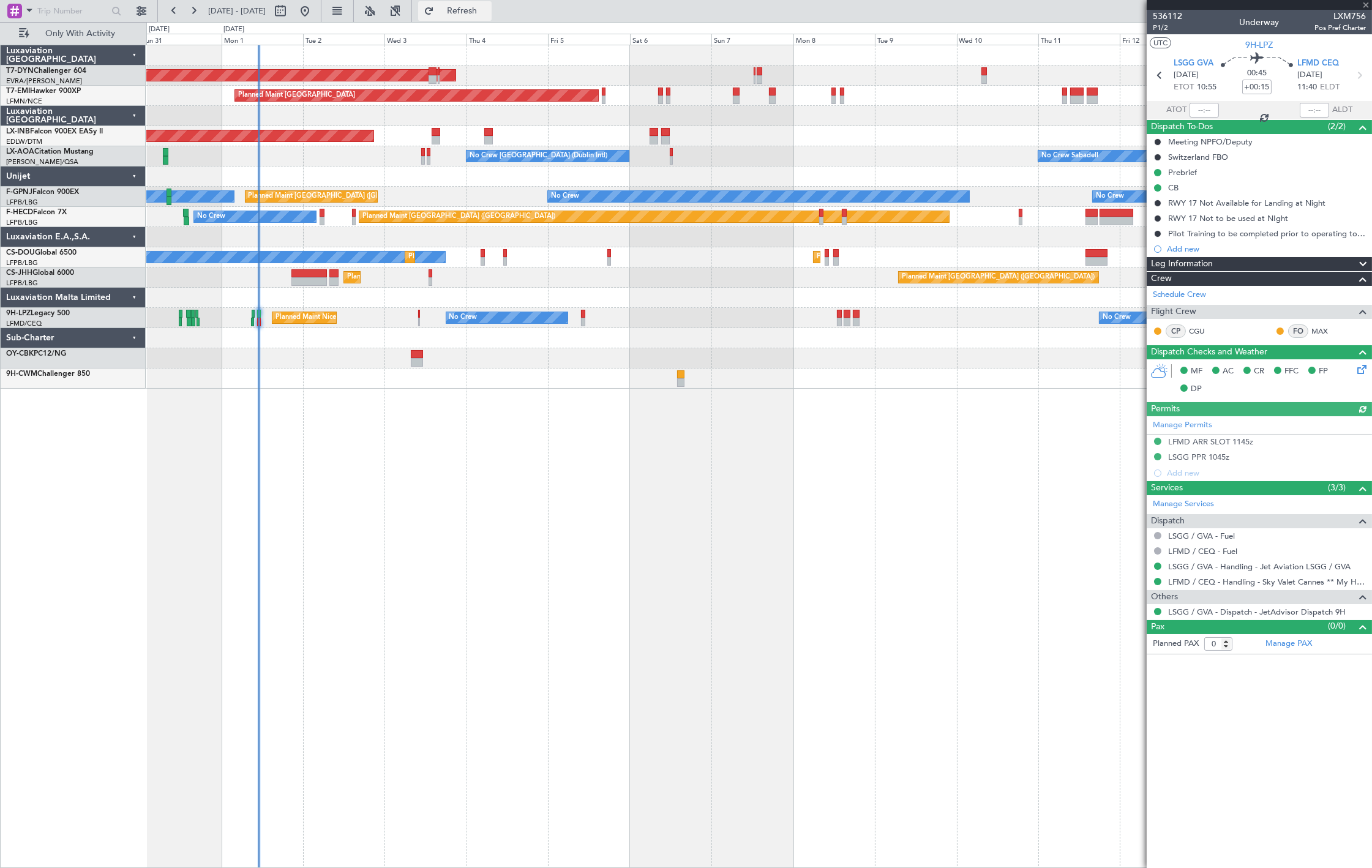
click at [488, 11] on span "Refresh" at bounding box center [461, 11] width 51 height 9
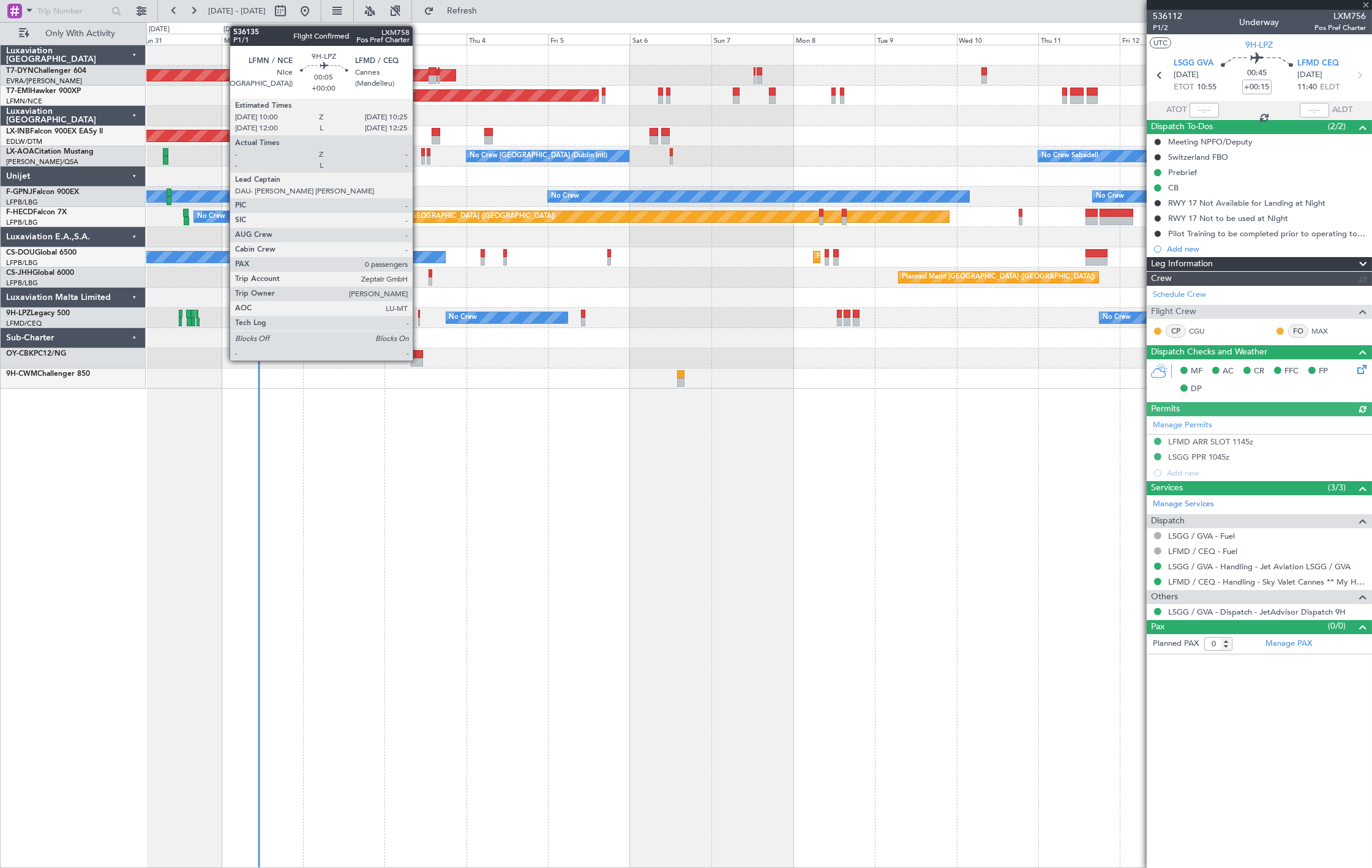
click at [419, 316] on div at bounding box center [419, 314] width 2 height 9
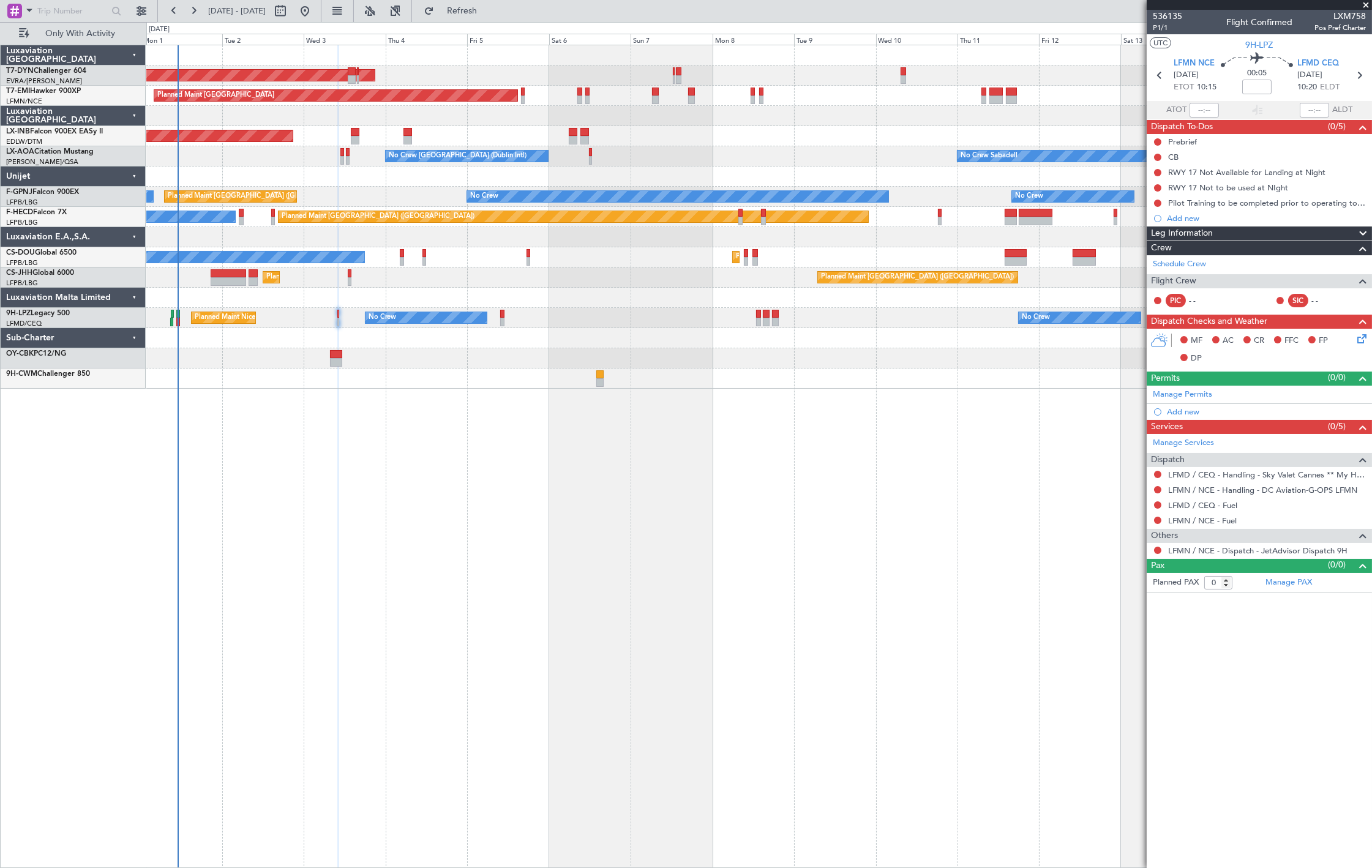
click at [833, 519] on div "AOG Maint Riga (Riga Intl) Planned Maint Zurich Unplanned Maint Dubai (Al Makto…" at bounding box center [760, 457] width 1226 height 824
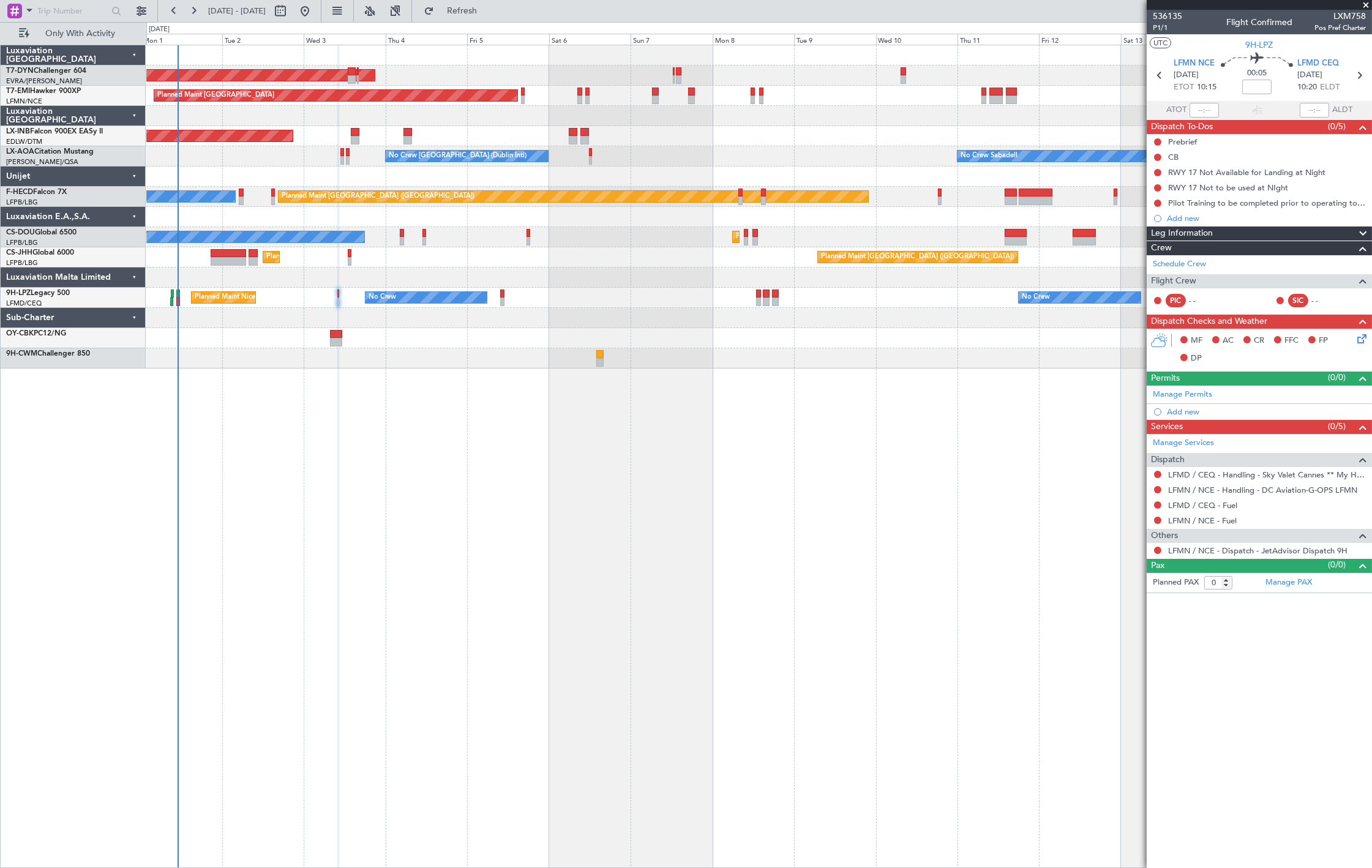
click at [350, 83] on div "AOG Maint Riga (Riga Intl)" at bounding box center [759, 75] width 1225 height 20
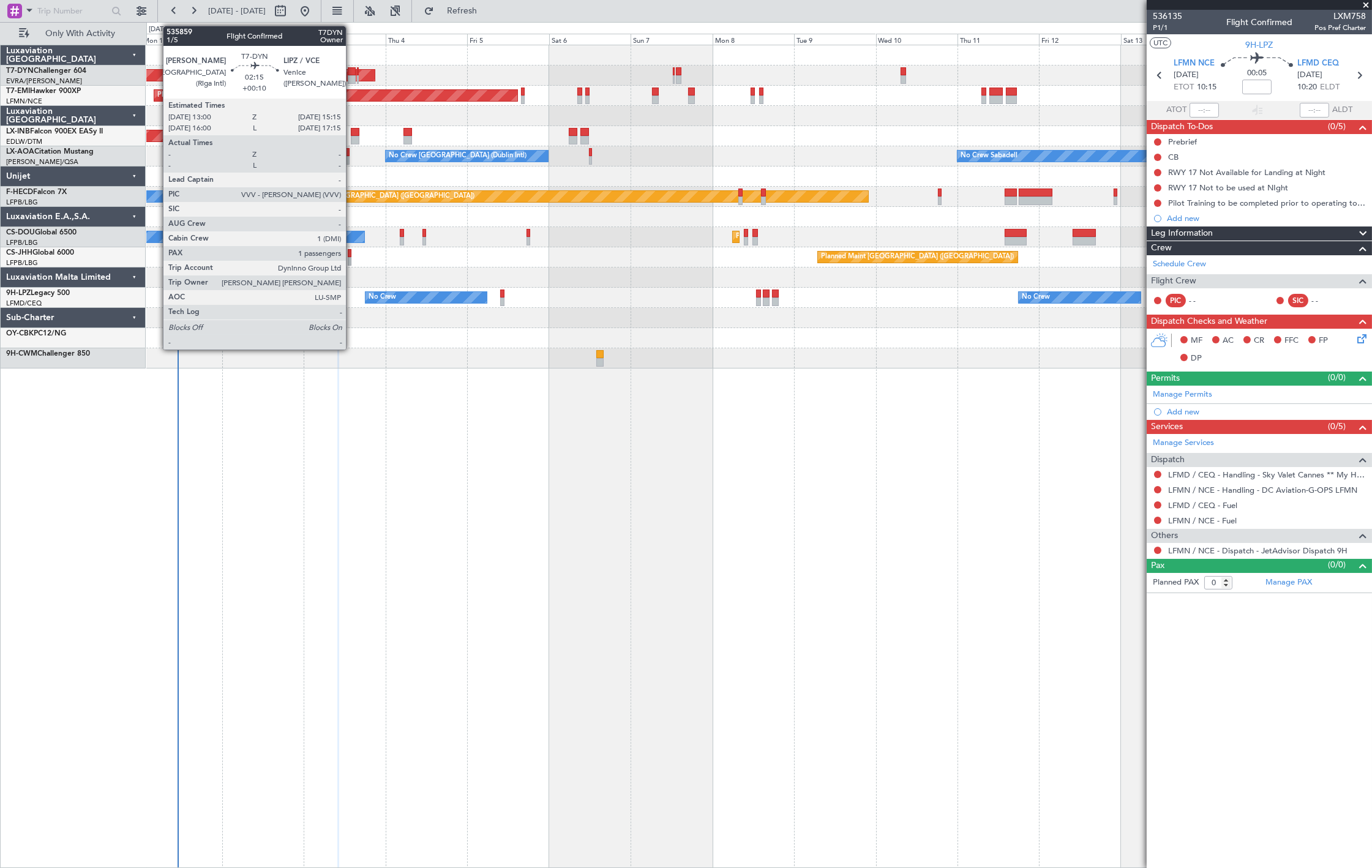
click at [352, 76] on div at bounding box center [351, 80] width 8 height 9
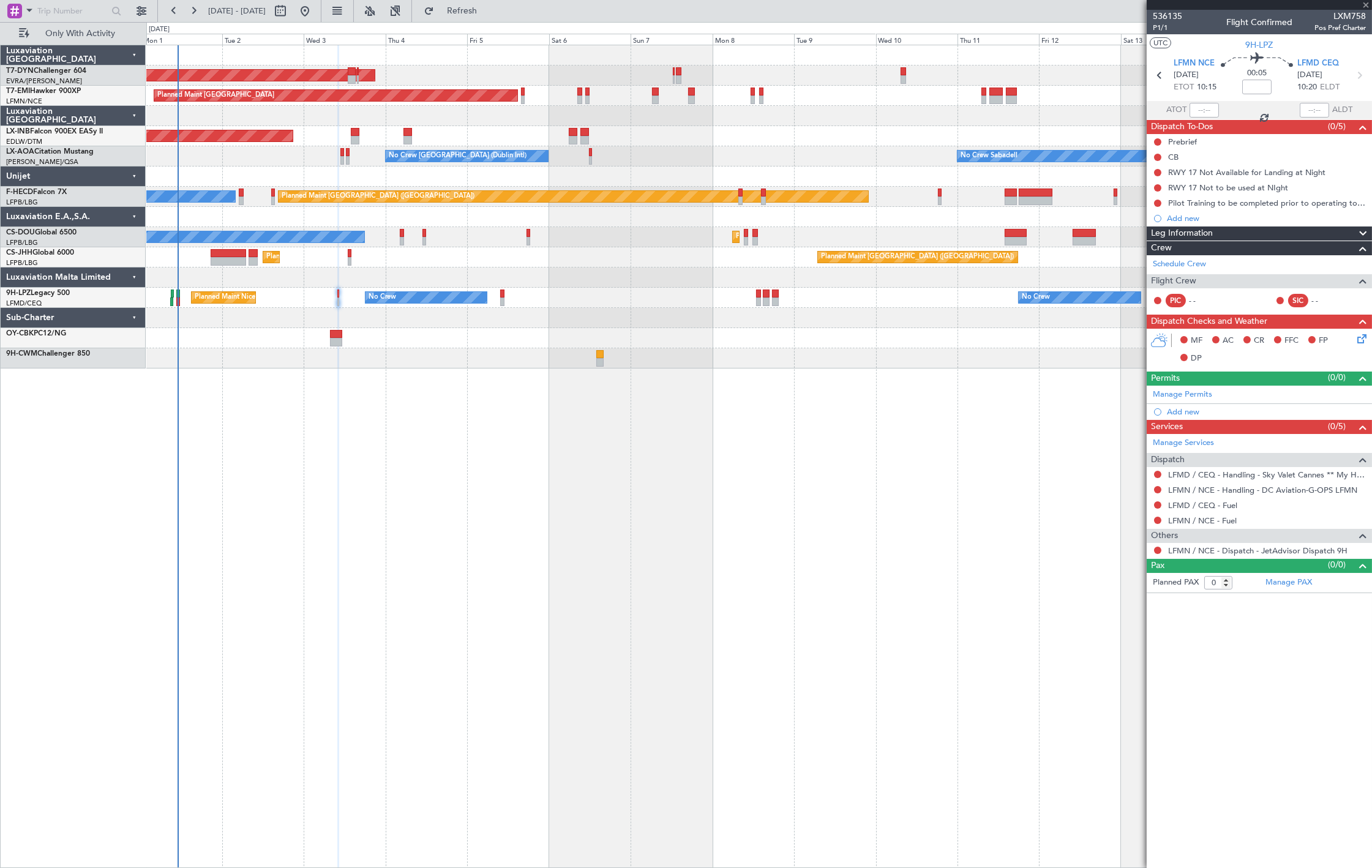
type input "+00:10"
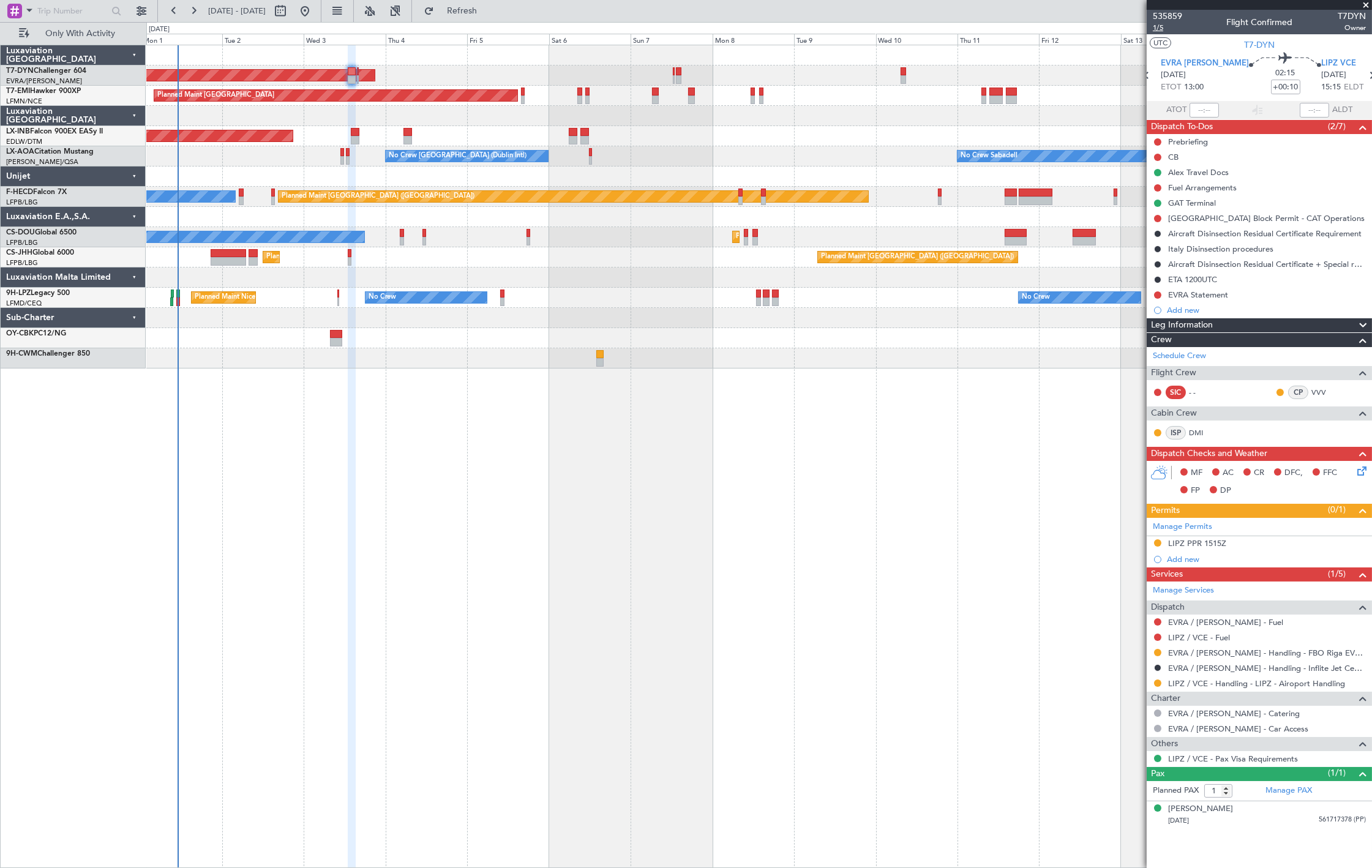
click at [1173, 28] on span "1/5" at bounding box center [1168, 28] width 29 height 10
click at [1173, 24] on span "1/5" at bounding box center [1168, 28] width 29 height 10
click at [473, 17] on button "Refresh" at bounding box center [454, 10] width 74 height 20
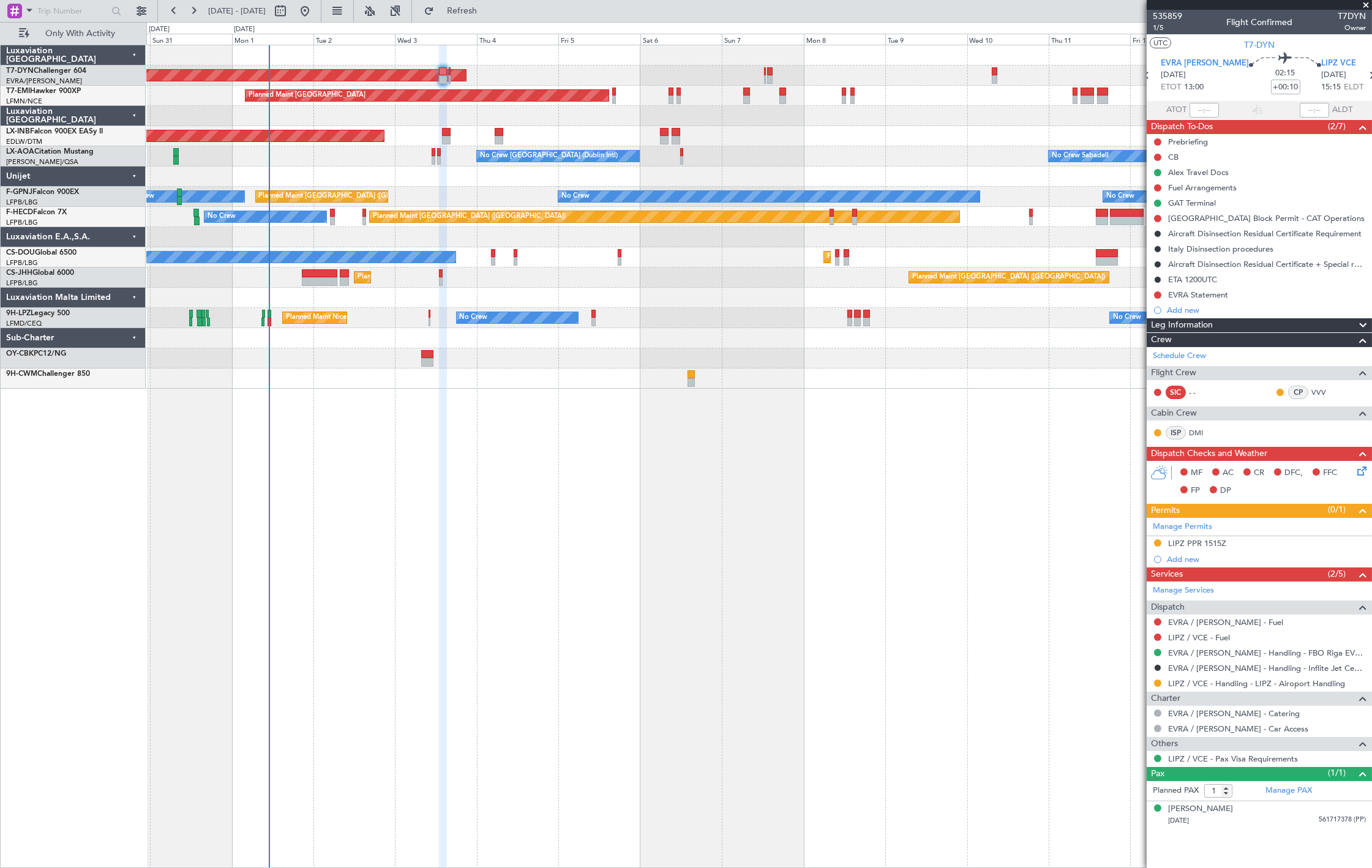
click at [531, 419] on div "AOG Maint Riga (Riga Intl) Planned Maint Zurich Unplanned Maint Dubai (Al Makto…" at bounding box center [760, 457] width 1226 height 824
click at [530, 421] on div "AOG Maint Riga (Riga Intl) Planned Maint Zurich Unplanned Maint Dubai (Al Makto…" at bounding box center [760, 457] width 1226 height 824
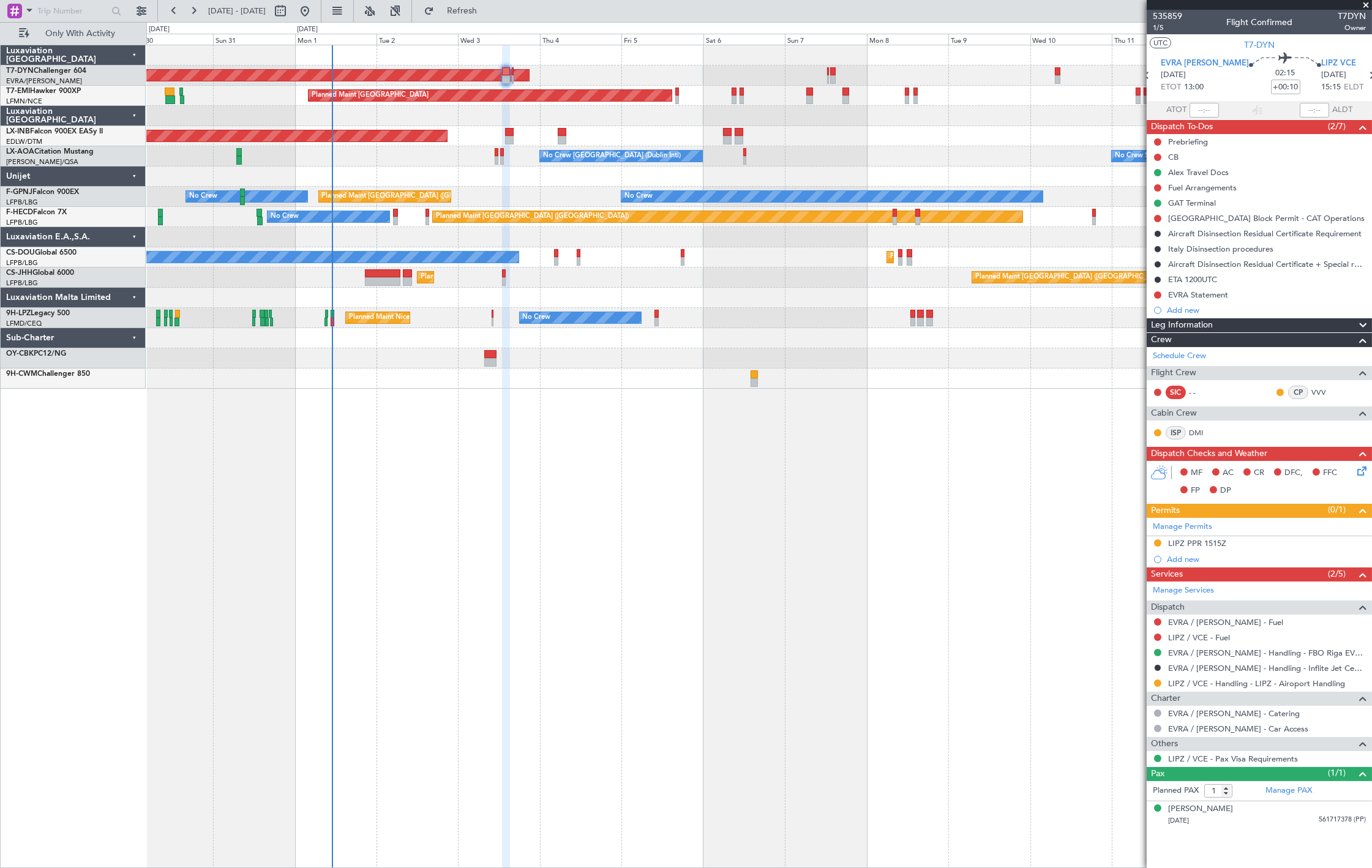
click at [398, 186] on div "AOG Maint Riga (Riga Intl) Planned Maint Zurich Unplanned Maint Dubai (Al Makto…" at bounding box center [759, 217] width 1225 height 343
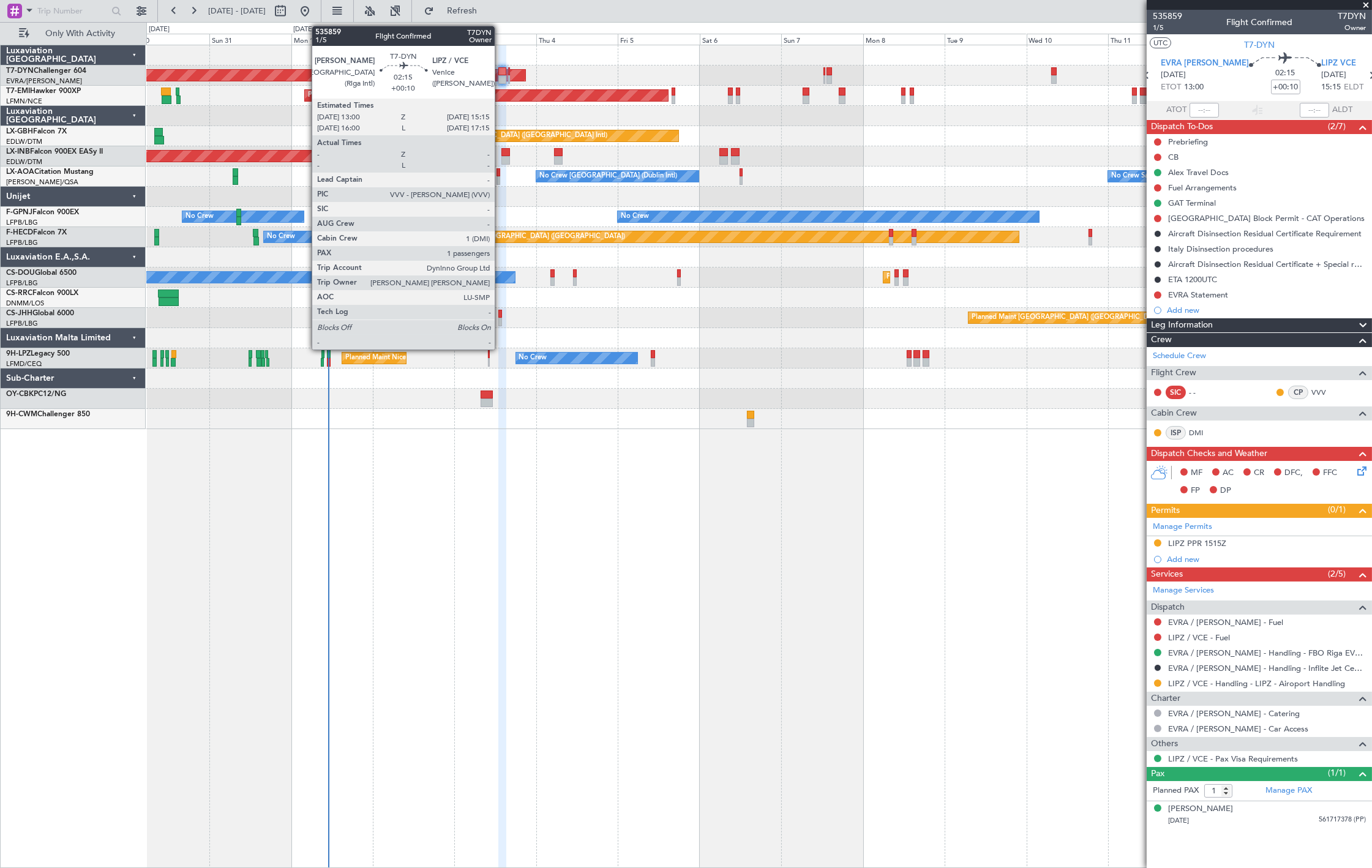
click at [501, 74] on div at bounding box center [502, 72] width 8 height 9
click at [500, 74] on div at bounding box center [502, 72] width 8 height 9
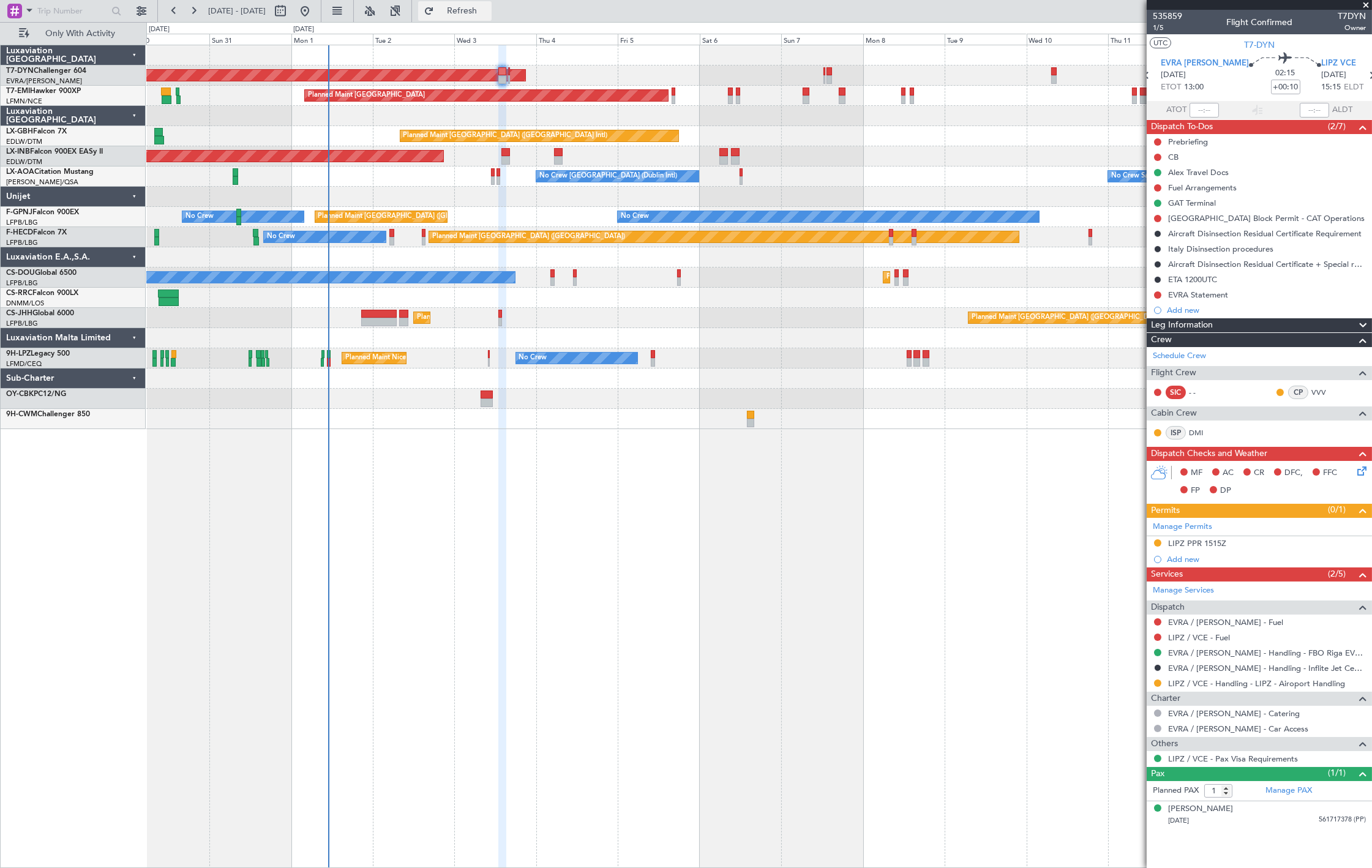
click at [488, 14] on span "Refresh" at bounding box center [461, 11] width 51 height 9
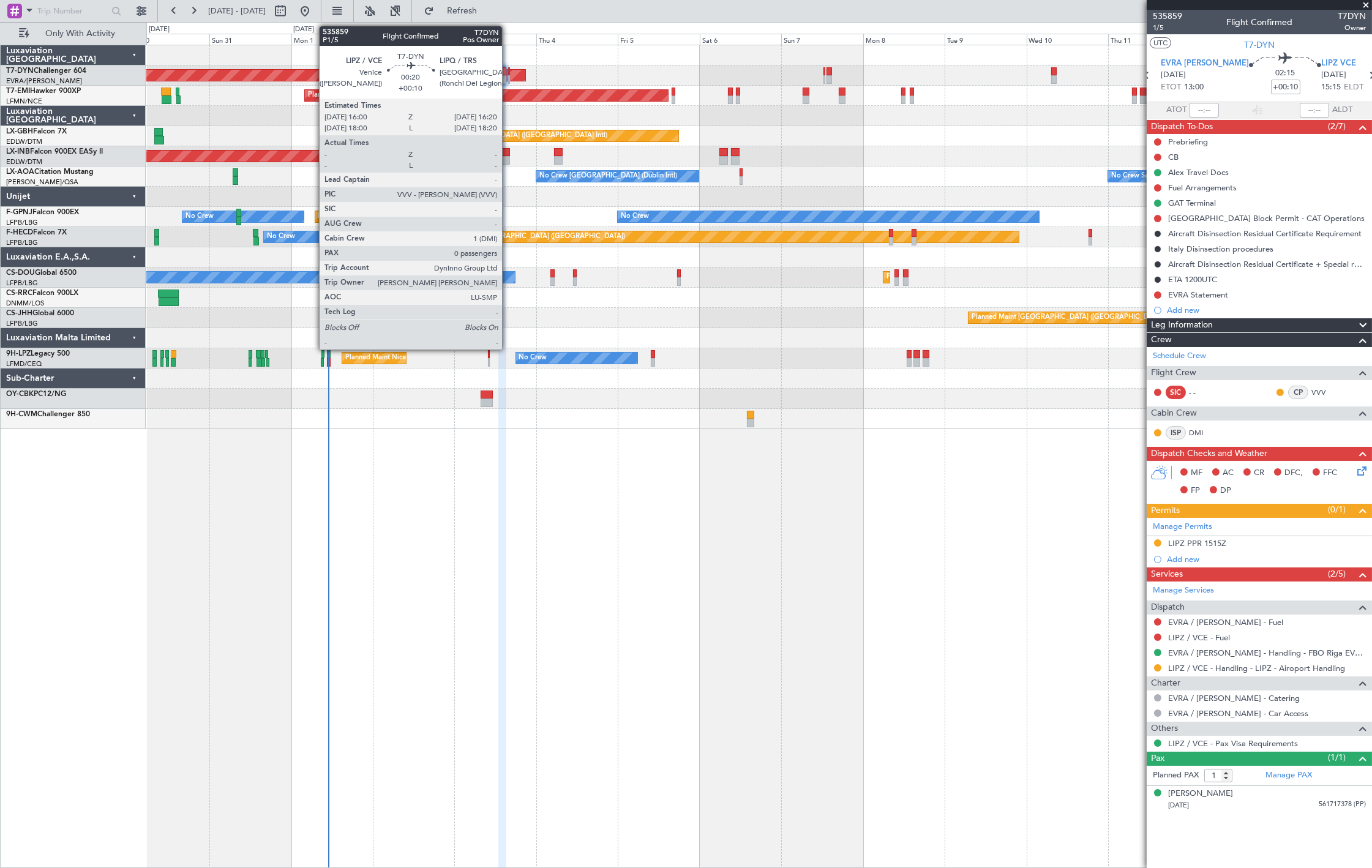
click at [508, 76] on div at bounding box center [508, 80] width 1 height 9
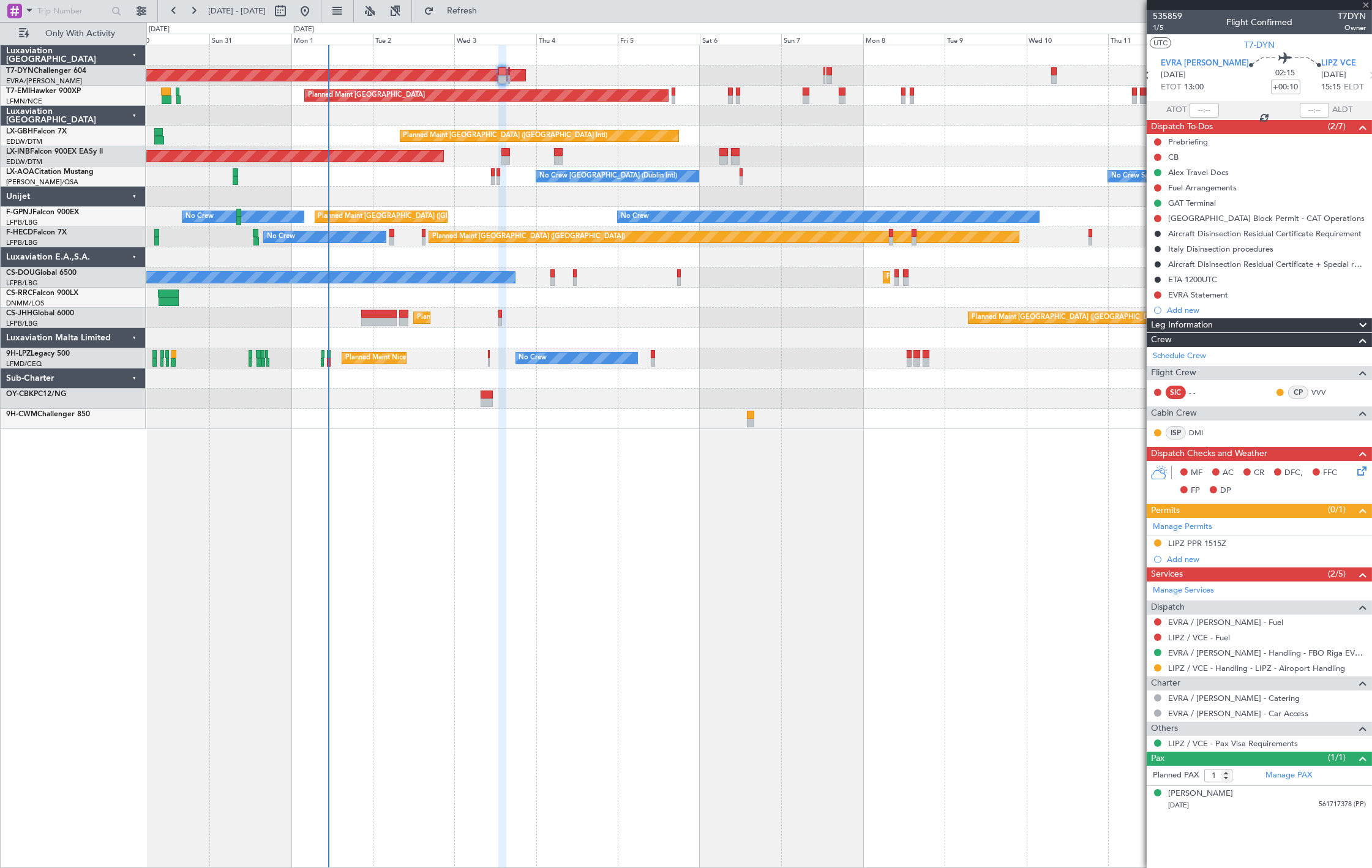
type input "0"
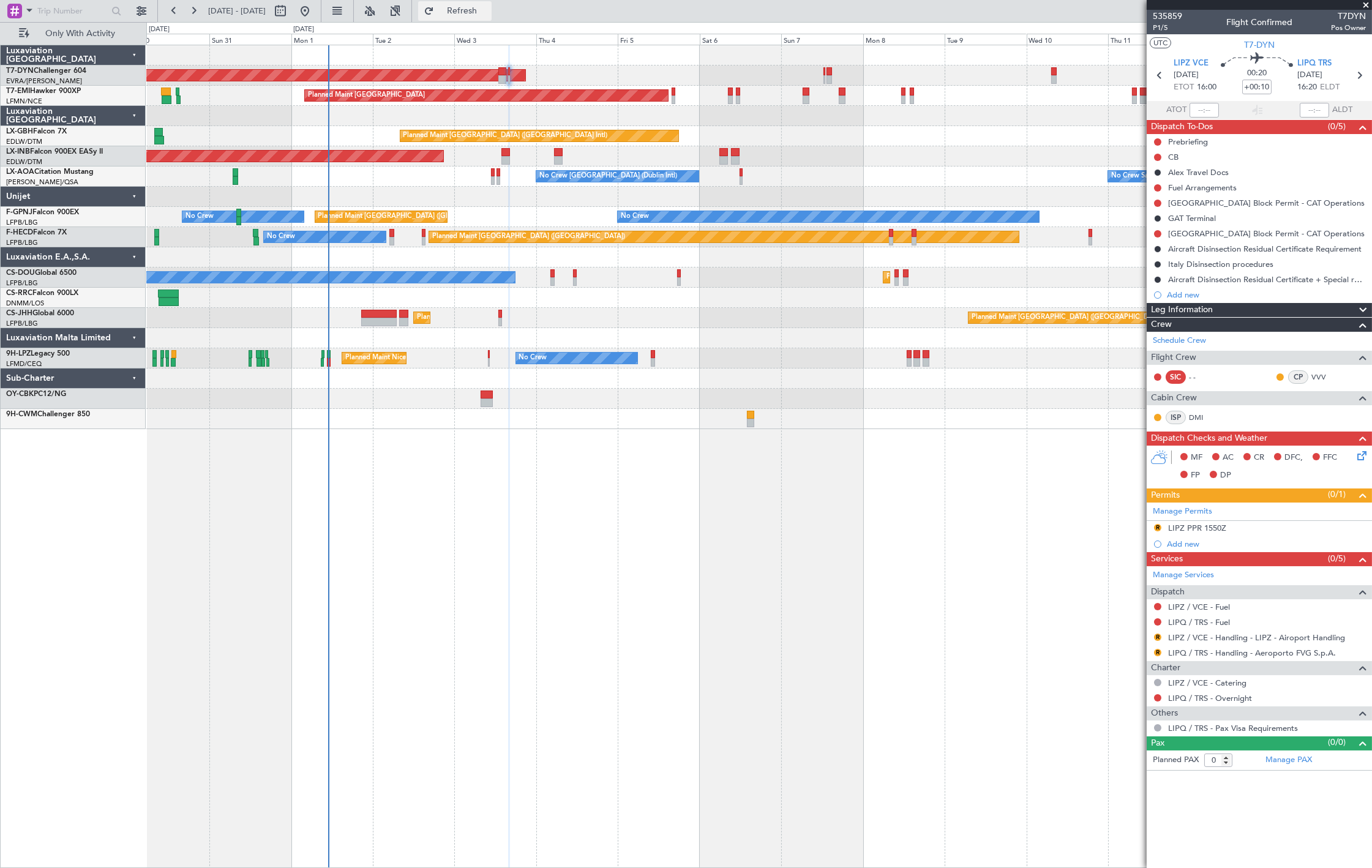
click at [469, 13] on button "Refresh" at bounding box center [454, 10] width 74 height 20
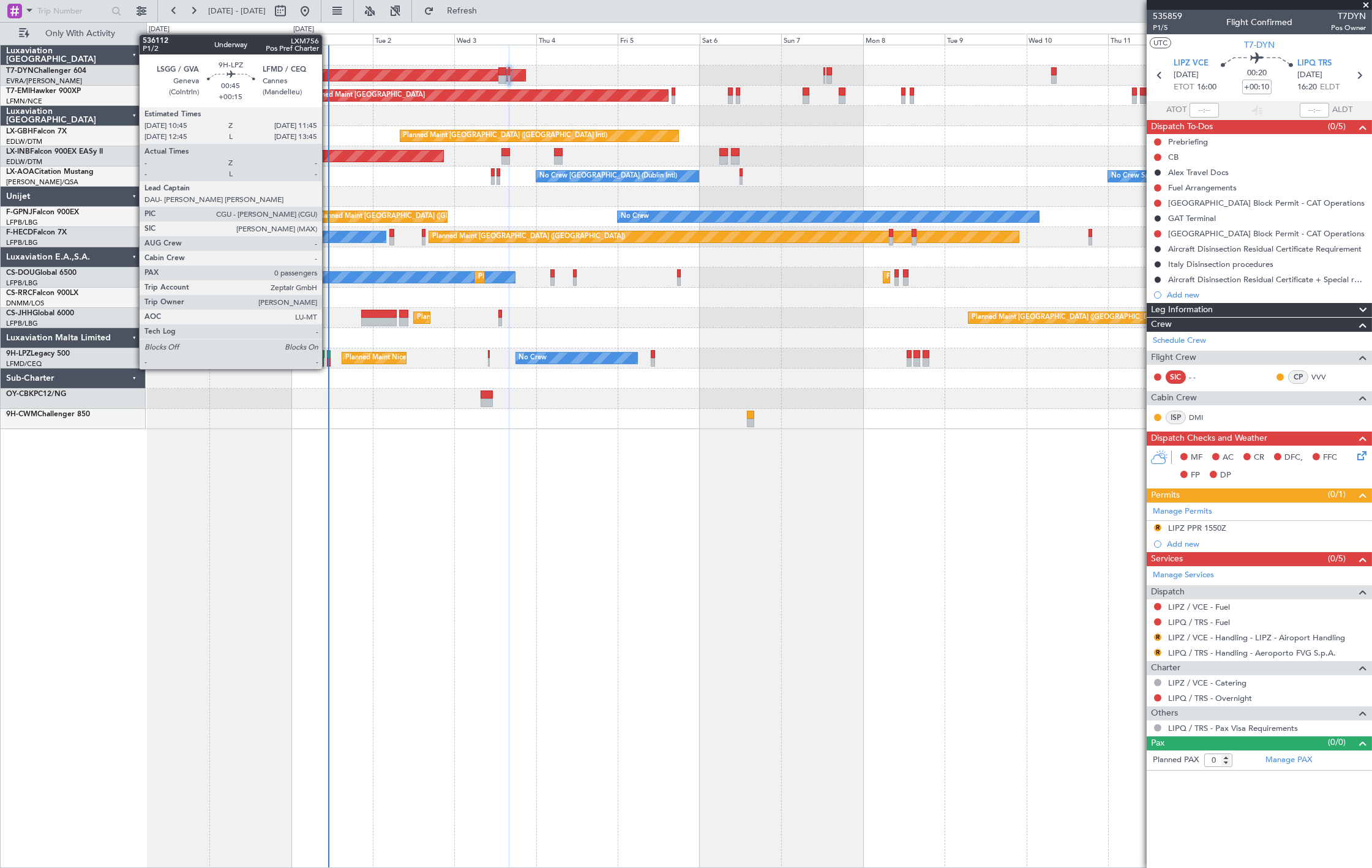
click at [328, 357] on div at bounding box center [329, 355] width 3 height 9
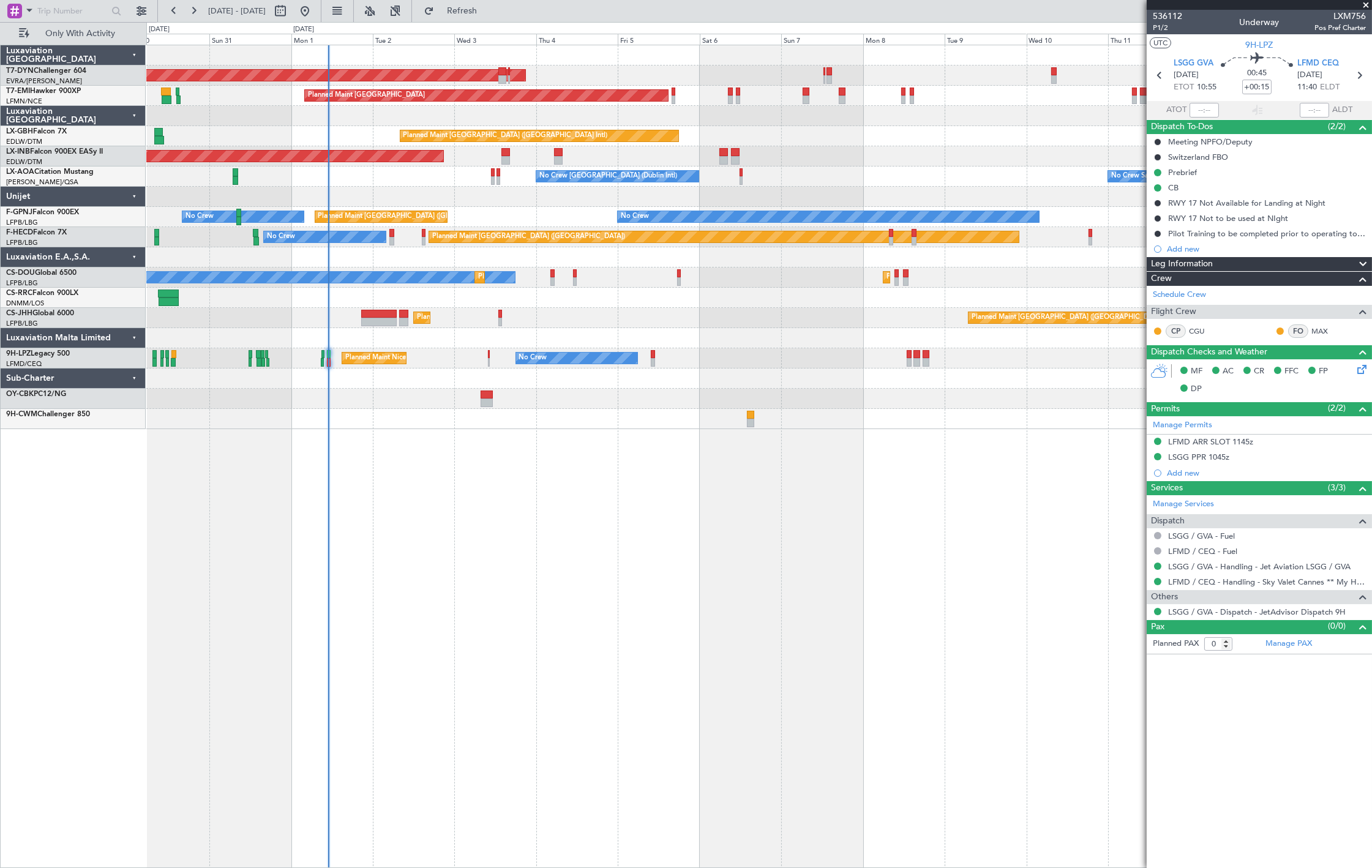
drag, startPoint x: 507, startPoint y: 16, endPoint x: 493, endPoint y: 45, distance: 32.2
click at [492, 16] on button "Refresh" at bounding box center [454, 10] width 74 height 20
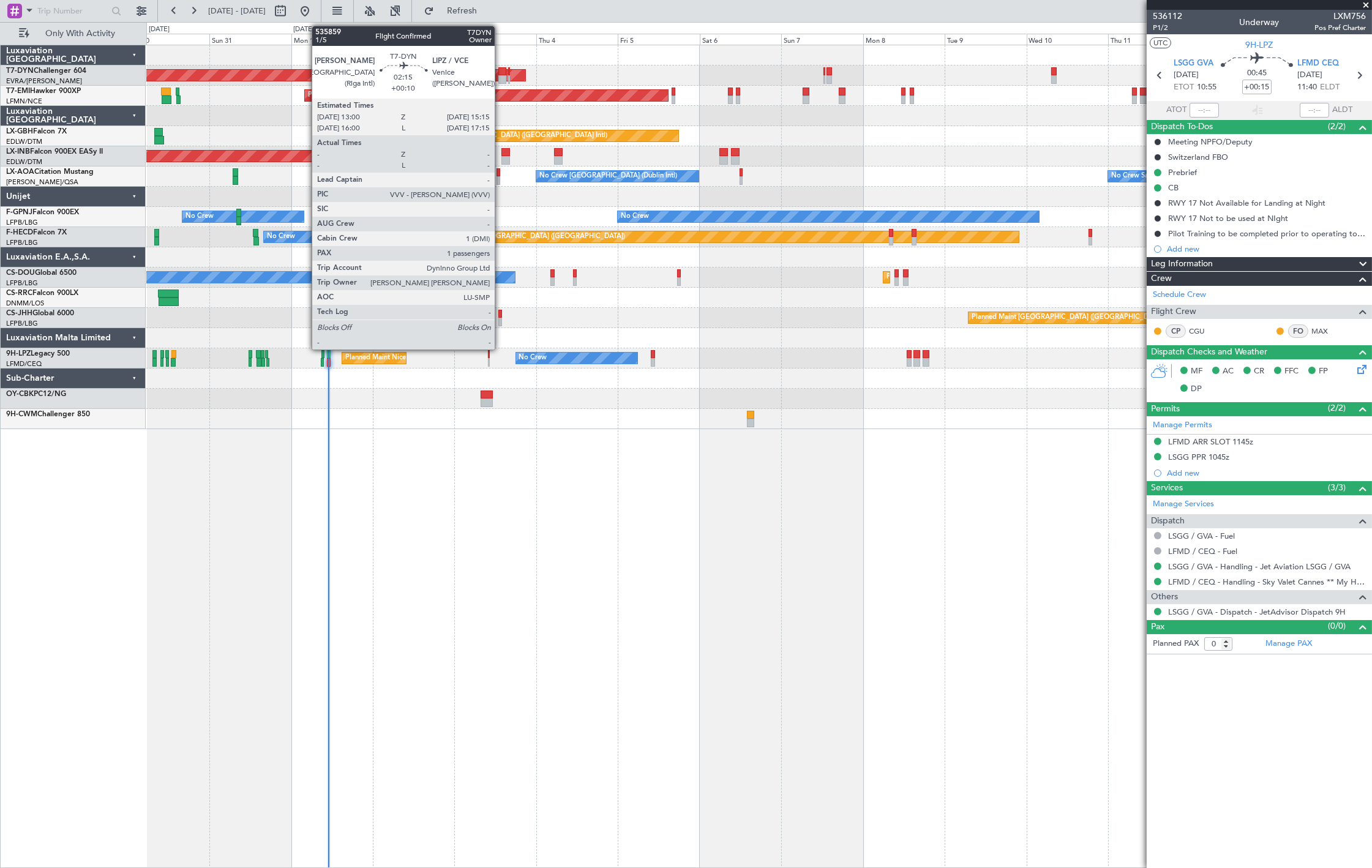
click at [501, 75] on div at bounding box center [502, 80] width 8 height 9
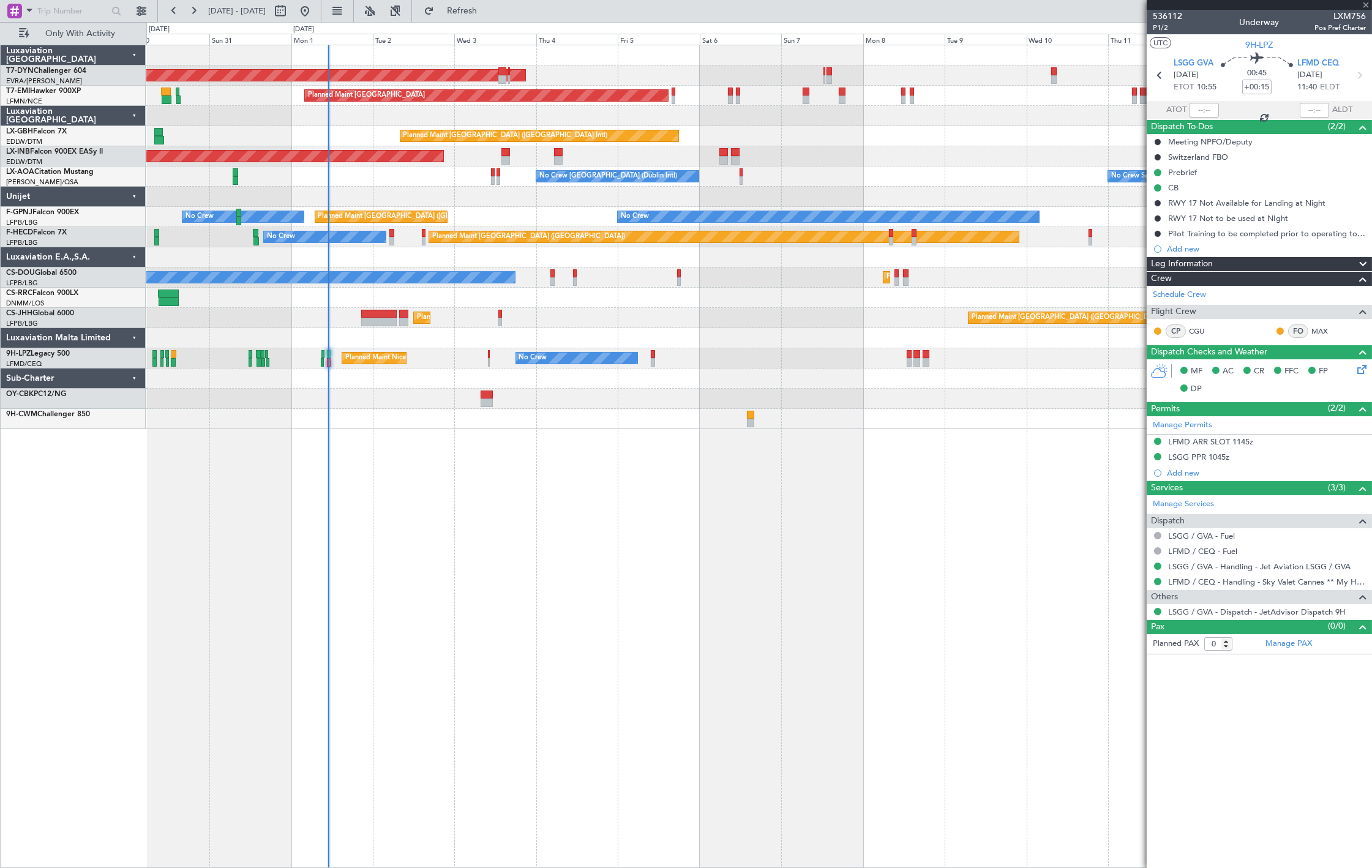
type input "+00:10"
type input "1"
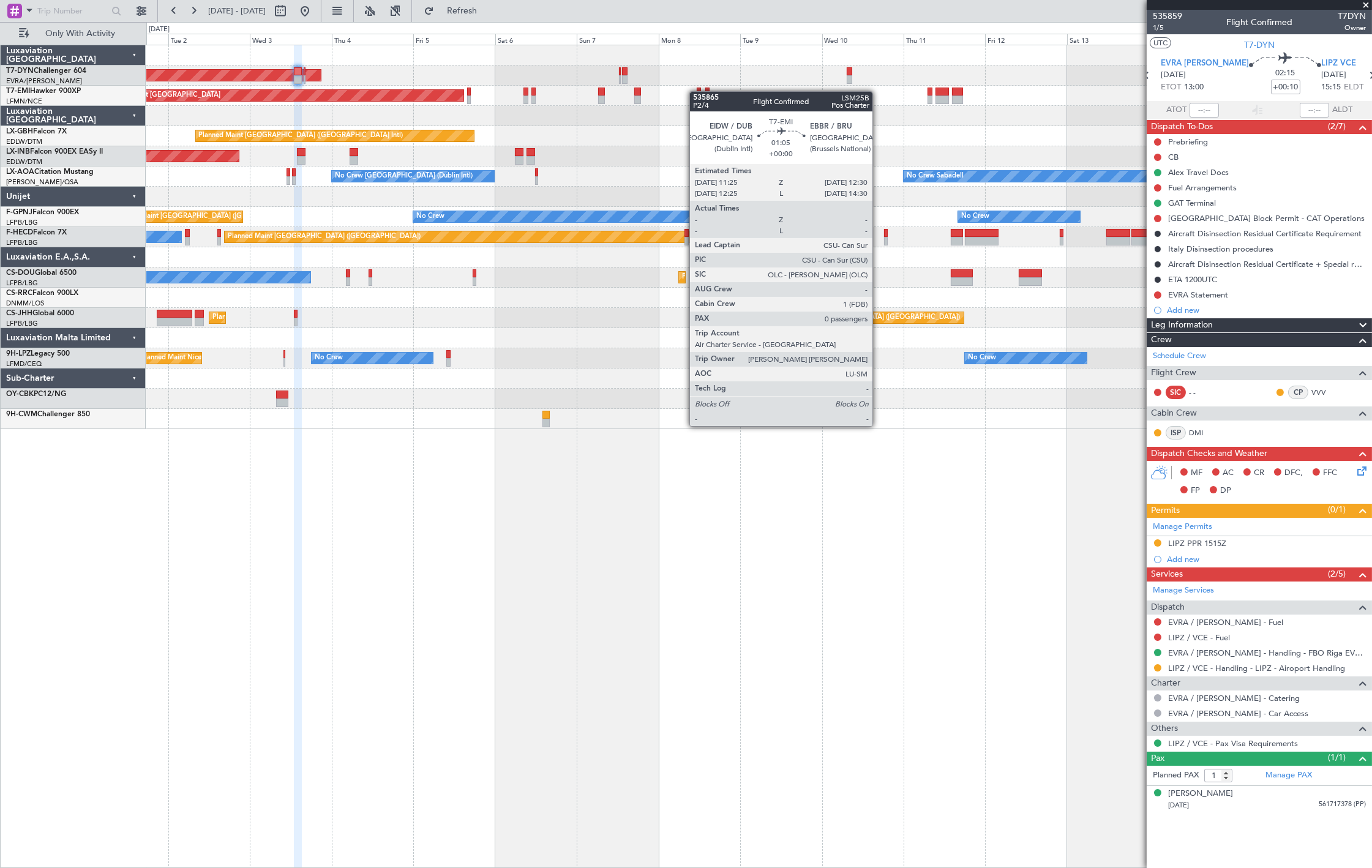
click at [696, 92] on div "AOG Maint Riga (Riga Intl) Planned Maint Zurich Planned Maint Dubai (Dubai Intl…" at bounding box center [759, 237] width 1225 height 384
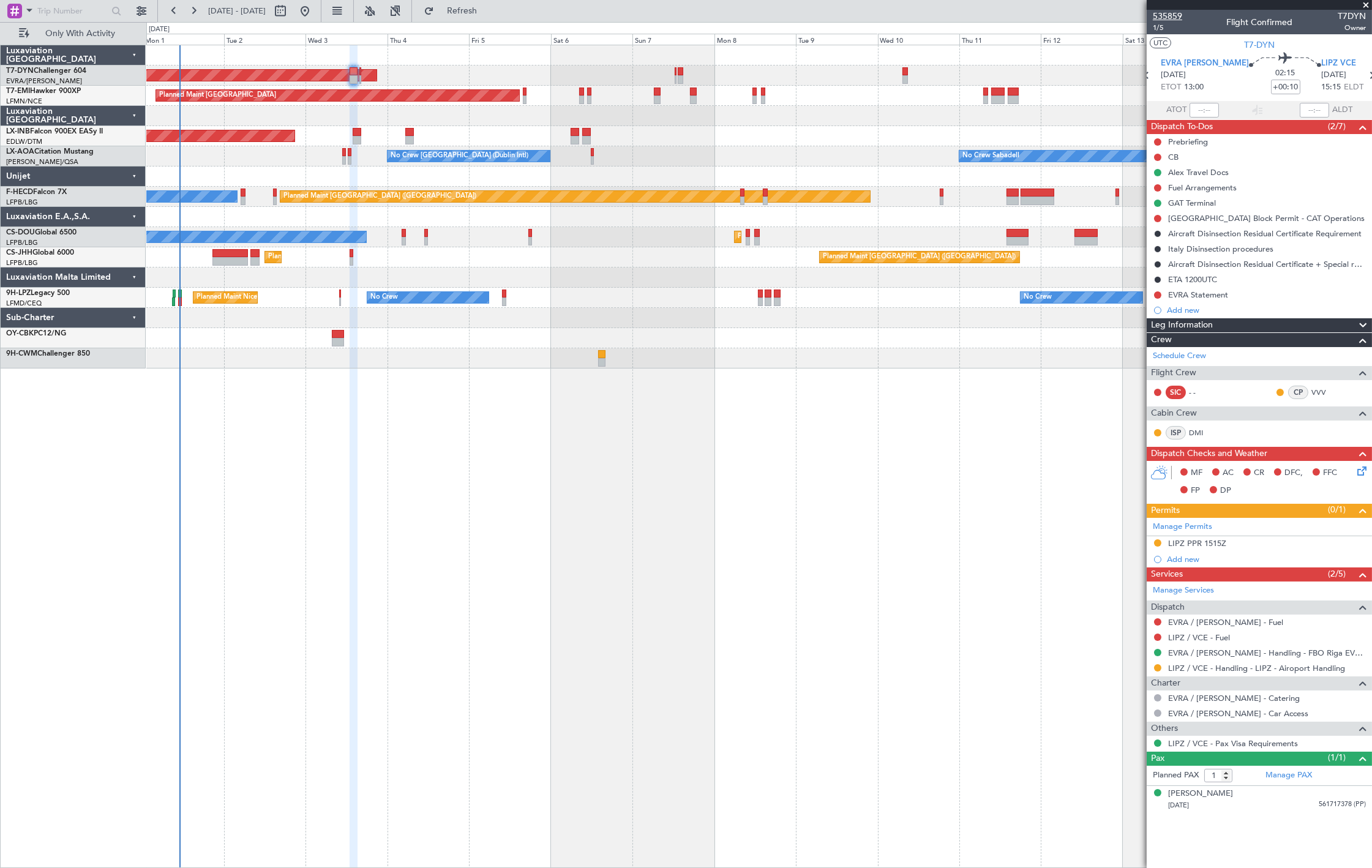
click at [1180, 13] on div "535859 1/5 Flight Confirmed T7DYN Owner" at bounding box center [1260, 22] width 225 height 24
click at [1177, 13] on span "535859" at bounding box center [1168, 16] width 29 height 13
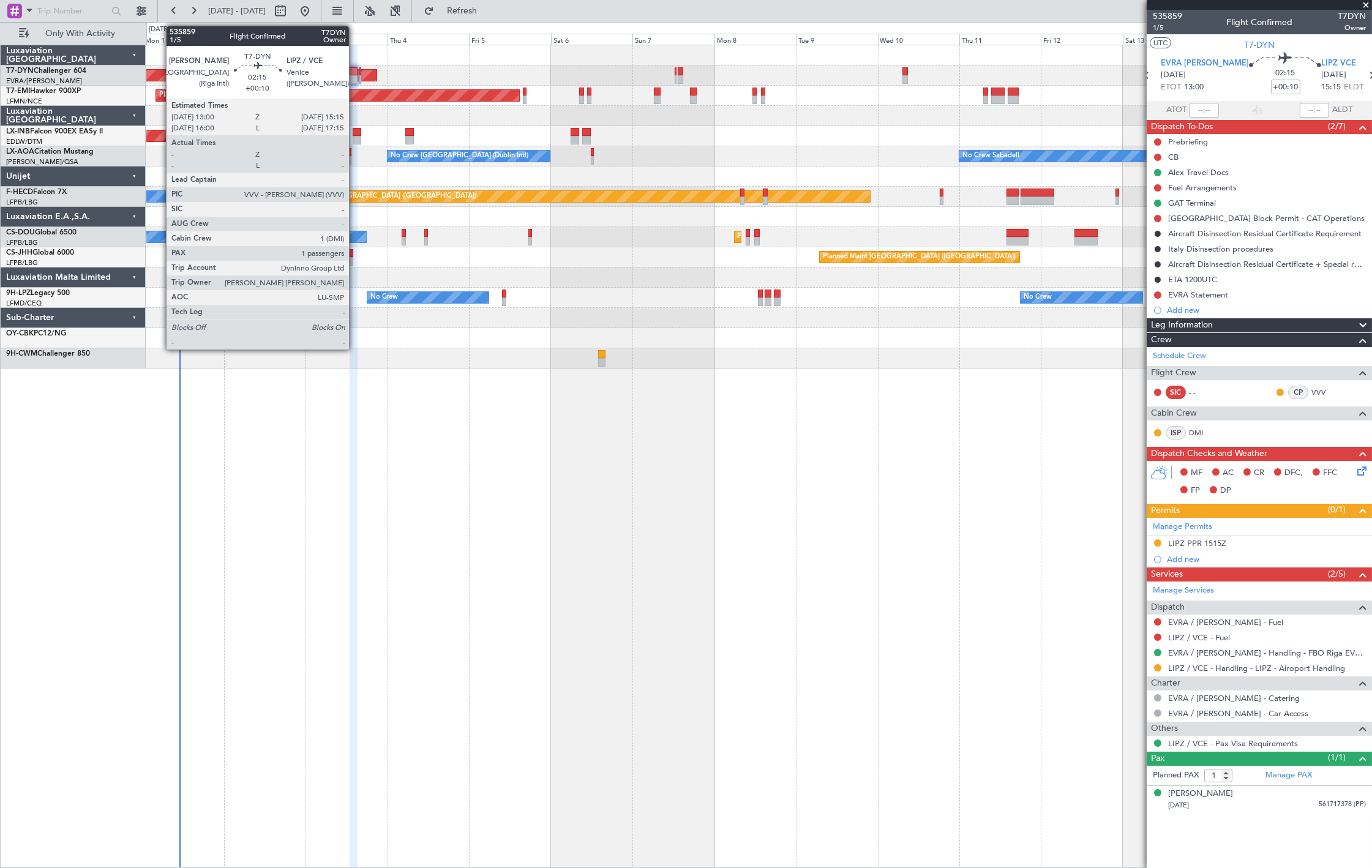
click at [356, 82] on div at bounding box center [353, 80] width 8 height 9
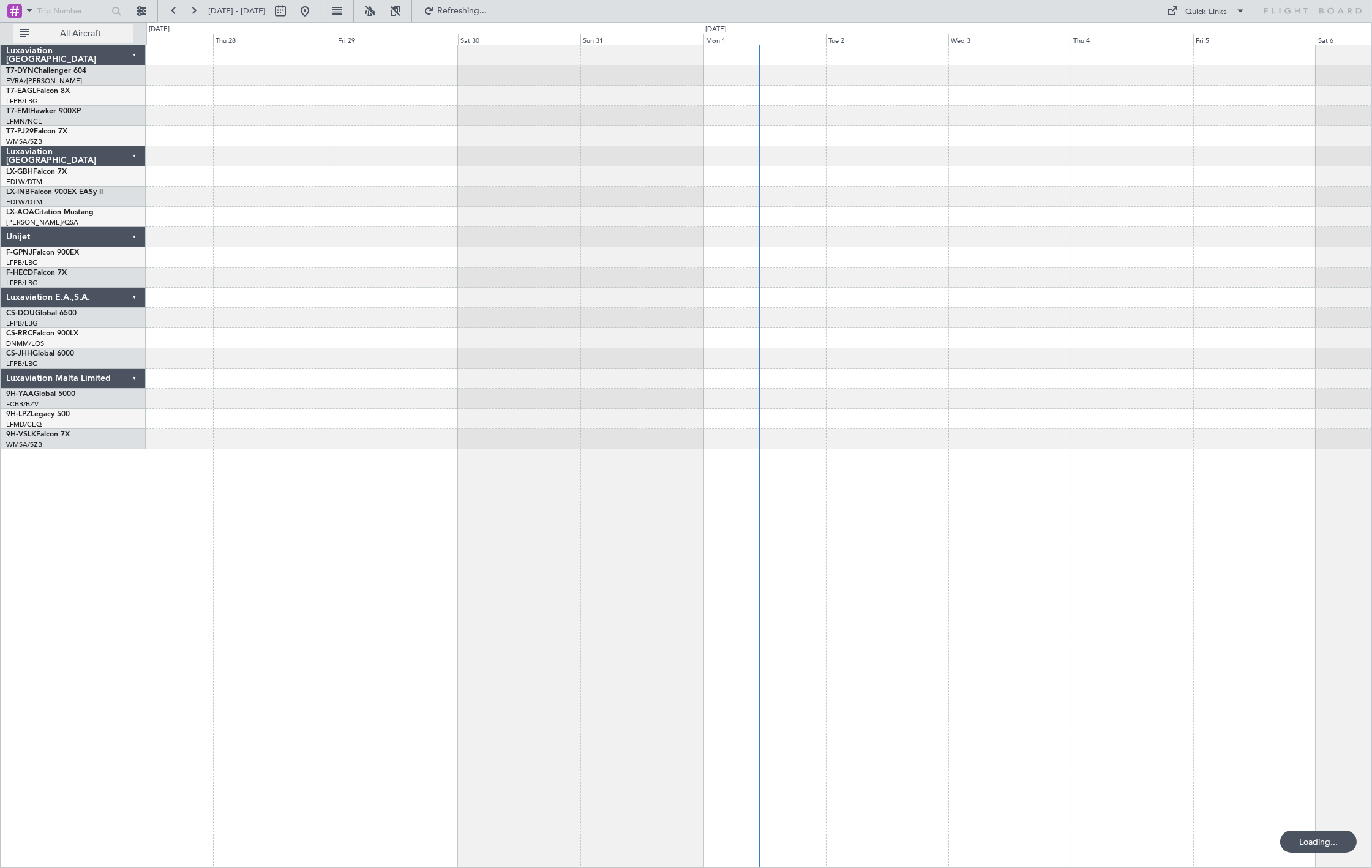
click at [92, 42] on button "All Aircraft" at bounding box center [74, 34] width 120 height 20
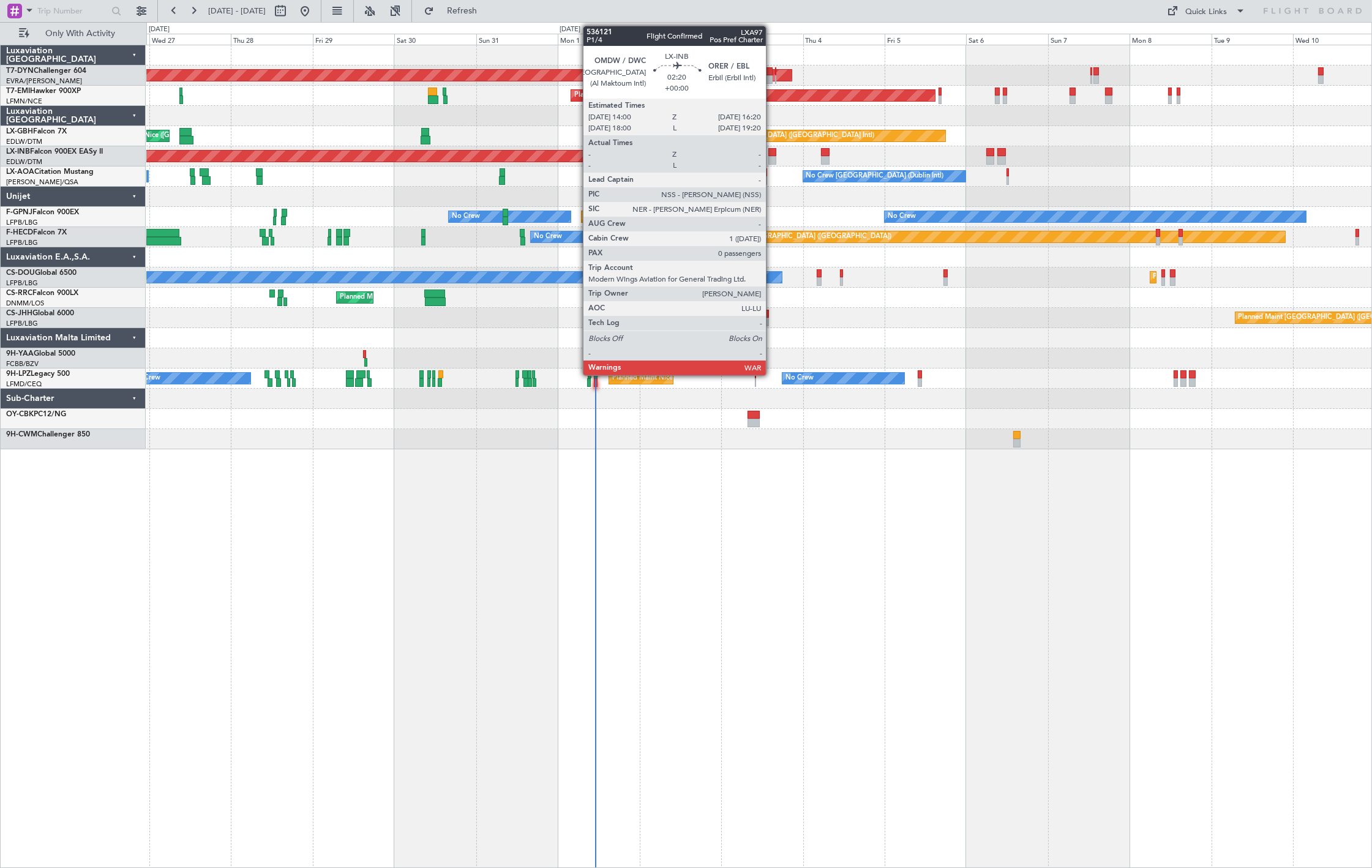
click at [772, 153] on div at bounding box center [772, 153] width 8 height 9
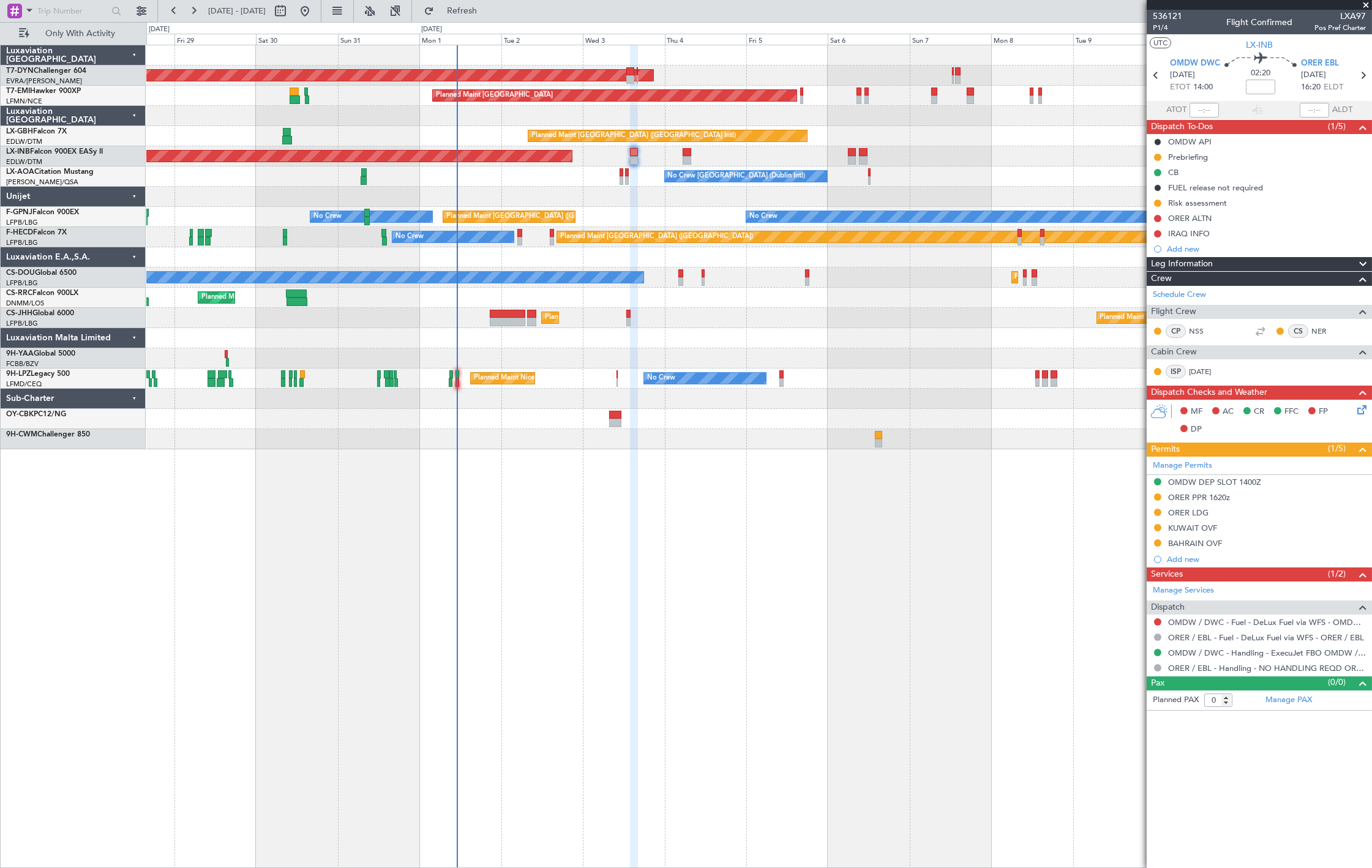
click at [559, 414] on div "AOG Maint Riga (Riga Intl) Planned Maint [GEOGRAPHIC_DATA] Planned Maint [GEOGR…" at bounding box center [759, 247] width 1225 height 404
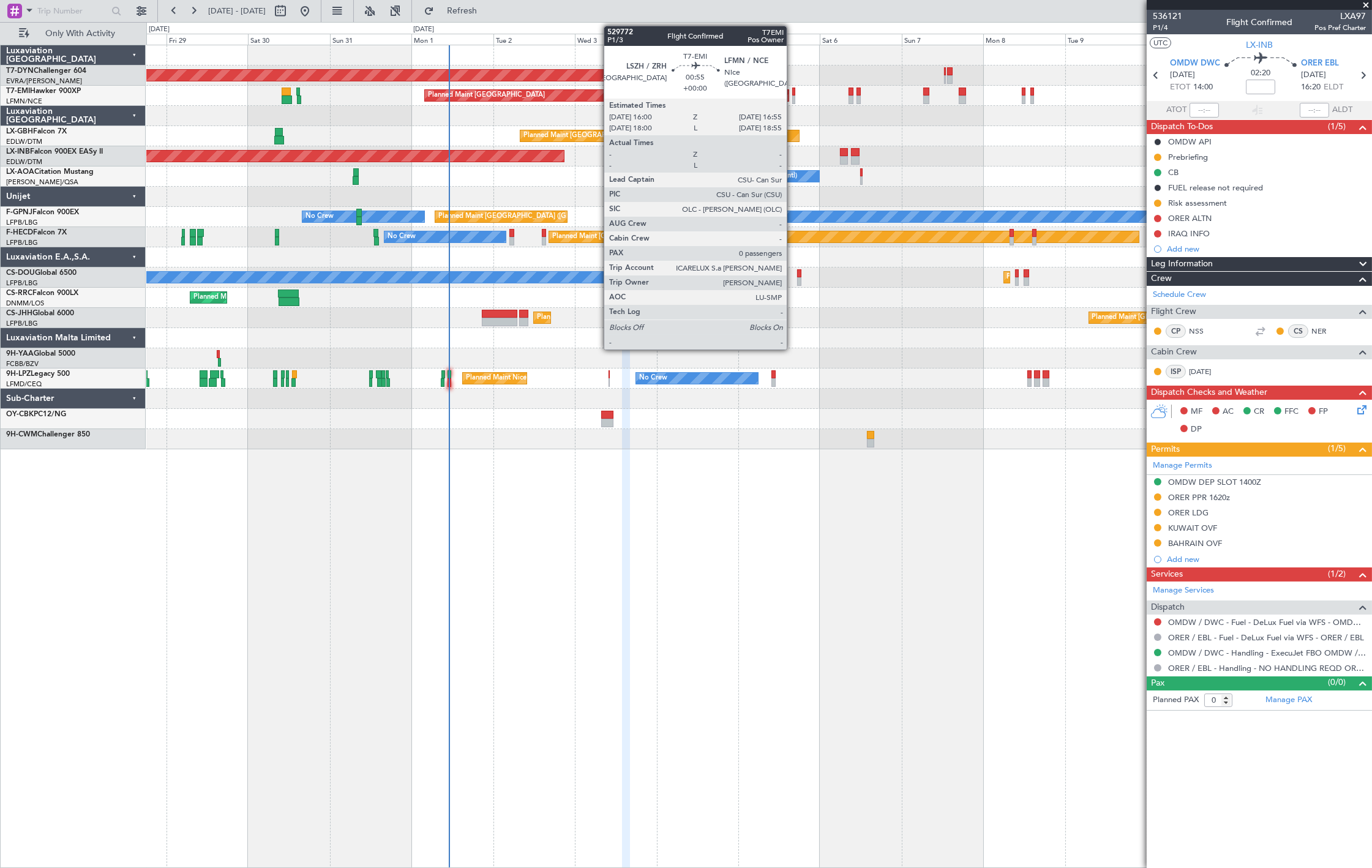
click at [793, 96] on div at bounding box center [794, 100] width 3 height 9
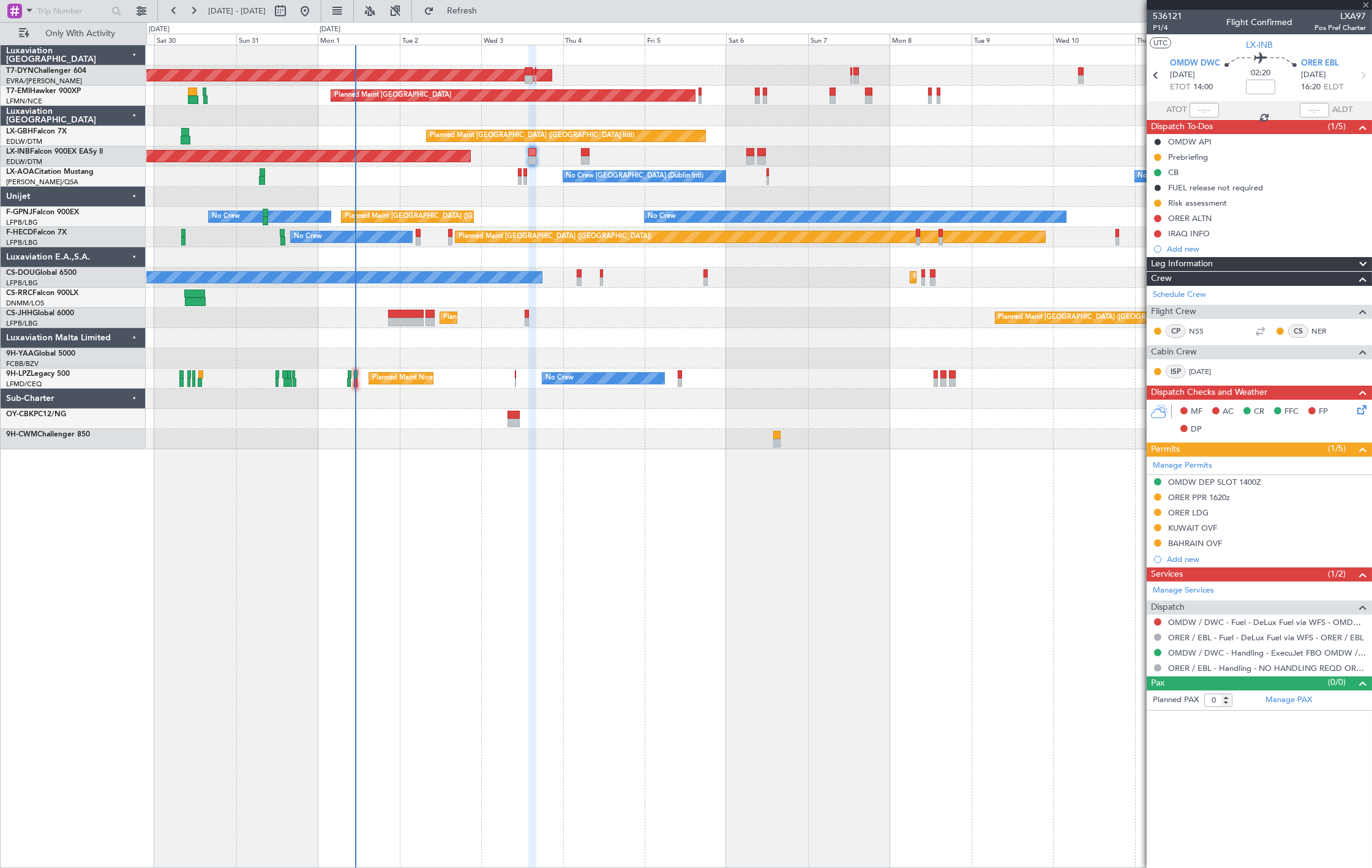
click at [693, 130] on div "AOG Maint Riga (Riga Intl) Planned Maint [GEOGRAPHIC_DATA] Planned Maint [GEOGR…" at bounding box center [759, 247] width 1225 height 404
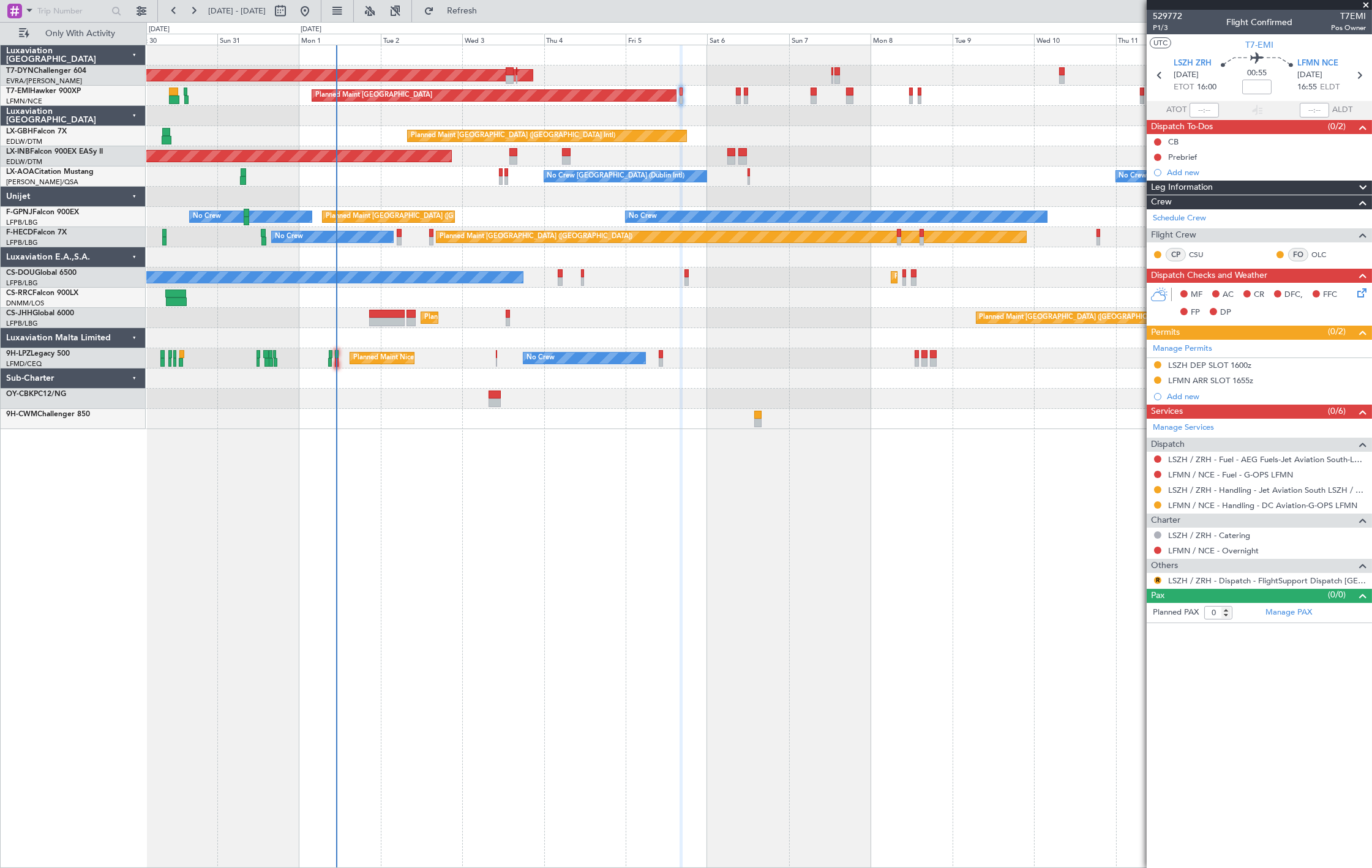
click at [953, 100] on div "Planned Maint [GEOGRAPHIC_DATA]" at bounding box center [759, 95] width 1225 height 20
click at [724, 122] on div "AOG Maint Riga (Riga Intl) Planned Maint [GEOGRAPHIC_DATA] Planned Maint [GEOGR…" at bounding box center [759, 237] width 1225 height 384
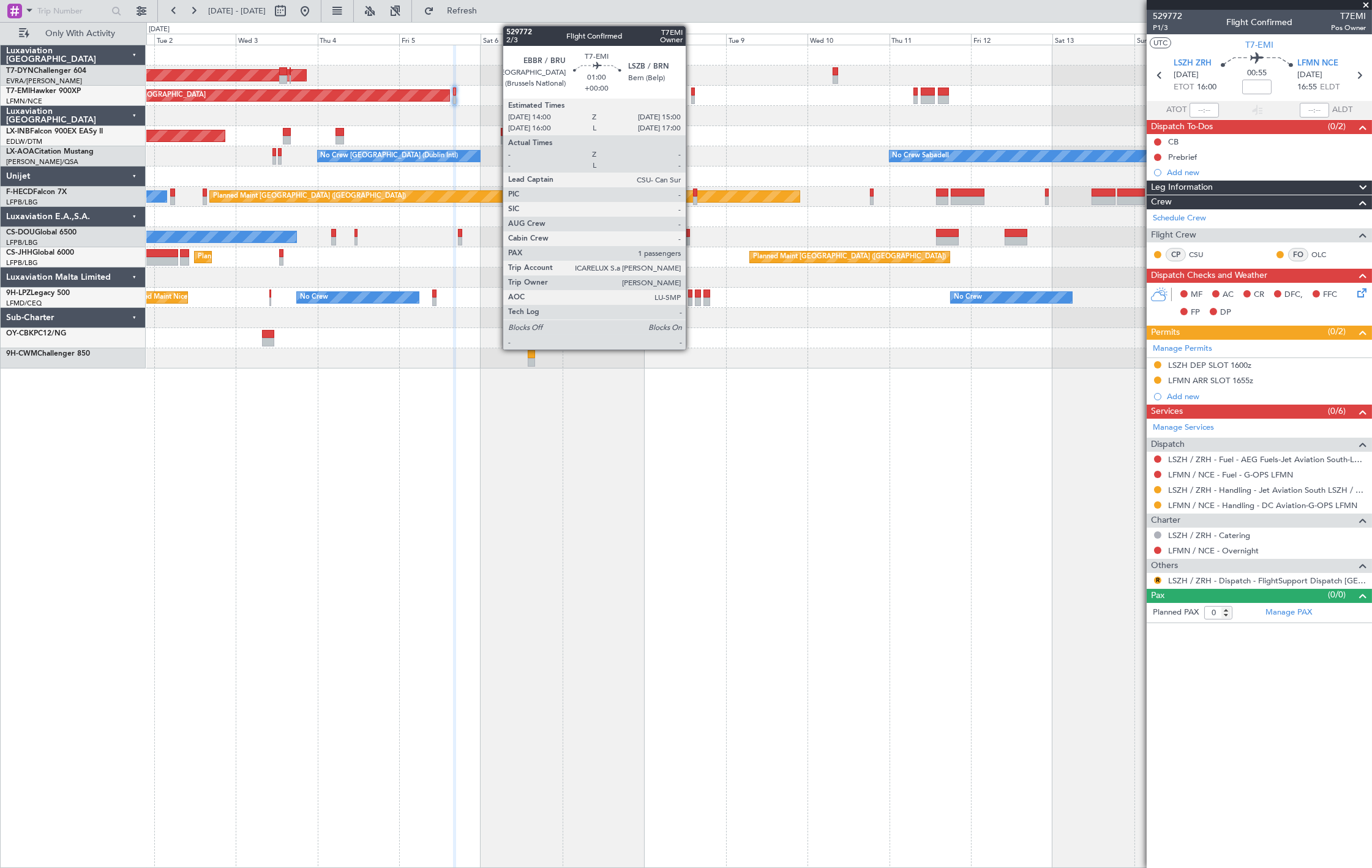
click at [692, 95] on div at bounding box center [693, 100] width 3 height 9
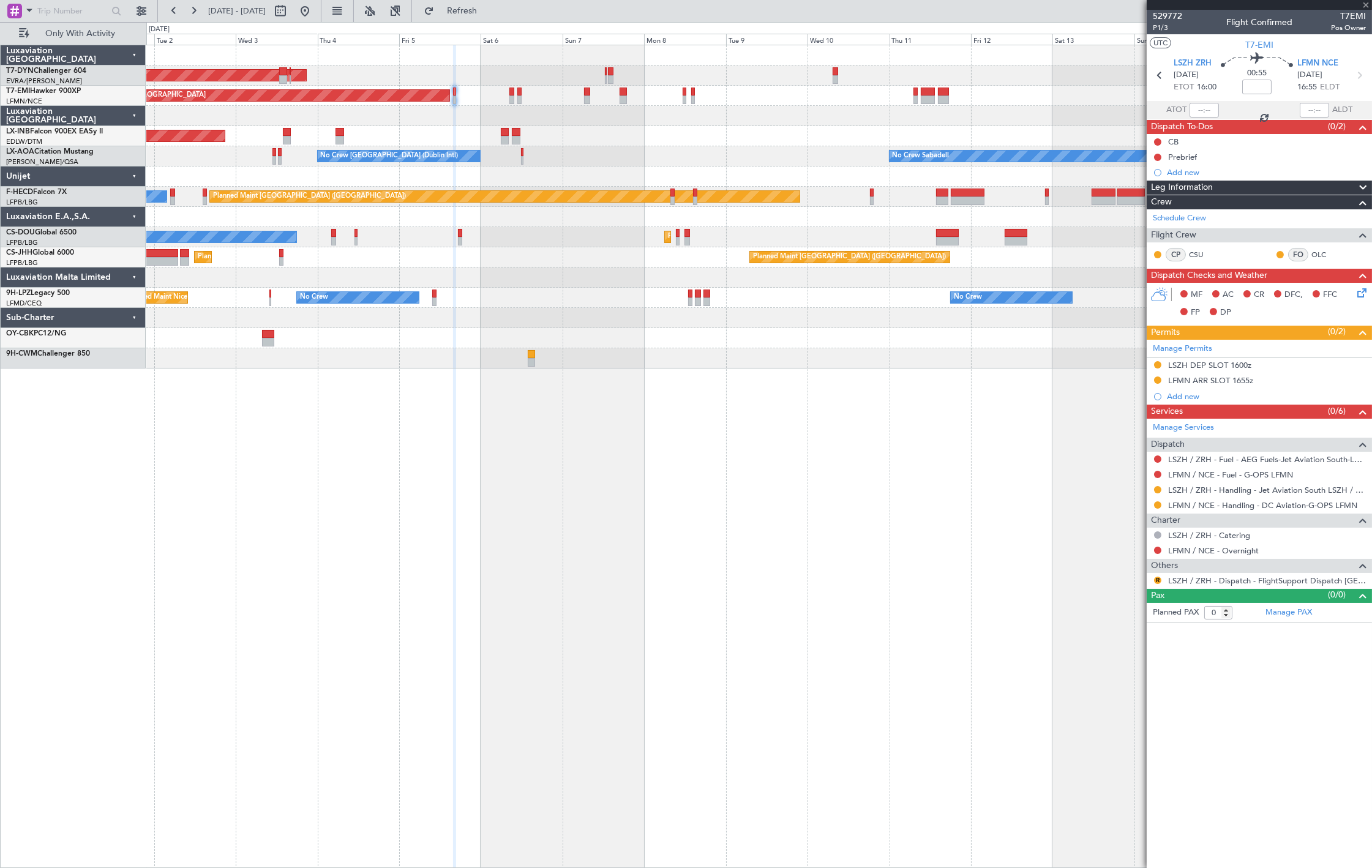
type input "1"
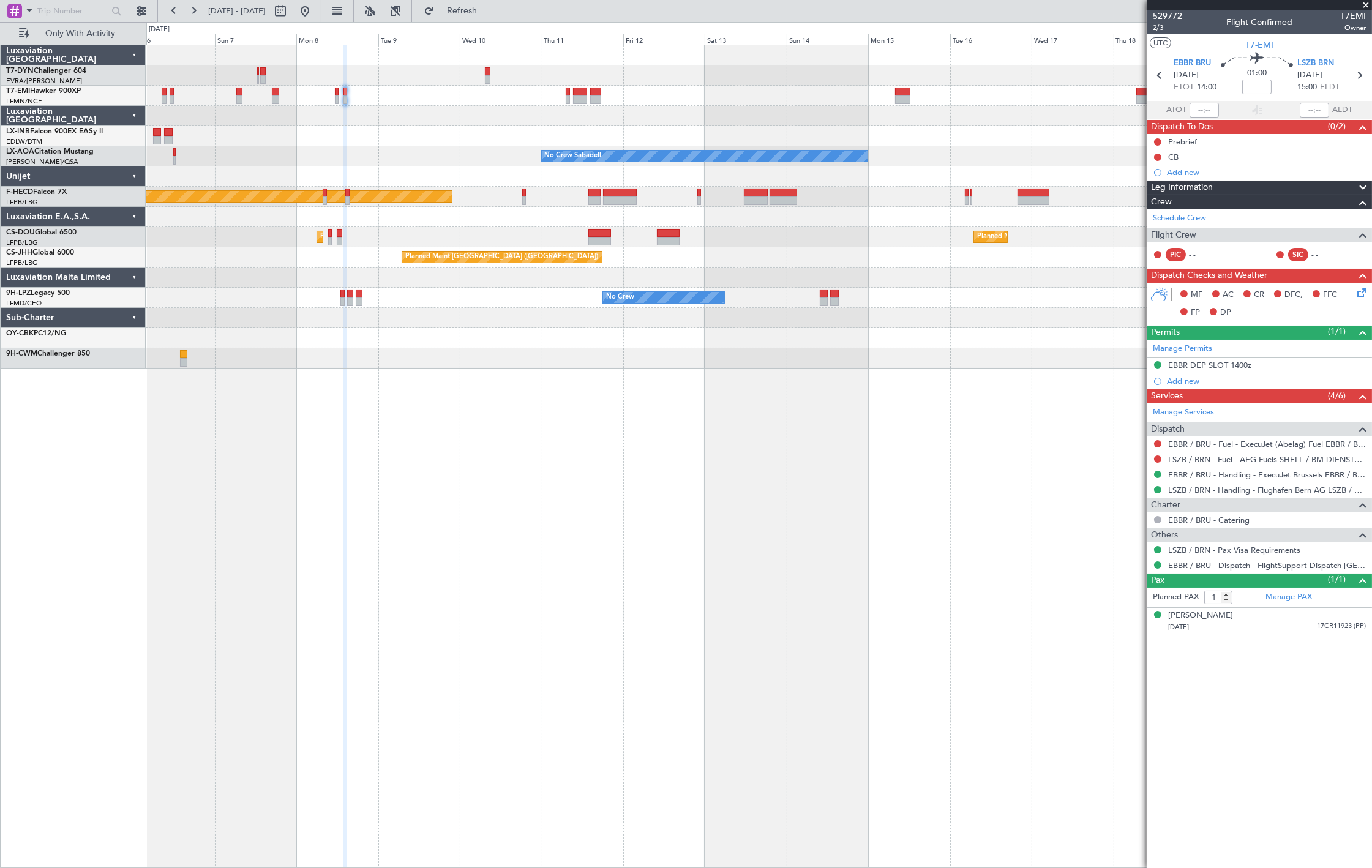
click at [489, 123] on div "AOG Maint Riga (Riga Intl) Planned Maint [GEOGRAPHIC_DATA] Unplanned Maint [GEO…" at bounding box center [759, 206] width 1225 height 323
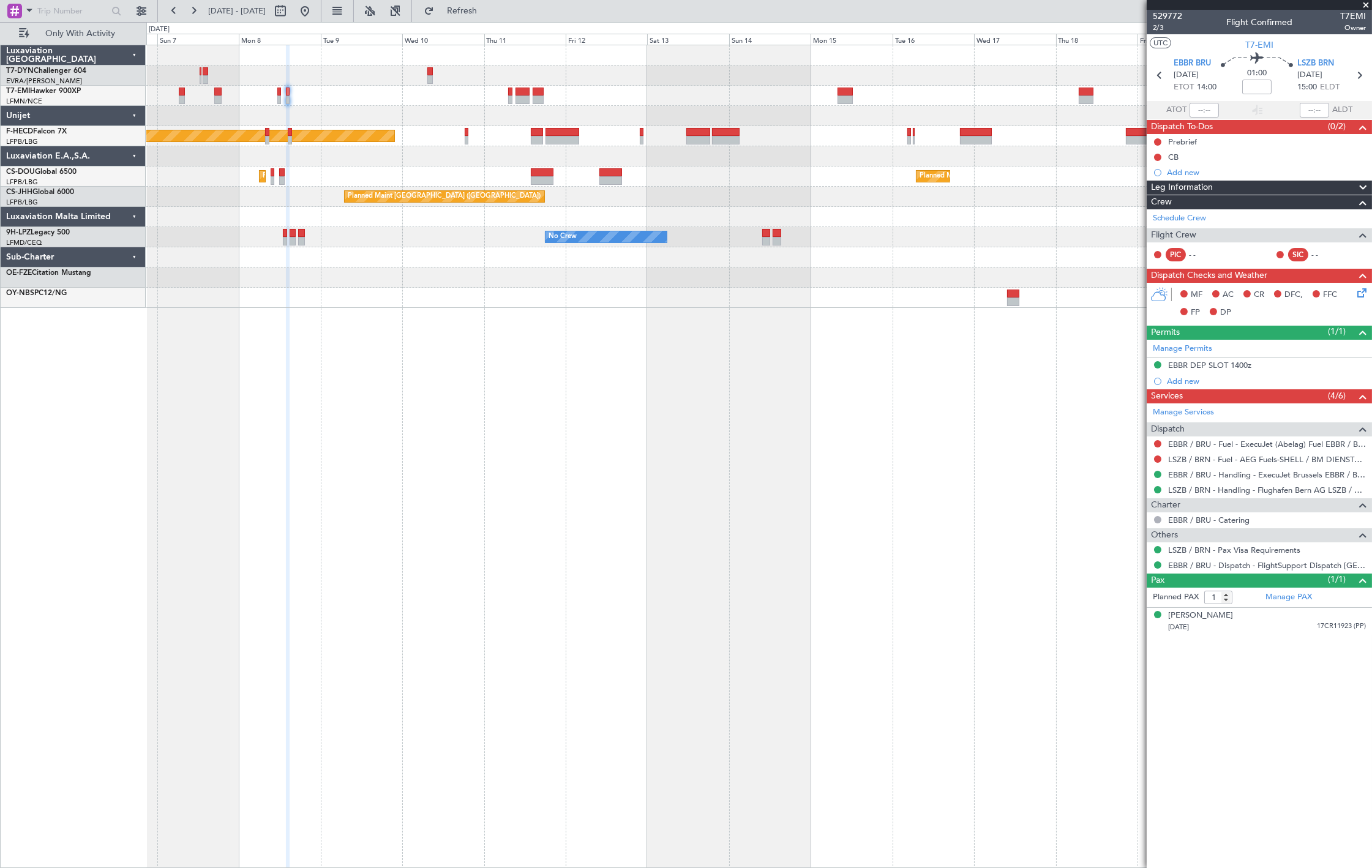
click at [322, 0] on fb-range-datepicker "[DATE] - [DATE]" at bounding box center [238, 10] width 164 height 22
click at [315, 10] on button at bounding box center [304, 10] width 20 height 20
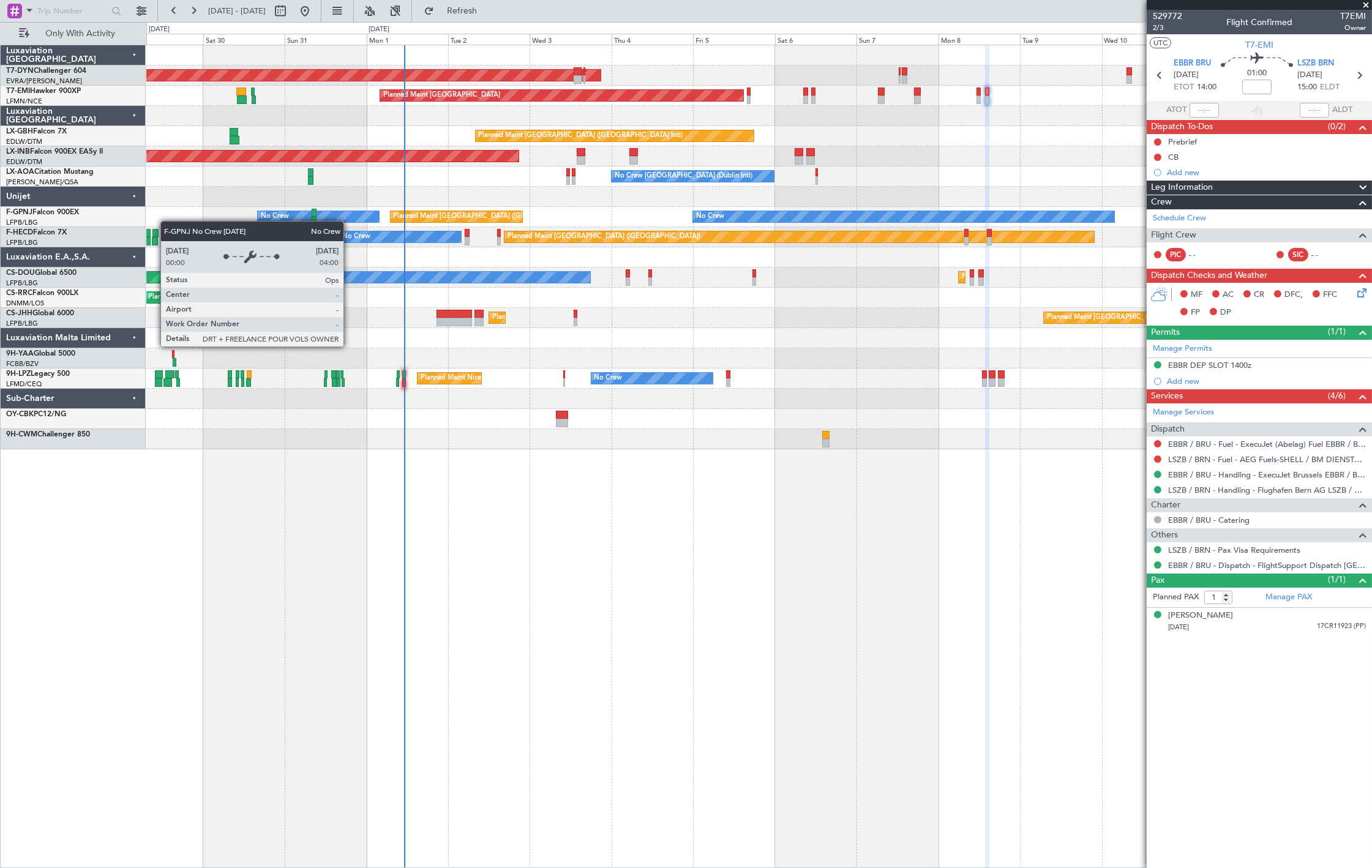
click at [827, 211] on div "AOG Maint Riga (Riga Intl) Planned Maint [GEOGRAPHIC_DATA] Planned Maint [GEOGR…" at bounding box center [759, 247] width 1225 height 404
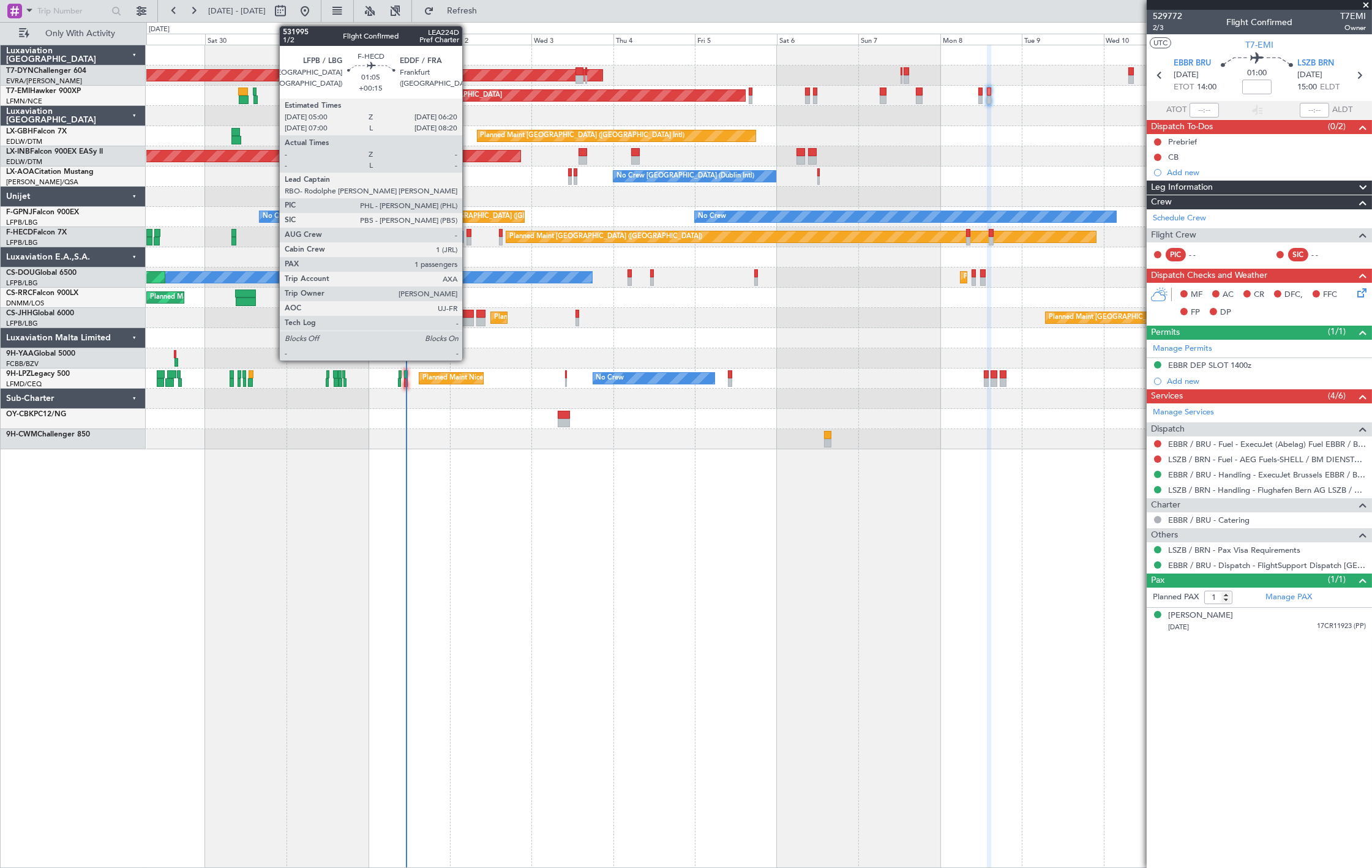
click at [468, 233] on div at bounding box center [469, 233] width 5 height 9
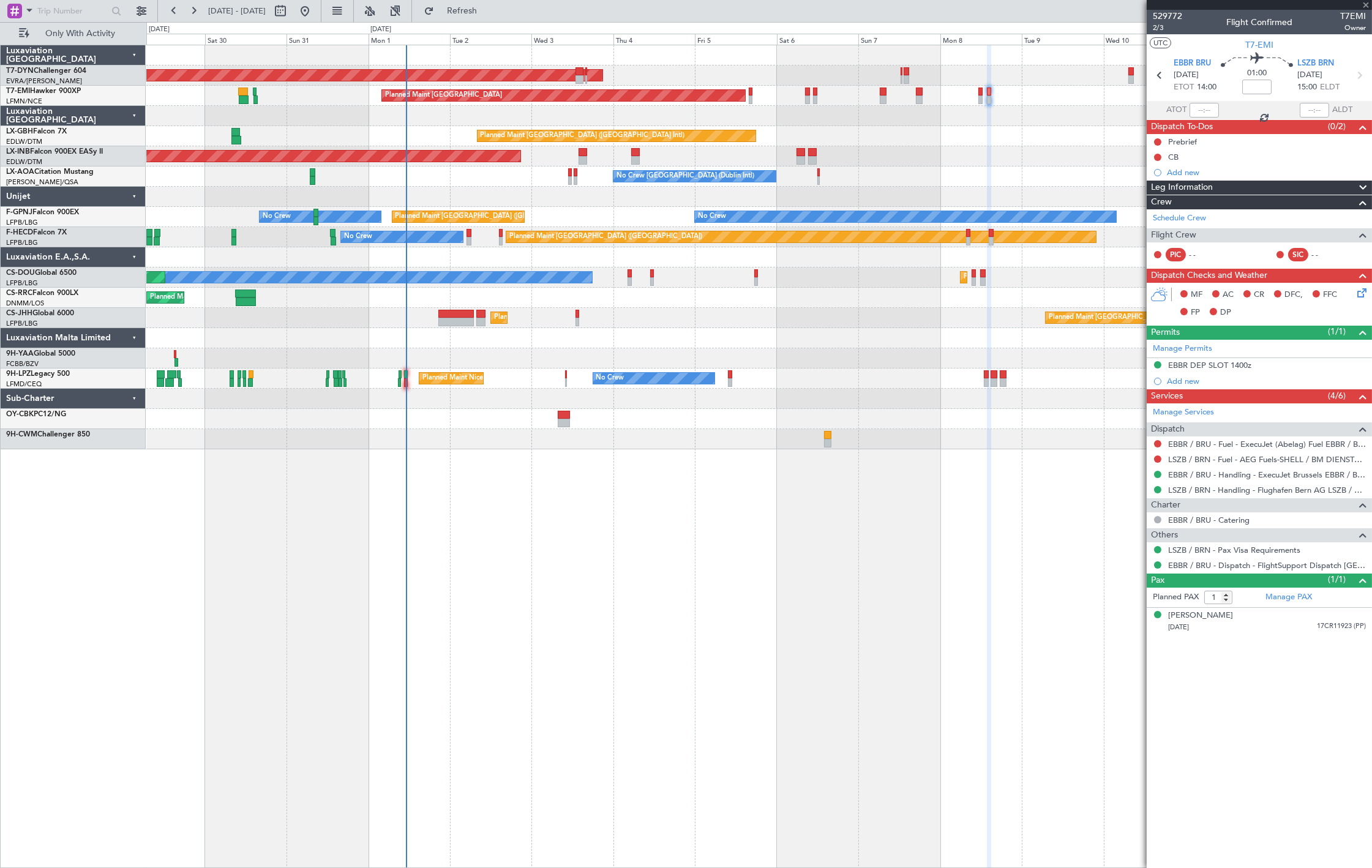
type input "+00:15"
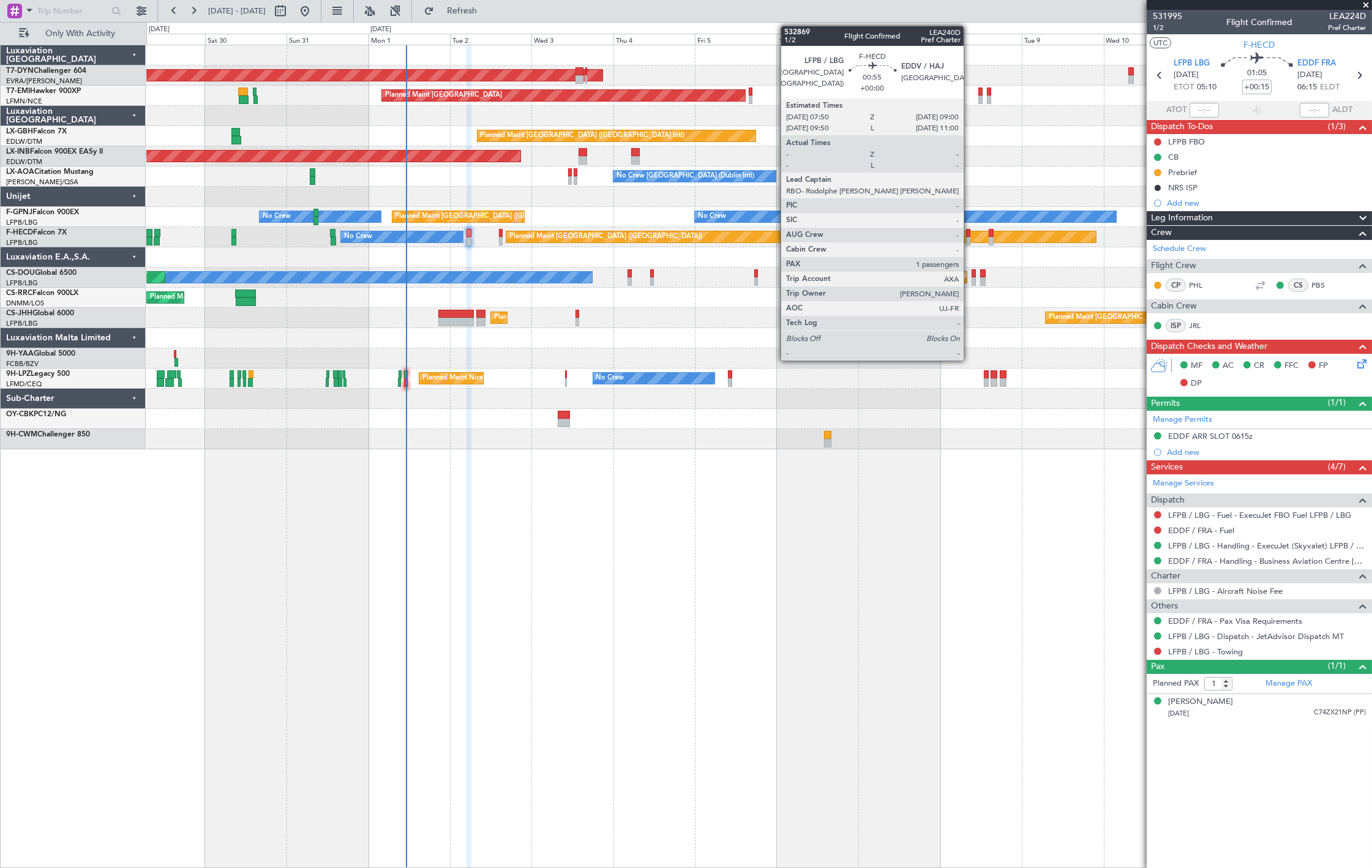
click at [970, 237] on div at bounding box center [968, 241] width 4 height 9
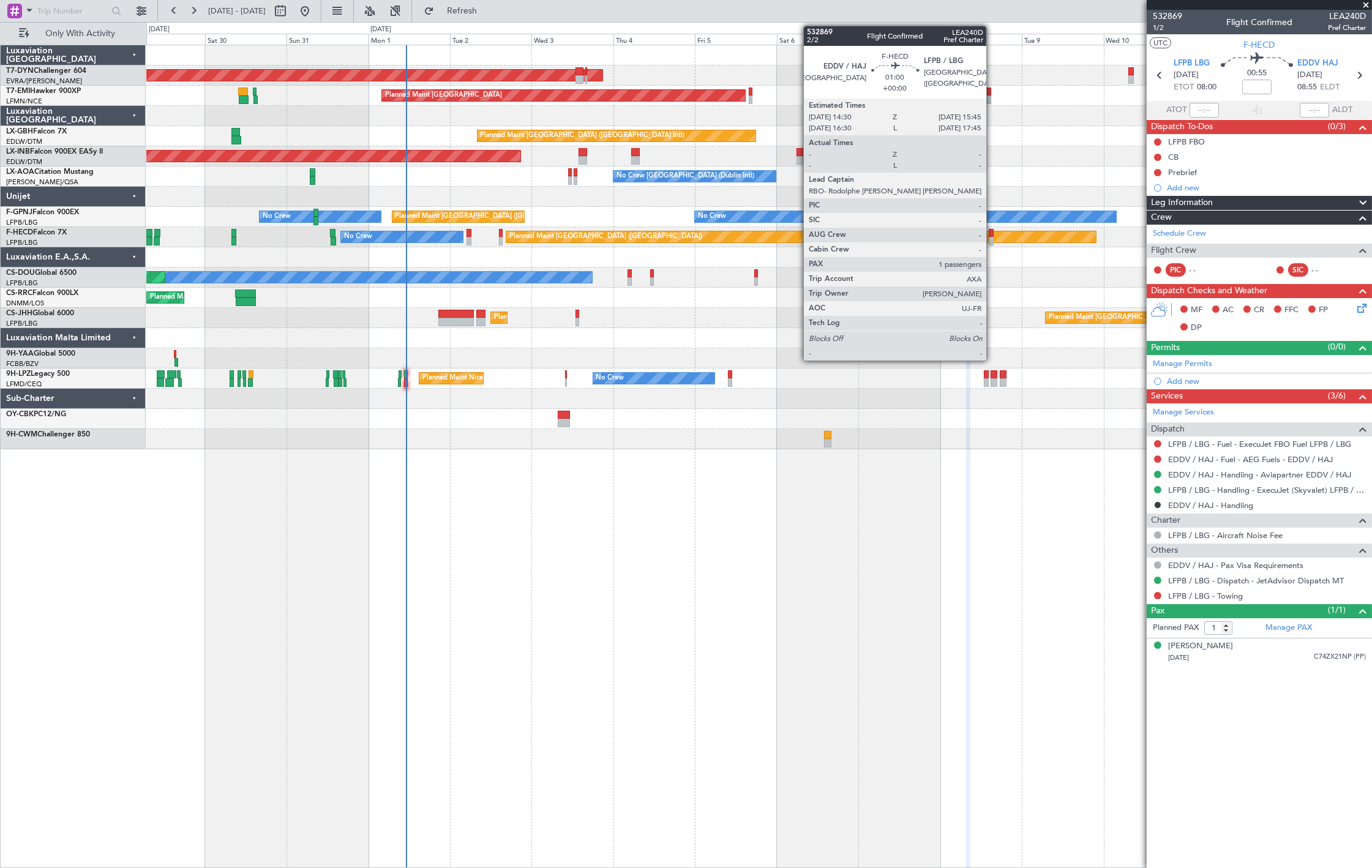
click at [993, 240] on div at bounding box center [990, 241] width 4 height 9
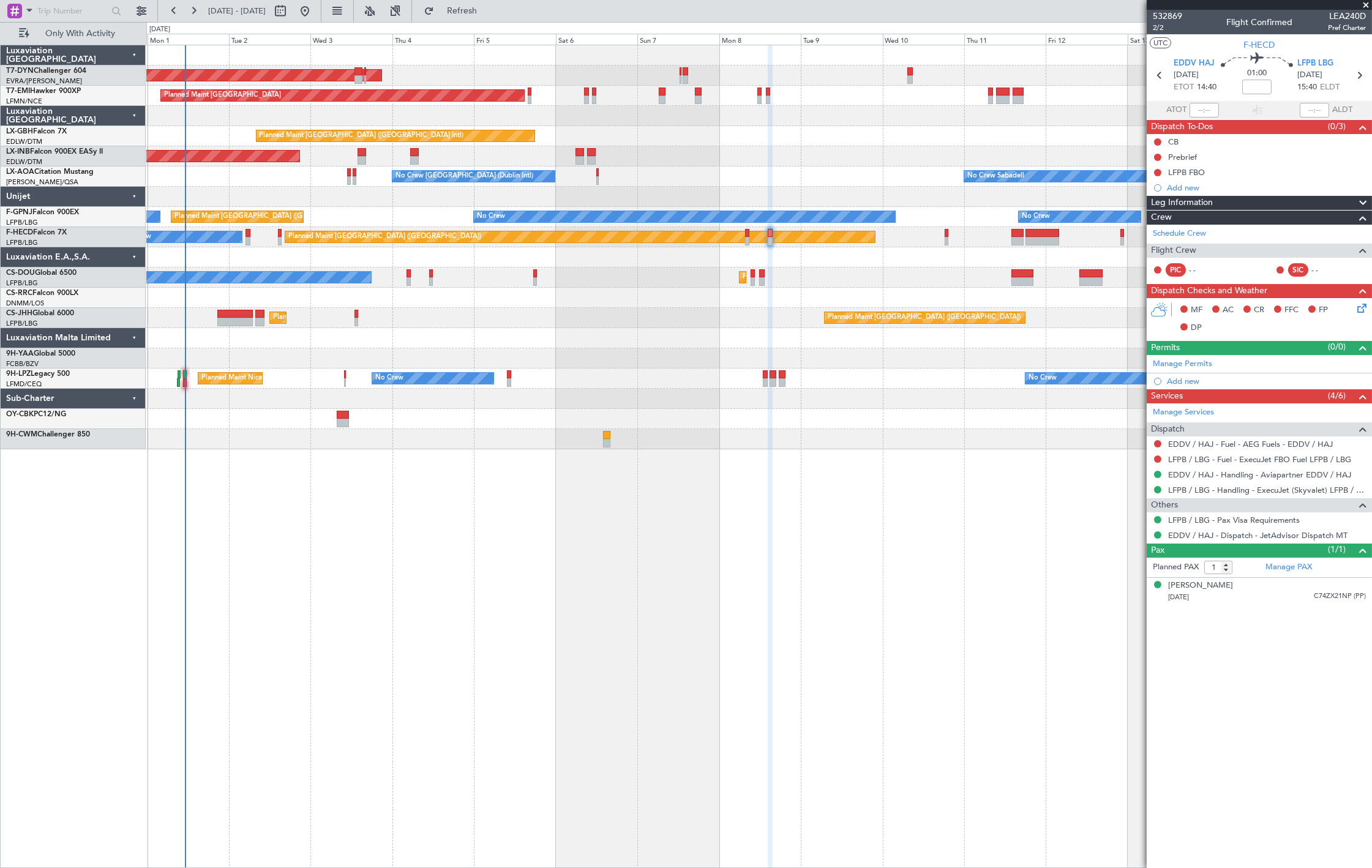
click at [594, 303] on div "AOG Maint Riga (Riga Intl) Planned Maint [GEOGRAPHIC_DATA] Planned Maint [GEOGR…" at bounding box center [759, 247] width 1225 height 404
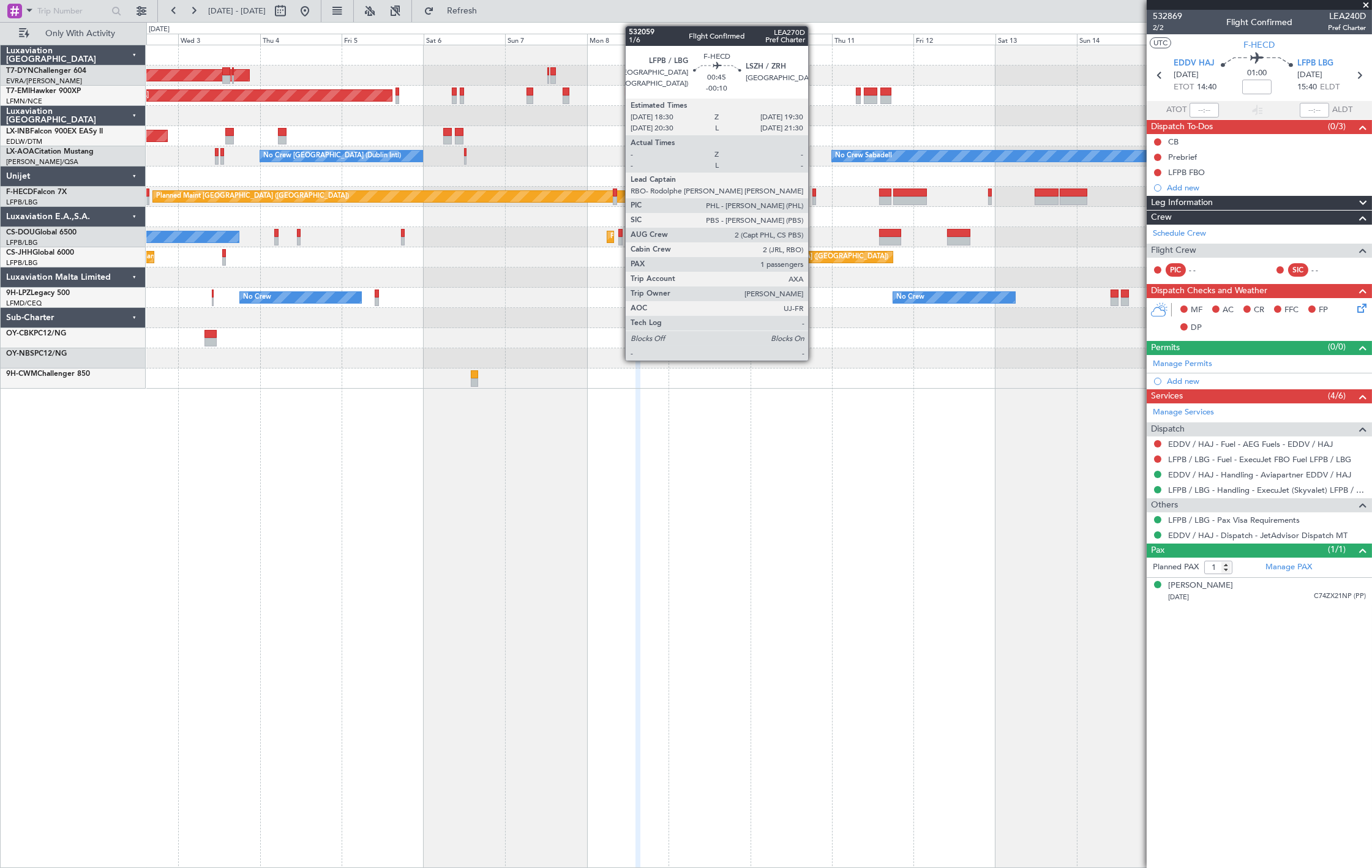
click at [814, 199] on div at bounding box center [814, 201] width 3 height 9
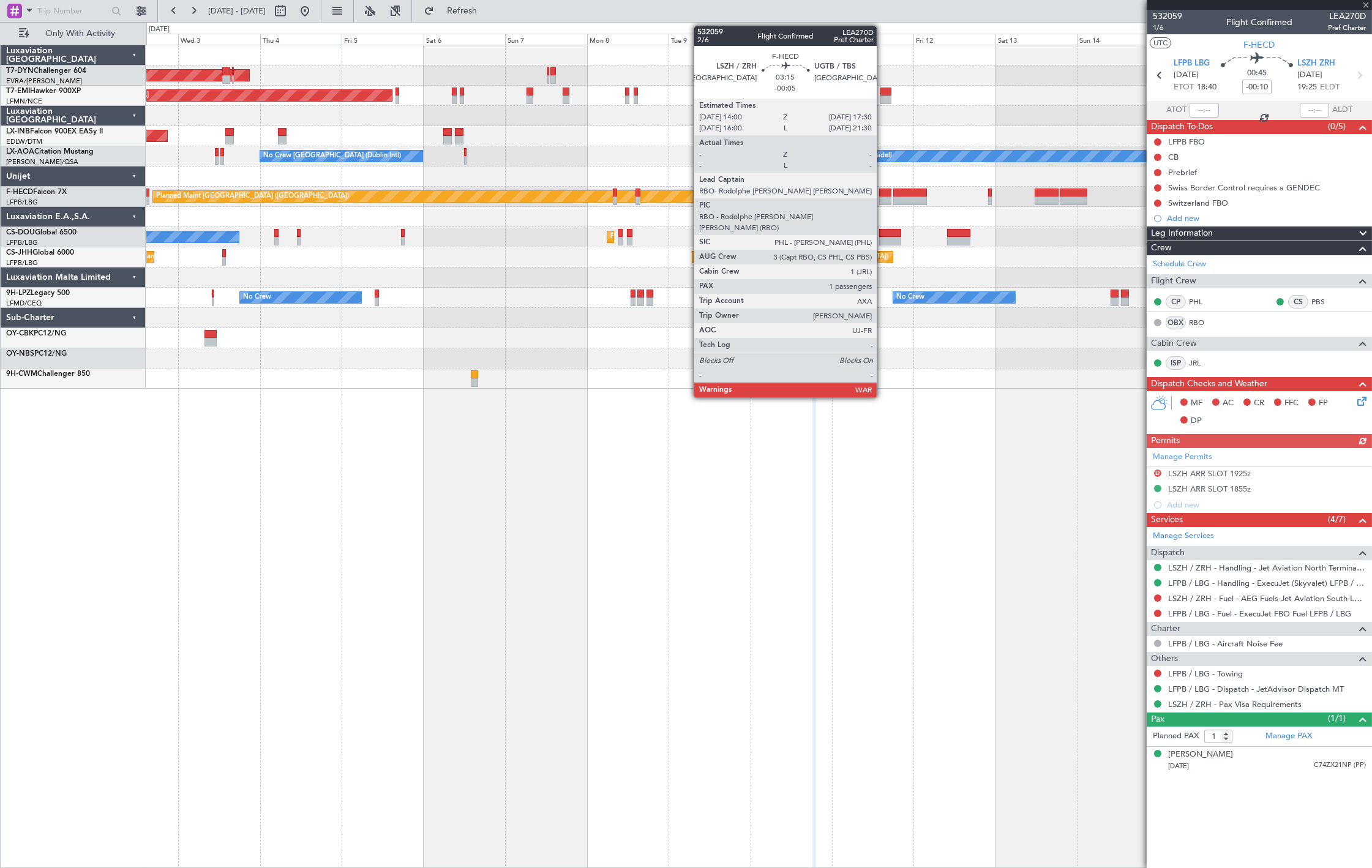
click at [883, 194] on div at bounding box center [885, 193] width 12 height 9
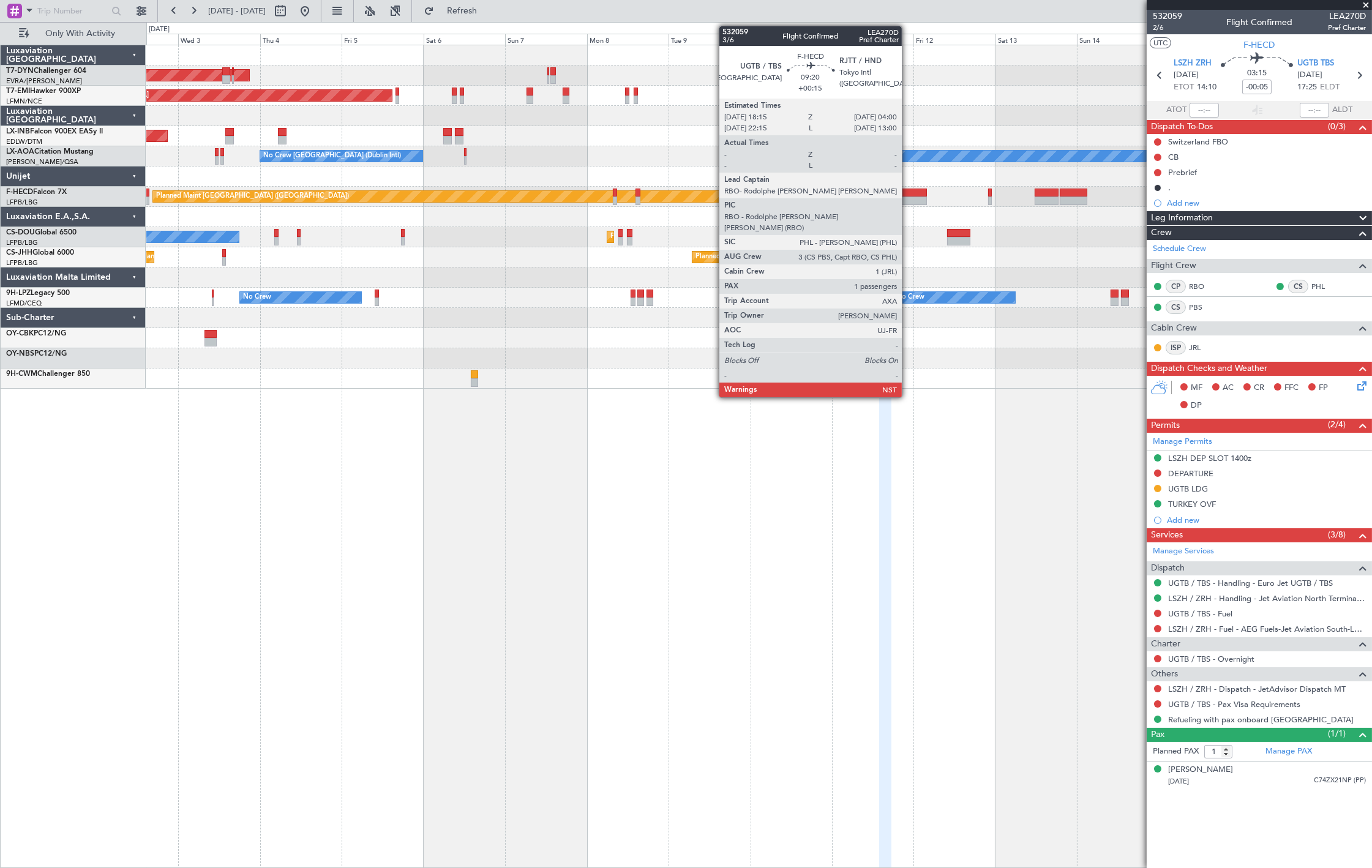
click at [908, 194] on div at bounding box center [910, 193] width 34 height 9
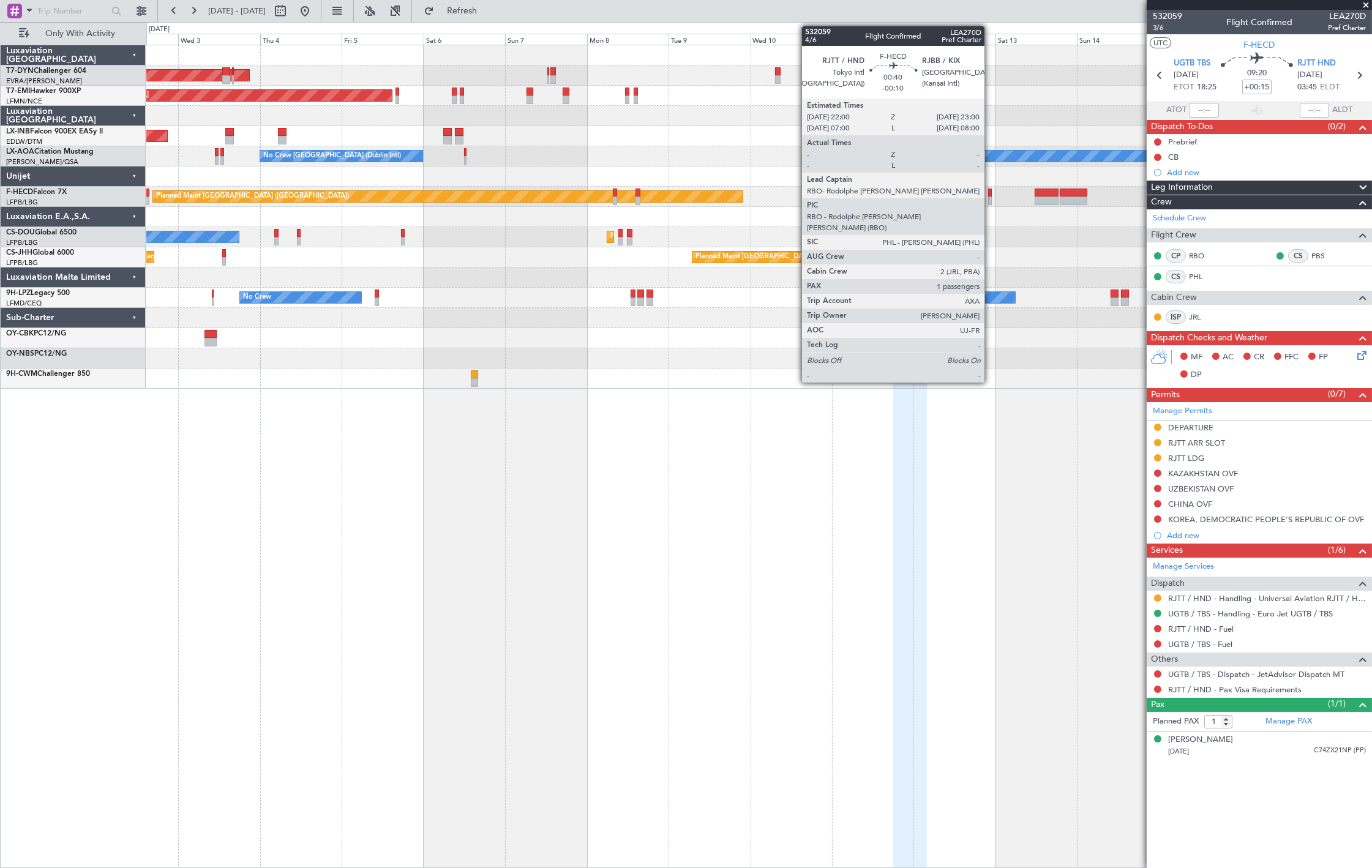
click at [991, 195] on div at bounding box center [990, 193] width 3 height 9
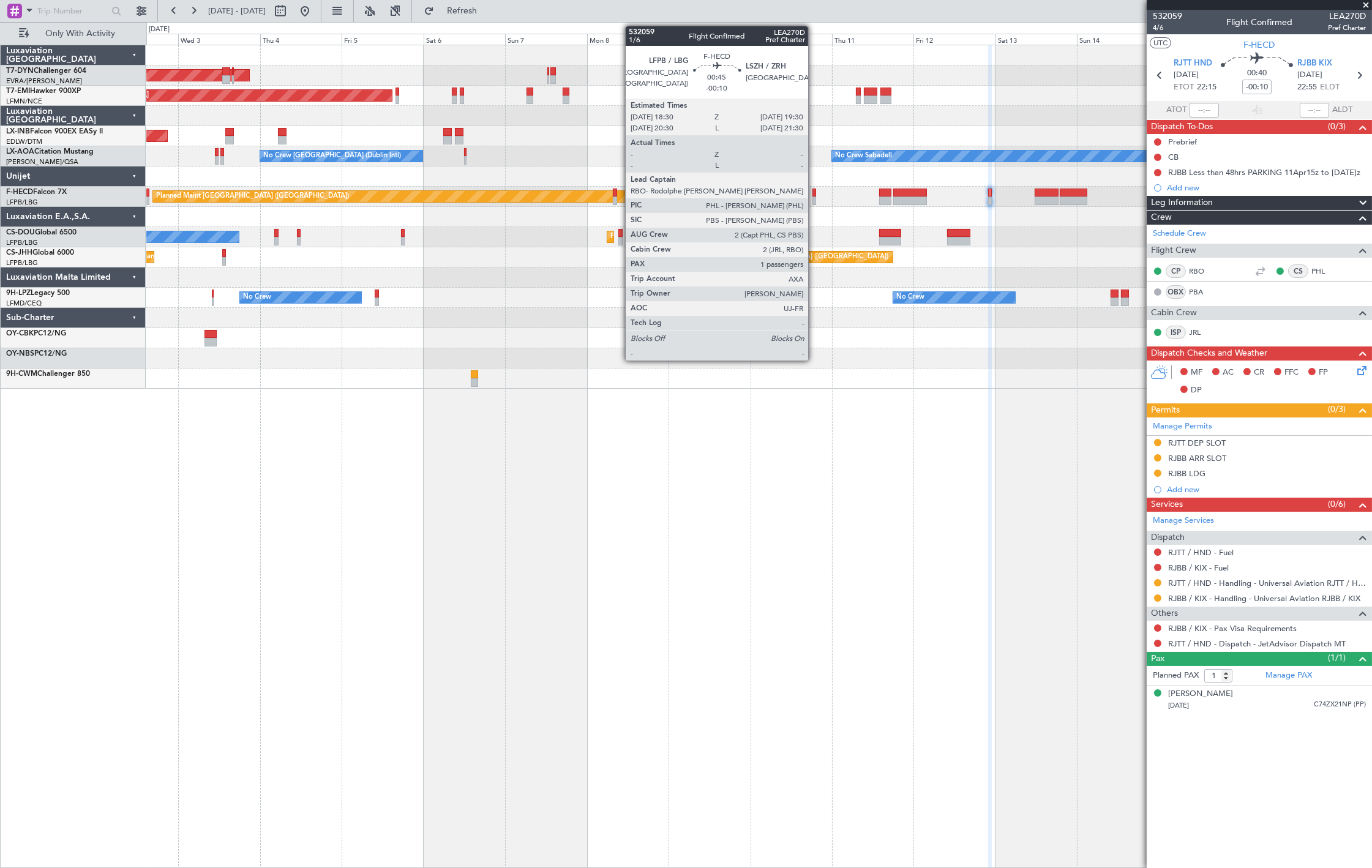
click at [814, 198] on div at bounding box center [814, 201] width 3 height 9
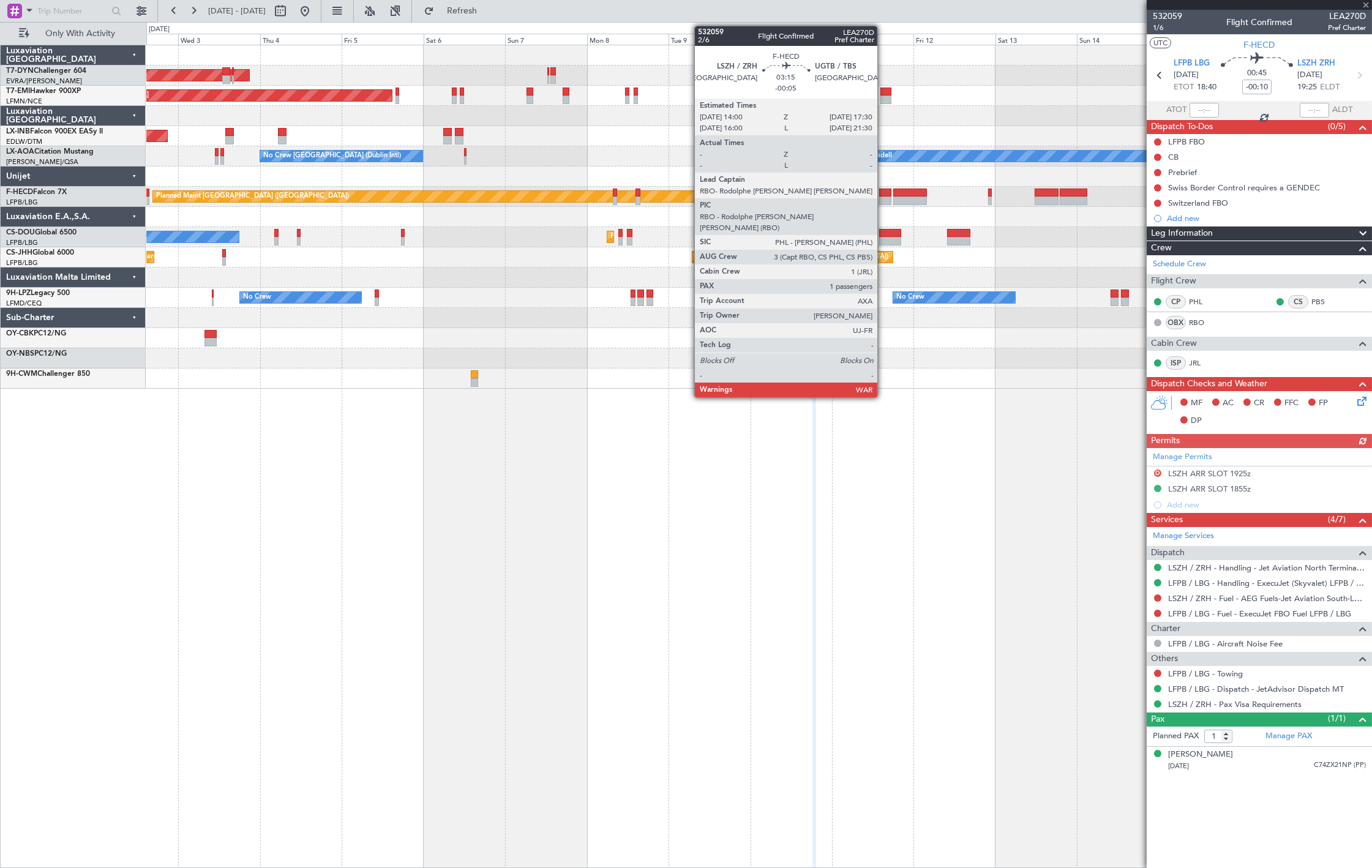
click at [884, 197] on div at bounding box center [885, 201] width 12 height 9
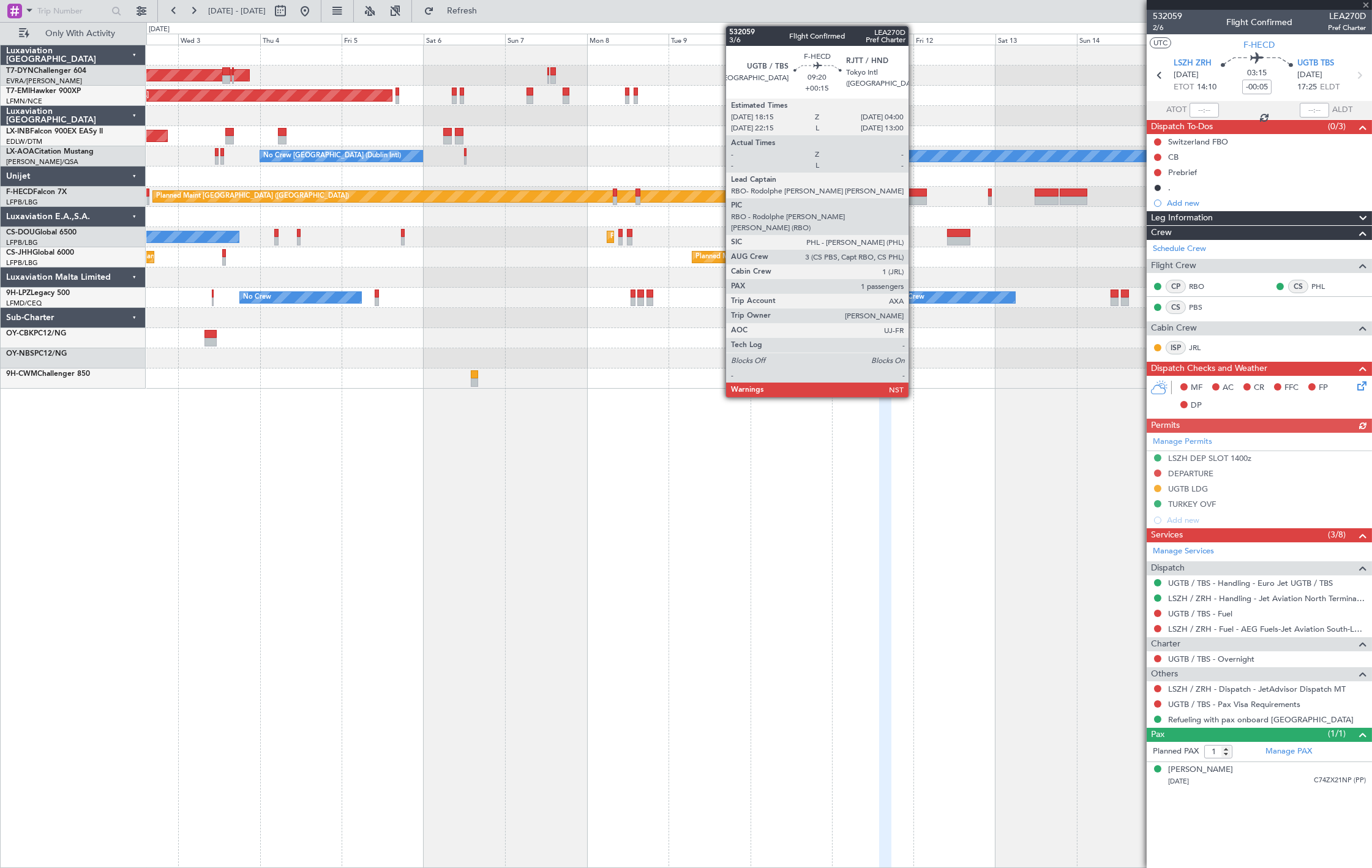
click at [915, 197] on div at bounding box center [910, 201] width 34 height 9
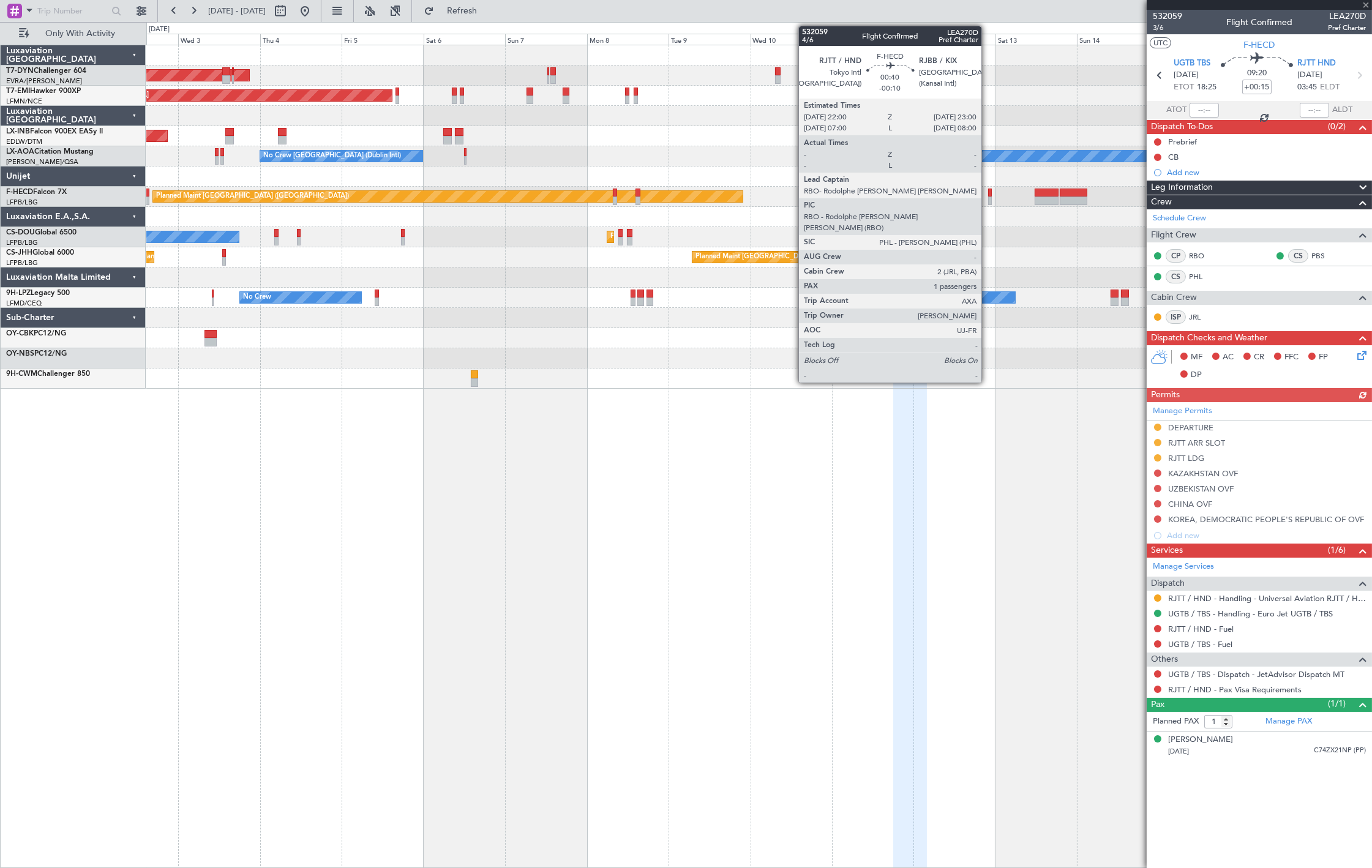
click at [989, 201] on div at bounding box center [990, 201] width 3 height 9
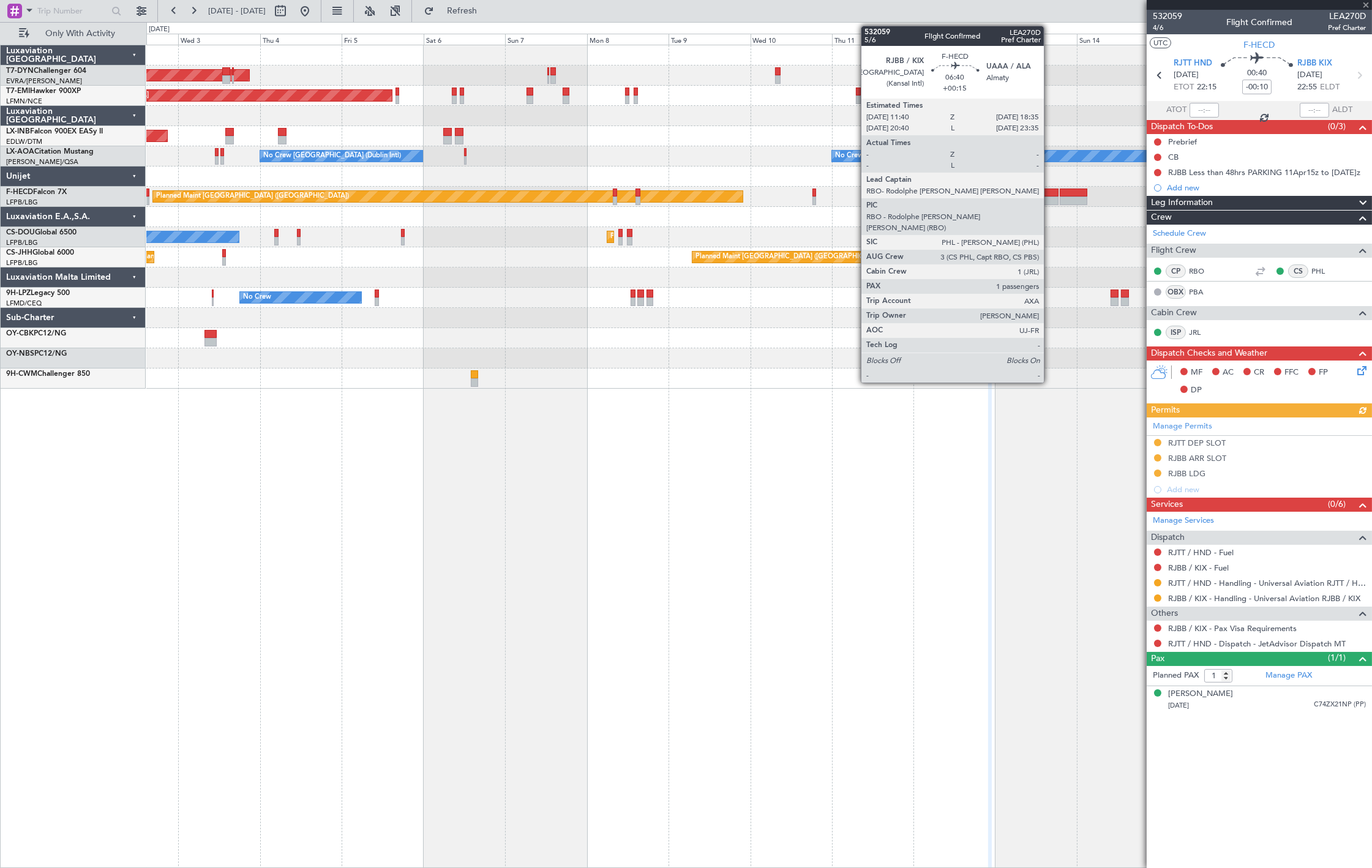
click at [1050, 198] on div at bounding box center [1047, 201] width 24 height 9
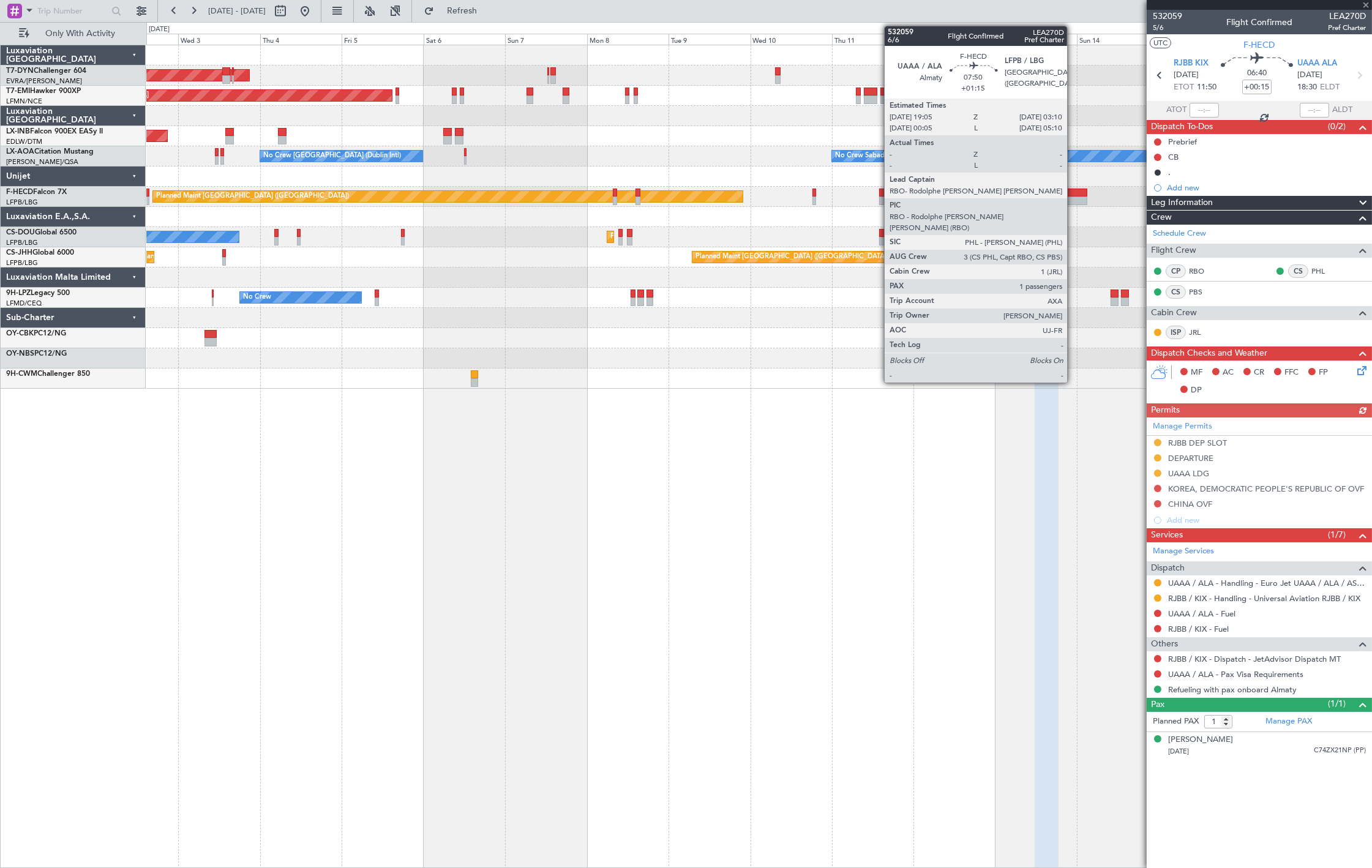
click at [1074, 198] on div at bounding box center [1074, 201] width 28 height 9
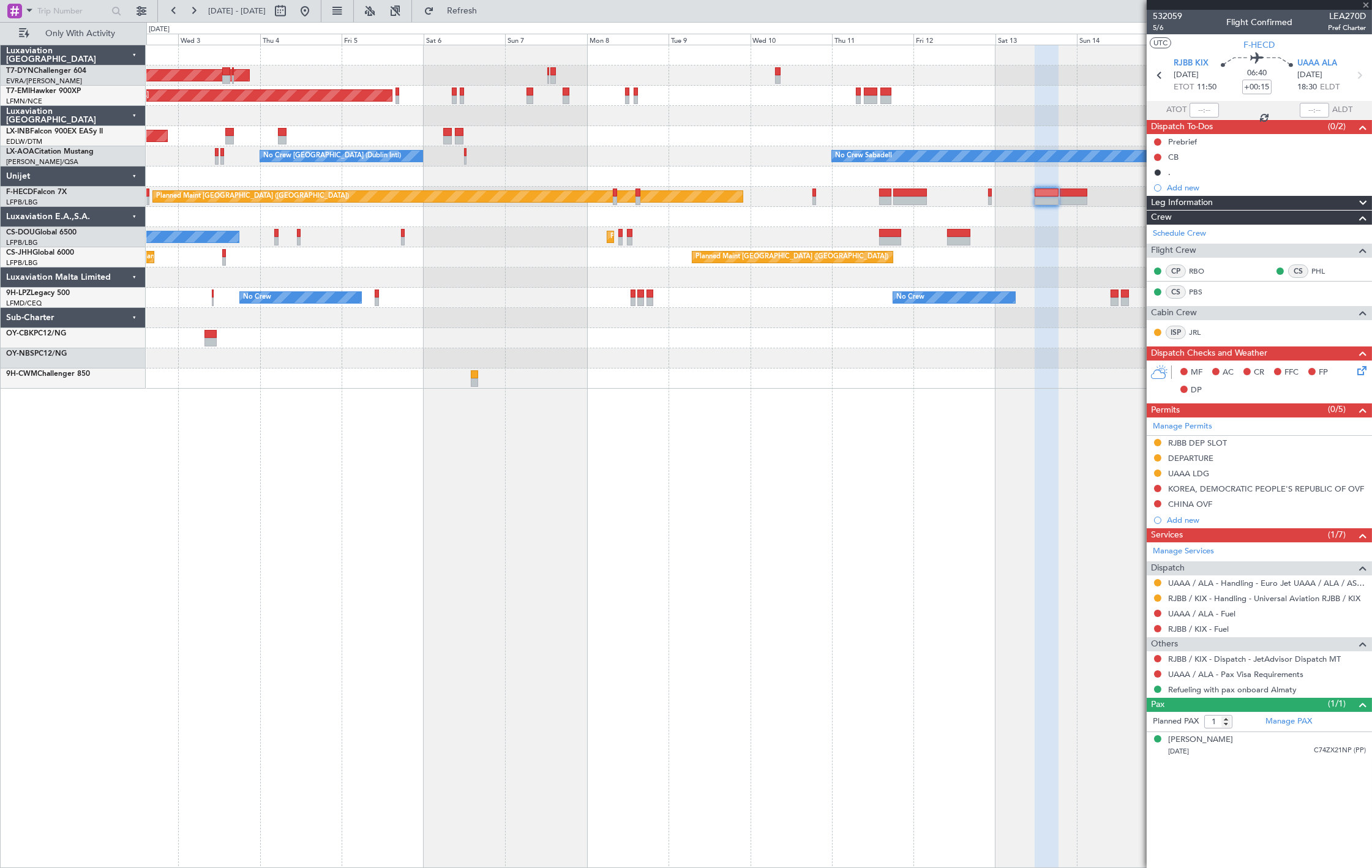
type input "+01:15"
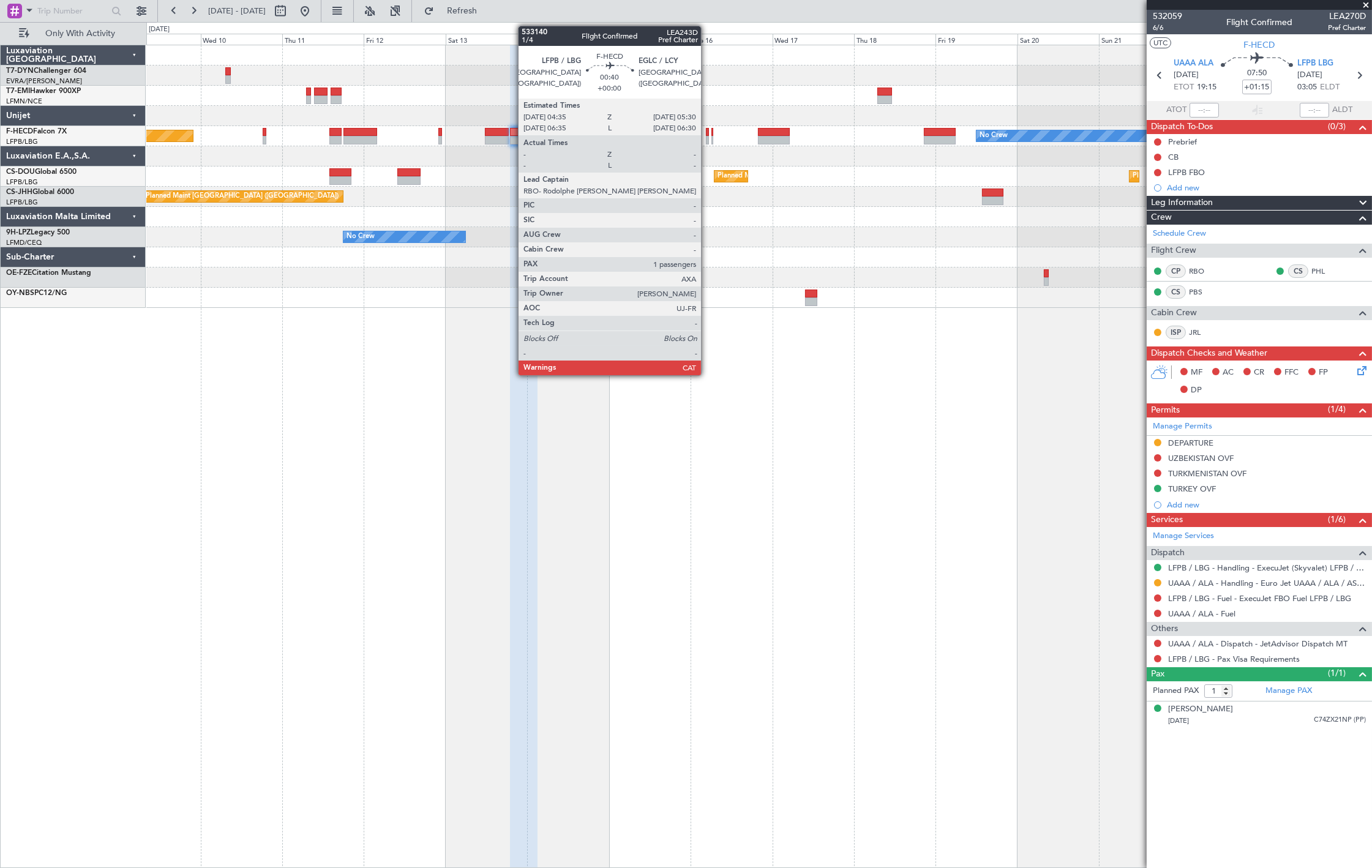
click at [708, 136] on div at bounding box center [708, 140] width 3 height 9
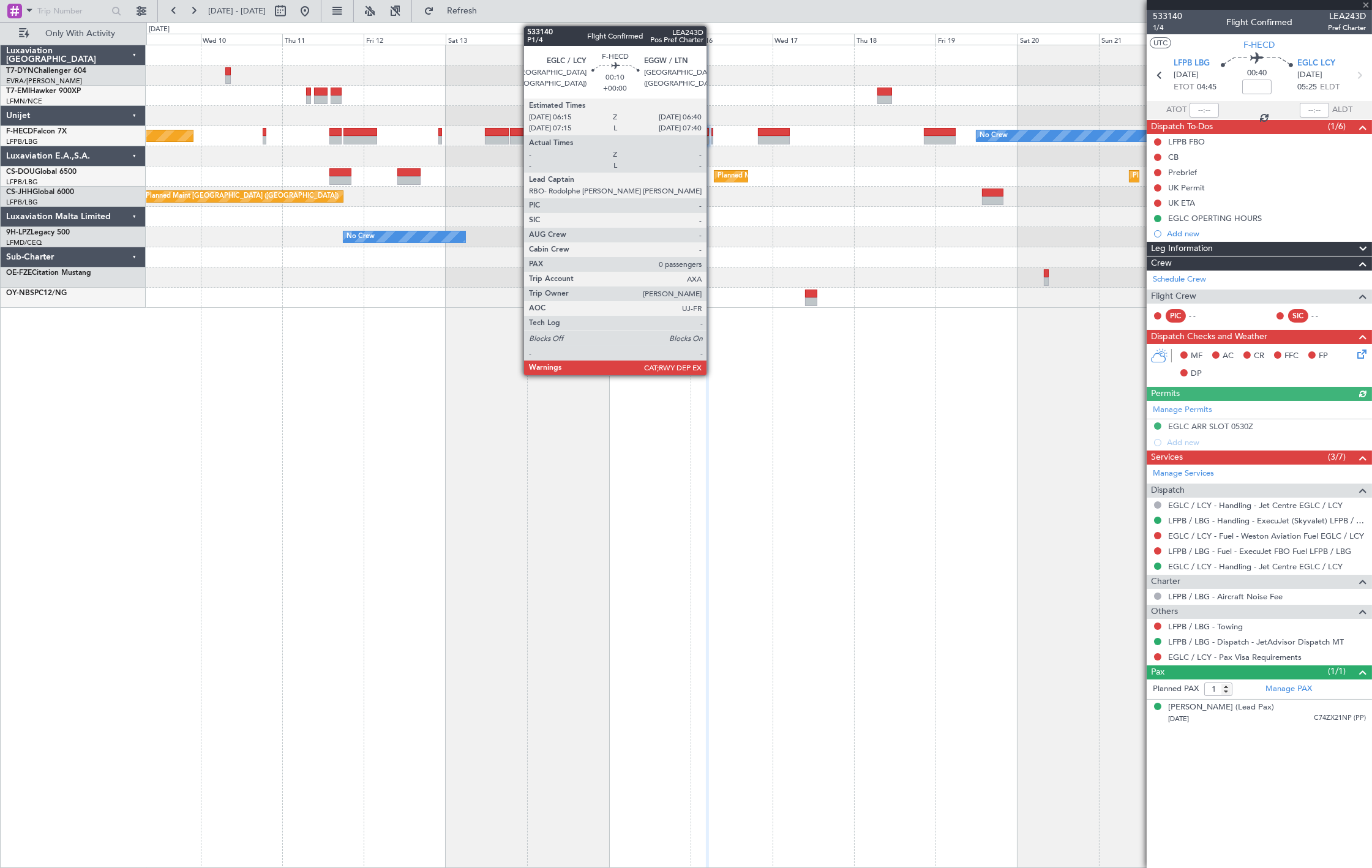
click at [713, 138] on div at bounding box center [713, 140] width 2 height 9
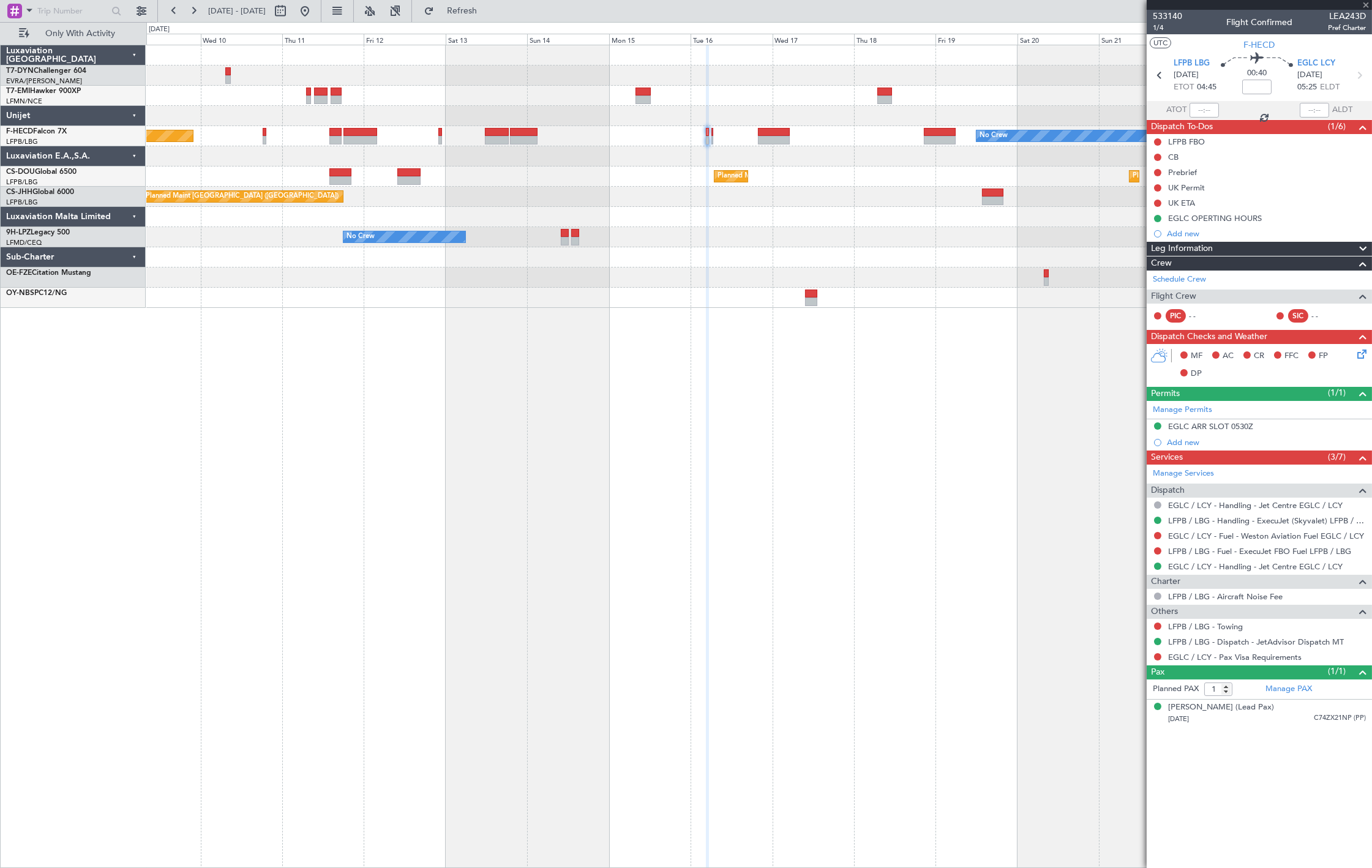
type input "0"
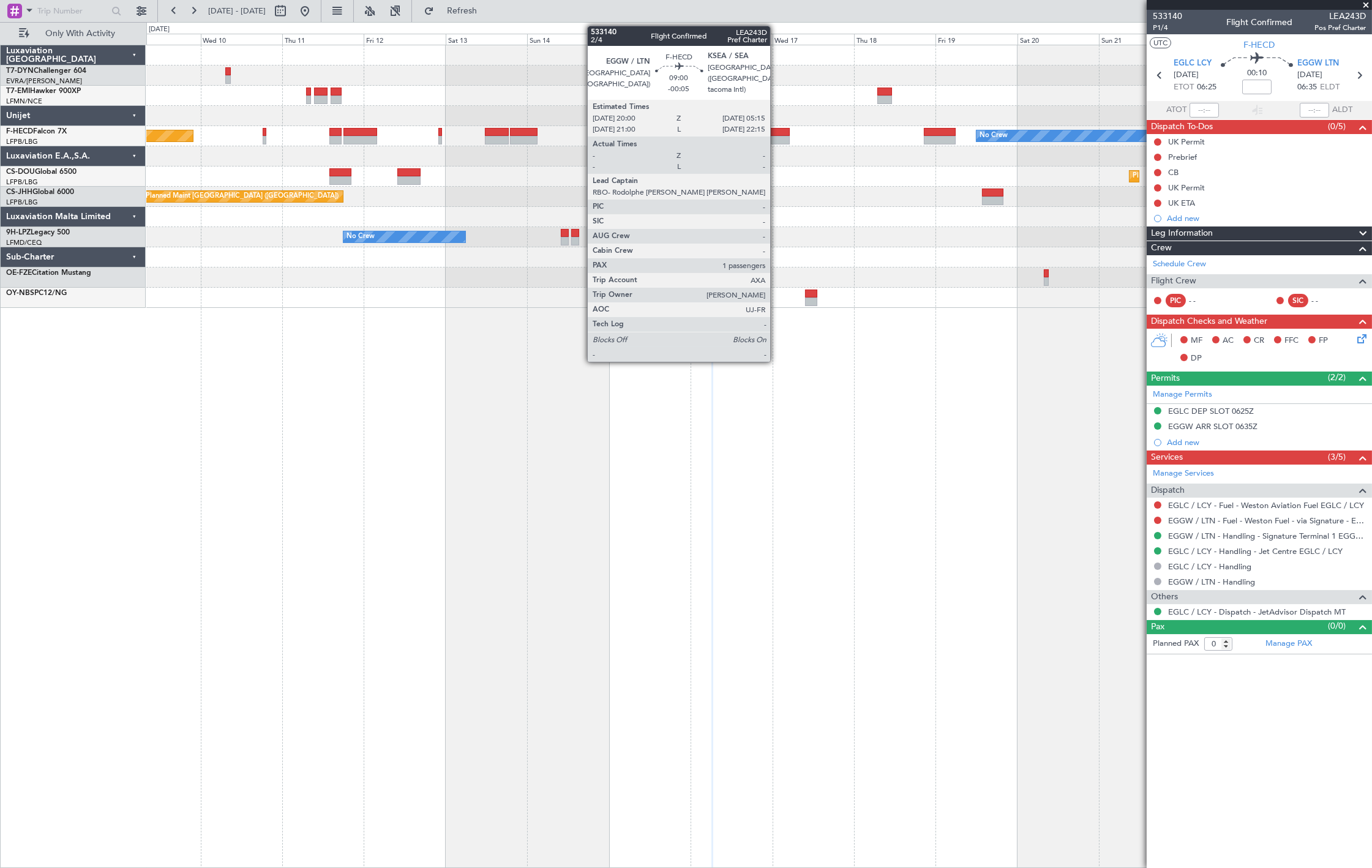
click at [776, 137] on div at bounding box center [774, 140] width 32 height 9
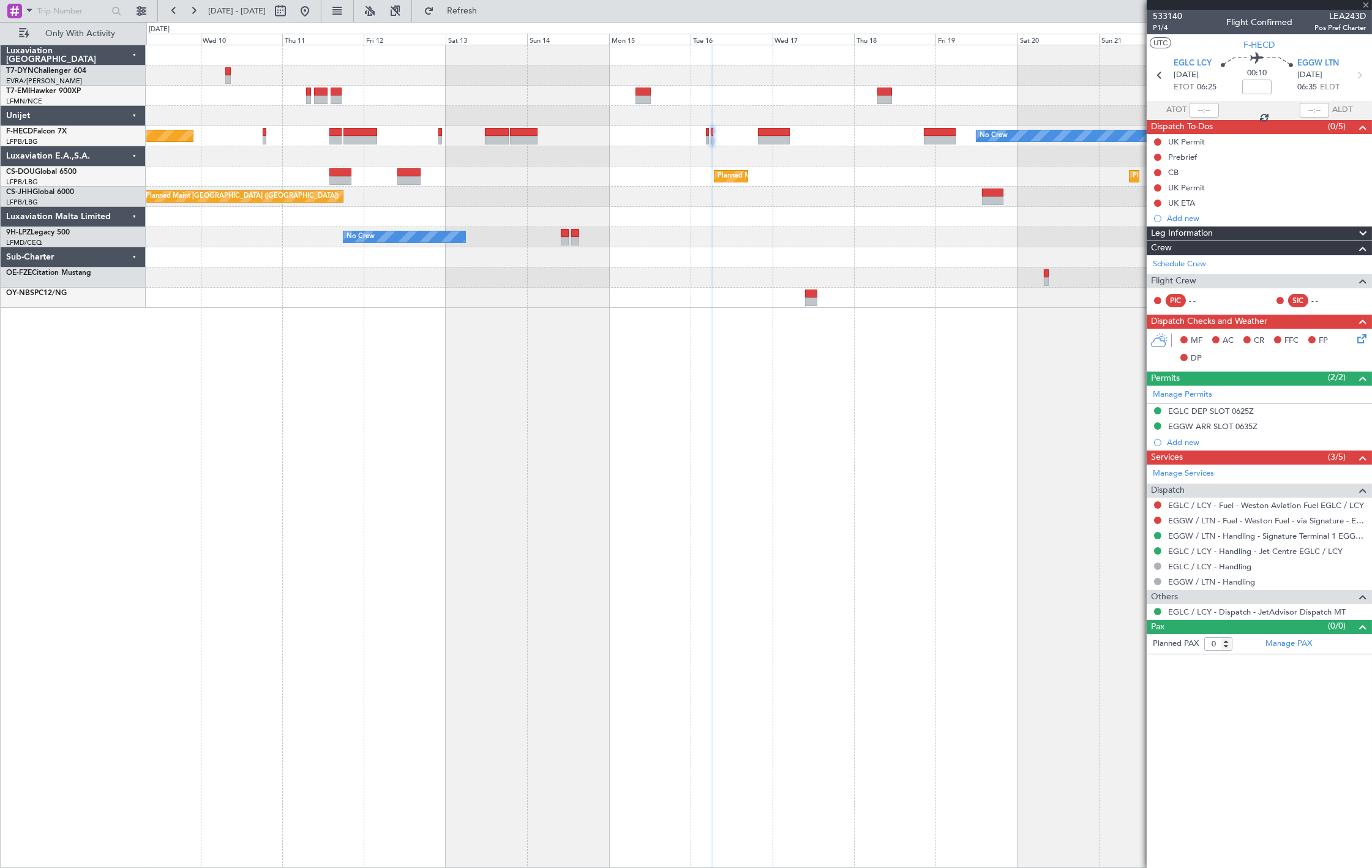
type input "-00:05"
type input "1"
